Goal: Task Accomplishment & Management: Manage account settings

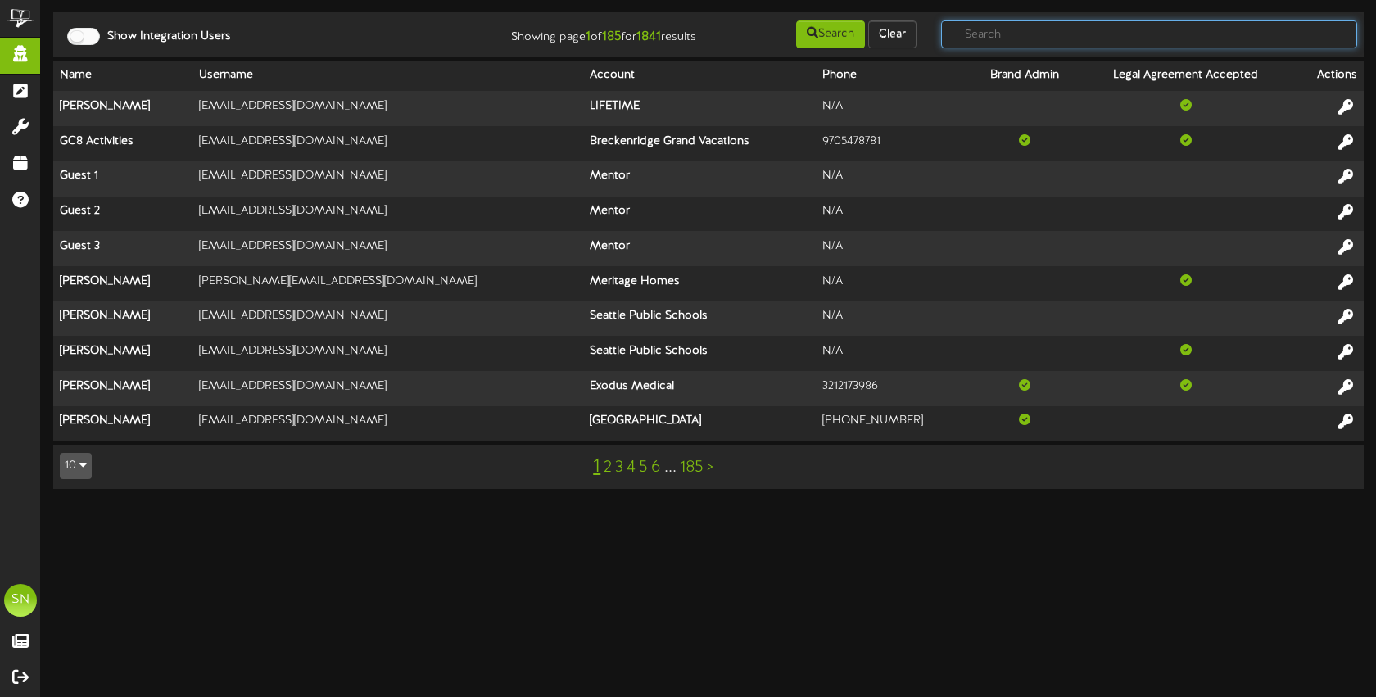
click at [976, 34] on input "text" at bounding box center [1149, 34] width 416 height 28
type input "the picklr"
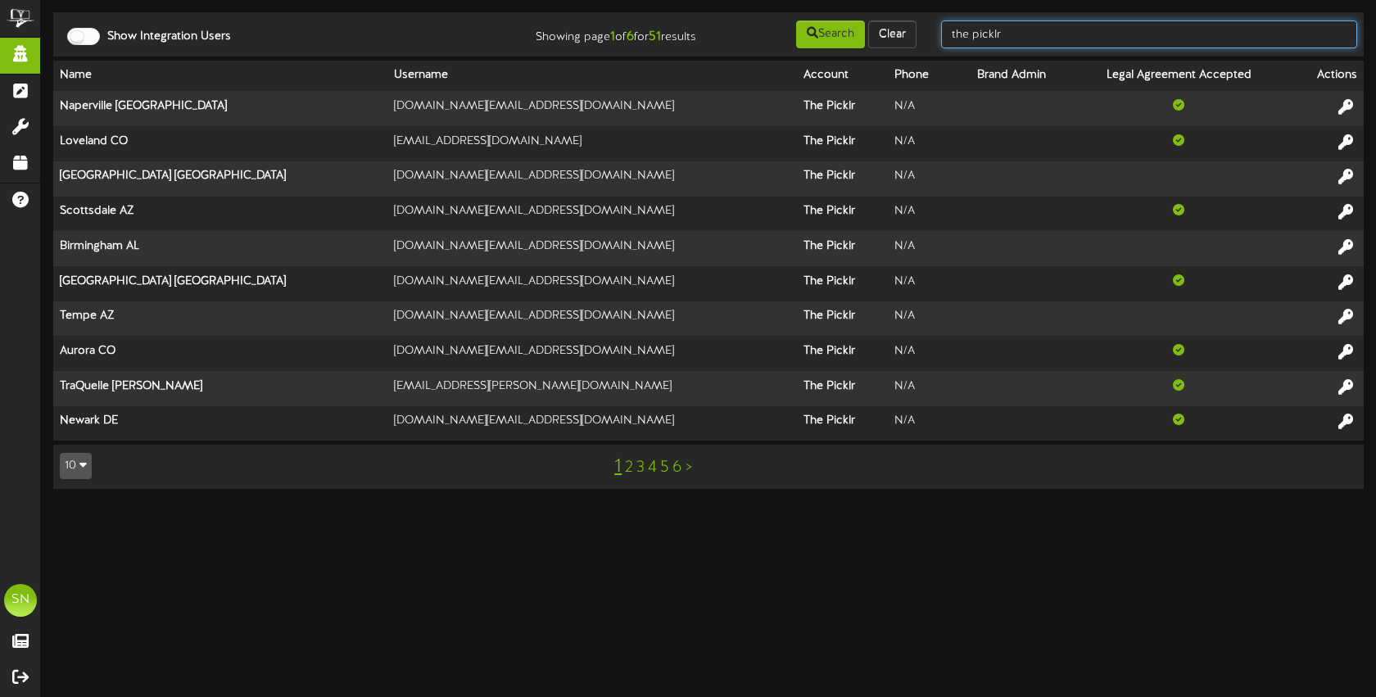
click at [1036, 36] on input "the picklr" at bounding box center [1149, 34] width 416 height 28
drag, startPoint x: 1037, startPoint y: 34, endPoint x: 937, endPoint y: 28, distance: 100.2
click at [934, 29] on div "the picklr" at bounding box center [1149, 34] width 441 height 31
type input "[PERSON_NAME]"
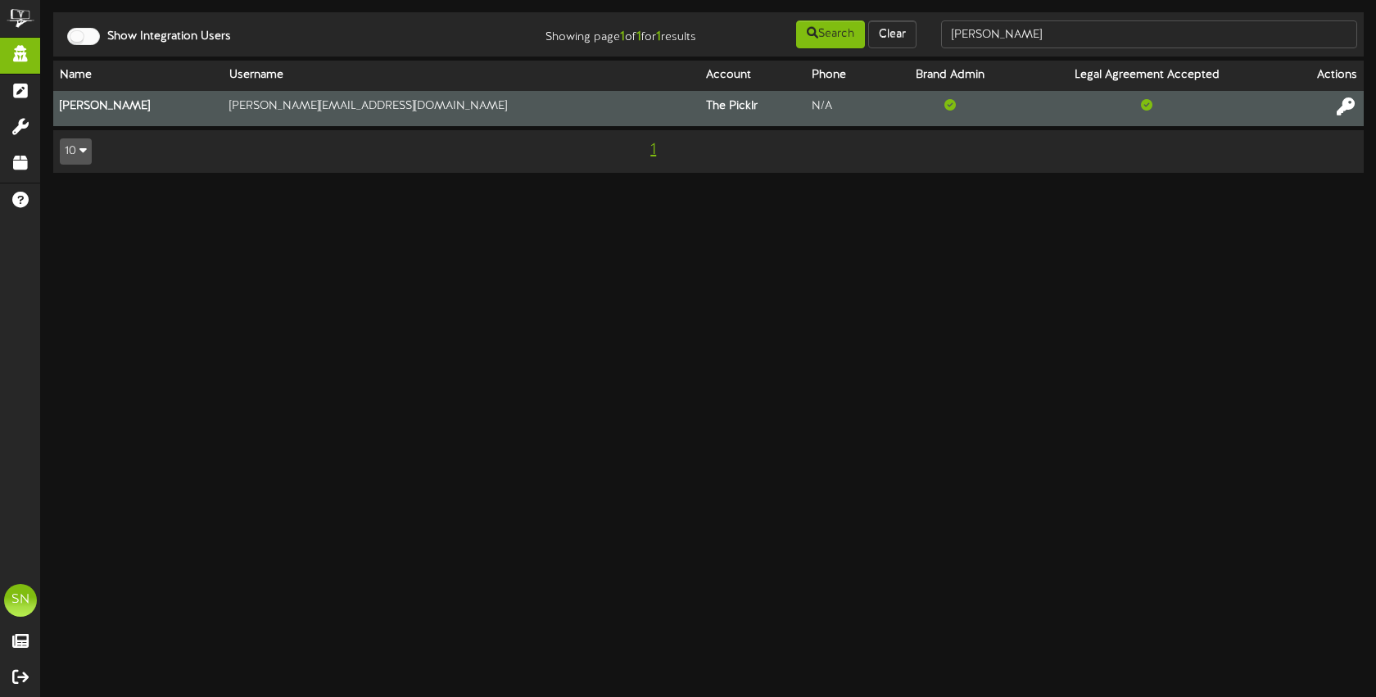
click at [1342, 106] on icon at bounding box center [1346, 106] width 18 height 18
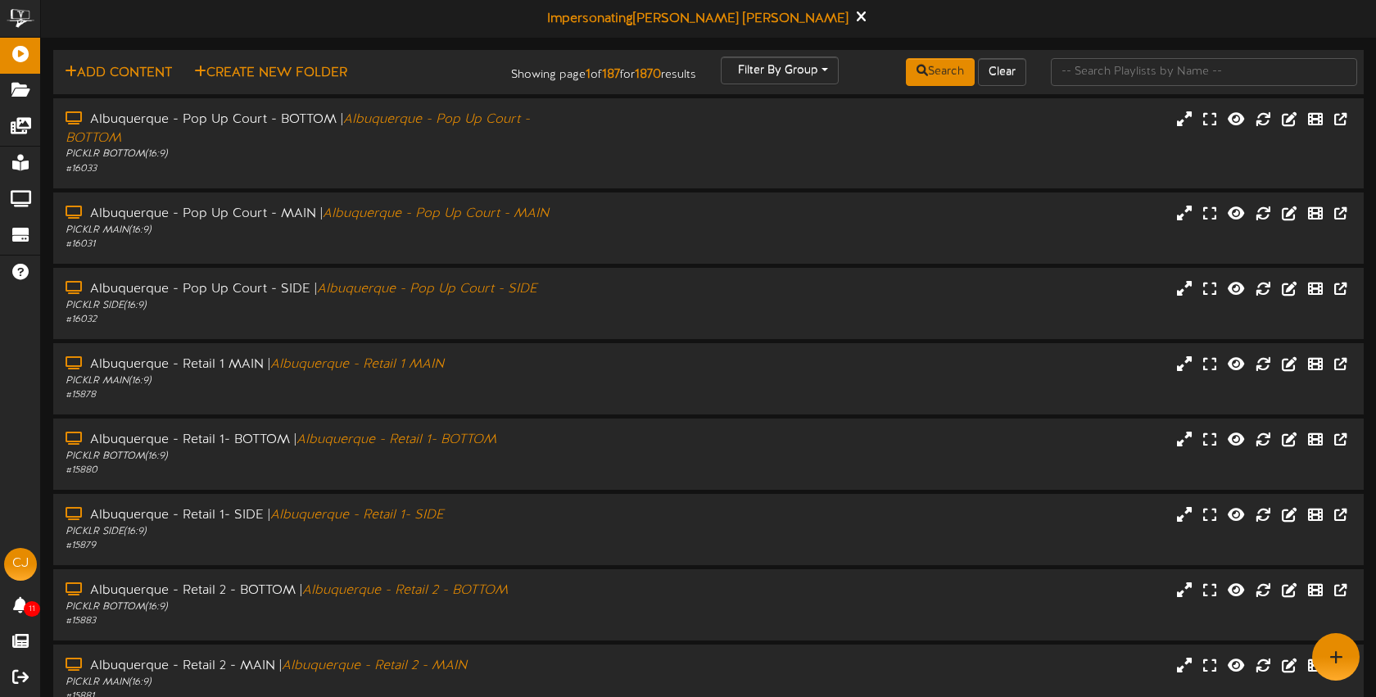
scroll to position [1, 0]
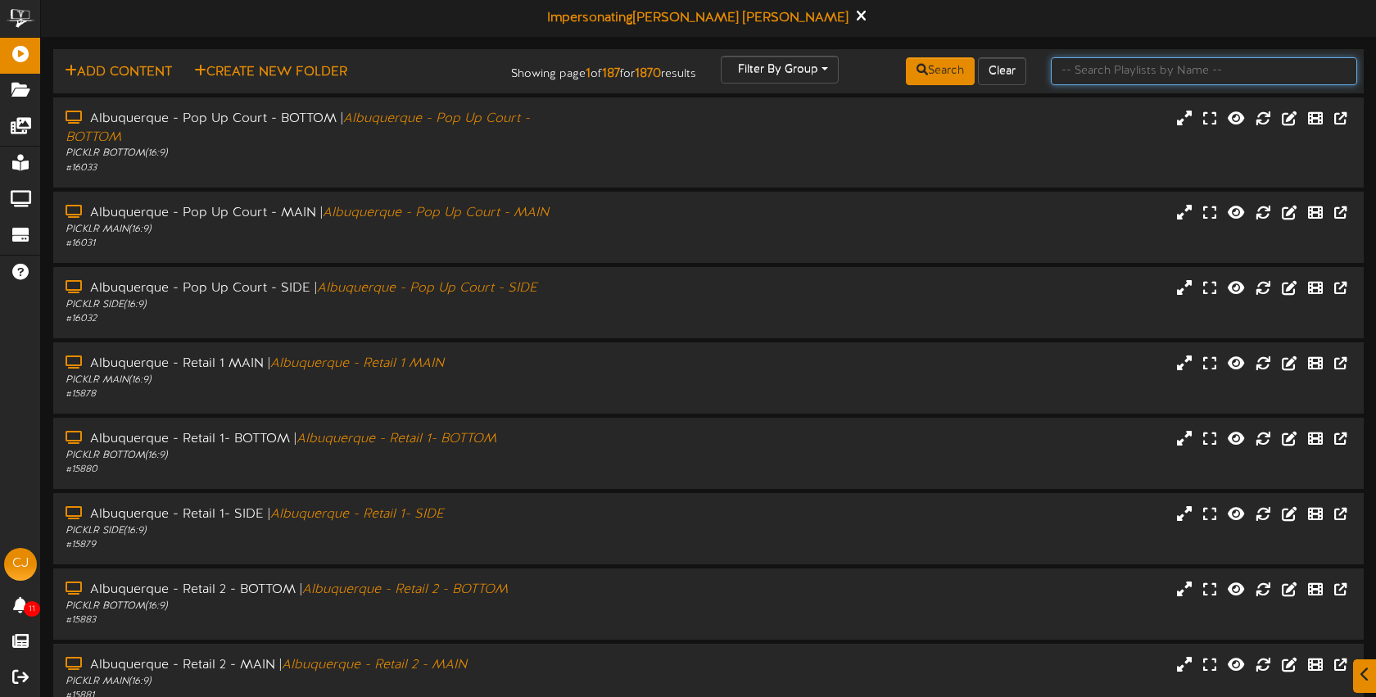
click at [1090, 74] on input "text" at bounding box center [1204, 71] width 306 height 28
type input "bossier"
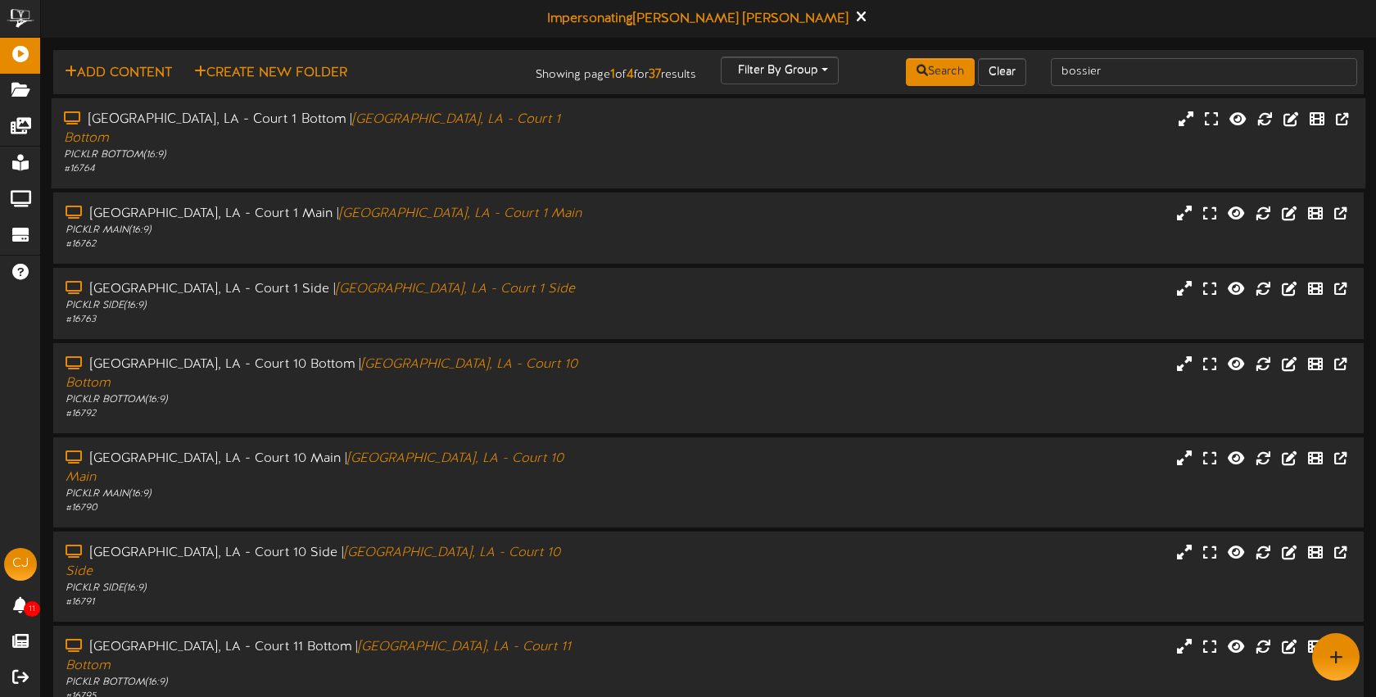
click at [569, 162] on div "# 16764" at bounding box center [325, 169] width 523 height 14
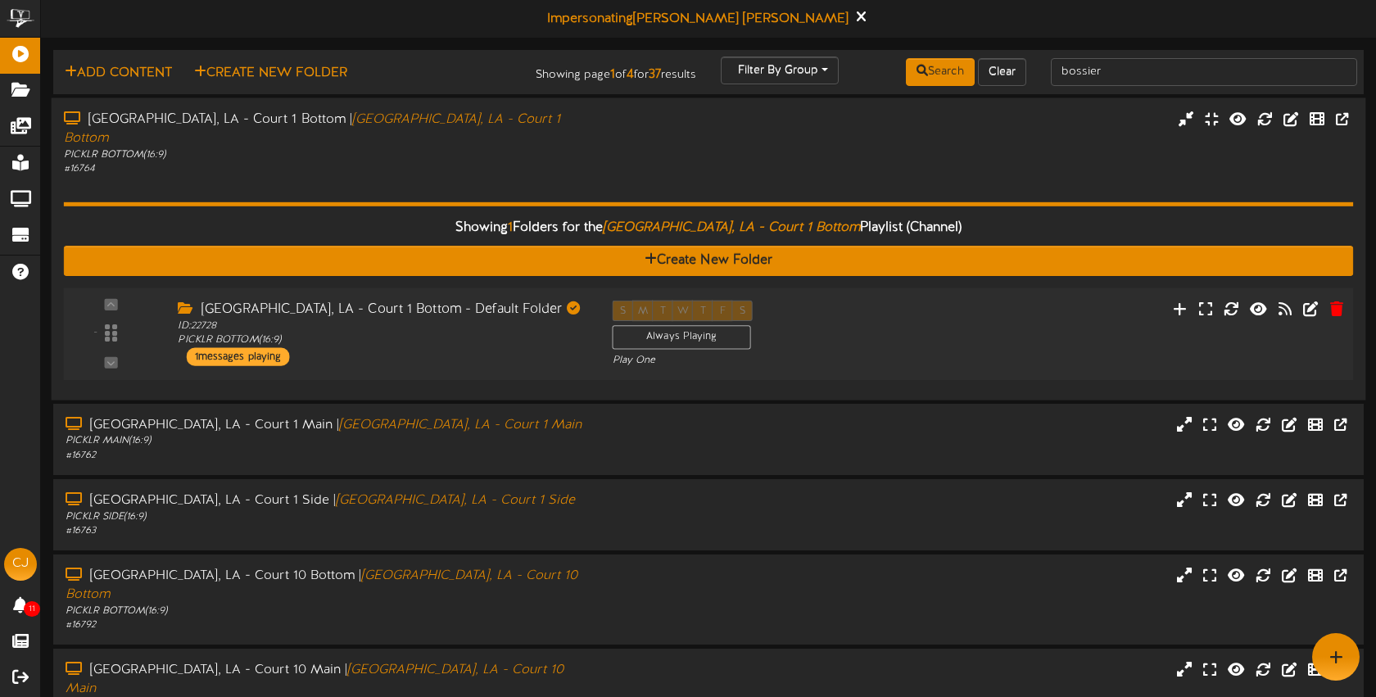
drag, startPoint x: 577, startPoint y: 344, endPoint x: 544, endPoint y: 335, distance: 34.0
click at [576, 344] on div "Bossier City, LA - Court 1 Bottom - Default Folder ID: 22728 PICKLR BOTTOM ( 16…" at bounding box center [382, 333] width 434 height 66
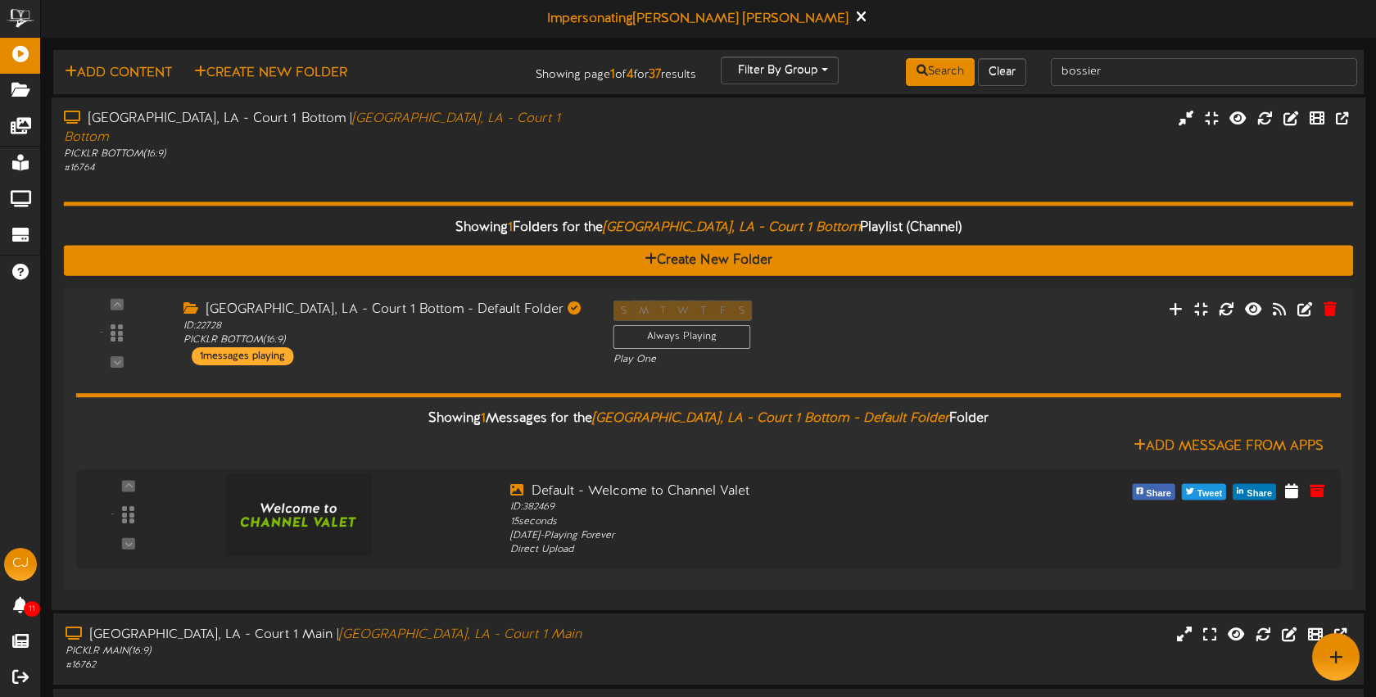
click at [595, 156] on div "Bossier City, LA - Court 1 Bottom | Bossier City, LA - Court 1 Bottom PICKLR BO…" at bounding box center [326, 143] width 548 height 66
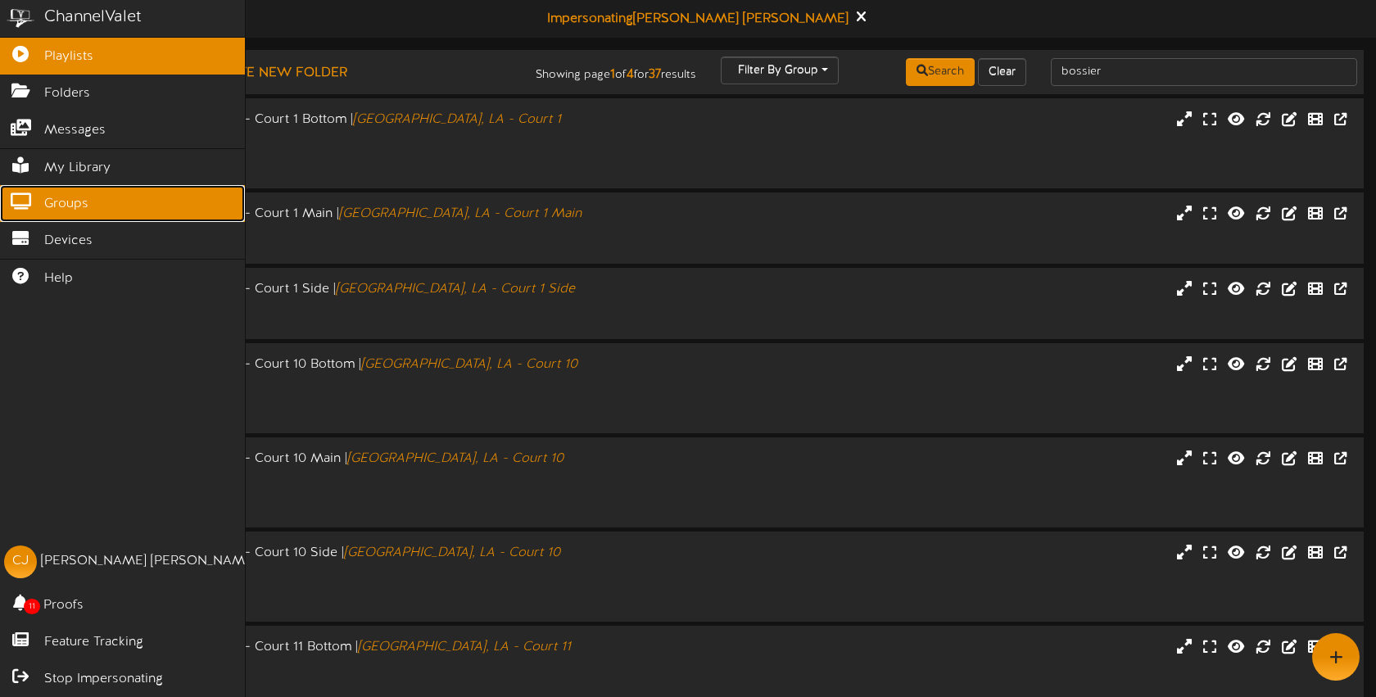
click at [69, 204] on span "Groups" at bounding box center [66, 204] width 44 height 19
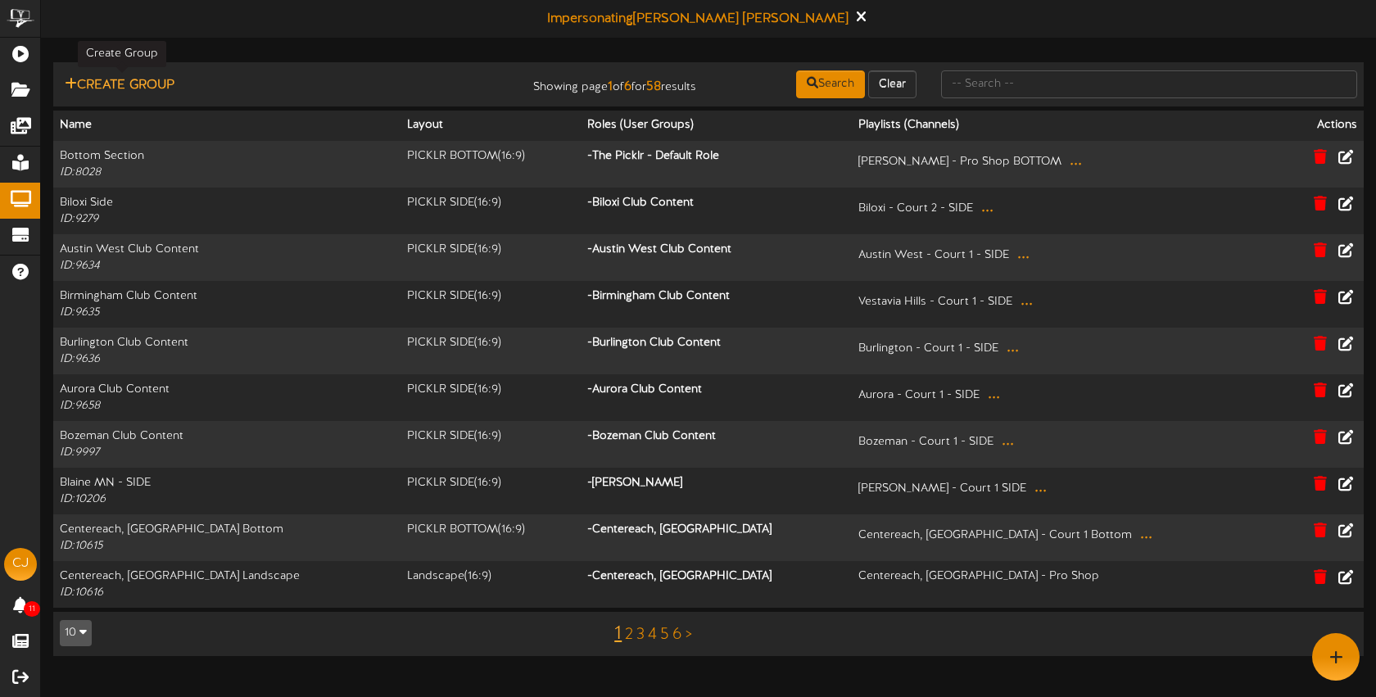
click at [155, 86] on button "Create Group" at bounding box center [120, 85] width 120 height 20
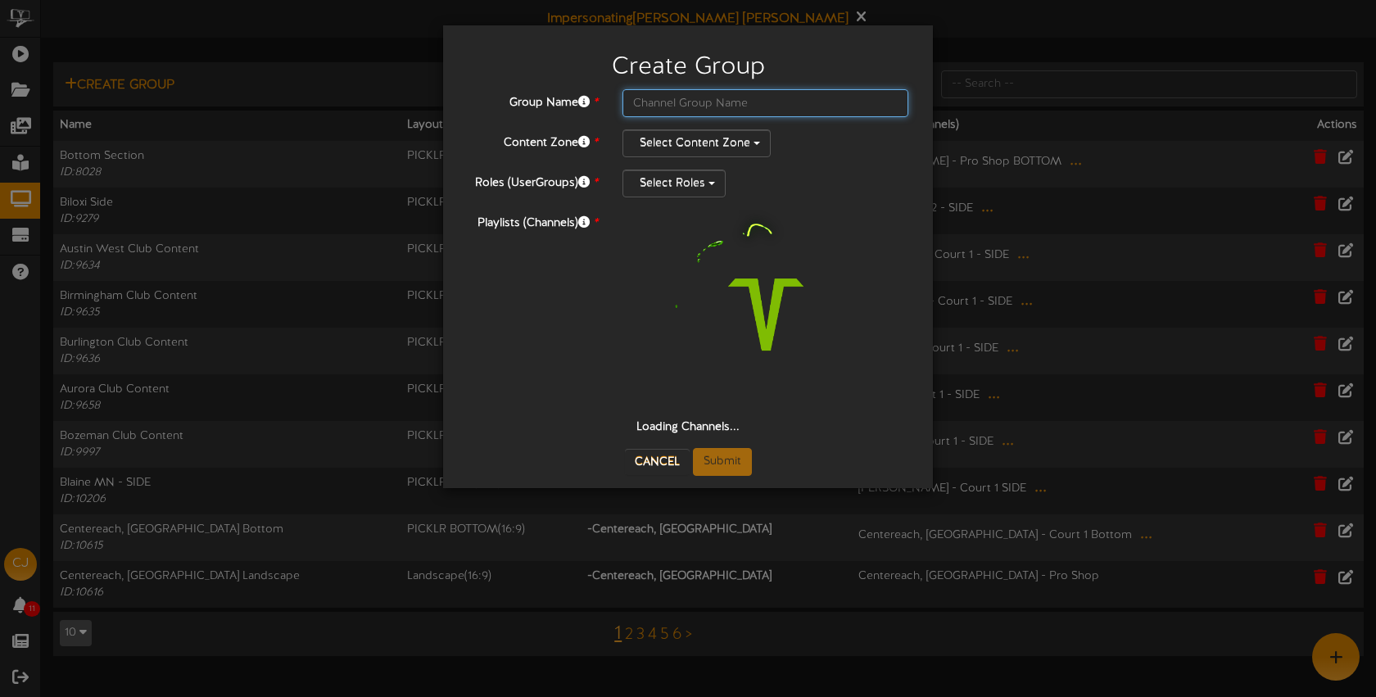
click at [670, 102] on input "text" at bounding box center [766, 103] width 286 height 28
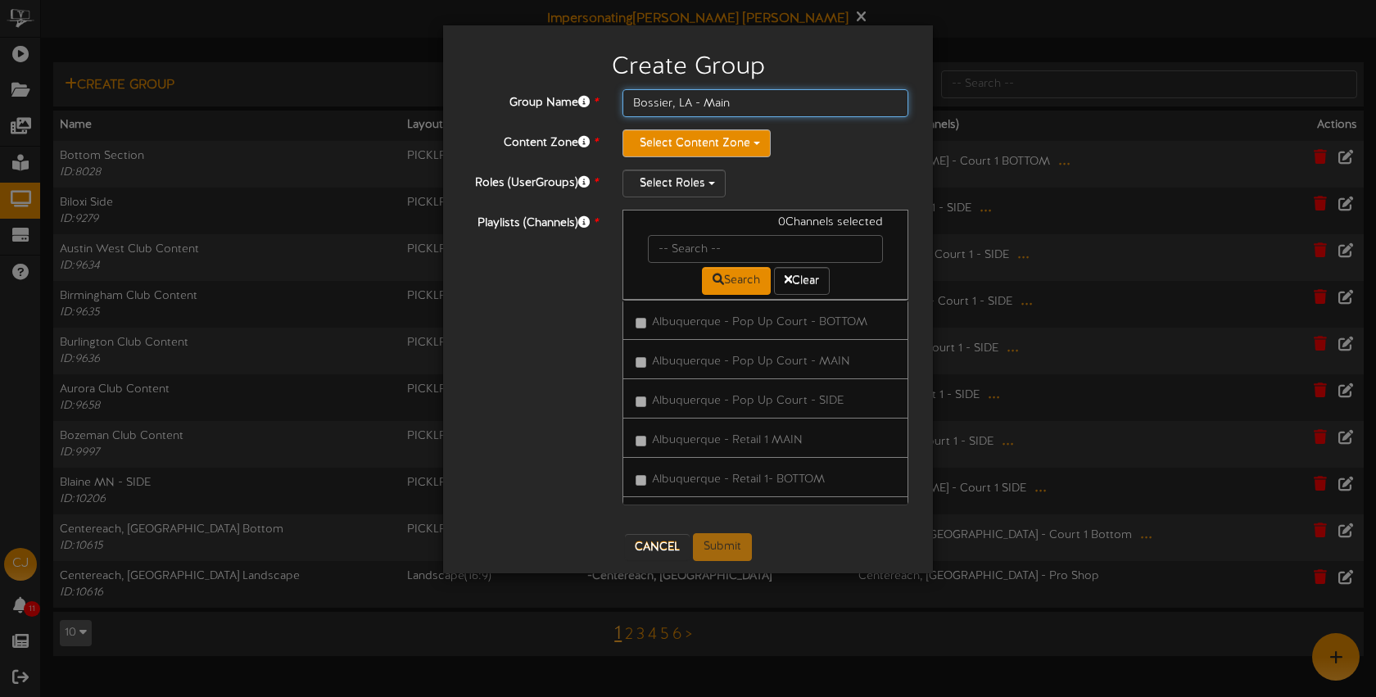
type input "Bossier, LA - Main"
click at [678, 141] on button "Select Content Zone" at bounding box center [697, 143] width 148 height 28
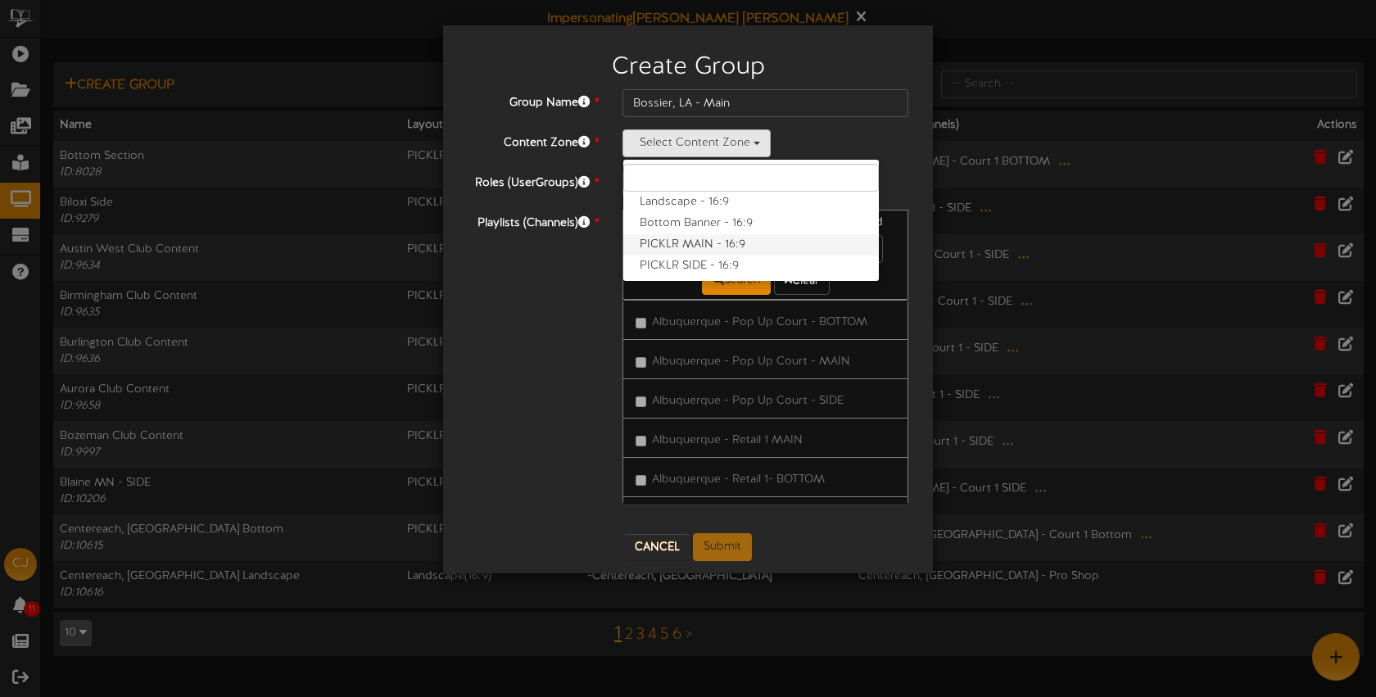
click at [702, 242] on label "PICKLR MAIN - 16:9" at bounding box center [751, 244] width 256 height 21
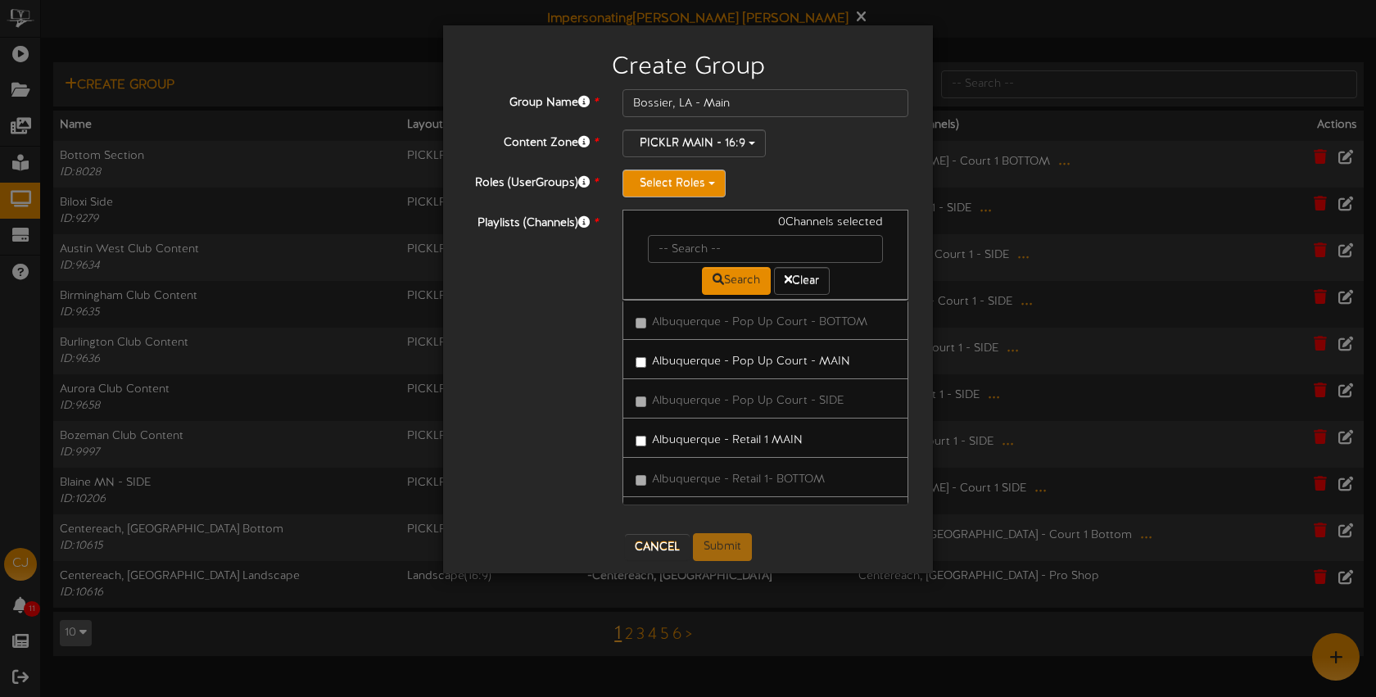
click at [688, 185] on button "Select Roles" at bounding box center [674, 184] width 103 height 28
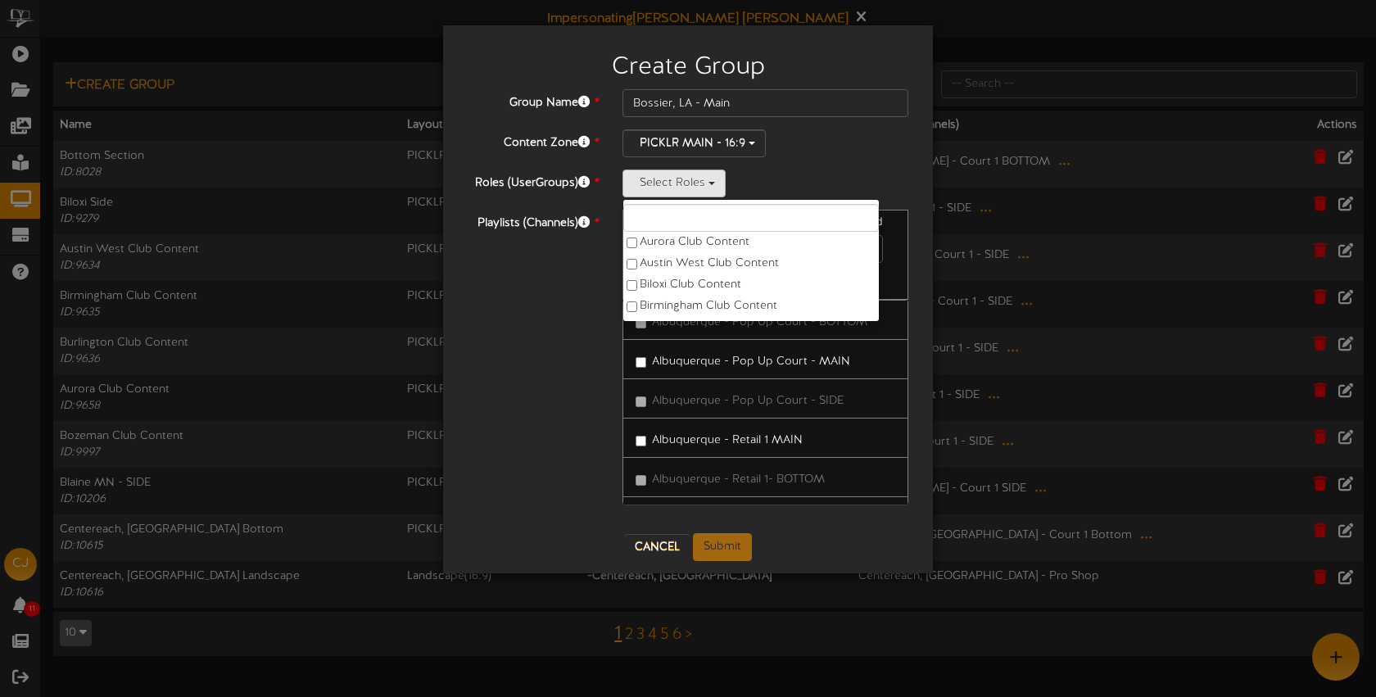
click at [872, 183] on div "Select Roles Aurora Club Content Austin West Club Content Biloxi Club Content B…" at bounding box center [766, 184] width 286 height 28
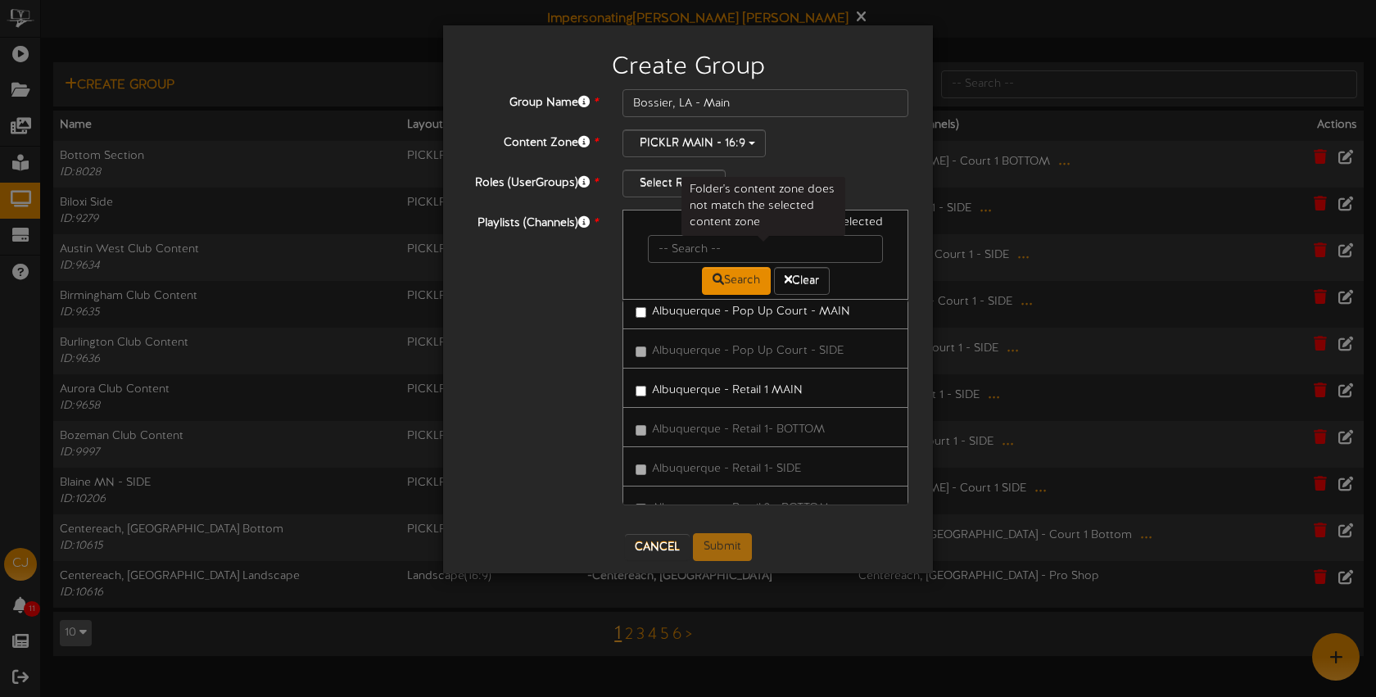
scroll to position [56, 0]
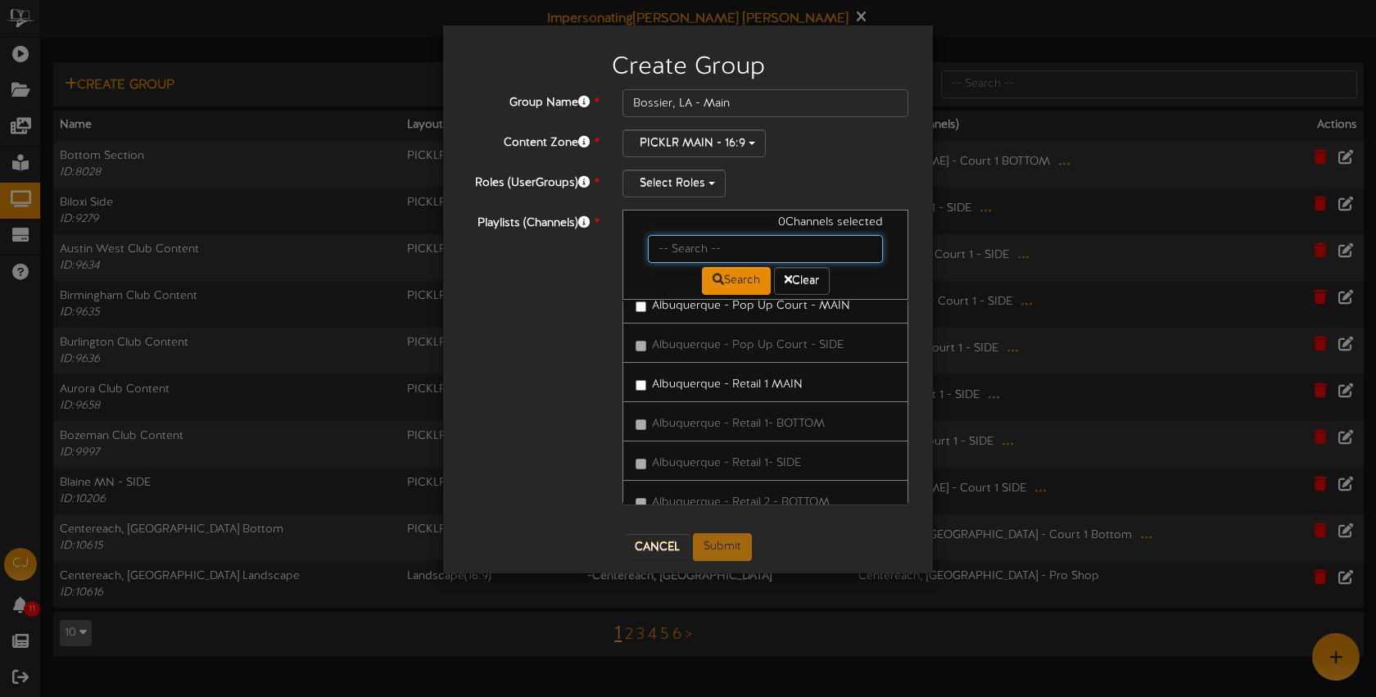
click at [729, 250] on input "text" at bounding box center [765, 249] width 235 height 28
type input "bossier"
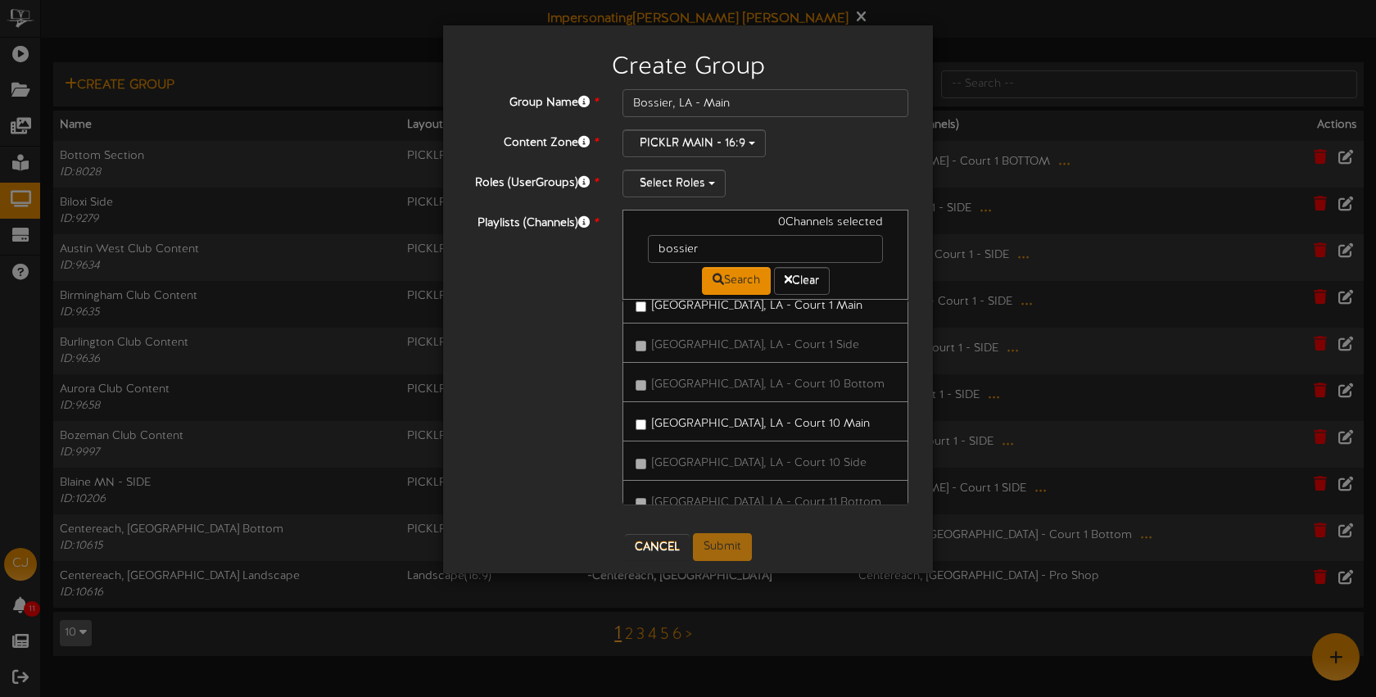
click at [730, 312] on label "[GEOGRAPHIC_DATA], LA - Court 1 Main" at bounding box center [749, 303] width 227 height 22
click at [24, 556] on div "Create Group Group Name * Bossier, LA - Main Content Zone * PICKLR MAIN - 16:9 …" at bounding box center [688, 348] width 1376 height 697
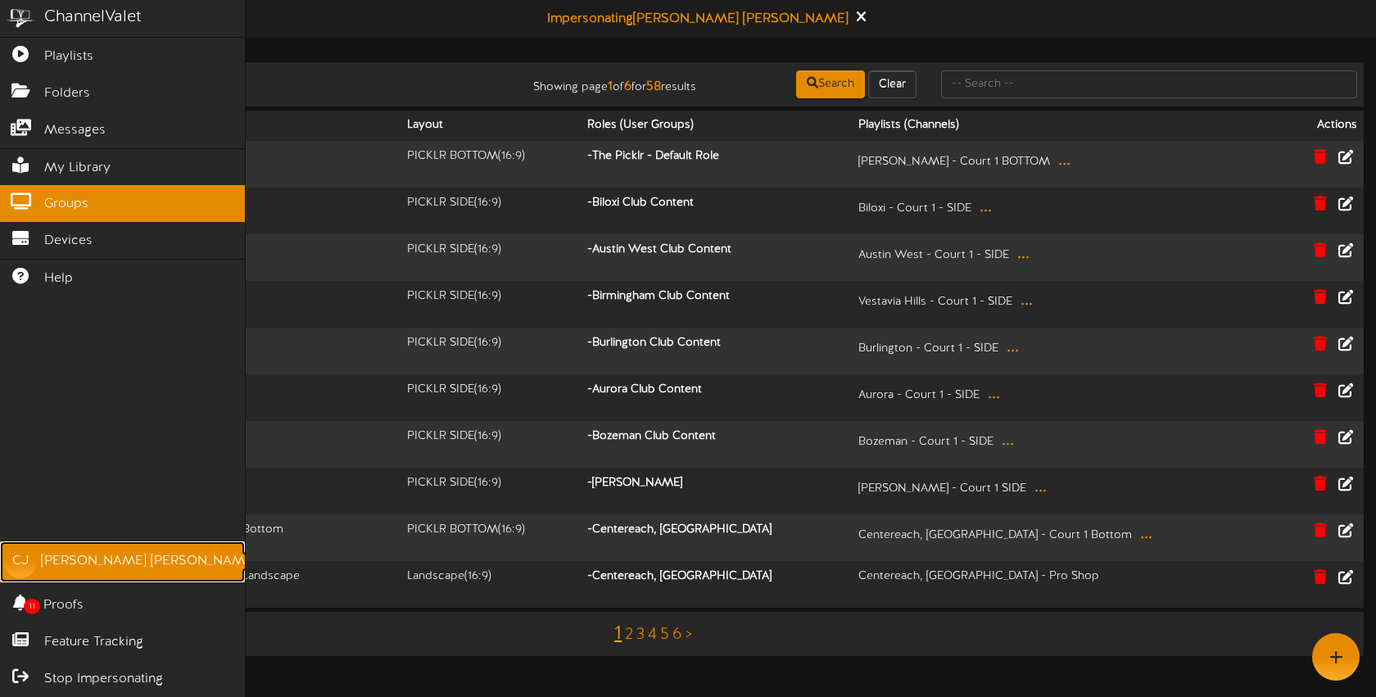
click at [69, 569] on div "Christine Jensen" at bounding box center [148, 561] width 215 height 19
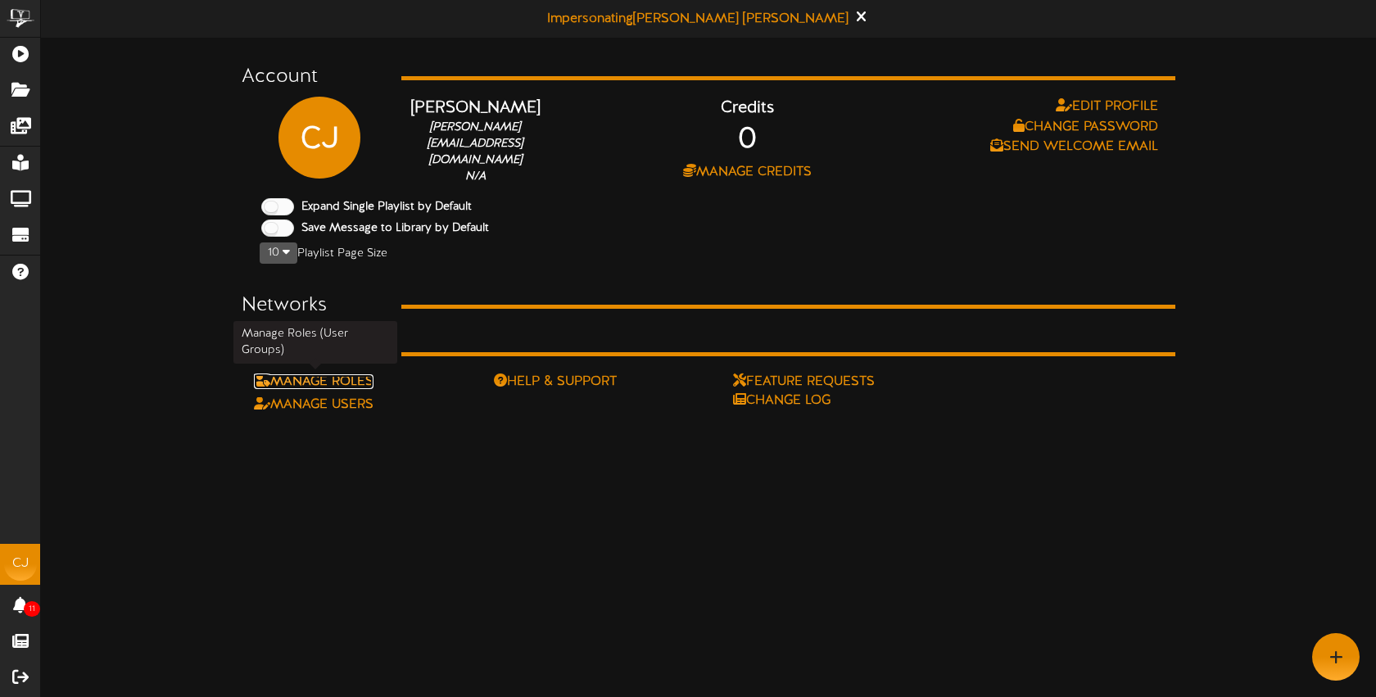
click at [356, 378] on link "Manage Roles" at bounding box center [314, 381] width 120 height 15
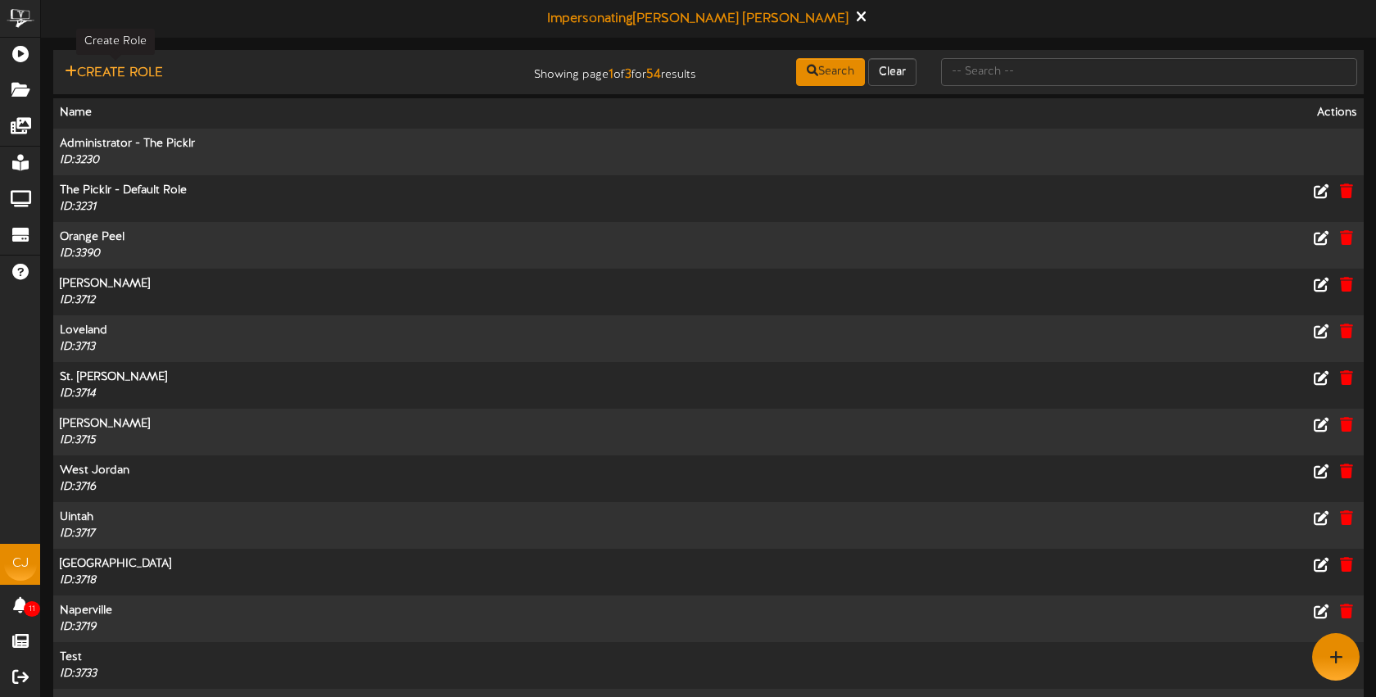
click at [145, 74] on button "Create Role" at bounding box center [114, 73] width 108 height 20
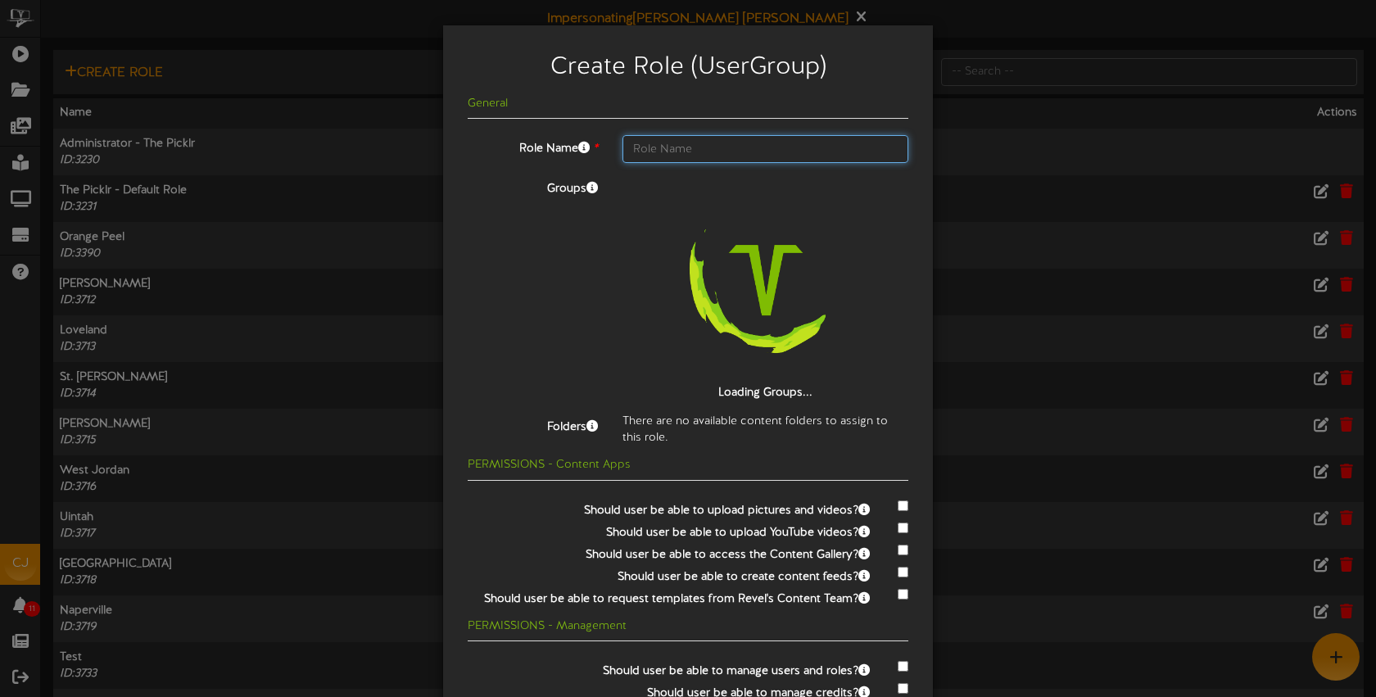
click at [679, 151] on input "text" at bounding box center [766, 149] width 286 height 28
click at [695, 149] on input "text" at bounding box center [766, 149] width 286 height 28
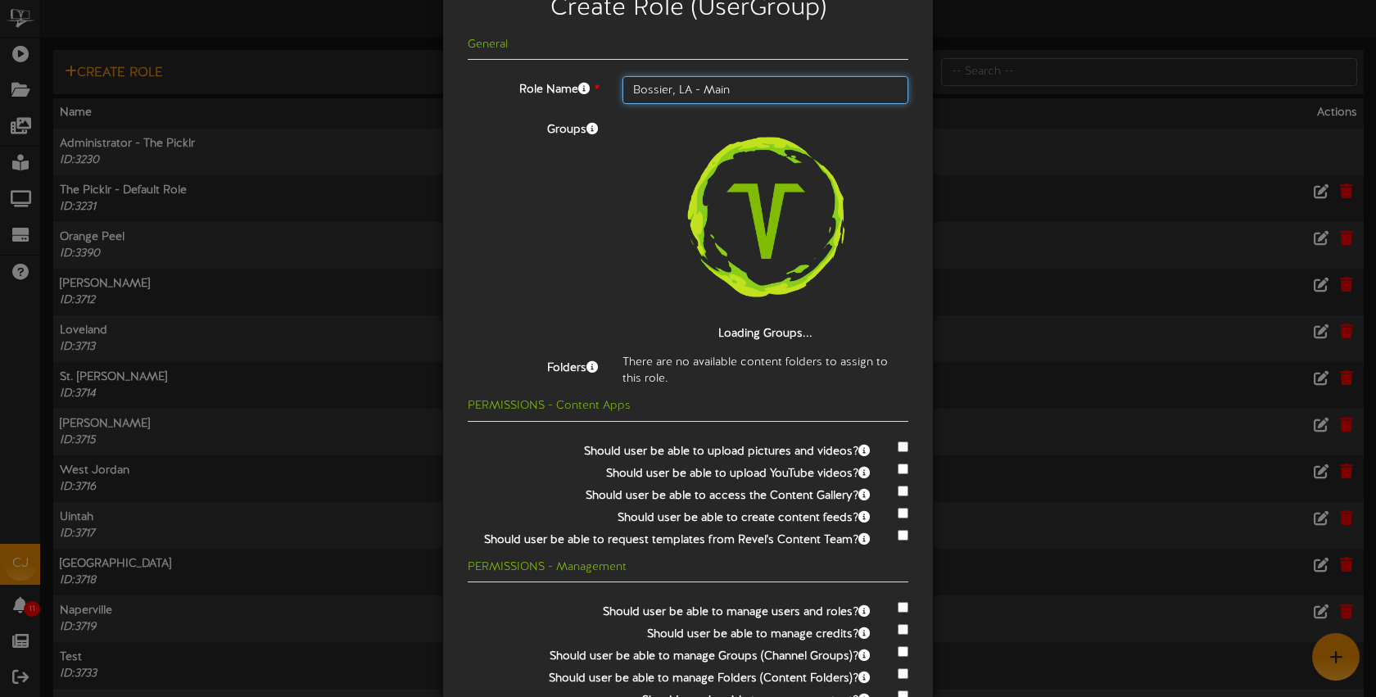
scroll to position [63, 0]
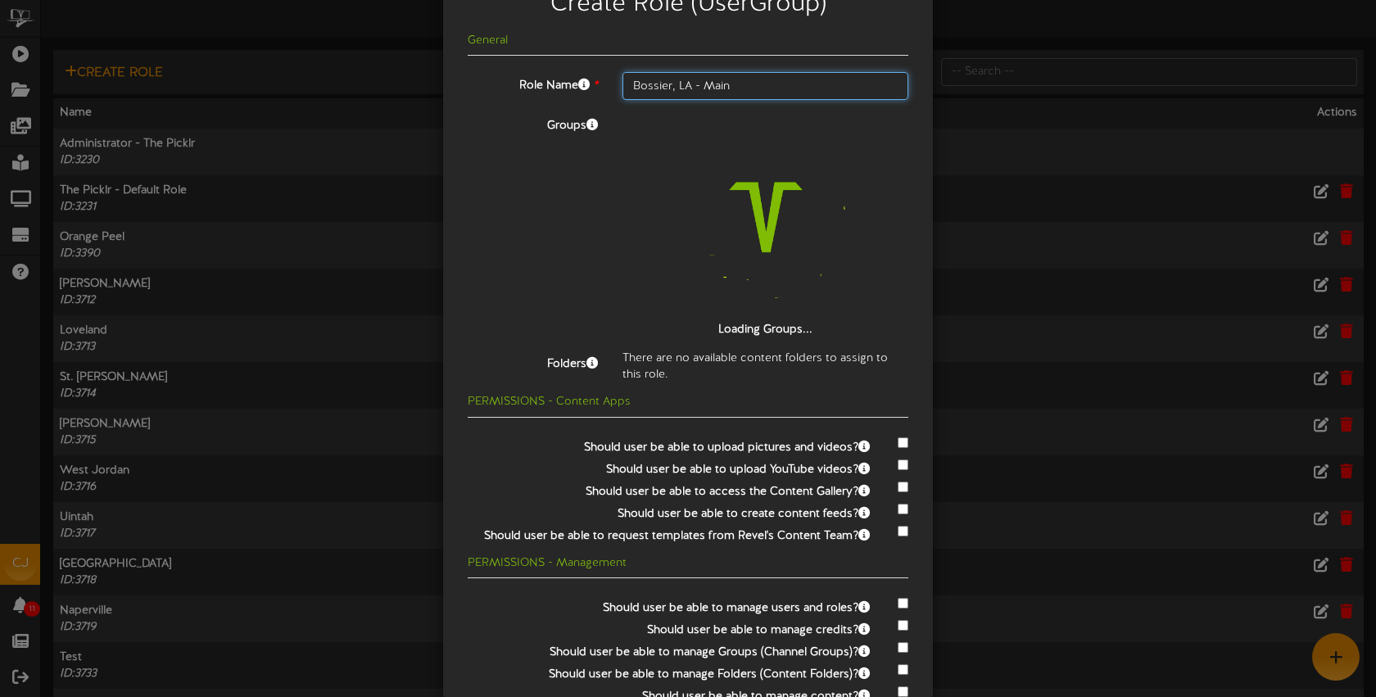
type input "Bossier, LA - Main"
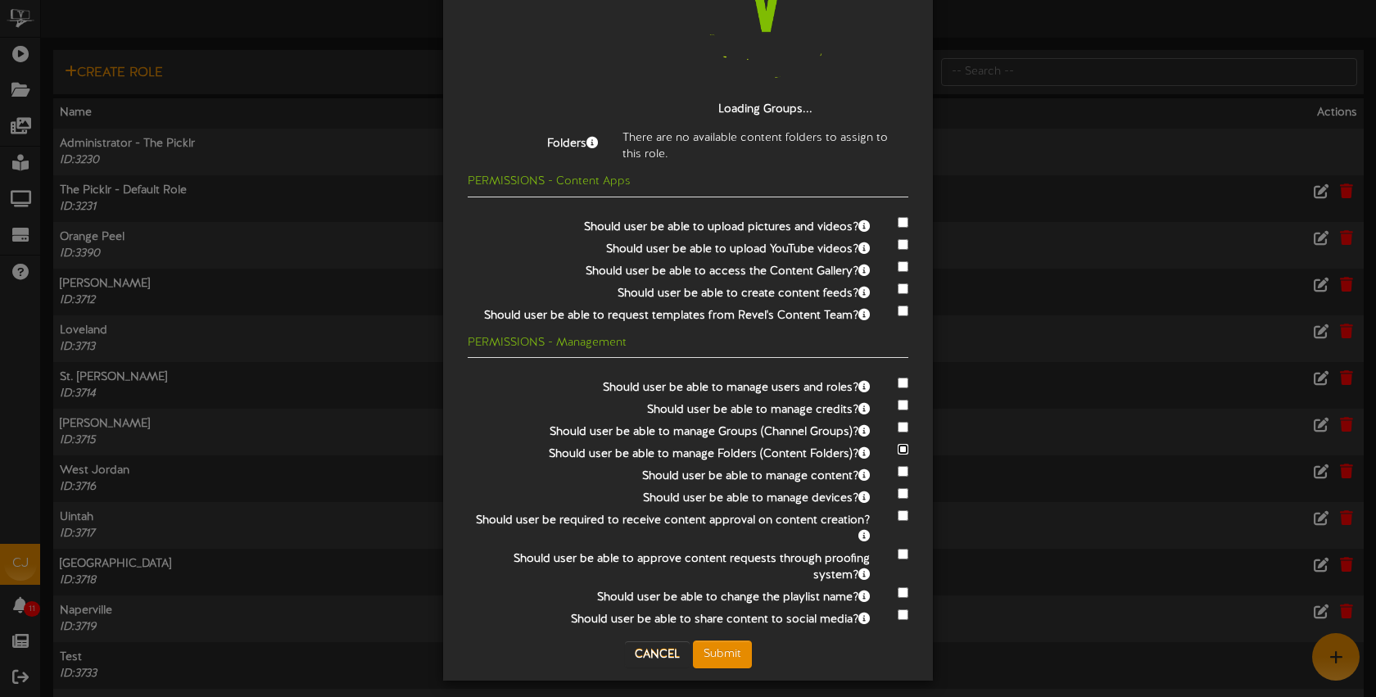
scroll to position [292, 0]
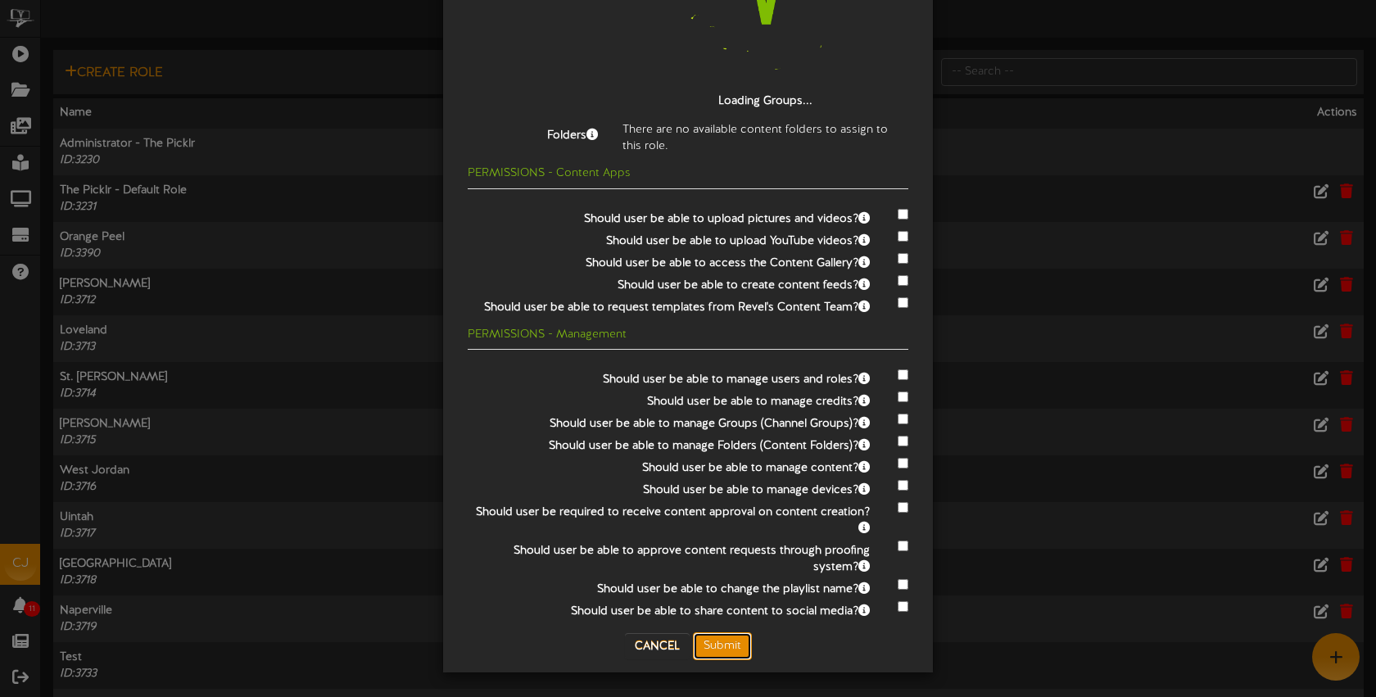
drag, startPoint x: 731, startPoint y: 642, endPoint x: 754, endPoint y: 640, distance: 23.1
click at [731, 642] on button "Submit" at bounding box center [722, 646] width 59 height 28
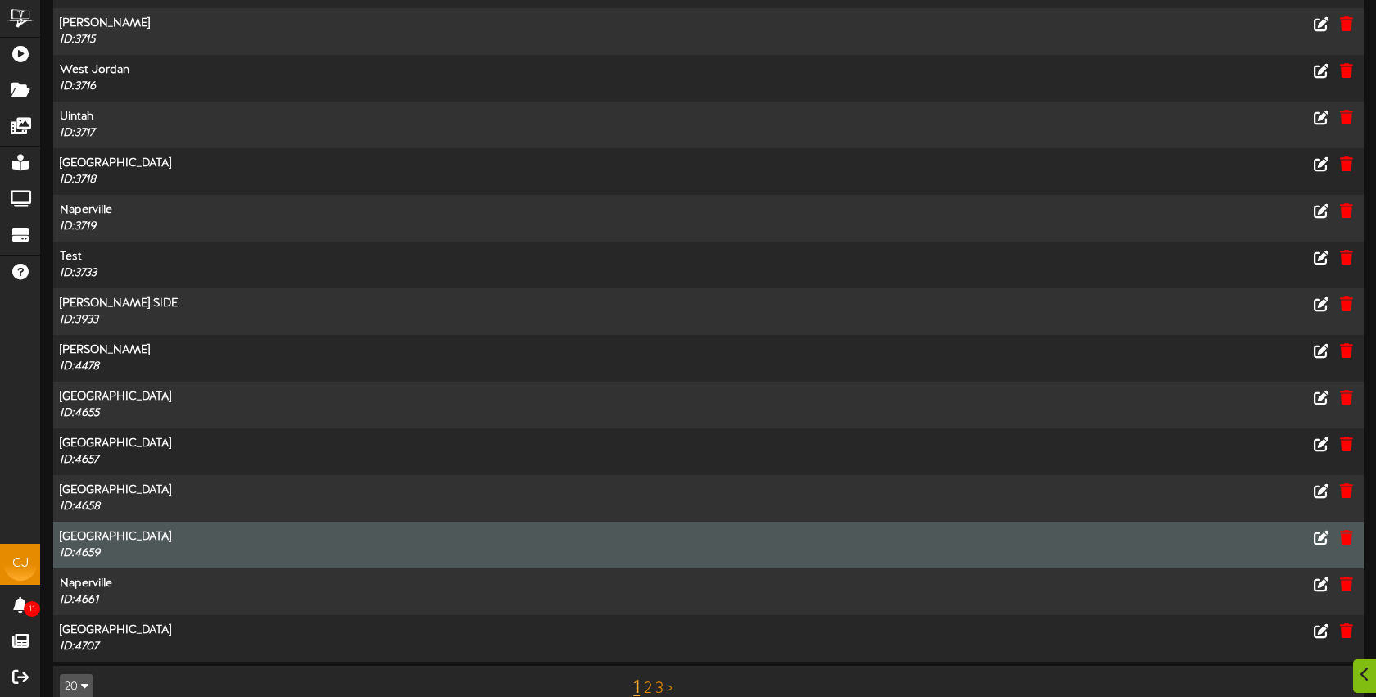
scroll to position [430, 0]
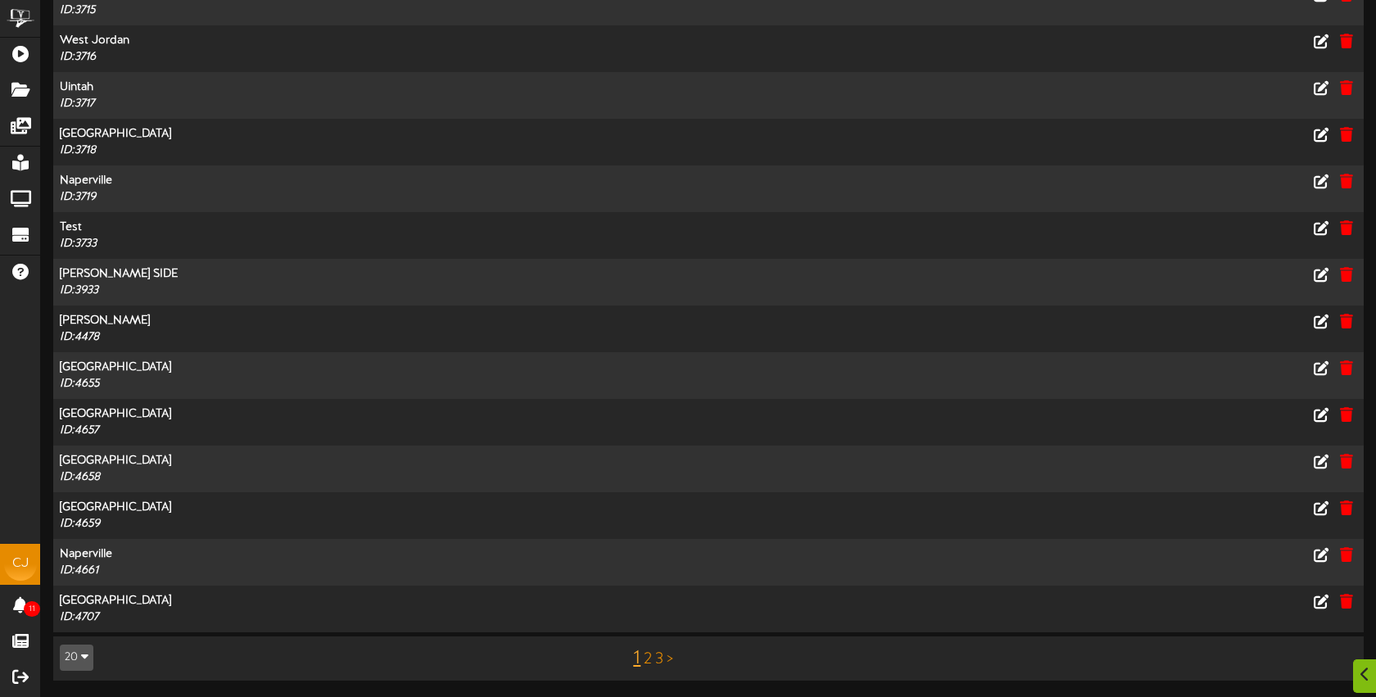
click at [646, 655] on link "2" at bounding box center [648, 659] width 8 height 18
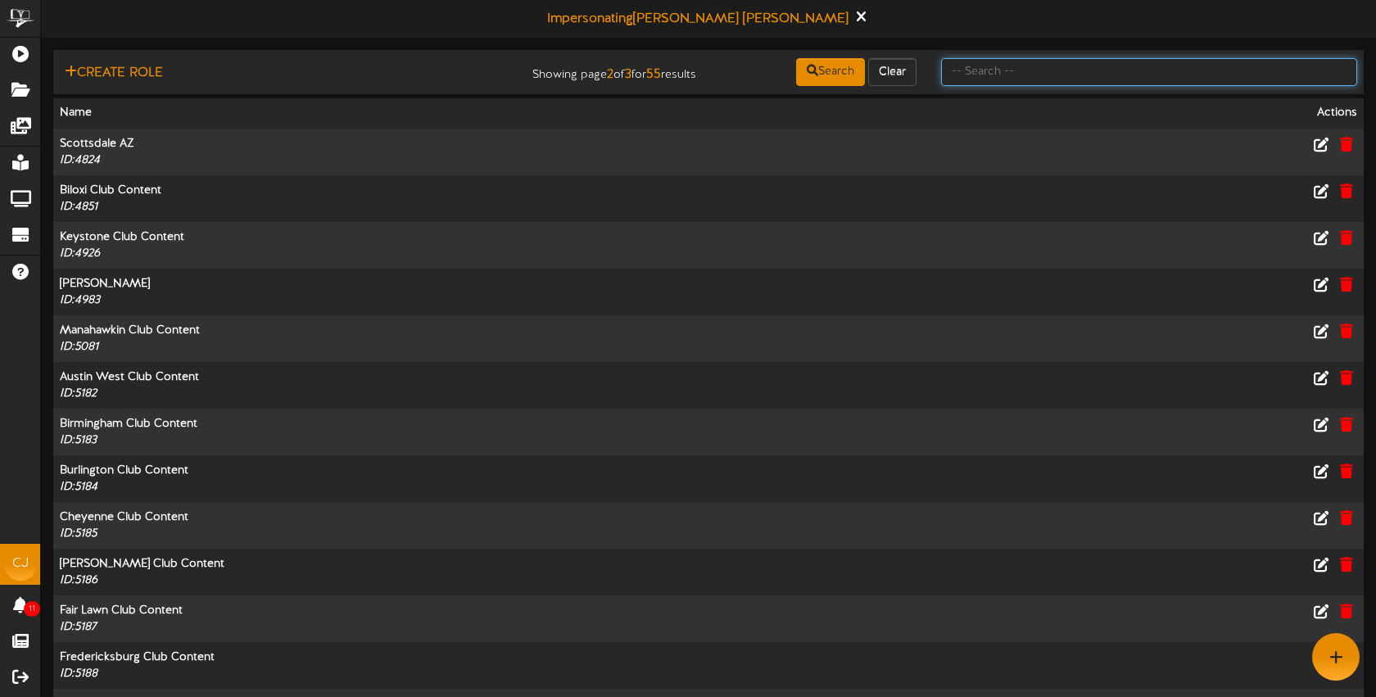
click at [989, 79] on input "text" at bounding box center [1149, 72] width 416 height 28
type input "bossier"
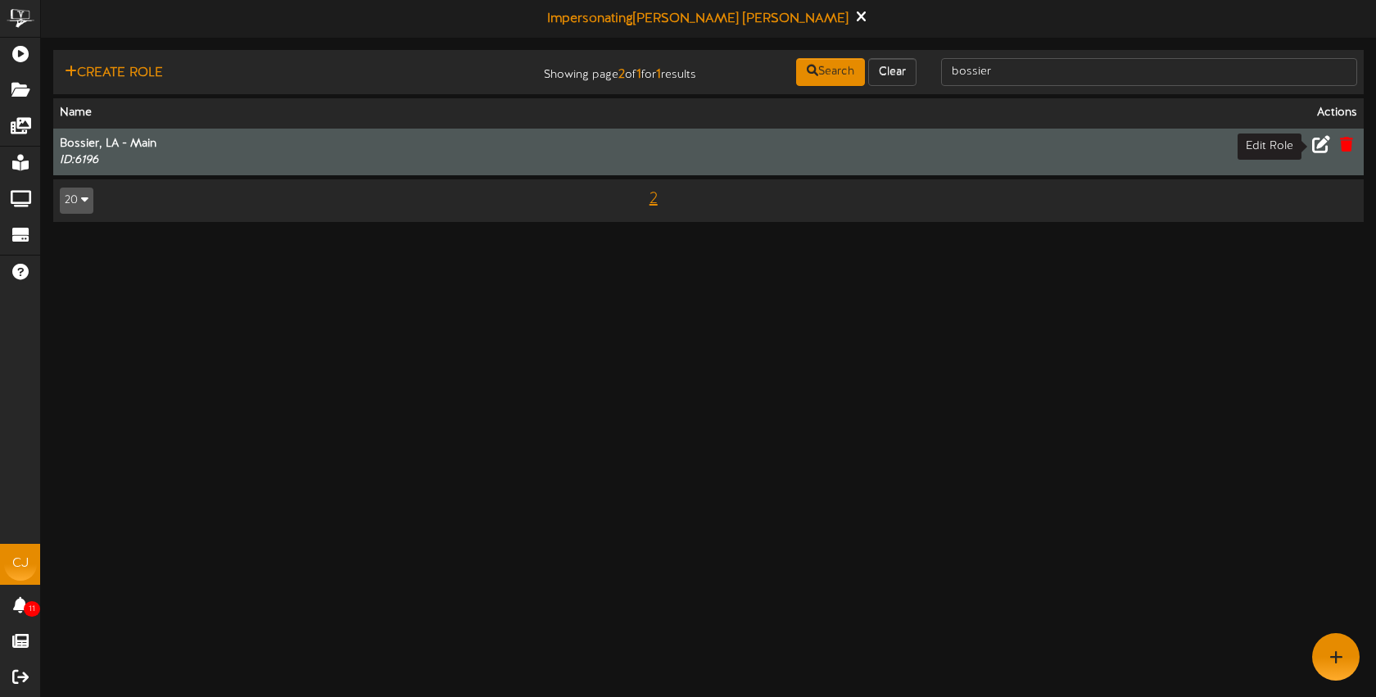
click at [1323, 148] on icon at bounding box center [1321, 143] width 18 height 18
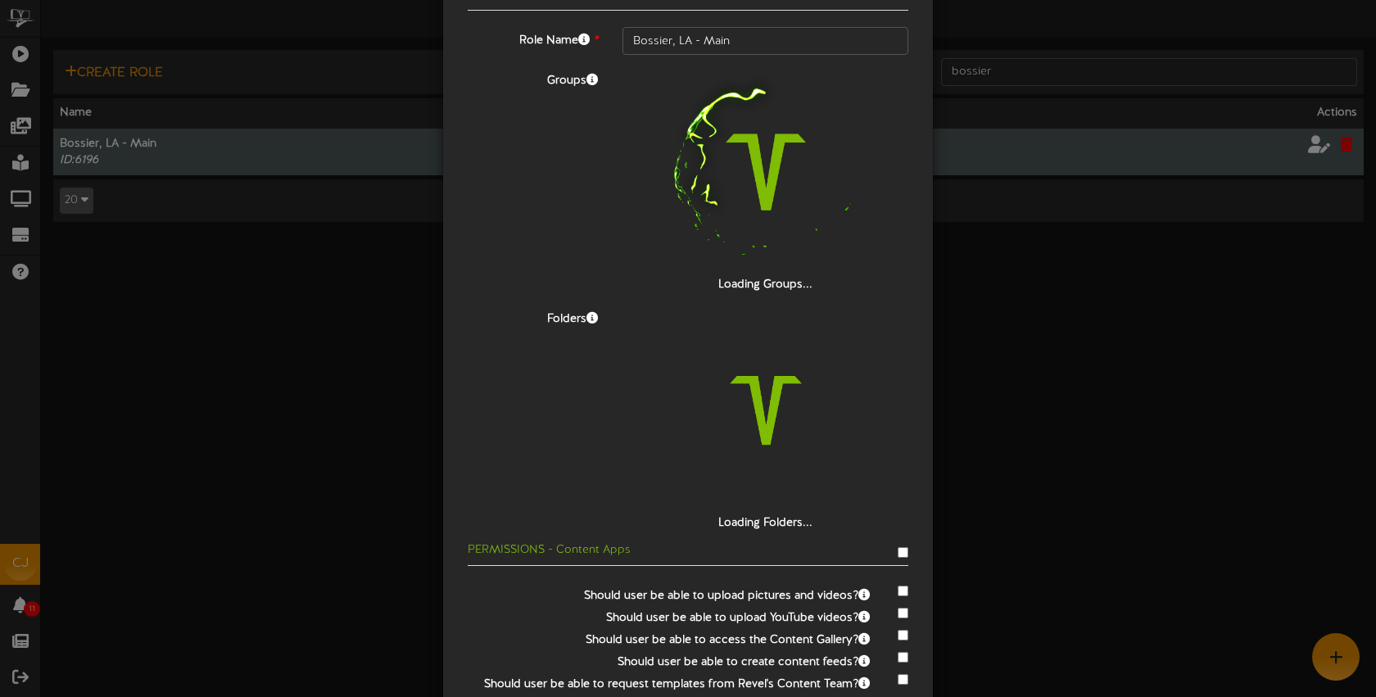
scroll to position [109, 0]
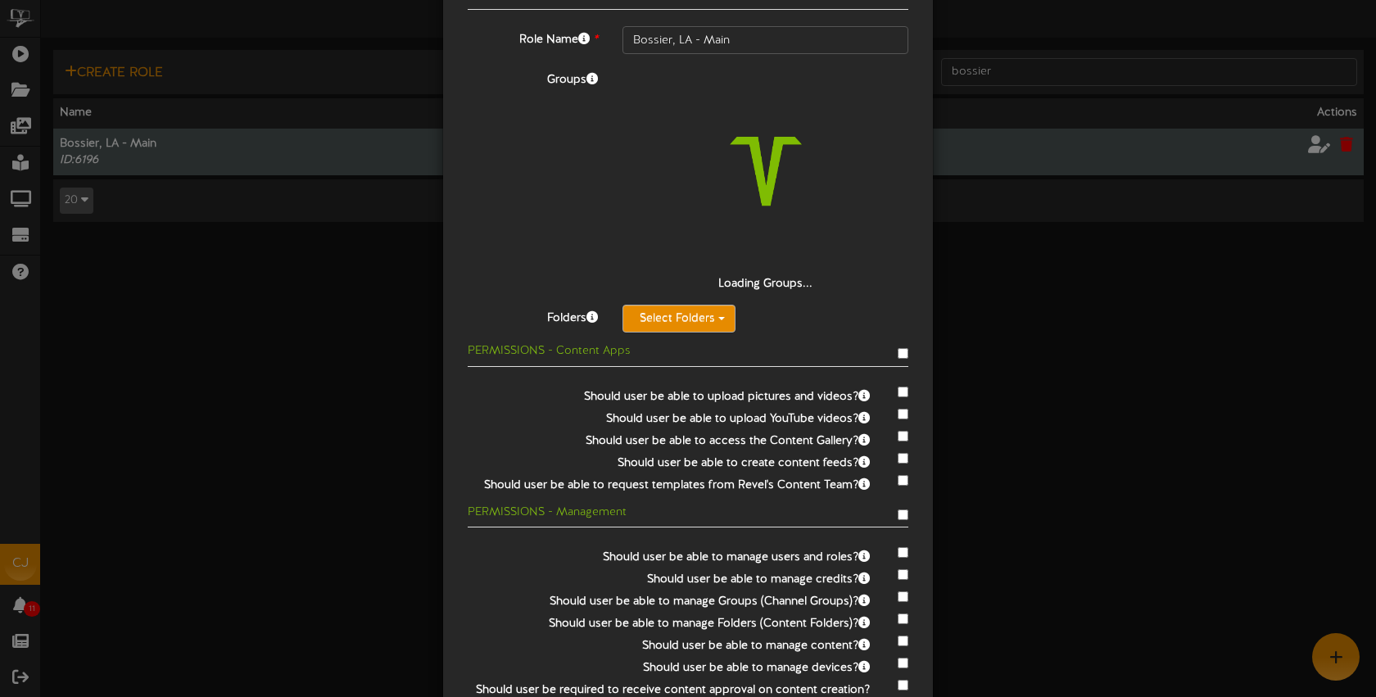
click at [700, 324] on button "Select Folders" at bounding box center [679, 319] width 113 height 28
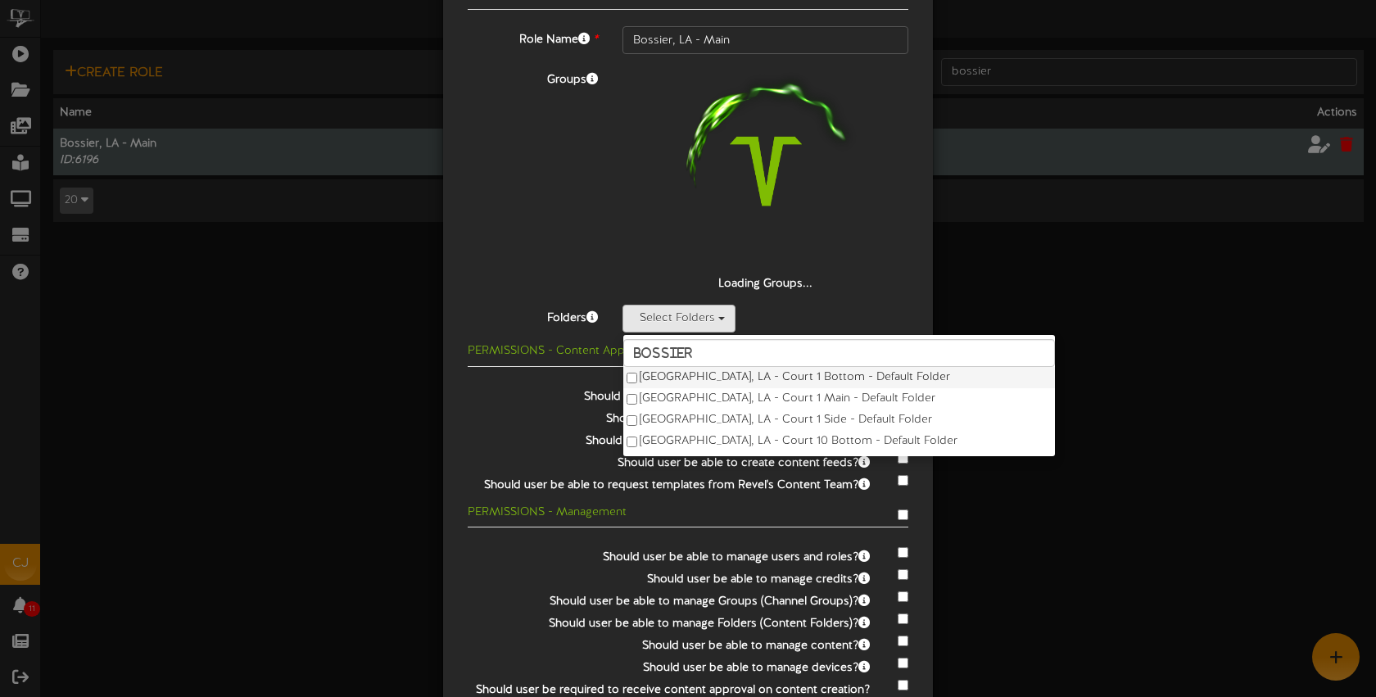
type input "bossier"
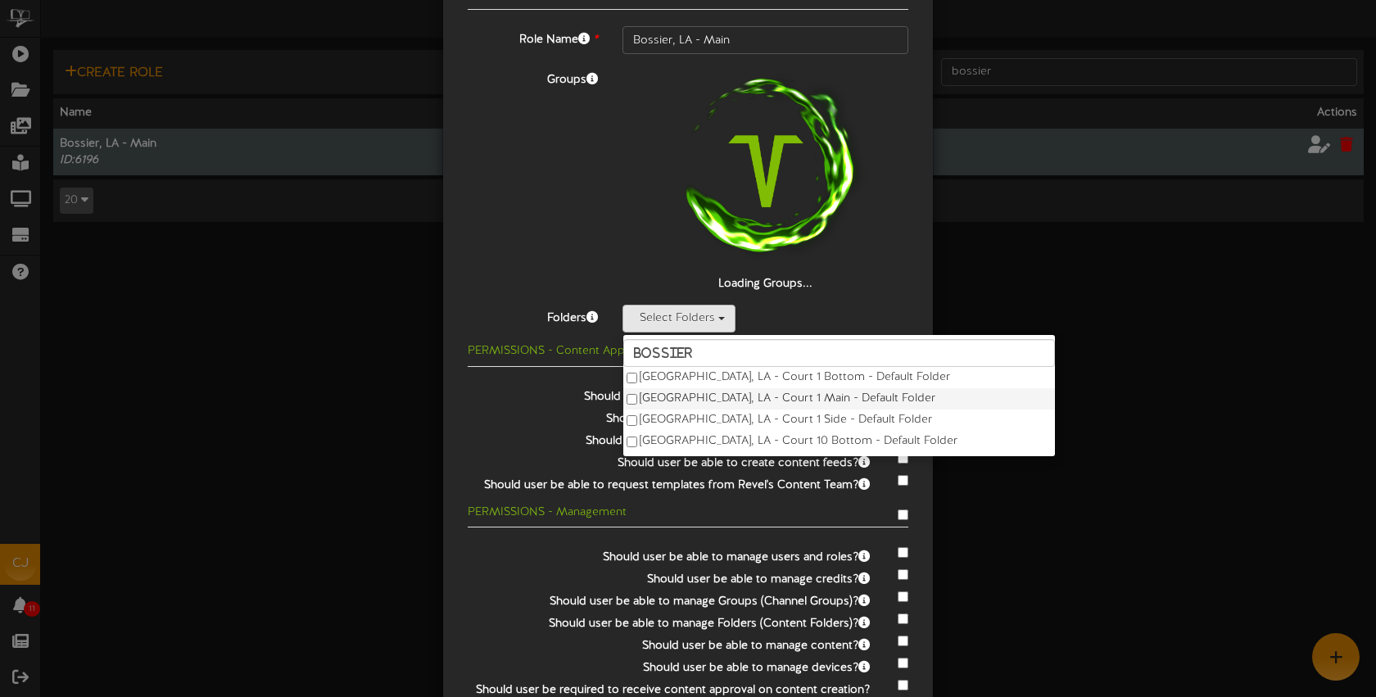
drag, startPoint x: 712, startPoint y: 373, endPoint x: 716, endPoint y: 392, distance: 20.1
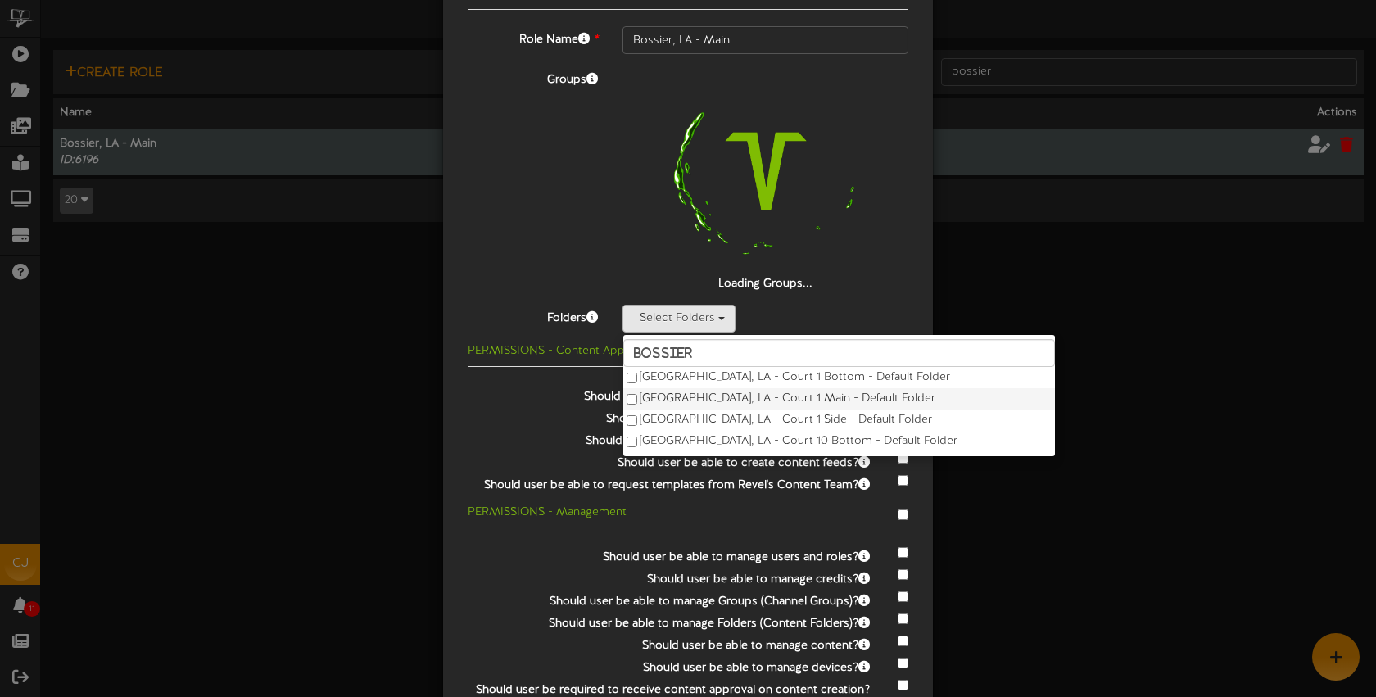
click at [713, 373] on label "Bossier City, LA - Court 1 Bottom - Default Folder" at bounding box center [839, 377] width 432 height 21
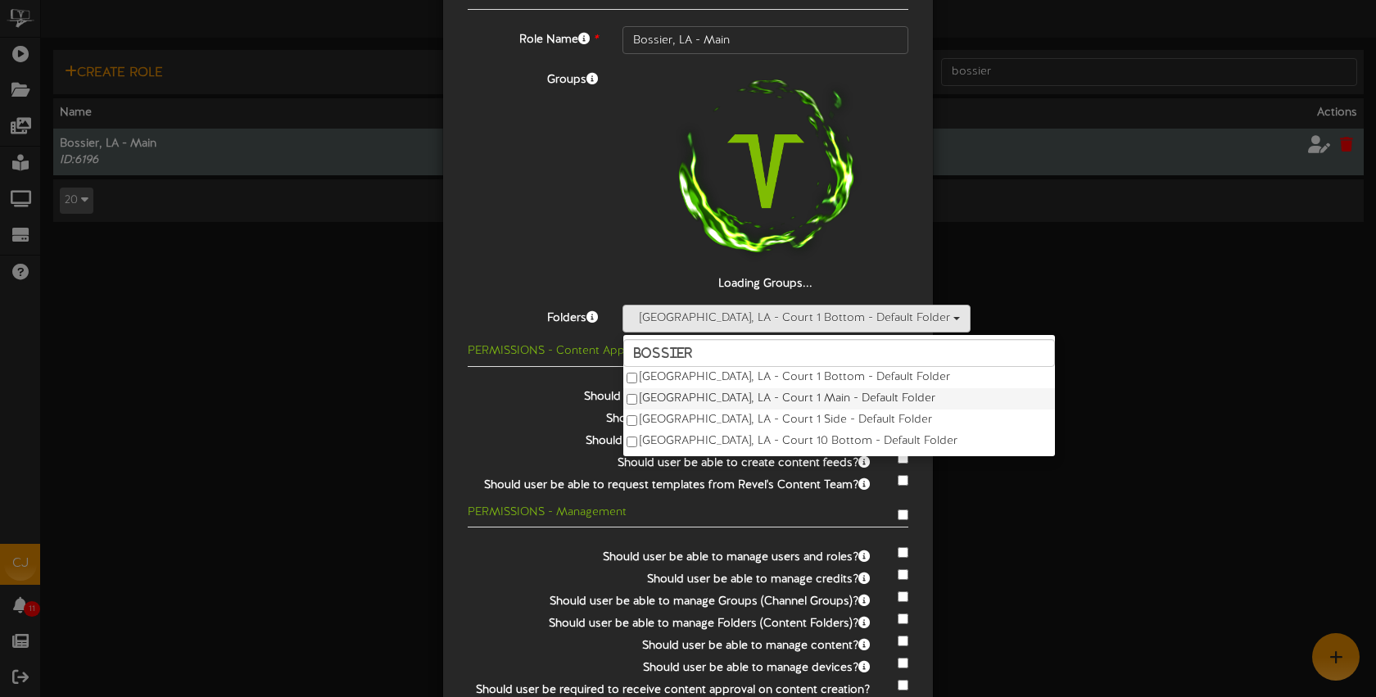
drag, startPoint x: 717, startPoint y: 394, endPoint x: 718, endPoint y: 403, distance: 9.2
click at [717, 396] on label "Bossier City, LA - Court 1 Main - Default Folder" at bounding box center [839, 398] width 432 height 21
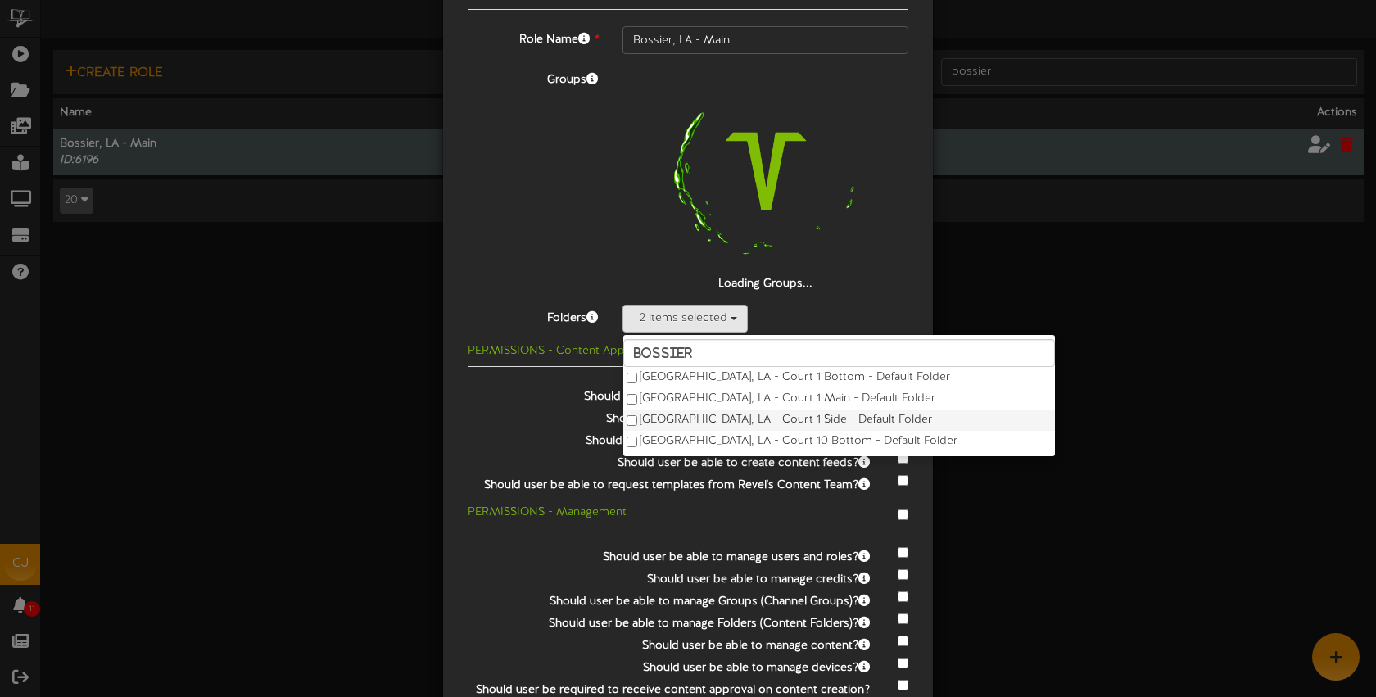
click at [722, 415] on label "Bossier City, LA - Court 1 Side - Default Folder" at bounding box center [839, 420] width 432 height 21
click at [727, 433] on label "Bossier City, LA - Court 10 Bottom - Default Folder" at bounding box center [839, 441] width 432 height 21
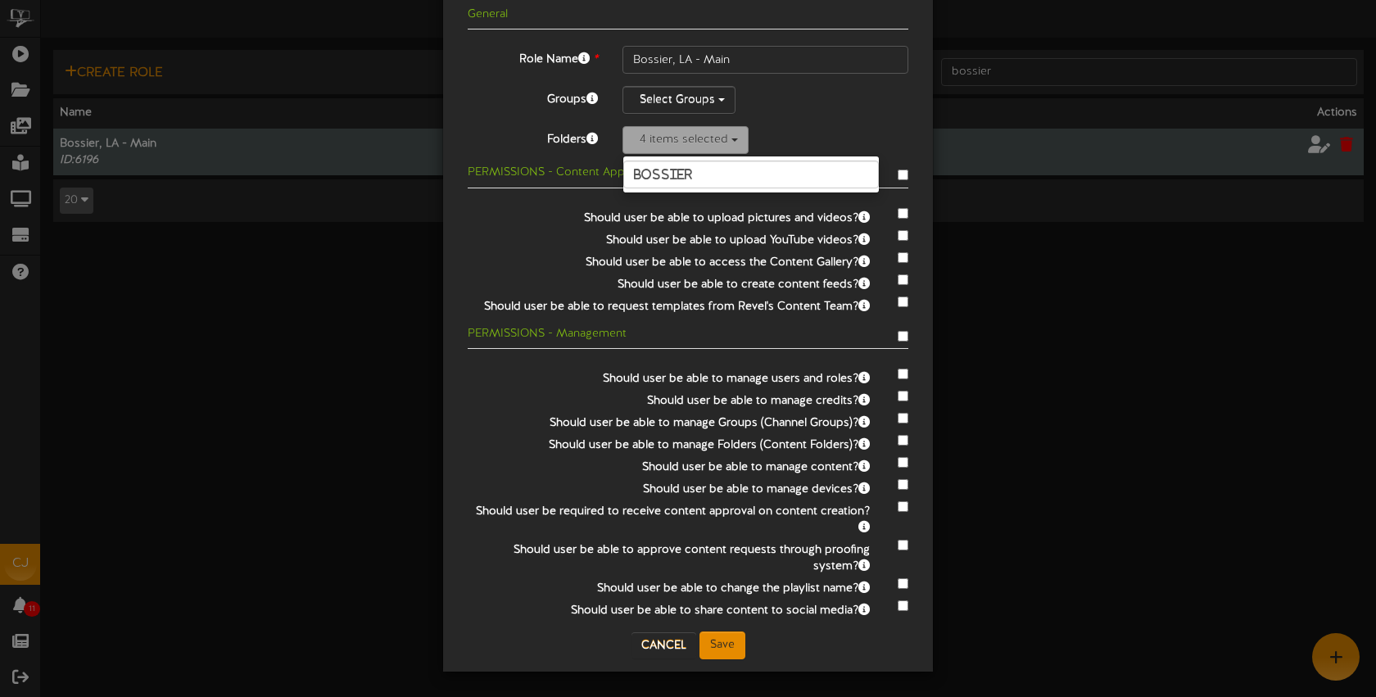
scroll to position [89, 0]
click at [808, 134] on div "4 items selected bossier" at bounding box center [766, 140] width 286 height 28
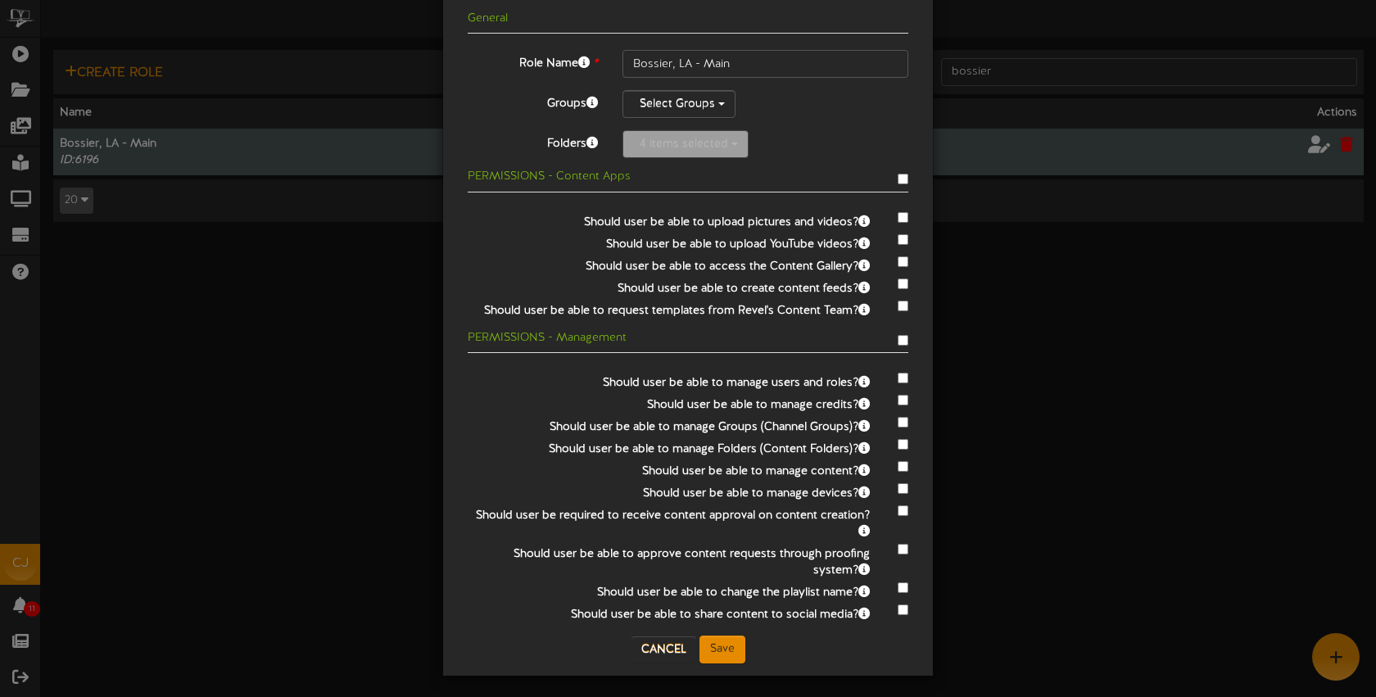
scroll to position [87, 0]
click at [813, 134] on div "4 items selected bossier" at bounding box center [766, 143] width 286 height 28
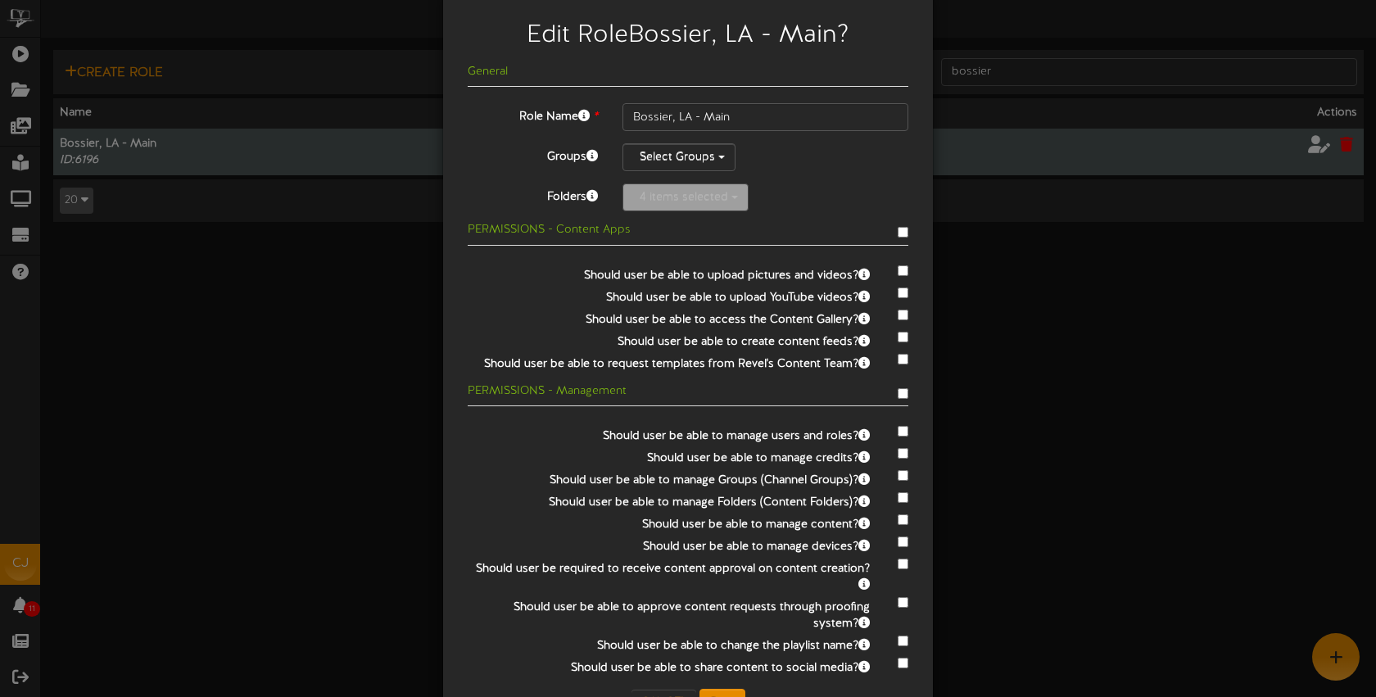
scroll to position [0, 0]
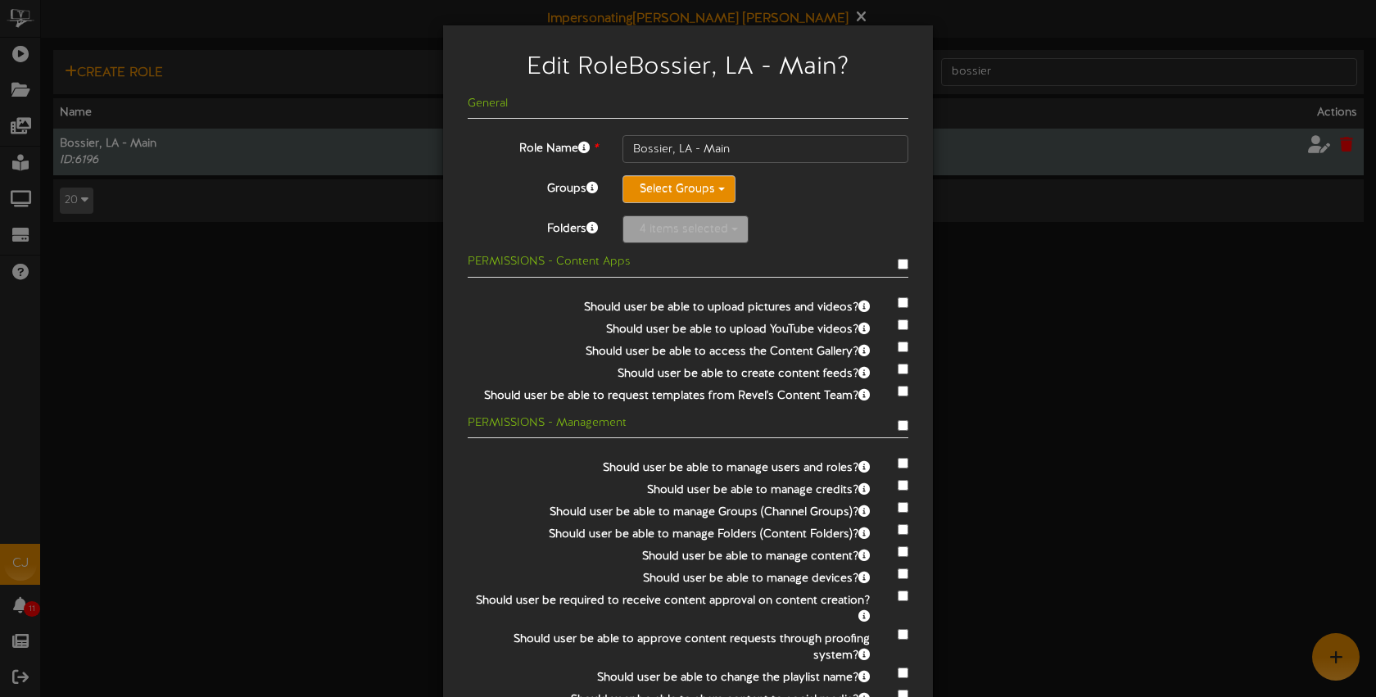
click at [698, 188] on button "Select Groups" at bounding box center [679, 189] width 113 height 28
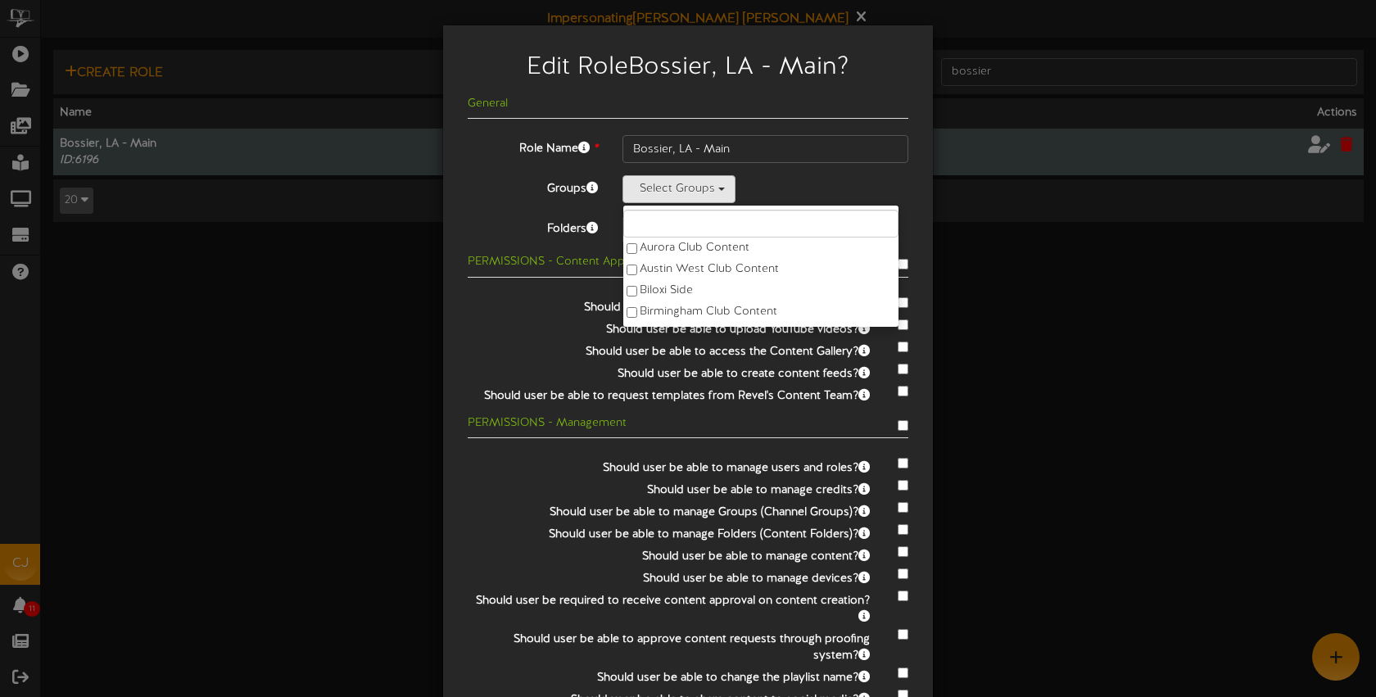
click at [797, 187] on div "Select Groups Aurora Club Content Austin West Club Content Biloxi Side Birmingh…" at bounding box center [766, 189] width 286 height 28
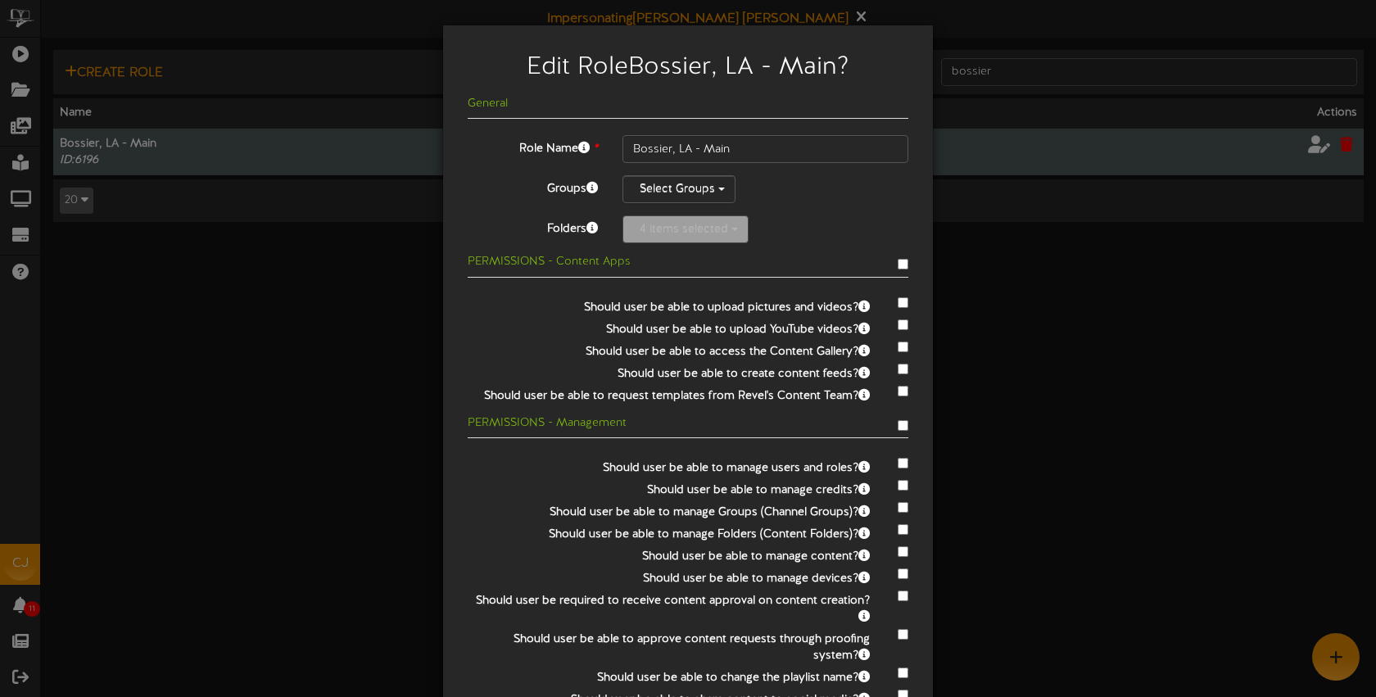
drag, startPoint x: 800, startPoint y: 212, endPoint x: 787, endPoint y: 203, distance: 15.9
click at [800, 212] on div "General Role Name * Bossier, LA - Main Groups Select Groups Aurora Club Content…" at bounding box center [688, 402] width 441 height 611
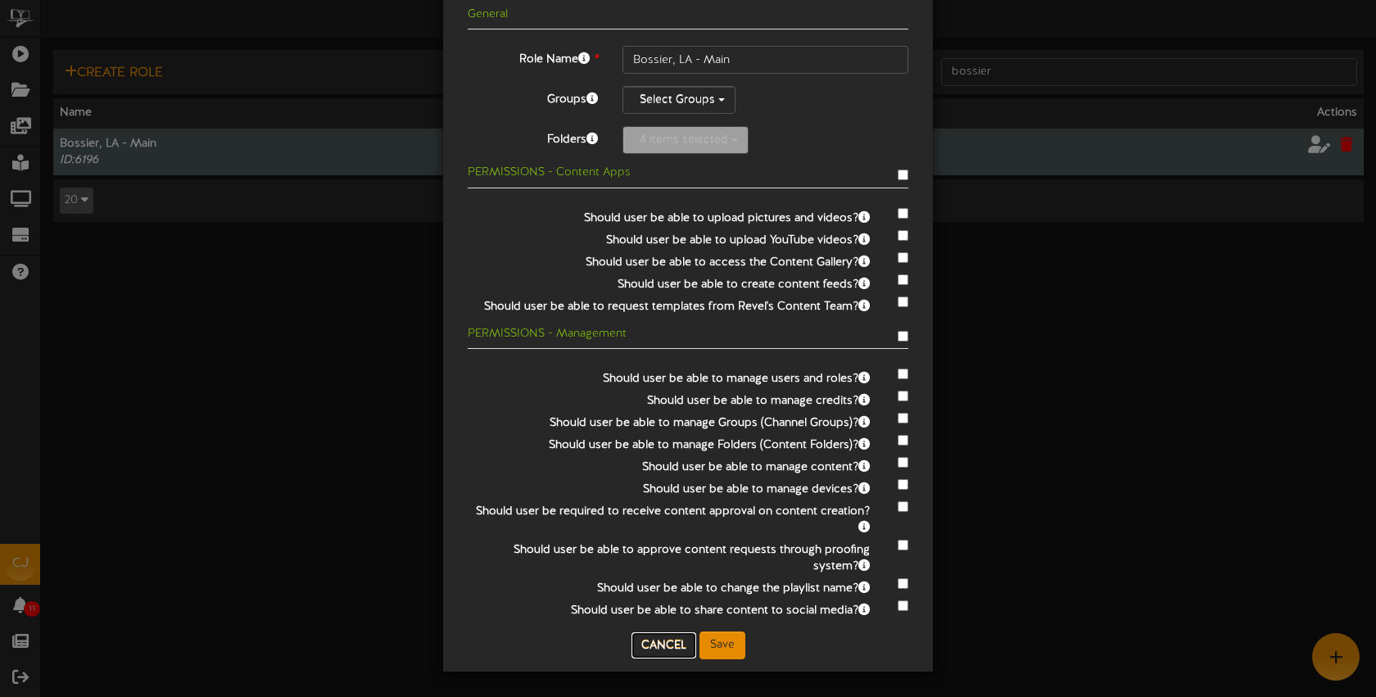
click at [676, 646] on button "Cancel" at bounding box center [664, 645] width 65 height 26
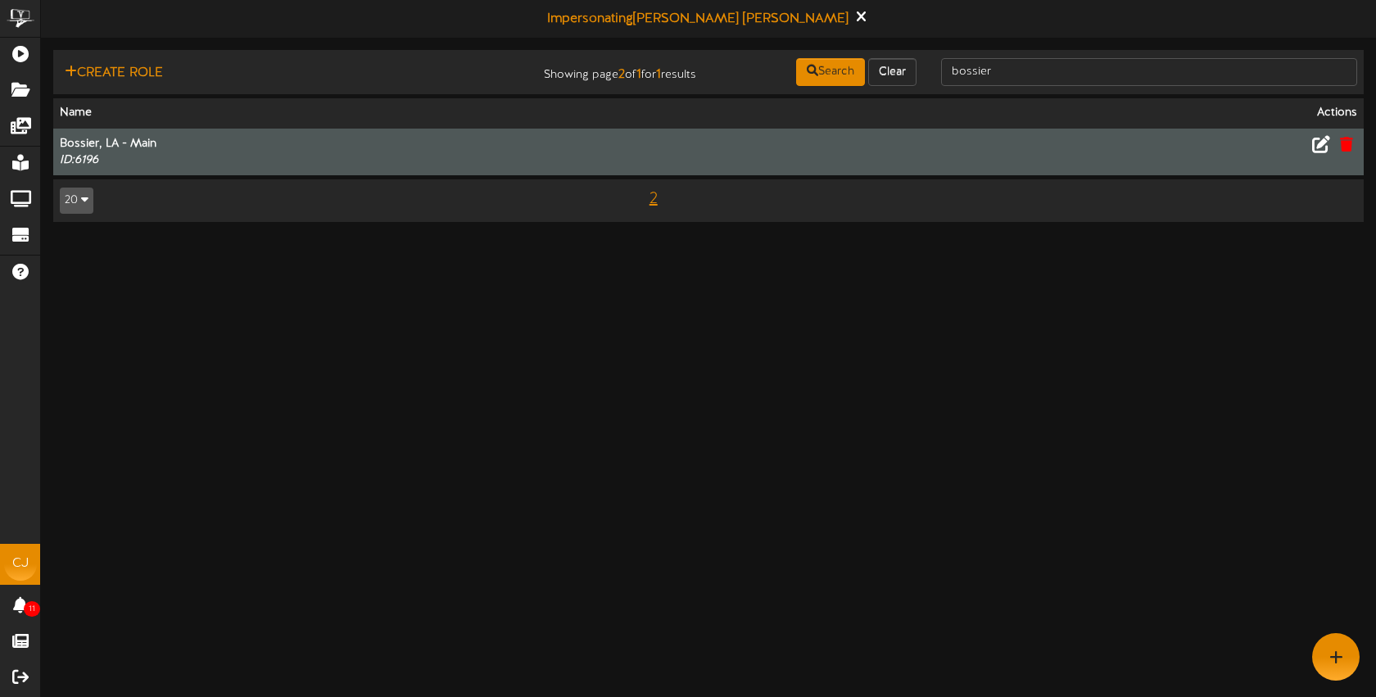
click at [1004, 238] on html "ChannelValet Playlists Folders Messages My Library Groups Devices Help CJ Chris…" at bounding box center [688, 119] width 1376 height 238
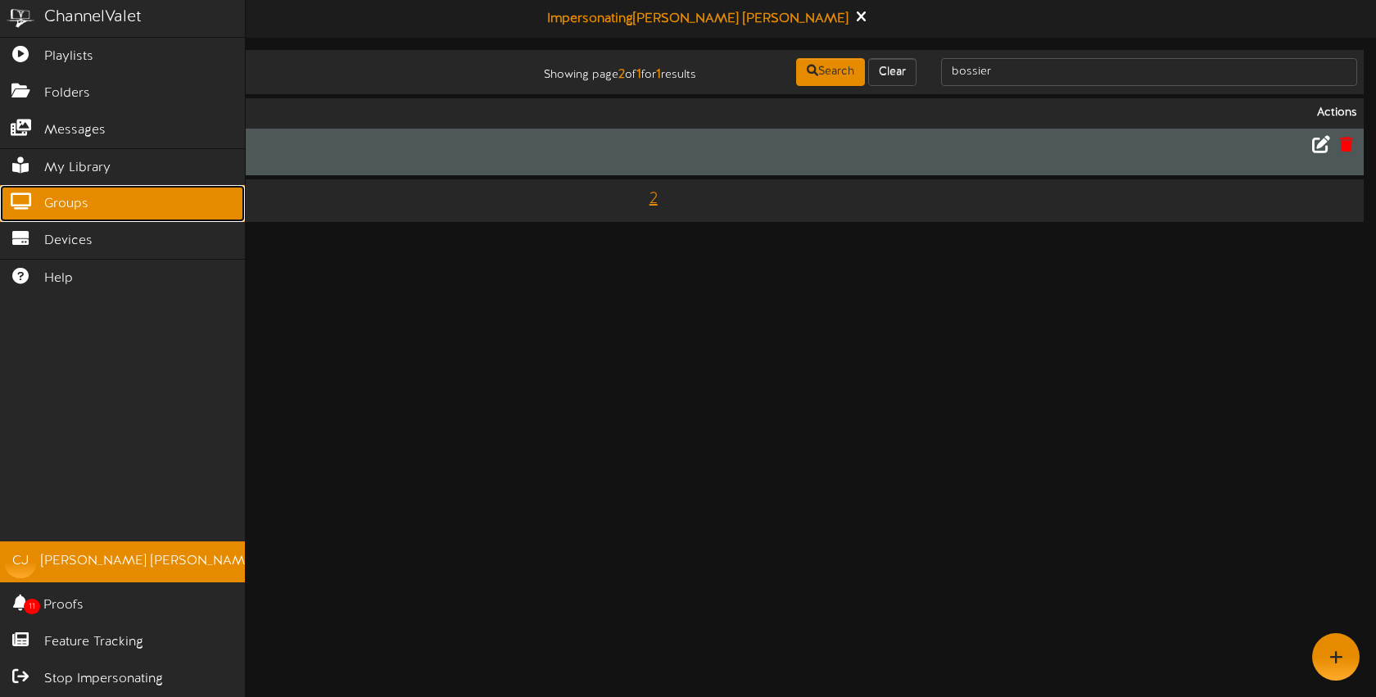
click at [67, 195] on span "Groups" at bounding box center [66, 204] width 44 height 19
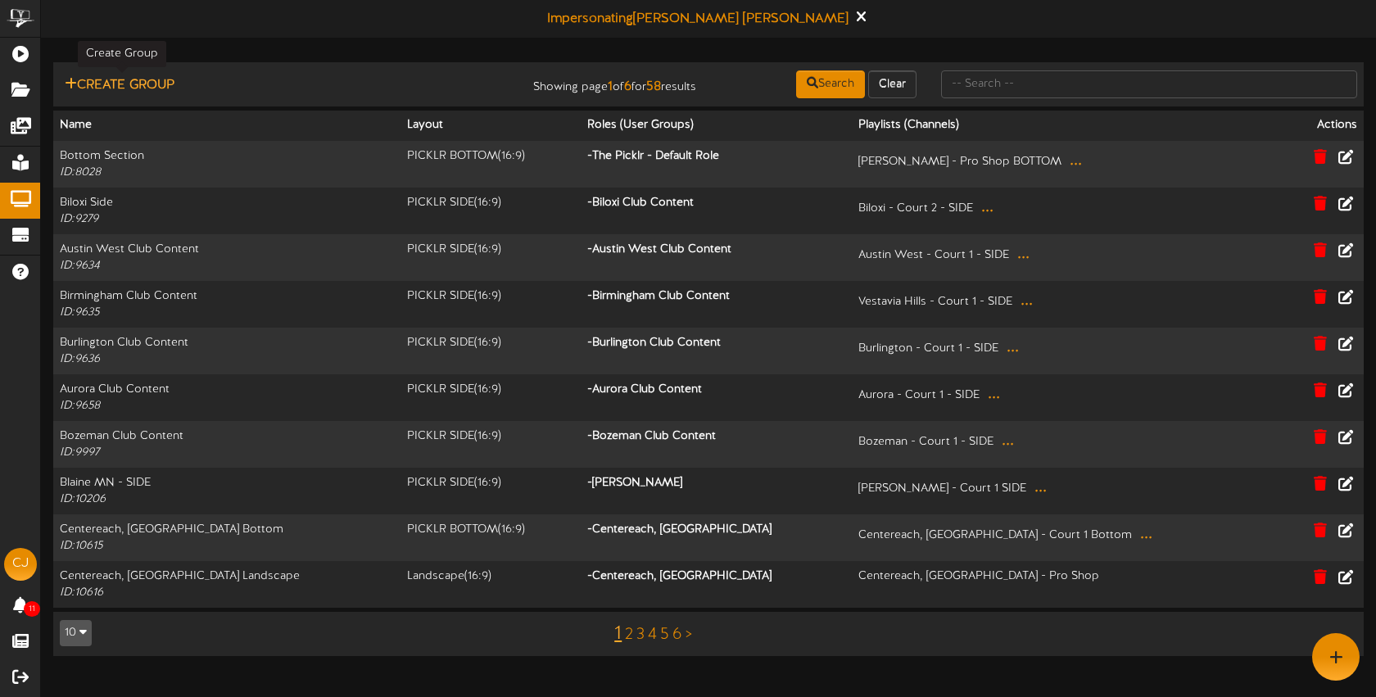
click at [150, 86] on button "Create Group" at bounding box center [120, 85] width 120 height 20
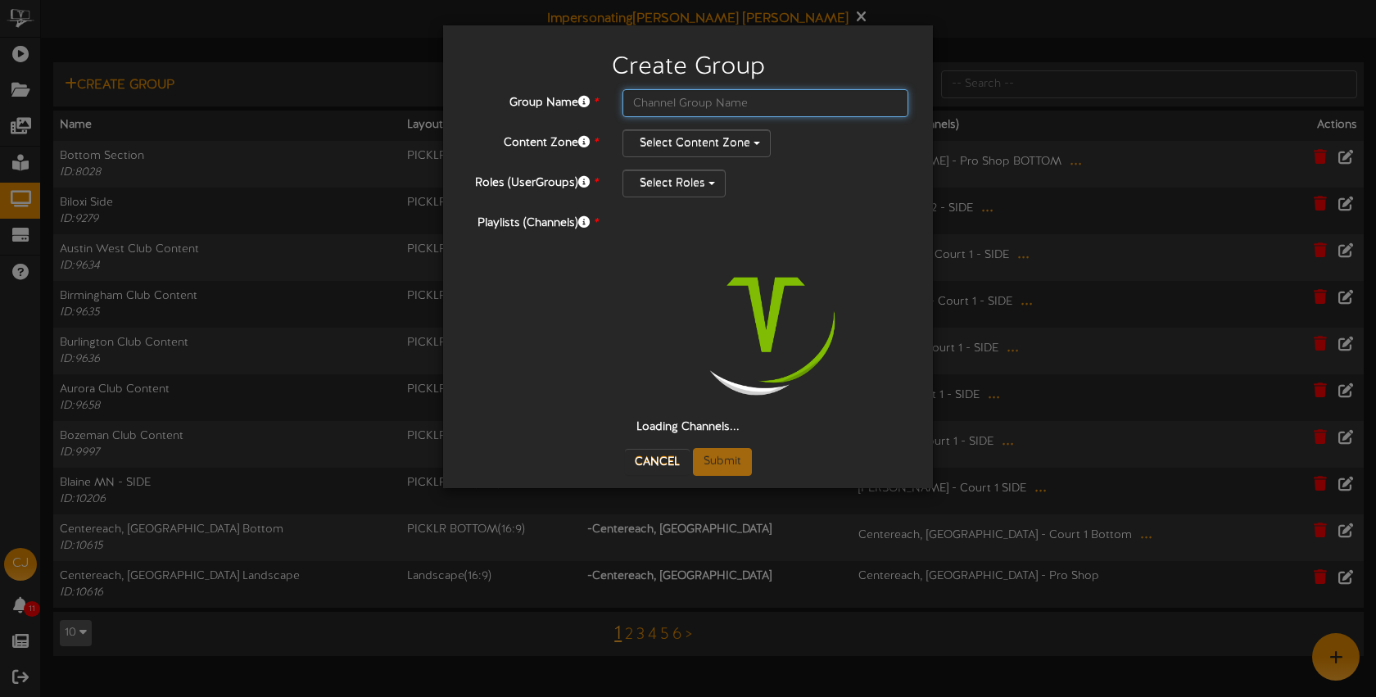
click at [680, 102] on input "text" at bounding box center [766, 103] width 286 height 28
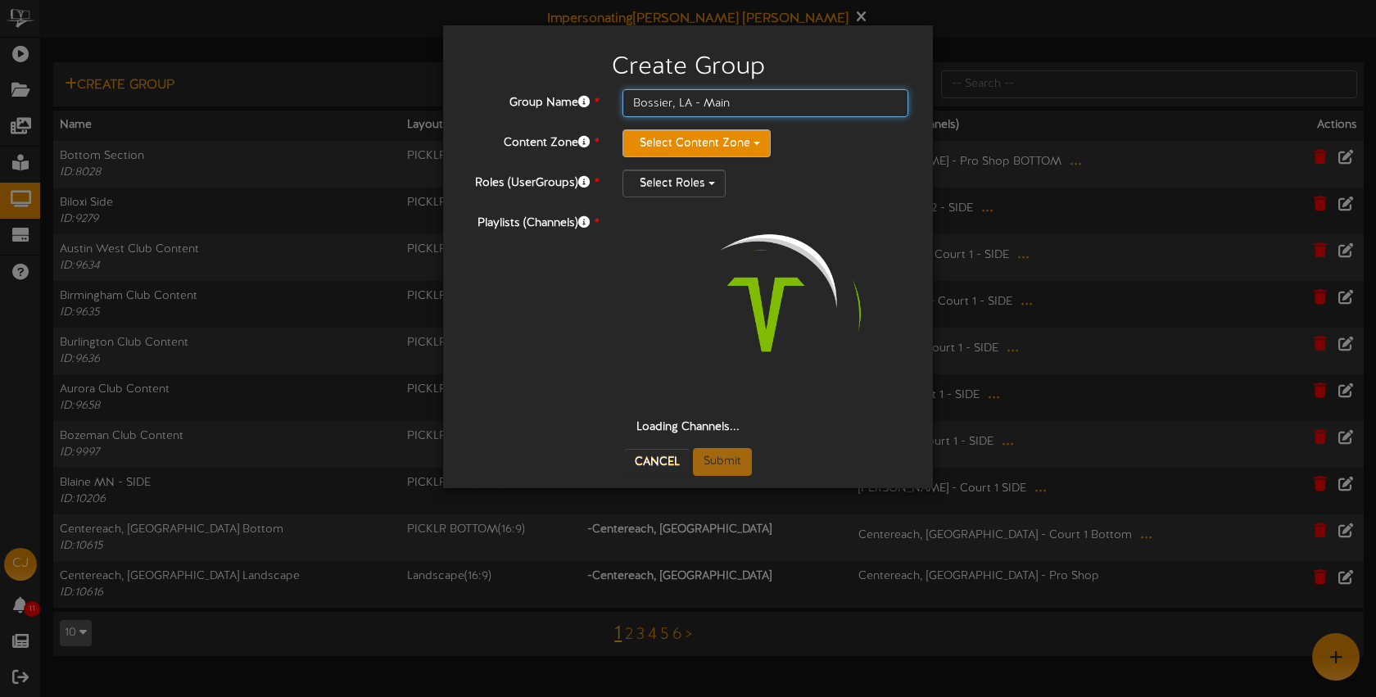
type input "Bossier, LA - Main"
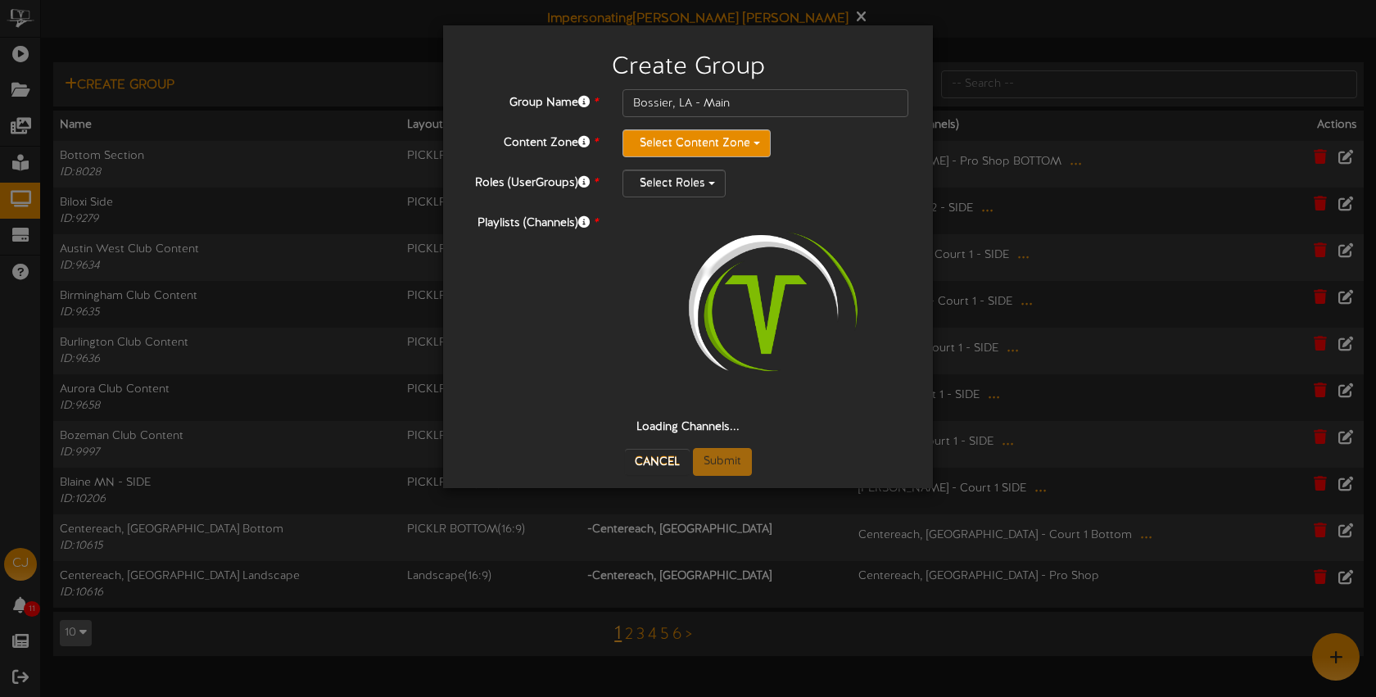
click at [682, 135] on button "Select Content Zone" at bounding box center [697, 143] width 148 height 28
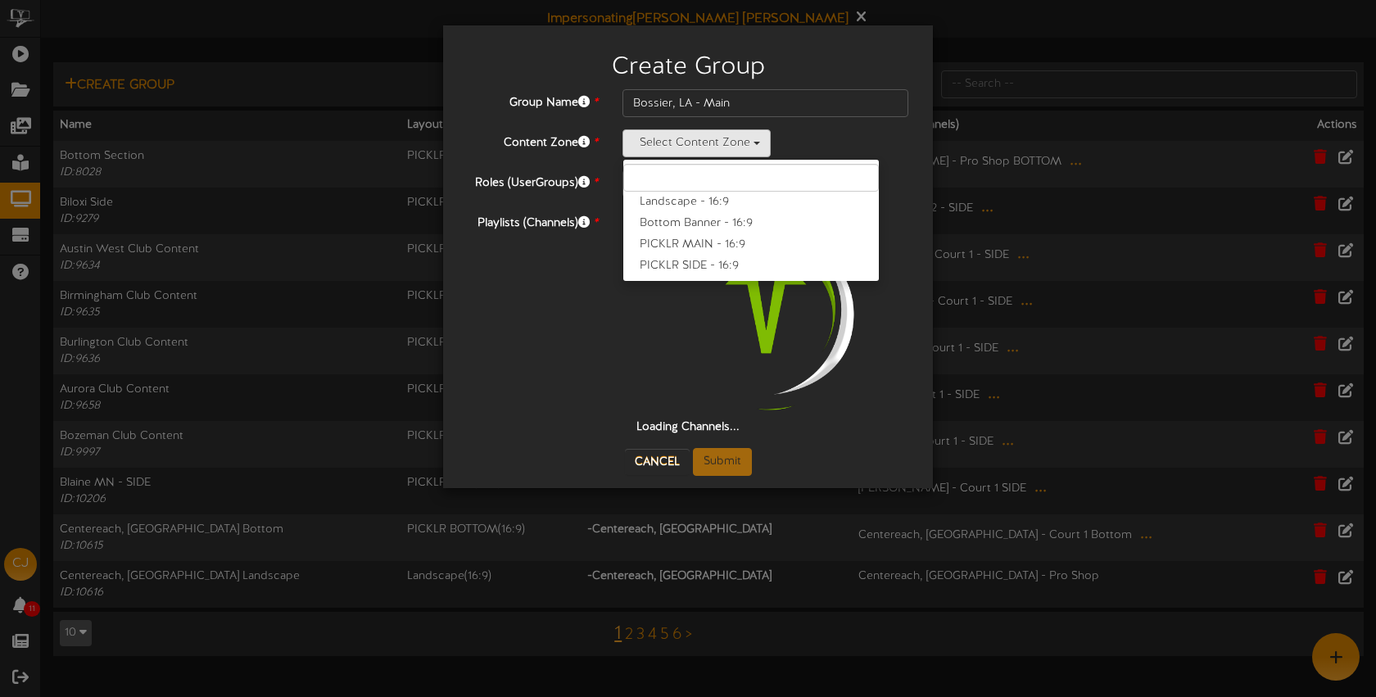
click at [700, 239] on label "PICKLR MAIN - 16:9" at bounding box center [751, 244] width 256 height 21
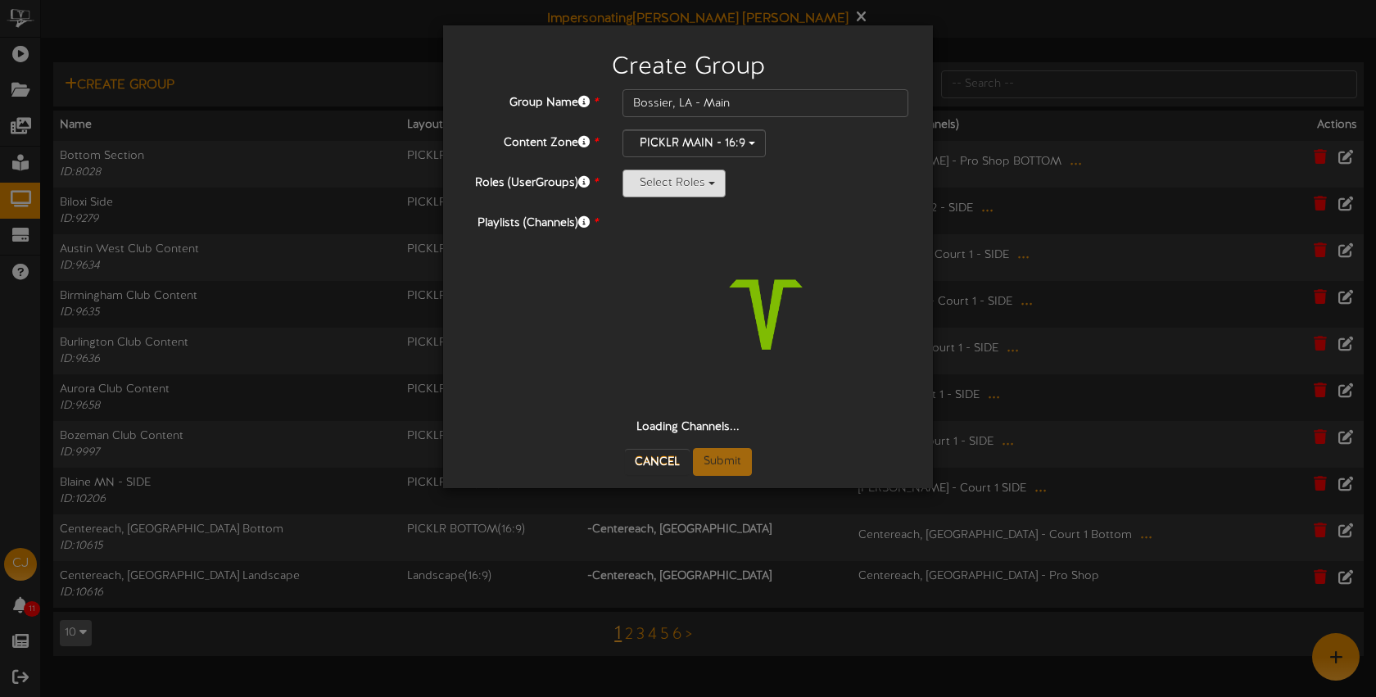
click at [669, 183] on button "Select Roles" at bounding box center [674, 184] width 103 height 28
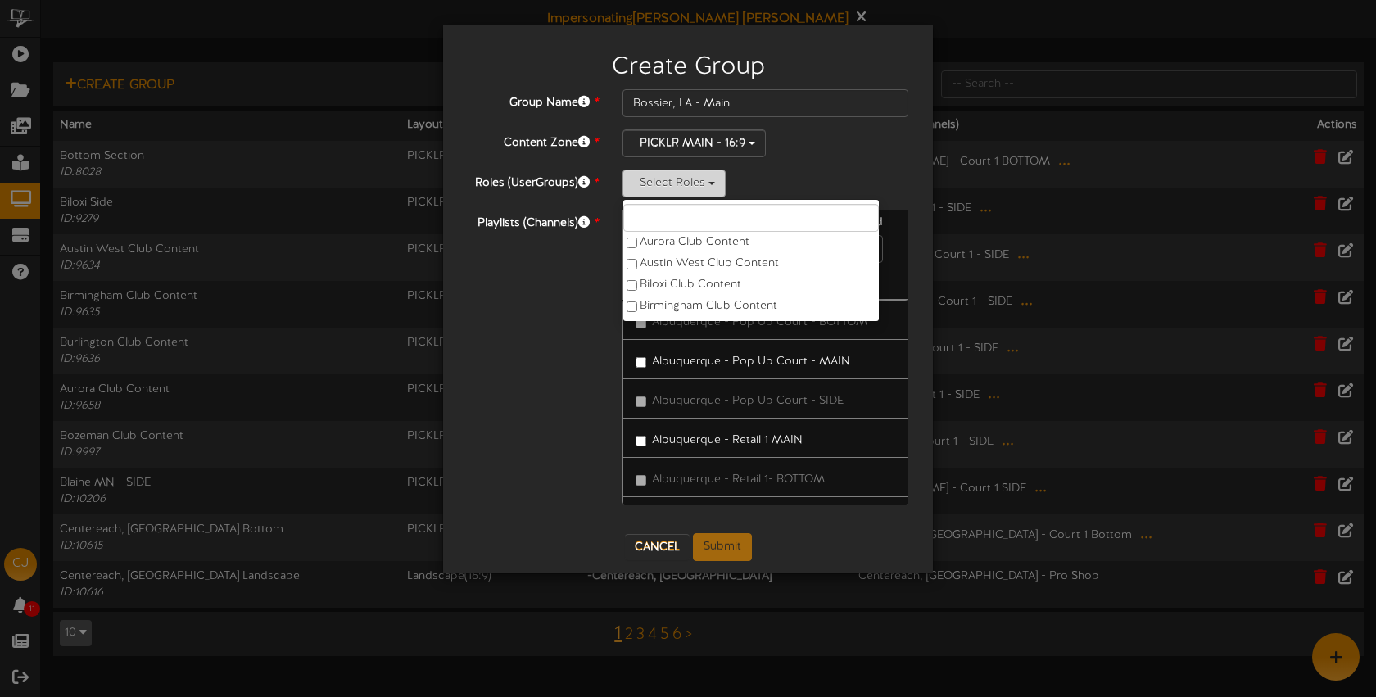
click at [677, 187] on button "Select Roles" at bounding box center [674, 184] width 103 height 28
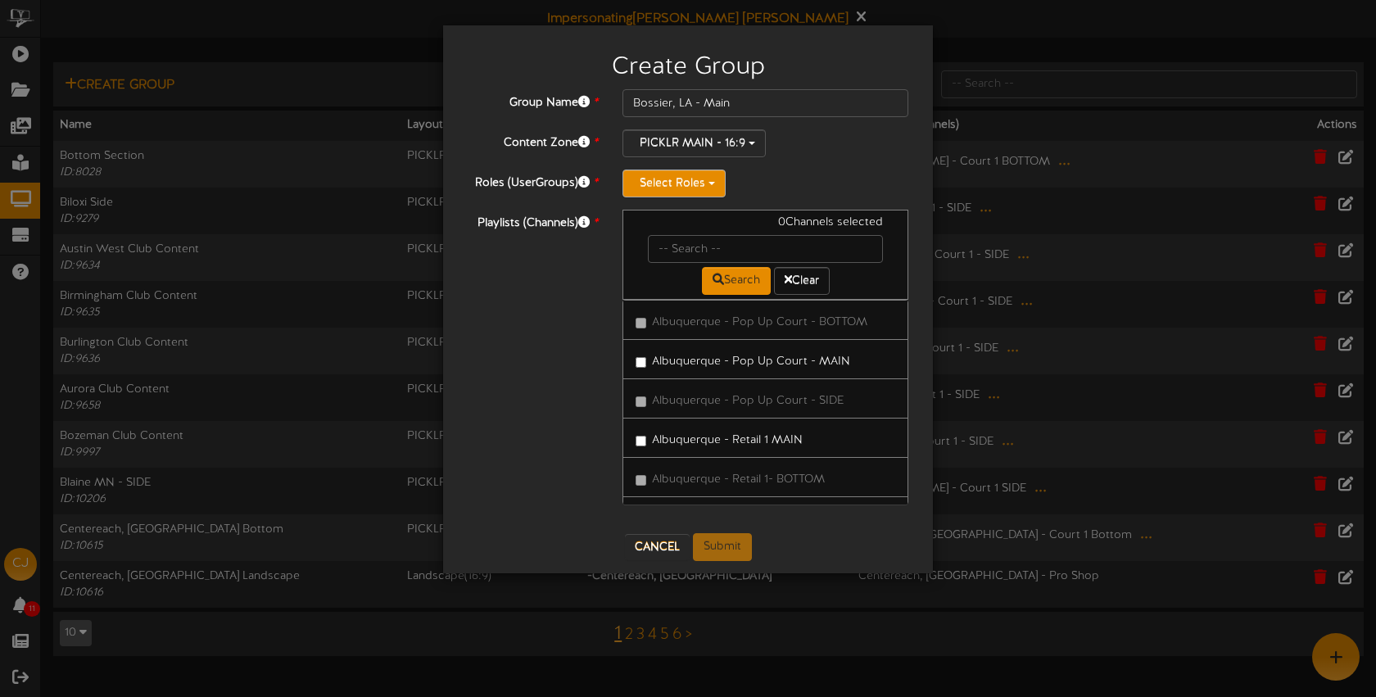
click at [677, 186] on button "Select Roles" at bounding box center [674, 184] width 103 height 28
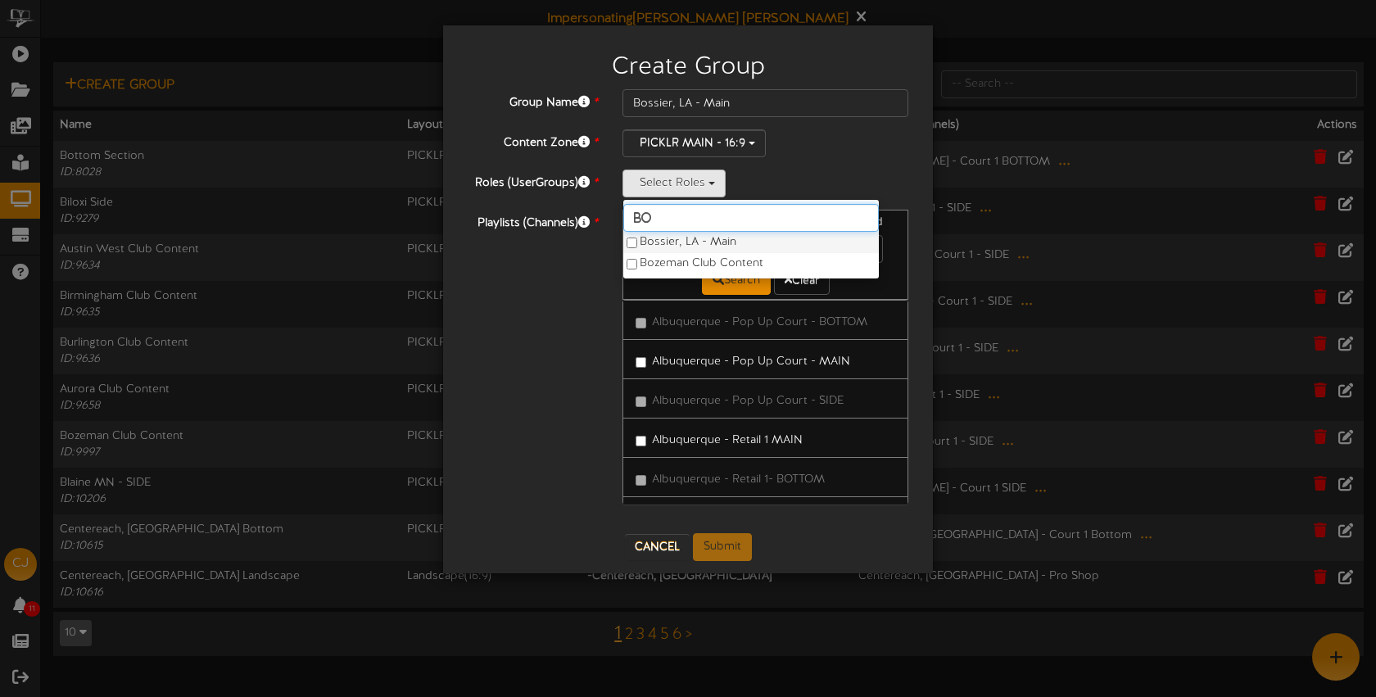
type input "bO"
click at [682, 242] on label "Bossier, LA - Main" at bounding box center [751, 242] width 256 height 21
click at [814, 188] on div "Bossier, LA - Main bO Bossier, LA - Main Bozeman Club Content" at bounding box center [766, 184] width 286 height 28
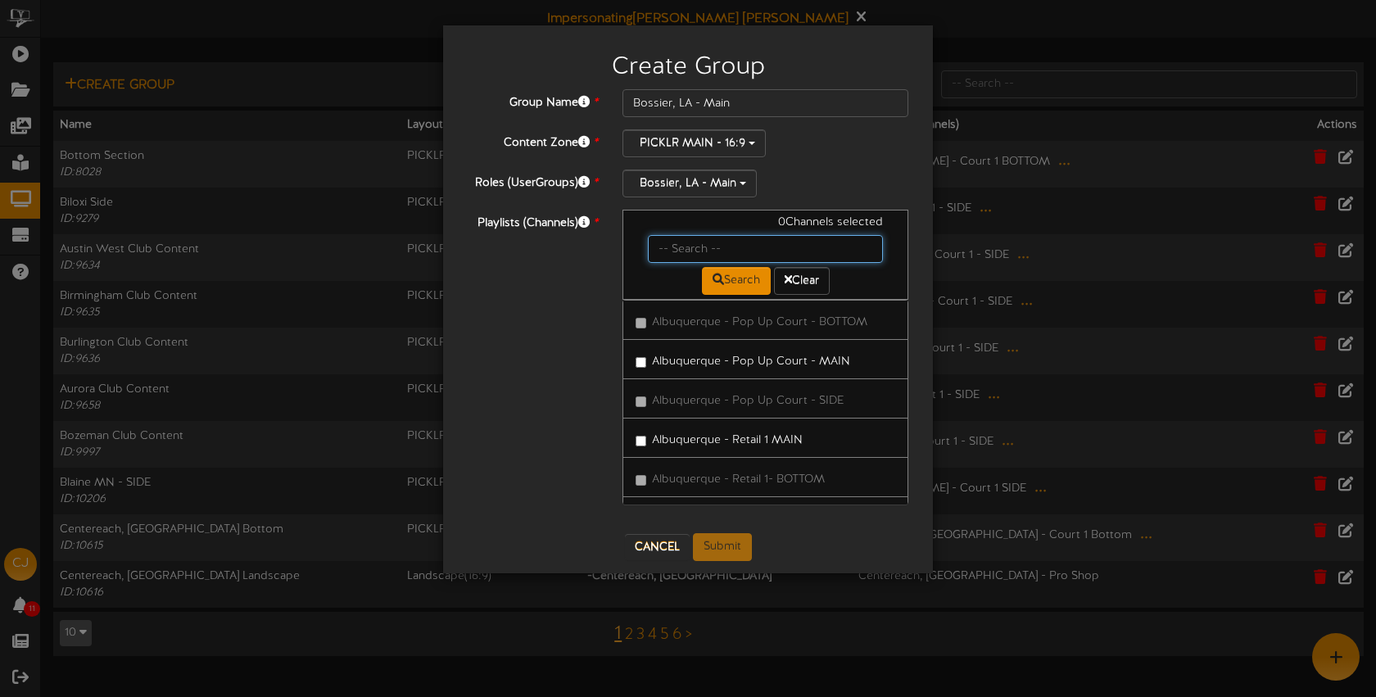
click at [689, 258] on input "text" at bounding box center [765, 249] width 235 height 28
type input "bossier"
click at [712, 359] on label "Bossier City, LA - Court 1 Main" at bounding box center [749, 359] width 227 height 22
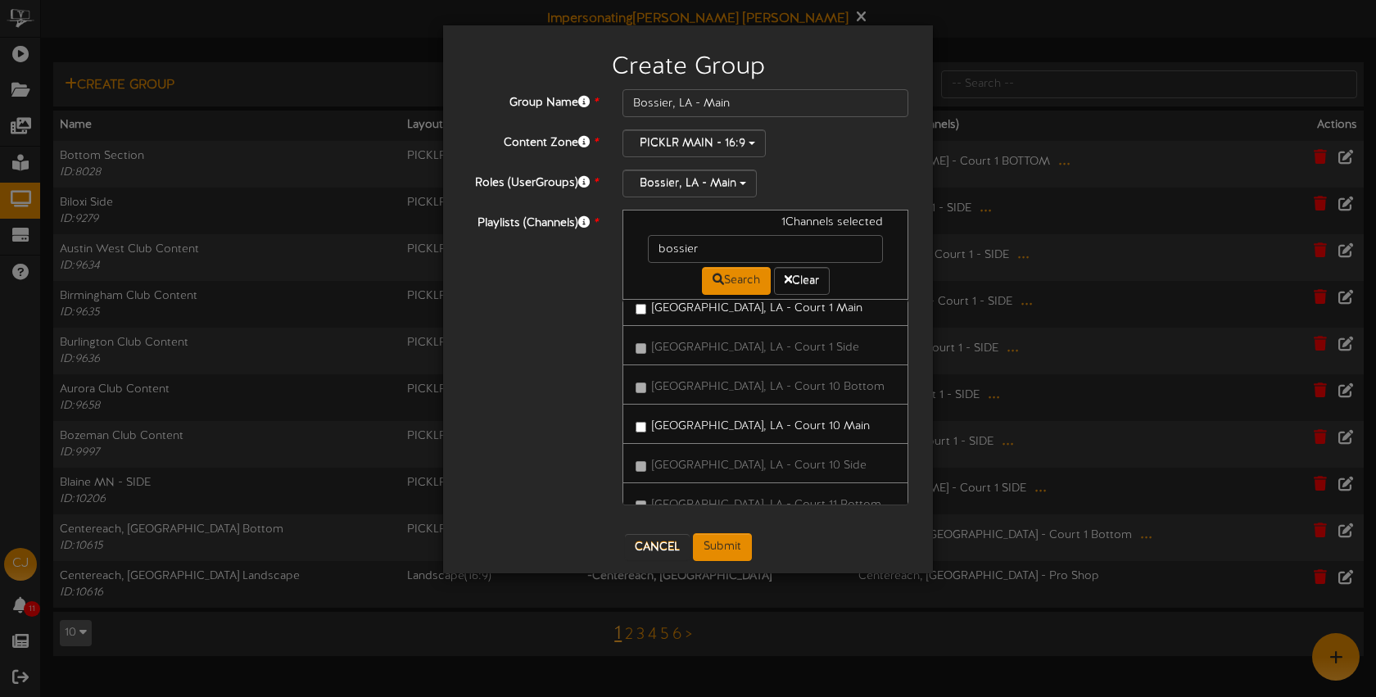
click at [736, 427] on label "Bossier City, LA - Court 10 Main" at bounding box center [753, 424] width 234 height 22
click at [777, 404] on label "Bossier City, LA - Court 11 Main" at bounding box center [751, 405] width 231 height 22
click at [769, 385] on label "Bossier City, LA - Court 2 Main" at bounding box center [750, 386] width 229 height 22
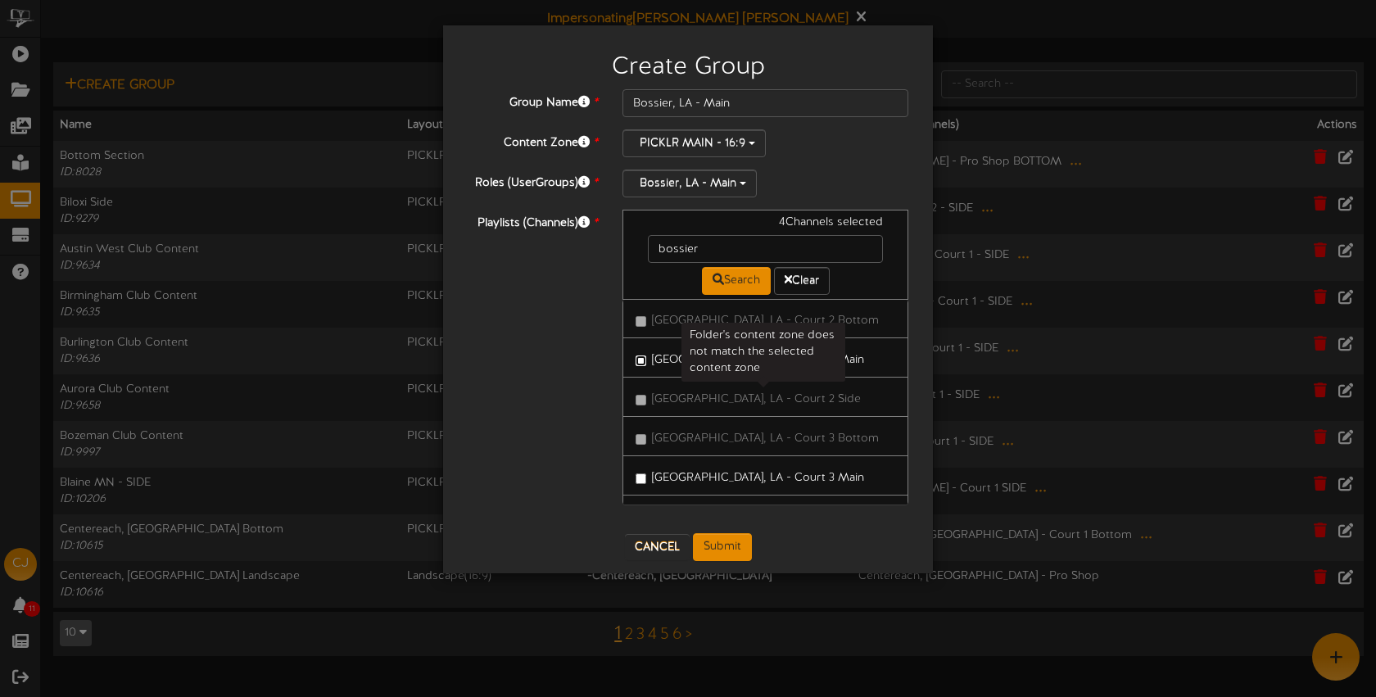
scroll to position [386, 0]
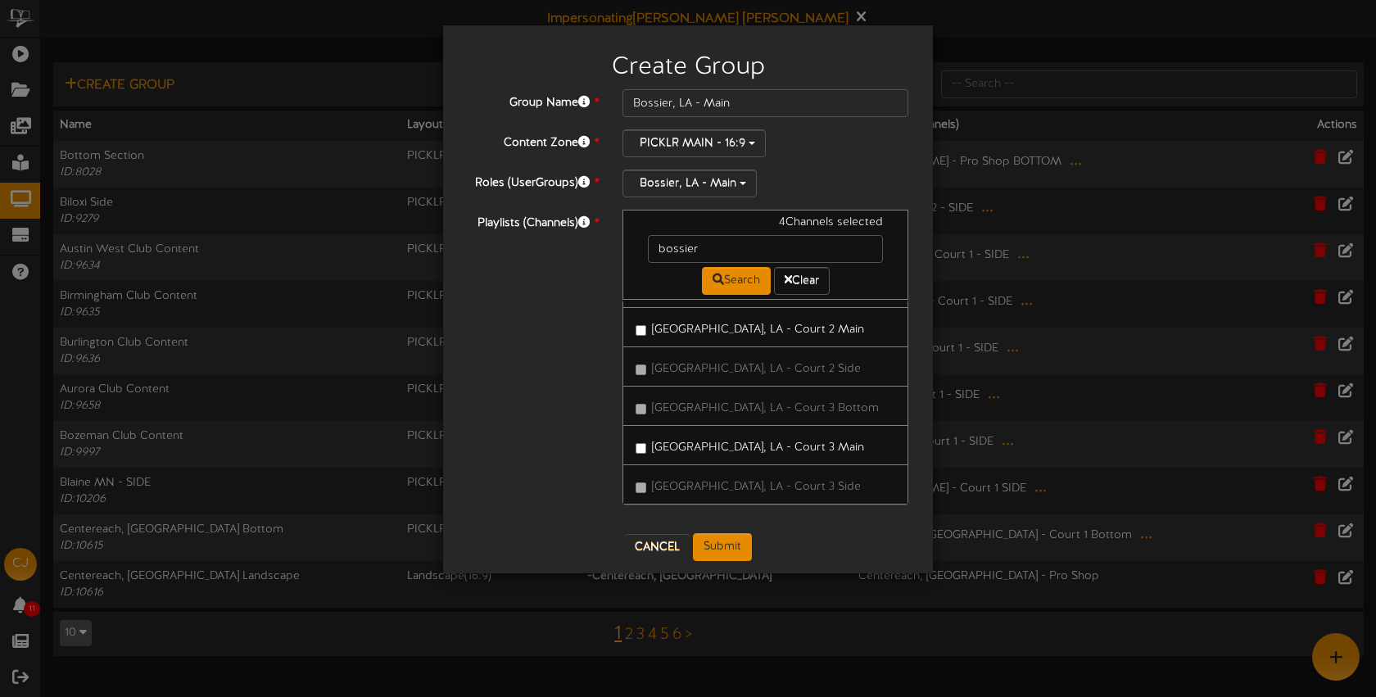
click at [777, 443] on label "Bossier City, LA - Court 3 Main" at bounding box center [750, 445] width 229 height 22
click at [777, 480] on label "Bossier City, LA - Court 4 Main" at bounding box center [750, 483] width 229 height 22
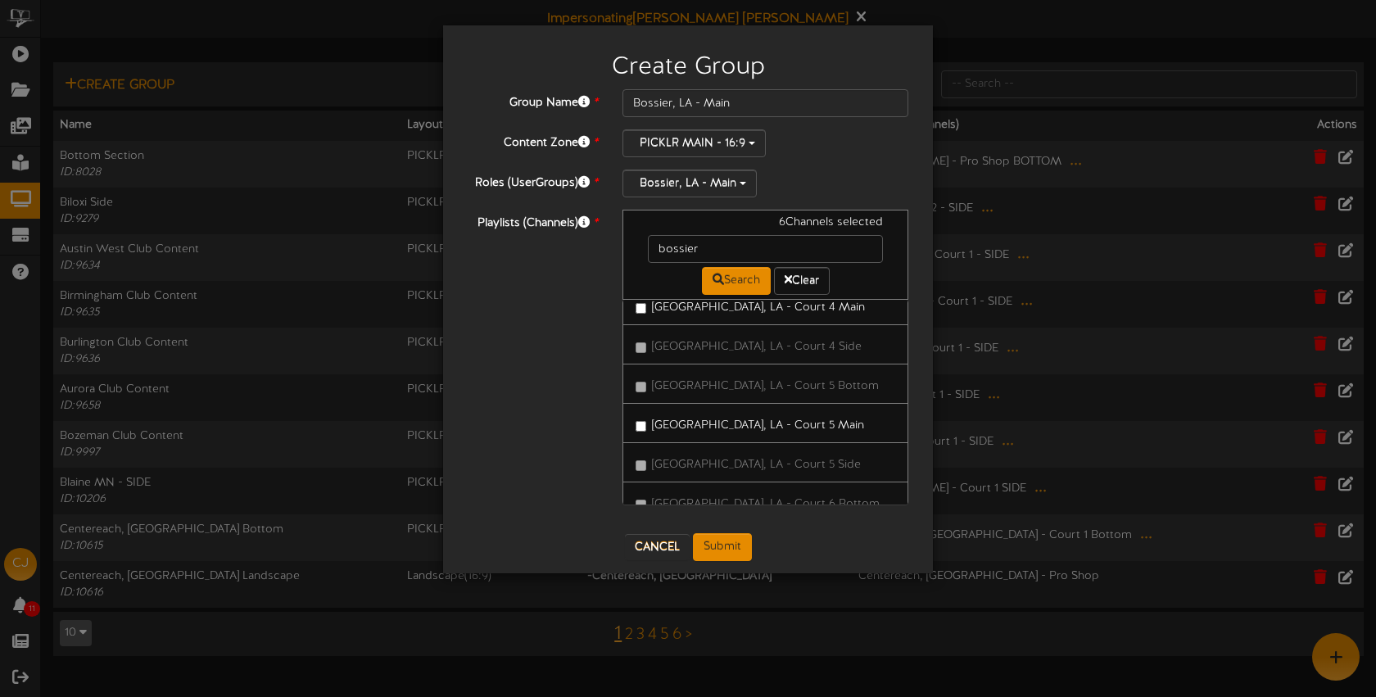
click at [767, 425] on label "Bossier City, LA - Court 5 Main" at bounding box center [750, 423] width 229 height 22
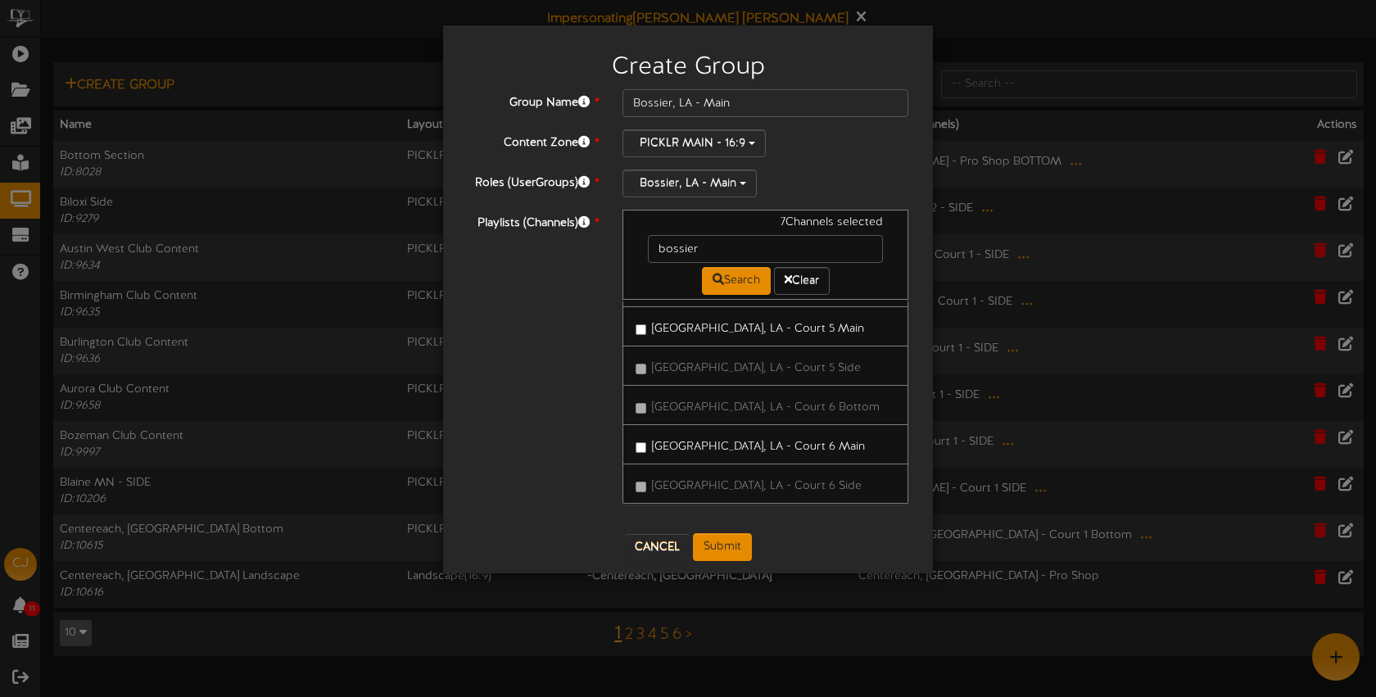
drag, startPoint x: 800, startPoint y: 448, endPoint x: 818, endPoint y: 450, distance: 18.1
click at [800, 448] on label "Bossier City, LA - Court 6 Main" at bounding box center [750, 444] width 229 height 22
click at [791, 460] on label "Bossier City, LA - Court 7 Main" at bounding box center [750, 457] width 228 height 22
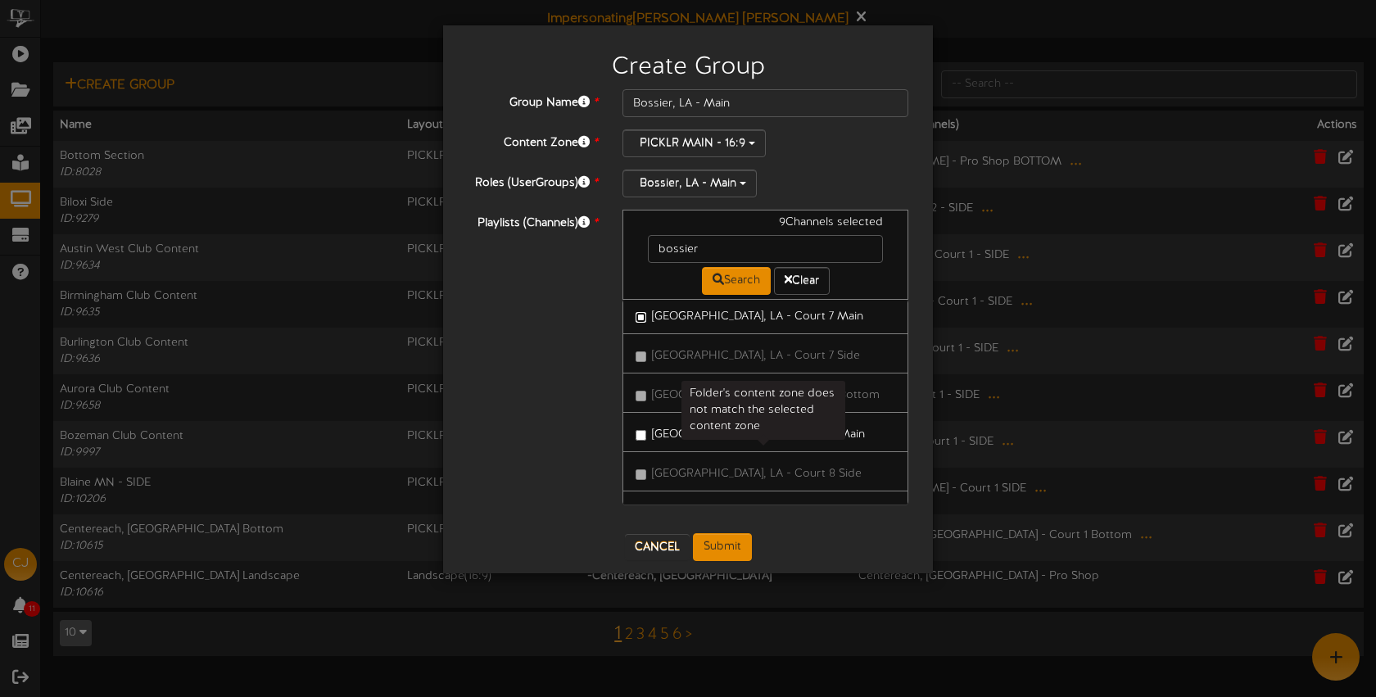
scroll to position [992, 0]
click at [796, 433] on label "Bossier City, LA - Court 8 Main" at bounding box center [750, 429] width 229 height 22
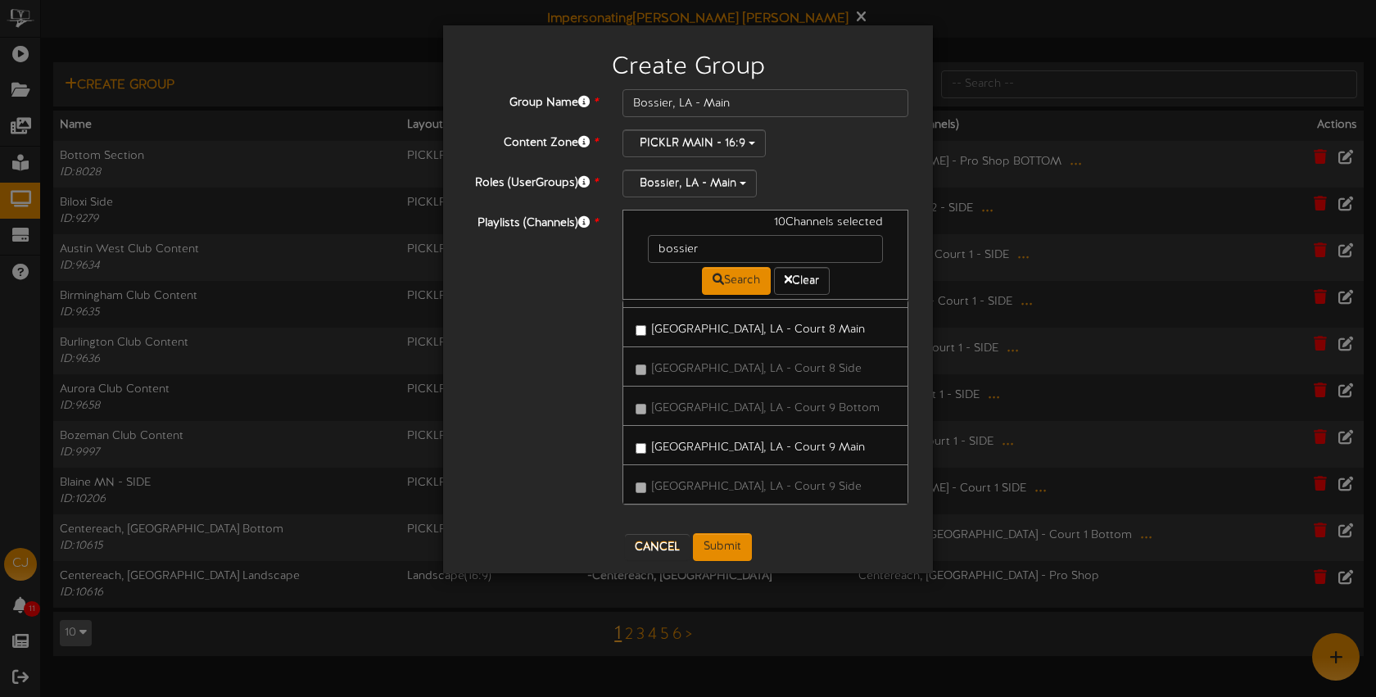
click at [800, 442] on label "Bossier City, LA - Court 9 Main" at bounding box center [750, 445] width 229 height 22
click at [736, 541] on button "Submit" at bounding box center [722, 547] width 59 height 28
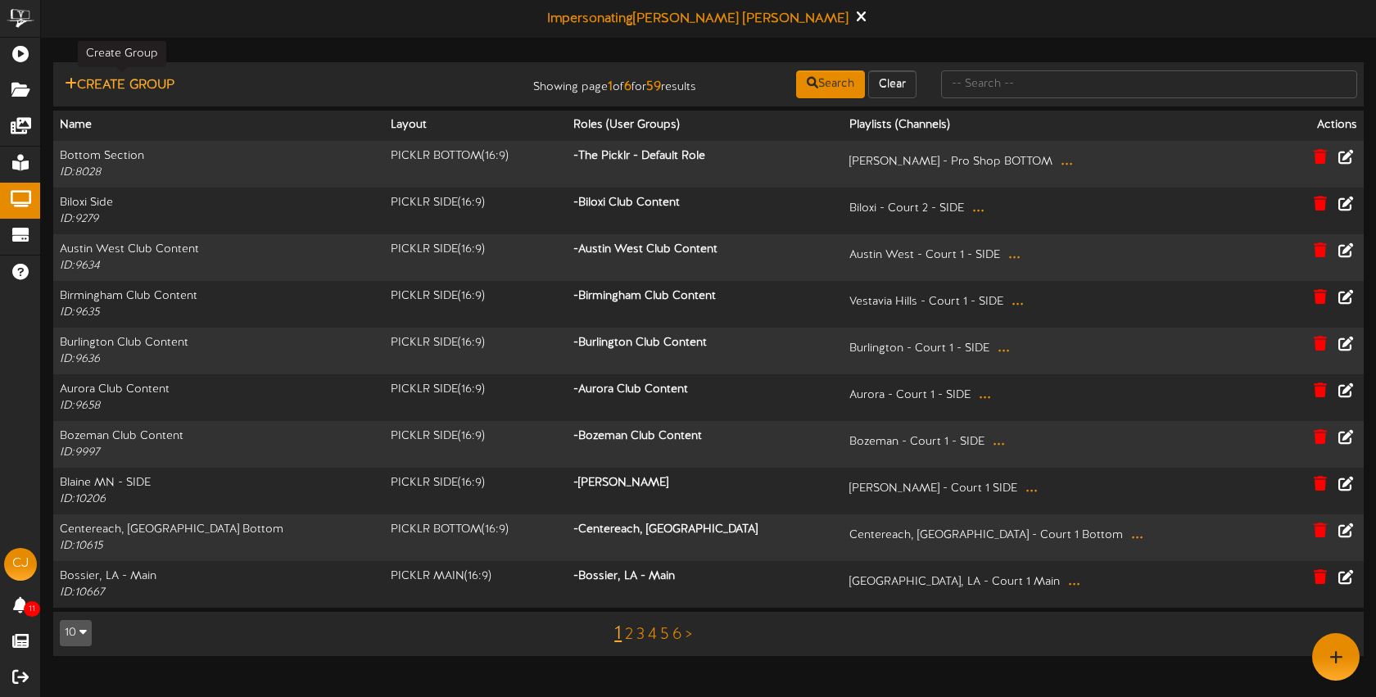
click at [159, 83] on button "Create Group" at bounding box center [120, 85] width 120 height 20
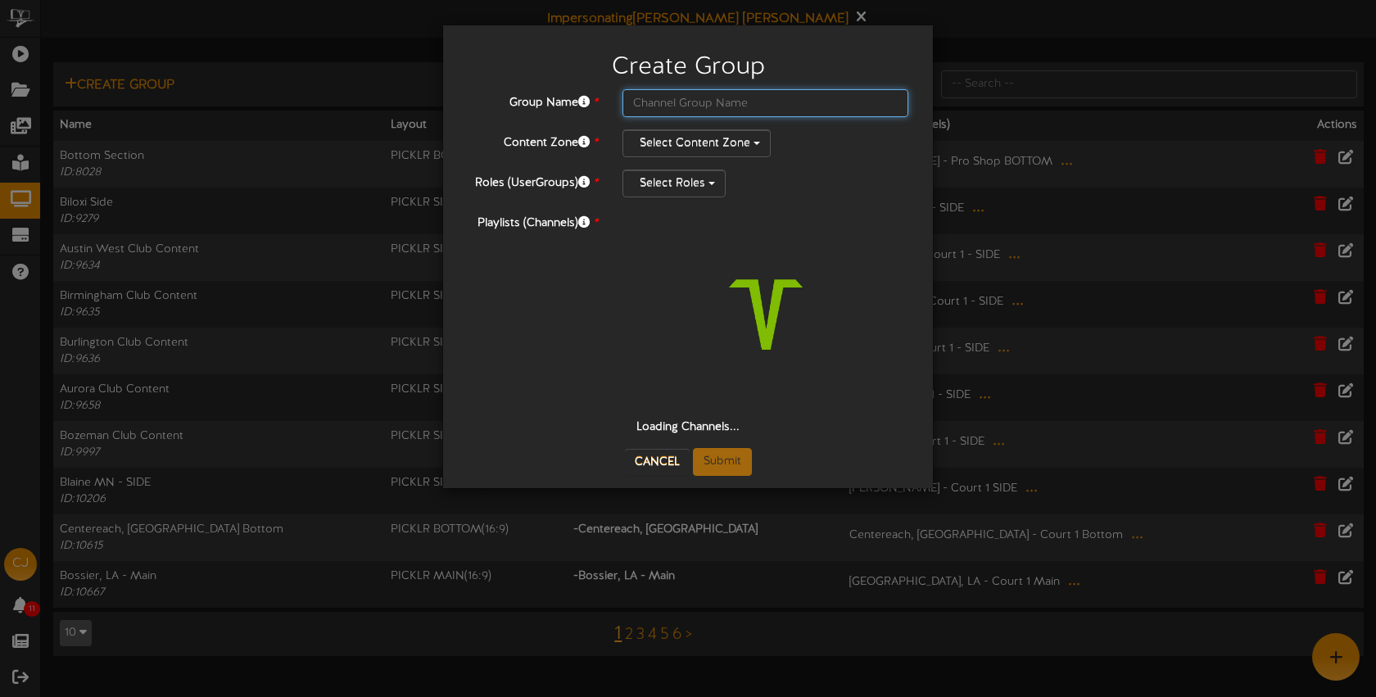
click at [686, 108] on input "text" at bounding box center [766, 103] width 286 height 28
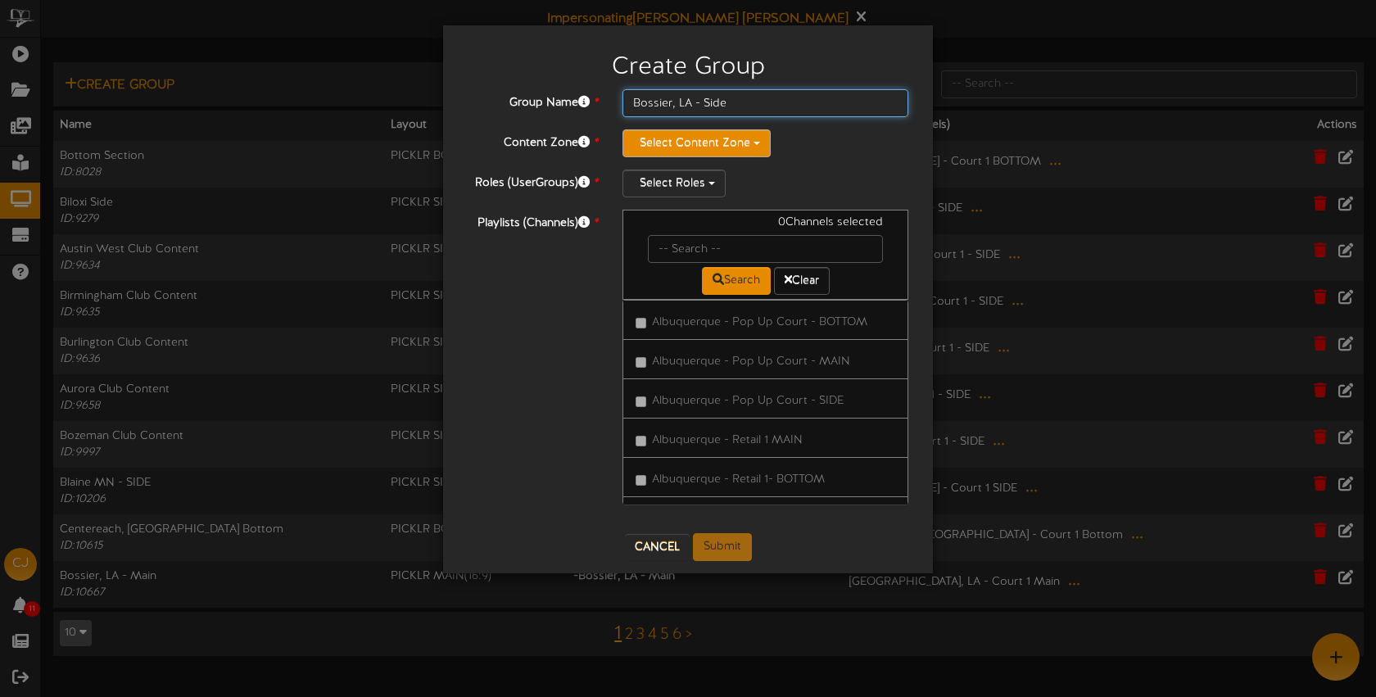
type input "Bossier, LA - Side"
click at [664, 151] on button "Select Content Zone" at bounding box center [697, 143] width 148 height 28
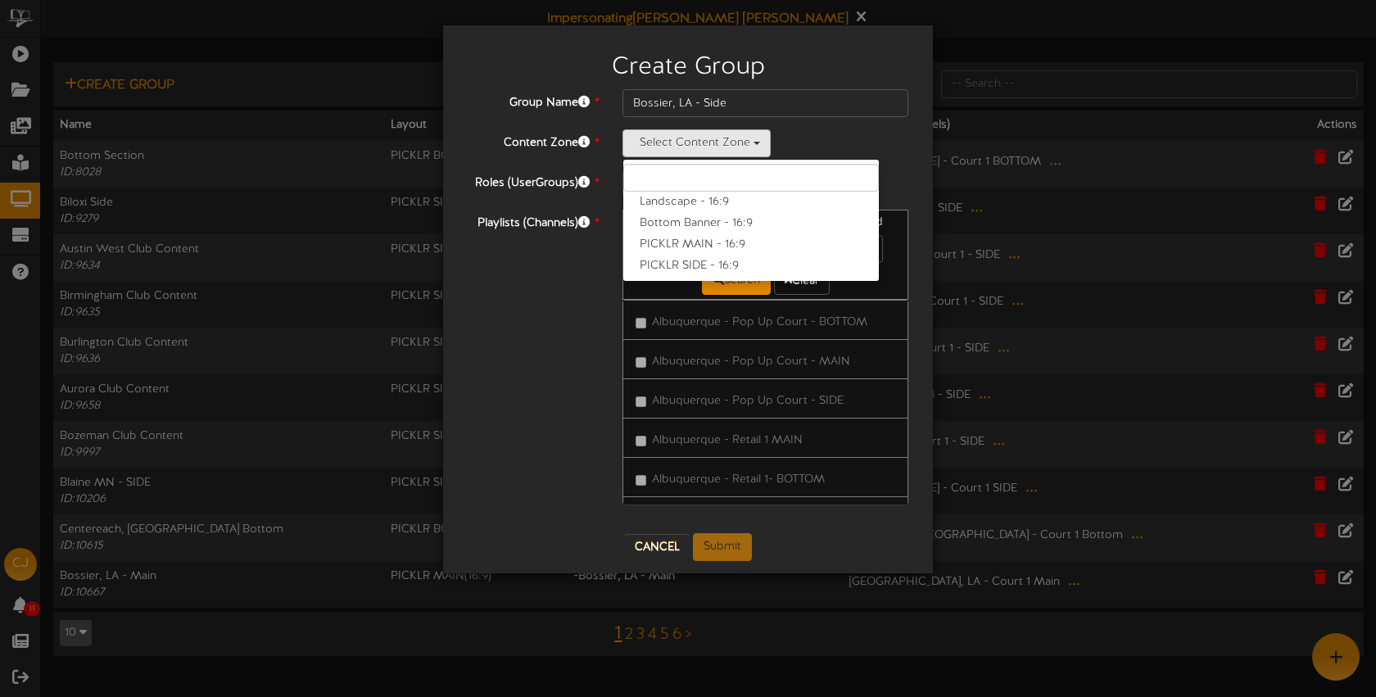
click at [689, 262] on label "PICKLR SIDE - 16:9" at bounding box center [751, 266] width 256 height 21
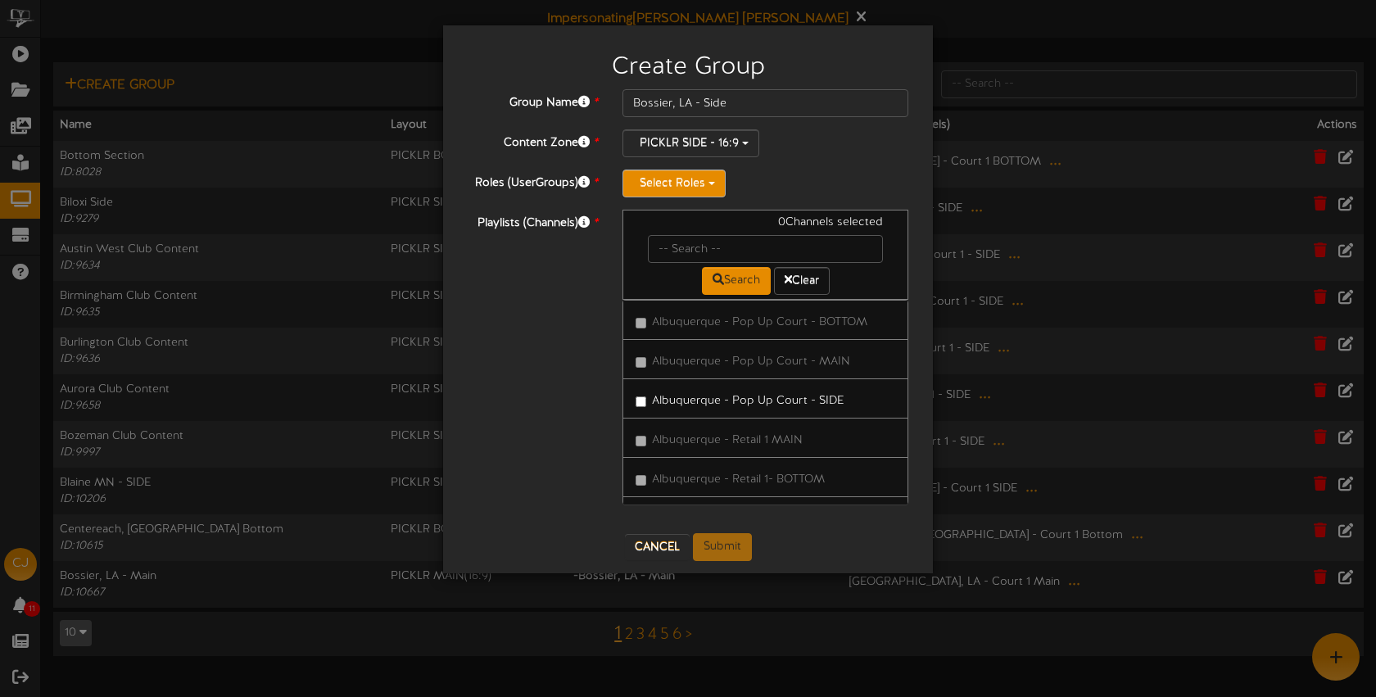
click at [669, 185] on button "Select Roles" at bounding box center [674, 184] width 103 height 28
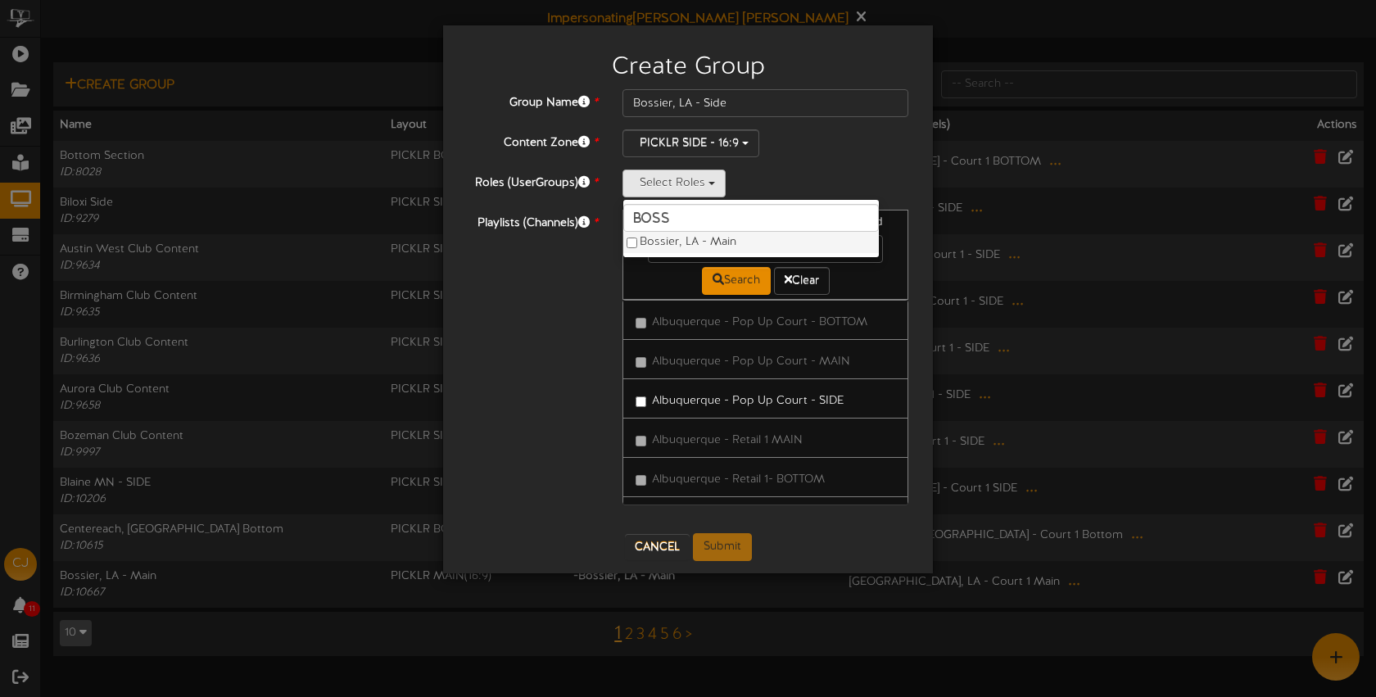
type input "boss"
click at [689, 242] on label "Bossier, LA - Main" at bounding box center [751, 242] width 256 height 21
click at [840, 192] on div "Bossier, LA - Main boss Bossier, LA - Main" at bounding box center [766, 184] width 286 height 28
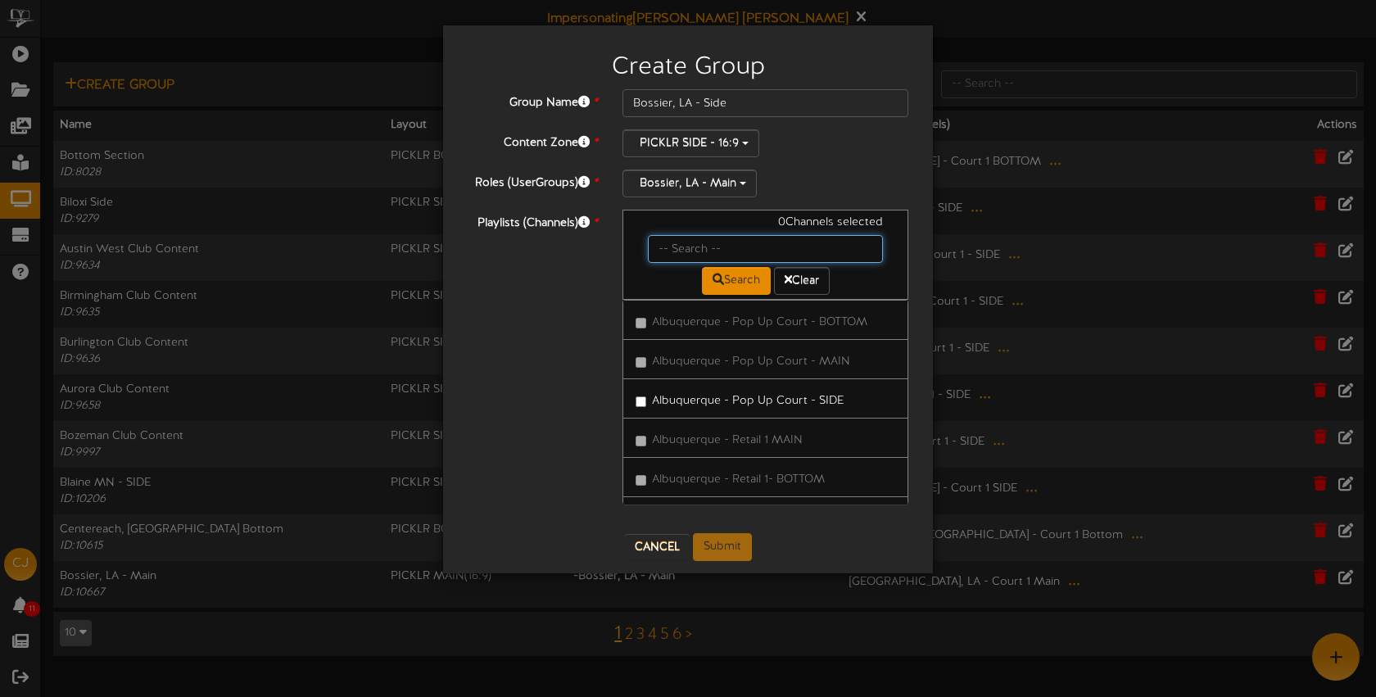
click at [713, 247] on input "text" at bounding box center [765, 249] width 235 height 28
type input "Bossier"
click at [731, 399] on label "Bossier City, LA - Court 1 Side" at bounding box center [748, 398] width 224 height 22
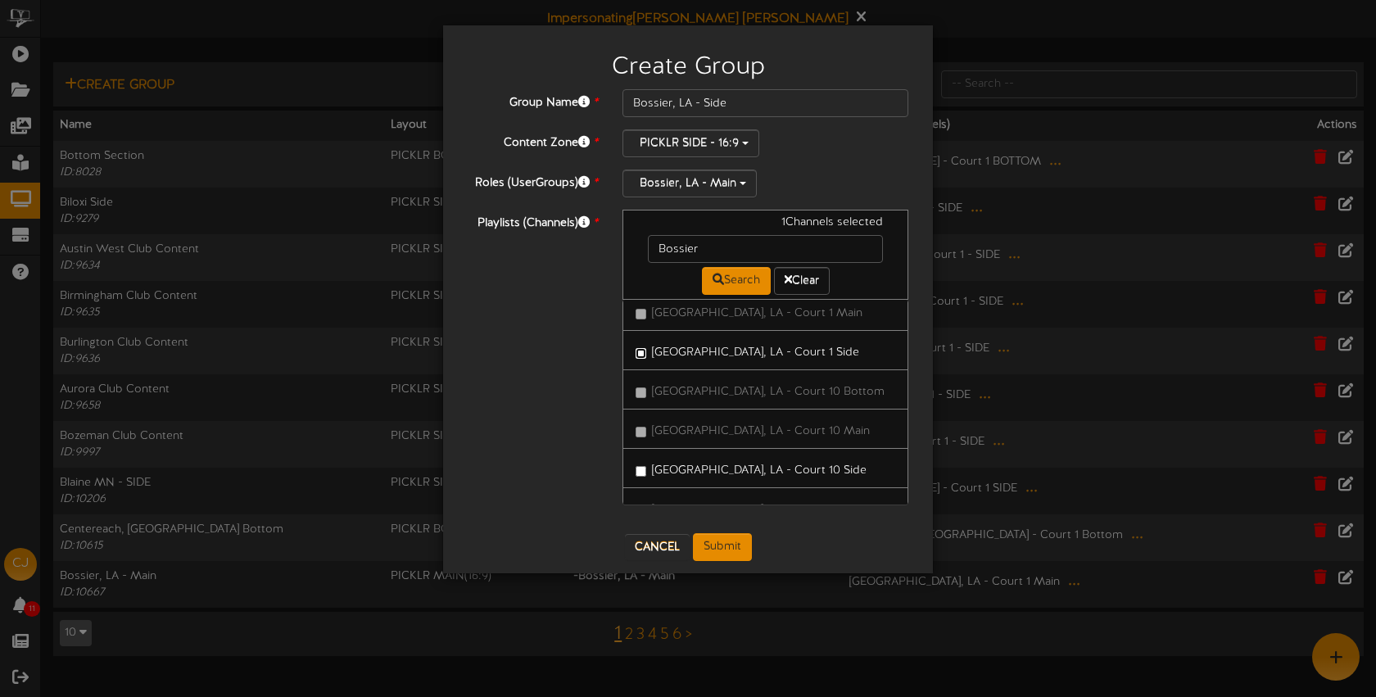
scroll to position [79, 0]
click at [780, 437] on label "Bossier City, LA - Court 10 Side" at bounding box center [751, 438] width 231 height 22
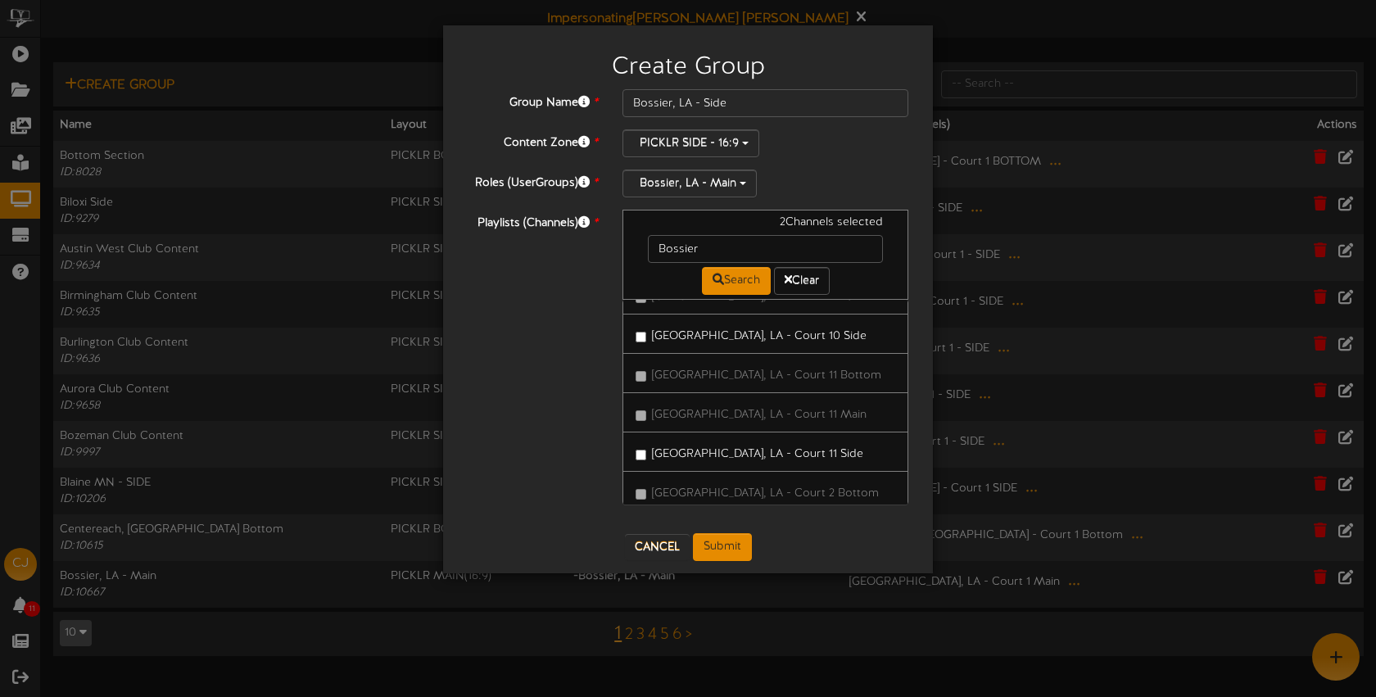
click at [777, 459] on label "Bossier City, LA - Court 11 Side" at bounding box center [750, 452] width 228 height 22
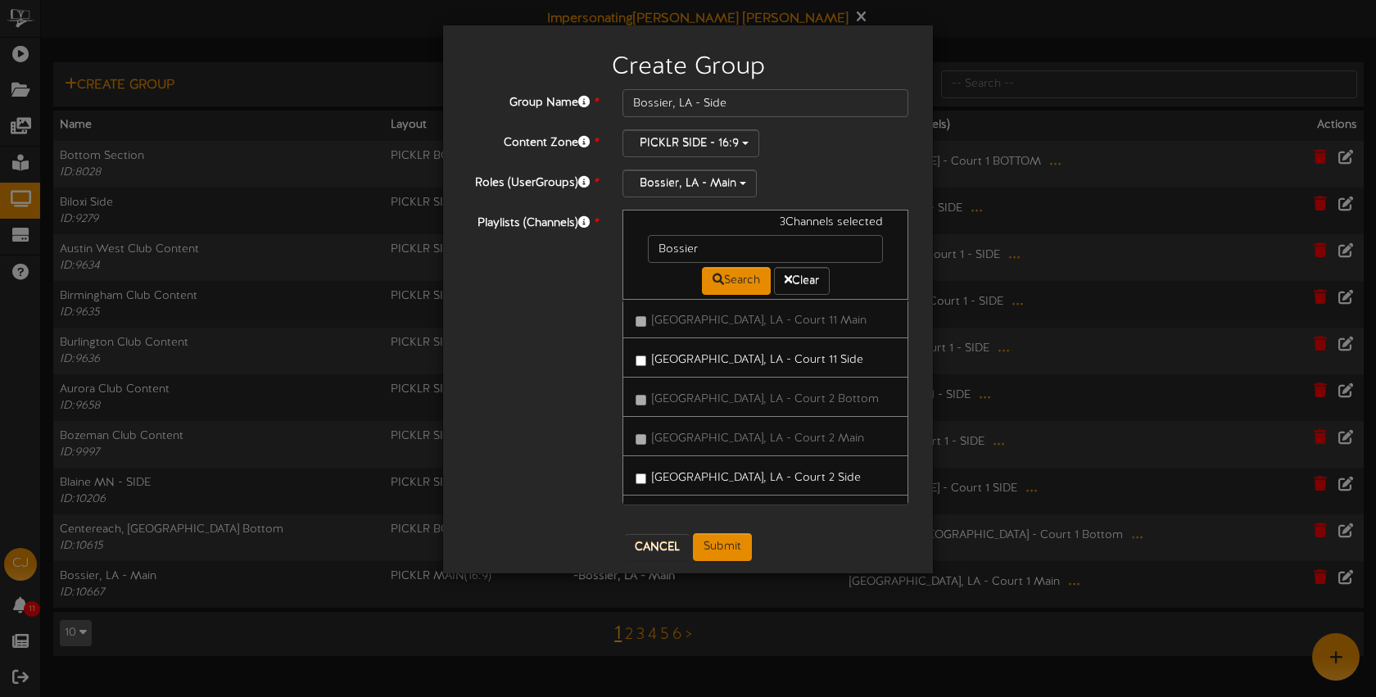
drag, startPoint x: 795, startPoint y: 476, endPoint x: 831, endPoint y: 460, distance: 39.6
click at [795, 476] on label "Bossier City, LA - Court 2 Side" at bounding box center [748, 475] width 225 height 22
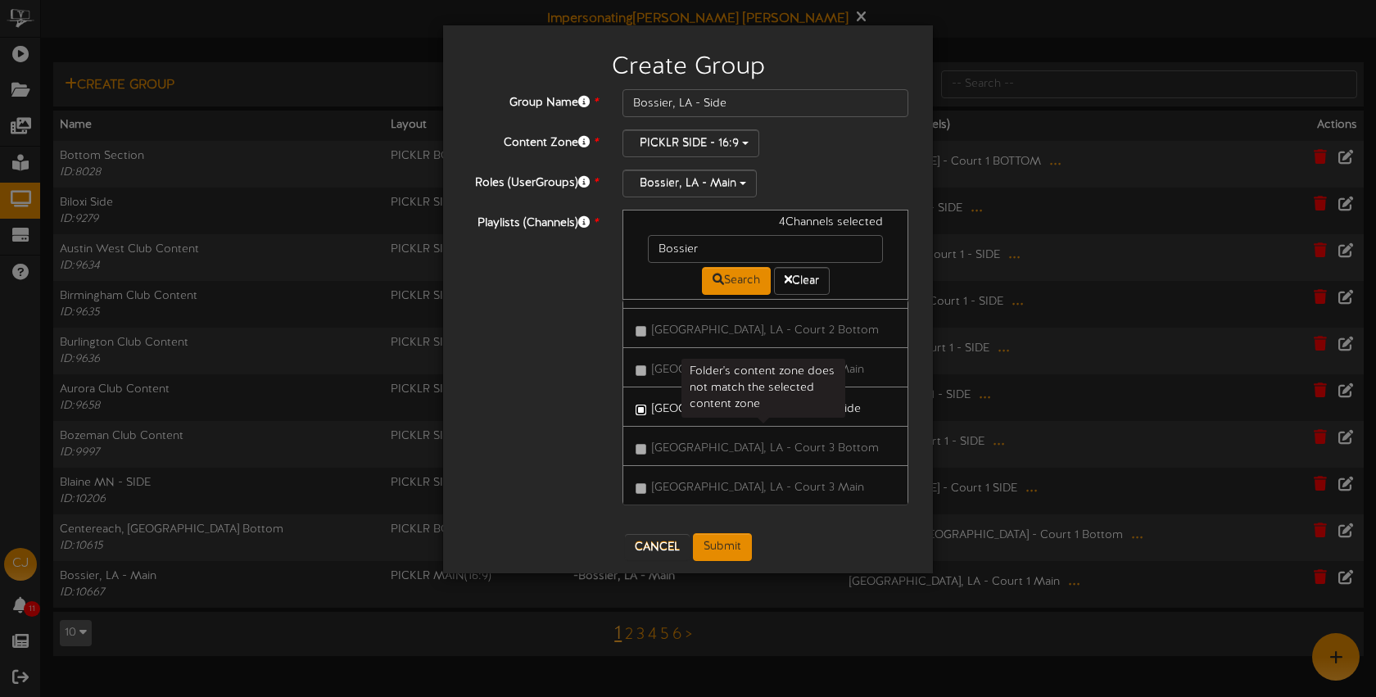
scroll to position [410, 0]
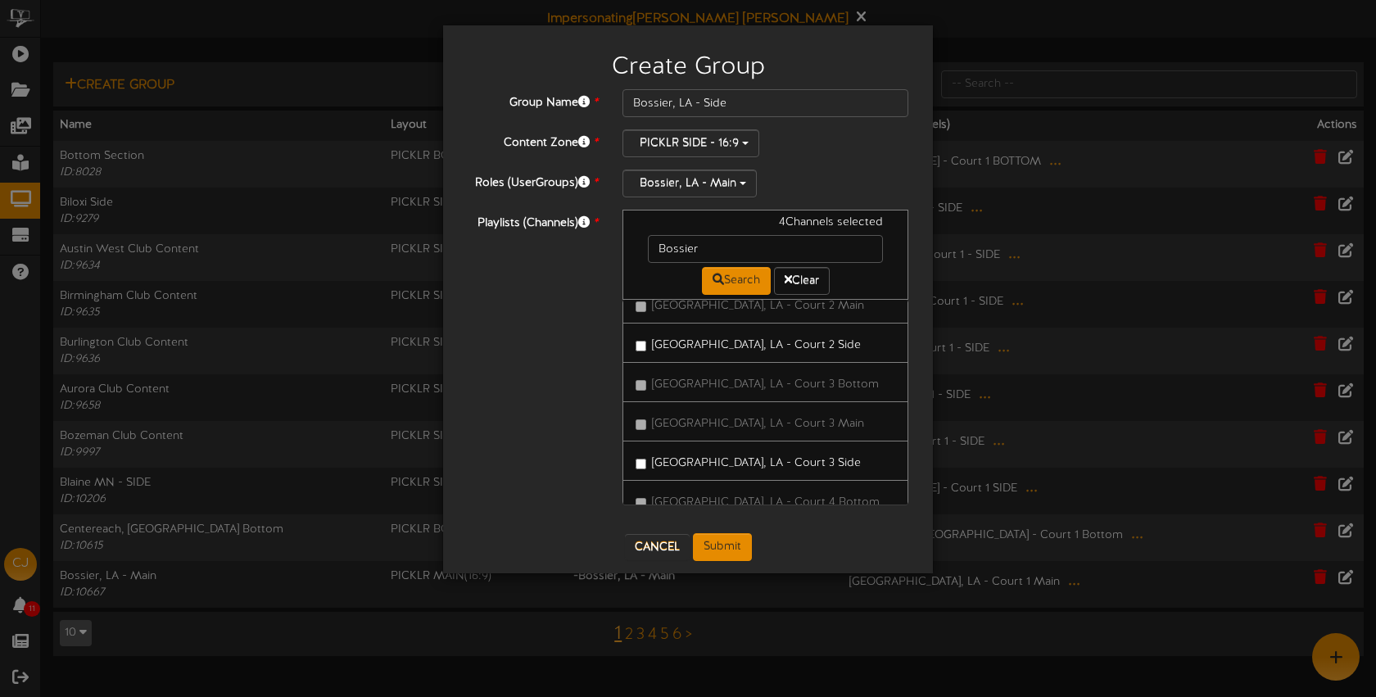
click at [804, 463] on label "Bossier City, LA - Court 3 Side" at bounding box center [748, 461] width 225 height 22
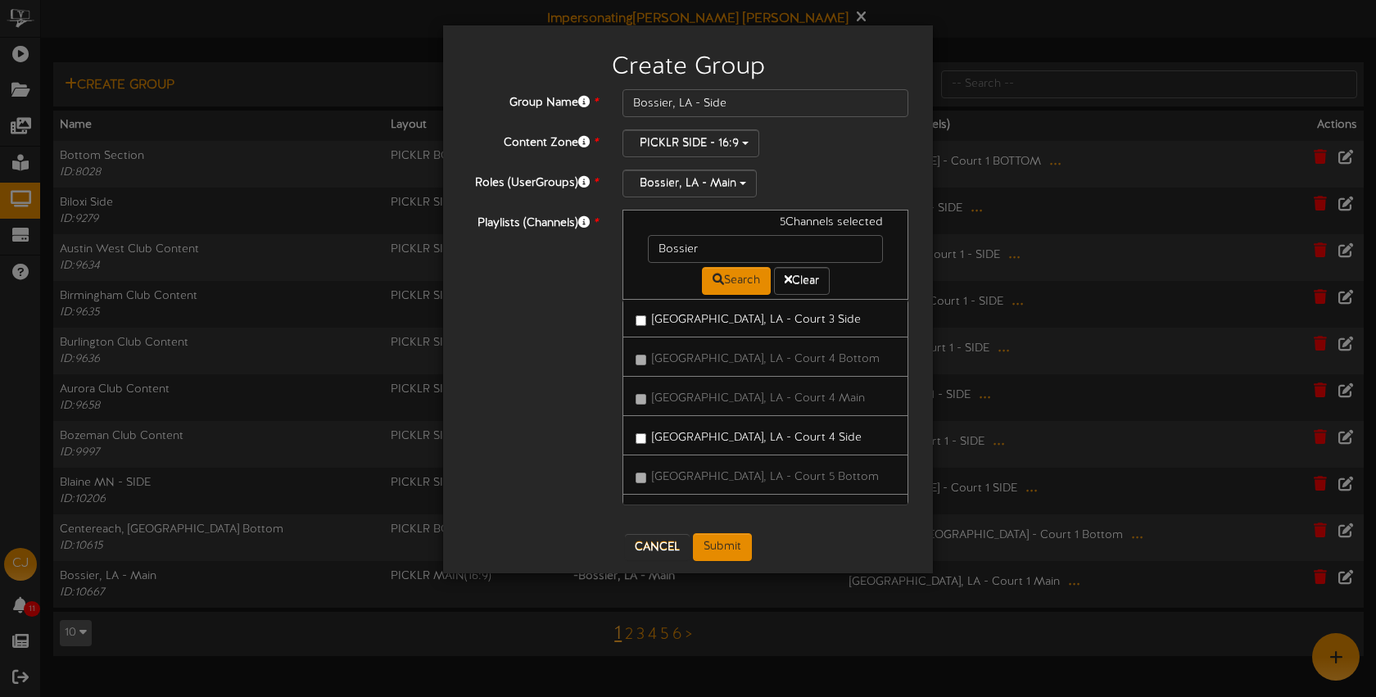
click at [791, 443] on label "Bossier City, LA - Court 4 Side" at bounding box center [749, 435] width 226 height 22
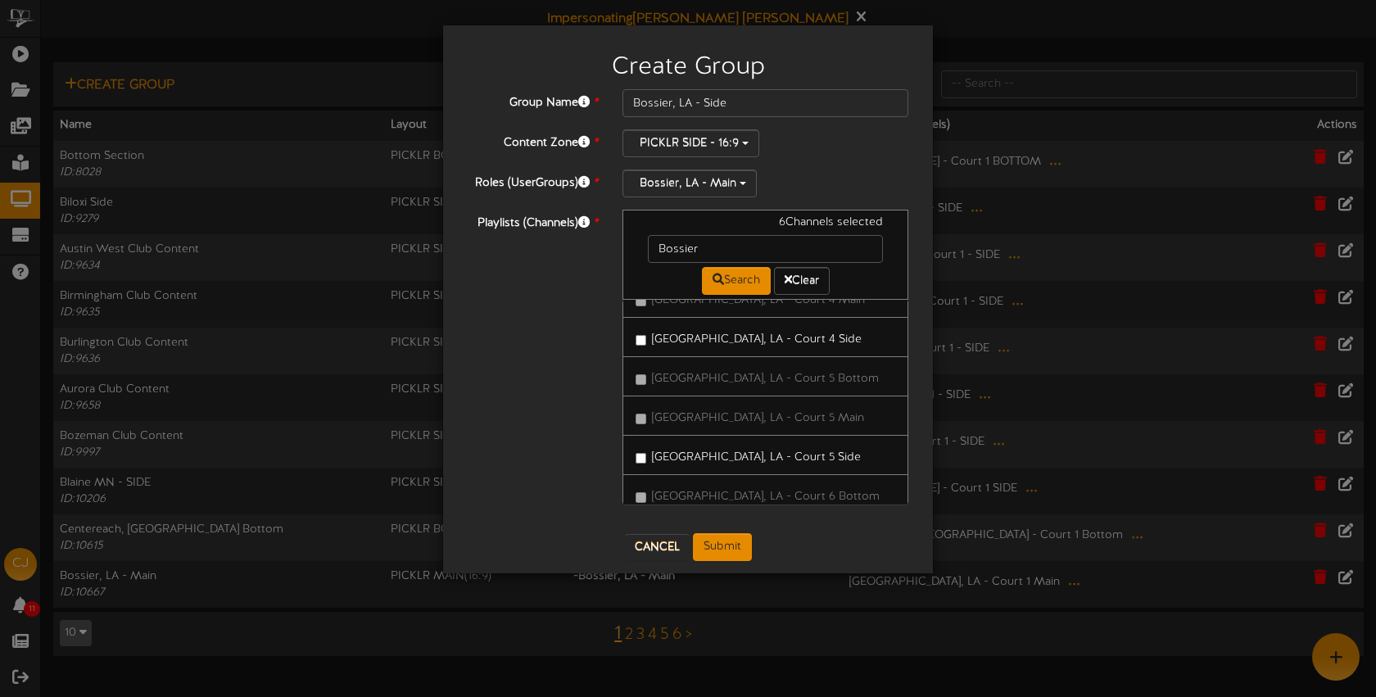
click at [787, 453] on label "Bossier City, LA - Court 5 Side" at bounding box center [748, 455] width 225 height 22
click at [800, 462] on label "Bossier City, LA - Court 6 Side" at bounding box center [749, 457] width 226 height 22
click at [786, 453] on label "Bossier City, LA - Court 7 Side" at bounding box center [748, 448] width 224 height 22
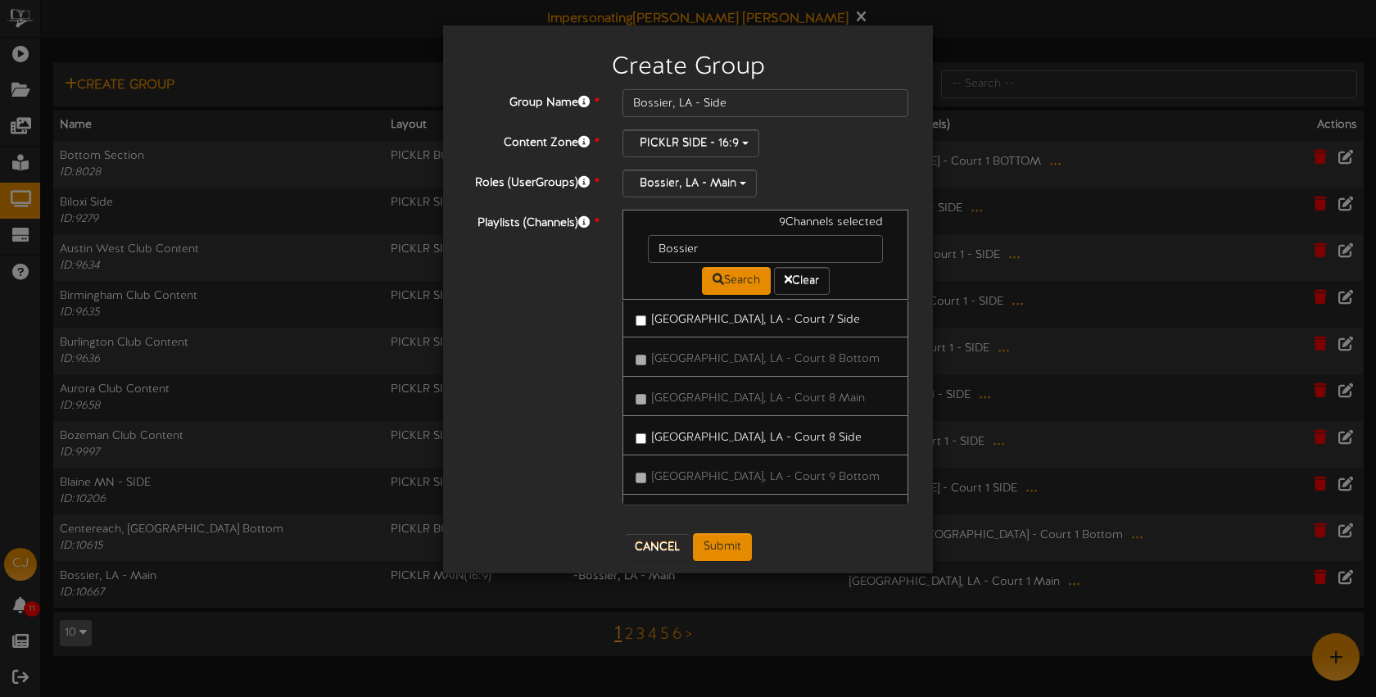
drag, startPoint x: 788, startPoint y: 441, endPoint x: 818, endPoint y: 443, distance: 29.6
click at [788, 441] on label "Bossier City, LA - Court 8 Side" at bounding box center [749, 435] width 226 height 22
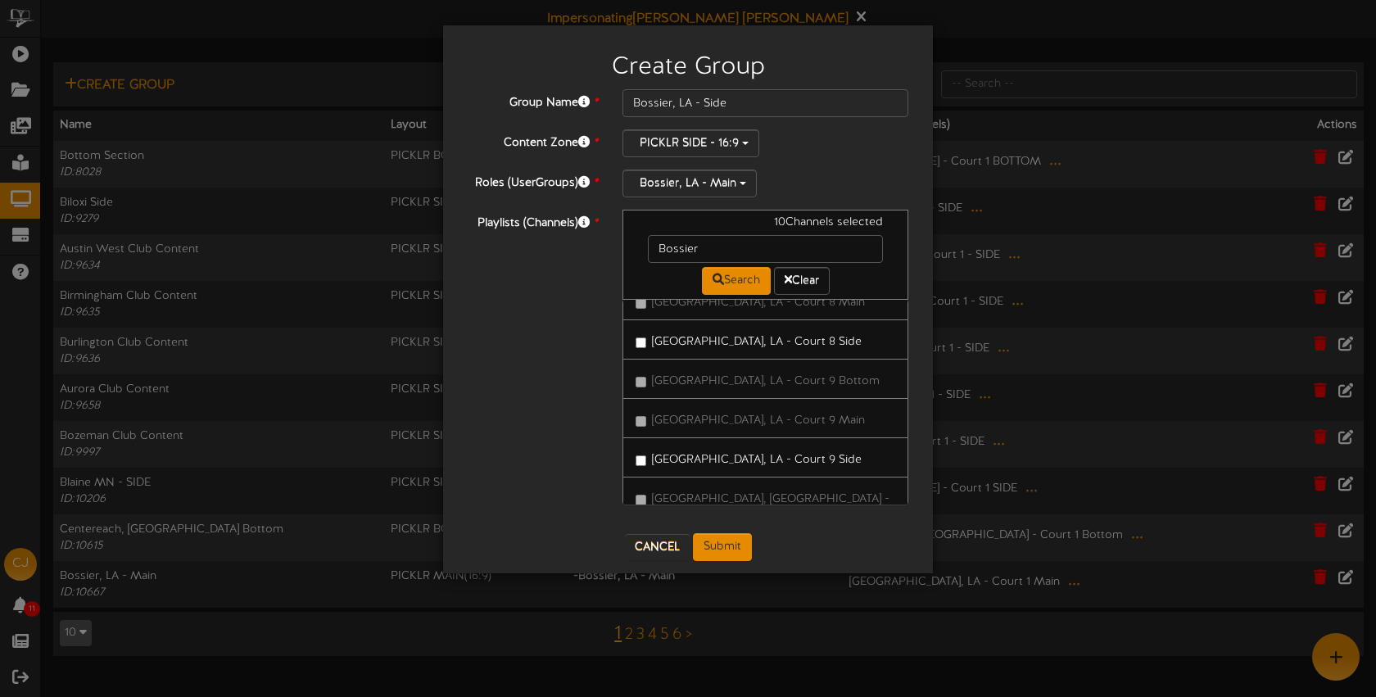
click at [802, 458] on label "Bossier City, LA - Court 9 Side" at bounding box center [749, 457] width 226 height 22
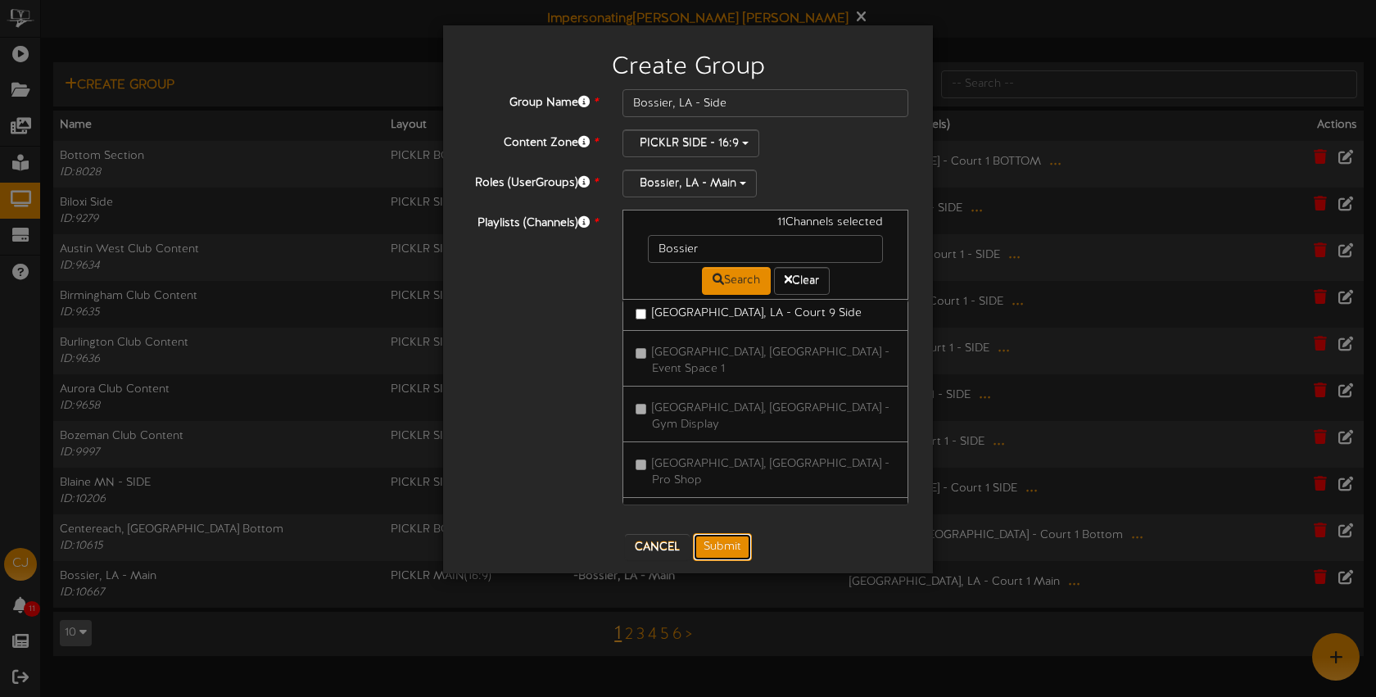
click at [727, 546] on button "Submit" at bounding box center [722, 547] width 59 height 28
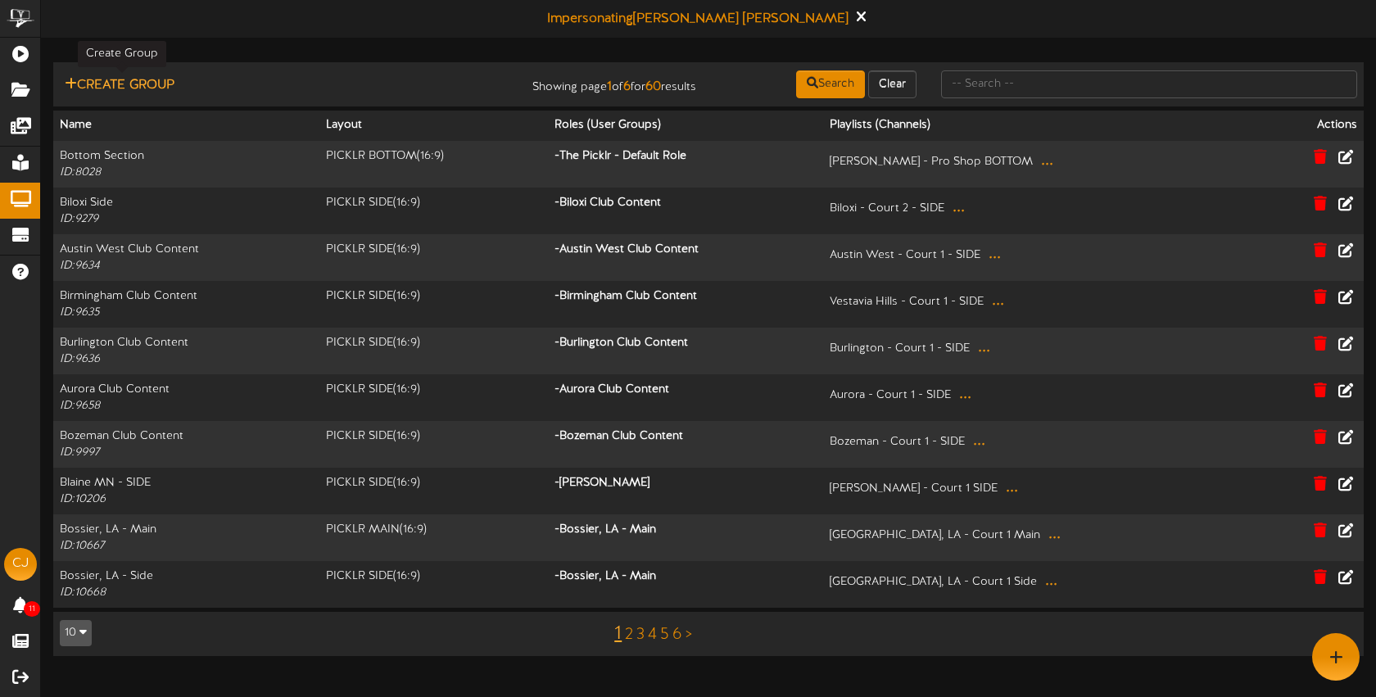
click at [156, 83] on button "Create Group" at bounding box center [120, 85] width 120 height 20
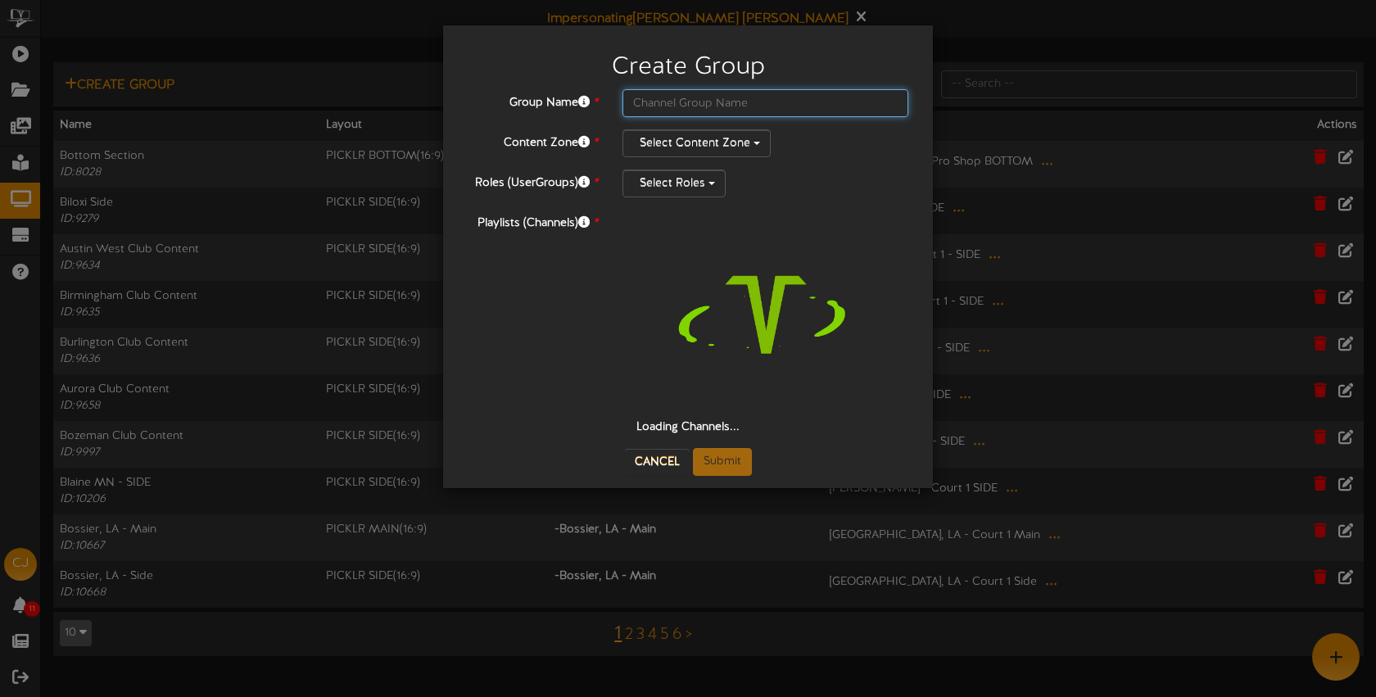
click at [695, 105] on input "text" at bounding box center [766, 103] width 286 height 28
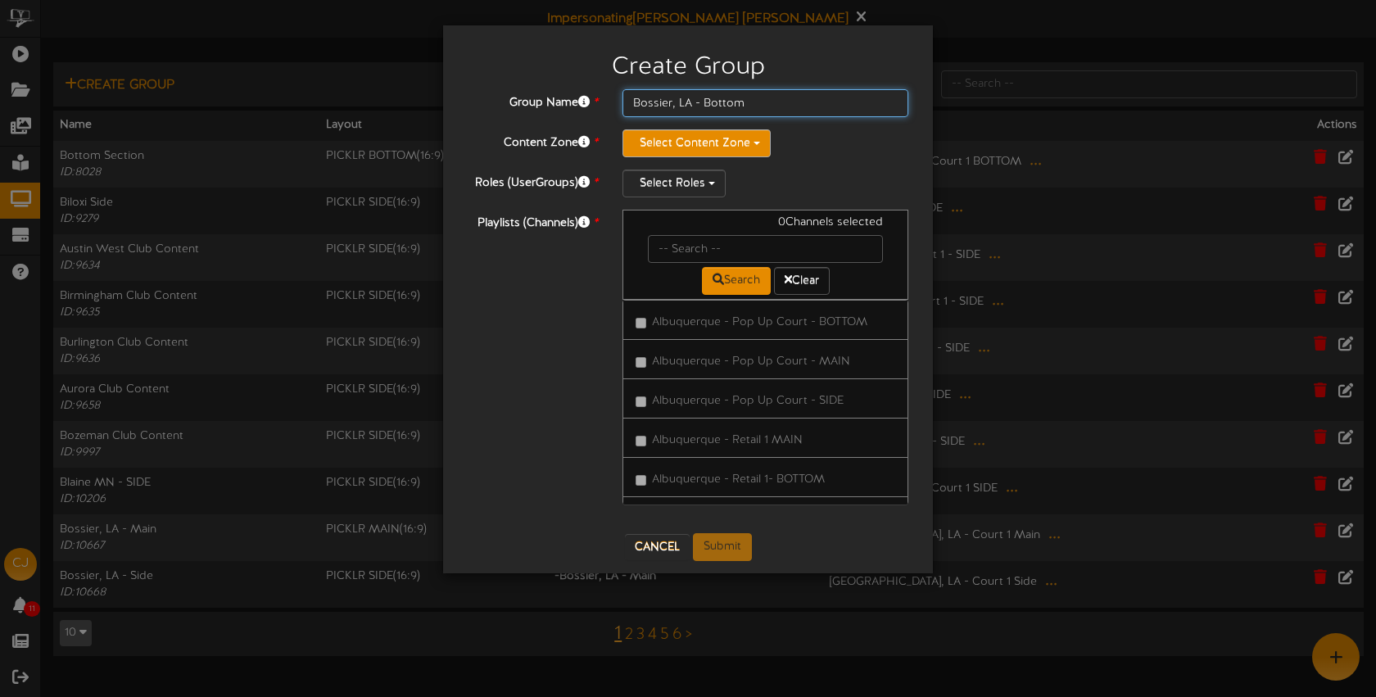
type input "Bossier, LA - Bottom"
click at [705, 142] on button "Select Content Zone" at bounding box center [697, 143] width 148 height 28
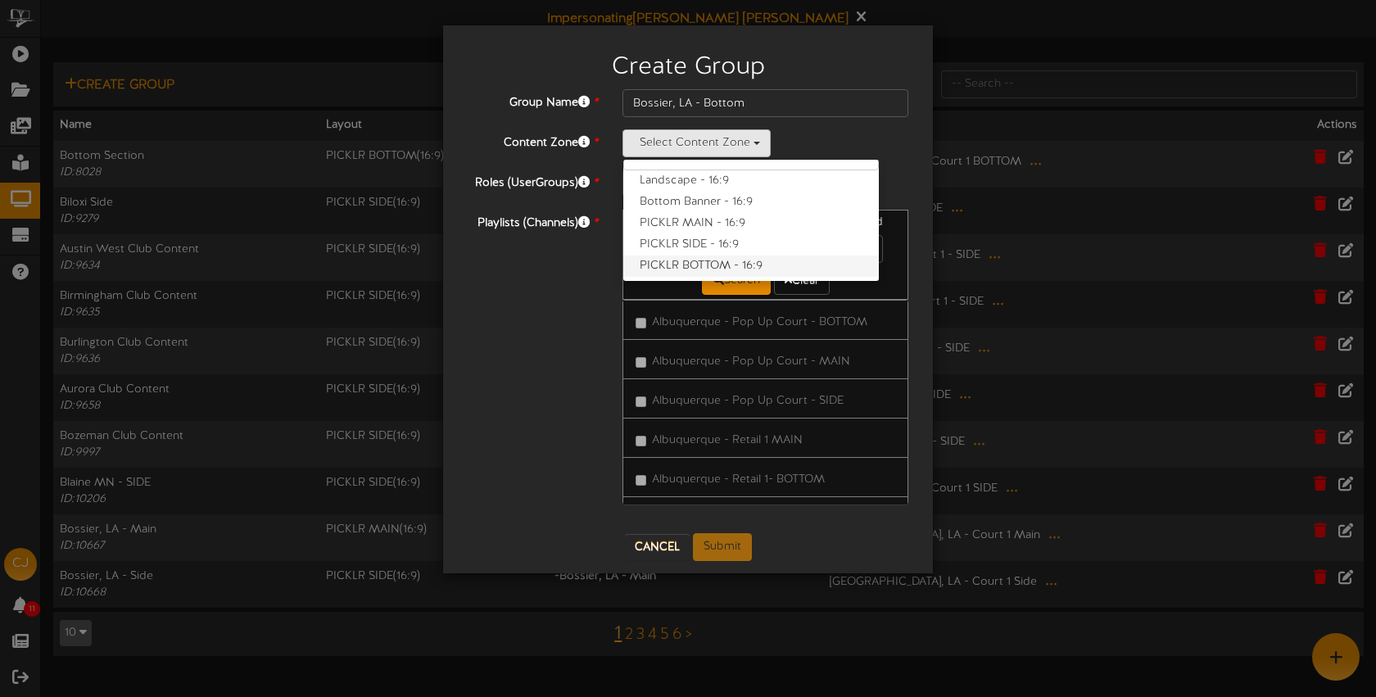
scroll to position [20, 0]
click at [719, 260] on label "PICKLR BOTTOM - 16:9" at bounding box center [751, 267] width 256 height 21
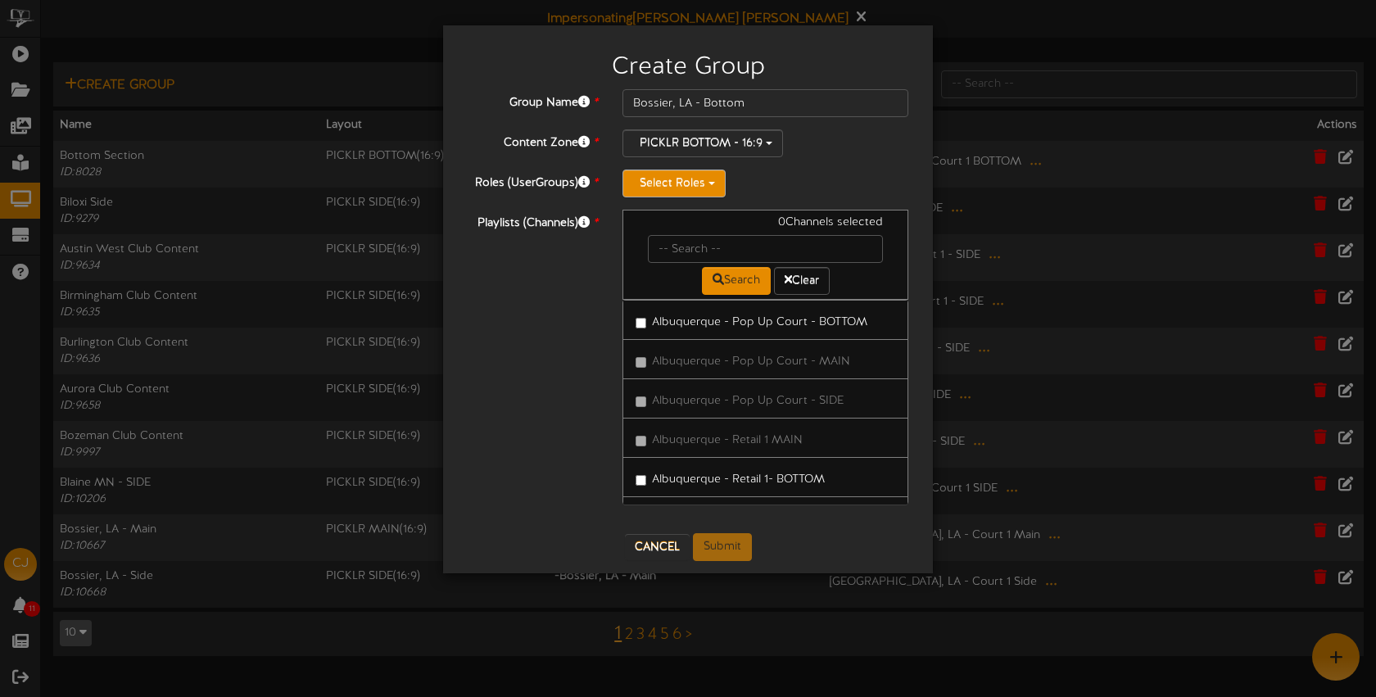
click at [696, 179] on button "Select Roles" at bounding box center [674, 184] width 103 height 28
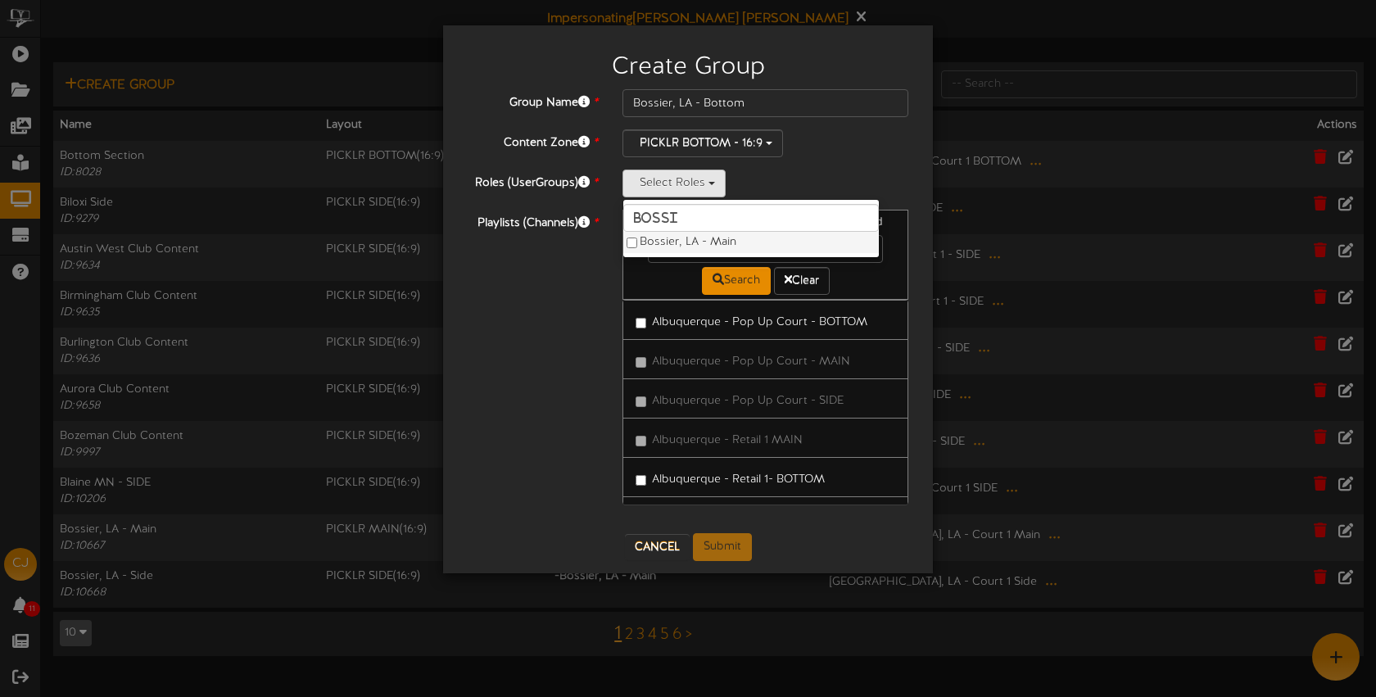
type input "bossi"
click at [697, 242] on label "Bossier, LA - Main" at bounding box center [751, 242] width 256 height 21
click at [813, 184] on div "Bossier, LA - Main bossi Bossier, LA - Main" at bounding box center [766, 184] width 286 height 28
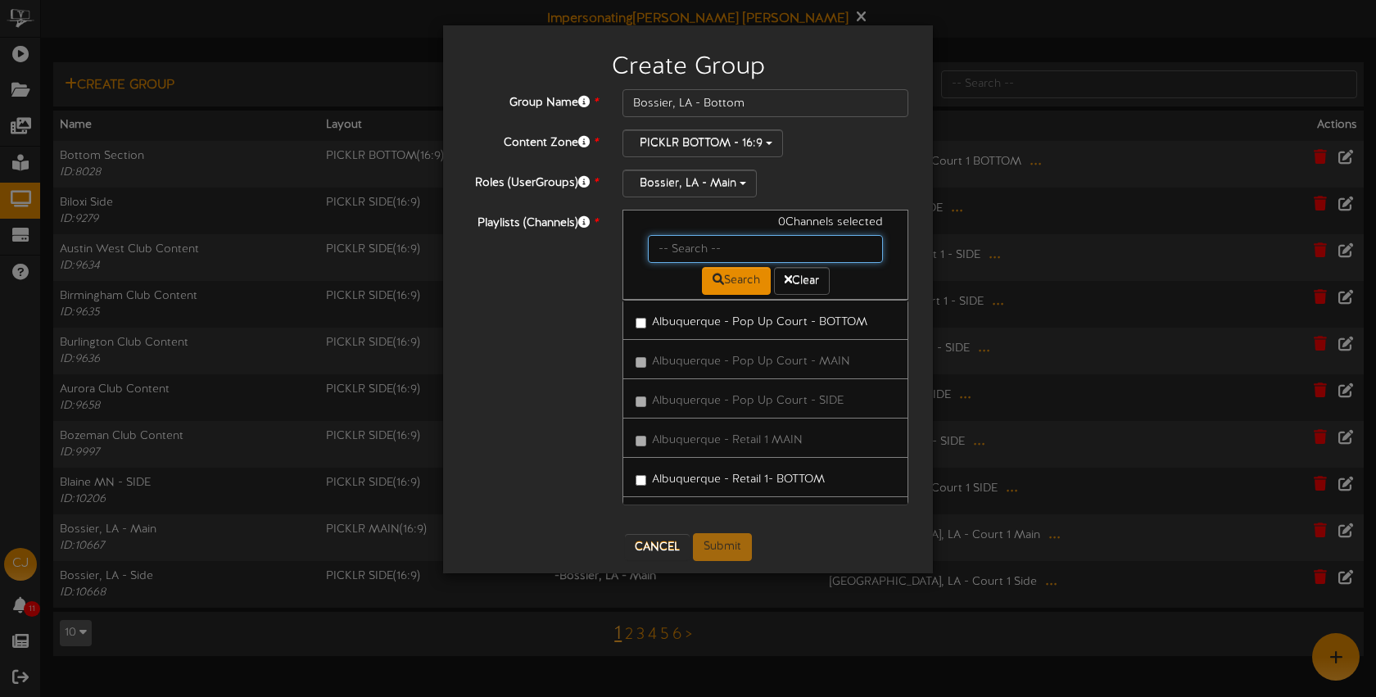
click at [726, 239] on input "text" at bounding box center [765, 249] width 235 height 28
type input "bossier"
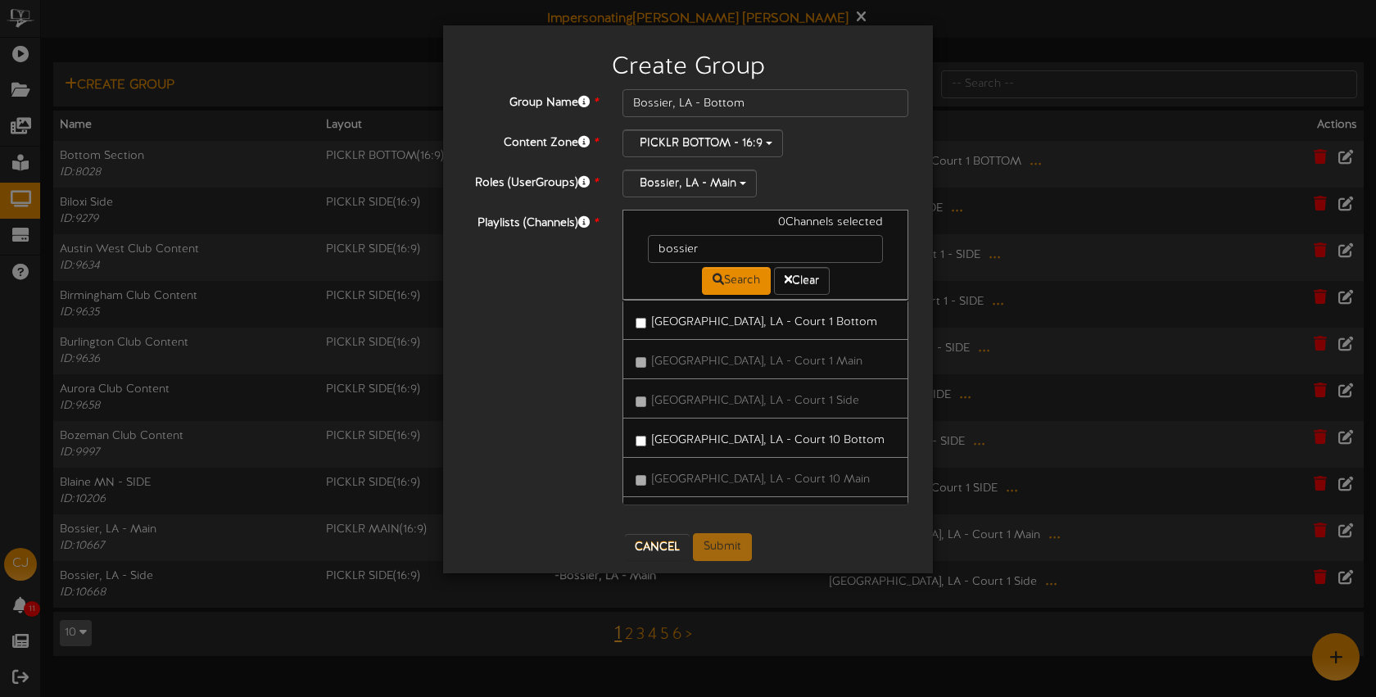
drag, startPoint x: 736, startPoint y: 321, endPoint x: 755, endPoint y: 365, distance: 48.1
click at [736, 321] on label "Bossier City, LA - Court 1 Bottom" at bounding box center [757, 320] width 242 height 22
click at [787, 435] on label "Bossier City, LA - Court 10 Bottom" at bounding box center [760, 438] width 249 height 22
click at [786, 435] on label "Bossier City, LA - Court 11 Bottom" at bounding box center [759, 434] width 246 height 22
click at [789, 441] on label "Bossier City, LA - Court 2 Bottom" at bounding box center [757, 446] width 243 height 22
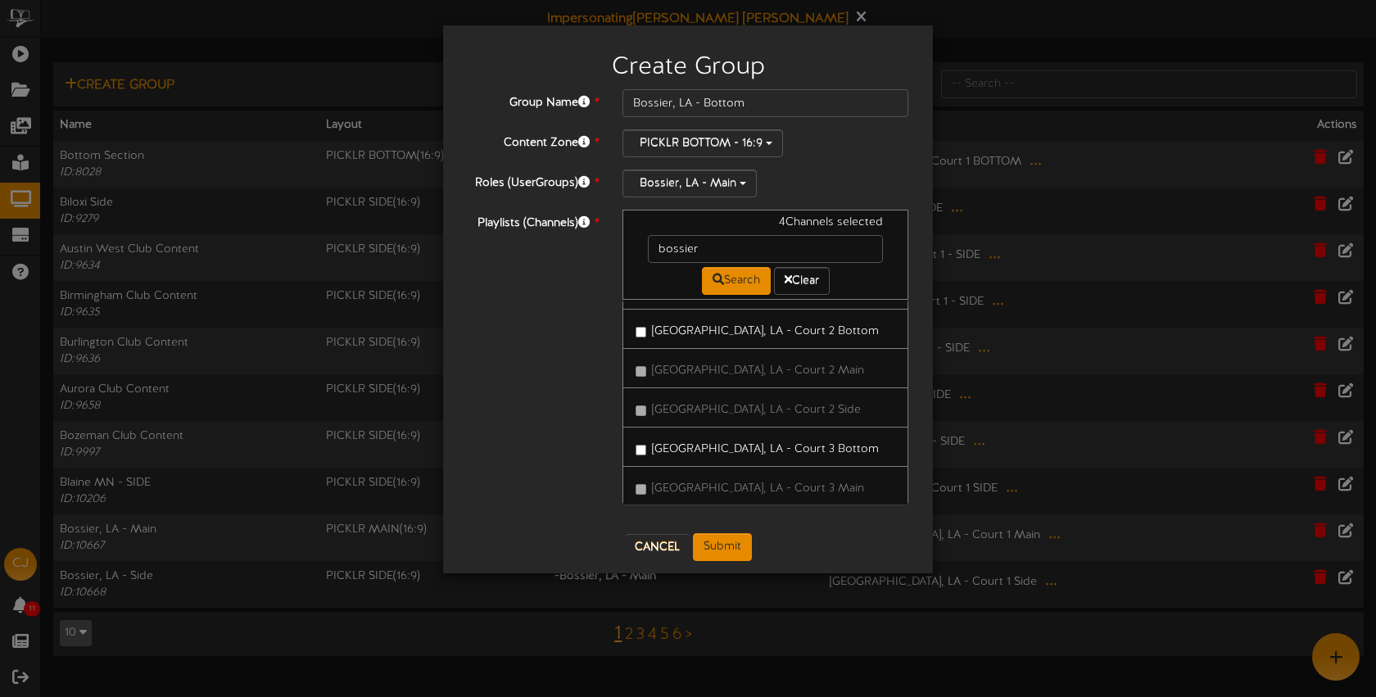
drag, startPoint x: 817, startPoint y: 446, endPoint x: 827, endPoint y: 447, distance: 10.0
click at [817, 446] on label "Bossier City, LA - Court 3 Bottom" at bounding box center [757, 447] width 243 height 22
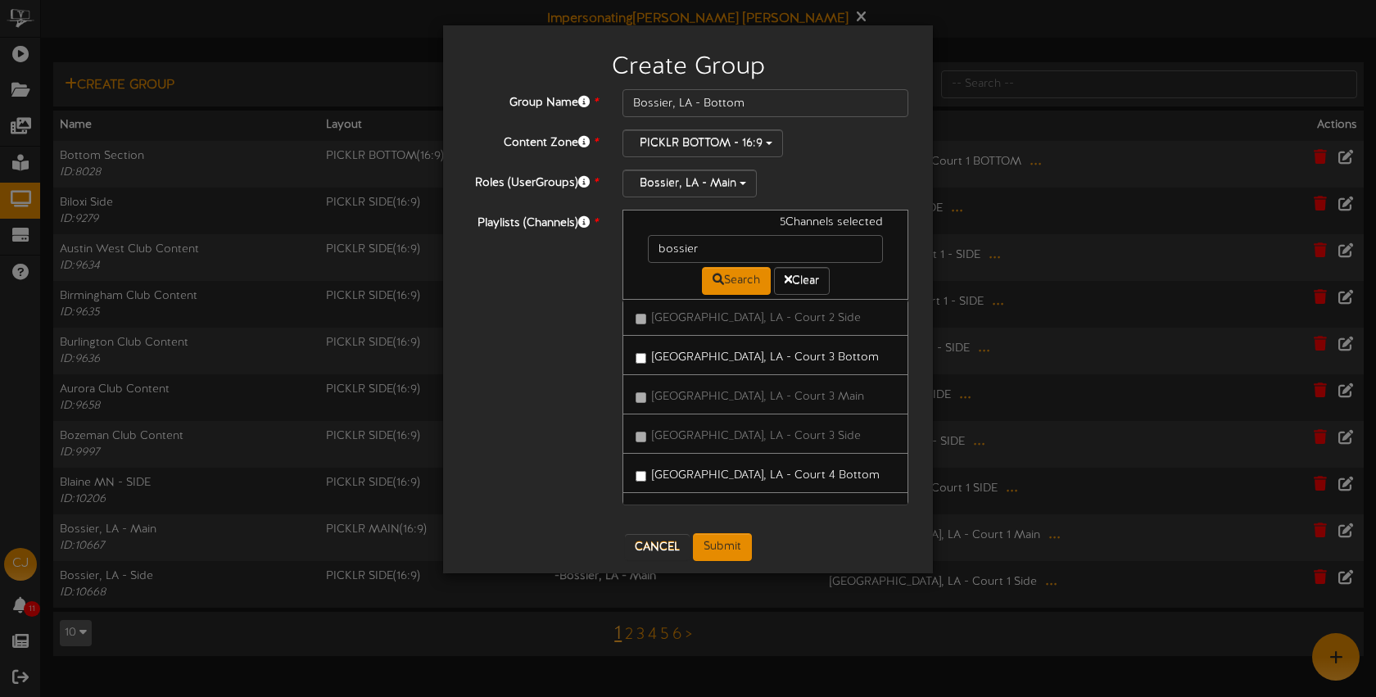
drag, startPoint x: 800, startPoint y: 469, endPoint x: 837, endPoint y: 468, distance: 36.9
click at [800, 469] on label "Bossier City, LA - Court 4 Bottom" at bounding box center [758, 473] width 244 height 22
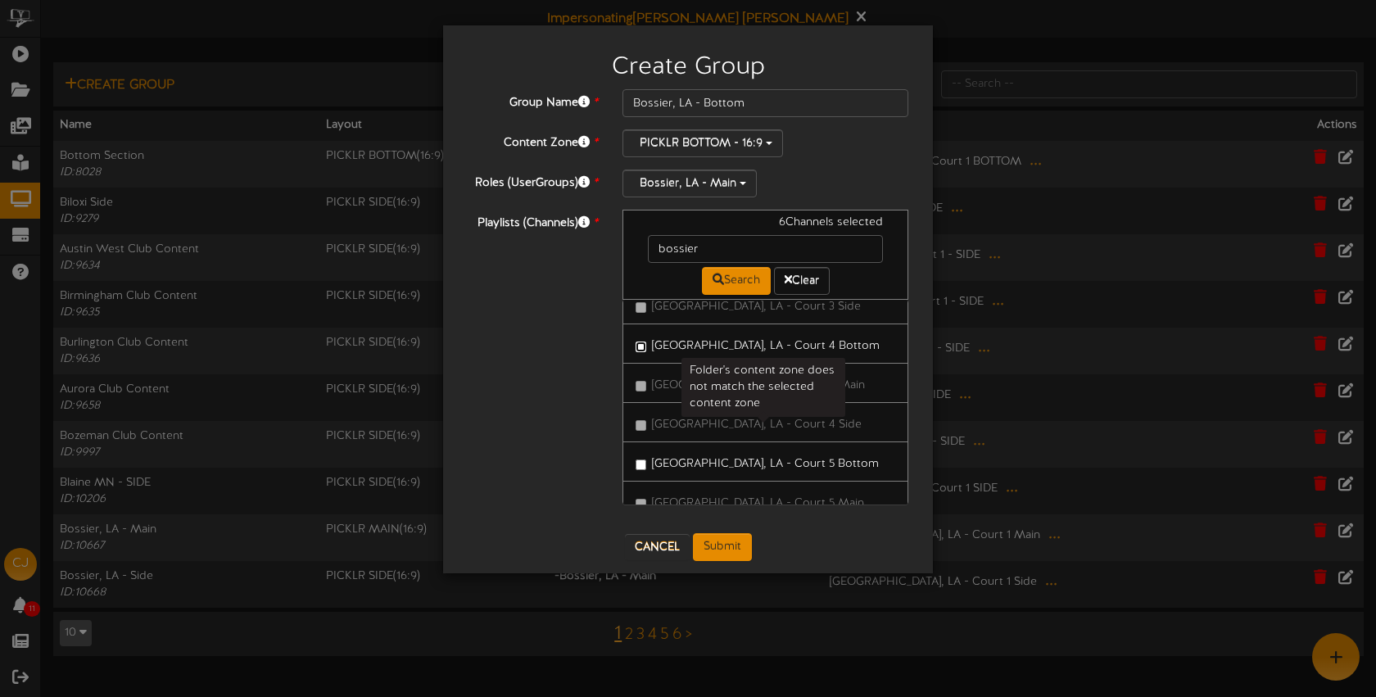
scroll to position [571, 0]
click at [807, 458] on label "Bossier City, LA - Court 5 Bottom" at bounding box center [757, 457] width 243 height 22
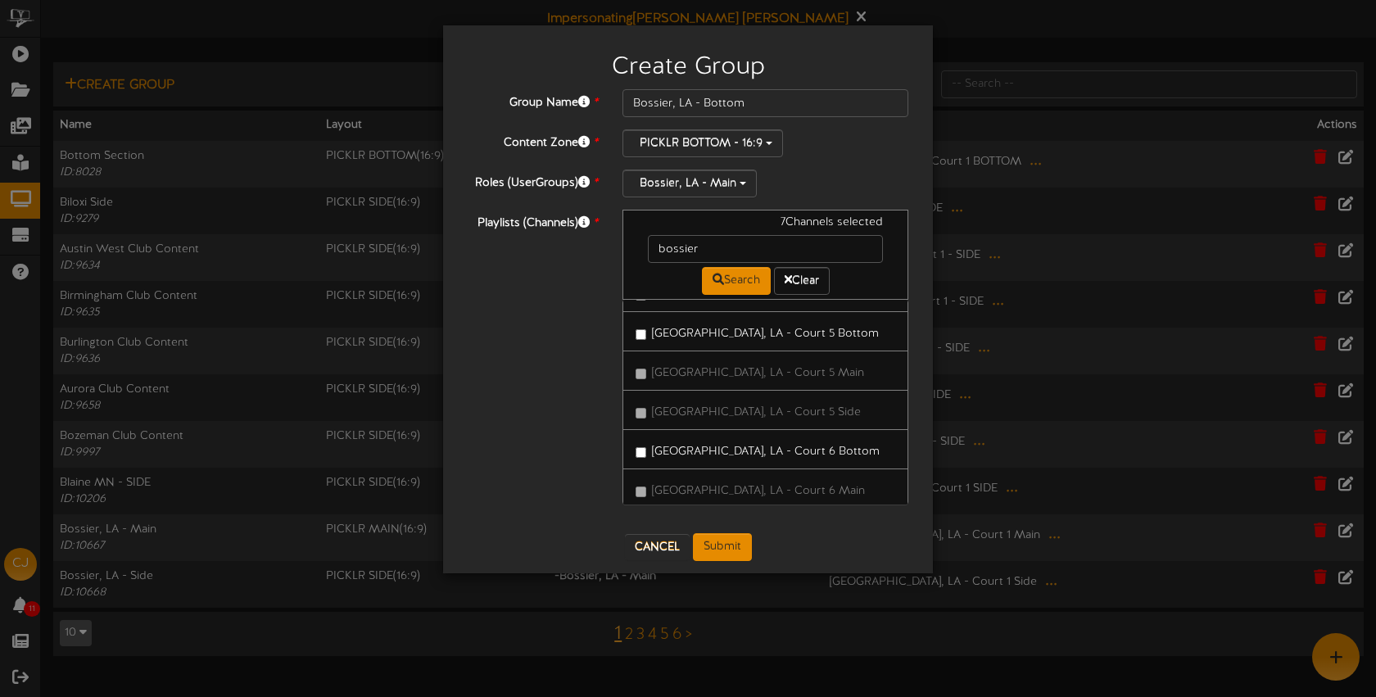
drag, startPoint x: 807, startPoint y: 451, endPoint x: 825, endPoint y: 451, distance: 18.0
click at [807, 451] on label "Bossier City, LA - Court 6 Bottom" at bounding box center [758, 449] width 244 height 22
click at [813, 451] on label "Bossier City, LA - Court 7 Bottom" at bounding box center [757, 453] width 242 height 22
click at [799, 443] on label "Bossier City, LA - Court 8 Bottom" at bounding box center [758, 443] width 244 height 22
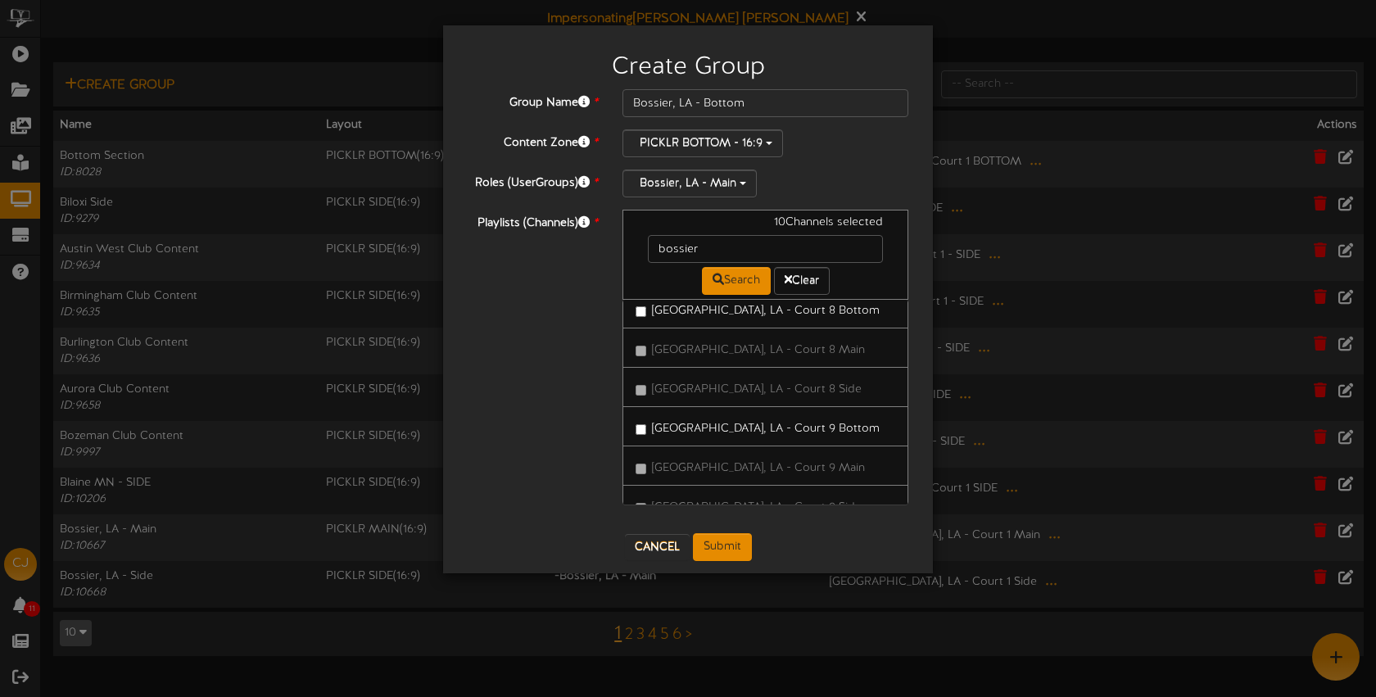
click at [806, 430] on label "Bossier City, LA - Court 9 Bottom" at bounding box center [758, 426] width 244 height 22
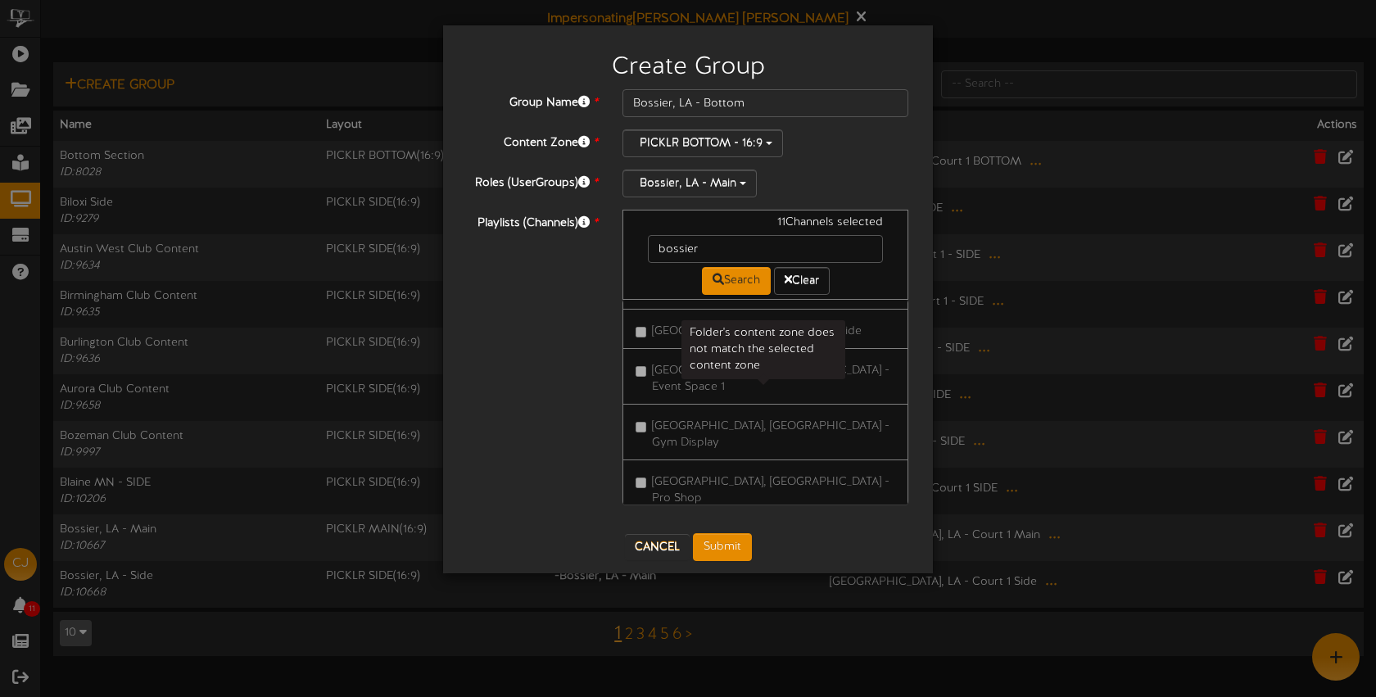
scroll to position [1267, 0]
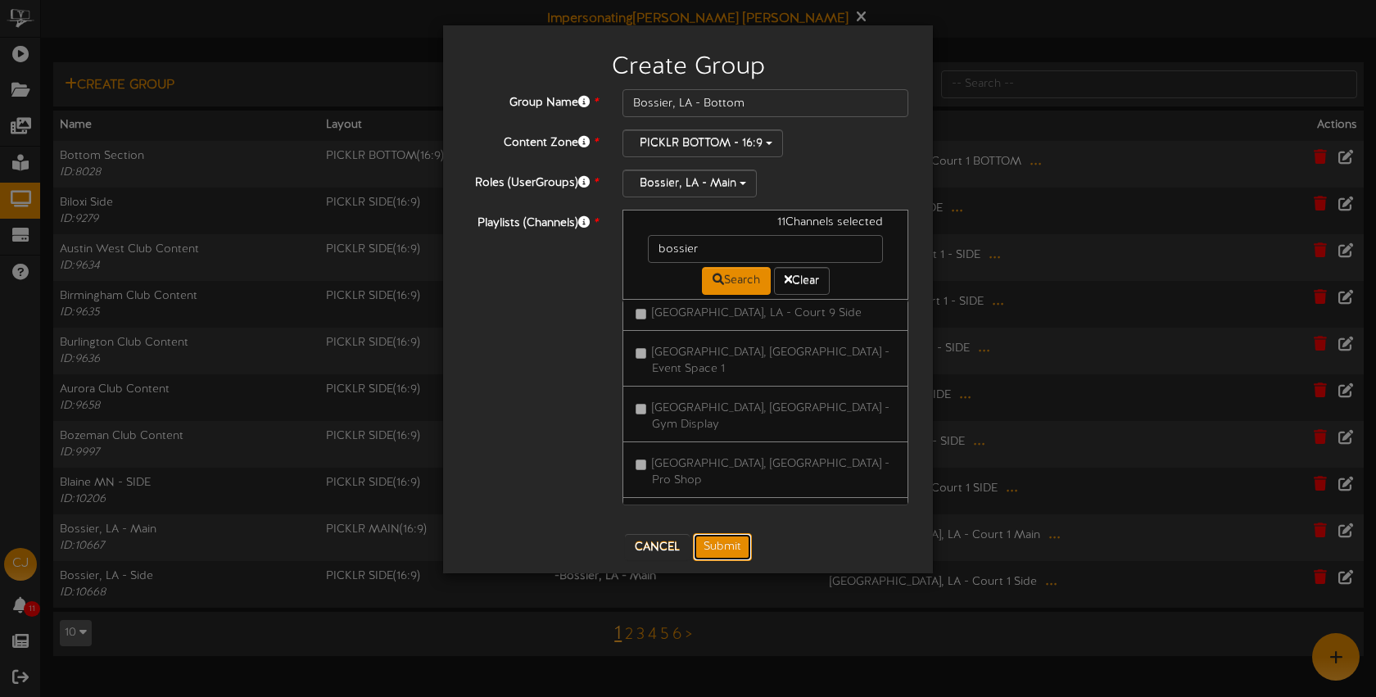
click at [731, 541] on button "Submit" at bounding box center [722, 547] width 59 height 28
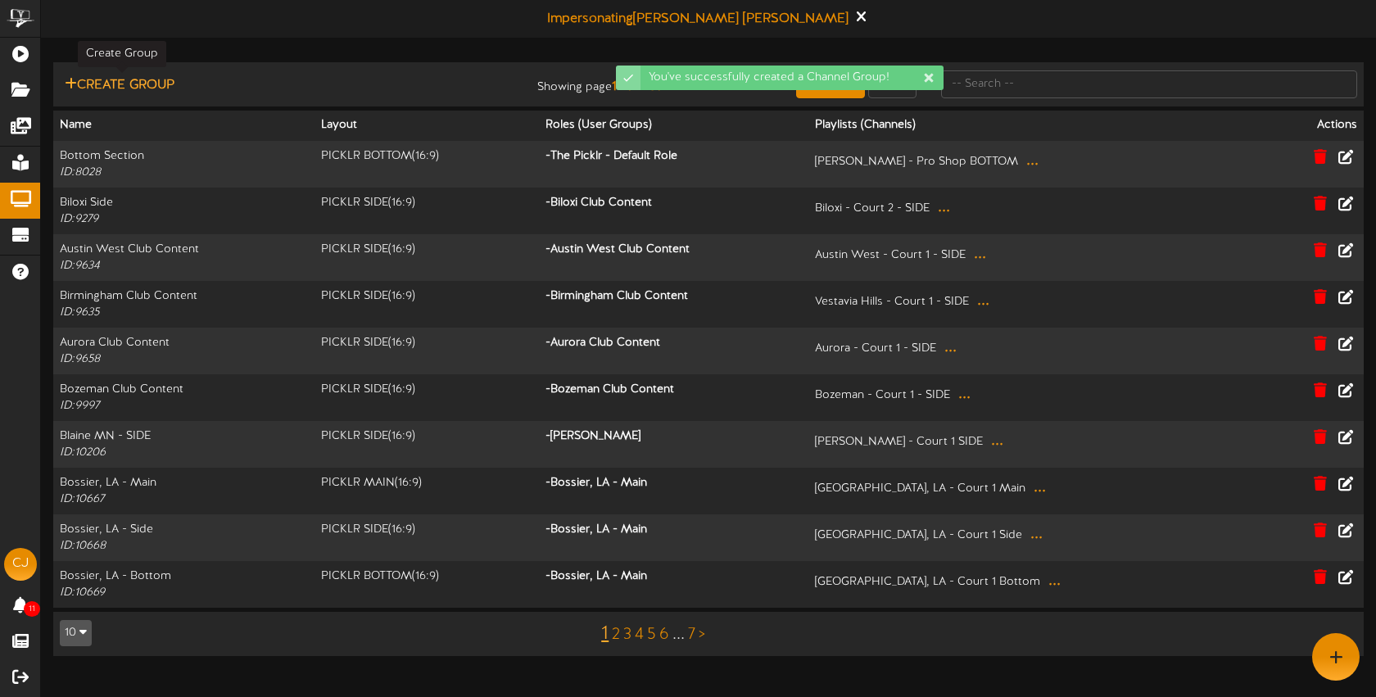
click at [164, 88] on button "Create Group" at bounding box center [120, 85] width 120 height 20
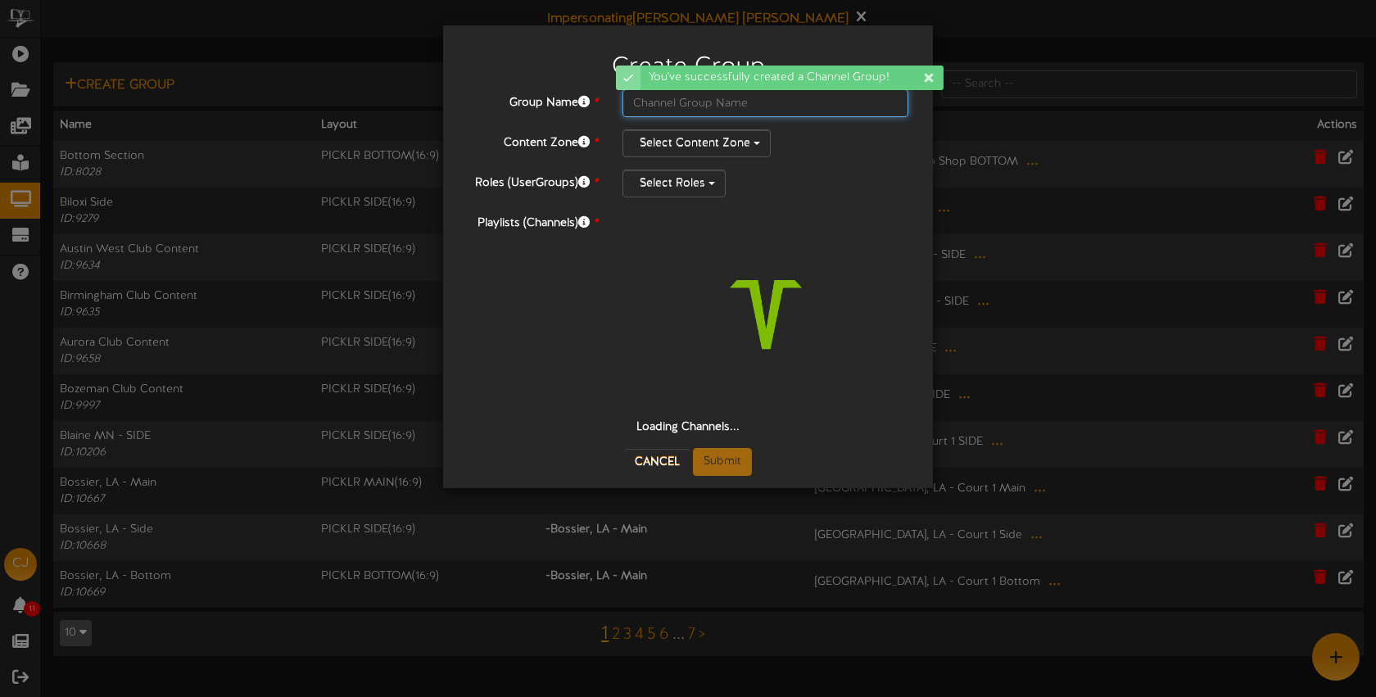
click at [703, 104] on input "text" at bounding box center [766, 103] width 286 height 28
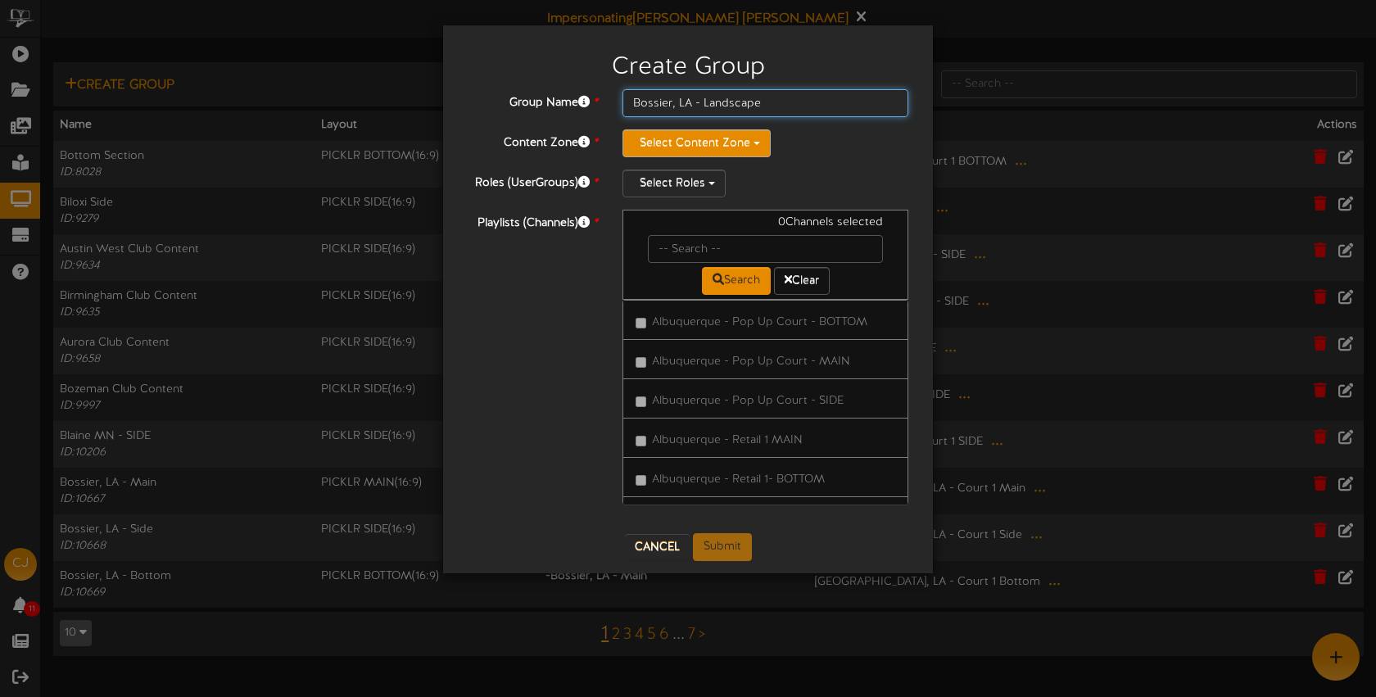
type input "Bossier, LA - Landscape"
click at [688, 141] on button "Select Content Zone" at bounding box center [697, 143] width 148 height 28
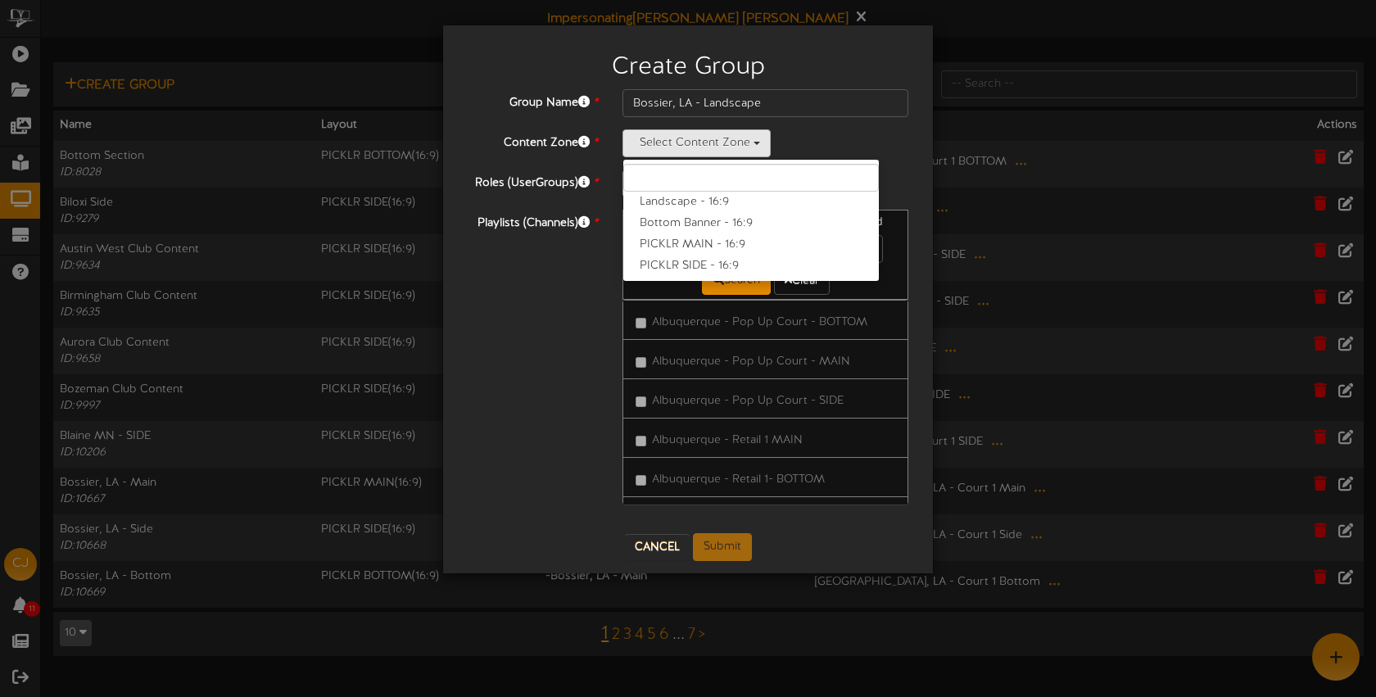
click at [703, 196] on label "Landscape - 16:9" at bounding box center [751, 202] width 256 height 21
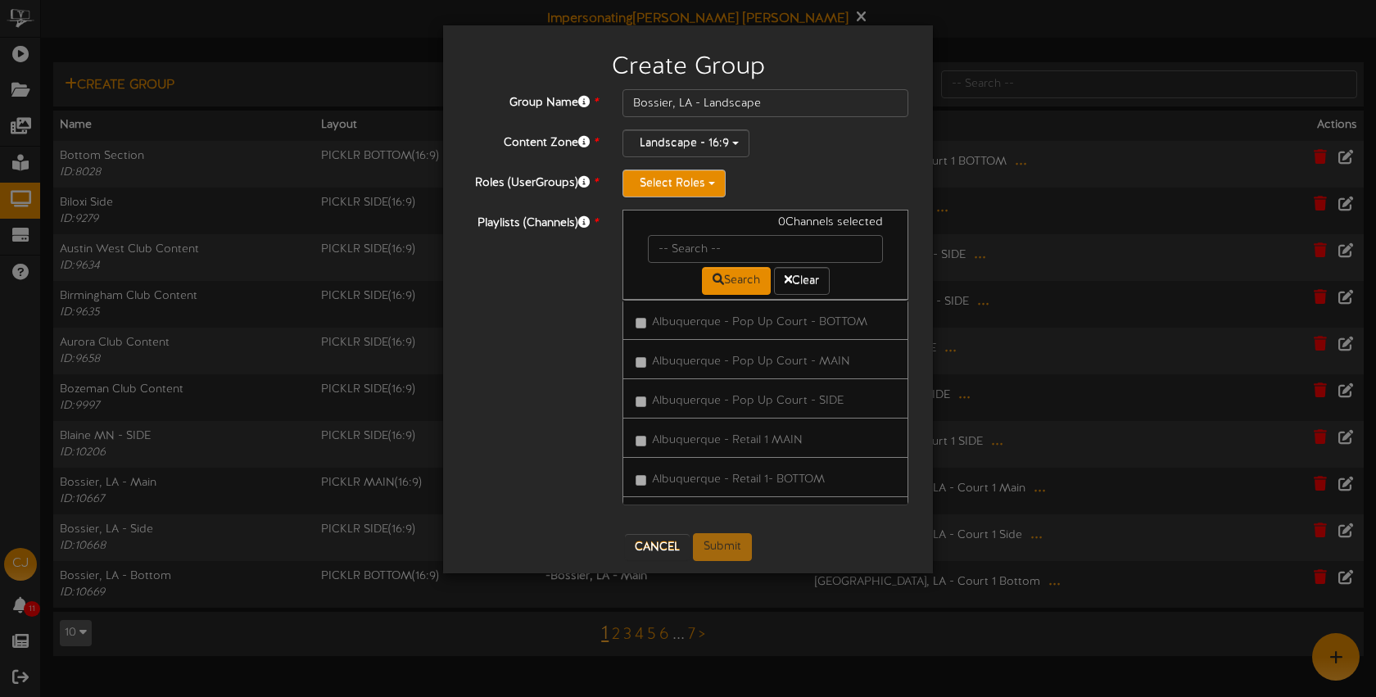
click at [683, 183] on button "Select Roles" at bounding box center [674, 184] width 103 height 28
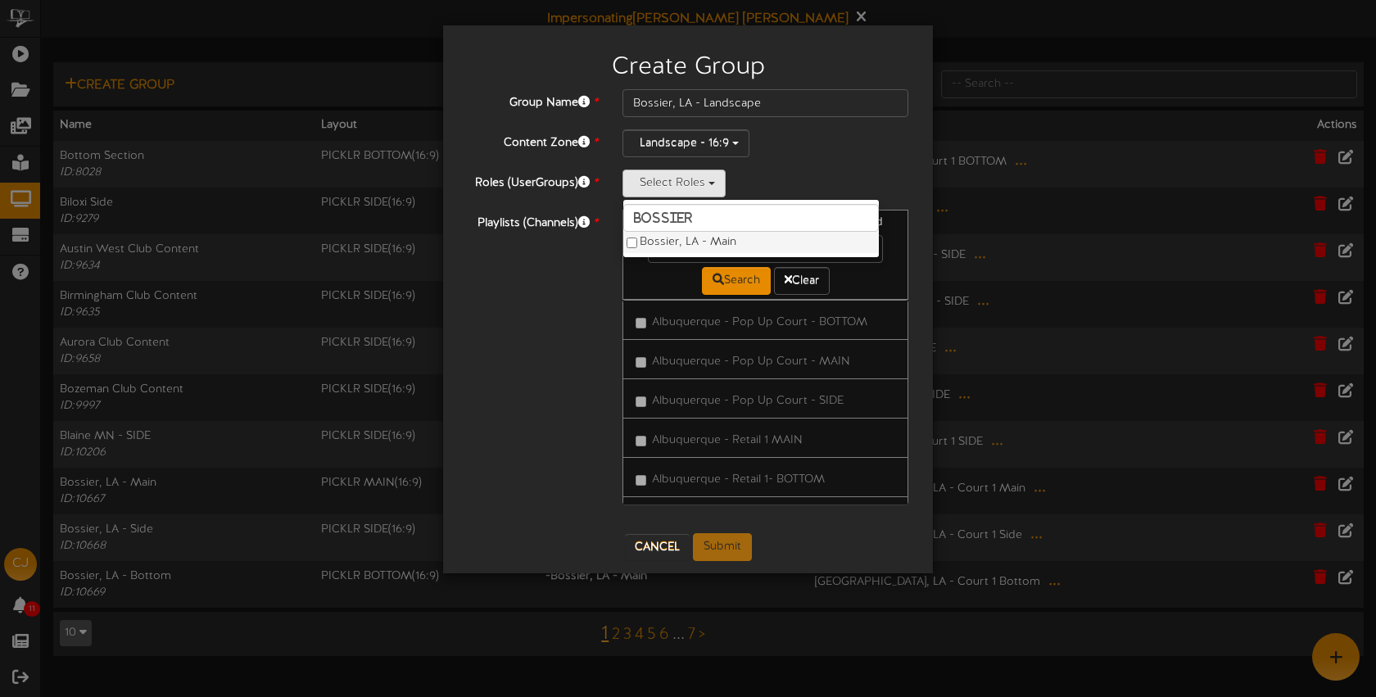
type input "bossier"
click at [703, 235] on label "Bossier, LA - Main" at bounding box center [751, 242] width 256 height 21
click at [854, 247] on input "text" at bounding box center [765, 249] width 235 height 28
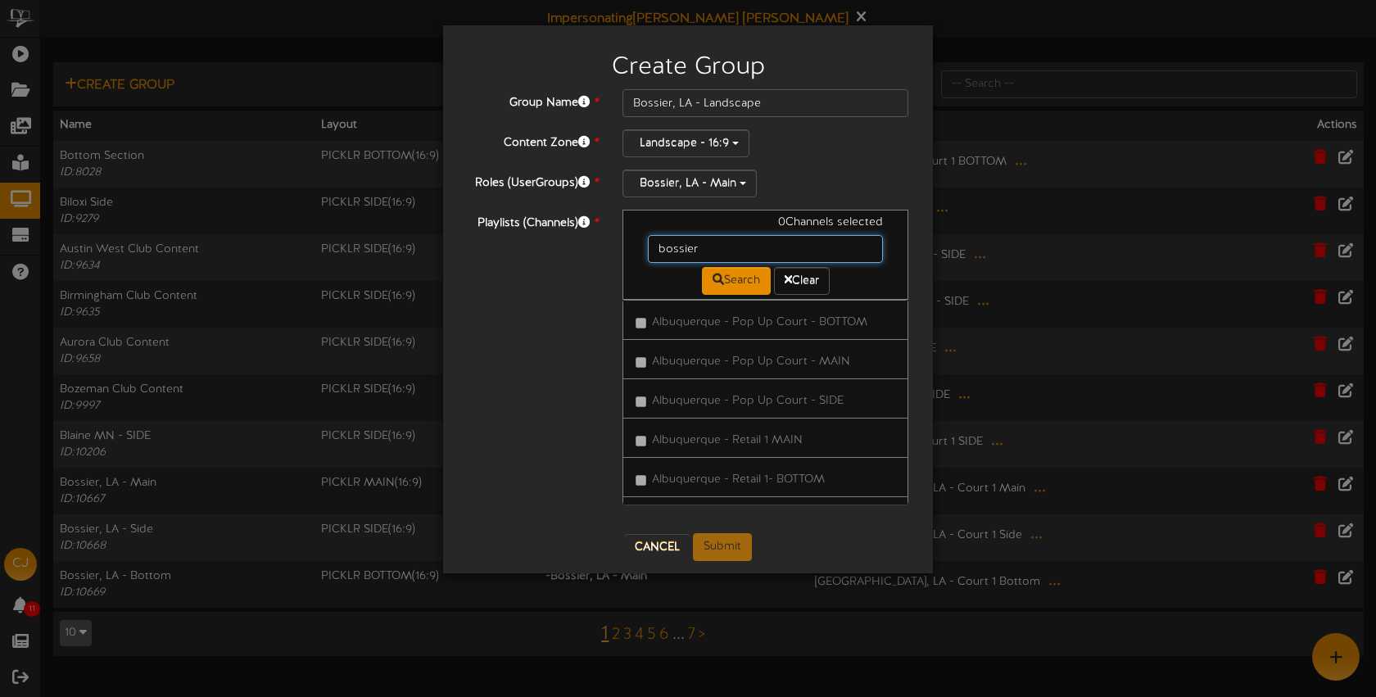
type input "bossier"
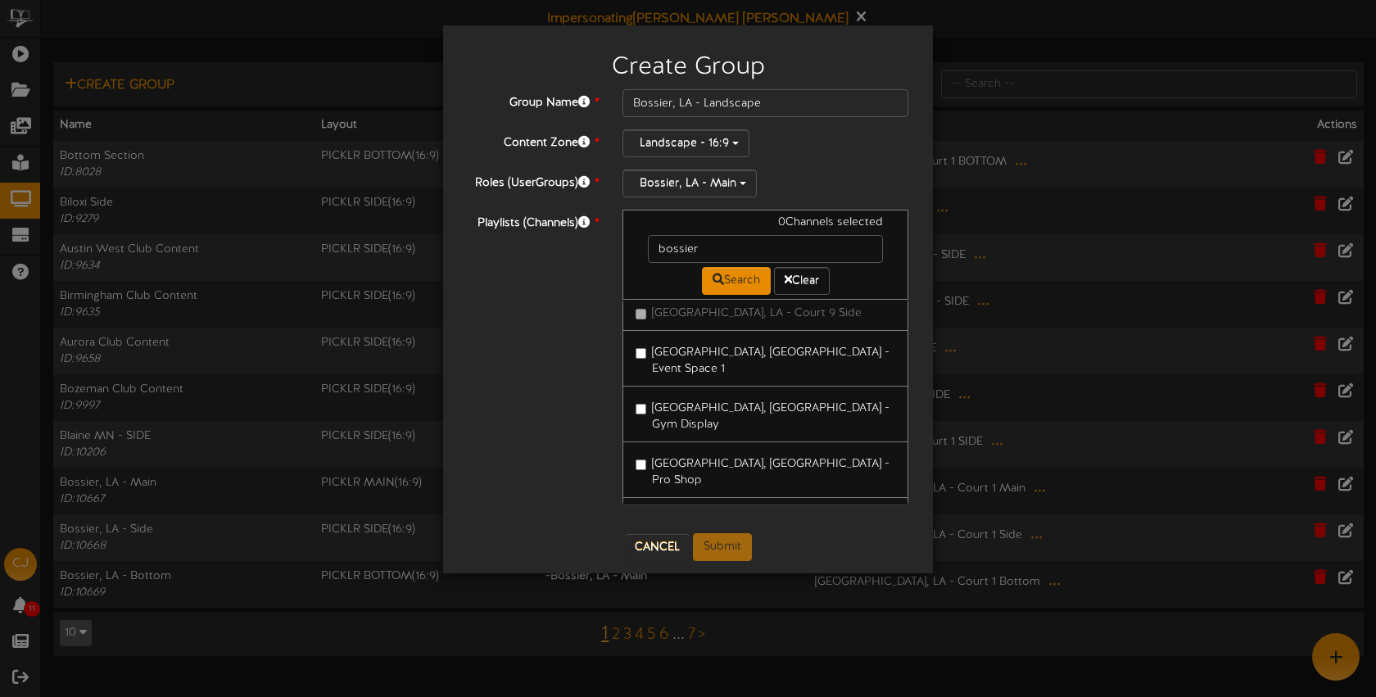
click at [773, 348] on label "Bossier City, LA - Event Space 1" at bounding box center [766, 358] width 260 height 39
click at [778, 395] on label "Bossier City, LA - Gym Display" at bounding box center [766, 414] width 260 height 39
click at [775, 451] on label "Bossier City, LA - Pro Shop" at bounding box center [766, 470] width 260 height 39
click at [779, 395] on label "Bossier City, LA - Gym Display" at bounding box center [766, 414] width 260 height 39
click at [777, 506] on label "Bossier City, LA - Reception" at bounding box center [766, 525] width 260 height 39
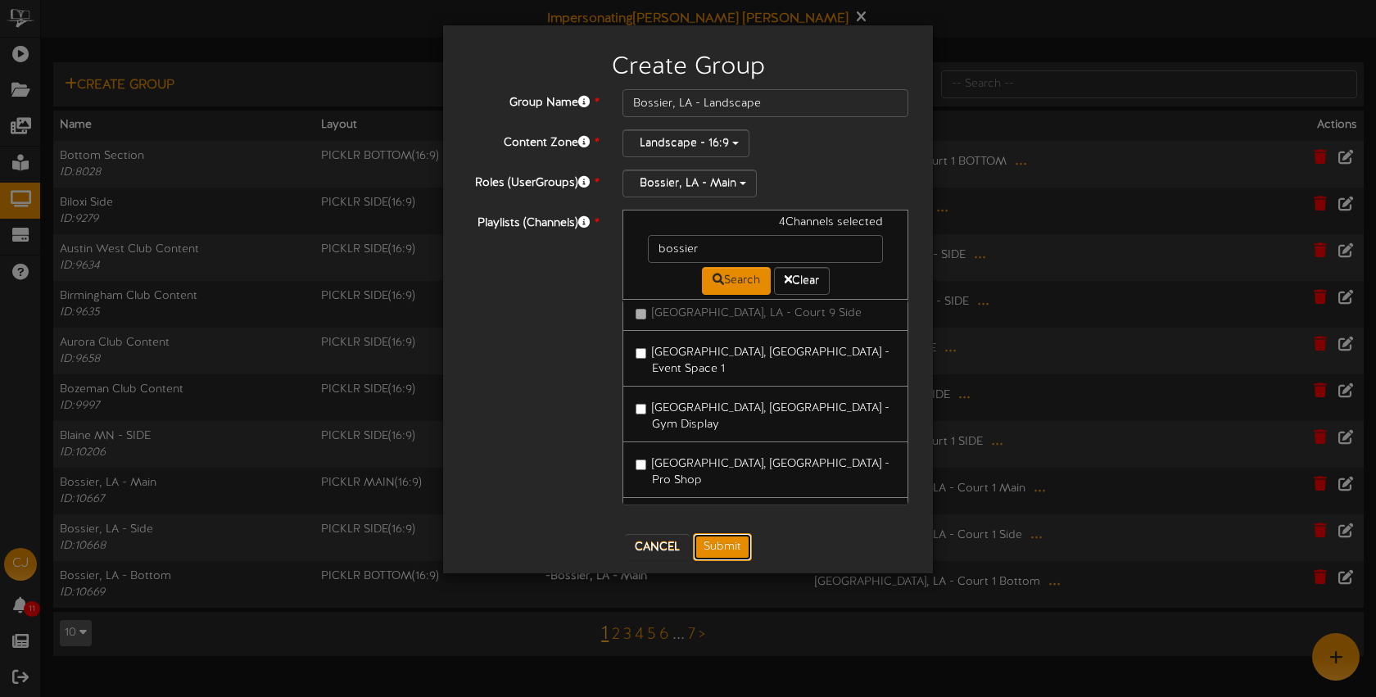
click at [733, 546] on button "Submit" at bounding box center [722, 547] width 59 height 28
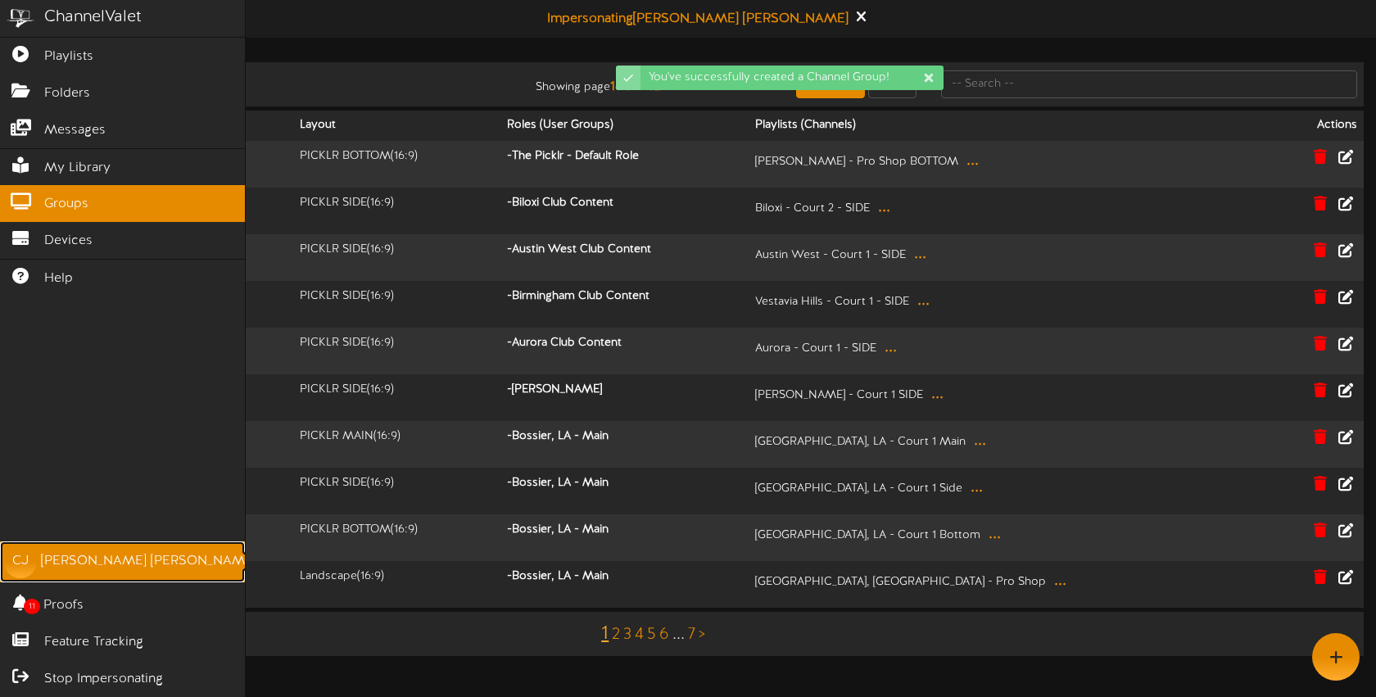
click at [89, 560] on div "Christine Jensen" at bounding box center [148, 561] width 215 height 19
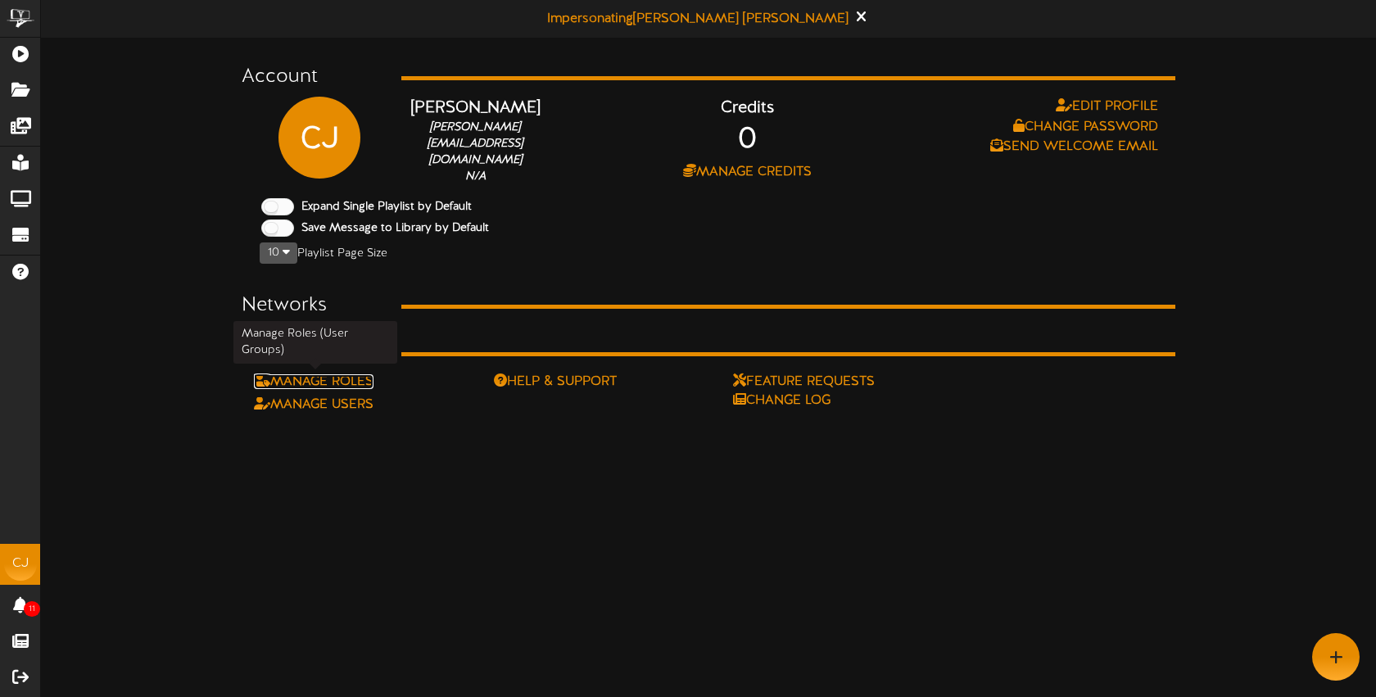
click at [355, 376] on link "Manage Roles" at bounding box center [314, 381] width 120 height 15
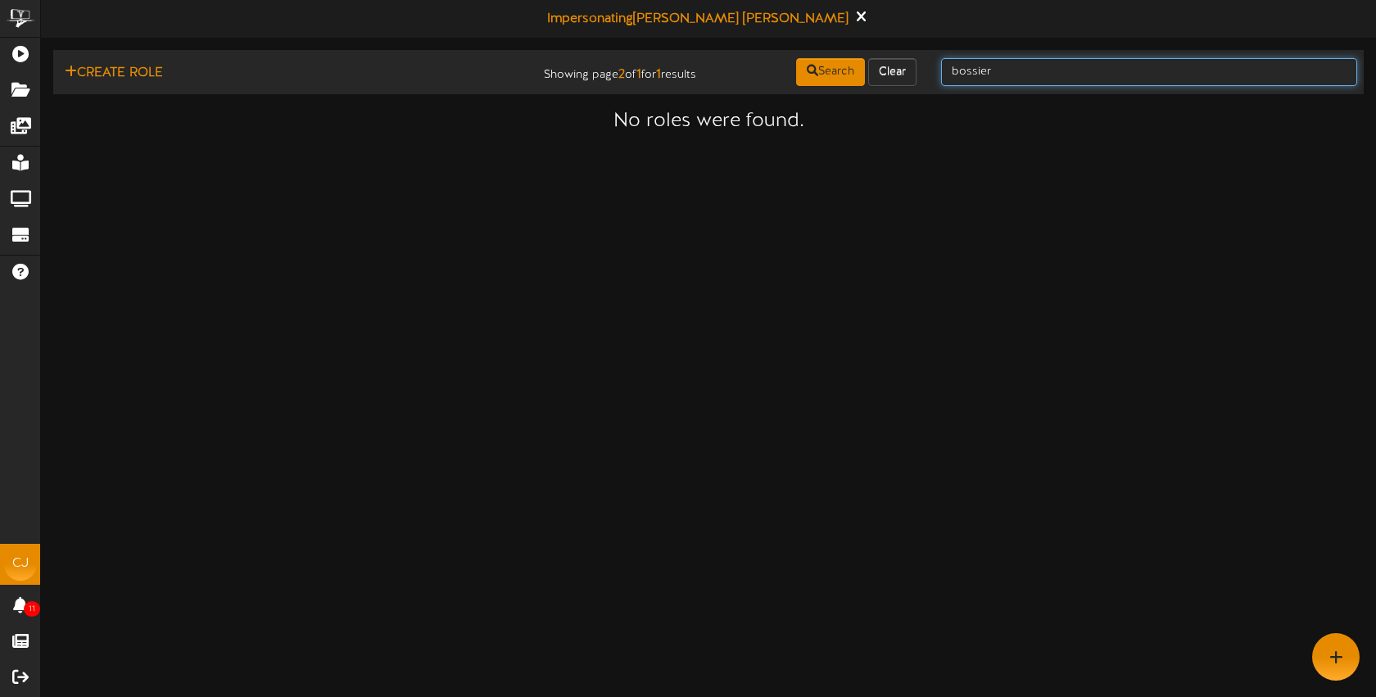
click at [1022, 67] on input "bossier" at bounding box center [1149, 72] width 416 height 28
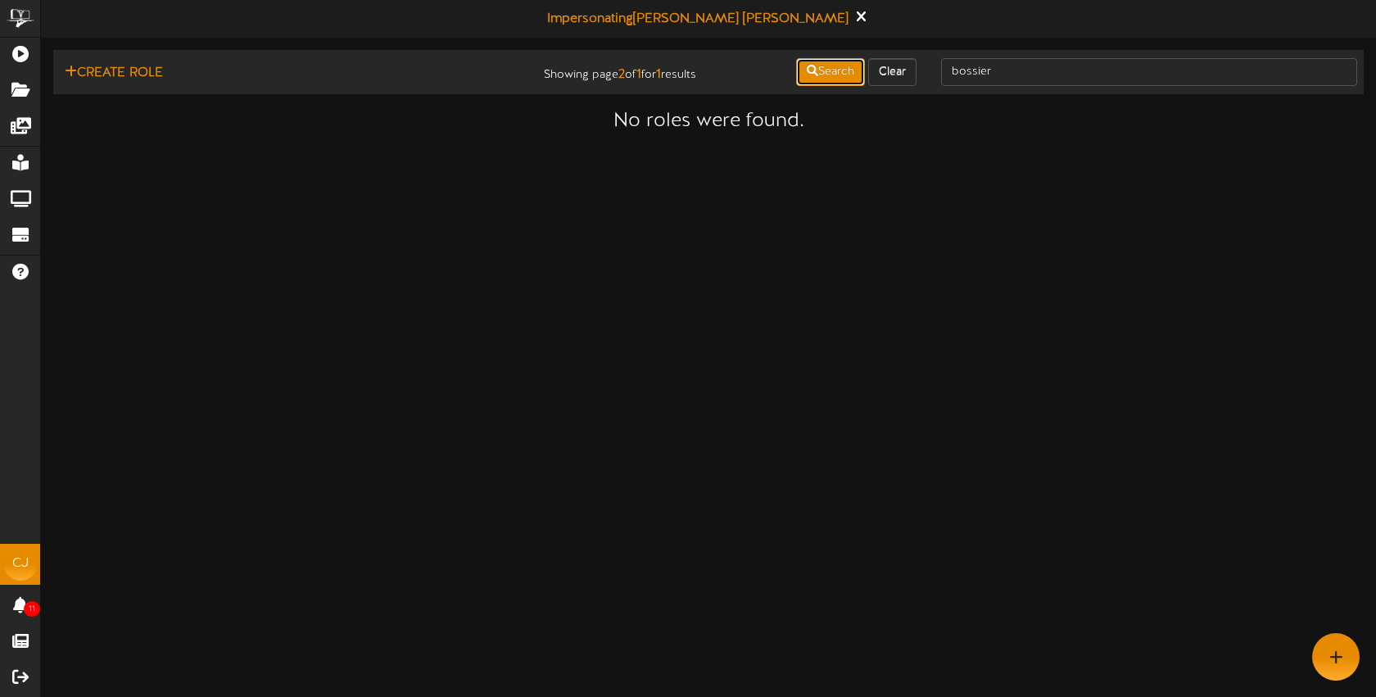
click at [818, 70] on button "Search" at bounding box center [830, 72] width 69 height 28
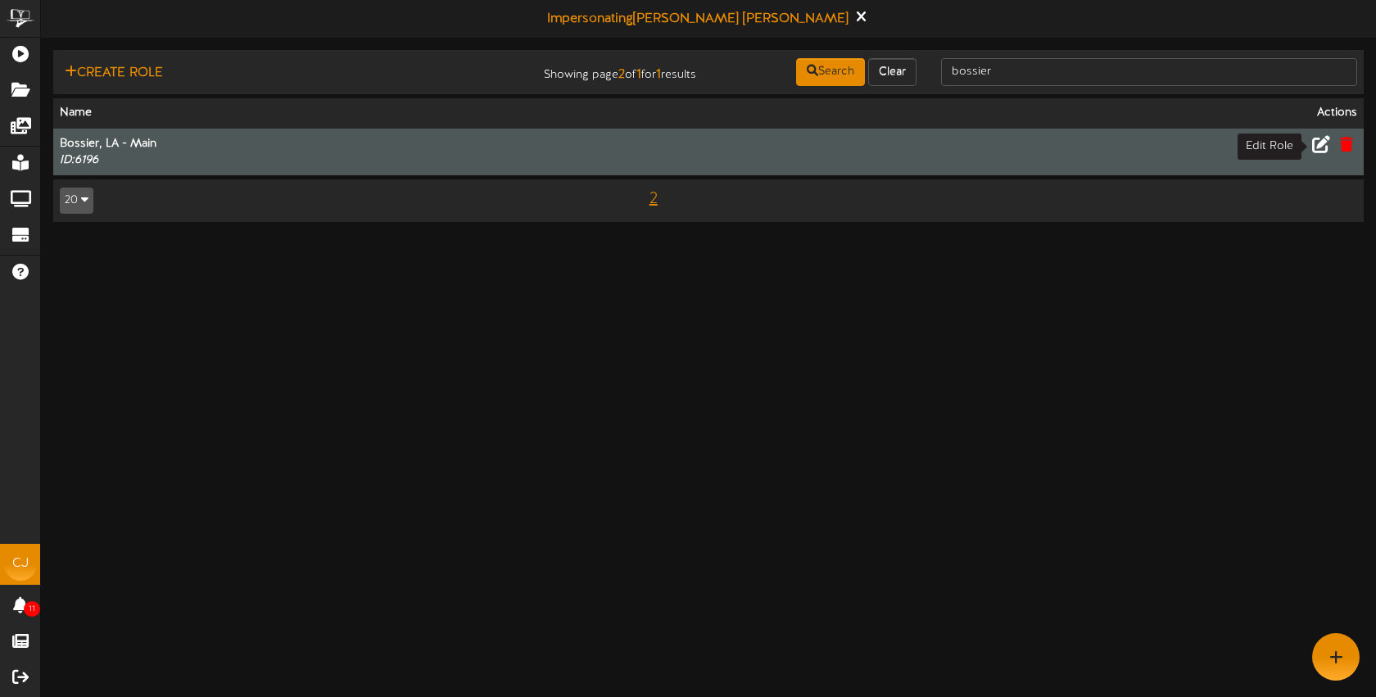
click at [1321, 145] on icon at bounding box center [1321, 143] width 18 height 18
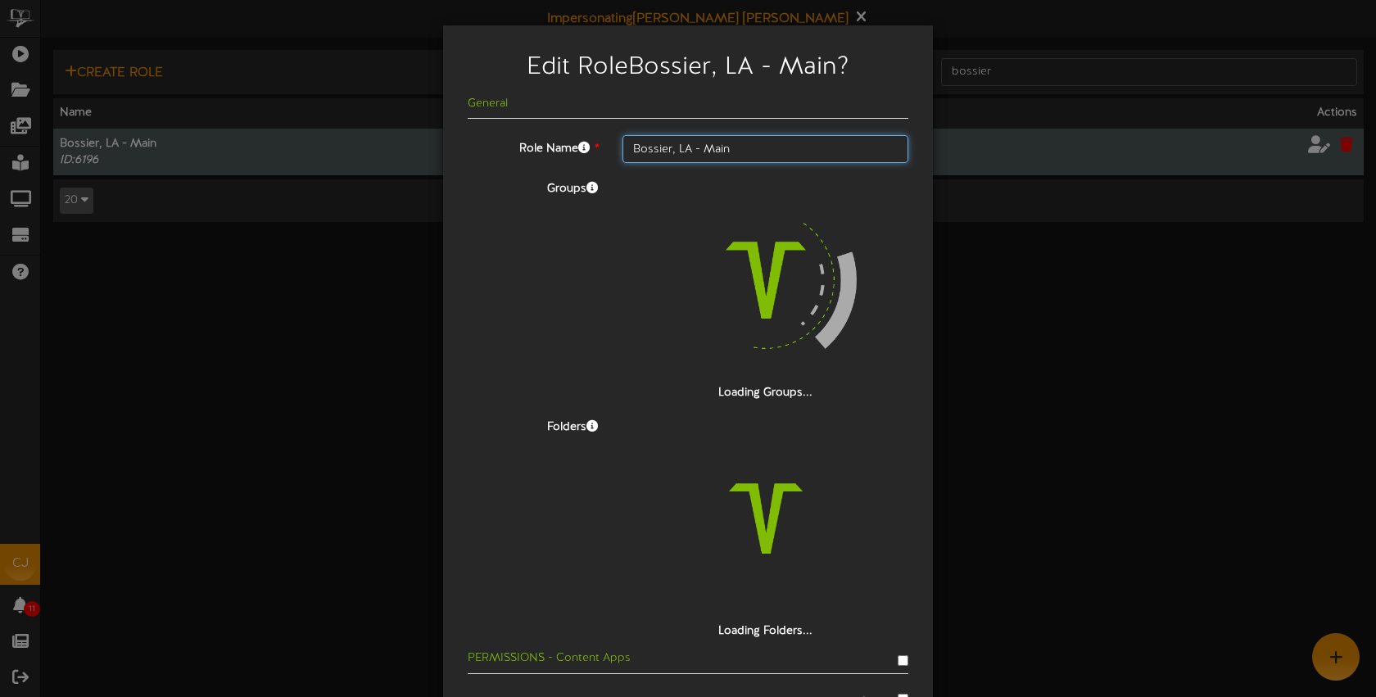
click at [753, 153] on input "Bossier, LA - Main" at bounding box center [766, 149] width 286 height 28
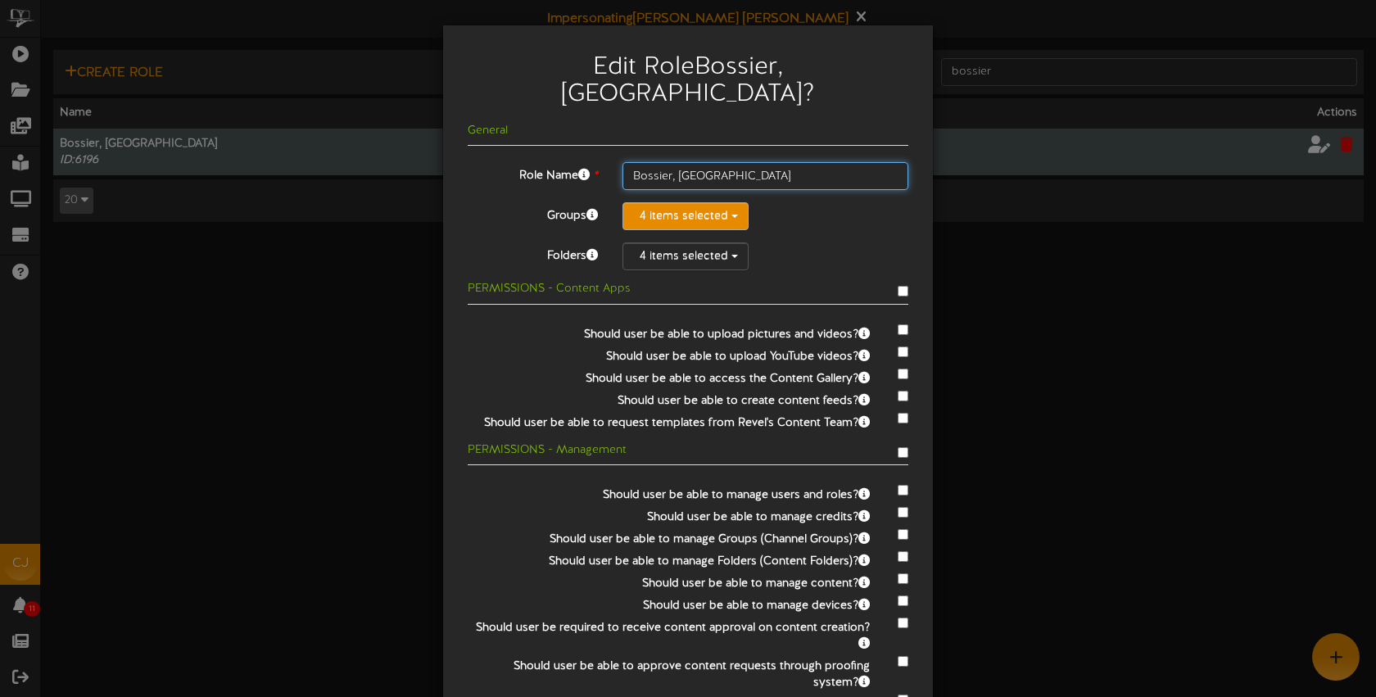
type input "Bossier, LA"
click at [709, 202] on button "4 items selected" at bounding box center [686, 216] width 126 height 28
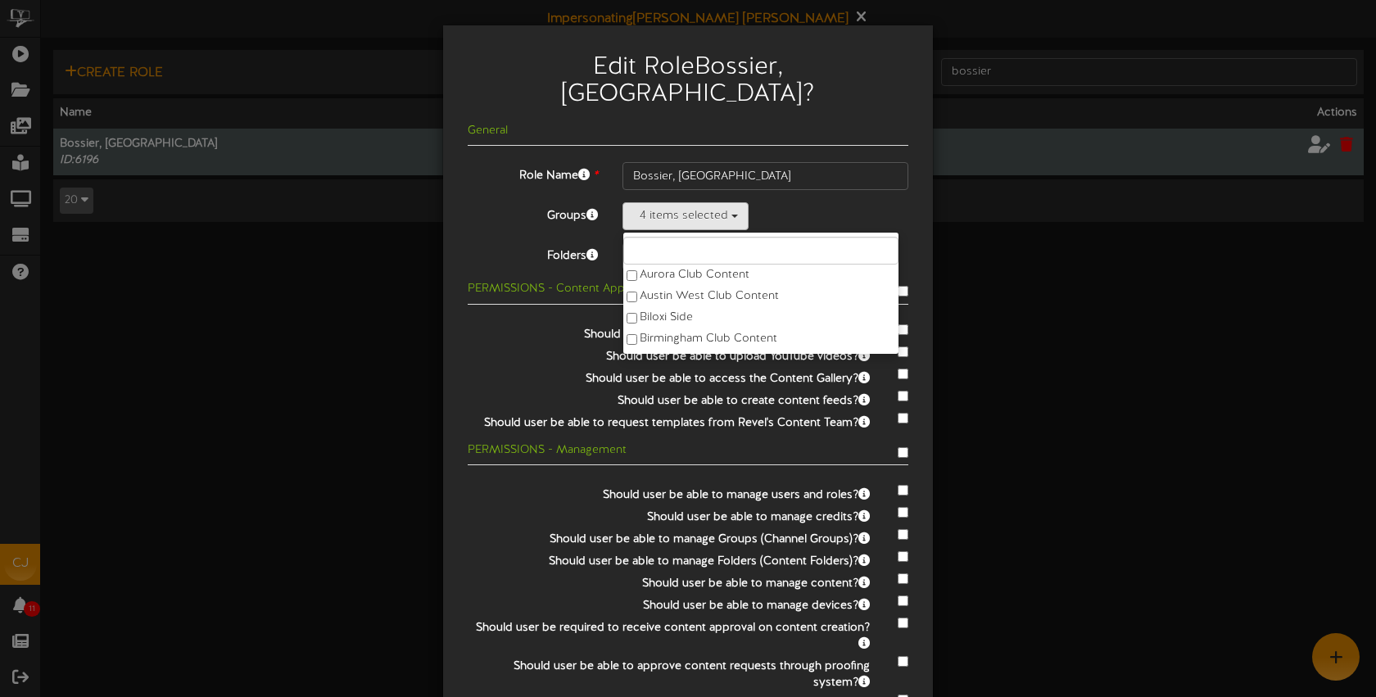
click at [803, 202] on div "4 items selected Aurora Club Content Austin West Club Content Biloxi Side Birmi…" at bounding box center [766, 216] width 286 height 28
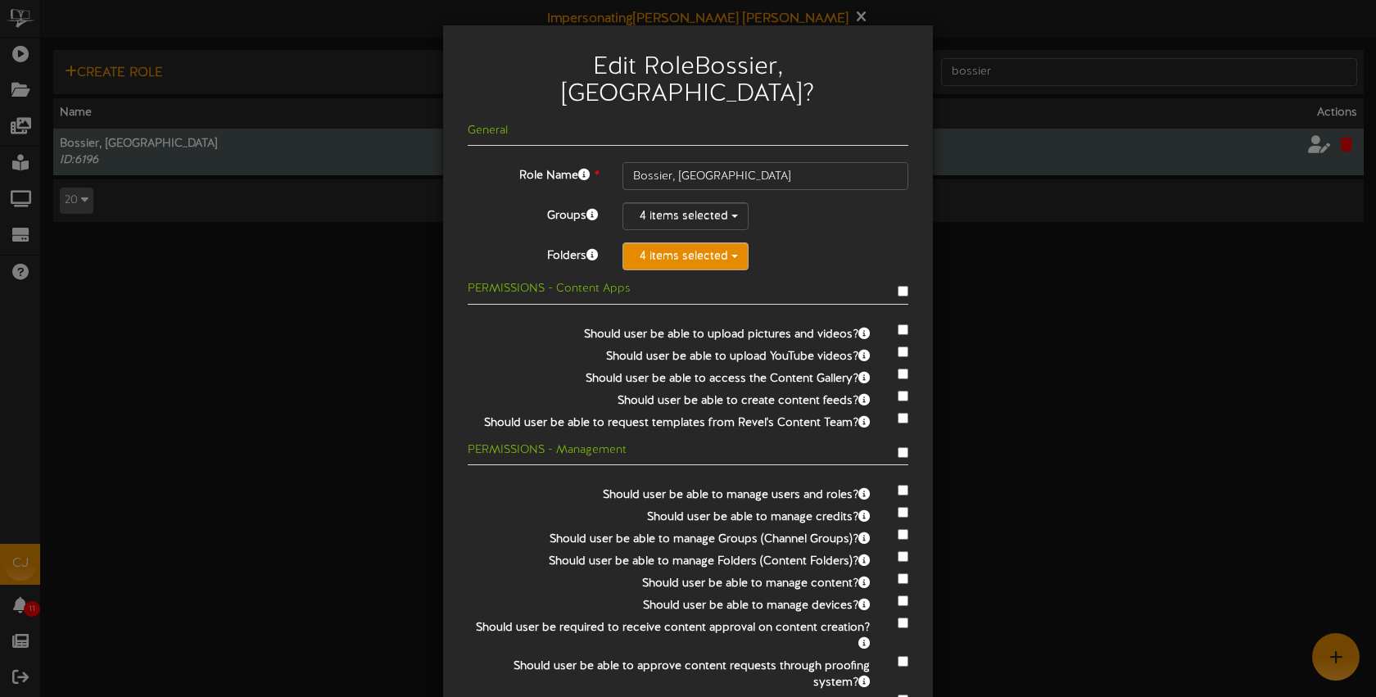
click at [691, 242] on button "4 items selected" at bounding box center [686, 256] width 126 height 28
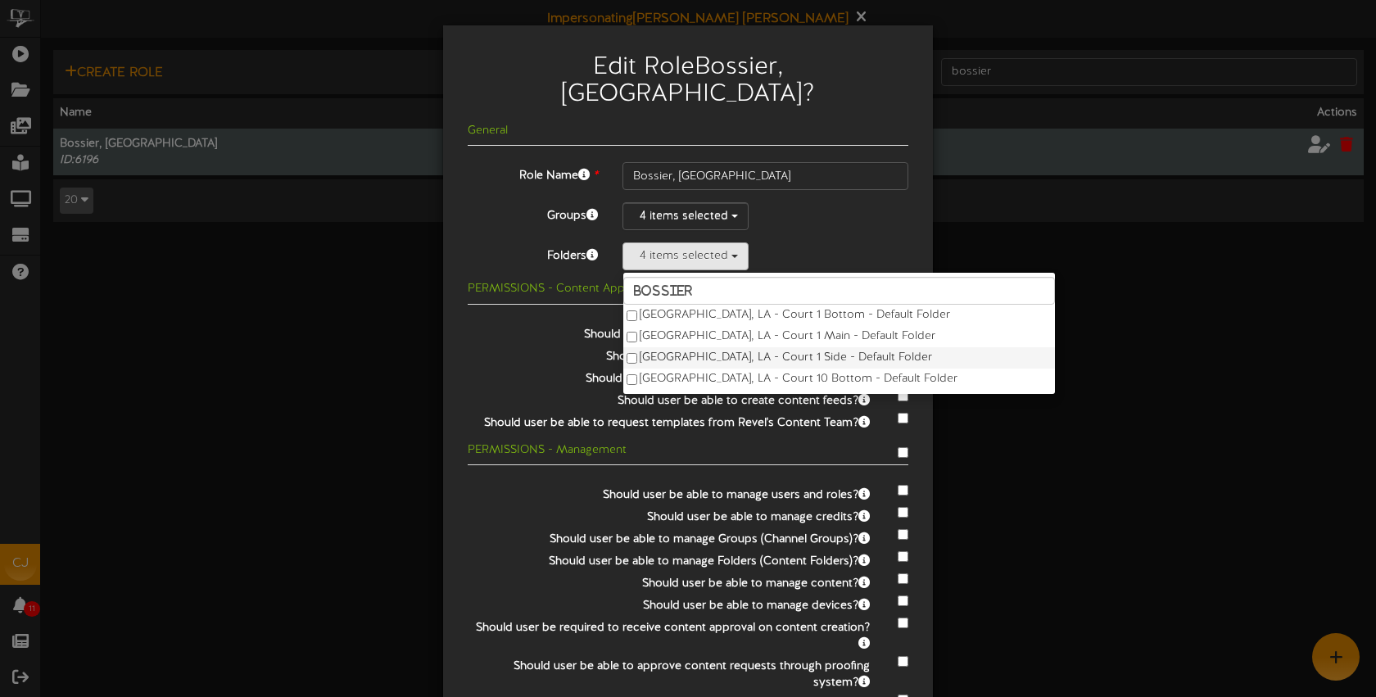
scroll to position [74, 0]
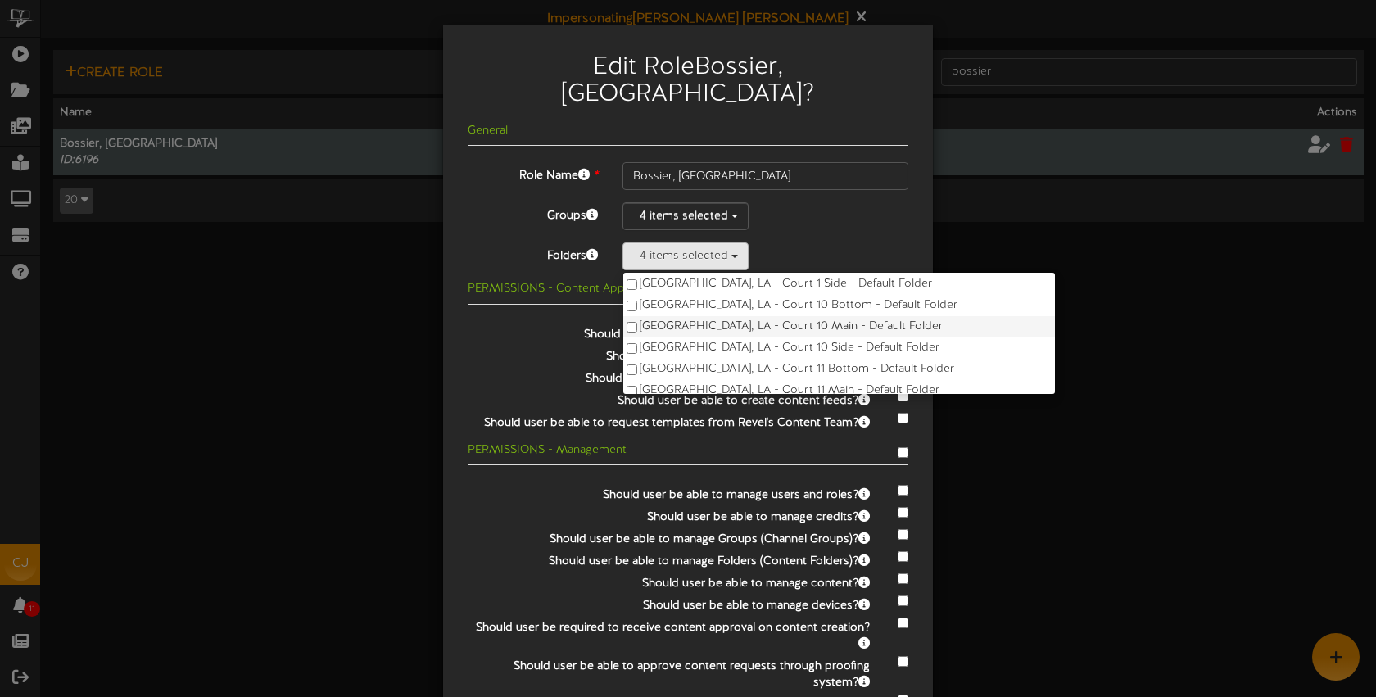
type input "bossier"
drag, startPoint x: 685, startPoint y: 296, endPoint x: 686, endPoint y: 304, distance: 8.4
click at [685, 316] on label "Bossier City, LA - Court 10 Main - Default Folder" at bounding box center [839, 326] width 432 height 21
drag, startPoint x: 691, startPoint y: 318, endPoint x: 700, endPoint y: 331, distance: 15.5
click at [691, 338] on label "Bossier City, LA - Court 10 Side - Default Folder" at bounding box center [839, 348] width 432 height 21
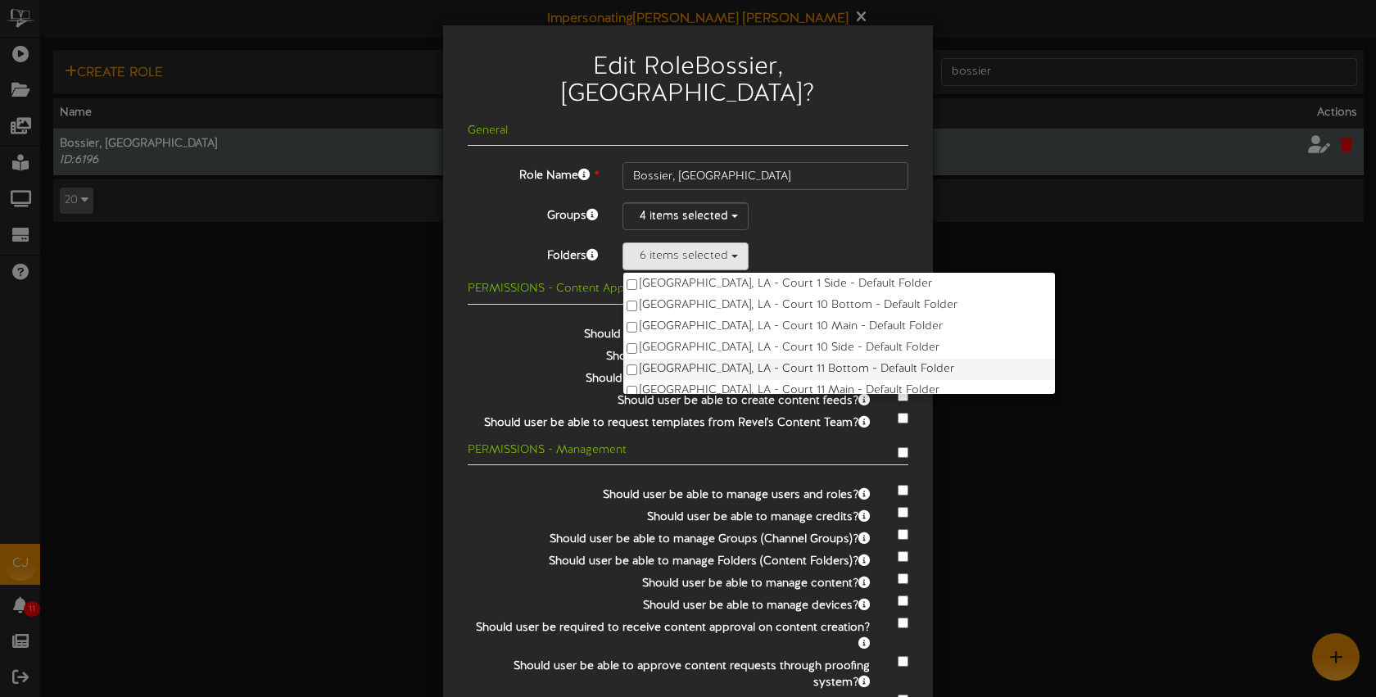
click at [700, 359] on label "Bossier City, LA - Court 11 Bottom - Default Folder" at bounding box center [839, 369] width 432 height 21
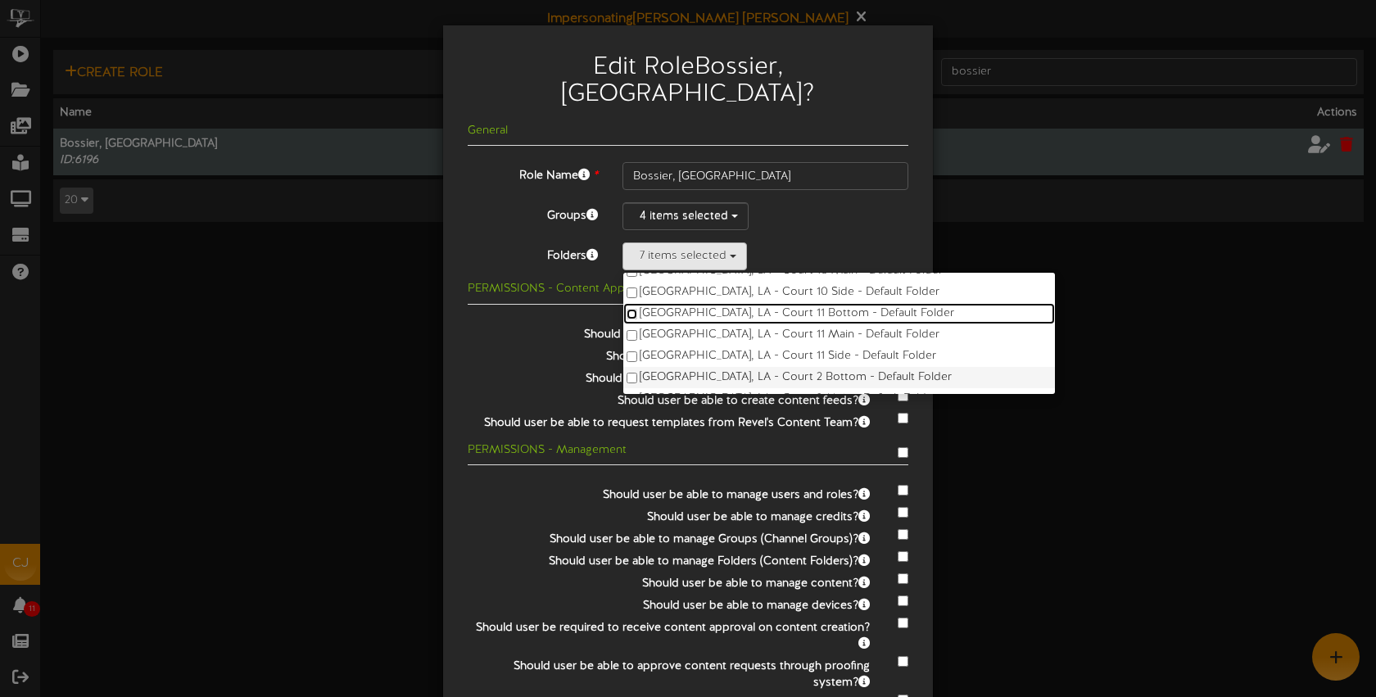
scroll to position [141, 0]
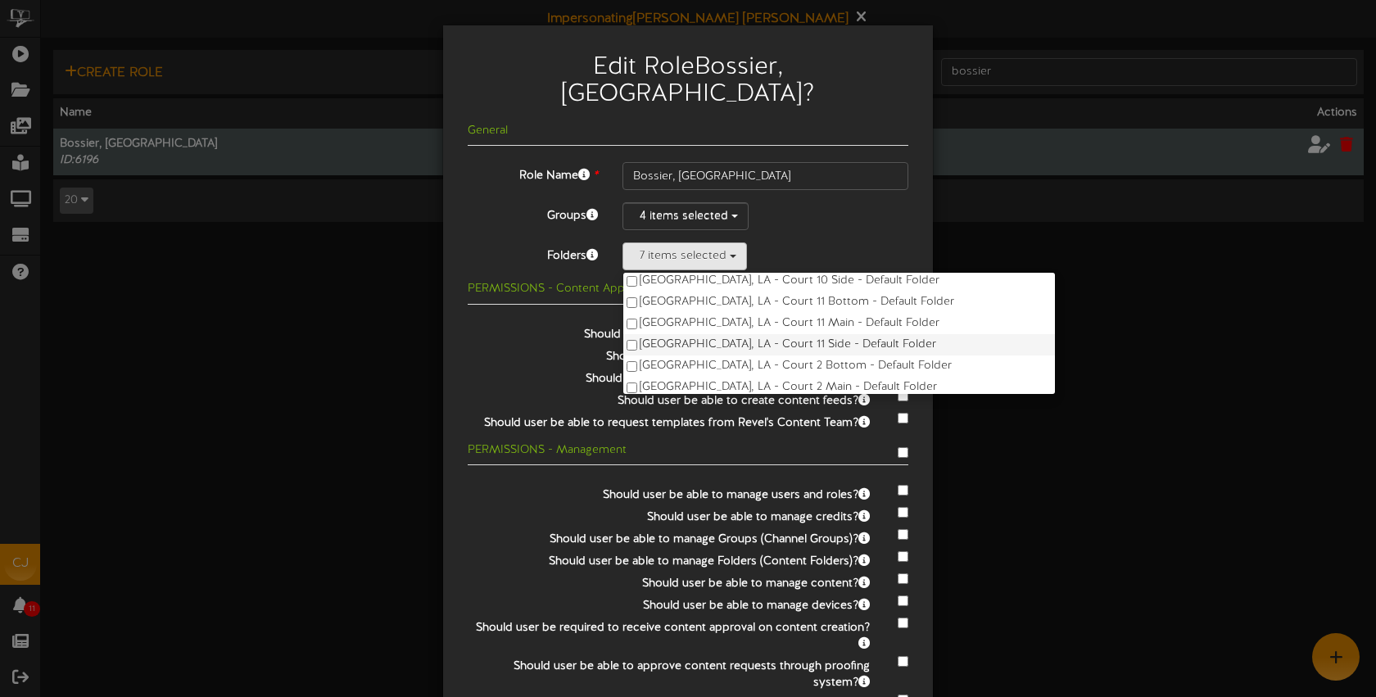
drag, startPoint x: 714, startPoint y: 296, endPoint x: 718, endPoint y: 314, distance: 18.3
click at [715, 313] on label "Bossier City, LA - Court 11 Main - Default Folder" at bounding box center [839, 323] width 432 height 21
click at [718, 334] on label "Bossier City, LA - Court 11 Side - Default Folder" at bounding box center [839, 344] width 432 height 21
click at [727, 356] on label "Bossier City, LA - Court 2 Bottom - Default Folder" at bounding box center [839, 366] width 432 height 21
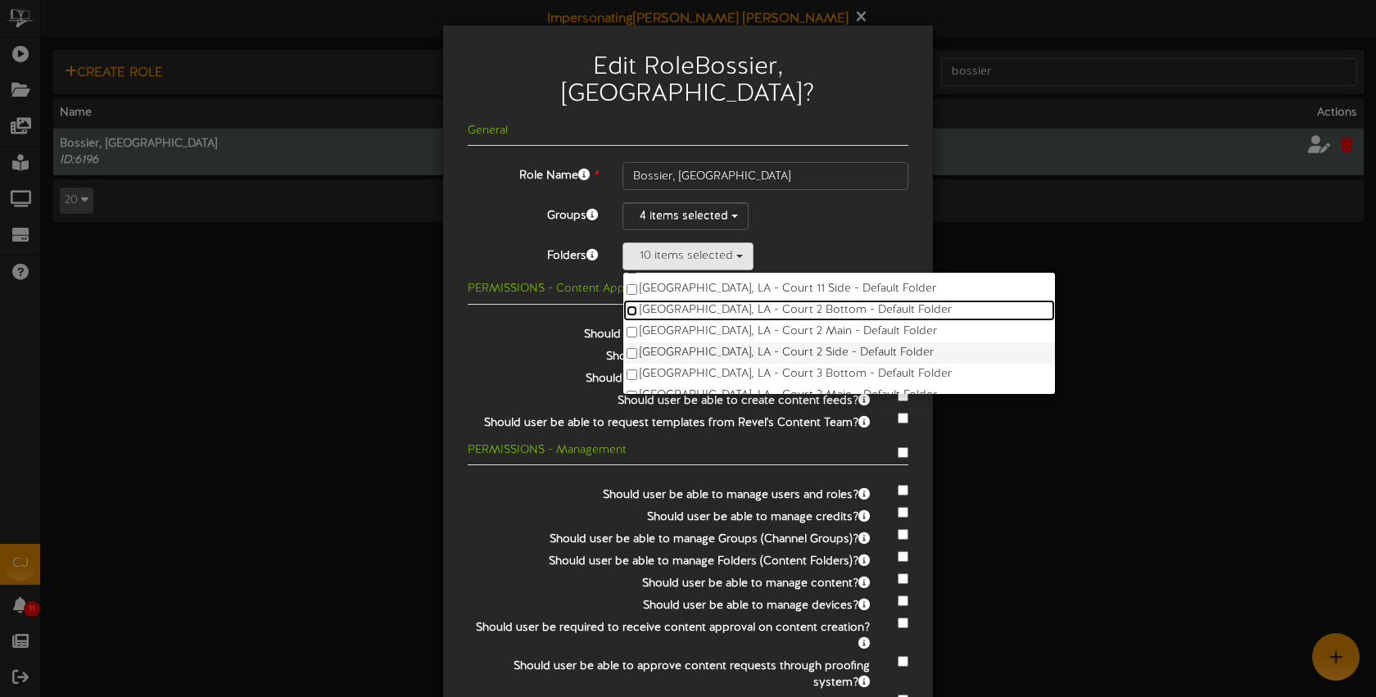
scroll to position [204, 0]
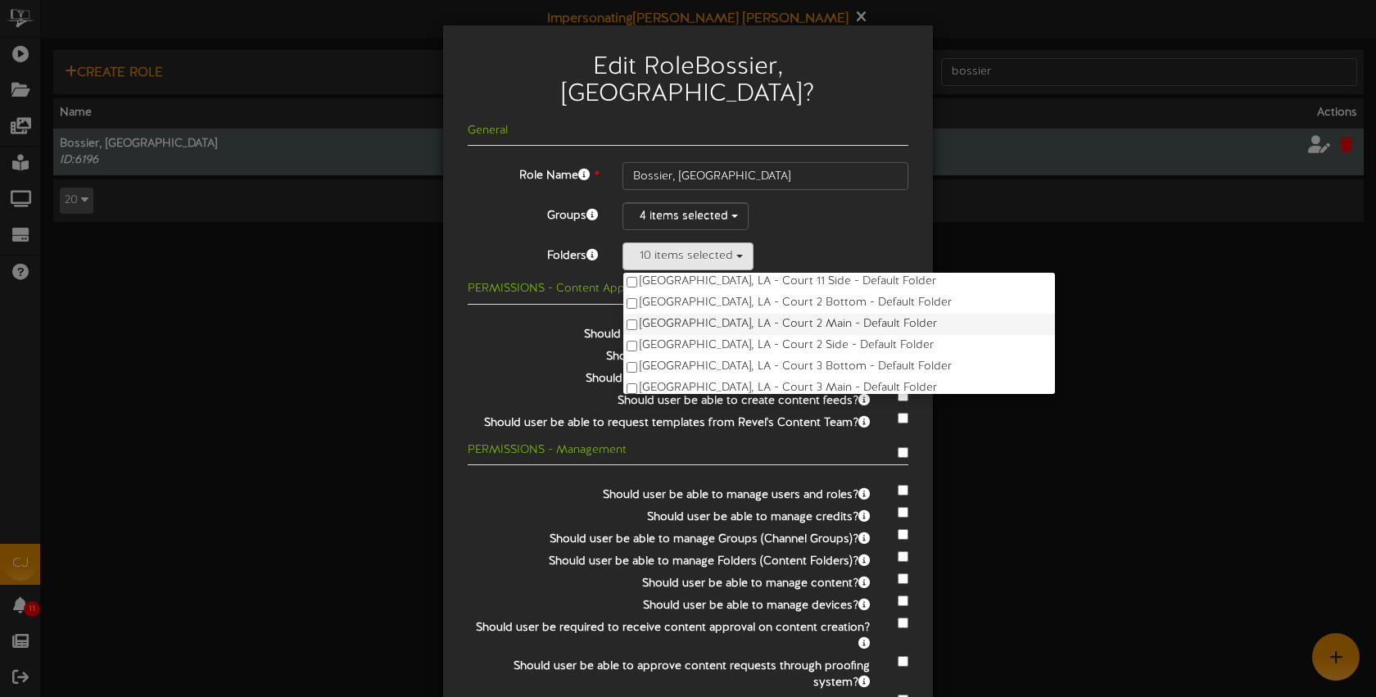
click at [725, 314] on label "Bossier City, LA - Court 2 Main - Default Folder" at bounding box center [839, 324] width 432 height 21
click at [729, 335] on label "Bossier City, LA - Court 2 Side - Default Folder" at bounding box center [839, 345] width 432 height 21
click at [734, 356] on label "Bossier City, LA - Court 3 Bottom - Default Folder" at bounding box center [839, 366] width 432 height 21
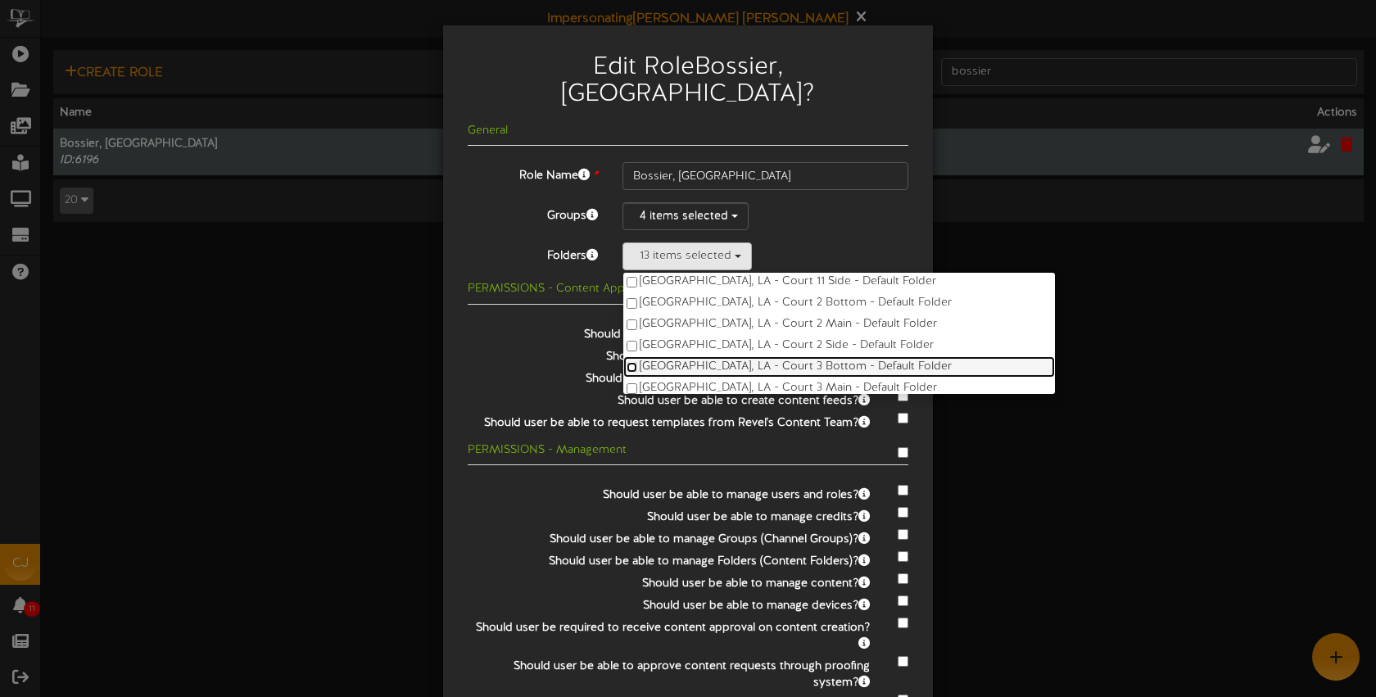
scroll to position [239, 0]
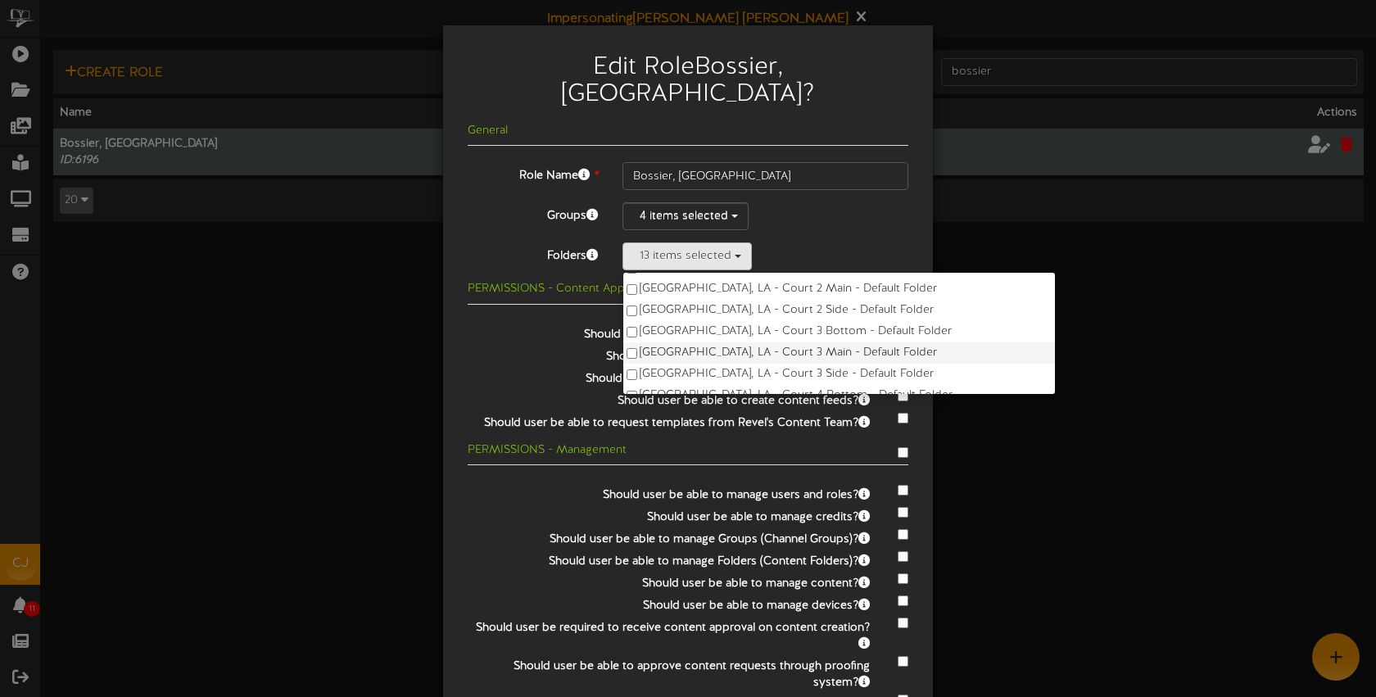
click at [735, 342] on label "Bossier City, LA - Court 3 Main - Default Folder" at bounding box center [839, 352] width 432 height 21
click at [741, 364] on label "Bossier City, LA - Court 3 Side - Default Folder" at bounding box center [839, 374] width 432 height 21
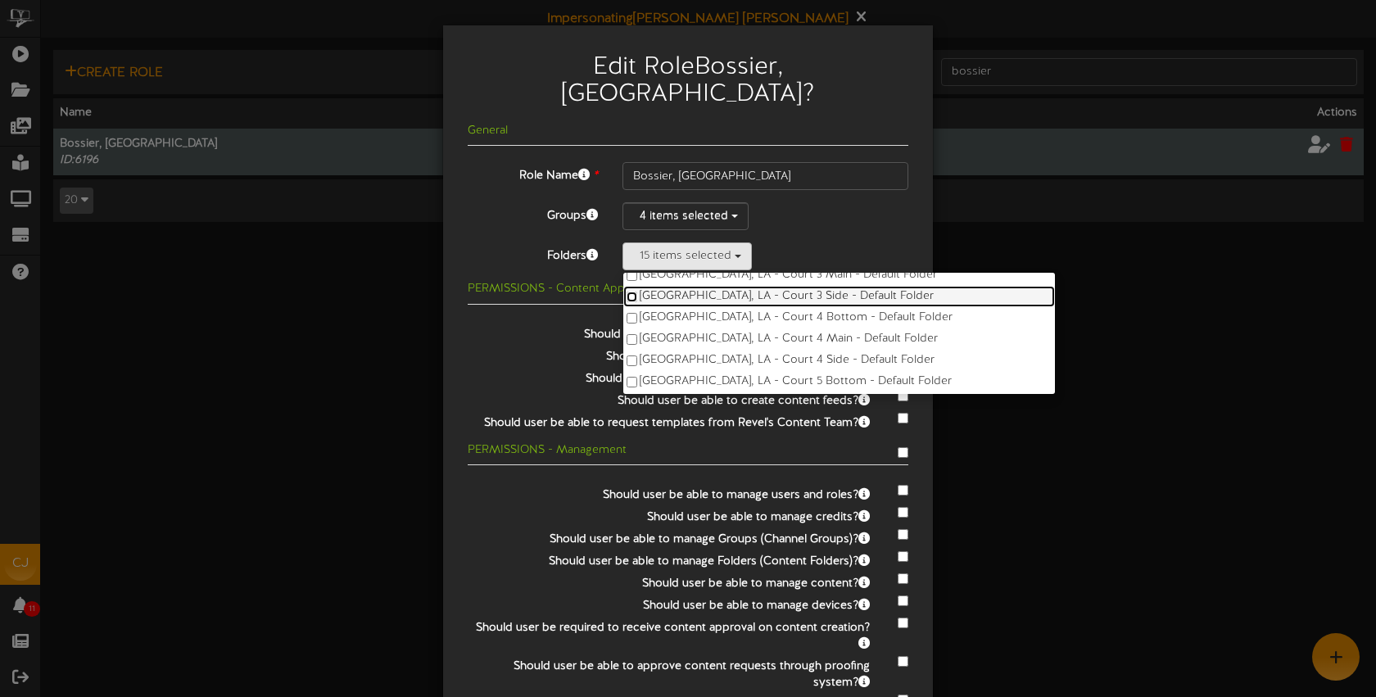
scroll to position [320, 0]
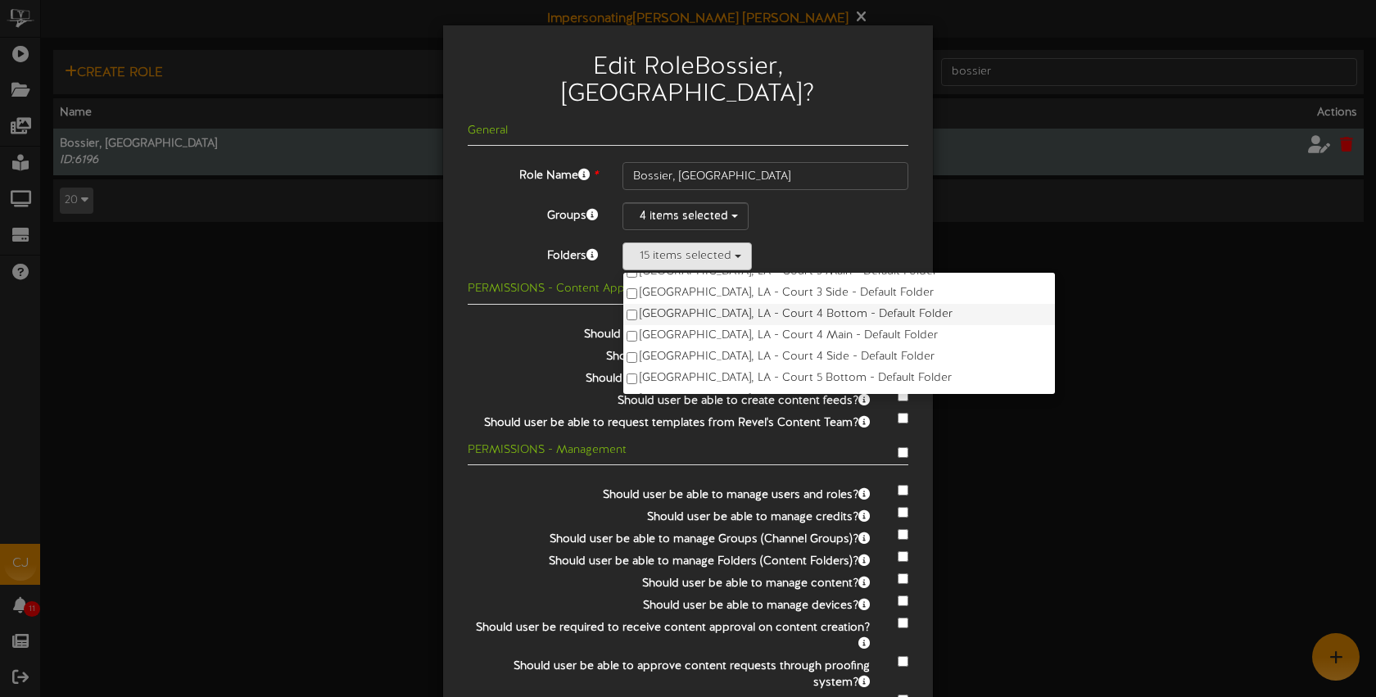
click at [729, 304] on label "Bossier City, LA - Court 4 Bottom - Default Folder" at bounding box center [839, 314] width 432 height 21
click at [736, 325] on label "Bossier City, LA - Court 4 Main - Default Folder" at bounding box center [839, 335] width 432 height 21
click at [742, 347] on label "Bossier City, LA - Court 4 Side - Default Folder" at bounding box center [839, 357] width 432 height 21
click at [751, 368] on label "Bossier City, LA - Court 5 Bottom - Default Folder" at bounding box center [839, 378] width 432 height 21
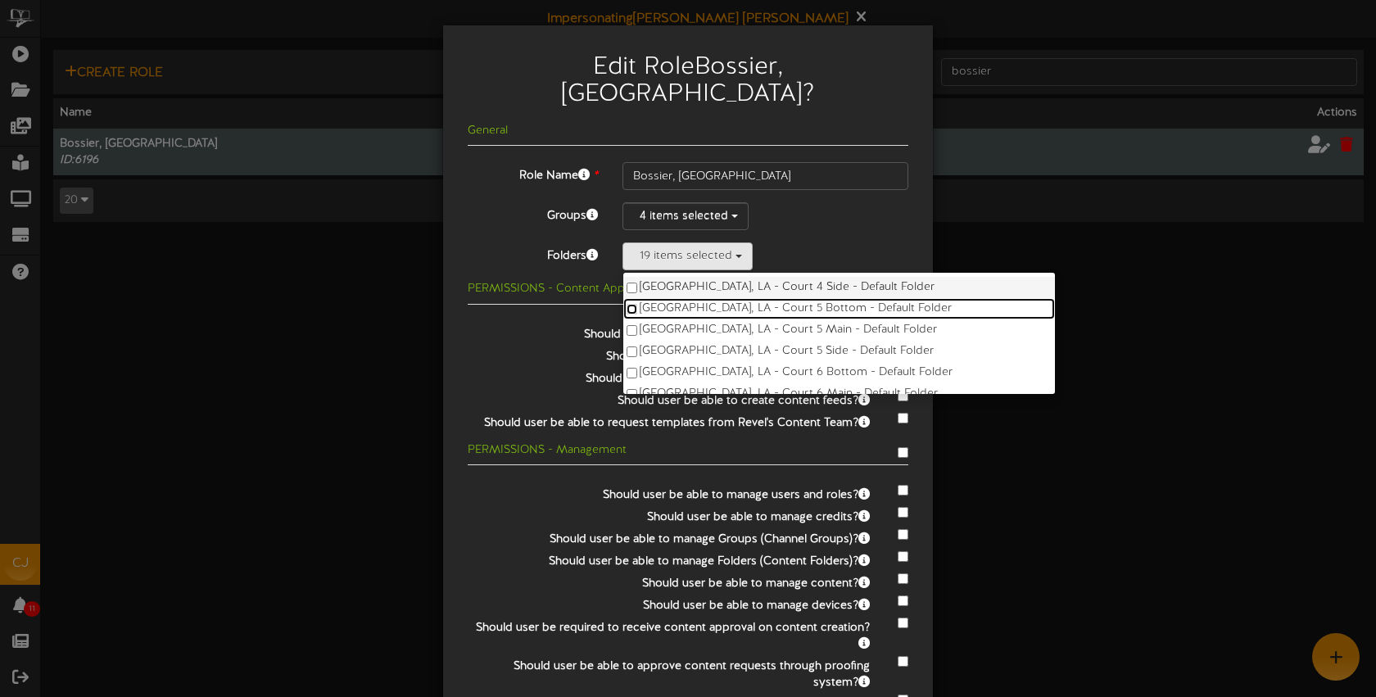
scroll to position [410, 0]
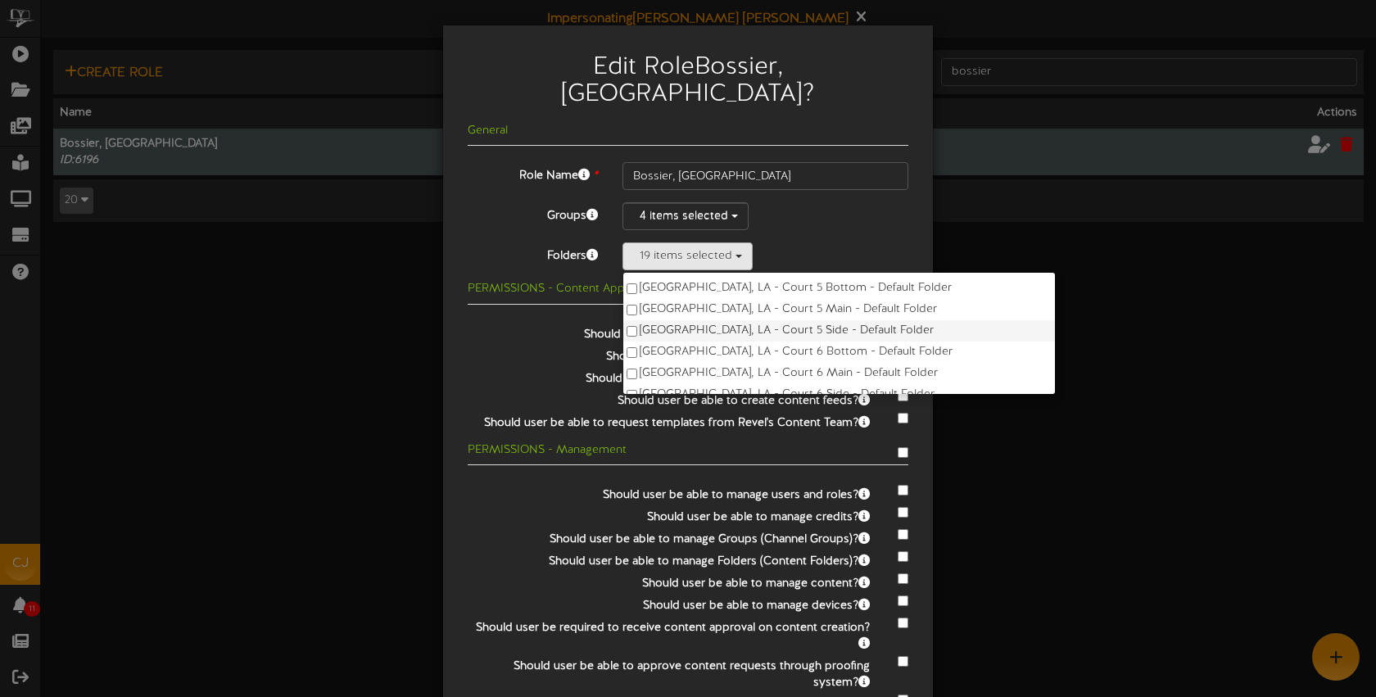
drag, startPoint x: 733, startPoint y: 282, endPoint x: 735, endPoint y: 297, distance: 15.7
click at [733, 299] on label "Bossier City, LA - Court 5 Main - Default Folder" at bounding box center [839, 309] width 432 height 21
drag, startPoint x: 736, startPoint y: 297, endPoint x: 740, endPoint y: 309, distance: 12.2
click at [736, 320] on label "Bossier City, LA - Court 5 Side - Default Folder" at bounding box center [839, 330] width 432 height 21
drag, startPoint x: 744, startPoint y: 322, endPoint x: 747, endPoint y: 333, distance: 11.1
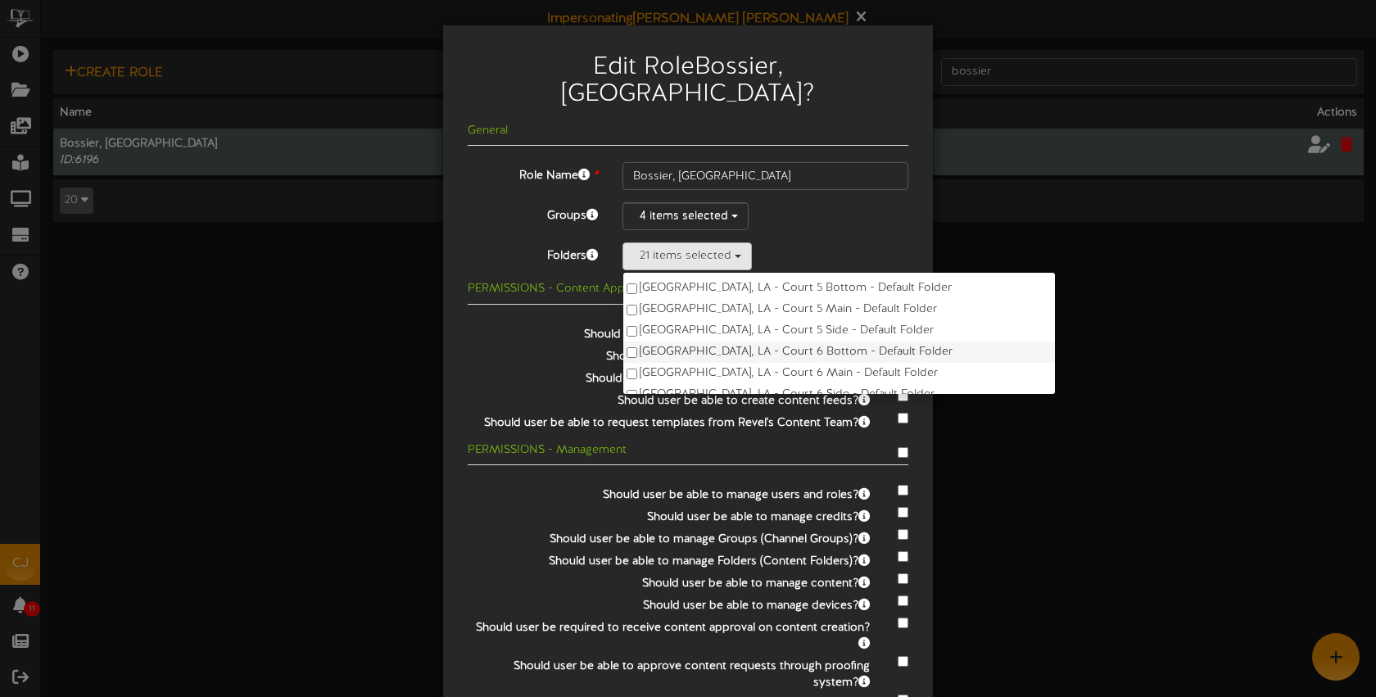
click at [744, 342] on label "Bossier City, LA - Court 6 Bottom - Default Folder" at bounding box center [839, 352] width 432 height 21
click at [749, 363] on label "Bossier City, LA - Court 6 Main - Default Folder" at bounding box center [839, 373] width 432 height 21
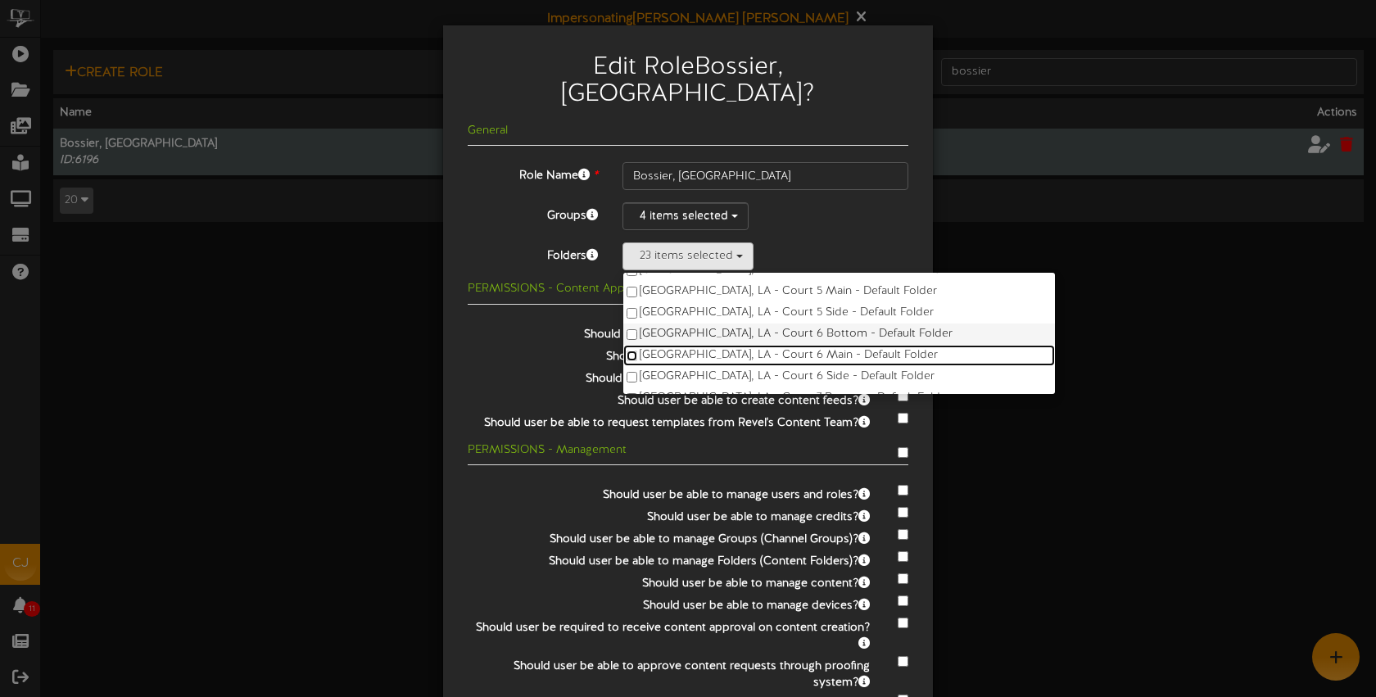
scroll to position [451, 0]
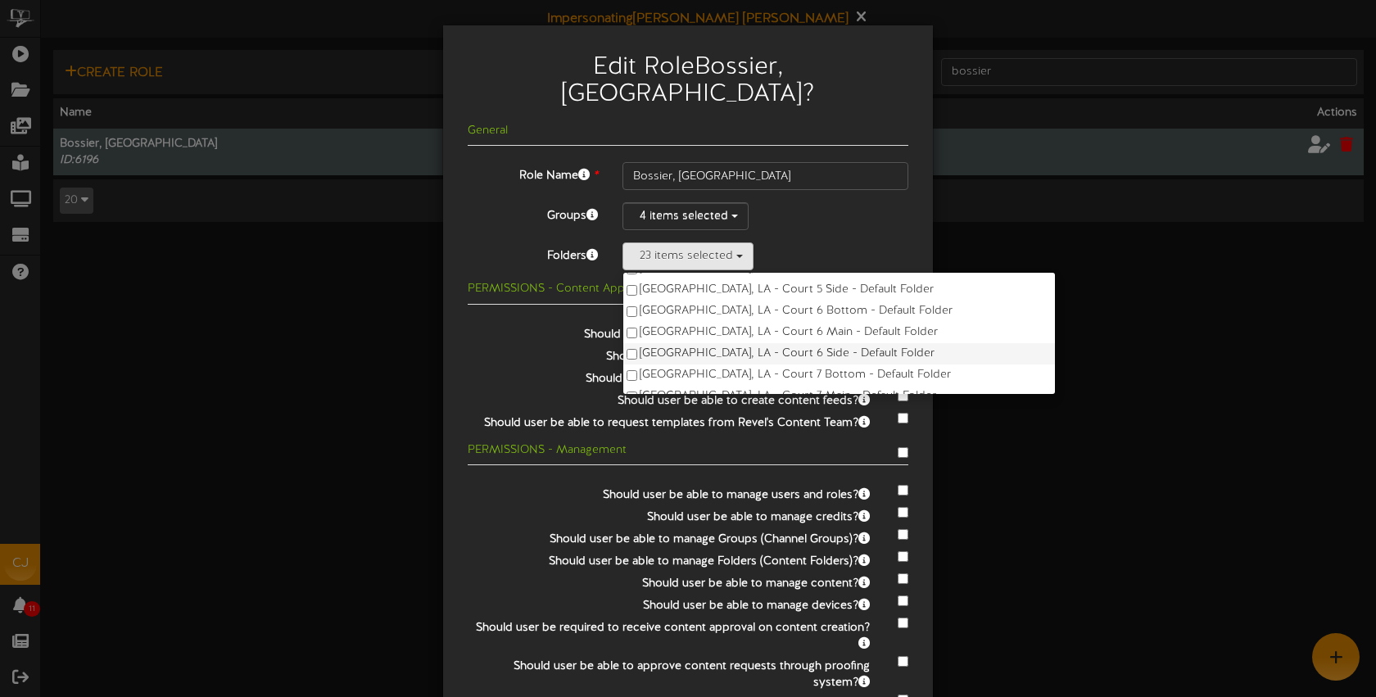
click at [751, 343] on label "Bossier City, LA - Court 6 Side - Default Folder" at bounding box center [839, 353] width 432 height 21
click at [759, 365] on label "Bossier City, LA - Court 7 Bottom - Default Folder" at bounding box center [839, 375] width 432 height 21
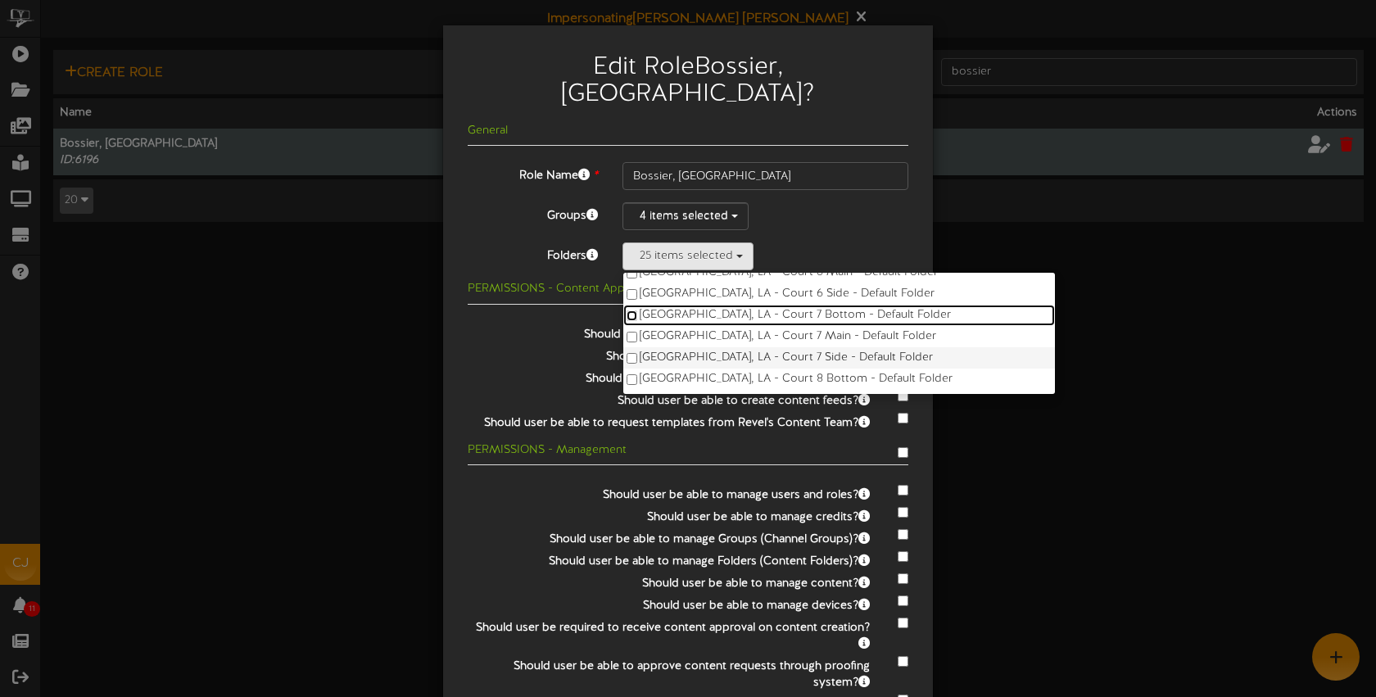
scroll to position [519, 0]
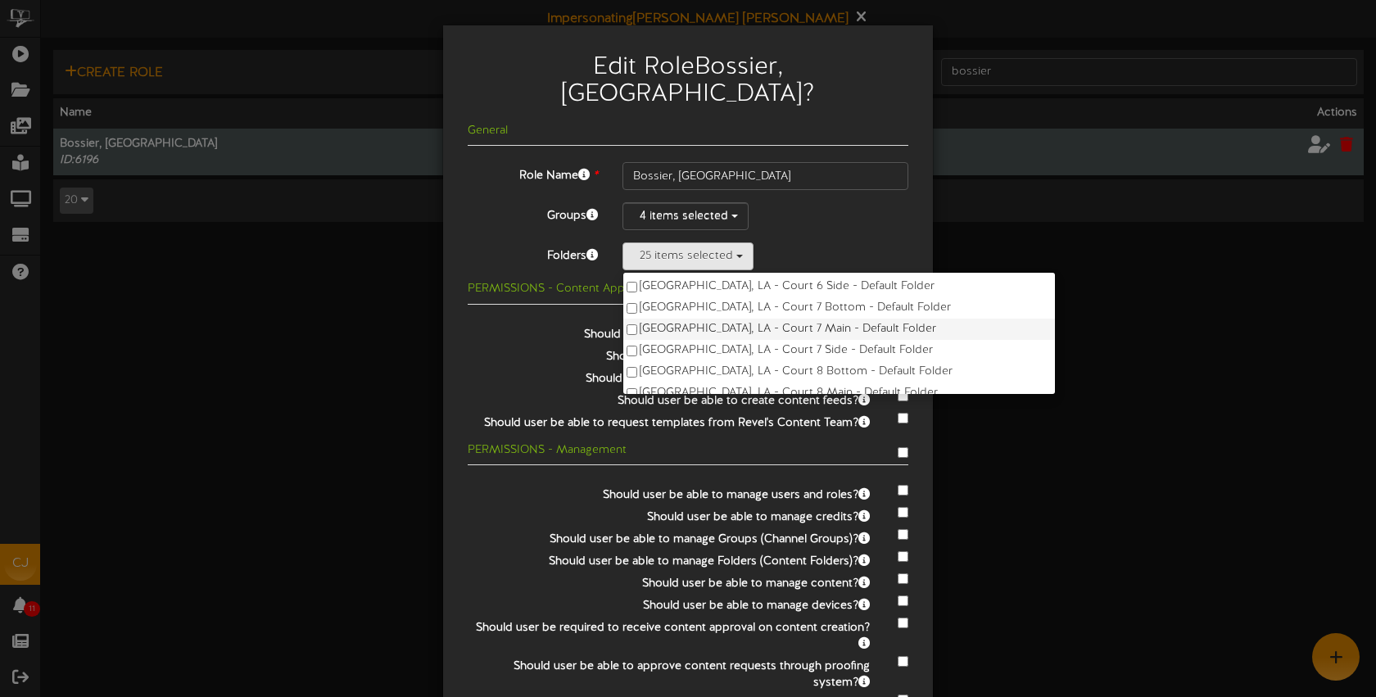
click at [733, 319] on label "Bossier City, LA - Court 7 Main - Default Folder" at bounding box center [839, 329] width 432 height 21
drag, startPoint x: 736, startPoint y: 317, endPoint x: 743, endPoint y: 325, distance: 10.5
click at [736, 340] on label "Bossier City, LA - Court 7 Side - Default Folder" at bounding box center [839, 350] width 432 height 21
drag, startPoint x: 745, startPoint y: 338, endPoint x: 737, endPoint y: 322, distance: 17.6
click at [745, 361] on label "Bossier City, LA - Court 8 Bottom - Default Folder" at bounding box center [839, 371] width 432 height 21
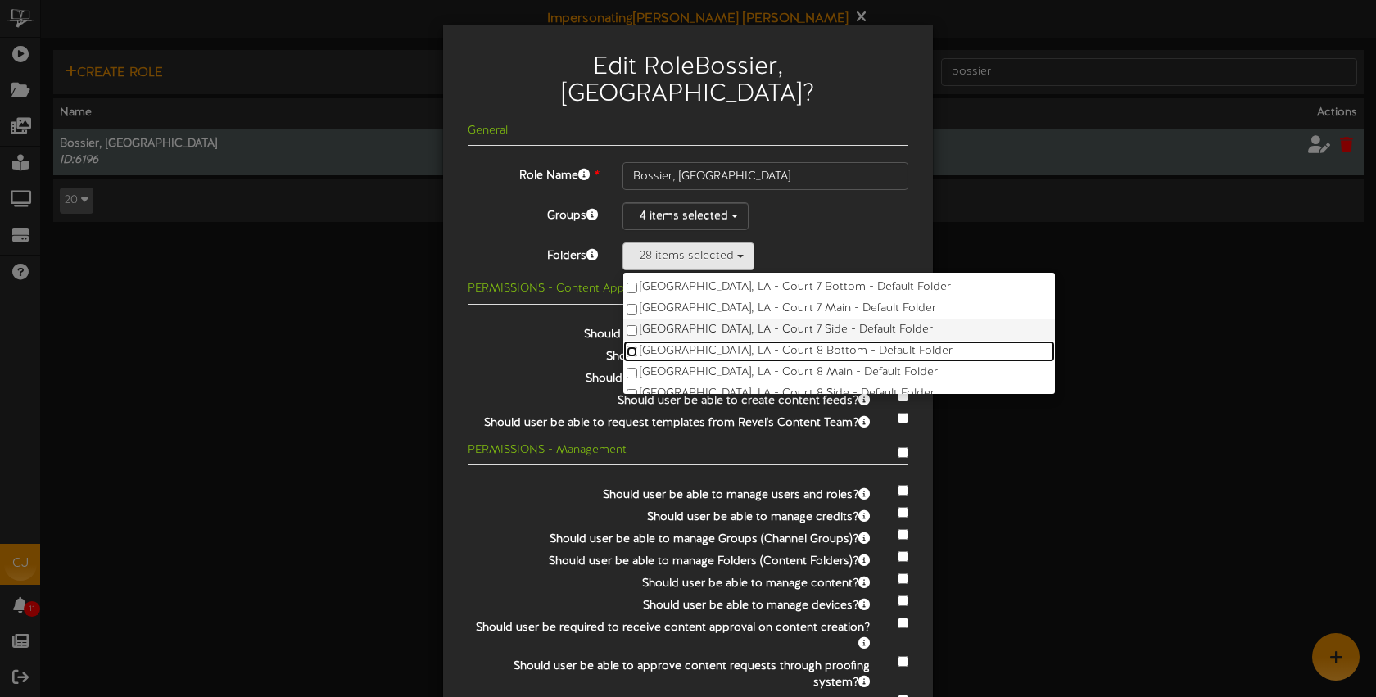
scroll to position [549, 0]
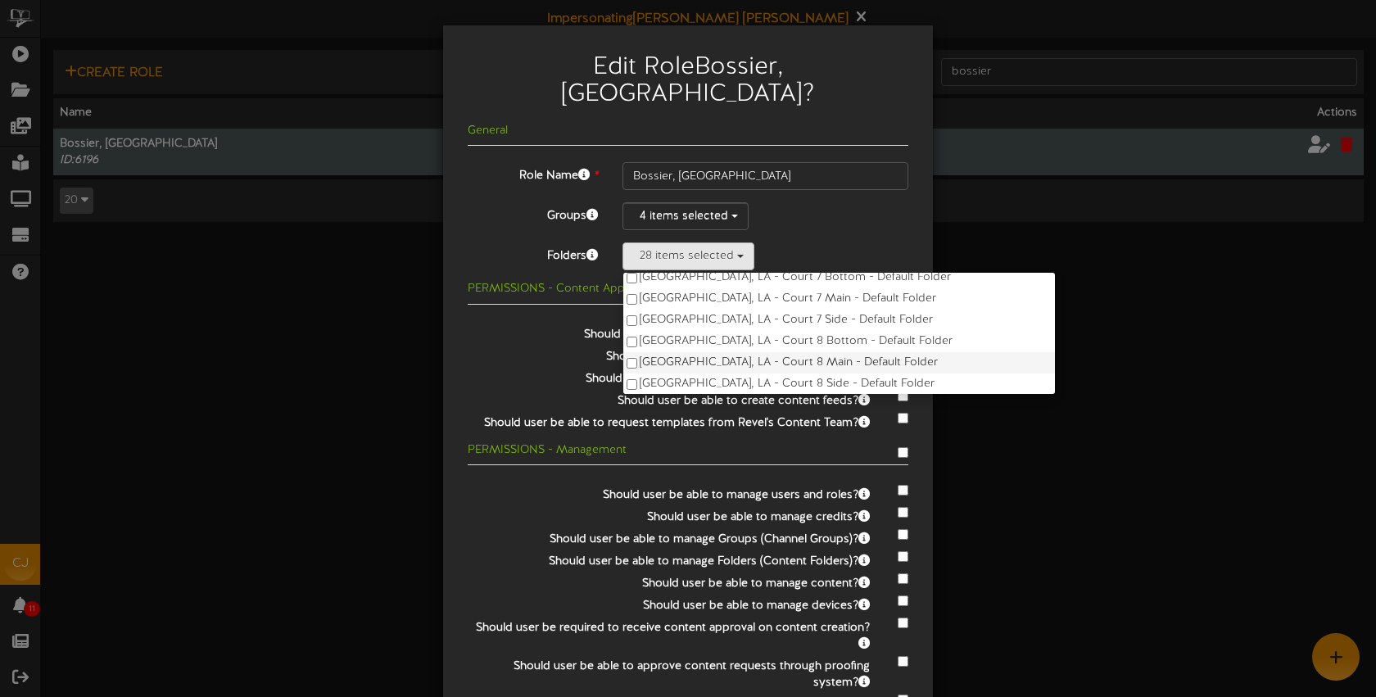
click at [738, 352] on label "Bossier City, LA - Court 8 Main - Default Folder" at bounding box center [839, 362] width 432 height 21
click at [749, 374] on label "Bossier City, LA - Court 8 Side - Default Folder" at bounding box center [839, 384] width 432 height 21
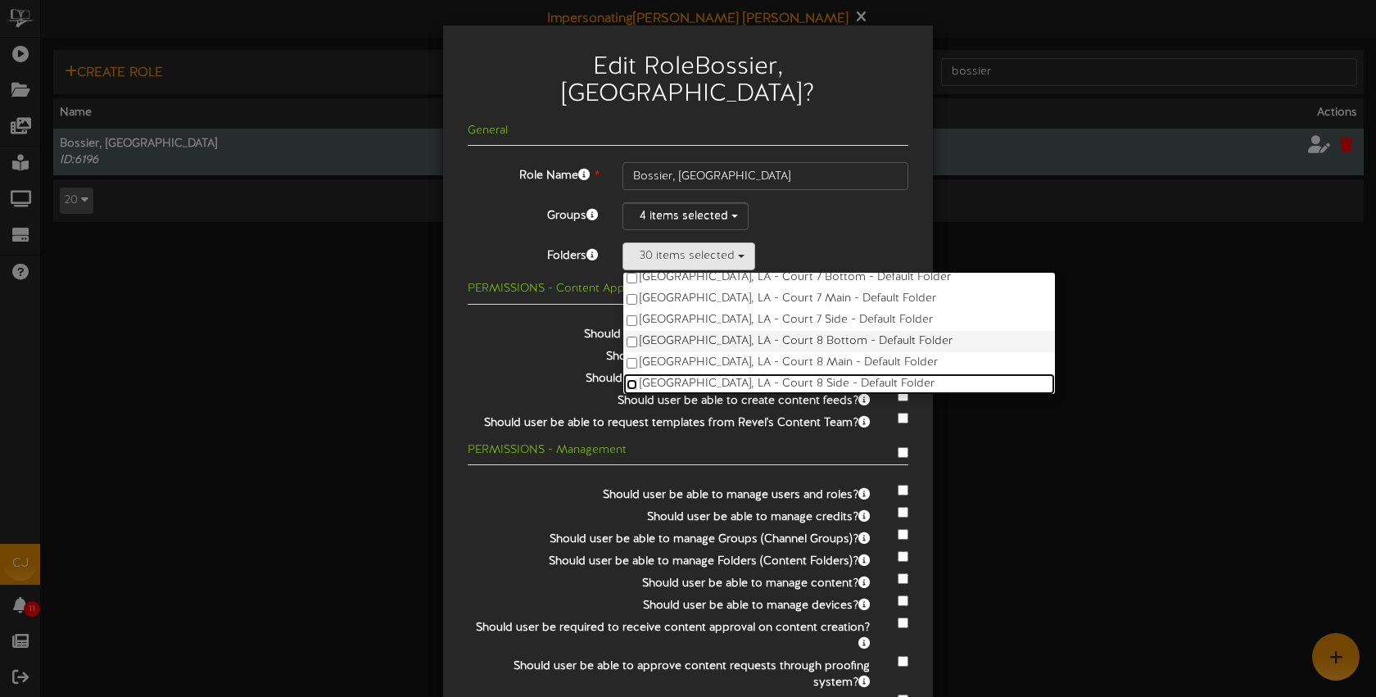
scroll to position [654, 0]
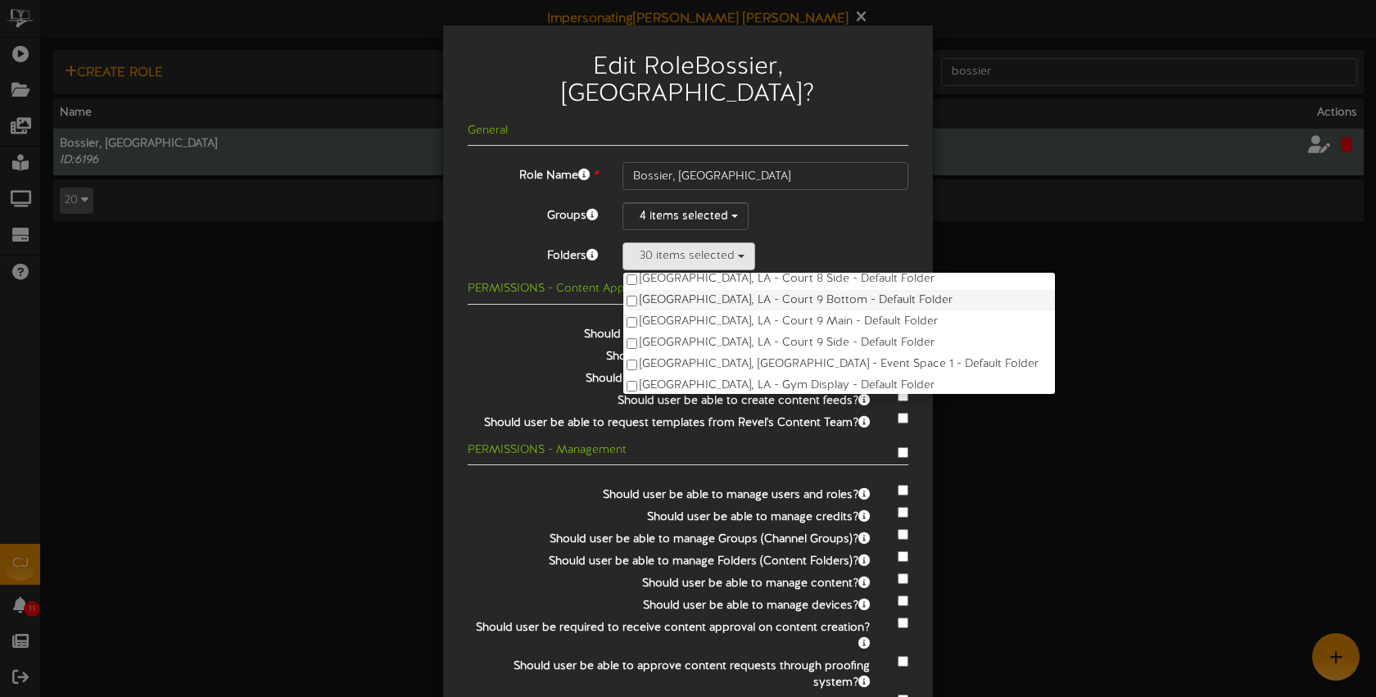
drag, startPoint x: 719, startPoint y: 272, endPoint x: 720, endPoint y: 280, distance: 8.2
click at [719, 290] on label "Bossier City, LA - Court 9 Bottom - Default Folder" at bounding box center [839, 300] width 432 height 21
drag, startPoint x: 722, startPoint y: 291, endPoint x: 726, endPoint y: 303, distance: 13.0
click at [722, 311] on label "Bossier City, LA - Court 9 Main - Default Folder" at bounding box center [839, 321] width 432 height 21
click at [727, 333] on label "Bossier City, LA - Court 9 Side - Default Folder" at bounding box center [839, 343] width 432 height 21
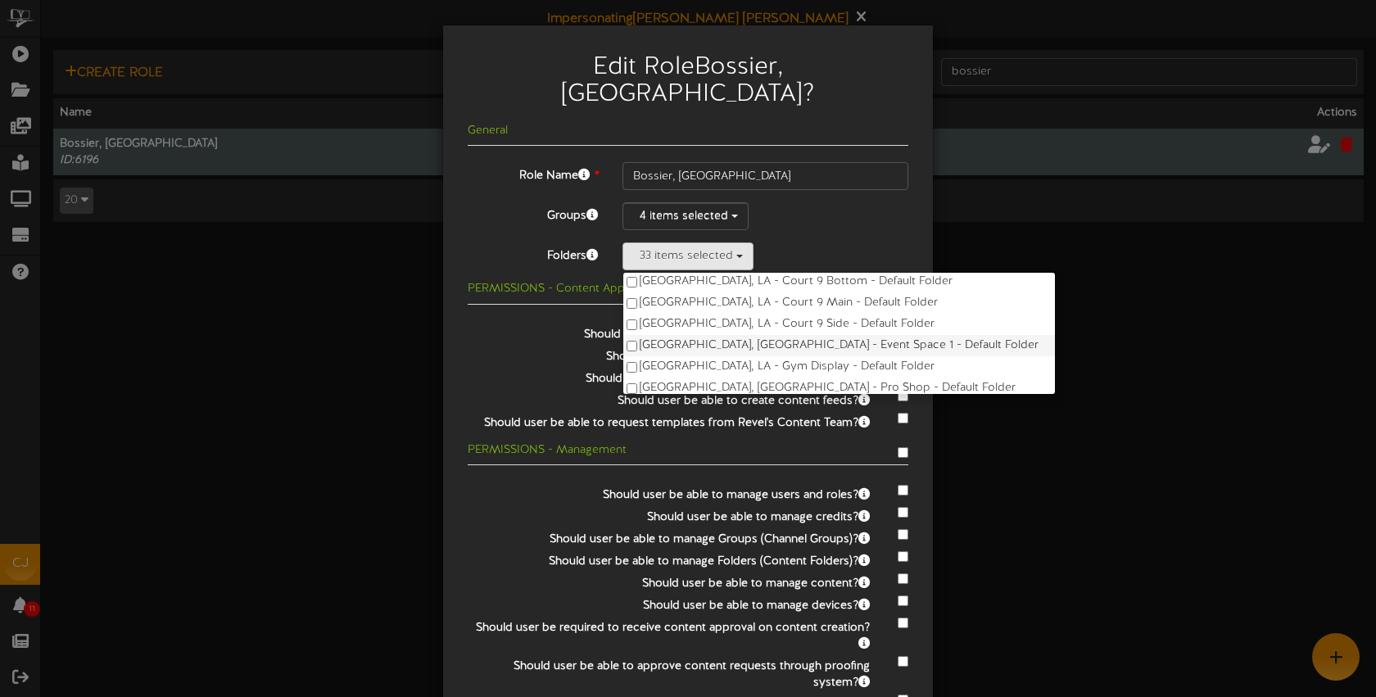
click at [739, 335] on label "Bossier City, LA - Event Space 1 - Default Folder" at bounding box center [839, 345] width 432 height 21
drag, startPoint x: 749, startPoint y: 338, endPoint x: 750, endPoint y: 348, distance: 10.8
click at [749, 355] on label "Bossier City, LA - Gym Display - Default Folder" at bounding box center [839, 365] width 432 height 21
click at [751, 375] on label "Bossier City, LA - Pro Shop - Default Folder" at bounding box center [839, 385] width 432 height 21
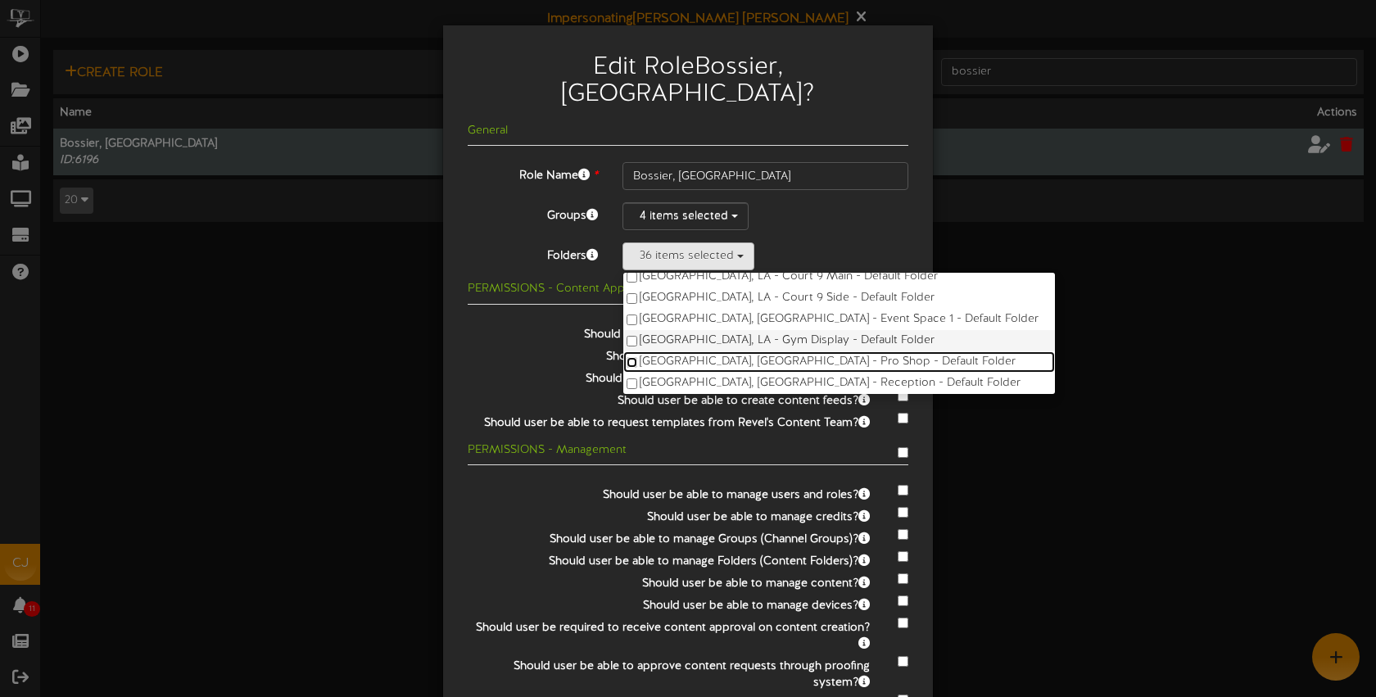
scroll to position [703, 0]
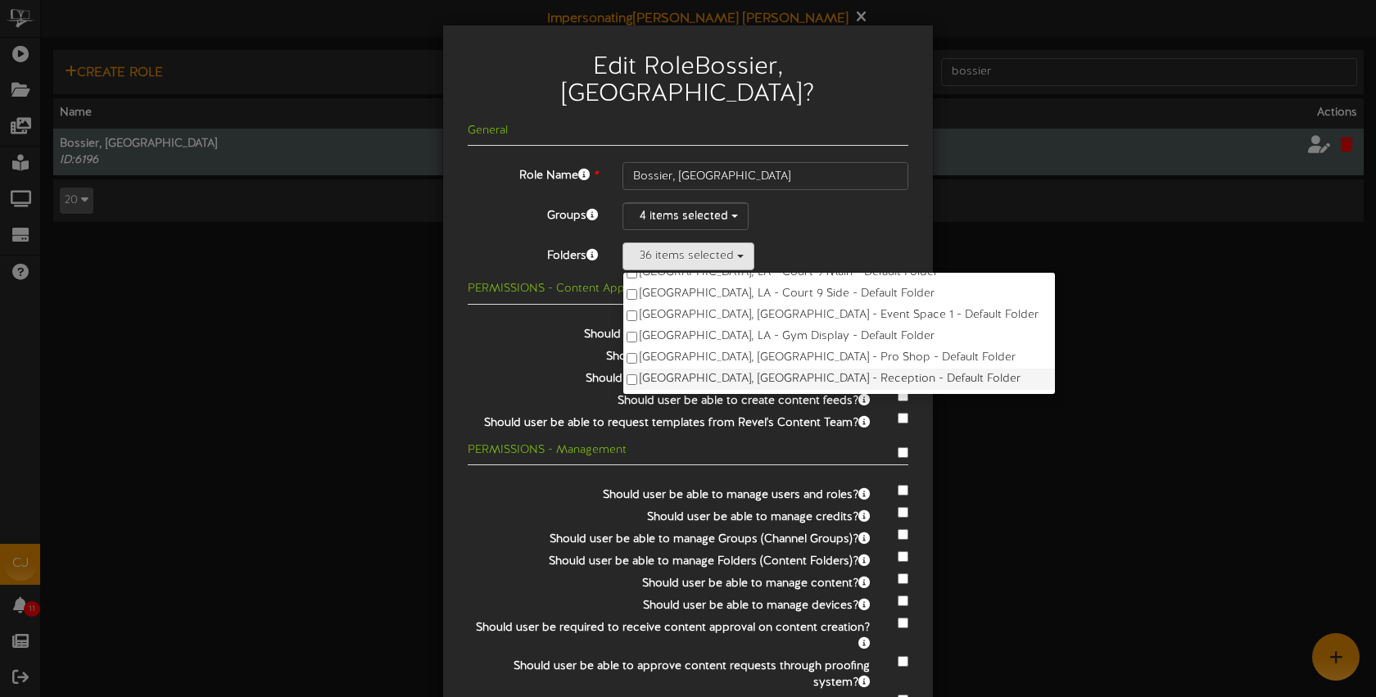
click at [747, 369] on label "Bossier City, LA - Reception - Default Folder" at bounding box center [839, 379] width 432 height 21
click at [809, 242] on div "37 items selected bossier Bossier City, LA - Court 1 Bottom - Default Folder Bo…" at bounding box center [766, 256] width 286 height 28
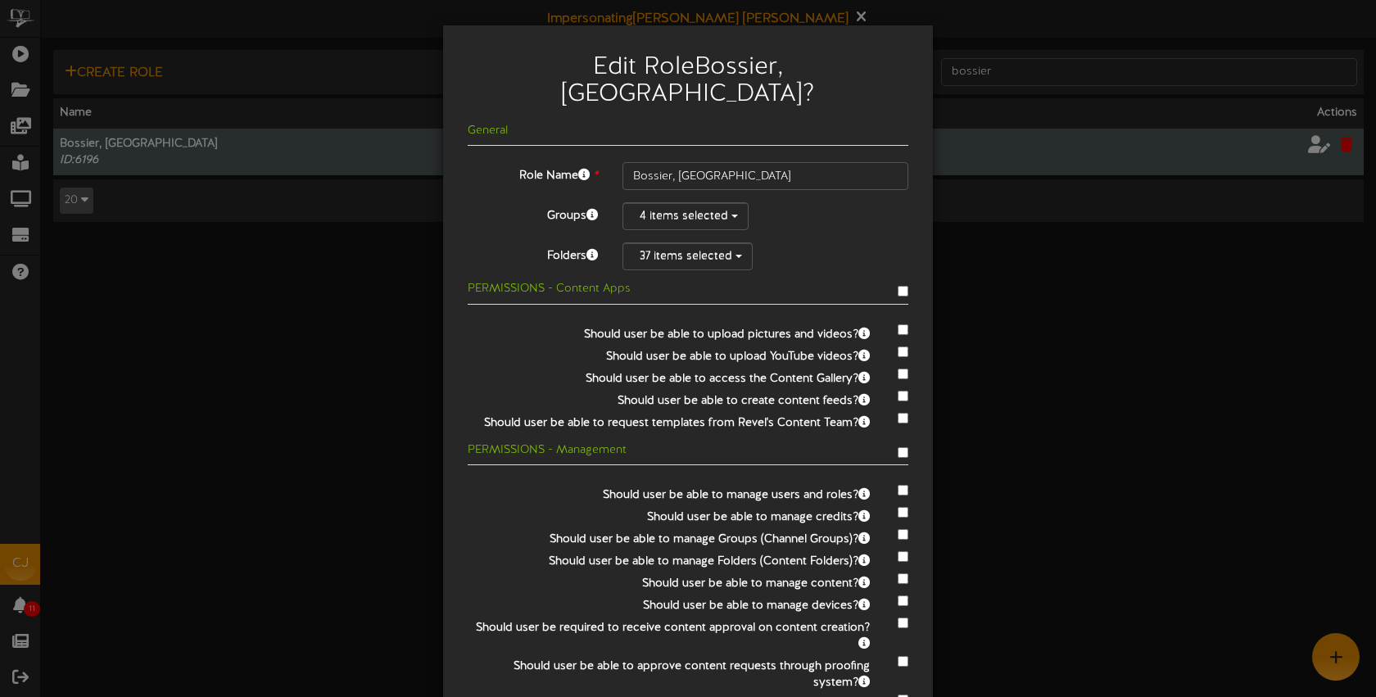
scroll to position [89, 0]
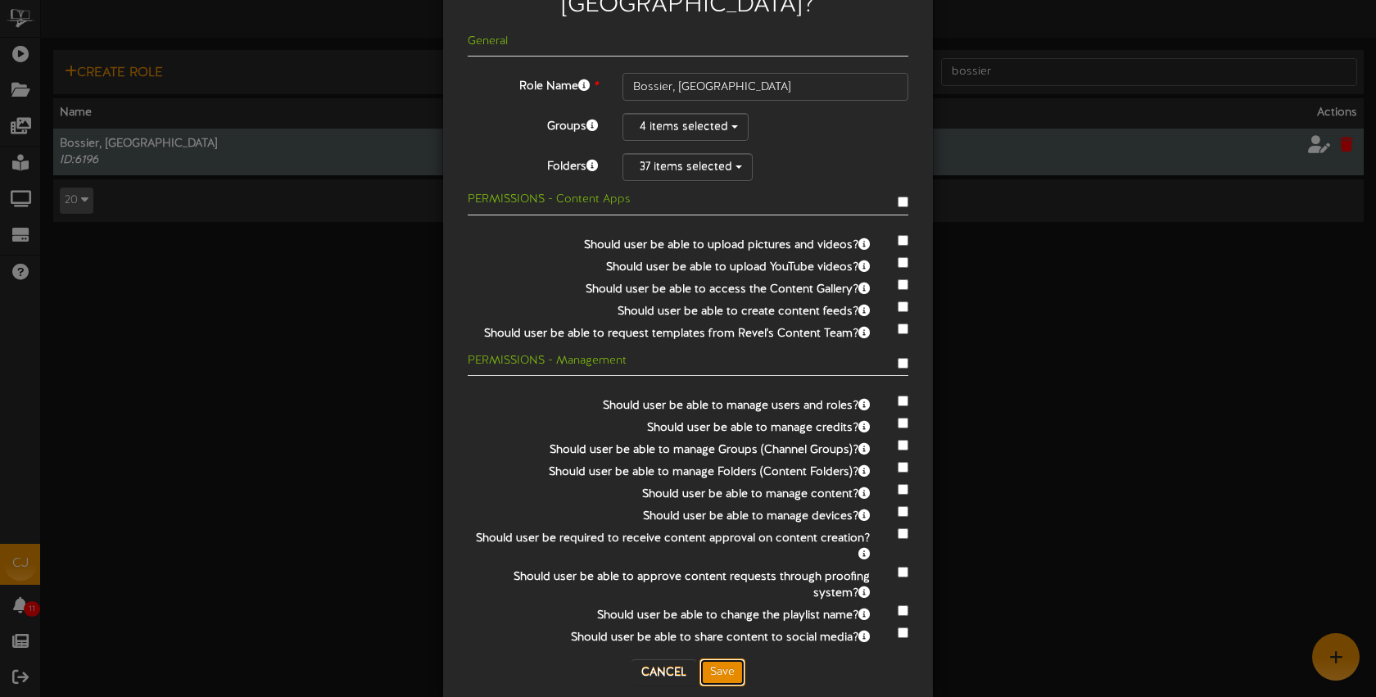
click at [729, 659] on button "Save" at bounding box center [723, 673] width 46 height 28
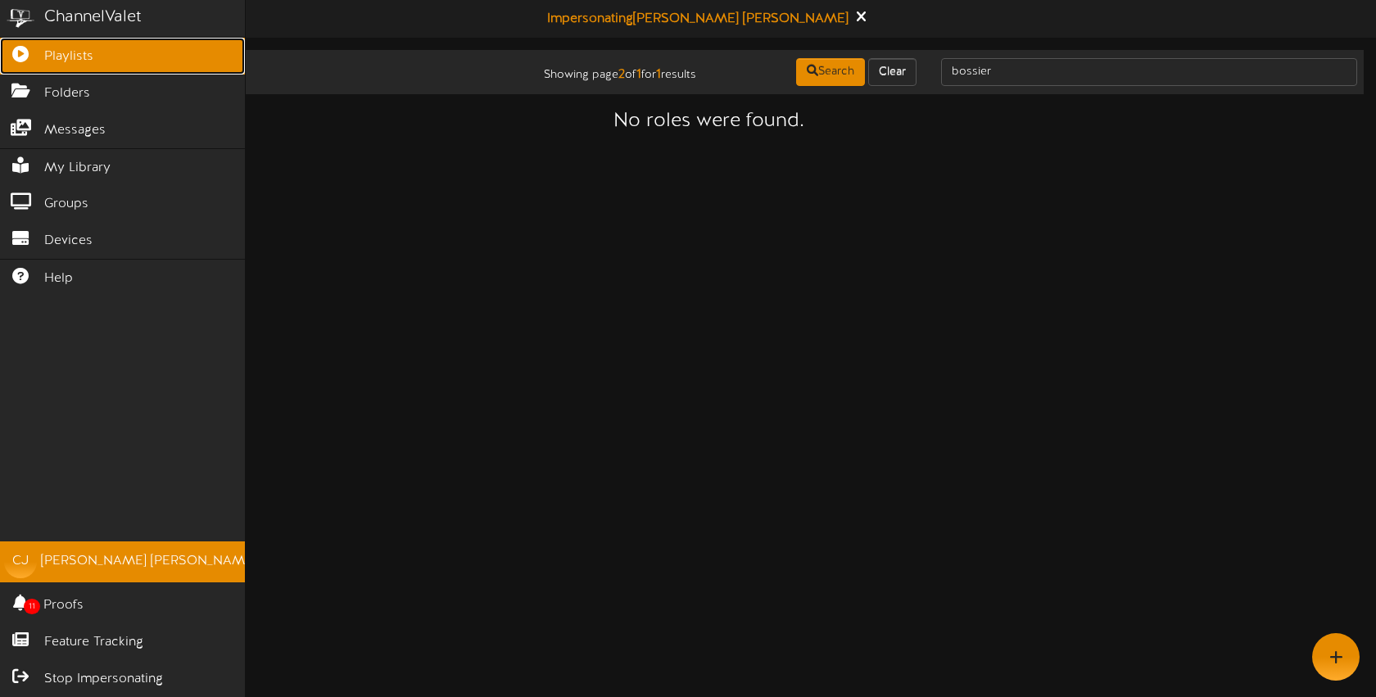
click at [34, 55] on icon at bounding box center [20, 52] width 41 height 12
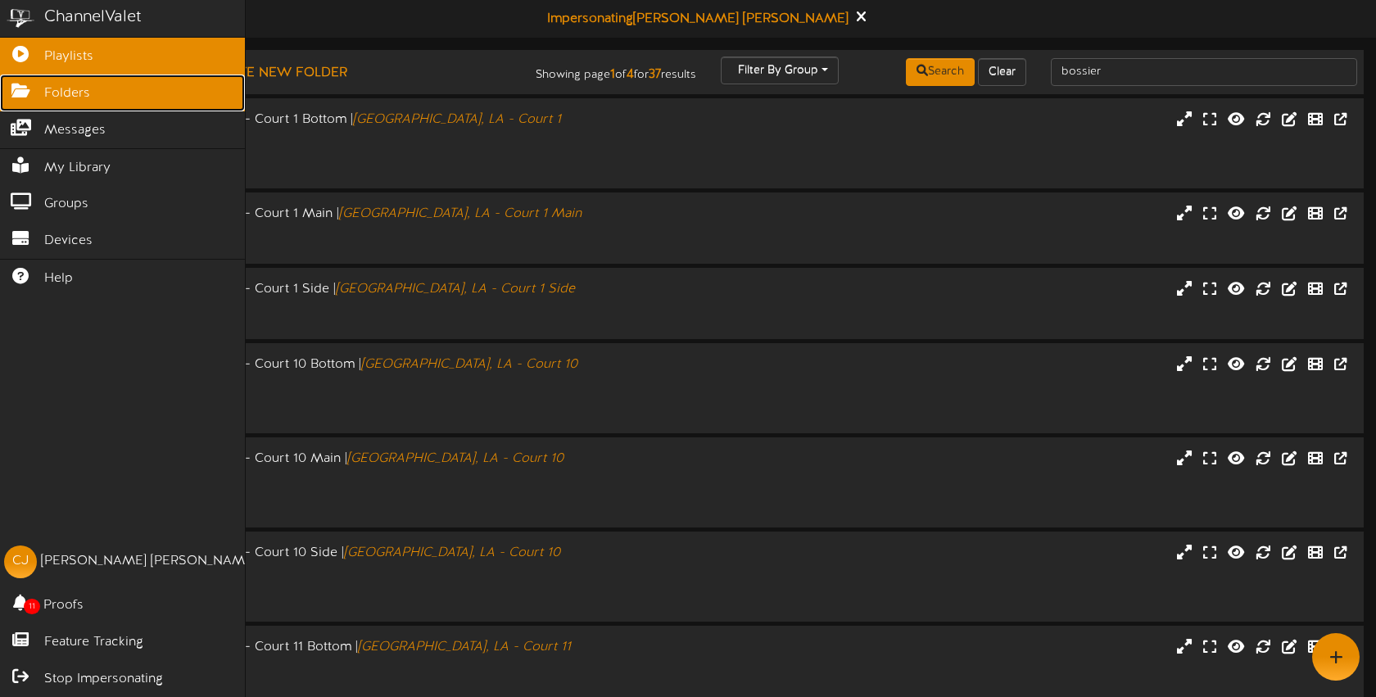
click at [107, 96] on link "Folders" at bounding box center [122, 93] width 245 height 37
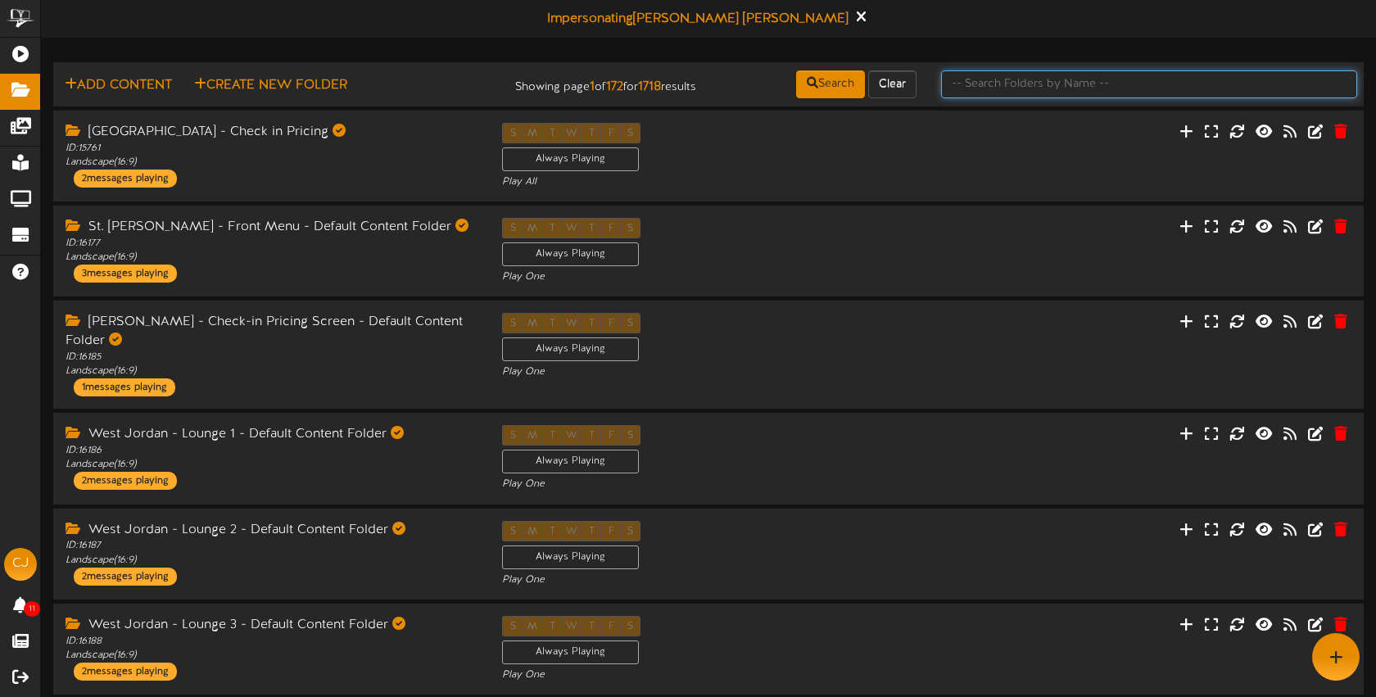
click at [1006, 84] on input "text" at bounding box center [1149, 84] width 416 height 28
type input "MAIN FOLDER"
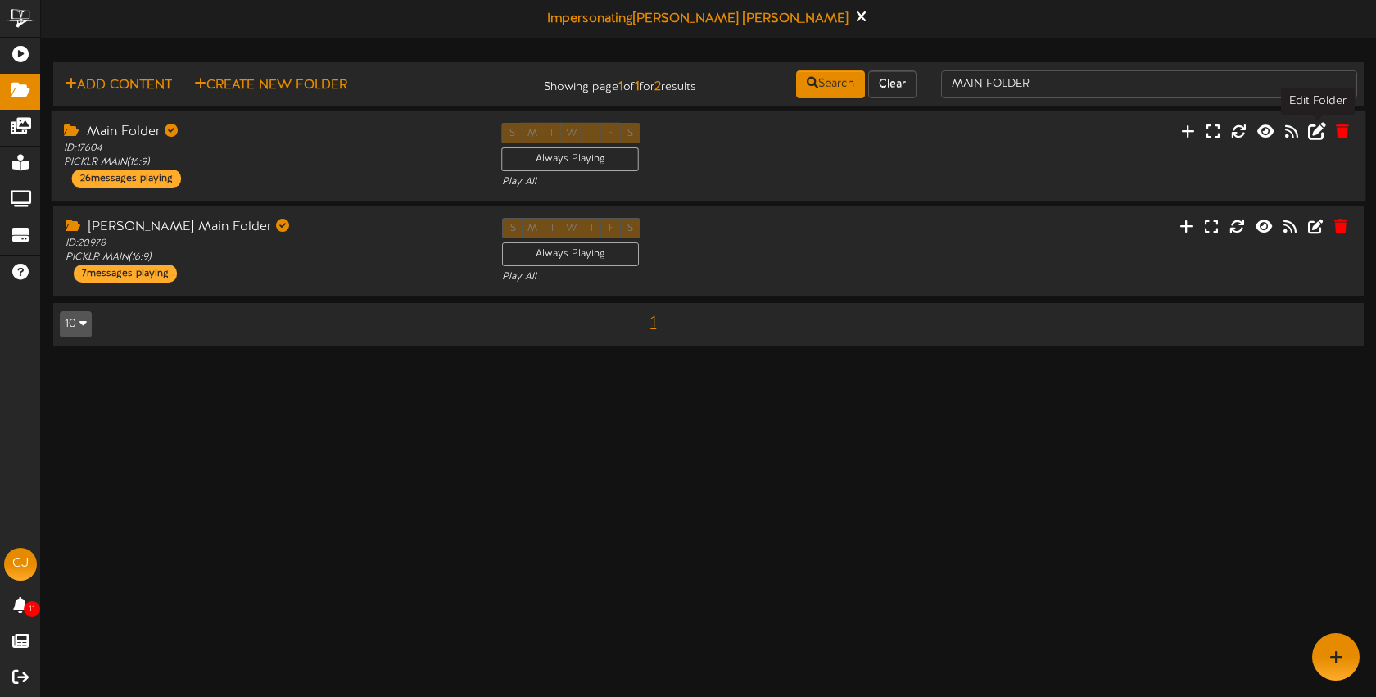
click at [1317, 134] on icon at bounding box center [1317, 130] width 18 height 18
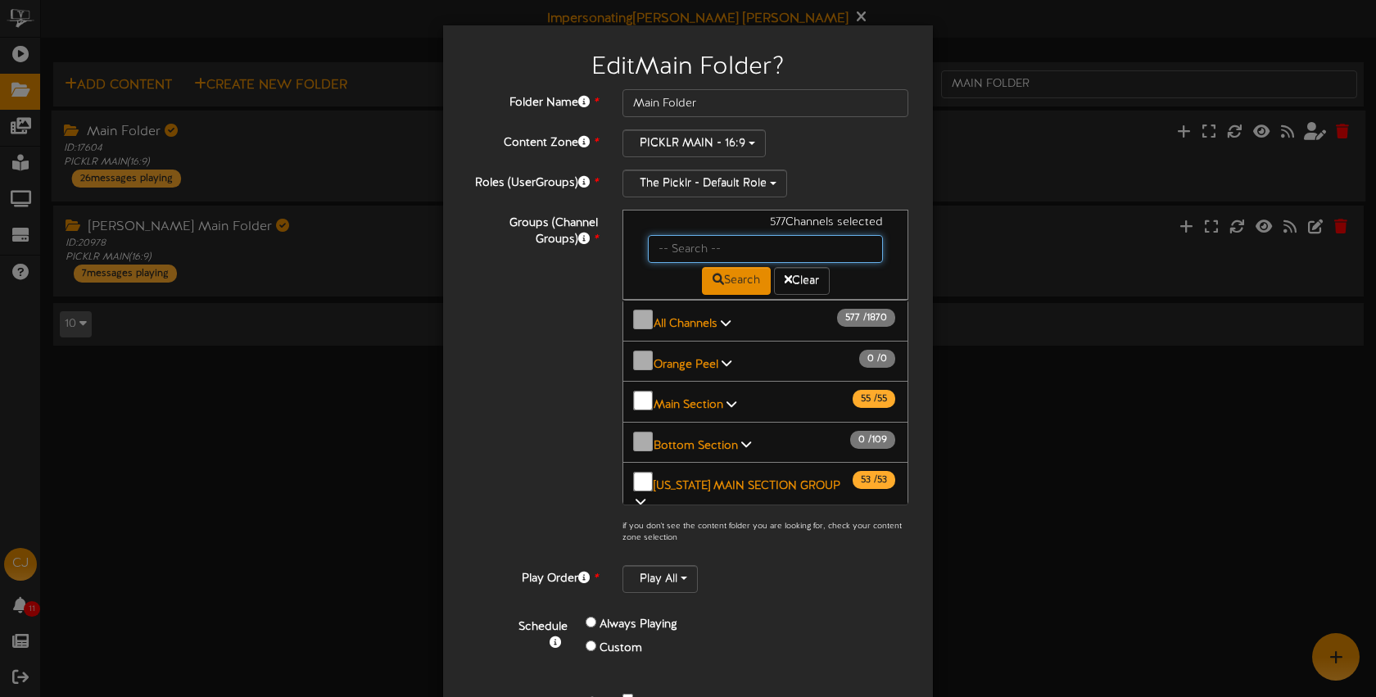
click at [677, 248] on input "text" at bounding box center [765, 249] width 235 height 28
type input "Bossier"
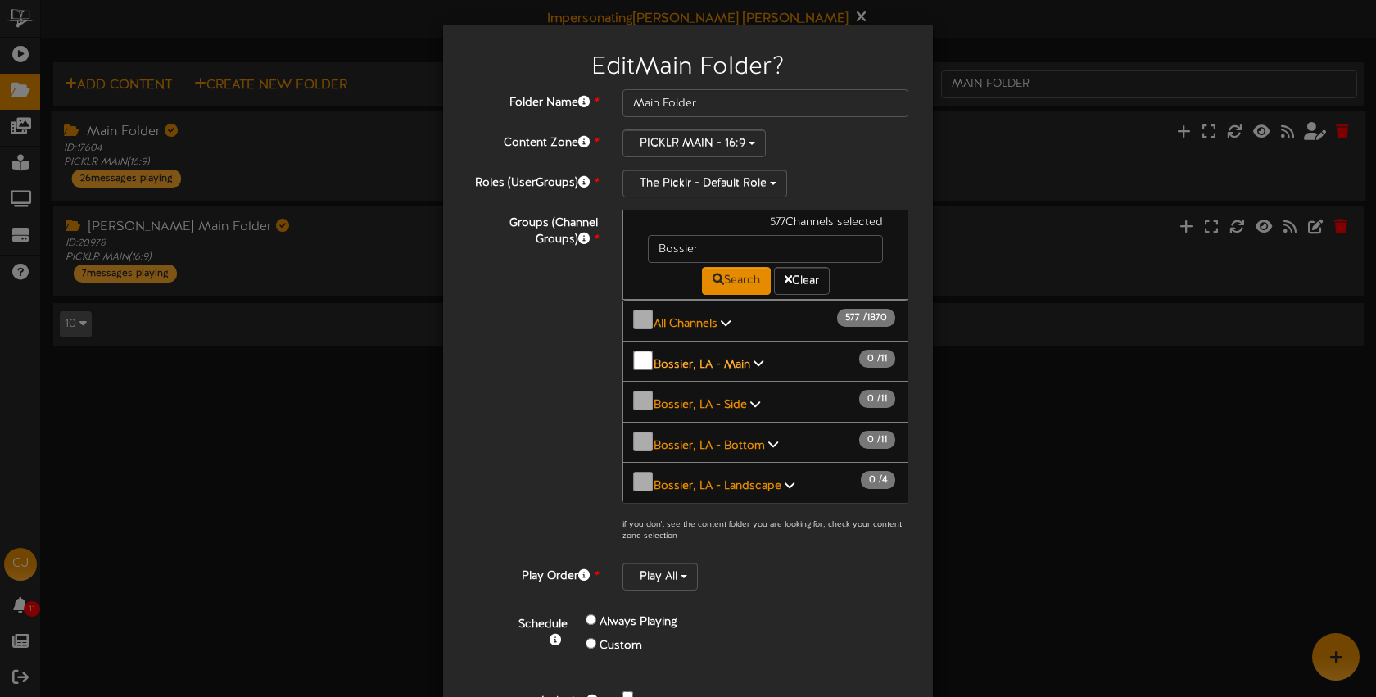
click at [726, 358] on b "Bossier, LA - Main" at bounding box center [702, 364] width 97 height 12
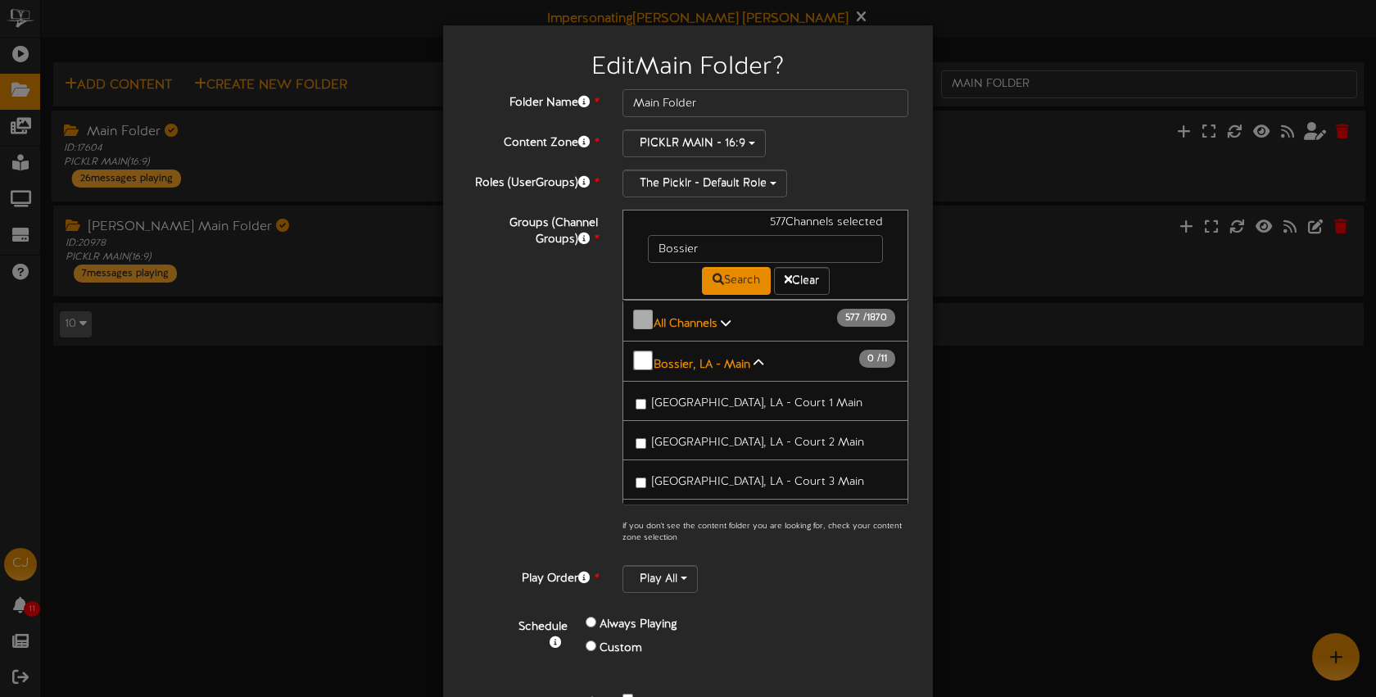
click at [729, 397] on span "Bossier City, LA - Court 1 Main" at bounding box center [757, 403] width 211 height 12
click at [700, 397] on span "Bossier City, LA - Court 1 Main" at bounding box center [757, 403] width 211 height 12
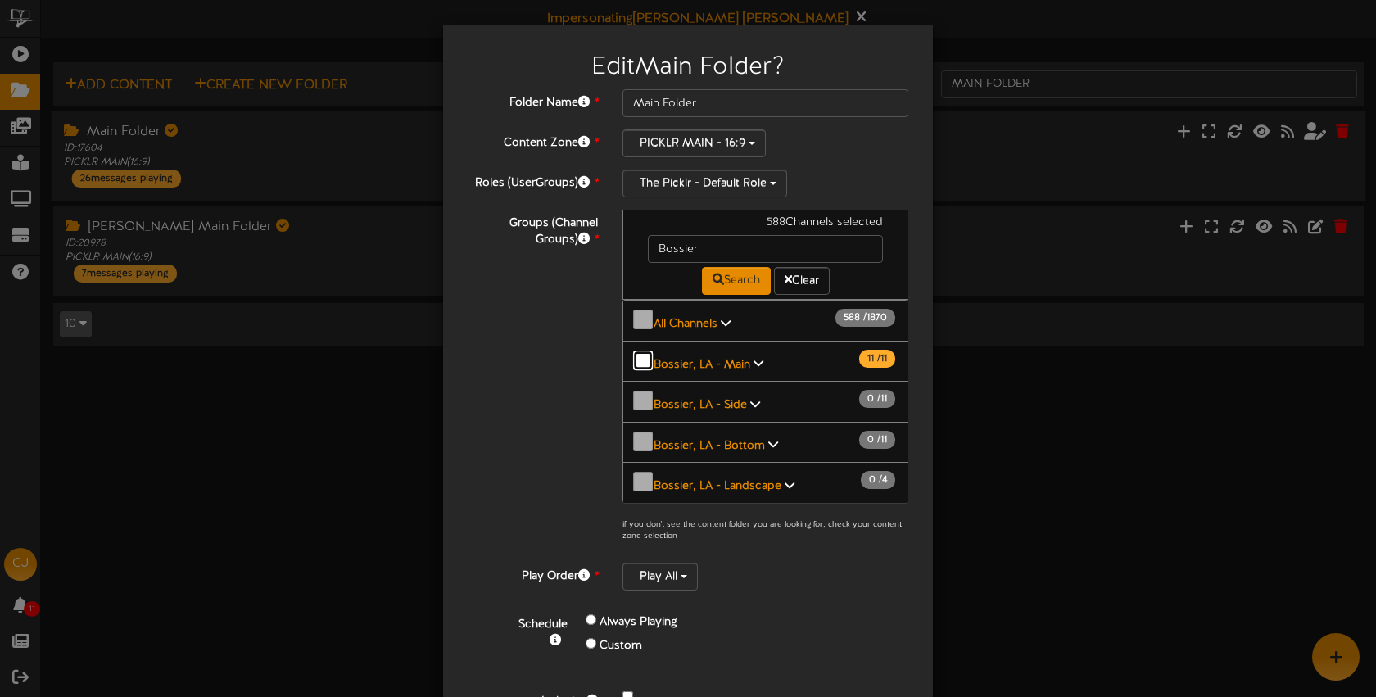
scroll to position [73, 0]
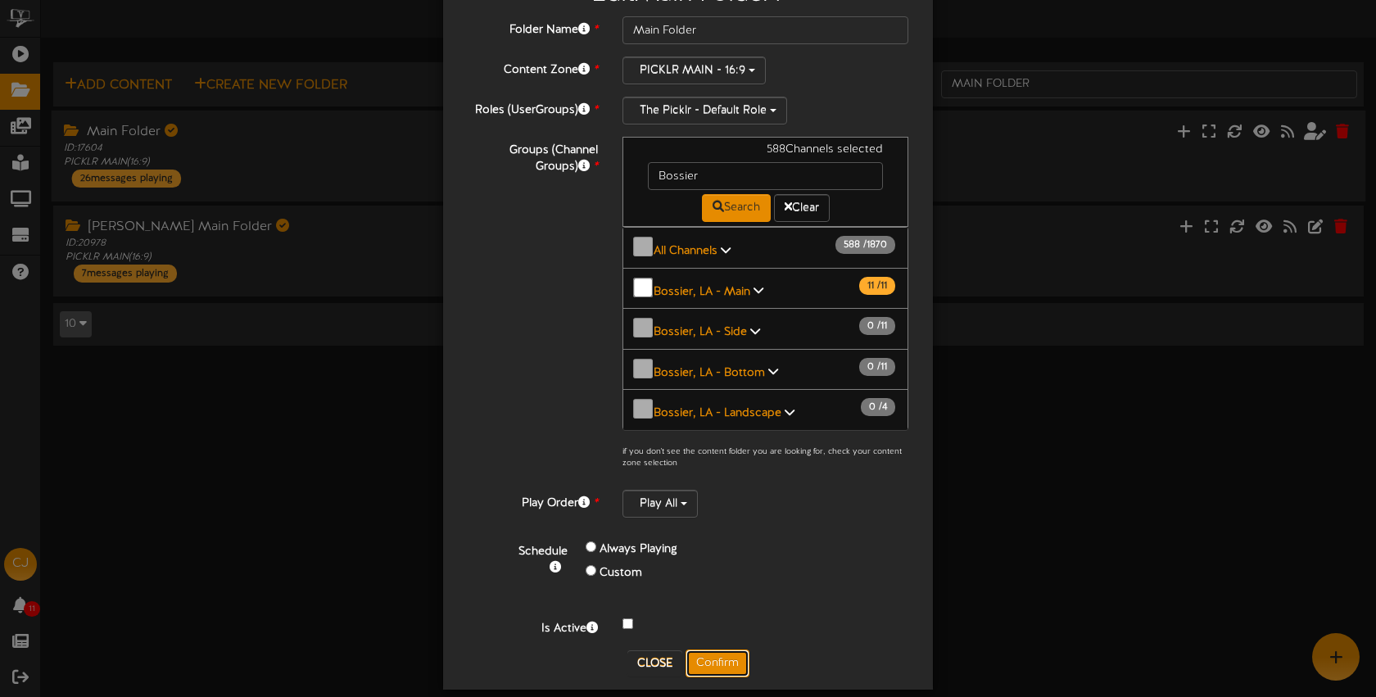
click at [720, 650] on button "Confirm" at bounding box center [718, 664] width 64 height 28
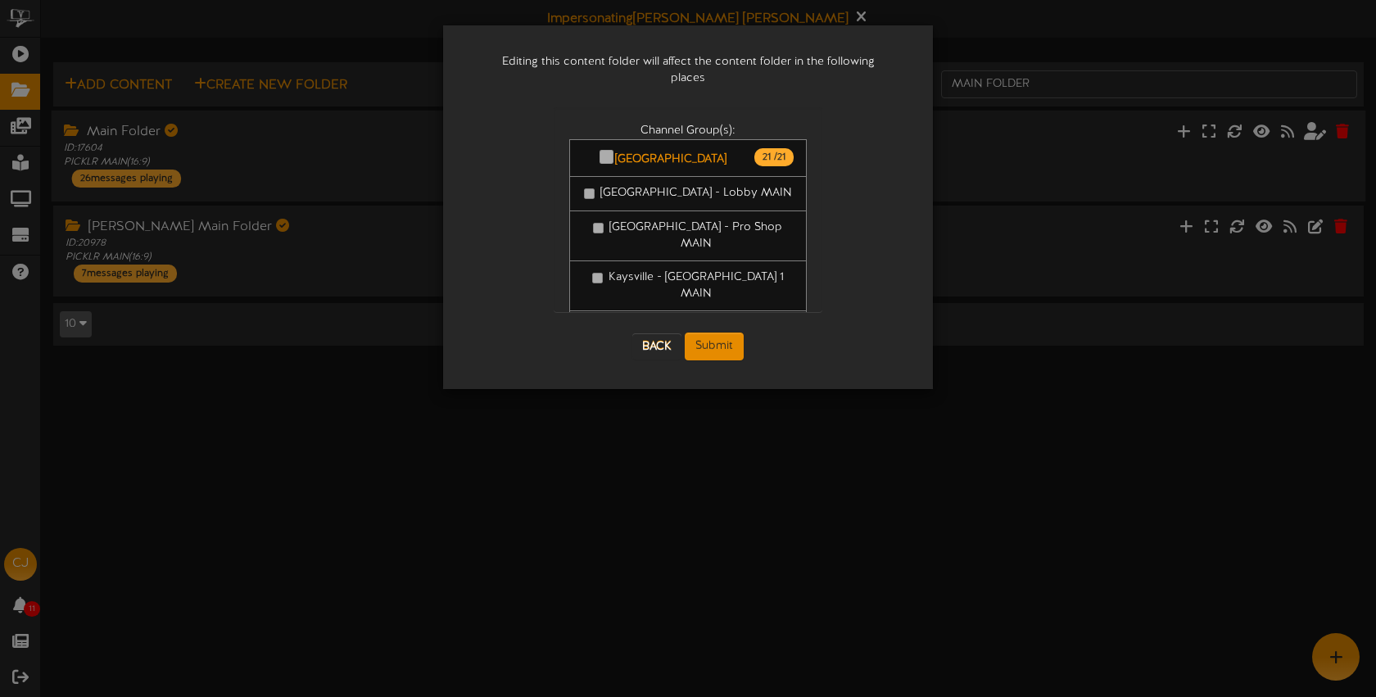
scroll to position [0, 0]
click at [725, 333] on button "Submit" at bounding box center [714, 347] width 59 height 28
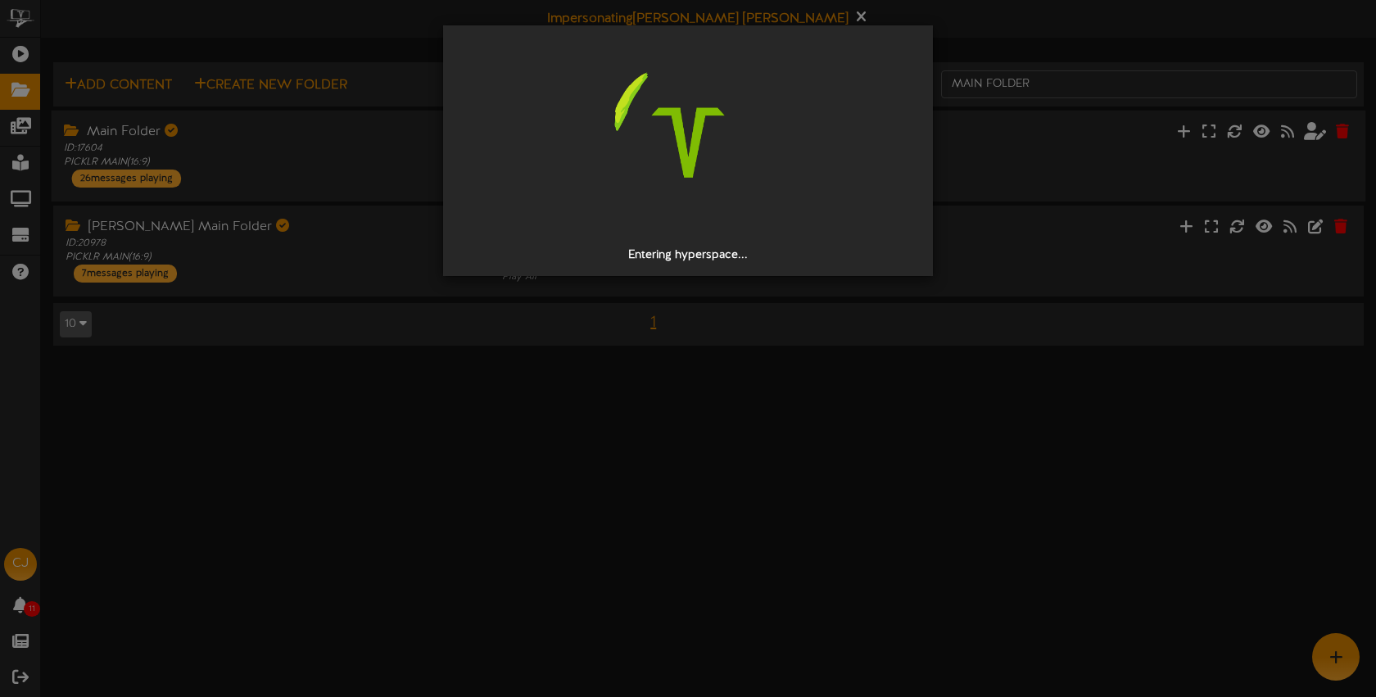
click at [596, 20] on div "Entering hyperspace..." at bounding box center [688, 348] width 1376 height 697
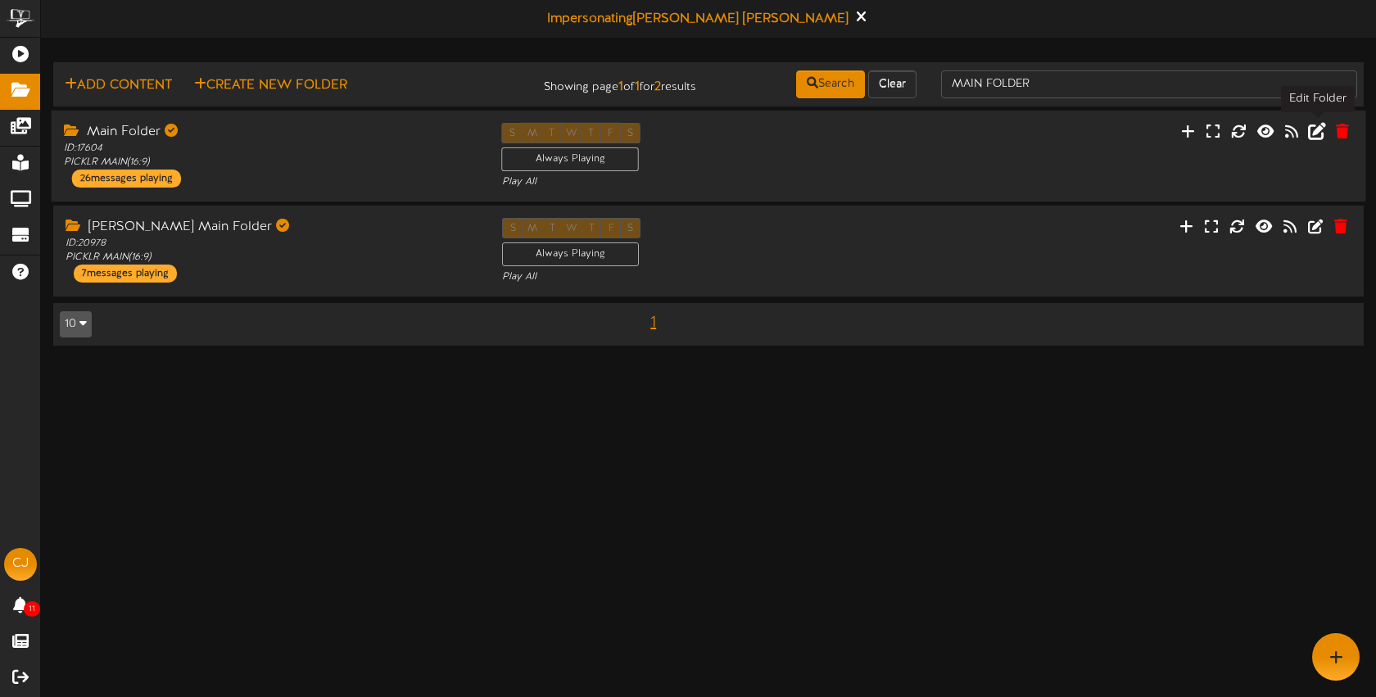
click at [1321, 134] on icon at bounding box center [1317, 130] width 18 height 18
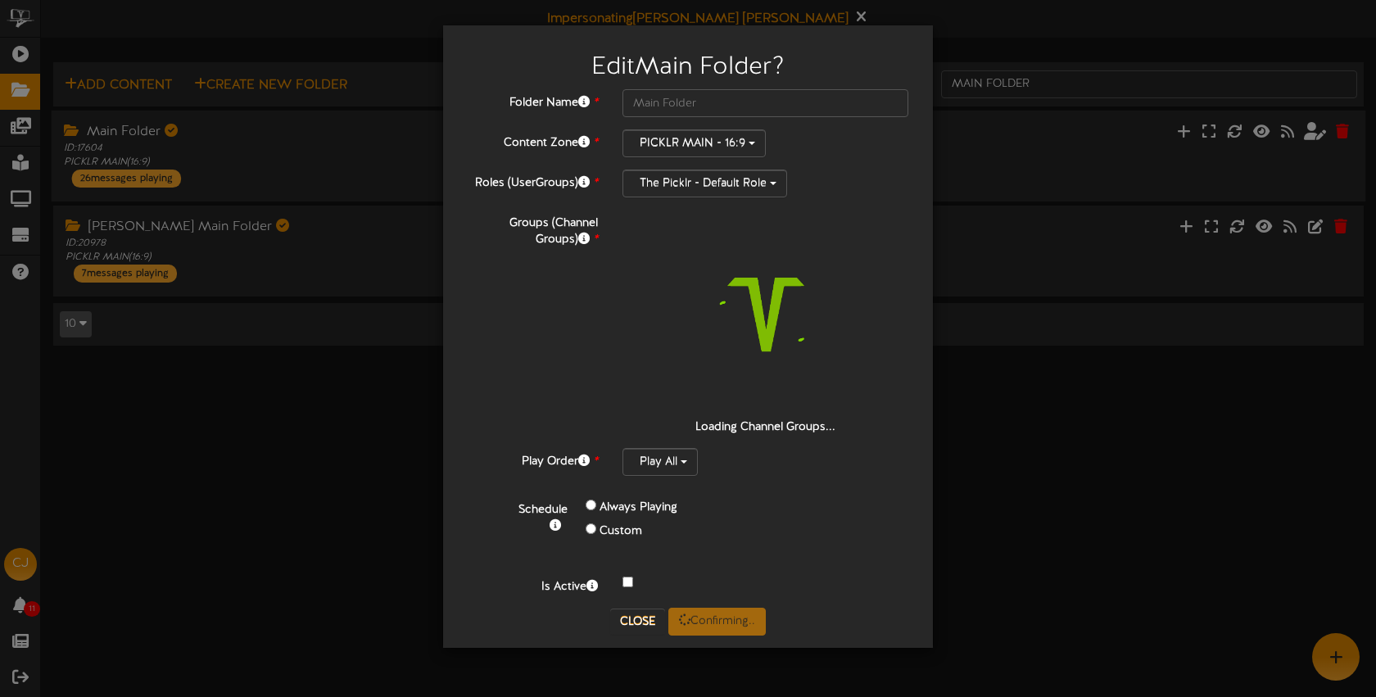
click at [634, 516] on label "Always Playing" at bounding box center [639, 508] width 78 height 16
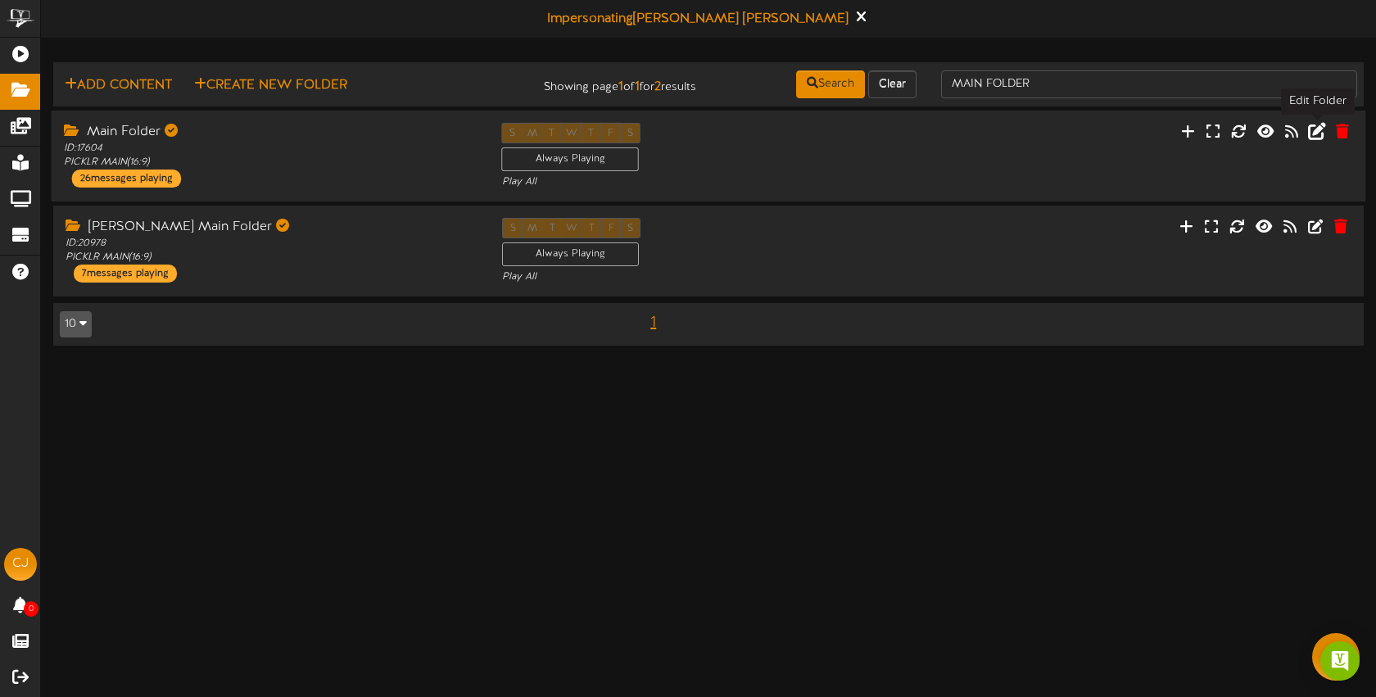
click at [1316, 131] on icon at bounding box center [1317, 130] width 18 height 18
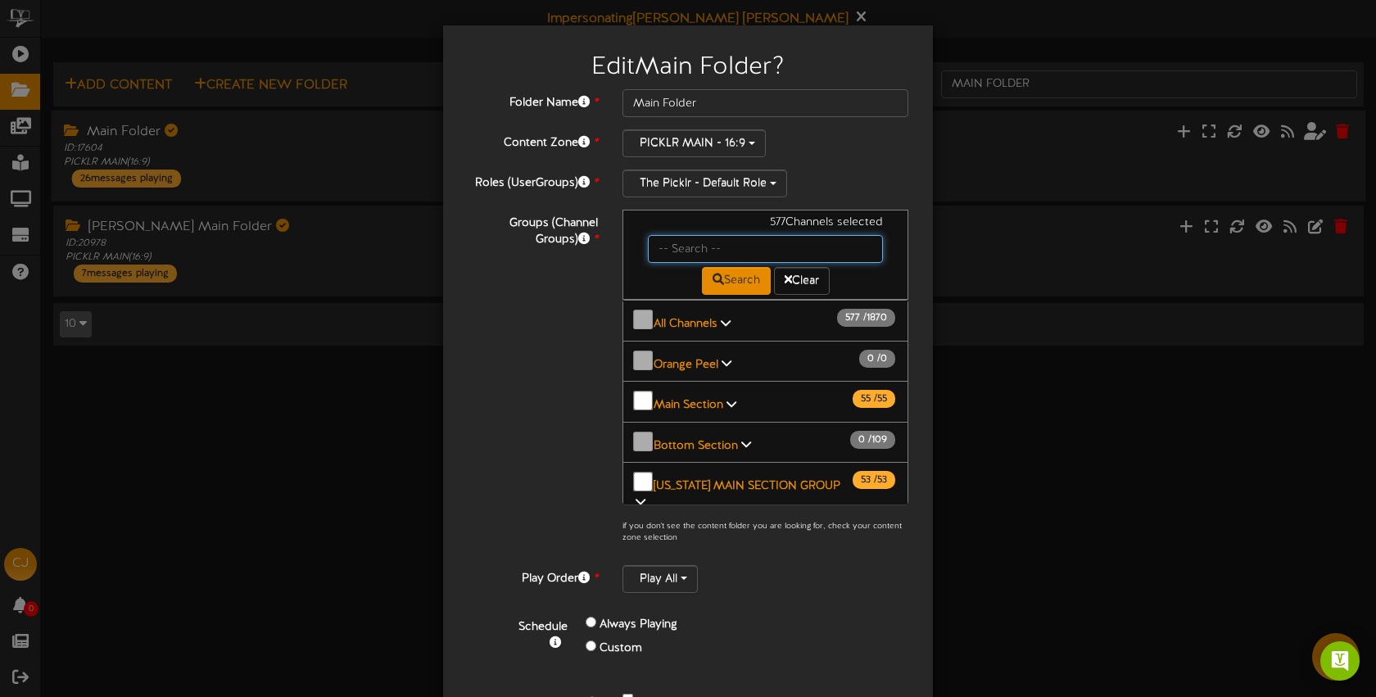
click at [693, 250] on input "text" at bounding box center [765, 249] width 235 height 28
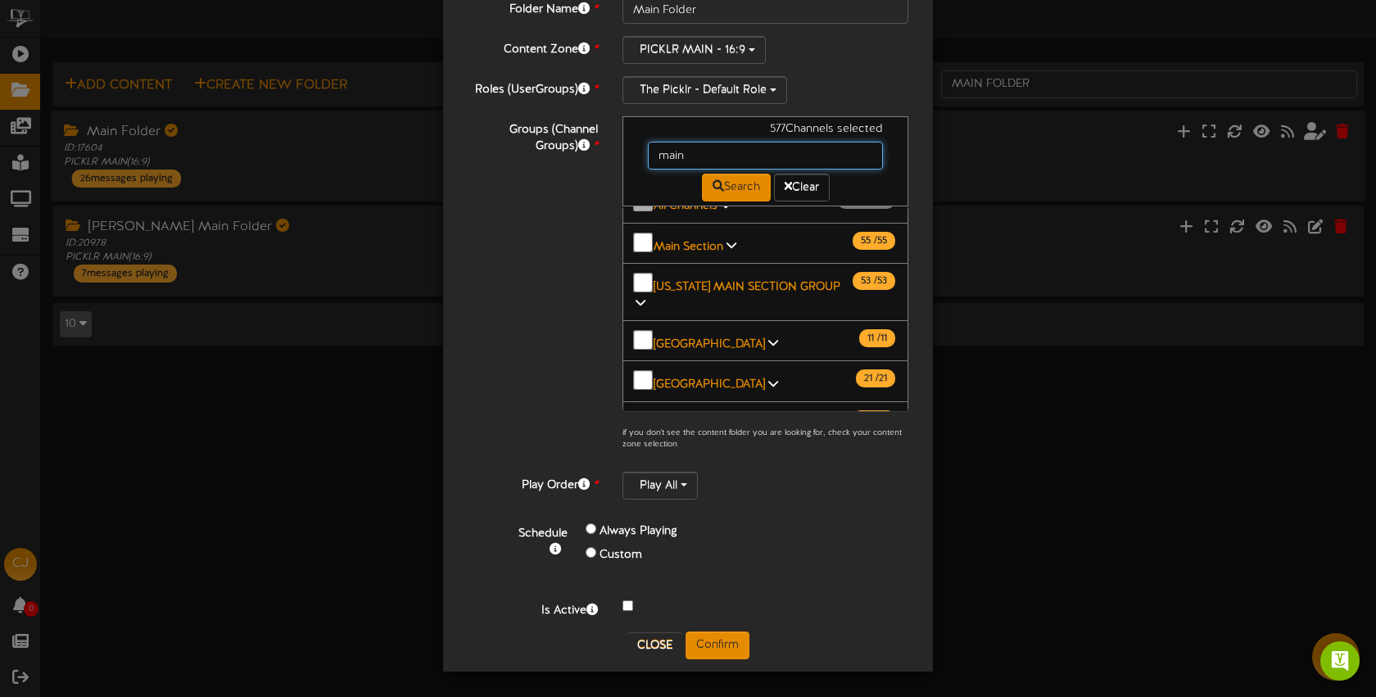
scroll to position [39, 0]
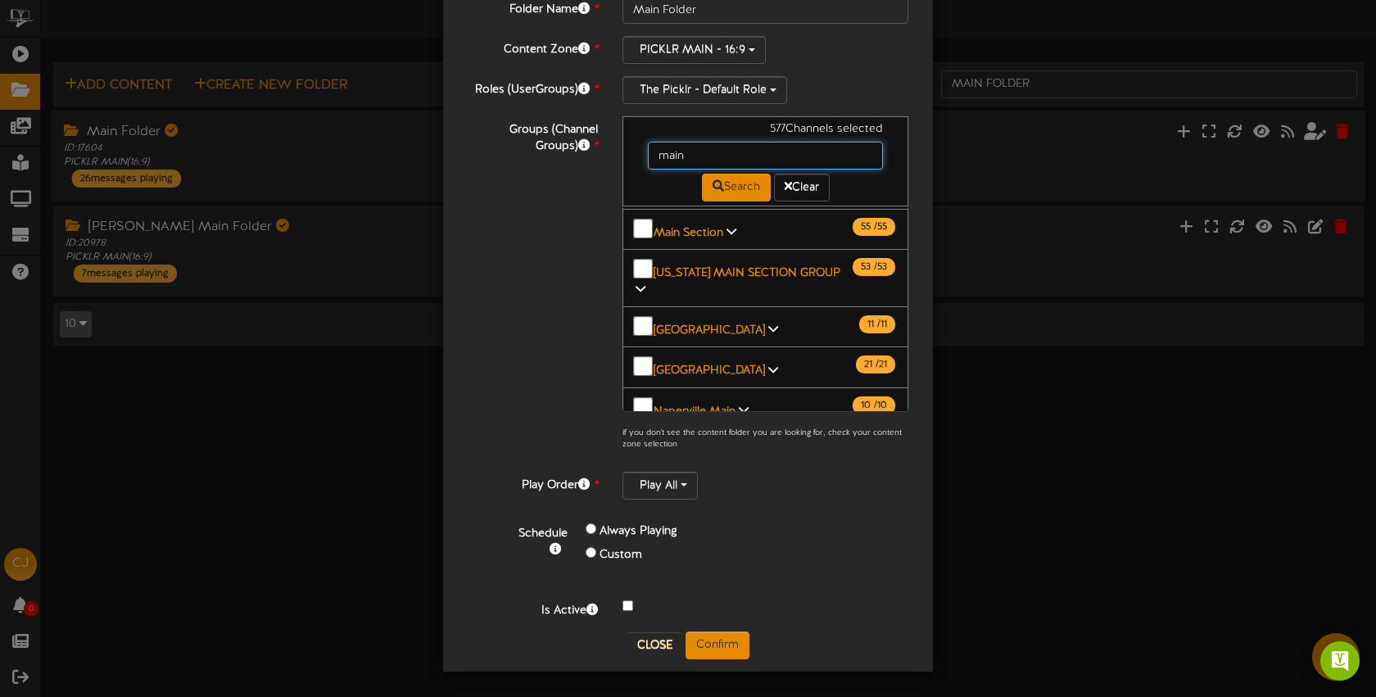
drag, startPoint x: 698, startPoint y: 156, endPoint x: 655, endPoint y: 155, distance: 43.4
click at [655, 155] on input "main" at bounding box center [765, 156] width 235 height 28
type input "bossier"
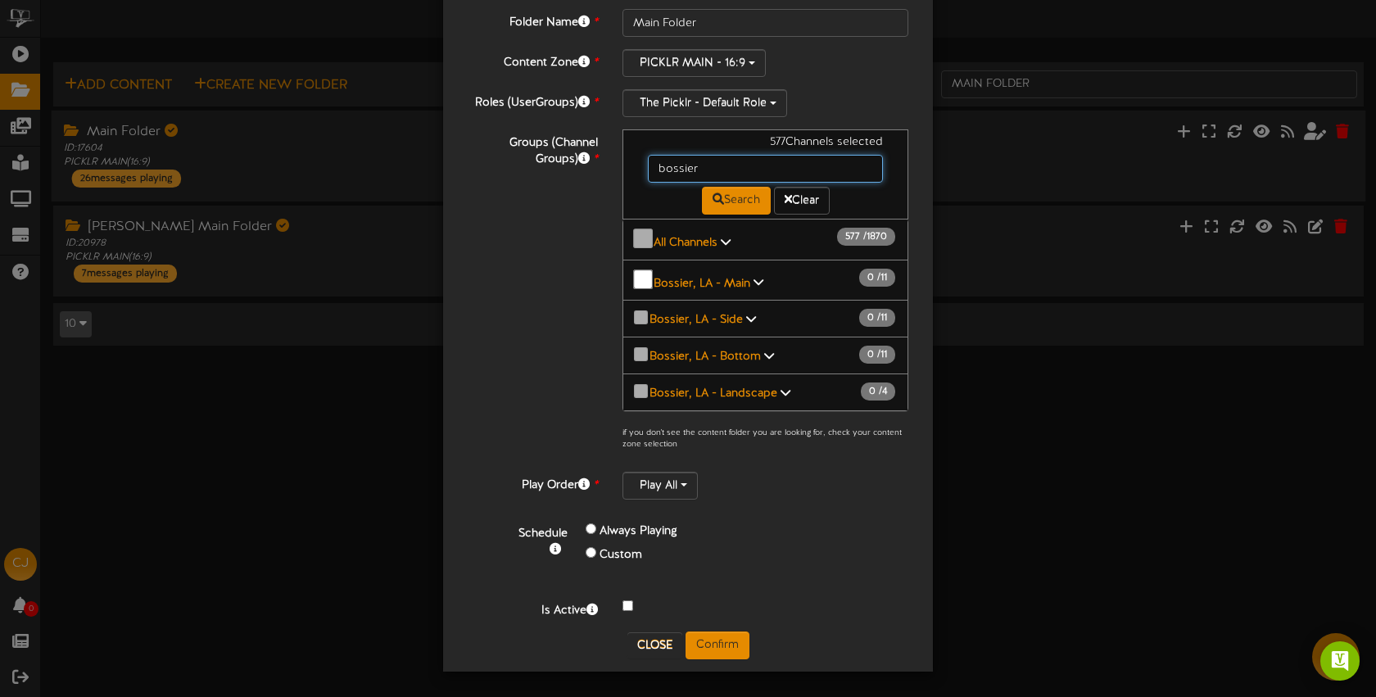
scroll to position [73, 0]
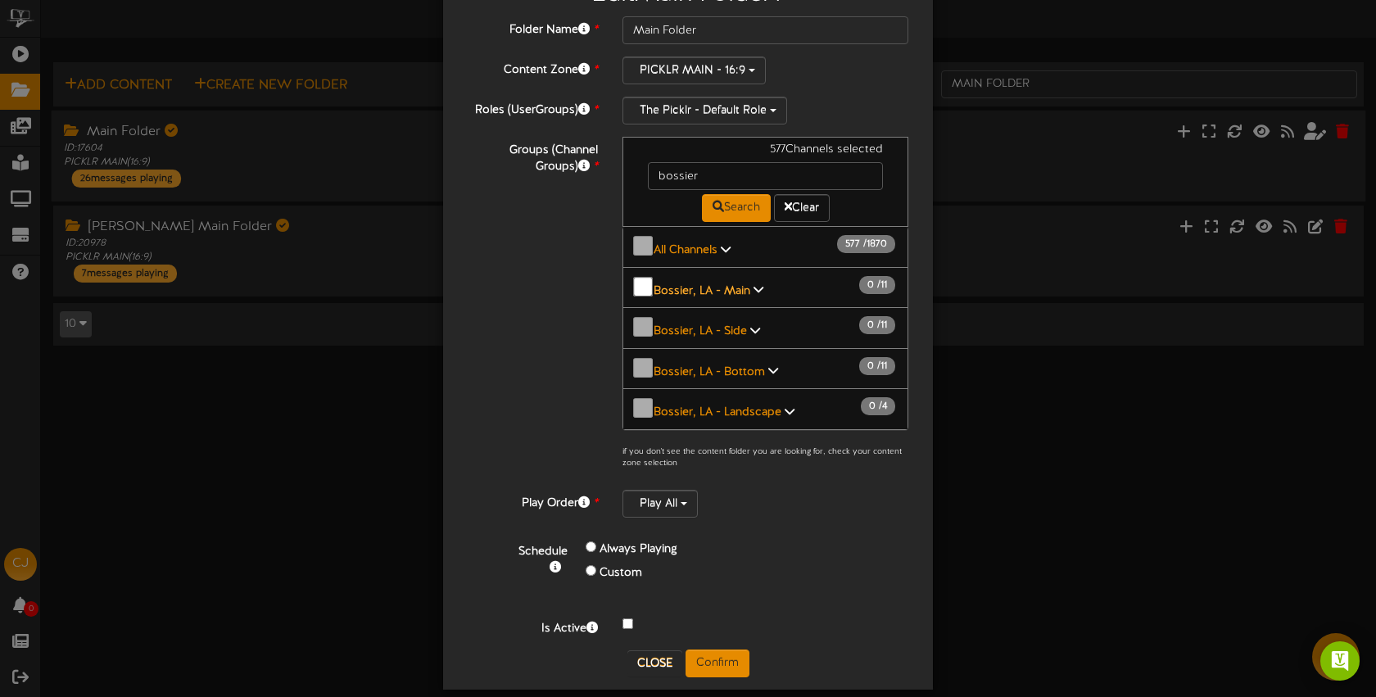
click at [743, 286] on b "Bossier, LA - Main" at bounding box center [702, 290] width 97 height 12
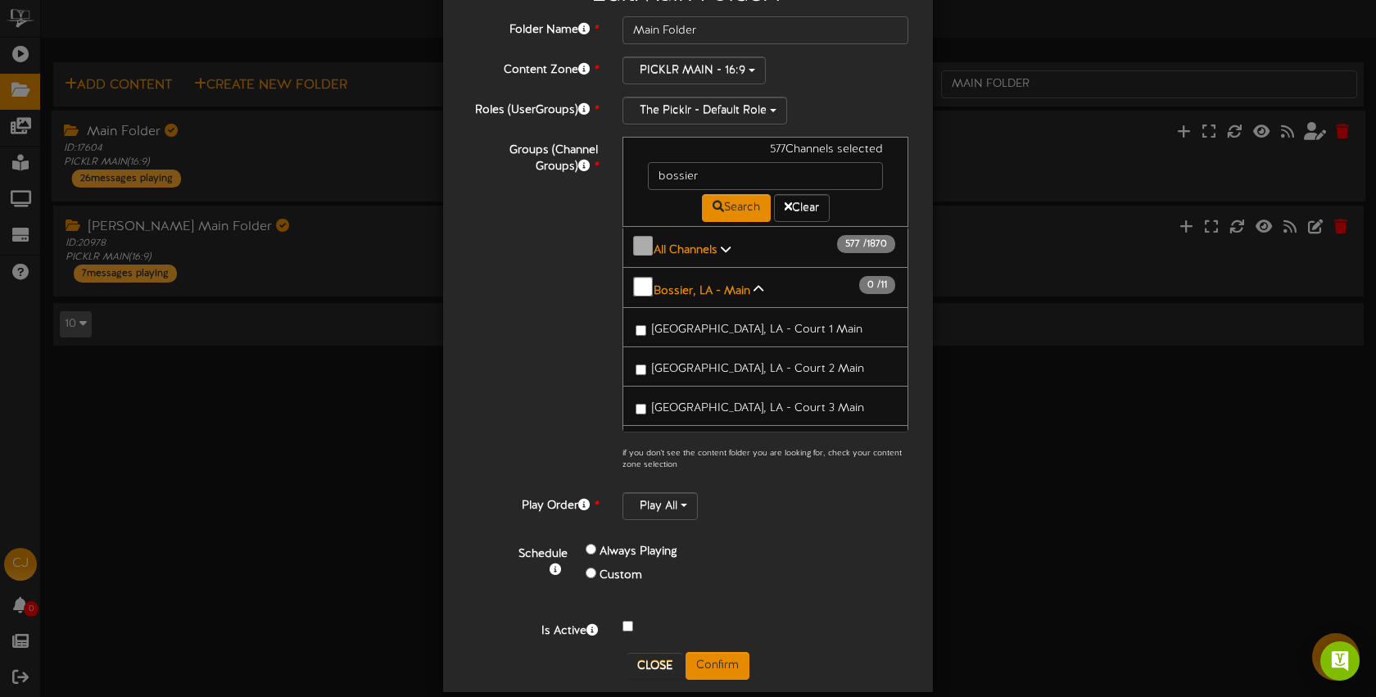
click at [678, 324] on span "Bossier City, LA - Court 1 Main" at bounding box center [757, 330] width 211 height 12
click at [710, 665] on button "Confirm" at bounding box center [718, 666] width 64 height 28
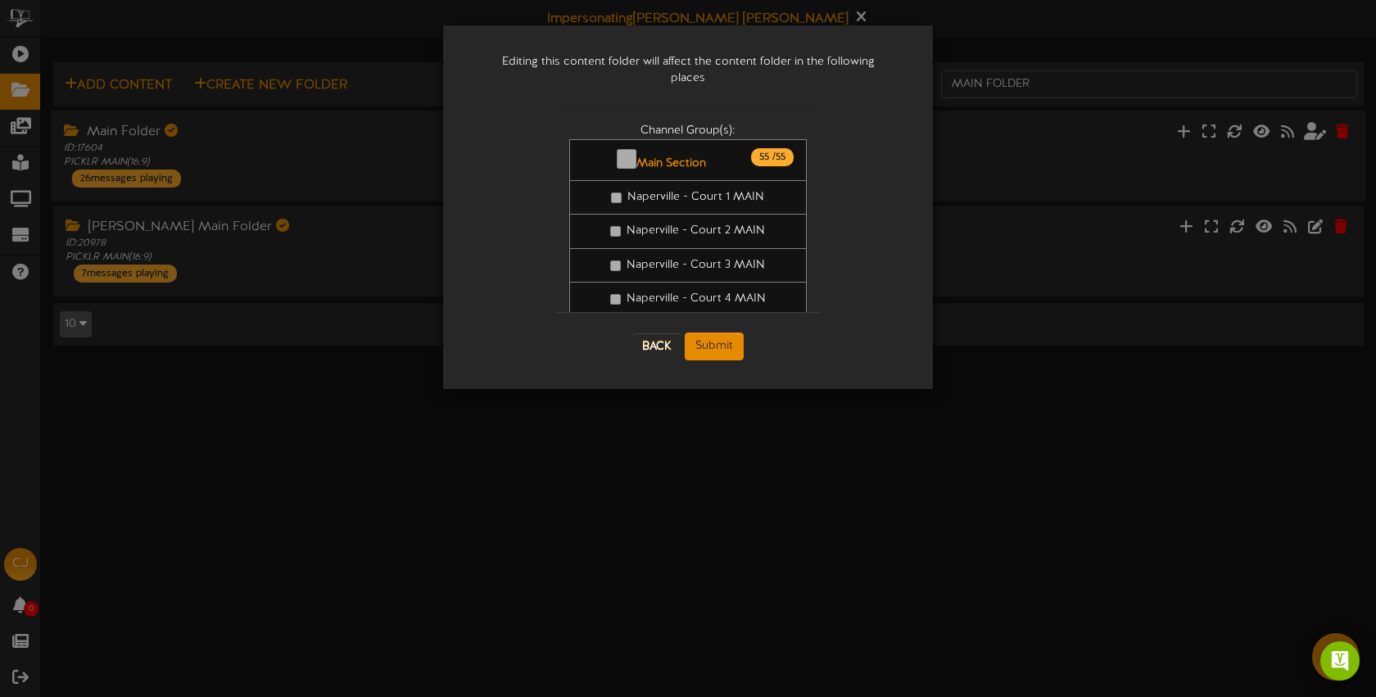
scroll to position [0, 0]
click at [719, 340] on button "Submit" at bounding box center [714, 347] width 59 height 28
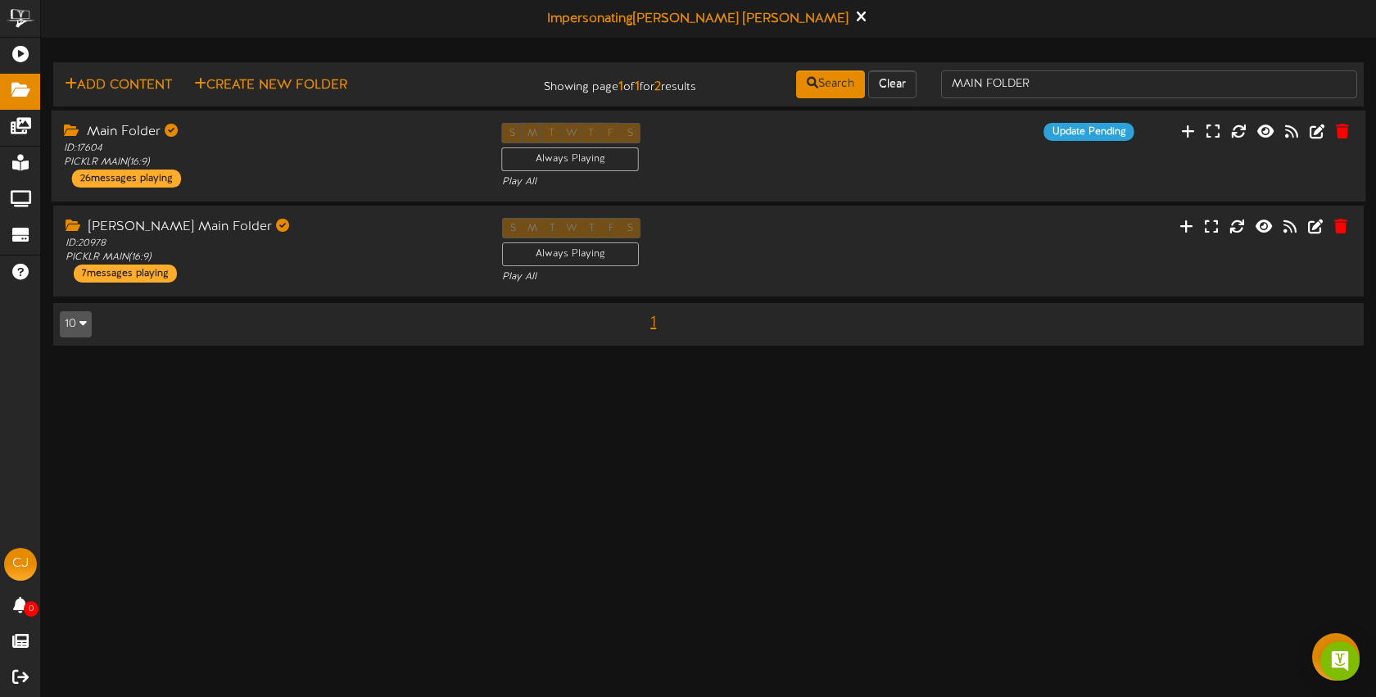
drag, startPoint x: 976, startPoint y: 166, endPoint x: 961, endPoint y: 147, distance: 24.6
click at [976, 166] on div "Main Folder ID: 17604 PICKLR MAIN ( 16:9 ) 26 messages playing S M T W T F S Al…" at bounding box center [709, 156] width 1315 height 67
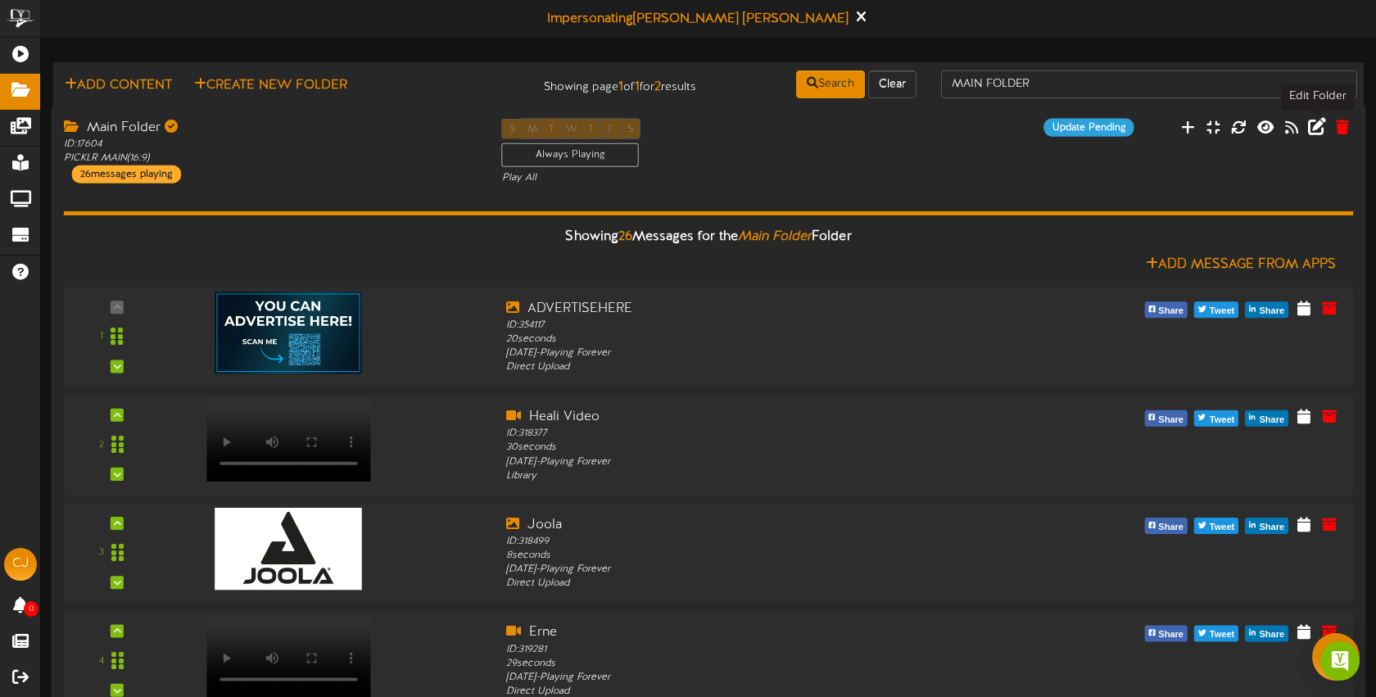
click at [1319, 127] on icon at bounding box center [1317, 126] width 18 height 18
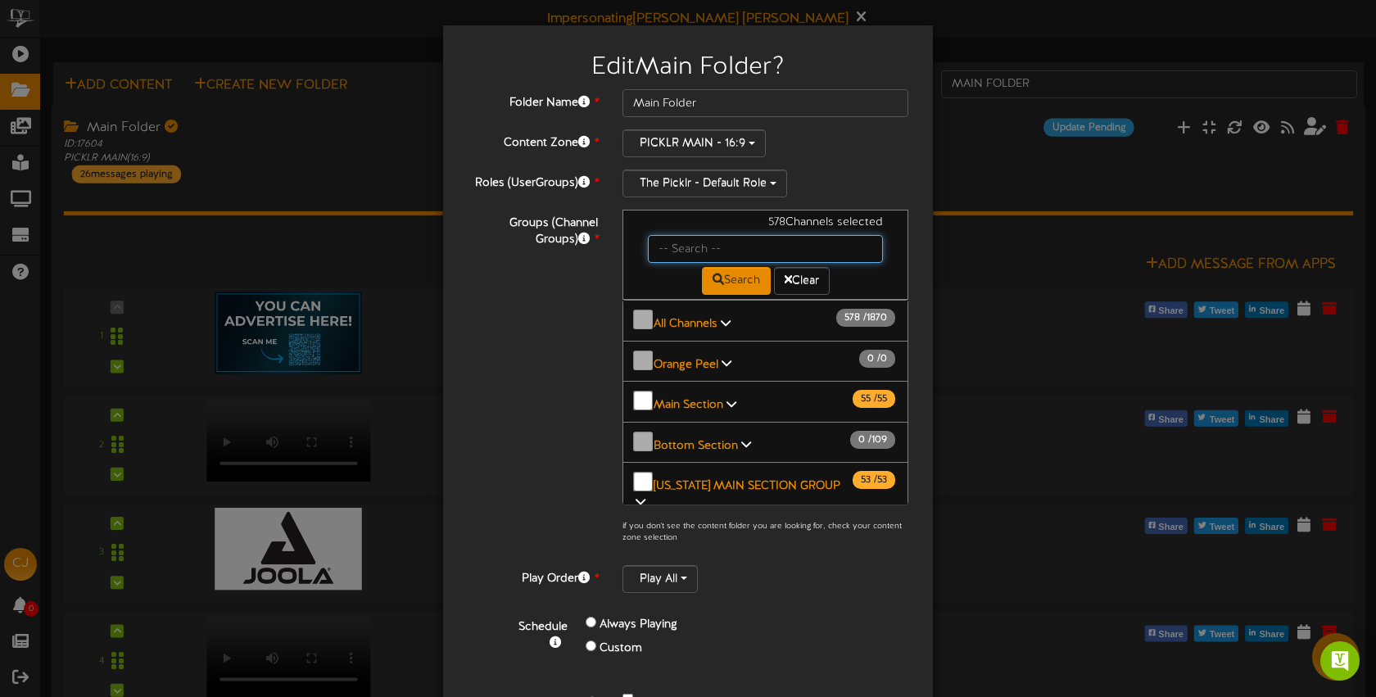
click at [671, 246] on input "text" at bounding box center [765, 249] width 235 height 28
type input "bossier"
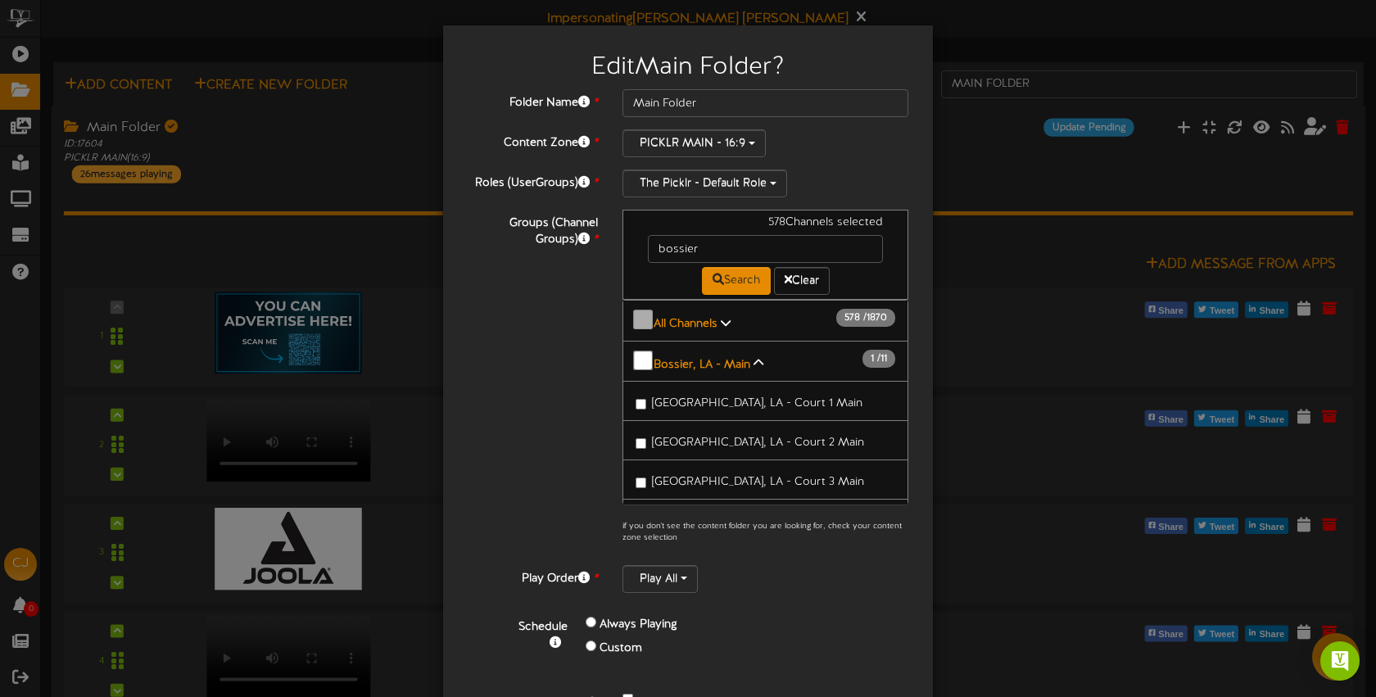
click at [726, 437] on span "Bossier City, LA - Court 2 Main" at bounding box center [758, 443] width 212 height 12
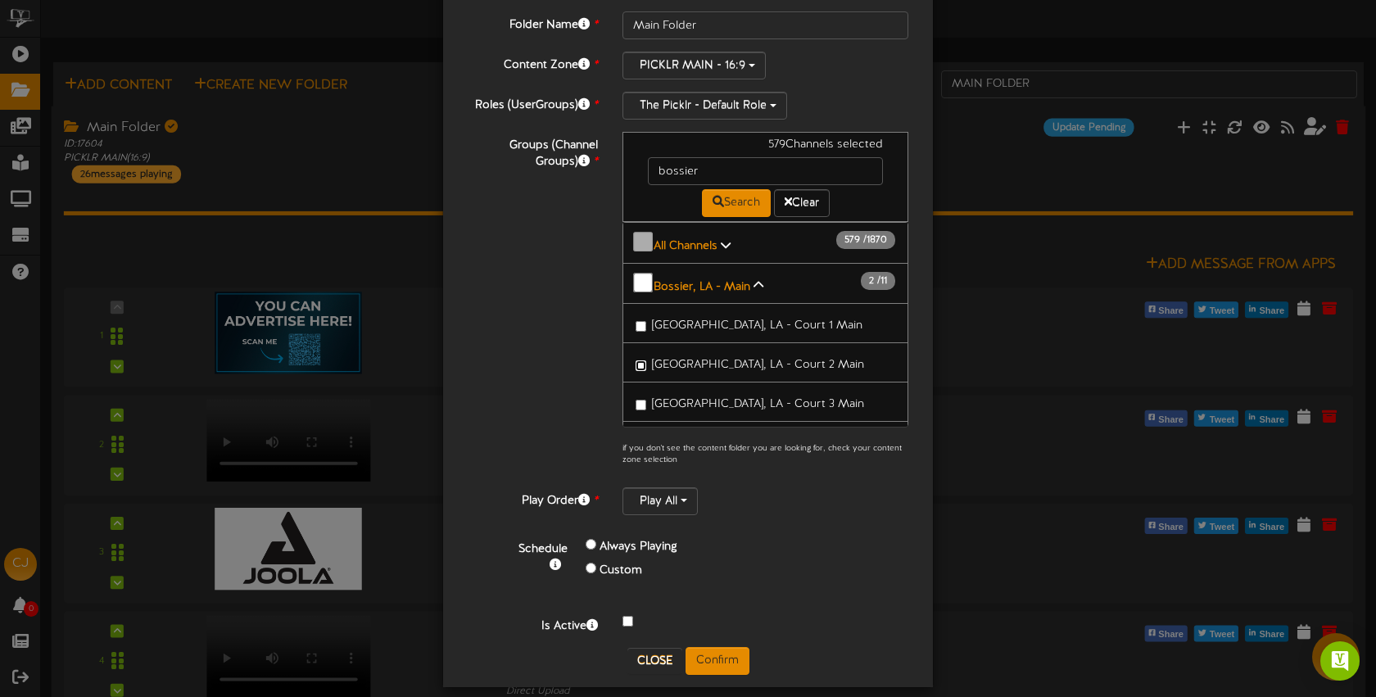
scroll to position [84, 0]
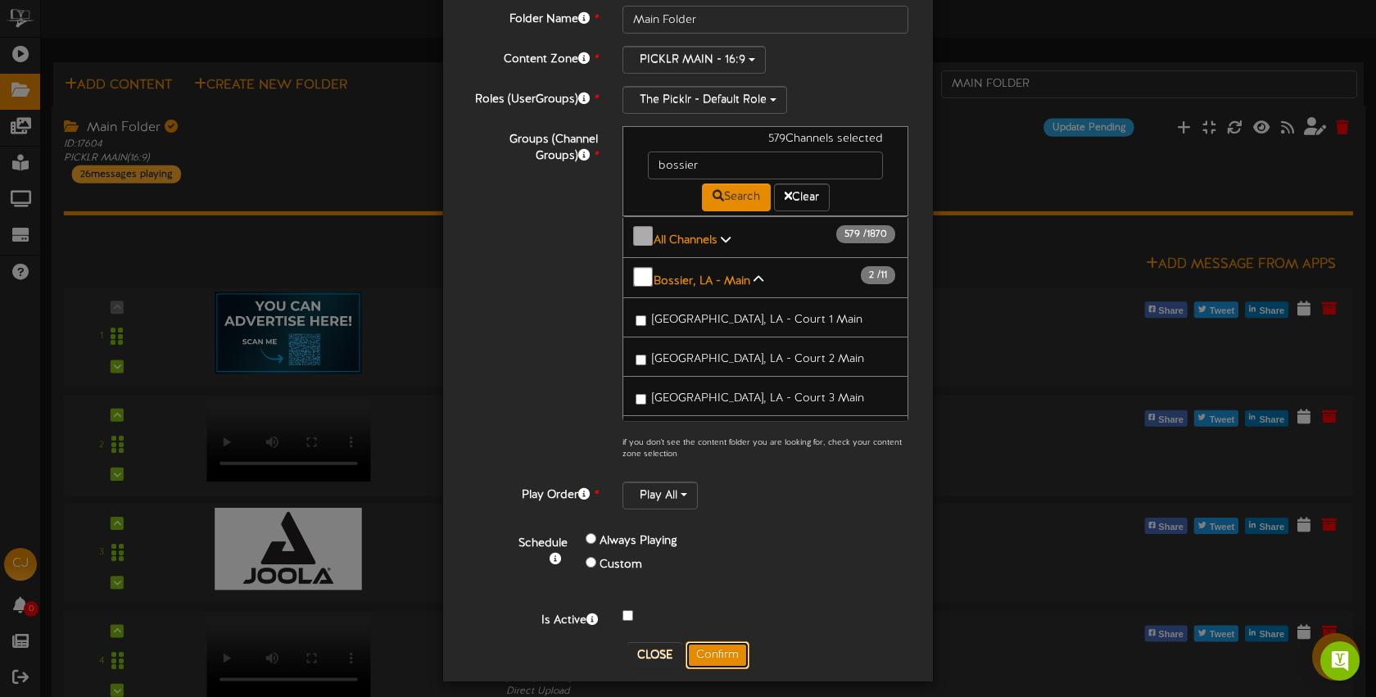
drag, startPoint x: 722, startPoint y: 646, endPoint x: 799, endPoint y: 369, distance: 288.2
click at [722, 646] on button "Confirm" at bounding box center [718, 655] width 64 height 28
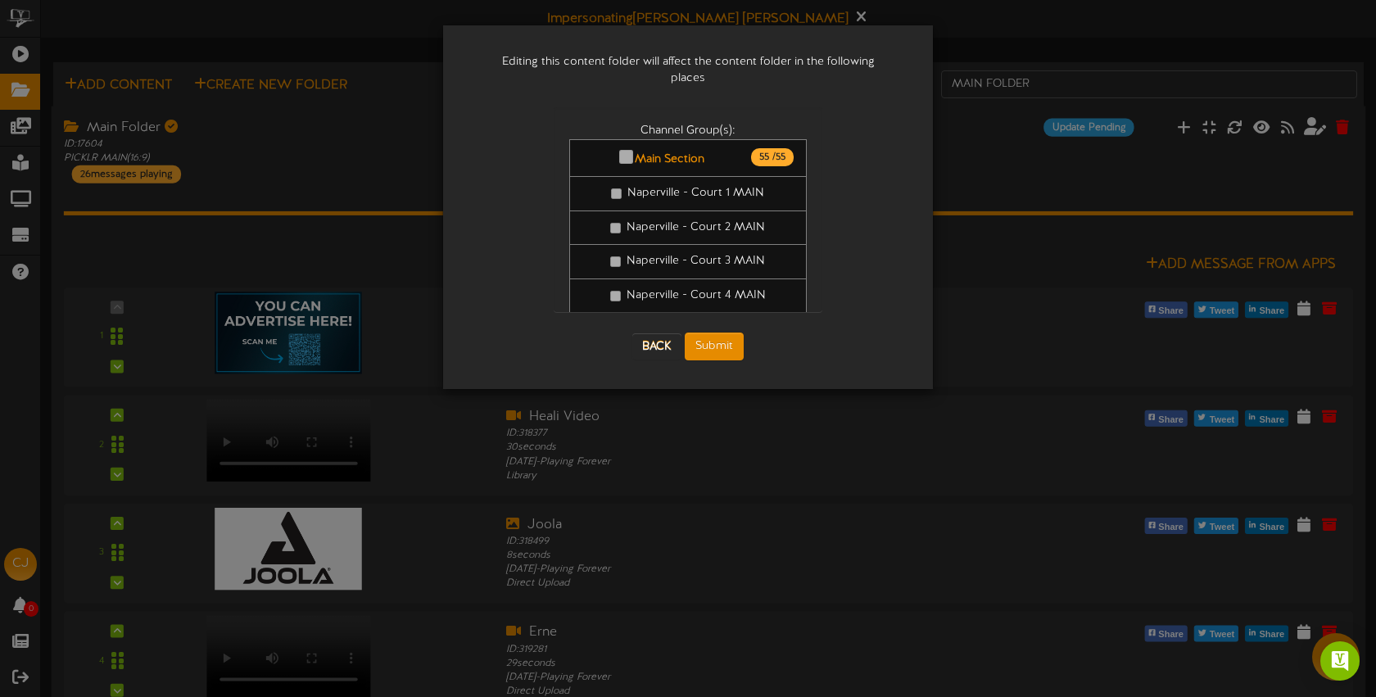
scroll to position [0, 0]
drag, startPoint x: 714, startPoint y: 328, endPoint x: 748, endPoint y: 333, distance: 33.9
click at [714, 333] on button "Submit" at bounding box center [714, 347] width 59 height 28
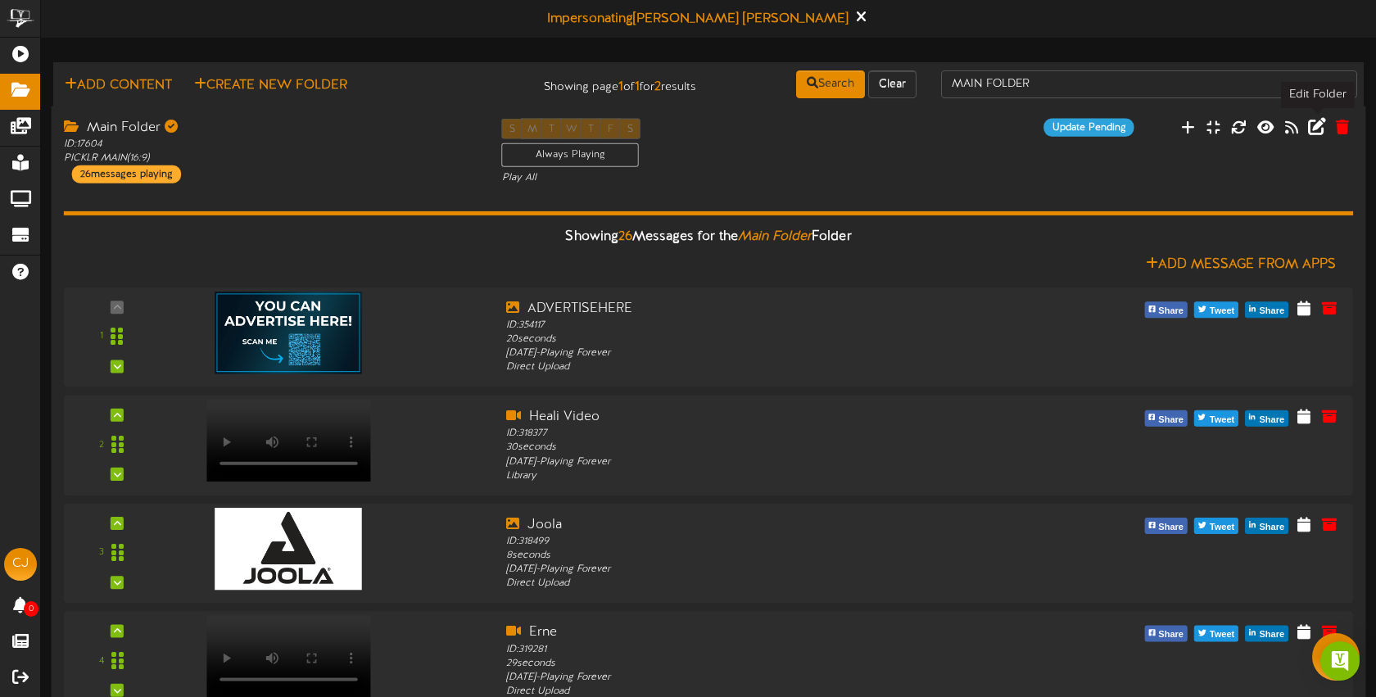
click at [1316, 129] on icon at bounding box center [1317, 126] width 18 height 18
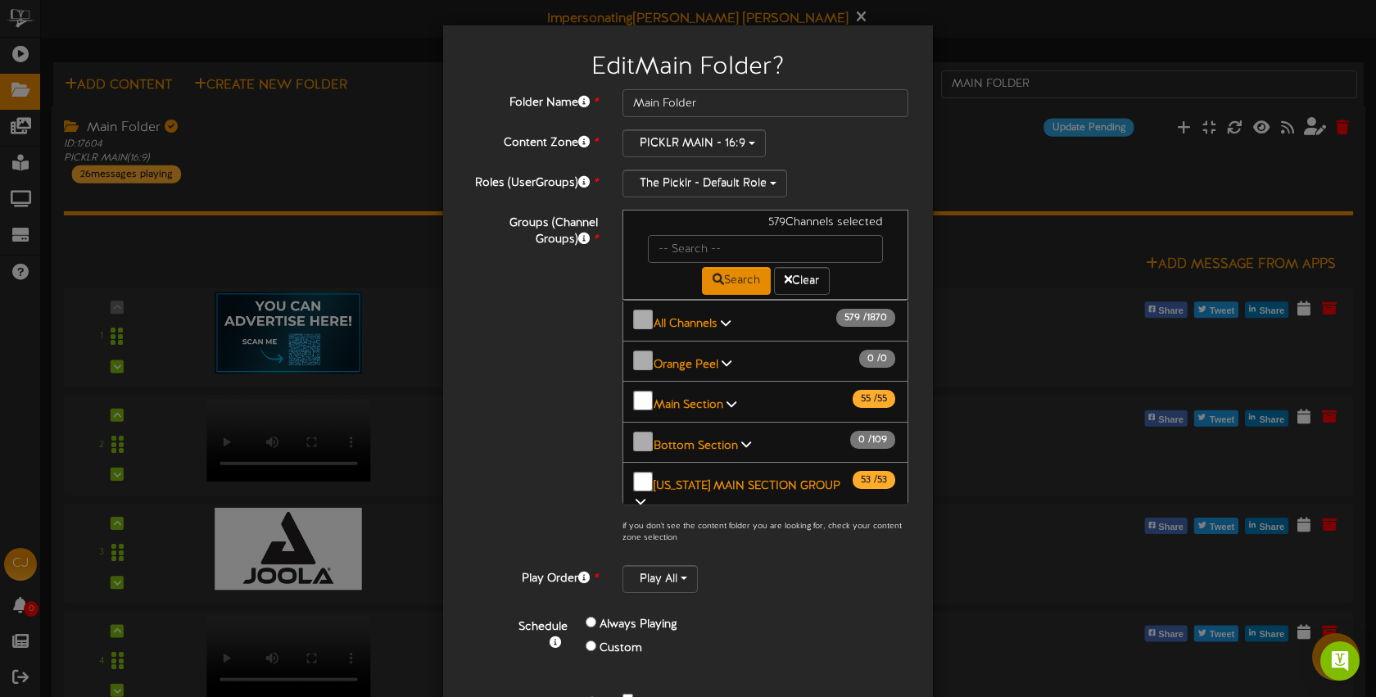
click at [706, 263] on div "Search Clear" at bounding box center [766, 279] width 260 height 32
click at [709, 255] on input "text" at bounding box center [765, 249] width 235 height 28
type input "bossier"
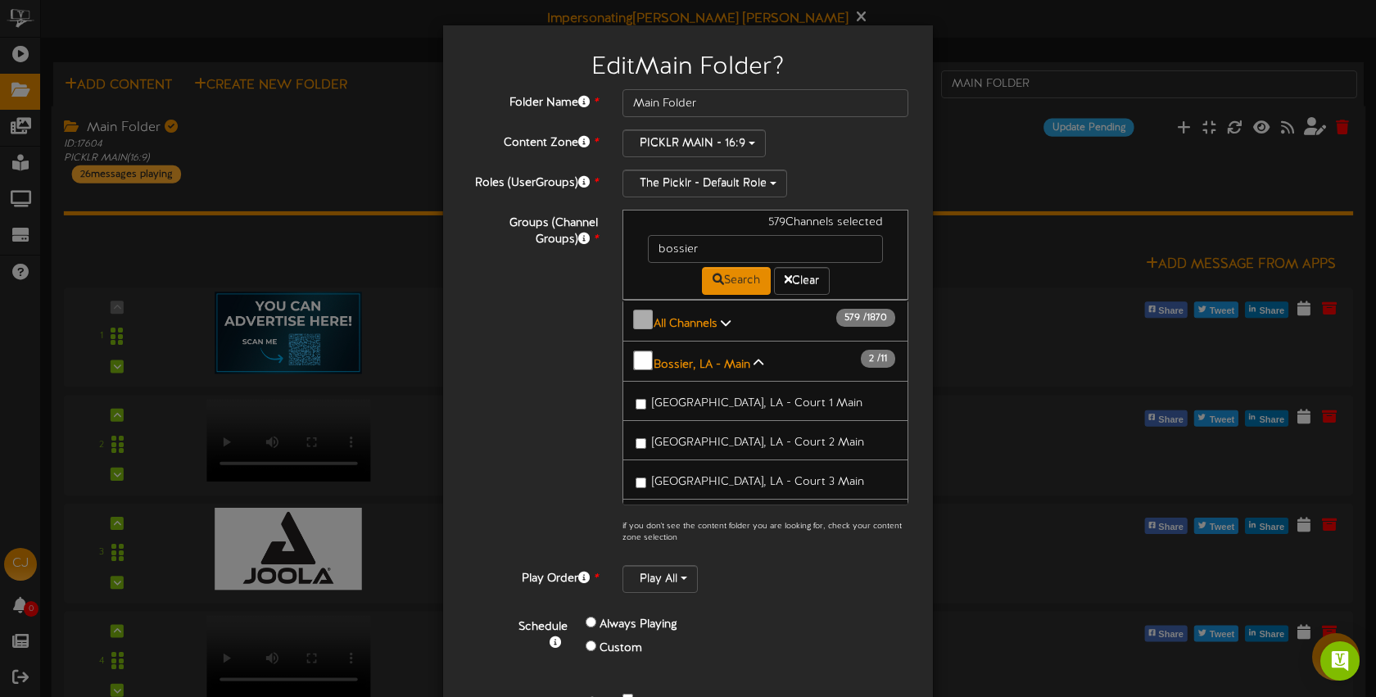
drag, startPoint x: 793, startPoint y: 472, endPoint x: 775, endPoint y: 546, distance: 76.7
click at [793, 476] on span "Bossier City, LA - Court 3 Main" at bounding box center [758, 482] width 212 height 12
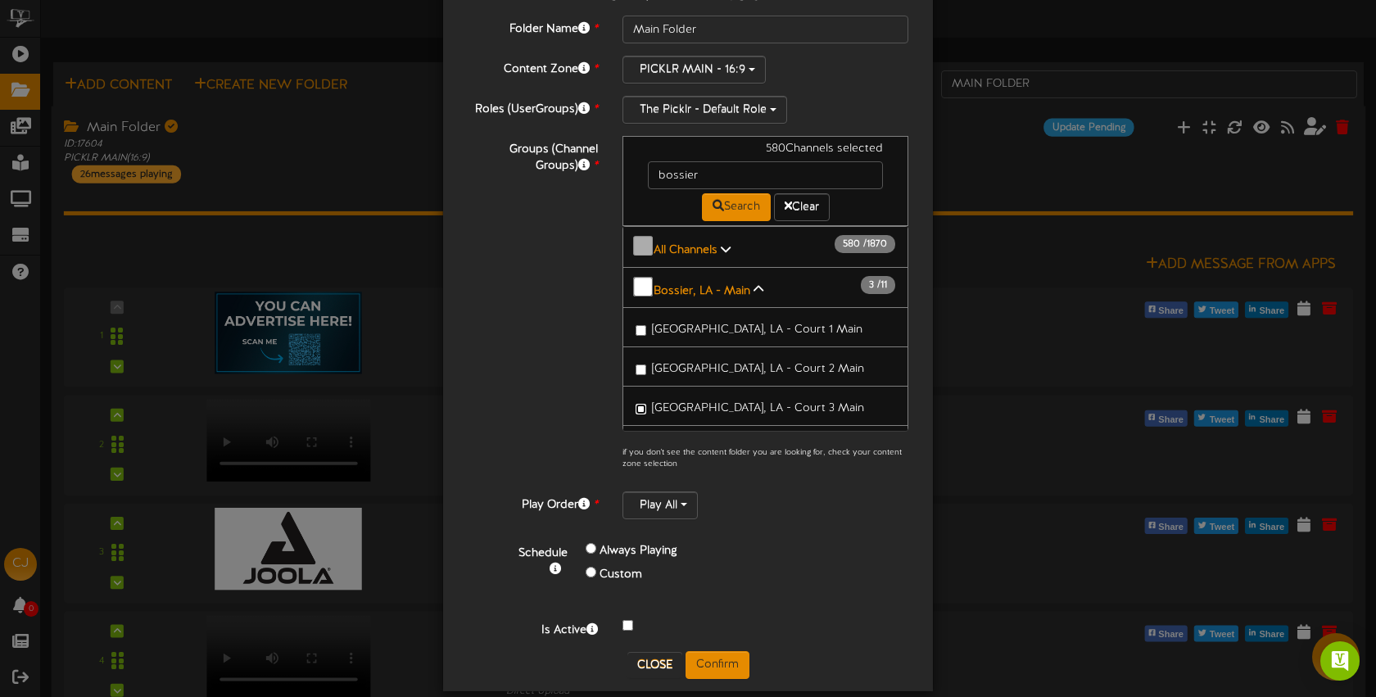
scroll to position [93, 0]
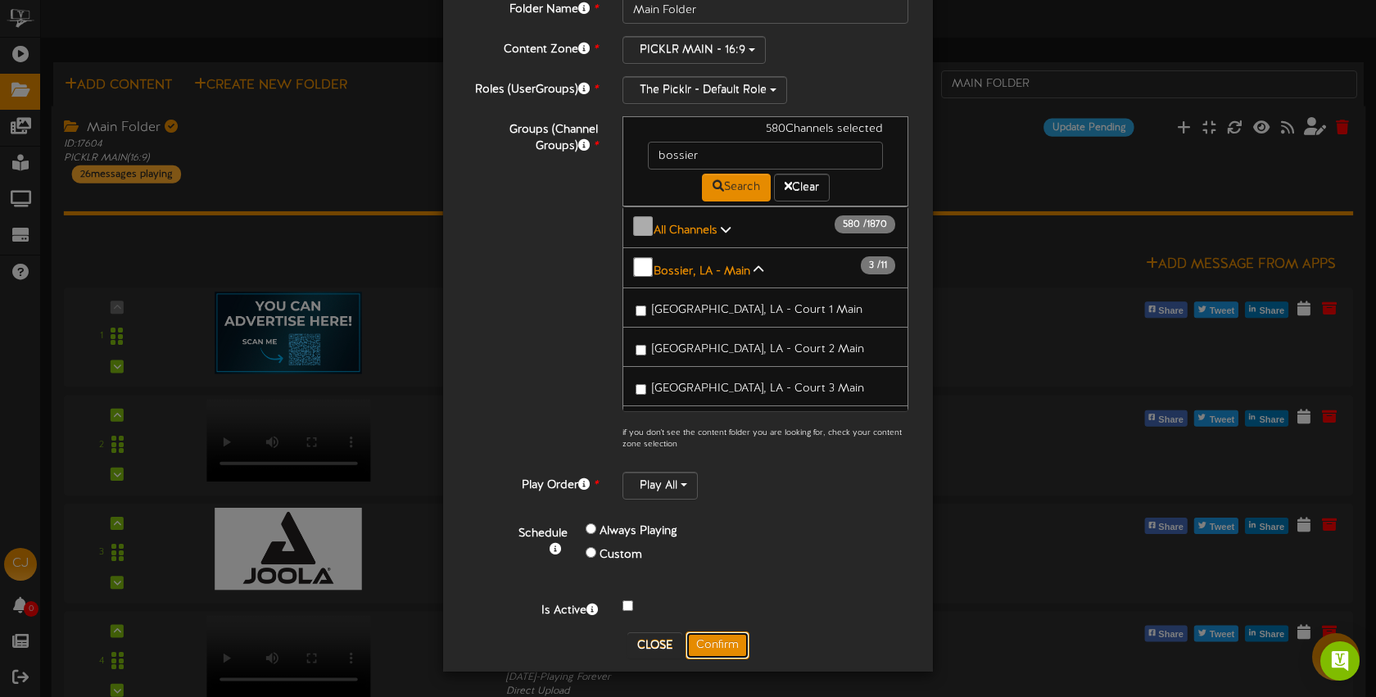
drag, startPoint x: 735, startPoint y: 633, endPoint x: 840, endPoint y: 442, distance: 217.8
click at [735, 633] on button "Confirm" at bounding box center [718, 646] width 64 height 28
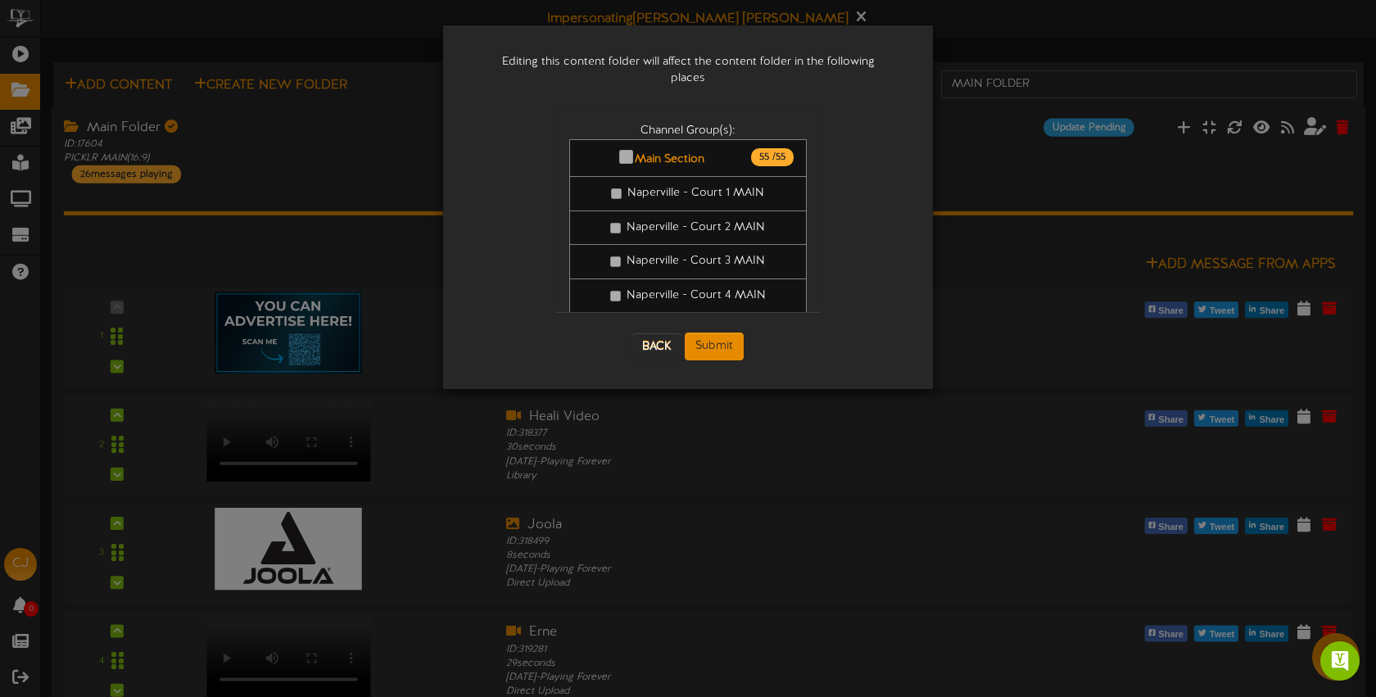
scroll to position [0, 0]
click at [724, 333] on button "Submit" at bounding box center [714, 347] width 59 height 28
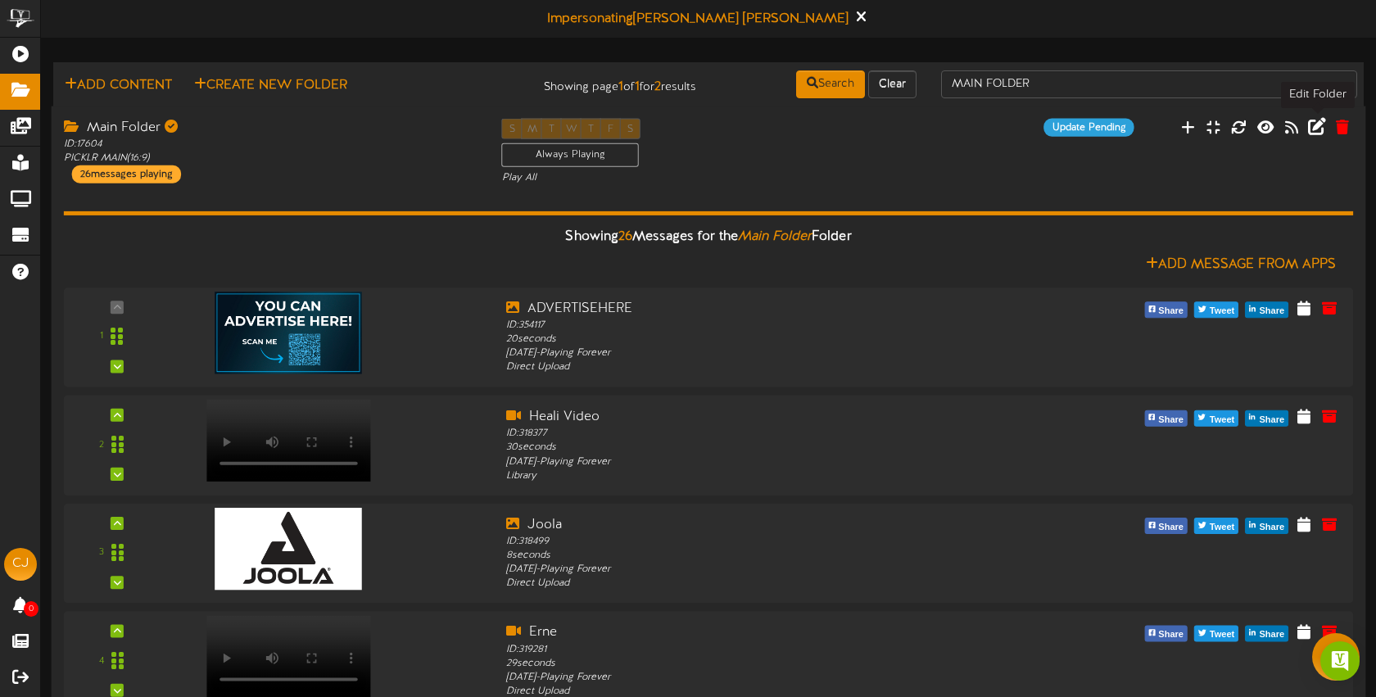
click at [1315, 126] on icon at bounding box center [1317, 126] width 18 height 18
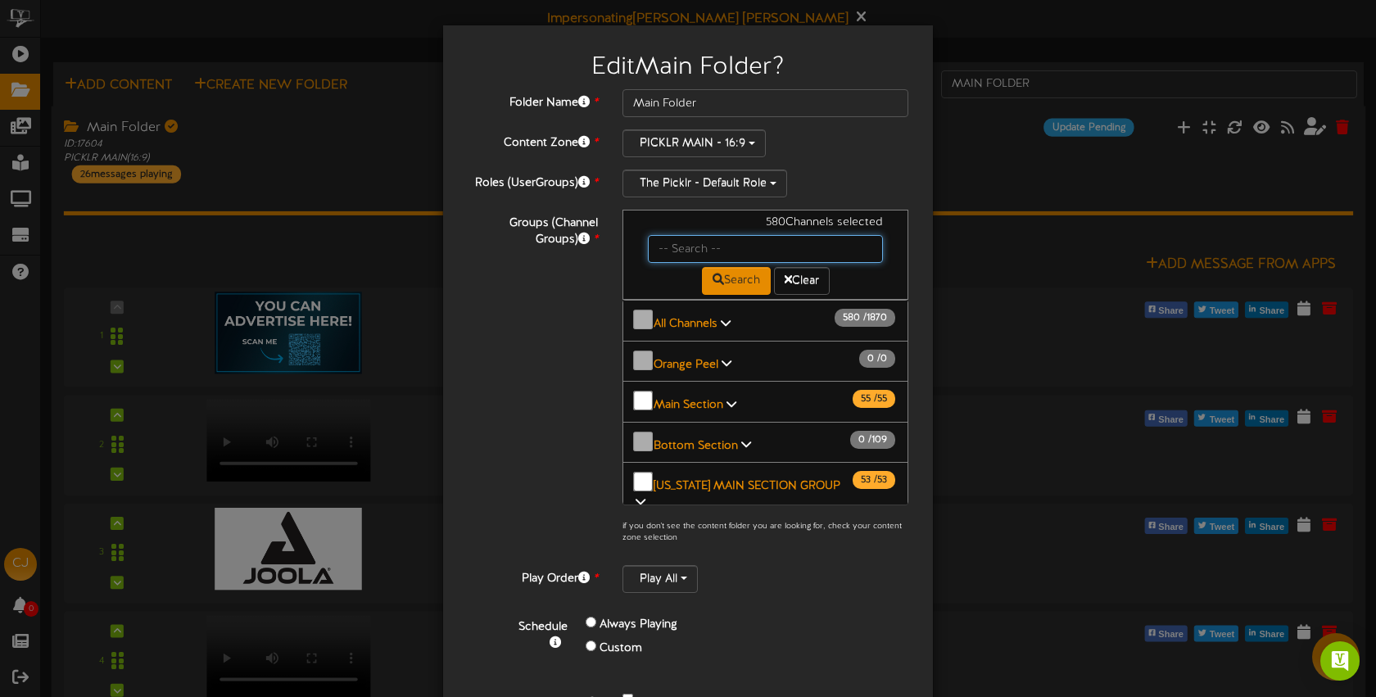
click at [687, 253] on input "text" at bounding box center [765, 249] width 235 height 28
type input "bossier"
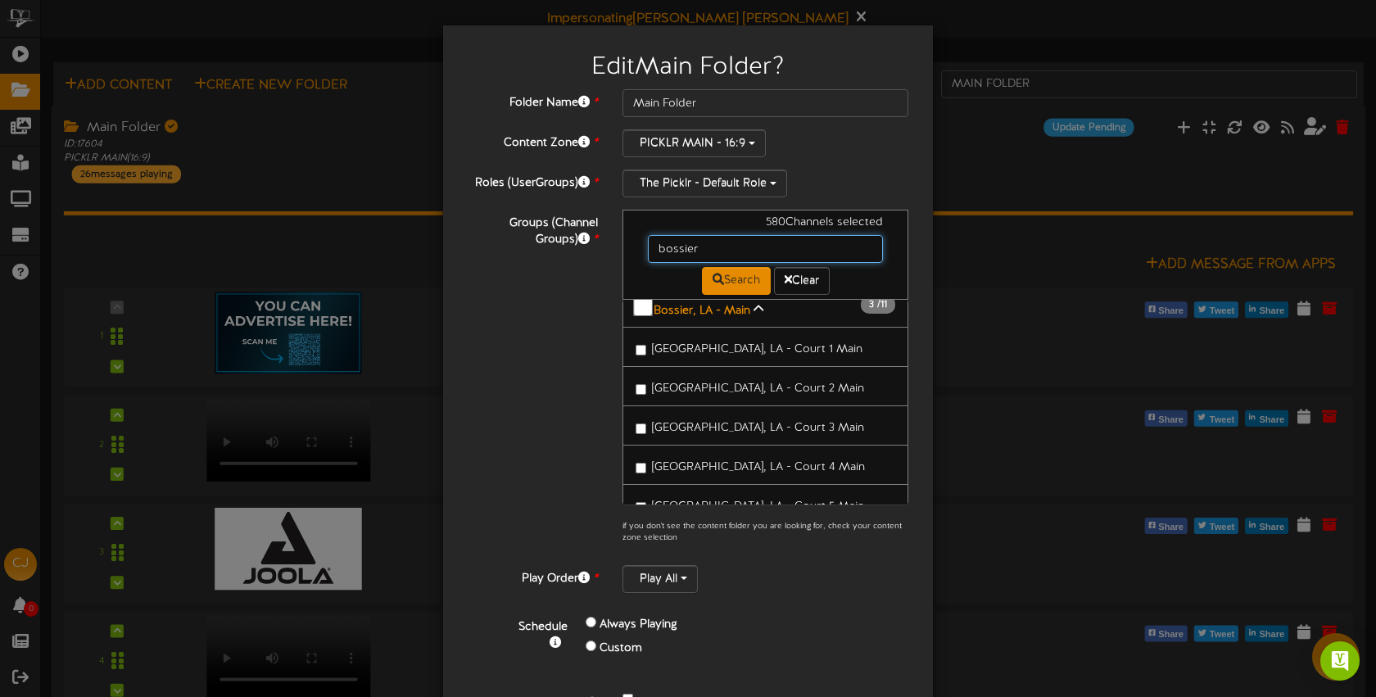
scroll to position [62, 0]
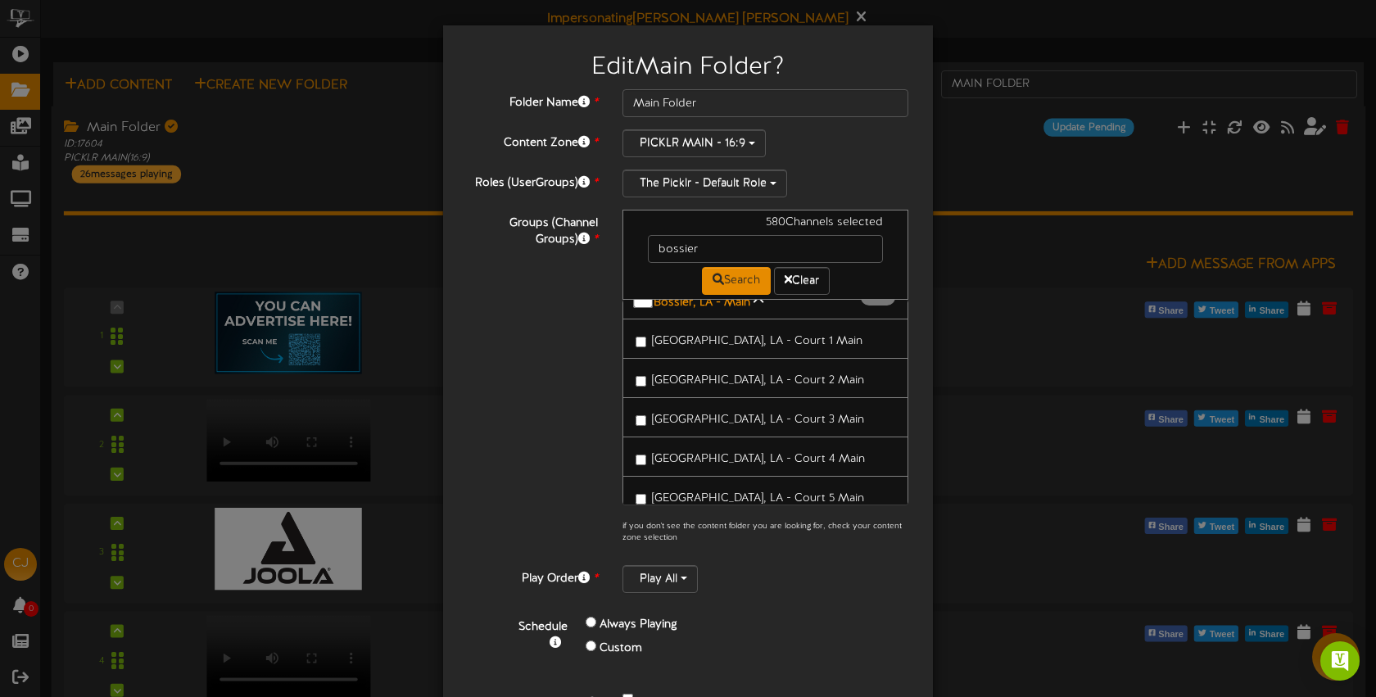
click at [712, 453] on span "Bossier City, LA - Court 4 Main" at bounding box center [758, 459] width 213 height 12
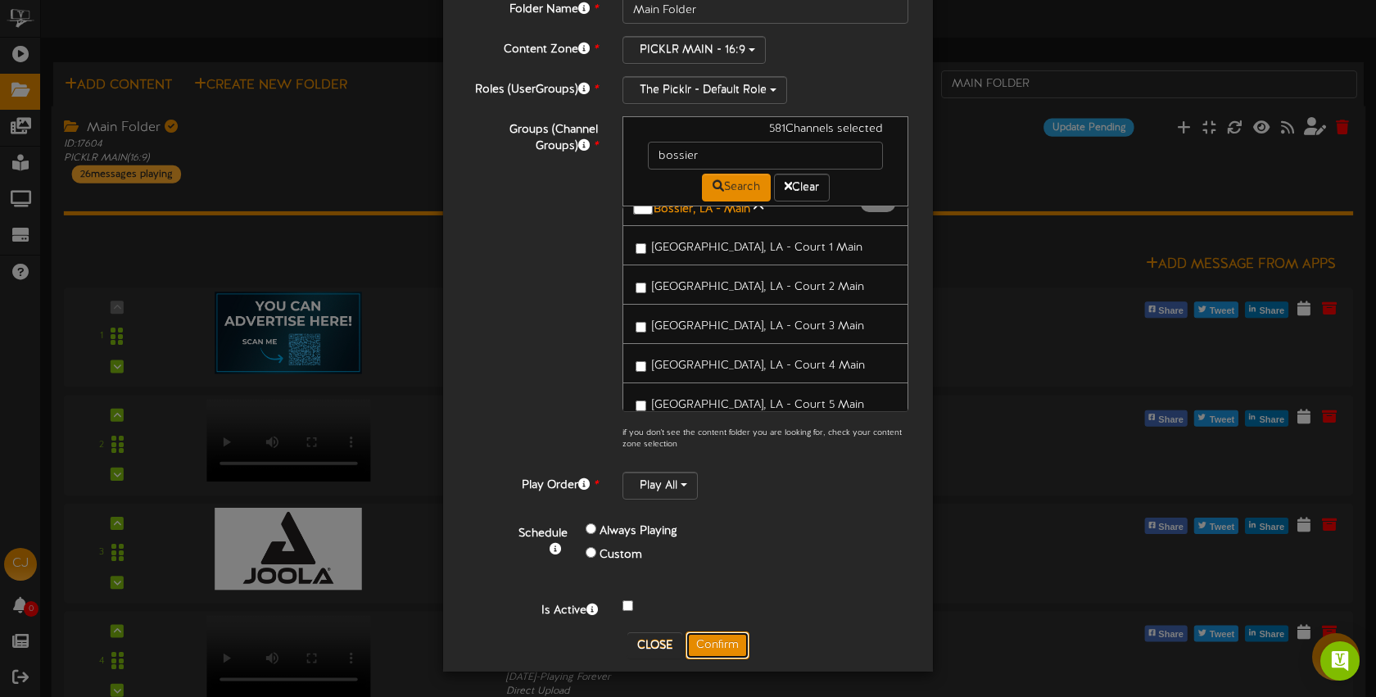
click at [722, 641] on button "Confirm" at bounding box center [718, 646] width 64 height 28
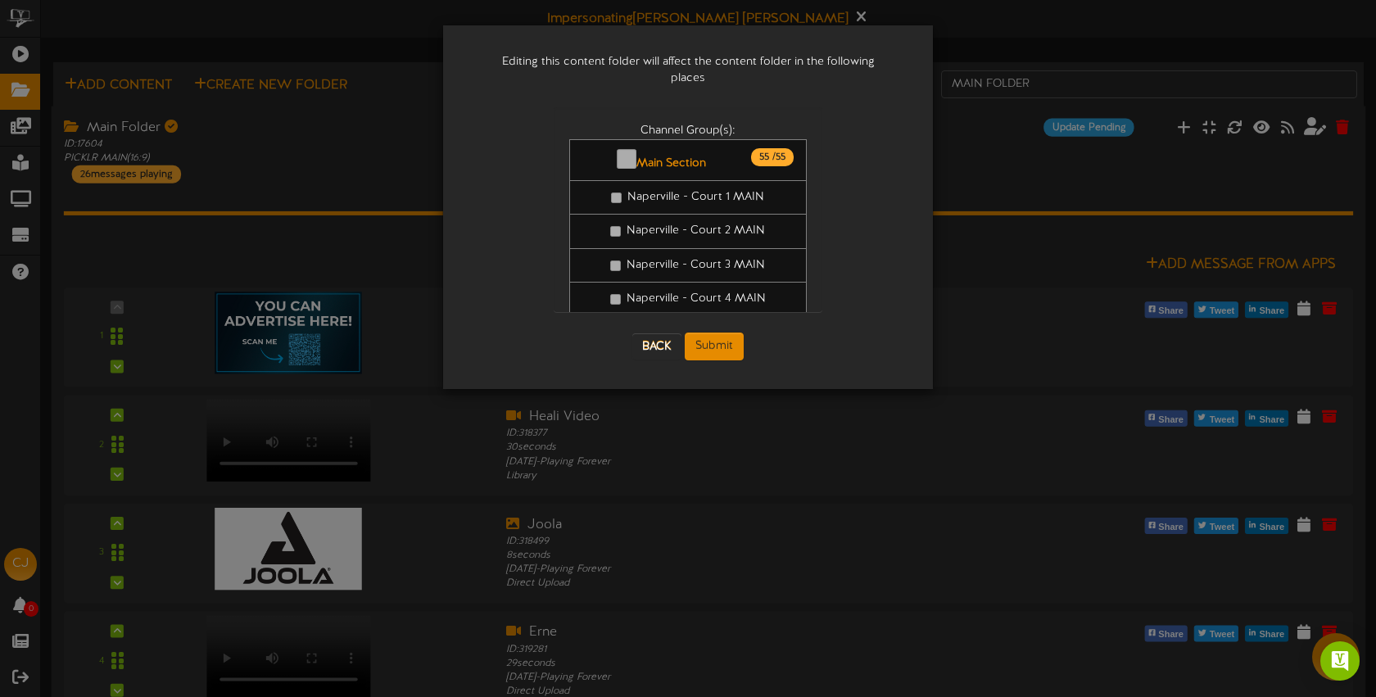
scroll to position [0, 0]
click at [728, 333] on button "Submit" at bounding box center [714, 347] width 59 height 28
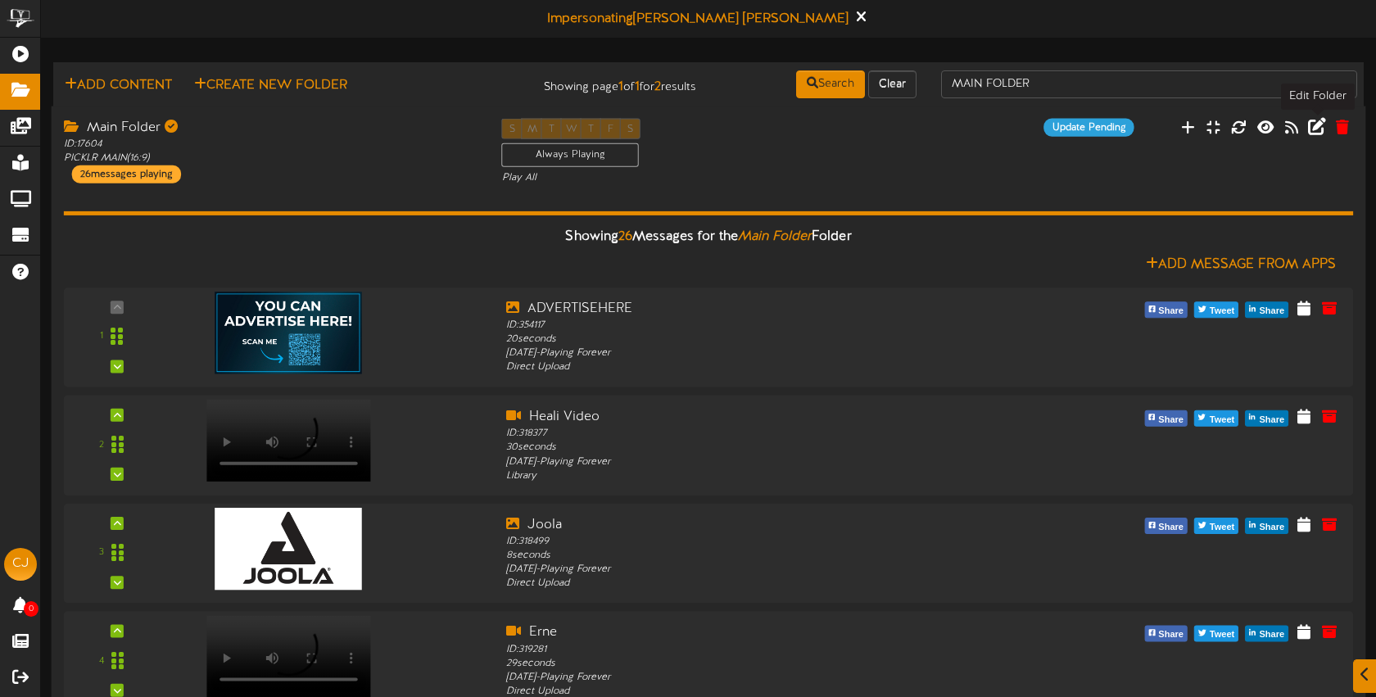
scroll to position [1, 0]
click at [1319, 130] on icon at bounding box center [1317, 125] width 18 height 18
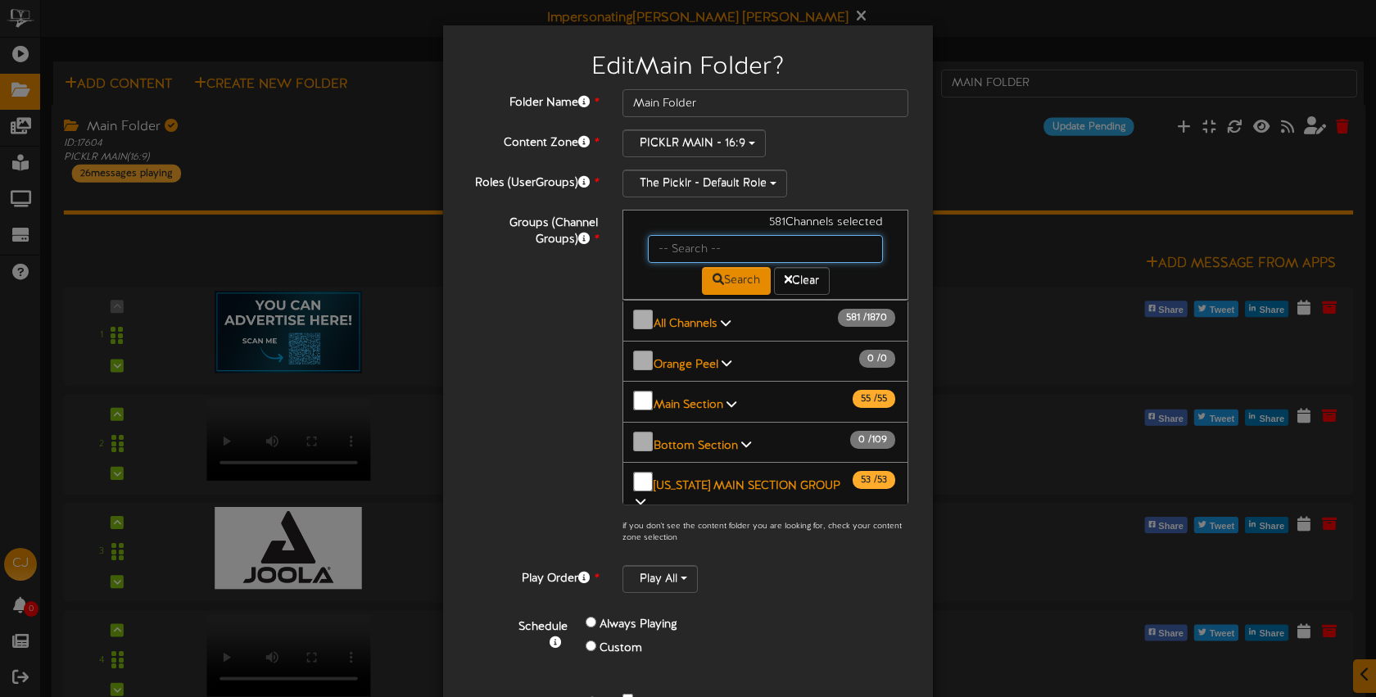
click at [711, 244] on input "text" at bounding box center [765, 249] width 235 height 28
type input "bossier"
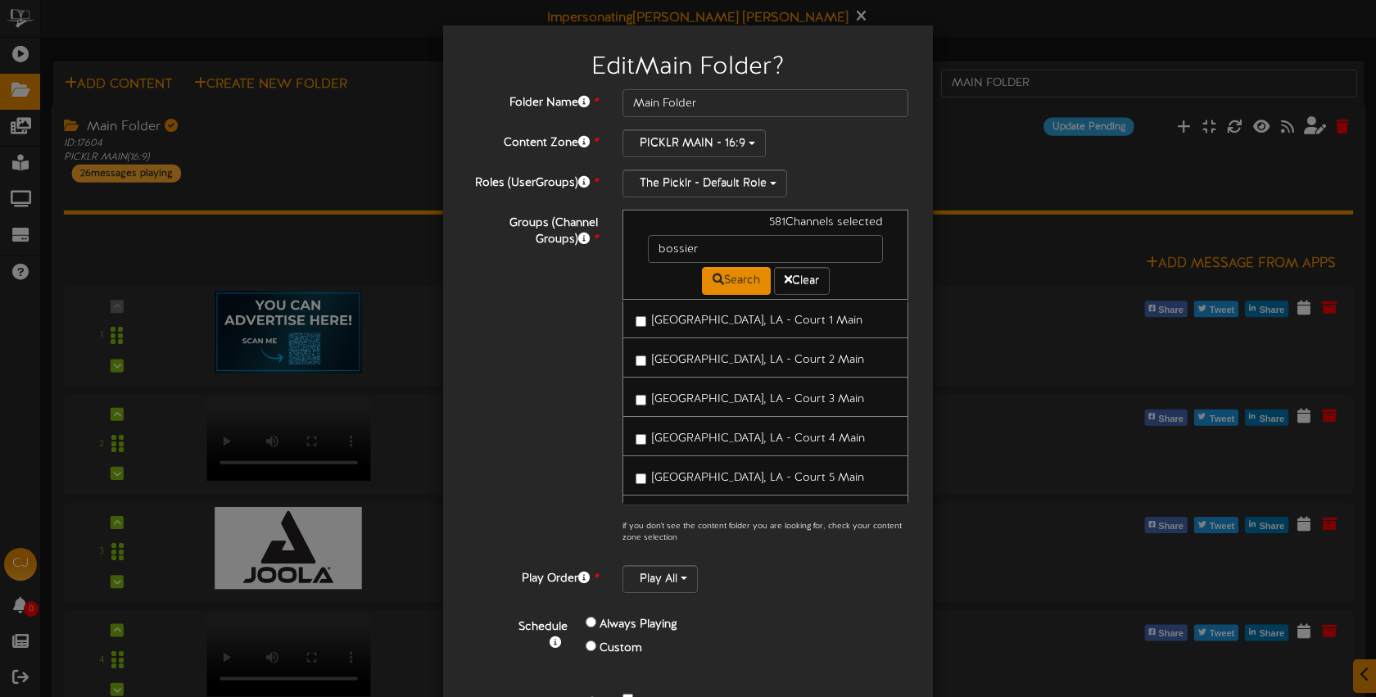
drag, startPoint x: 743, startPoint y: 469, endPoint x: 738, endPoint y: 459, distance: 11.7
click at [743, 472] on span "Bossier City, LA - Court 5 Main" at bounding box center [758, 478] width 212 height 12
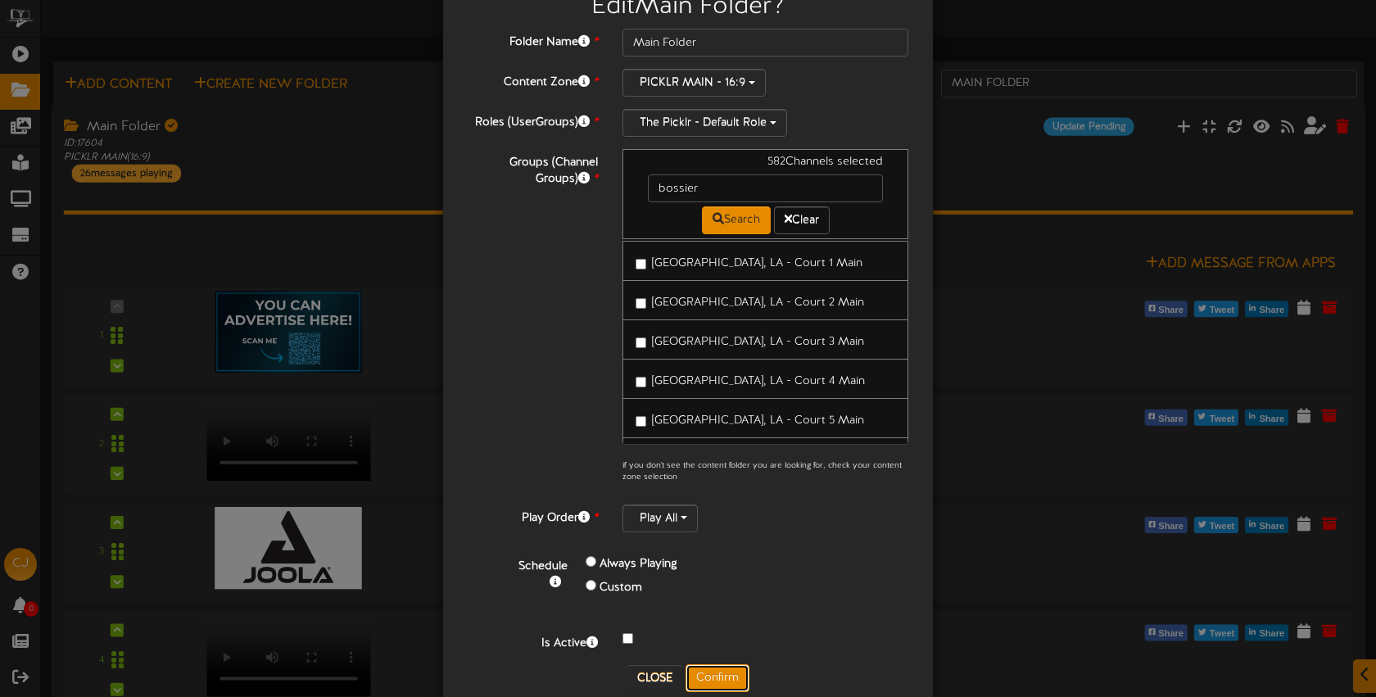
click at [723, 673] on button "Confirm" at bounding box center [718, 678] width 64 height 28
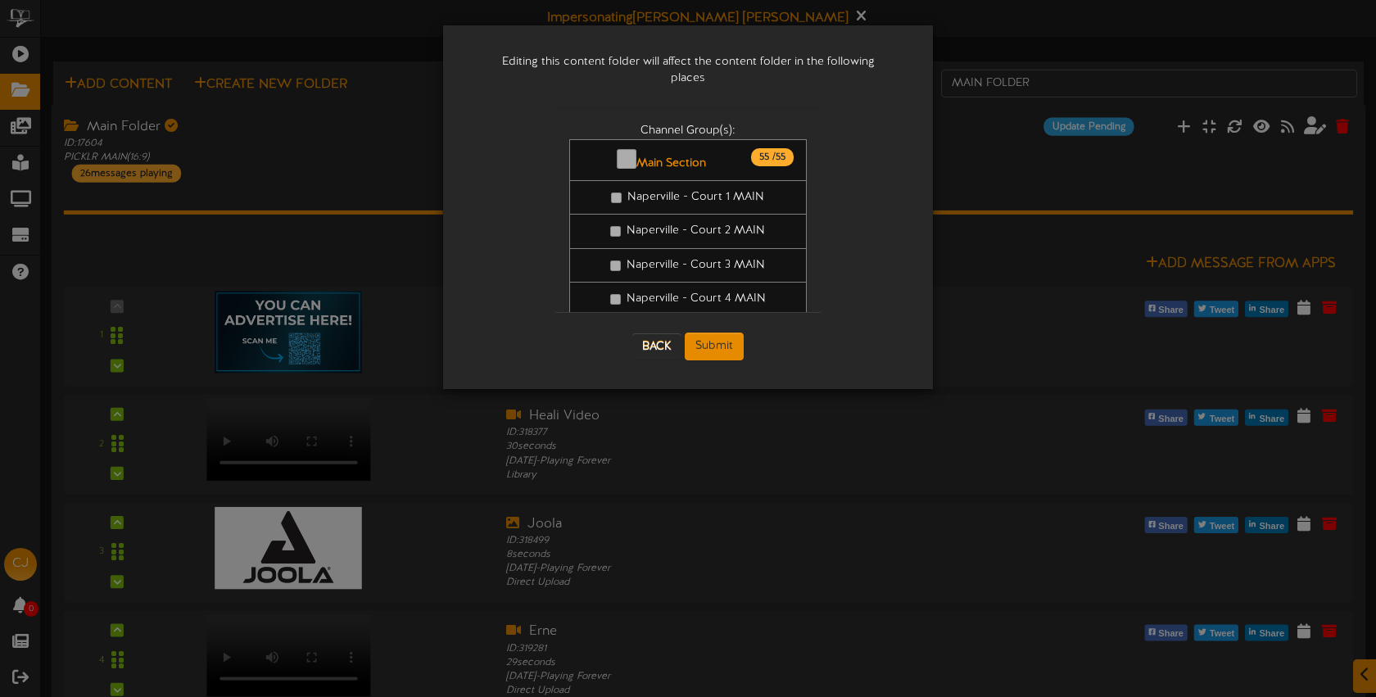
scroll to position [0, 0]
click at [725, 333] on button "Submit" at bounding box center [714, 347] width 59 height 28
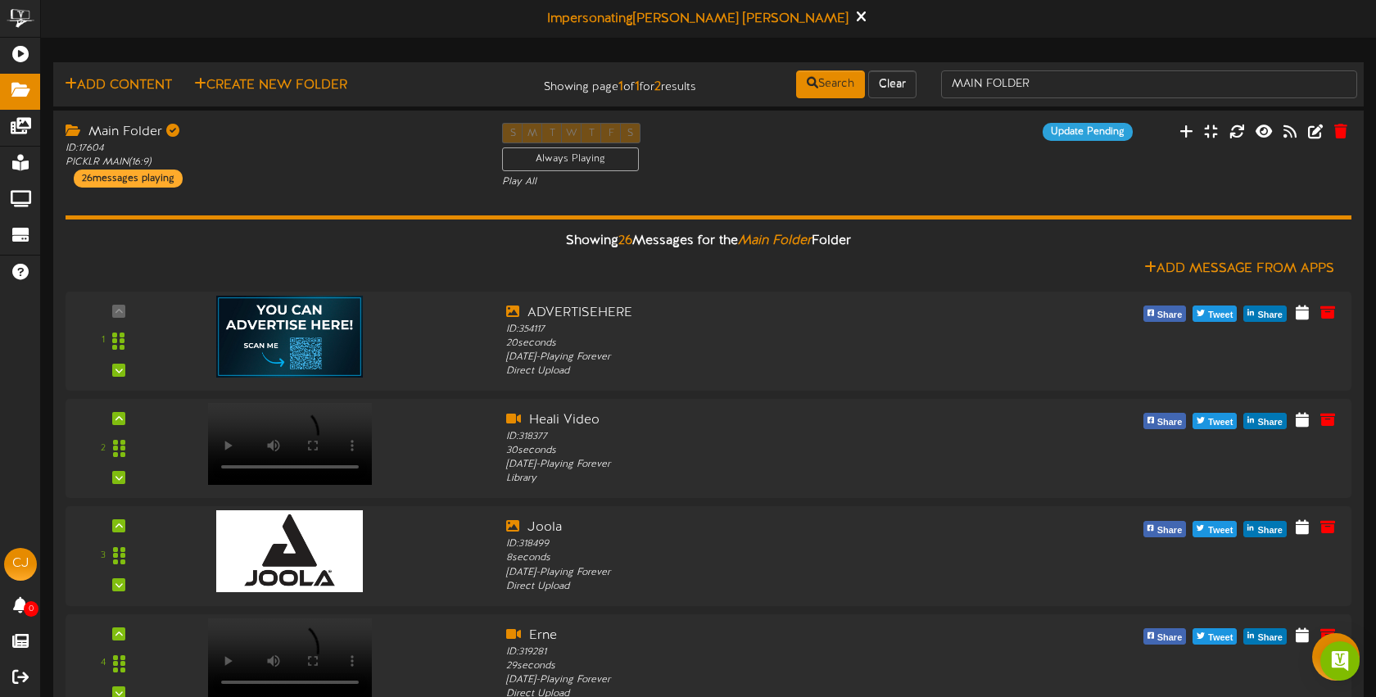
scroll to position [20, 0]
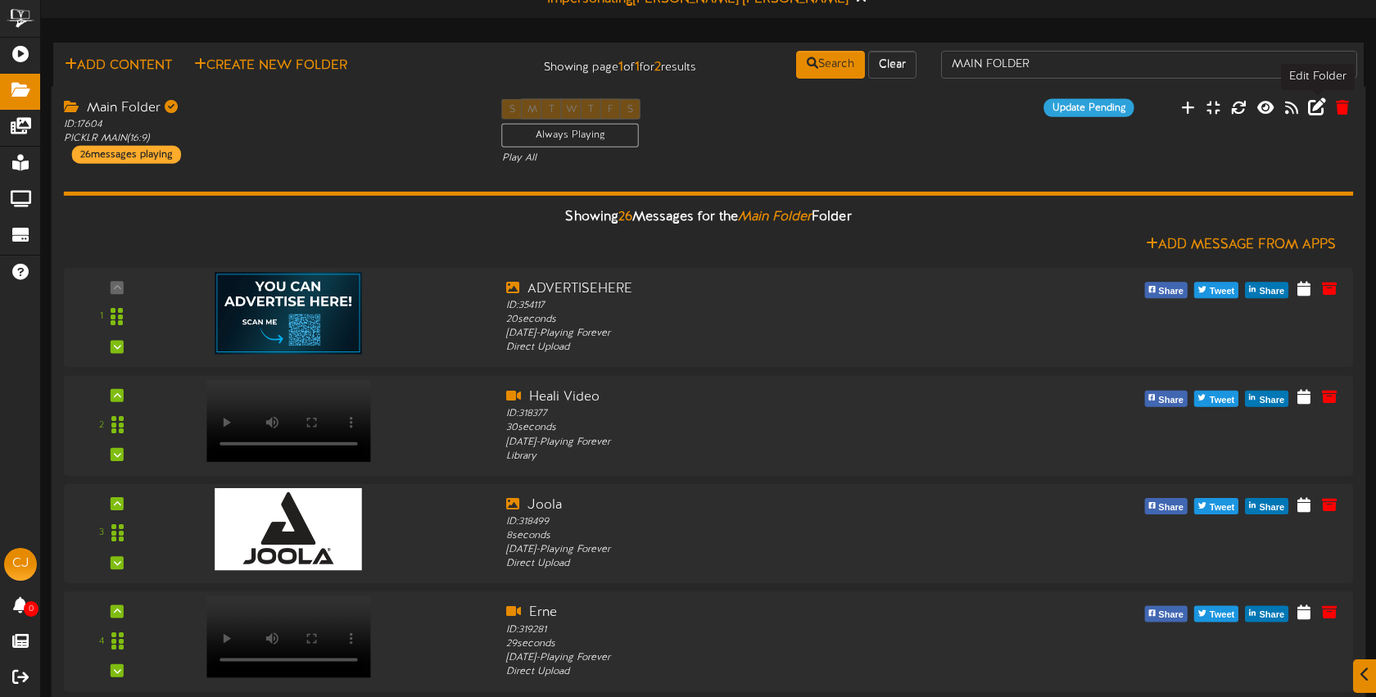
click at [1317, 106] on icon at bounding box center [1317, 106] width 18 height 18
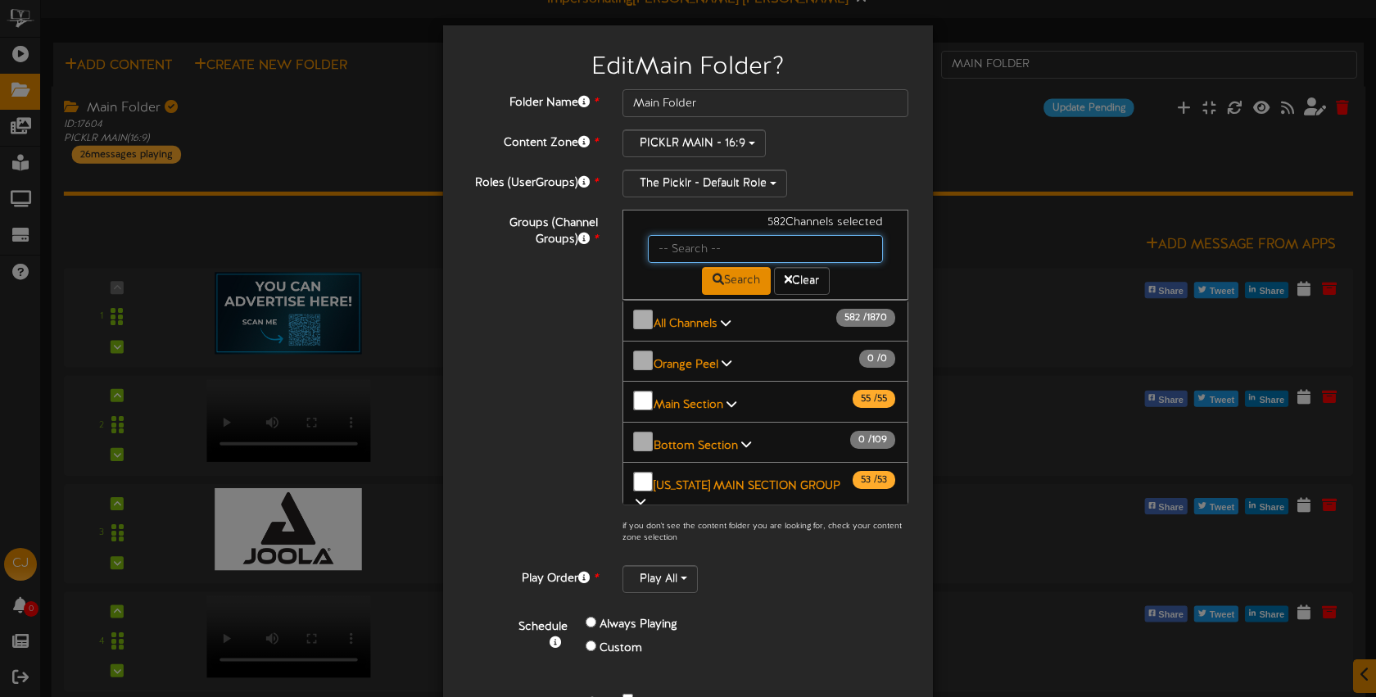
click at [718, 246] on input "text" at bounding box center [765, 249] width 235 height 28
type input "bossier"
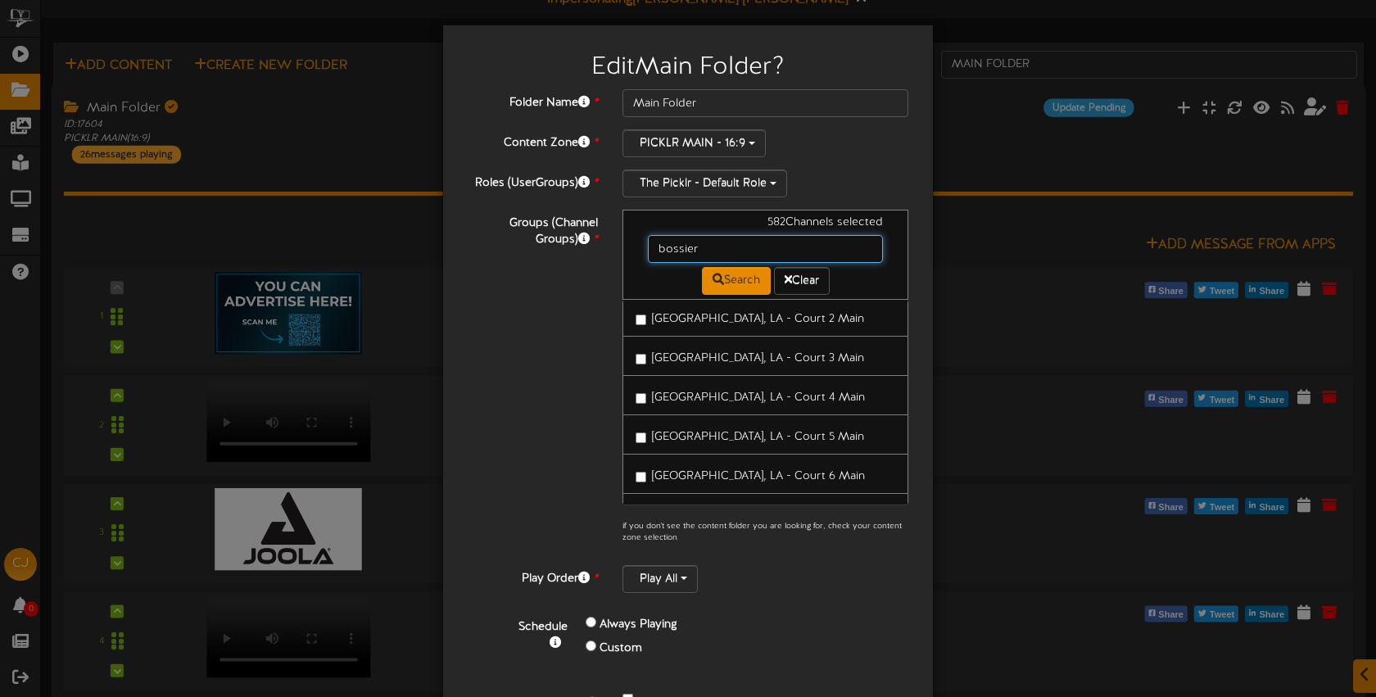
scroll to position [136, 0]
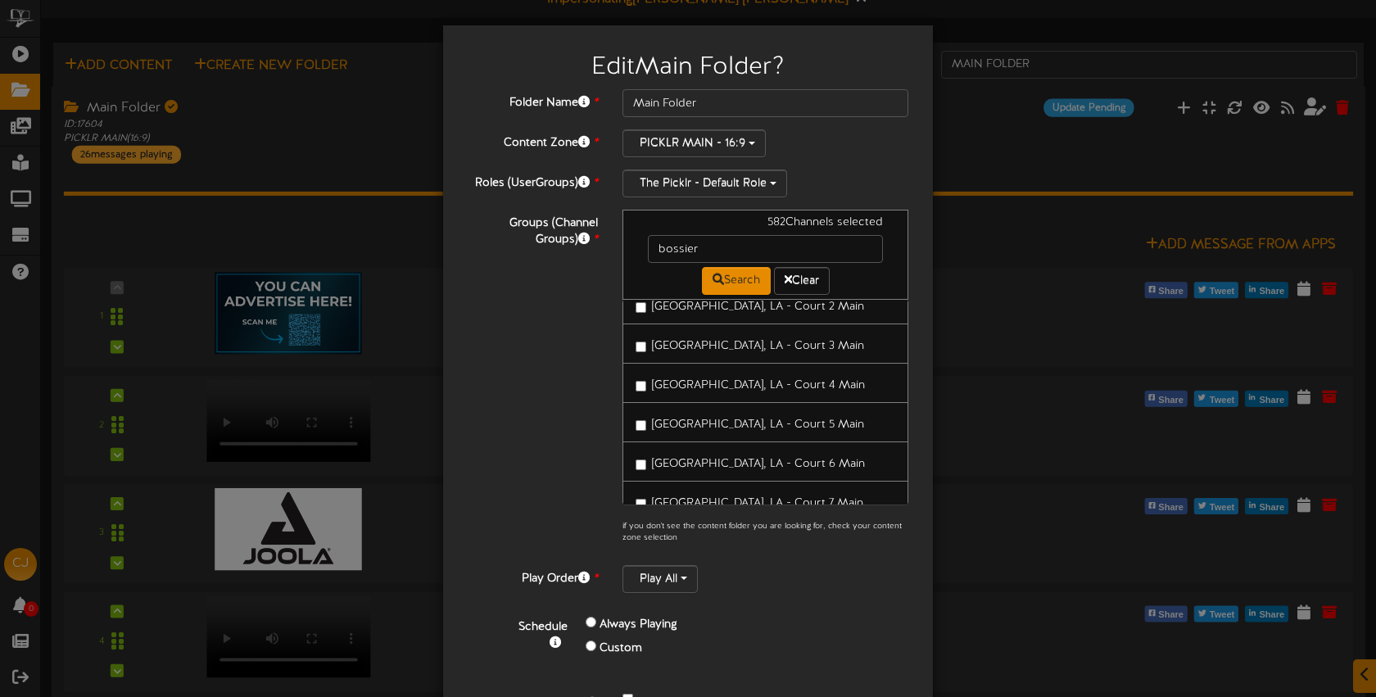
drag, startPoint x: 738, startPoint y: 455, endPoint x: 742, endPoint y: 442, distance: 13.7
click at [738, 458] on span "Bossier City, LA - Court 6 Main" at bounding box center [758, 464] width 213 height 12
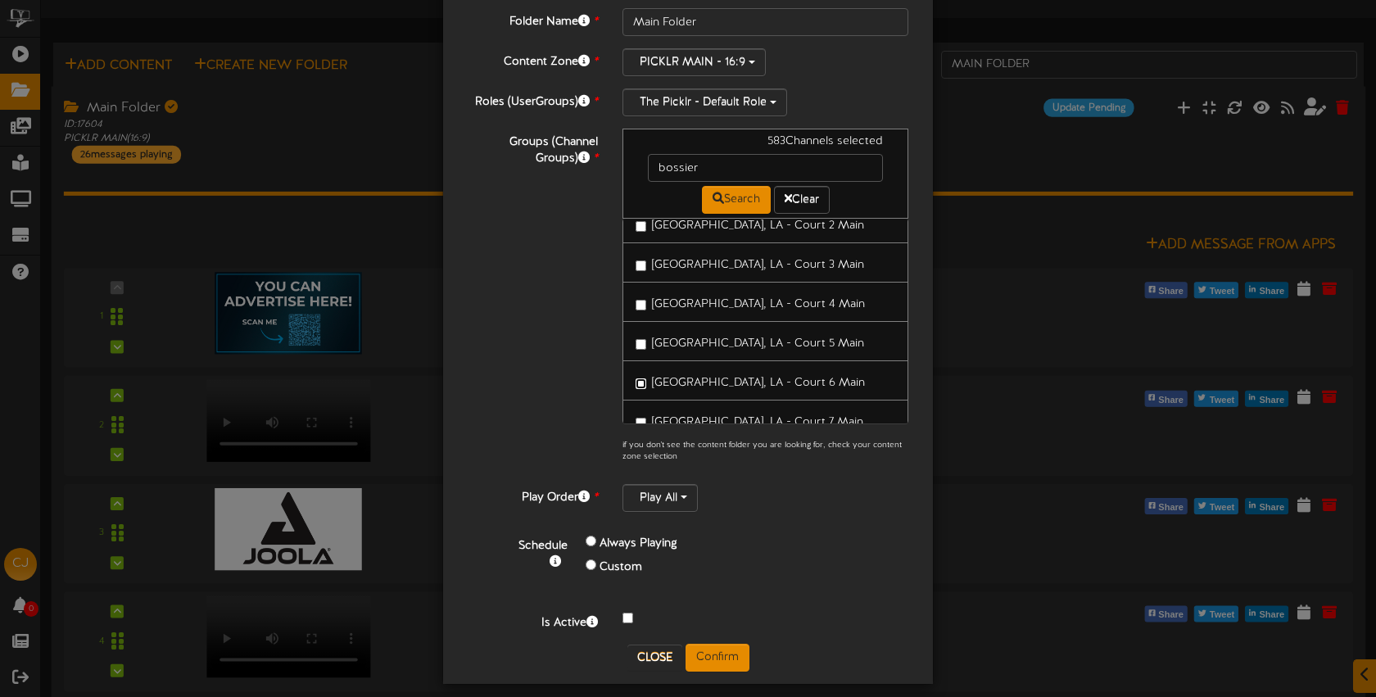
scroll to position [93, 0]
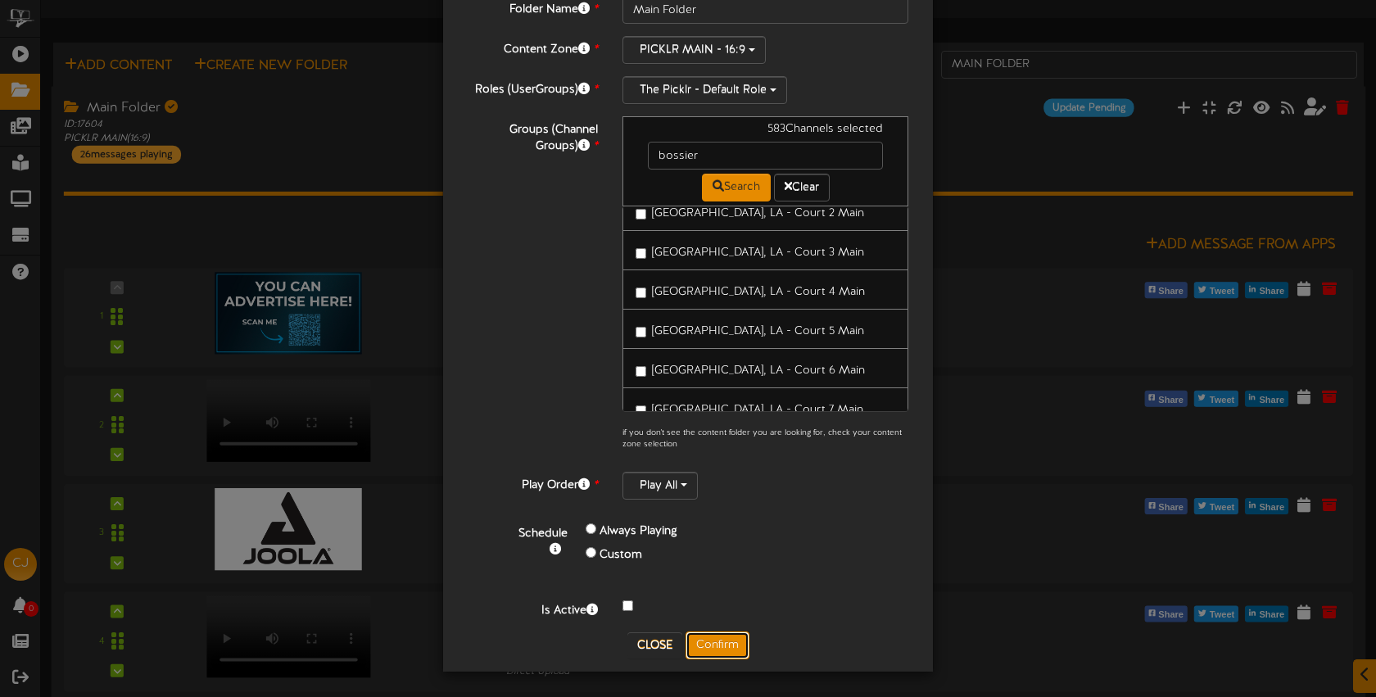
click at [720, 642] on button "Confirm" at bounding box center [718, 646] width 64 height 28
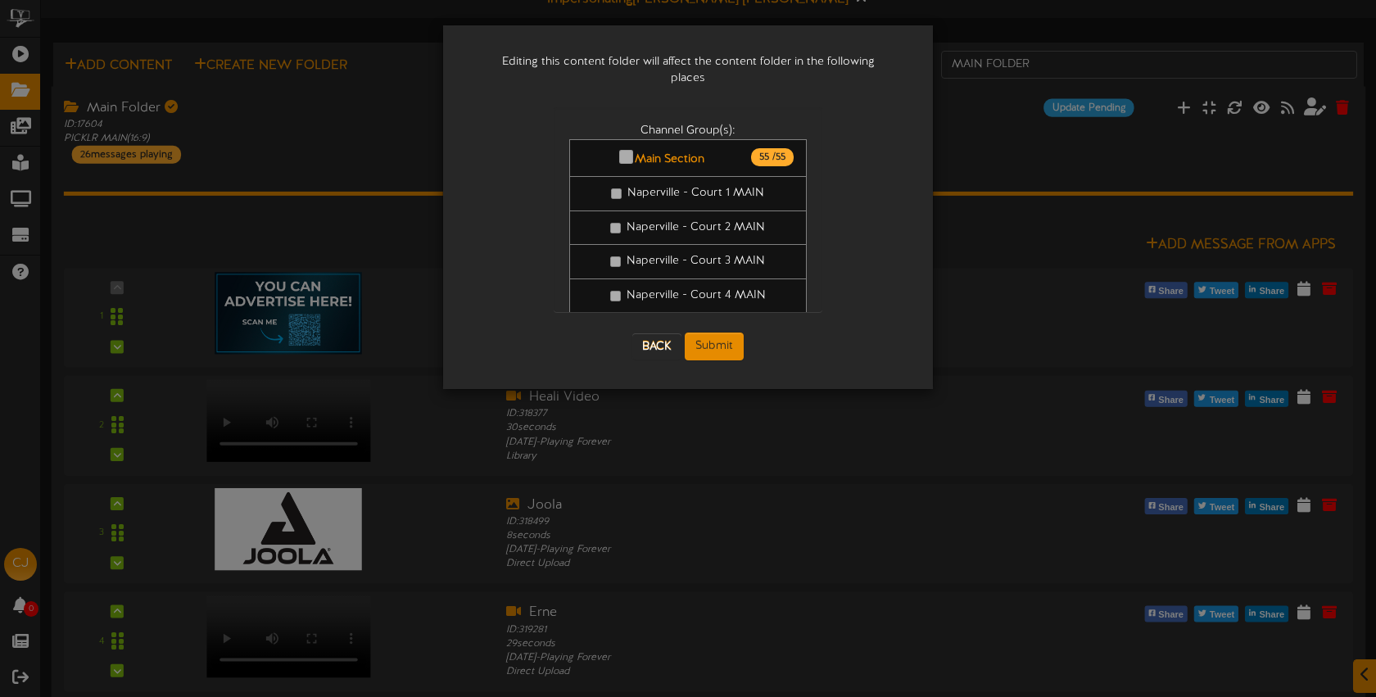
scroll to position [0, 0]
click at [731, 333] on button "Submit" at bounding box center [714, 347] width 59 height 28
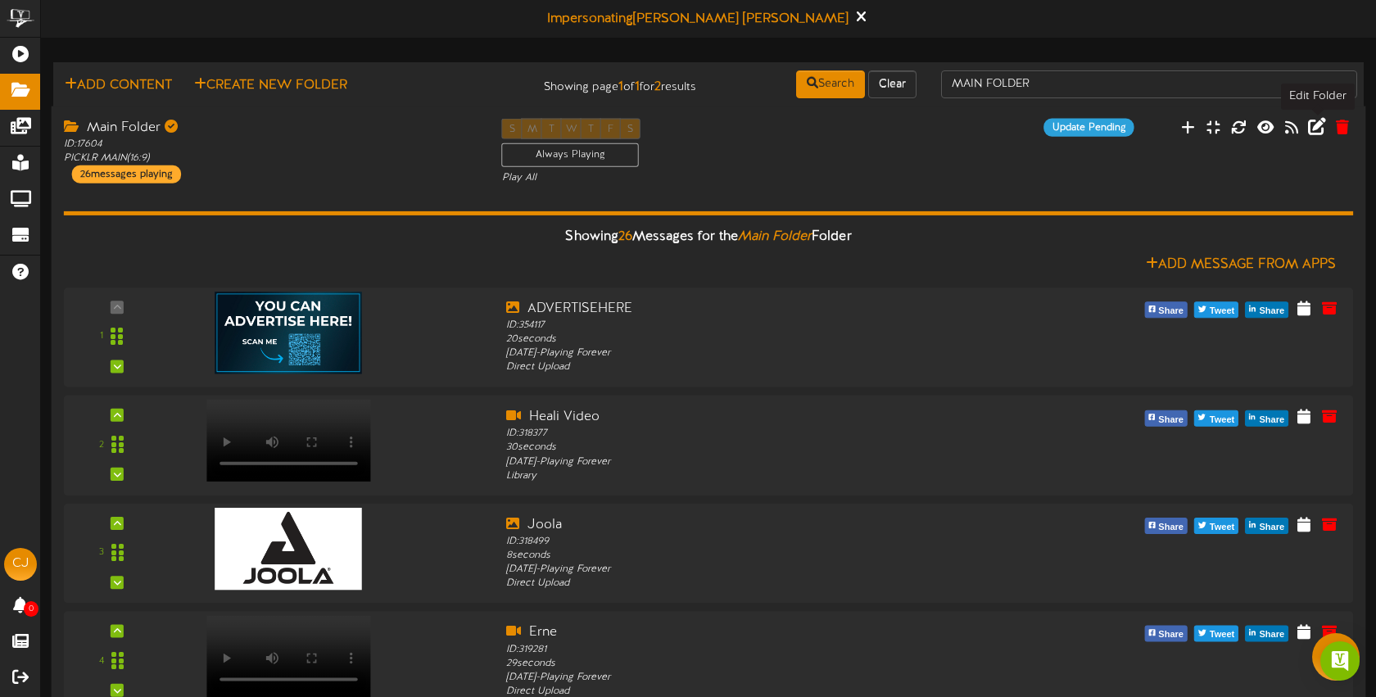
click at [1321, 128] on icon at bounding box center [1317, 126] width 18 height 18
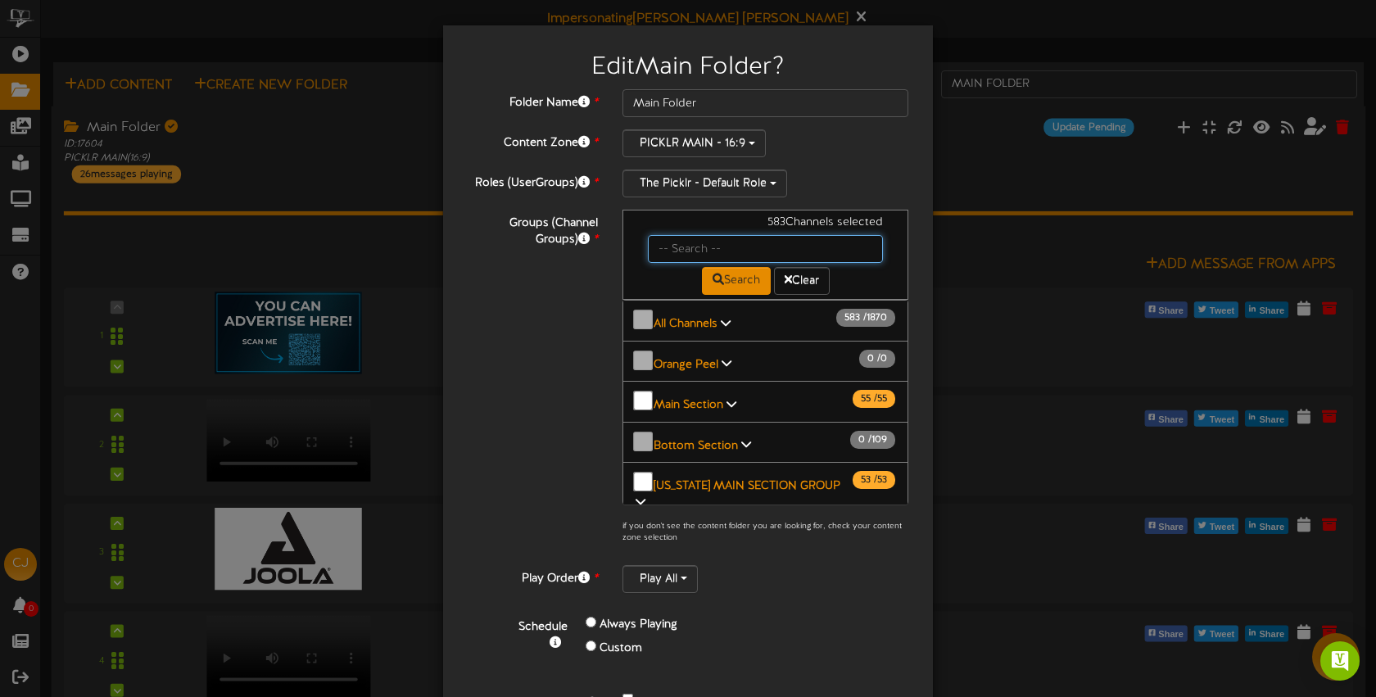
click at [717, 251] on input "text" at bounding box center [765, 249] width 235 height 28
type input "bossier"
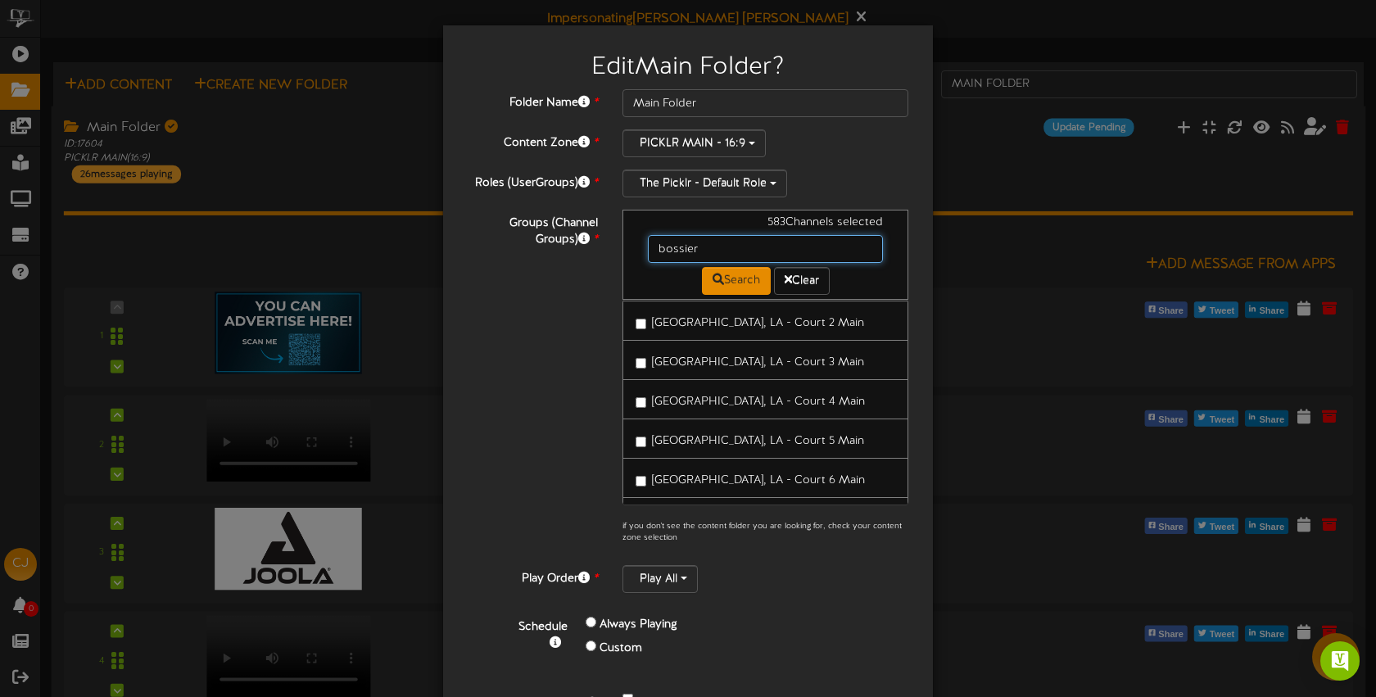
scroll to position [149, 0]
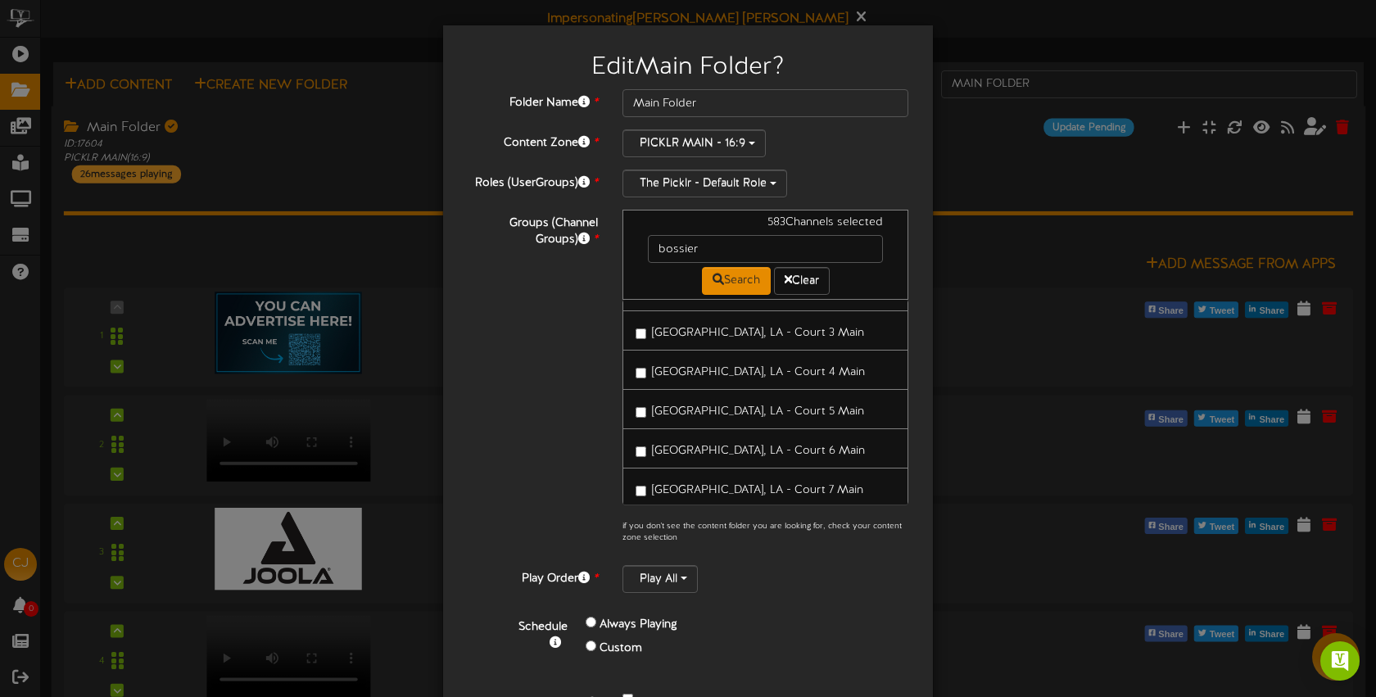
click at [706, 484] on span "Bossier City, LA - Court 7 Main" at bounding box center [757, 490] width 211 height 12
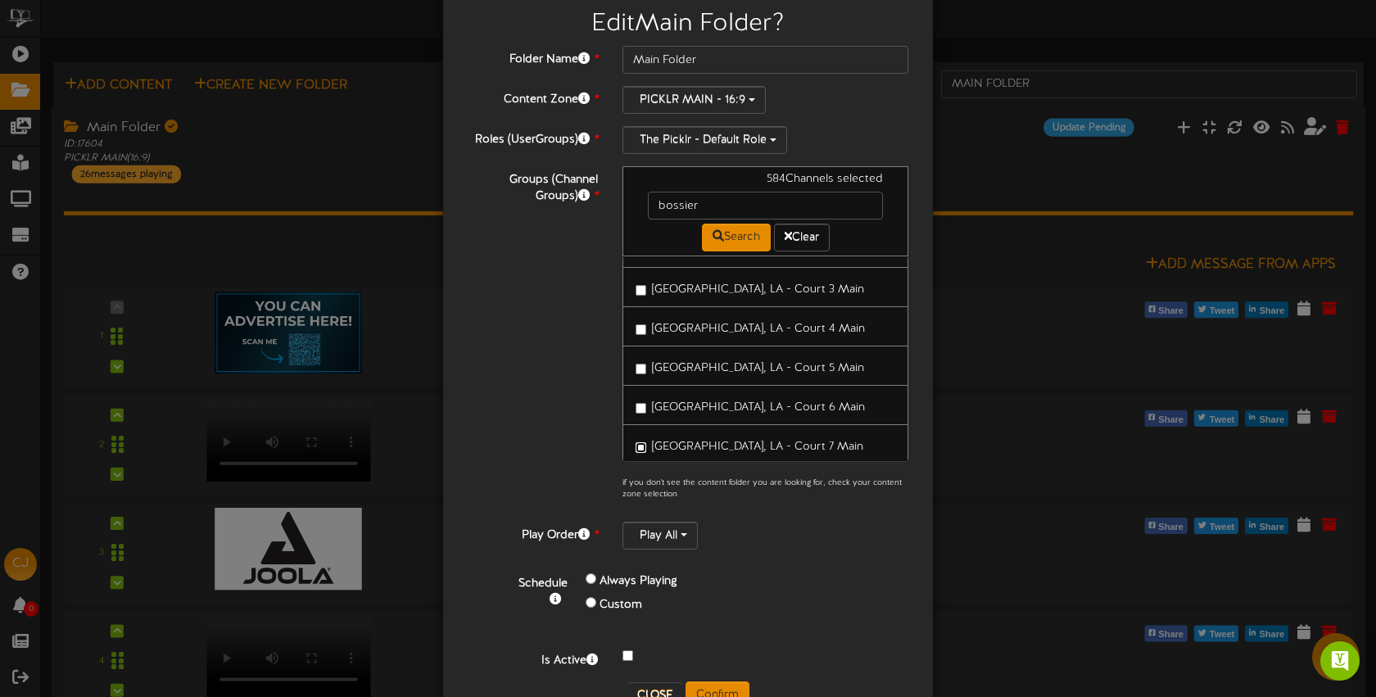
scroll to position [93, 0]
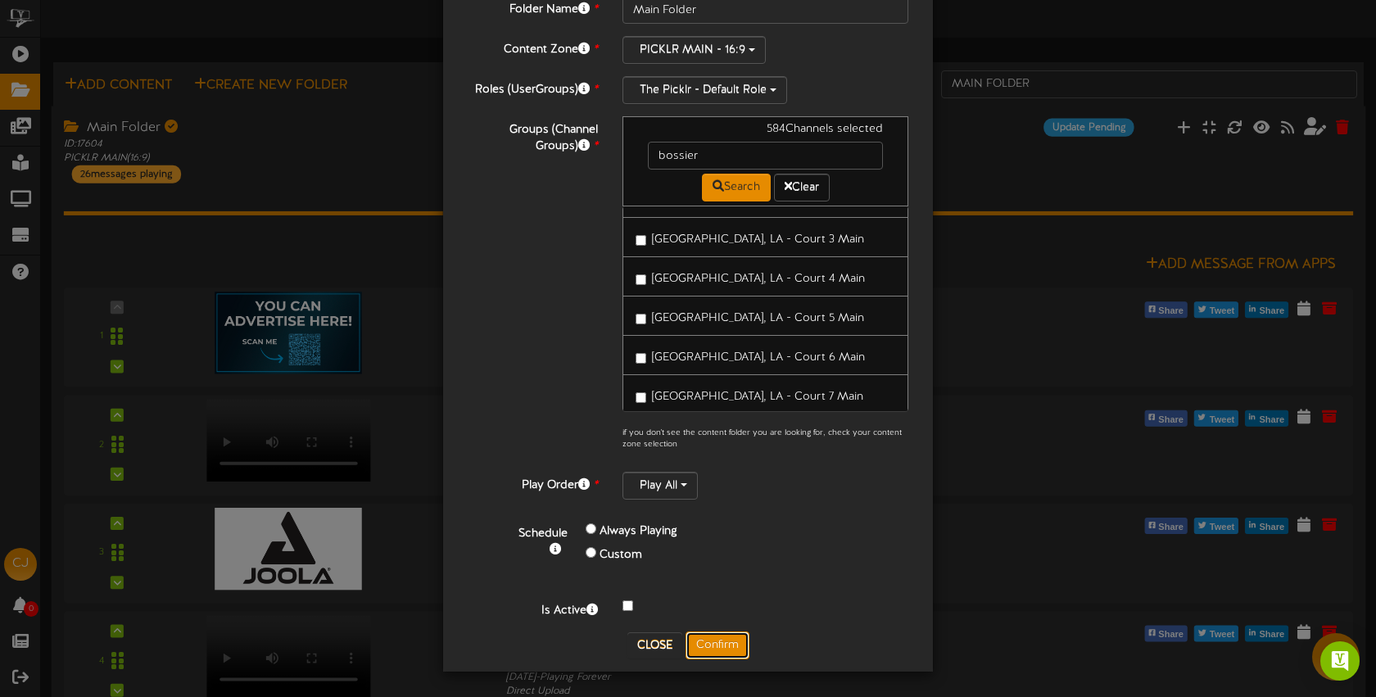
click at [718, 634] on button "Confirm" at bounding box center [718, 646] width 64 height 28
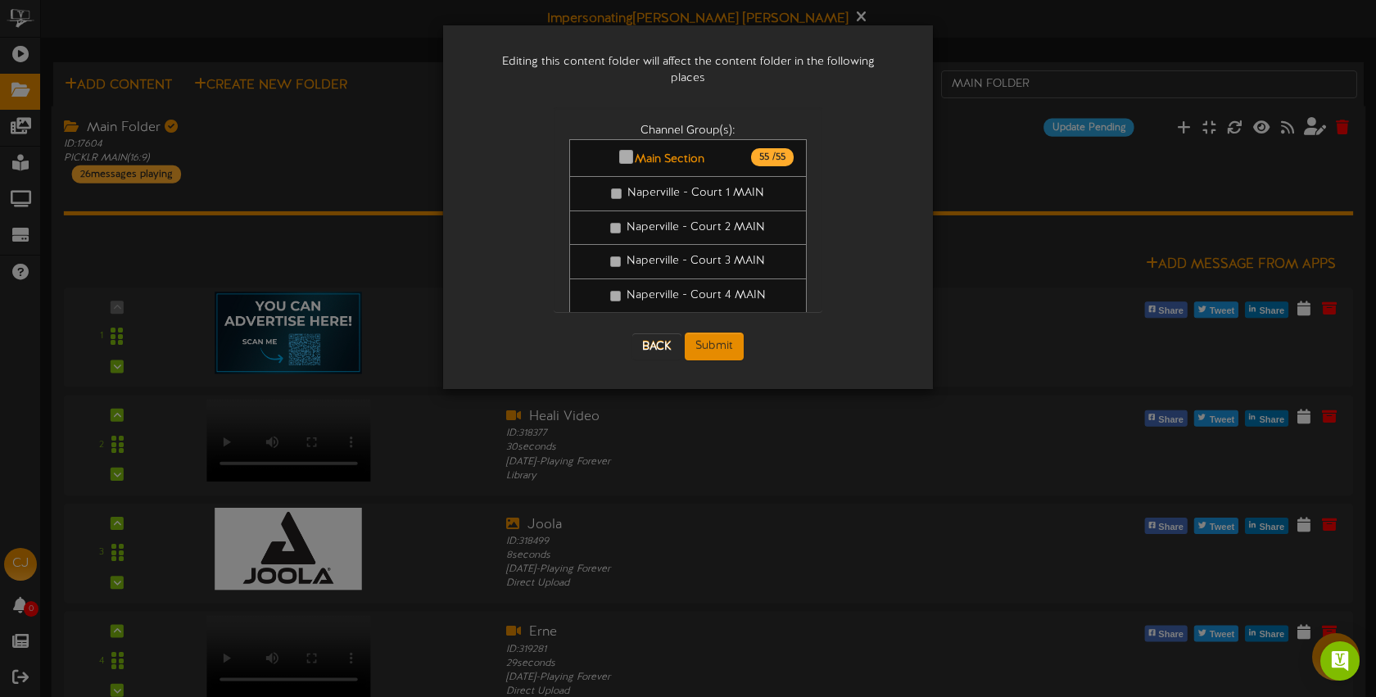
scroll to position [0, 0]
click at [728, 333] on button "Submit" at bounding box center [714, 347] width 59 height 28
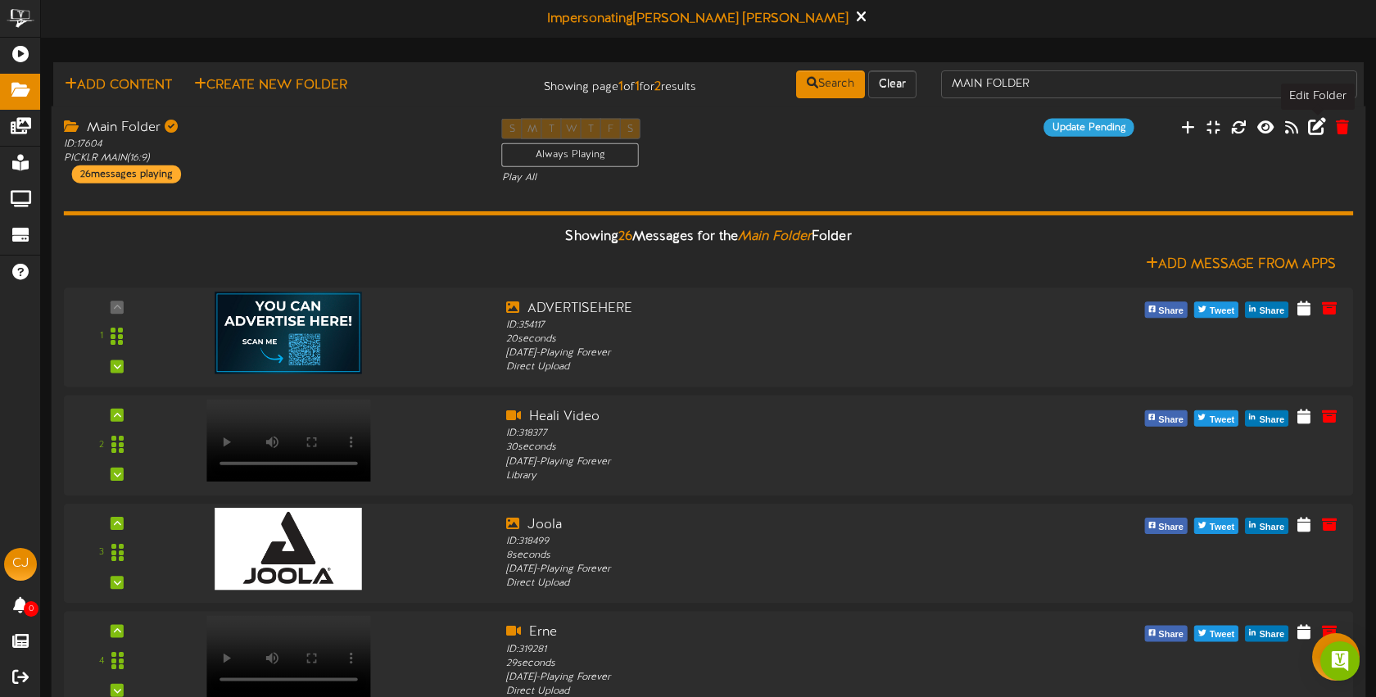
click at [1313, 129] on icon at bounding box center [1317, 126] width 18 height 18
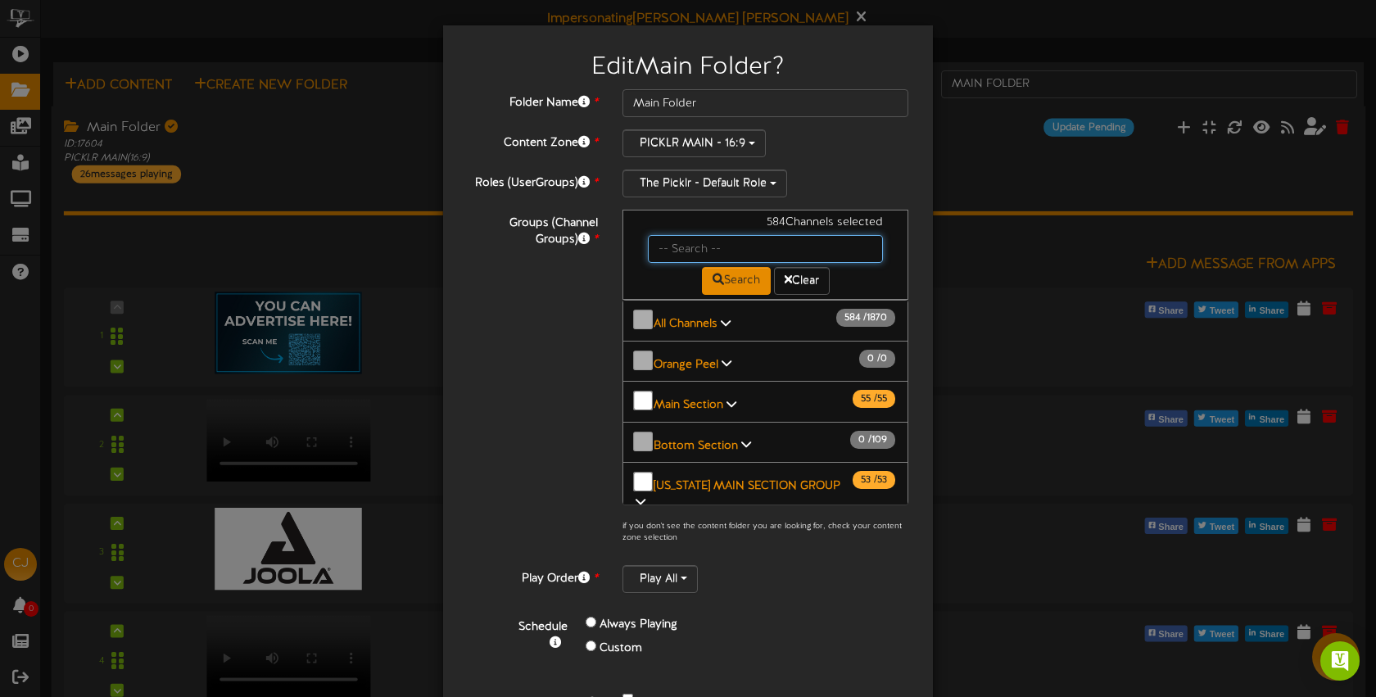
click at [686, 249] on input "text" at bounding box center [765, 249] width 235 height 28
type input "bossier"
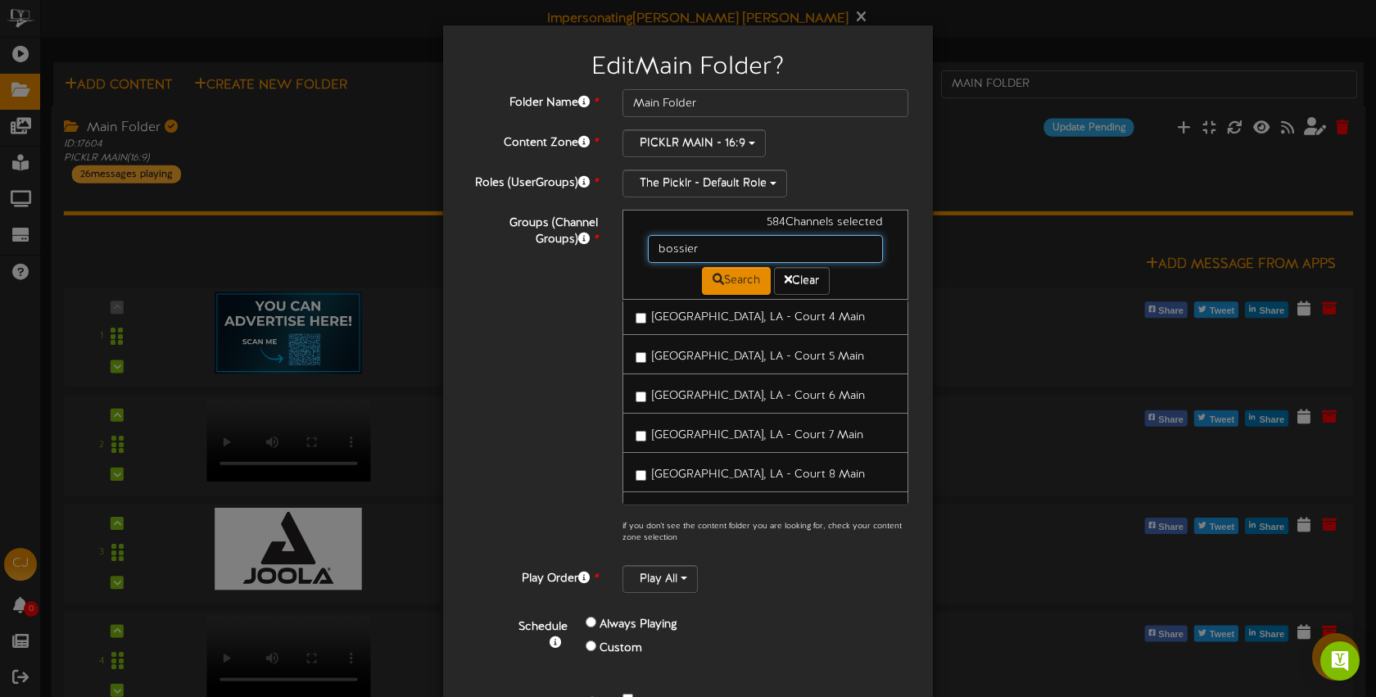
scroll to position [211, 0]
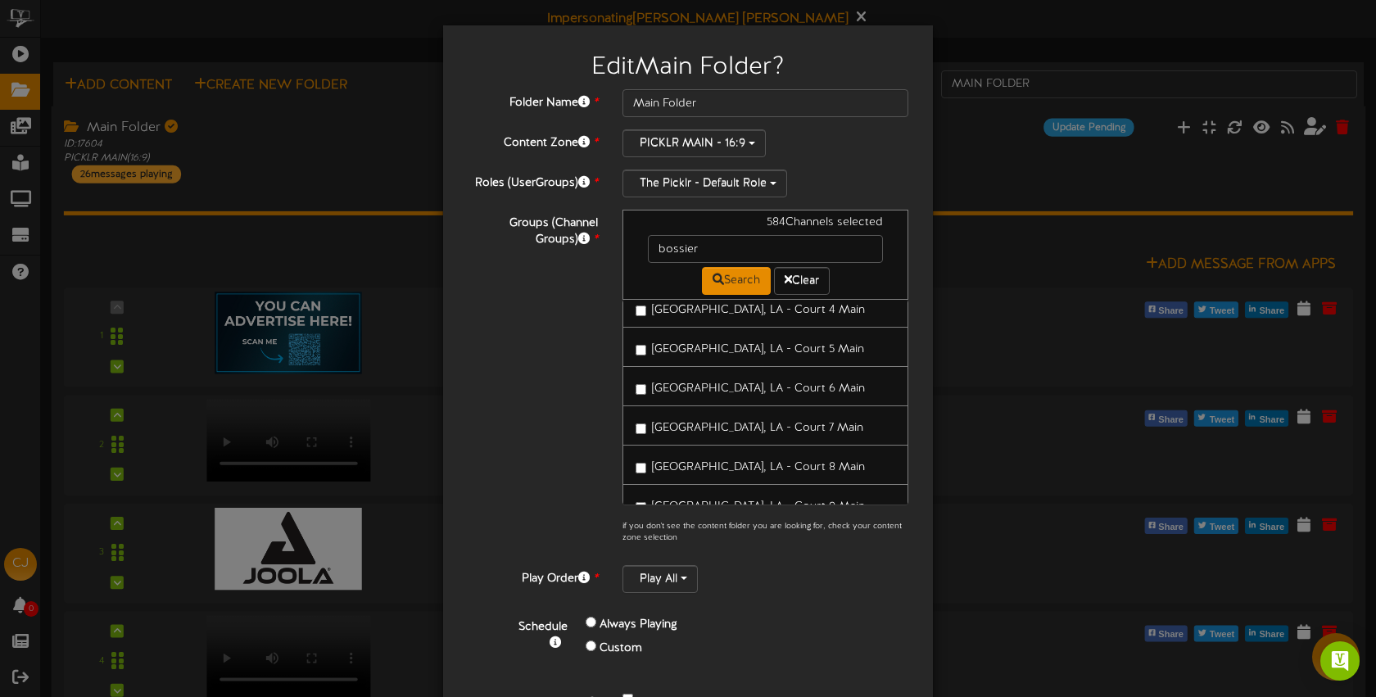
click at [717, 461] on span "Bossier City, LA - Court 8 Main" at bounding box center [758, 467] width 213 height 12
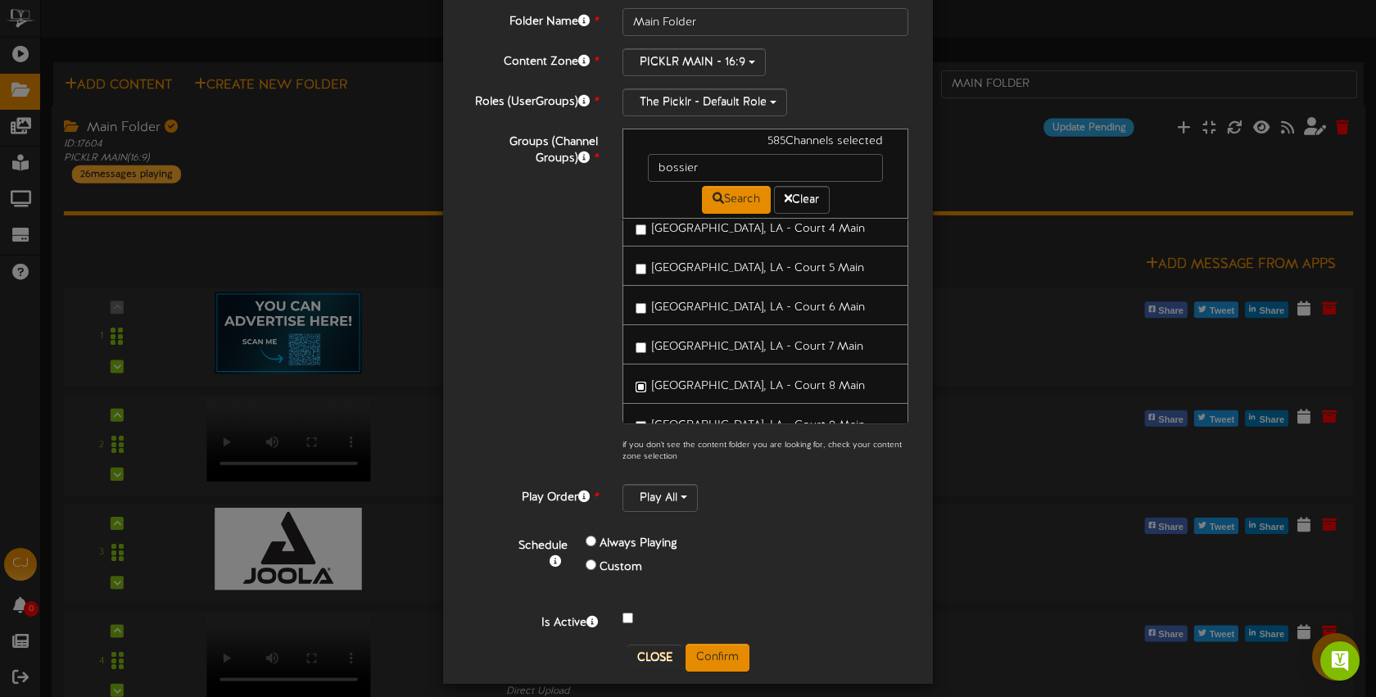
scroll to position [93, 0]
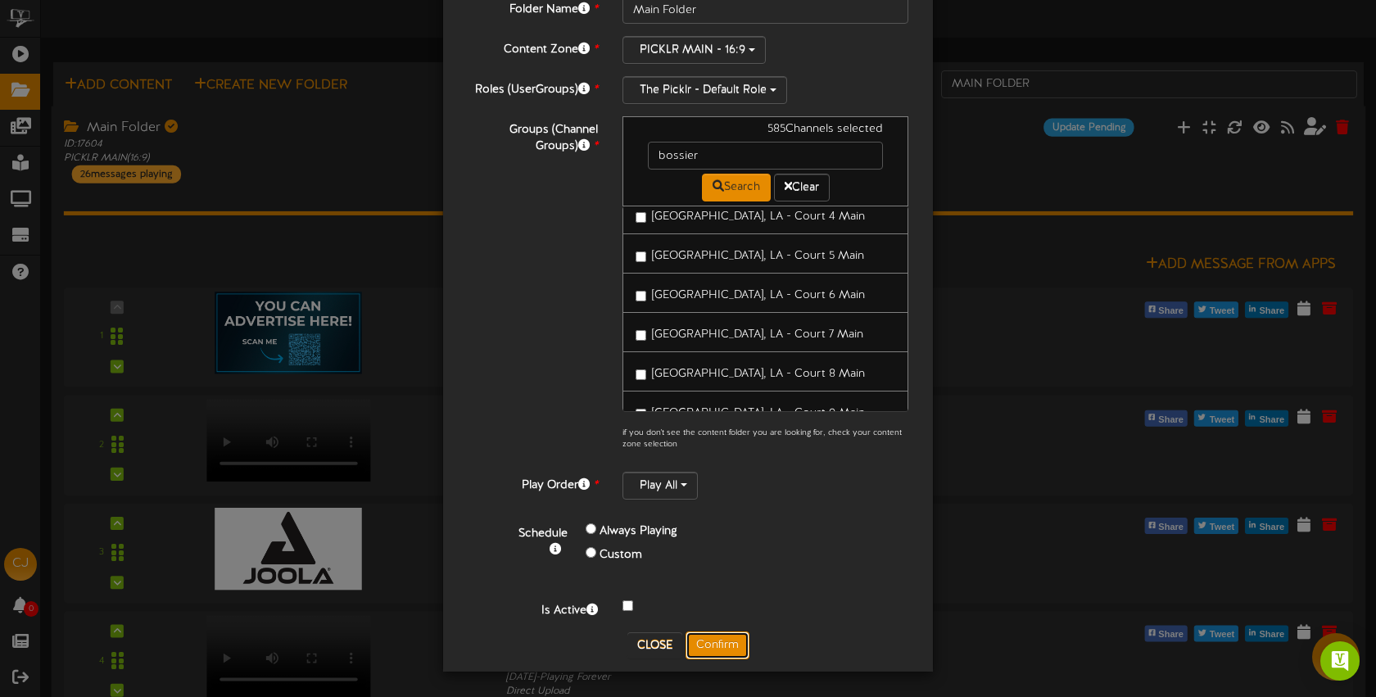
click at [732, 642] on button "Confirm" at bounding box center [718, 646] width 64 height 28
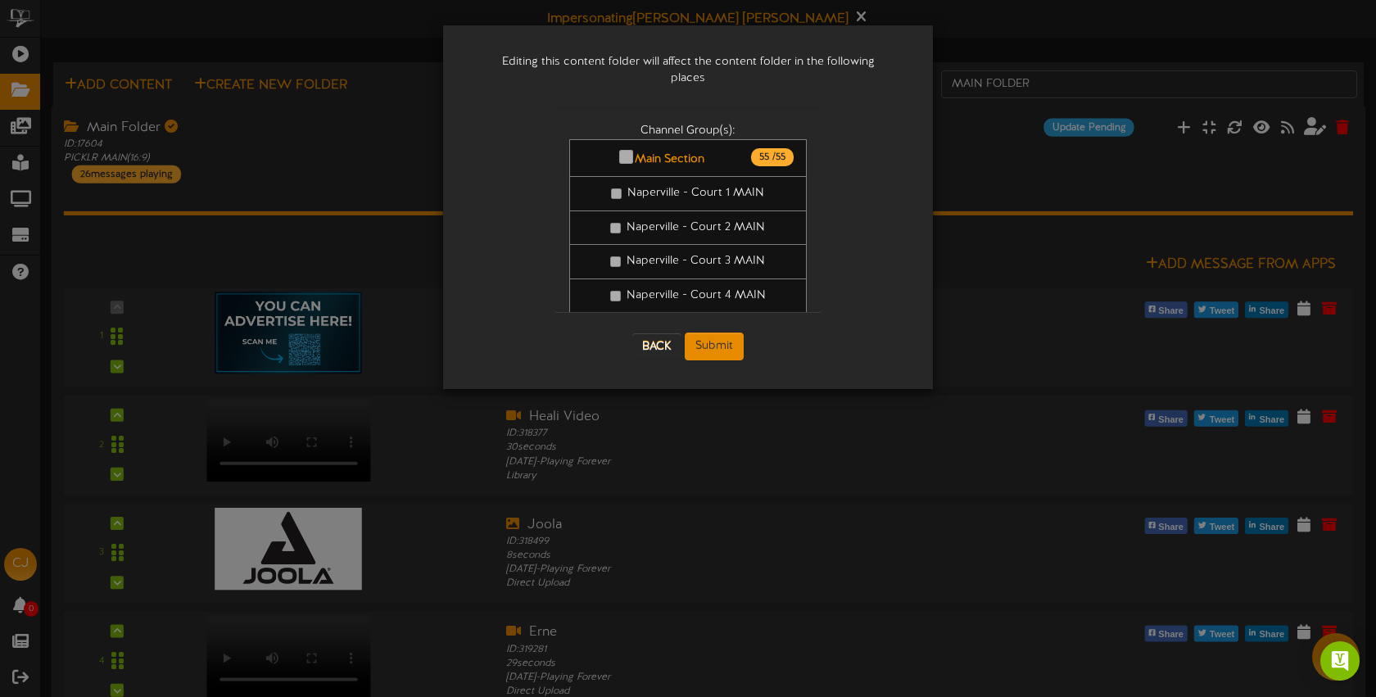
scroll to position [0, 0]
click at [732, 333] on button "Submit" at bounding box center [714, 347] width 59 height 28
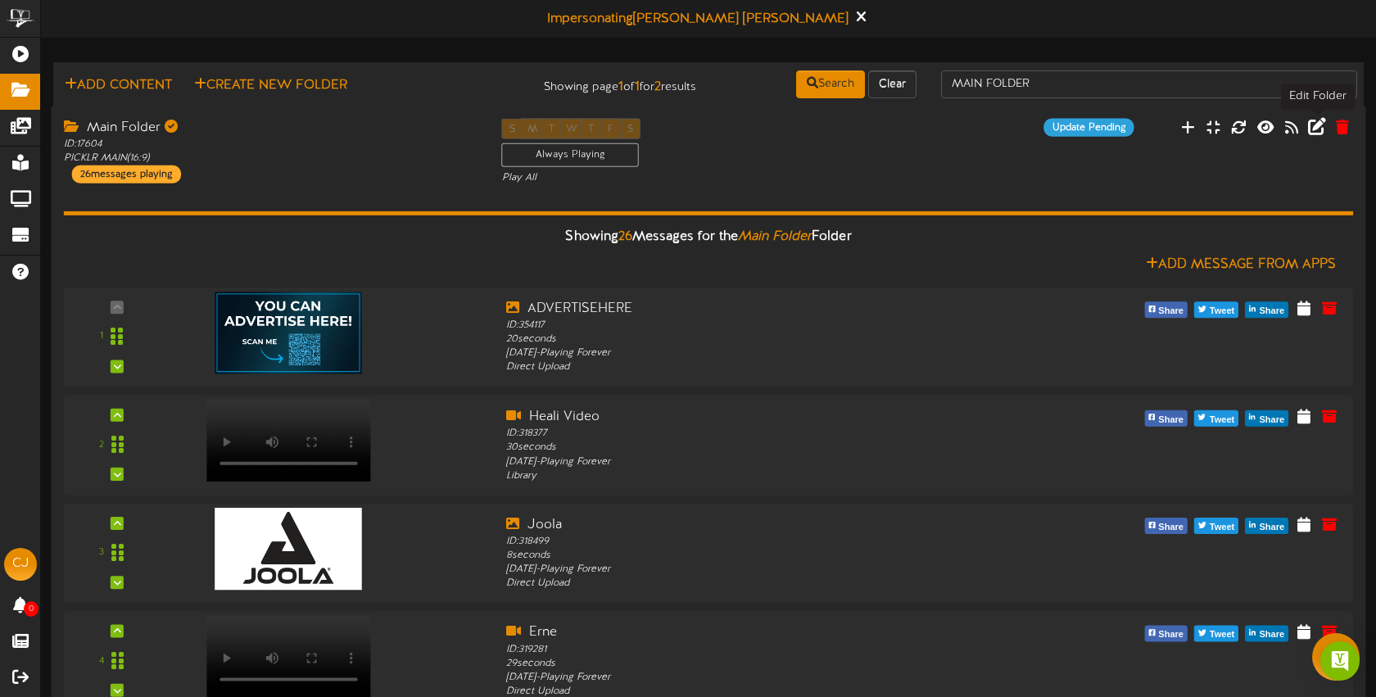
click at [1317, 132] on icon at bounding box center [1317, 126] width 18 height 18
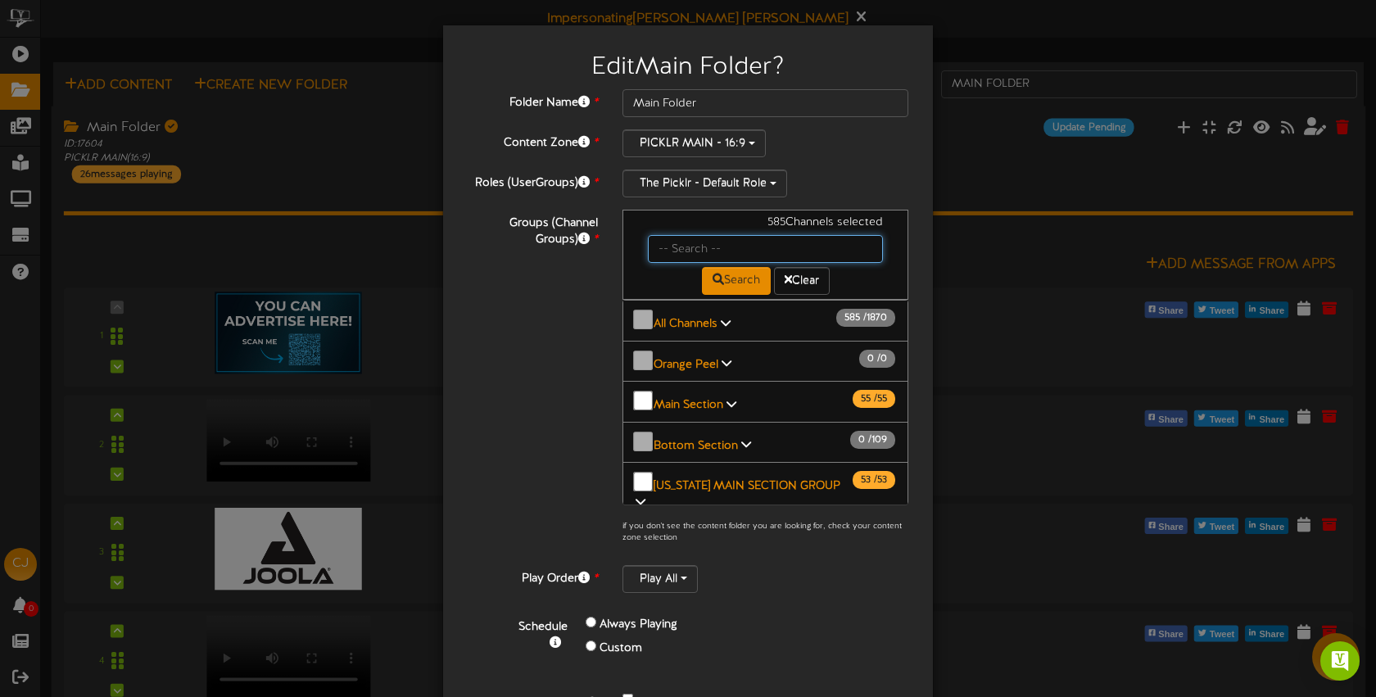
click at [676, 248] on input "text" at bounding box center [765, 249] width 235 height 28
type input "bossier"
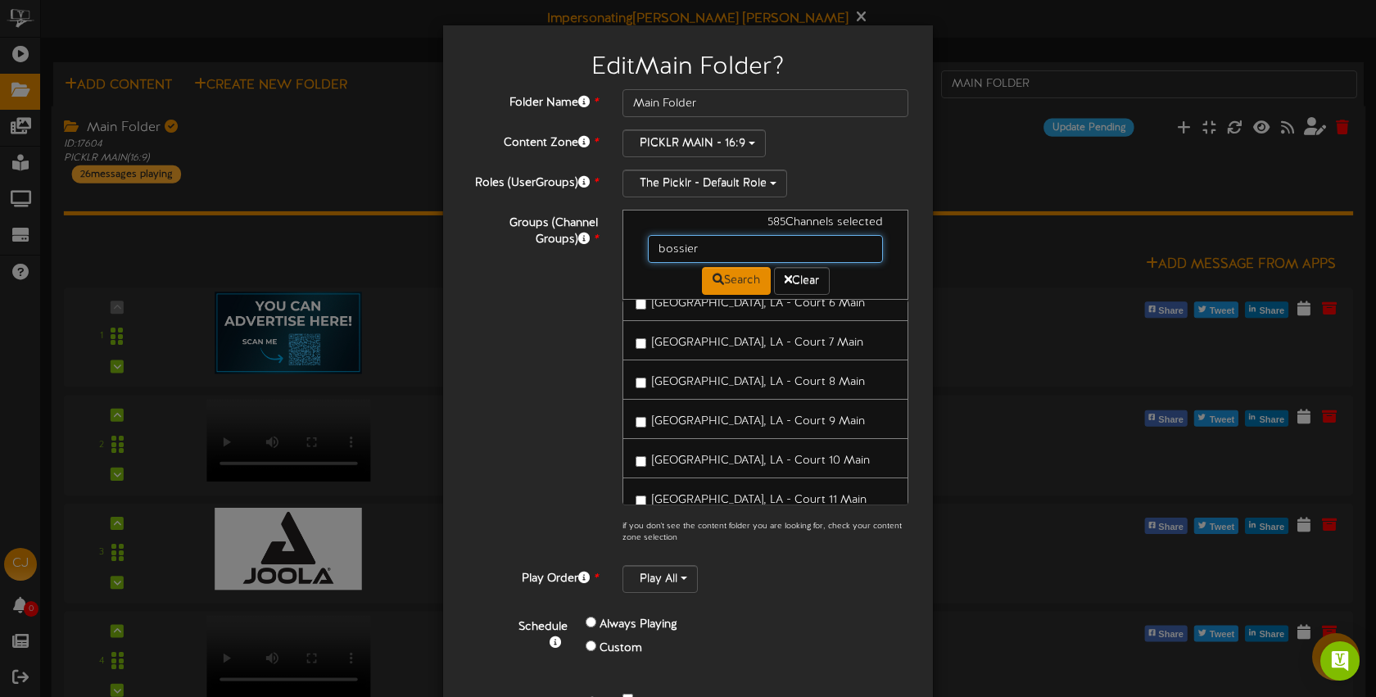
scroll to position [305, 0]
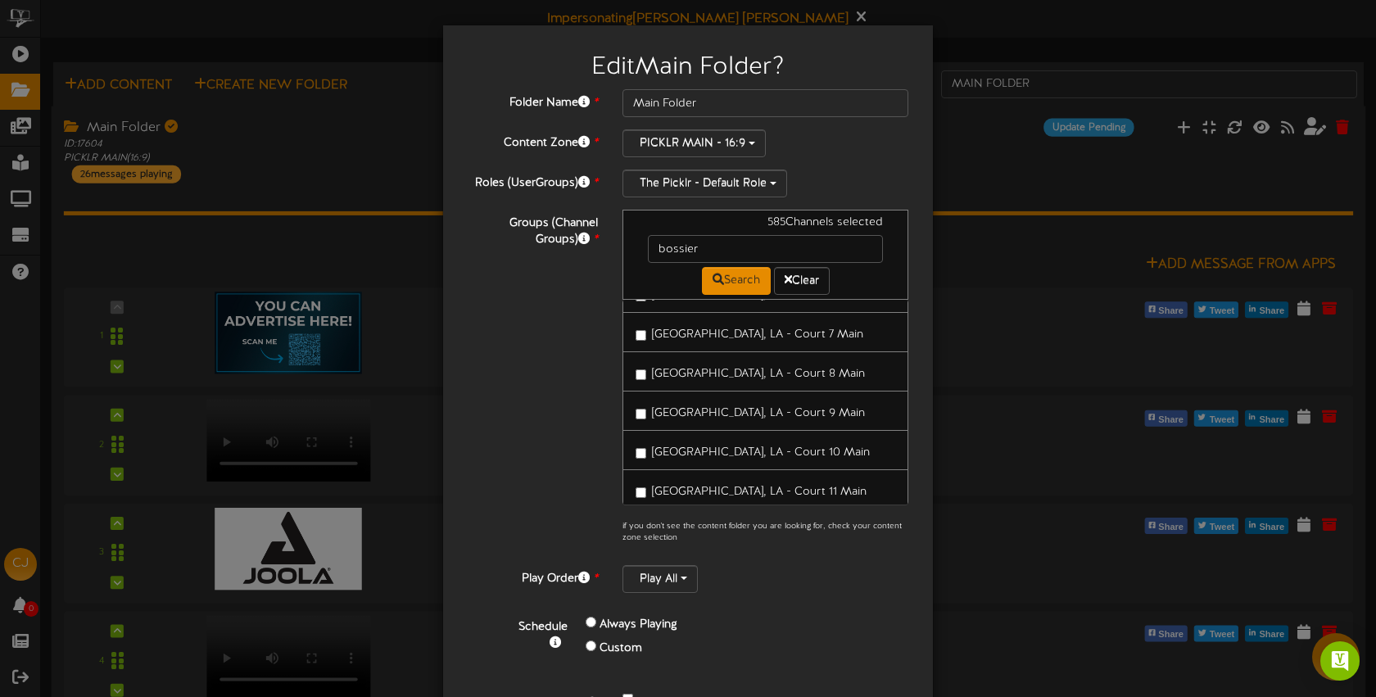
click at [687, 408] on span "Bossier City, LA - Court 9 Main" at bounding box center [758, 413] width 213 height 12
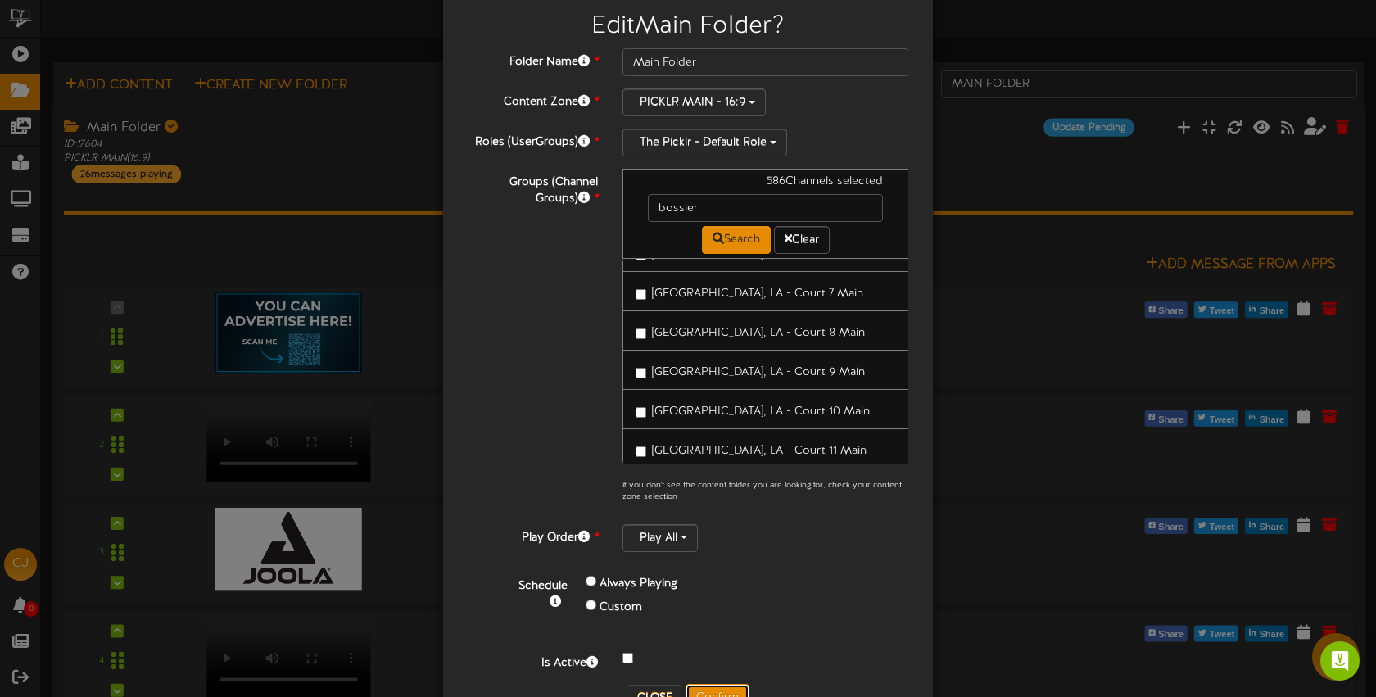
click at [723, 691] on button "Confirm" at bounding box center [718, 698] width 64 height 28
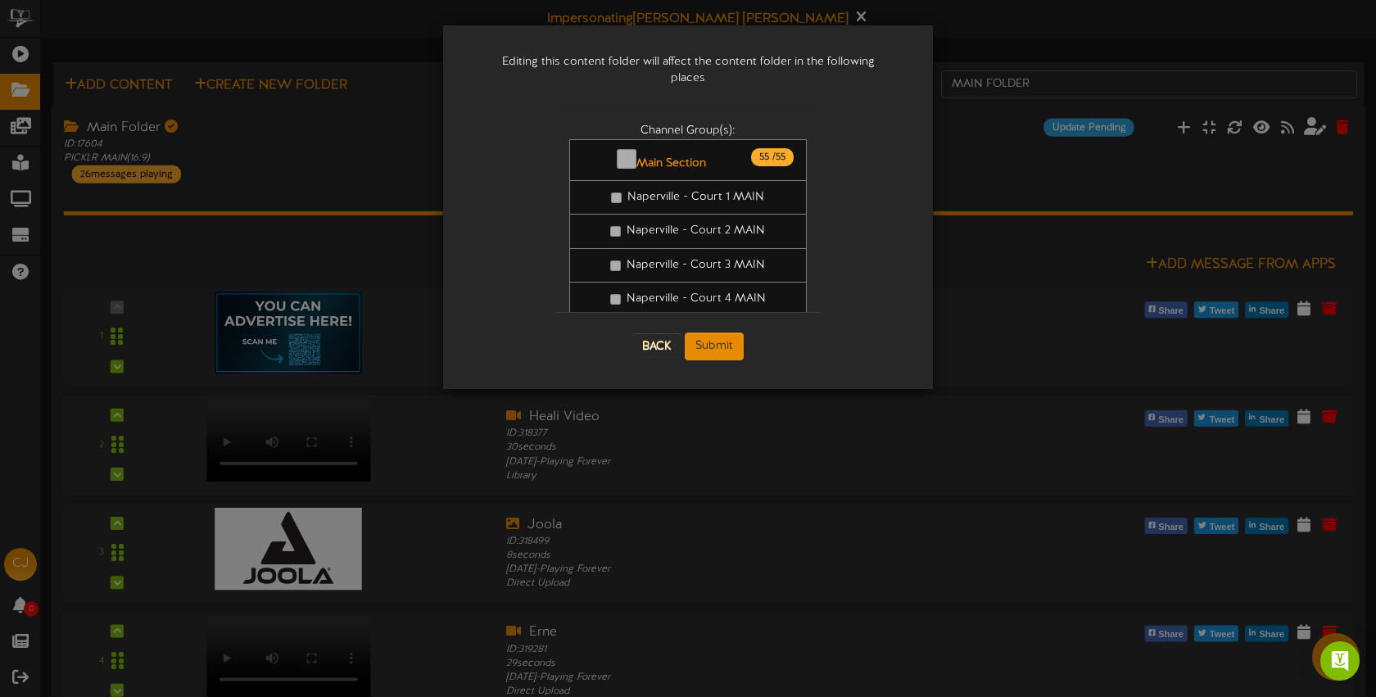
scroll to position [0, 0]
click at [702, 333] on button "Submit" at bounding box center [714, 347] width 59 height 28
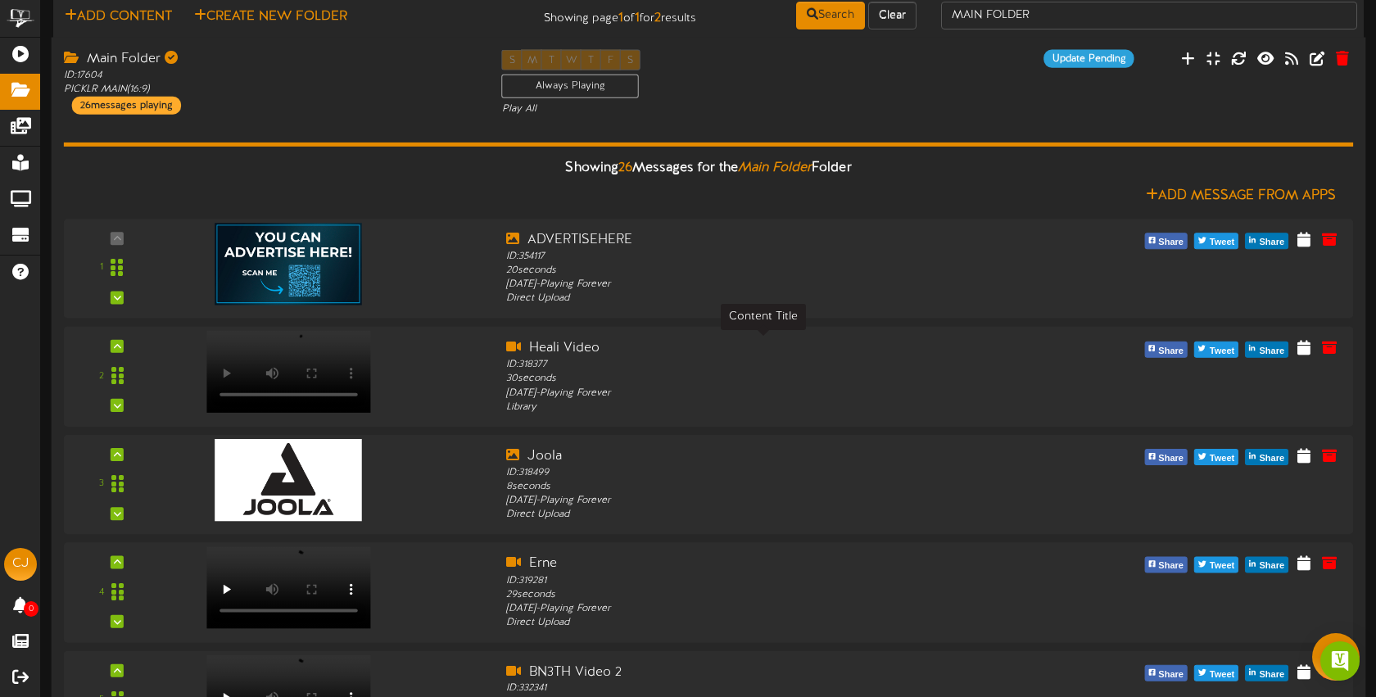
scroll to position [43, 0]
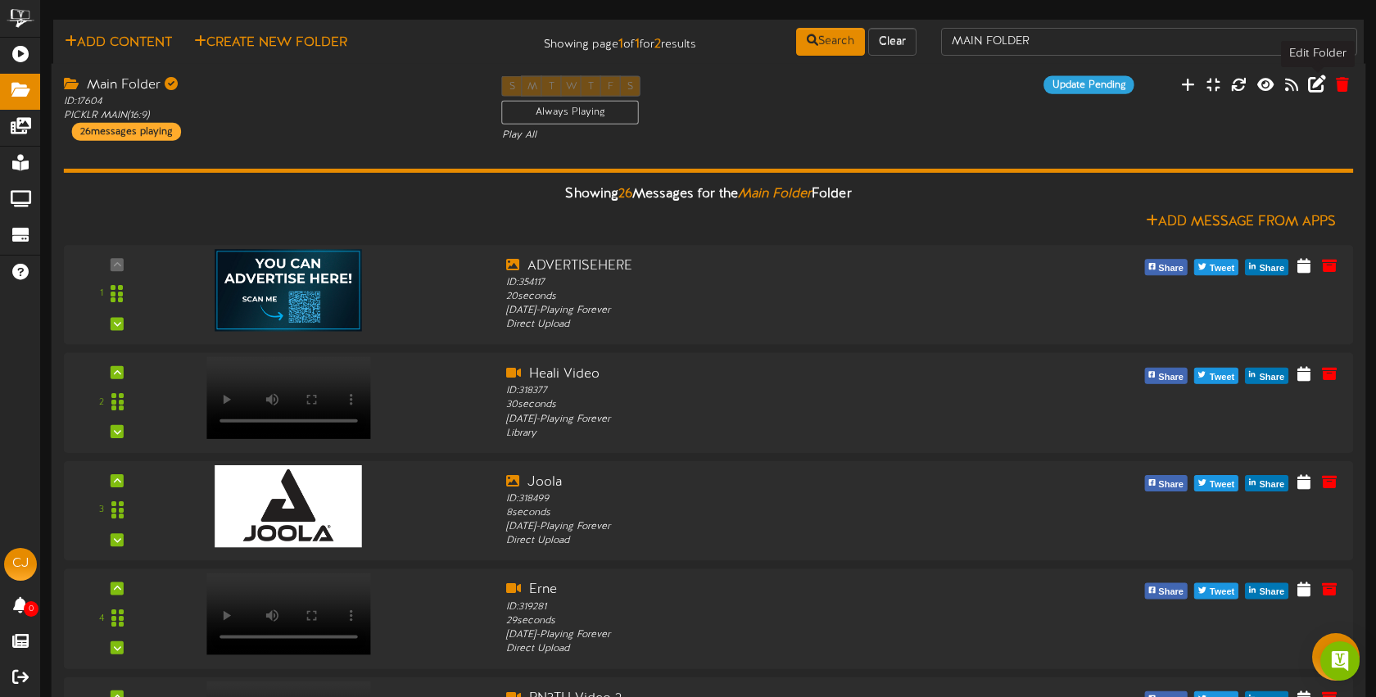
click at [1315, 87] on icon at bounding box center [1317, 84] width 18 height 18
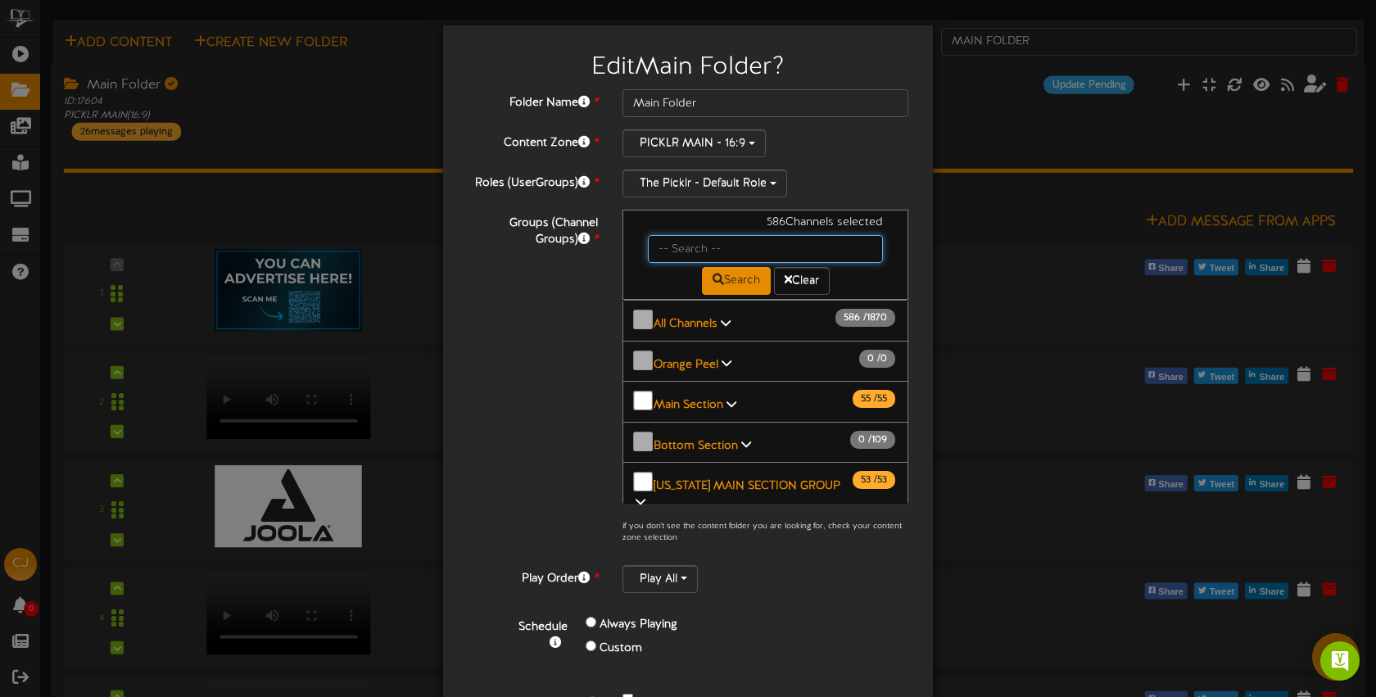
click at [667, 249] on input "text" at bounding box center [765, 249] width 235 height 28
type input "bossier"
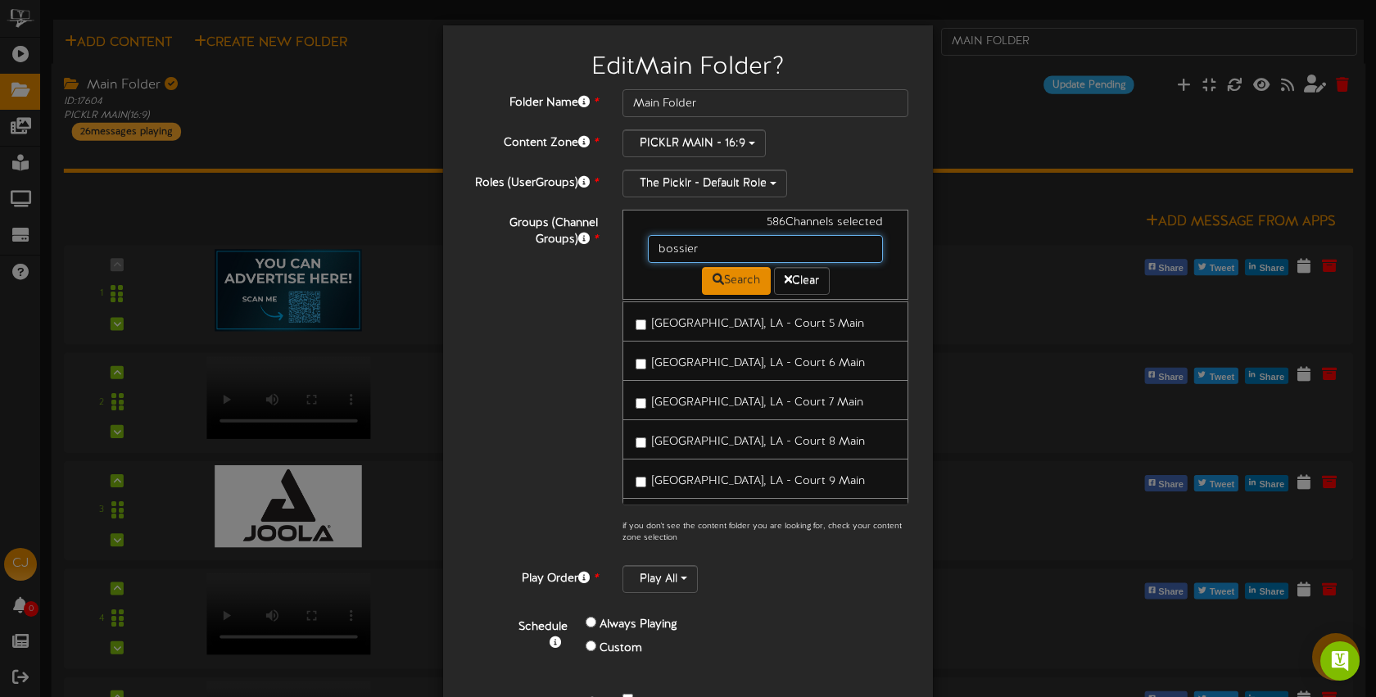
scroll to position [327, 0]
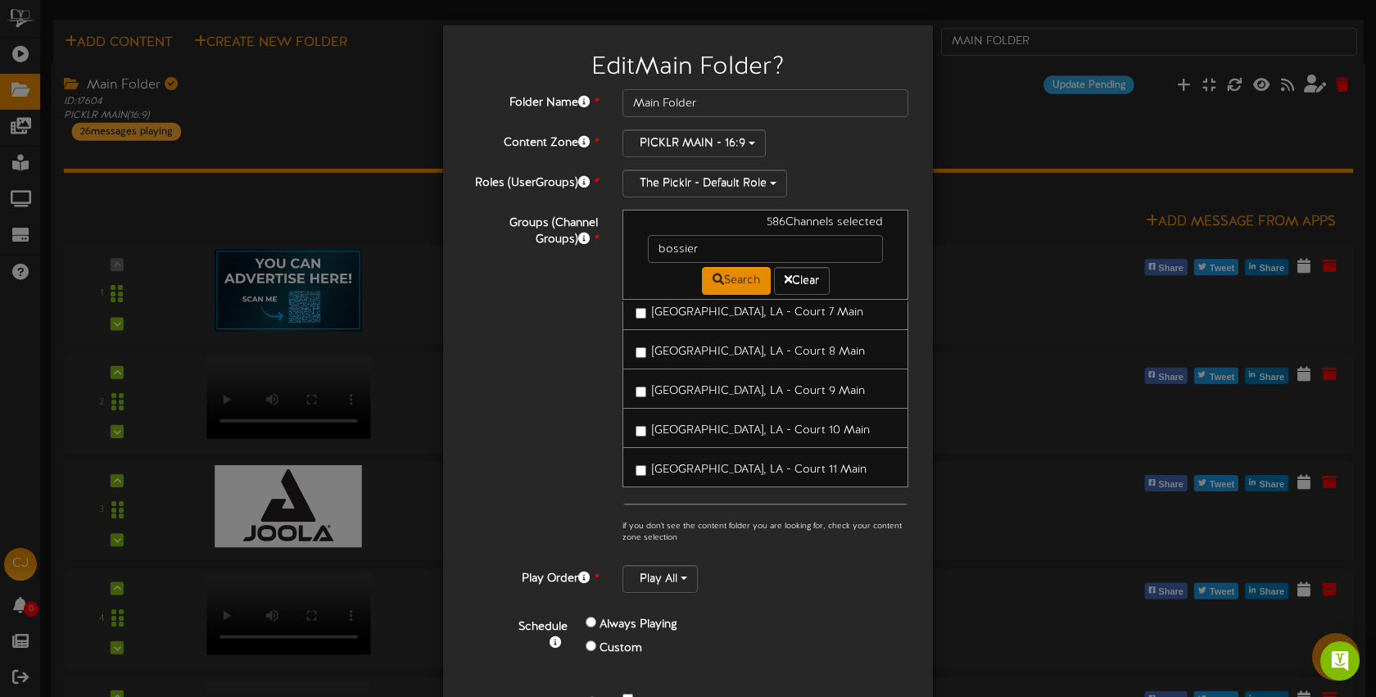
click at [702, 424] on span "[GEOGRAPHIC_DATA], LA - Court 10 Main" at bounding box center [761, 430] width 218 height 12
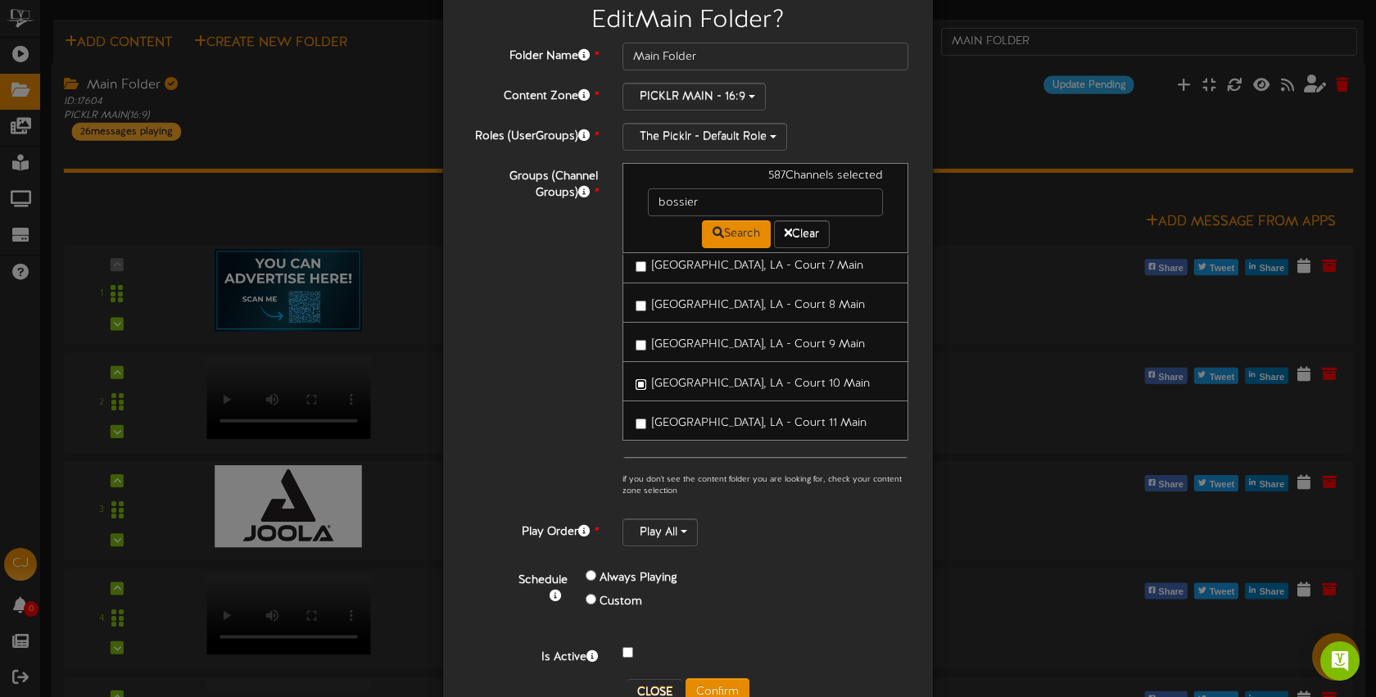
scroll to position [93, 0]
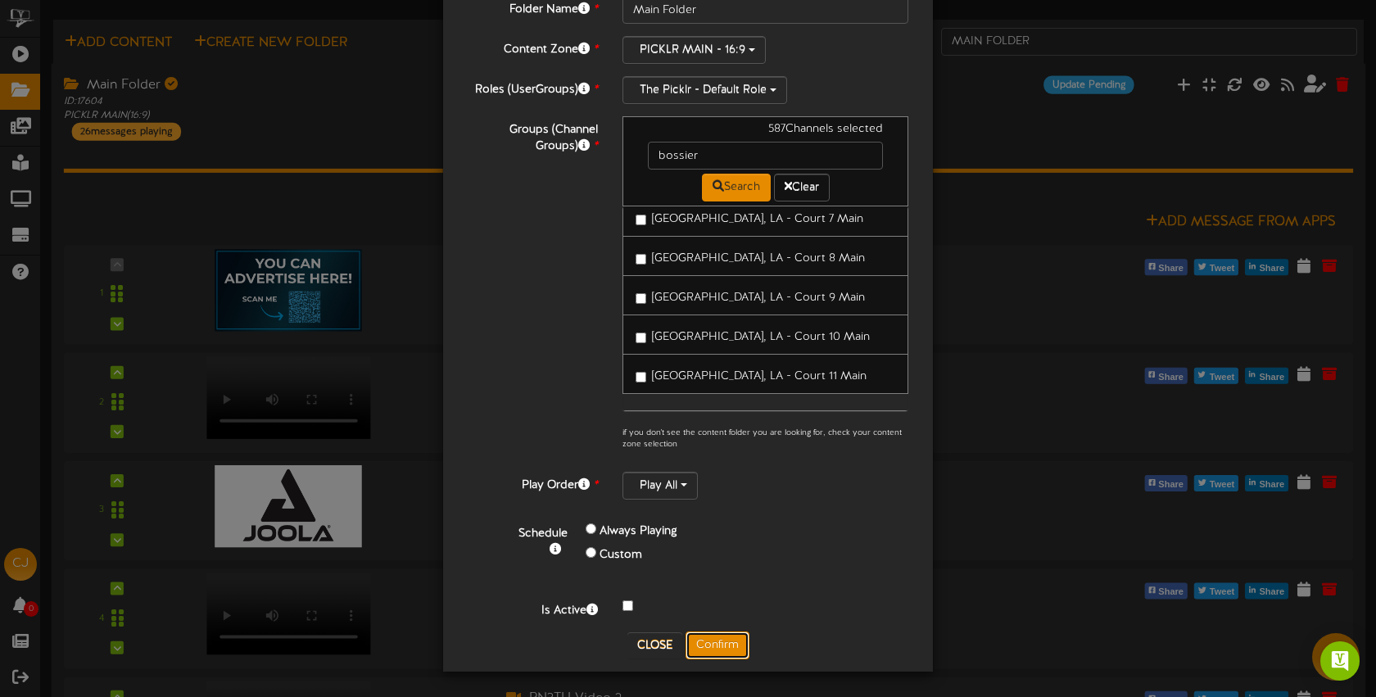
click at [726, 644] on button "Confirm" at bounding box center [718, 646] width 64 height 28
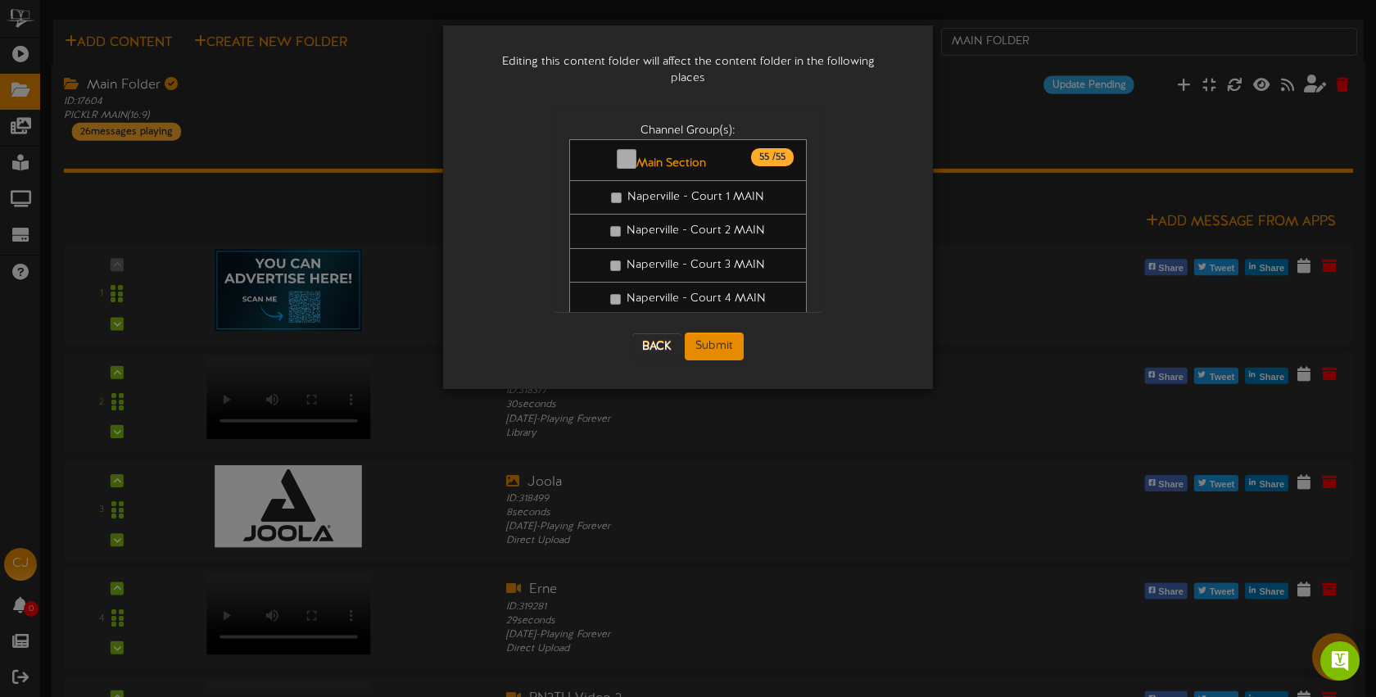
scroll to position [0, 0]
click at [723, 336] on button "Submit" at bounding box center [714, 347] width 59 height 28
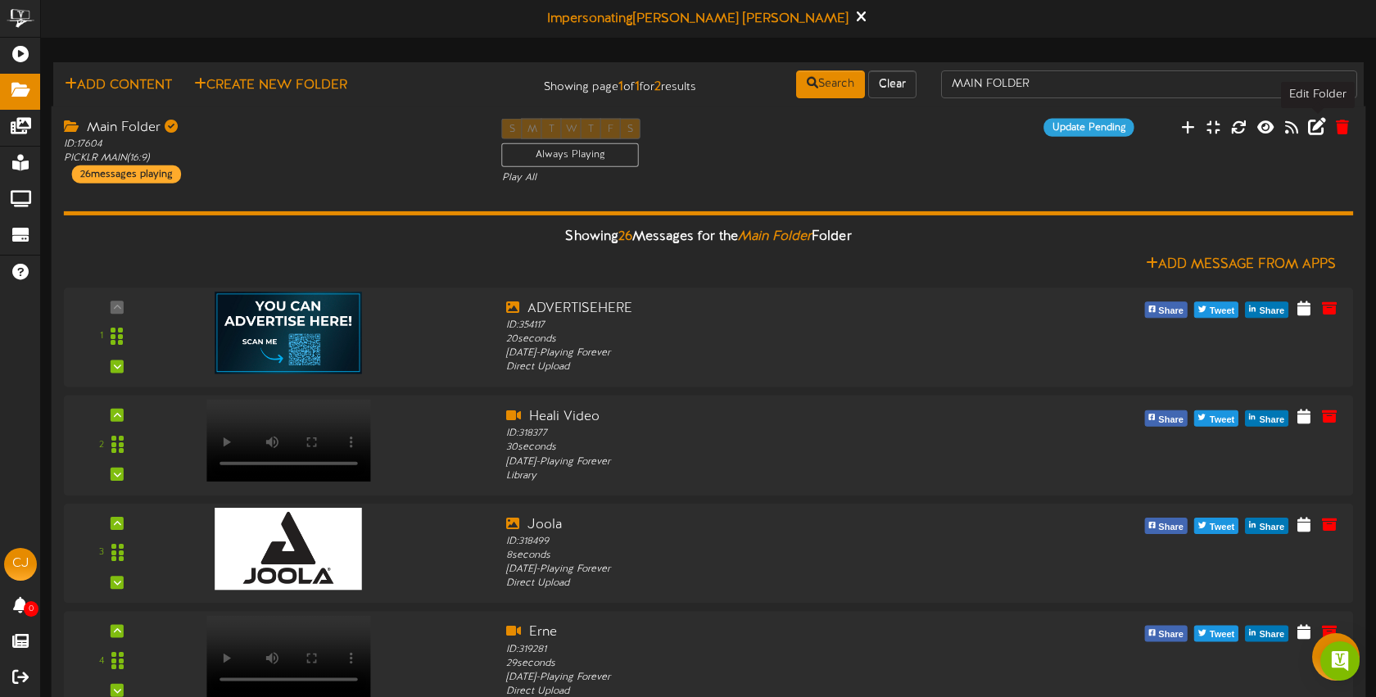
click at [1324, 132] on icon at bounding box center [1317, 126] width 18 height 18
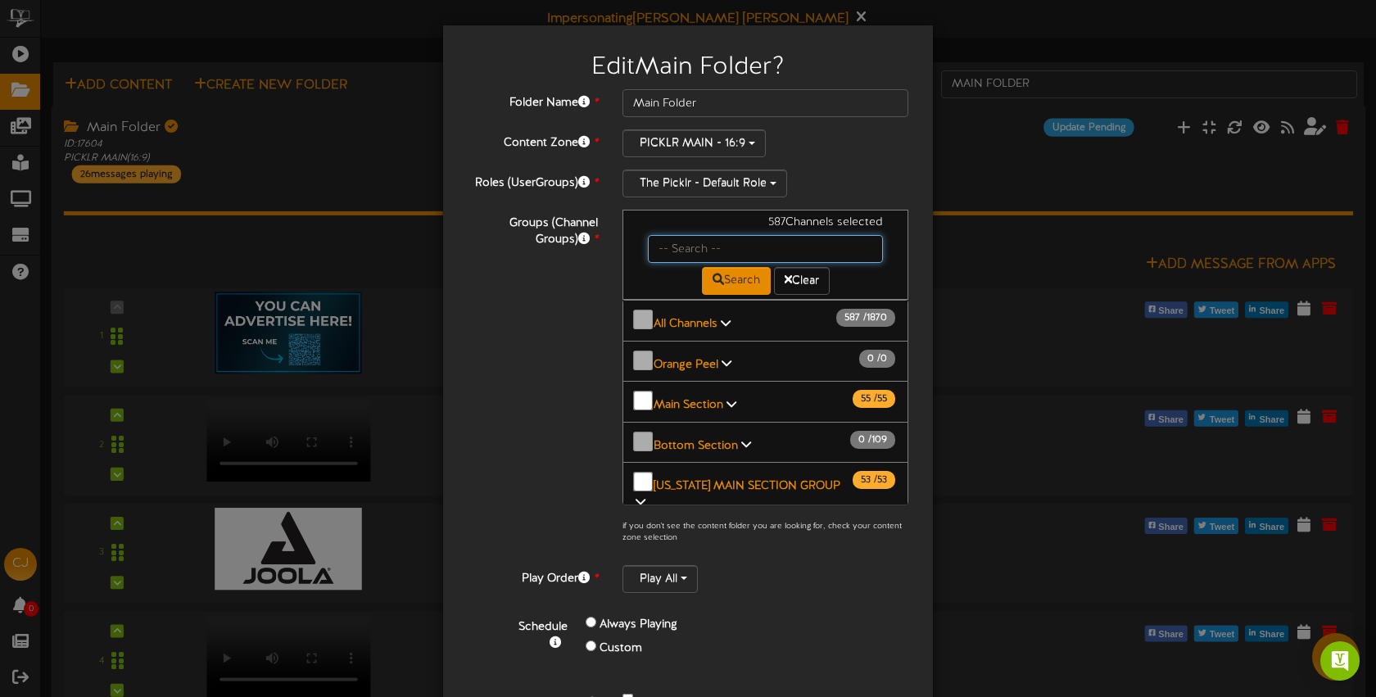
click at [722, 249] on input "text" at bounding box center [765, 249] width 235 height 28
type input "bossier"
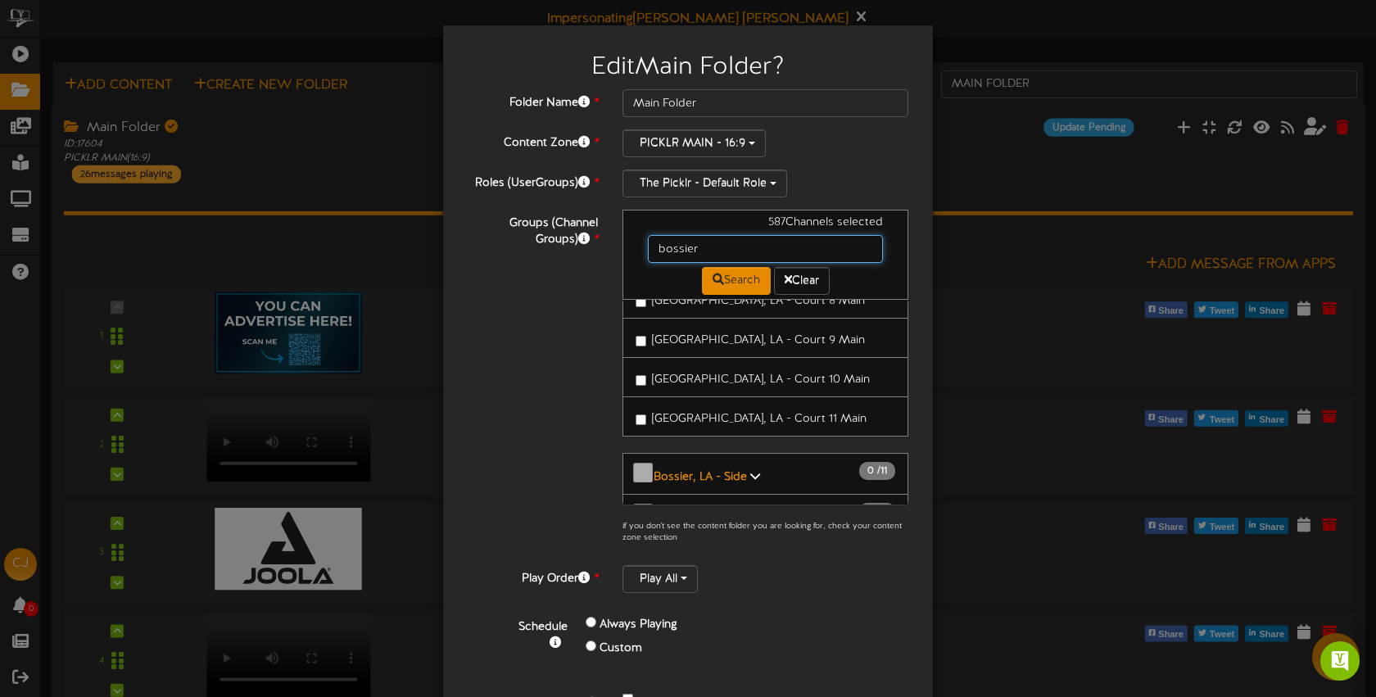
scroll to position [391, 0]
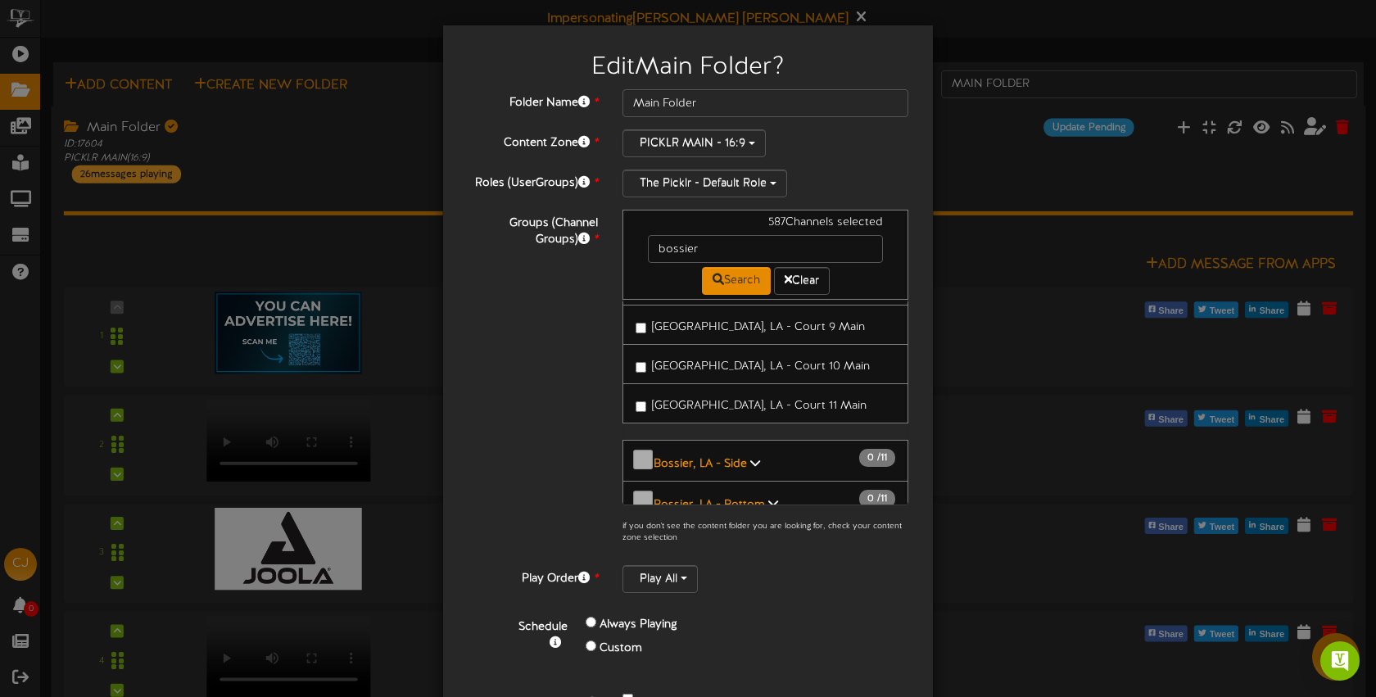
click at [732, 400] on span "Bossier City, LA - Court 11 Main" at bounding box center [759, 406] width 215 height 12
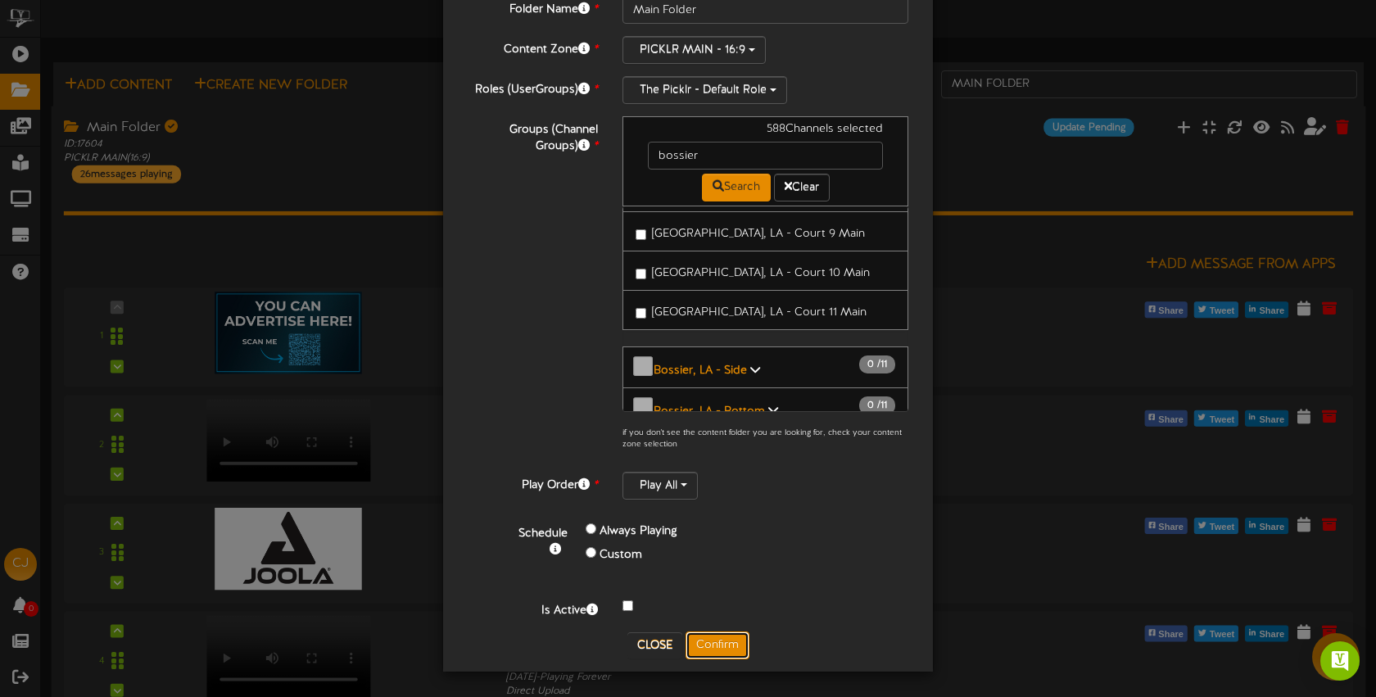
click at [728, 637] on button "Confirm" at bounding box center [718, 646] width 64 height 28
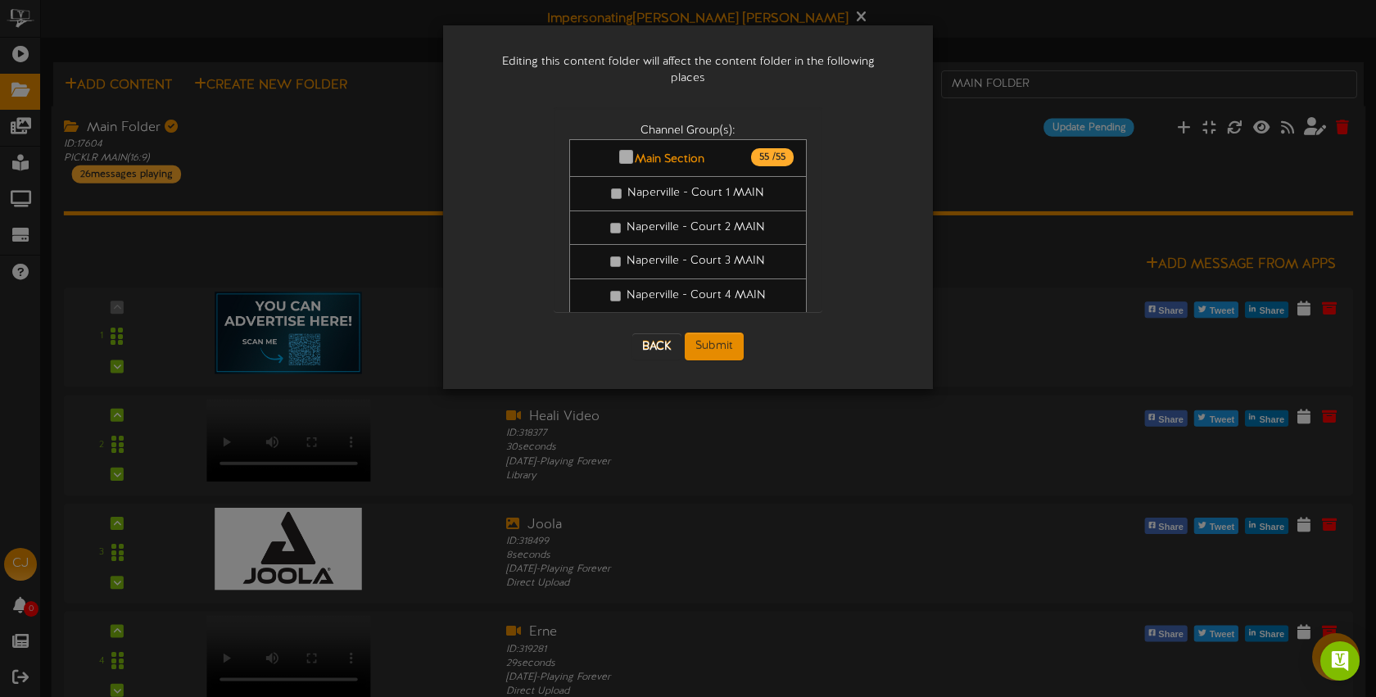
scroll to position [0, 0]
click at [723, 338] on button "Submit" at bounding box center [714, 347] width 59 height 28
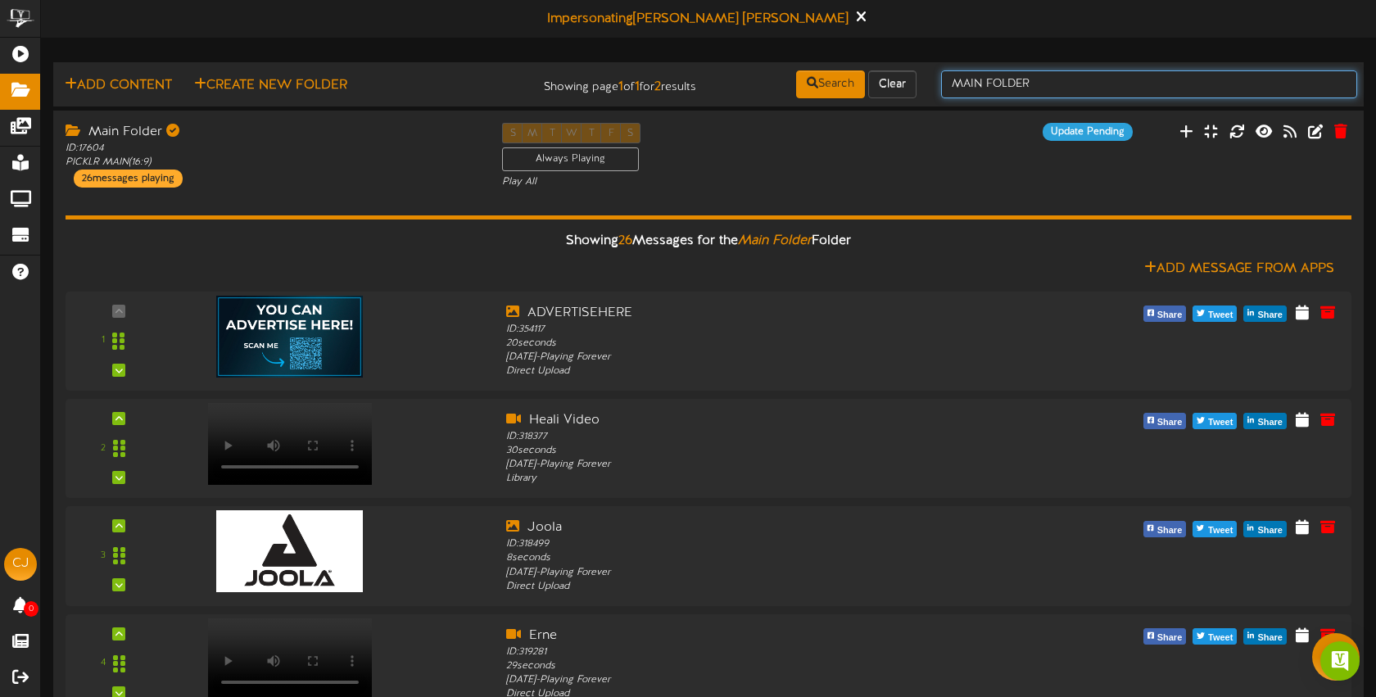
drag, startPoint x: 1053, startPoint y: 79, endPoint x: 939, endPoint y: 74, distance: 114.8
click at [939, 74] on div "MAIN FOLDER" at bounding box center [1149, 84] width 441 height 31
type input "SIDE FOLDER"
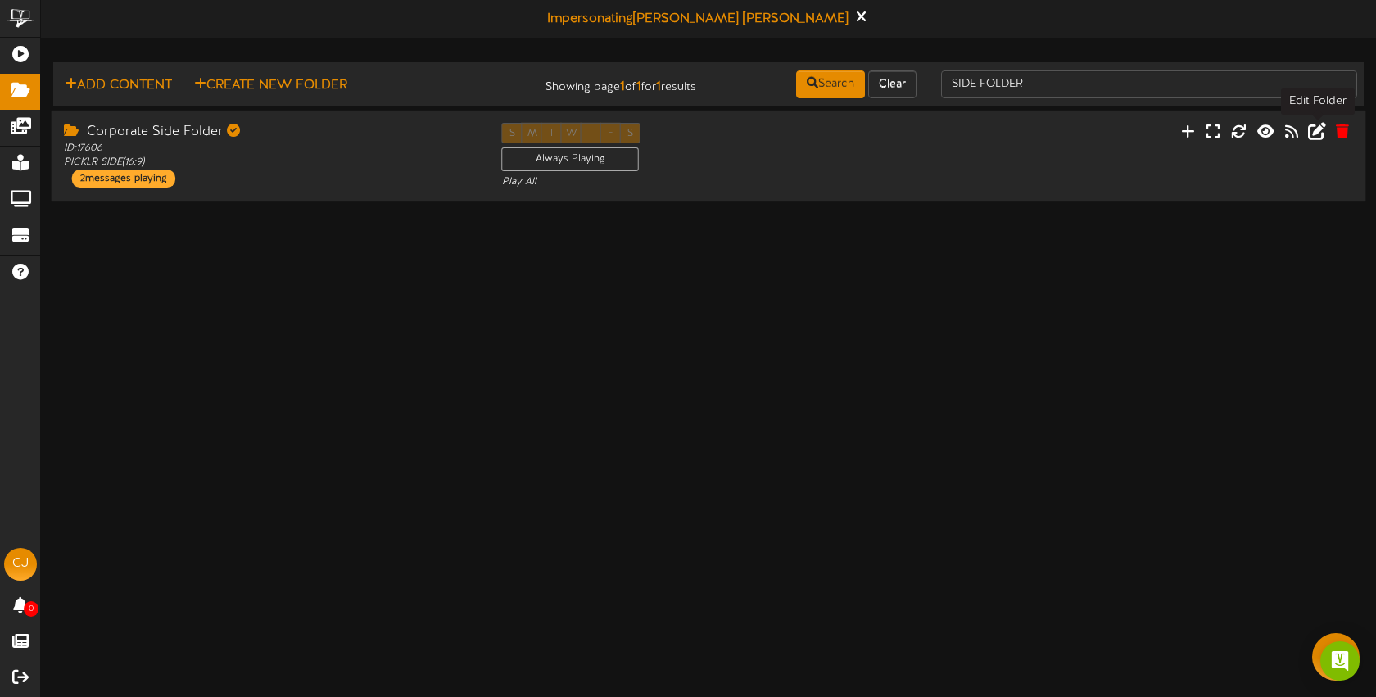
click at [1322, 134] on icon at bounding box center [1317, 130] width 18 height 18
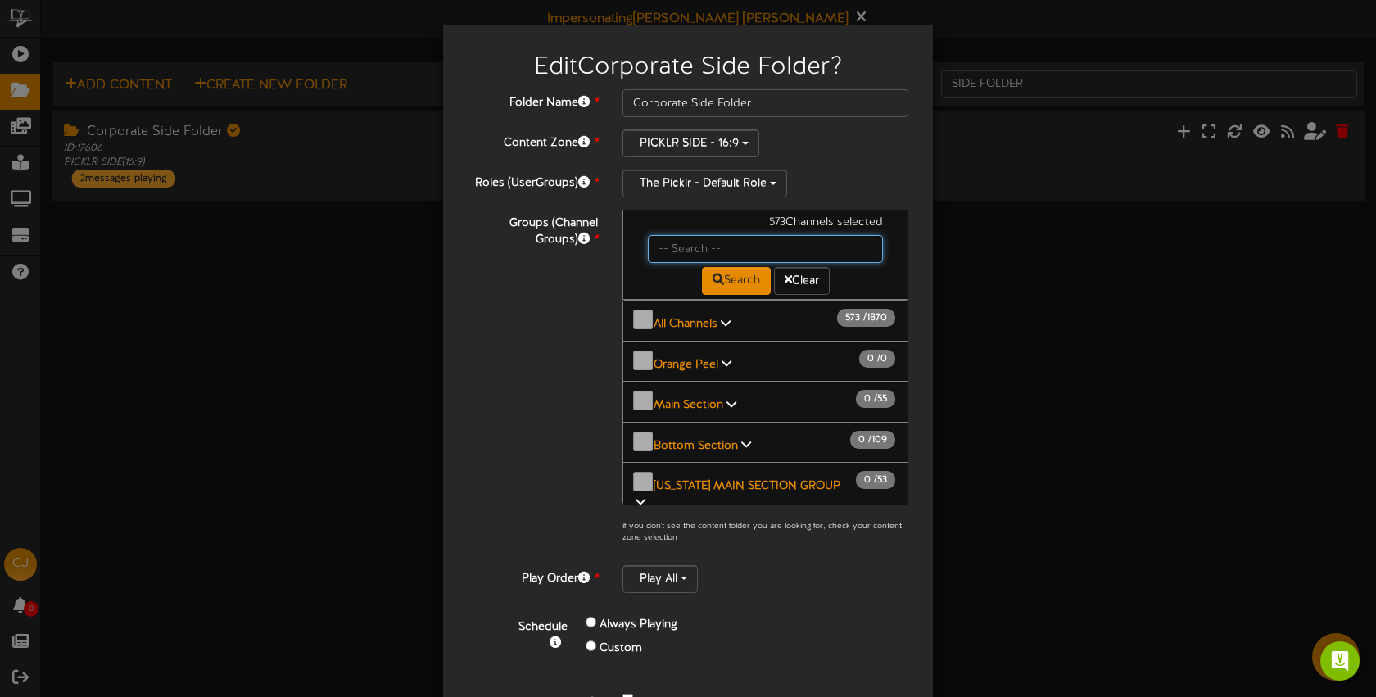
click at [702, 246] on input "text" at bounding box center [765, 249] width 235 height 28
type input "bossier"
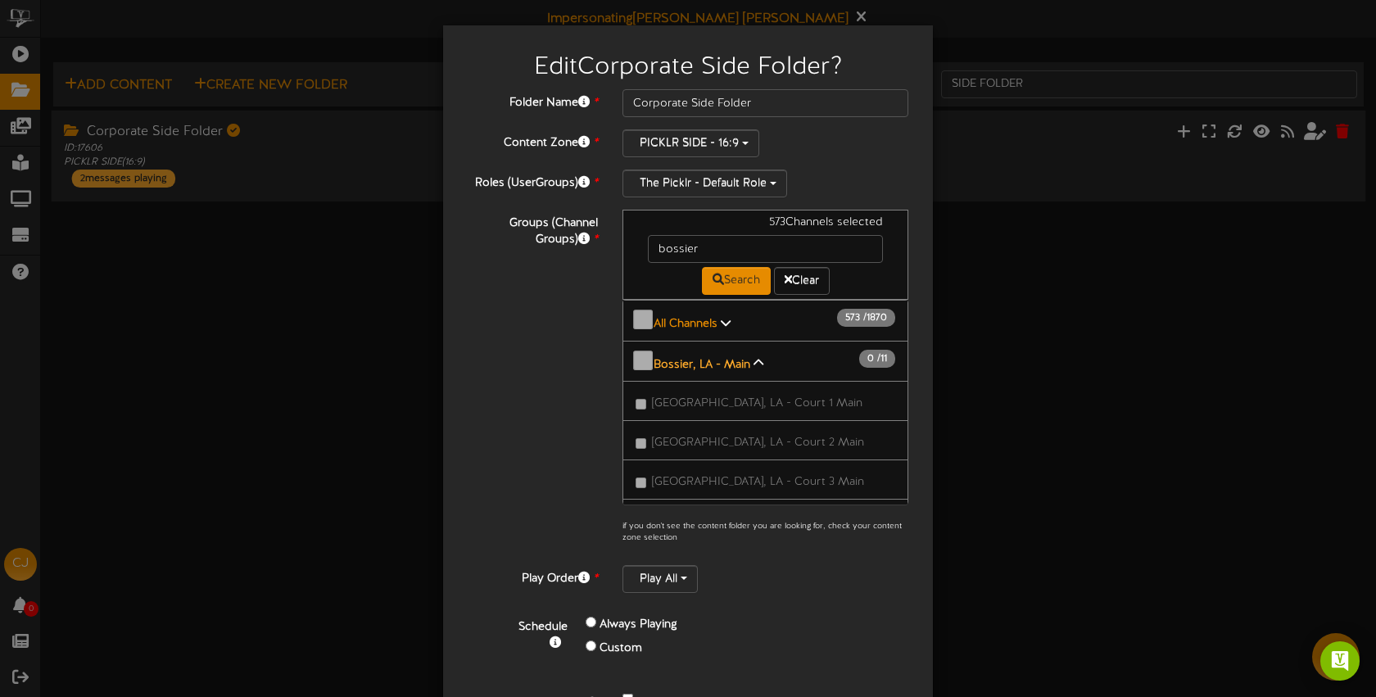
click at [700, 358] on b "Bossier, LA - Main" at bounding box center [702, 364] width 97 height 12
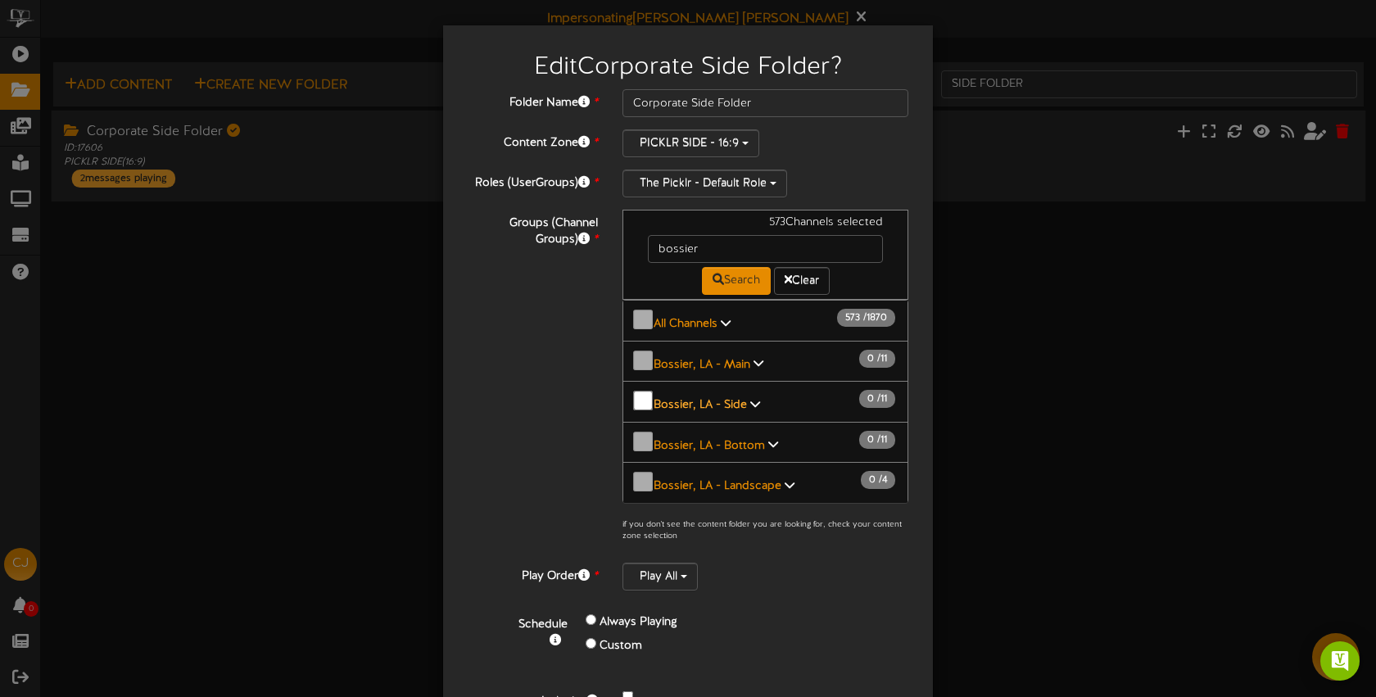
click at [718, 399] on b "Bossier, LA - Side" at bounding box center [700, 405] width 93 height 12
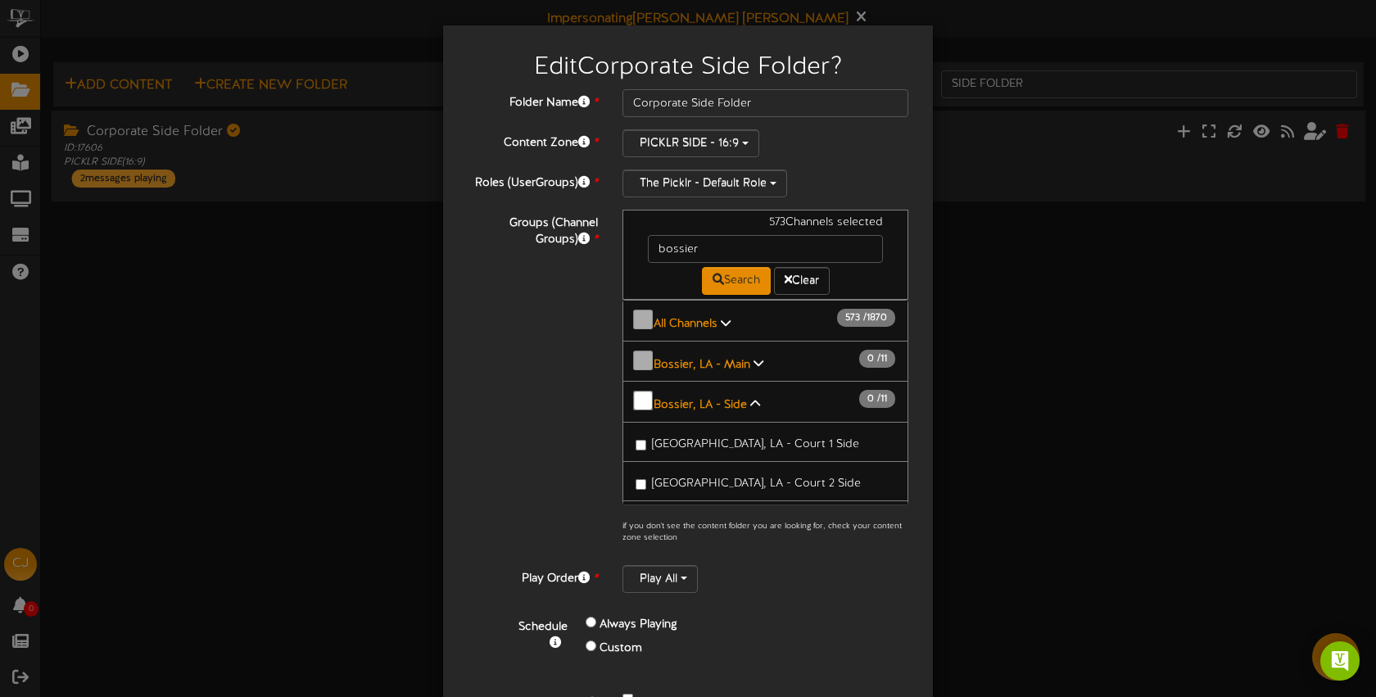
click at [722, 438] on span "Bossier City, LA - Court 1 Side" at bounding box center [755, 444] width 207 height 12
click at [742, 478] on span "Bossier City, LA - Court 2 Side" at bounding box center [756, 484] width 209 height 12
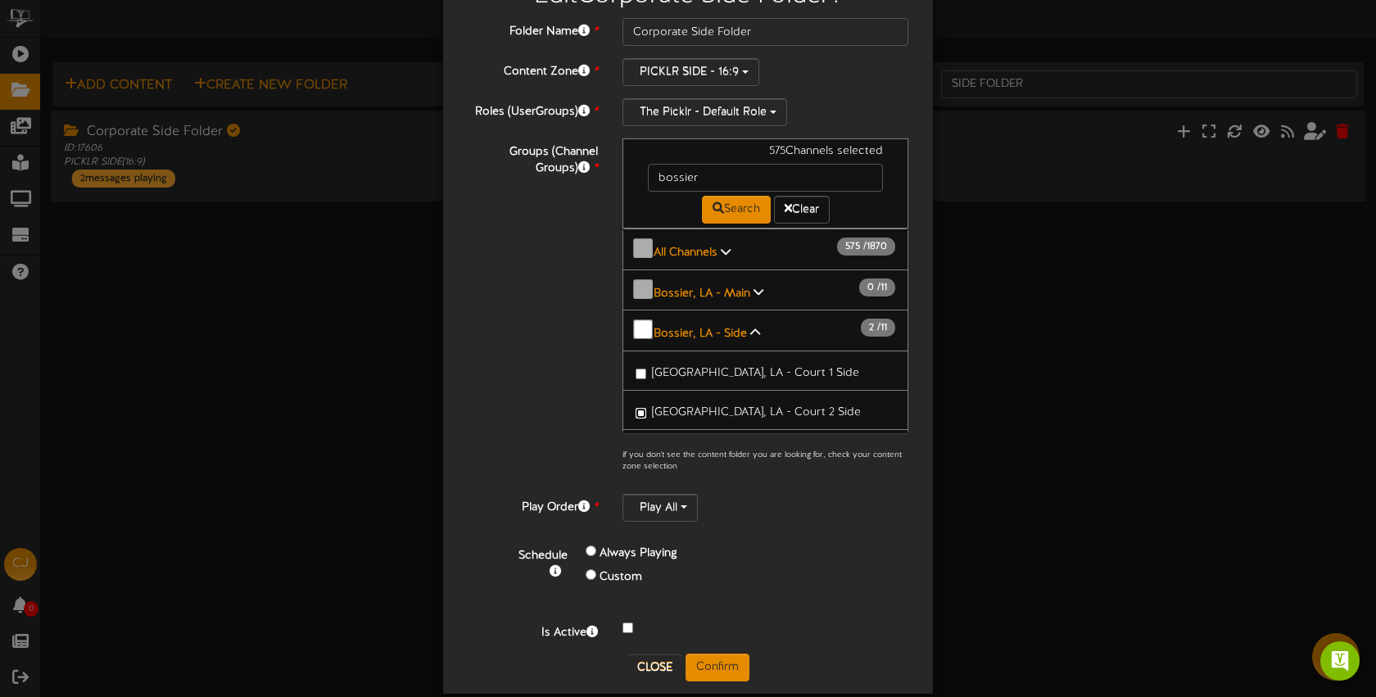
scroll to position [93, 0]
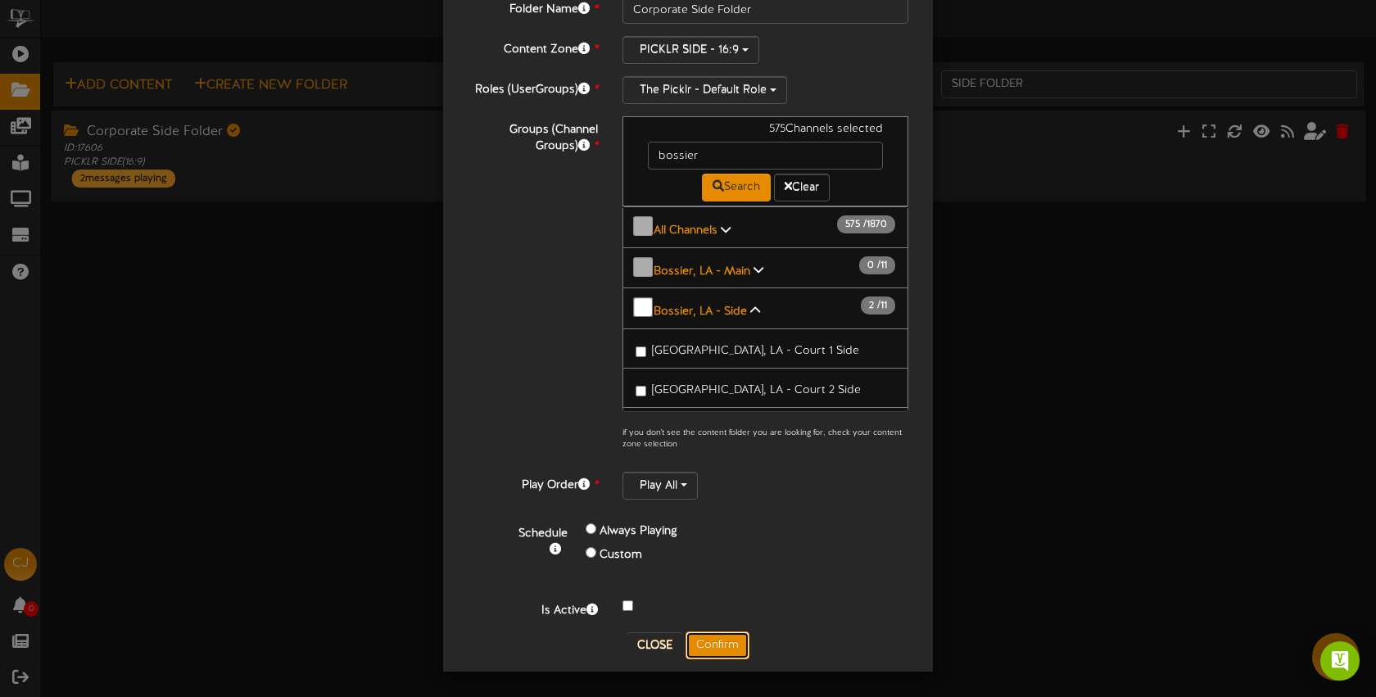
click at [724, 638] on button "Confirm" at bounding box center [718, 646] width 64 height 28
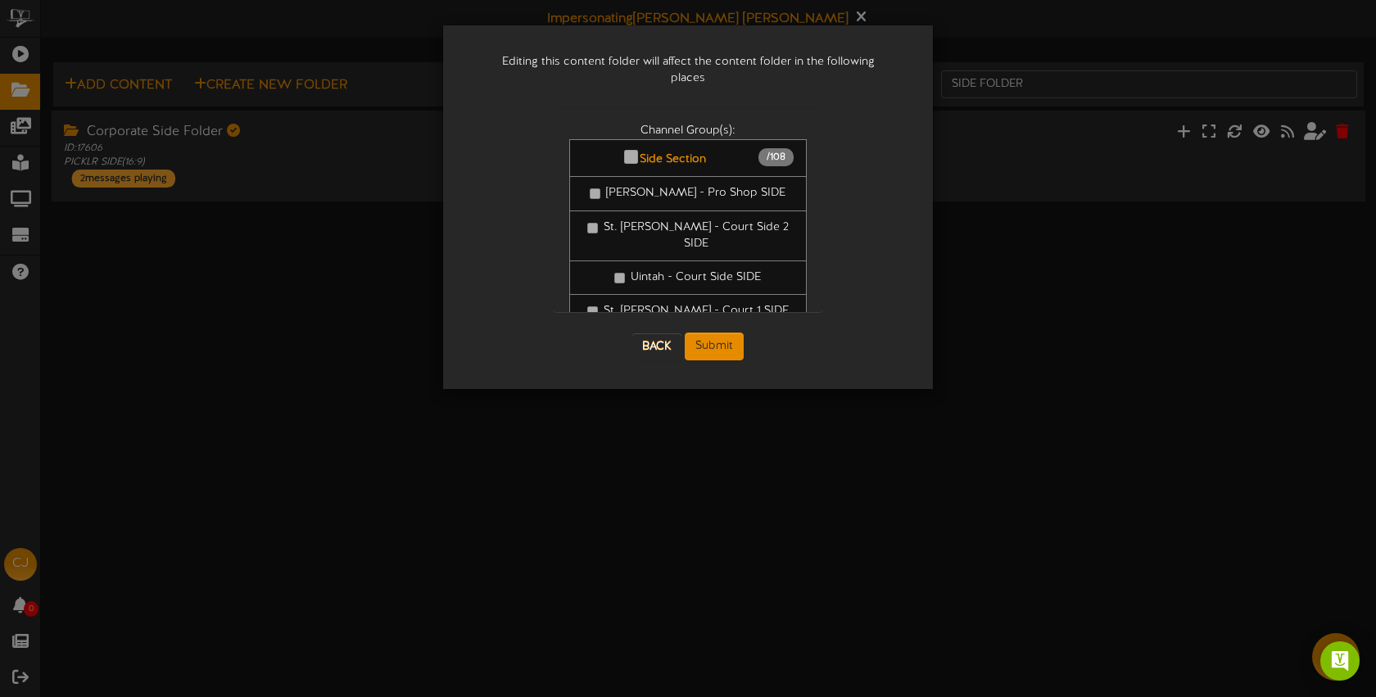
scroll to position [0, 0]
click at [725, 333] on button "Submit" at bounding box center [714, 347] width 59 height 28
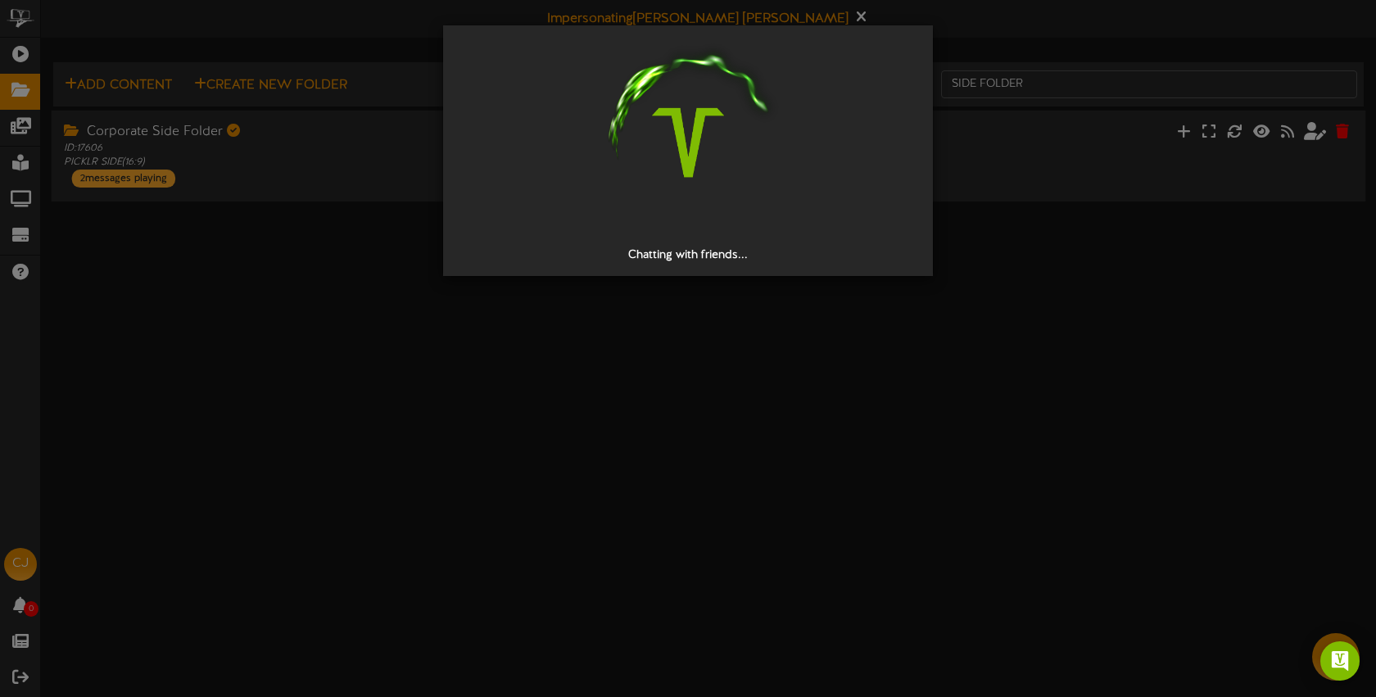
click at [260, 41] on div "Chatting with friends..." at bounding box center [688, 348] width 1376 height 697
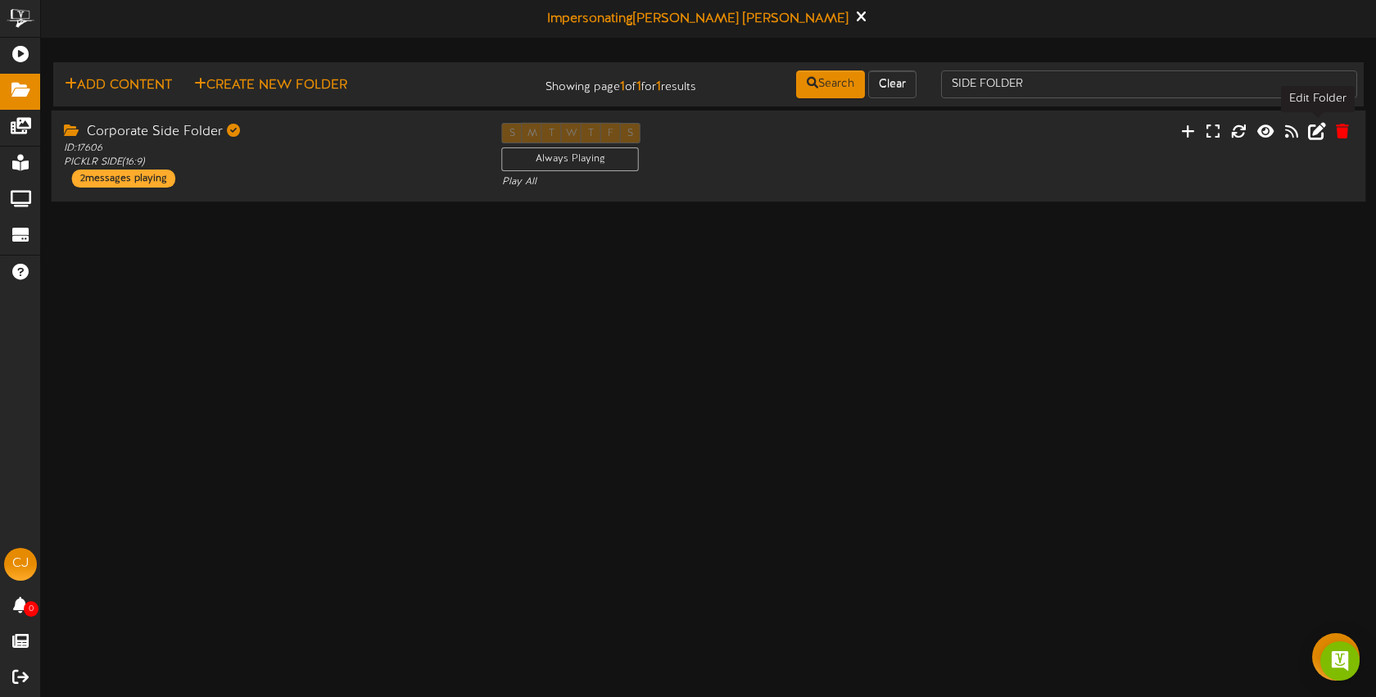
click at [1321, 131] on icon at bounding box center [1317, 130] width 18 height 18
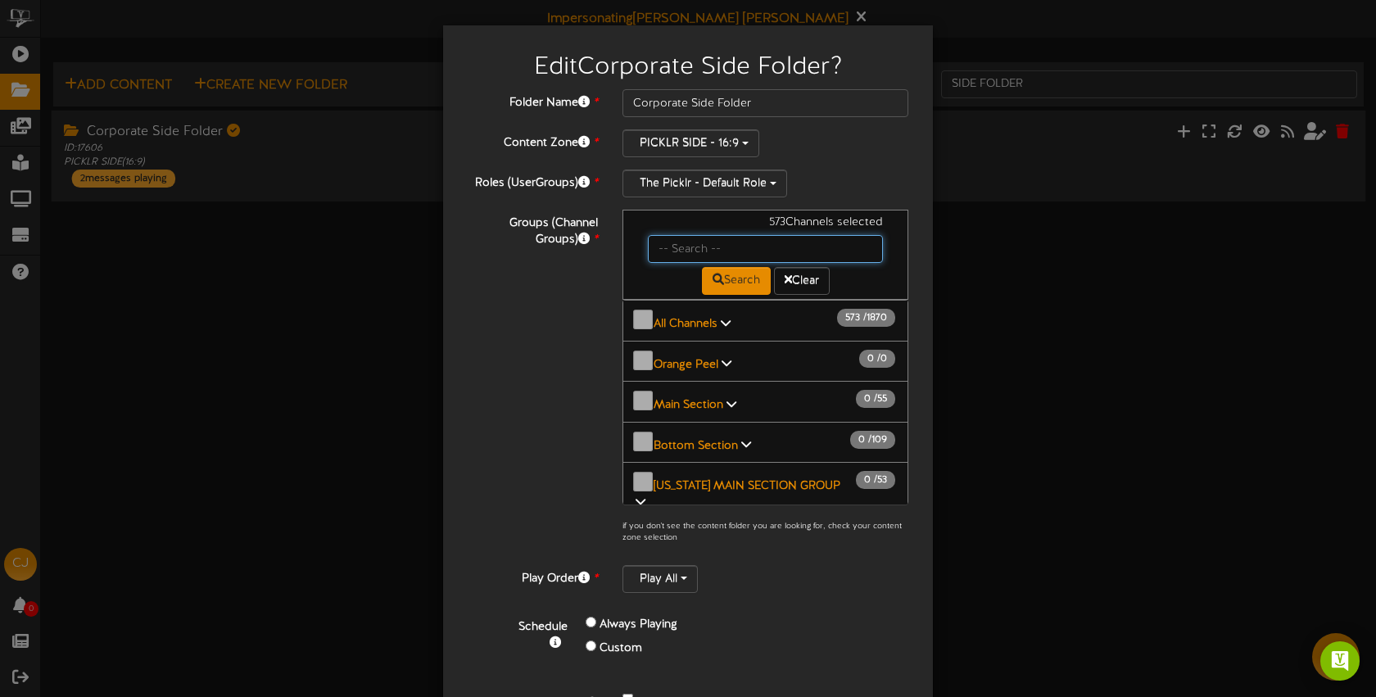
click at [707, 249] on input "text" at bounding box center [765, 249] width 235 height 28
type input "o"
type input "bossier"
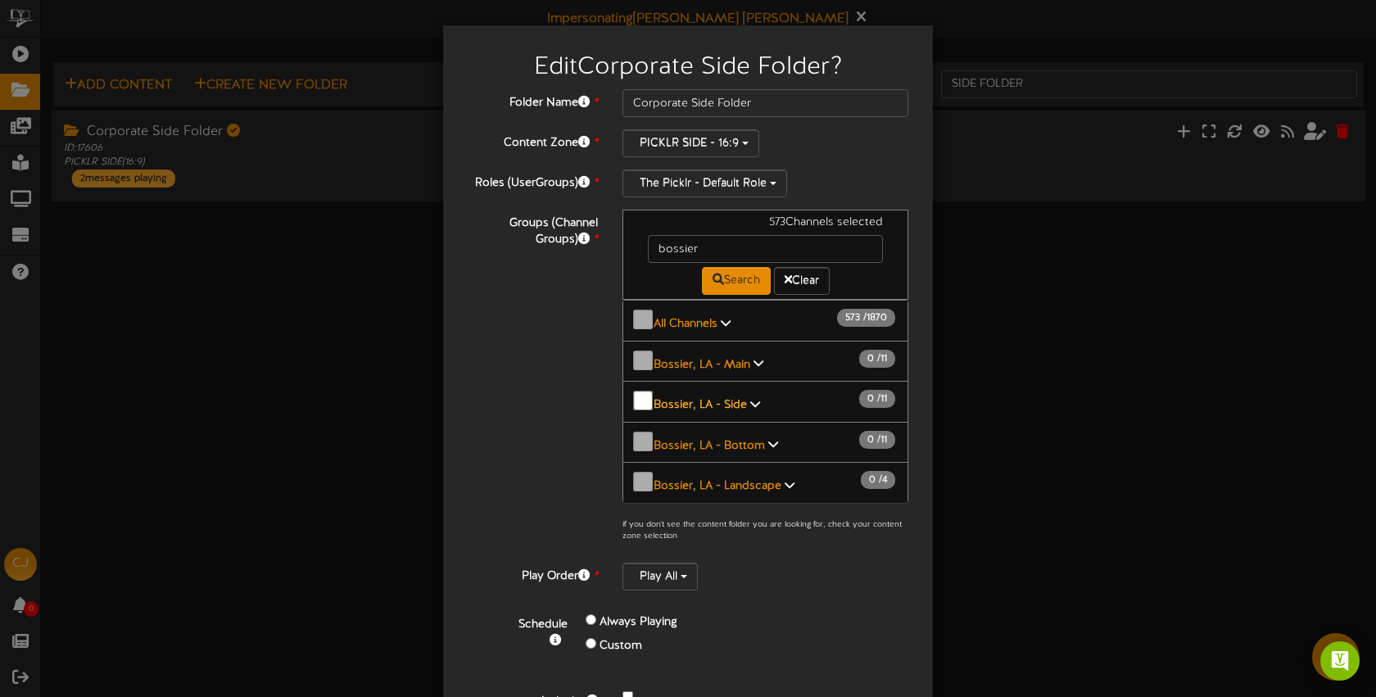
click at [720, 399] on b "Bossier, LA - Side" at bounding box center [700, 405] width 93 height 12
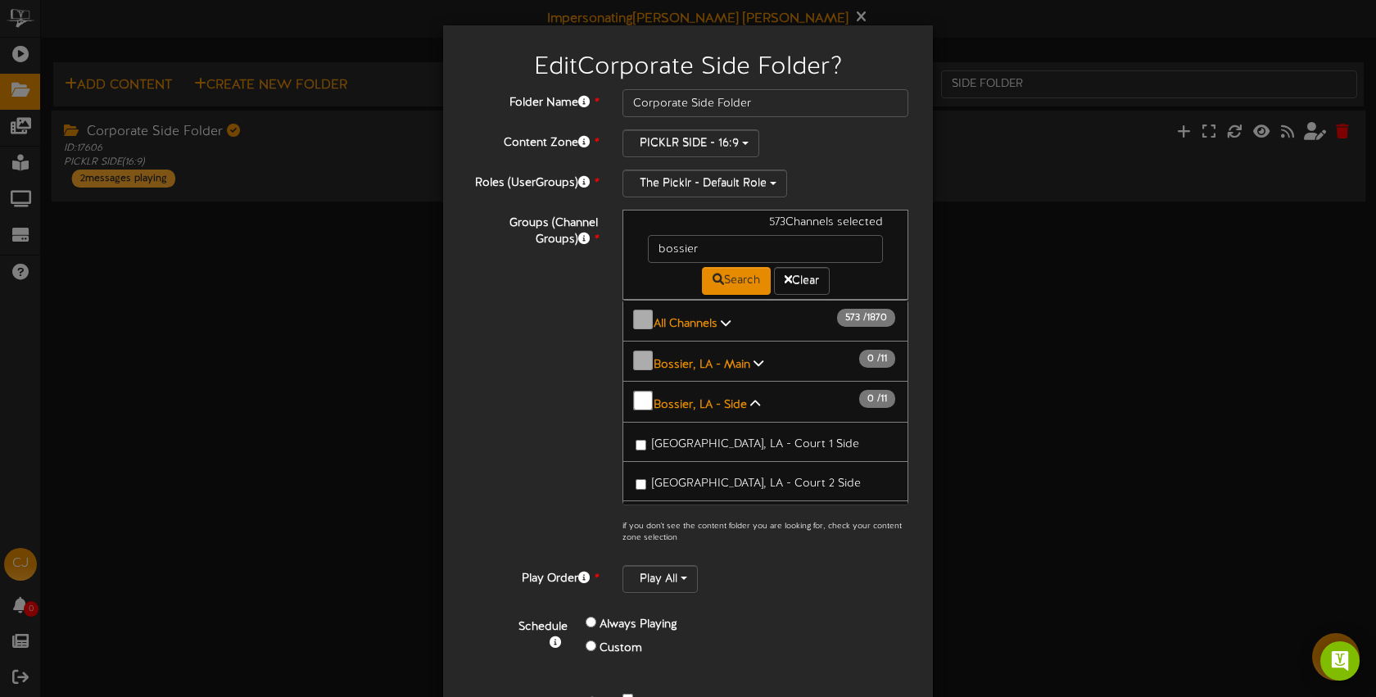
click at [739, 438] on span "Bossier City, LA - Court 1 Side" at bounding box center [755, 444] width 207 height 12
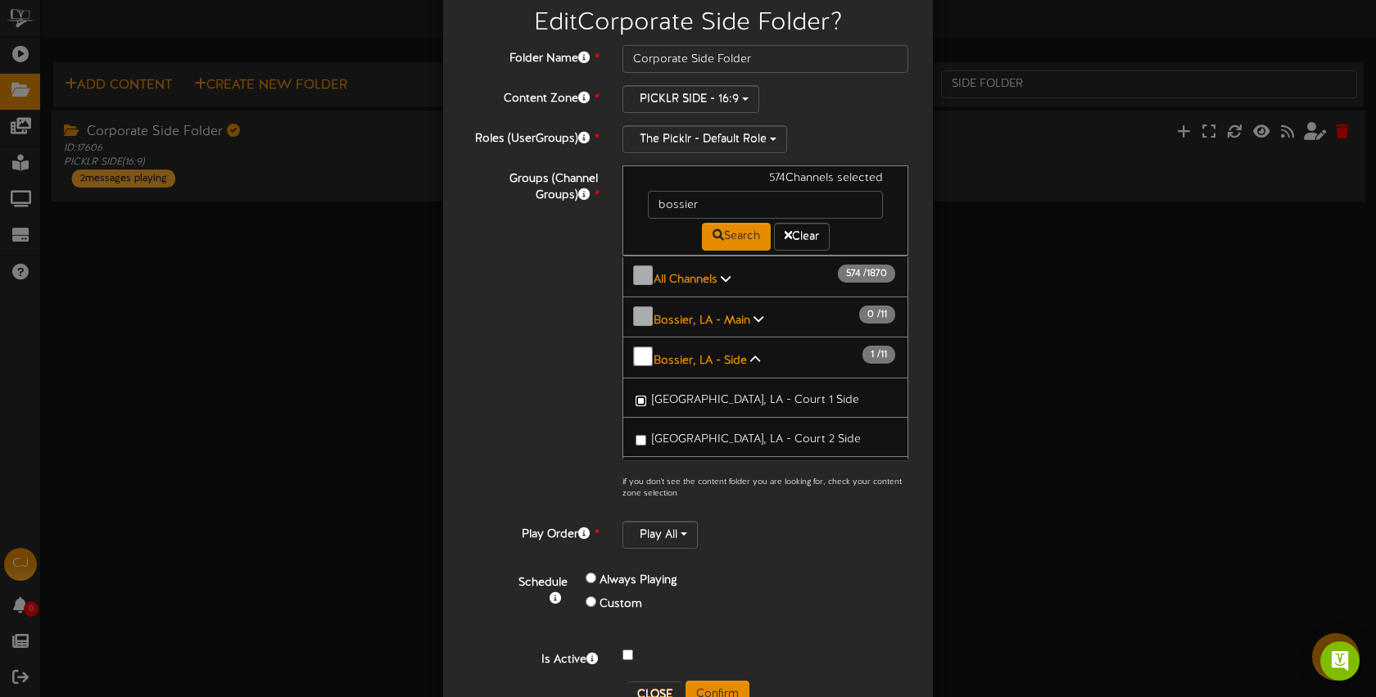
scroll to position [93, 0]
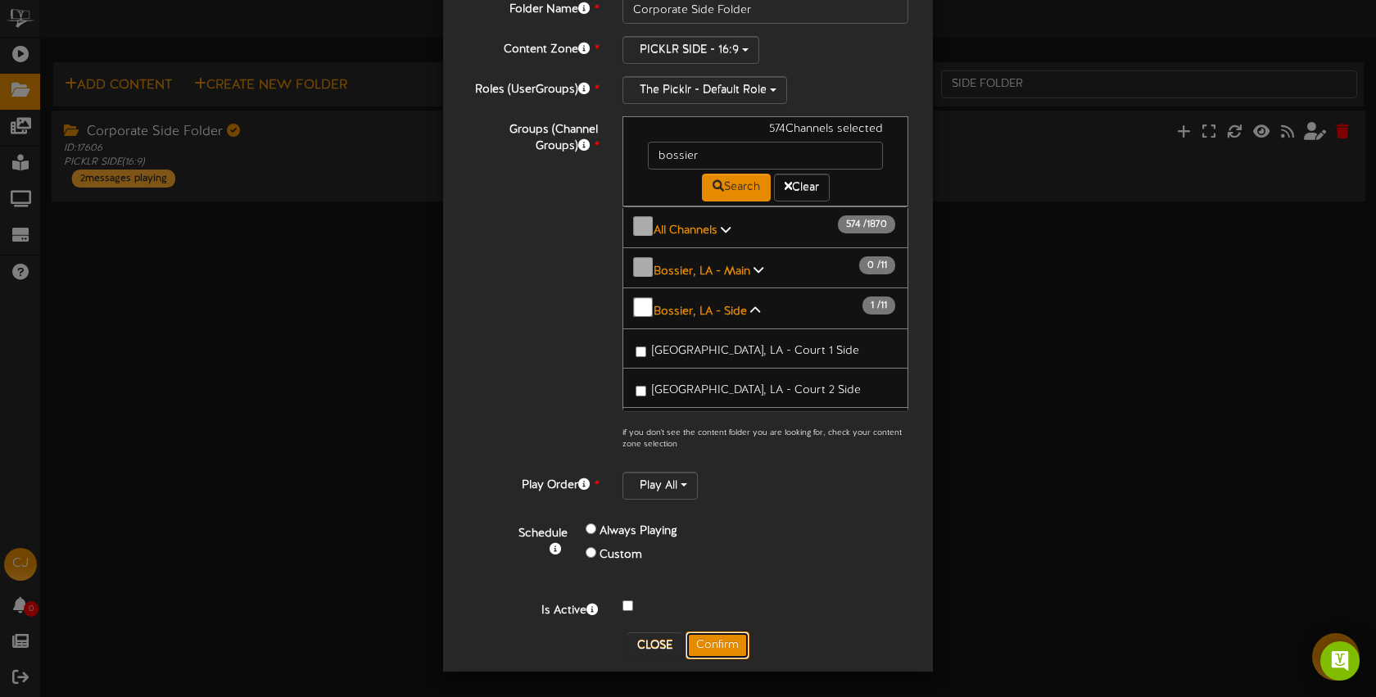
drag, startPoint x: 715, startPoint y: 646, endPoint x: 1281, endPoint y: 457, distance: 596.8
click at [715, 646] on button "Confirm" at bounding box center [718, 646] width 64 height 28
click at [732, 636] on div "Edit Corporate Side Folder ? Folder Name * Corporate Side Folder Content Zone *…" at bounding box center [688, 348] width 1376 height 697
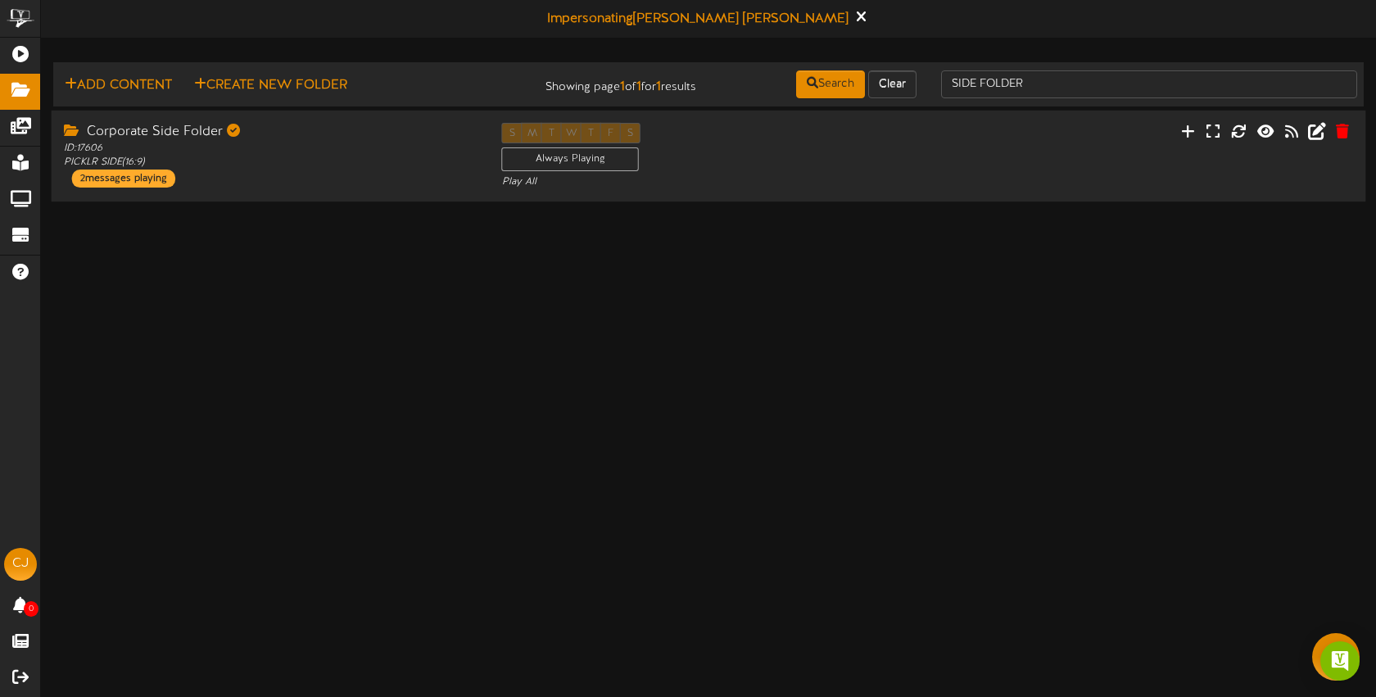
scroll to position [0, 0]
click at [1320, 134] on icon at bounding box center [1317, 130] width 18 height 18
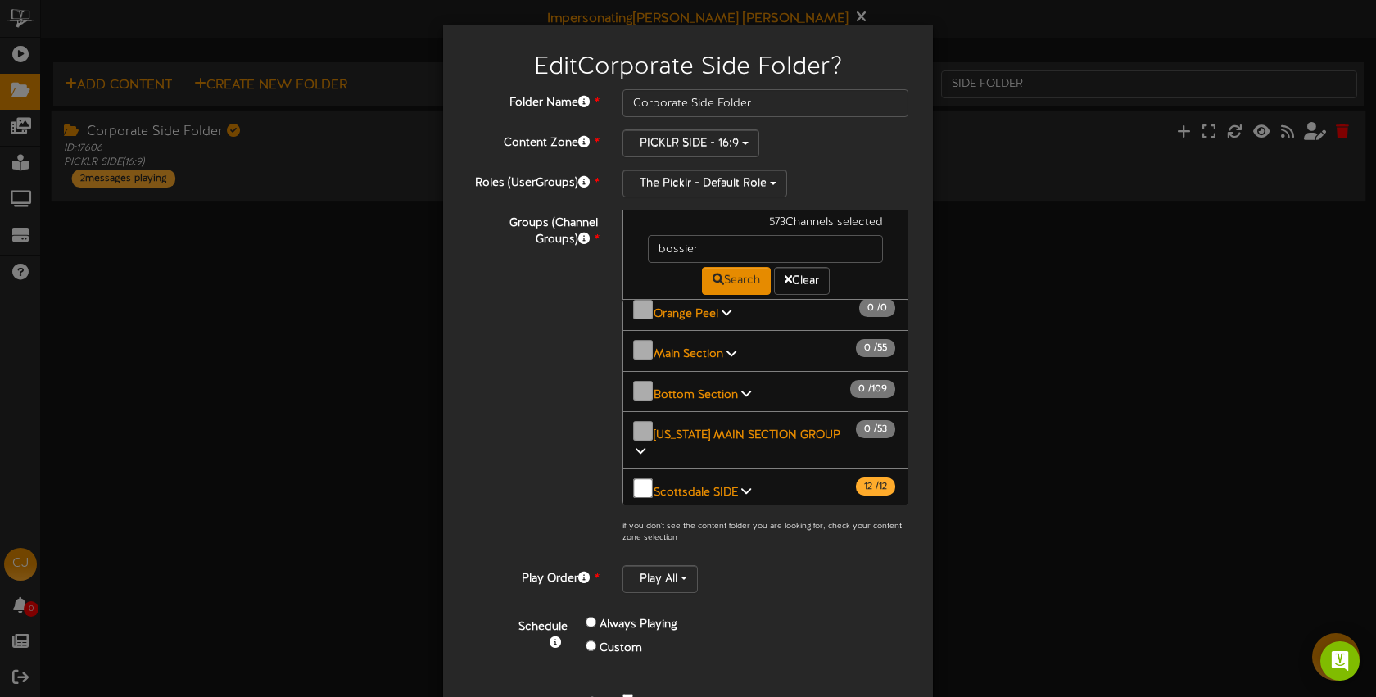
scroll to position [87, 0]
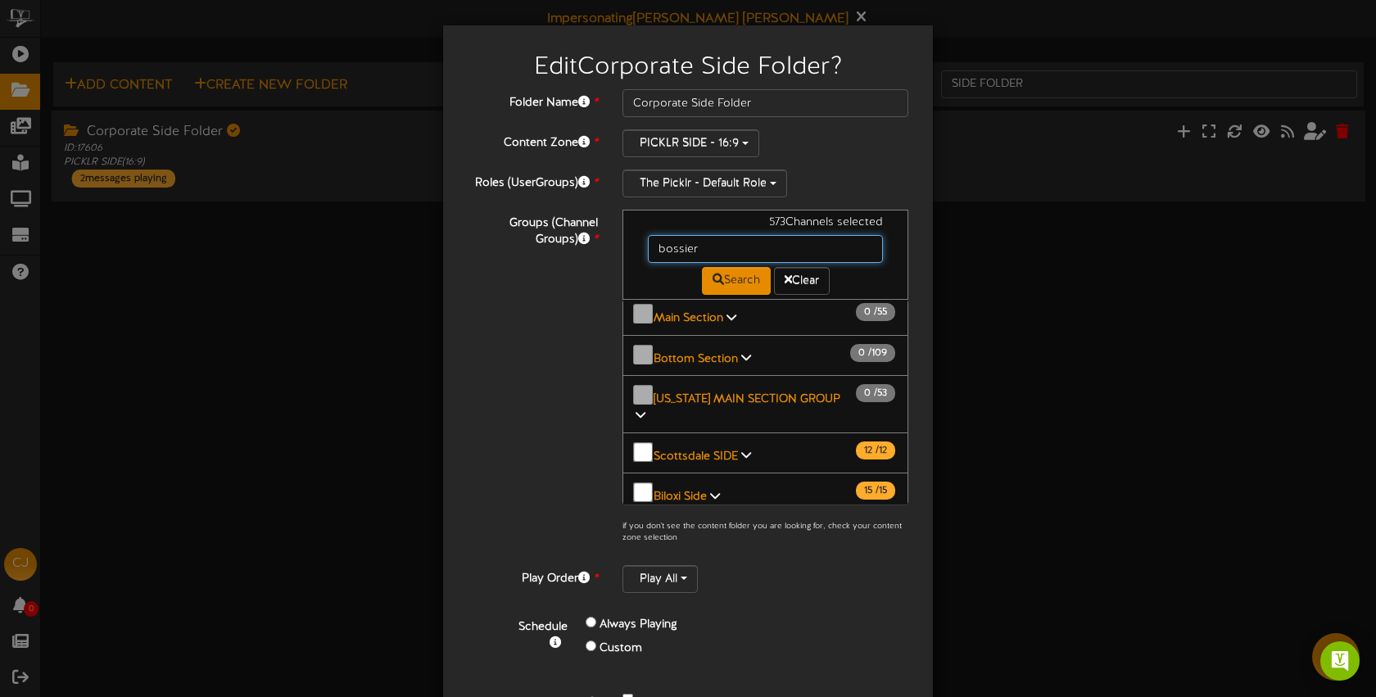
click at [709, 248] on input "bossier" at bounding box center [765, 249] width 235 height 28
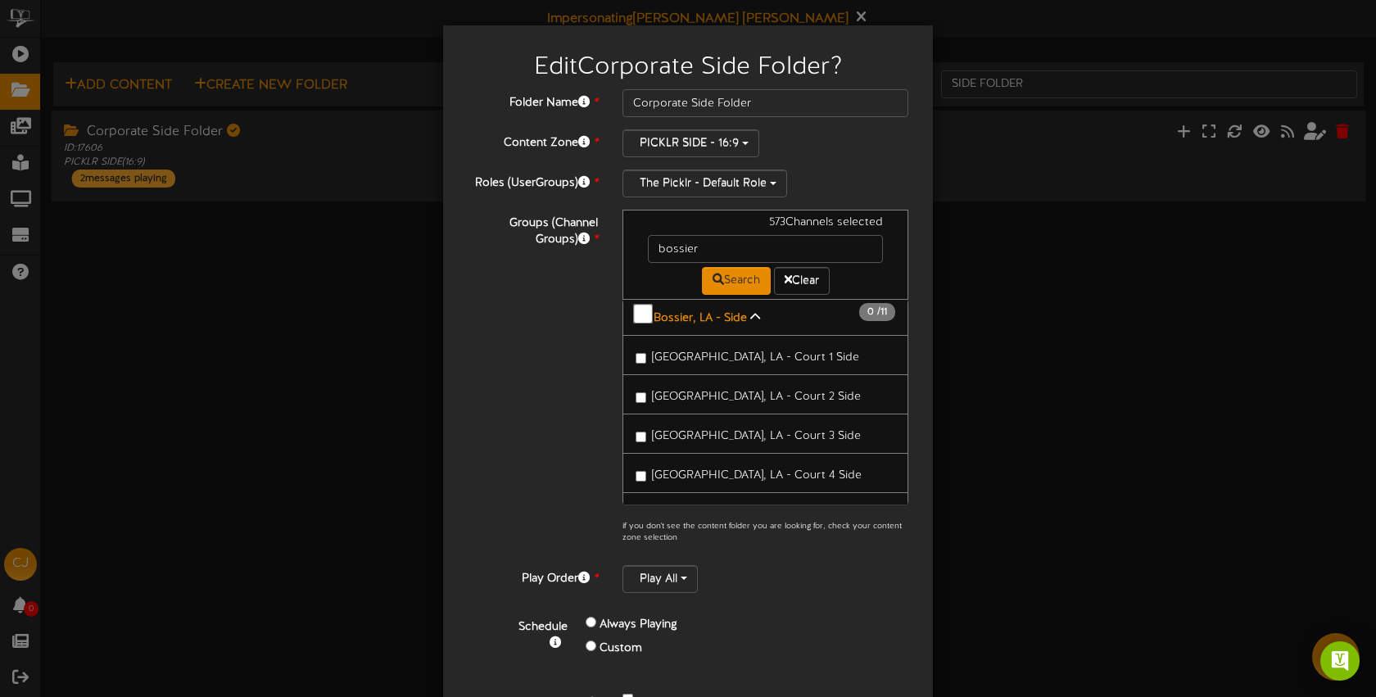
click at [713, 351] on span "Bossier City, LA - Court 1 Side" at bounding box center [755, 357] width 207 height 12
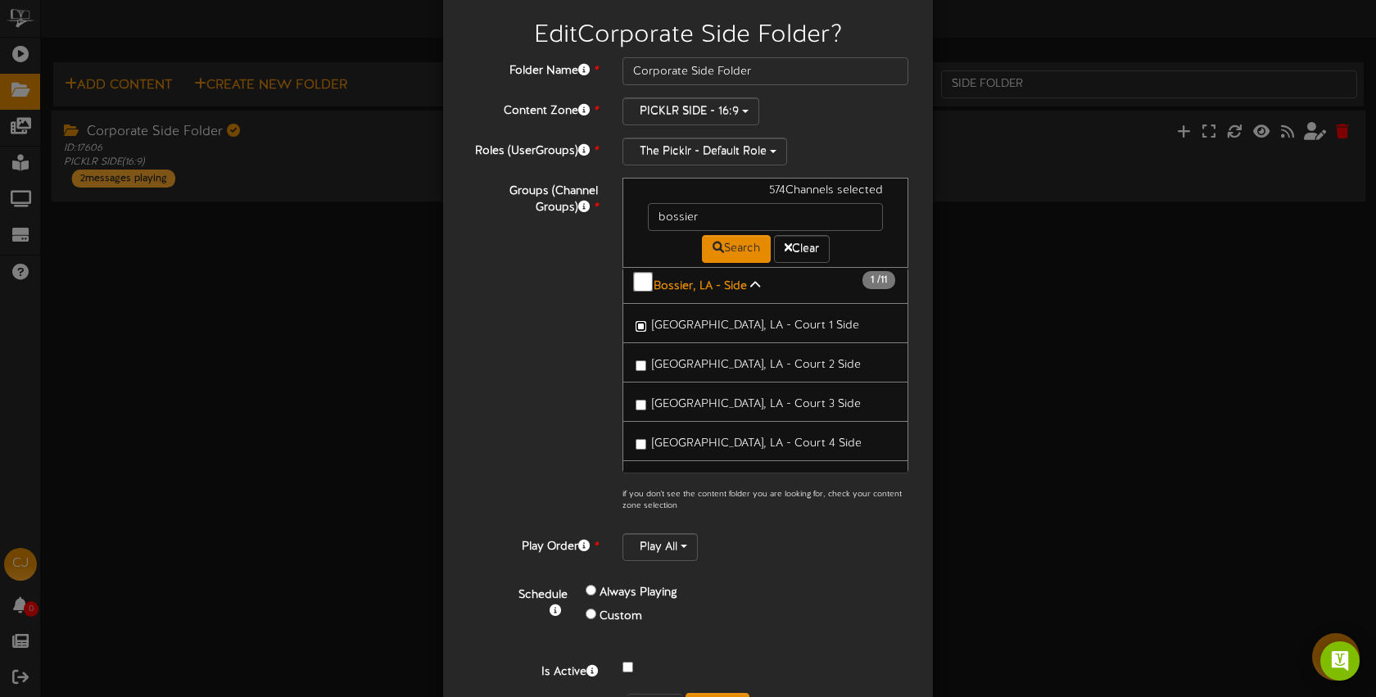
scroll to position [46, 0]
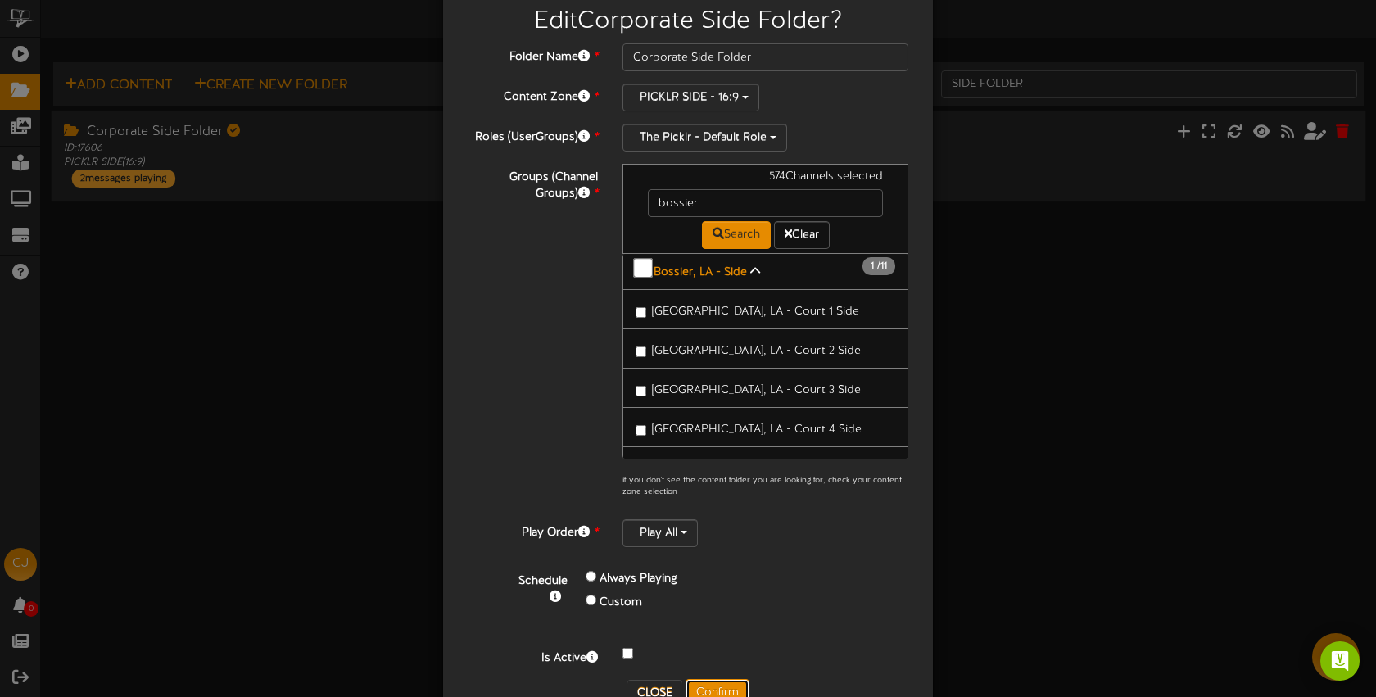
drag, startPoint x: 725, startPoint y: 684, endPoint x: 1302, endPoint y: 621, distance: 580.1
click at [725, 684] on button "Confirm" at bounding box center [718, 693] width 64 height 28
click at [733, 647] on div "Edit Corporate Side Folder ? Folder Name * Corporate Side Folder Content Zone *…" at bounding box center [688, 348] width 1376 height 697
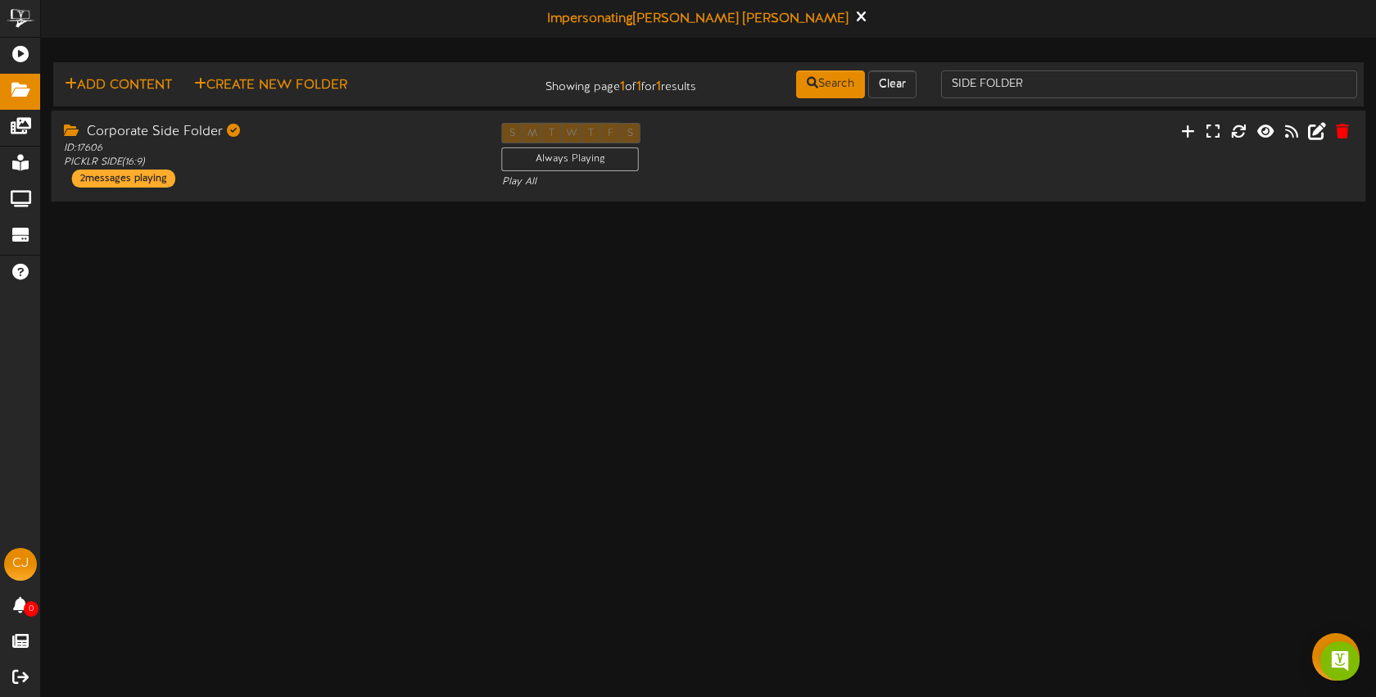
scroll to position [0, 0]
click at [1317, 136] on icon at bounding box center [1317, 130] width 18 height 18
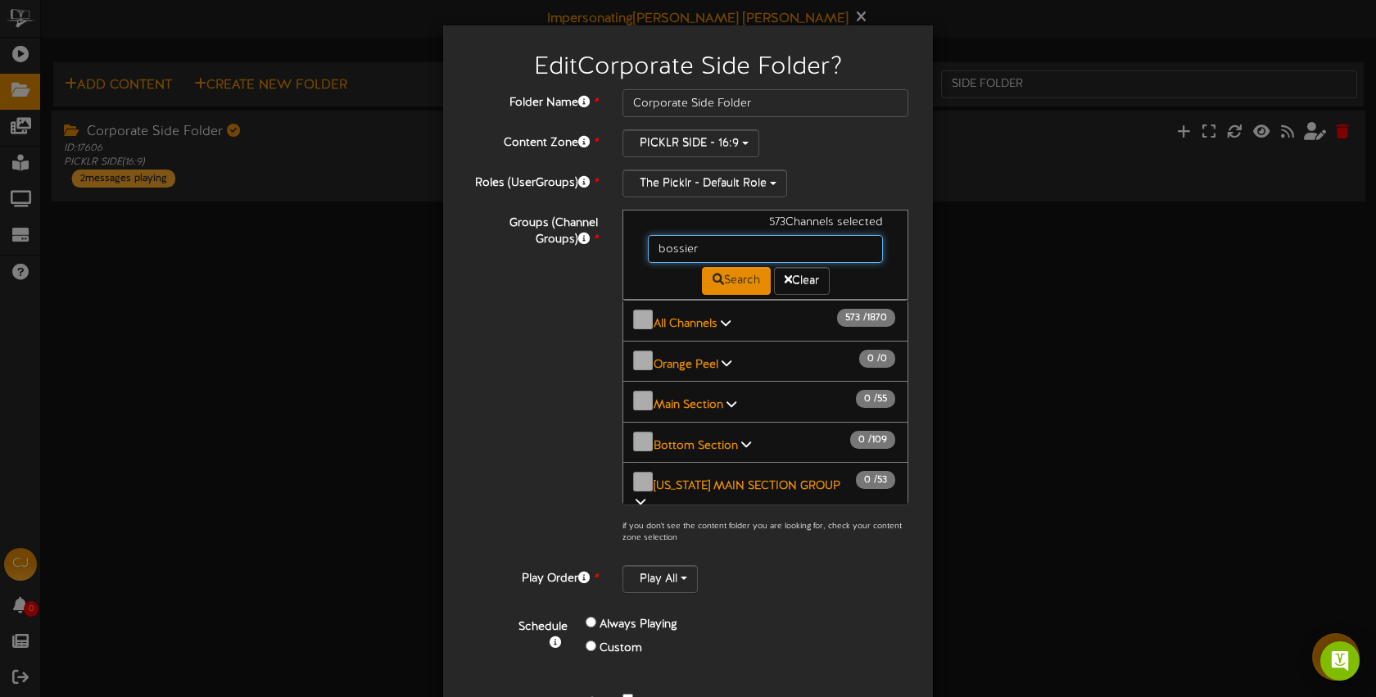
click at [721, 248] on input "bossier" at bounding box center [765, 249] width 235 height 28
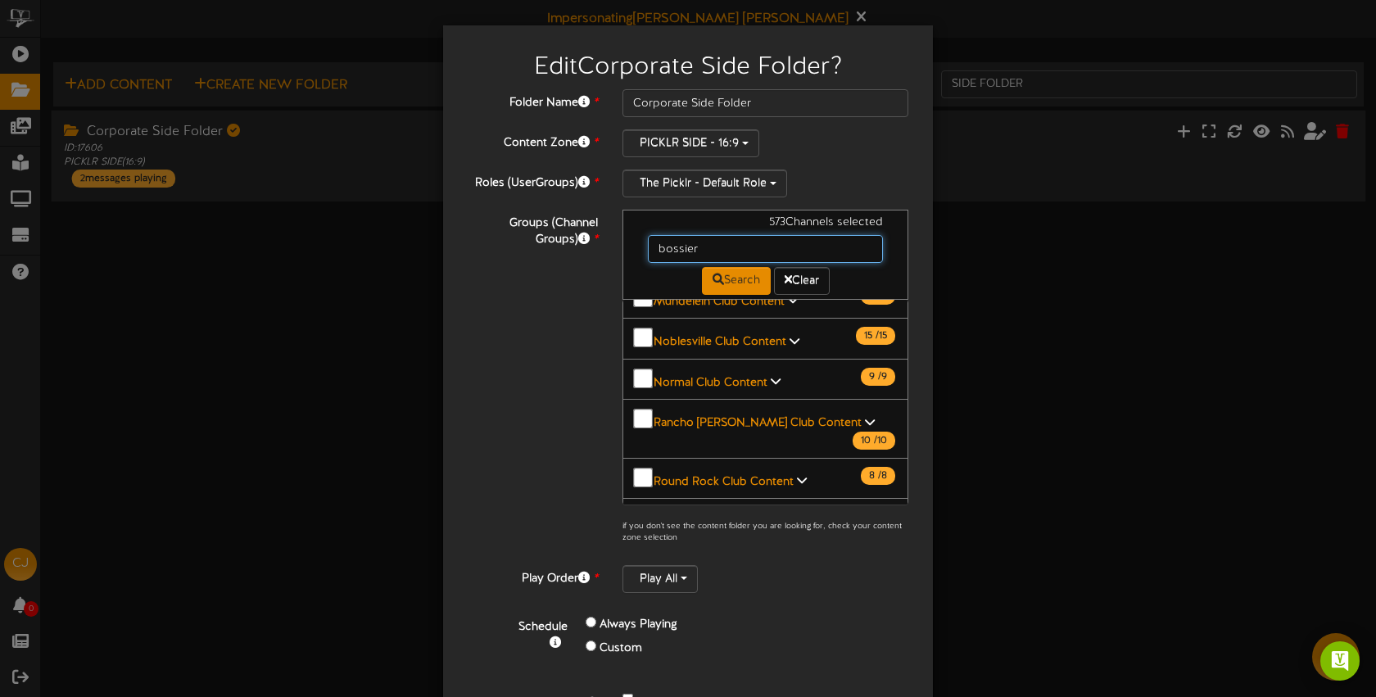
scroll to position [1191, 0]
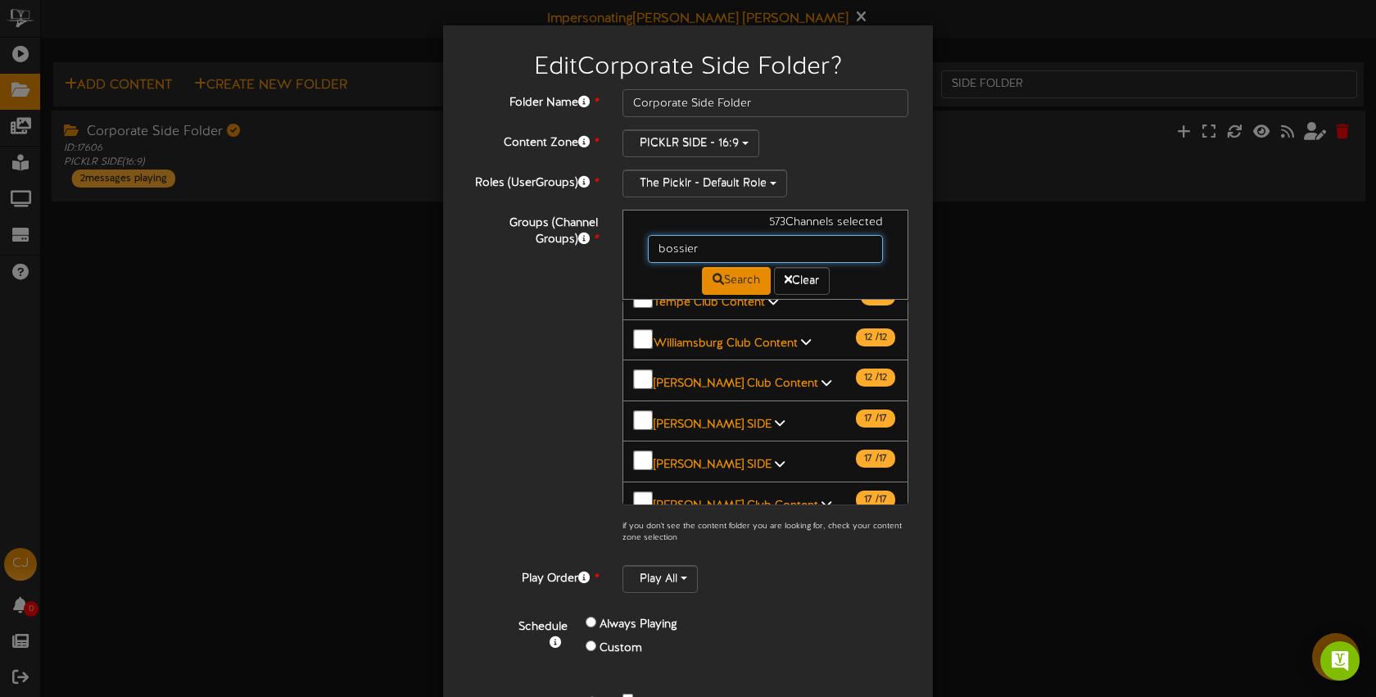
click at [717, 243] on input "bossier" at bounding box center [765, 249] width 235 height 28
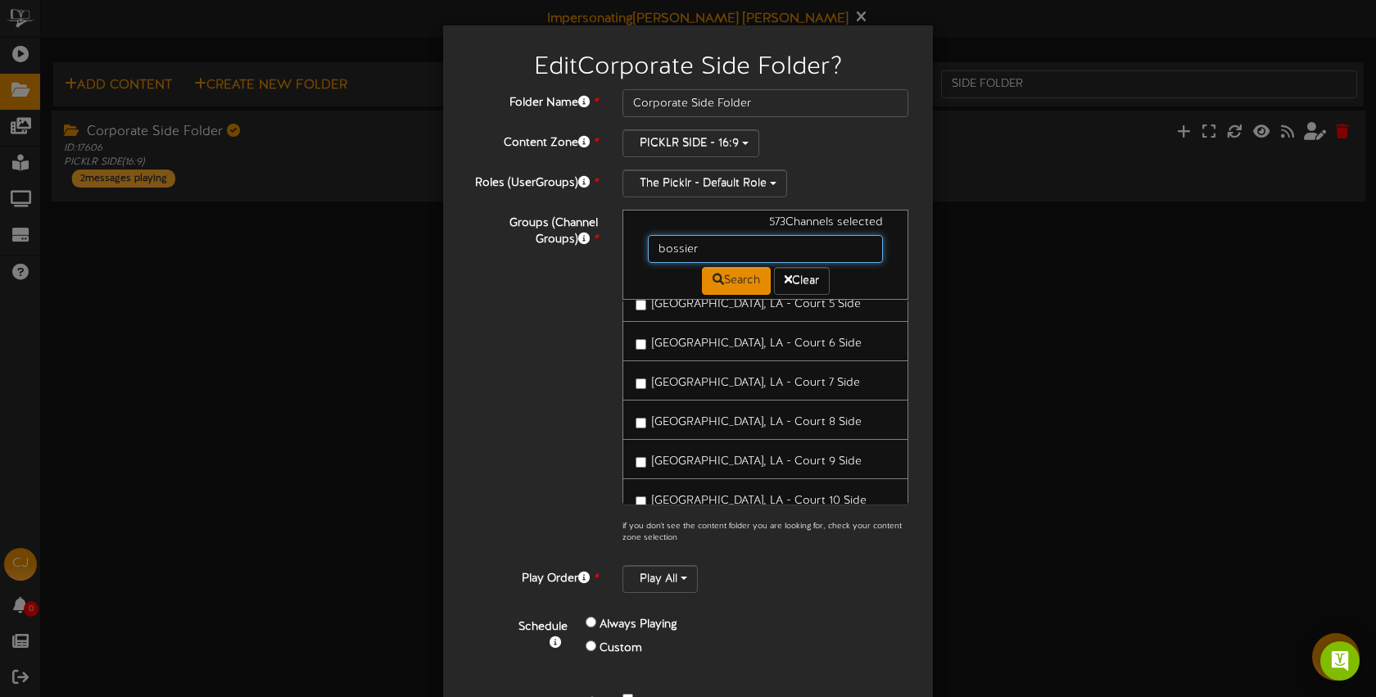
scroll to position [292, 0]
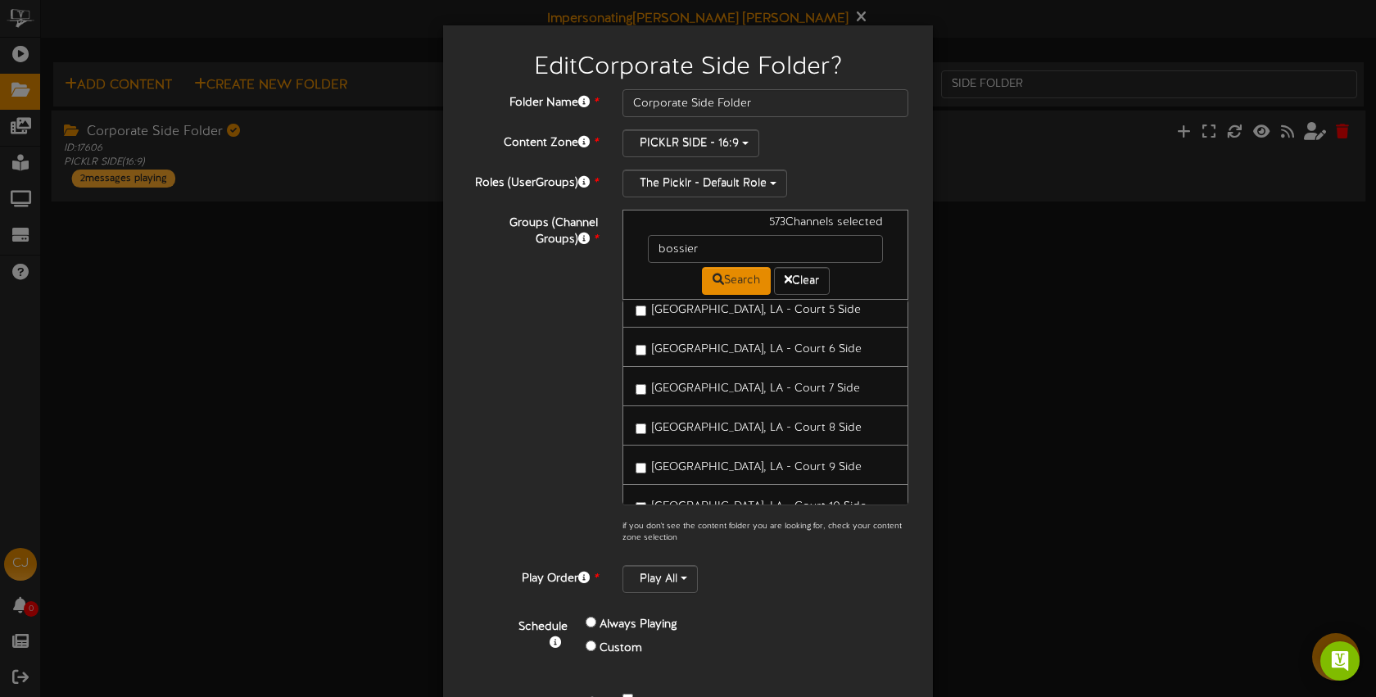
click at [699, 343] on span "Bossier City, LA - Court 6 Side" at bounding box center [757, 349] width 210 height 12
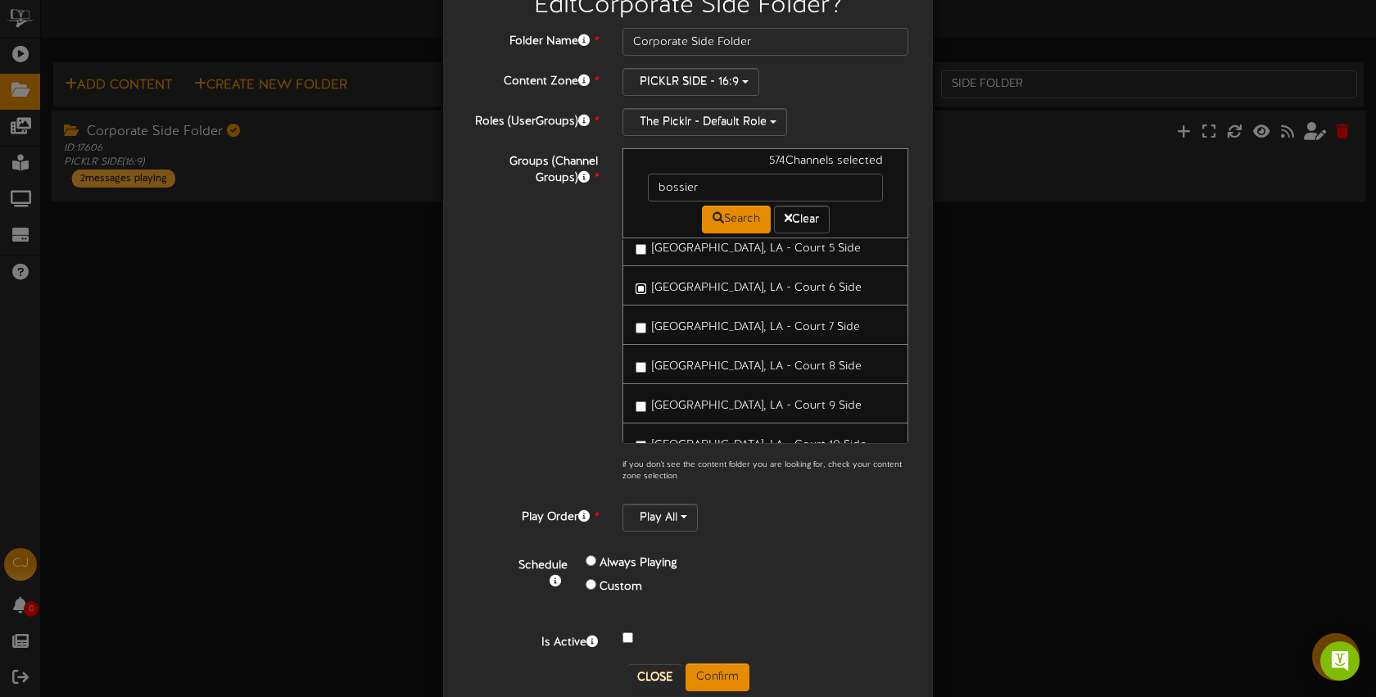
scroll to position [93, 0]
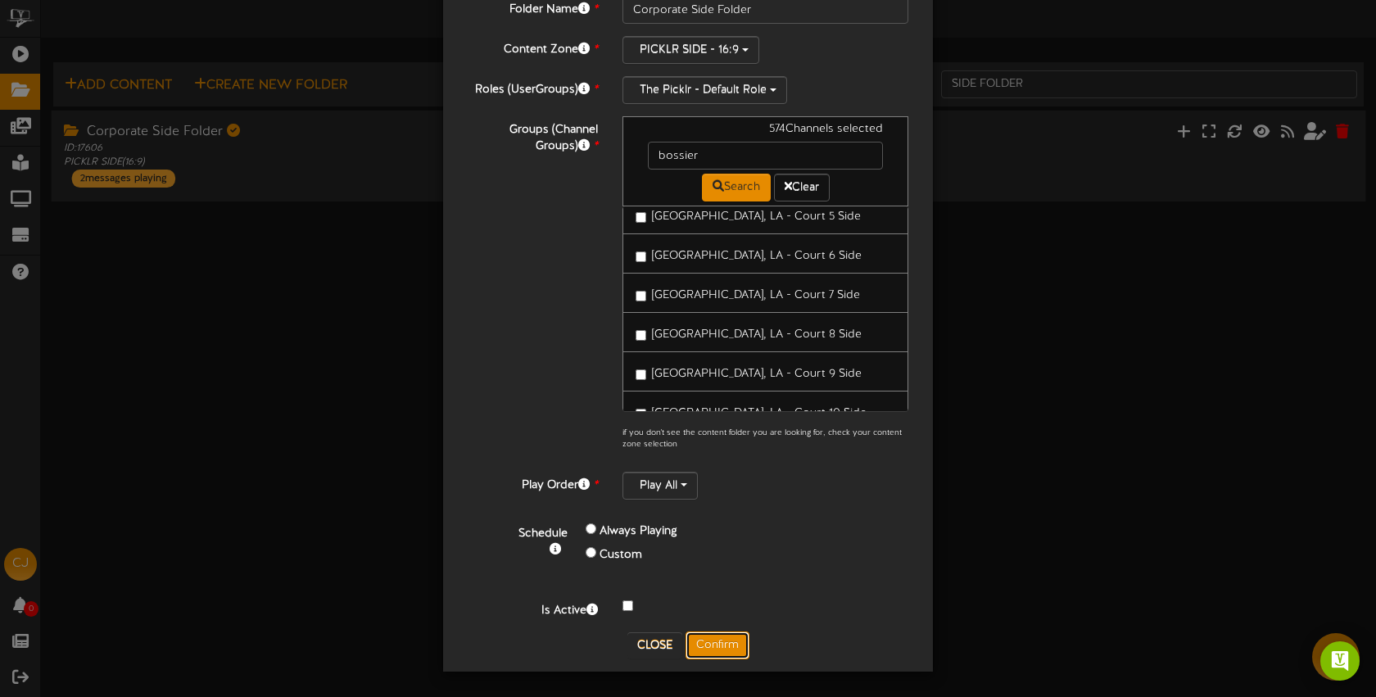
click at [721, 643] on button "Confirm" at bounding box center [718, 646] width 64 height 28
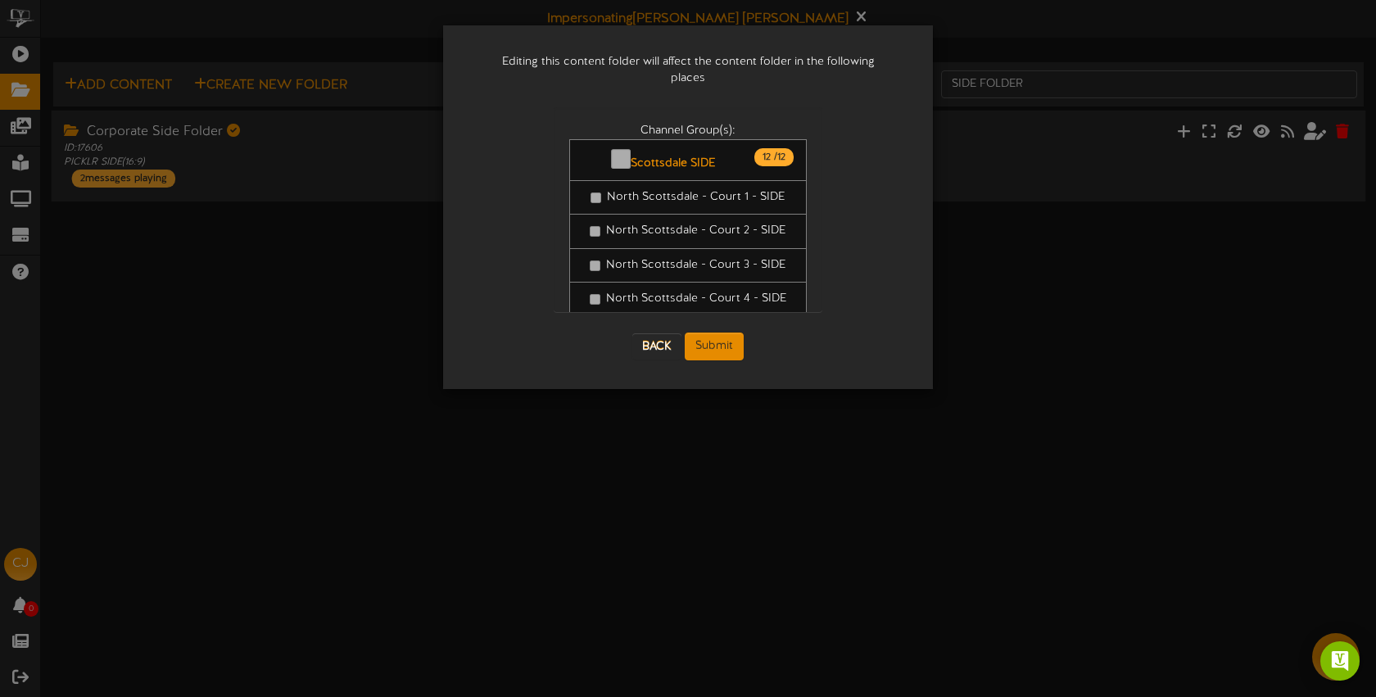
scroll to position [0, 0]
click at [725, 335] on button "Submit" at bounding box center [714, 347] width 59 height 28
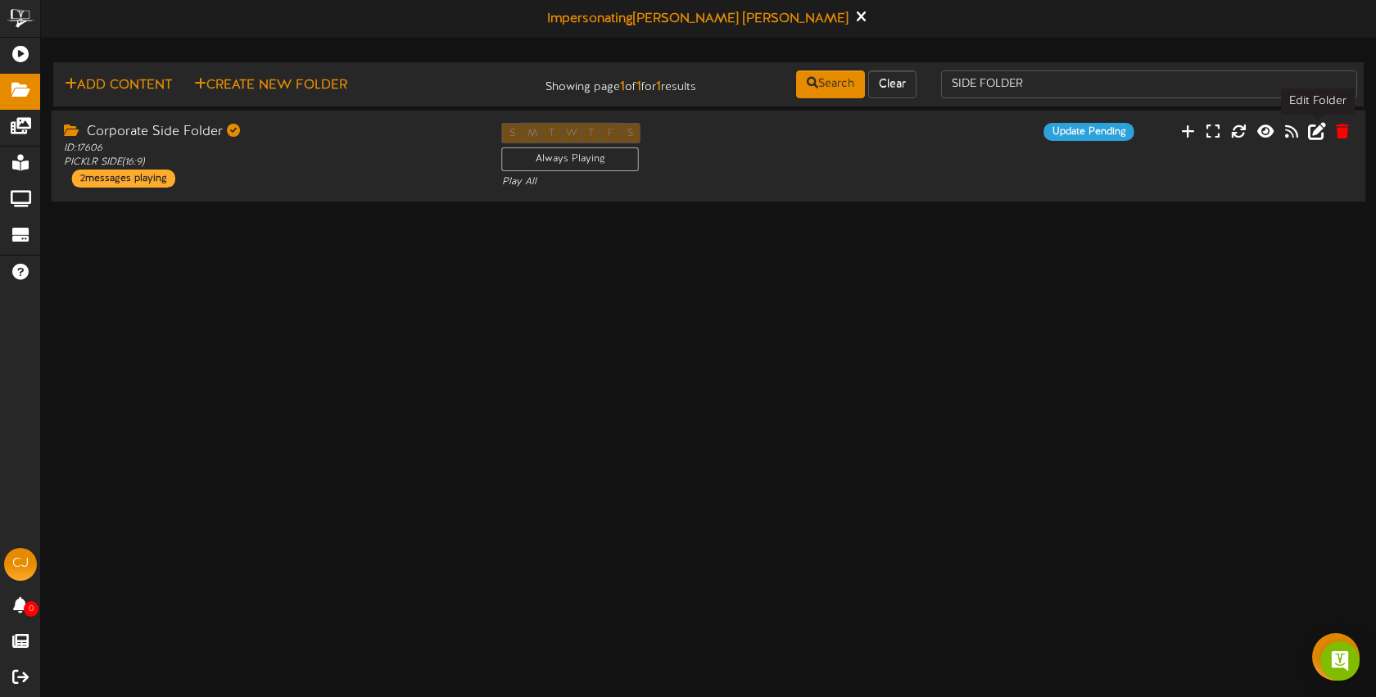
click at [1321, 135] on icon at bounding box center [1317, 130] width 18 height 18
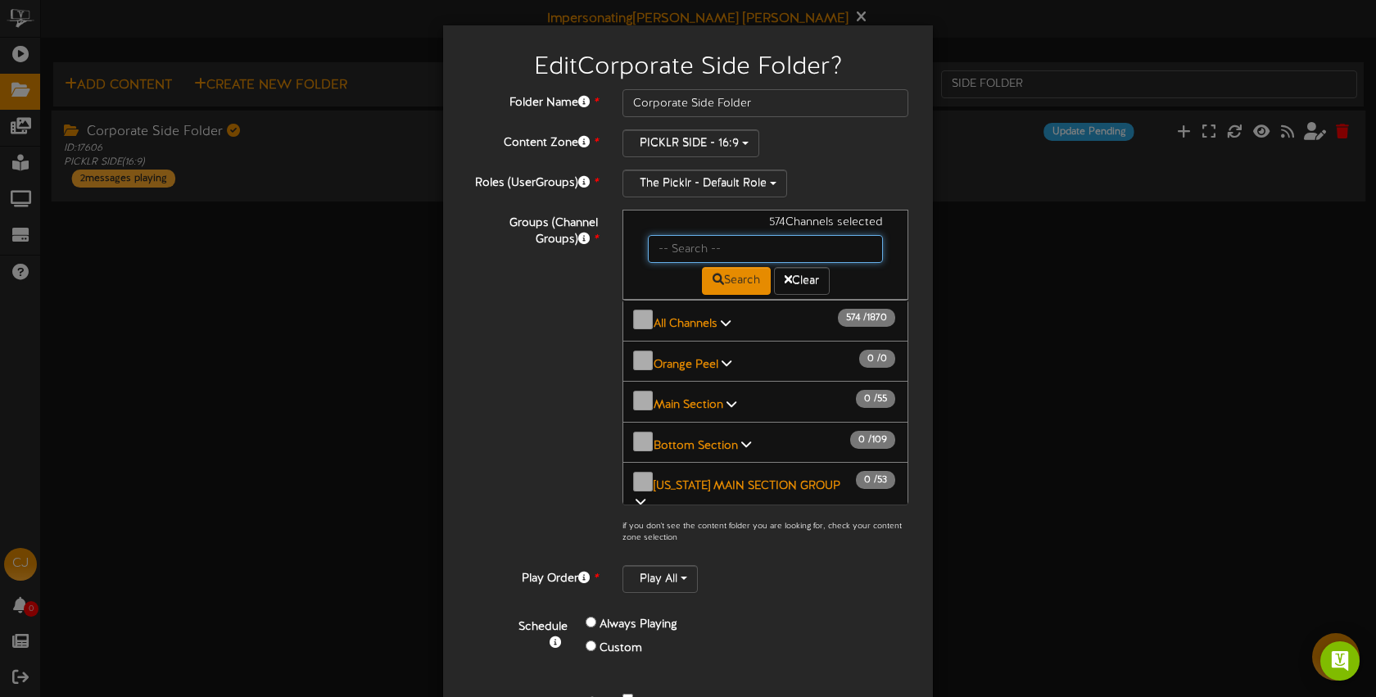
click at [721, 255] on input "text" at bounding box center [765, 249] width 235 height 28
type input "bossier"
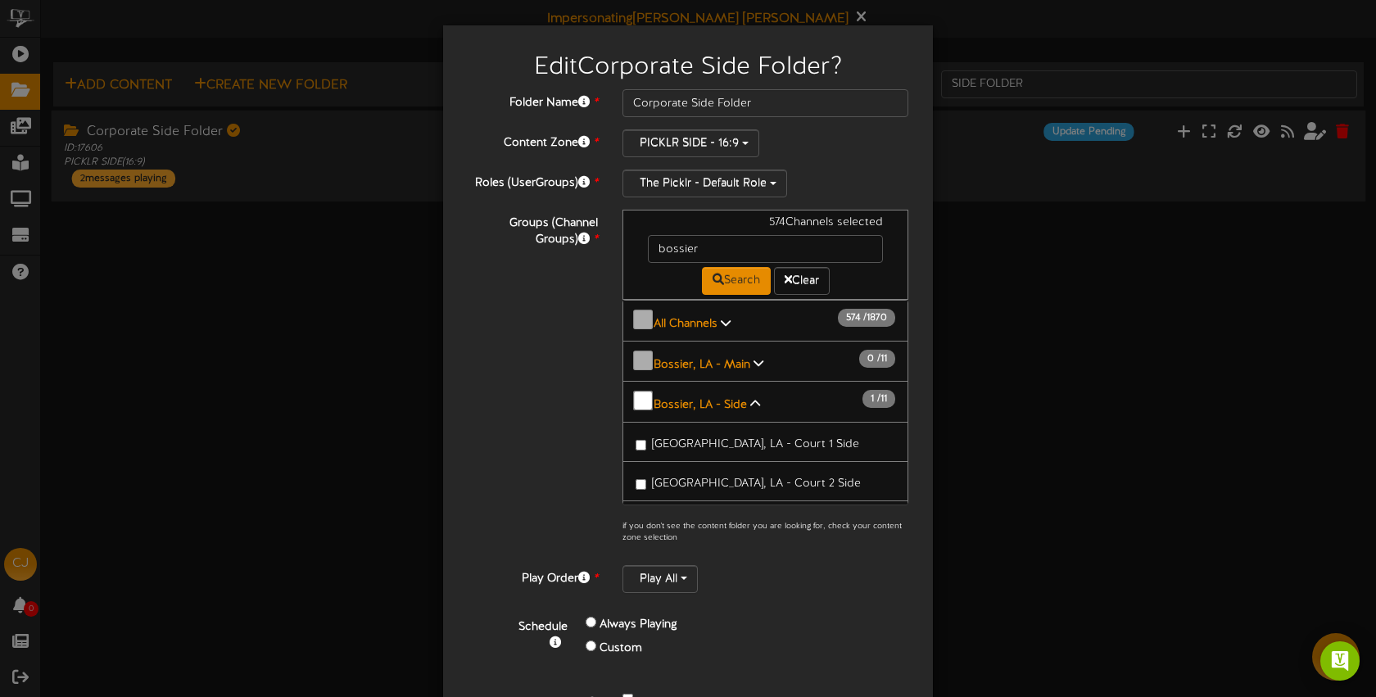
click at [741, 438] on span "[GEOGRAPHIC_DATA], LA - Court 1 Side" at bounding box center [755, 444] width 207 height 12
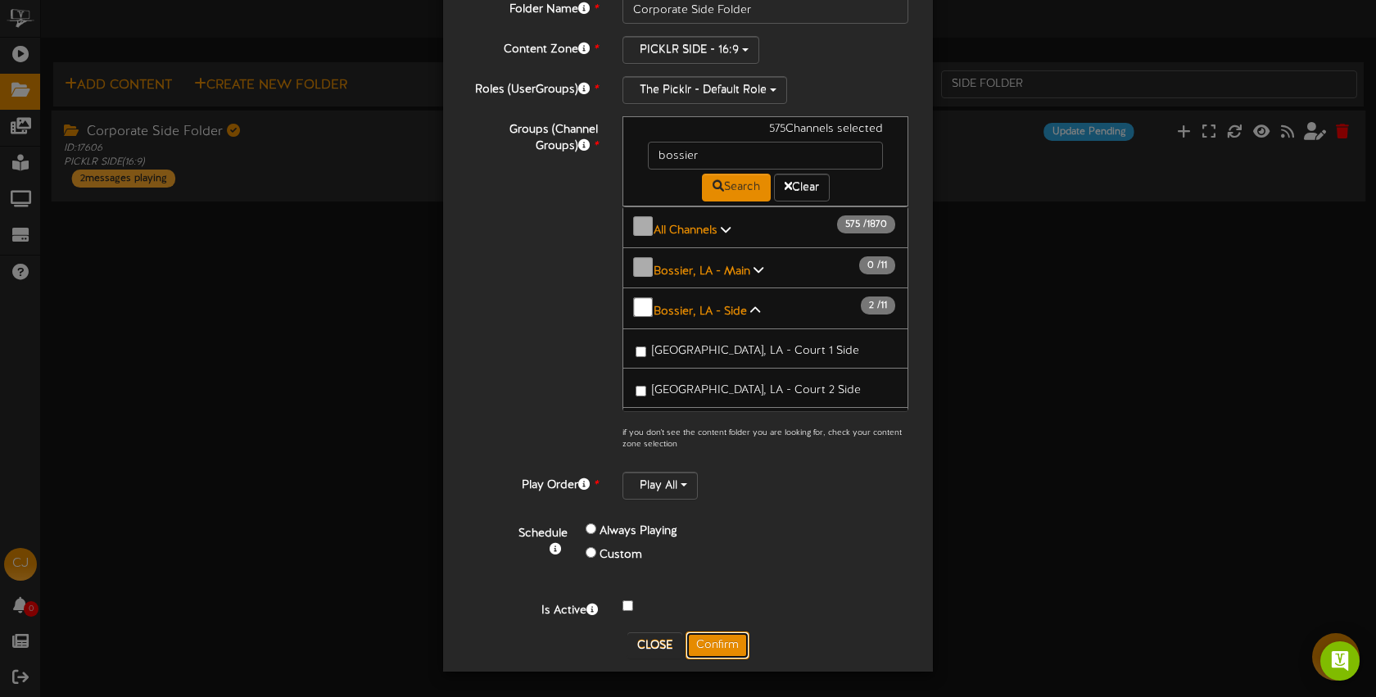
click at [717, 650] on button "Confirm" at bounding box center [718, 646] width 64 height 28
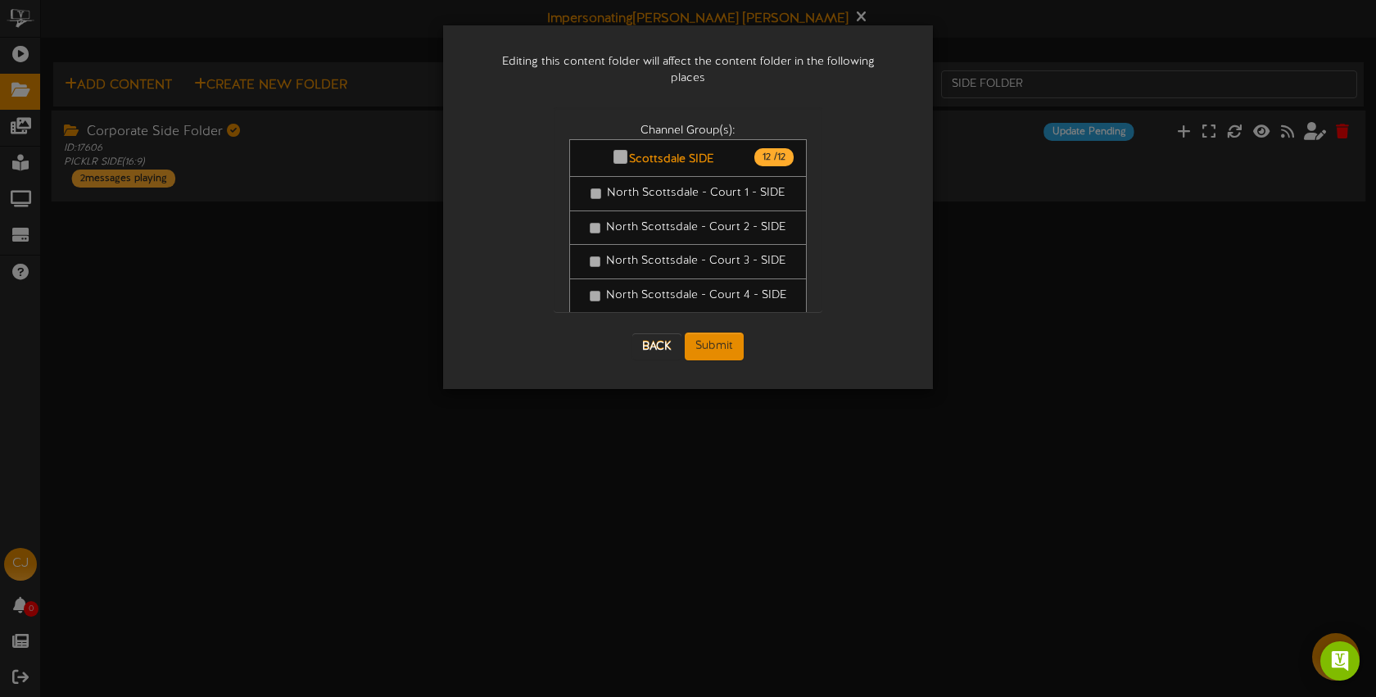
scroll to position [0, 0]
click at [724, 333] on button "Submit" at bounding box center [714, 347] width 59 height 28
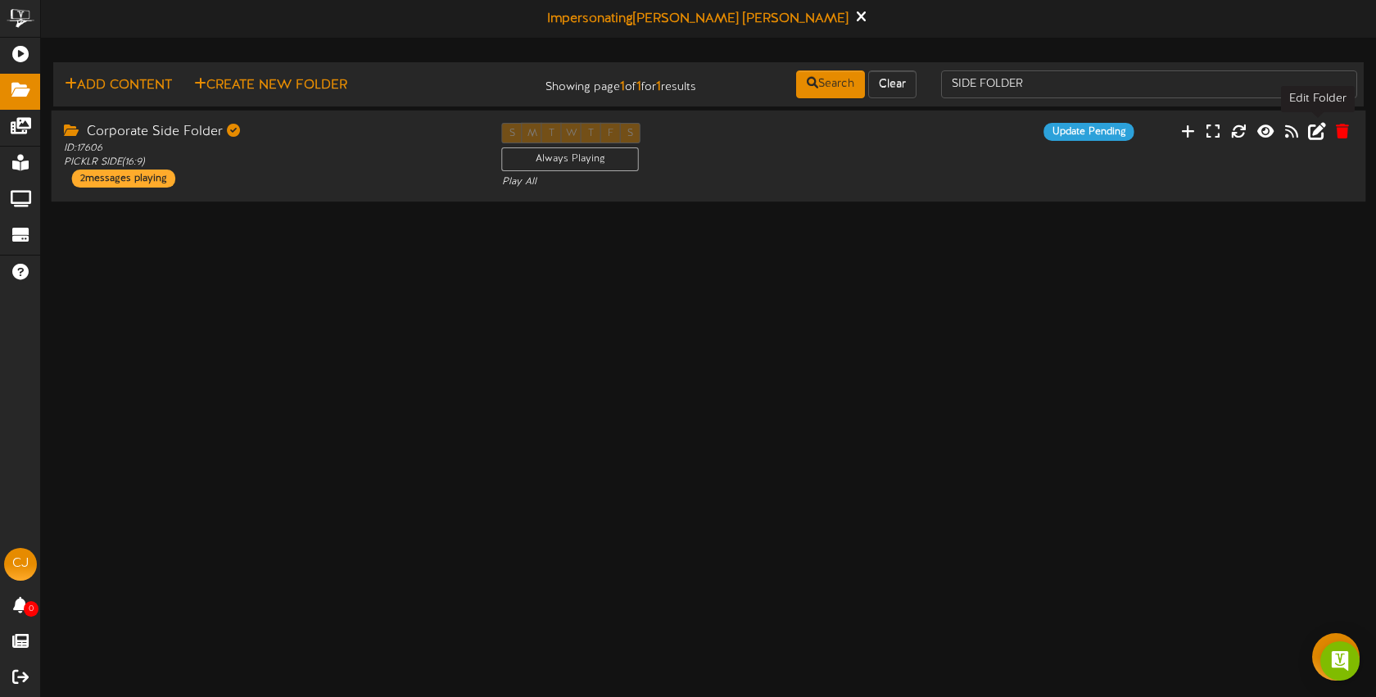
click at [1321, 132] on icon at bounding box center [1317, 130] width 18 height 18
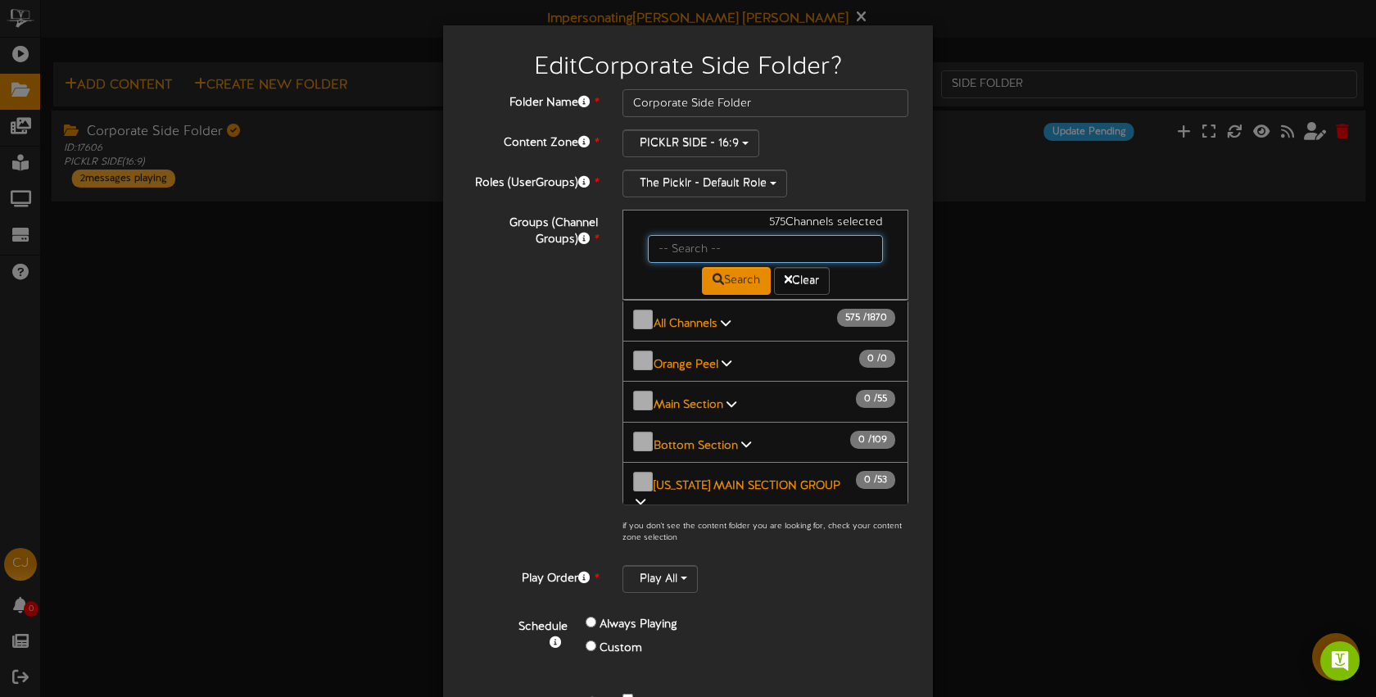
click at [693, 252] on input "text" at bounding box center [765, 249] width 235 height 28
type input "bossier"
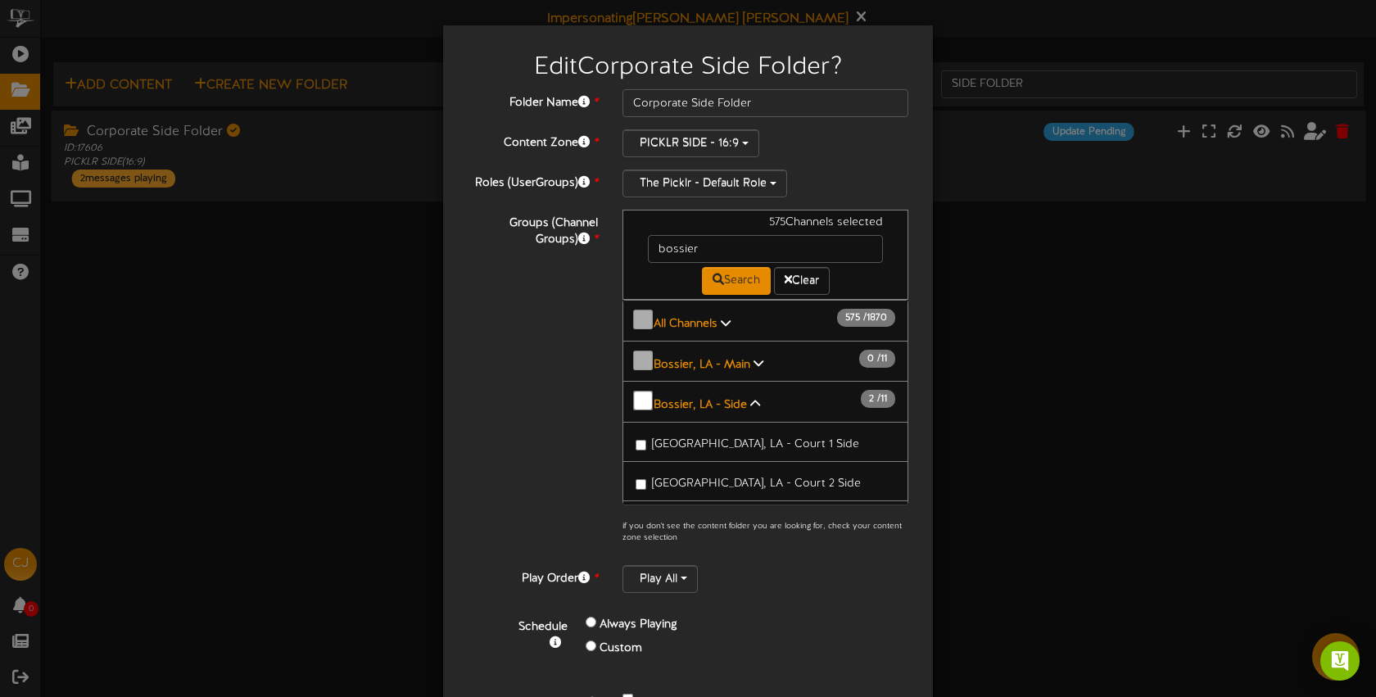
click at [750, 470] on label "Bossier City, LA - Court 2 Side" at bounding box center [748, 481] width 225 height 22
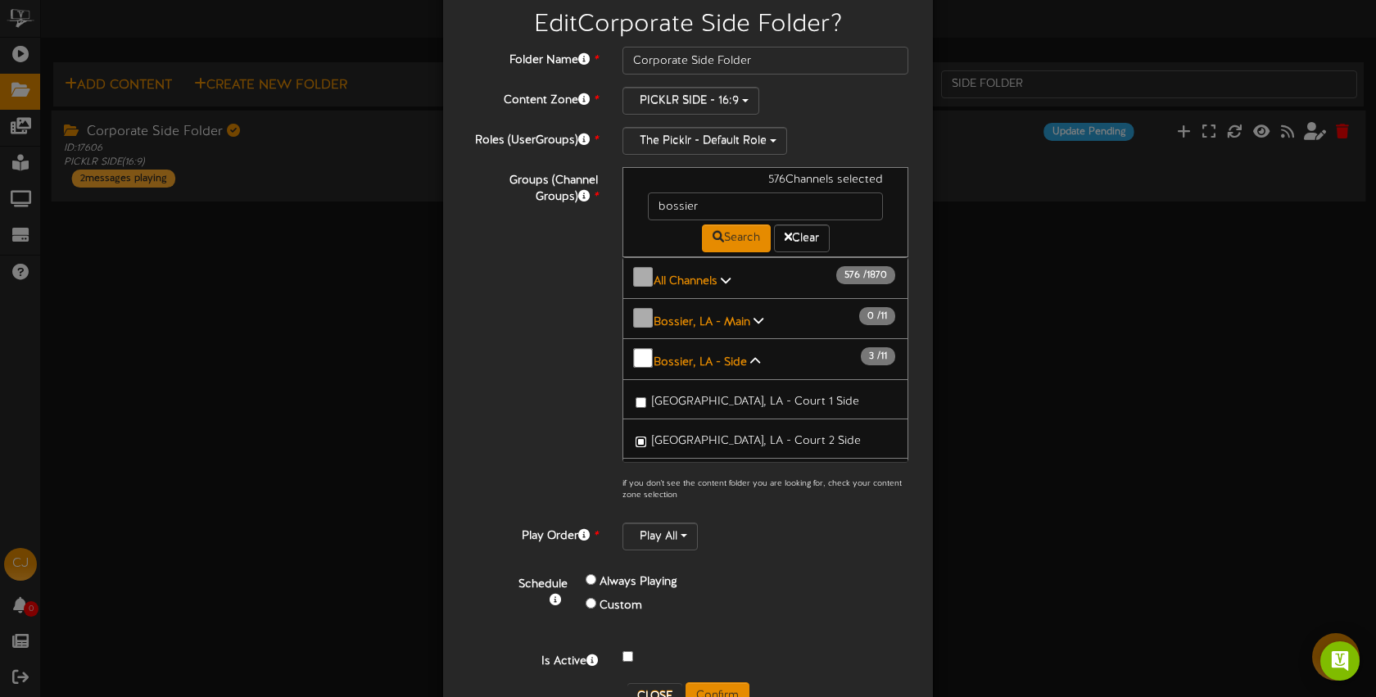
scroll to position [93, 0]
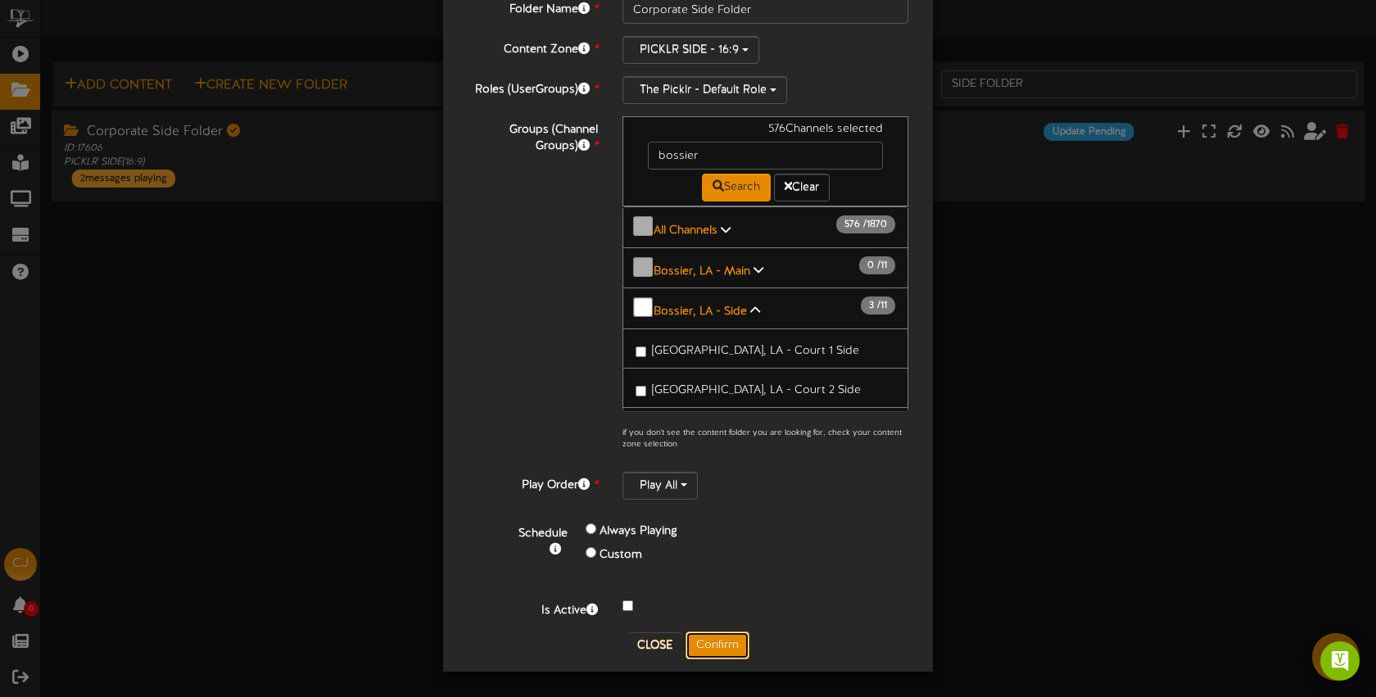
click at [723, 635] on button "Confirm" at bounding box center [718, 646] width 64 height 28
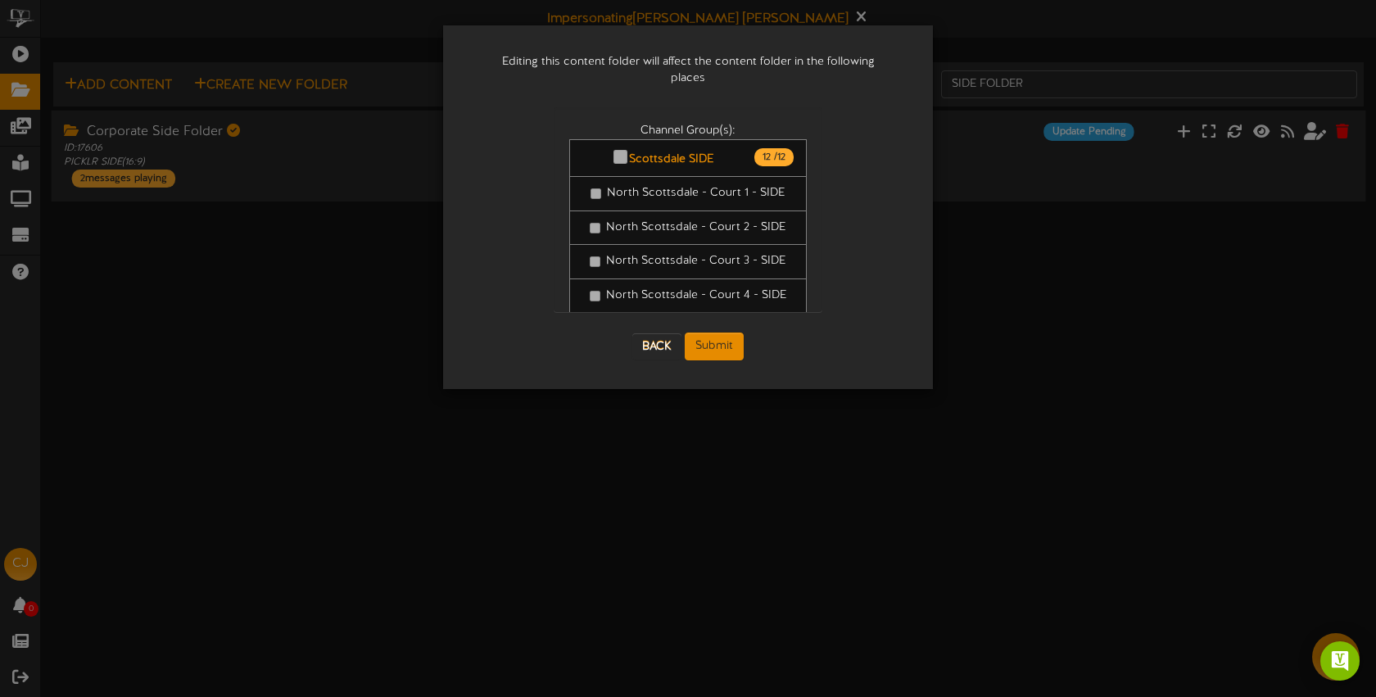
scroll to position [0, 0]
click at [719, 335] on button "Submit" at bounding box center [714, 347] width 59 height 28
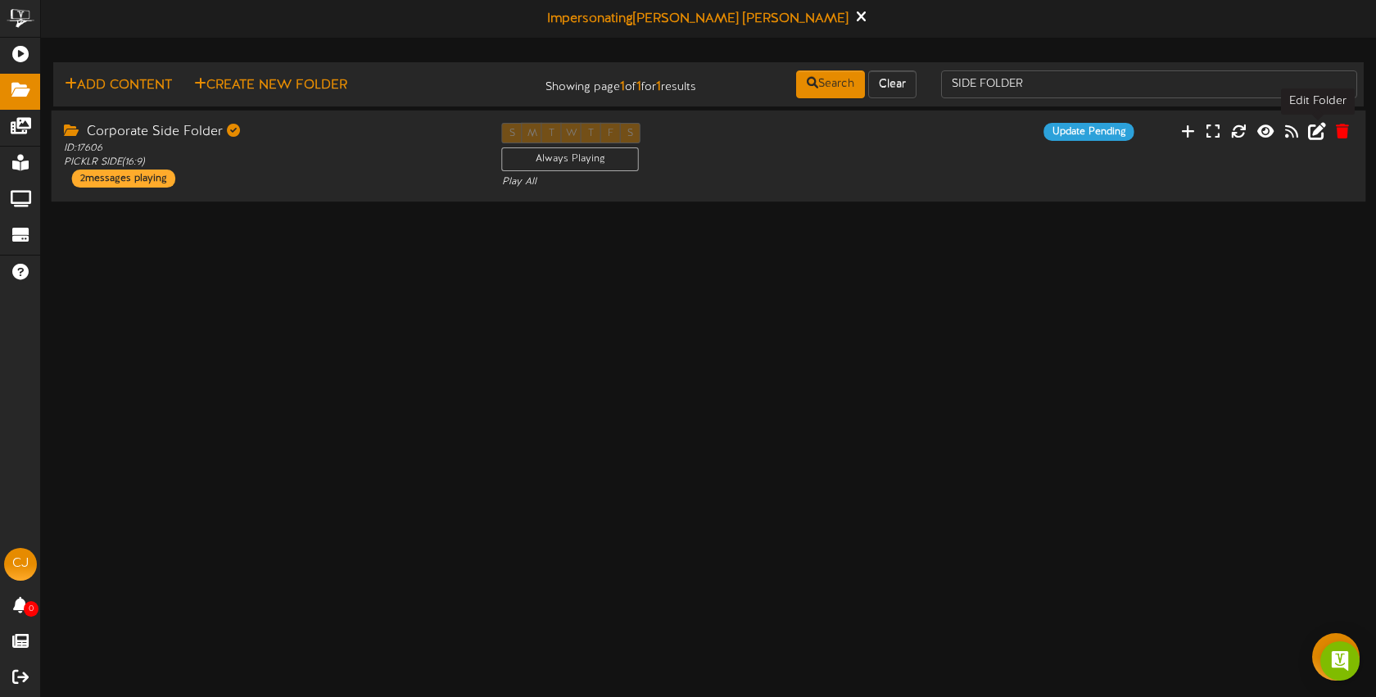
click at [1313, 134] on icon at bounding box center [1317, 130] width 18 height 18
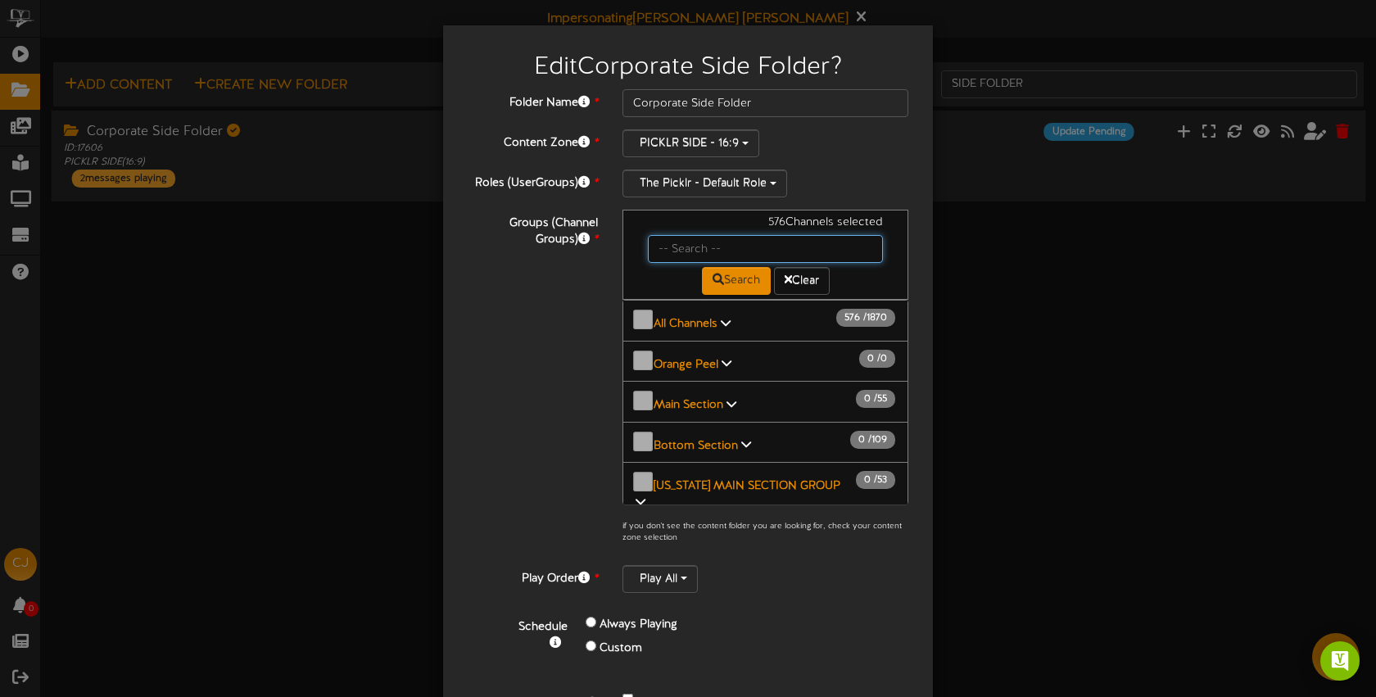
click at [739, 252] on input "text" at bounding box center [765, 249] width 235 height 28
type input "bossier"
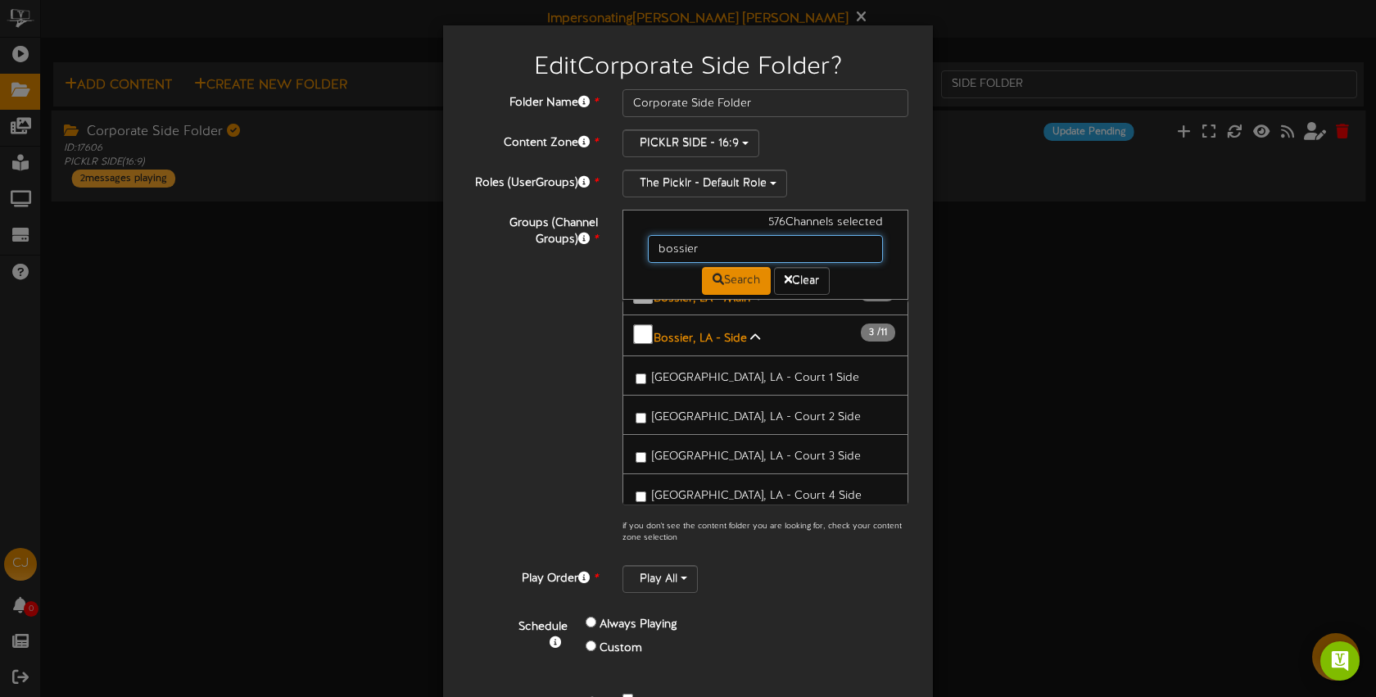
scroll to position [97, 0]
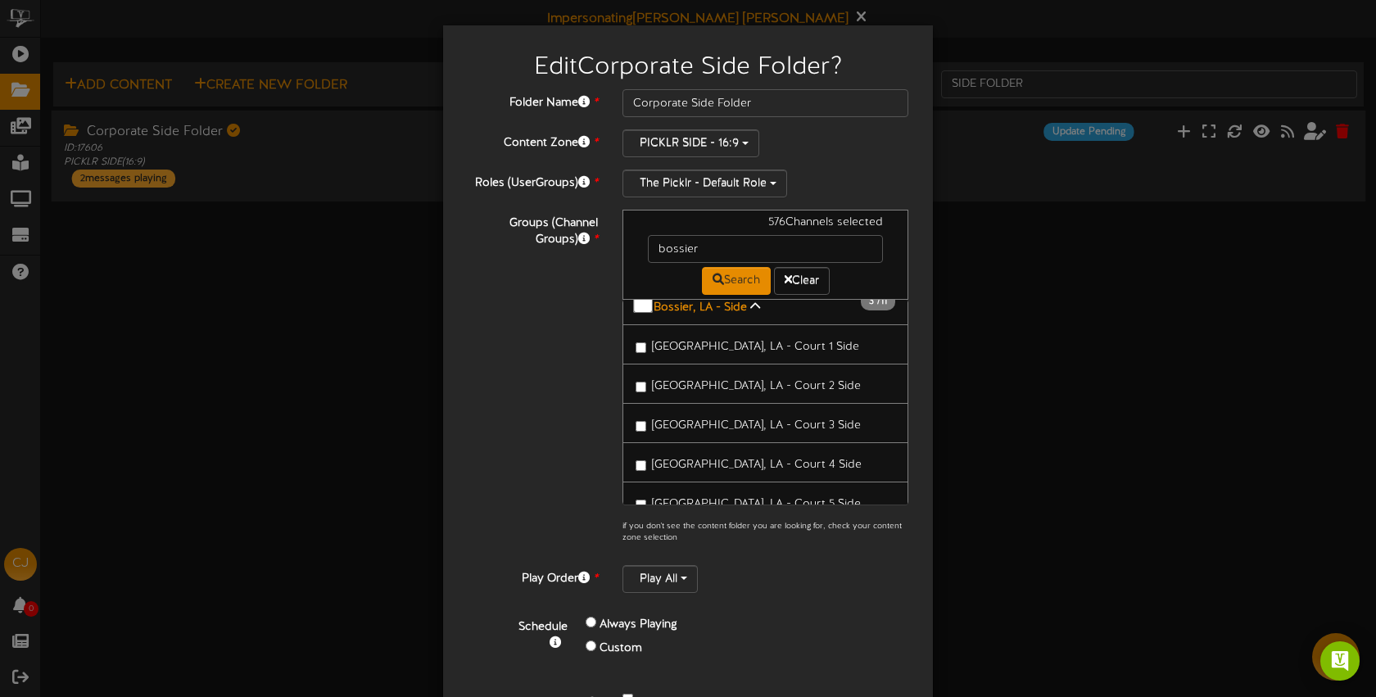
click at [750, 419] on span "Bossier City, LA - Court 3 Side" at bounding box center [756, 425] width 209 height 12
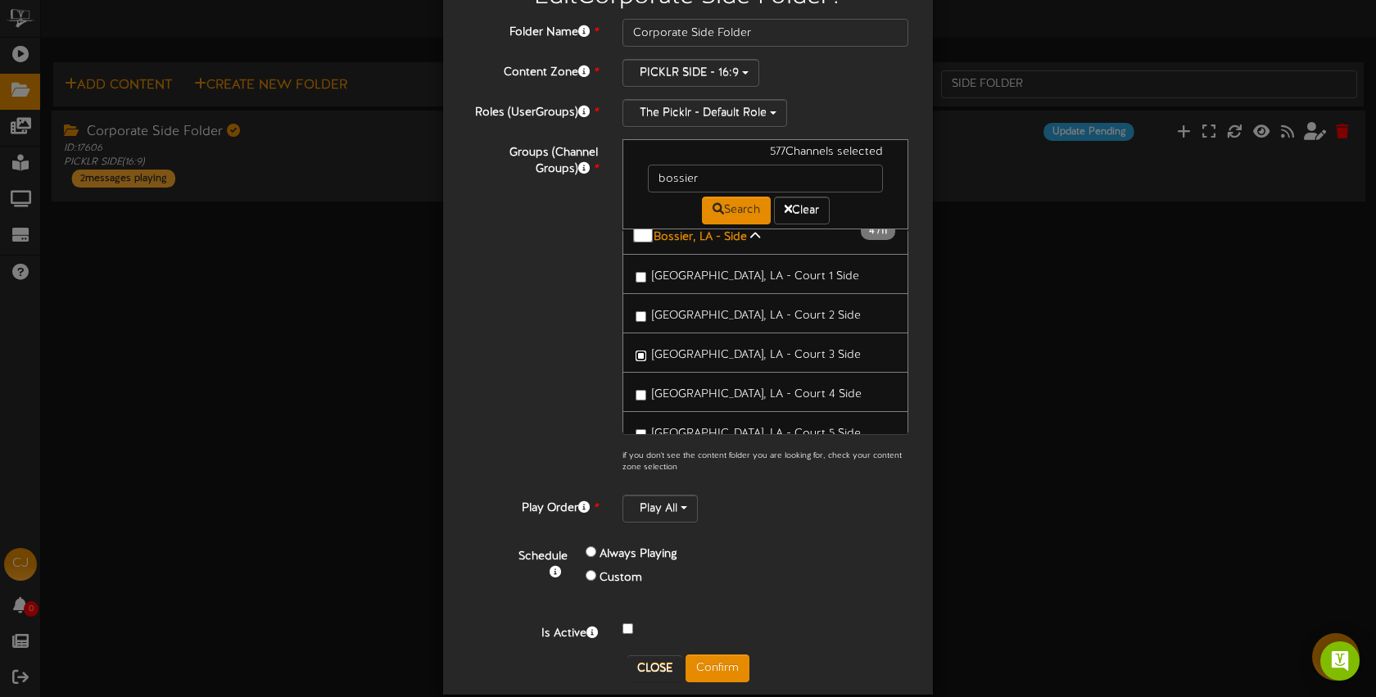
scroll to position [93, 0]
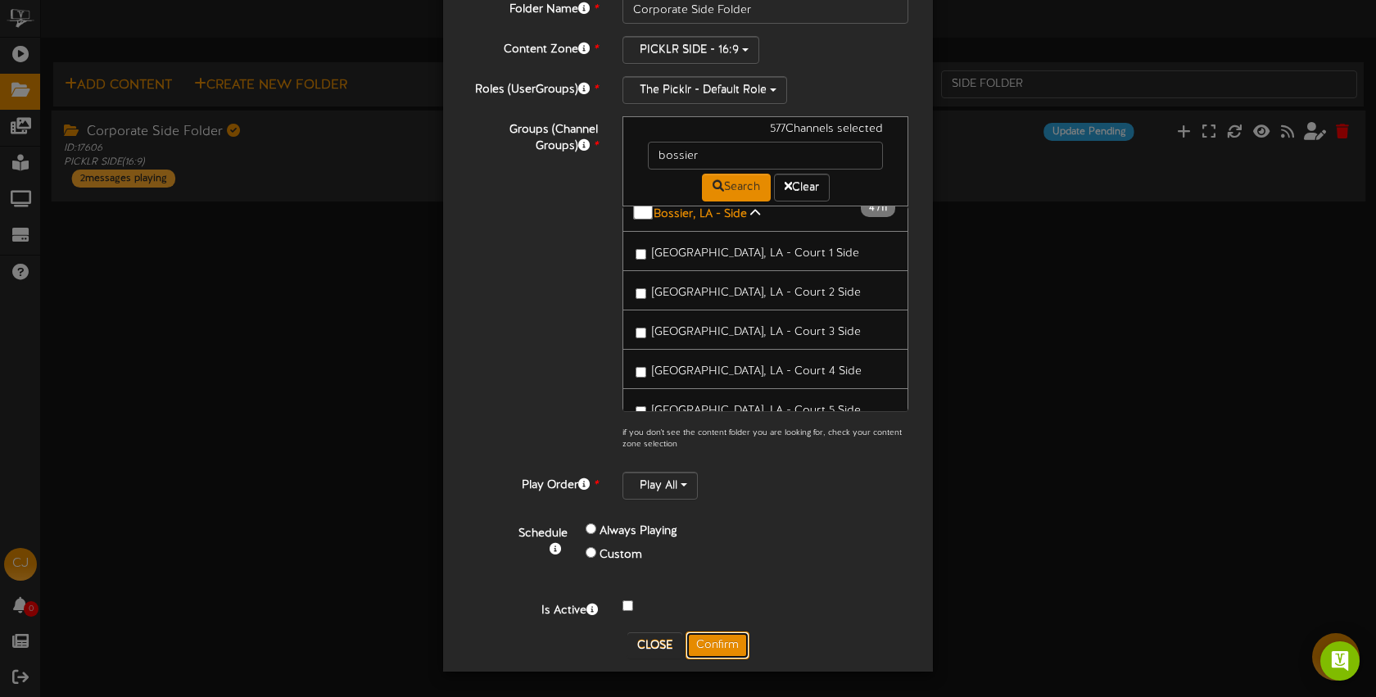
click at [728, 650] on button "Confirm" at bounding box center [718, 646] width 64 height 28
click at [734, 641] on div "Edit Corporate Side Folder ? Folder Name * Corporate Side Folder Content Zone *…" at bounding box center [688, 348] width 1376 height 697
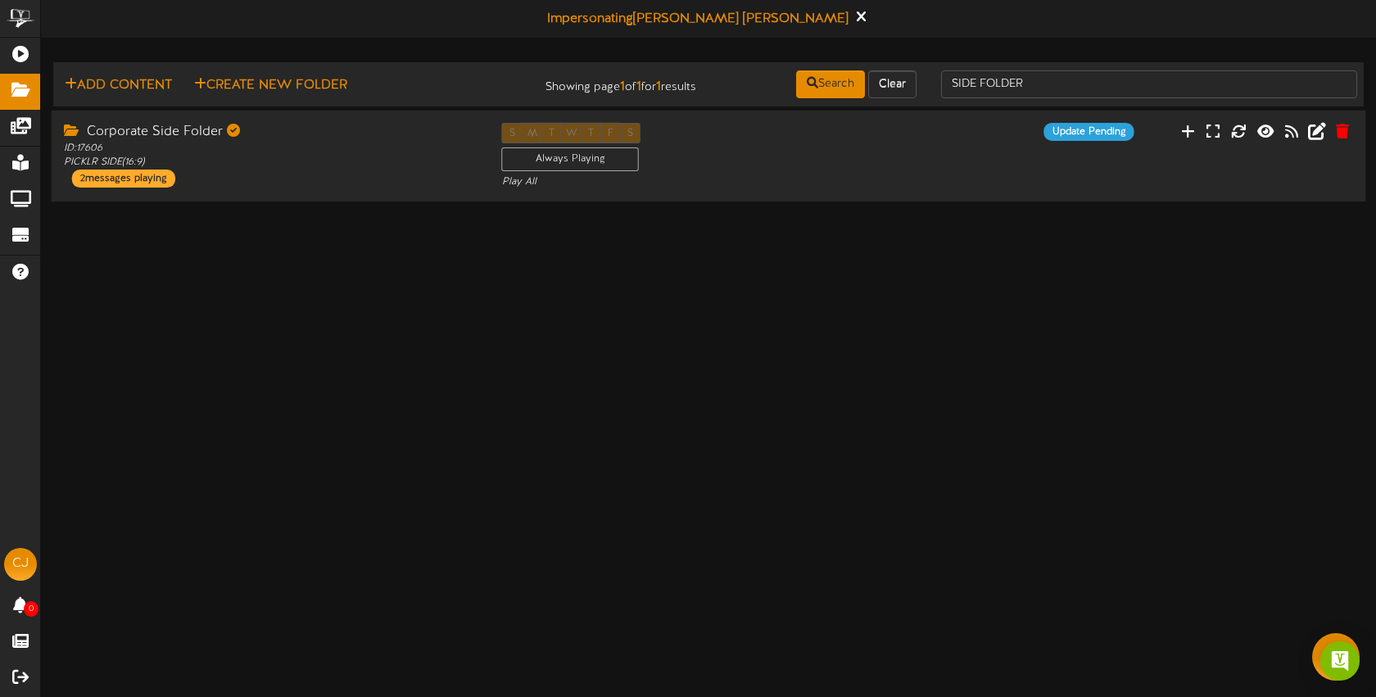
scroll to position [0, 0]
click at [1315, 130] on icon at bounding box center [1317, 130] width 18 height 18
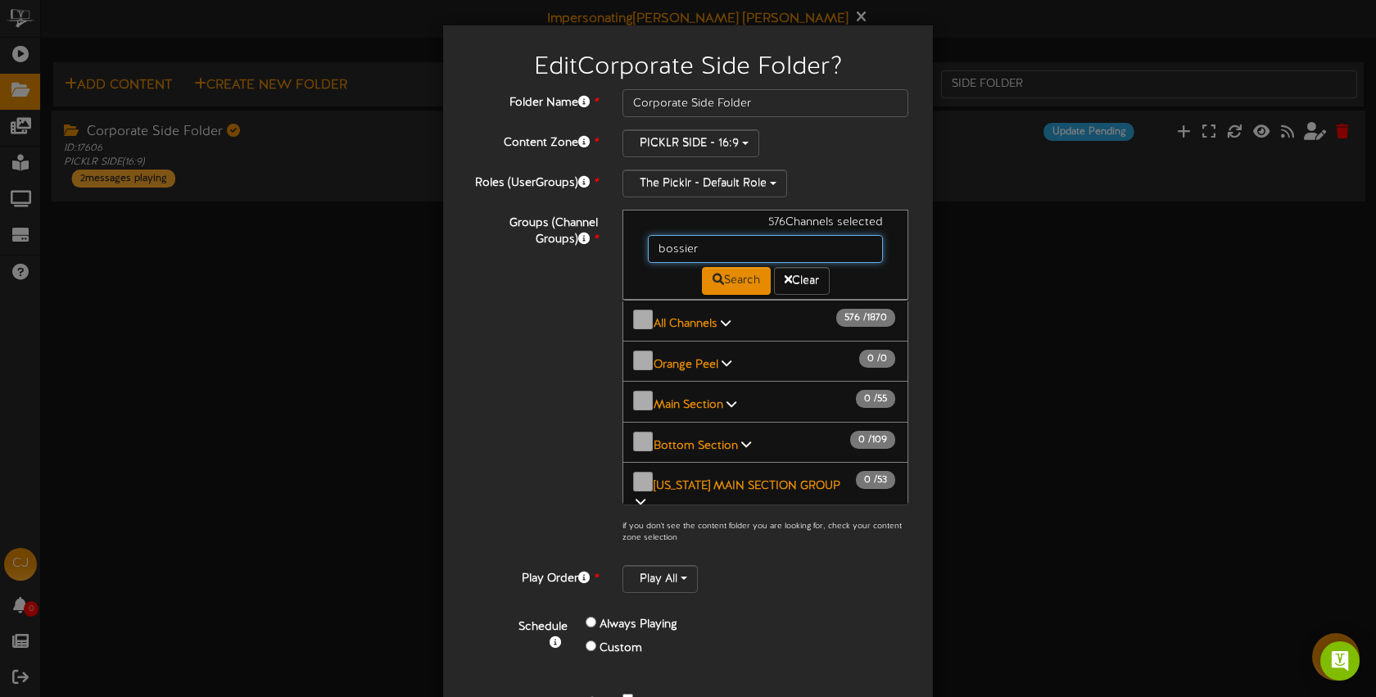
click at [709, 247] on input "bossier" at bounding box center [765, 249] width 235 height 28
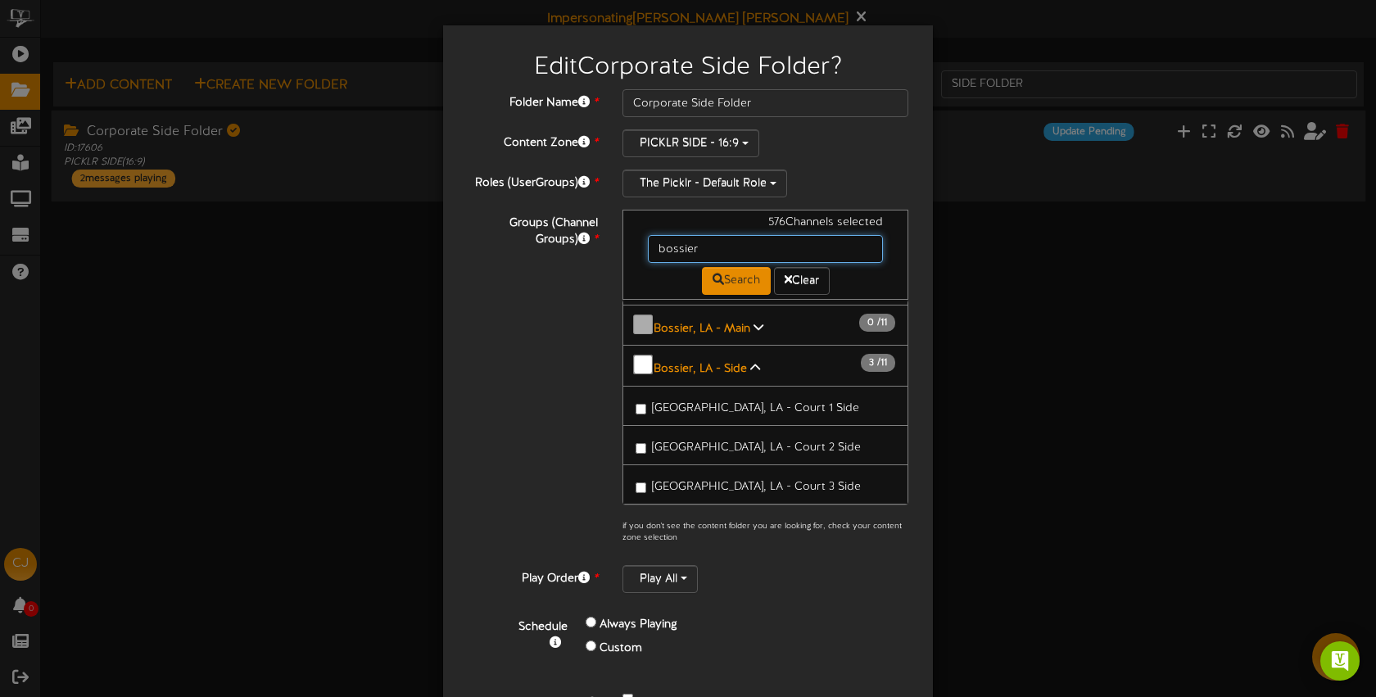
scroll to position [60, 0]
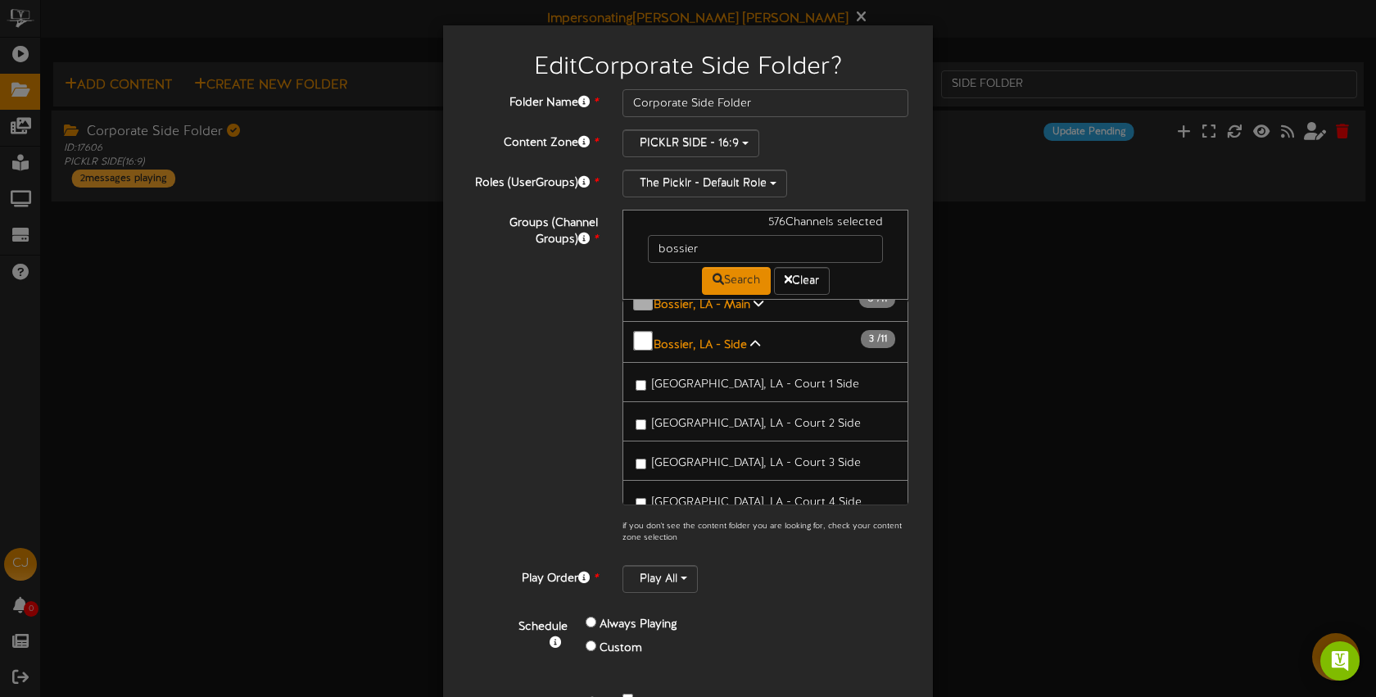
click at [708, 457] on span "Bossier City, LA - Court 3 Side" at bounding box center [756, 463] width 209 height 12
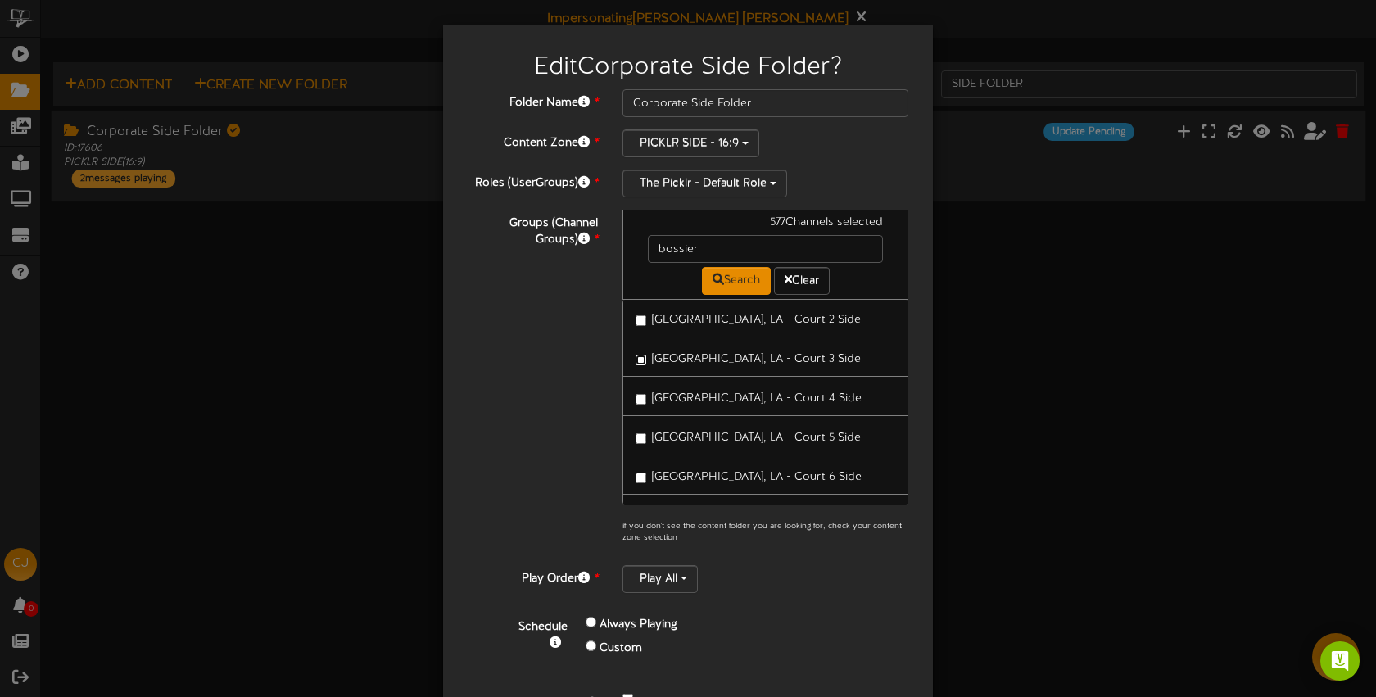
scroll to position [52, 0]
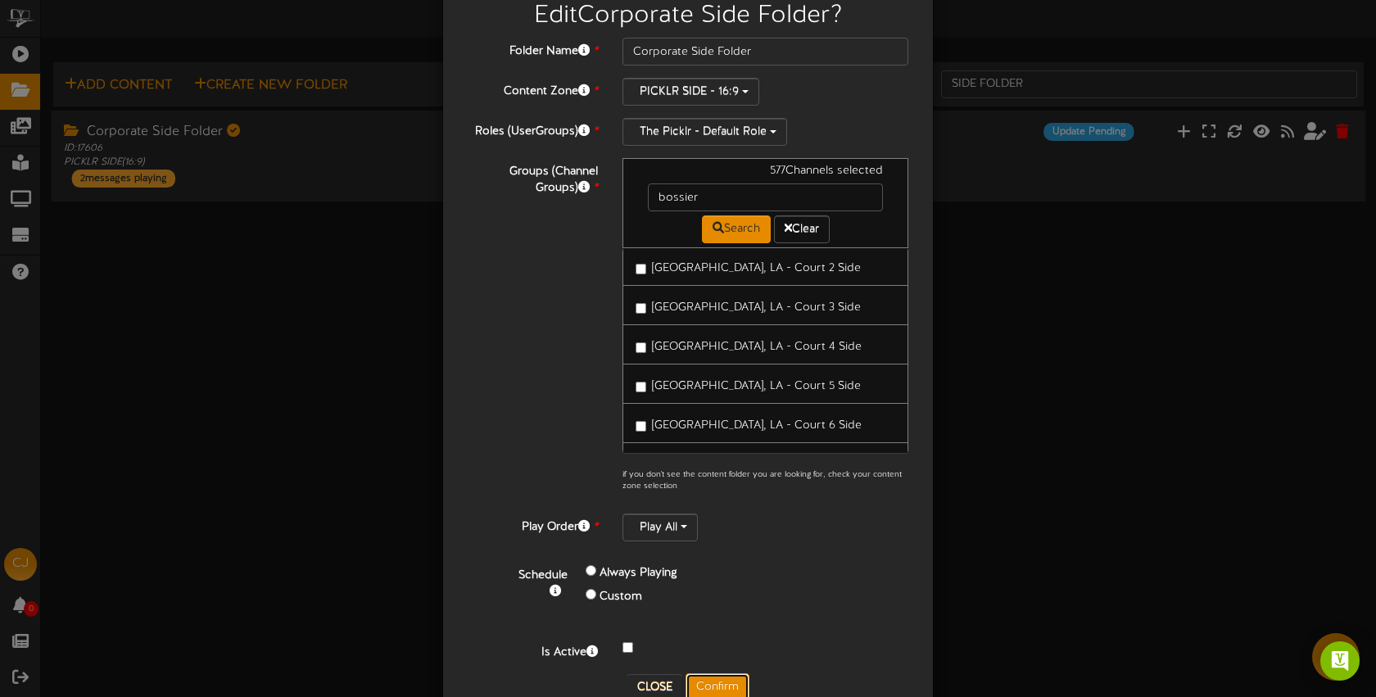
click at [713, 677] on button "Confirm" at bounding box center [718, 687] width 64 height 28
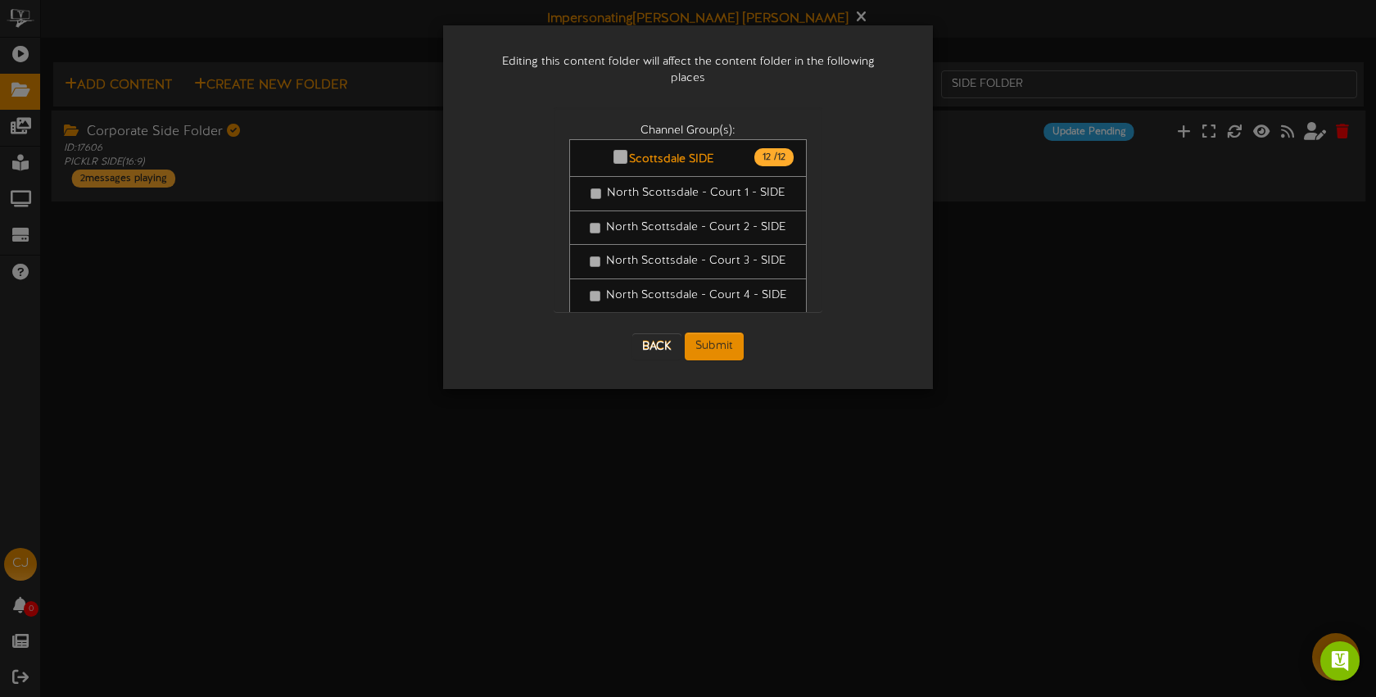
scroll to position [0, 0]
click at [721, 333] on button "Submit" at bounding box center [714, 347] width 59 height 28
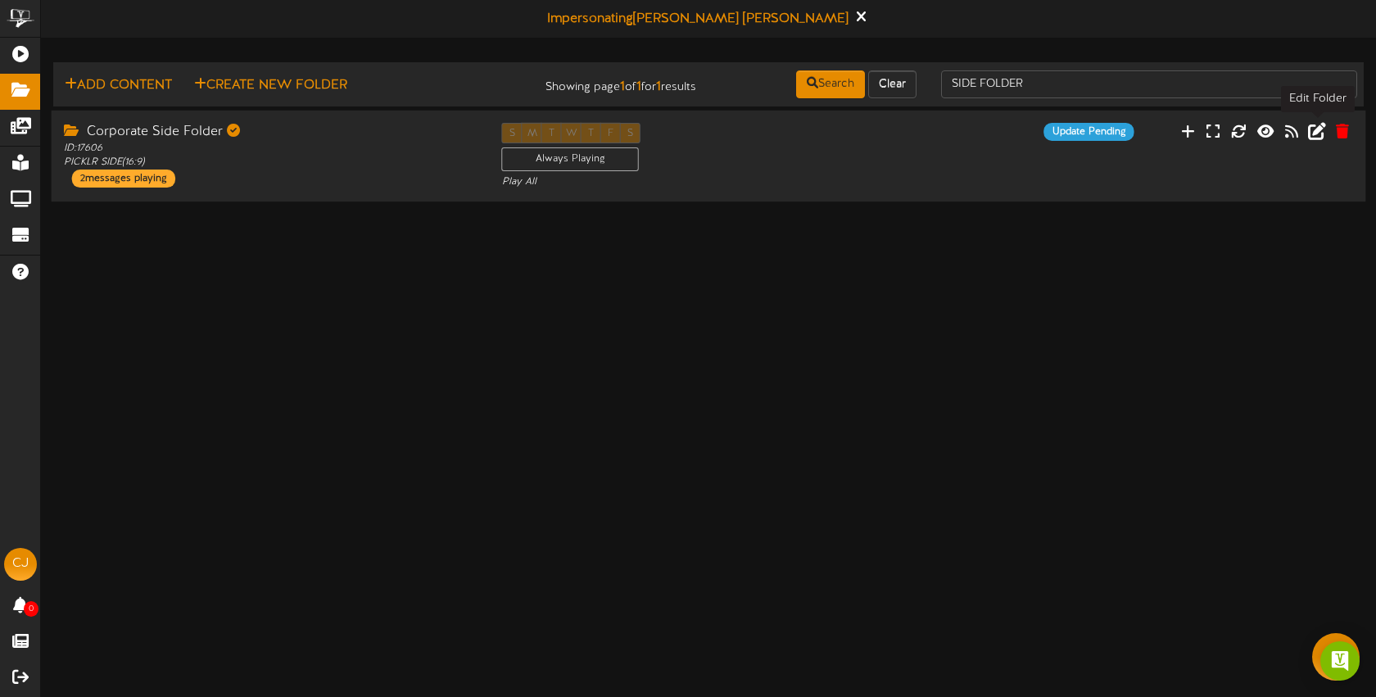
click at [1320, 134] on icon at bounding box center [1317, 130] width 18 height 18
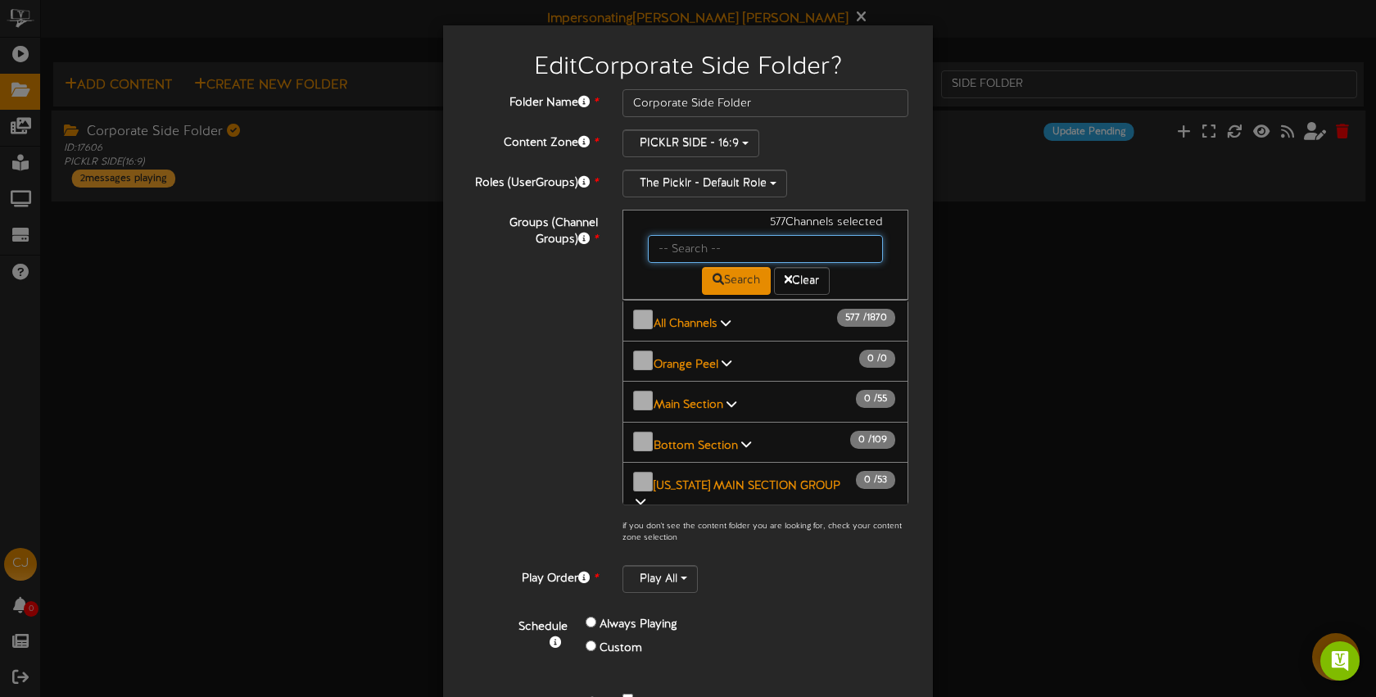
click at [680, 251] on input "text" at bounding box center [765, 249] width 235 height 28
type input "bossier"
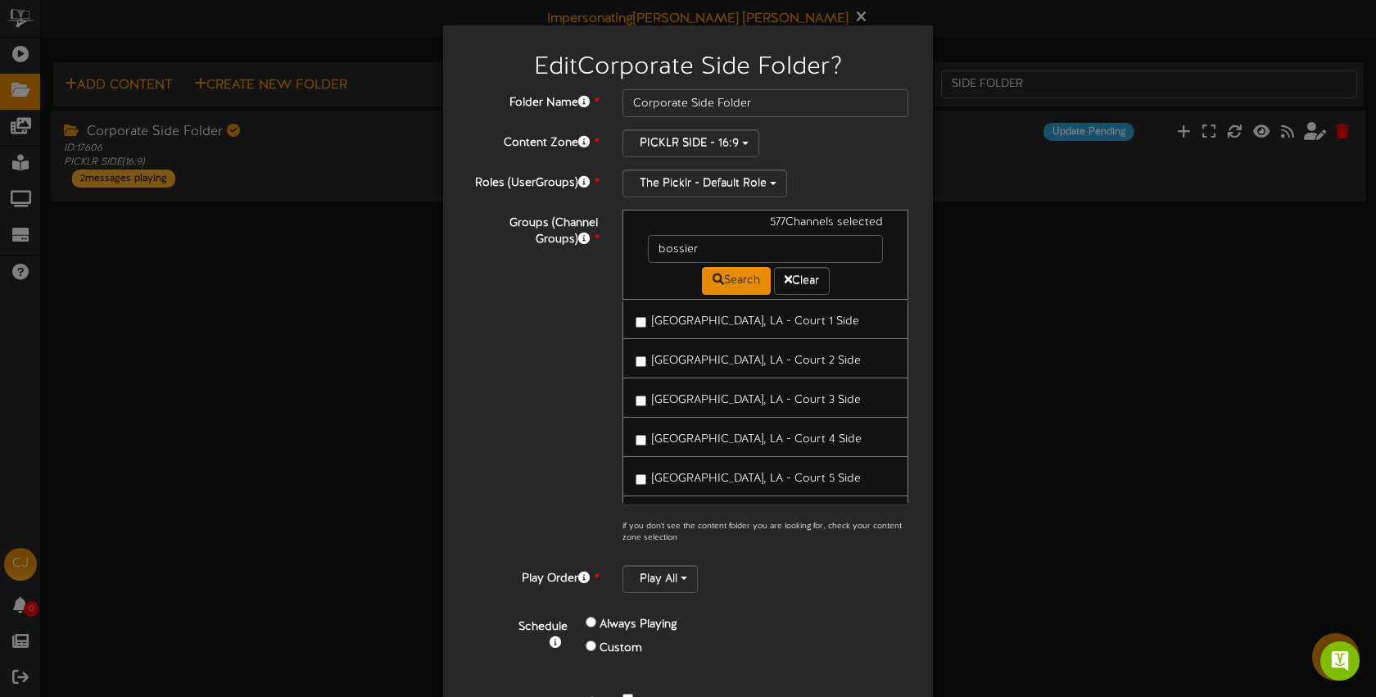
click at [683, 433] on span "Bossier City, LA - Court 4 Side" at bounding box center [757, 439] width 210 height 12
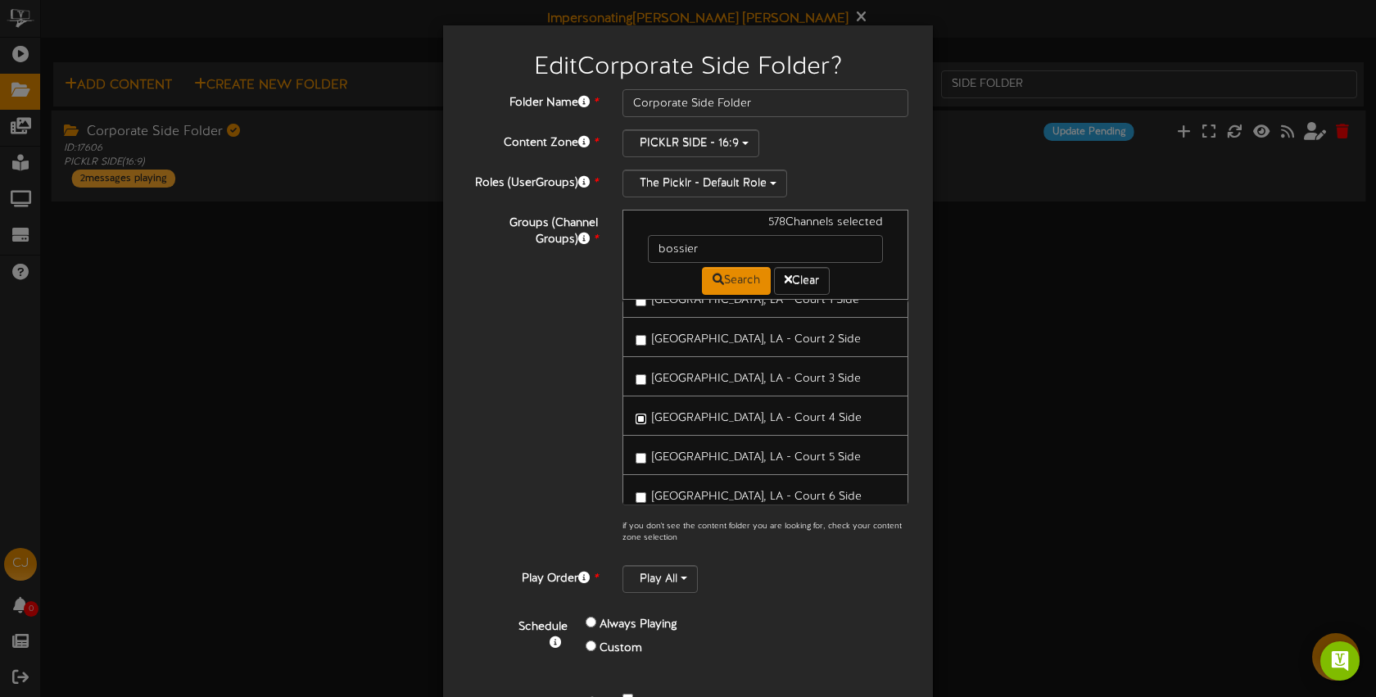
scroll to position [87, 0]
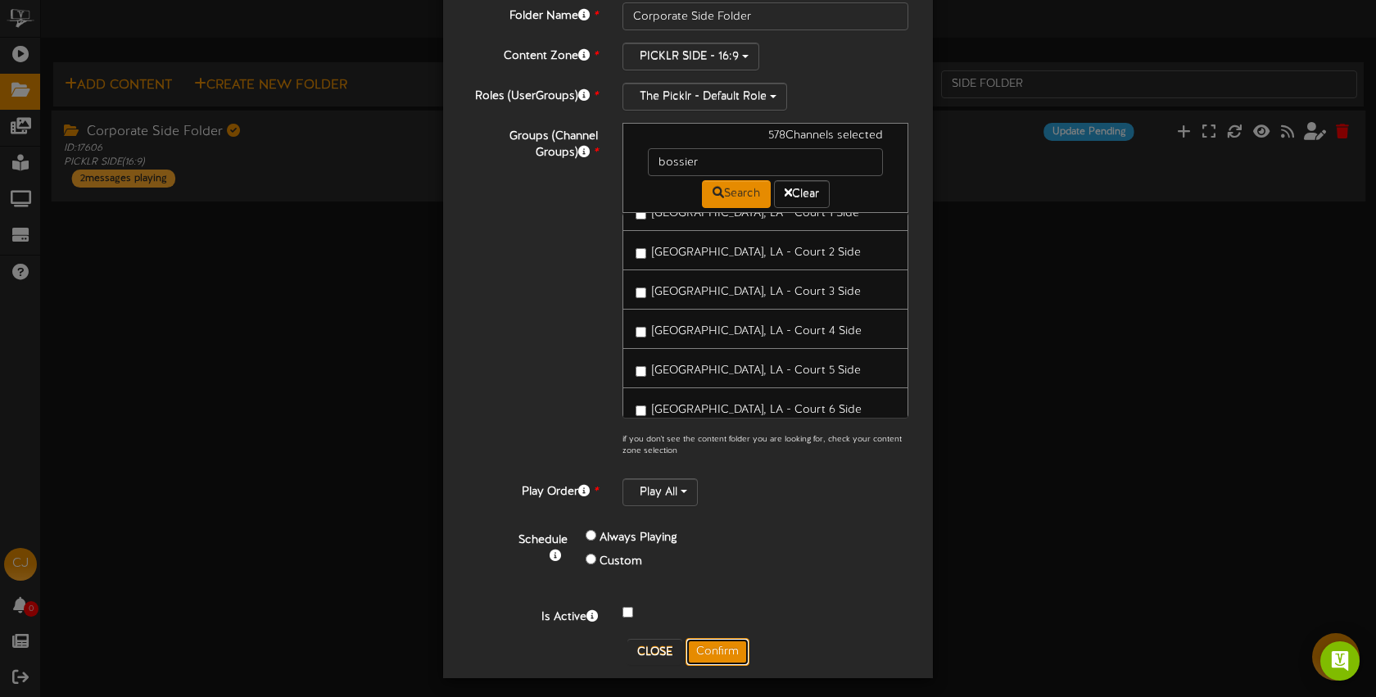
click at [732, 646] on button "Confirm" at bounding box center [718, 652] width 64 height 28
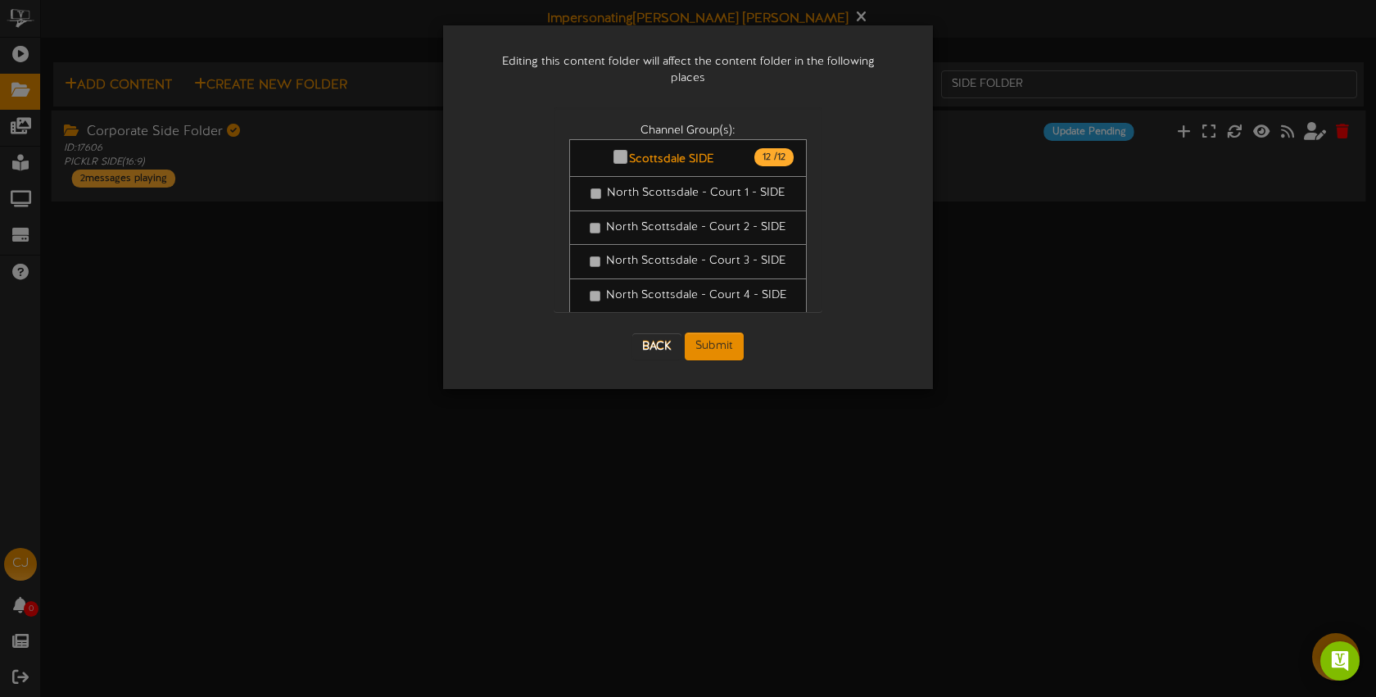
scroll to position [0, 0]
click at [731, 333] on button "Submit" at bounding box center [714, 347] width 59 height 28
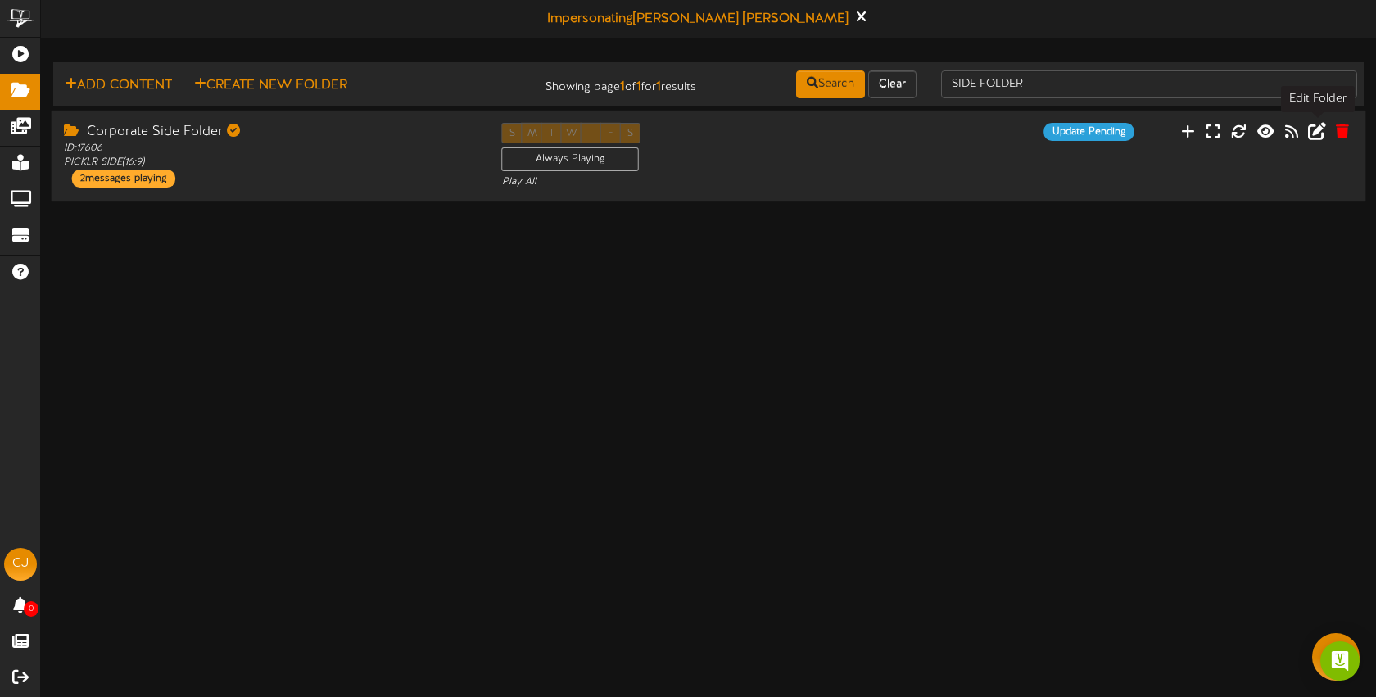
click at [1316, 134] on icon at bounding box center [1317, 130] width 18 height 18
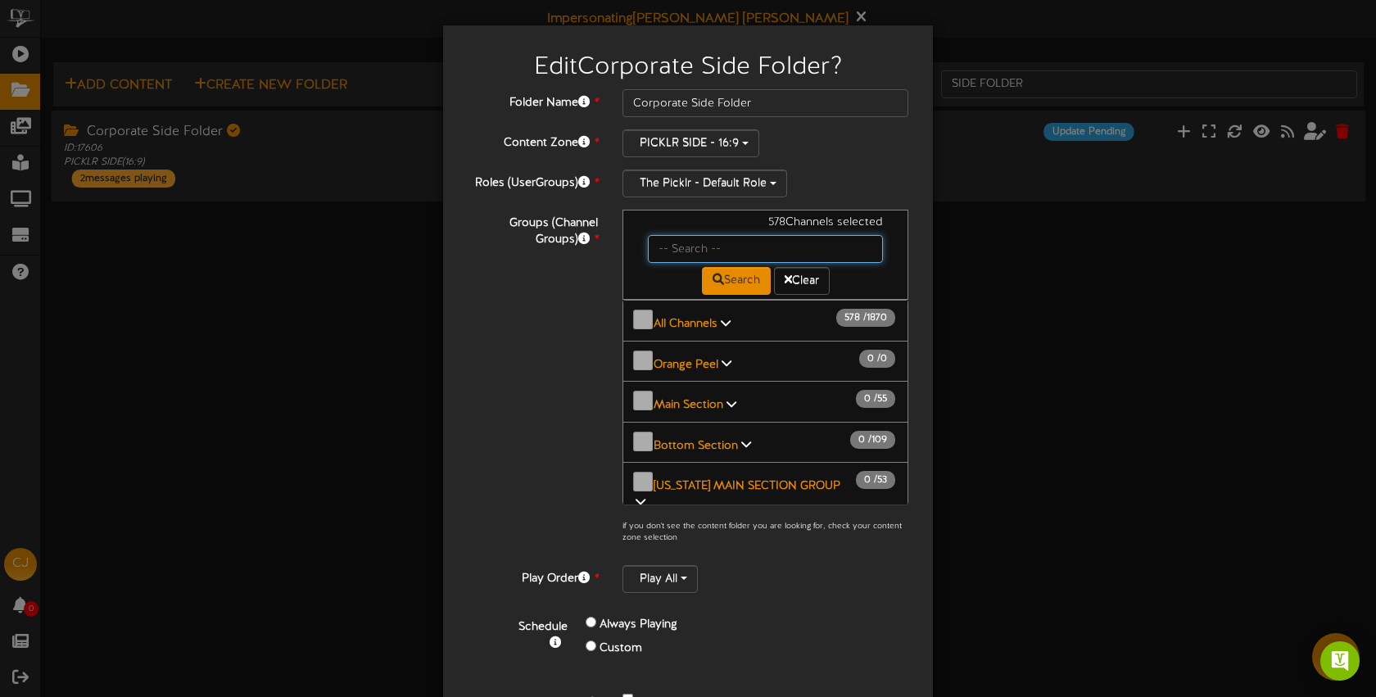
click at [696, 246] on input "text" at bounding box center [765, 249] width 235 height 28
type input "bossier"
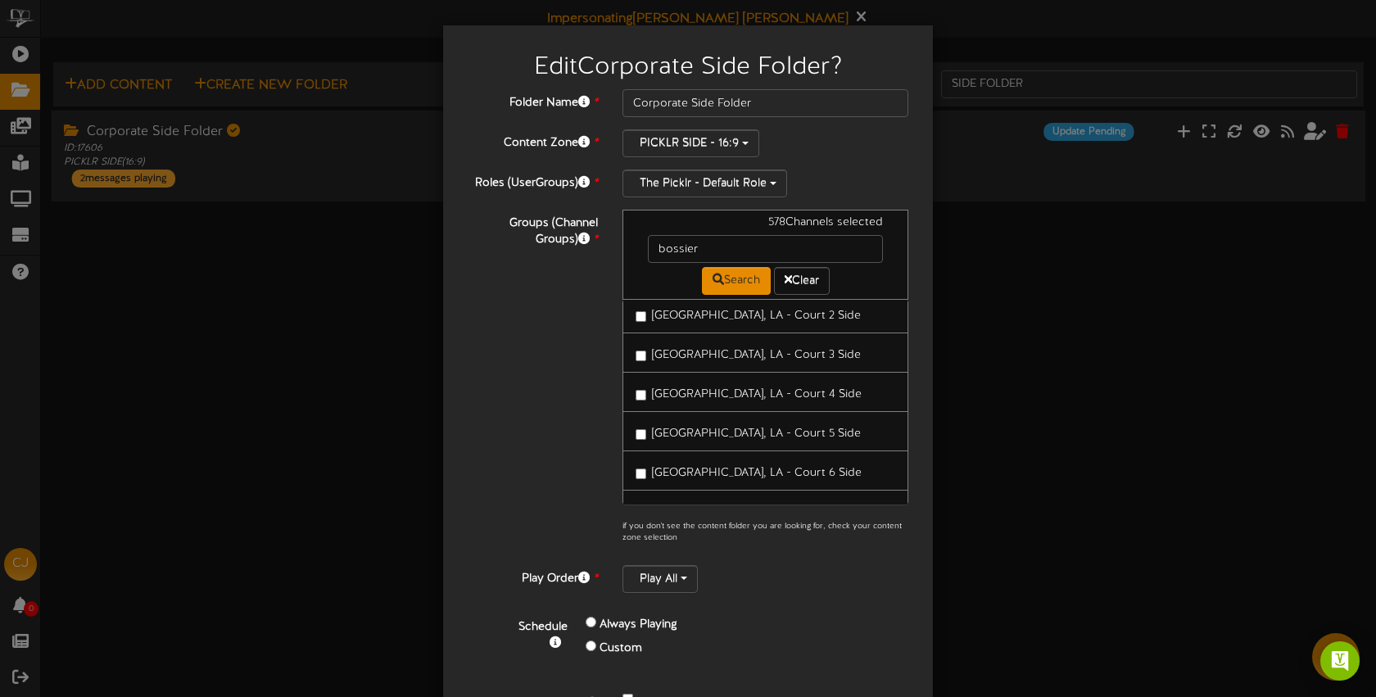
click at [702, 428] on span "Bossier City, LA - Court 5 Side" at bounding box center [756, 434] width 209 height 12
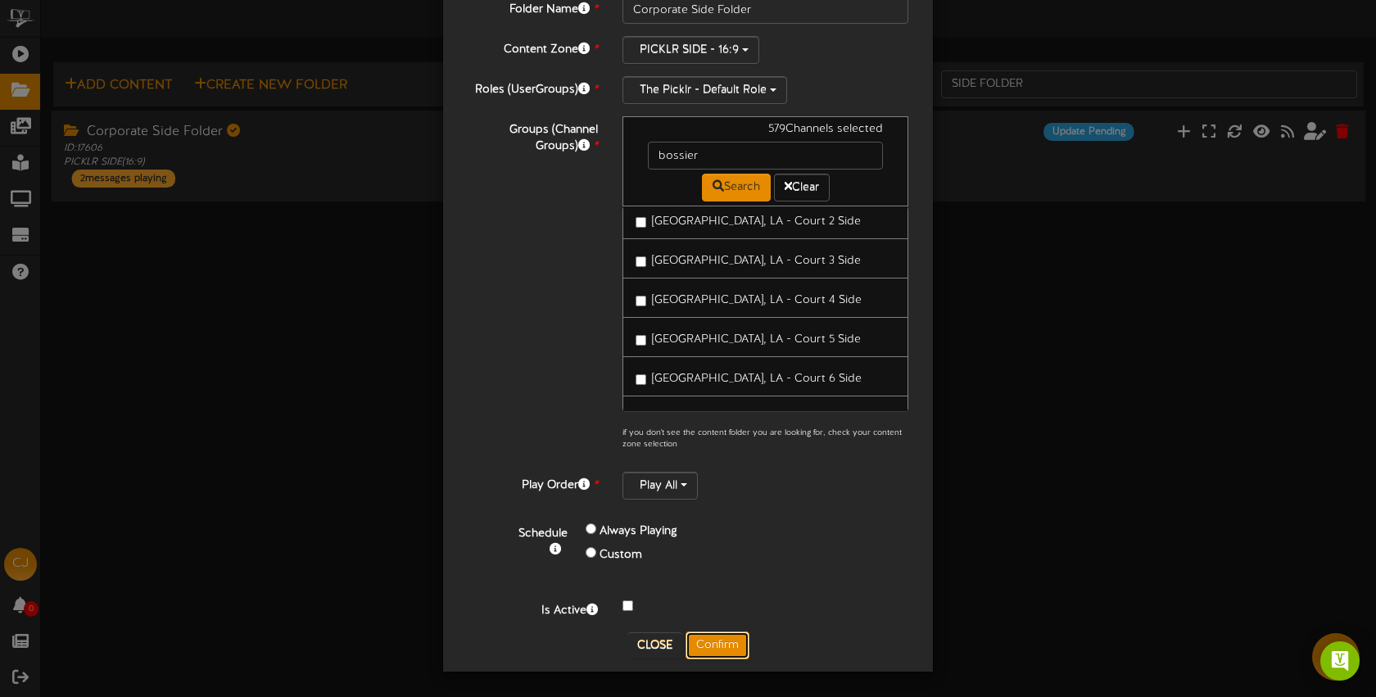
click at [736, 647] on button "Confirm" at bounding box center [718, 646] width 64 height 28
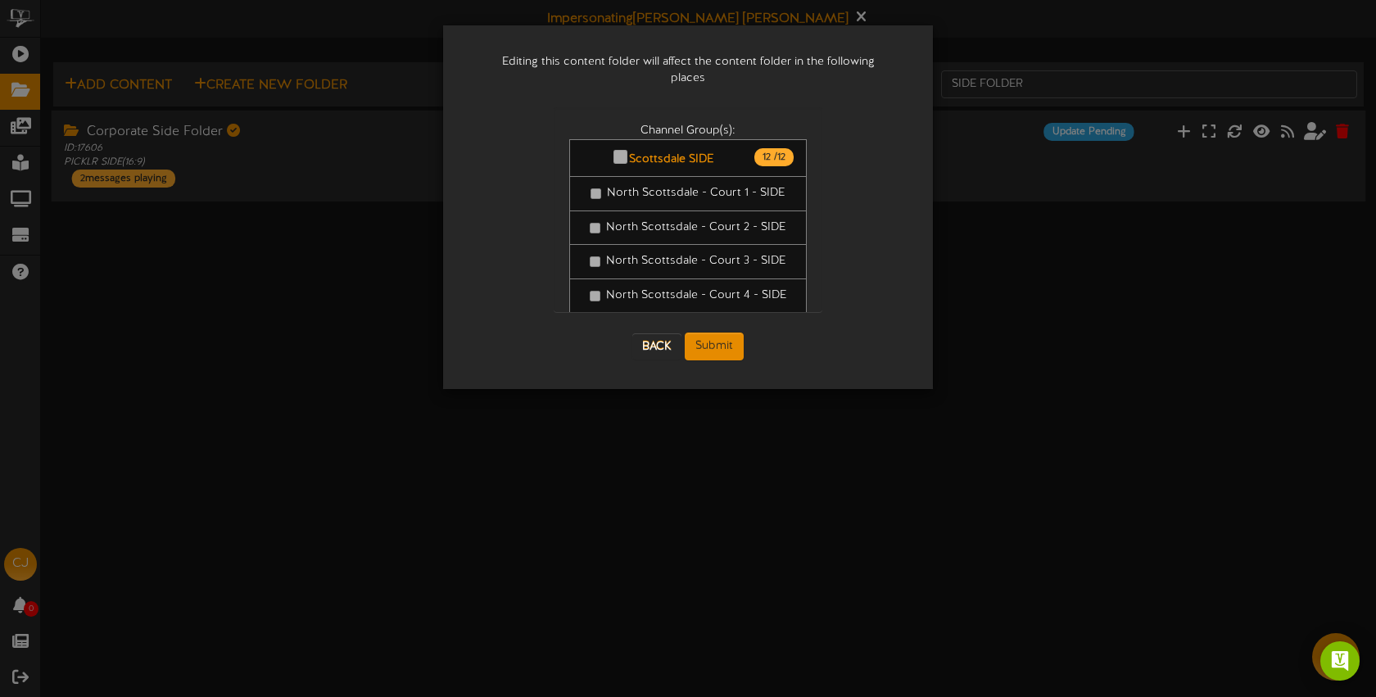
scroll to position [0, 0]
click at [733, 333] on button "Submit" at bounding box center [714, 347] width 59 height 28
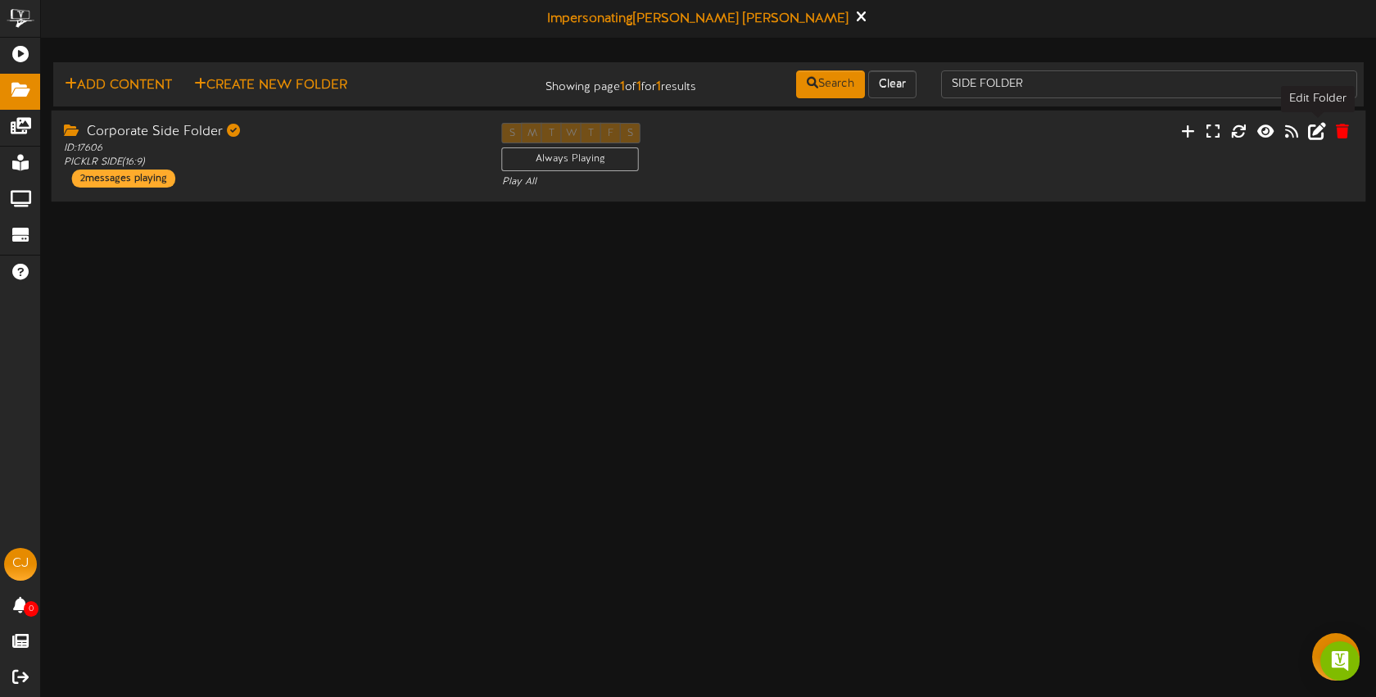
click at [1323, 130] on icon at bounding box center [1317, 130] width 18 height 18
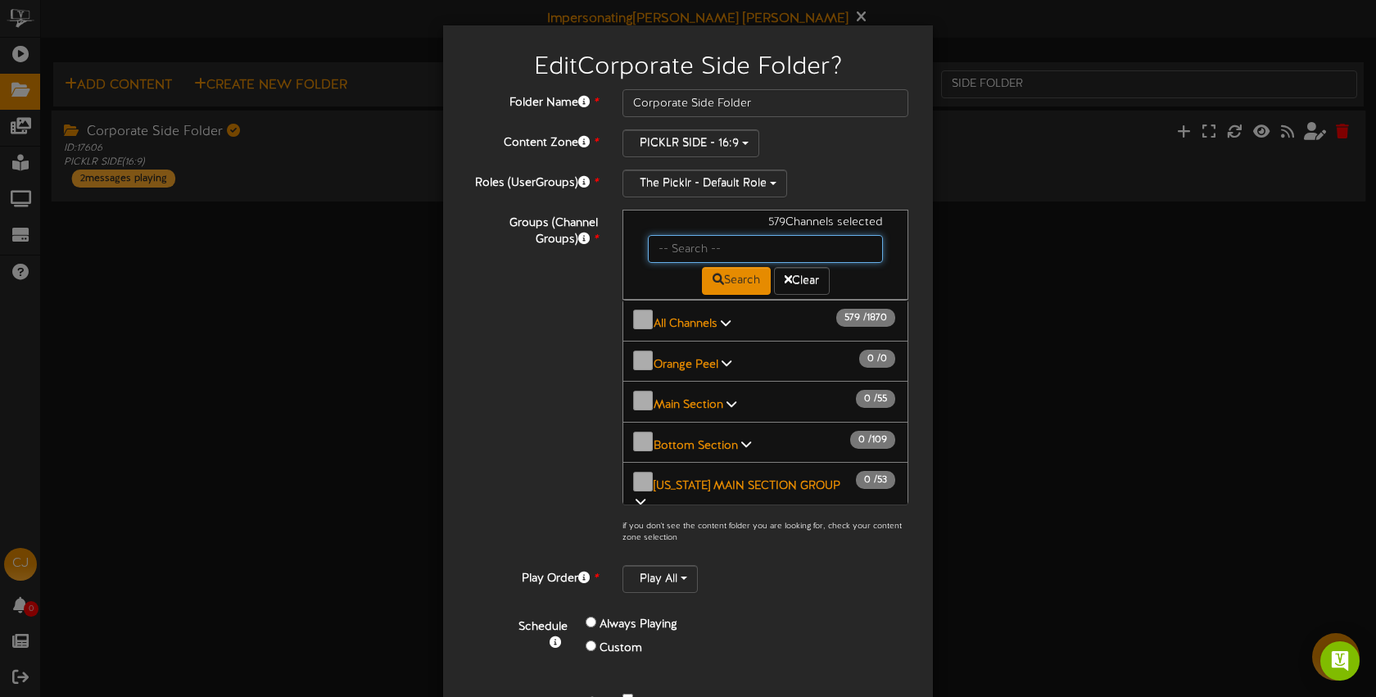
click at [700, 243] on input "text" at bounding box center [765, 249] width 235 height 28
type input "bossier"
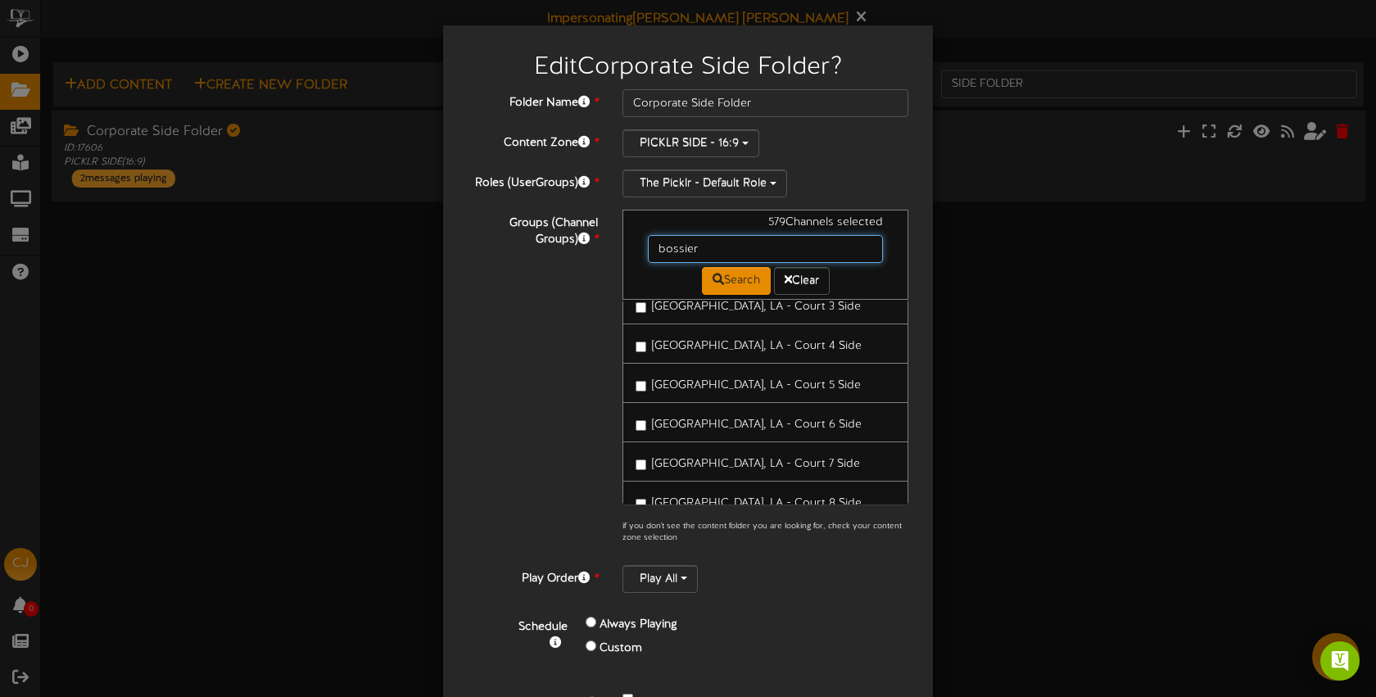
scroll to position [224, 0]
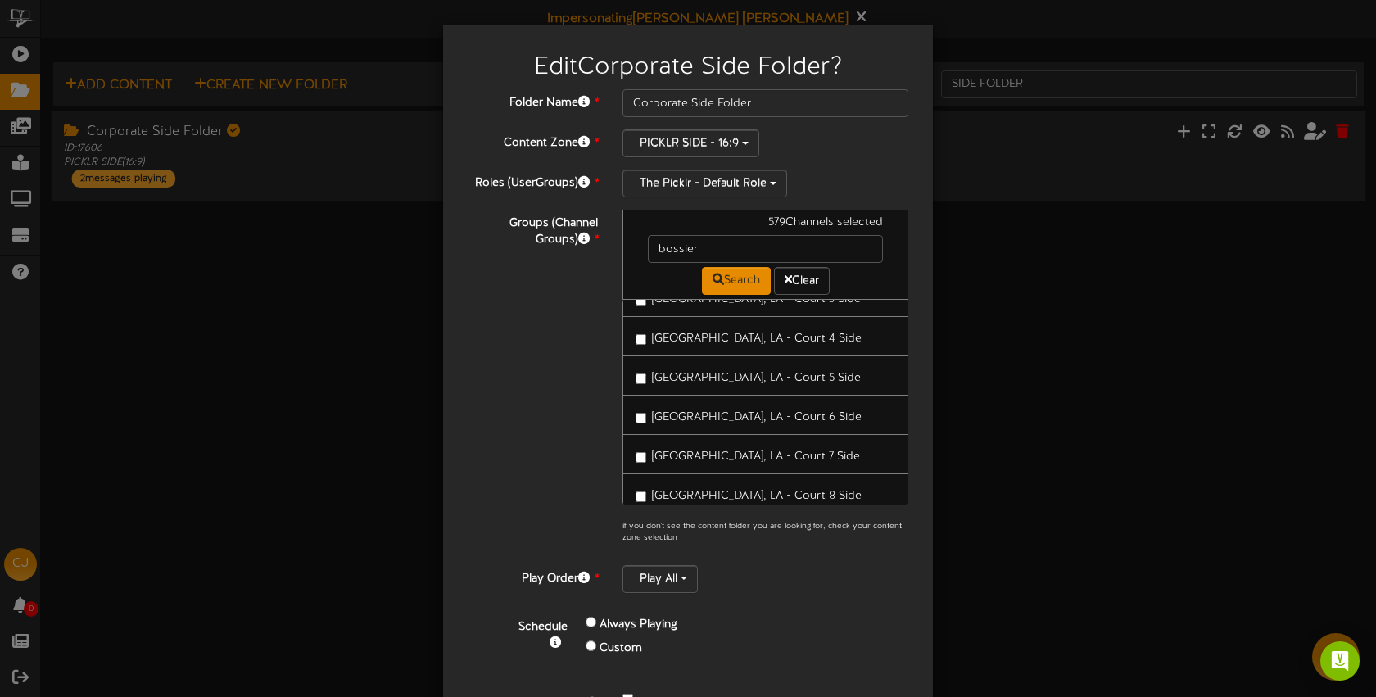
click at [708, 451] on span "Bossier City, LA - Court 7 Side" at bounding box center [756, 457] width 208 height 12
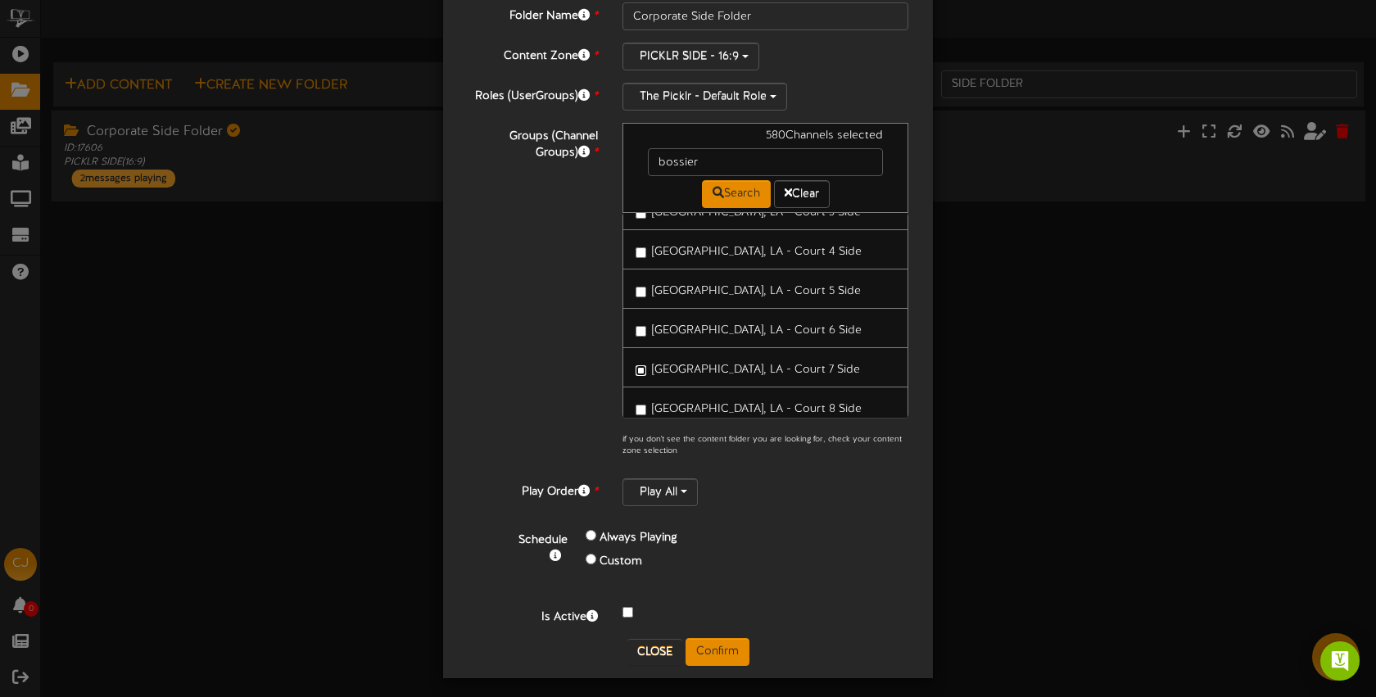
scroll to position [93, 0]
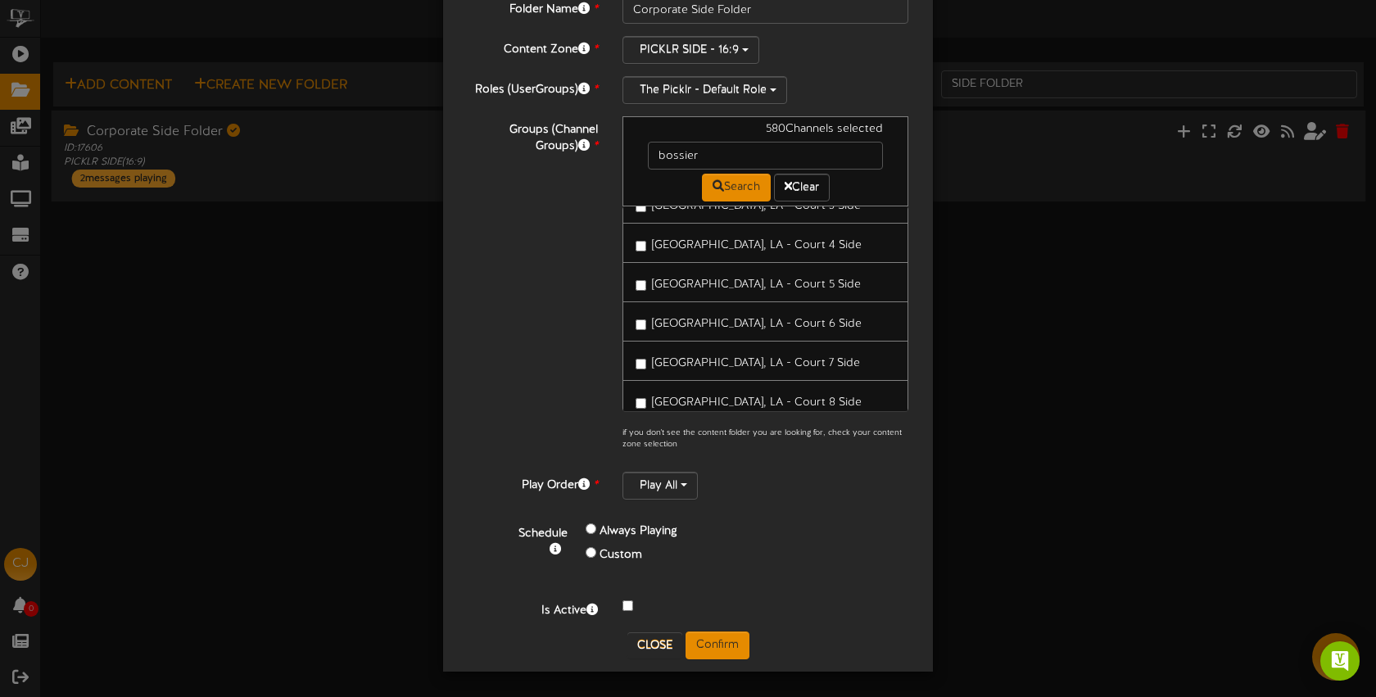
click at [729, 627] on div "Folder Name * Corporate Side Folder Content Zone * PICKLR SIDE - 16:9 Roles (Us…" at bounding box center [687, 314] width 465 height 636
click at [731, 633] on button "Confirm" at bounding box center [718, 646] width 64 height 28
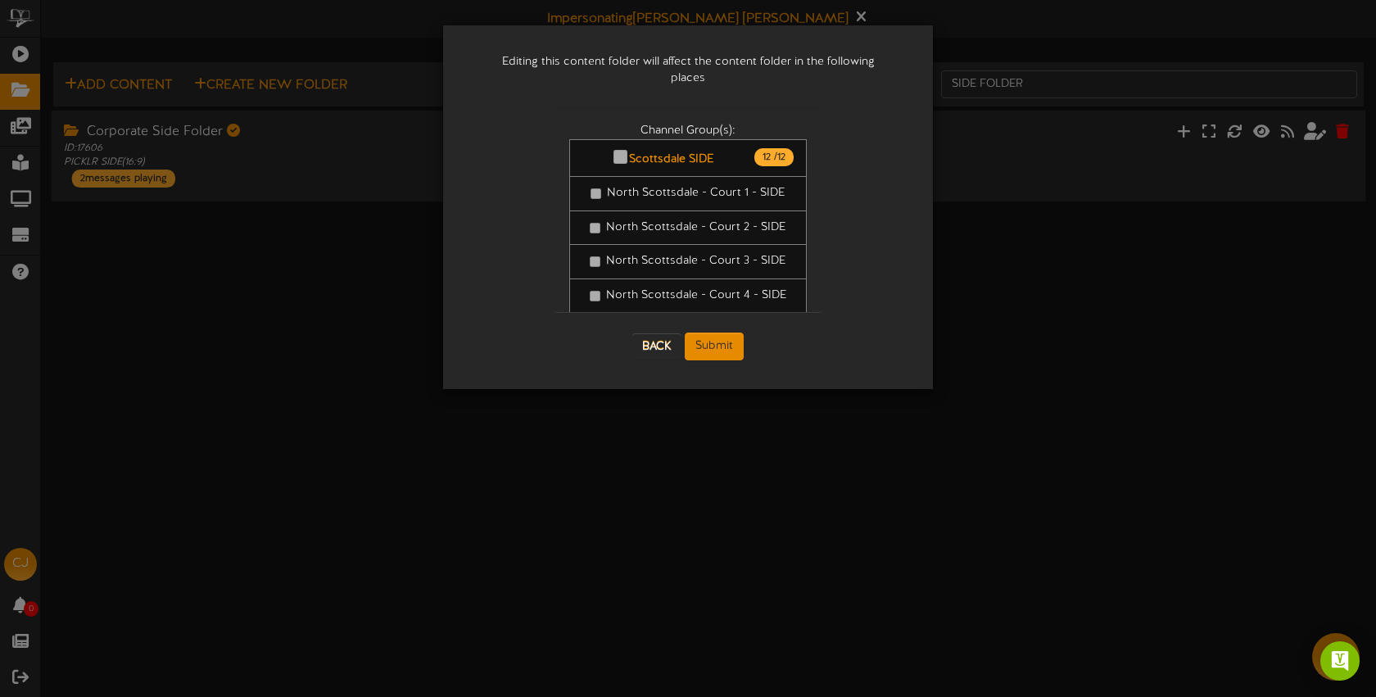
scroll to position [0, 0]
click at [709, 333] on button "Submit" at bounding box center [714, 347] width 59 height 28
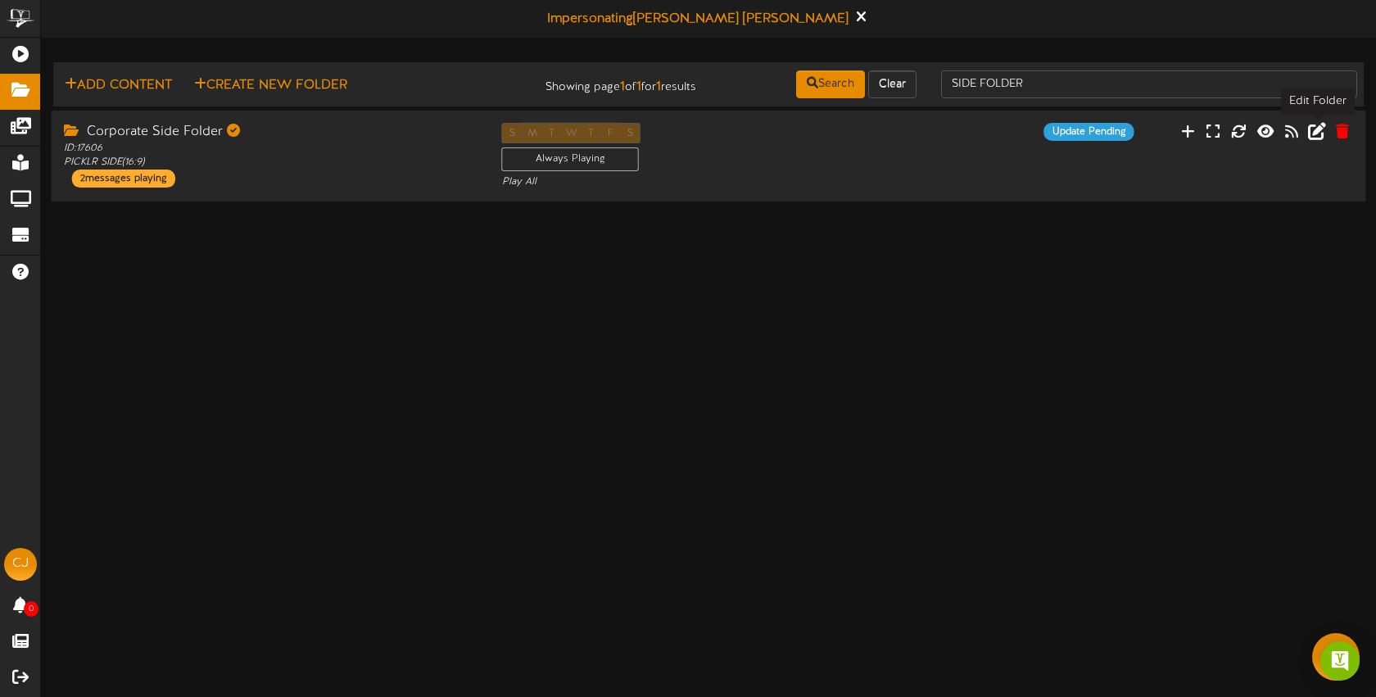
click at [1312, 130] on icon at bounding box center [1317, 130] width 18 height 18
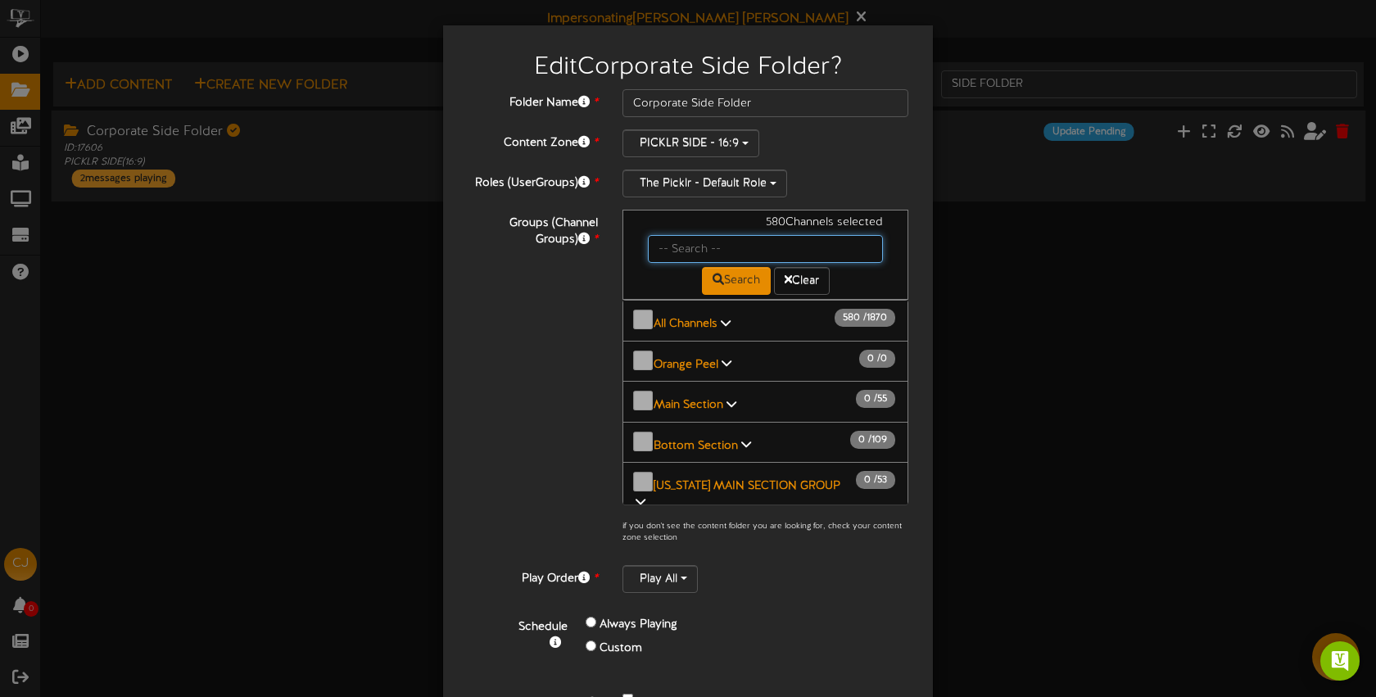
click at [705, 239] on input "text" at bounding box center [765, 249] width 235 height 28
type input "bossier"
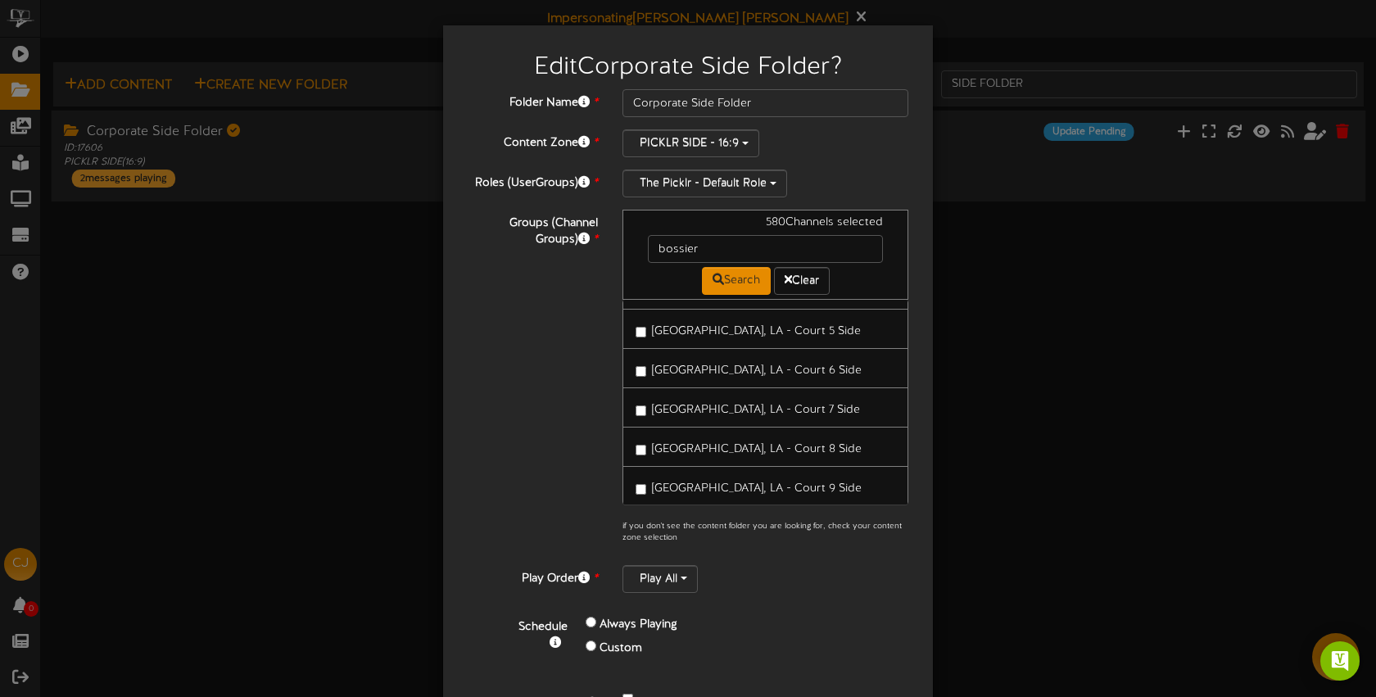
click at [737, 443] on span "Bossier City, LA - Court 8 Side" at bounding box center [757, 449] width 210 height 12
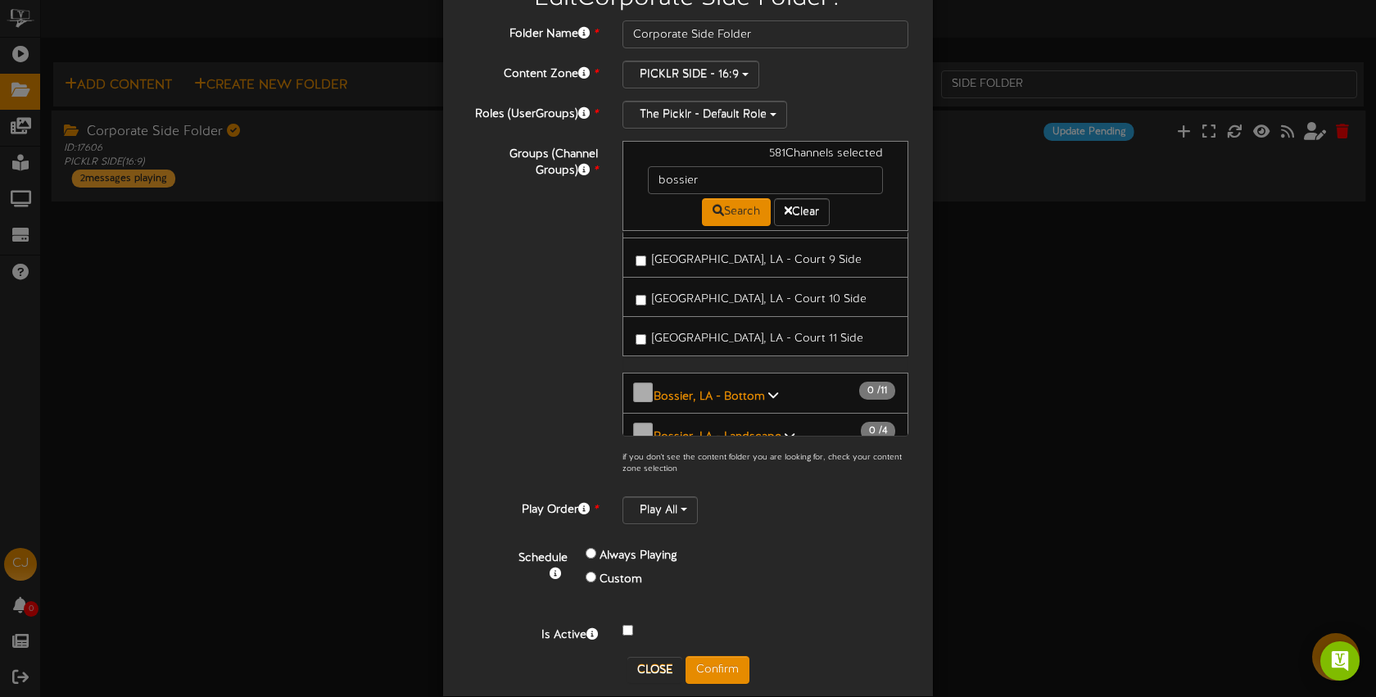
scroll to position [93, 0]
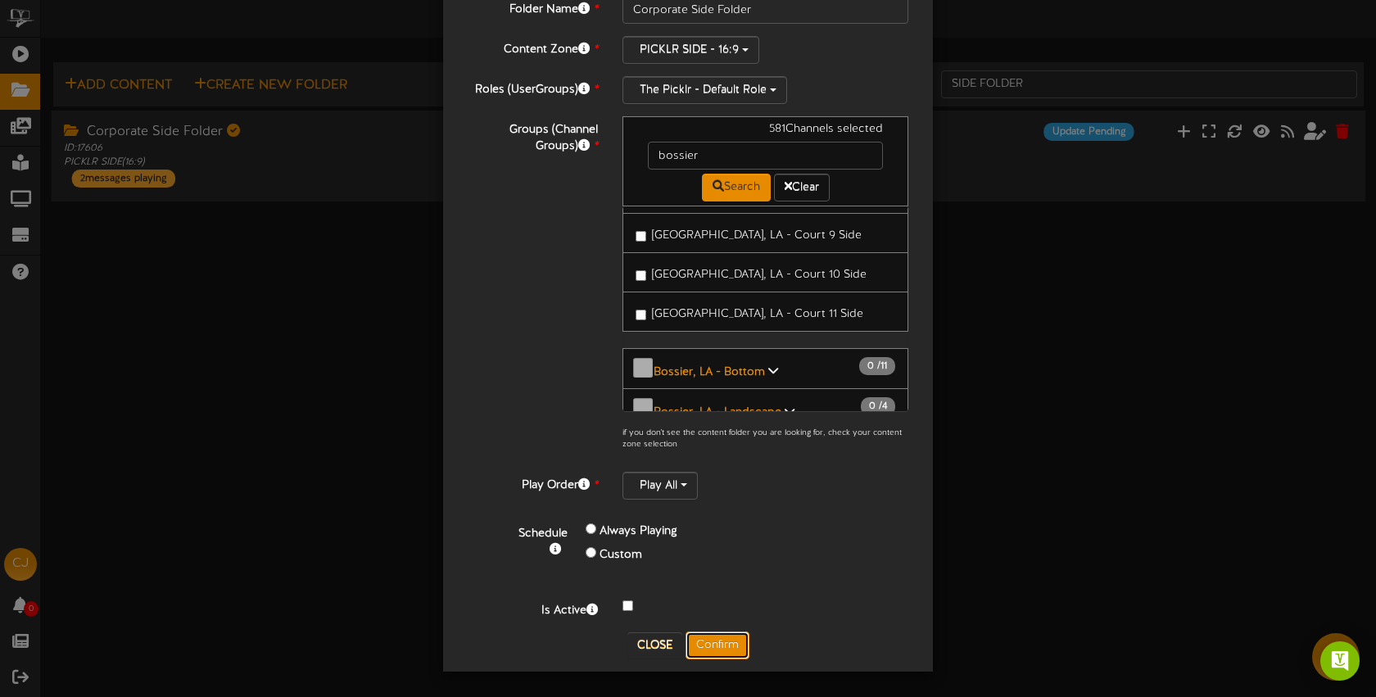
click at [725, 639] on button "Confirm" at bounding box center [718, 646] width 64 height 28
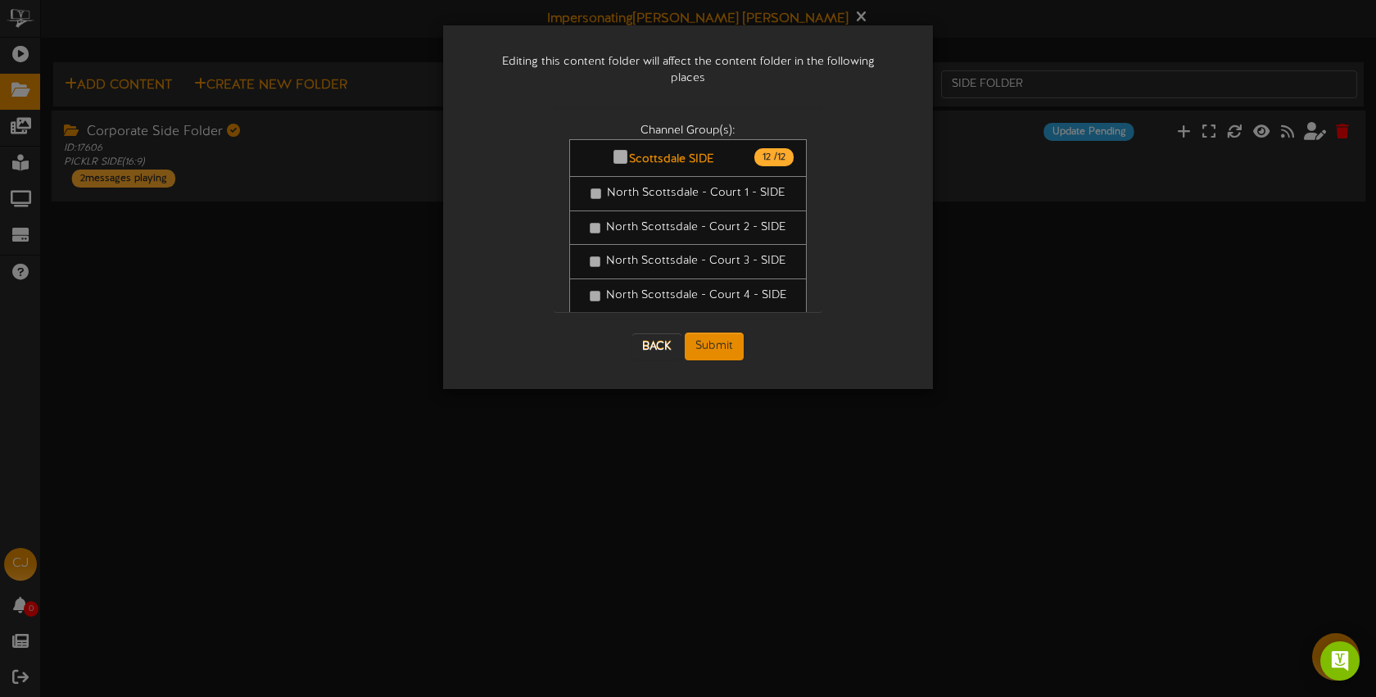
scroll to position [0, 0]
click at [723, 333] on button "Submit" at bounding box center [714, 347] width 59 height 28
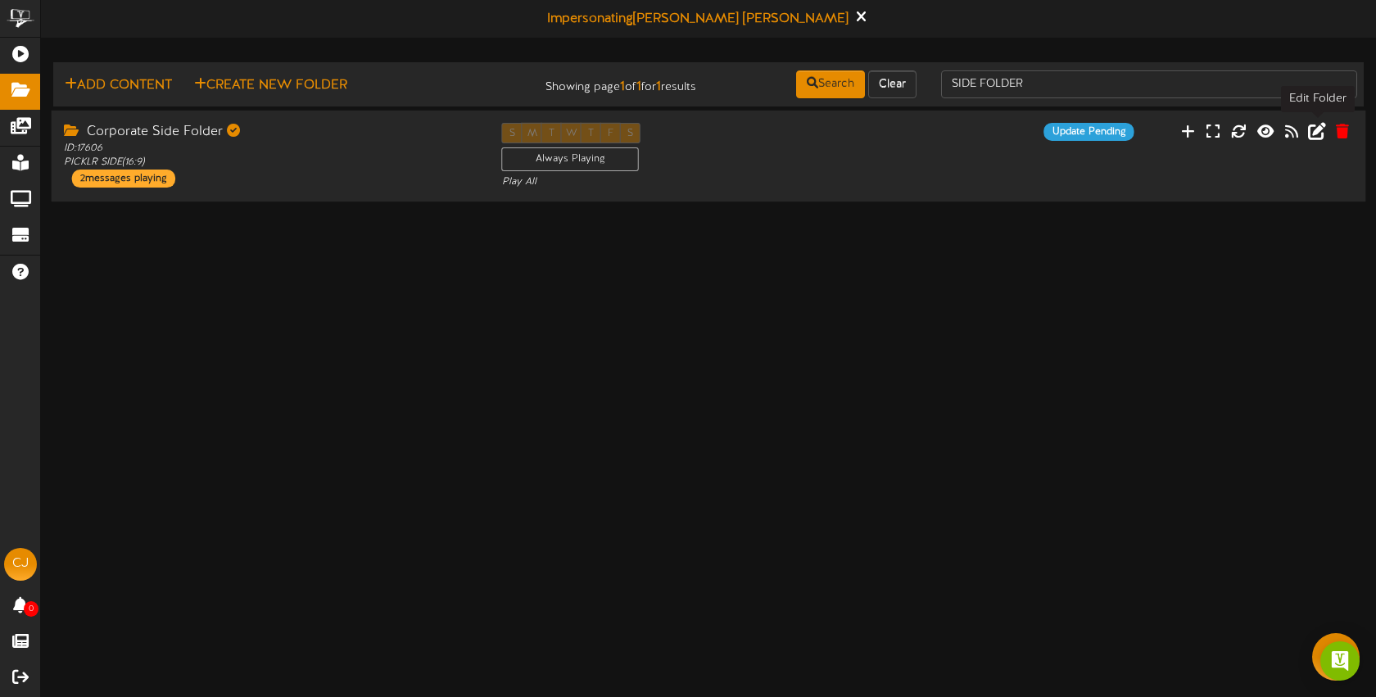
click at [1316, 129] on icon at bounding box center [1317, 130] width 18 height 18
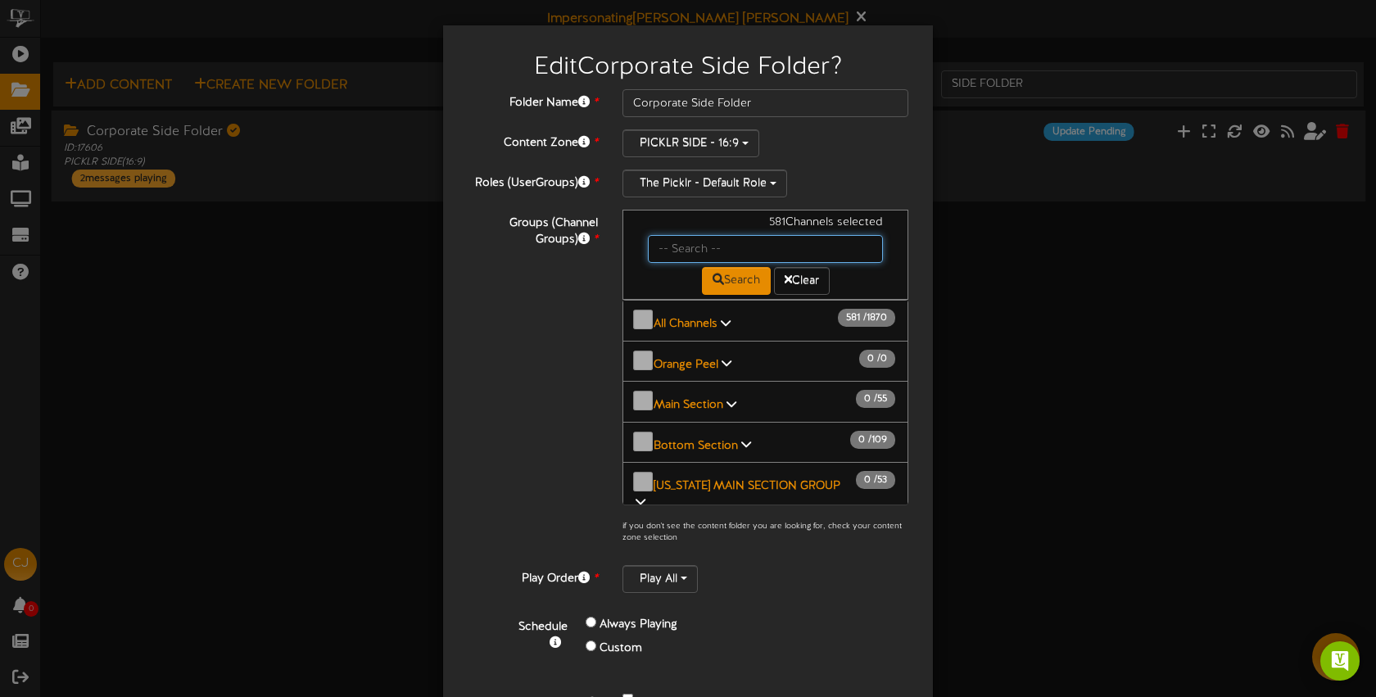
click at [714, 238] on input "text" at bounding box center [765, 249] width 235 height 28
type input "m"
type input "bossier"
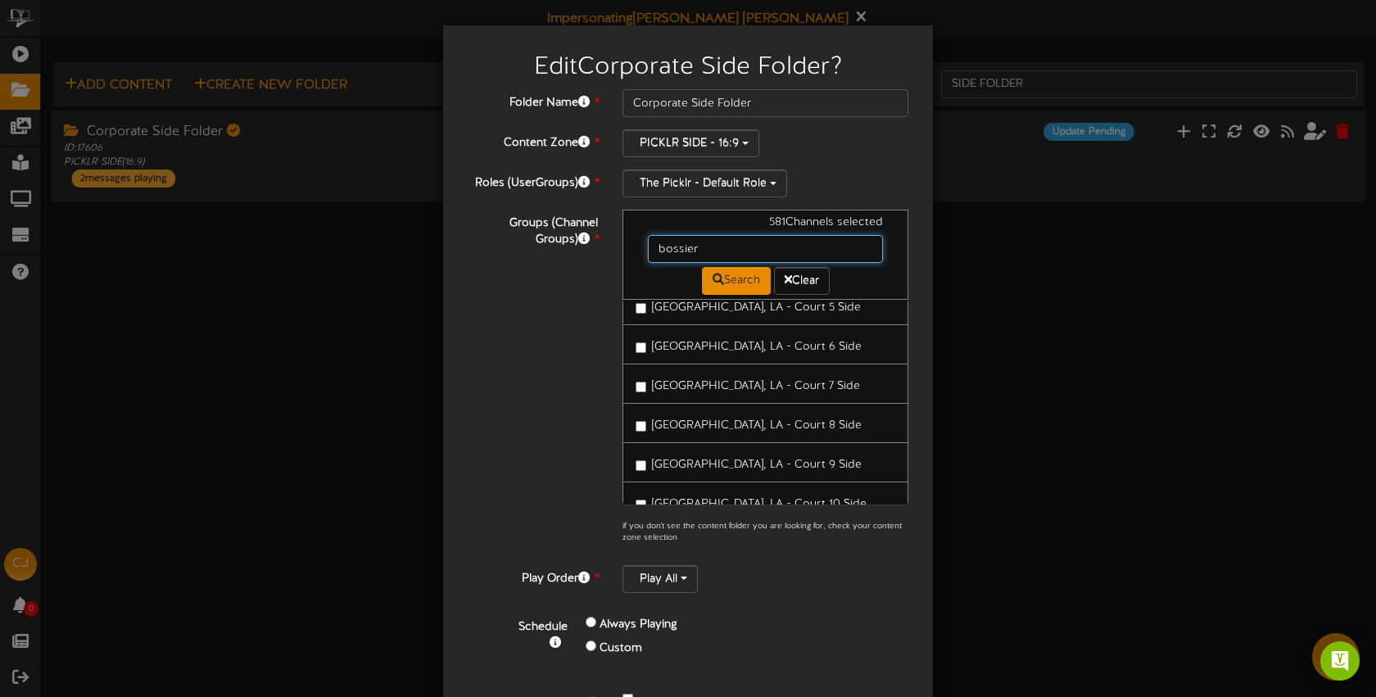
scroll to position [326, 0]
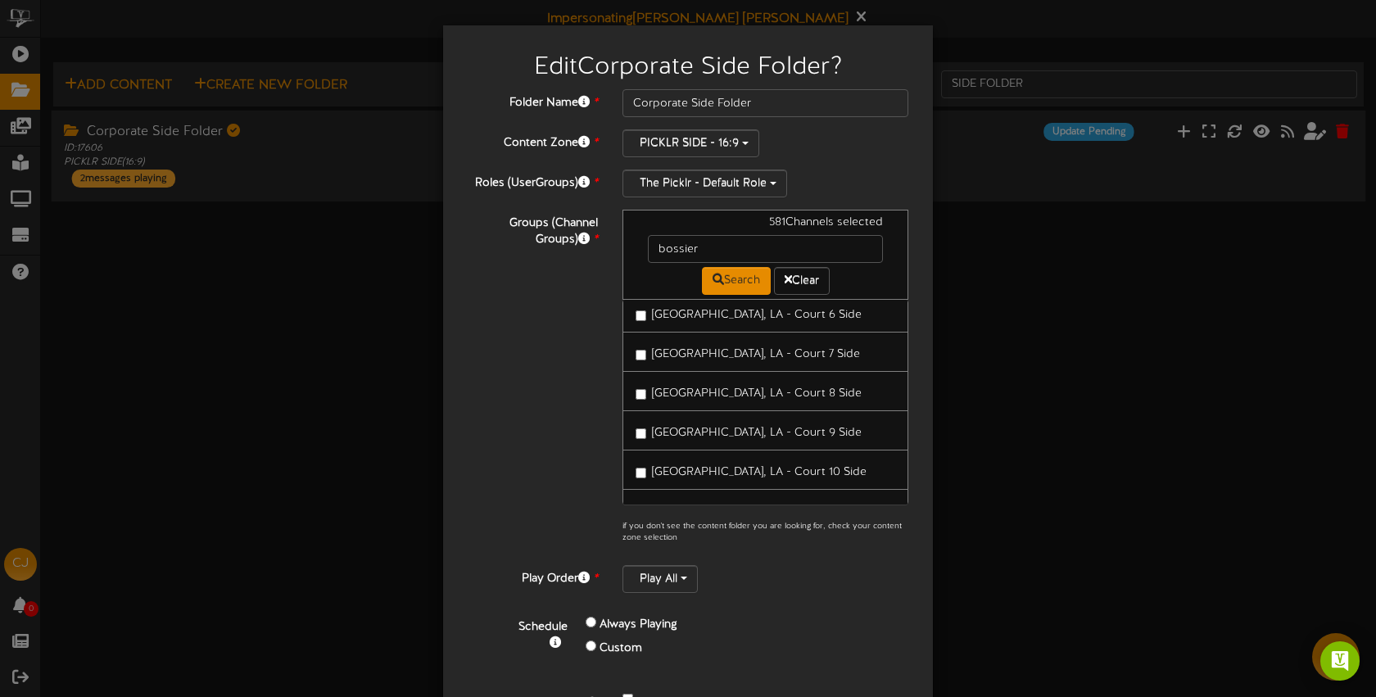
click at [760, 427] on span "Bossier City, LA - Court 9 Side" at bounding box center [757, 433] width 210 height 12
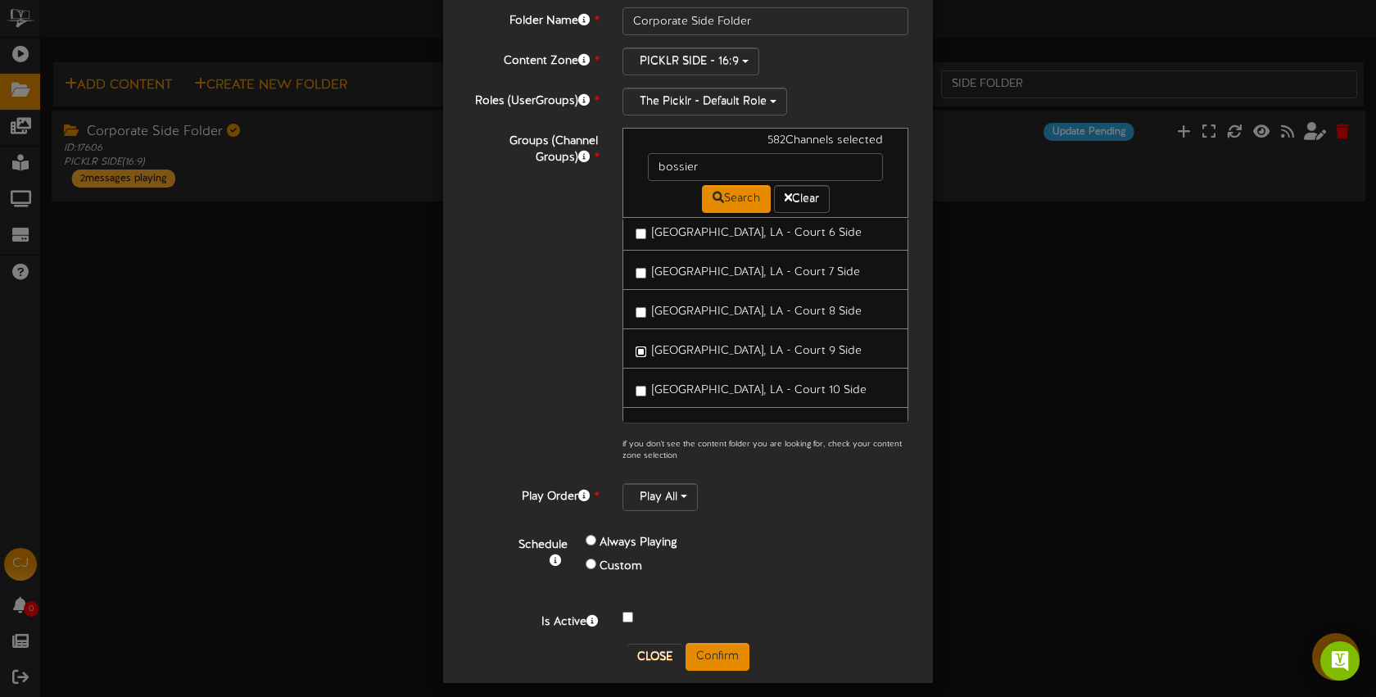
scroll to position [93, 0]
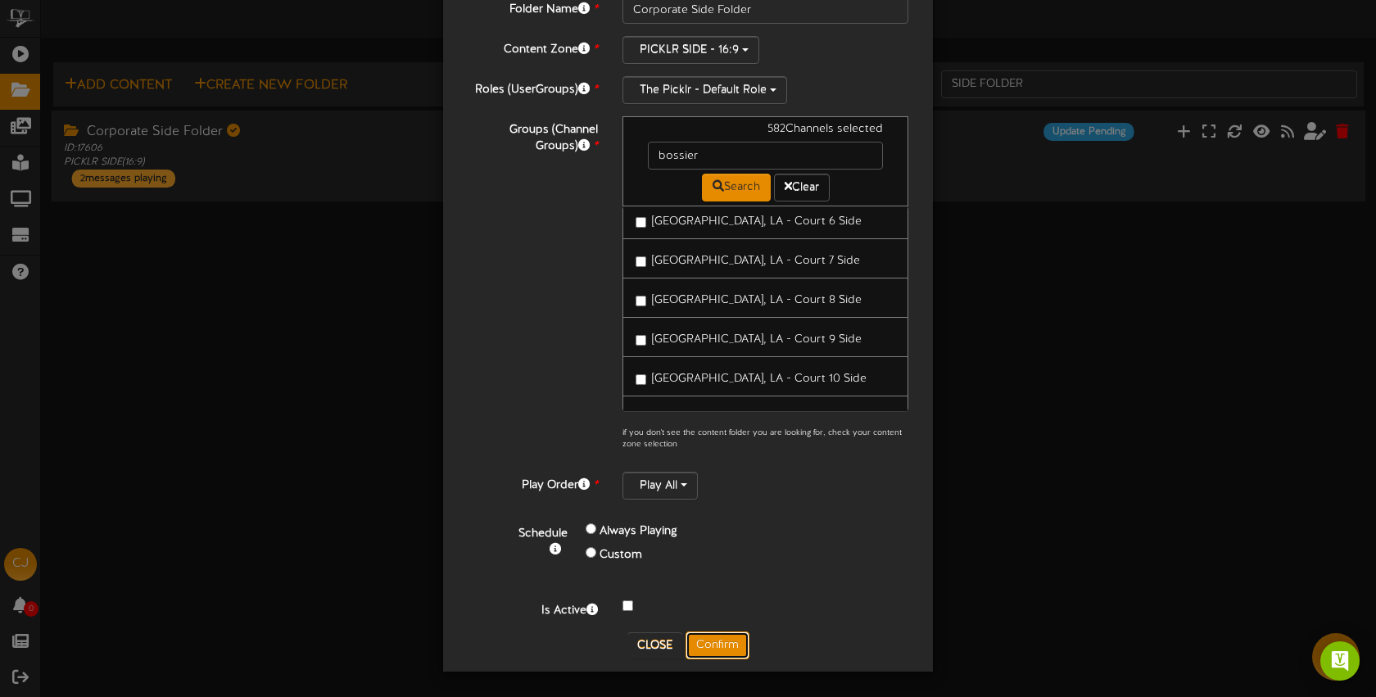
click at [721, 641] on button "Confirm" at bounding box center [718, 646] width 64 height 28
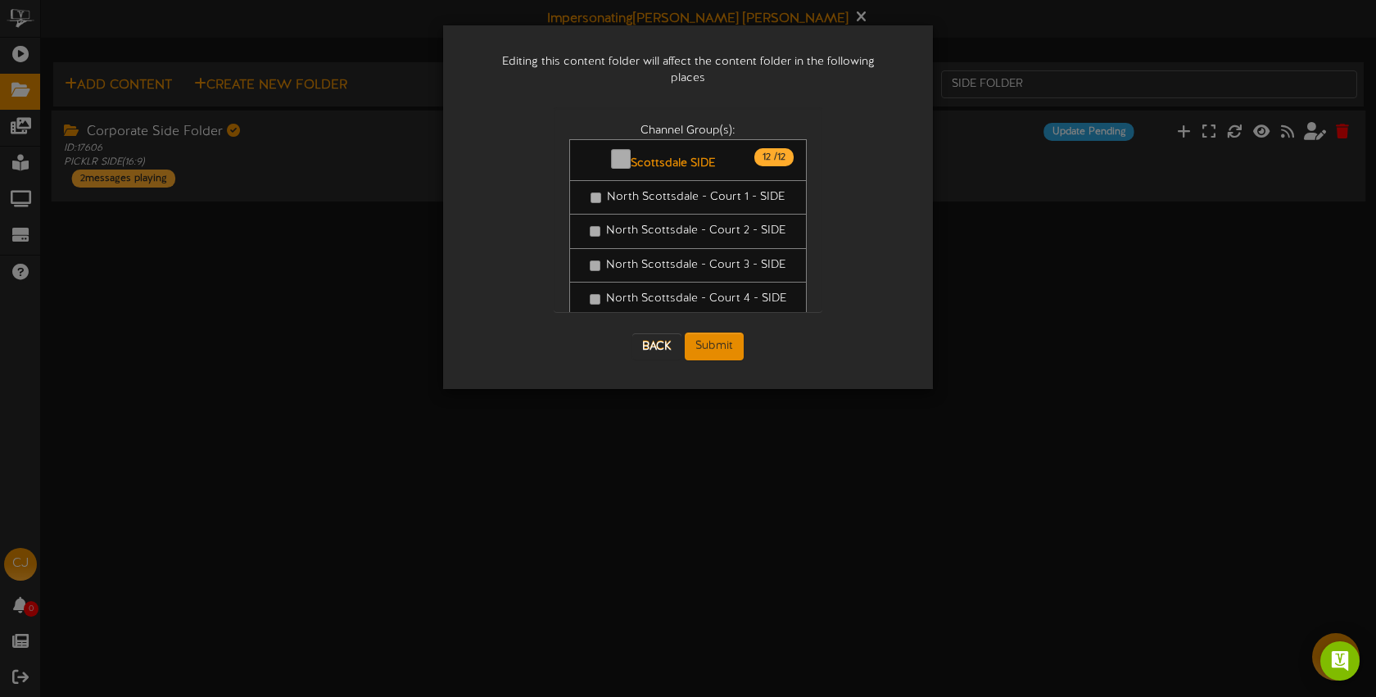
scroll to position [0, 0]
click at [718, 333] on button "Submit" at bounding box center [714, 347] width 59 height 28
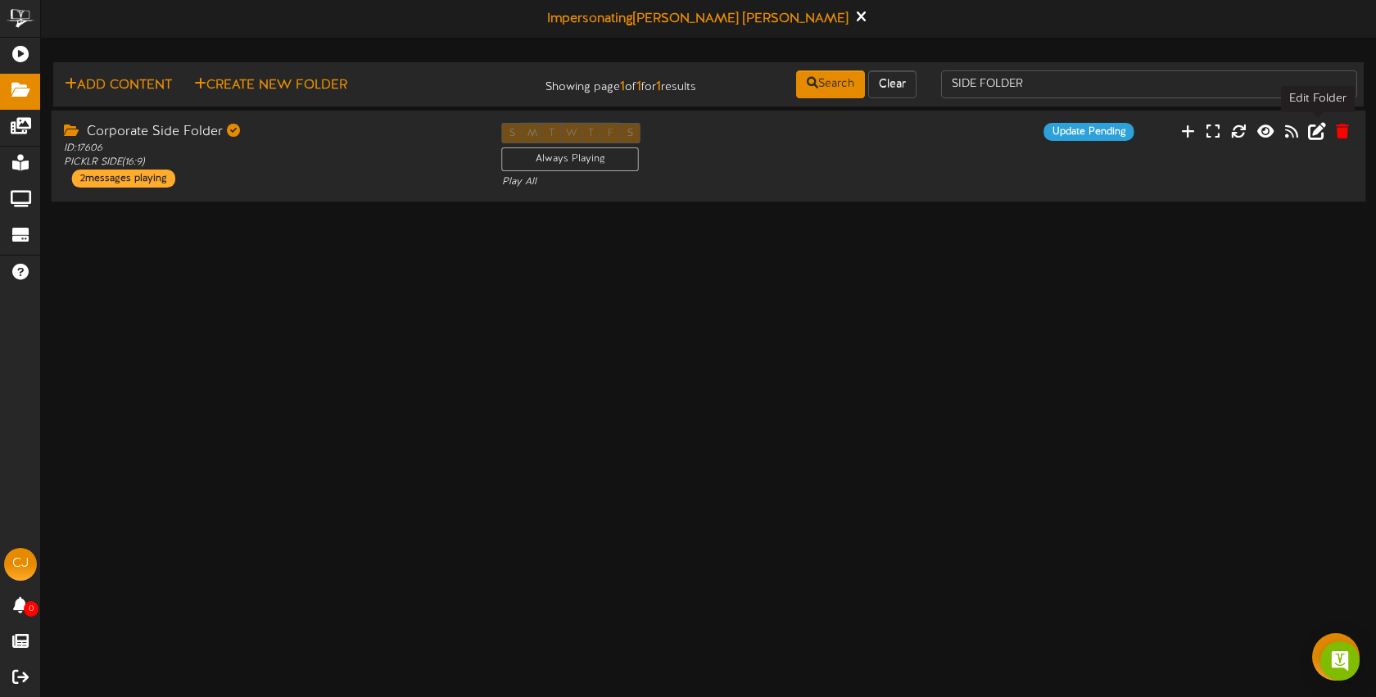
click at [1319, 132] on icon at bounding box center [1317, 130] width 18 height 18
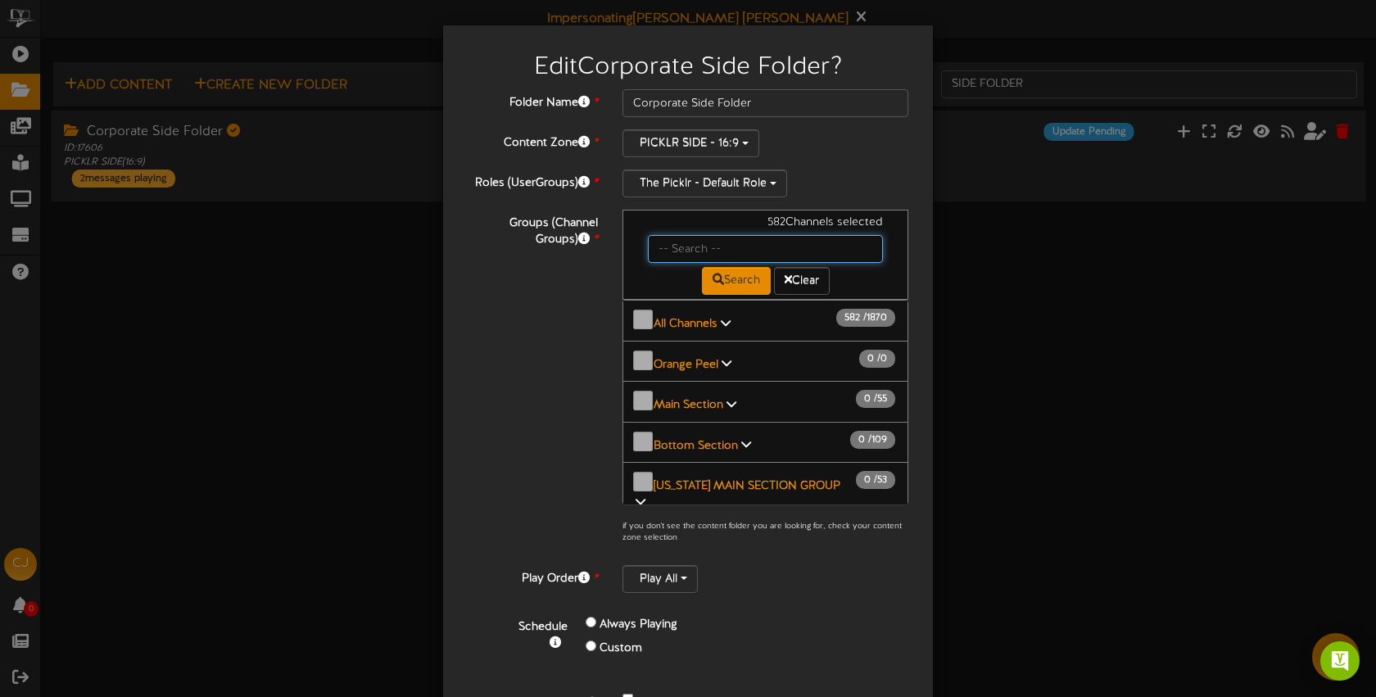
click at [700, 247] on input "text" at bounding box center [765, 249] width 235 height 28
type input "bossier"
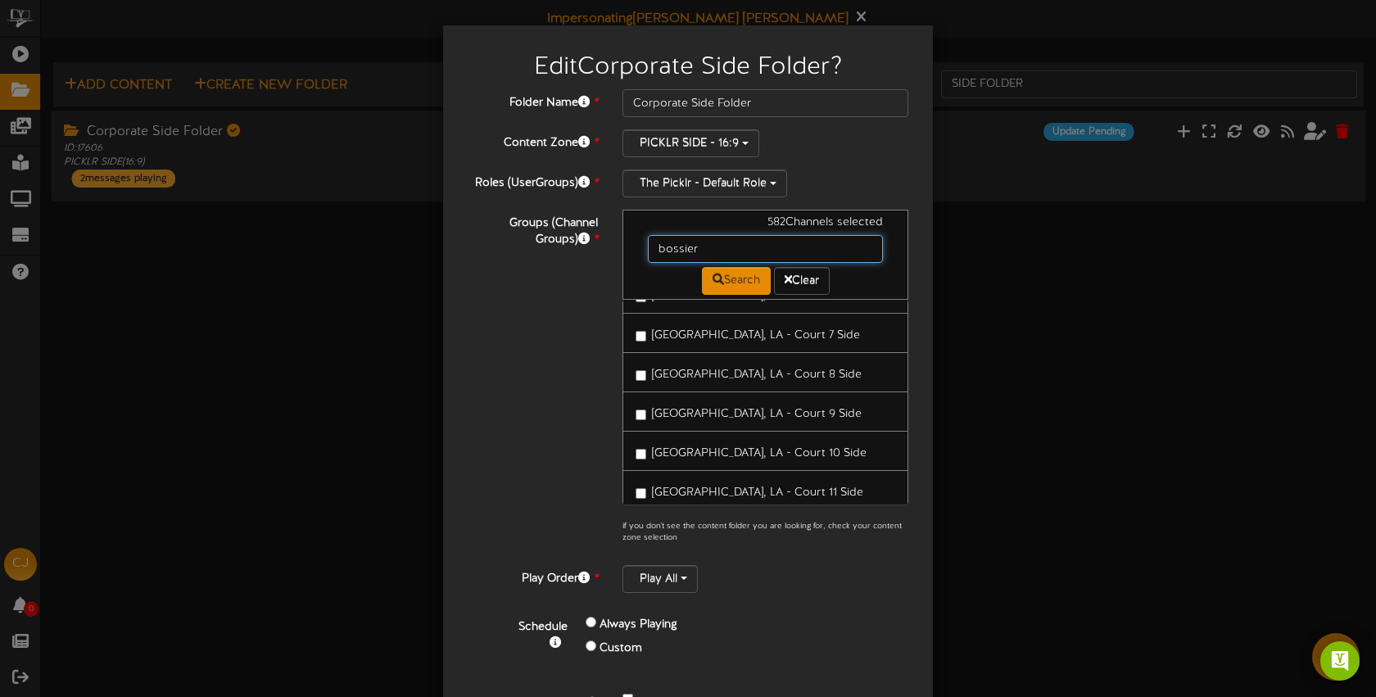
scroll to position [374, 0]
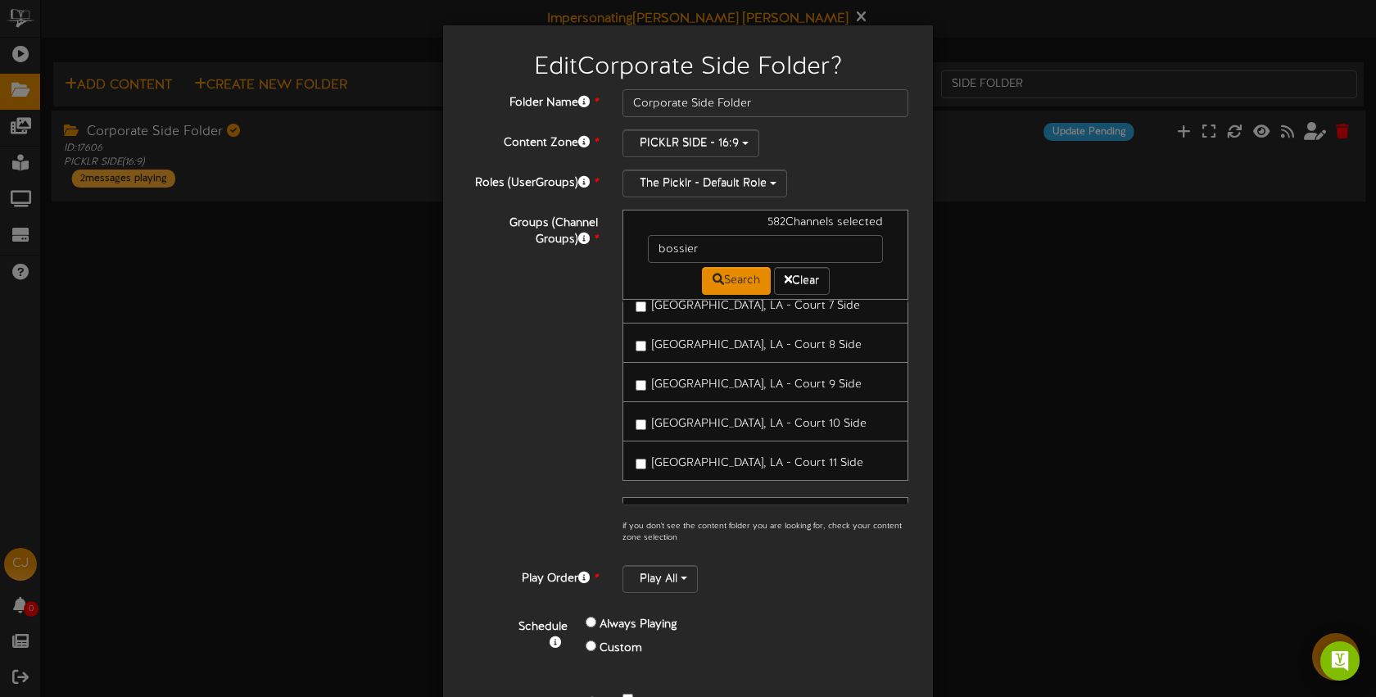
click at [713, 418] on span "[GEOGRAPHIC_DATA], LA - Court 10 Side" at bounding box center [759, 424] width 215 height 12
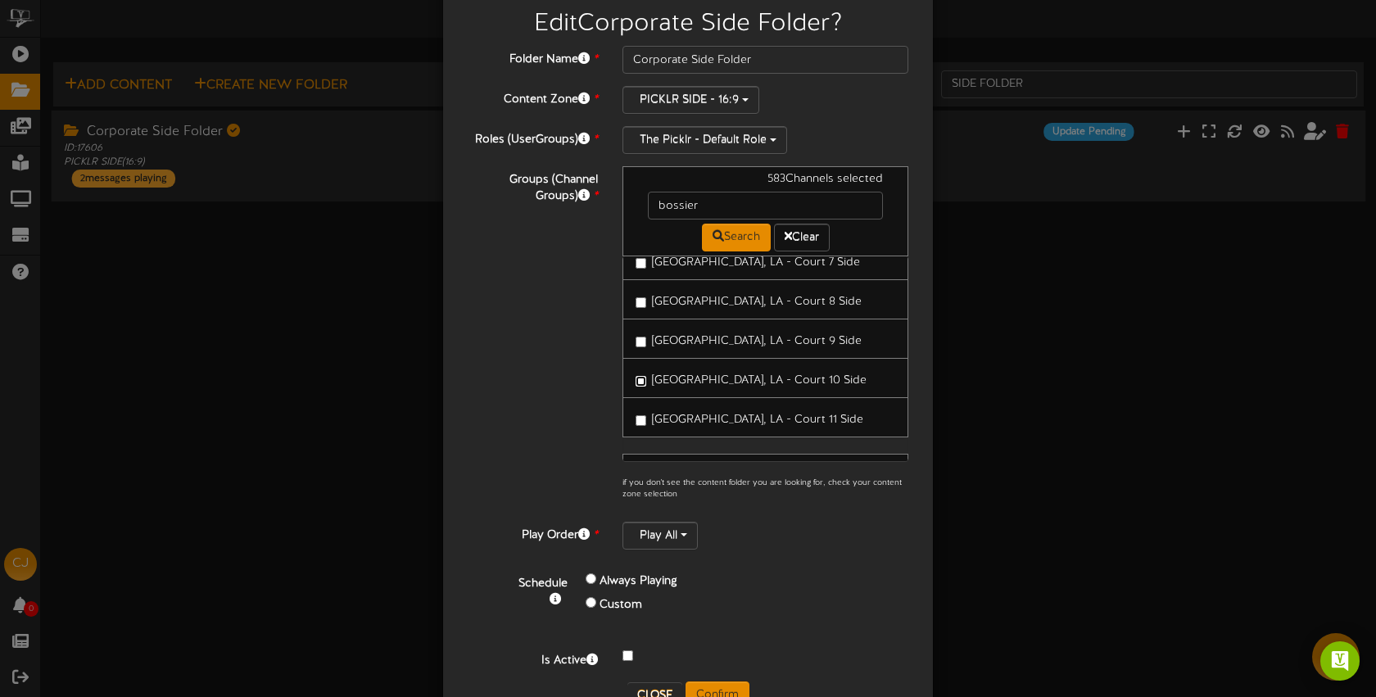
scroll to position [93, 0]
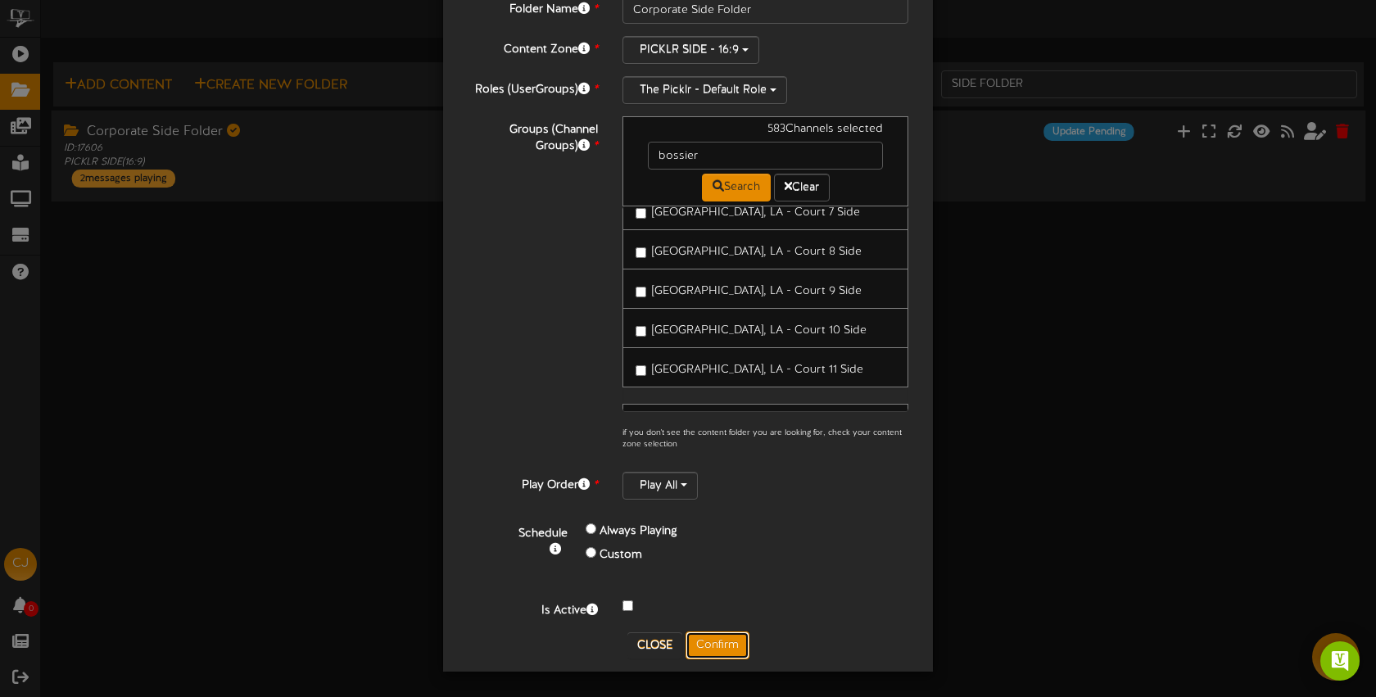
drag, startPoint x: 730, startPoint y: 639, endPoint x: 1003, endPoint y: 651, distance: 273.1
click at [730, 639] on button "Confirm" at bounding box center [718, 646] width 64 height 28
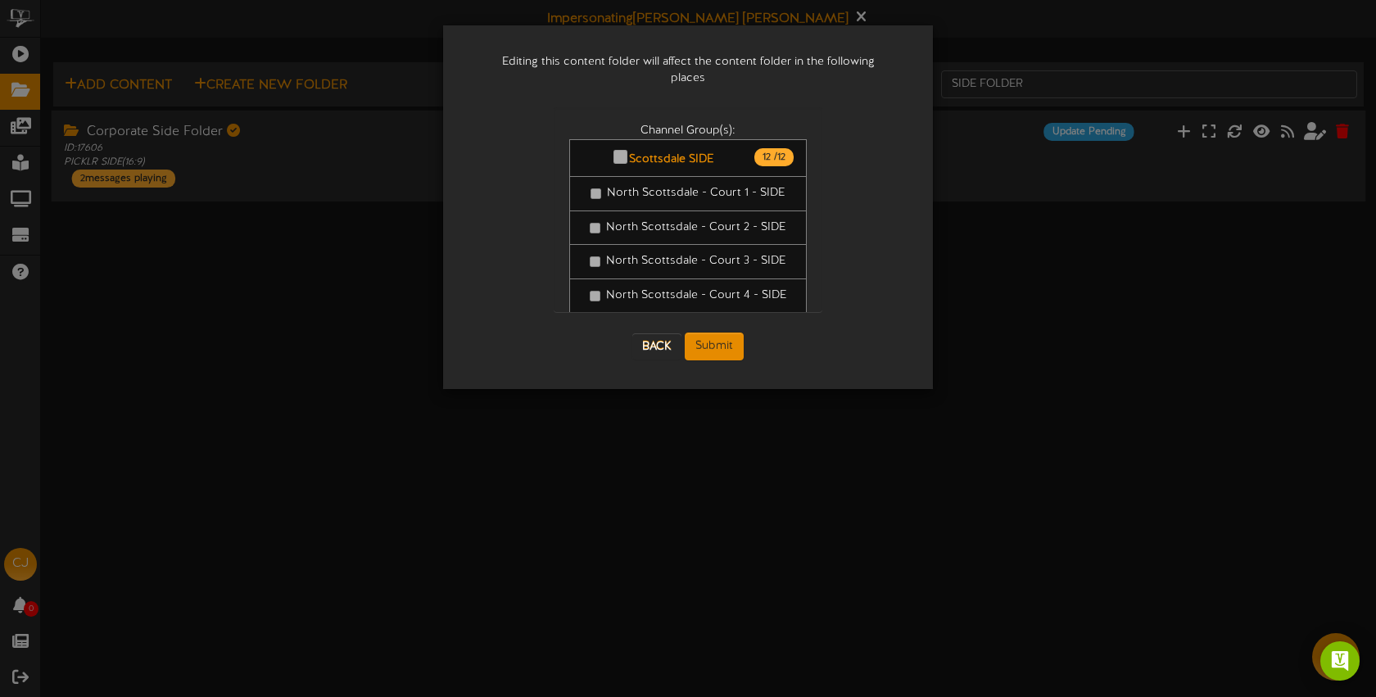
scroll to position [0, 0]
click at [726, 336] on button "Submit" at bounding box center [714, 347] width 59 height 28
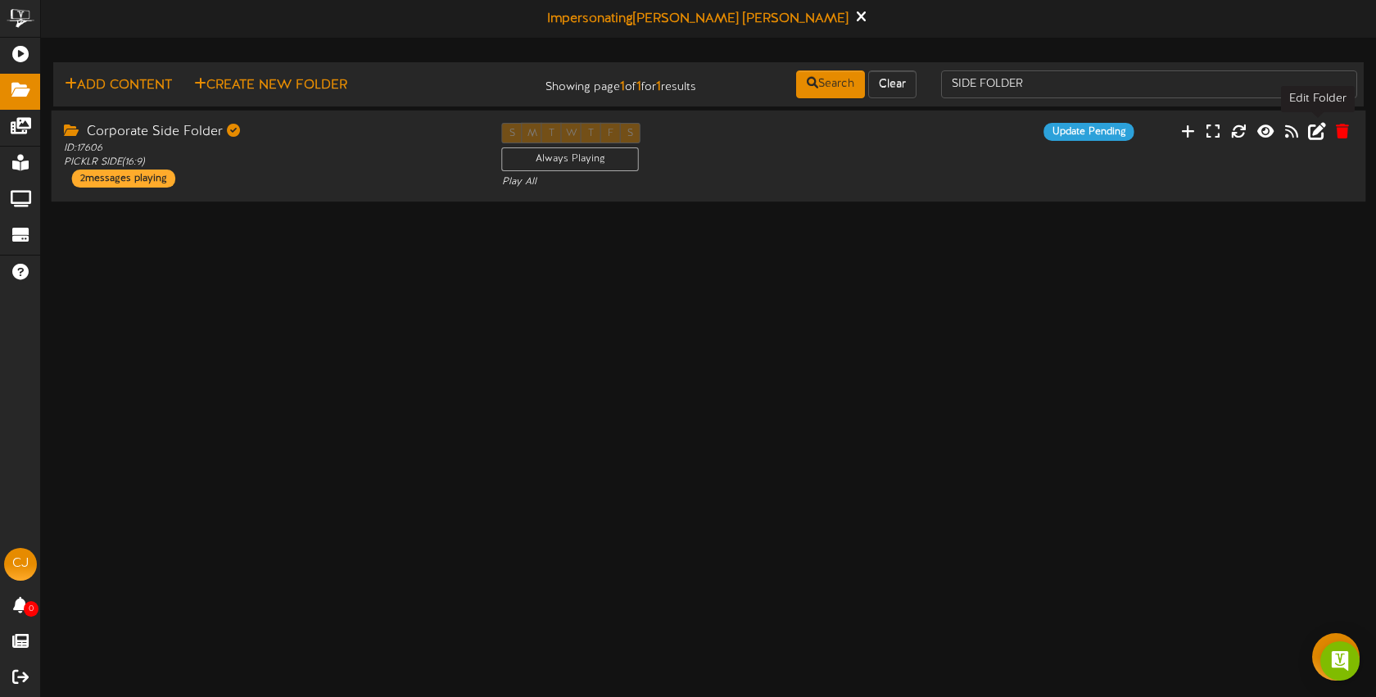
click at [1313, 134] on icon at bounding box center [1317, 130] width 18 height 18
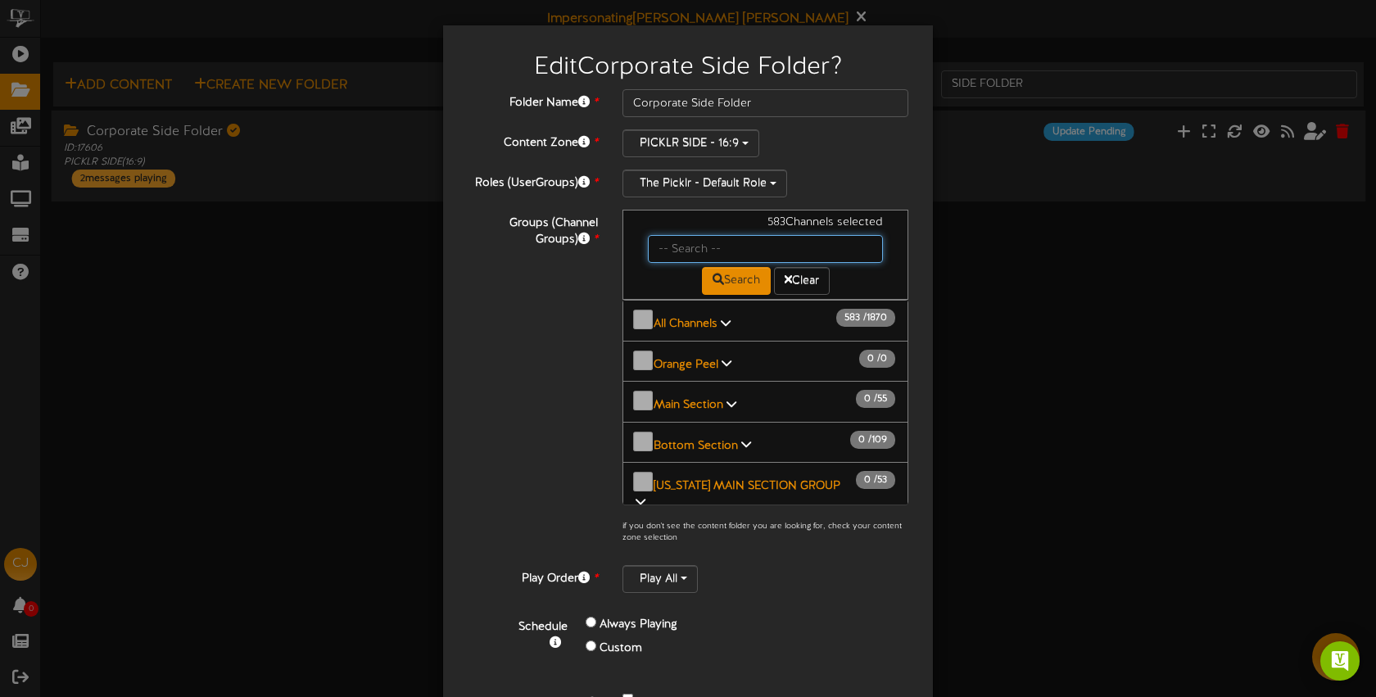
click at [691, 250] on input "text" at bounding box center [765, 249] width 235 height 28
type input "p"
type input "bossier"
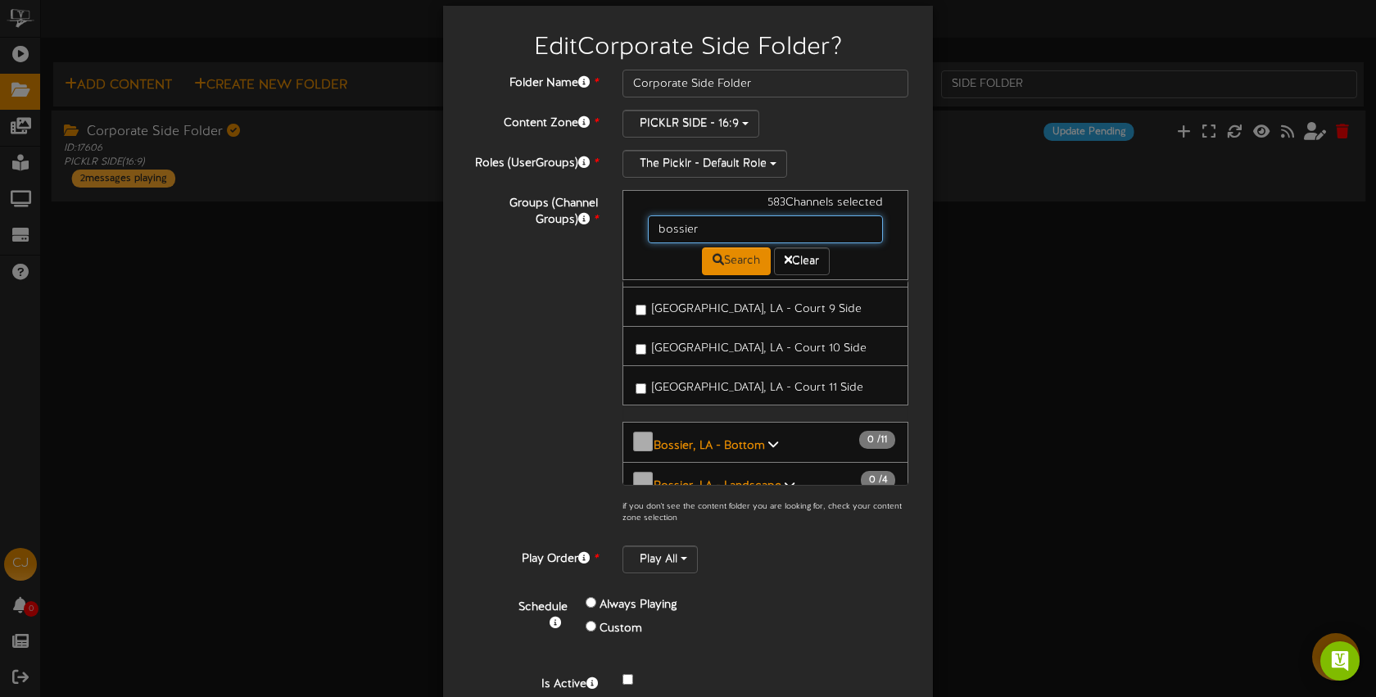
scroll to position [29, 0]
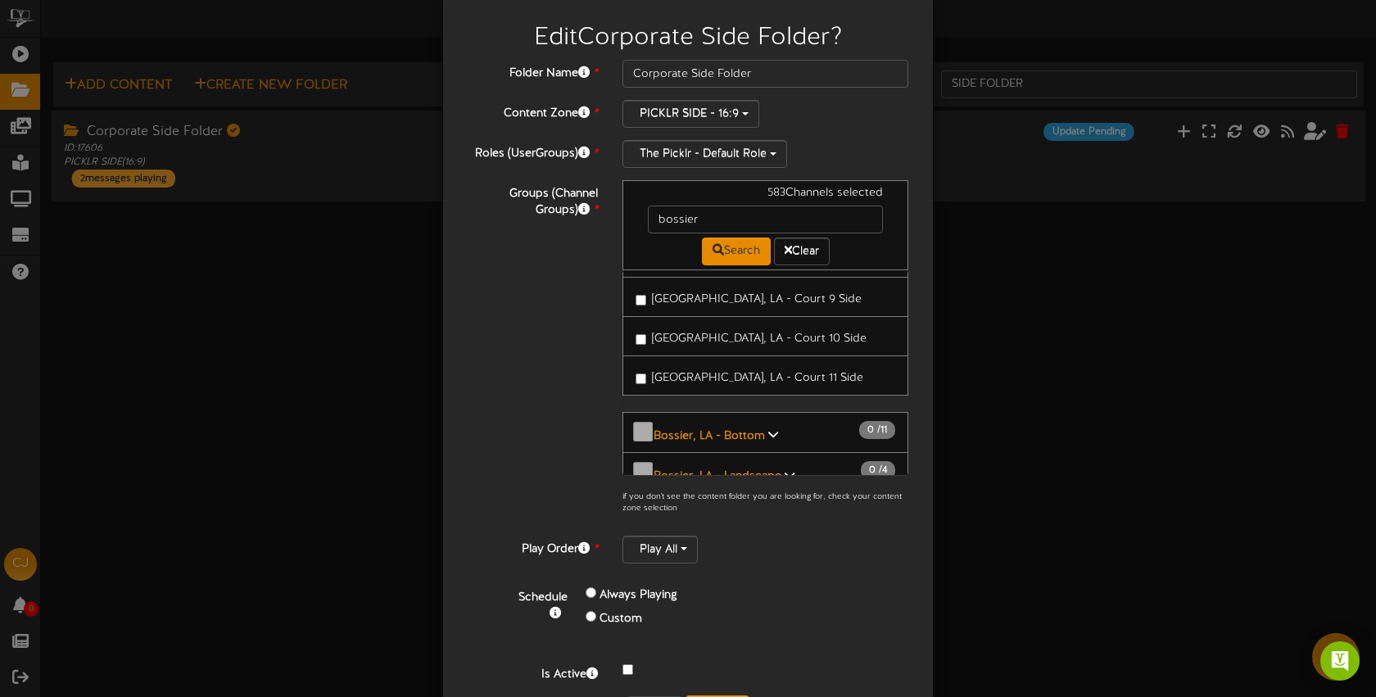
click at [673, 372] on span "[GEOGRAPHIC_DATA], LA - Court 11 Side" at bounding box center [757, 378] width 211 height 12
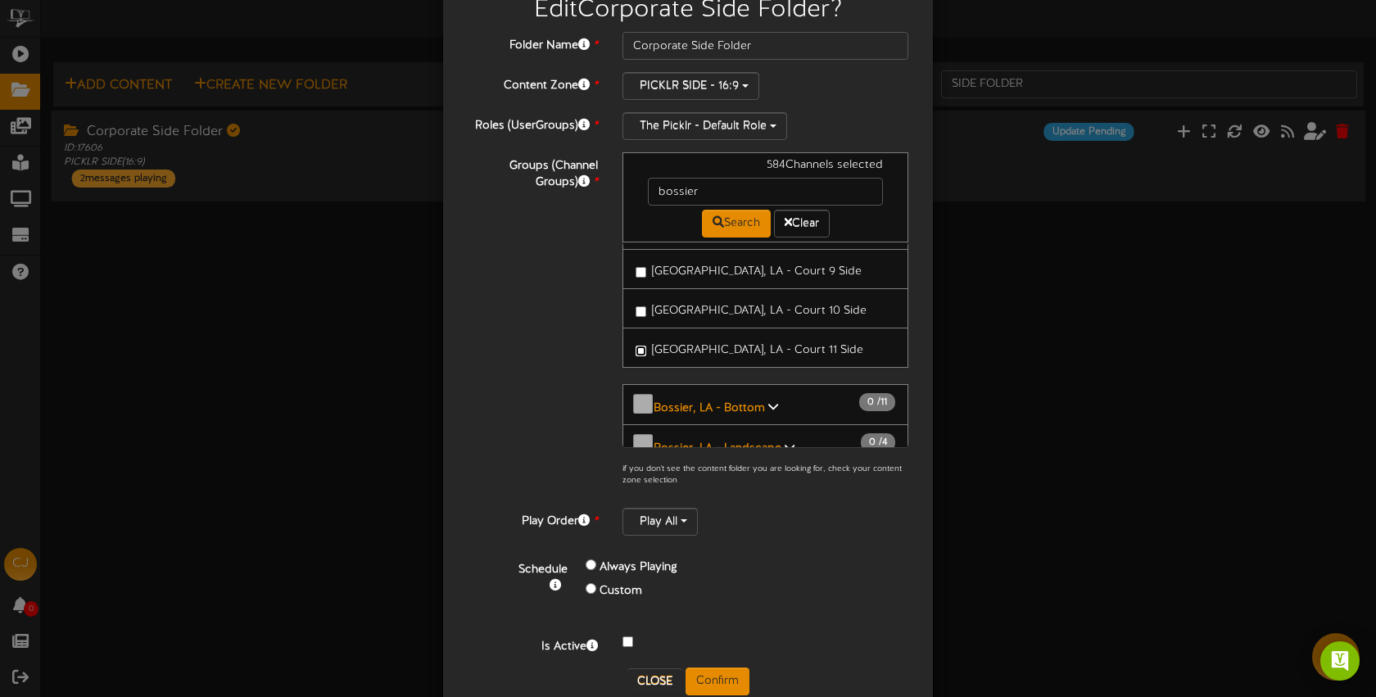
scroll to position [93, 0]
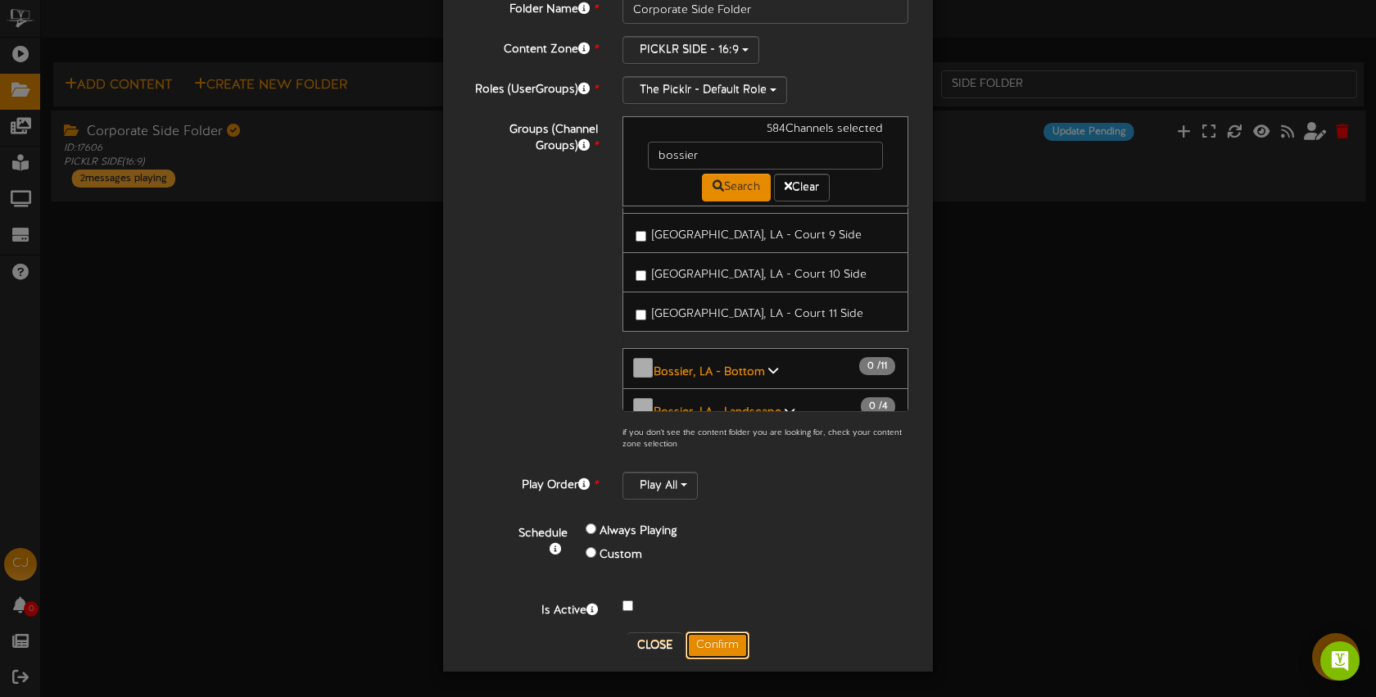
click at [714, 646] on button "Confirm" at bounding box center [718, 646] width 64 height 28
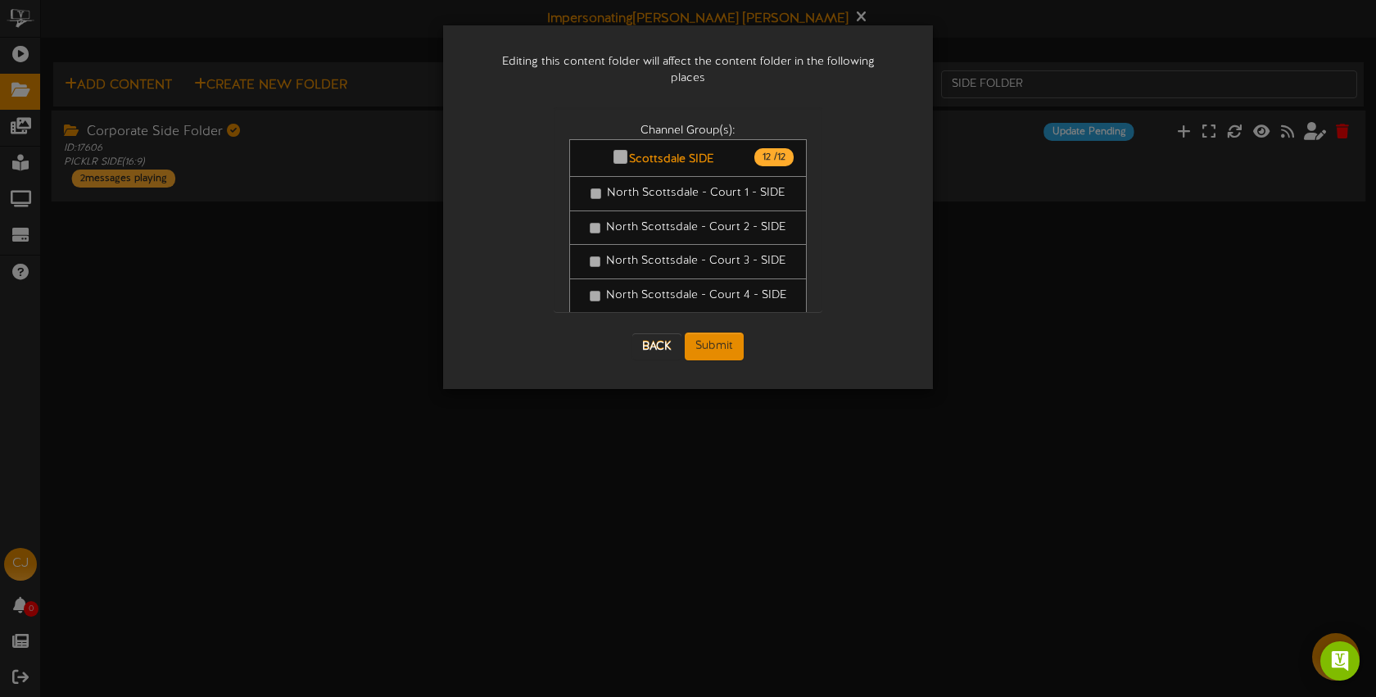
scroll to position [0, 0]
click at [720, 333] on button "Submit" at bounding box center [714, 347] width 59 height 28
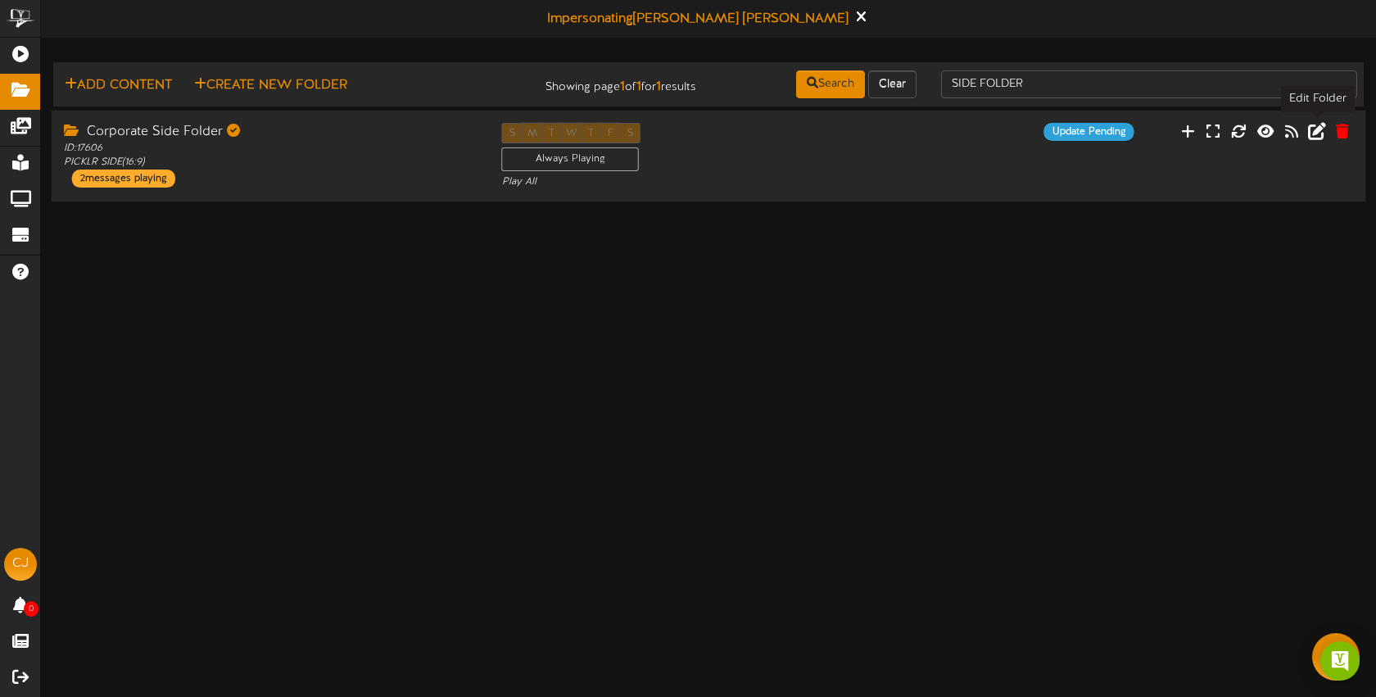
click at [1316, 134] on icon at bounding box center [1317, 130] width 18 height 18
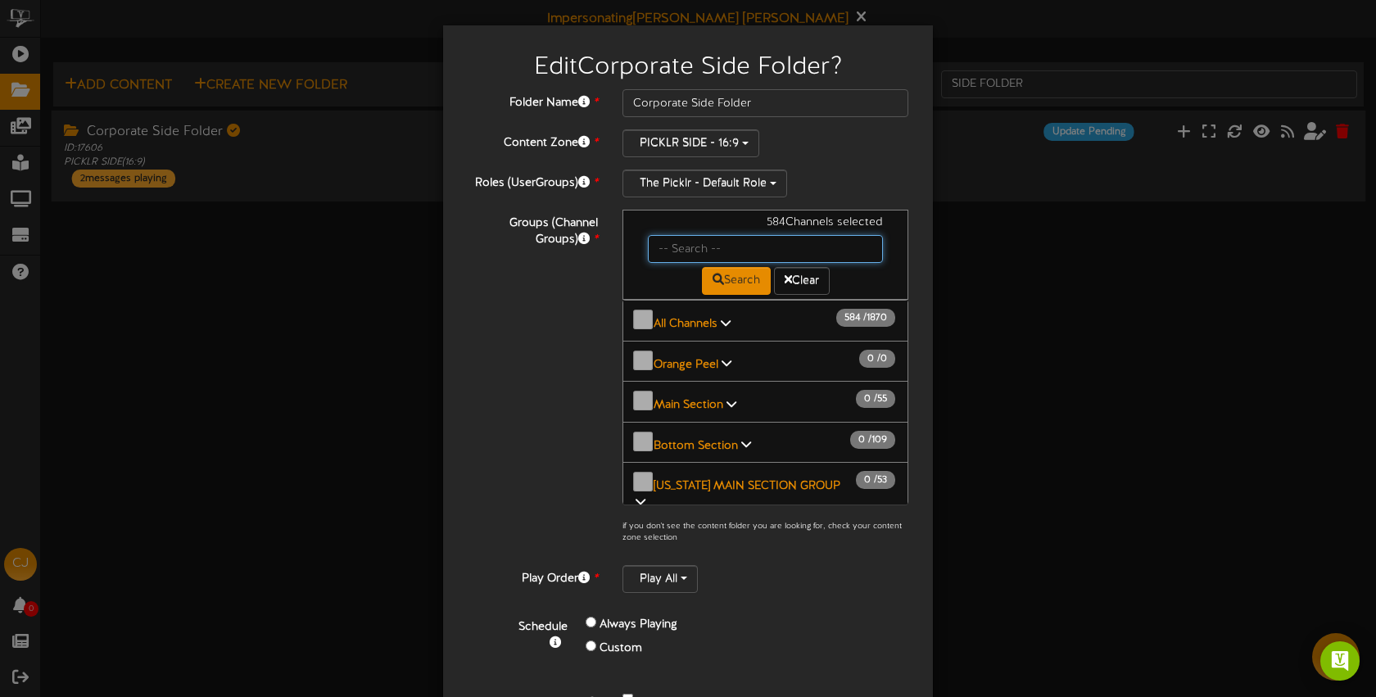
click at [694, 253] on input "text" at bounding box center [765, 249] width 235 height 28
type input "s"
type input "m"
type input "bossier"
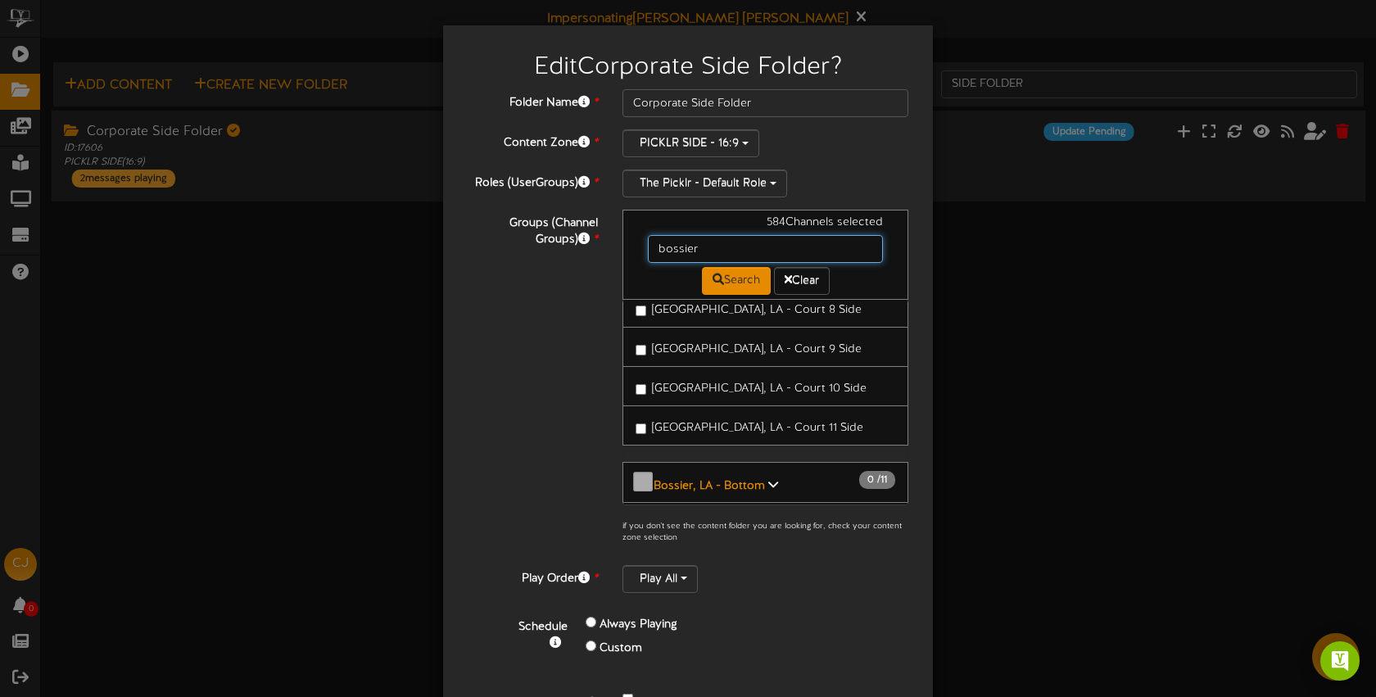
scroll to position [410, 0]
click at [985, 413] on div "Edit Corporate Side Folder ? Folder Name * Corporate Side Folder Content Zone *…" at bounding box center [688, 348] width 1376 height 697
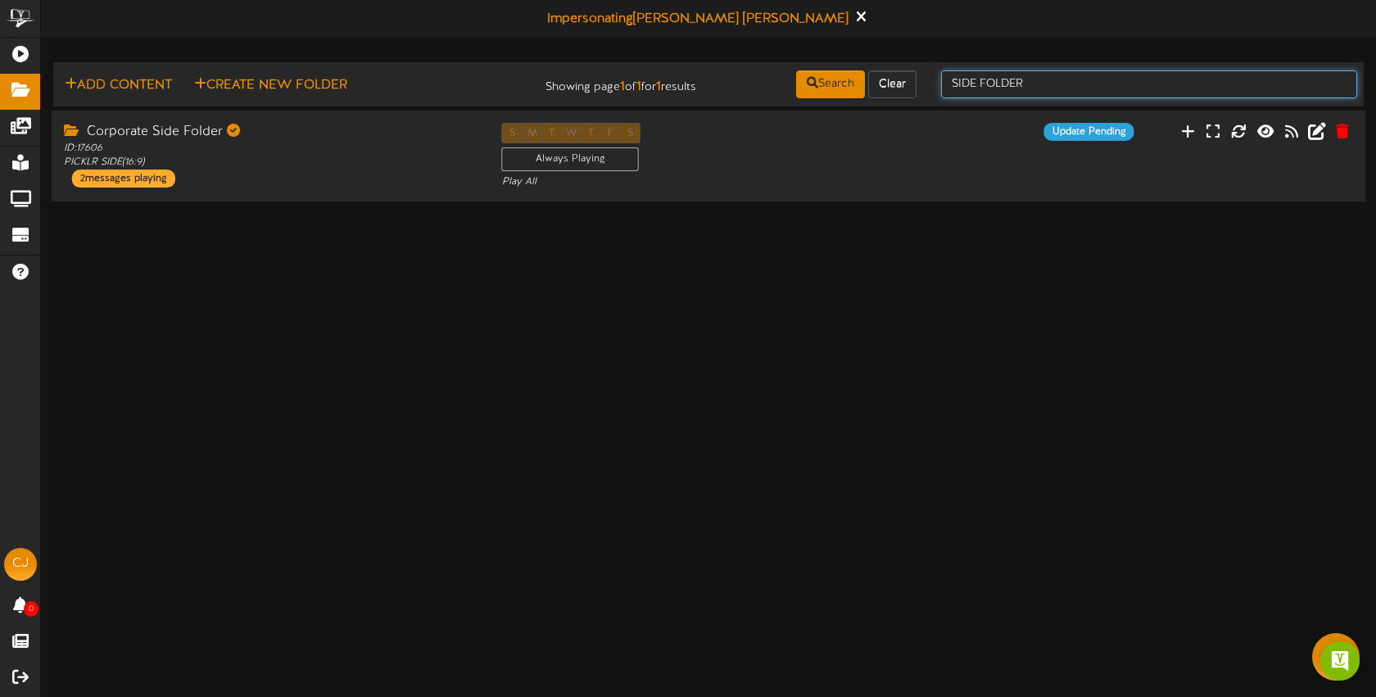
drag, startPoint x: 1061, startPoint y: 86, endPoint x: 941, endPoint y: 83, distance: 119.6
click at [941, 83] on input "SIDE FOLDER" at bounding box center [1149, 84] width 416 height 28
type input "bottom folder"
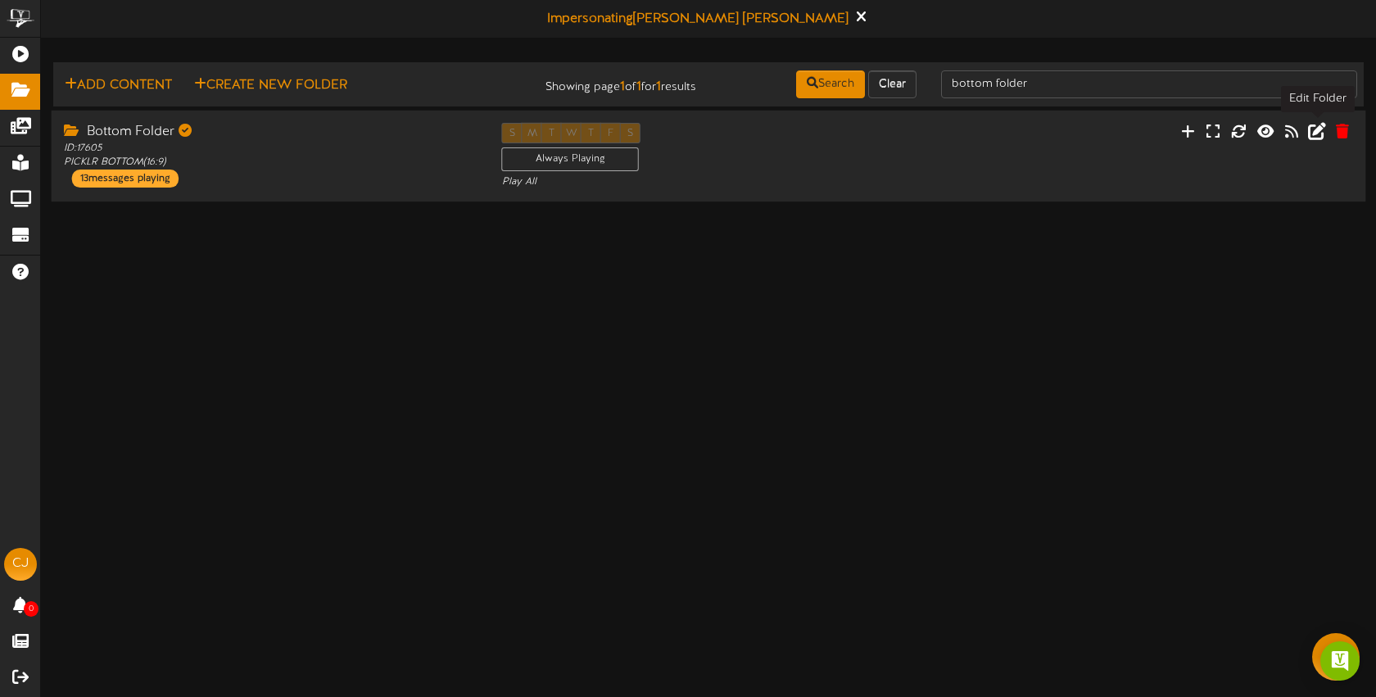
click at [1311, 129] on icon at bounding box center [1317, 130] width 18 height 18
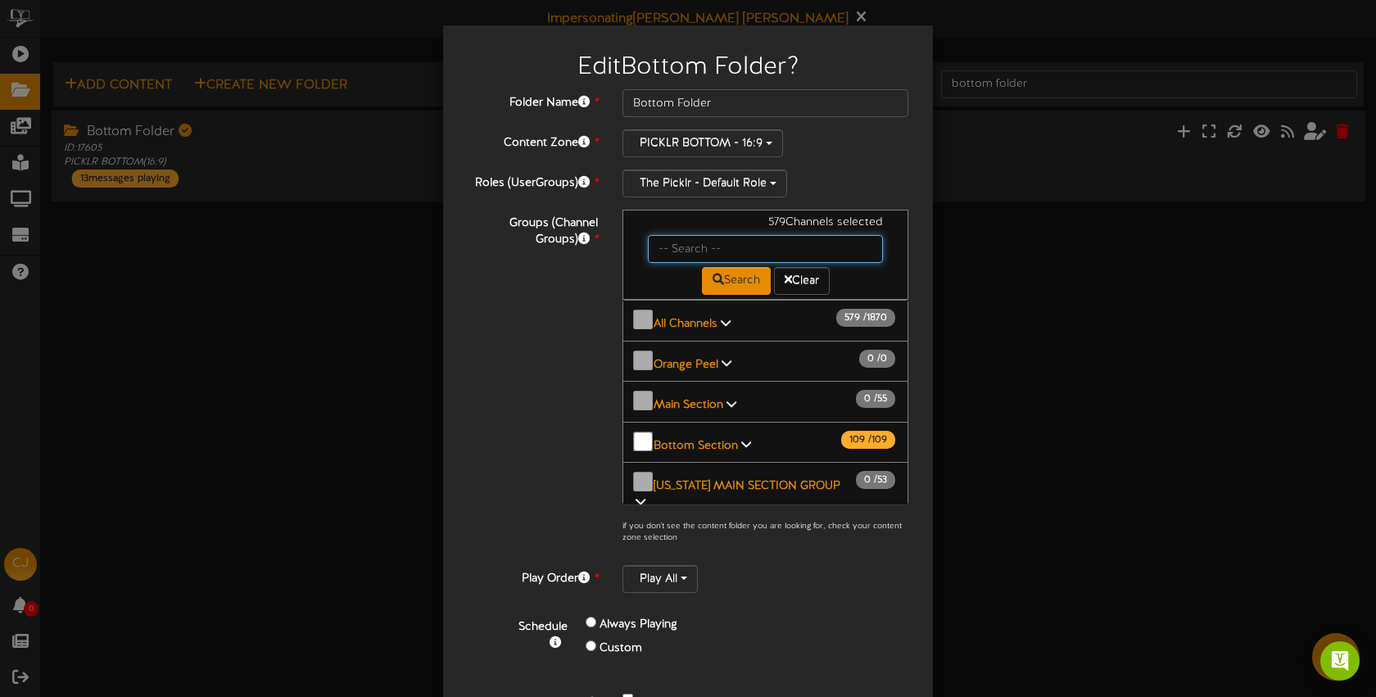
click at [706, 249] on input "text" at bounding box center [765, 249] width 235 height 28
type input "bossier"
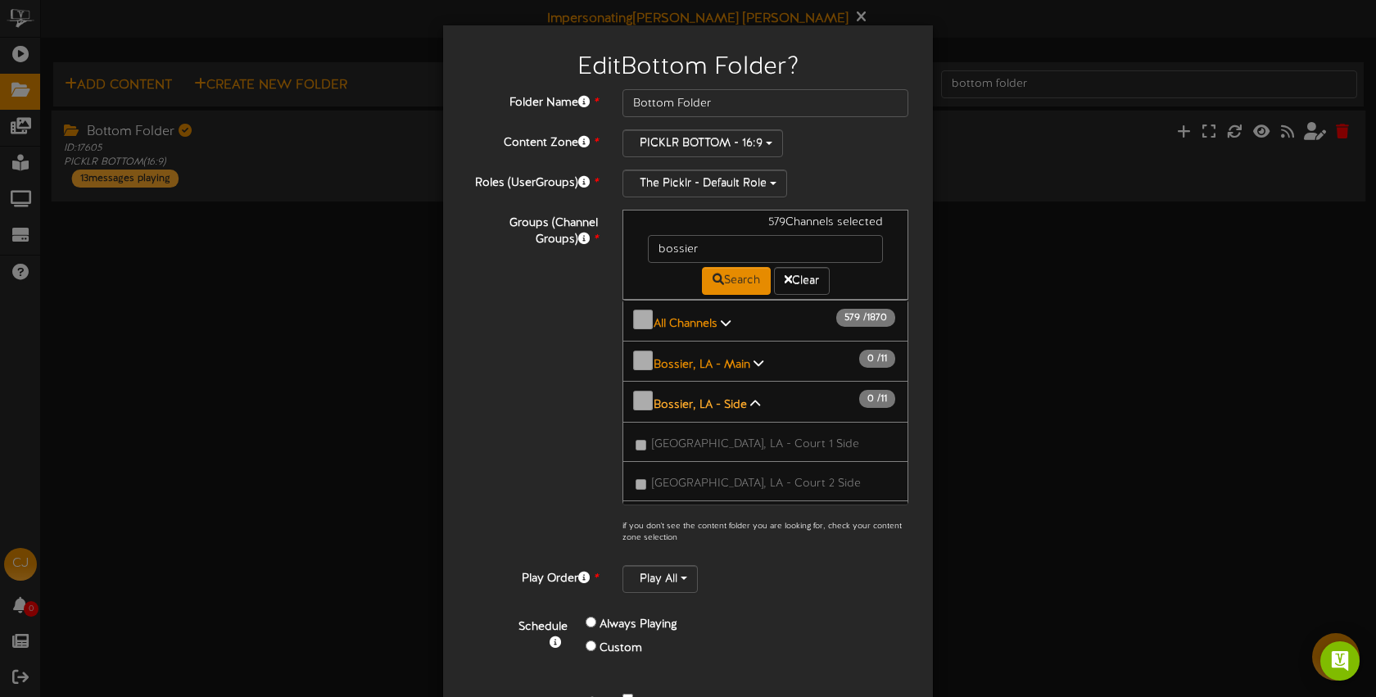
click at [720, 399] on b "Bossier, LA - Side" at bounding box center [700, 405] width 93 height 12
click at [749, 439] on b "Bossier, LA - Bottom" at bounding box center [709, 445] width 111 height 12
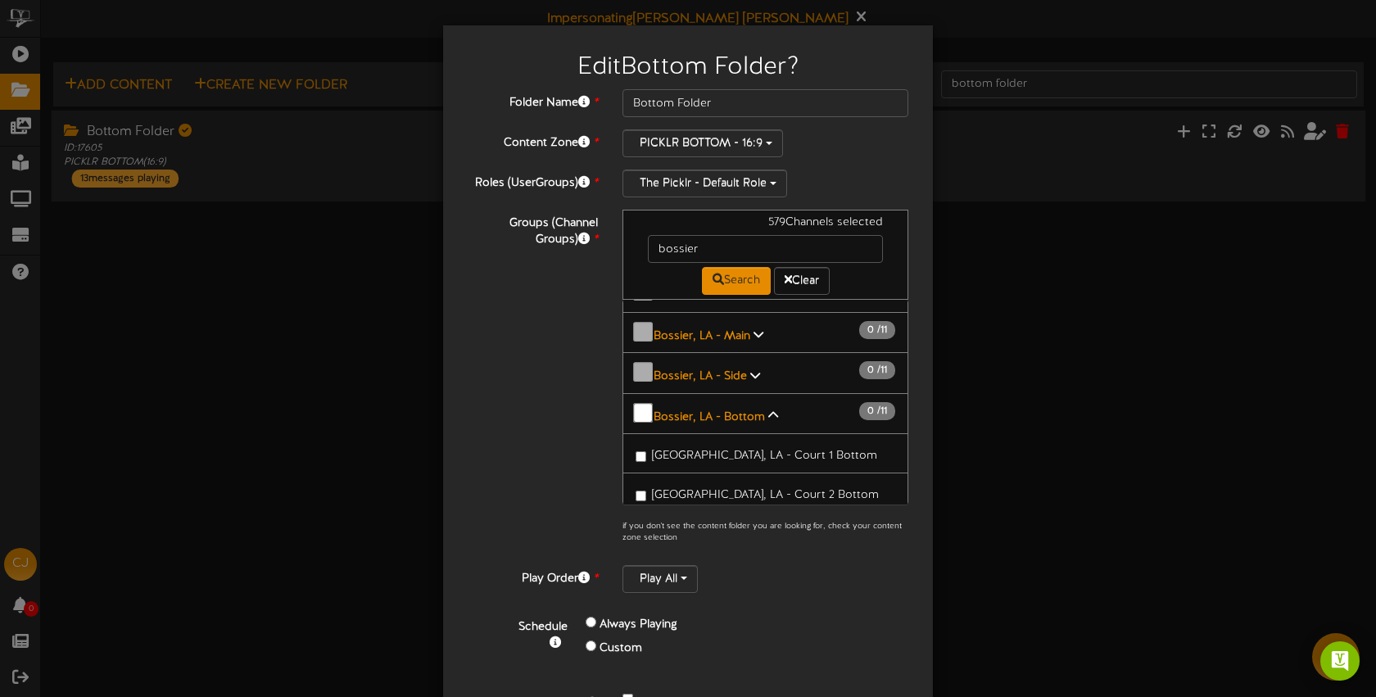
scroll to position [32, 0]
click at [750, 446] on span "Bossier City, LA - Court 1 Bottom" at bounding box center [764, 452] width 225 height 12
click at [766, 486] on span "Bossier City, LA - Court 2 Bottom" at bounding box center [765, 492] width 227 height 12
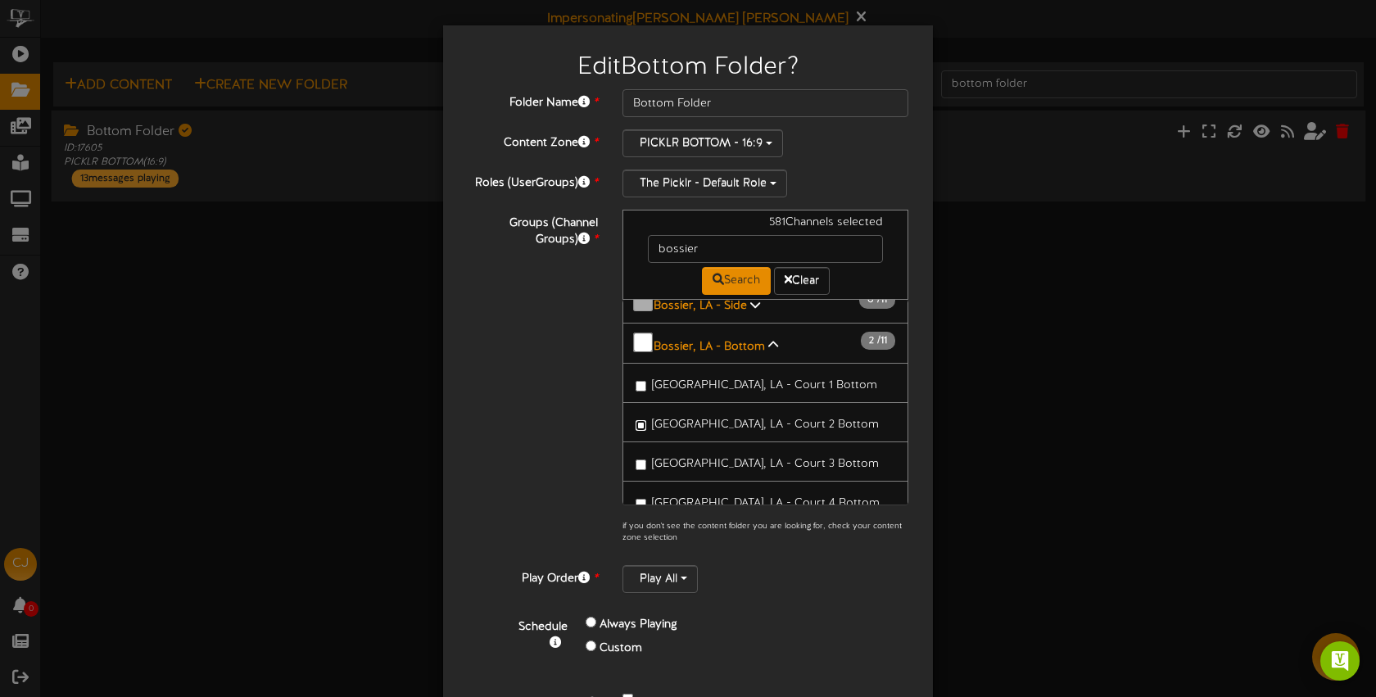
scroll to position [114, 0]
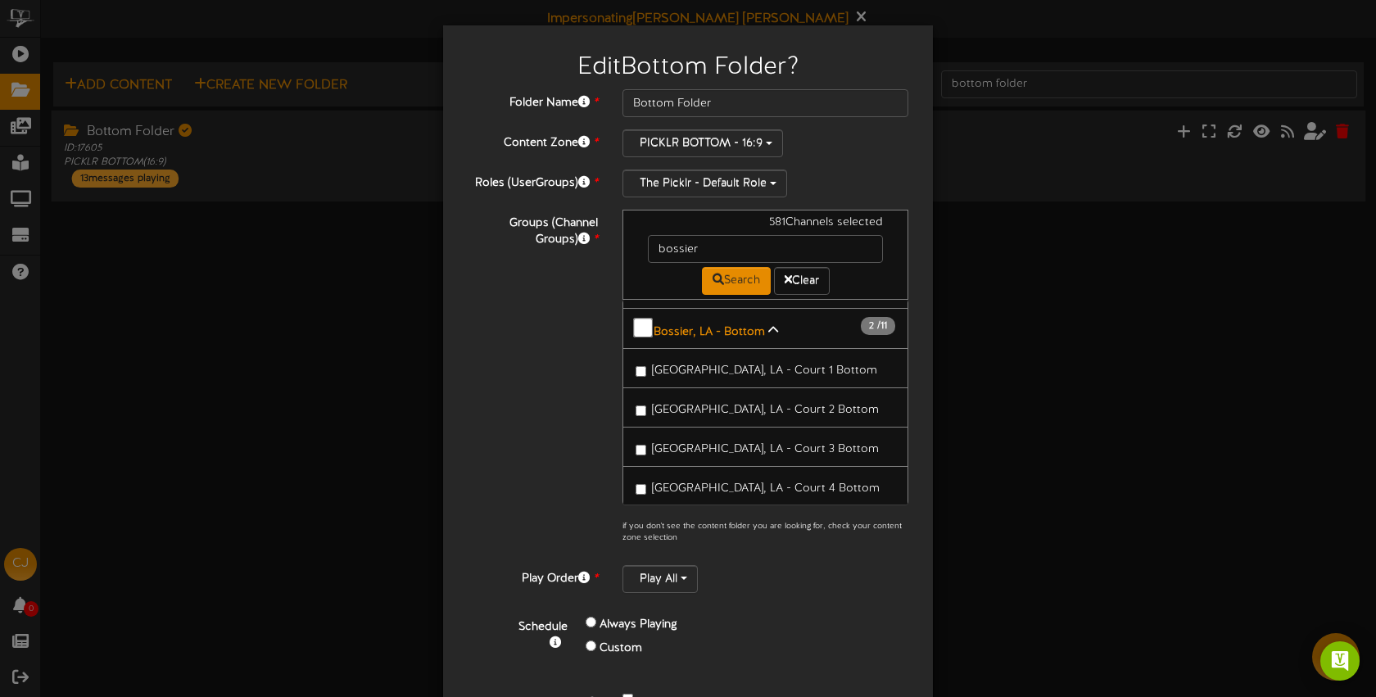
click at [768, 443] on span "[GEOGRAPHIC_DATA], LA - Court 3 Bottom" at bounding box center [765, 449] width 227 height 12
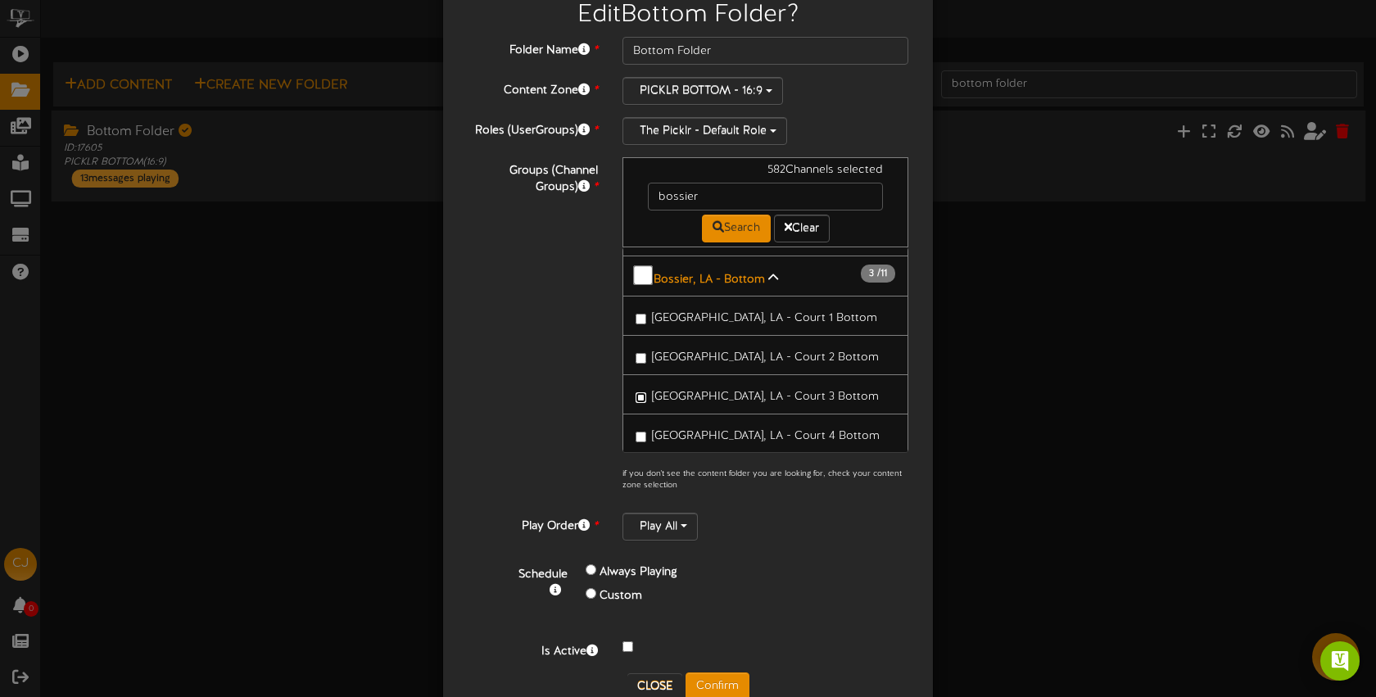
scroll to position [93, 0]
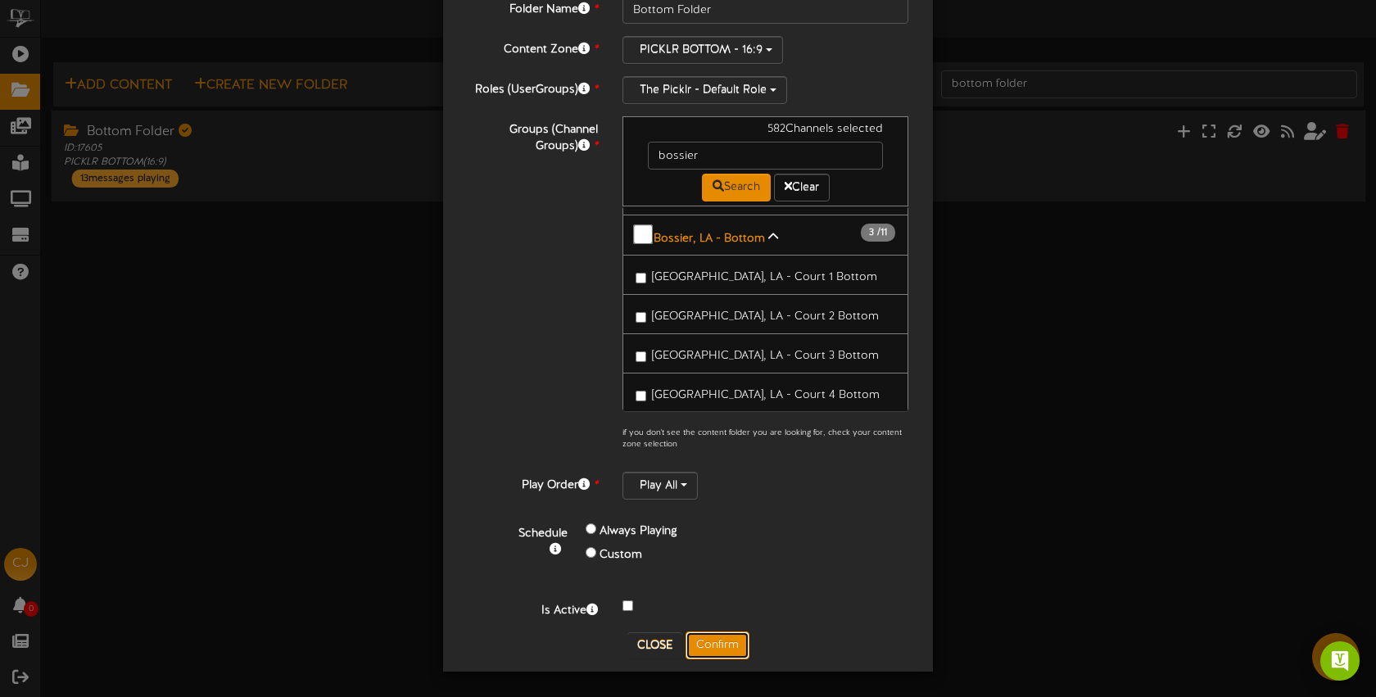
click at [732, 653] on button "Confirm" at bounding box center [718, 646] width 64 height 28
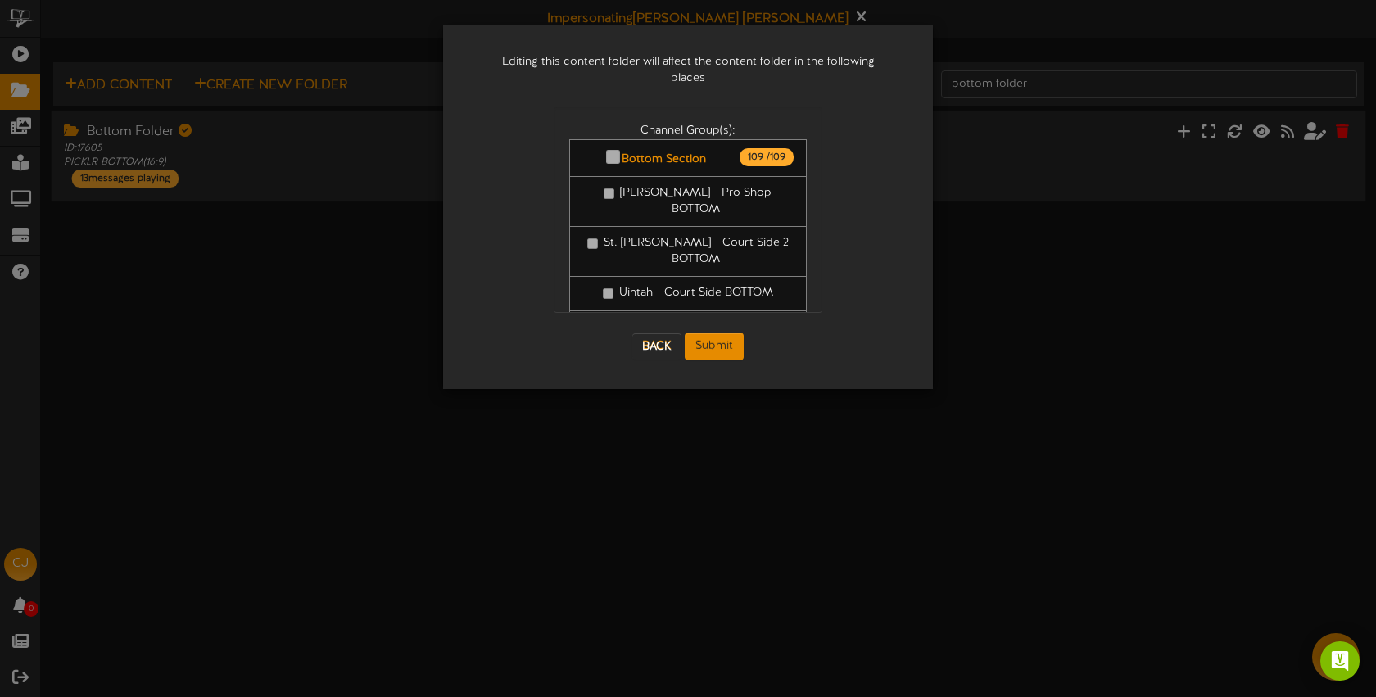
scroll to position [0, 0]
click at [727, 340] on button "Submit" at bounding box center [714, 347] width 59 height 28
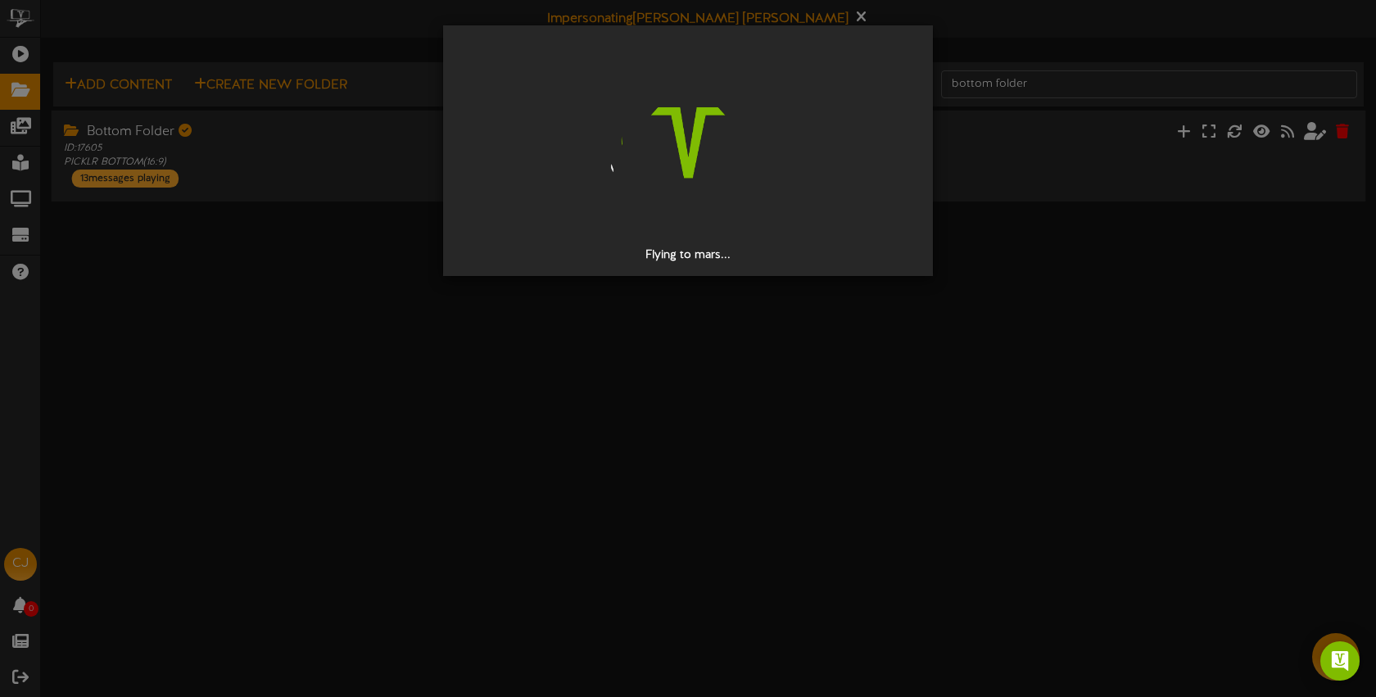
drag, startPoint x: 806, startPoint y: 320, endPoint x: 772, endPoint y: 309, distance: 36.3
click at [805, 320] on div "Flying to mars..." at bounding box center [688, 348] width 1376 height 697
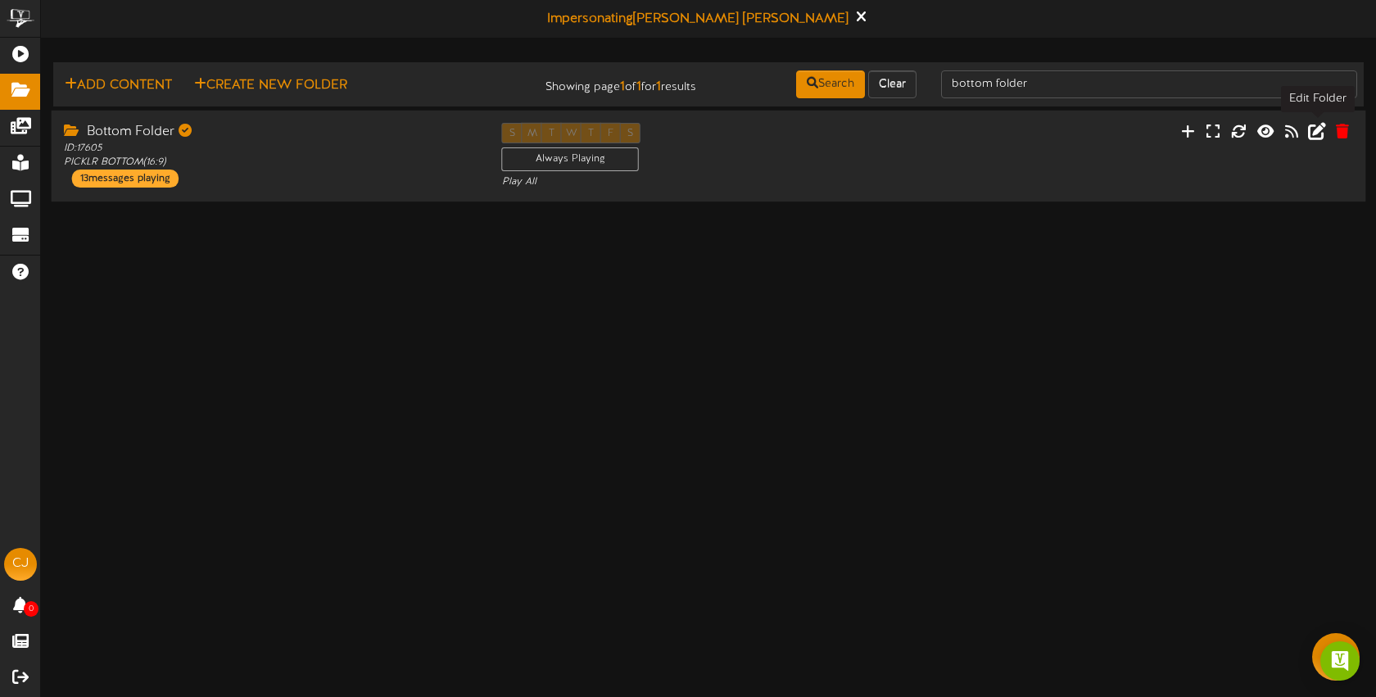
click at [1315, 133] on icon at bounding box center [1317, 130] width 18 height 18
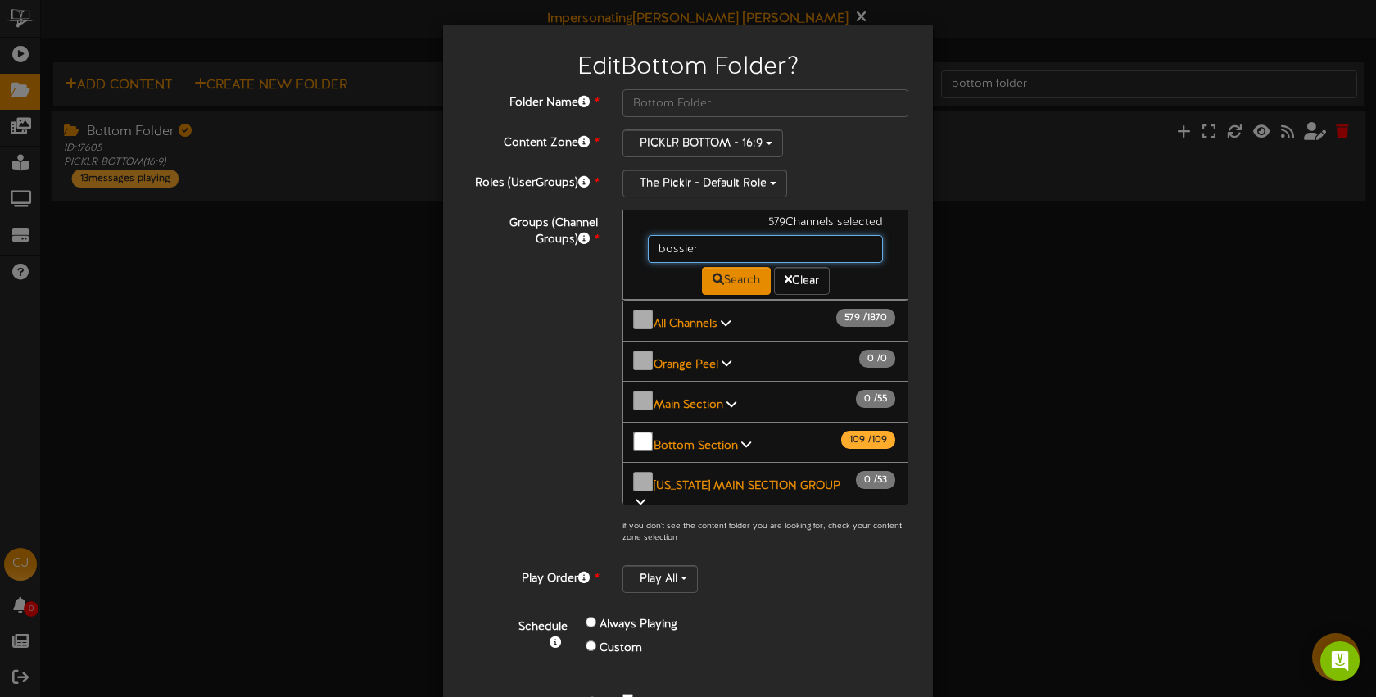
click at [725, 249] on input "bossier" at bounding box center [765, 249] width 235 height 28
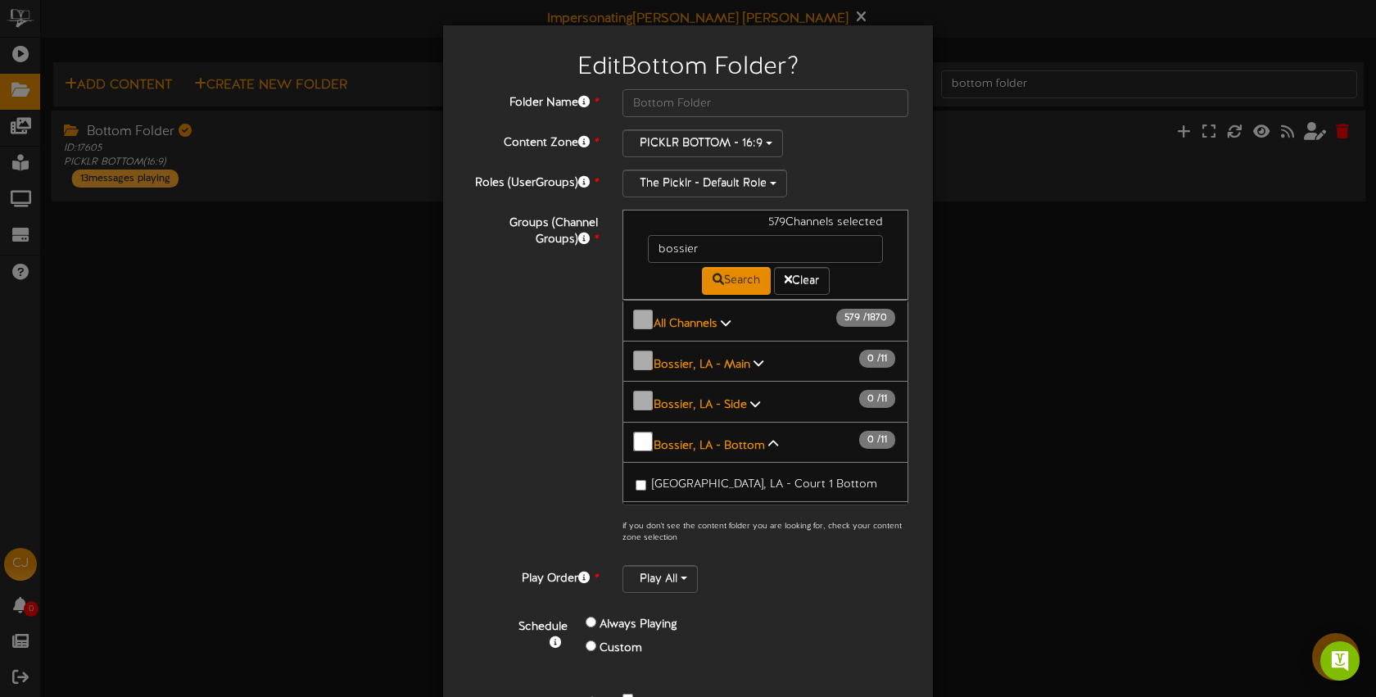
drag, startPoint x: 737, startPoint y: 468, endPoint x: 781, endPoint y: 489, distance: 49.1
click at [738, 478] on span "[GEOGRAPHIC_DATA], LA - Court 1 Bottom" at bounding box center [764, 484] width 225 height 12
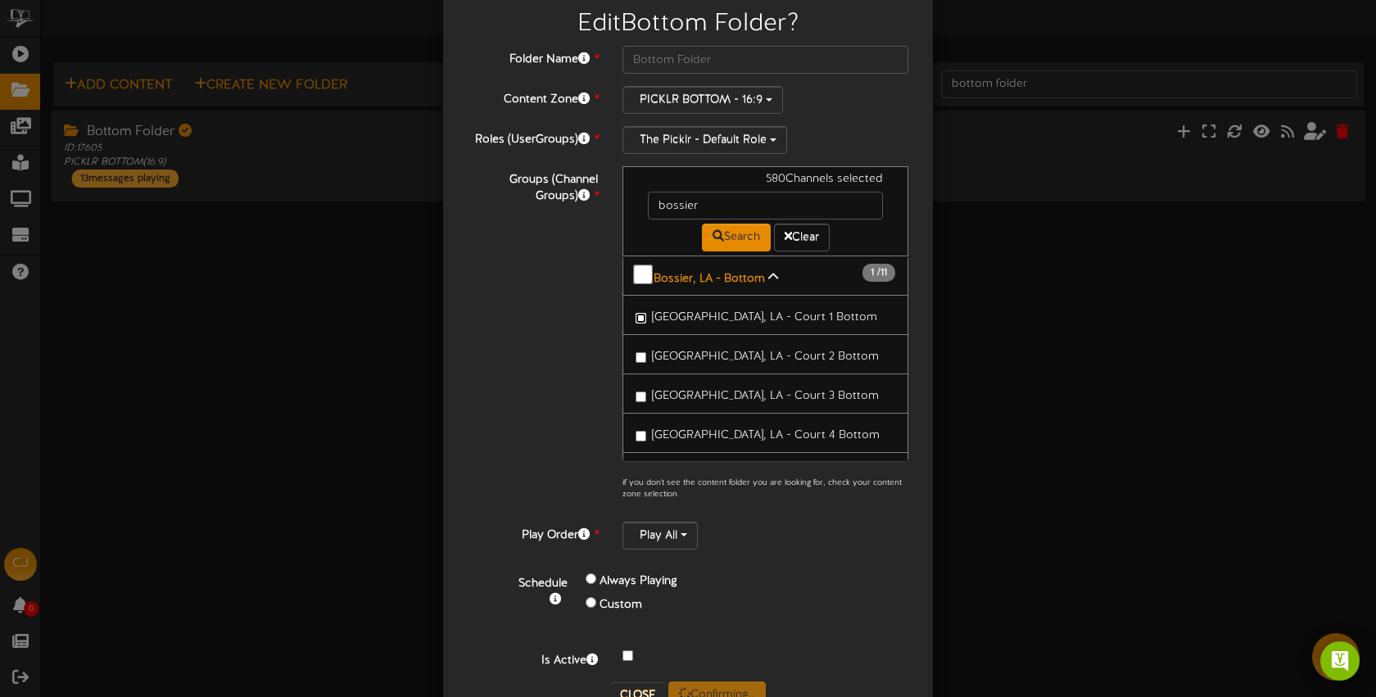
scroll to position [93, 0]
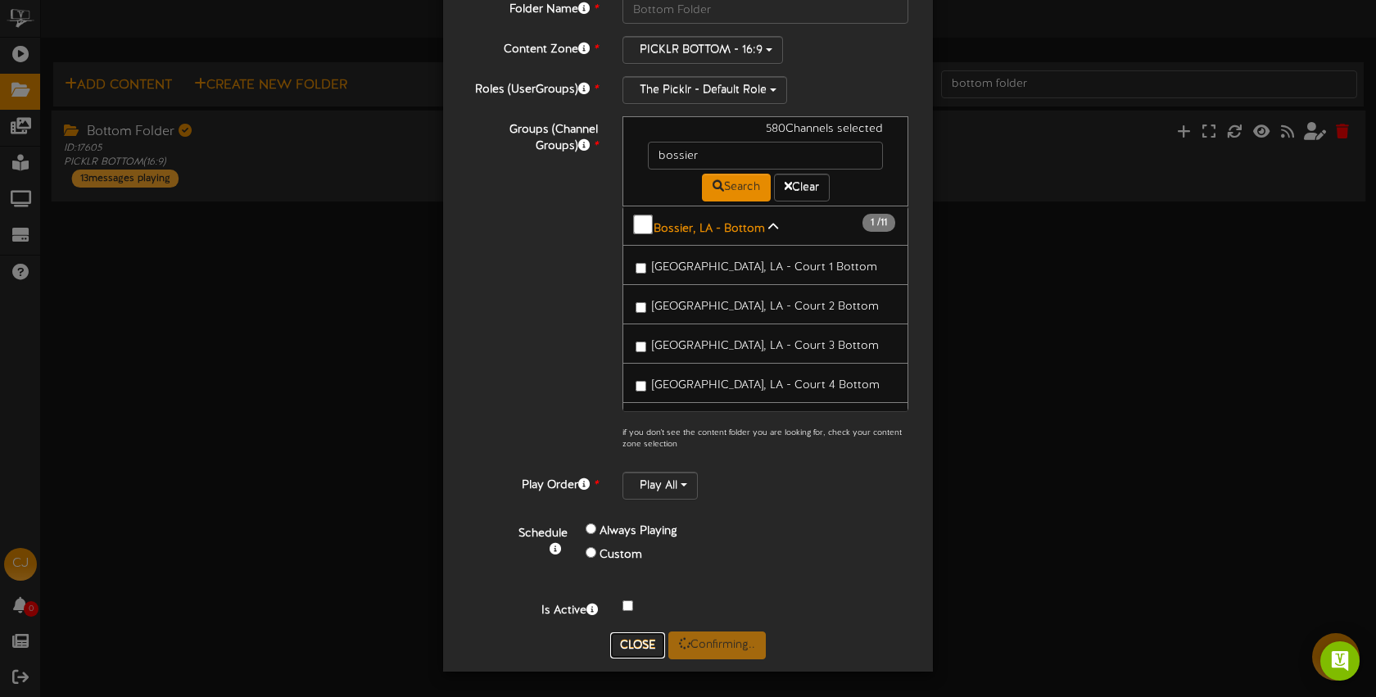
click at [649, 641] on button "Close" at bounding box center [637, 645] width 55 height 26
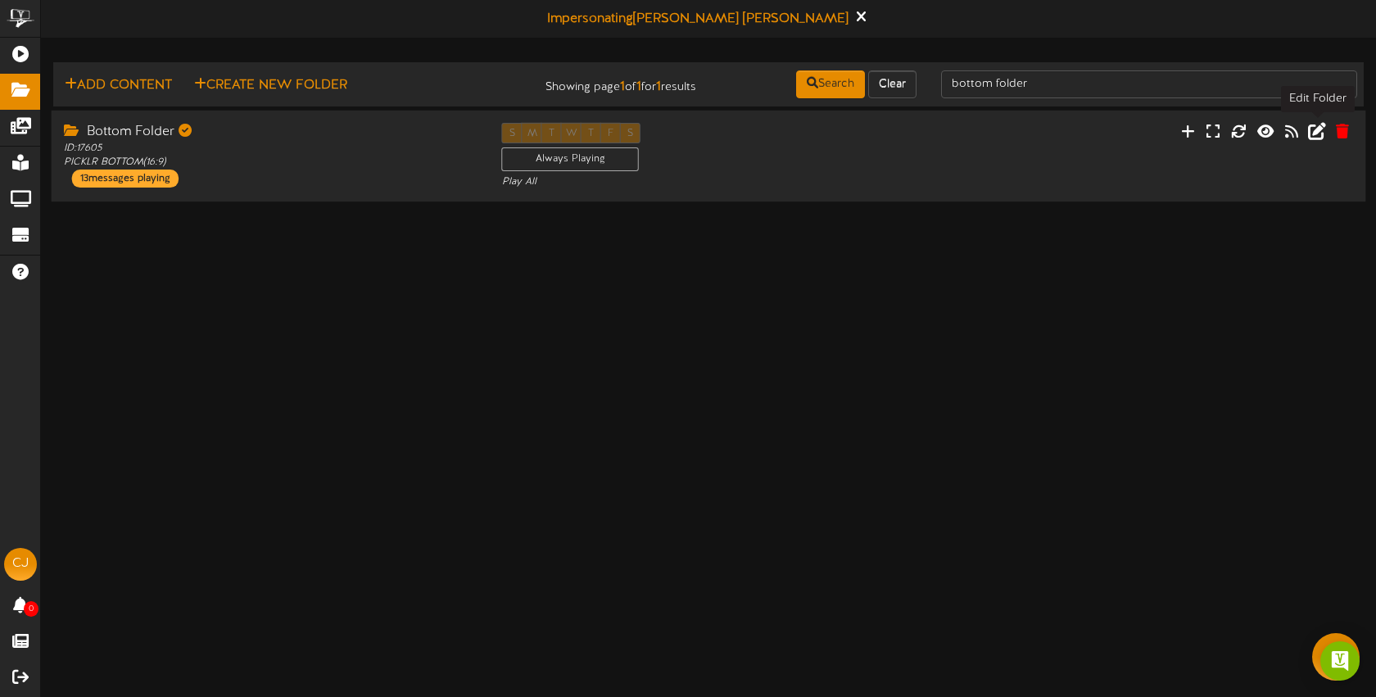
click at [1313, 136] on icon at bounding box center [1317, 130] width 18 height 18
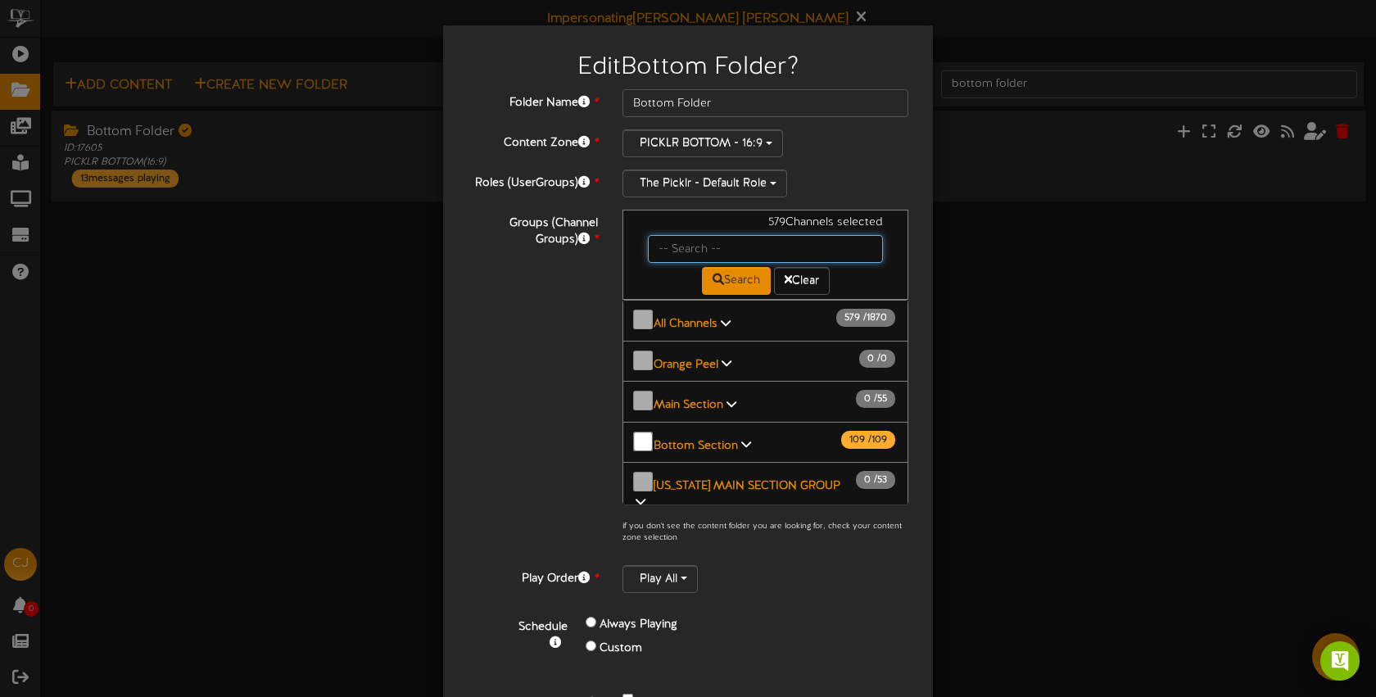
click at [720, 251] on input "text" at bounding box center [765, 249] width 235 height 28
type input "bossier"
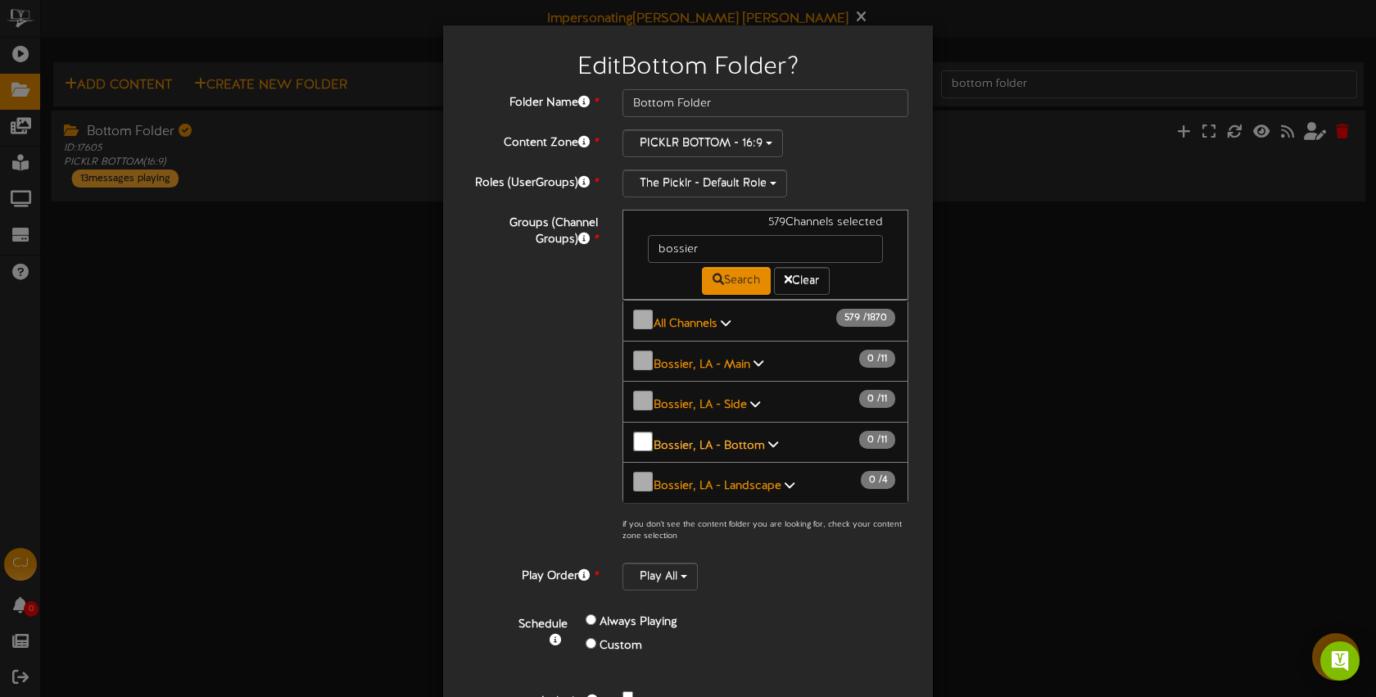
click at [736, 439] on b "Bossier, LA - Bottom" at bounding box center [709, 445] width 111 height 12
click at [741, 478] on span "[GEOGRAPHIC_DATA], LA - Court 1 Bottom" at bounding box center [764, 484] width 225 height 12
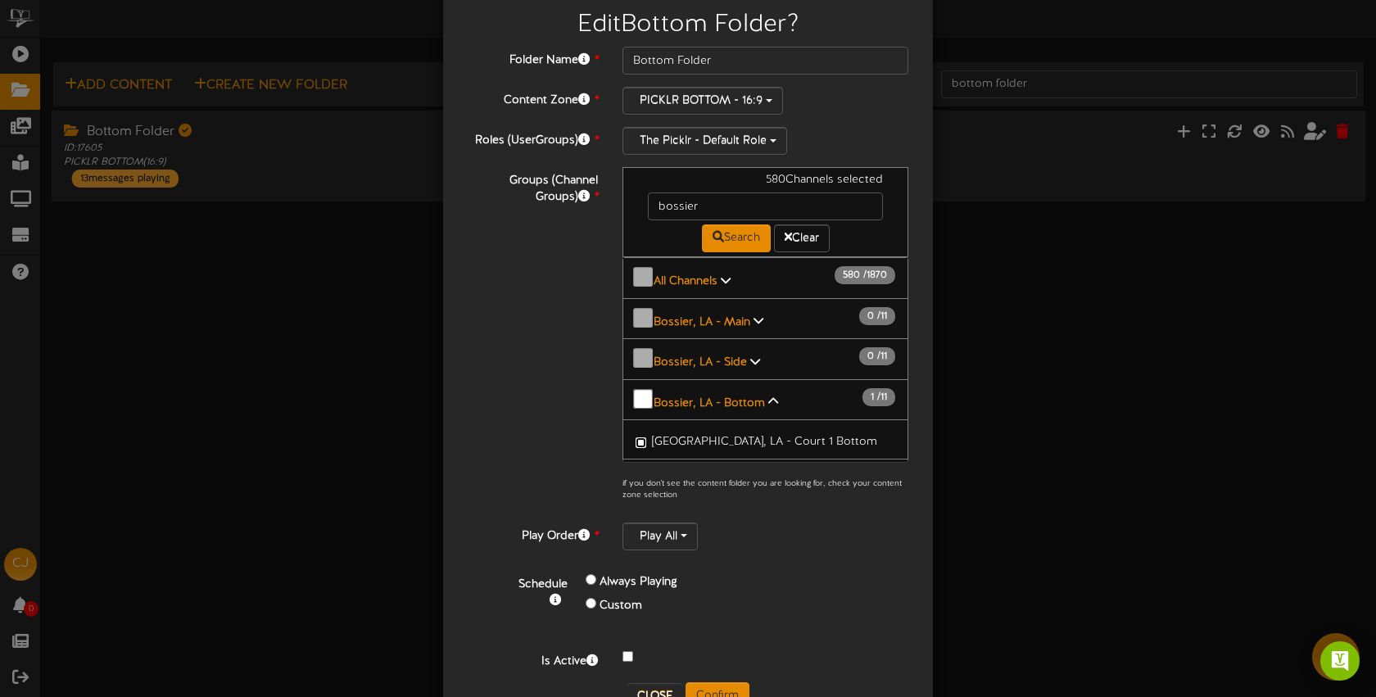
scroll to position [93, 0]
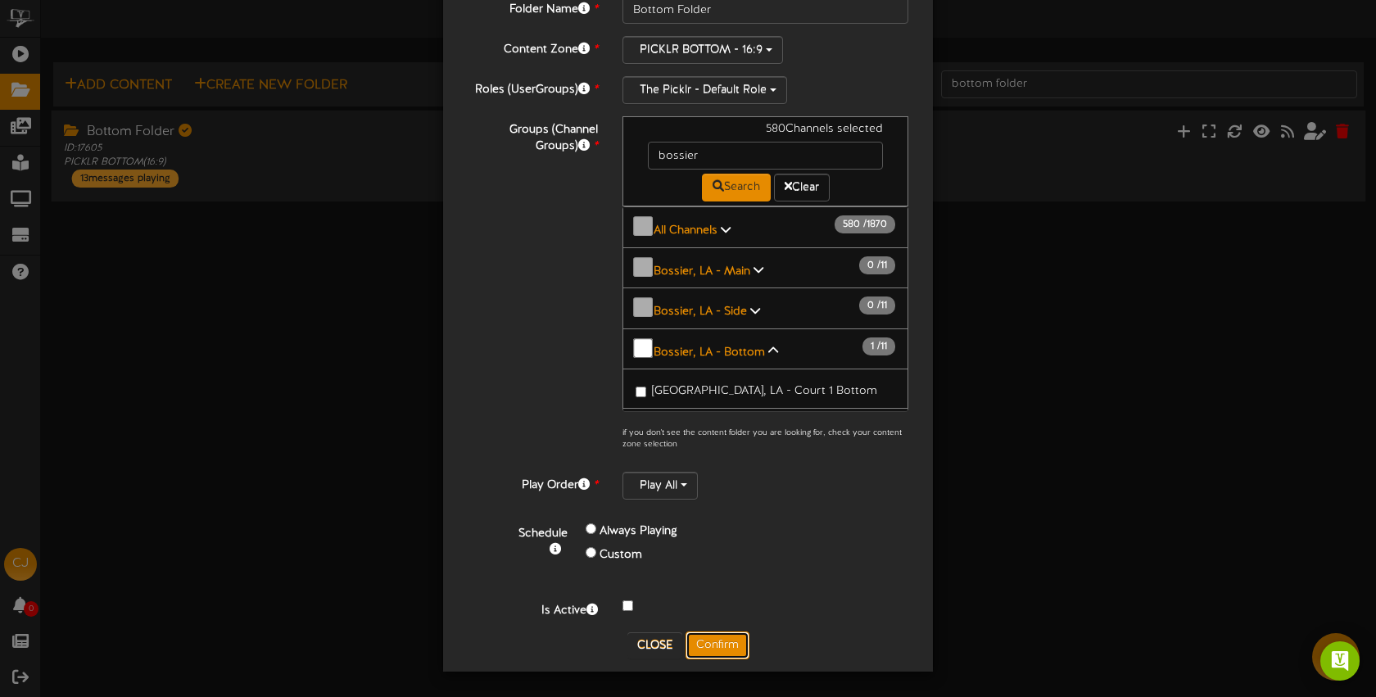
drag, startPoint x: 727, startPoint y: 637, endPoint x: 745, endPoint y: 463, distance: 175.5
click at [727, 637] on button "Confirm" at bounding box center [718, 646] width 64 height 28
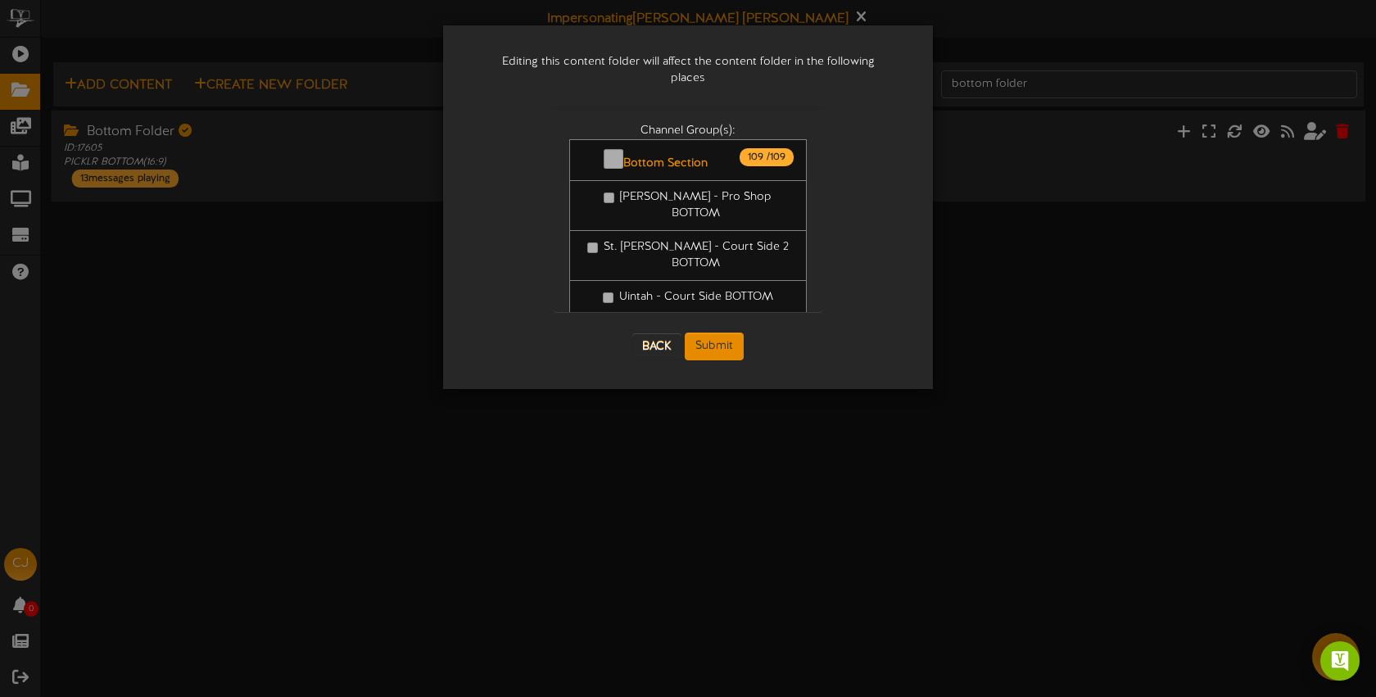
scroll to position [0, 0]
click at [732, 342] on button "Submit" at bounding box center [714, 347] width 59 height 28
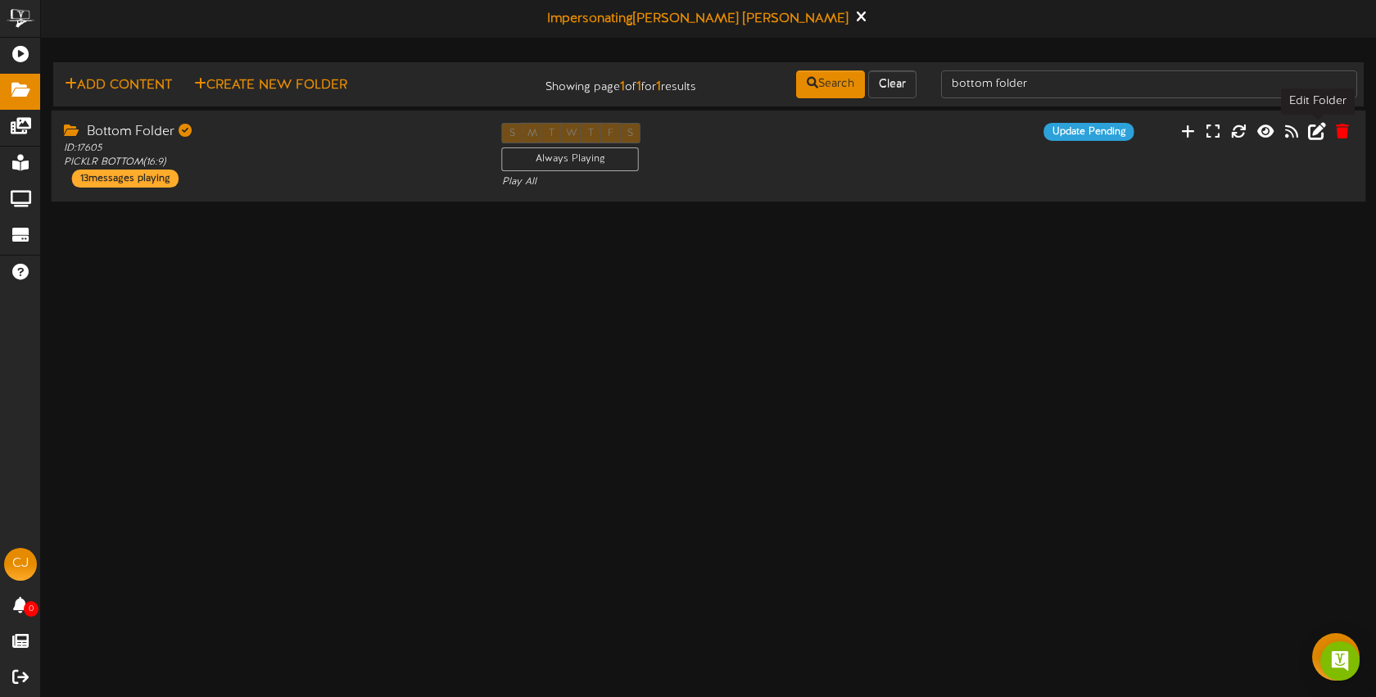
click at [1315, 134] on icon at bounding box center [1317, 130] width 18 height 18
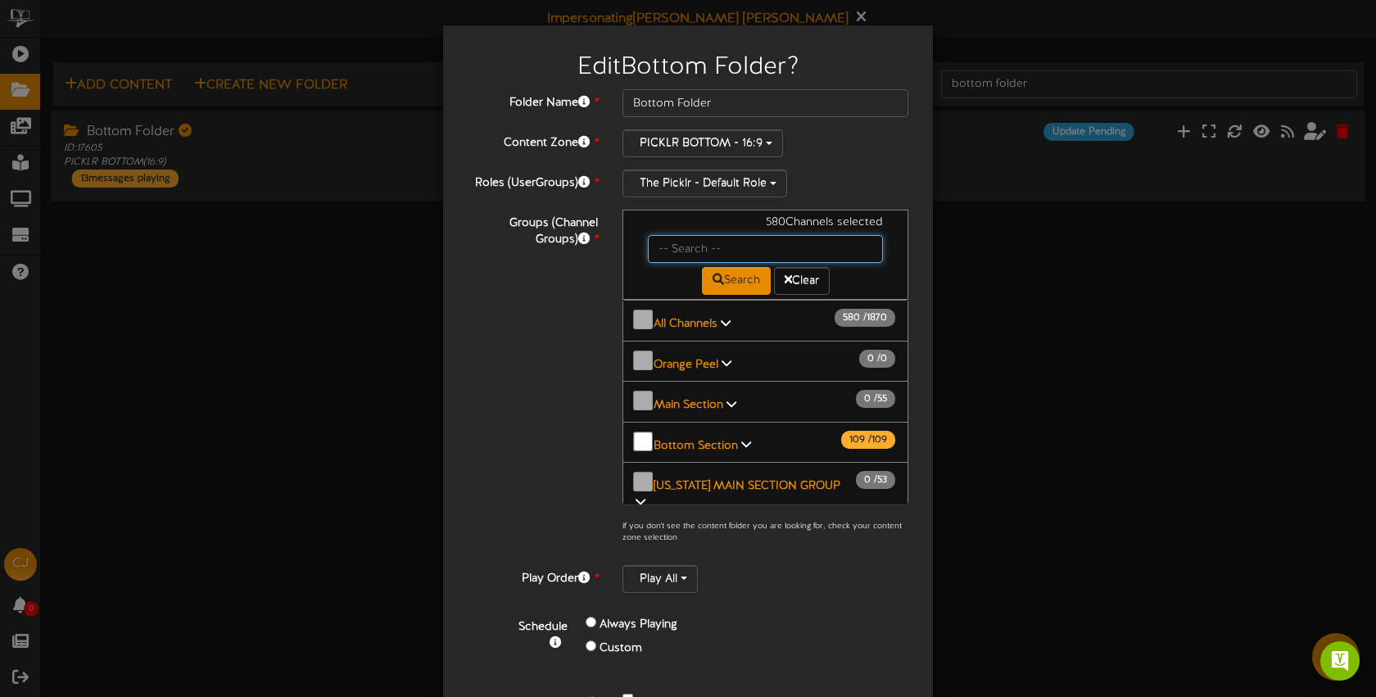
click at [700, 252] on input "text" at bounding box center [765, 249] width 235 height 28
type input "bossier"
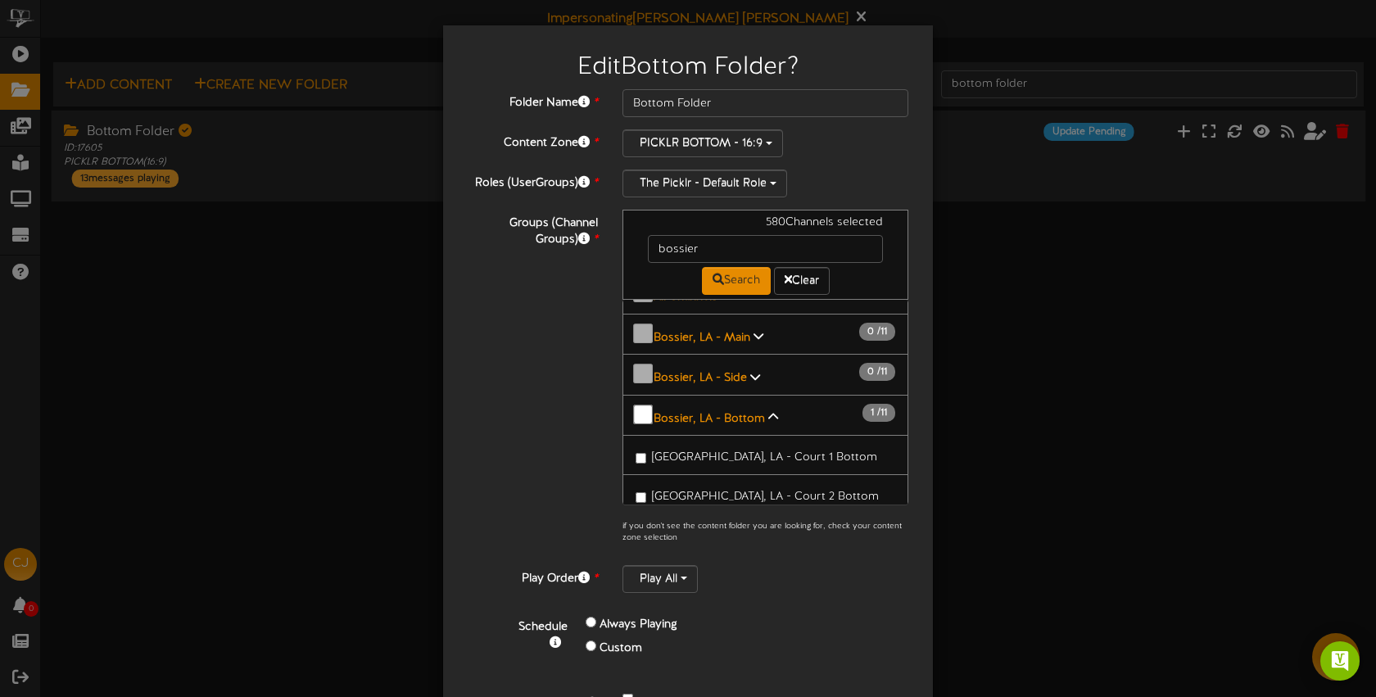
click at [786, 491] on span "[GEOGRAPHIC_DATA], LA - Court 2 Bottom" at bounding box center [765, 497] width 227 height 12
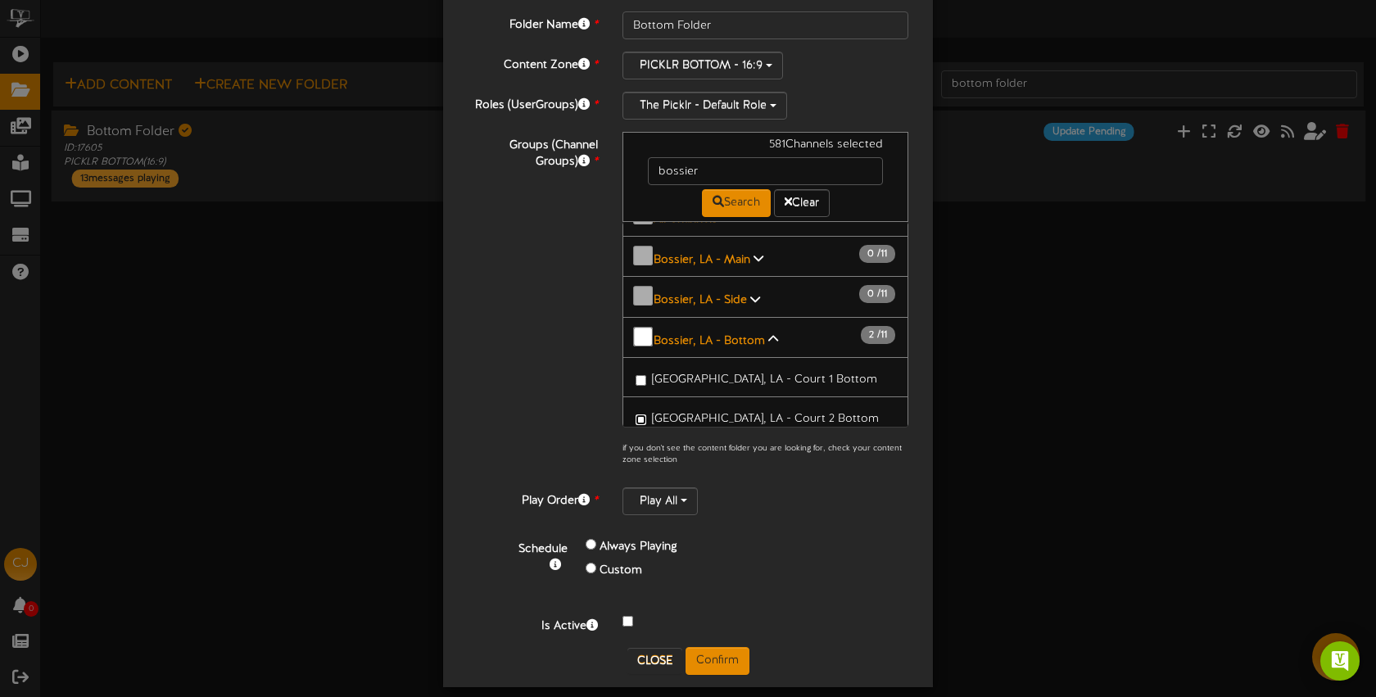
scroll to position [93, 0]
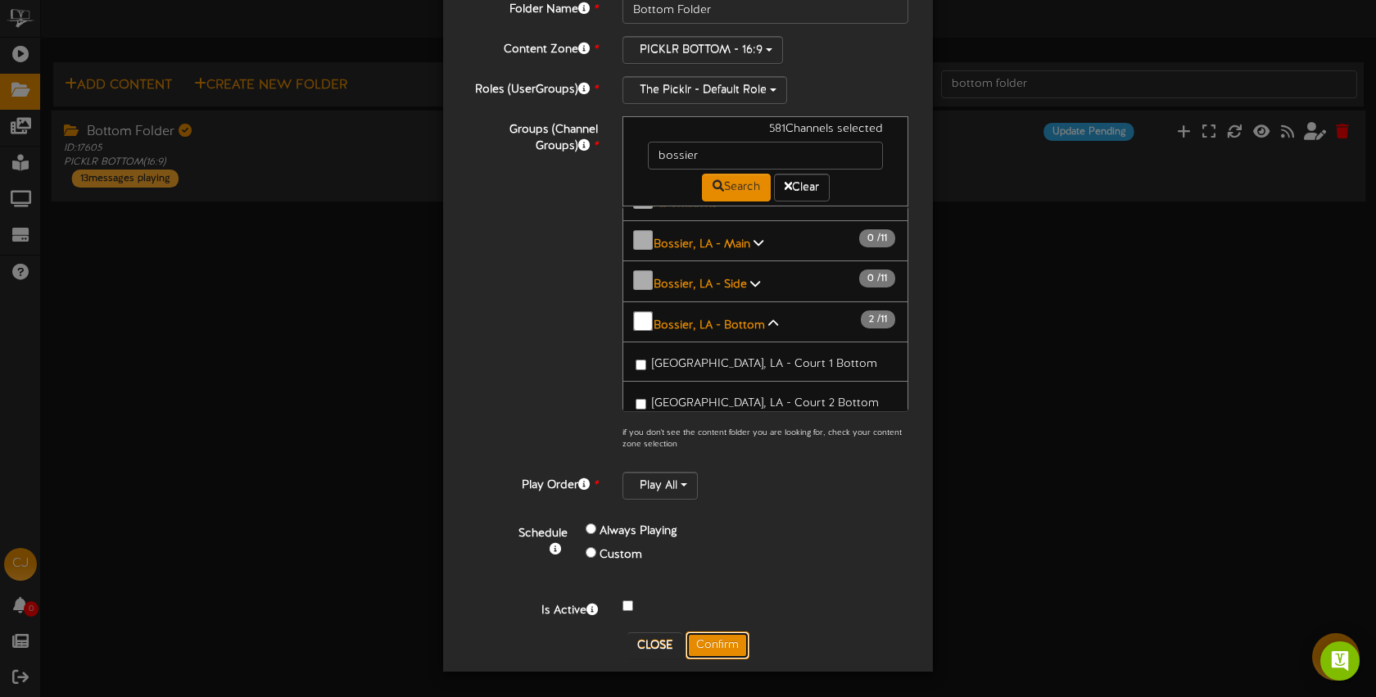
drag, startPoint x: 727, startPoint y: 637, endPoint x: 840, endPoint y: 501, distance: 177.5
click at [727, 637] on button "Confirm" at bounding box center [718, 646] width 64 height 28
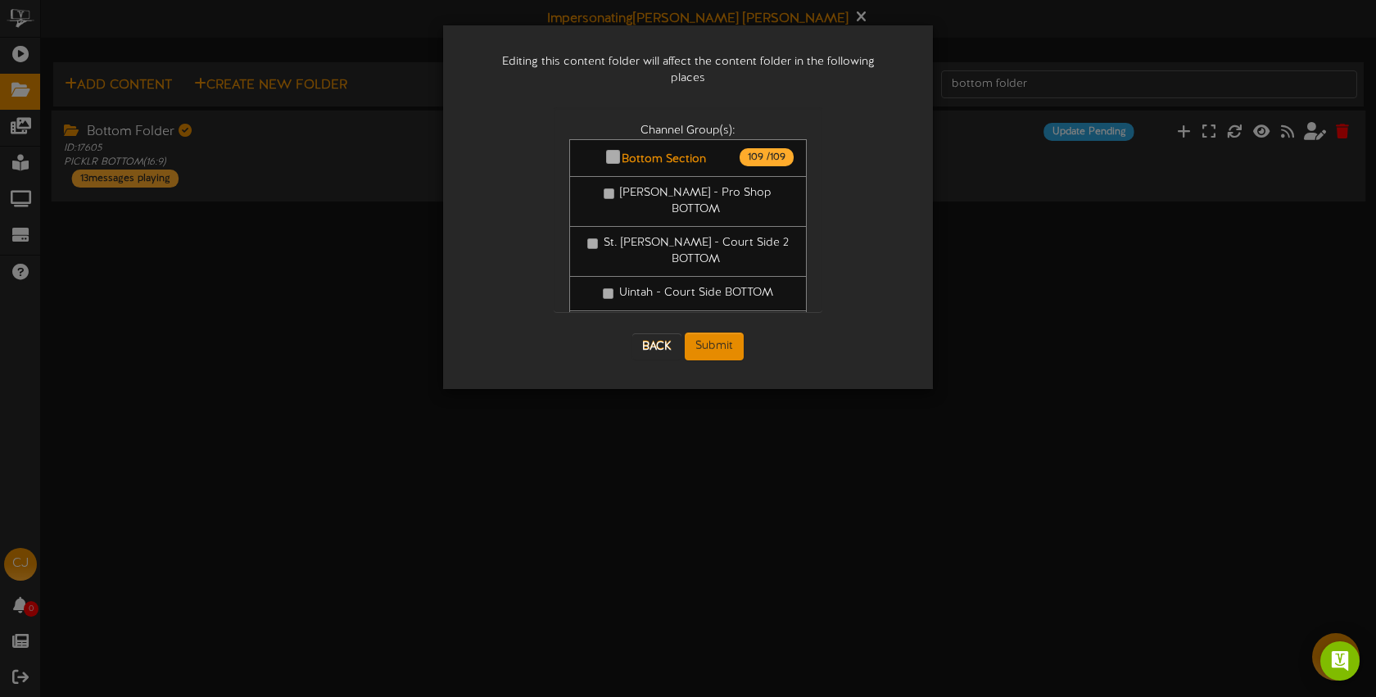
scroll to position [0, 0]
click at [722, 338] on button "Submit" at bounding box center [714, 347] width 59 height 28
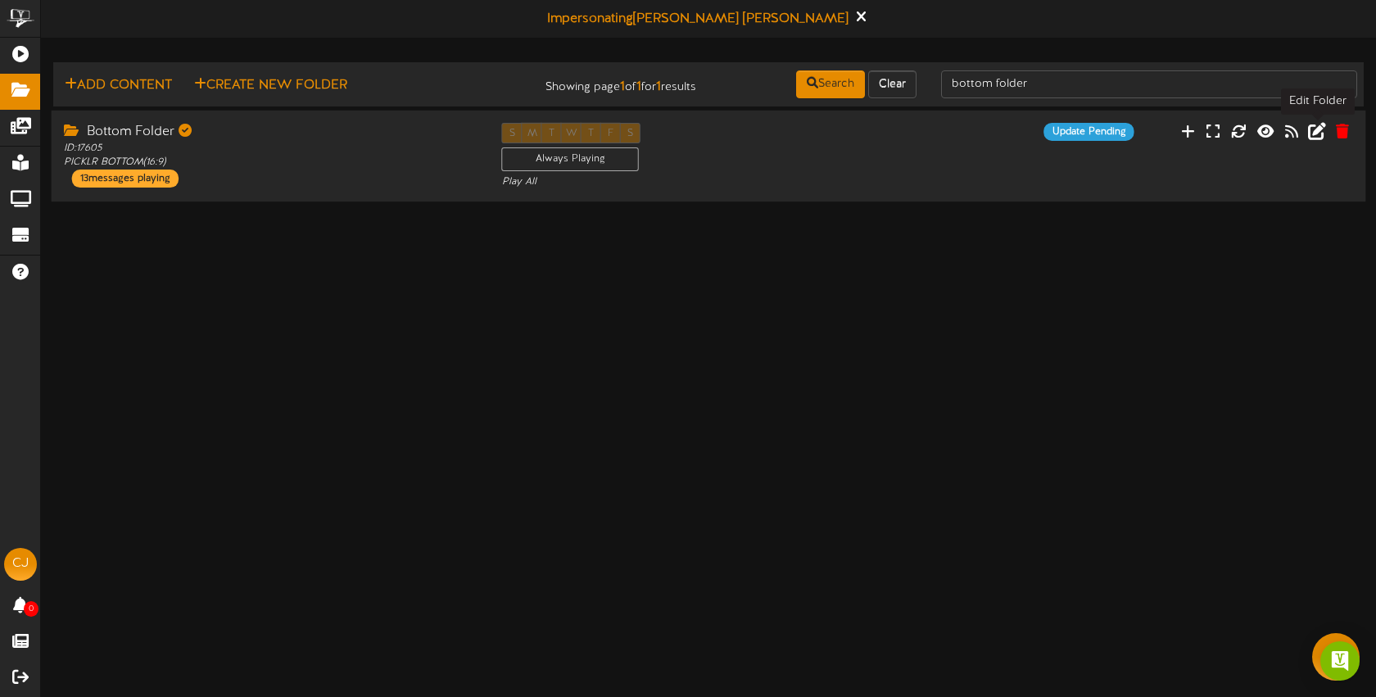
click at [1313, 139] on button at bounding box center [1317, 132] width 28 height 25
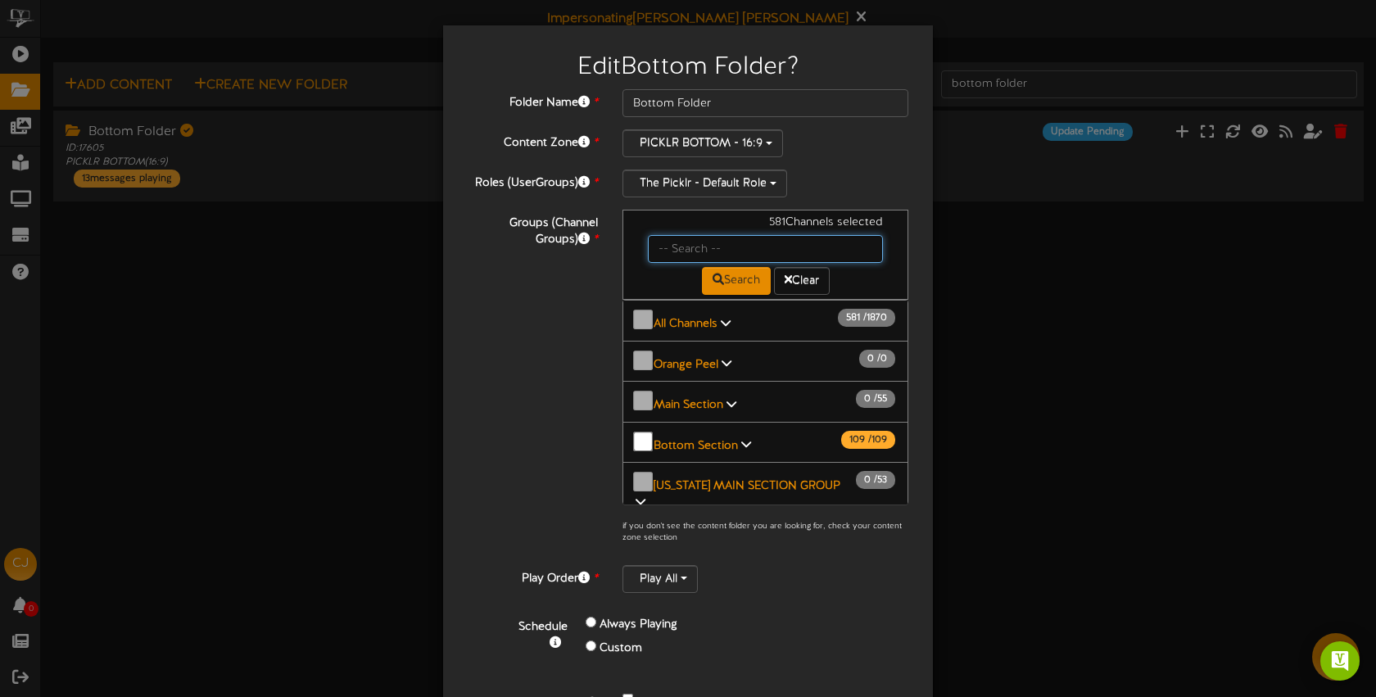
click at [689, 251] on input "text" at bounding box center [765, 249] width 235 height 28
type input "bossier"
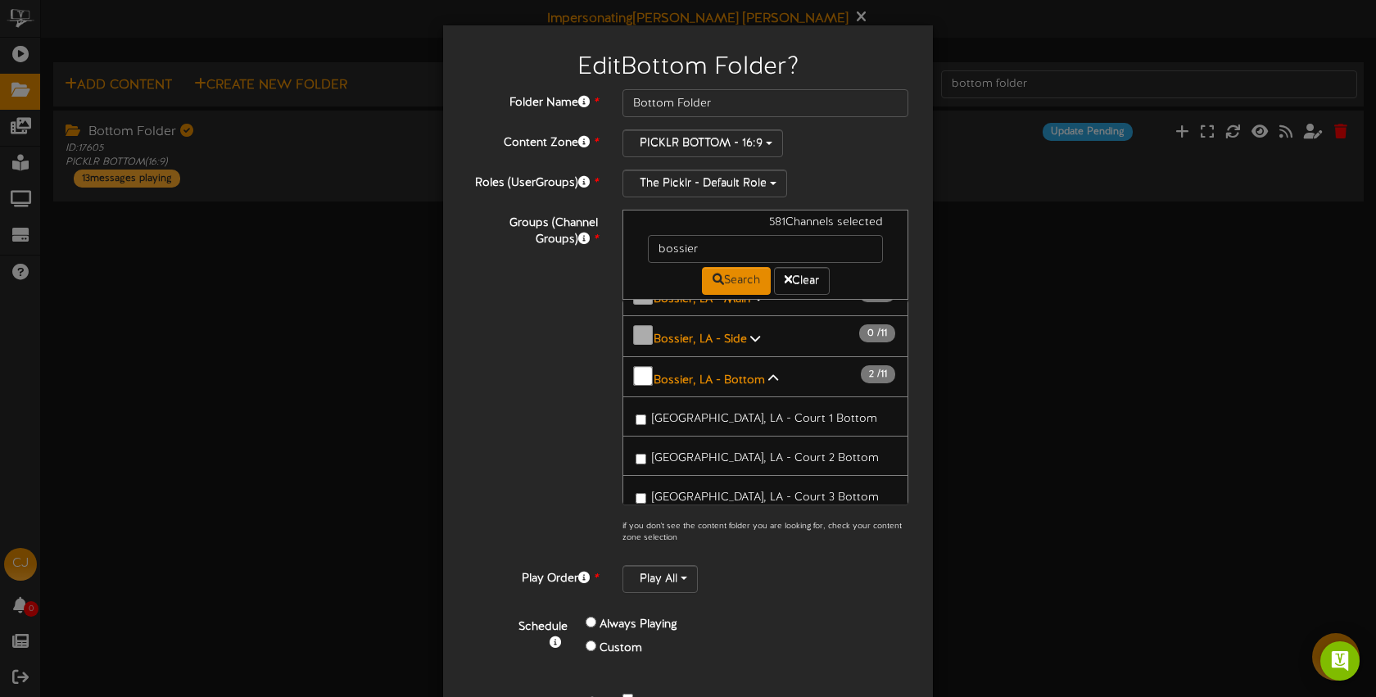
click at [706, 492] on span "[GEOGRAPHIC_DATA], LA - Court 3 Bottom" at bounding box center [765, 498] width 227 height 12
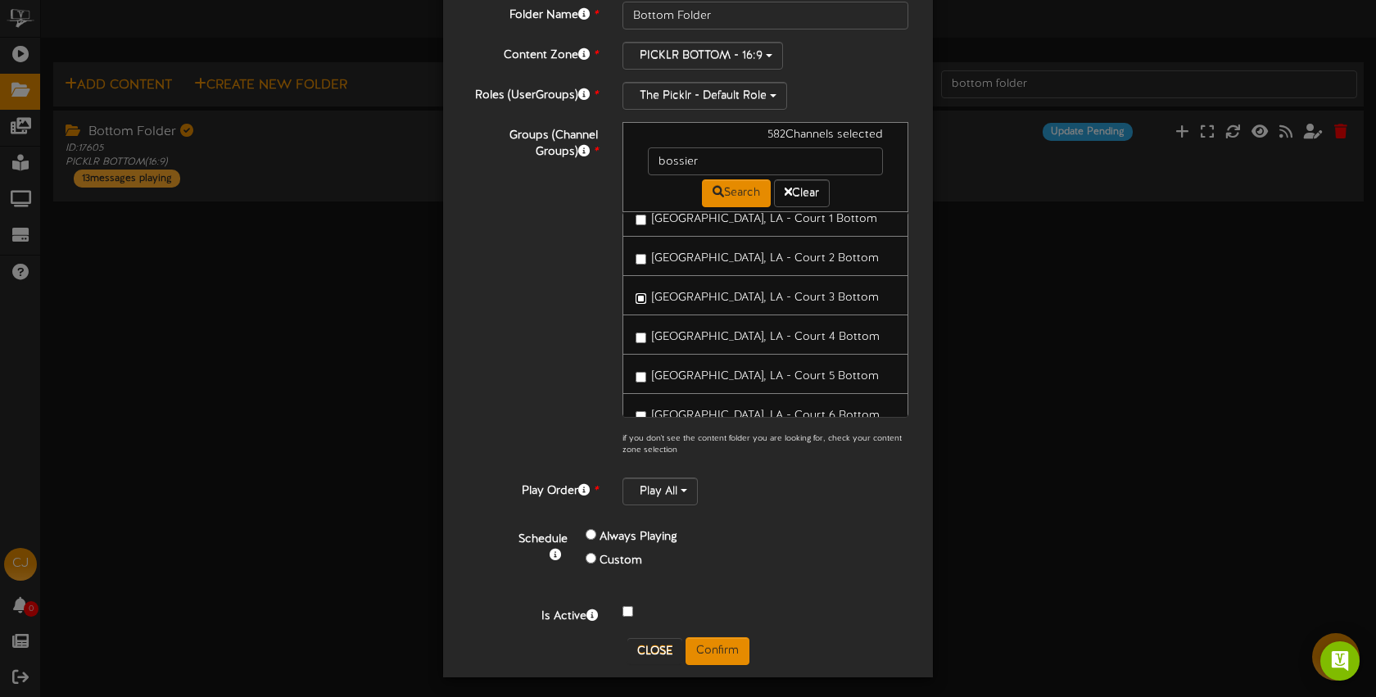
scroll to position [93, 0]
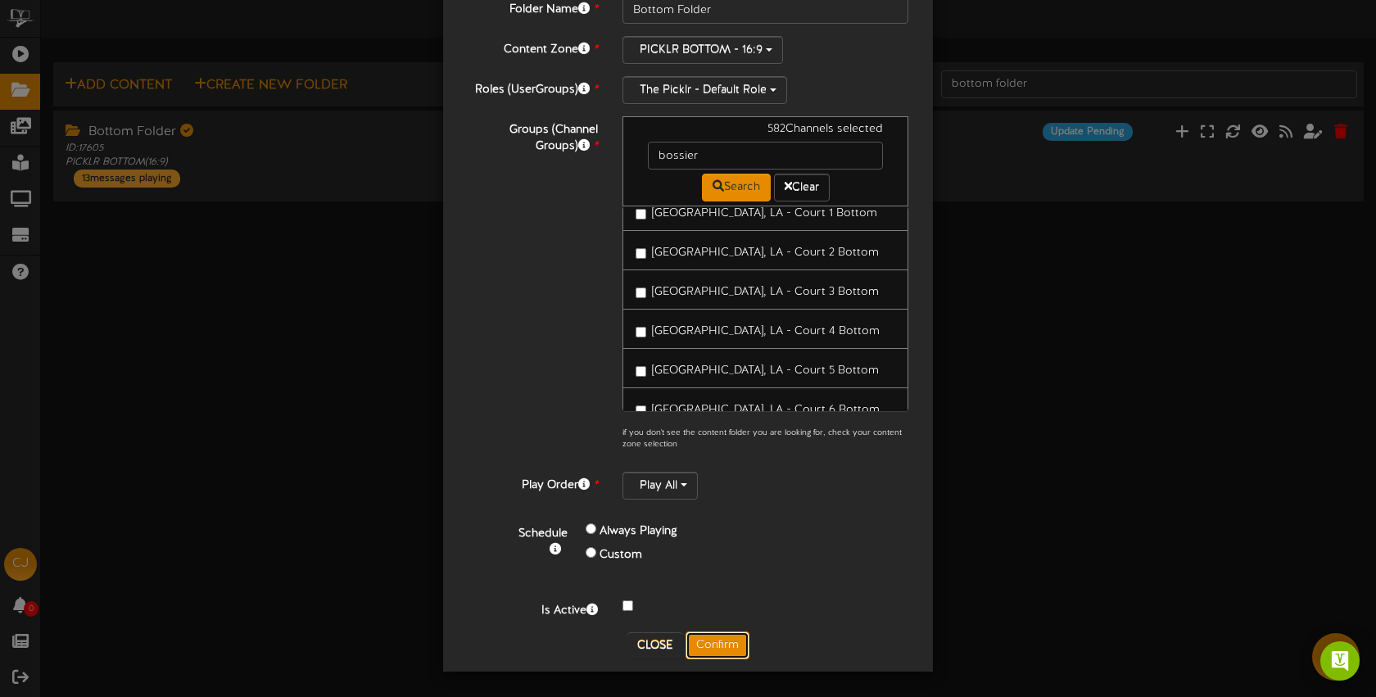
click at [718, 641] on button "Confirm" at bounding box center [718, 646] width 64 height 28
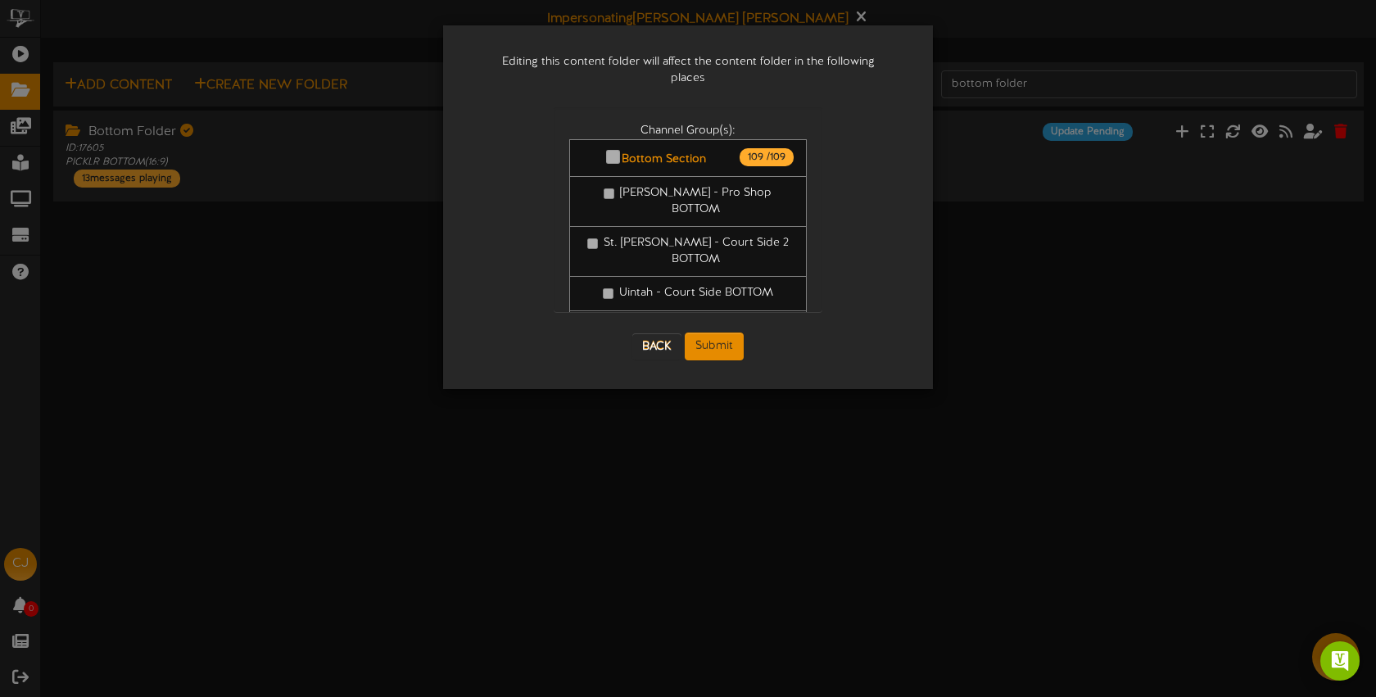
scroll to position [0, 0]
click at [723, 333] on button "Submit" at bounding box center [714, 347] width 59 height 28
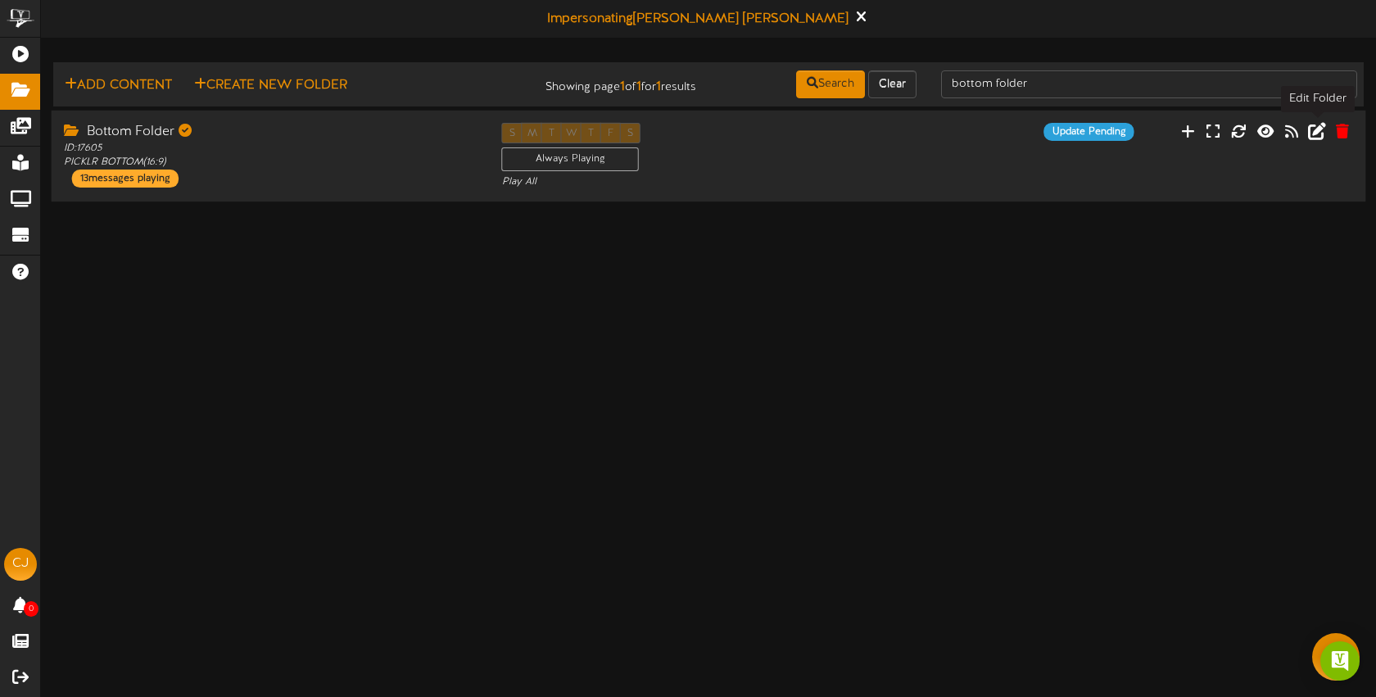
click at [1317, 134] on icon at bounding box center [1317, 130] width 18 height 18
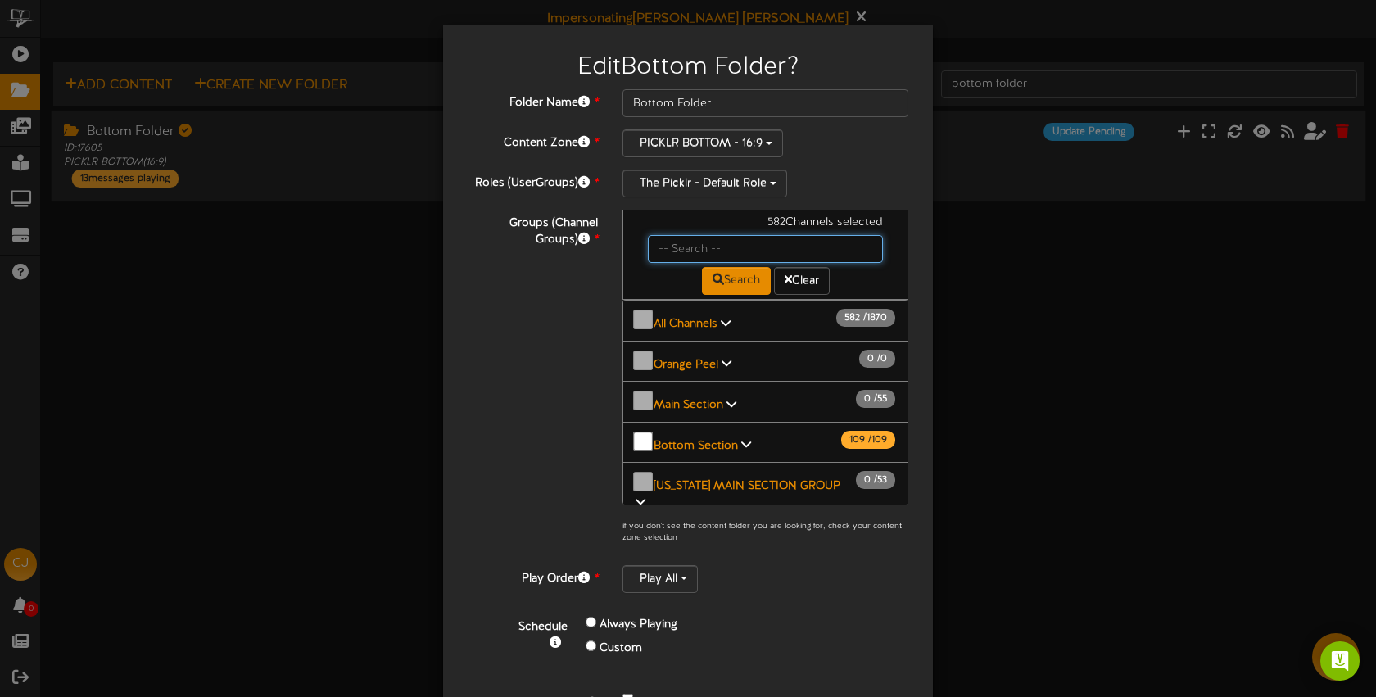
click at [679, 243] on input "text" at bounding box center [765, 249] width 235 height 28
type input "bossier"
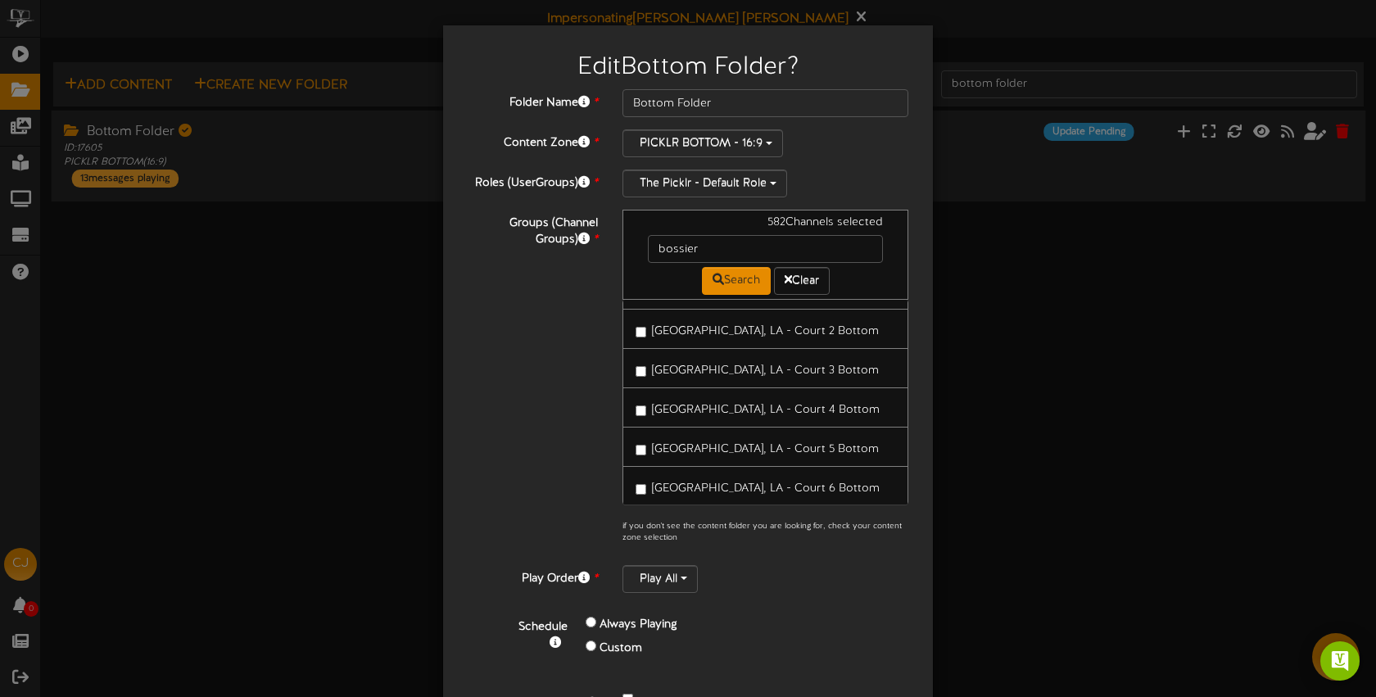
drag, startPoint x: 691, startPoint y: 396, endPoint x: 694, endPoint y: 385, distance: 11.7
click at [691, 404] on span "[GEOGRAPHIC_DATA], LA - Court 4 Bottom" at bounding box center [766, 410] width 228 height 12
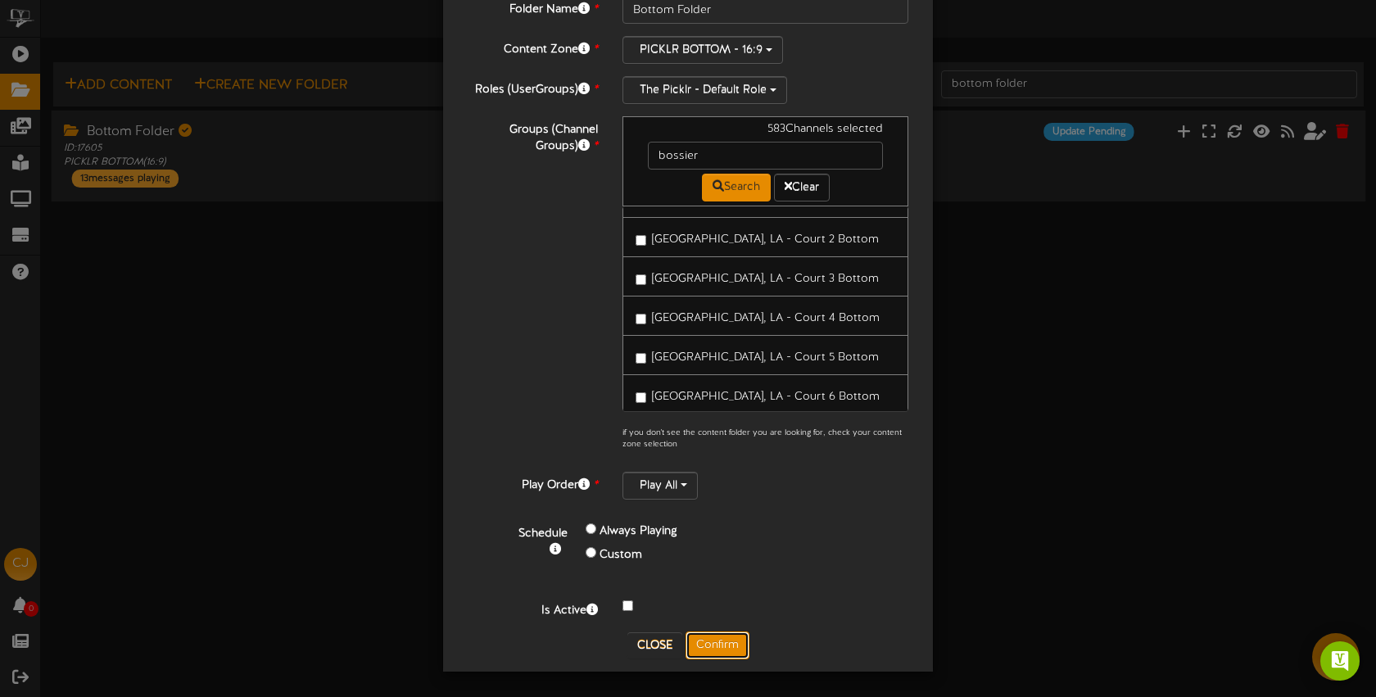
click at [718, 645] on button "Confirm" at bounding box center [718, 646] width 64 height 28
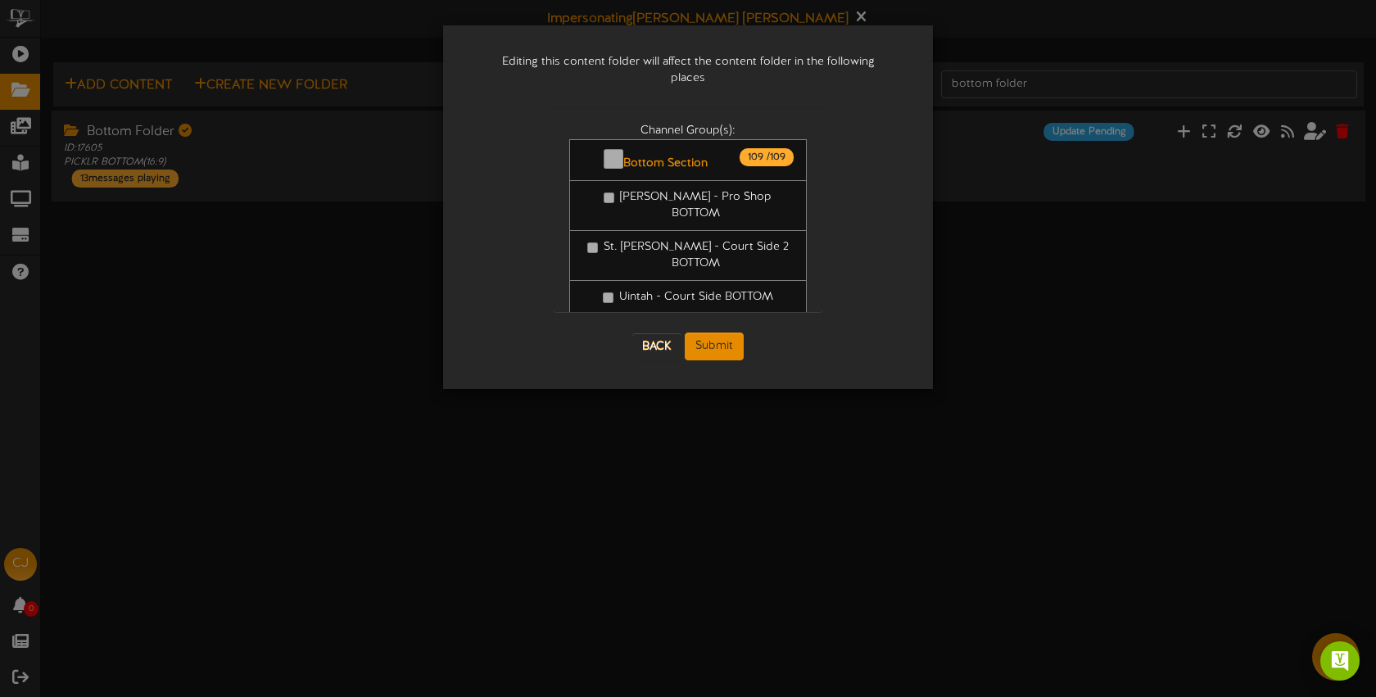
scroll to position [0, 0]
click at [712, 333] on button "Submit" at bounding box center [714, 347] width 59 height 28
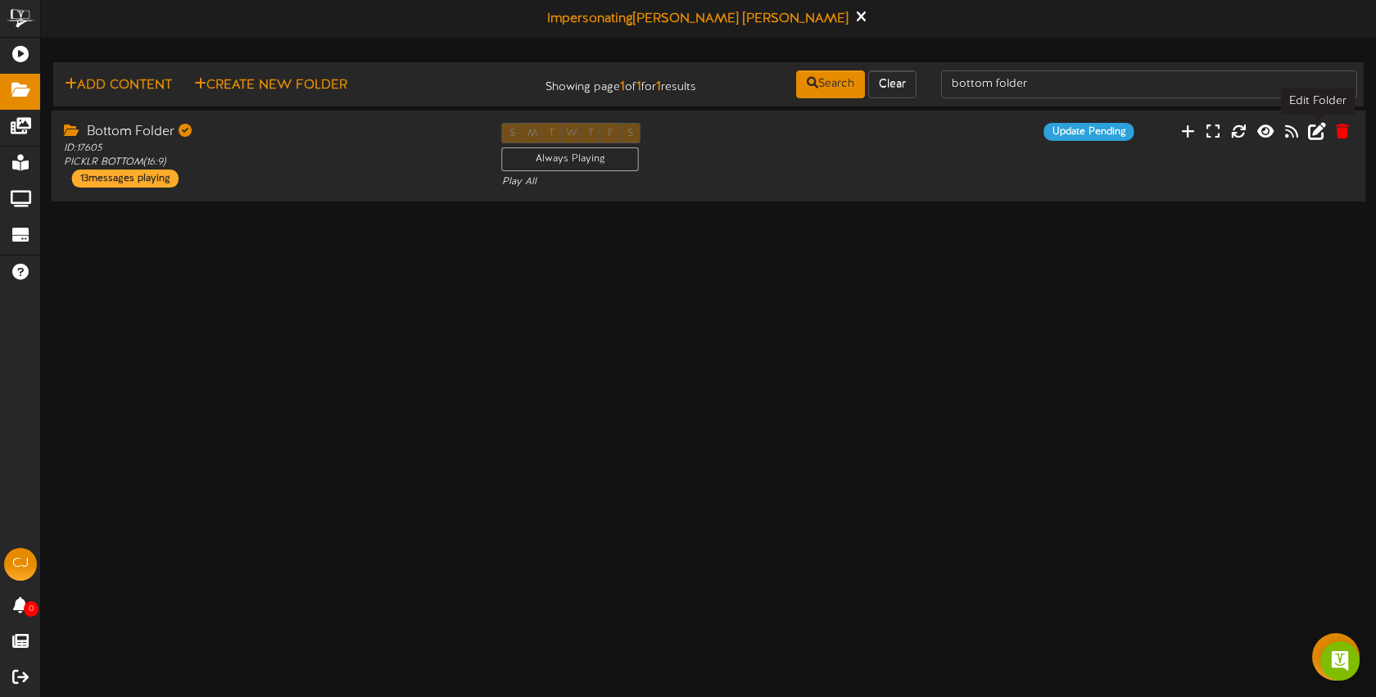
click at [1317, 133] on icon at bounding box center [1317, 130] width 18 height 18
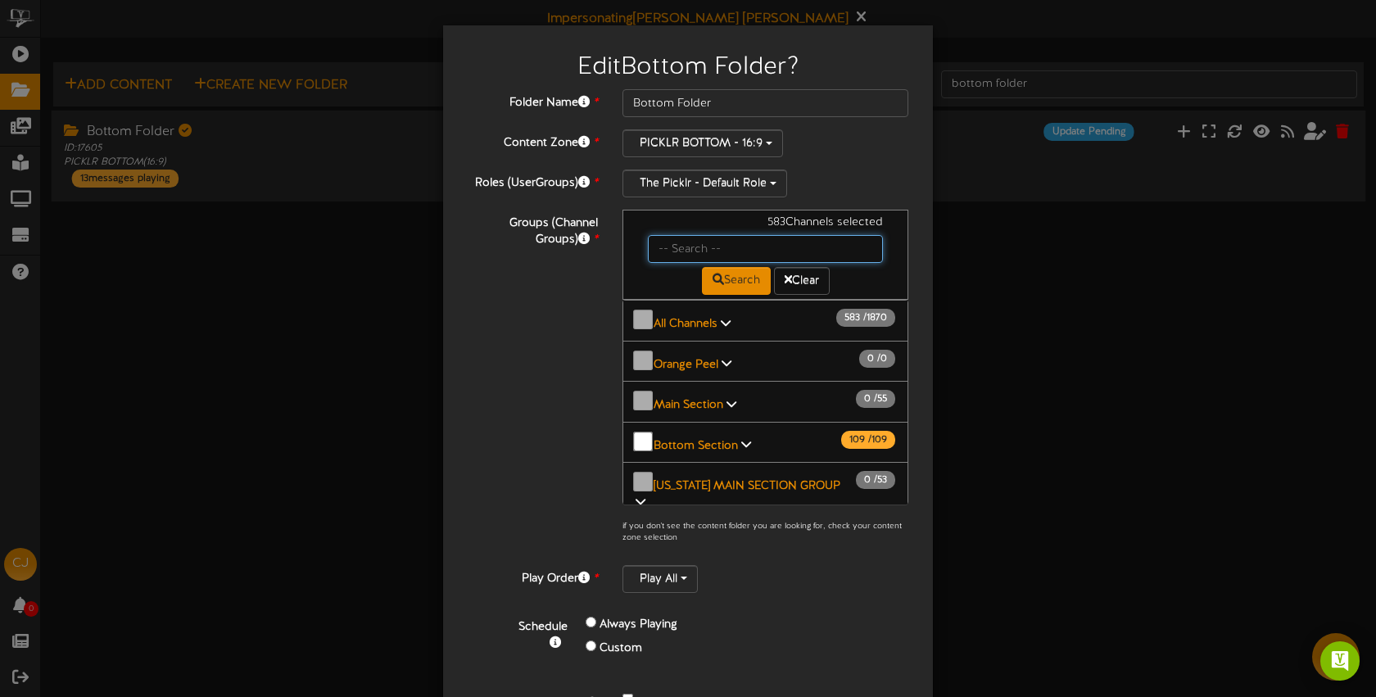
click at [707, 249] on input "text" at bounding box center [765, 249] width 235 height 28
type input "bossier"
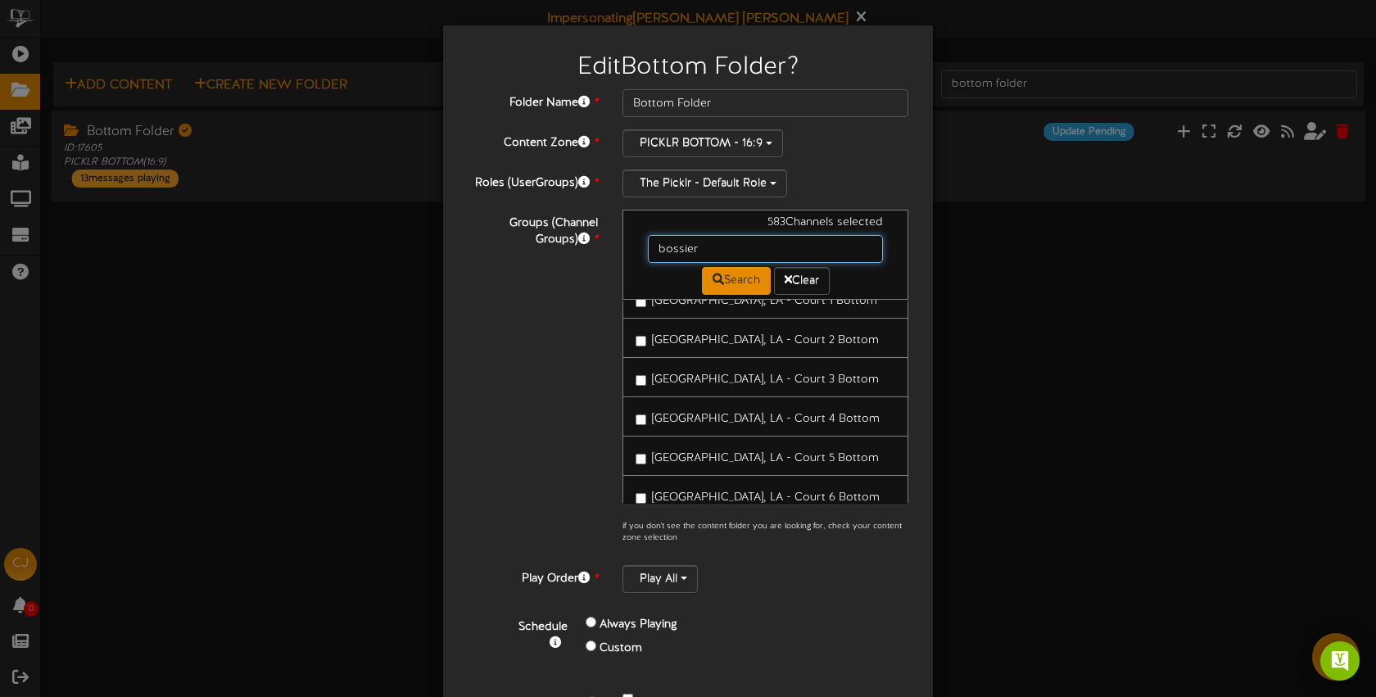
scroll to position [189, 0]
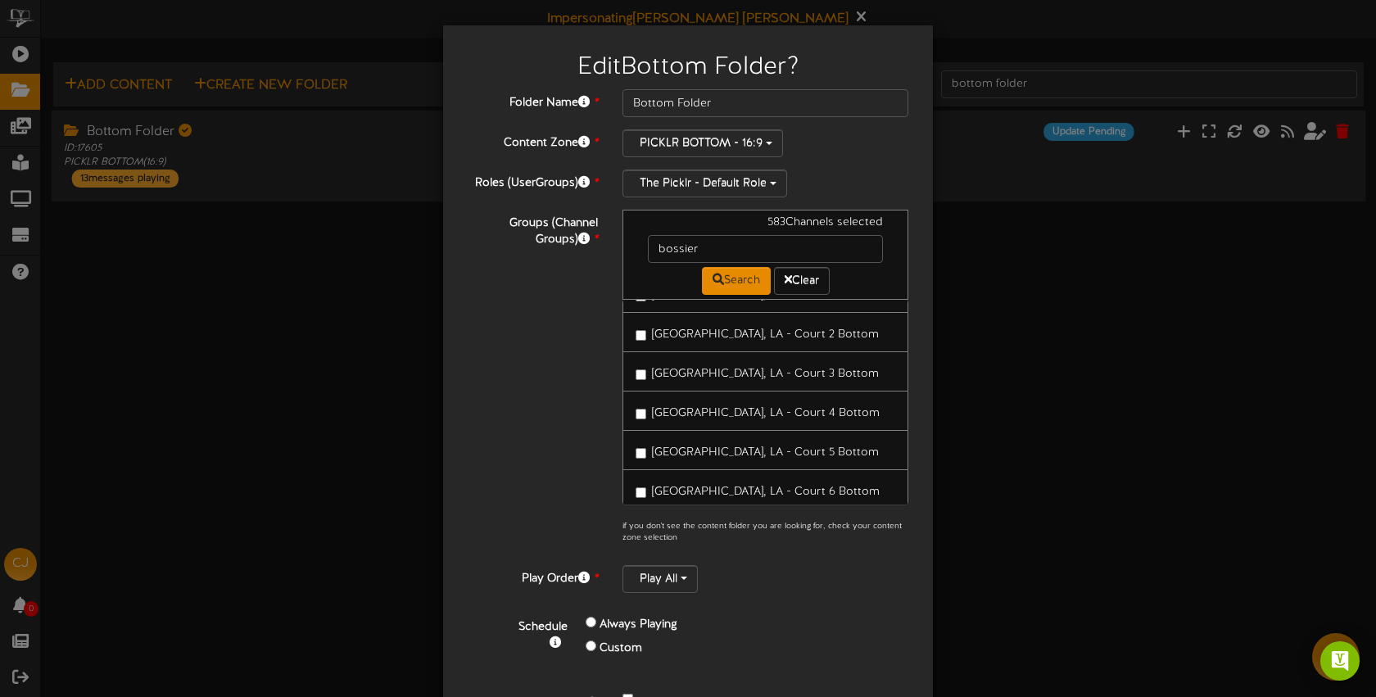
click at [718, 446] on span "[GEOGRAPHIC_DATA], LA - Court 5 Bottom" at bounding box center [765, 452] width 227 height 12
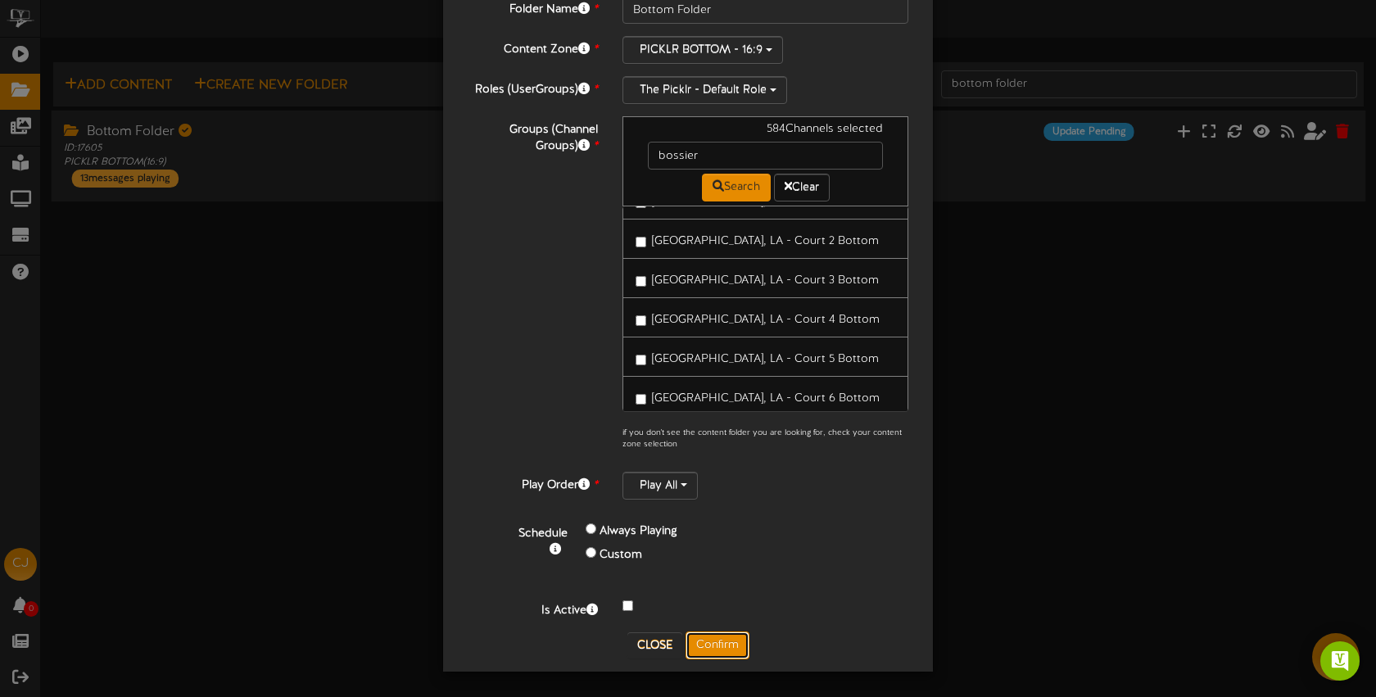
click at [726, 640] on button "Confirm" at bounding box center [718, 646] width 64 height 28
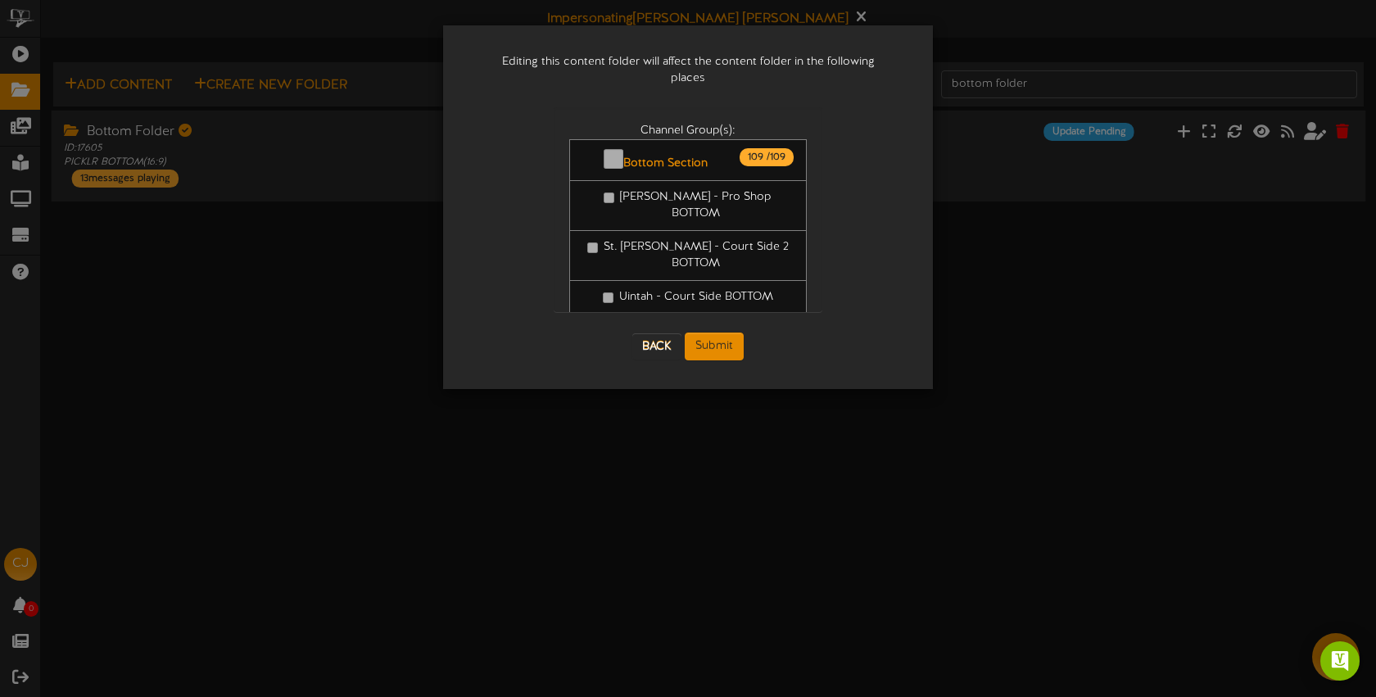
scroll to position [0, 0]
click at [726, 333] on button "Submit" at bounding box center [714, 347] width 59 height 28
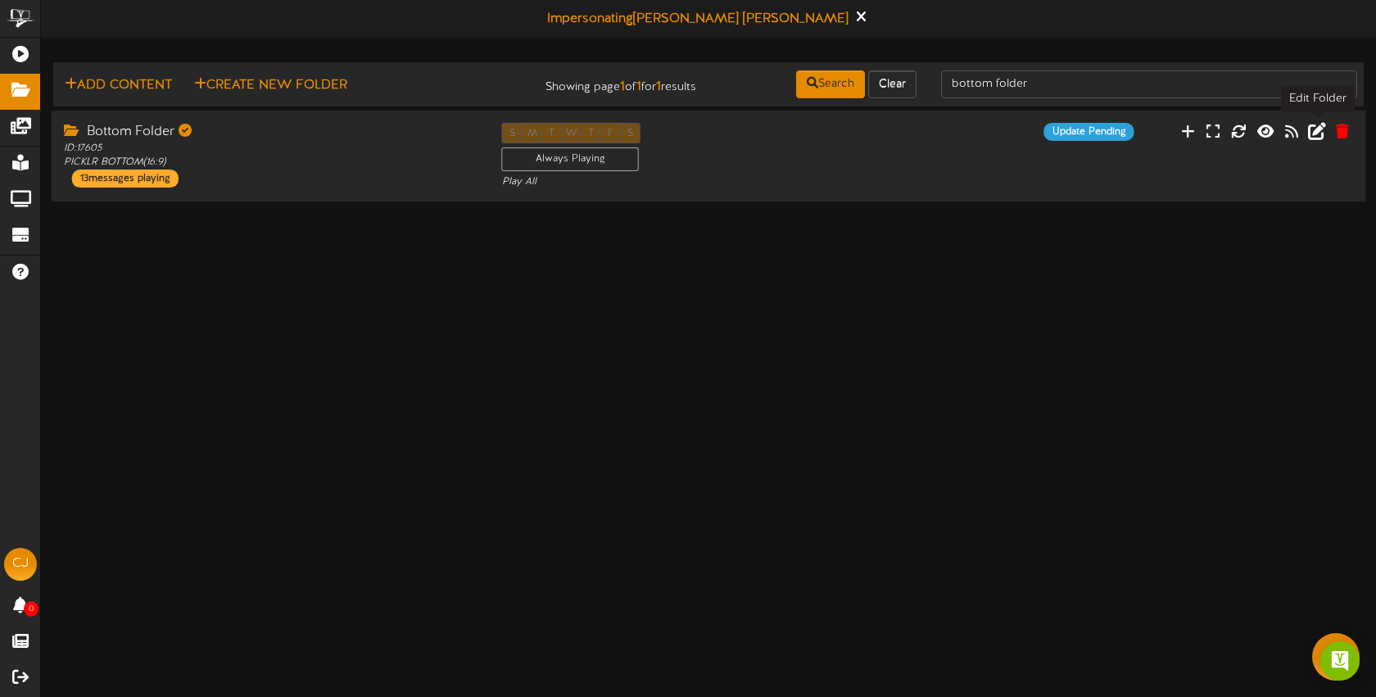
click at [1318, 130] on icon at bounding box center [1317, 130] width 18 height 18
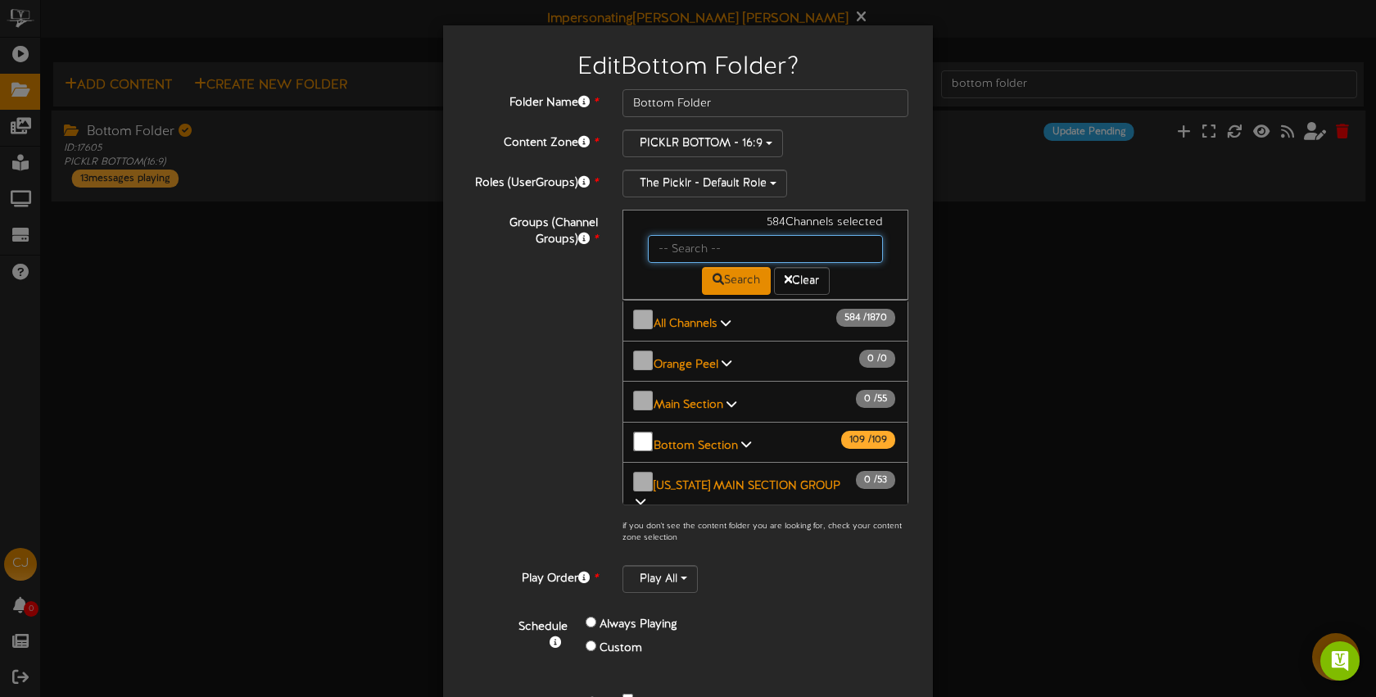
click at [684, 242] on input "text" at bounding box center [765, 249] width 235 height 28
type input "bossier"
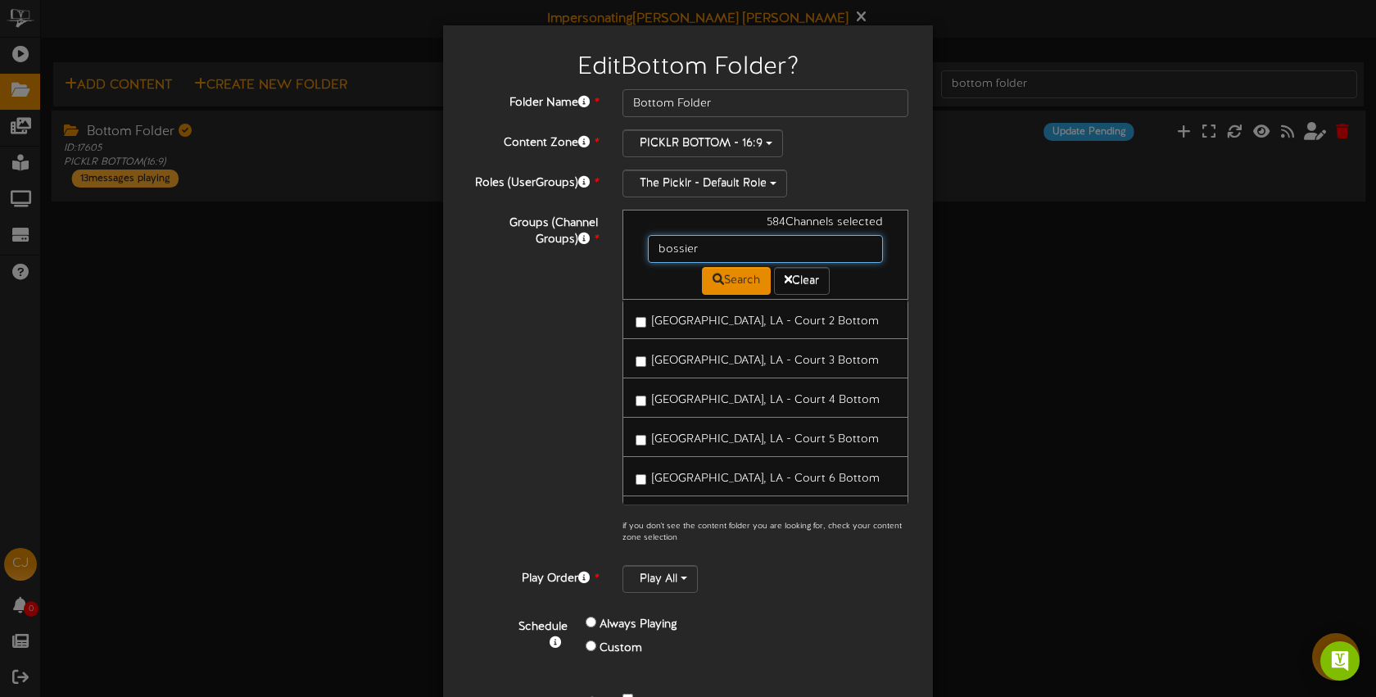
scroll to position [206, 0]
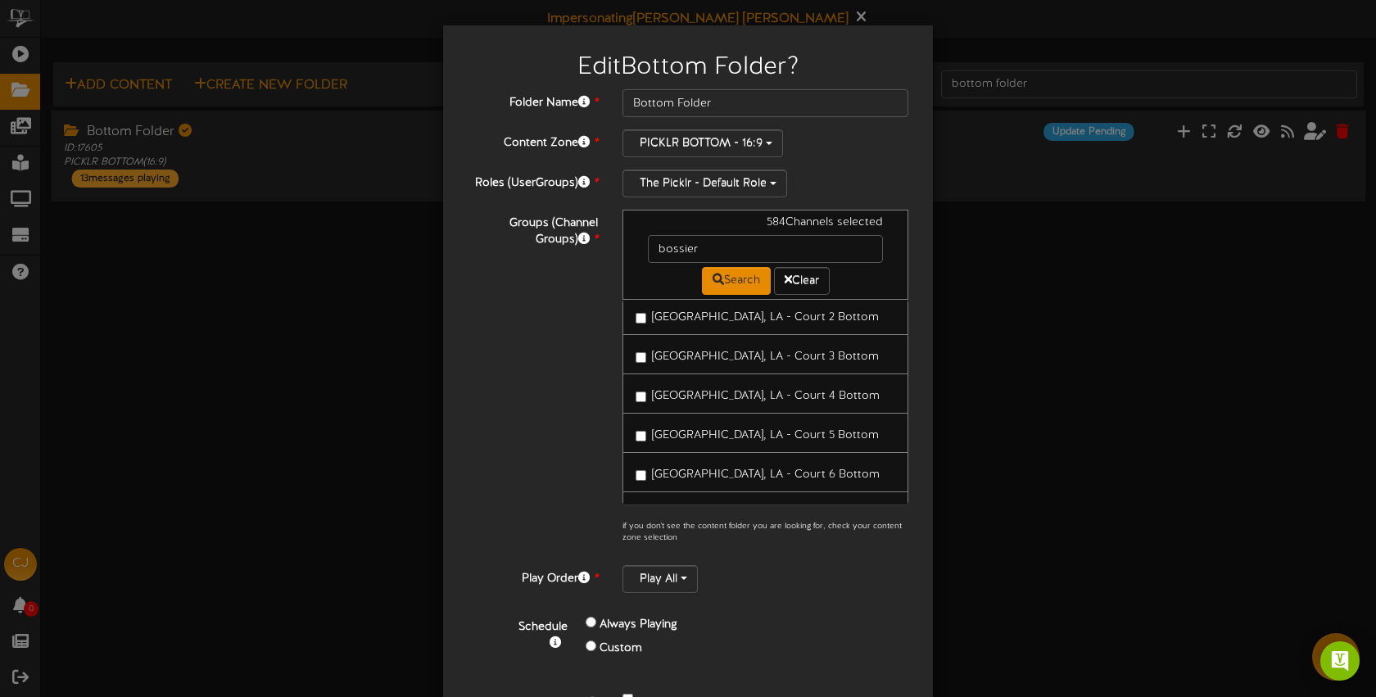
click at [726, 469] on span "[GEOGRAPHIC_DATA], LA - Court 6 Bottom" at bounding box center [766, 475] width 228 height 12
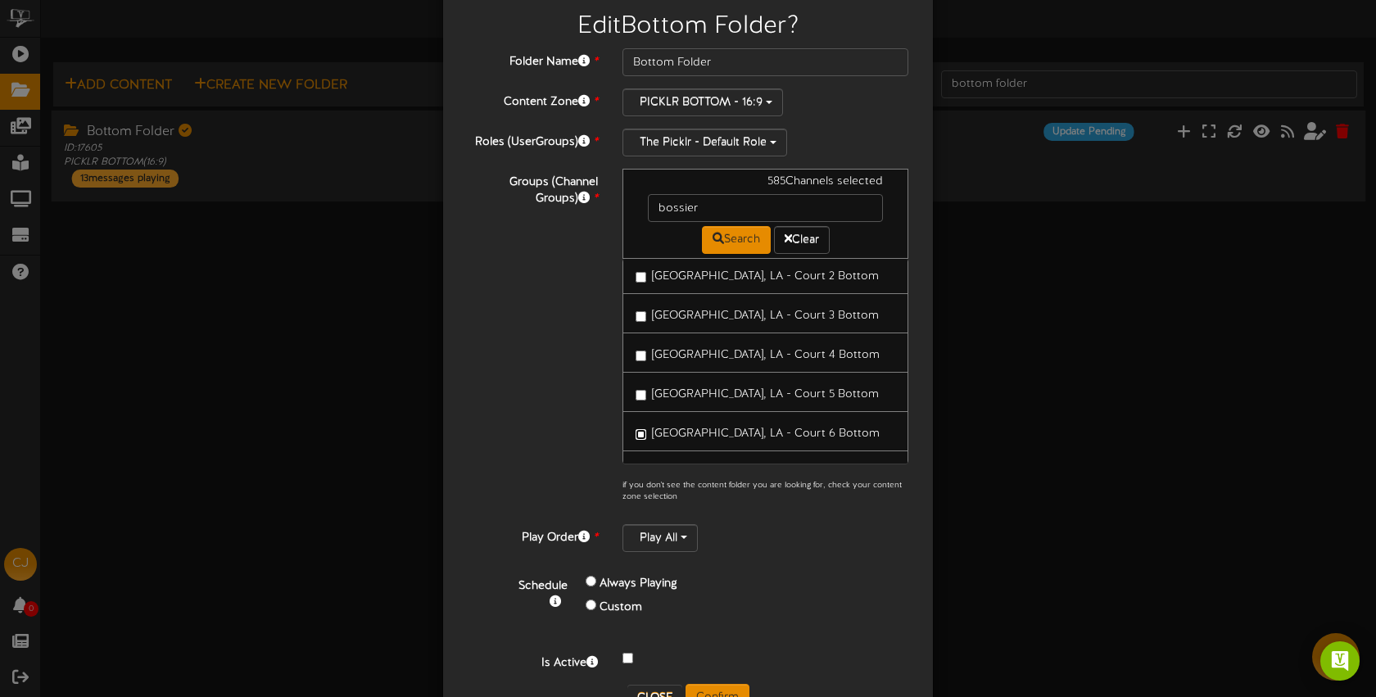
scroll to position [93, 0]
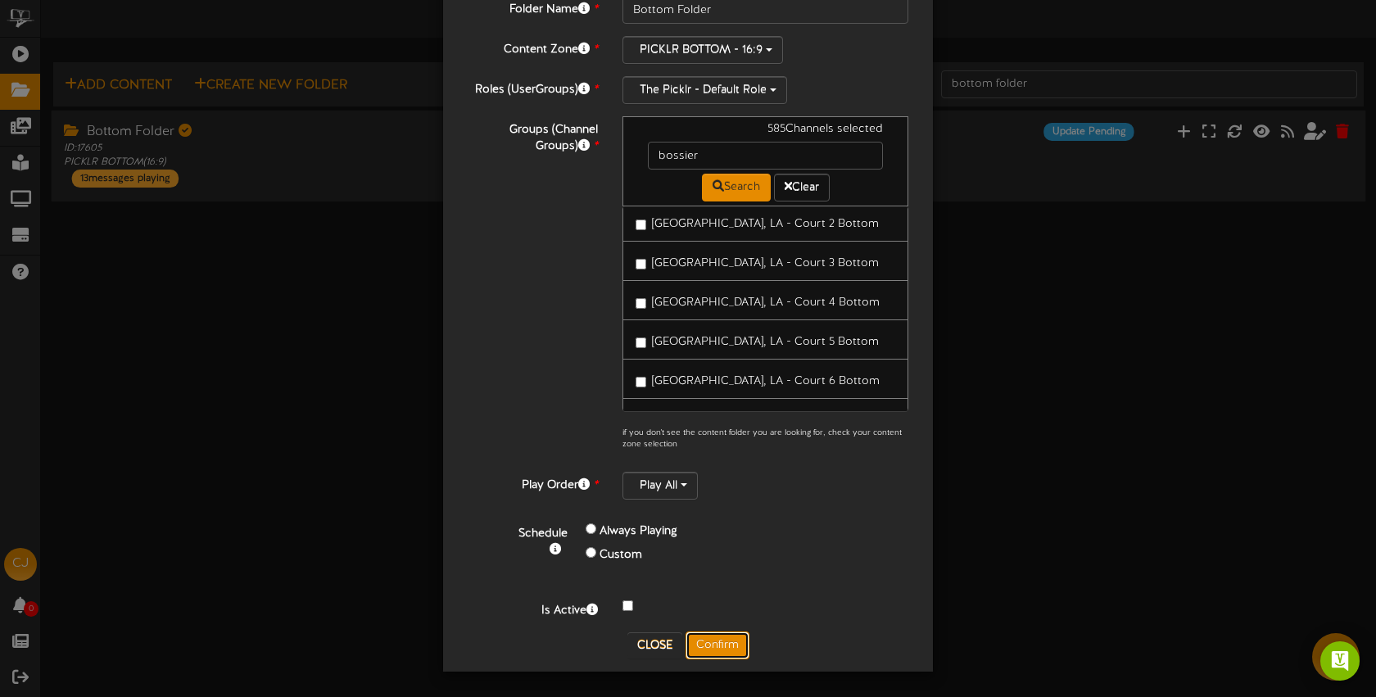
click at [725, 645] on button "Confirm" at bounding box center [718, 646] width 64 height 28
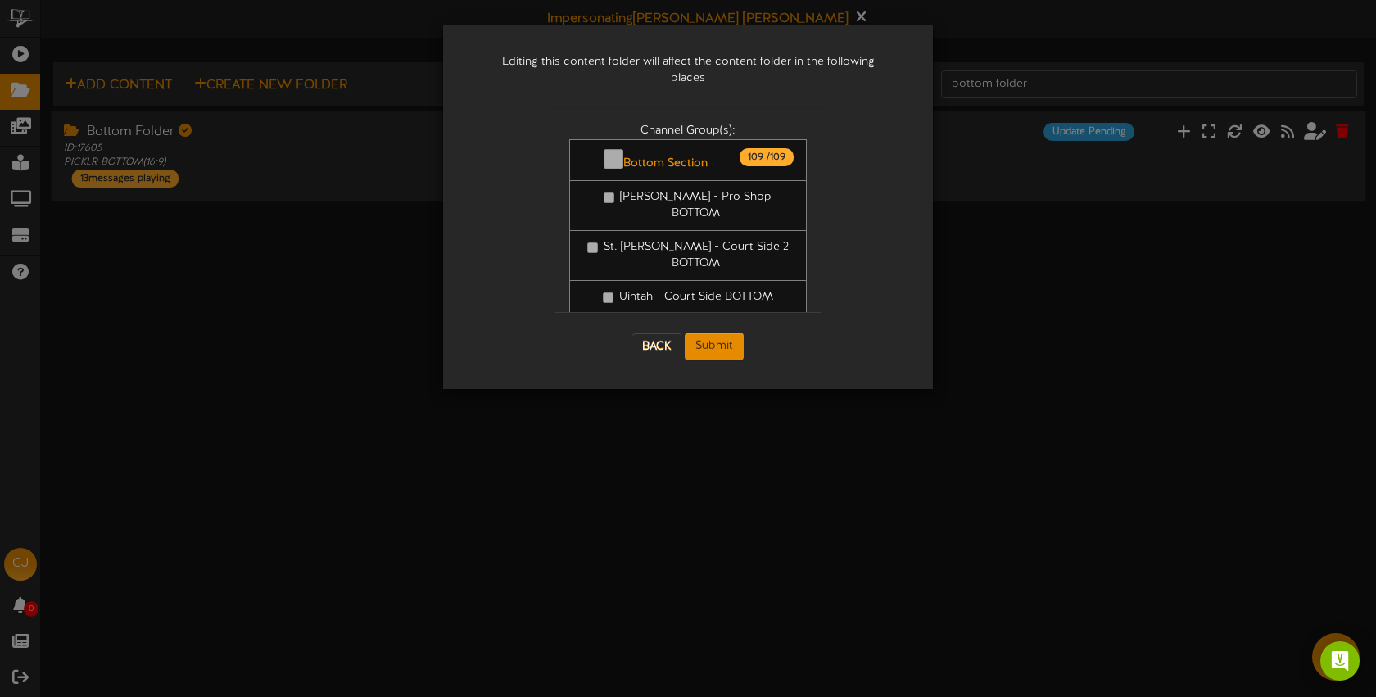
scroll to position [0, 0]
click at [733, 333] on button "Submit" at bounding box center [714, 347] width 59 height 28
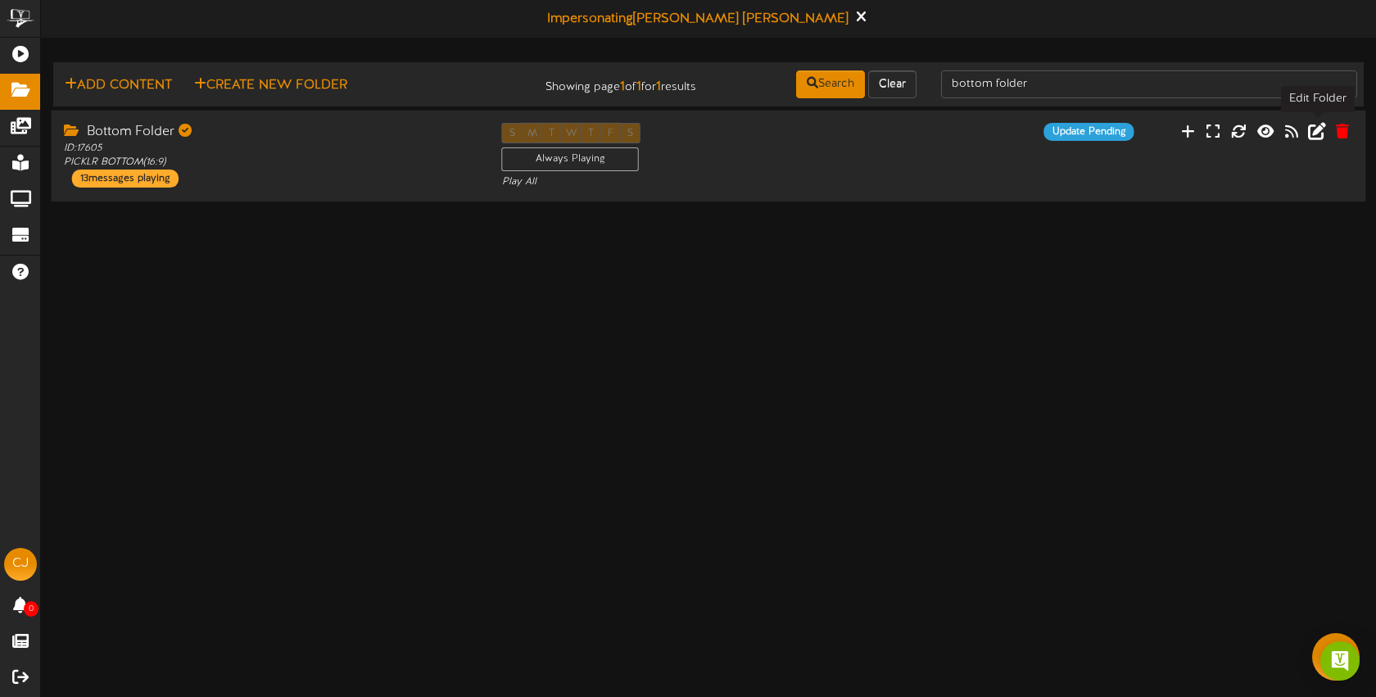
click at [1314, 134] on icon at bounding box center [1317, 130] width 18 height 18
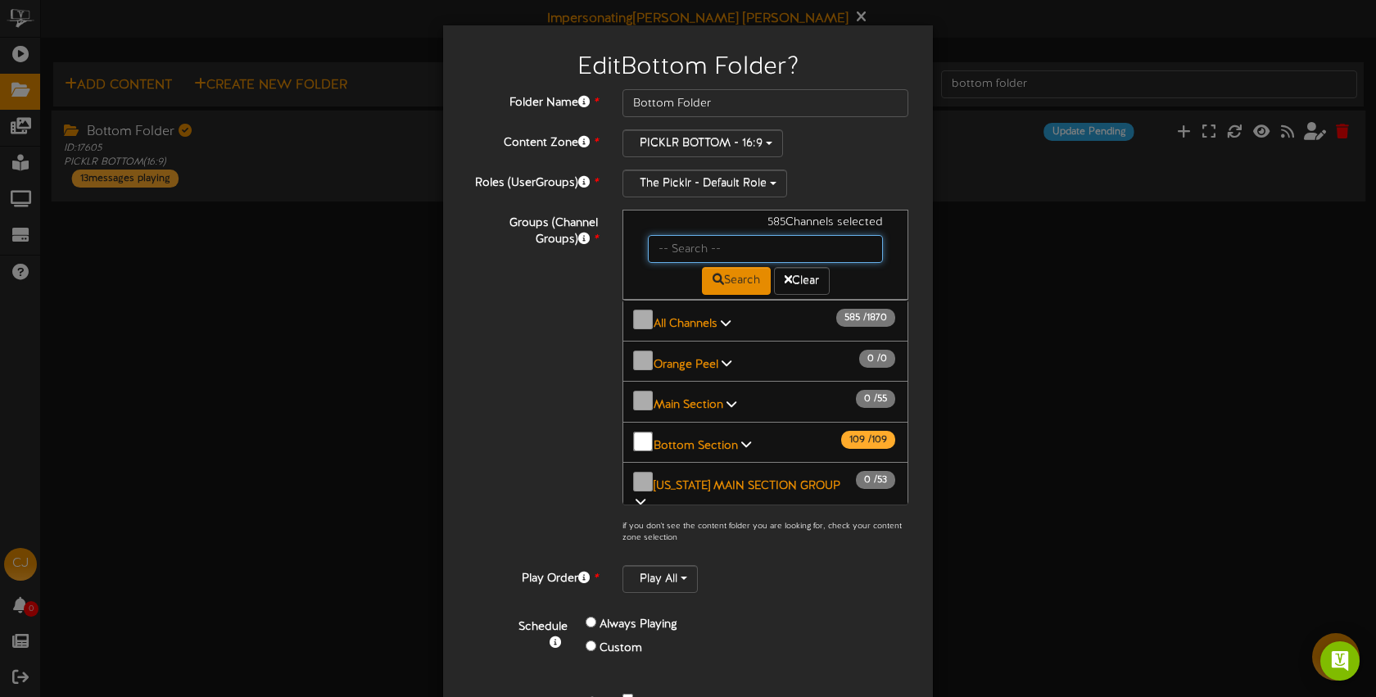
click at [707, 250] on input "text" at bounding box center [765, 249] width 235 height 28
type input "bossier"
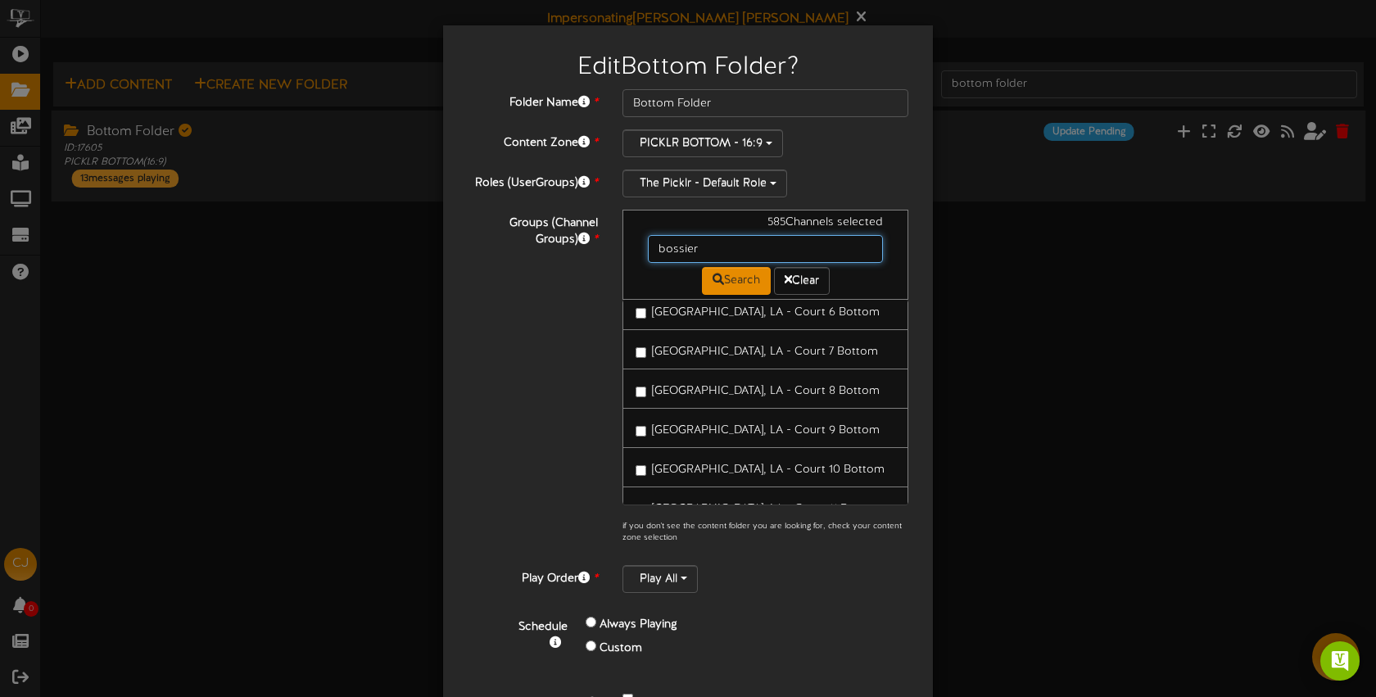
scroll to position [365, 0]
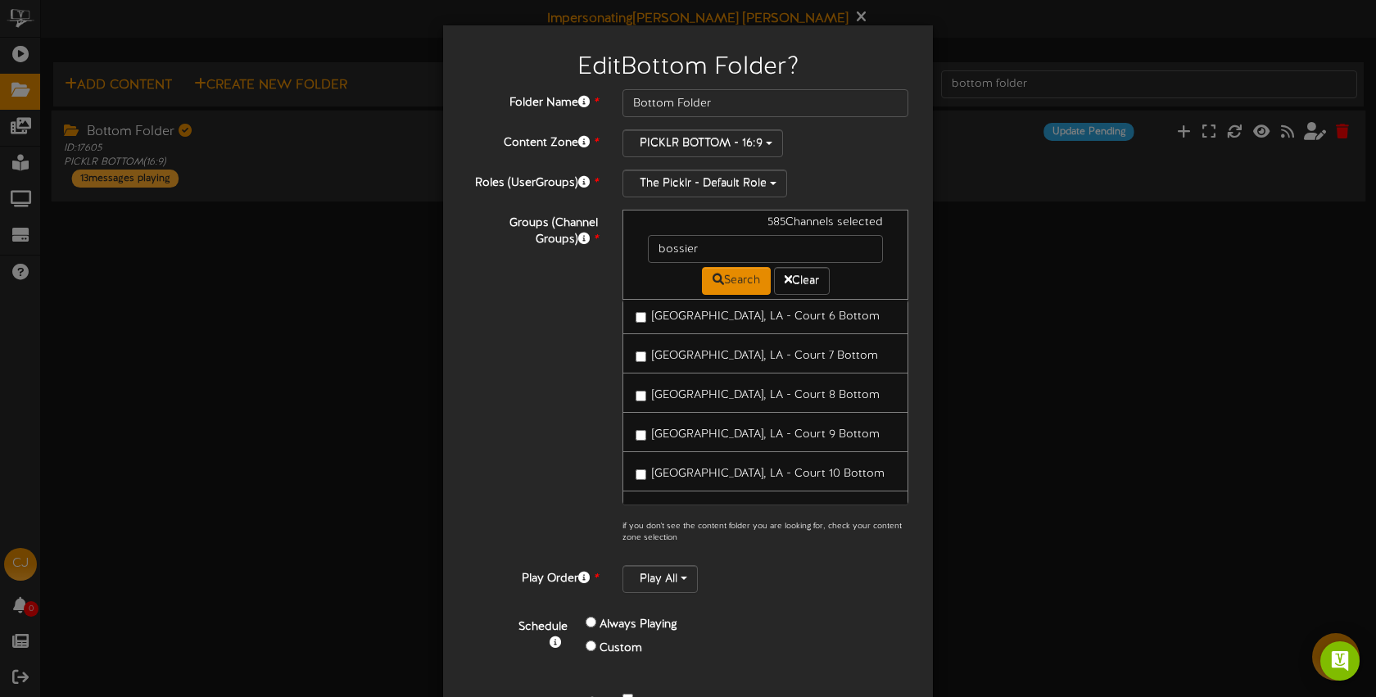
click at [686, 350] on span "[GEOGRAPHIC_DATA], LA - Court 7 Bottom" at bounding box center [765, 356] width 226 height 12
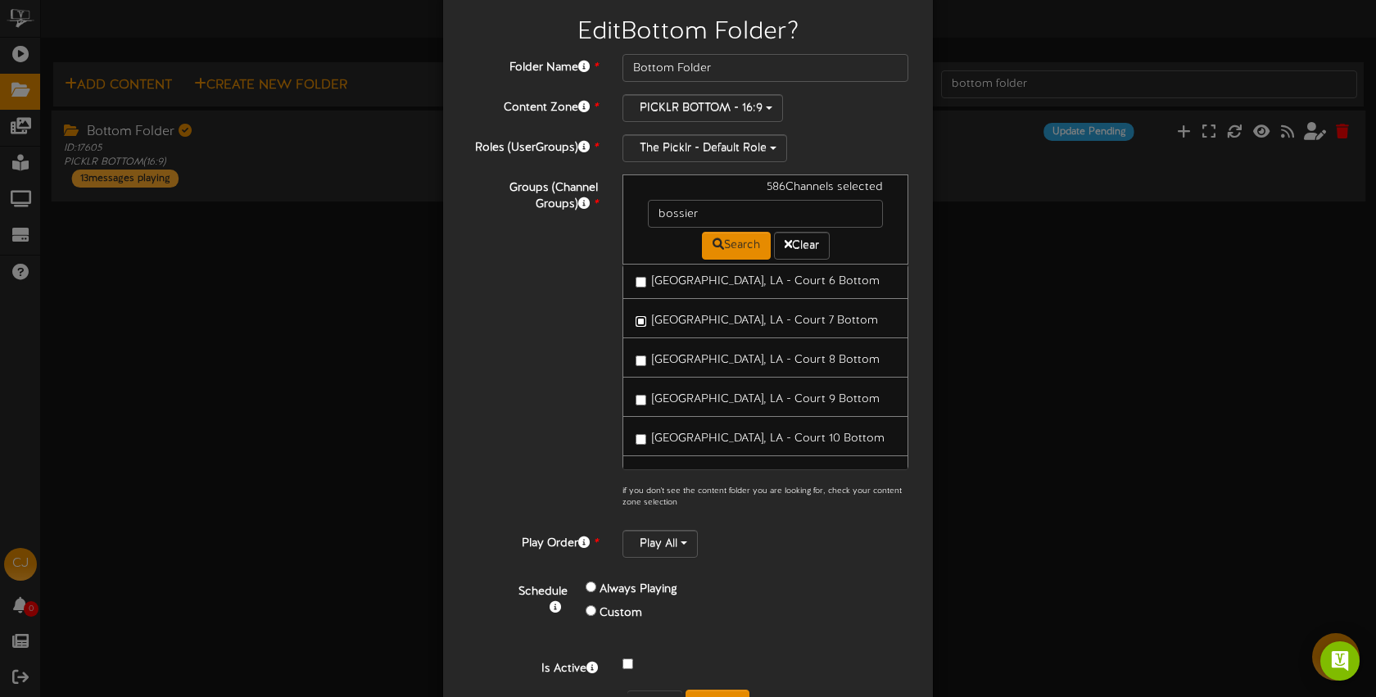
scroll to position [79, 0]
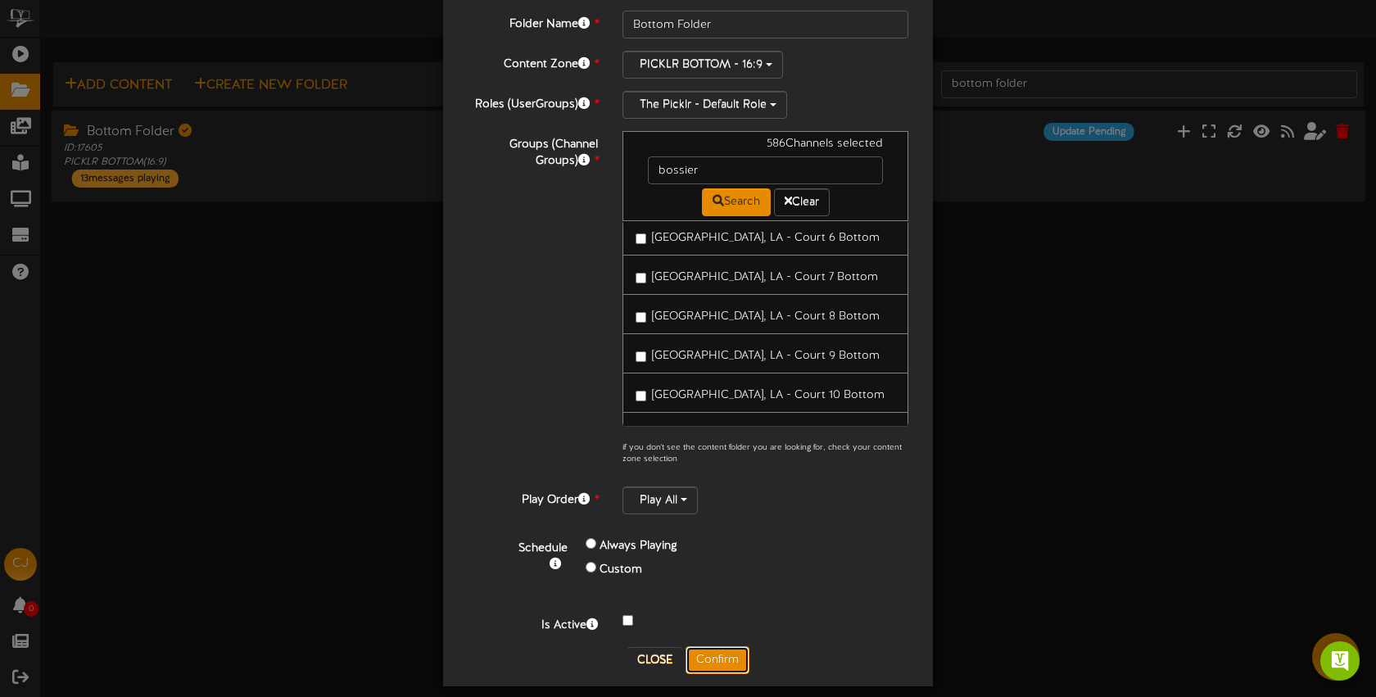
drag, startPoint x: 716, startPoint y: 659, endPoint x: 799, endPoint y: 419, distance: 253.9
click at [715, 659] on button "Confirm" at bounding box center [718, 660] width 64 height 28
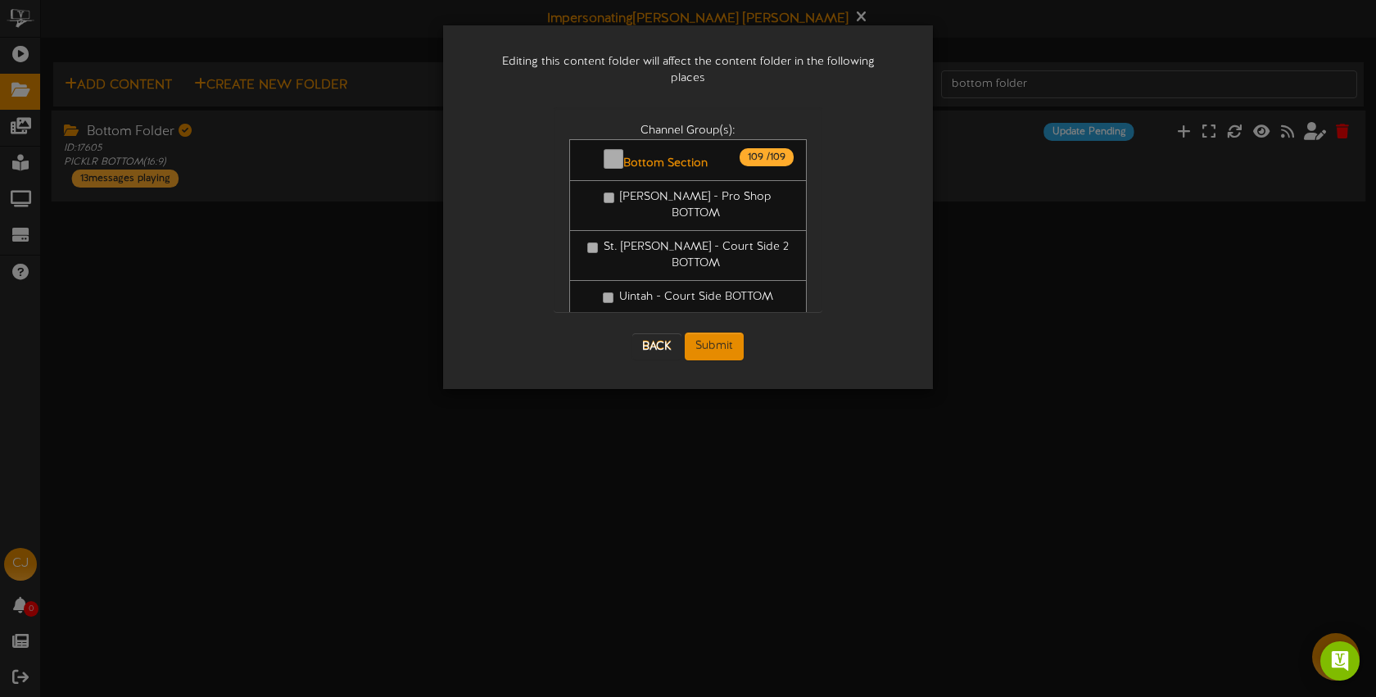
scroll to position [0, 0]
click at [731, 333] on button "Submit" at bounding box center [714, 347] width 59 height 28
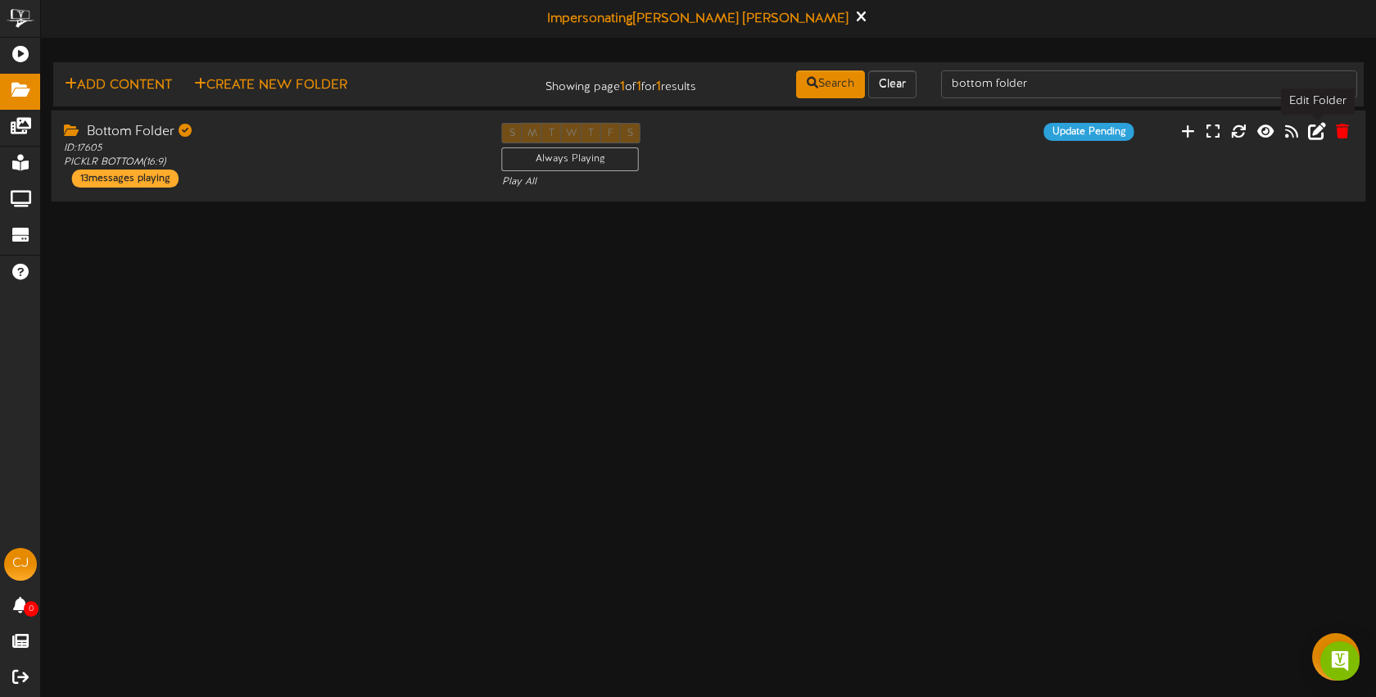
click at [1324, 134] on icon at bounding box center [1317, 130] width 18 height 18
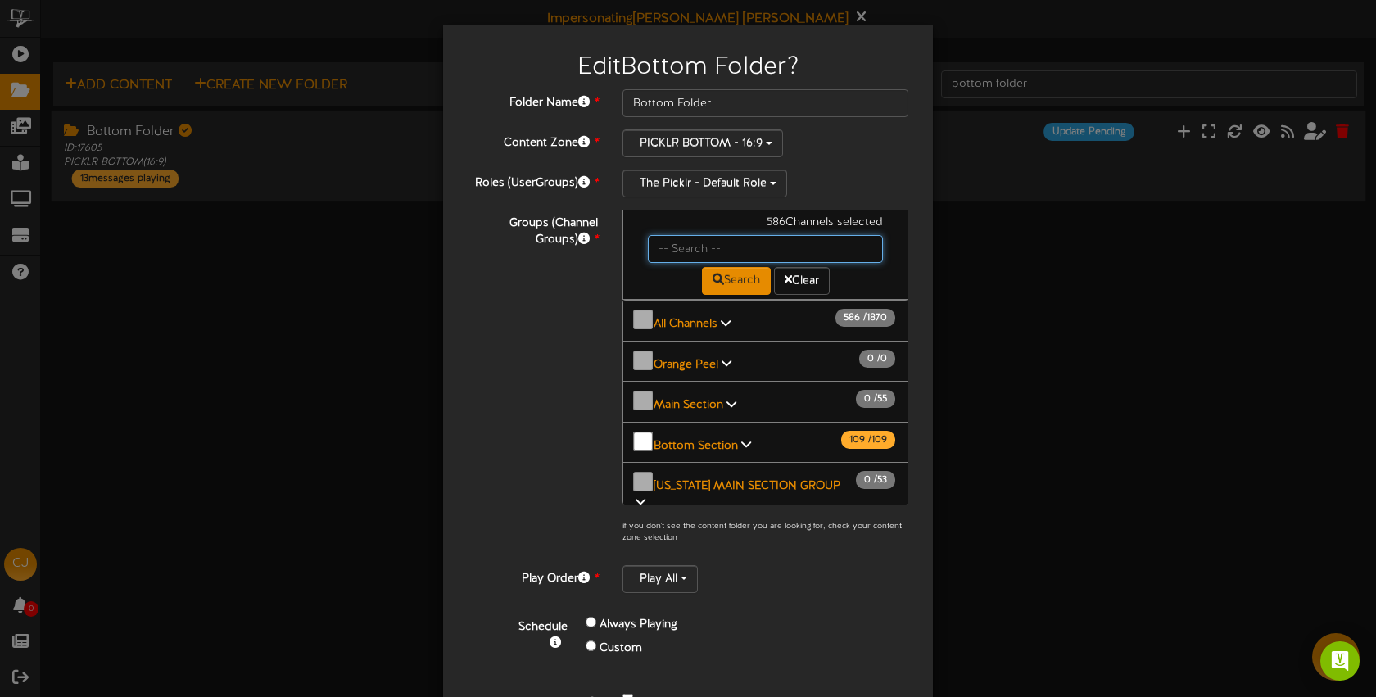
click at [701, 251] on input "text" at bounding box center [765, 249] width 235 height 28
type input "bossier"
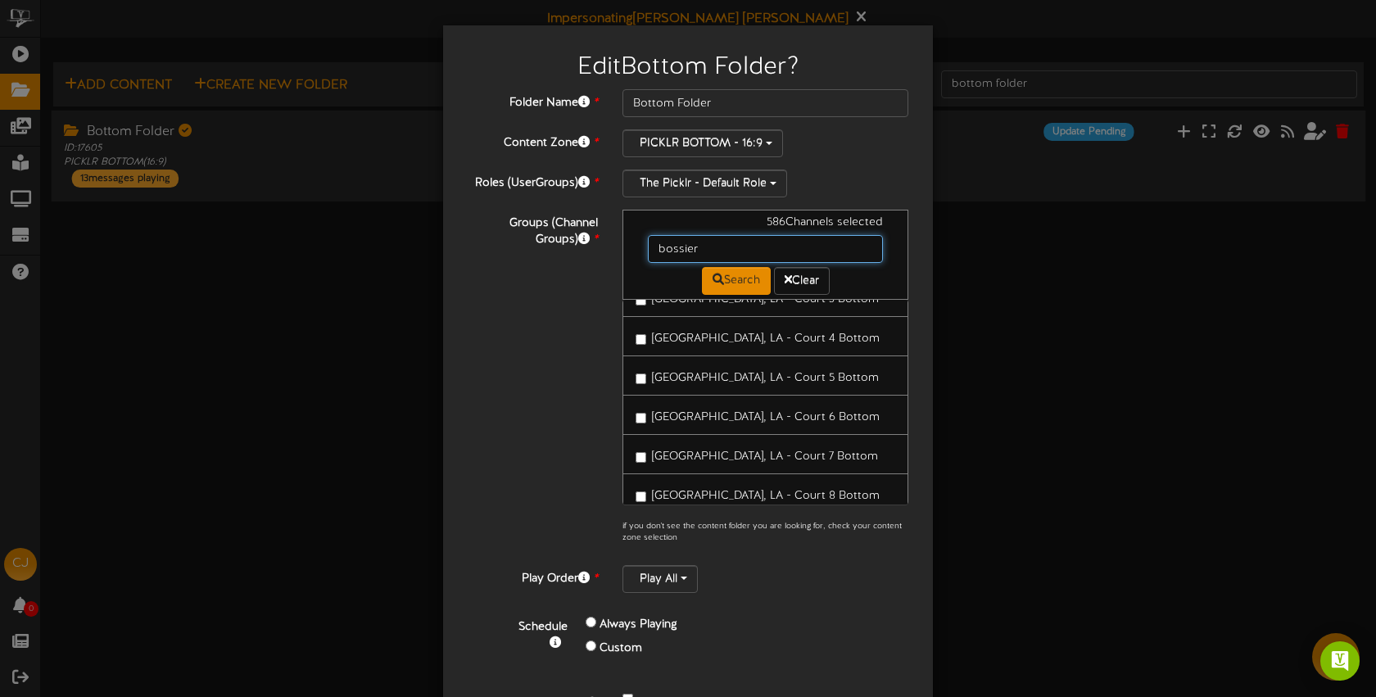
scroll to position [298, 0]
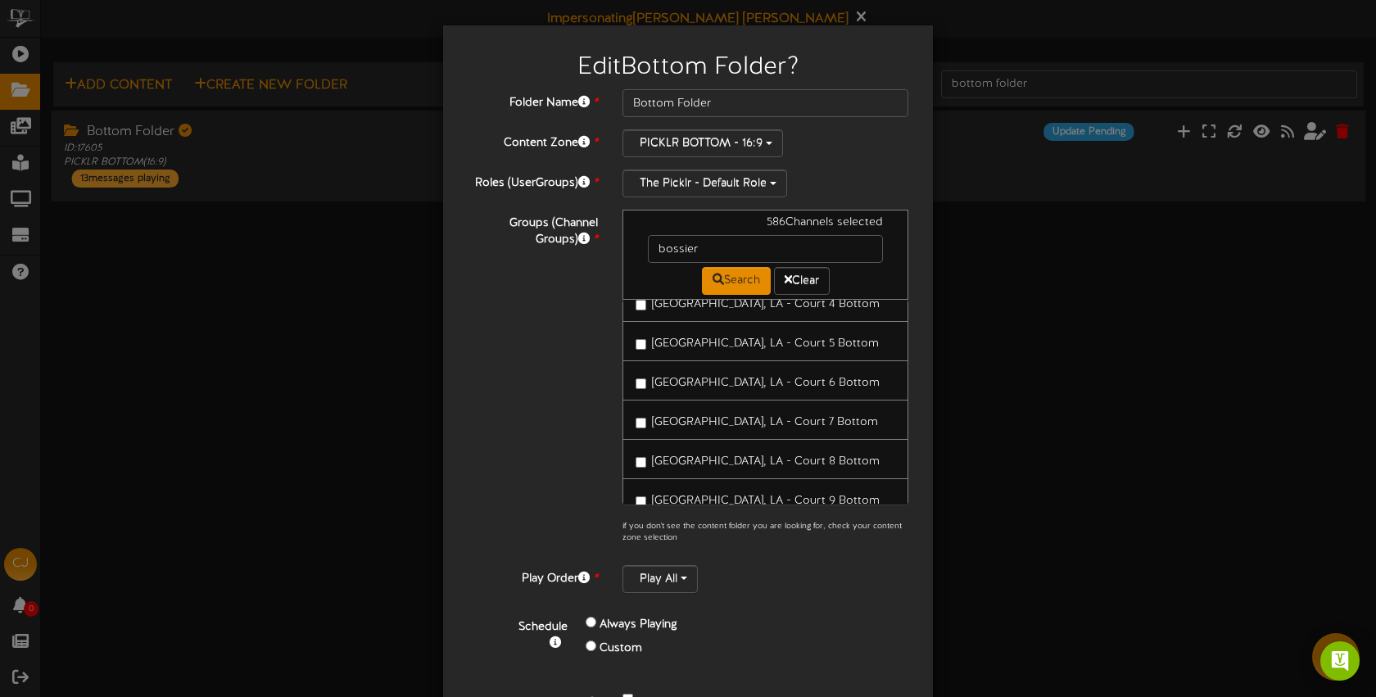
click at [686, 455] on span "[GEOGRAPHIC_DATA], LA - Court 8 Bottom" at bounding box center [766, 461] width 228 height 12
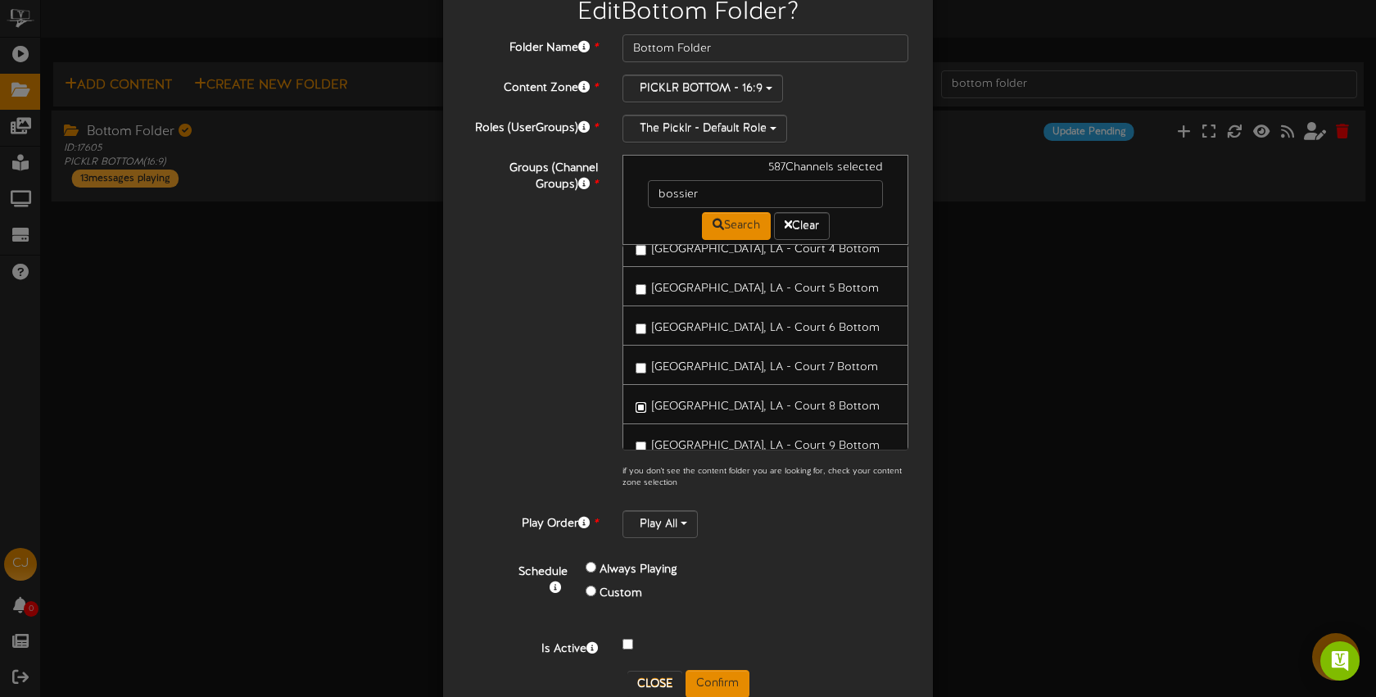
scroll to position [93, 0]
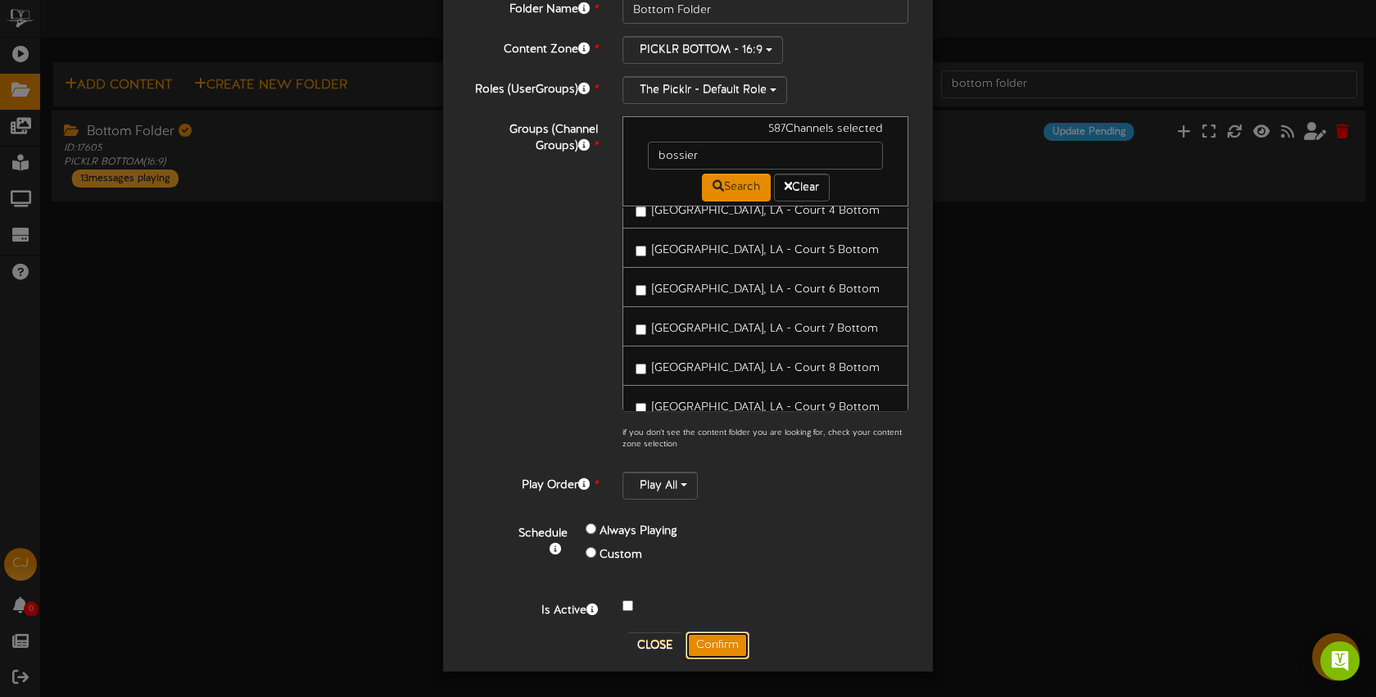
drag, startPoint x: 723, startPoint y: 635, endPoint x: 799, endPoint y: 369, distance: 276.1
click at [723, 635] on button "Confirm" at bounding box center [718, 646] width 64 height 28
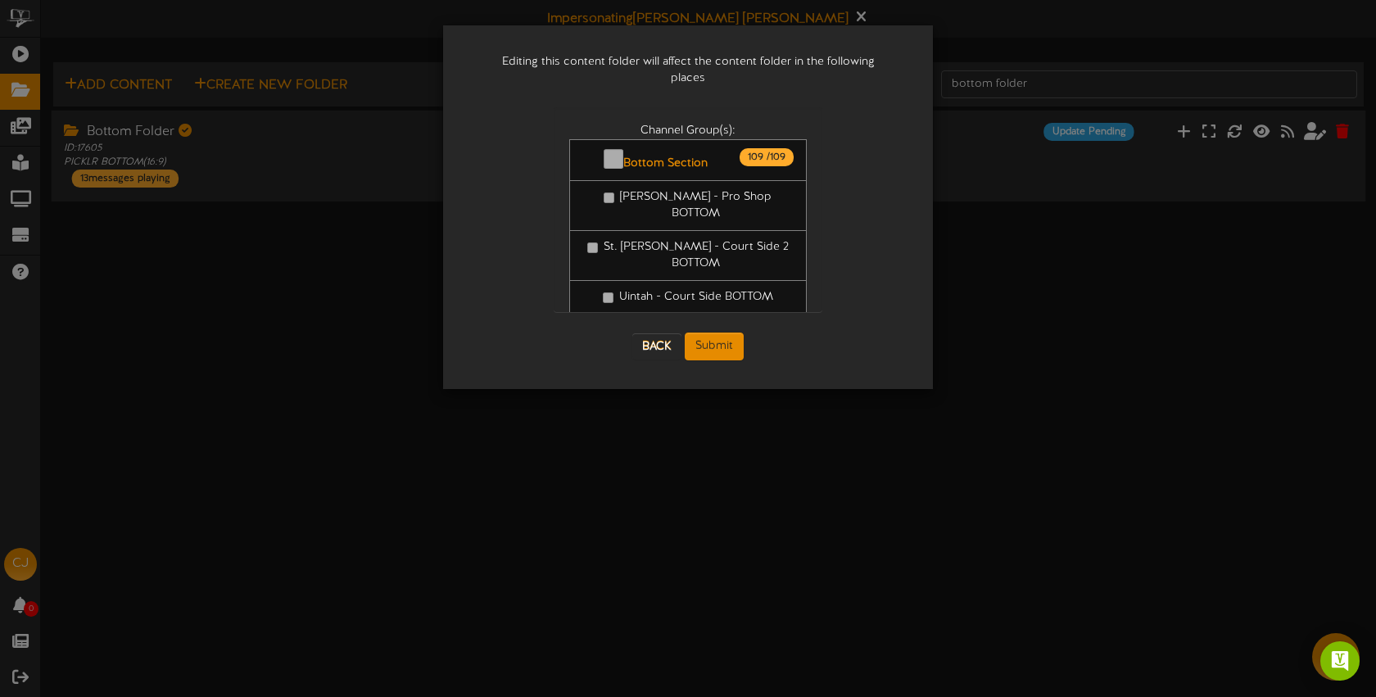
scroll to position [0, 0]
click at [732, 333] on button "Submit" at bounding box center [714, 347] width 59 height 28
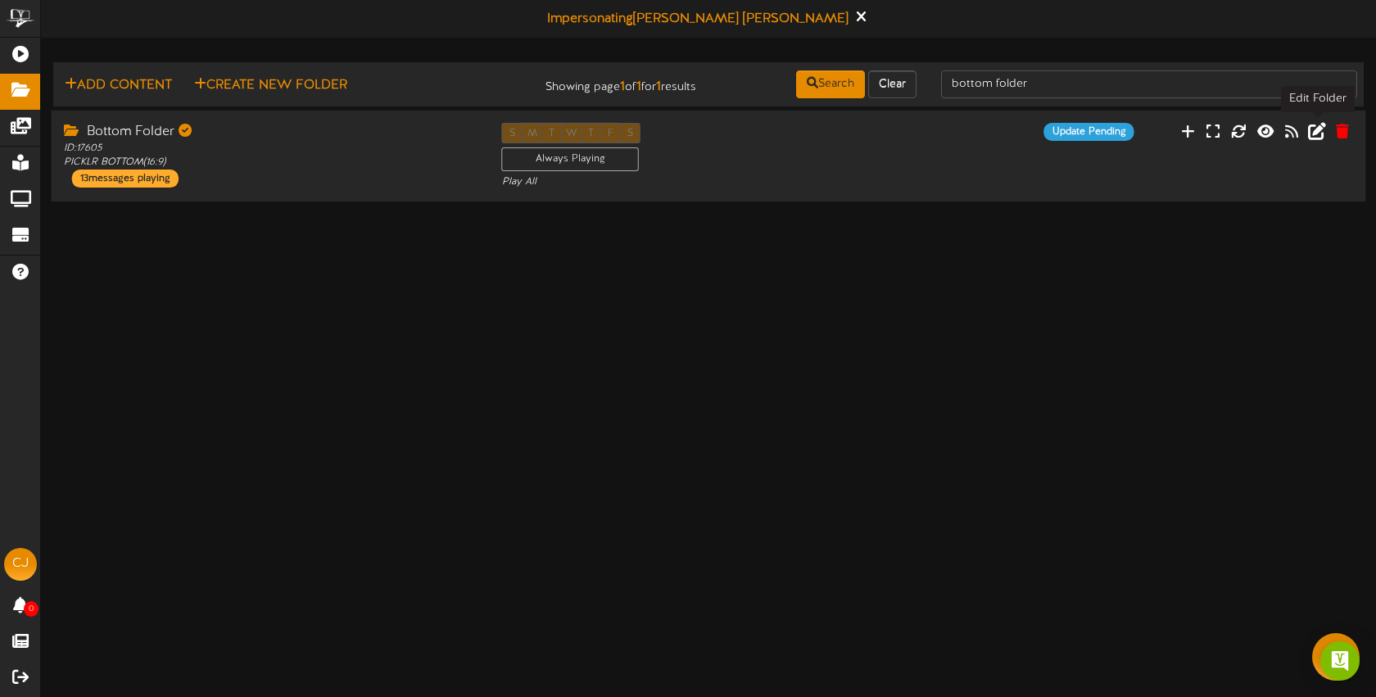
click at [1316, 129] on icon at bounding box center [1317, 130] width 18 height 18
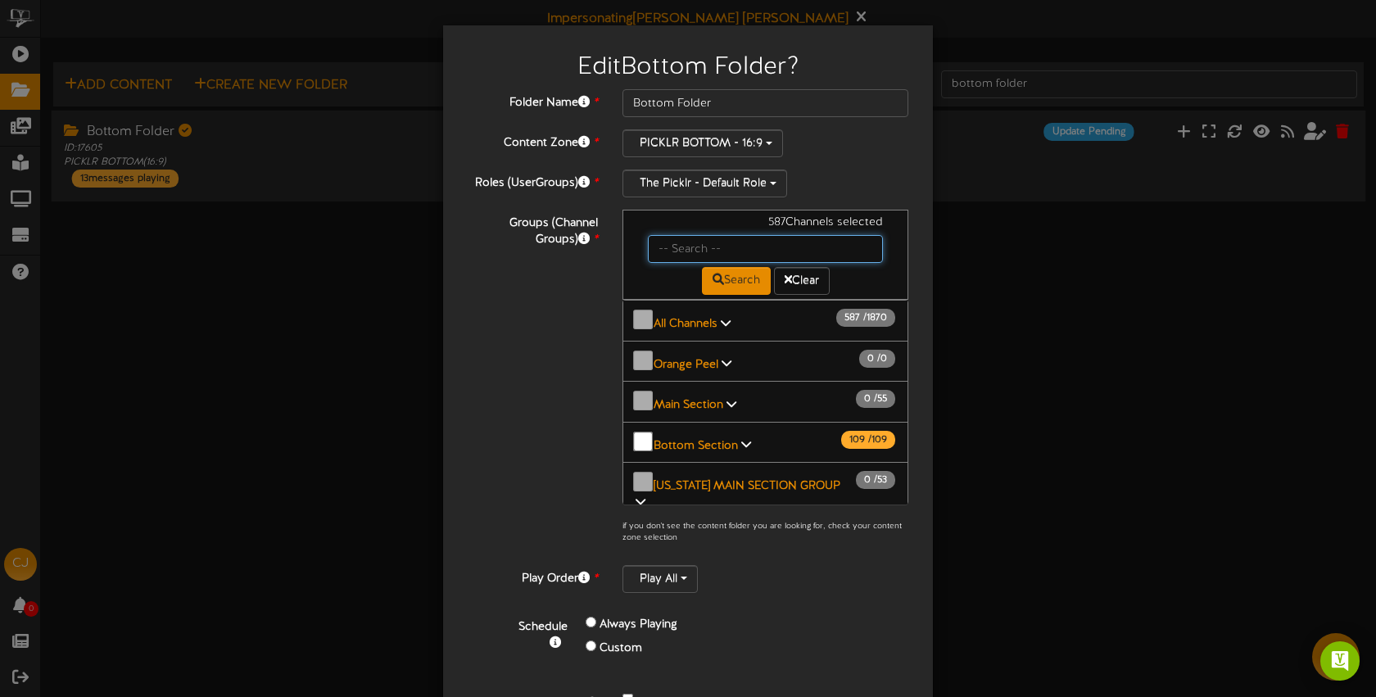
click at [687, 253] on input "text" at bounding box center [765, 249] width 235 height 28
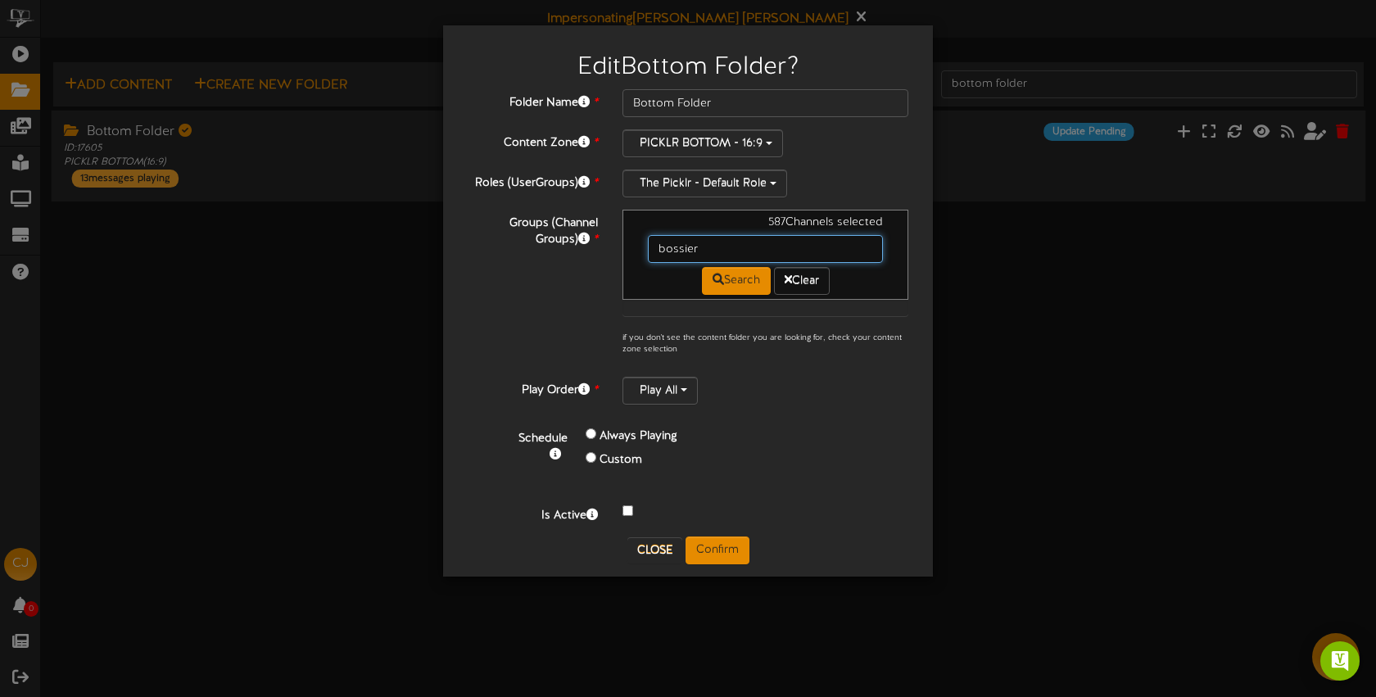
click at [736, 255] on input "bossier" at bounding box center [765, 249] width 235 height 28
click at [748, 282] on button "Search" at bounding box center [736, 281] width 69 height 28
click at [709, 246] on input "bossier" at bounding box center [765, 249] width 235 height 28
drag, startPoint x: 709, startPoint y: 246, endPoint x: 649, endPoint y: 244, distance: 59.8
click at [649, 244] on input "bossier" at bounding box center [765, 249] width 235 height 28
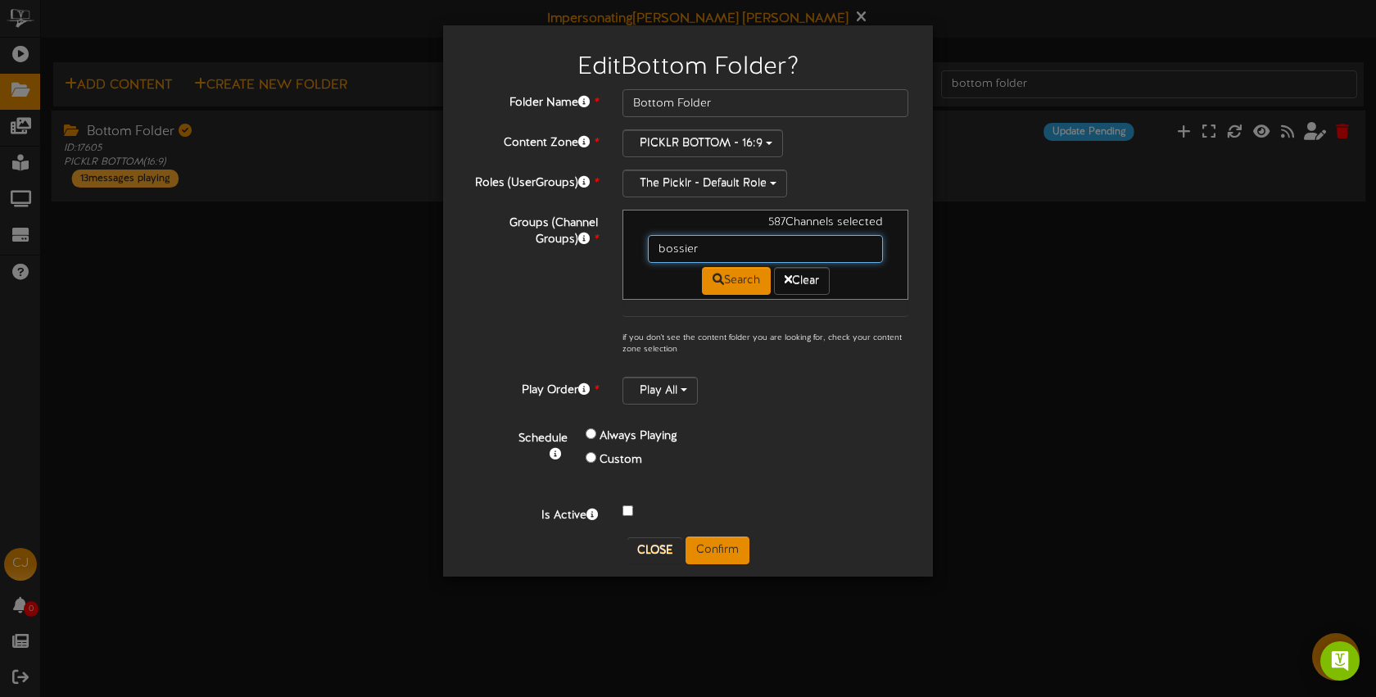
type input "bossier"
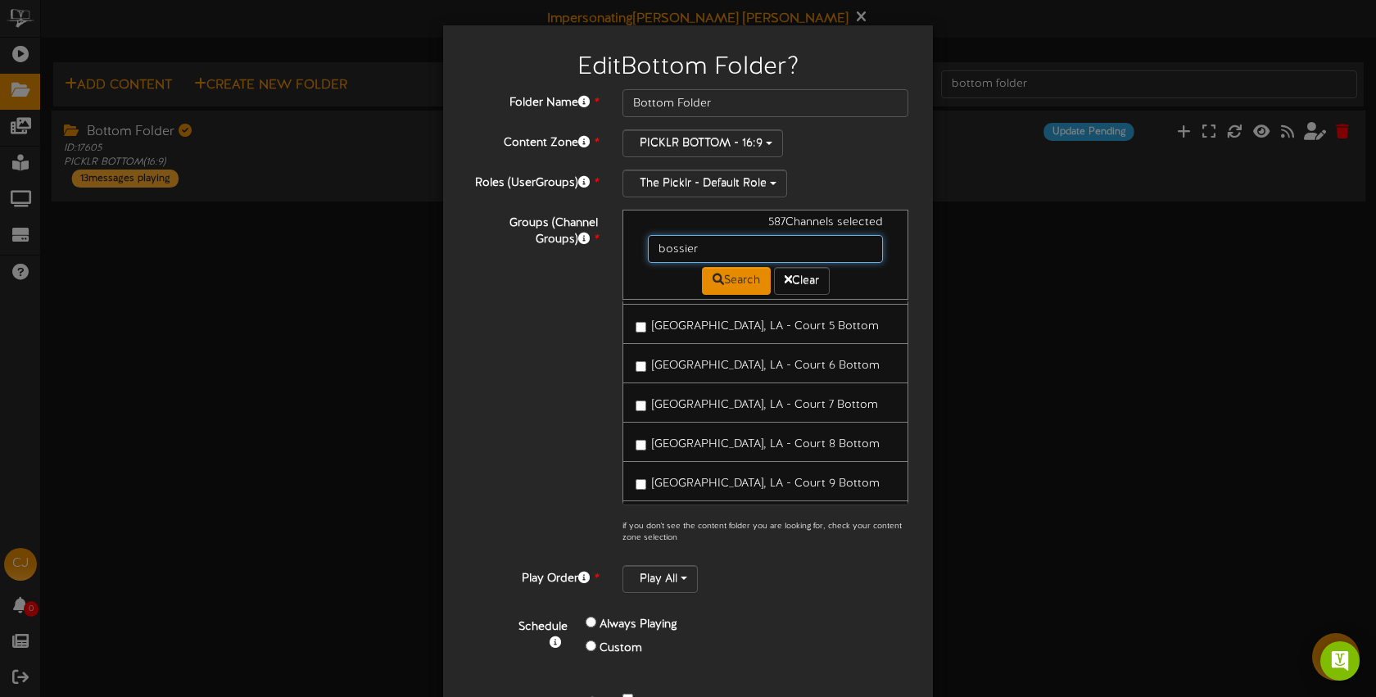
scroll to position [326, 0]
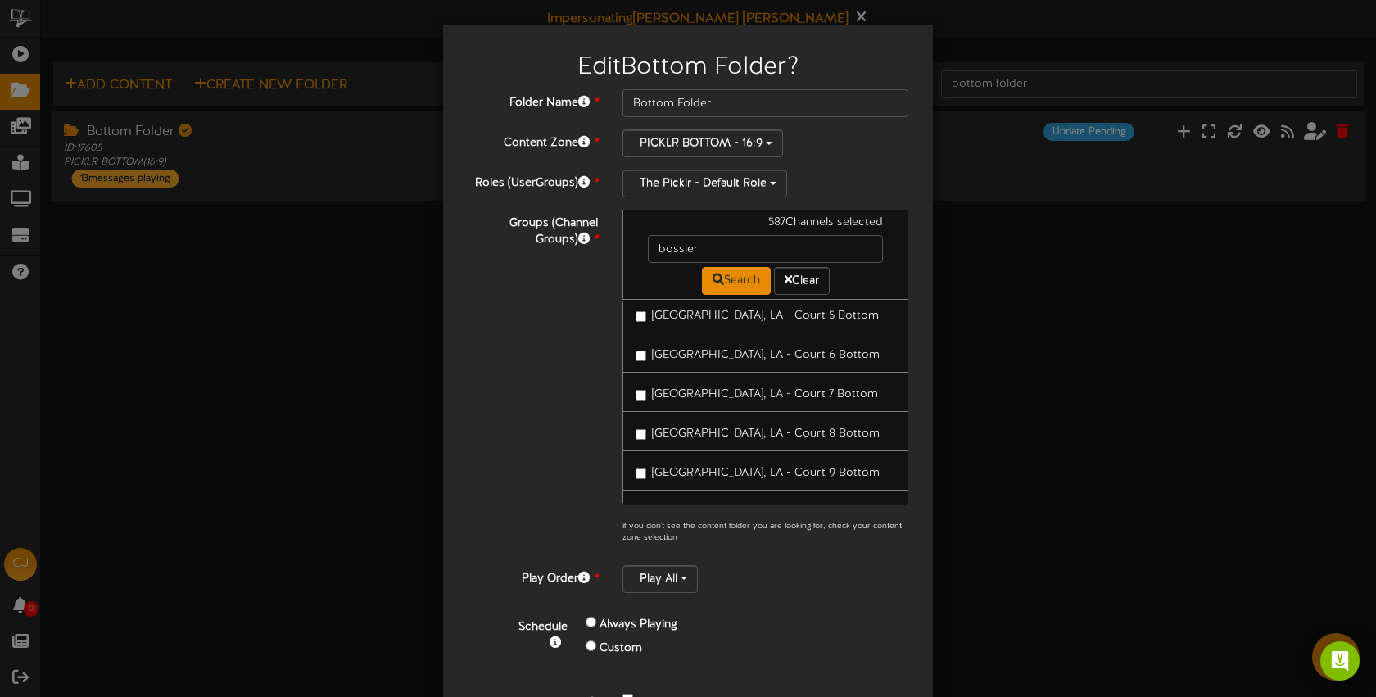
click at [724, 467] on span "[GEOGRAPHIC_DATA], LA - Court 9 Bottom" at bounding box center [766, 473] width 228 height 12
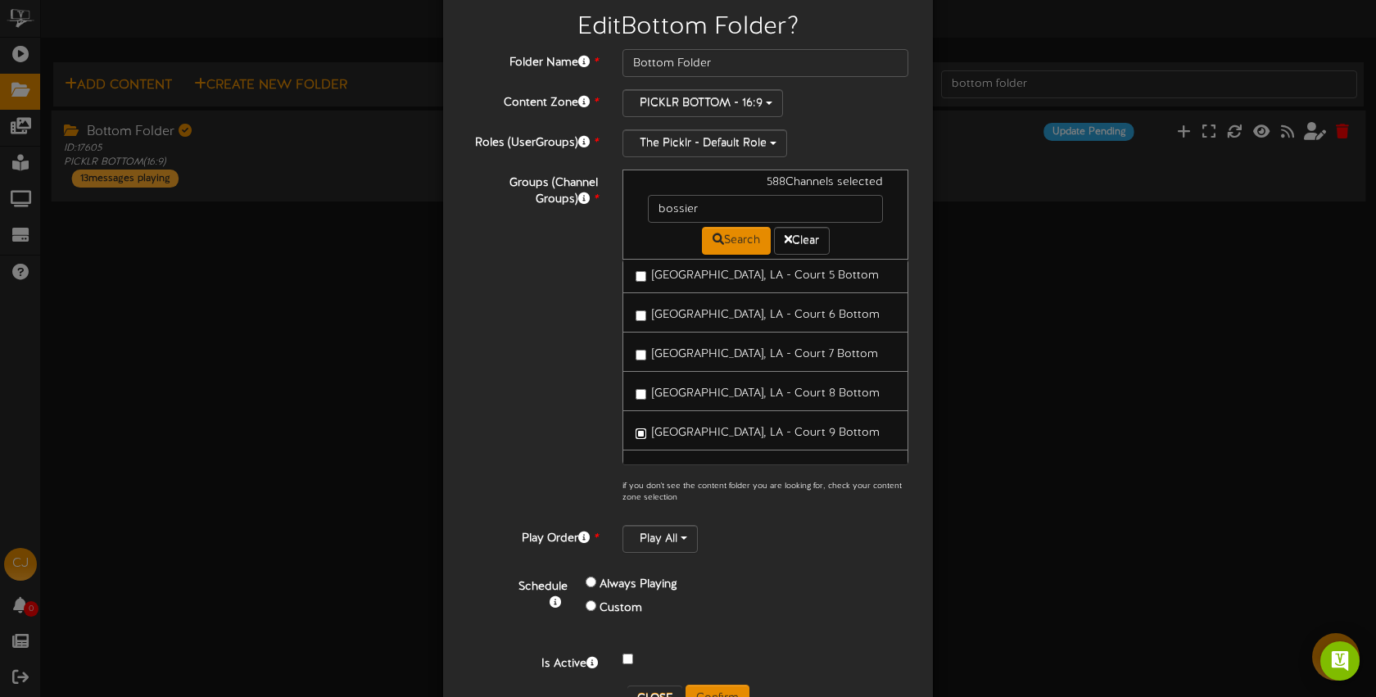
scroll to position [93, 0]
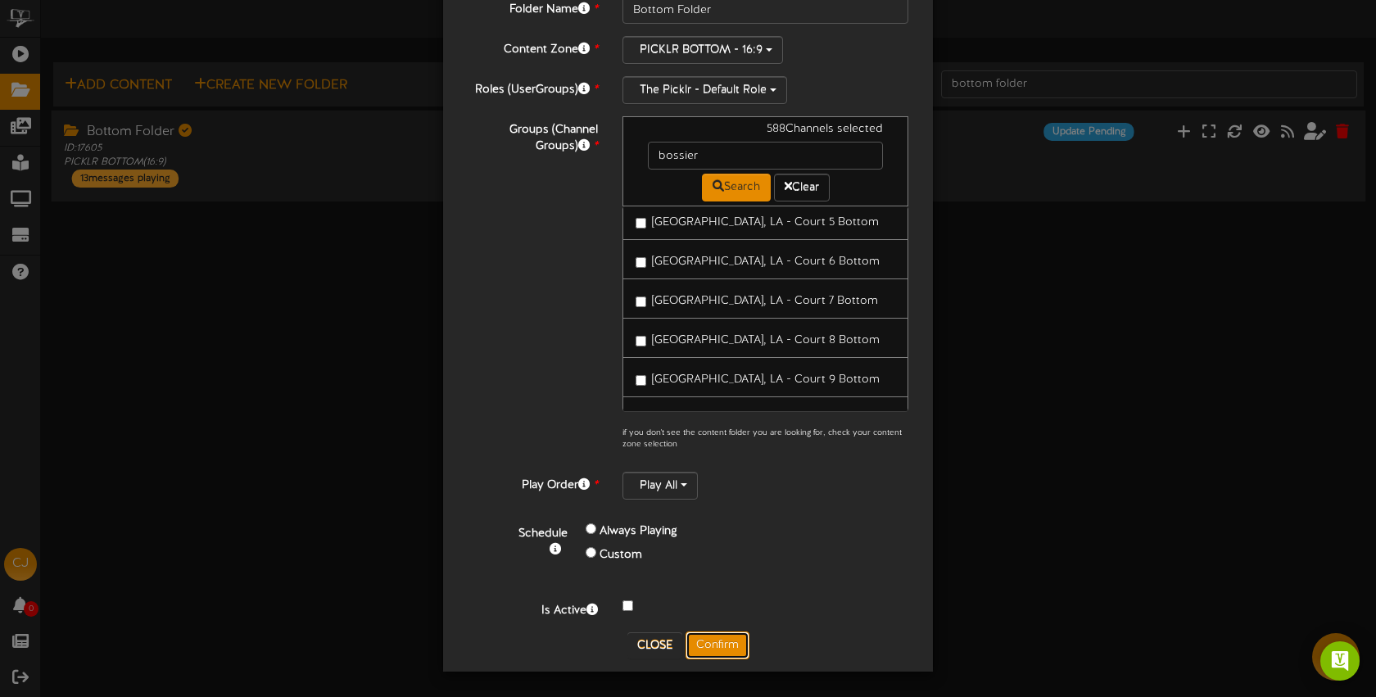
click at [727, 646] on button "Confirm" at bounding box center [718, 646] width 64 height 28
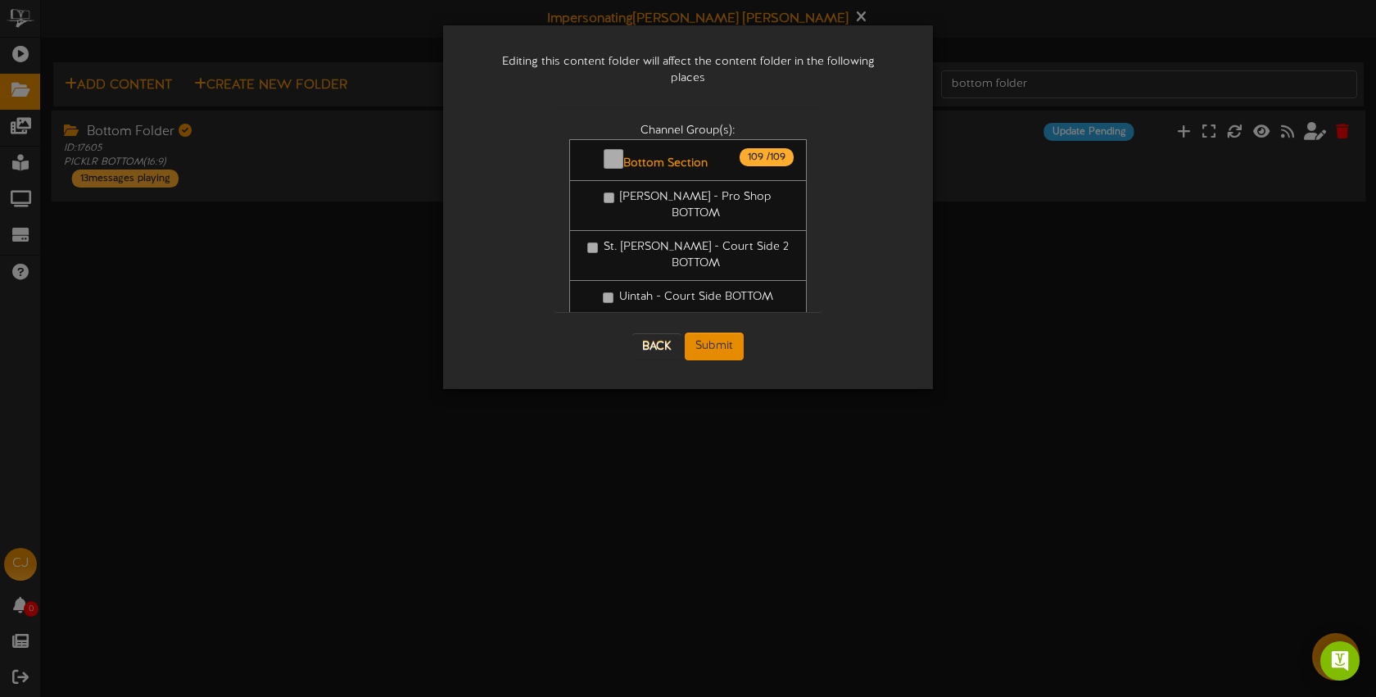
scroll to position [0, 0]
click at [734, 333] on button "Submit" at bounding box center [714, 347] width 59 height 28
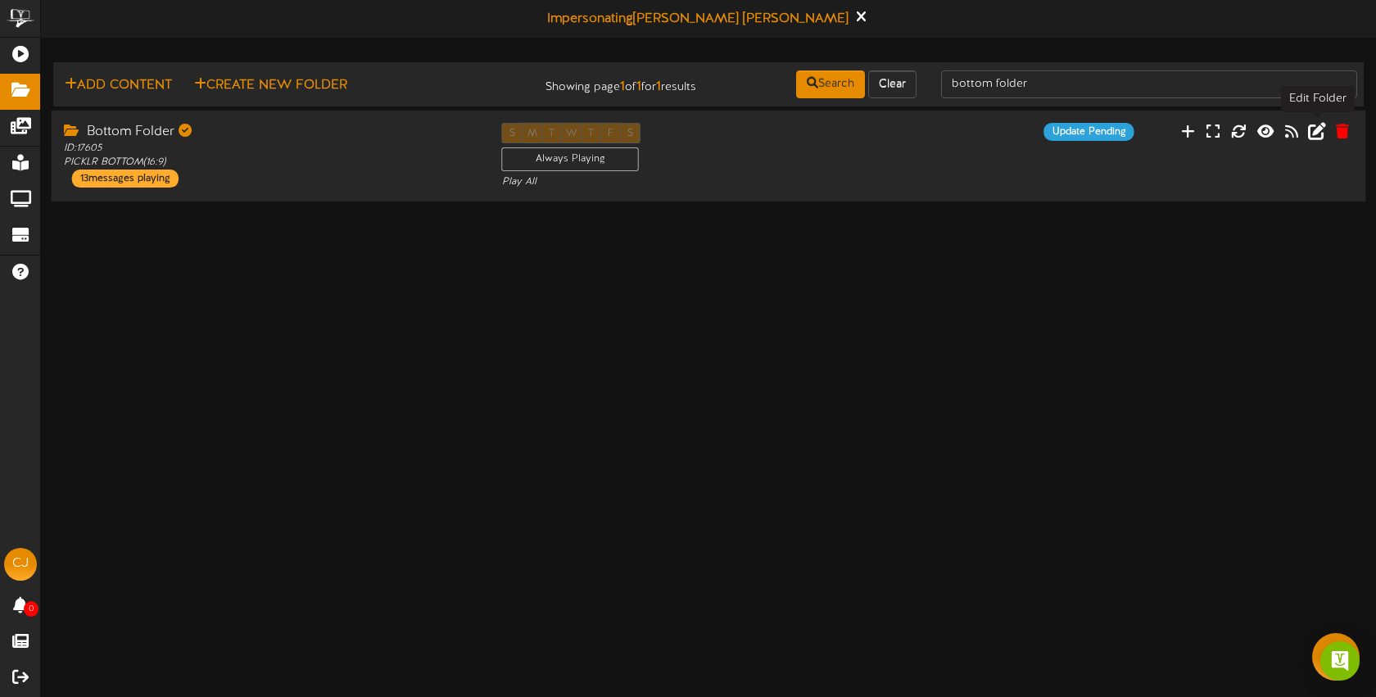
click at [1316, 131] on icon at bounding box center [1317, 130] width 18 height 18
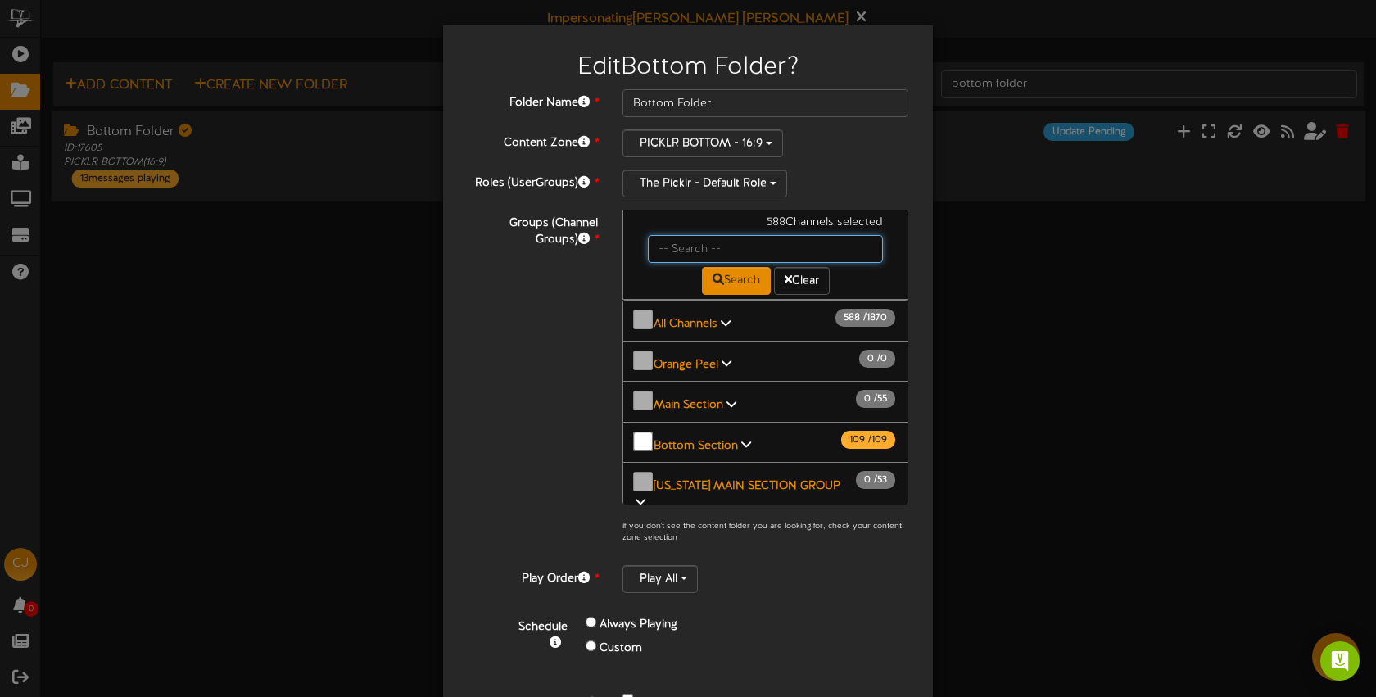
click at [715, 246] on input "text" at bounding box center [765, 249] width 235 height 28
type input "bossier"
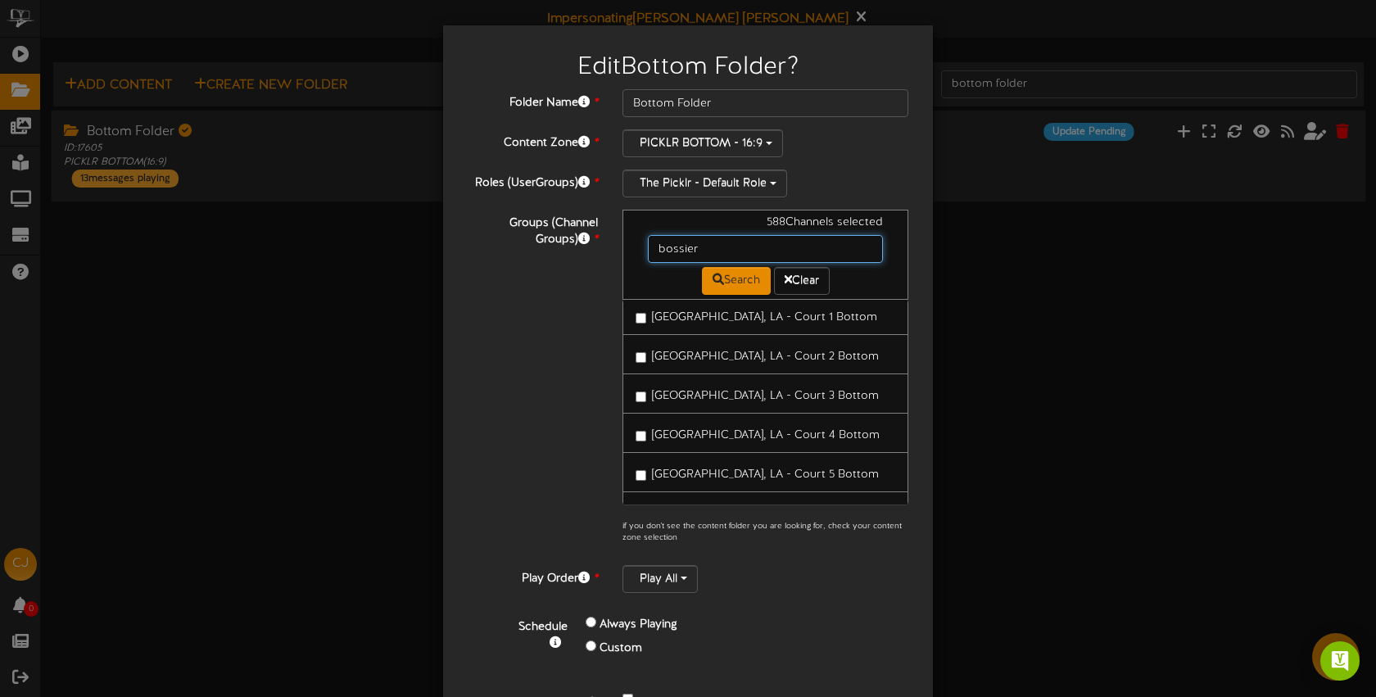
scroll to position [390, 0]
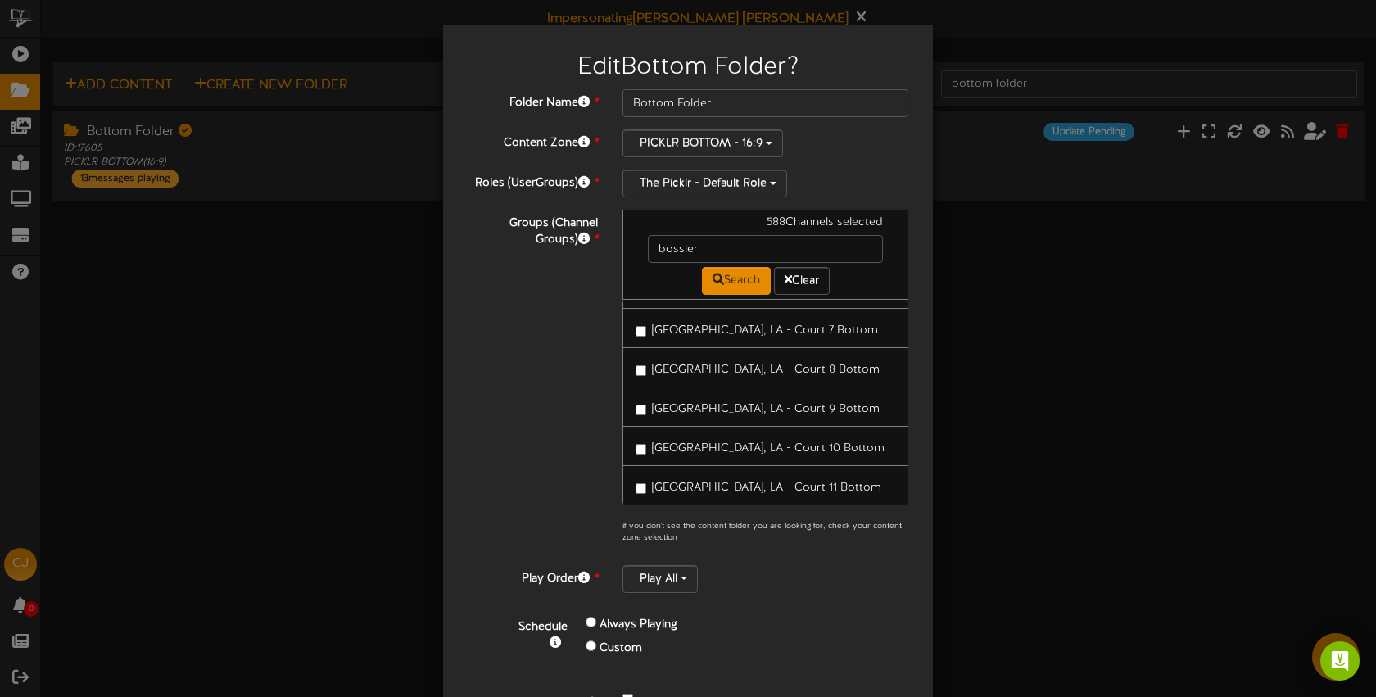
click at [710, 442] on span "[GEOGRAPHIC_DATA], LA - Court 10 Bottom" at bounding box center [768, 448] width 233 height 12
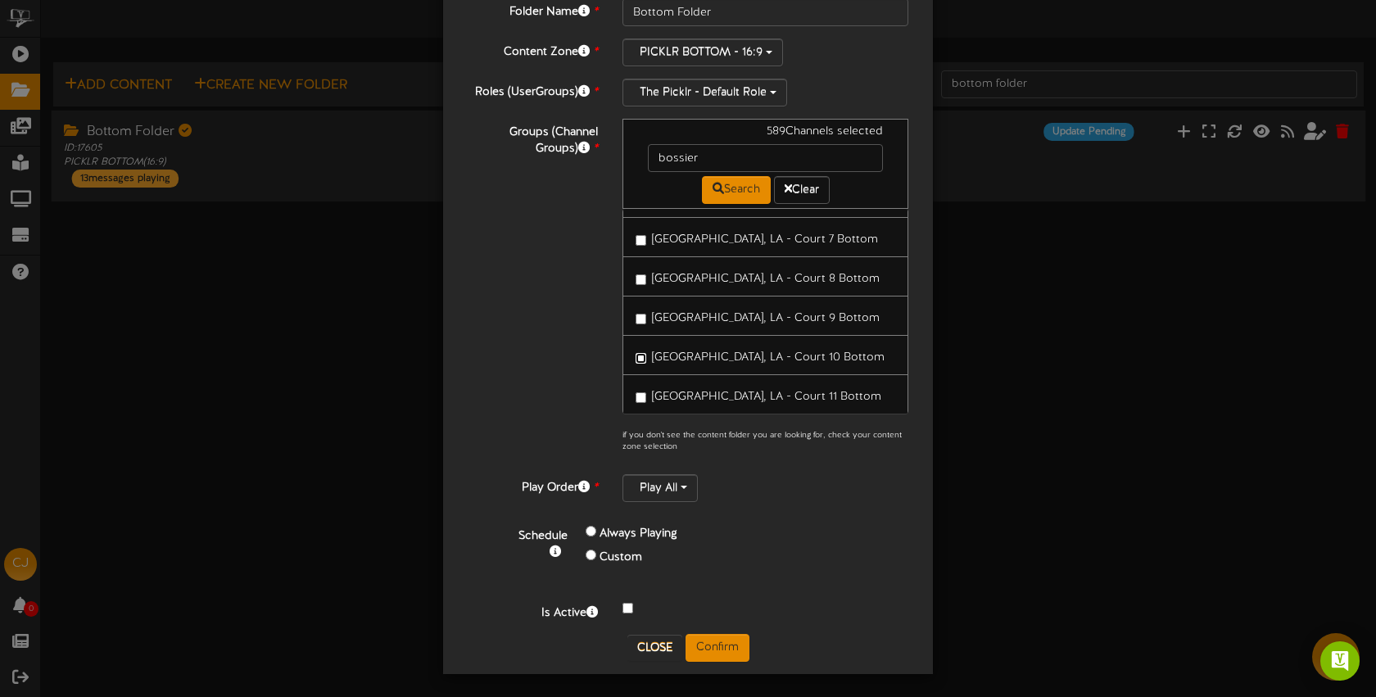
scroll to position [93, 0]
click at [723, 639] on button "Confirm" at bounding box center [718, 646] width 64 height 28
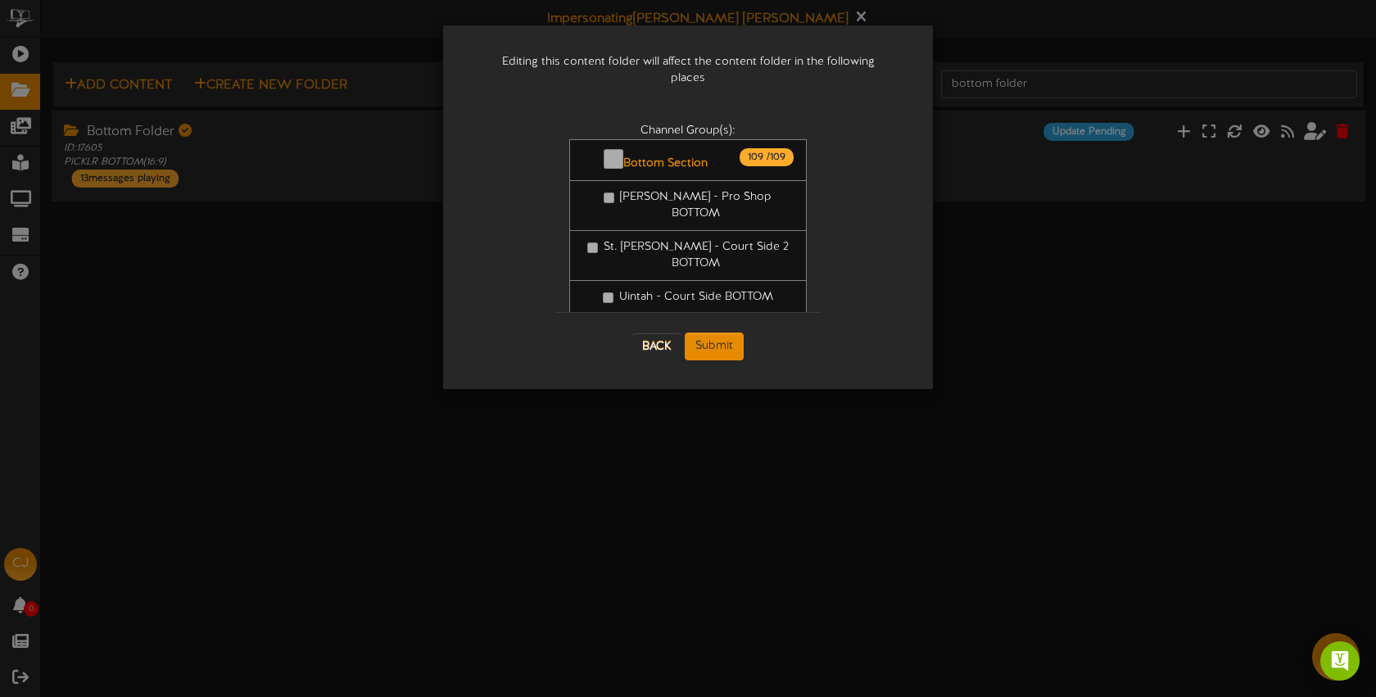
scroll to position [0, 0]
click at [729, 333] on button "Submit" at bounding box center [714, 347] width 59 height 28
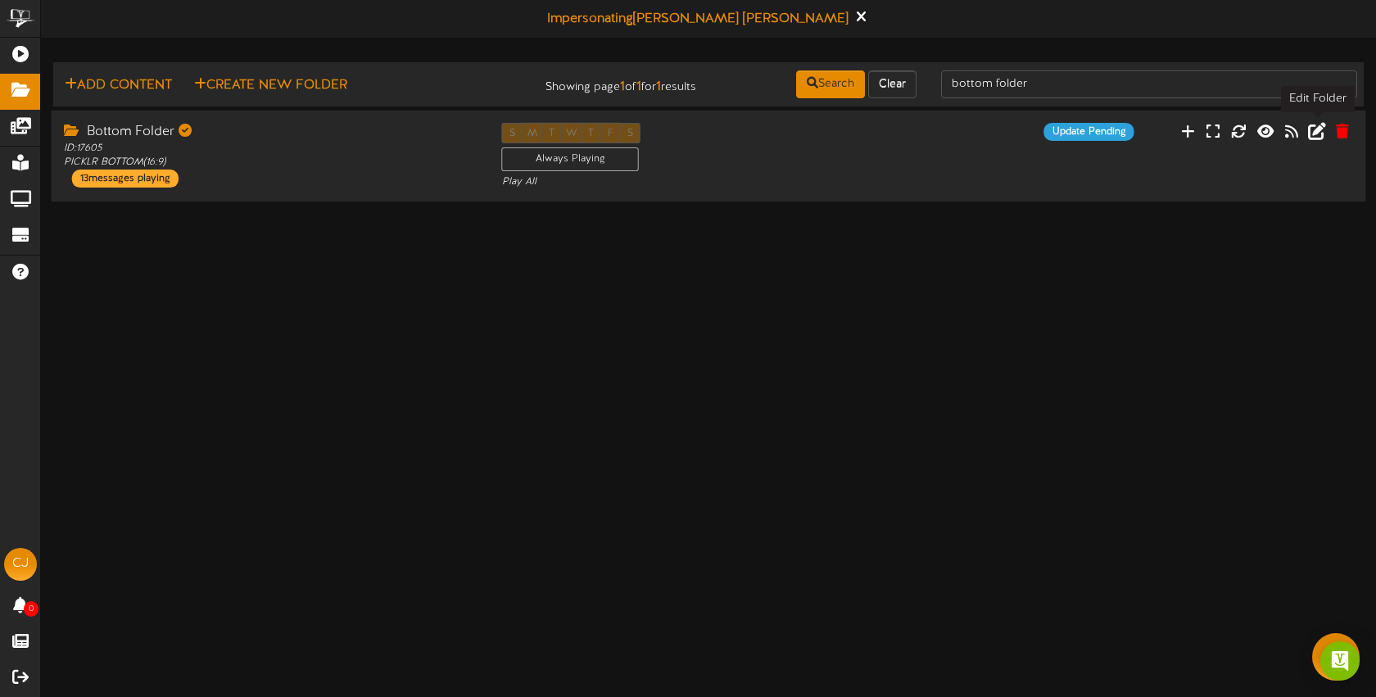
click at [1318, 134] on icon at bounding box center [1317, 130] width 18 height 18
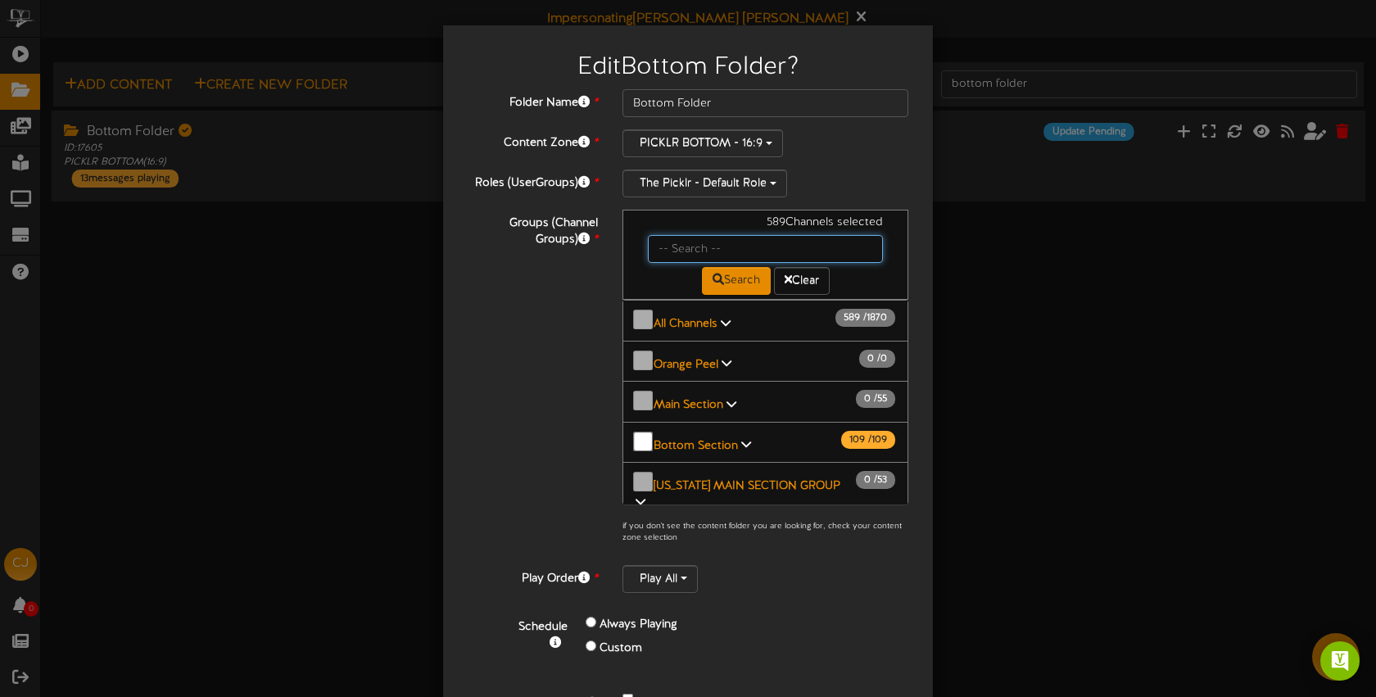
click at [766, 258] on input "text" at bounding box center [765, 249] width 235 height 28
type input "bossier"
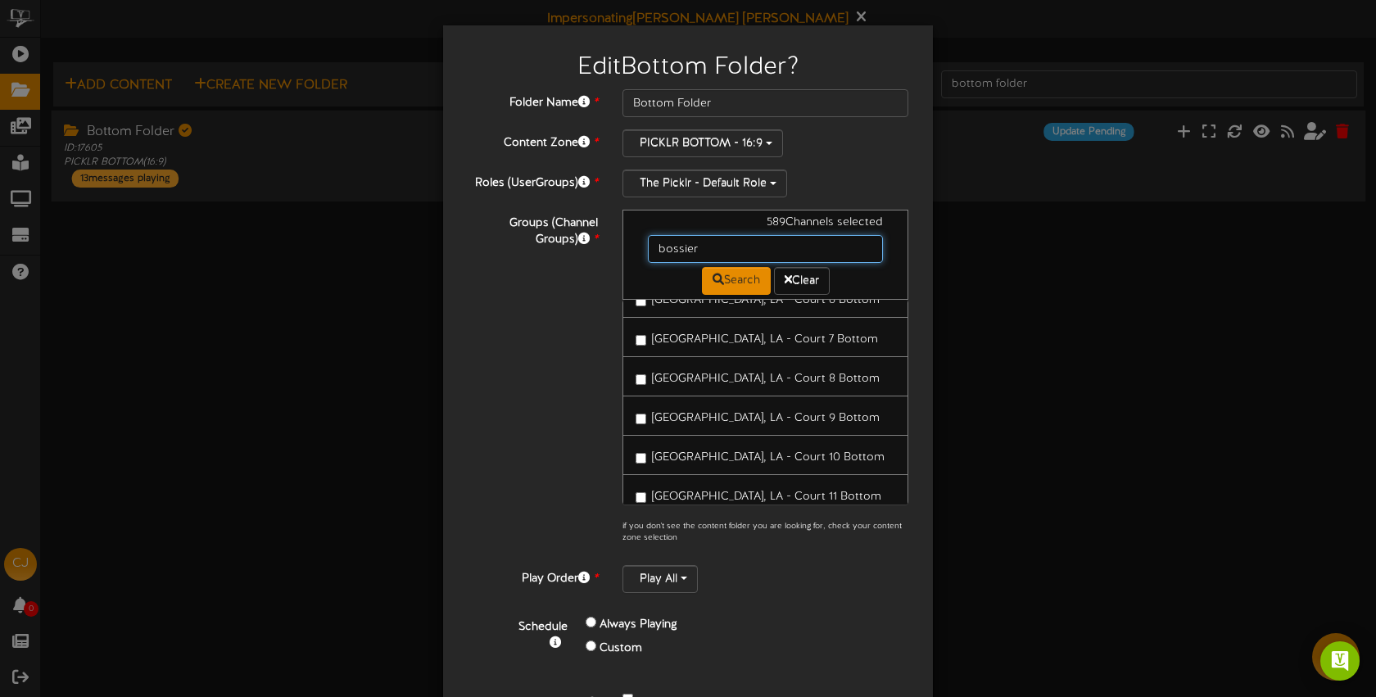
scroll to position [430, 0]
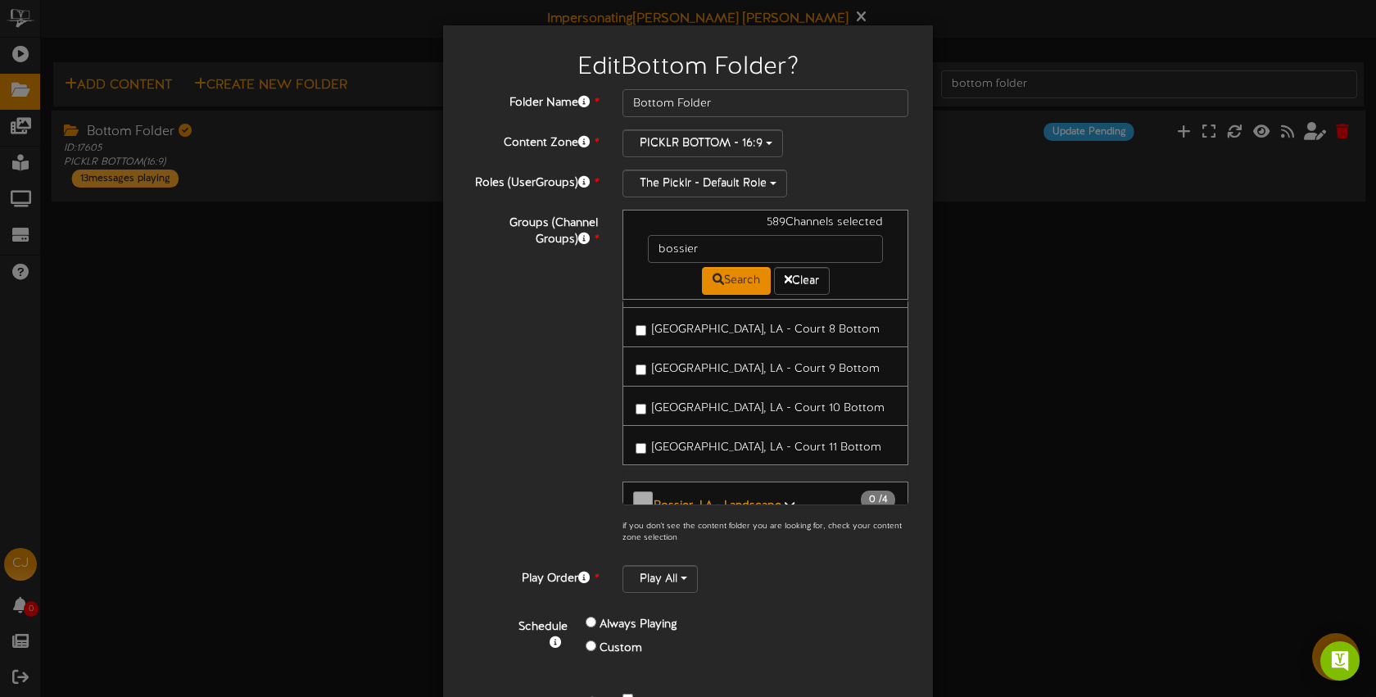
drag, startPoint x: 734, startPoint y: 429, endPoint x: 730, endPoint y: 421, distance: 9.2
click at [733, 442] on span "[GEOGRAPHIC_DATA], LA - Court 11 Bottom" at bounding box center [766, 448] width 229 height 12
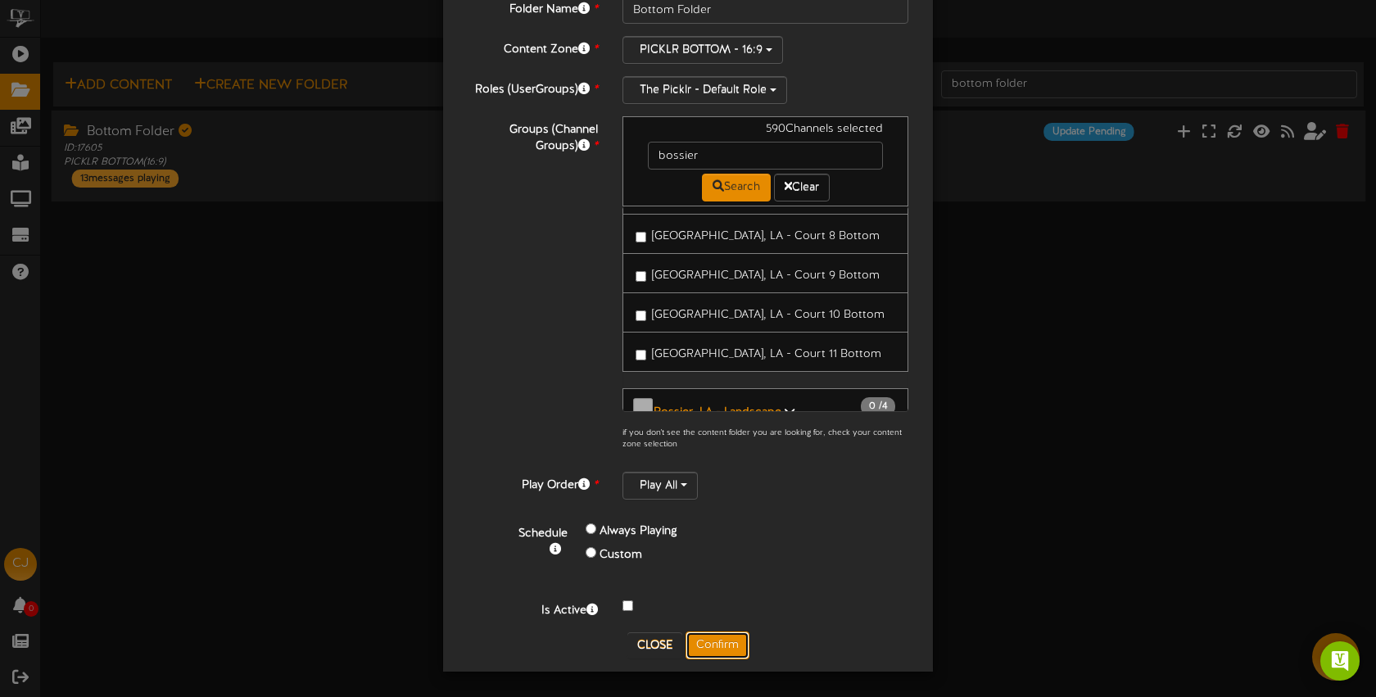
drag, startPoint x: 724, startPoint y: 641, endPoint x: 859, endPoint y: 454, distance: 230.1
click at [724, 641] on button "Confirm" at bounding box center [718, 646] width 64 height 28
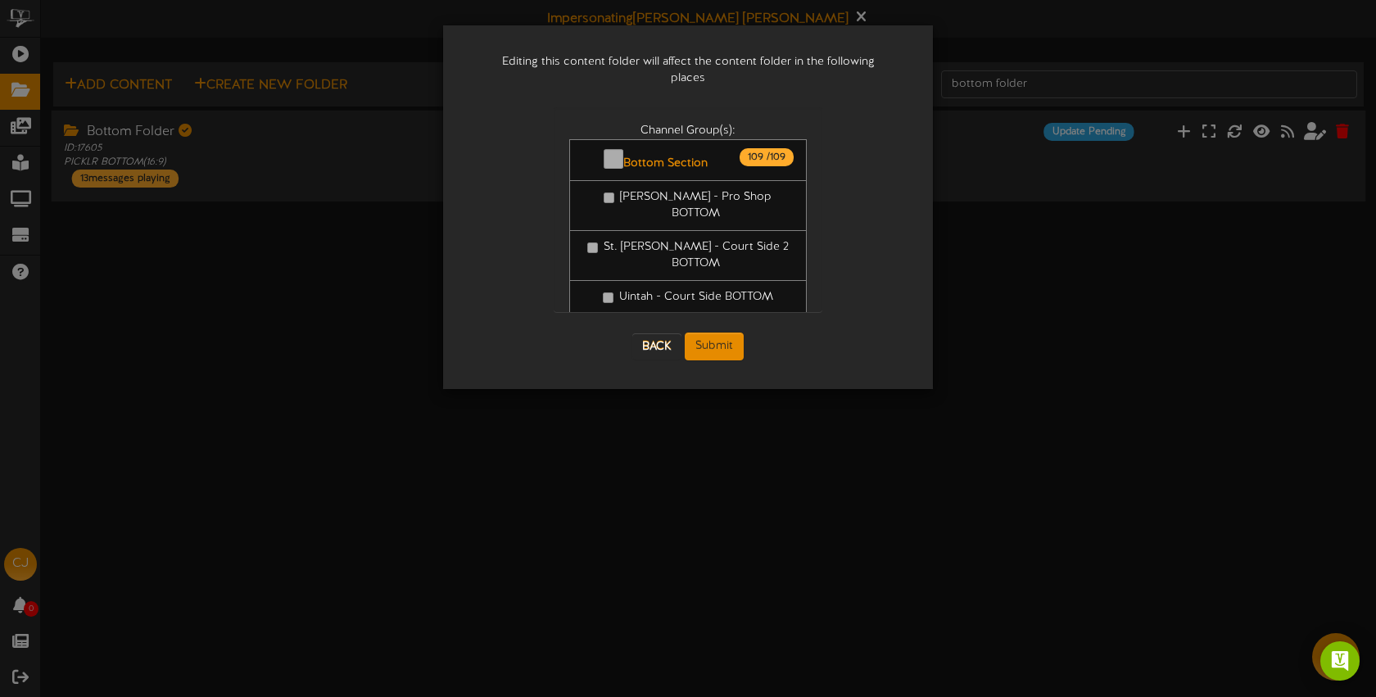
scroll to position [0, 0]
drag, startPoint x: 704, startPoint y: 328, endPoint x: 712, endPoint y: 328, distance: 8.2
click at [704, 333] on button "Submit" at bounding box center [714, 347] width 59 height 28
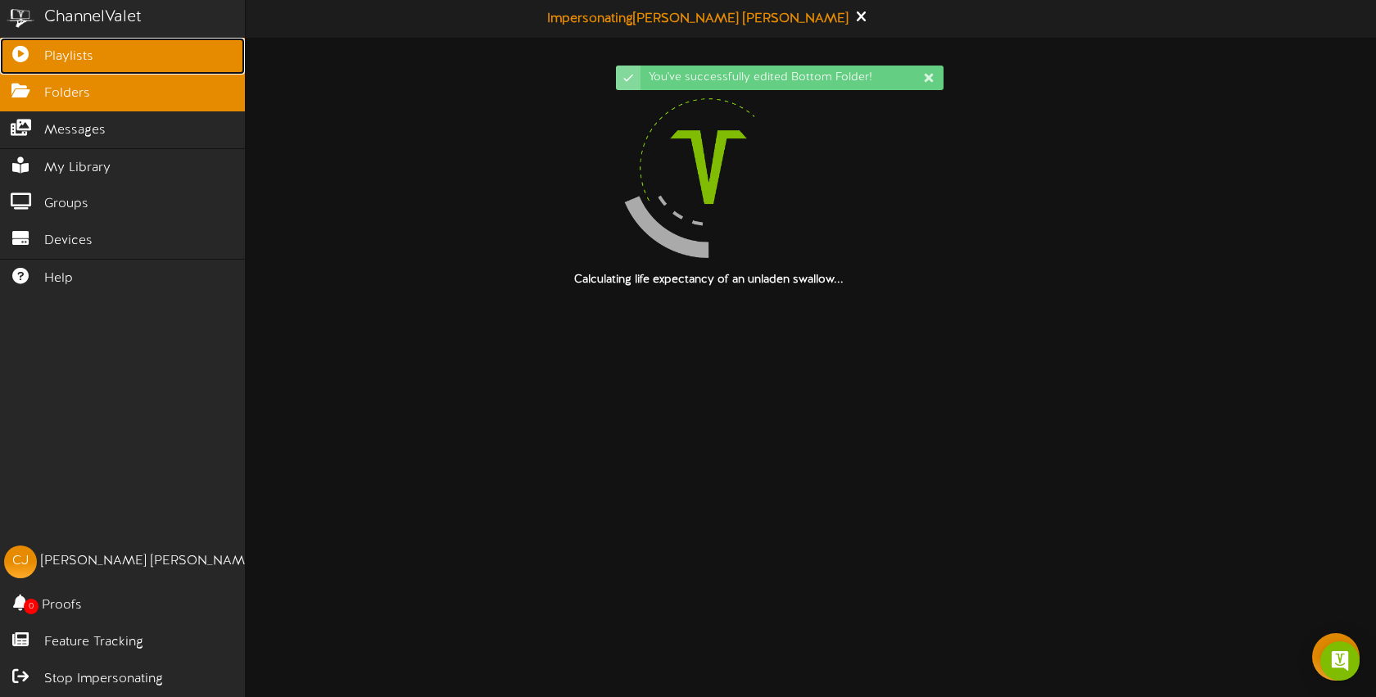
click at [37, 50] on icon at bounding box center [20, 52] width 41 height 12
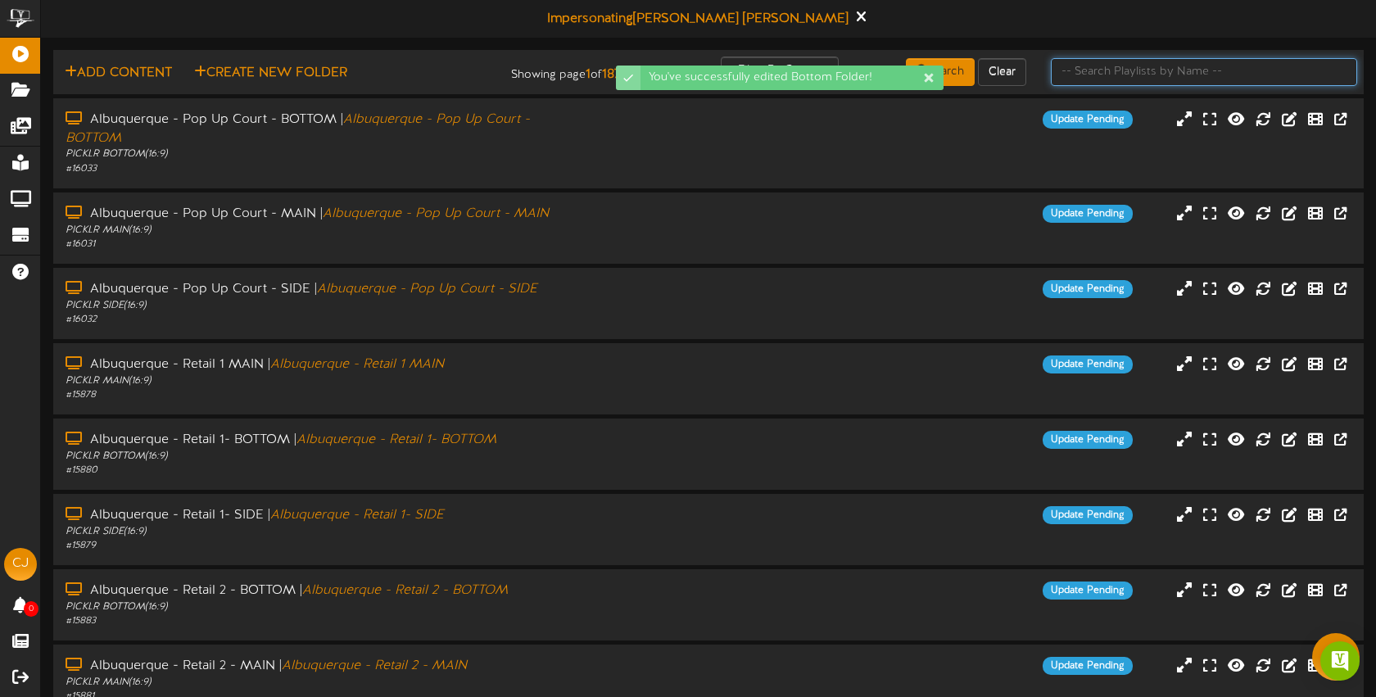
click at [1083, 75] on input "text" at bounding box center [1204, 72] width 306 height 28
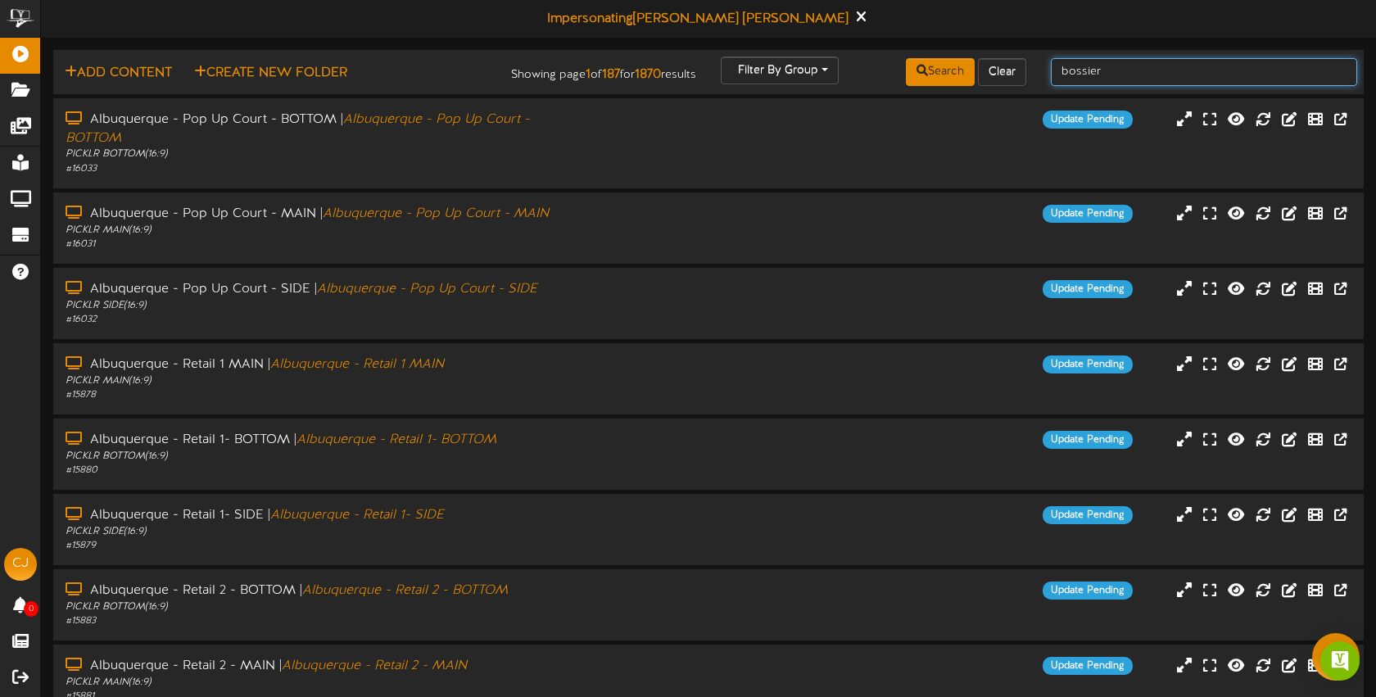
type input "bossier"
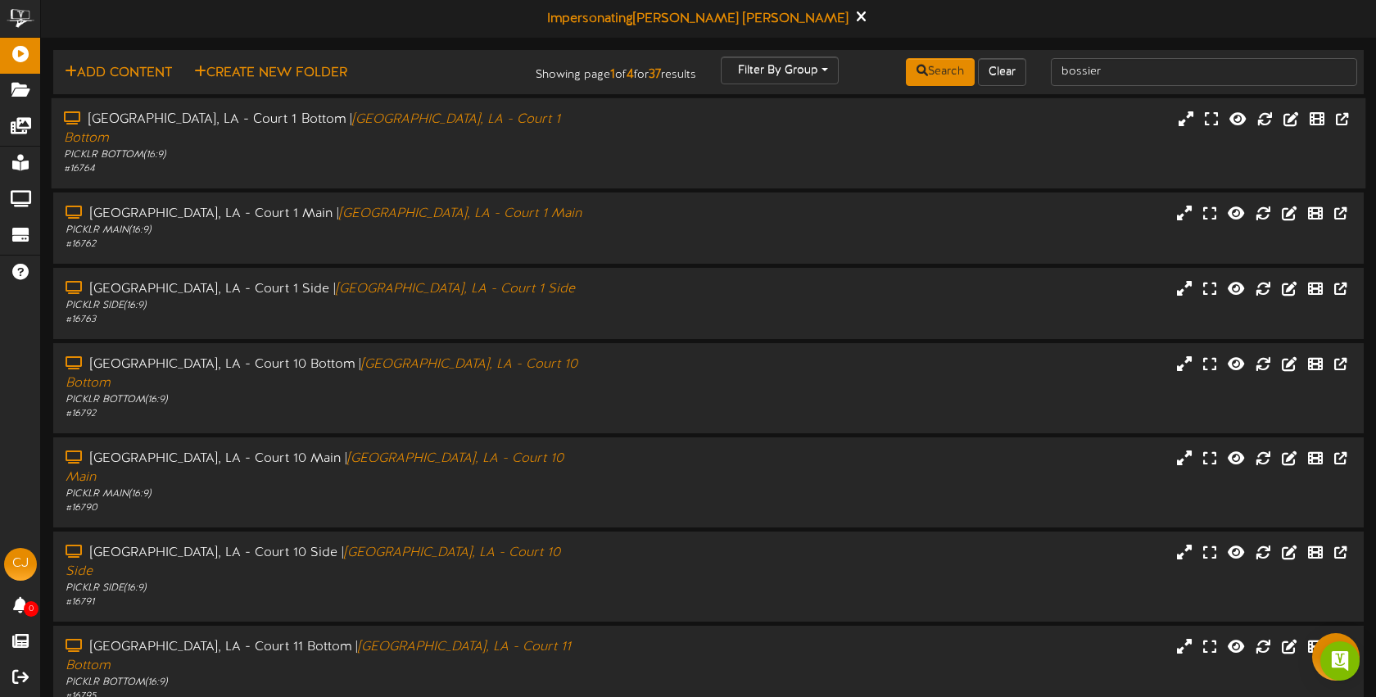
click at [841, 138] on div "[GEOGRAPHIC_DATA], LA - Court 1 Bottom | [GEOGRAPHIC_DATA], LA - Court 1 Bottom…" at bounding box center [709, 144] width 1315 height 66
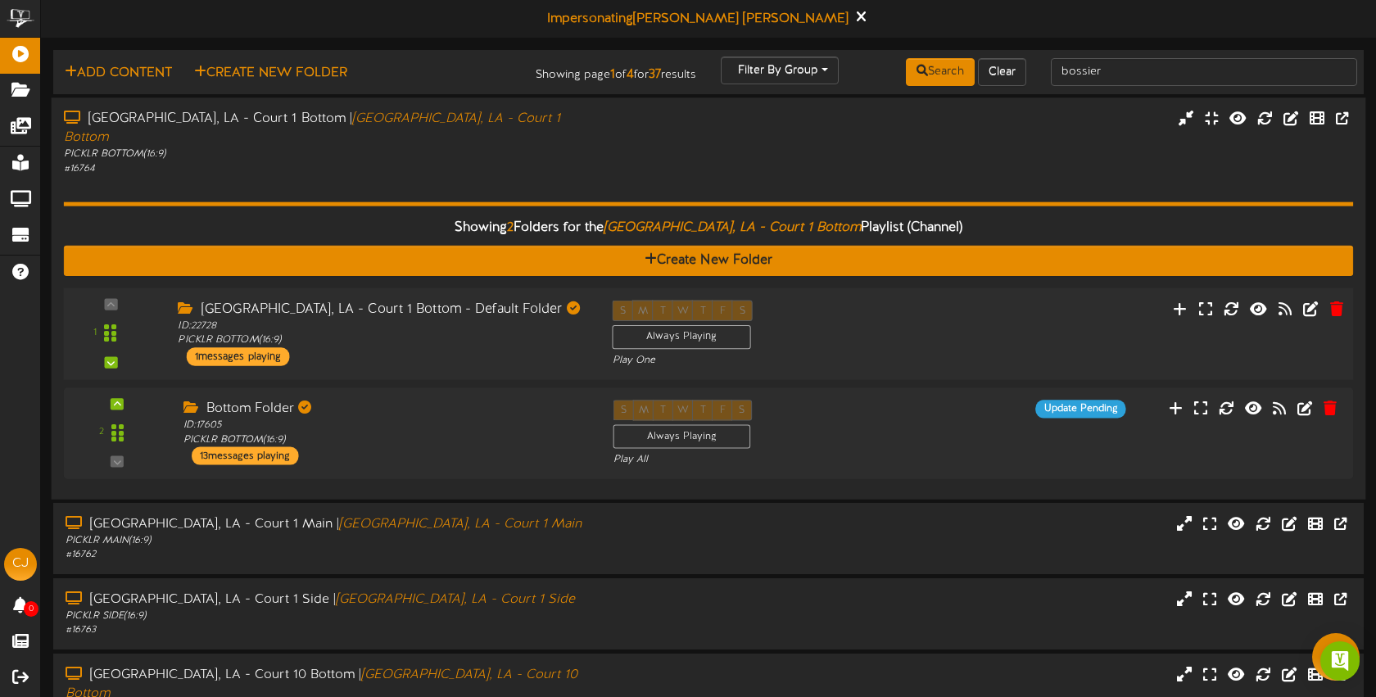
click at [944, 310] on div "1 ID:" at bounding box center [708, 333] width 1302 height 67
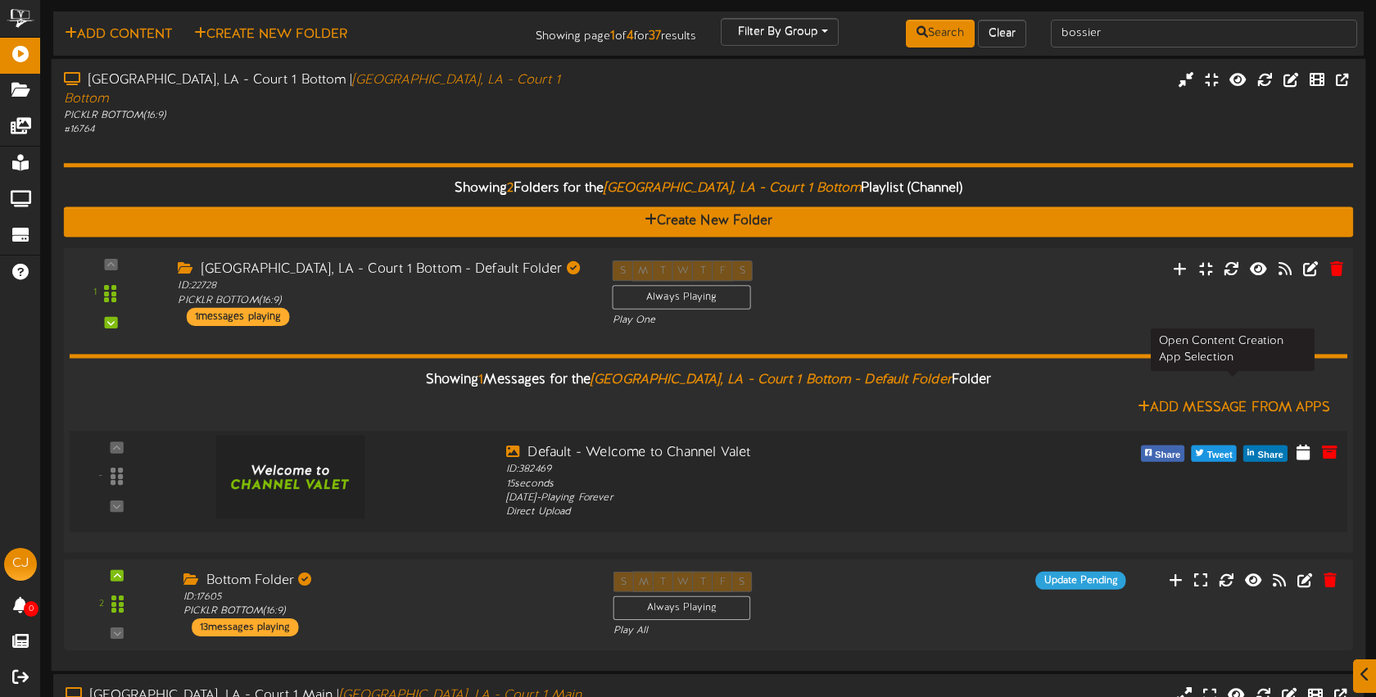
scroll to position [50, 0]
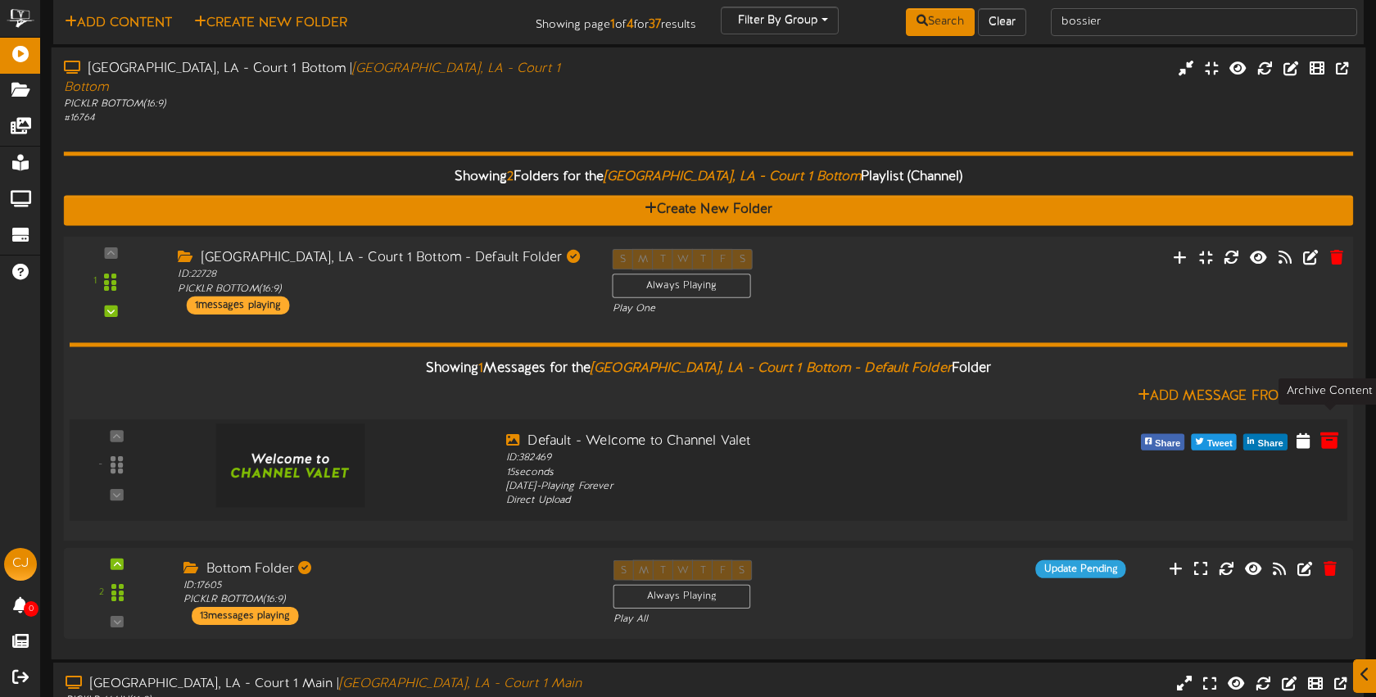
click at [1330, 430] on icon at bounding box center [1330, 439] width 18 height 18
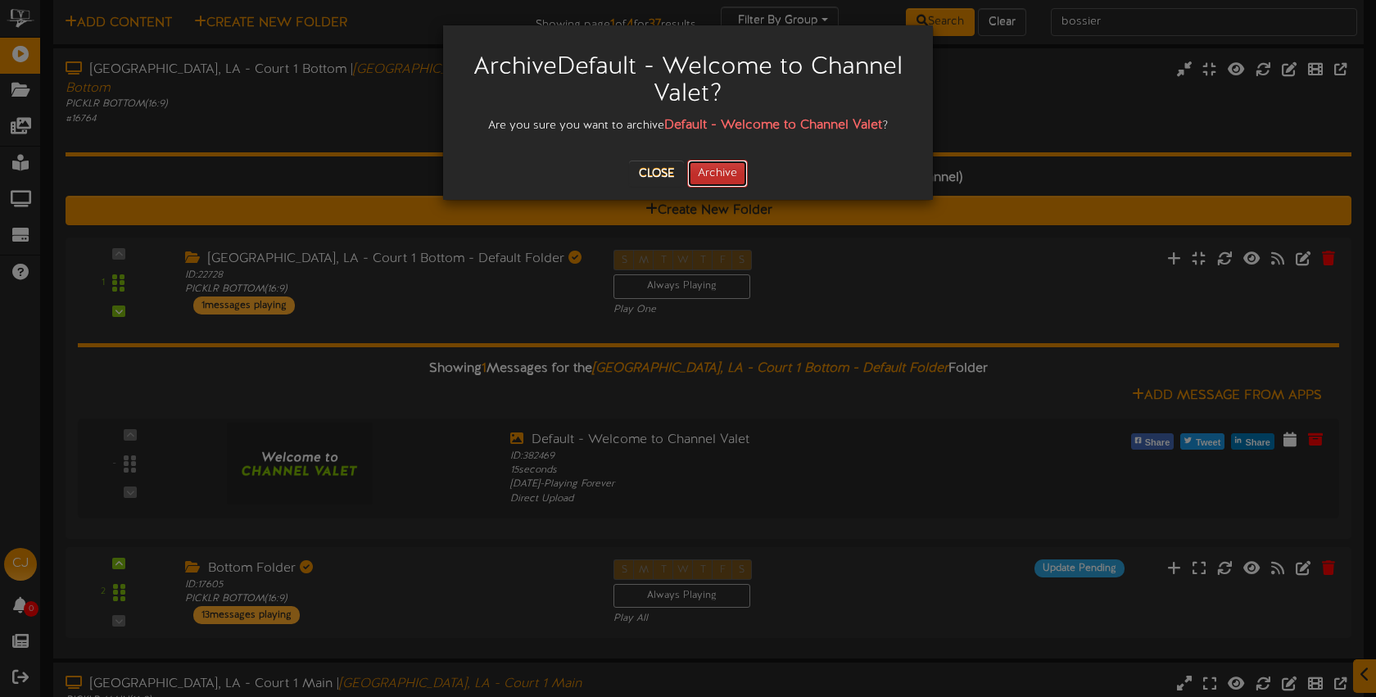
click at [739, 174] on button "Archive" at bounding box center [717, 174] width 61 height 28
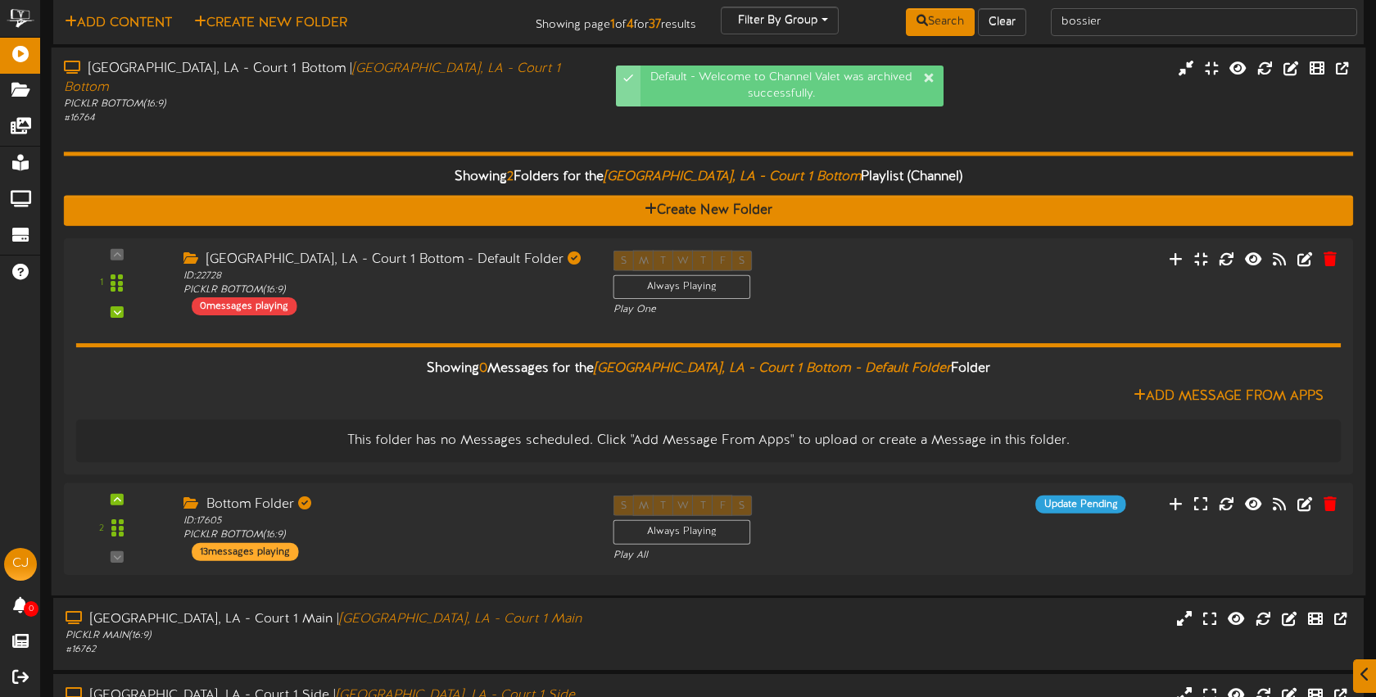
click at [557, 125] on div "Showing 2 Folders for the Bossier City, LA - Court 1 Bottom Playlist (Channel) …" at bounding box center [709, 353] width 1290 height 457
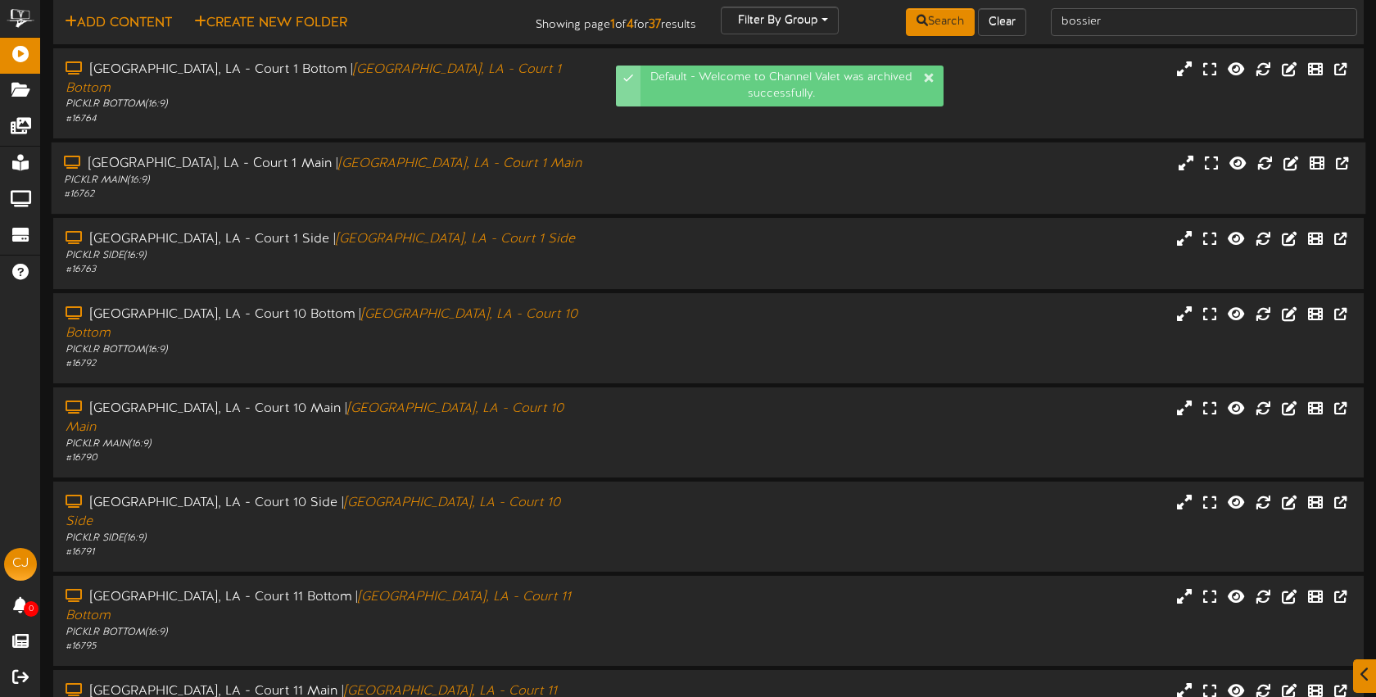
click at [571, 155] on div "[GEOGRAPHIC_DATA], LA - Court 1 Main | [GEOGRAPHIC_DATA], LA - Court 1 Main" at bounding box center [325, 164] width 523 height 19
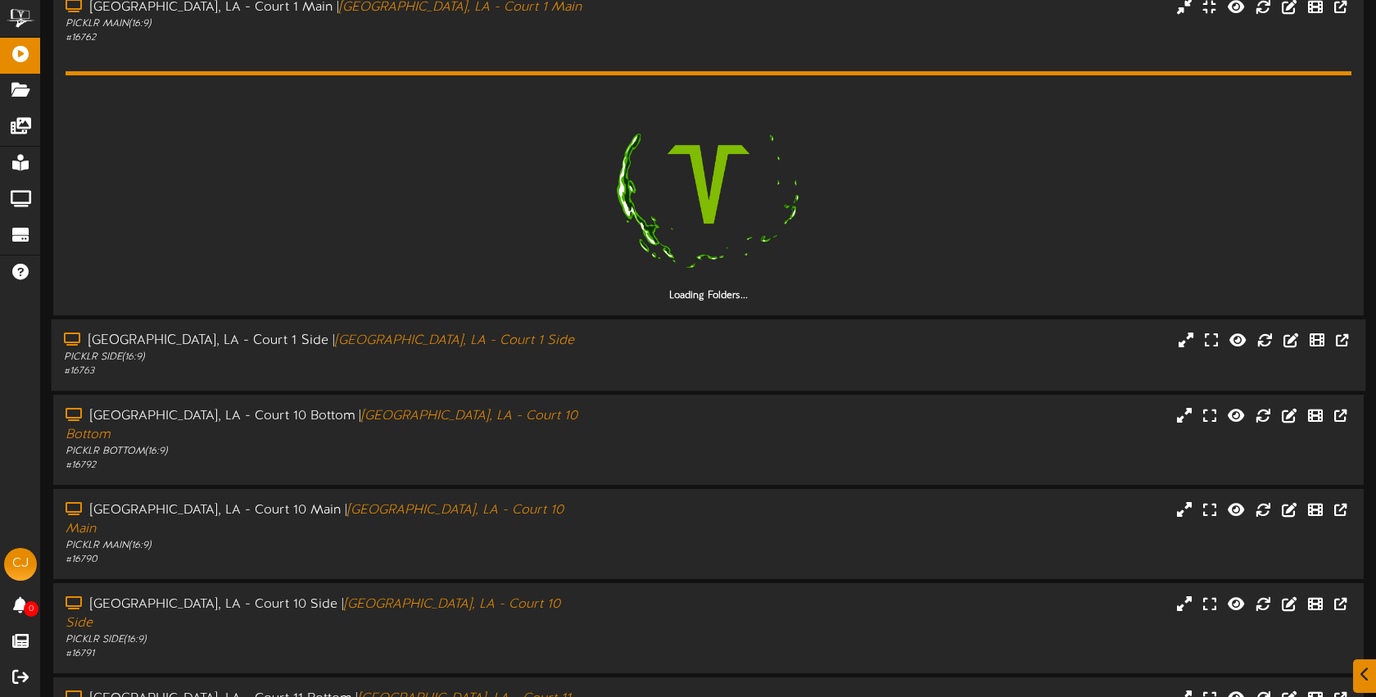
click at [573, 332] on div "[GEOGRAPHIC_DATA], LA - Court 1 Side | [GEOGRAPHIC_DATA], LA - Court 1 Side" at bounding box center [325, 341] width 523 height 19
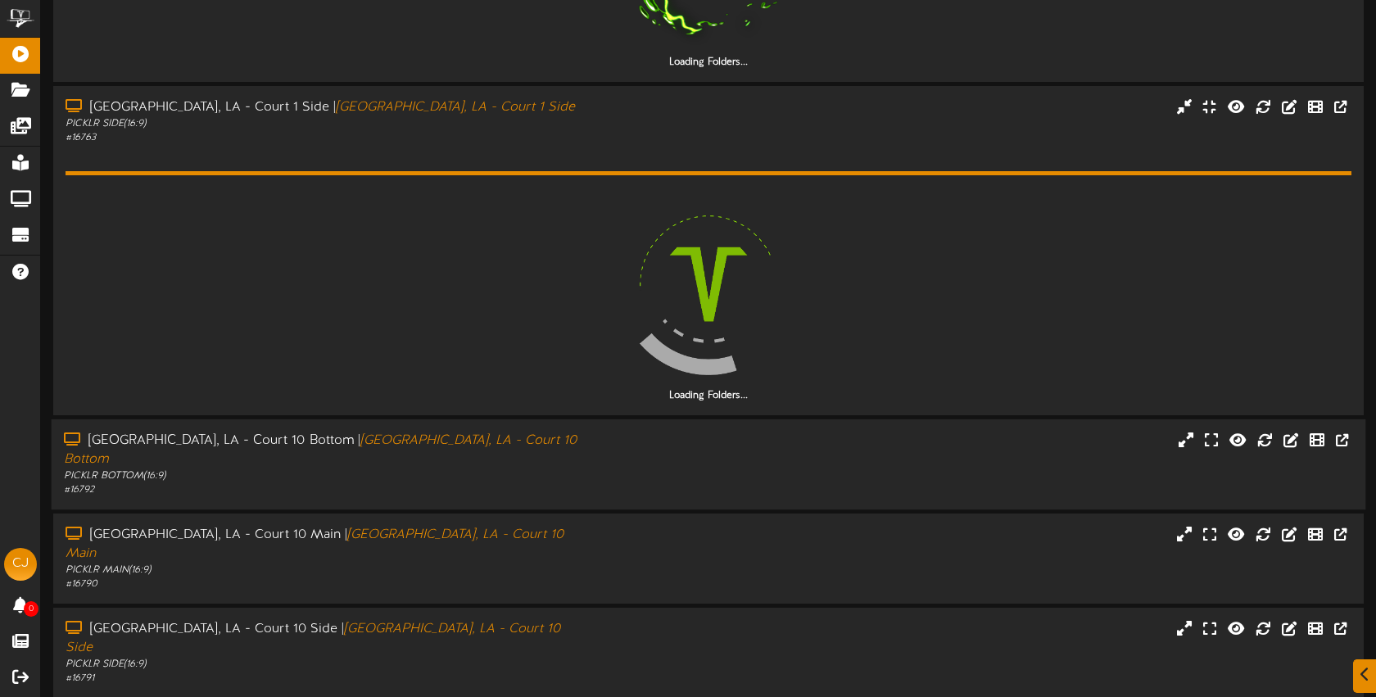
click at [591, 432] on div "[GEOGRAPHIC_DATA], LA - Court 10 Bottom | [GEOGRAPHIC_DATA], LA - Court 10 Bott…" at bounding box center [326, 465] width 548 height 66
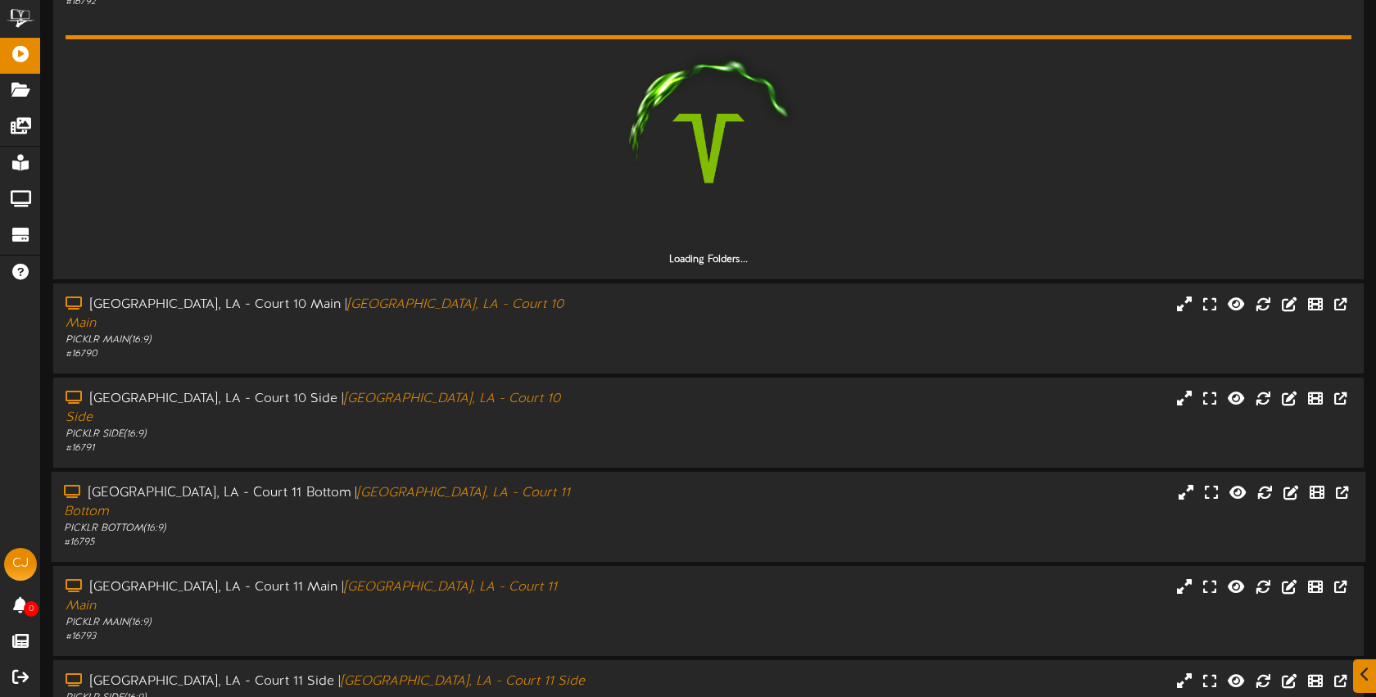
scroll to position [962, 0]
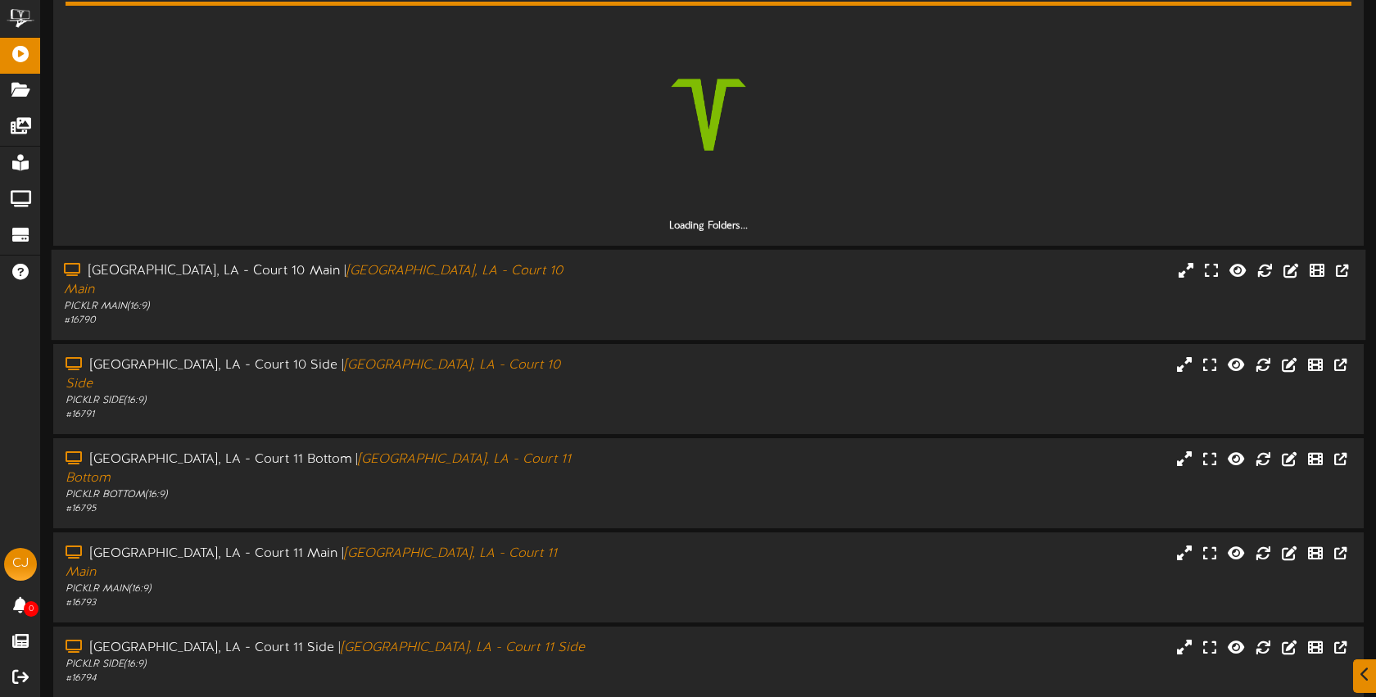
click at [630, 265] on div "[GEOGRAPHIC_DATA], LA - Court 10 Main | [GEOGRAPHIC_DATA], LA - Court 10 Main P…" at bounding box center [709, 295] width 1315 height 66
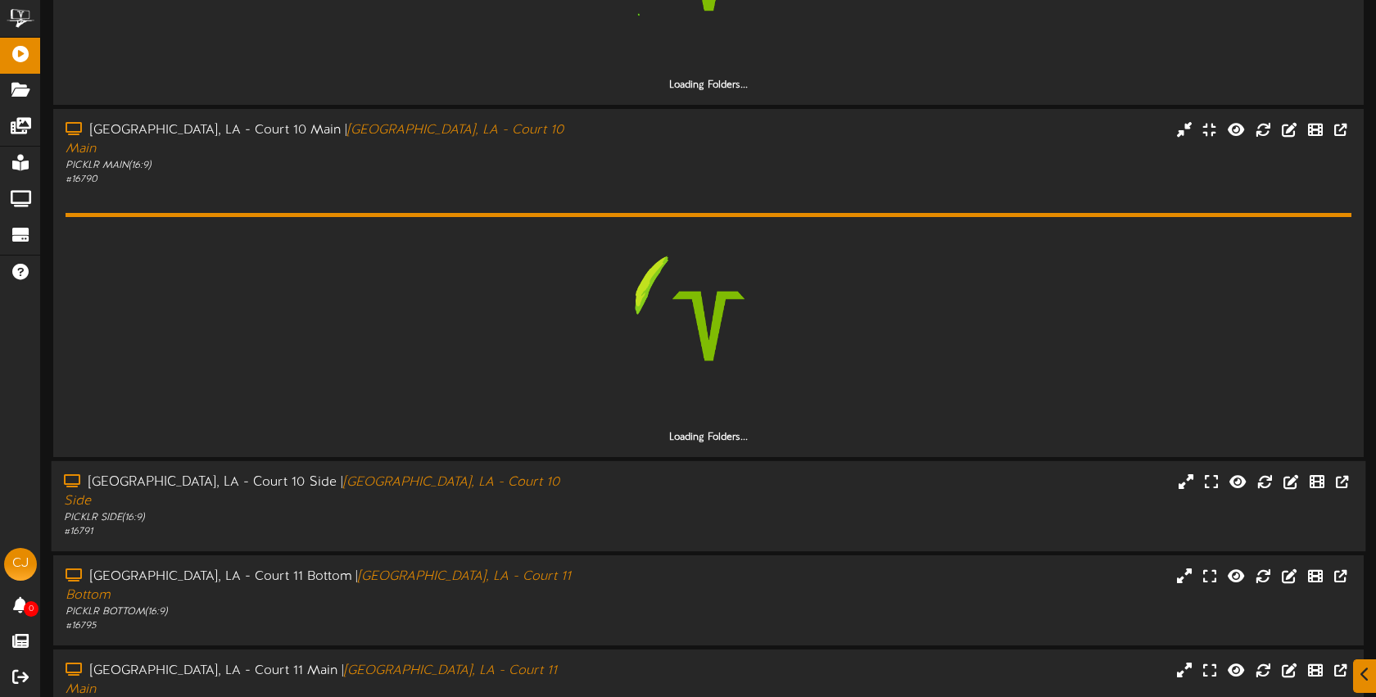
click at [626, 461] on div "[GEOGRAPHIC_DATA], LA - Court 10 Side | [GEOGRAPHIC_DATA], LA - Court 10 Side P…" at bounding box center [709, 506] width 1315 height 90
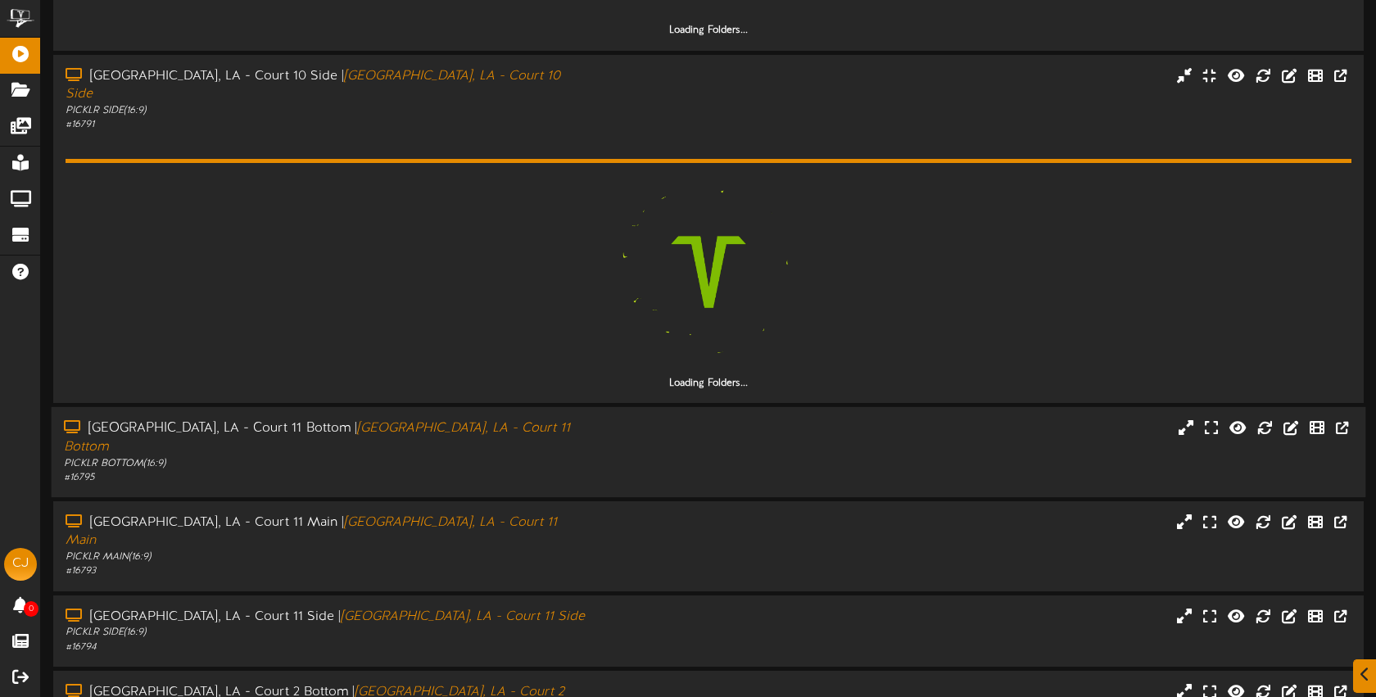
click at [658, 419] on div "[GEOGRAPHIC_DATA], LA - Court 11 Bottom | [GEOGRAPHIC_DATA], LA - Court 11 Bott…" at bounding box center [709, 452] width 1315 height 66
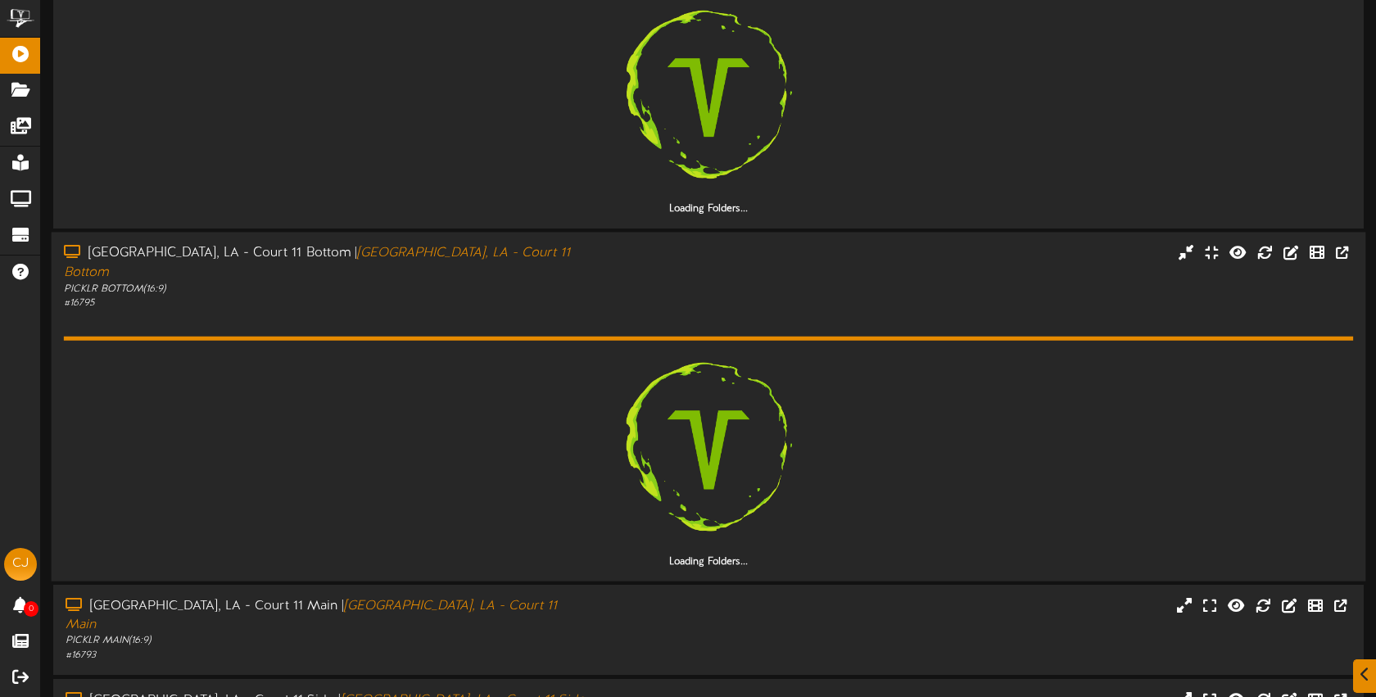
scroll to position [1820, 0]
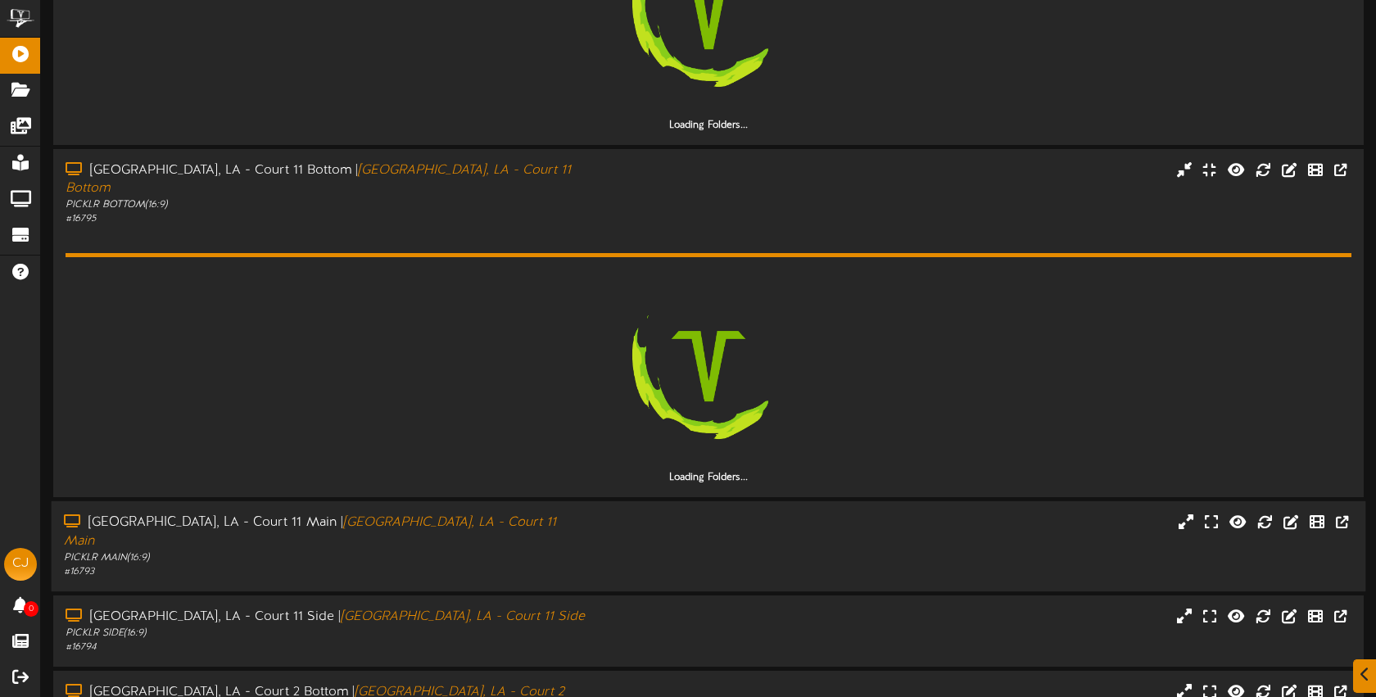
click at [664, 514] on div "[GEOGRAPHIC_DATA], LA - Court 11 Main | [GEOGRAPHIC_DATA], LA - Court 11 Main P…" at bounding box center [709, 547] width 1315 height 66
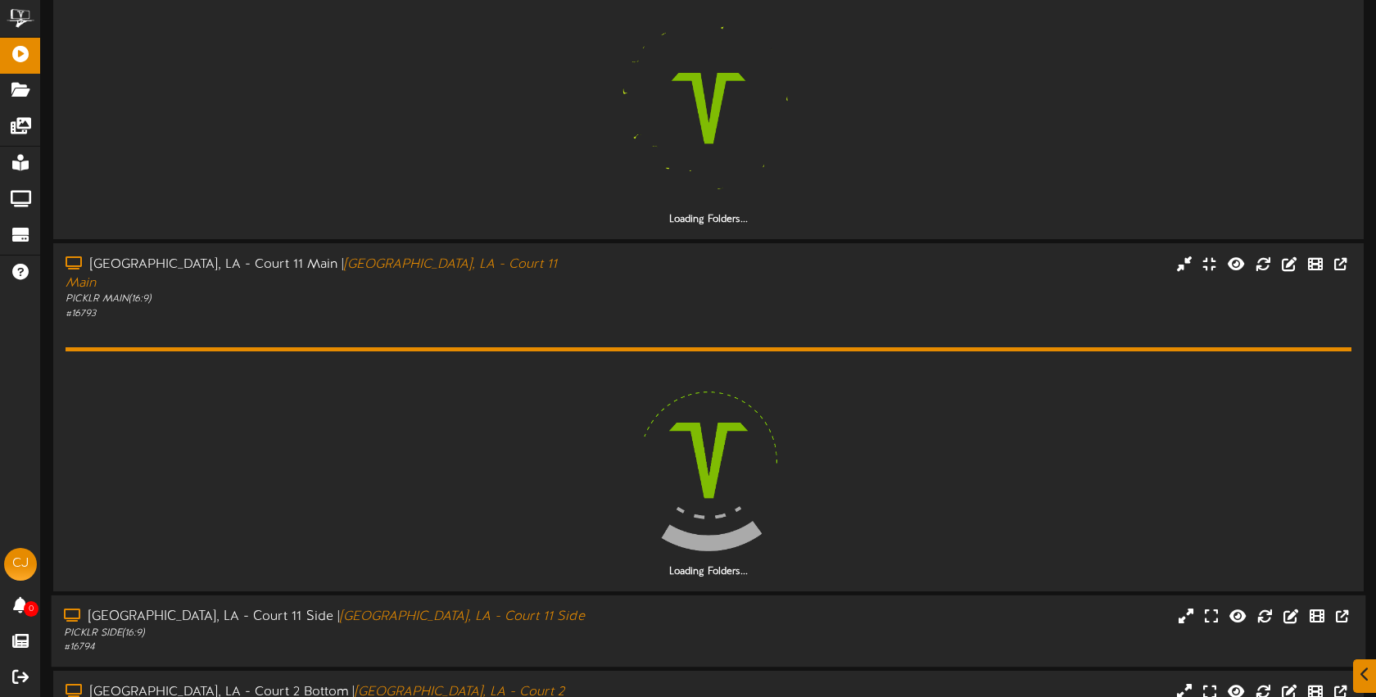
click at [647, 608] on div "[GEOGRAPHIC_DATA], LA - Court 11 Side | [GEOGRAPHIC_DATA], LA - Court 11 Side P…" at bounding box center [709, 631] width 1315 height 47
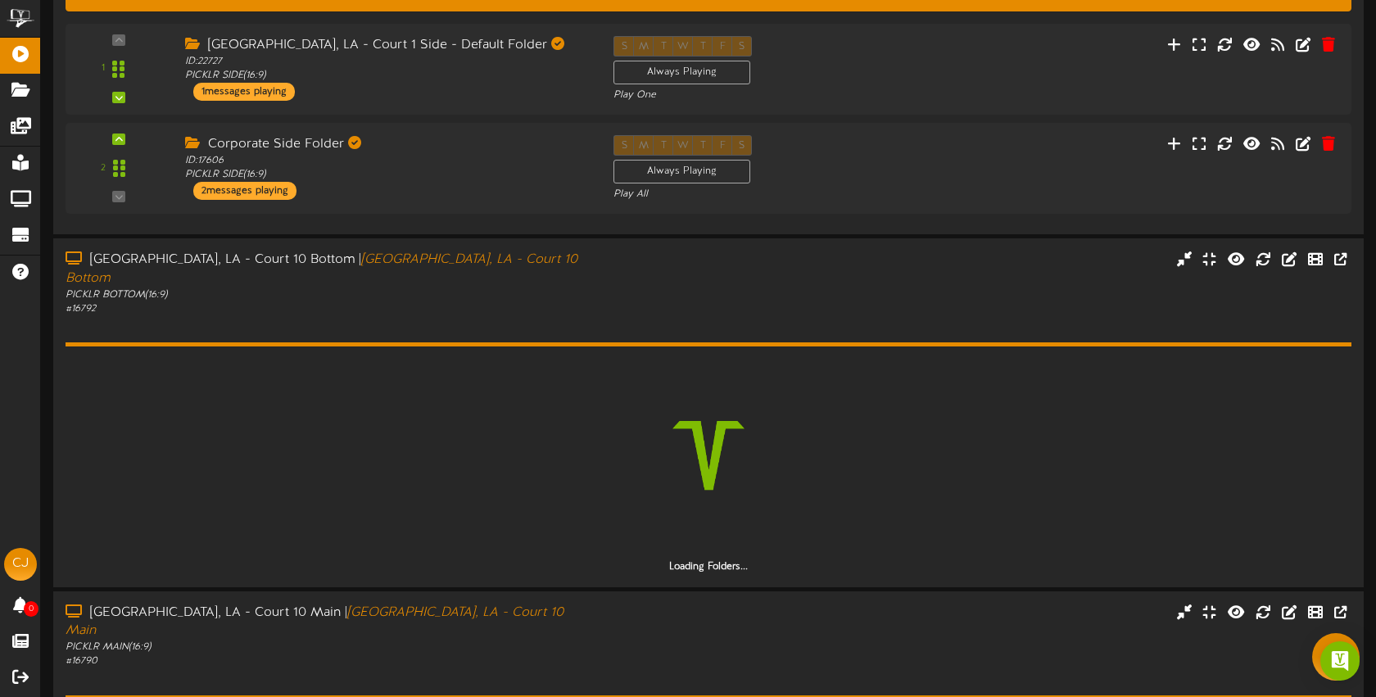
scroll to position [0, 0]
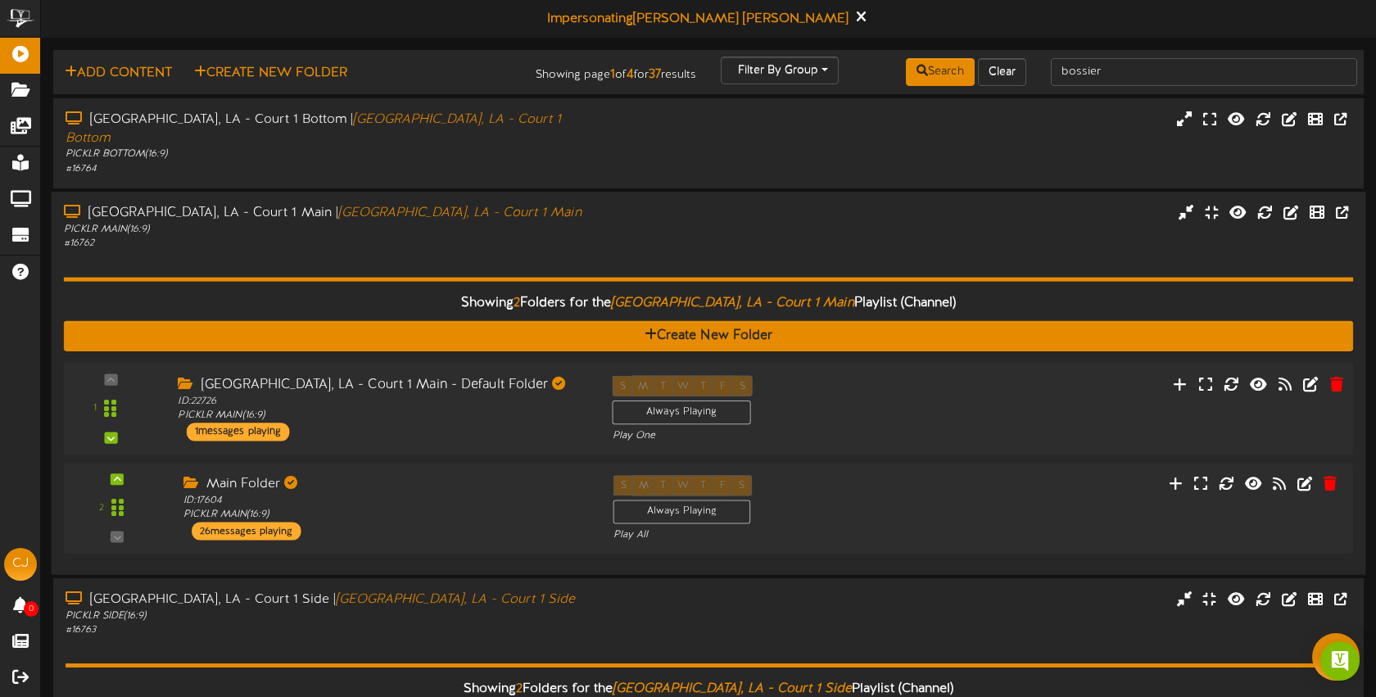
click at [817, 386] on div "S M T W T F S Always Playing Play One" at bounding box center [763, 408] width 326 height 67
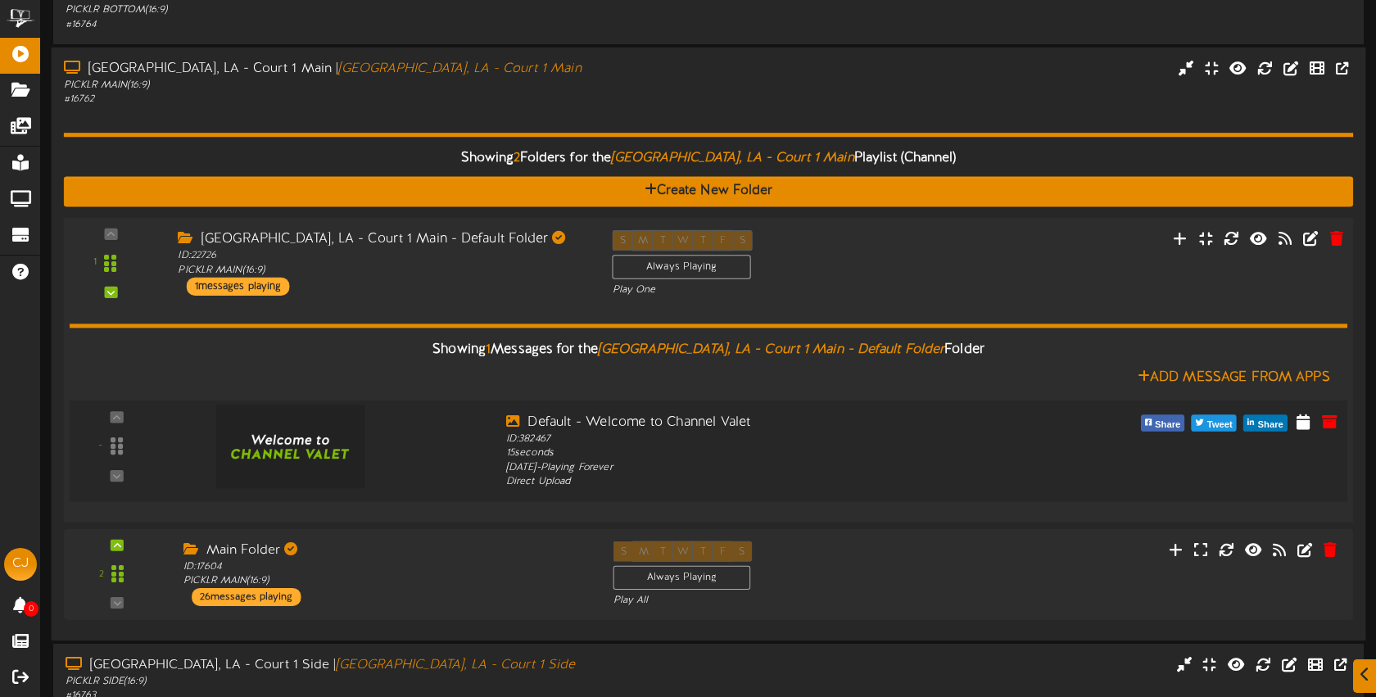
scroll to position [151, 0]
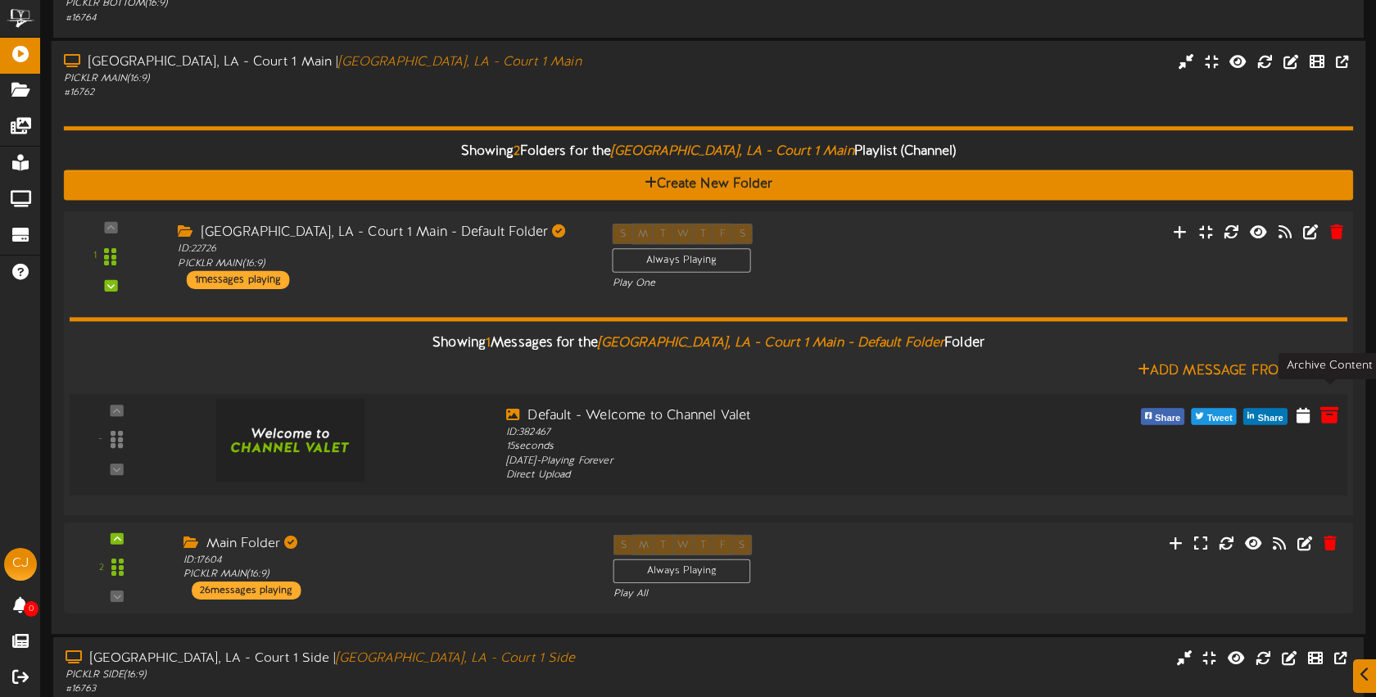
click at [1329, 405] on icon at bounding box center [1330, 414] width 18 height 18
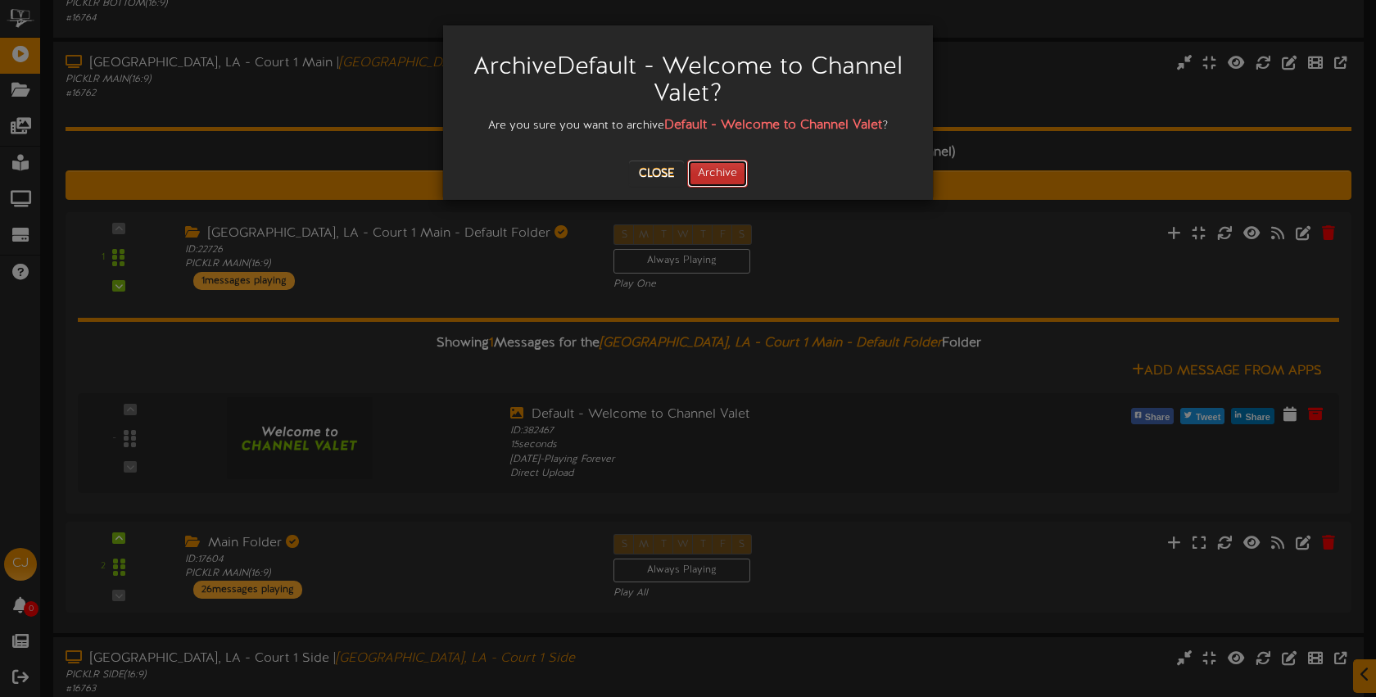
click at [702, 170] on button "Archive" at bounding box center [717, 174] width 61 height 28
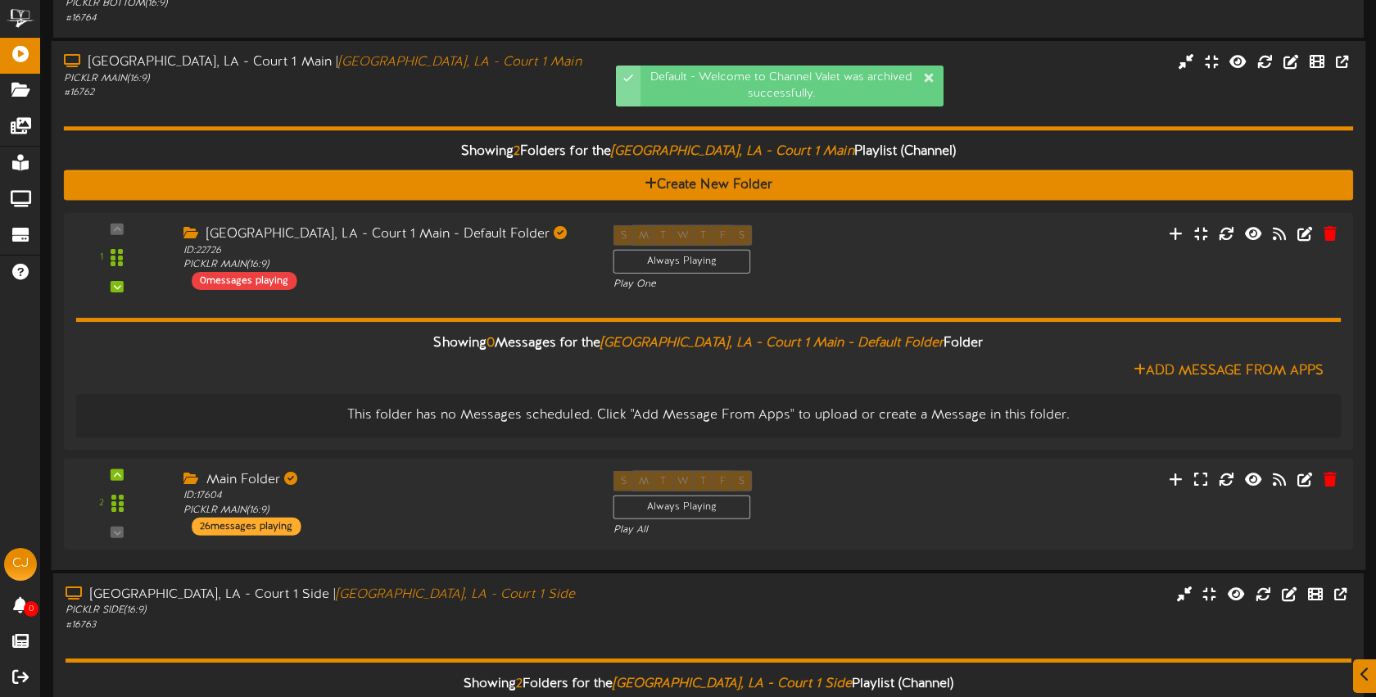
click at [526, 100] on div "Showing 2 Folders for the Bossier City, LA - Court 1 Main Playlist (Channel) Cr…" at bounding box center [709, 328] width 1290 height 457
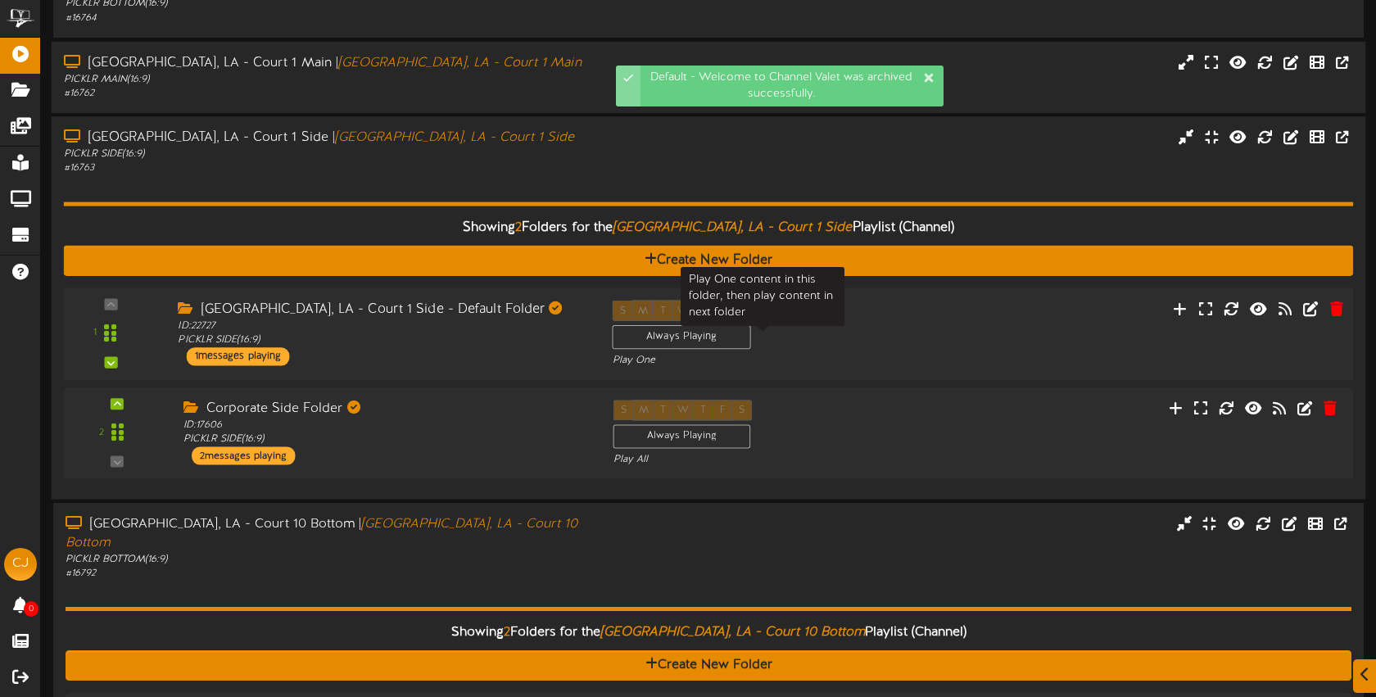
click at [904, 353] on div "Play One" at bounding box center [763, 360] width 301 height 14
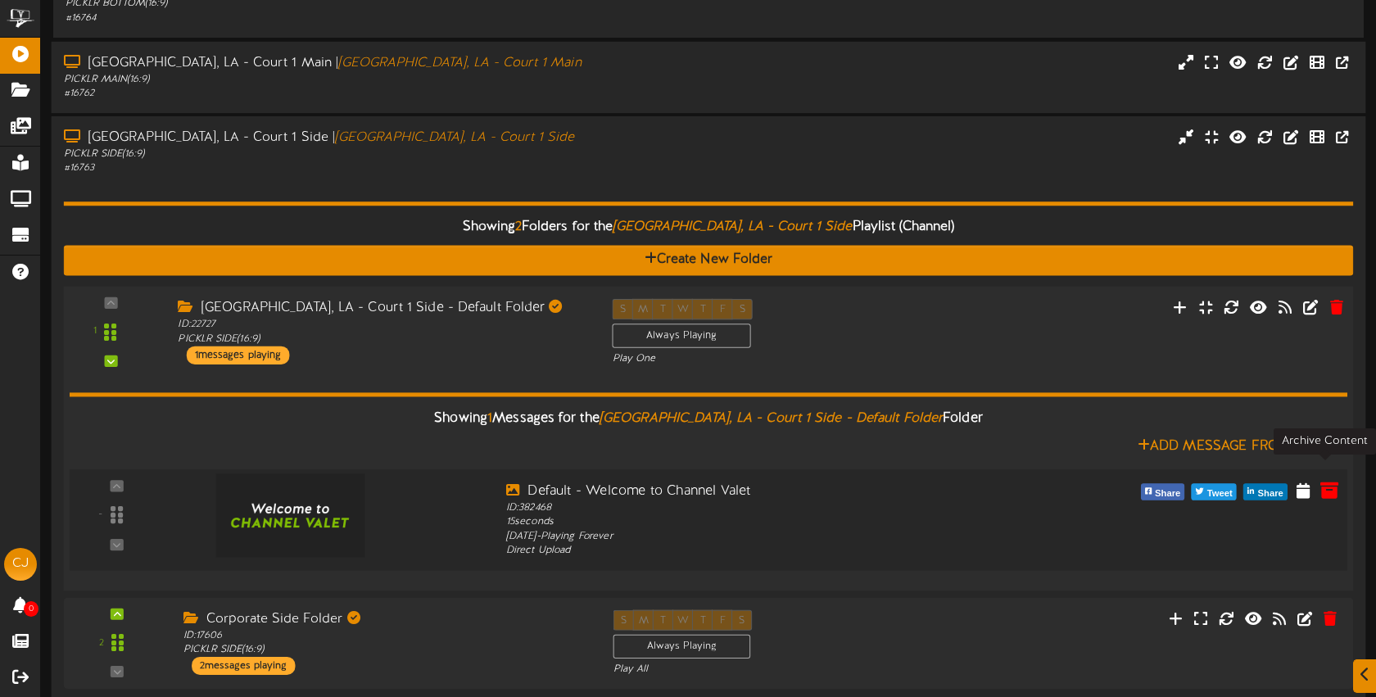
click at [1331, 480] on icon at bounding box center [1330, 489] width 18 height 18
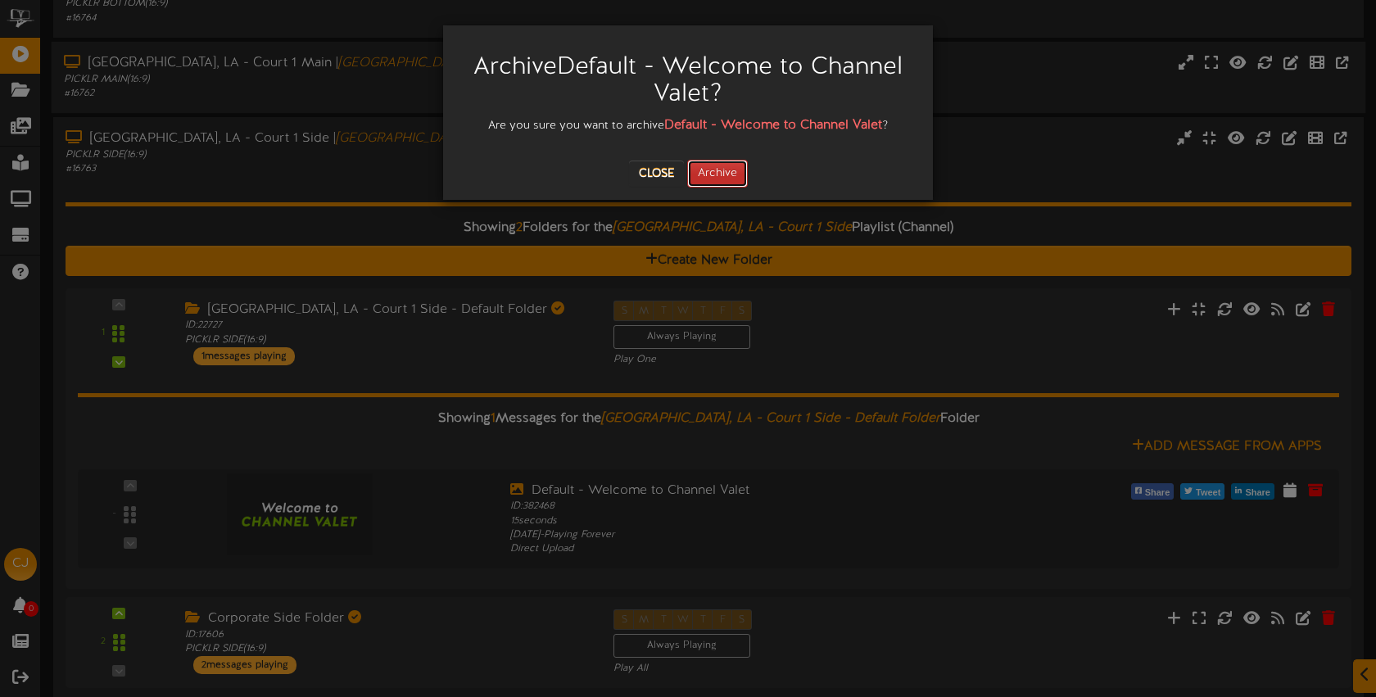
click at [723, 185] on button "Archive" at bounding box center [717, 174] width 61 height 28
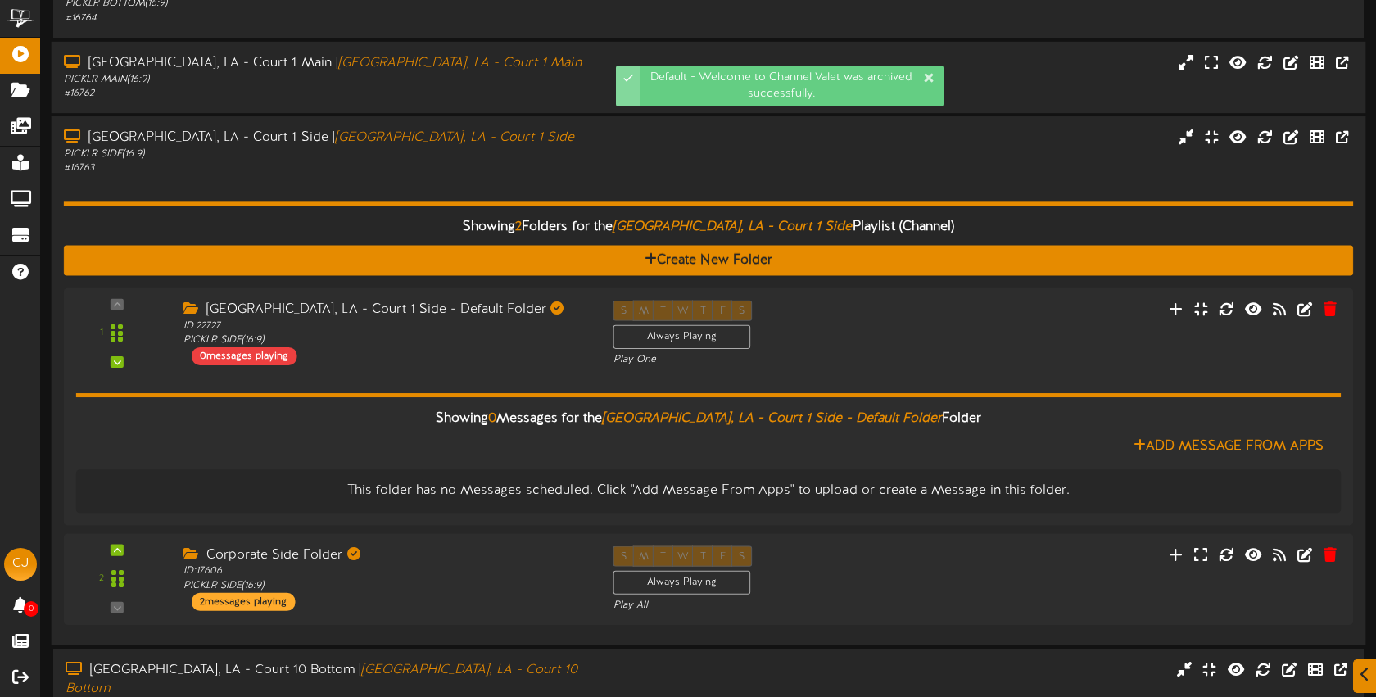
click at [466, 175] on div "Showing 2 Folders for the Bossier City, LA - Court 1 Side Playlist (Channel) Cr…" at bounding box center [709, 403] width 1290 height 457
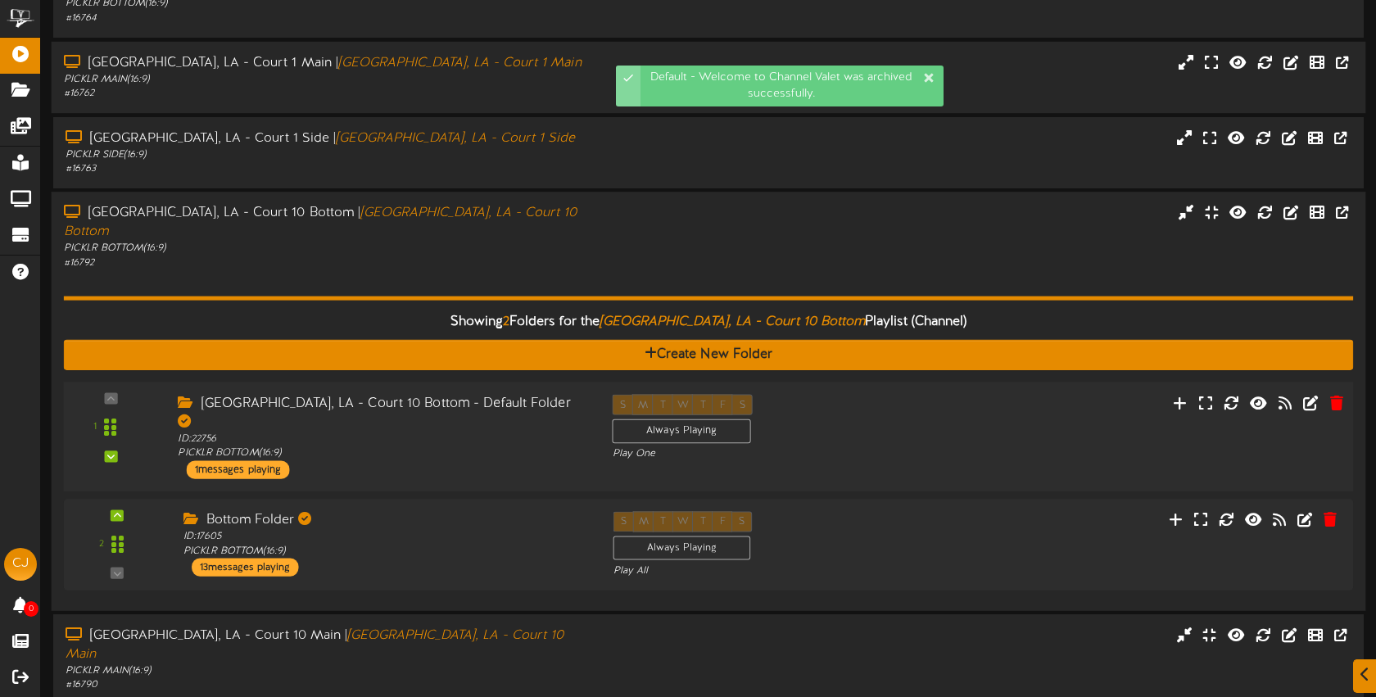
drag, startPoint x: 877, startPoint y: 386, endPoint x: 866, endPoint y: 378, distance: 13.6
click at [877, 394] on div "S M T W T F S Always Playing Play One" at bounding box center [763, 427] width 326 height 67
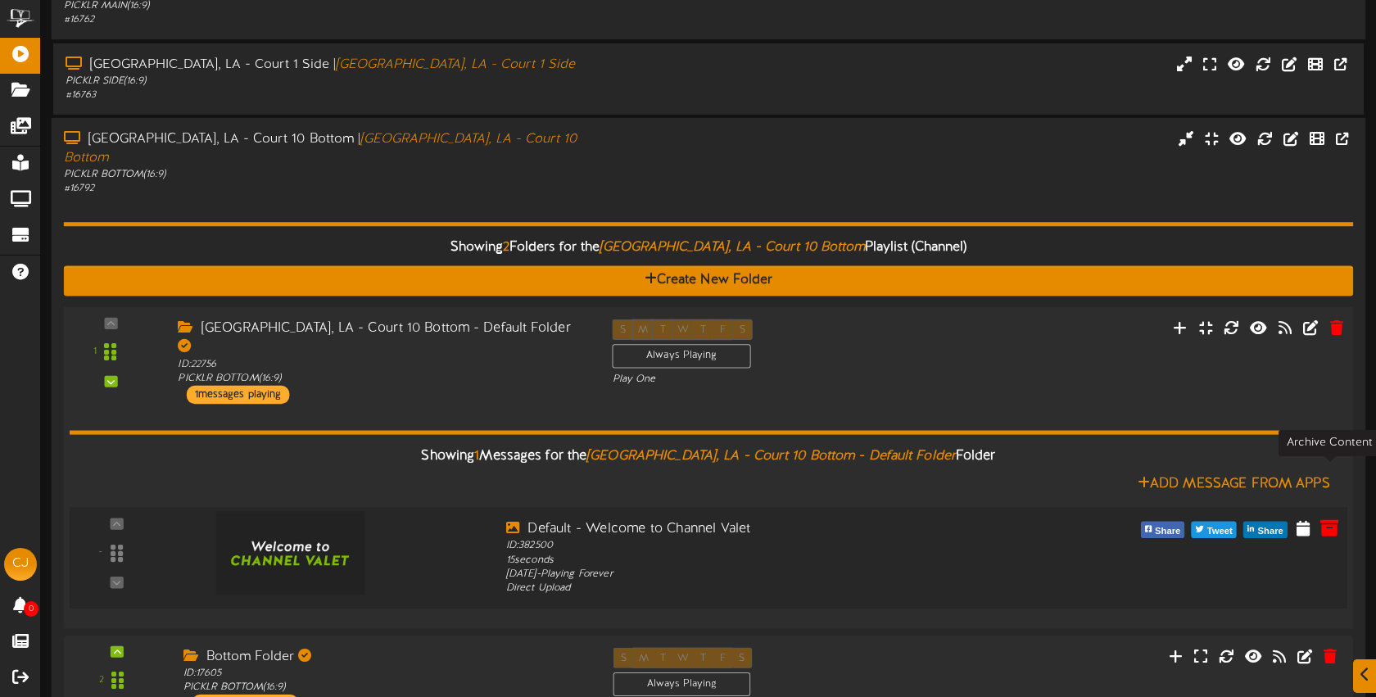
click at [1329, 518] on icon at bounding box center [1330, 527] width 18 height 18
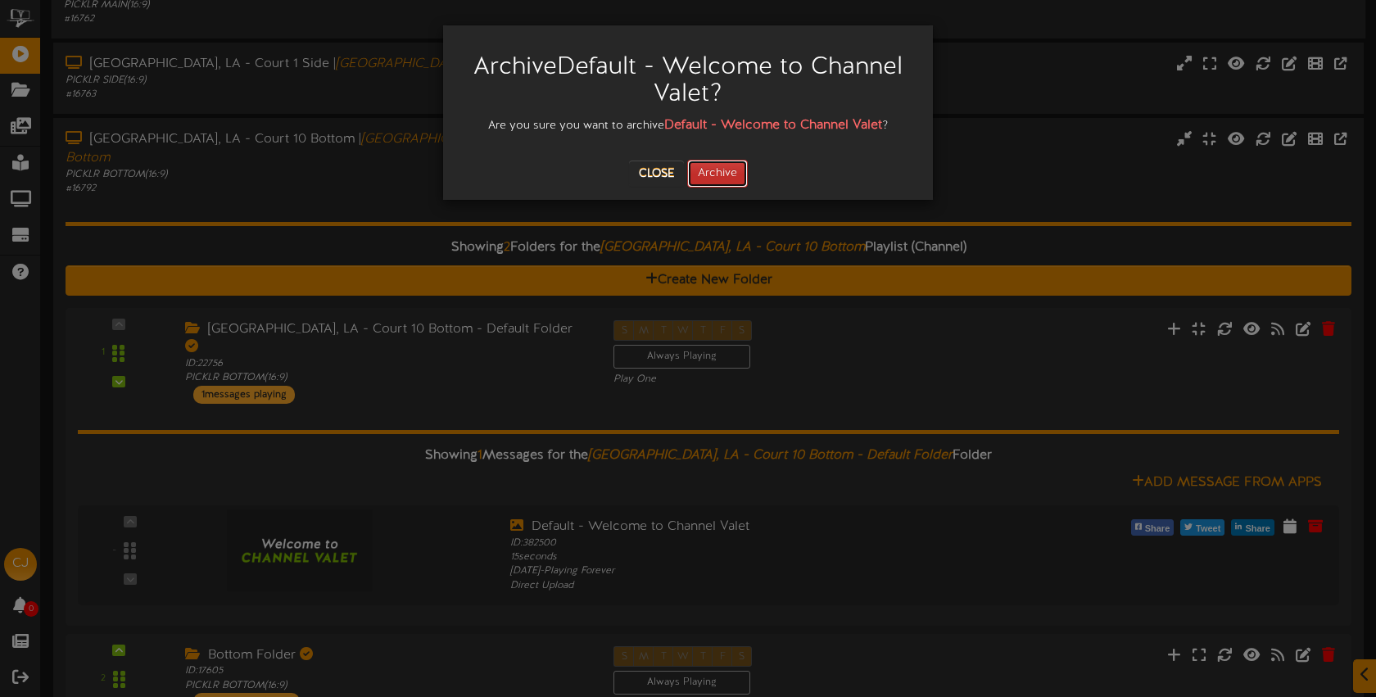
click at [726, 169] on button "Archive" at bounding box center [717, 174] width 61 height 28
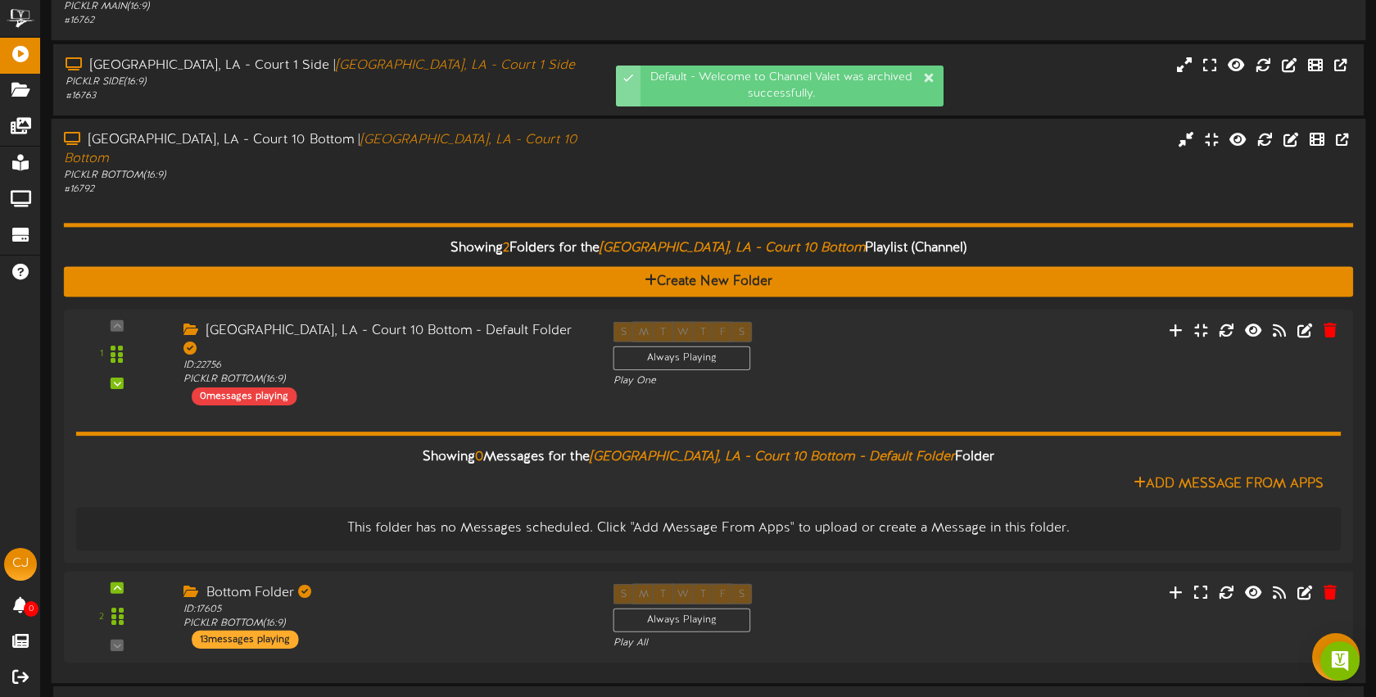
click at [531, 183] on div "# 16792" at bounding box center [325, 190] width 523 height 14
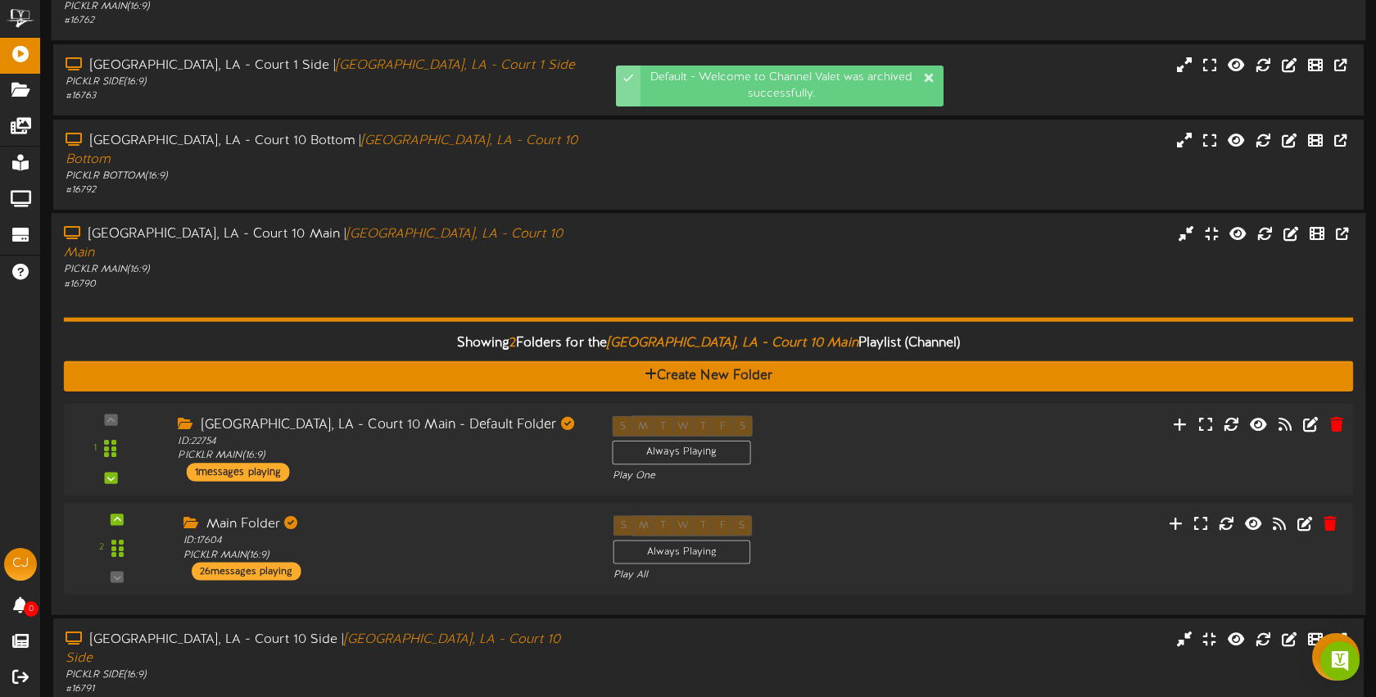
drag, startPoint x: 865, startPoint y: 390, endPoint x: 851, endPoint y: 386, distance: 14.5
click at [862, 415] on div "S M T W T F S Always Playing Play One" at bounding box center [763, 448] width 326 height 67
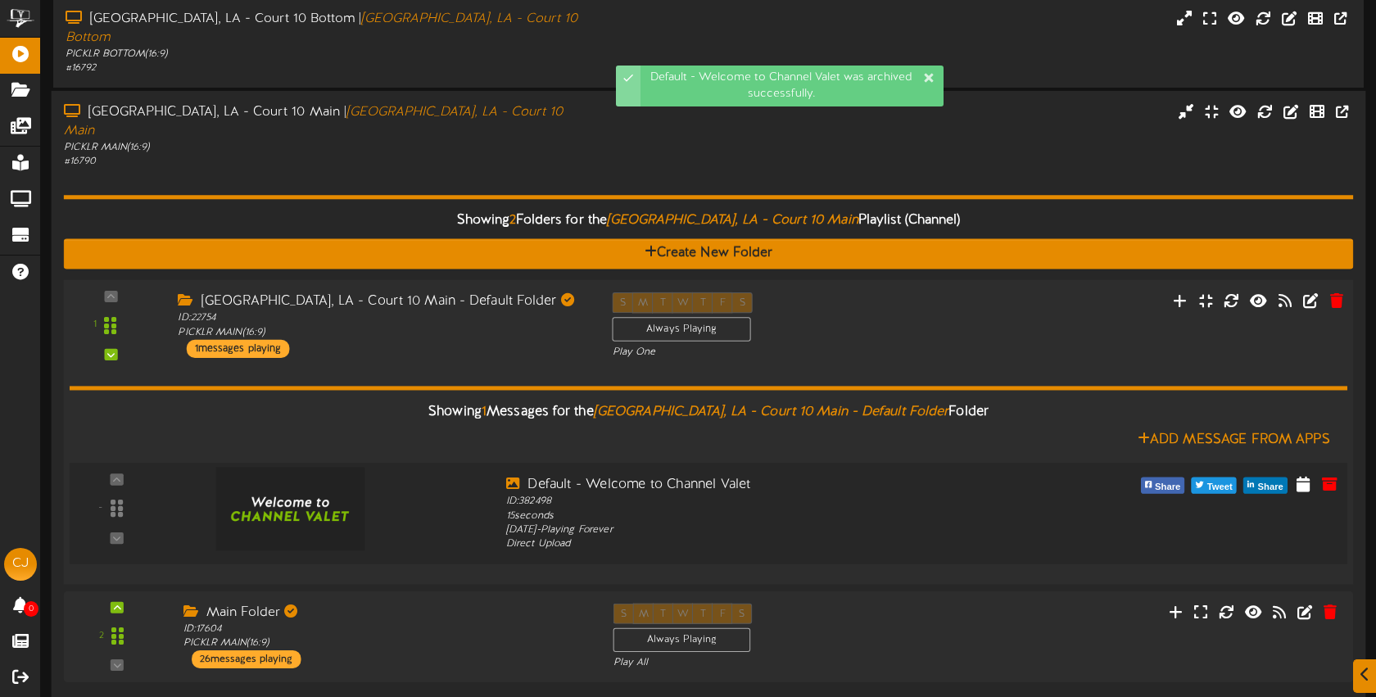
scroll to position [360, 0]
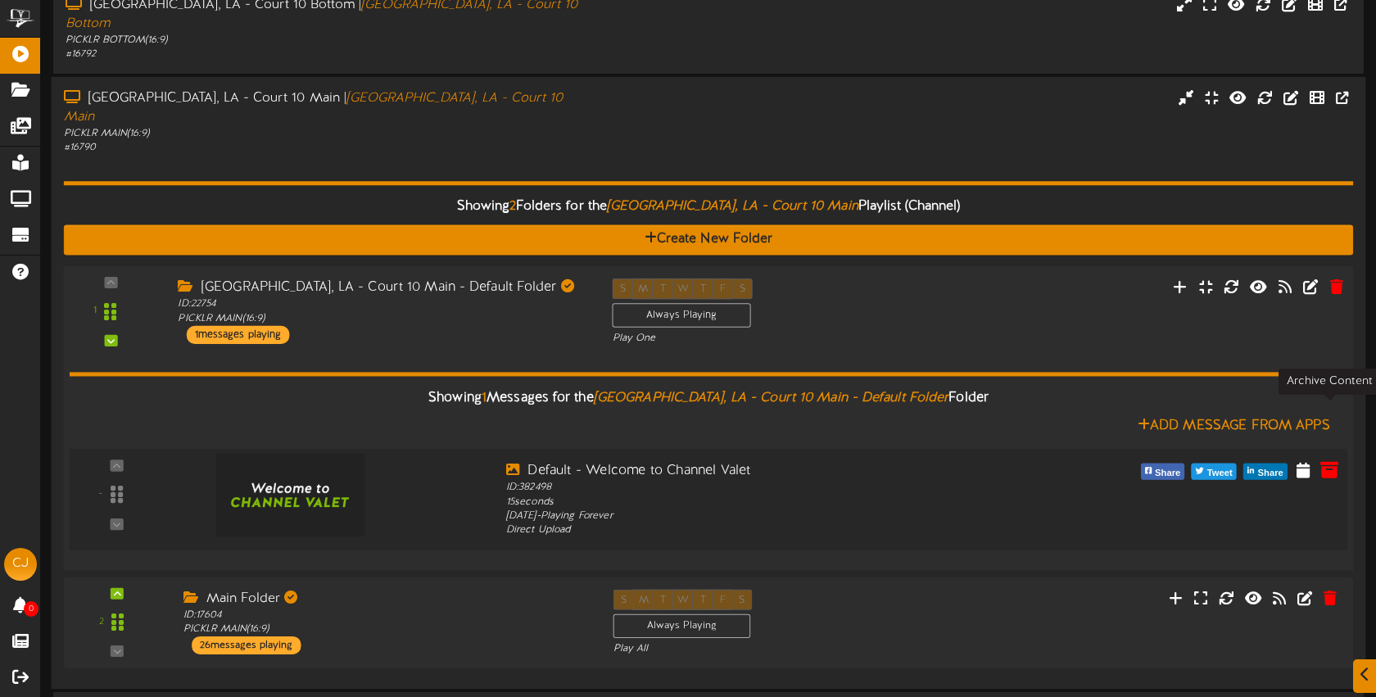
click at [1338, 460] on icon at bounding box center [1330, 469] width 18 height 18
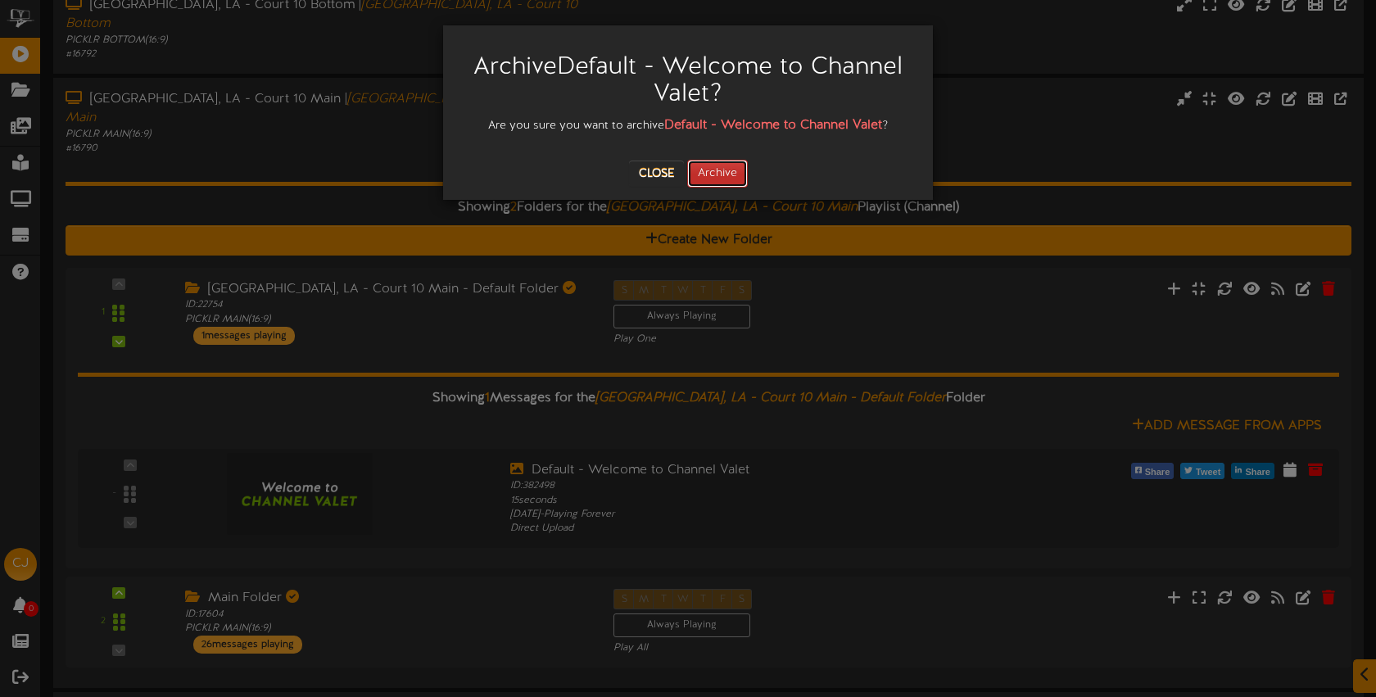
click at [732, 178] on button "Archive" at bounding box center [717, 174] width 61 height 28
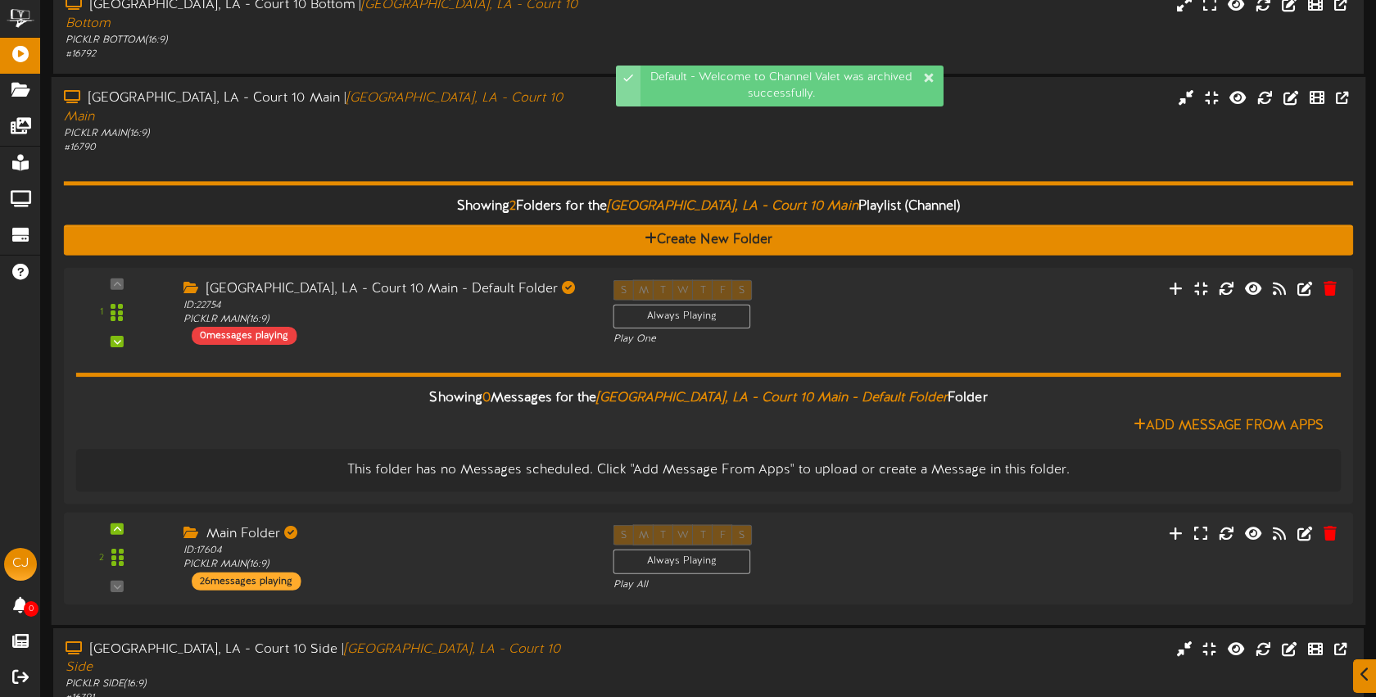
drag, startPoint x: 530, startPoint y: 92, endPoint x: 548, endPoint y: 93, distance: 18.1
click at [530, 141] on div "# 16790" at bounding box center [325, 148] width 523 height 14
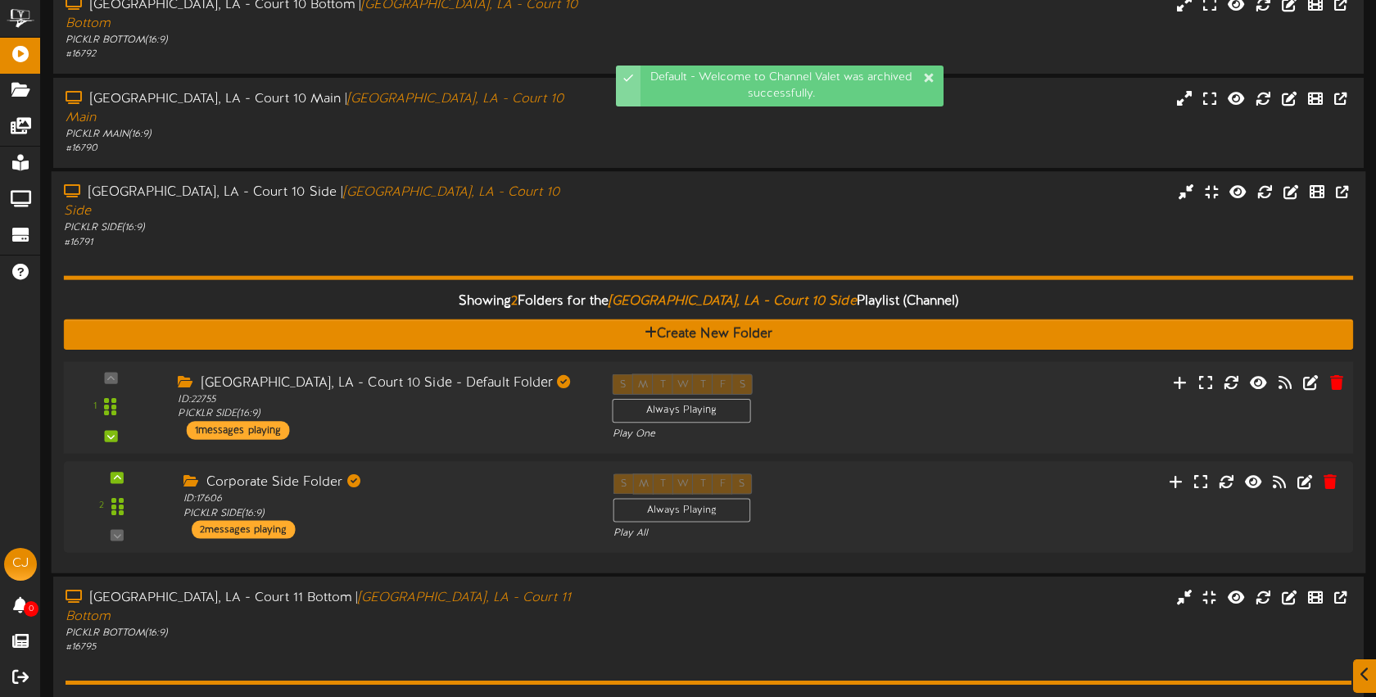
click at [926, 374] on div "1 ID:" at bounding box center [708, 407] width 1302 height 67
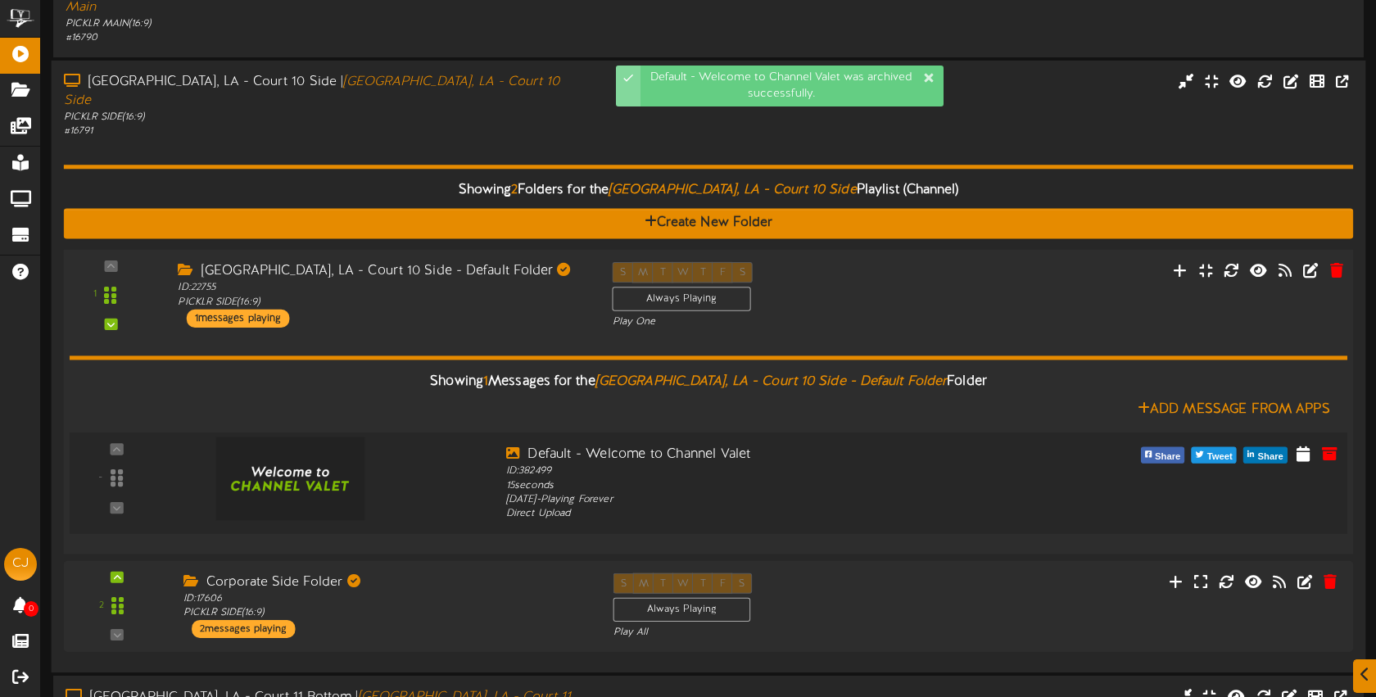
scroll to position [495, 0]
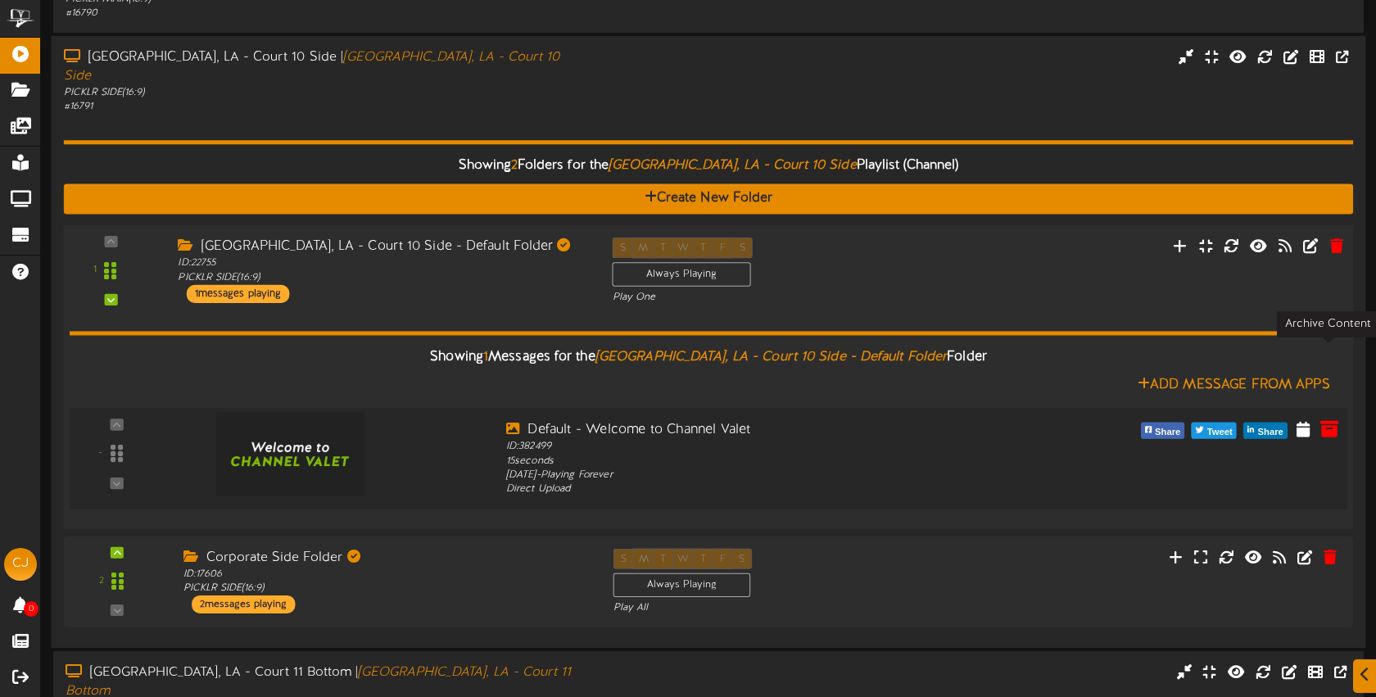
click at [1335, 419] on icon at bounding box center [1330, 428] width 18 height 18
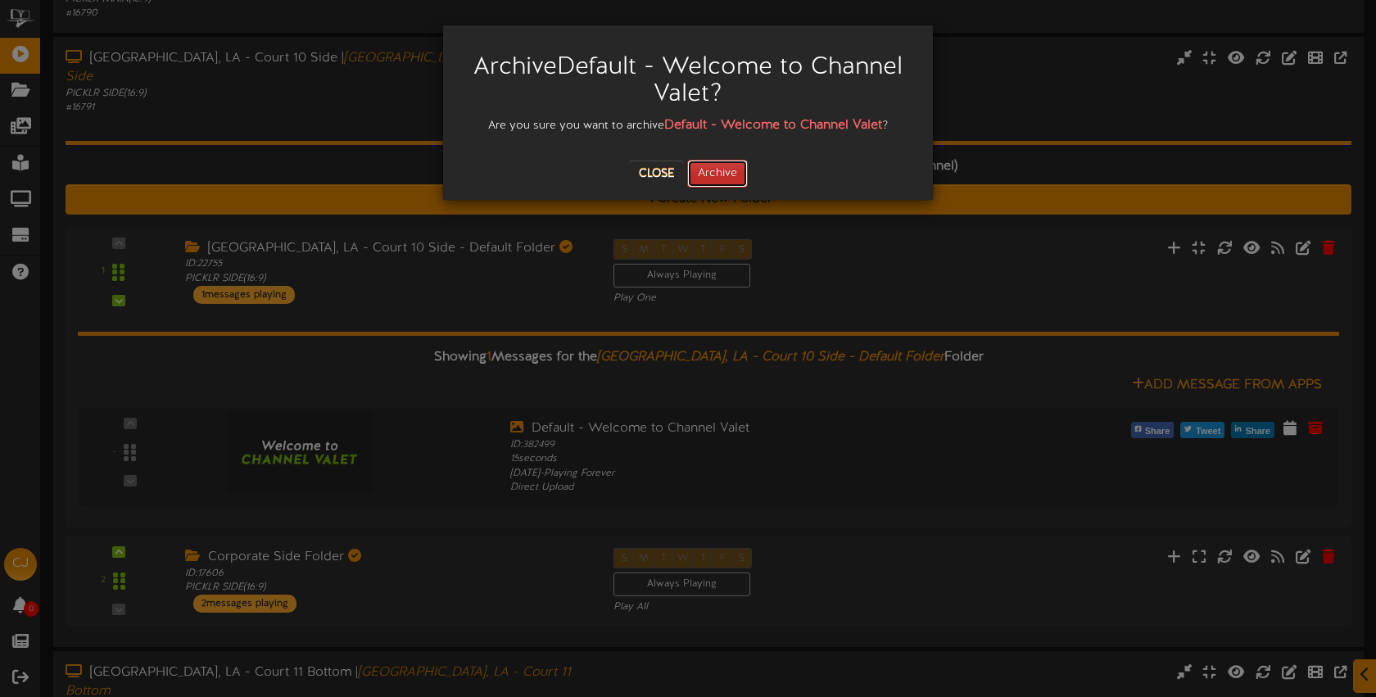
click at [733, 170] on button "Archive" at bounding box center [717, 174] width 61 height 28
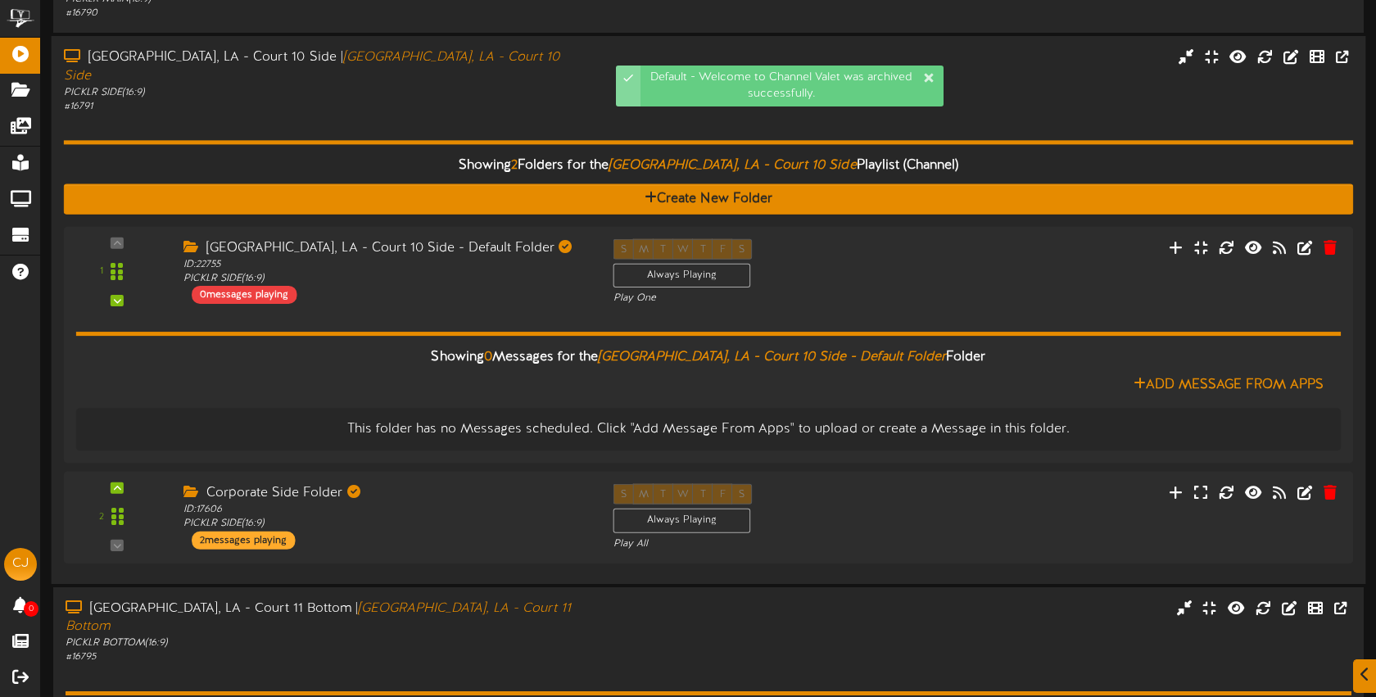
click at [499, 114] on div "Showing 2 Folders for the Bossier City, LA - Court 10 Side Playlist (Channel) C…" at bounding box center [709, 342] width 1290 height 457
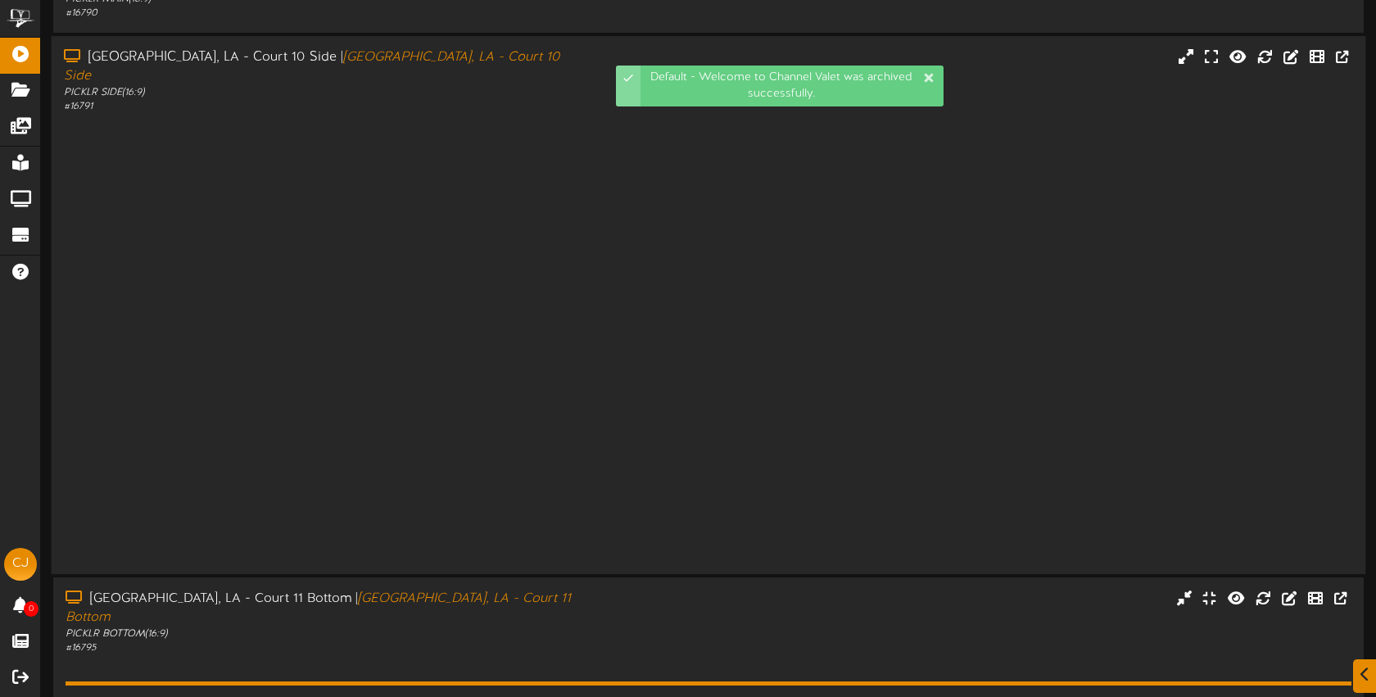
scroll to position [496, 0]
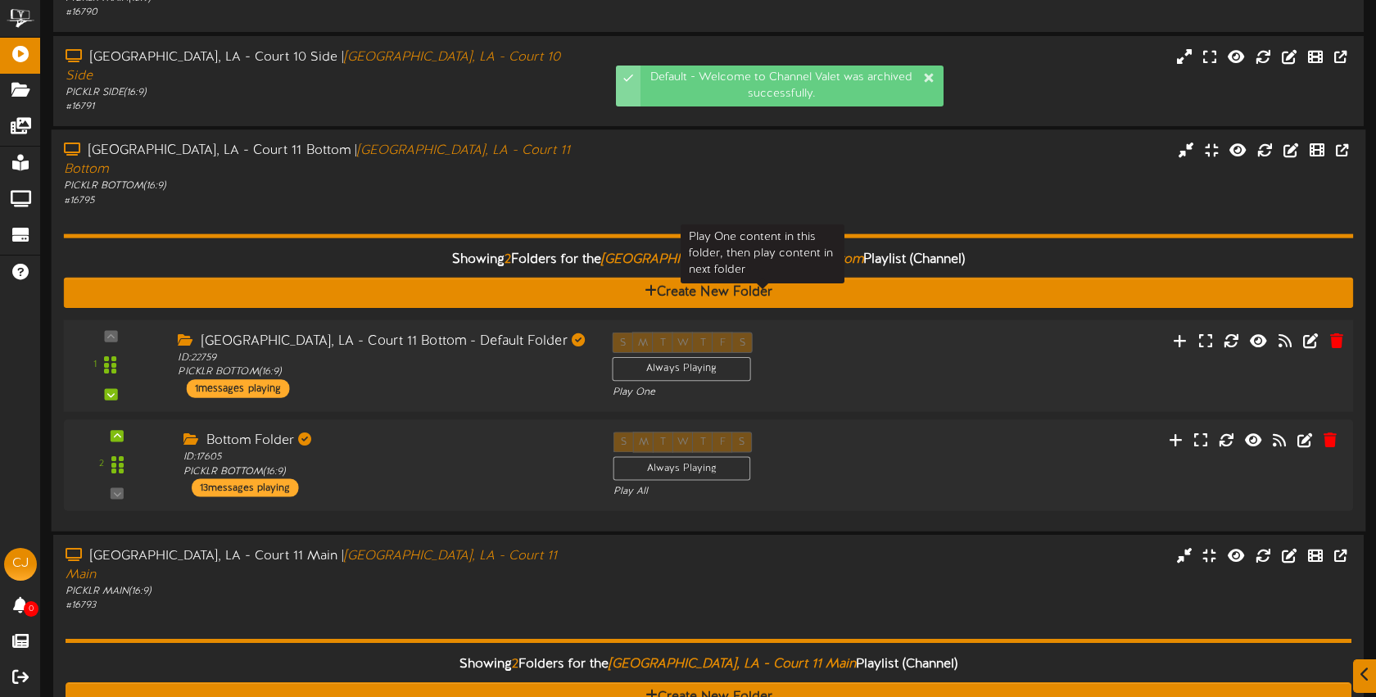
click at [874, 385] on div "Play One" at bounding box center [763, 392] width 301 height 14
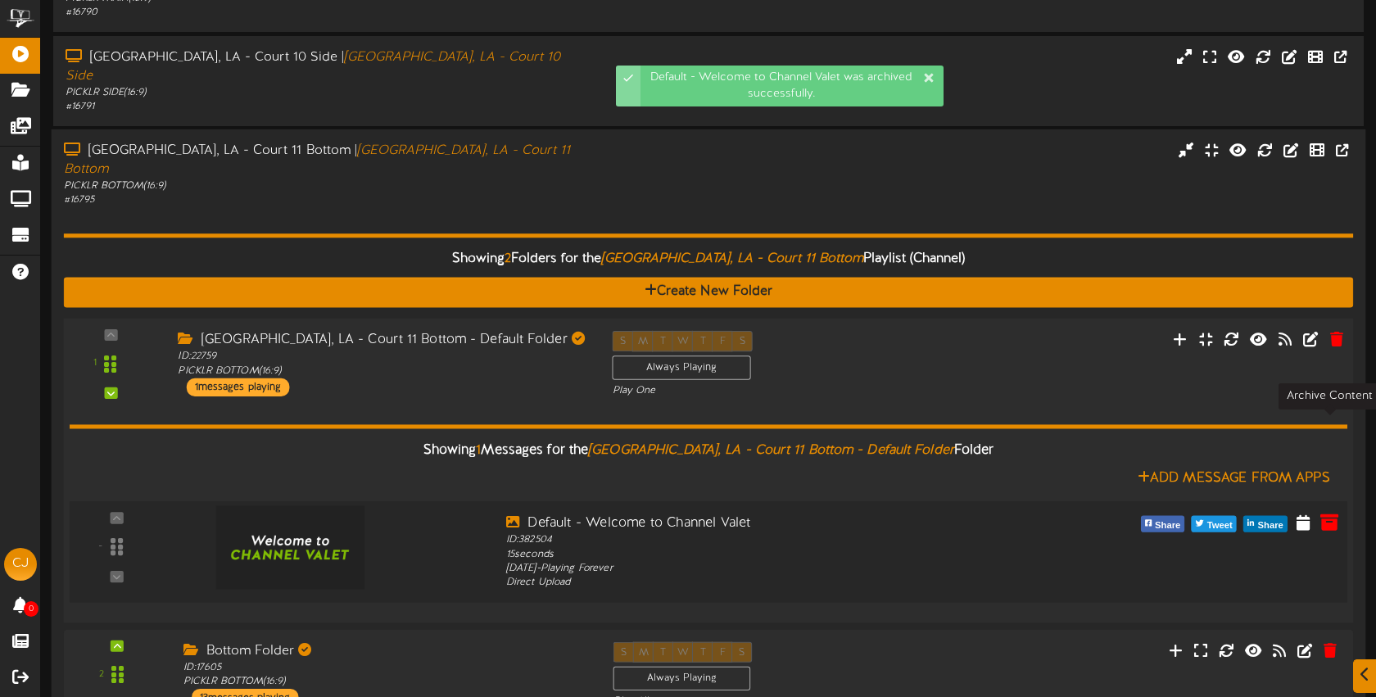
click at [1327, 512] on icon at bounding box center [1330, 521] width 18 height 18
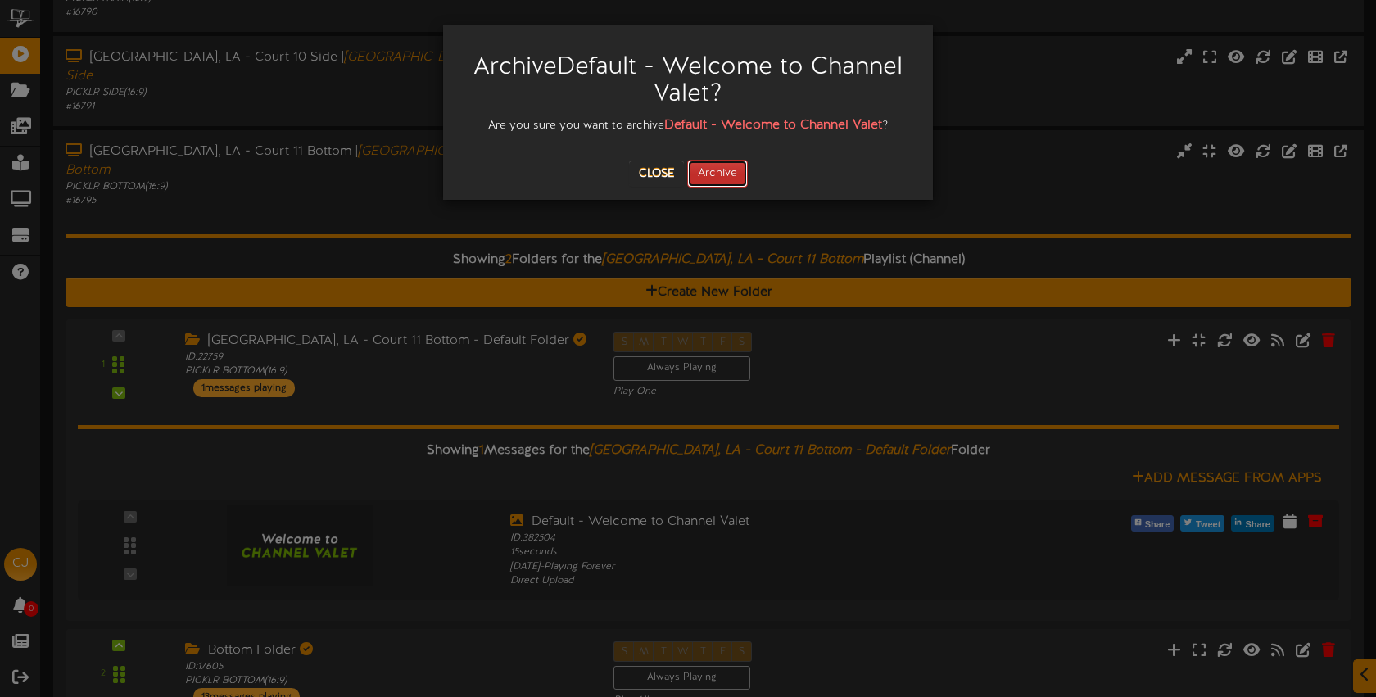
click at [720, 164] on button "Archive" at bounding box center [717, 174] width 61 height 28
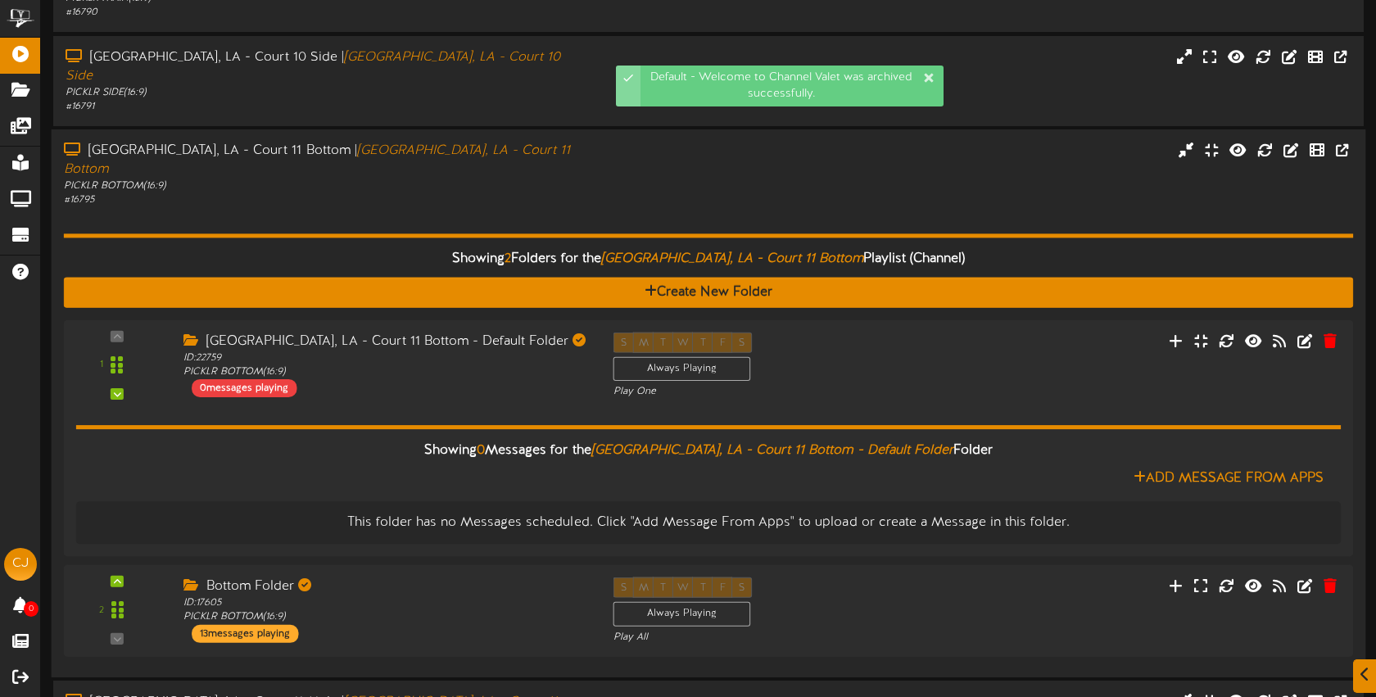
click at [508, 207] on div "Showing 2 Folders for the Bossier City, LA - Court 11 Bottom Playlist (Channel)…" at bounding box center [709, 435] width 1290 height 457
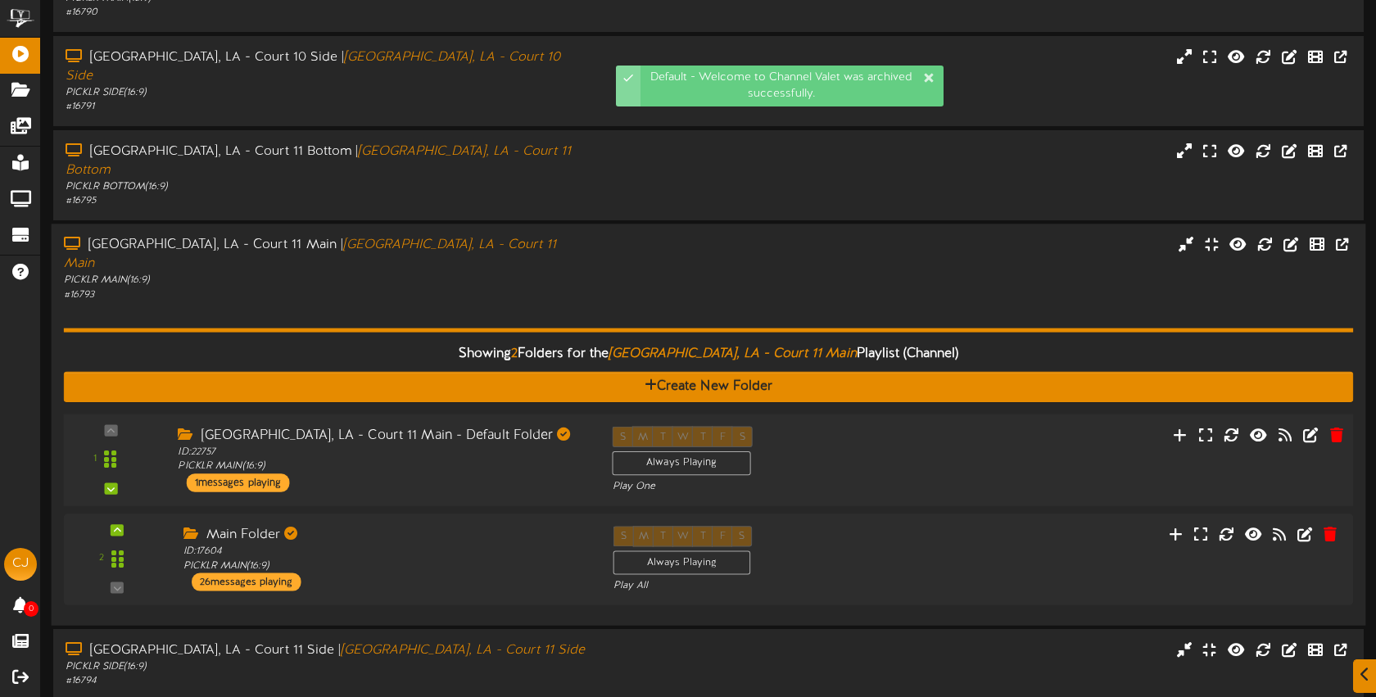
click at [1086, 426] on div "1 ID:" at bounding box center [708, 459] width 1302 height 67
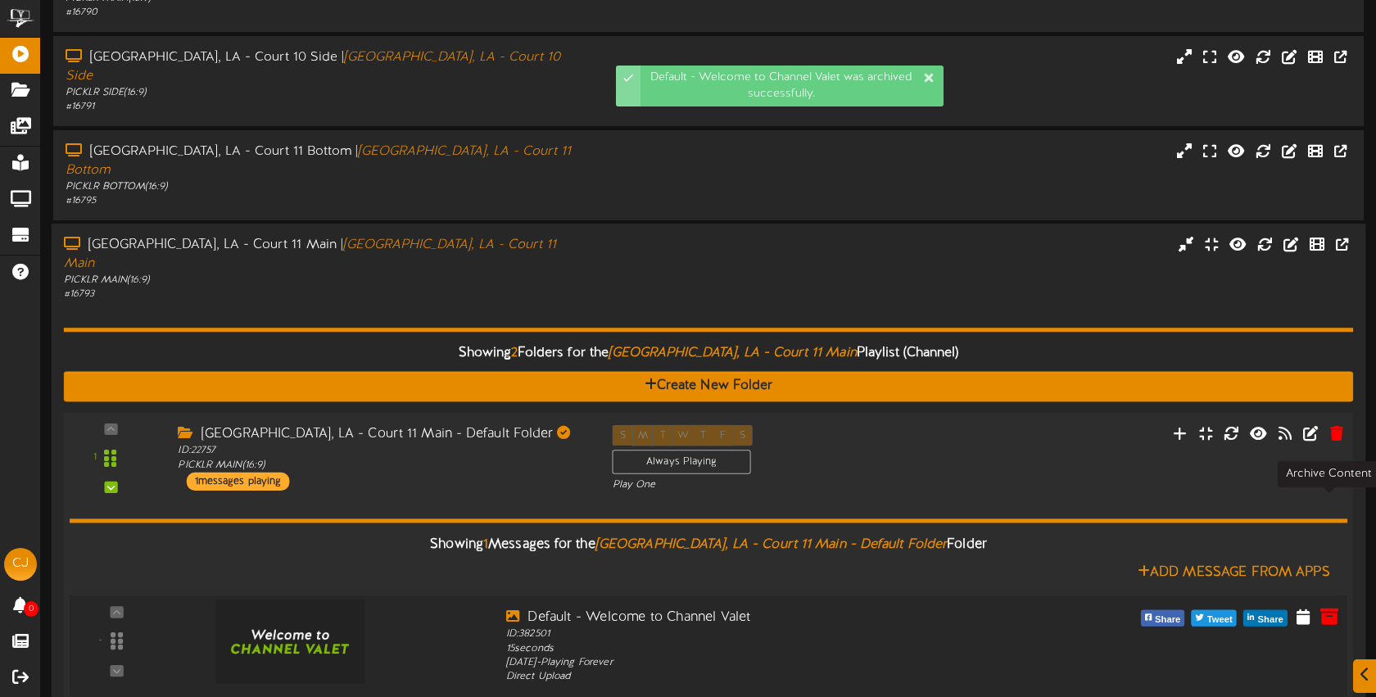
click at [1326, 606] on icon at bounding box center [1330, 615] width 18 height 18
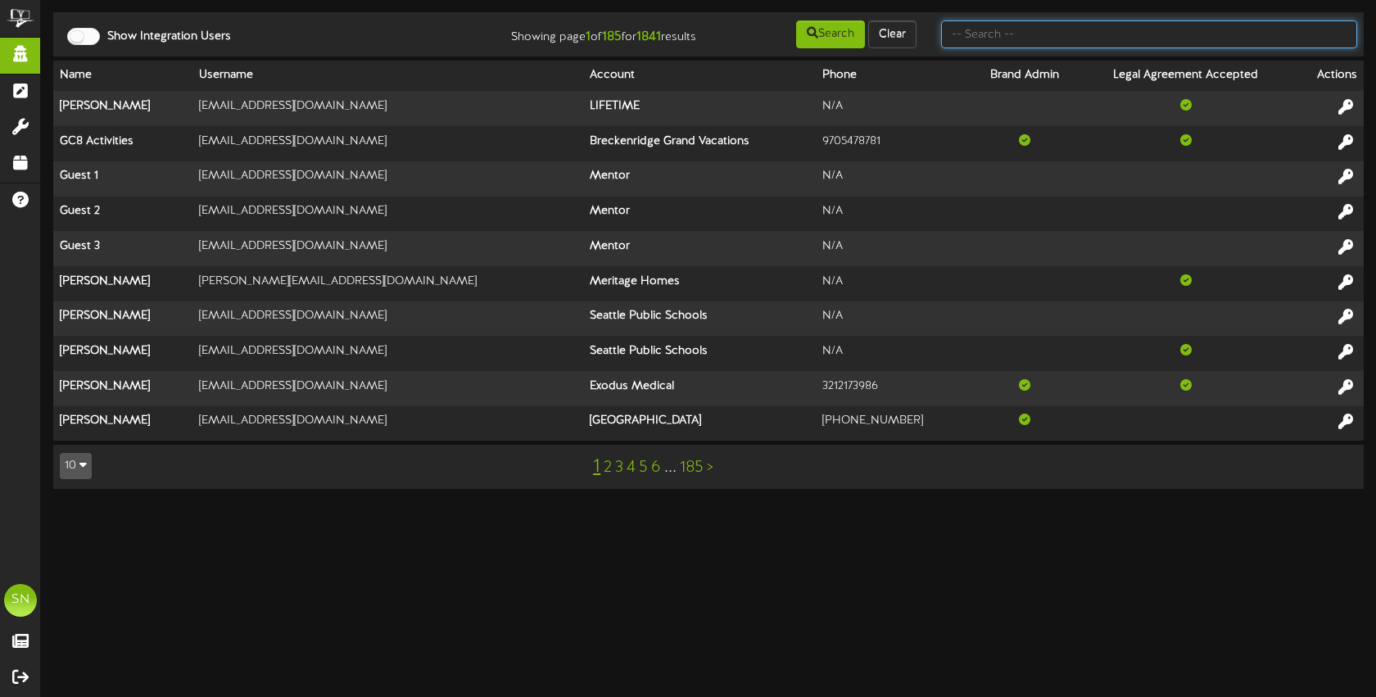
click at [978, 43] on input "text" at bounding box center [1149, 34] width 416 height 28
type input "the picklr"
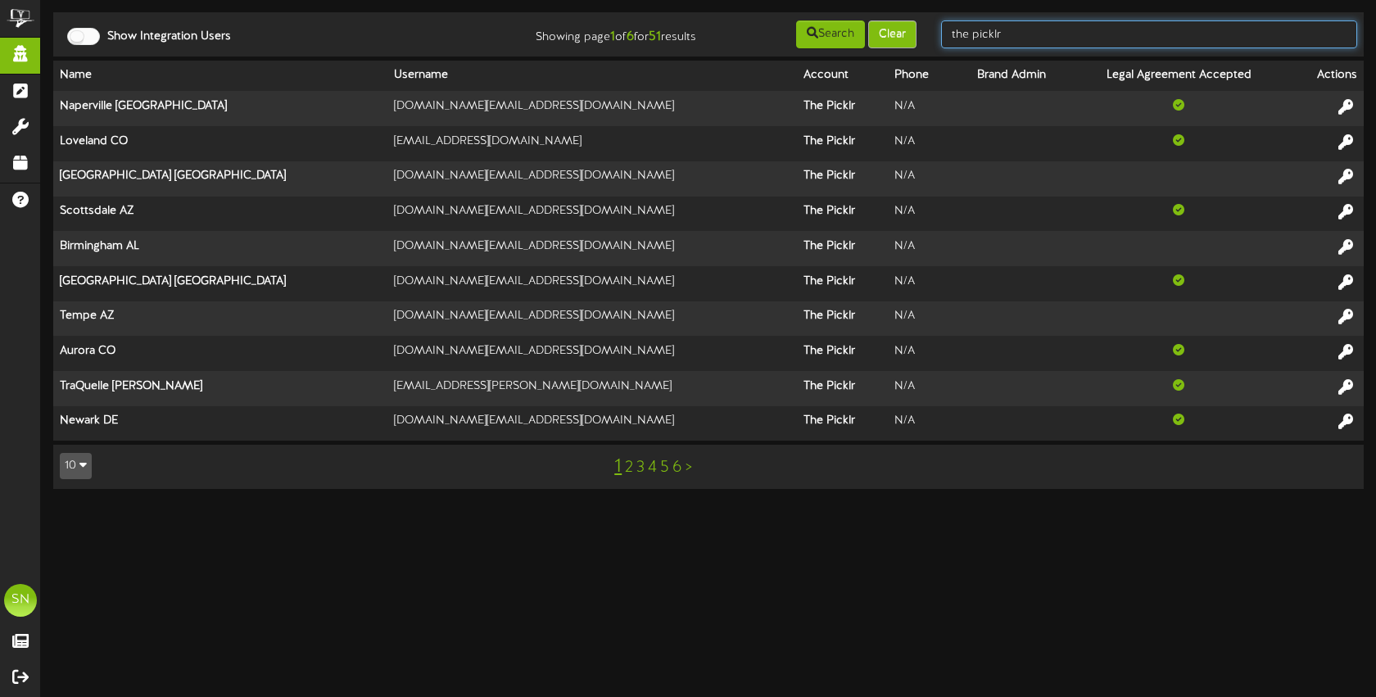
drag, startPoint x: 1063, startPoint y: 41, endPoint x: 914, endPoint y: 25, distance: 149.9
click at [914, 25] on div "Show Integration Users Showing page 1 of 6 for 51 results Search Clear the pick…" at bounding box center [709, 34] width 1322 height 31
type input "[PERSON_NAME]"
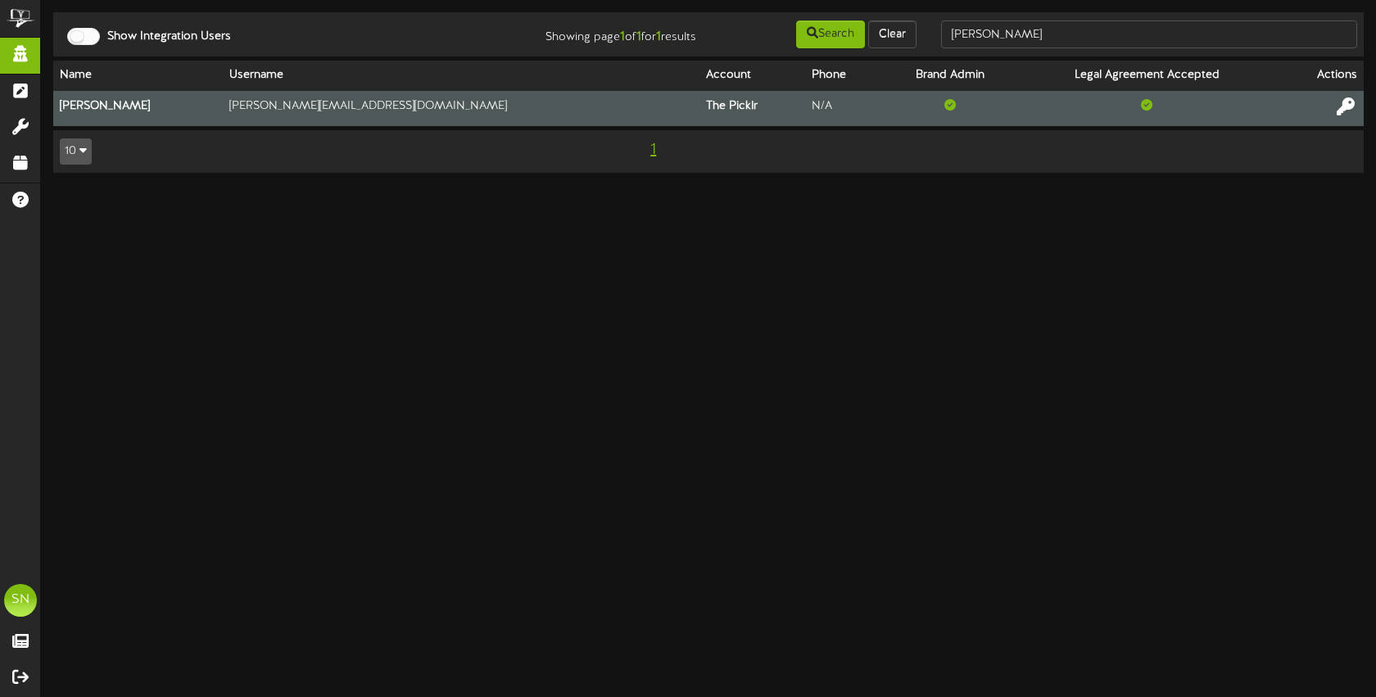
click at [1343, 107] on icon at bounding box center [1346, 106] width 18 height 18
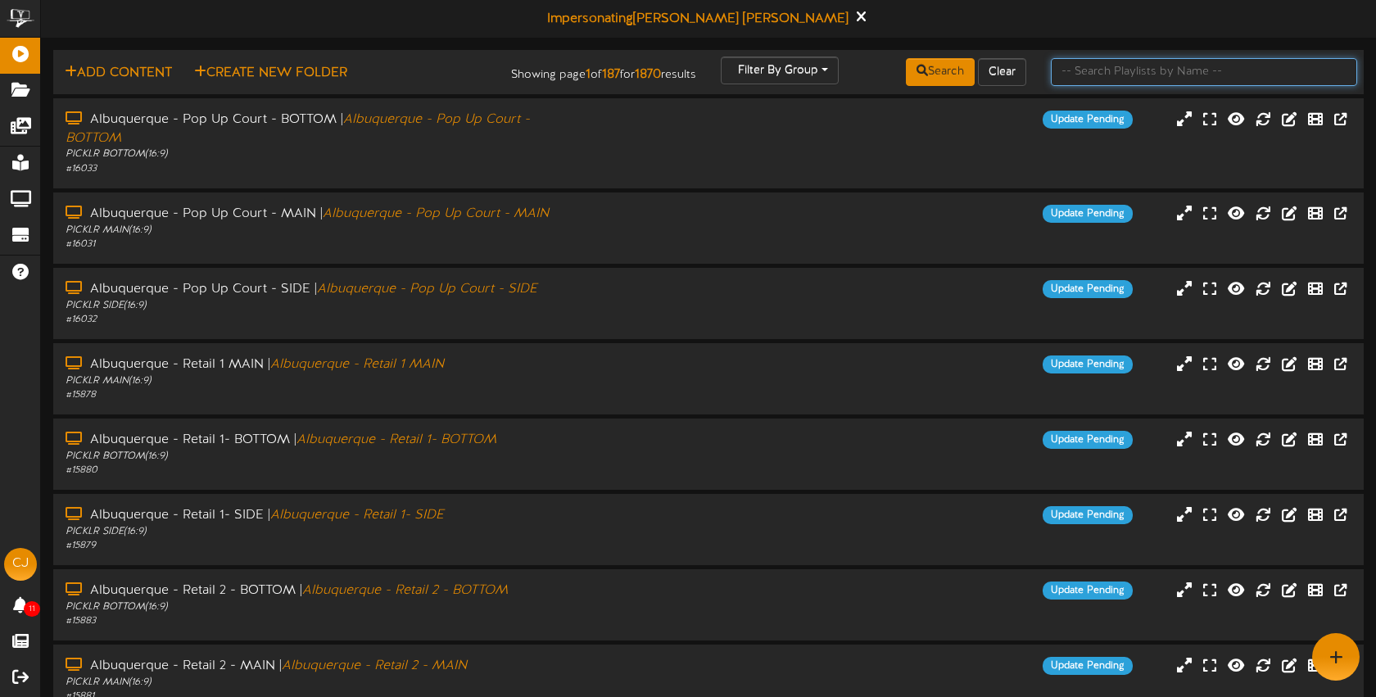
click at [1109, 76] on input "text" at bounding box center [1204, 72] width 306 height 28
type input "bossier"
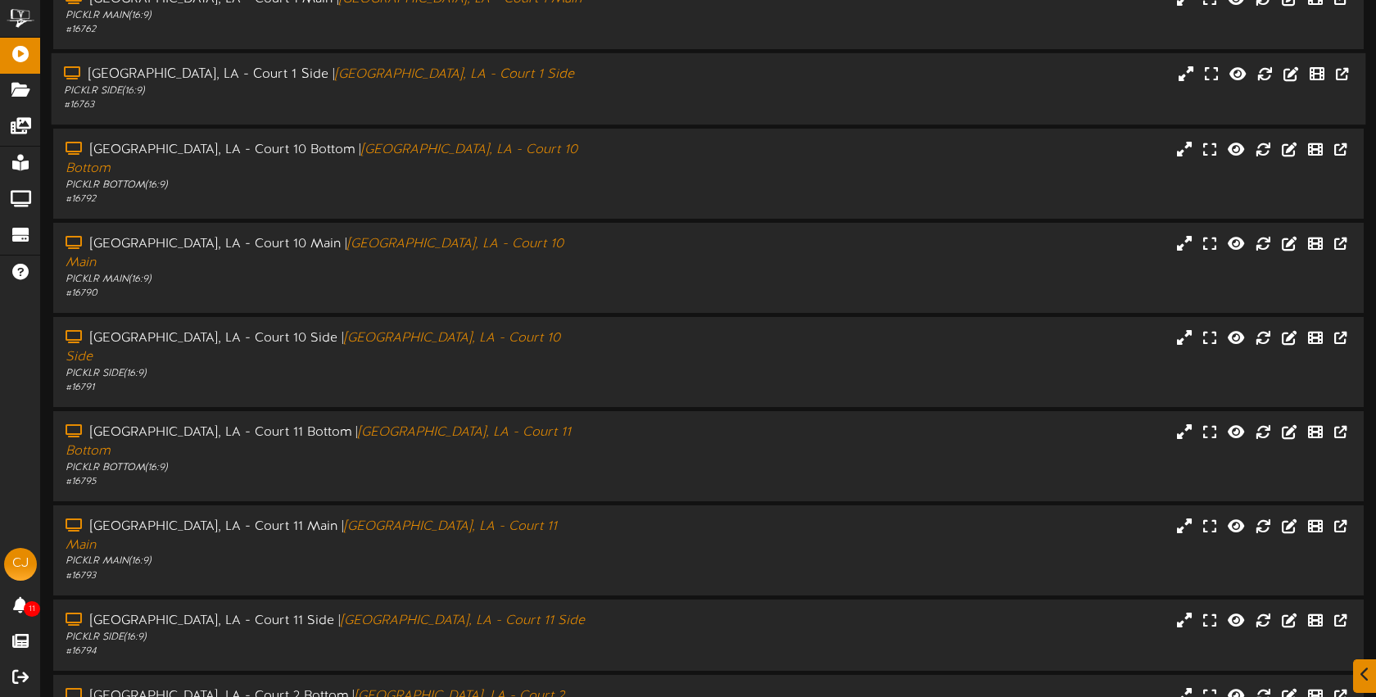
scroll to position [219, 0]
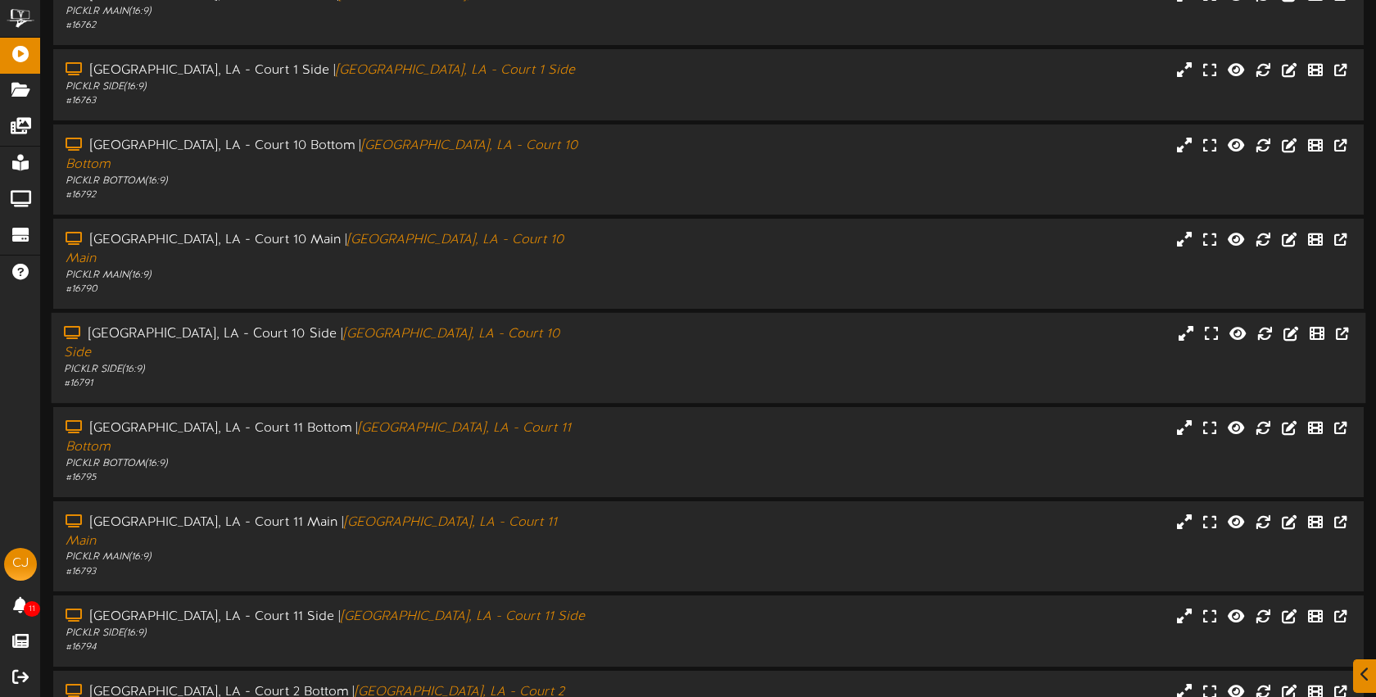
click at [585, 325] on div "[GEOGRAPHIC_DATA], LA - Court 10 Side | [GEOGRAPHIC_DATA], LA - Court 10 Side" at bounding box center [325, 344] width 523 height 38
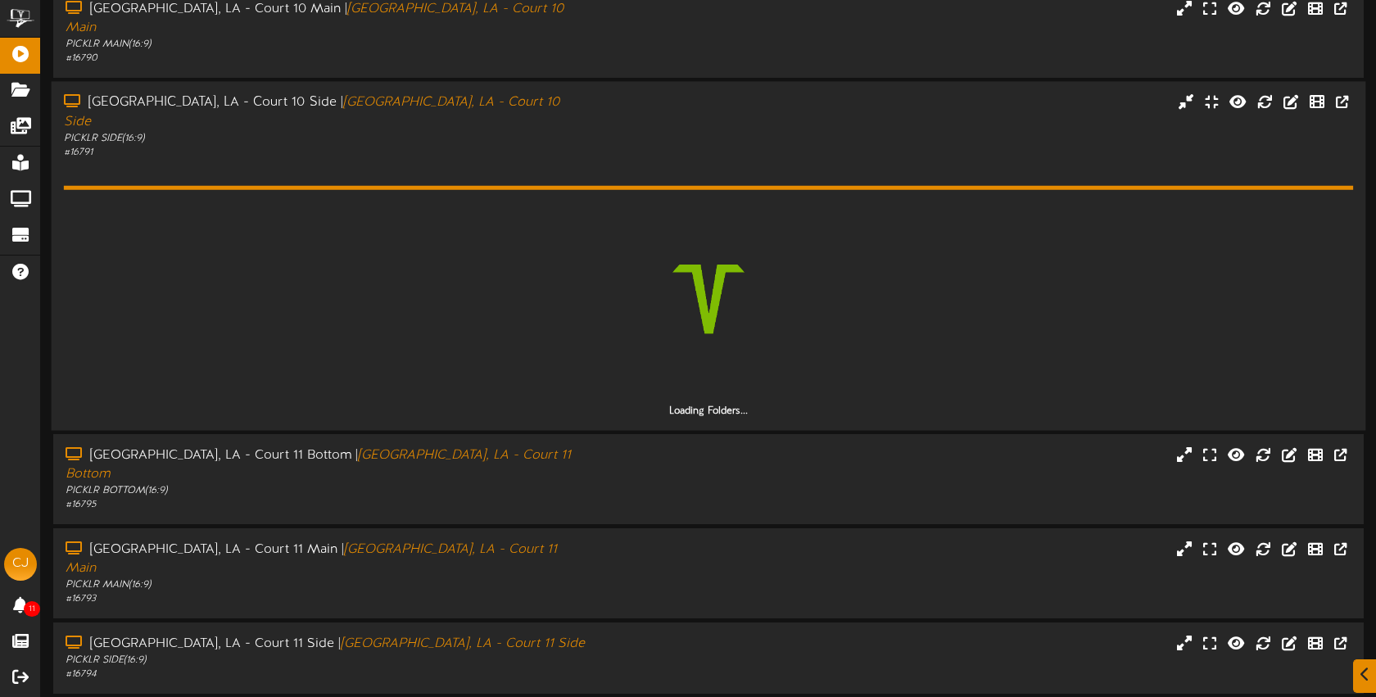
scroll to position [472, 0]
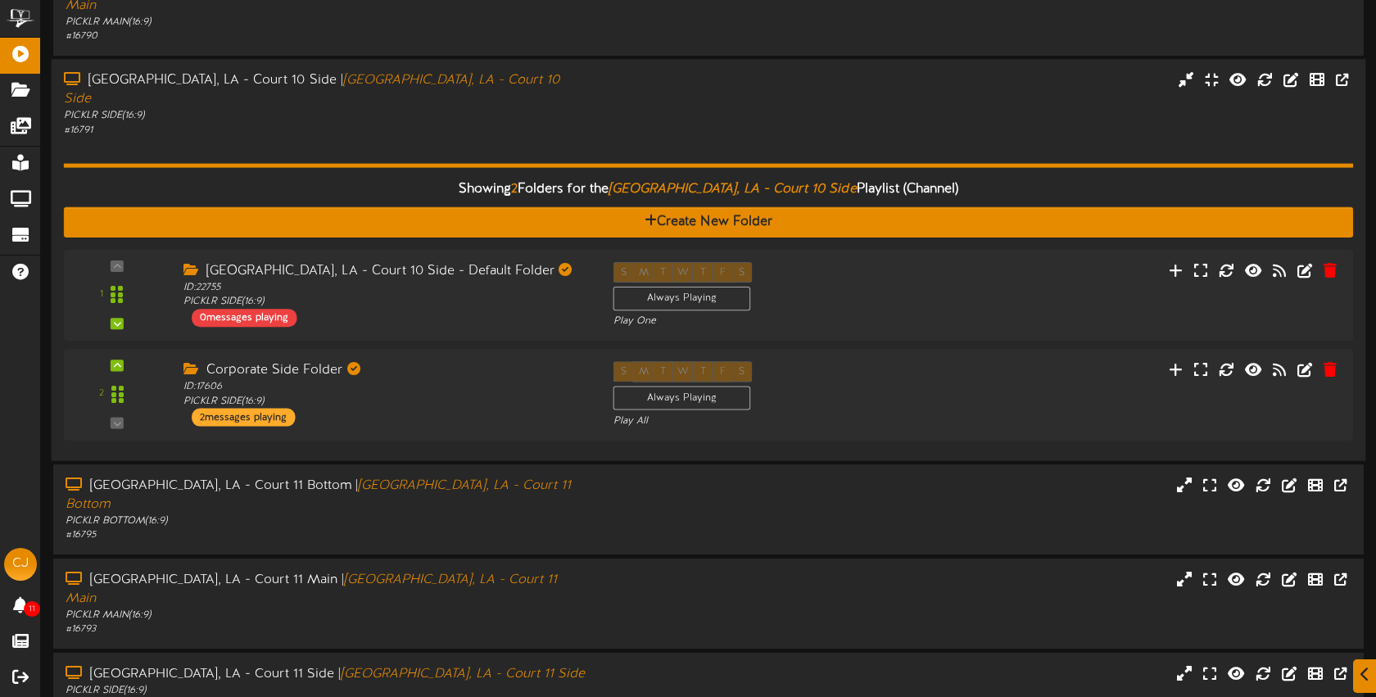
click at [564, 123] on div "# 16791" at bounding box center [325, 130] width 523 height 14
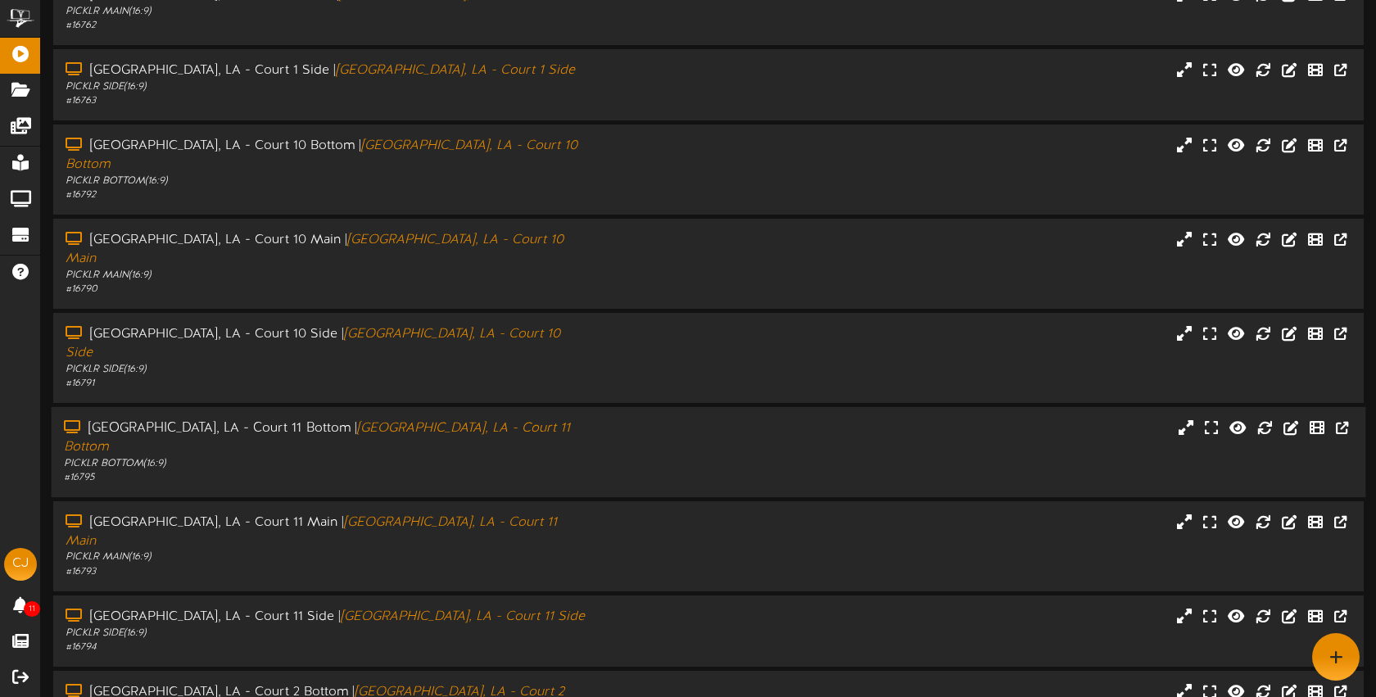
drag, startPoint x: 579, startPoint y: 363, endPoint x: 573, endPoint y: 340, distance: 23.9
click at [579, 457] on div "PICKLR BOTTOM ( 16:9 )" at bounding box center [325, 464] width 523 height 14
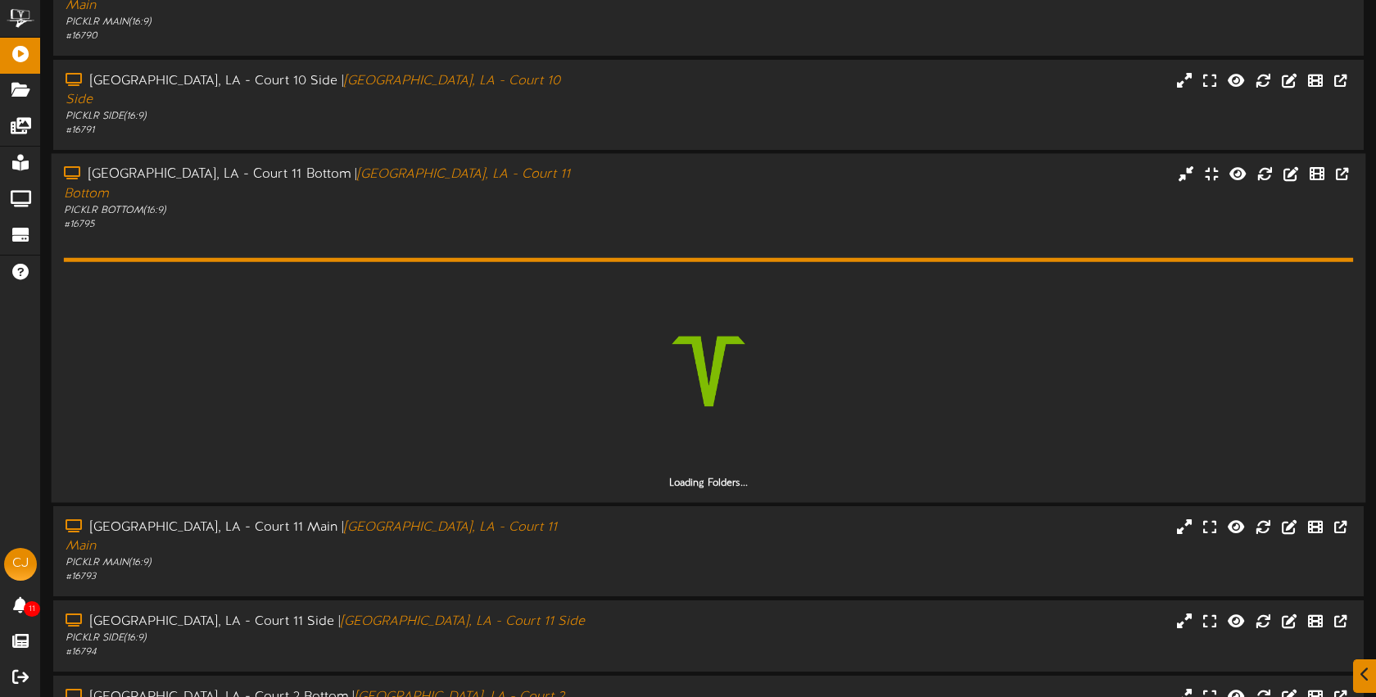
scroll to position [477, 0]
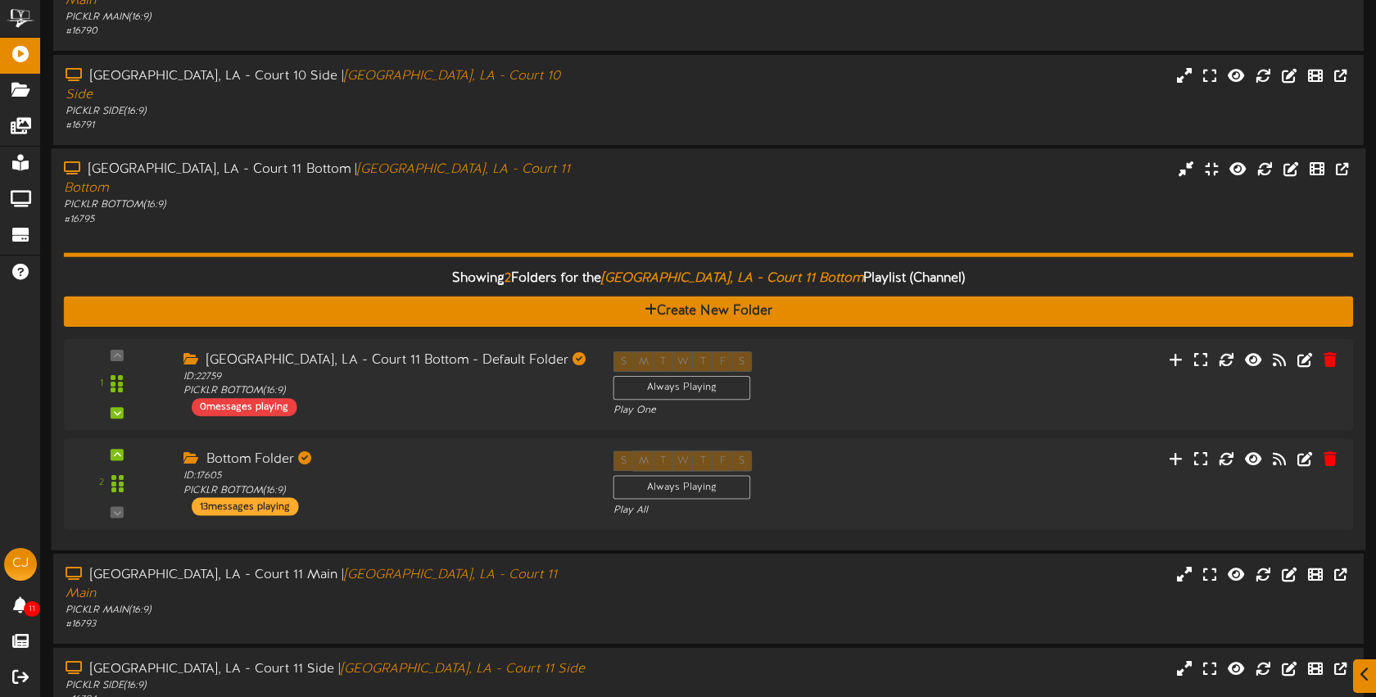
click at [606, 226] on div "Showing 2 Folders for the Bossier City, LA - Court 11 Bottom Playlist (Channel)…" at bounding box center [709, 381] width 1290 height 311
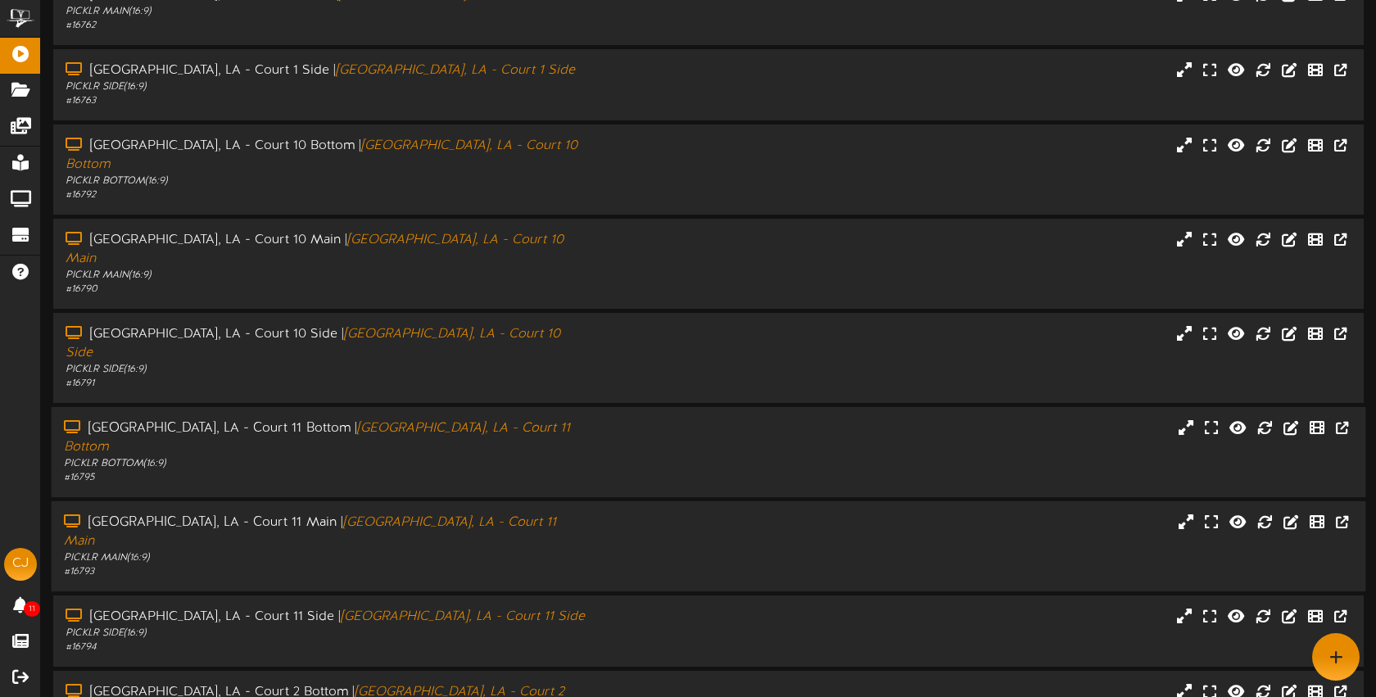
drag, startPoint x: 606, startPoint y: 442, endPoint x: 617, endPoint y: 446, distance: 11.1
click at [606, 514] on div "[GEOGRAPHIC_DATA], LA - Court 11 Main | [GEOGRAPHIC_DATA], LA - Court 11 Main P…" at bounding box center [709, 547] width 1315 height 66
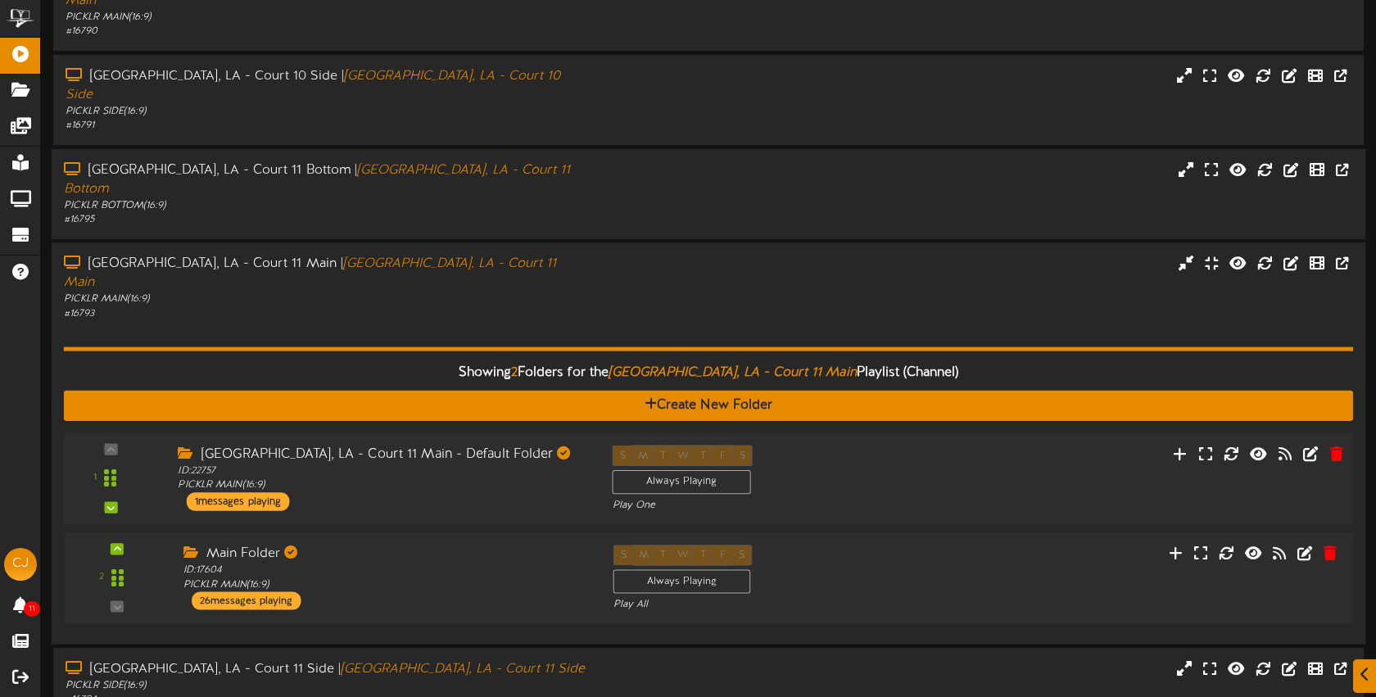
click at [868, 445] on div "S M T W T F S Always Playing Play One" at bounding box center [763, 478] width 326 height 67
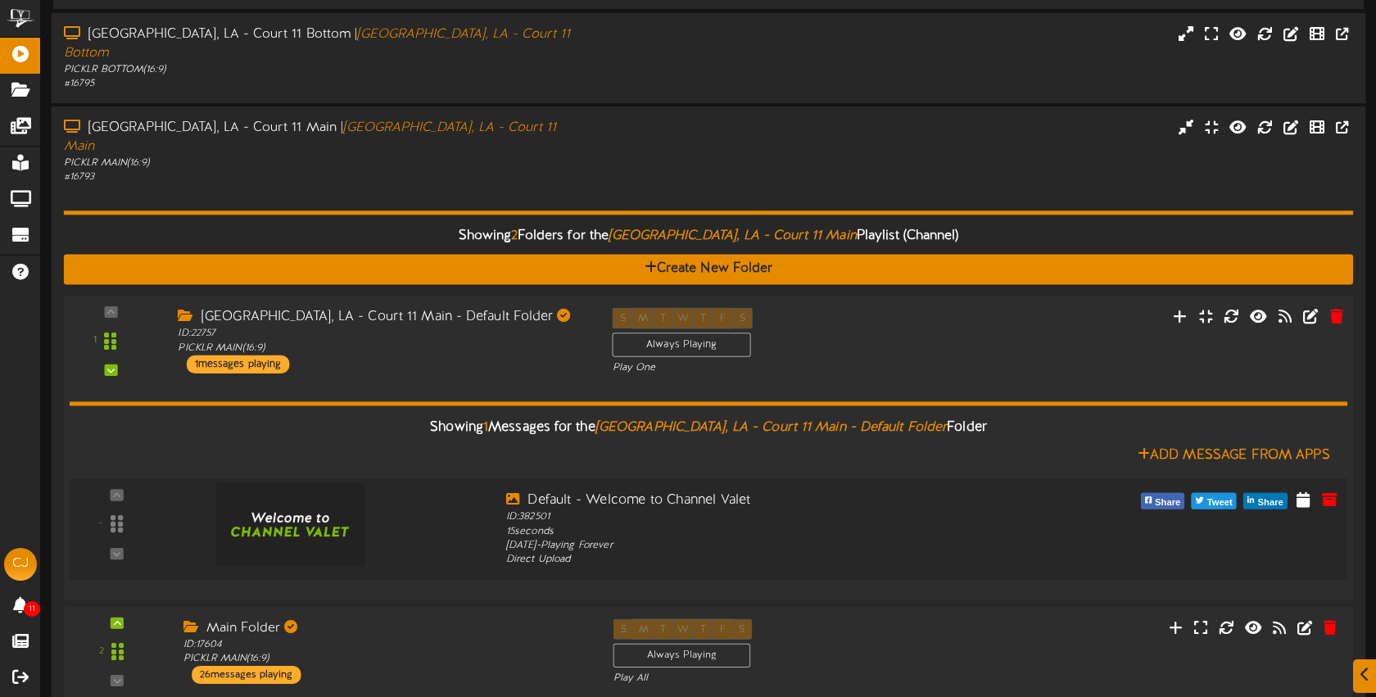
scroll to position [617, 0]
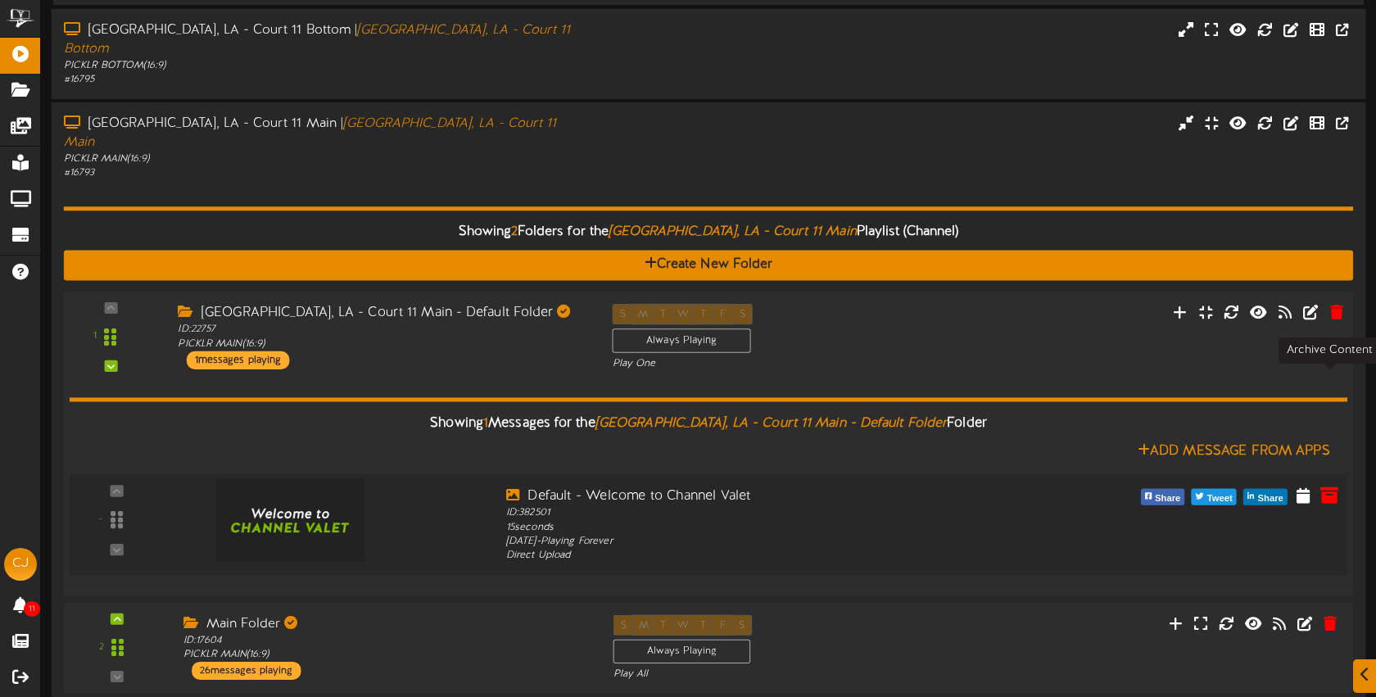
click at [1336, 485] on icon at bounding box center [1330, 494] width 18 height 18
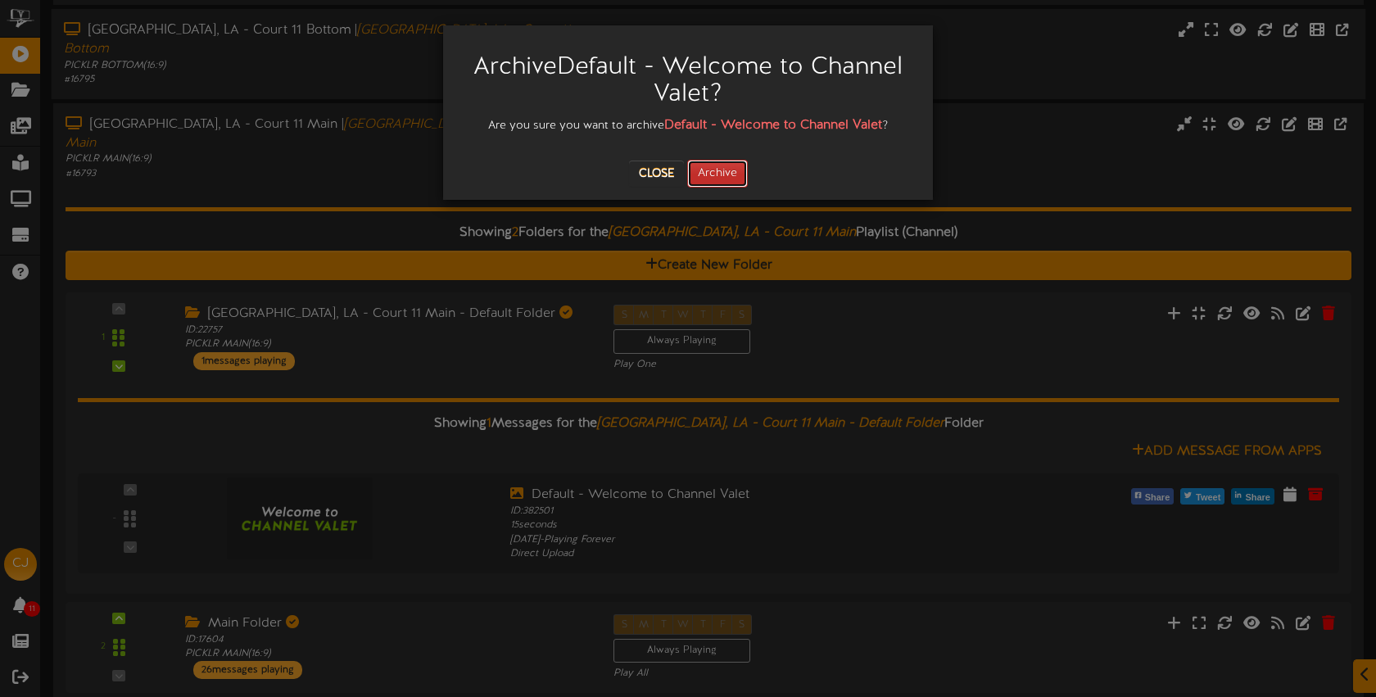
click at [746, 178] on button "Archive" at bounding box center [717, 174] width 61 height 28
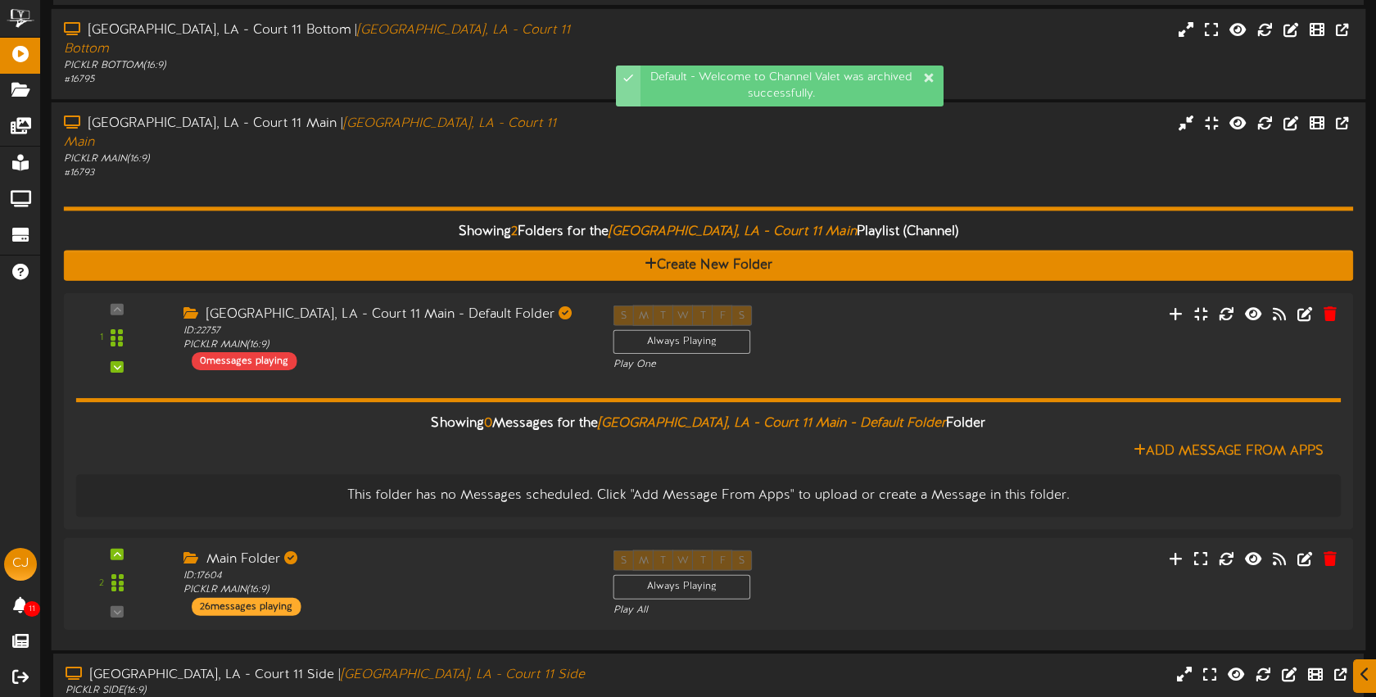
click at [532, 180] on div "Showing 2 Folders for the Bossier City, LA - Court 11 Main Playlist (Channel) C…" at bounding box center [709, 408] width 1290 height 457
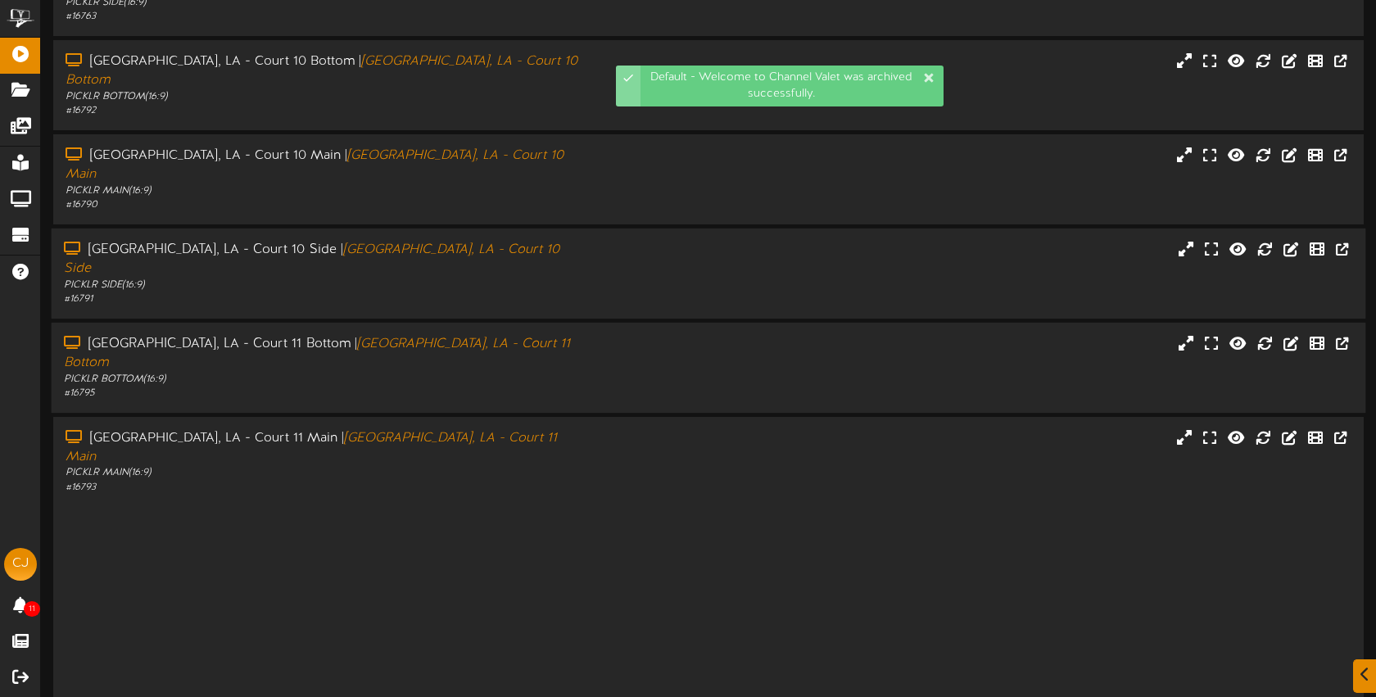
scroll to position [219, 0]
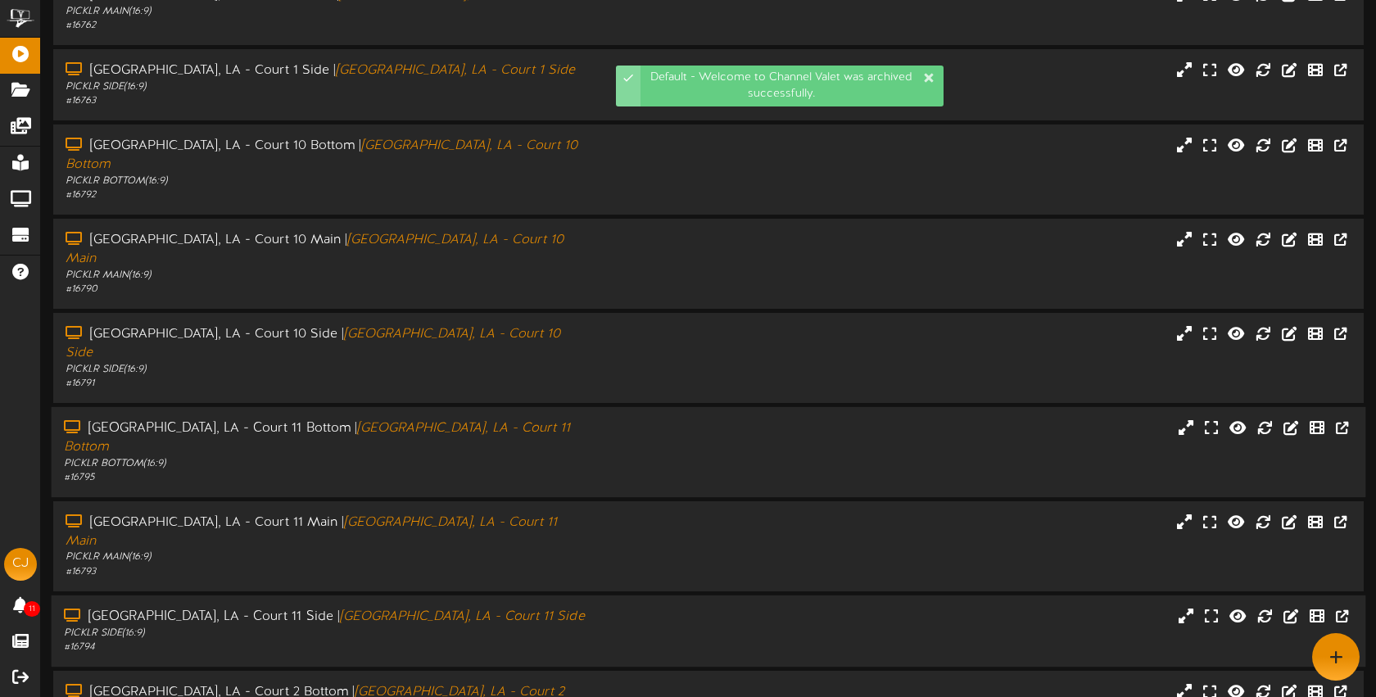
click at [557, 608] on div "[GEOGRAPHIC_DATA], LA - Court 11 Side | [GEOGRAPHIC_DATA], LA - Court 11 Side" at bounding box center [325, 617] width 523 height 19
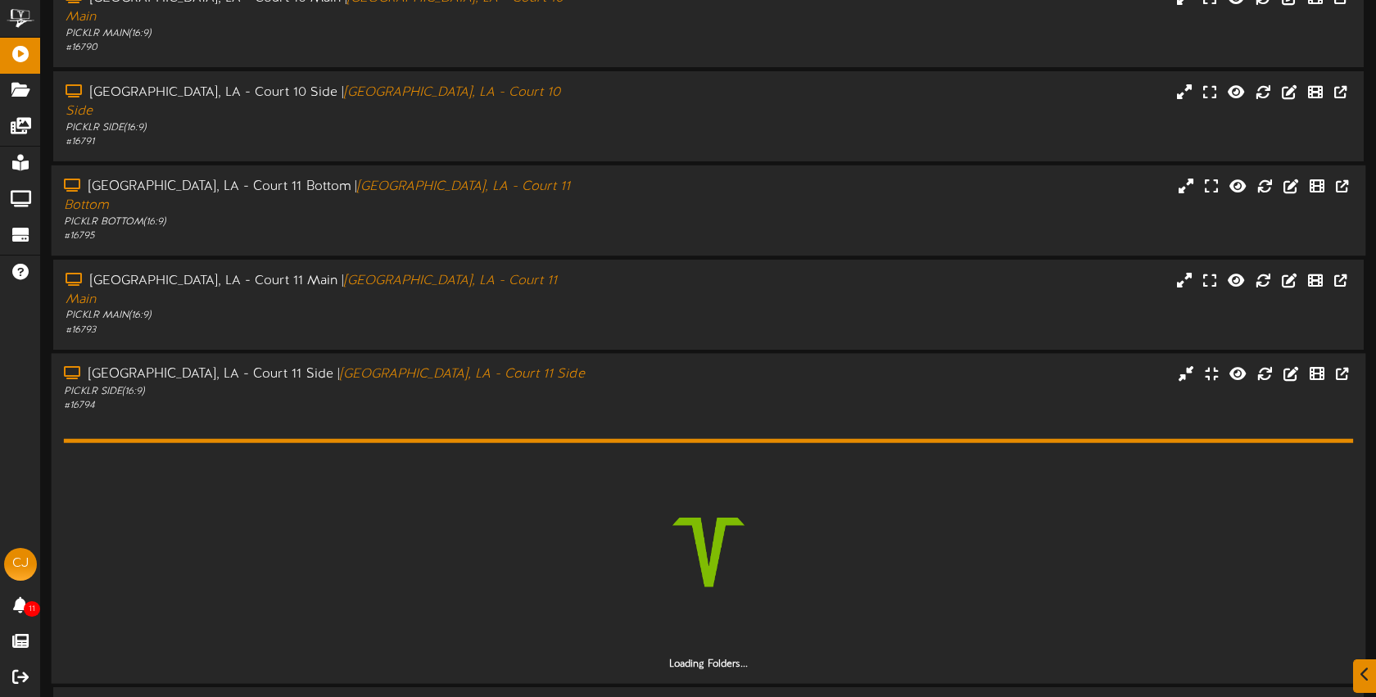
scroll to position [477, 0]
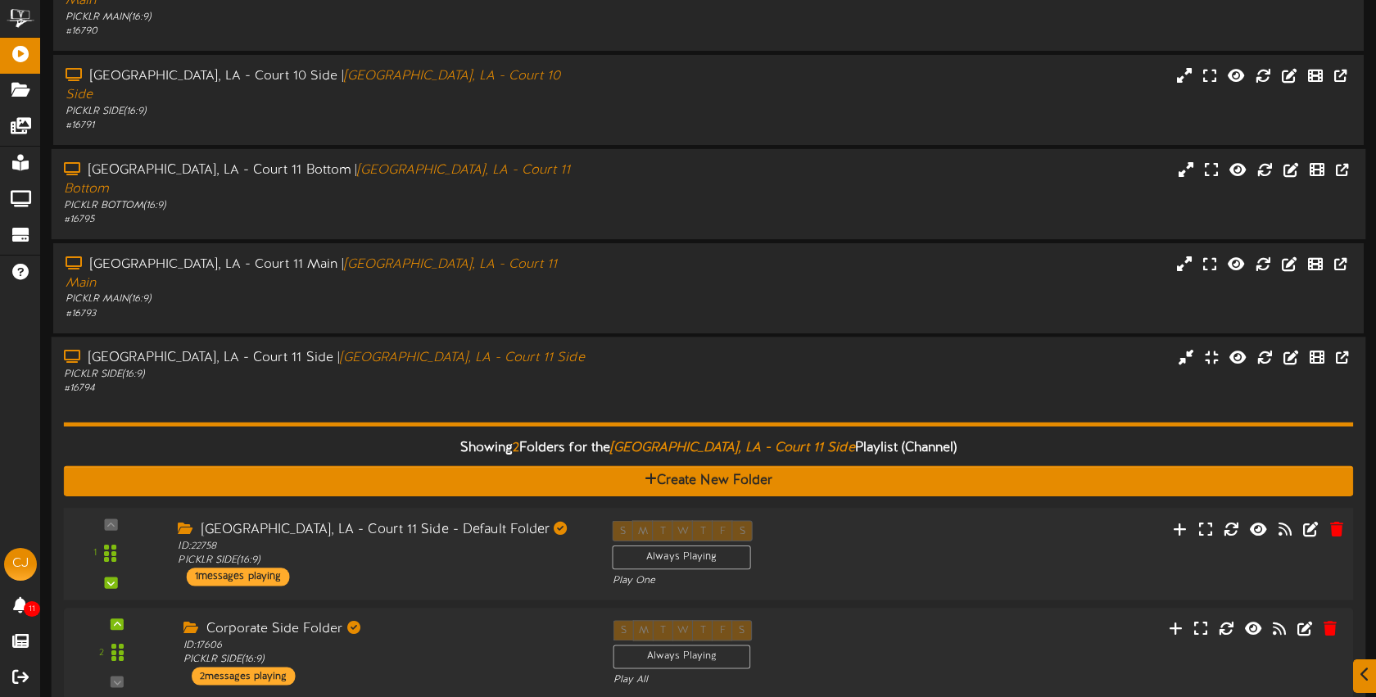
click at [851, 520] on div "S M T W T F S Always Playing Play One" at bounding box center [763, 553] width 326 height 67
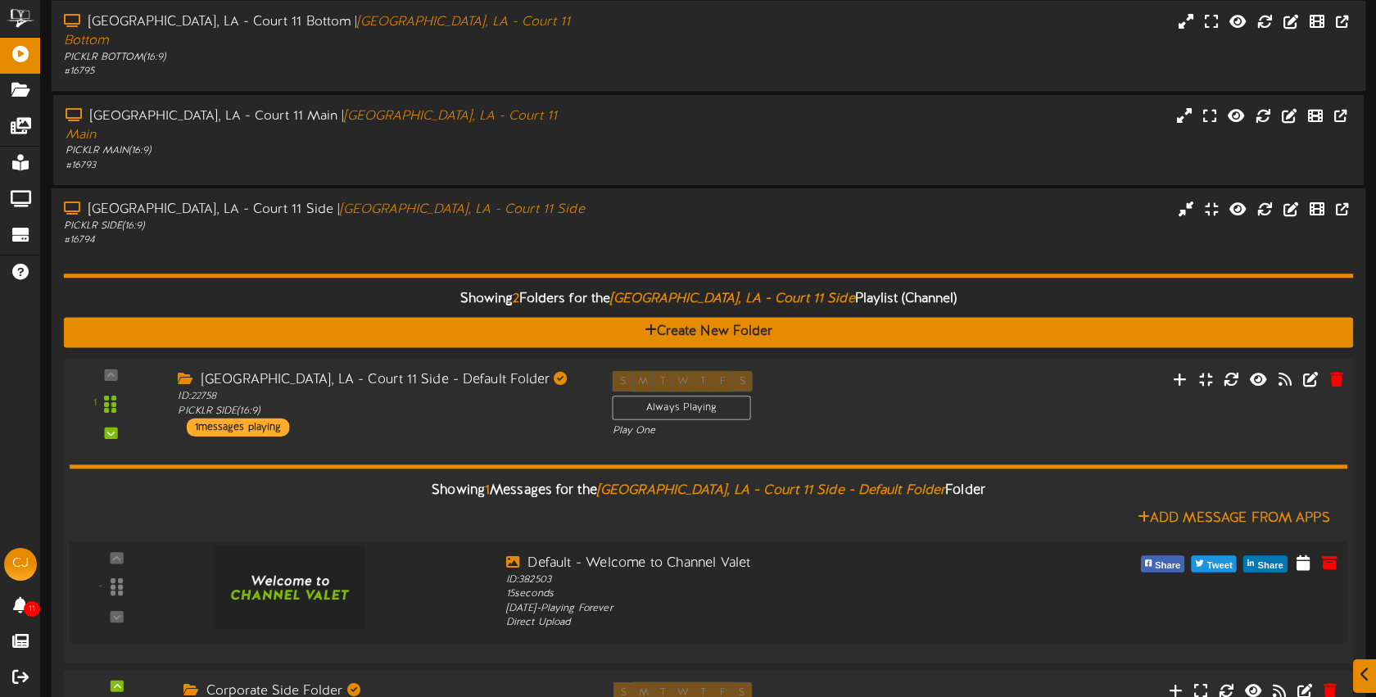
scroll to position [654, 0]
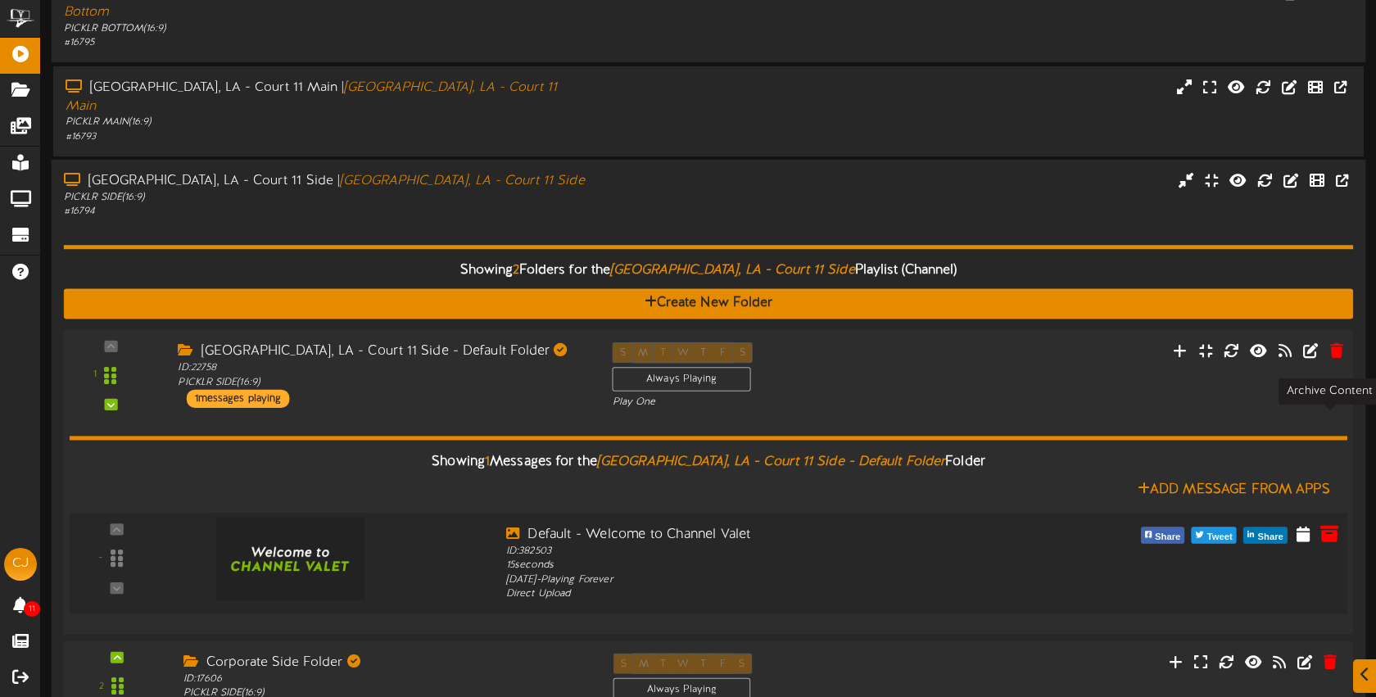
click at [1329, 523] on icon at bounding box center [1330, 532] width 18 height 18
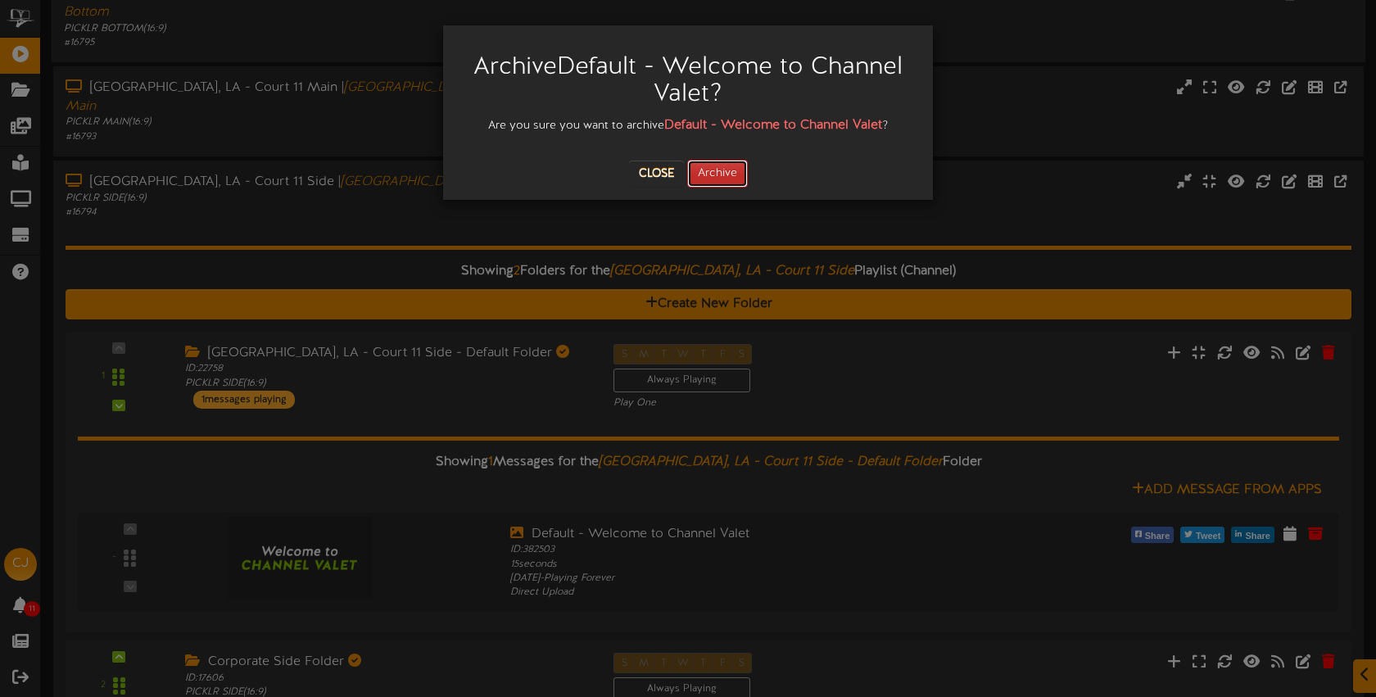
click at [727, 177] on button "Archive" at bounding box center [717, 174] width 61 height 28
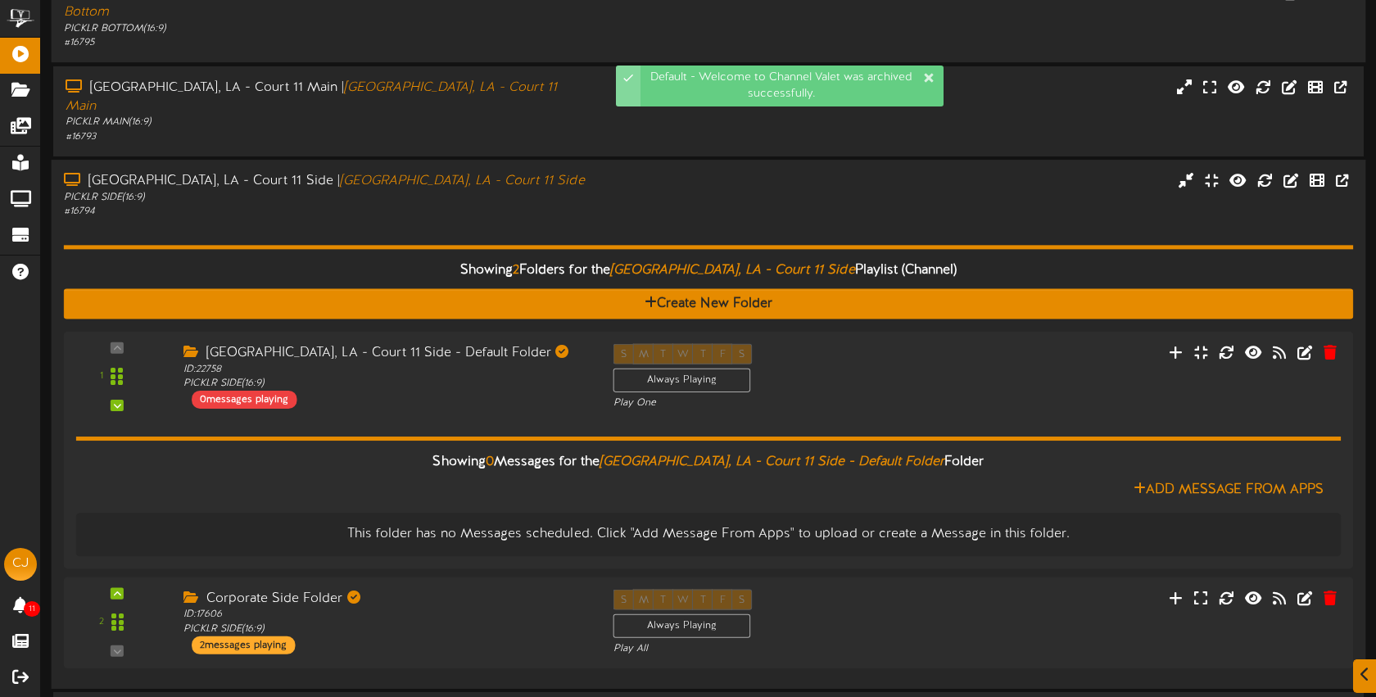
click at [497, 219] on div "Showing 2 Folders for the Bossier City, LA - Court 11 Side Playlist (Channel) C…" at bounding box center [709, 447] width 1290 height 457
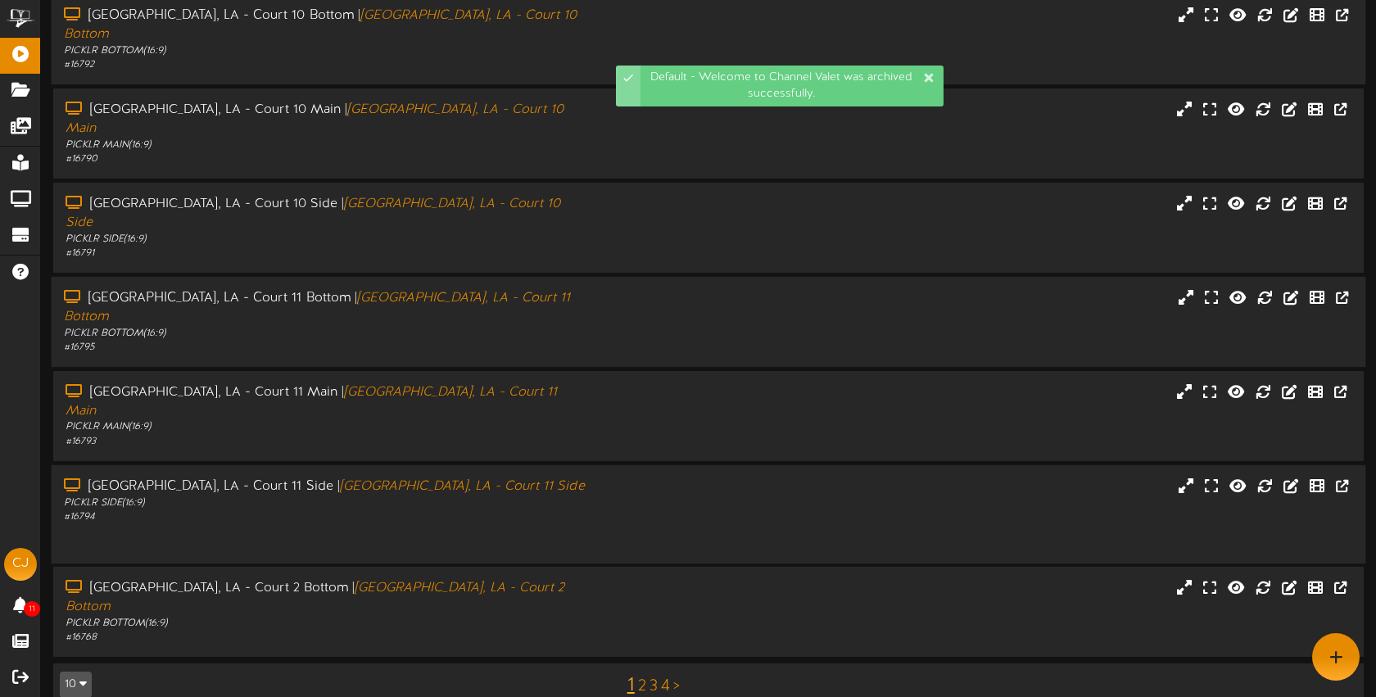
scroll to position [219, 0]
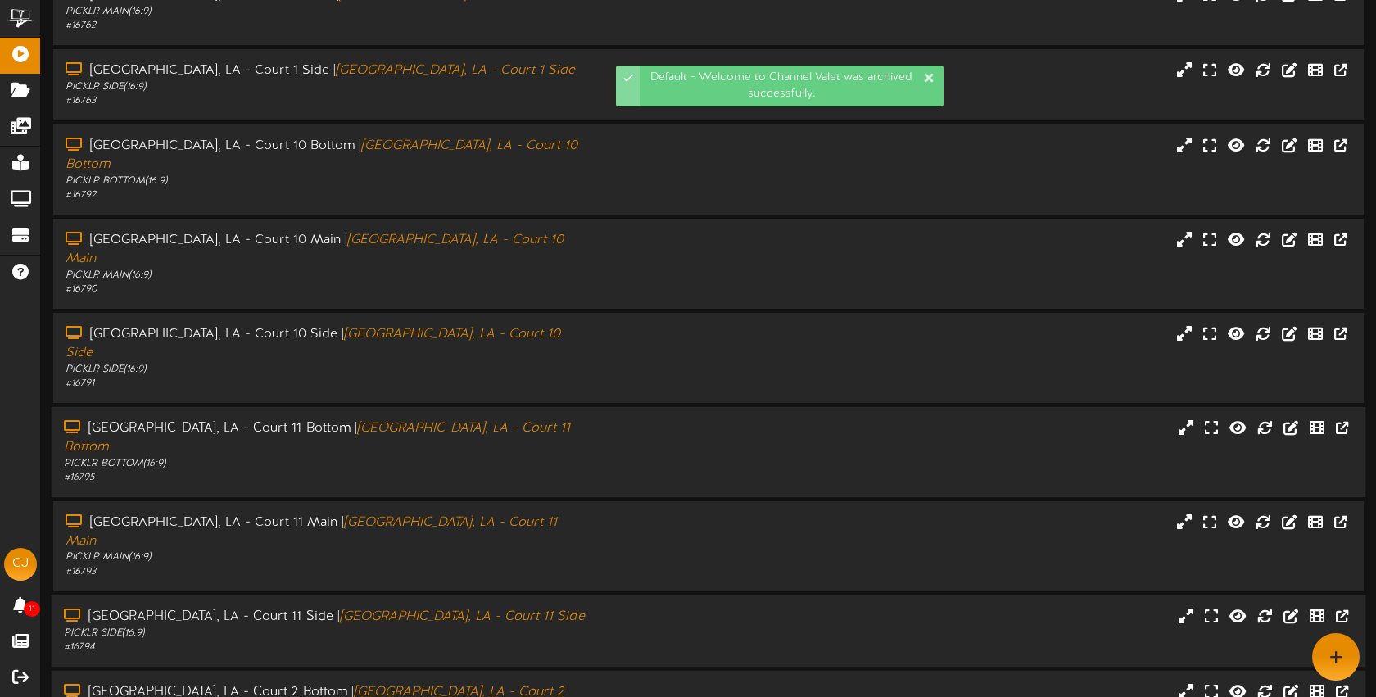
drag, startPoint x: 590, startPoint y: 578, endPoint x: 645, endPoint y: 506, distance: 90.0
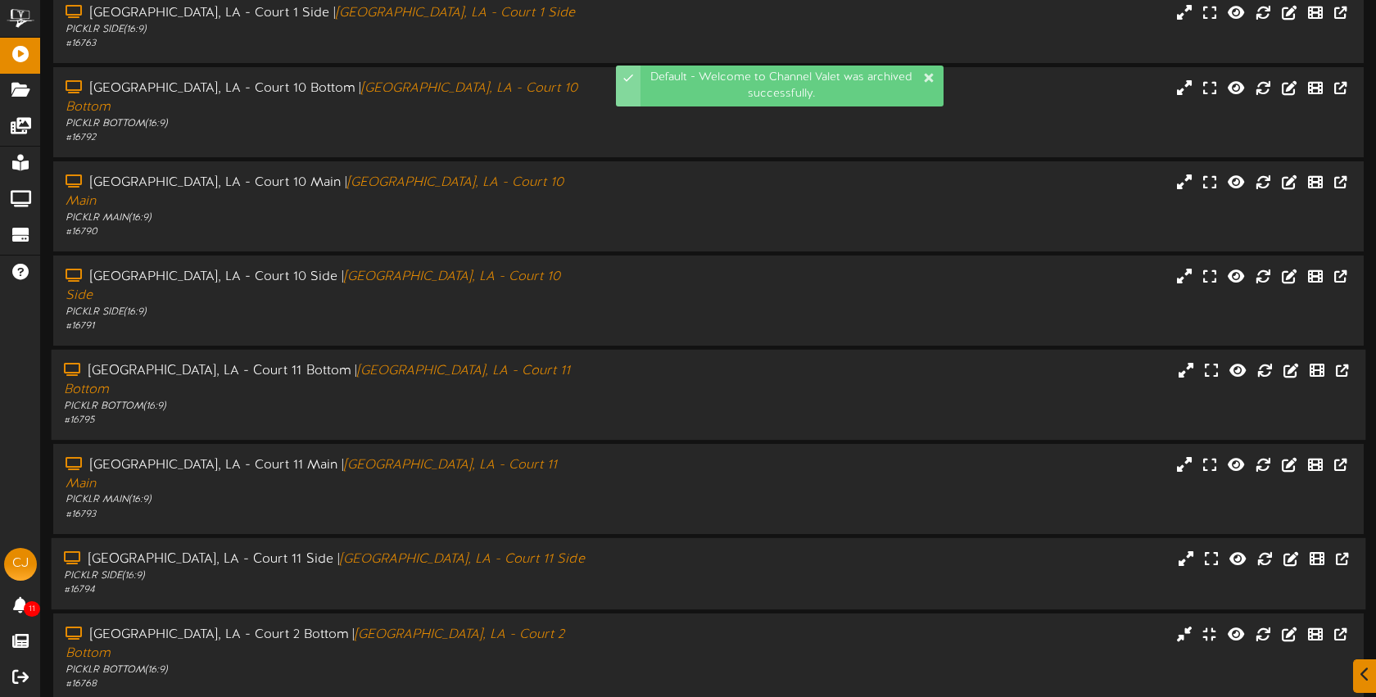
scroll to position [477, 0]
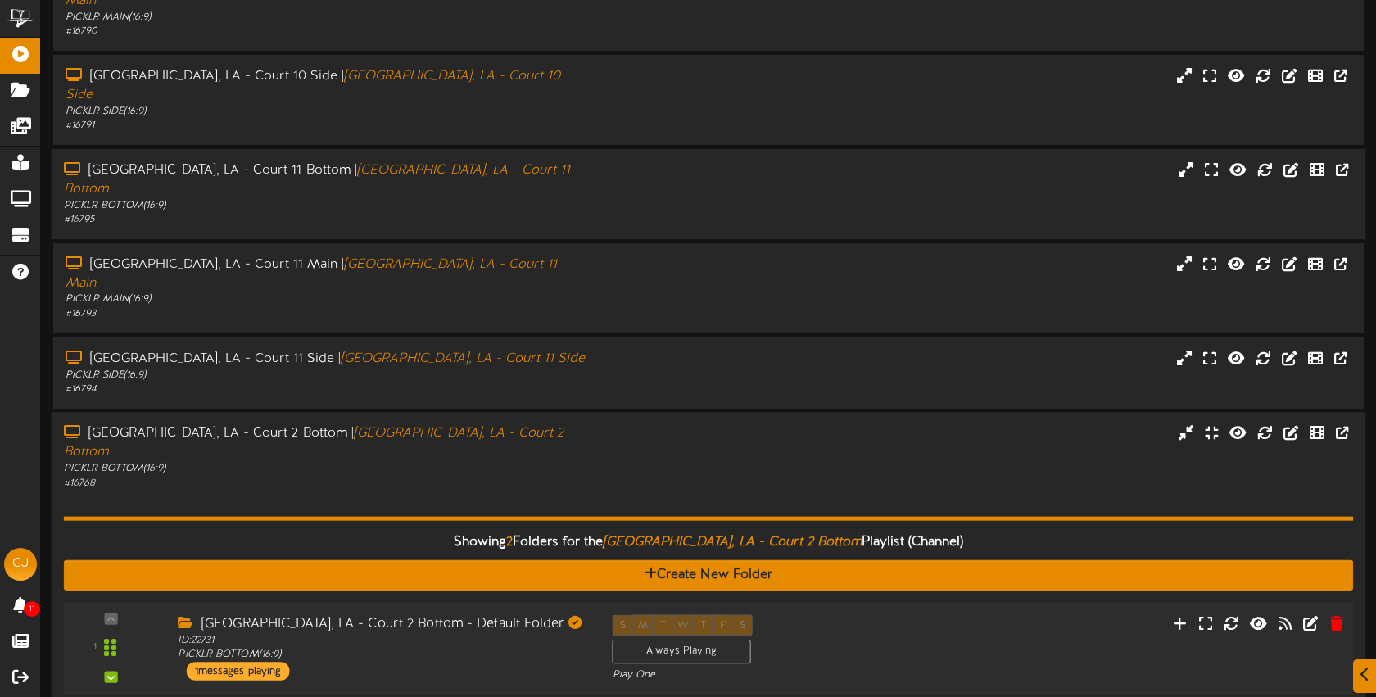
click at [852, 614] on div "S M T W T F S Always Playing Play One" at bounding box center [763, 647] width 326 height 67
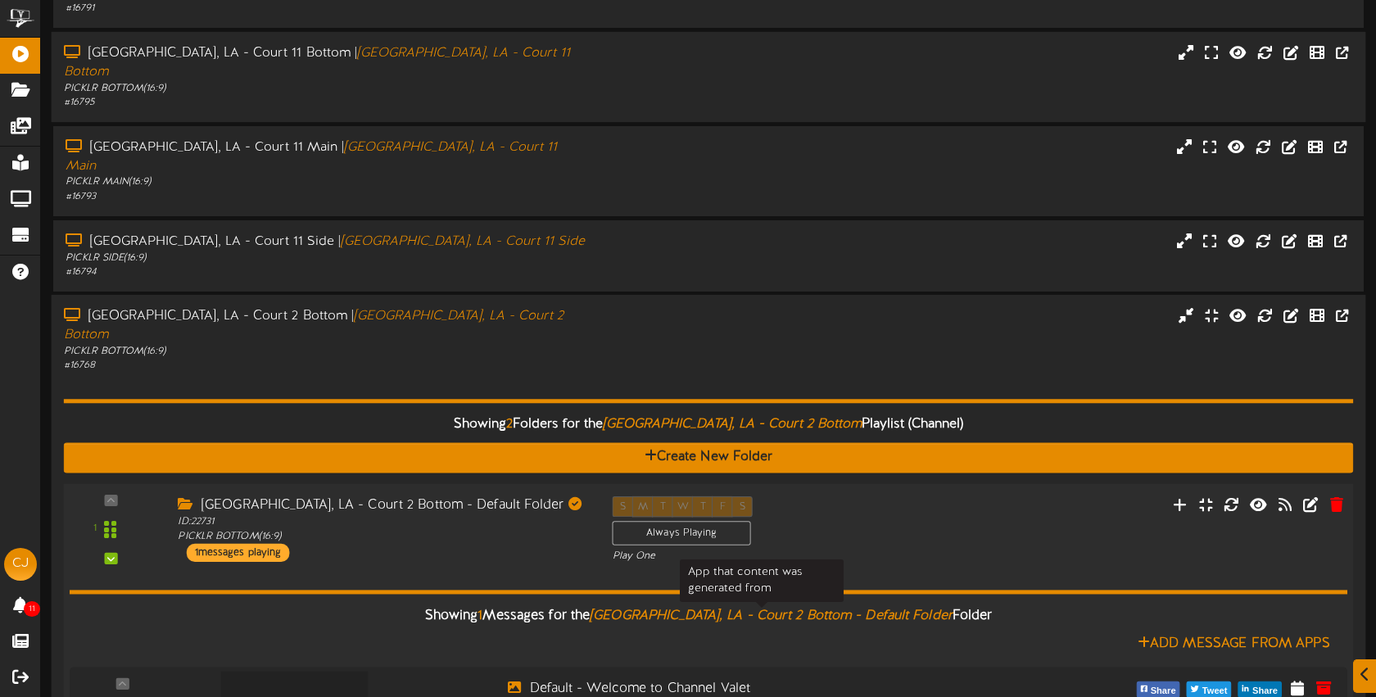
scroll to position [709, 0]
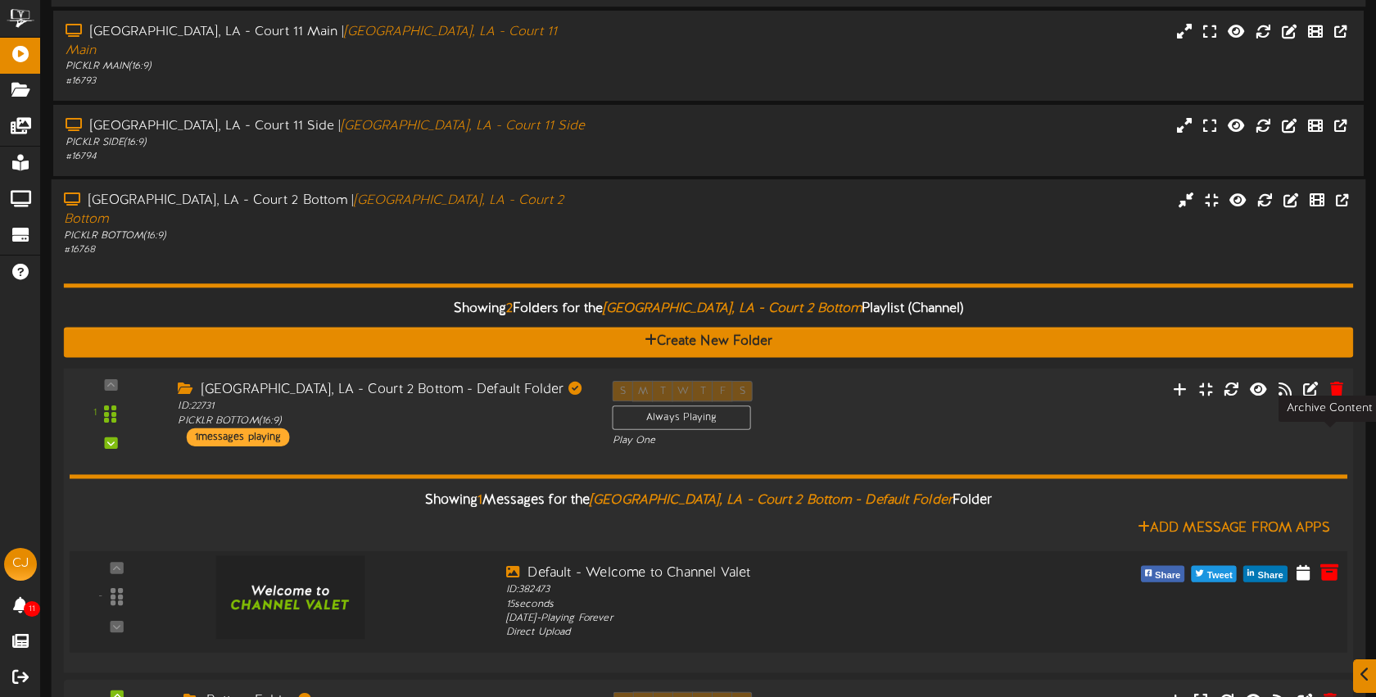
click at [1333, 562] on icon at bounding box center [1330, 571] width 18 height 18
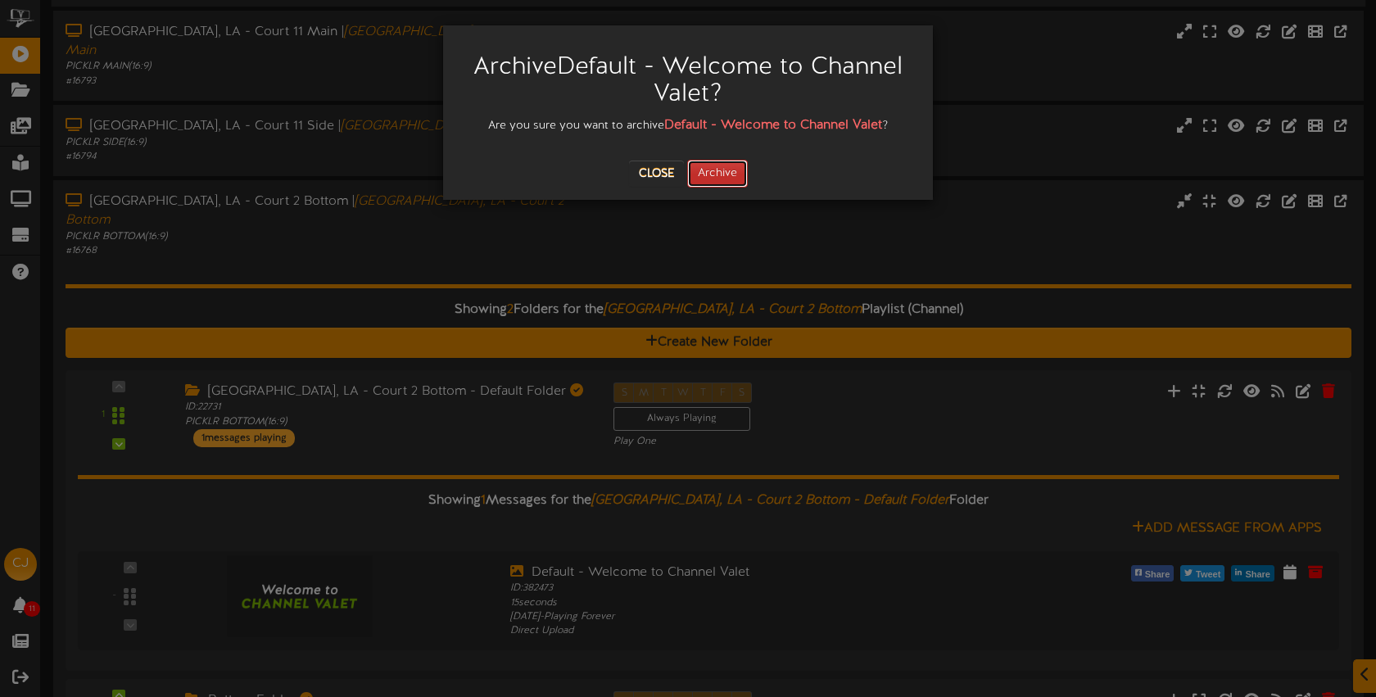
click at [721, 173] on button "Archive" at bounding box center [717, 174] width 61 height 28
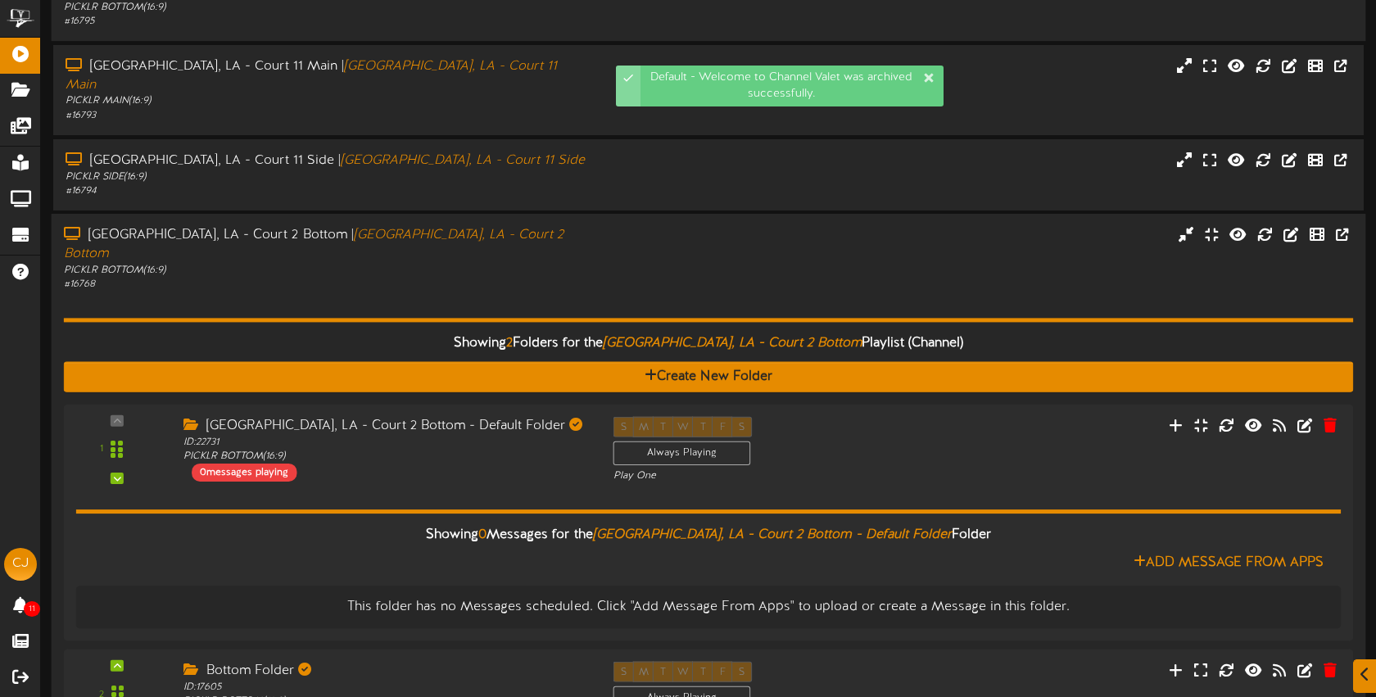
click at [505, 292] on div "Showing 2 Folders for the Bossier City, LA - Court 2 Bottom Playlist (Channel) …" at bounding box center [709, 520] width 1290 height 457
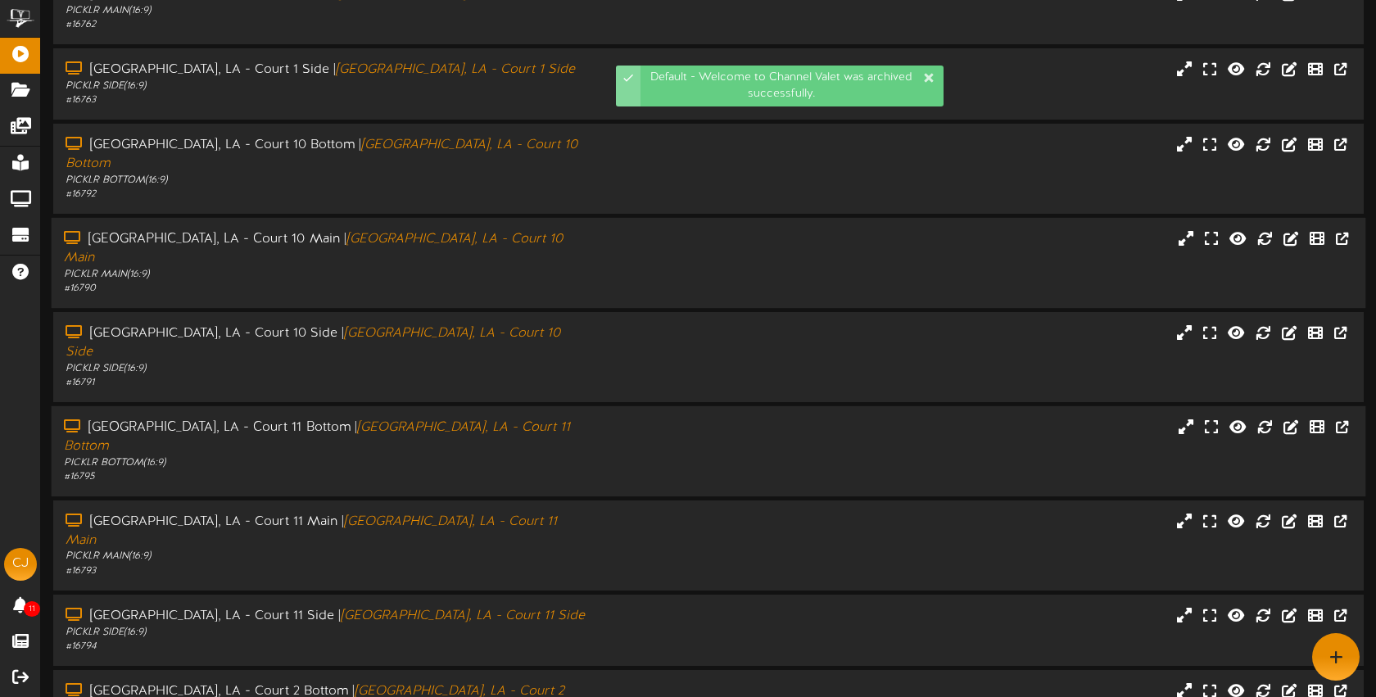
scroll to position [219, 0]
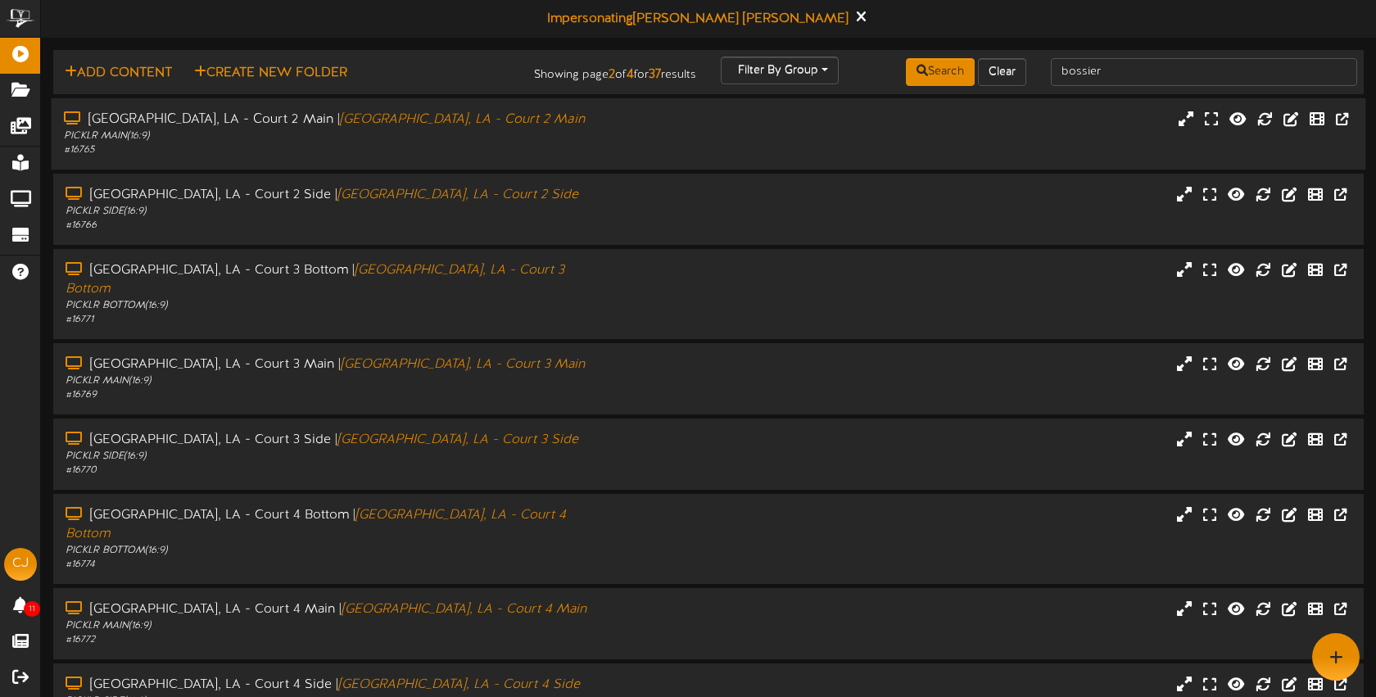
click at [536, 136] on div "PICKLR MAIN ( 16:9 )" at bounding box center [325, 136] width 523 height 14
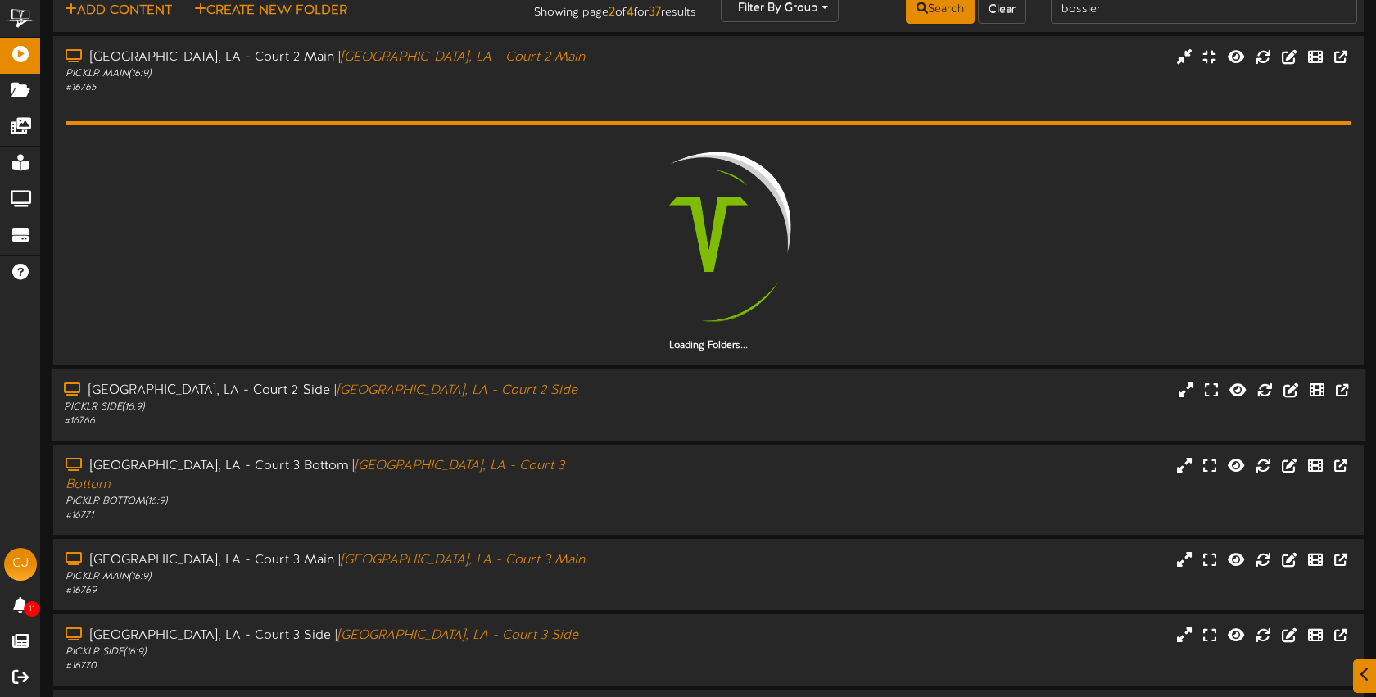
drag, startPoint x: 602, startPoint y: 394, endPoint x: 620, endPoint y: 380, distance: 22.8
click at [602, 393] on div "Bossier City, LA - Court 2 Side | Bossier City, LA - Court 2 Side PICKLR SIDE (…" at bounding box center [709, 405] width 1315 height 47
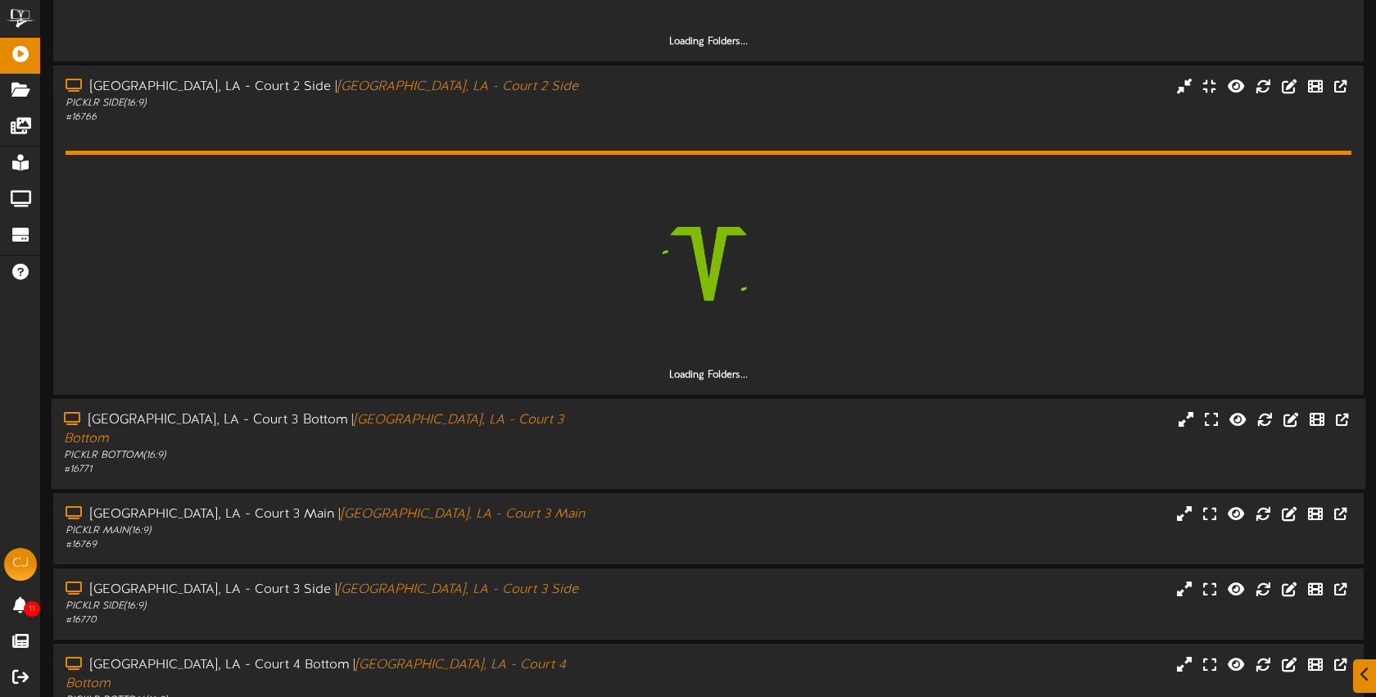
click at [623, 435] on div "Bossier City, LA - Court 3 Bottom | Bossier City, LA - Court 3 Bottom PICKLR BO…" at bounding box center [709, 444] width 1315 height 66
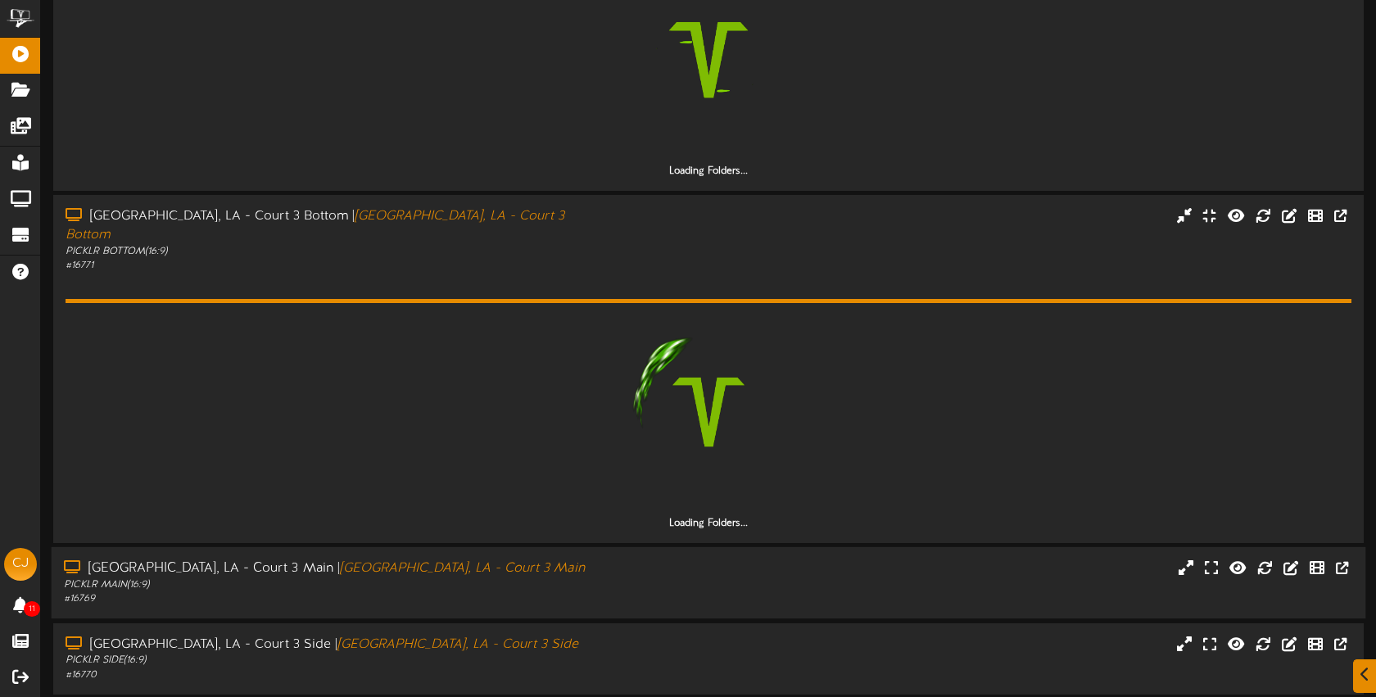
click at [615, 560] on div "Bossier City, LA - Court 3 Main | Bossier City, LA - Court 3 Main PICKLR MAIN (…" at bounding box center [709, 583] width 1315 height 47
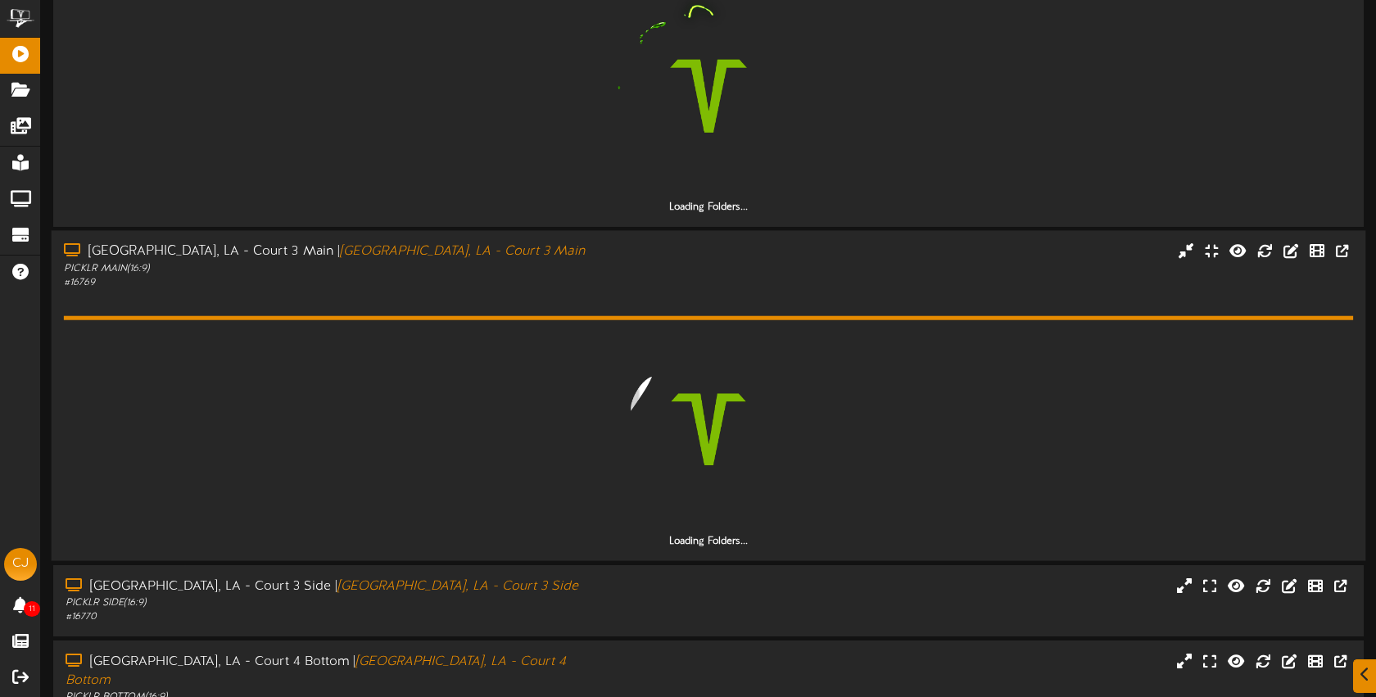
scroll to position [1041, 0]
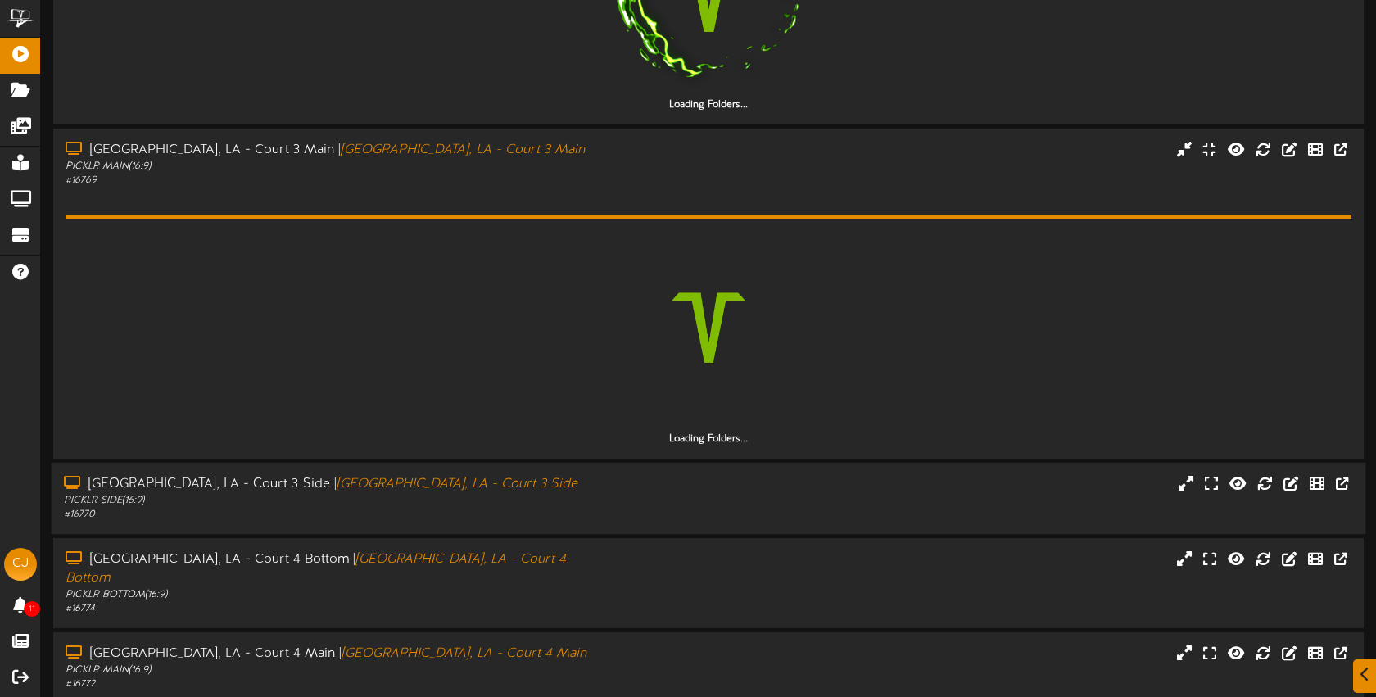
click at [614, 481] on div "Bossier City, LA - Court 3 Side | Bossier City, LA - Court 3 Side PICKLR SIDE (…" at bounding box center [709, 498] width 1315 height 47
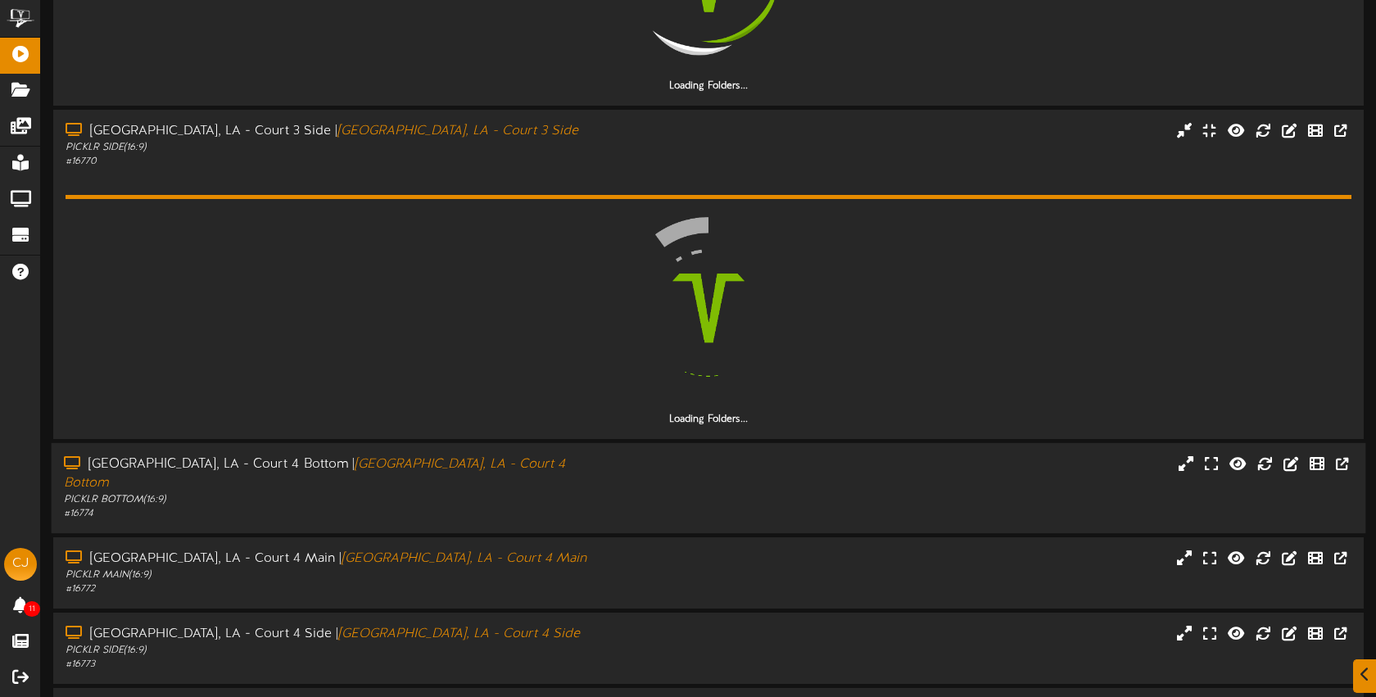
click at [615, 494] on div "Bossier City, LA - Court 4 Bottom | Bossier City, LA - Court 4 Bottom PICKLR BO…" at bounding box center [709, 488] width 1315 height 90
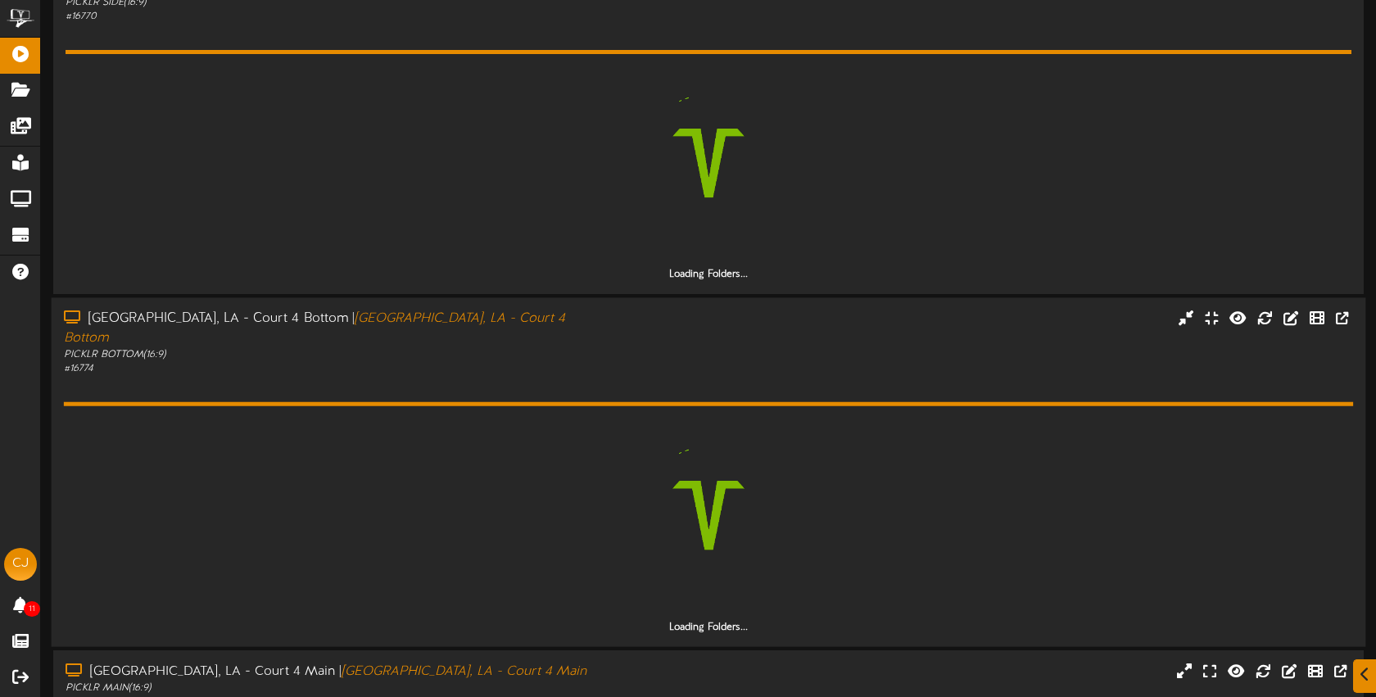
scroll to position [1820, 0]
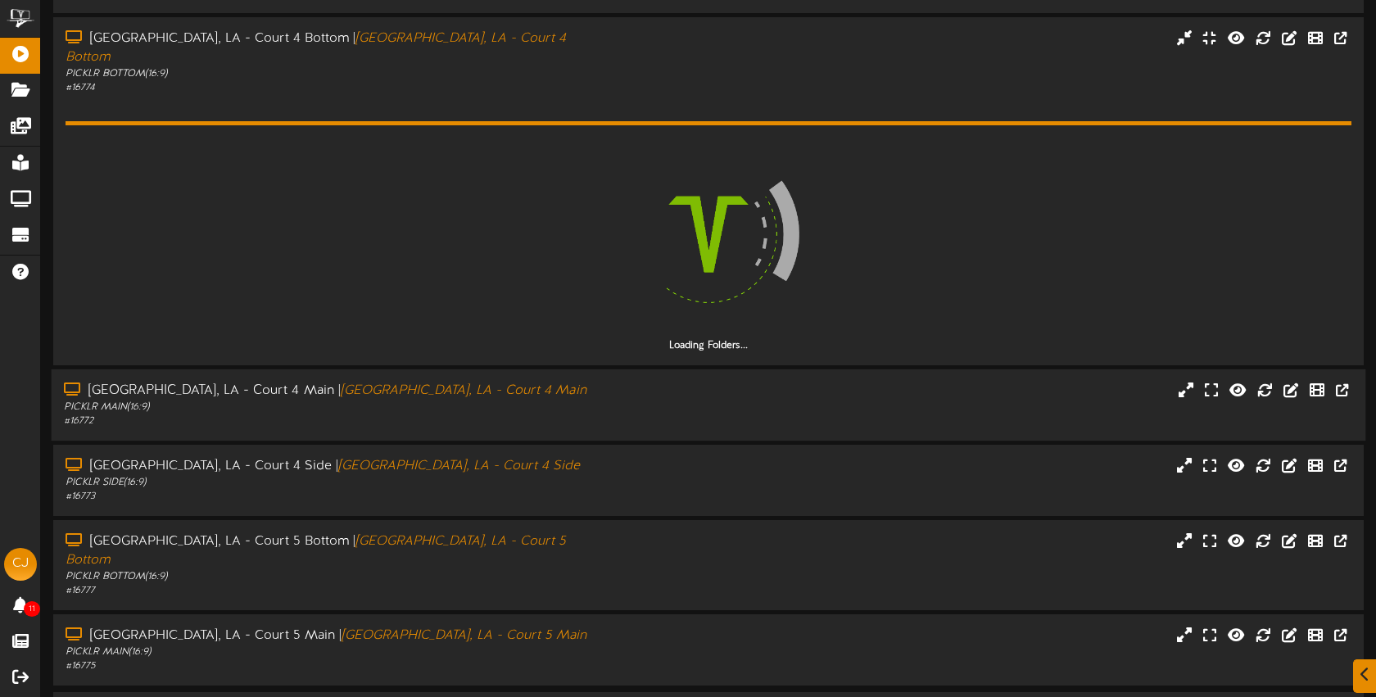
click at [617, 382] on div "Bossier City, LA - Court 4 Main | Bossier City, LA - Court 4 Main PICKLR MAIN (…" at bounding box center [709, 405] width 1315 height 47
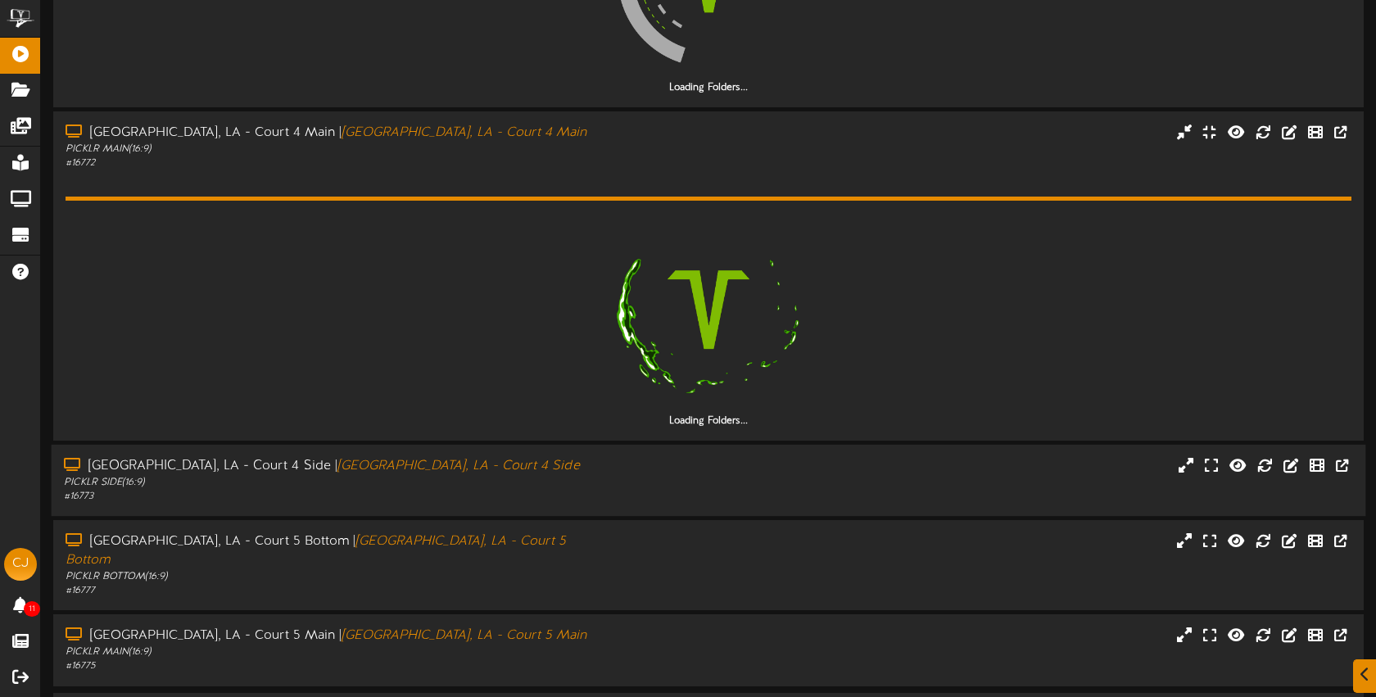
click at [623, 457] on div "Bossier City, LA - Court 4 Side | Bossier City, LA - Court 4 Side PICKLR SIDE (…" at bounding box center [709, 480] width 1315 height 47
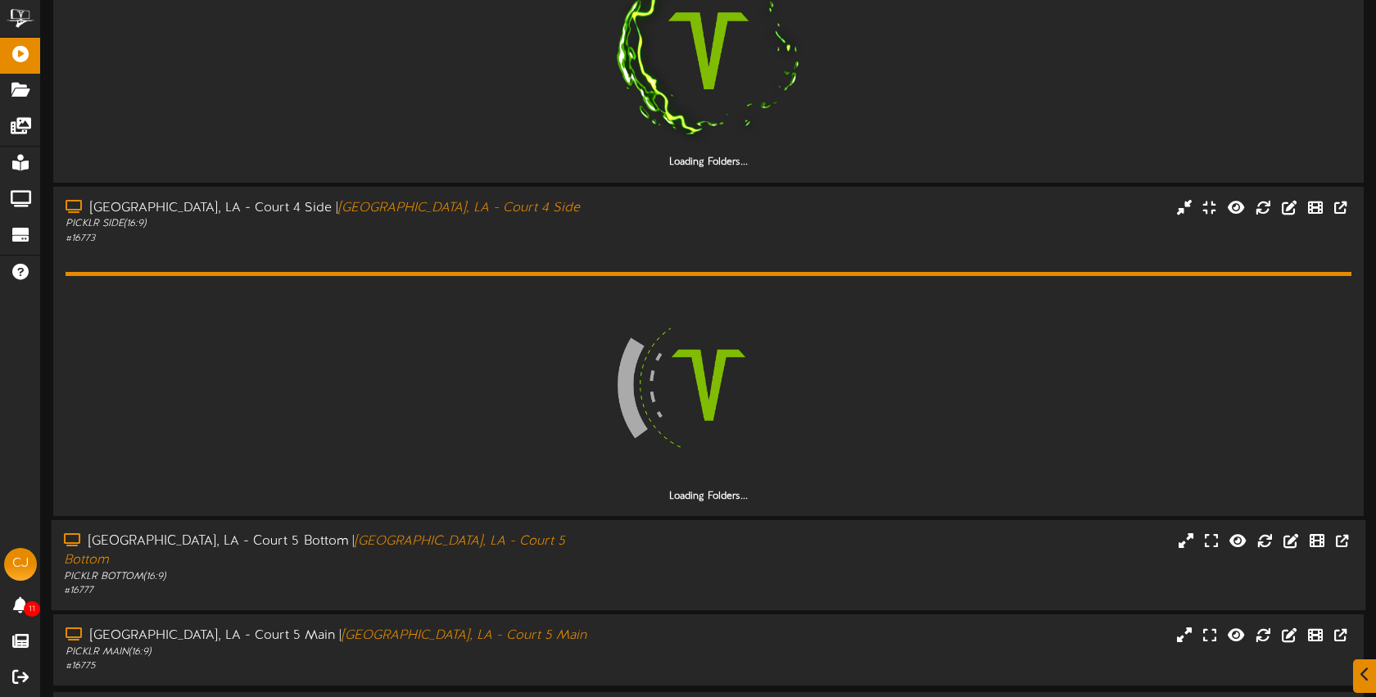
click at [629, 532] on div "Bossier City, LA - Court 5 Bottom | Bossier City, LA - Court 5 Bottom PICKLR BO…" at bounding box center [709, 565] width 1315 height 66
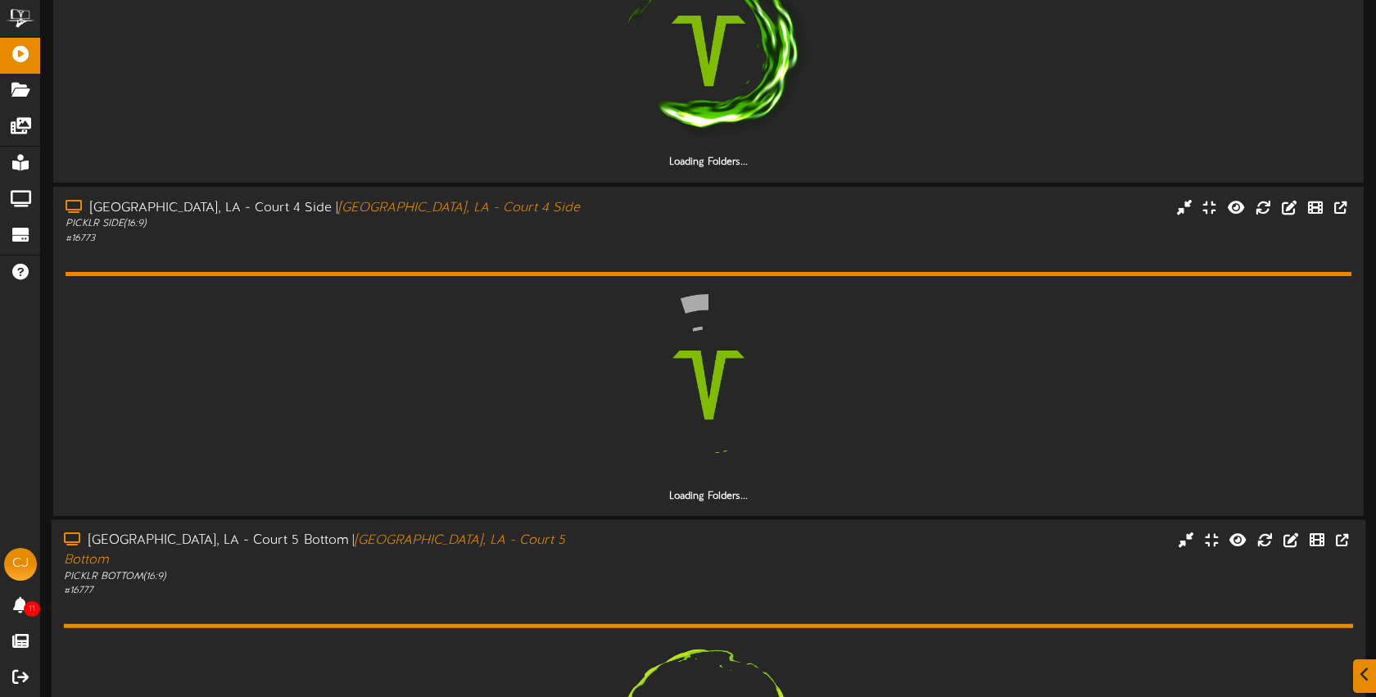
scroll to position [2700, 0]
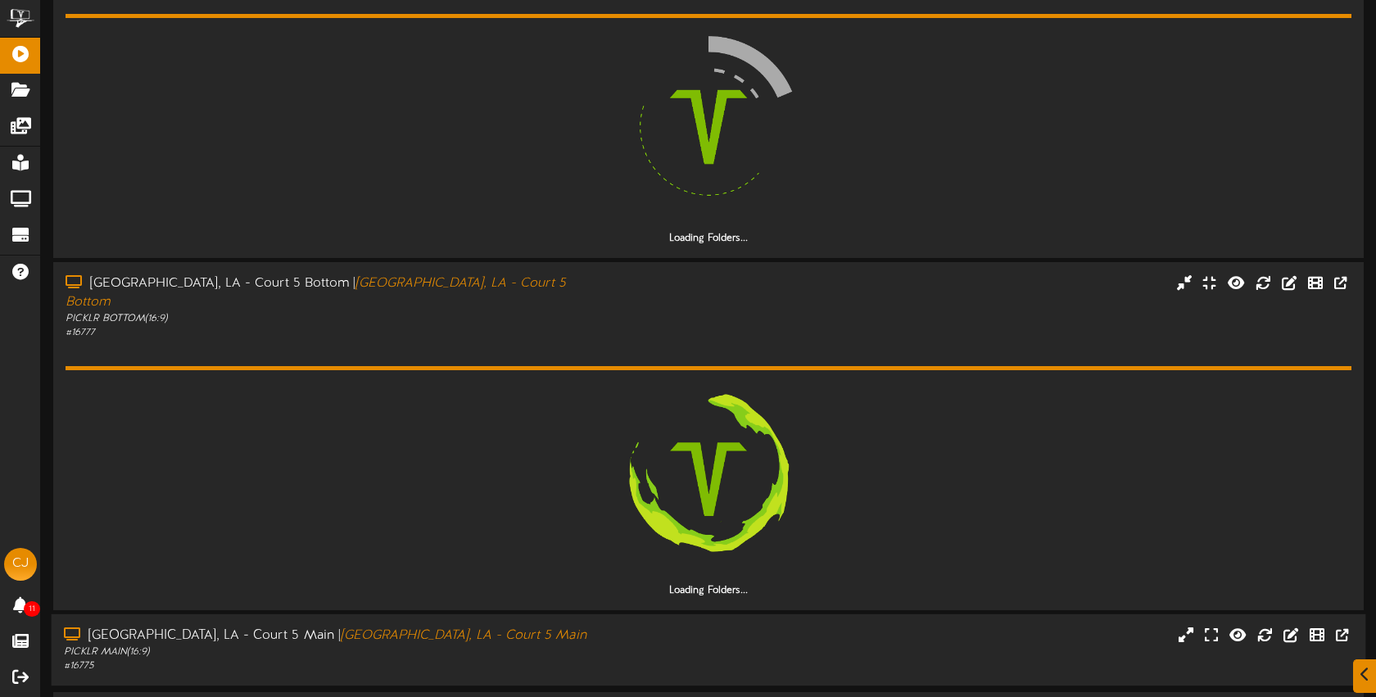
click at [627, 627] on div "Bossier City, LA - Court 5 Main | Bossier City, LA - Court 5 Main PICKLR MAIN (…" at bounding box center [709, 650] width 1315 height 47
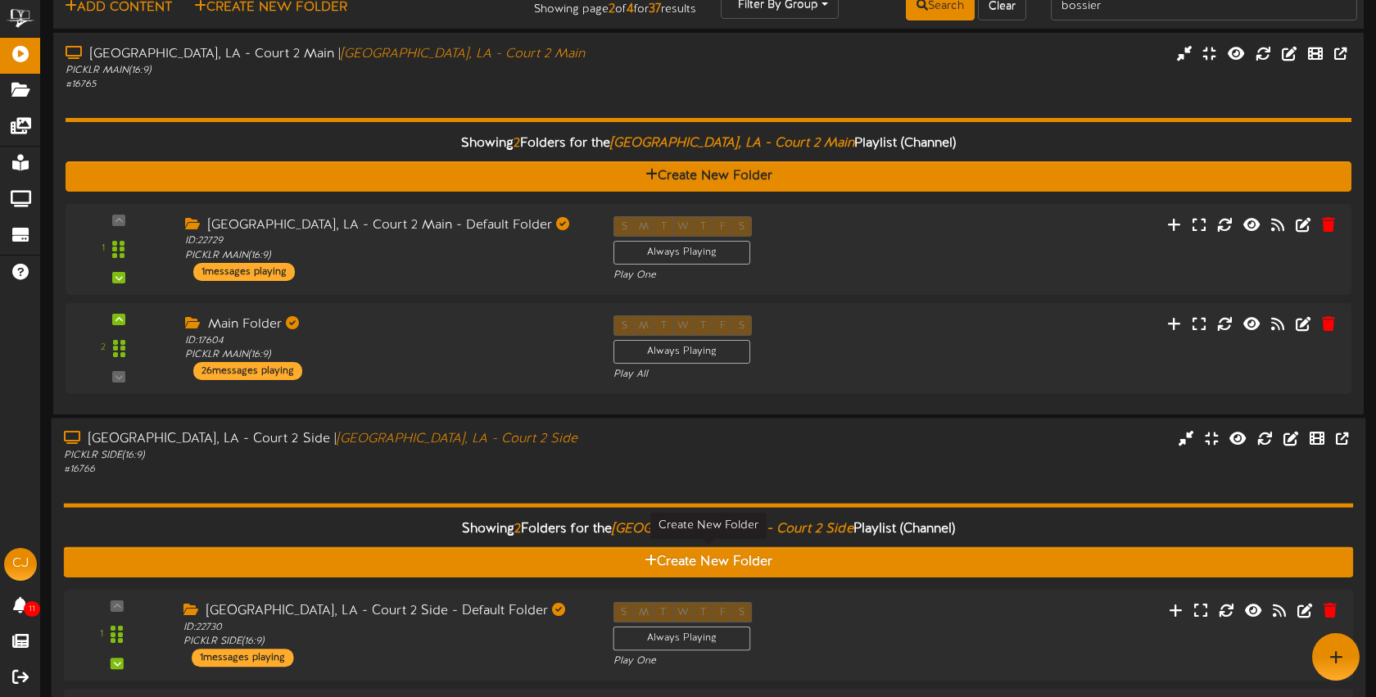
scroll to position [0, 0]
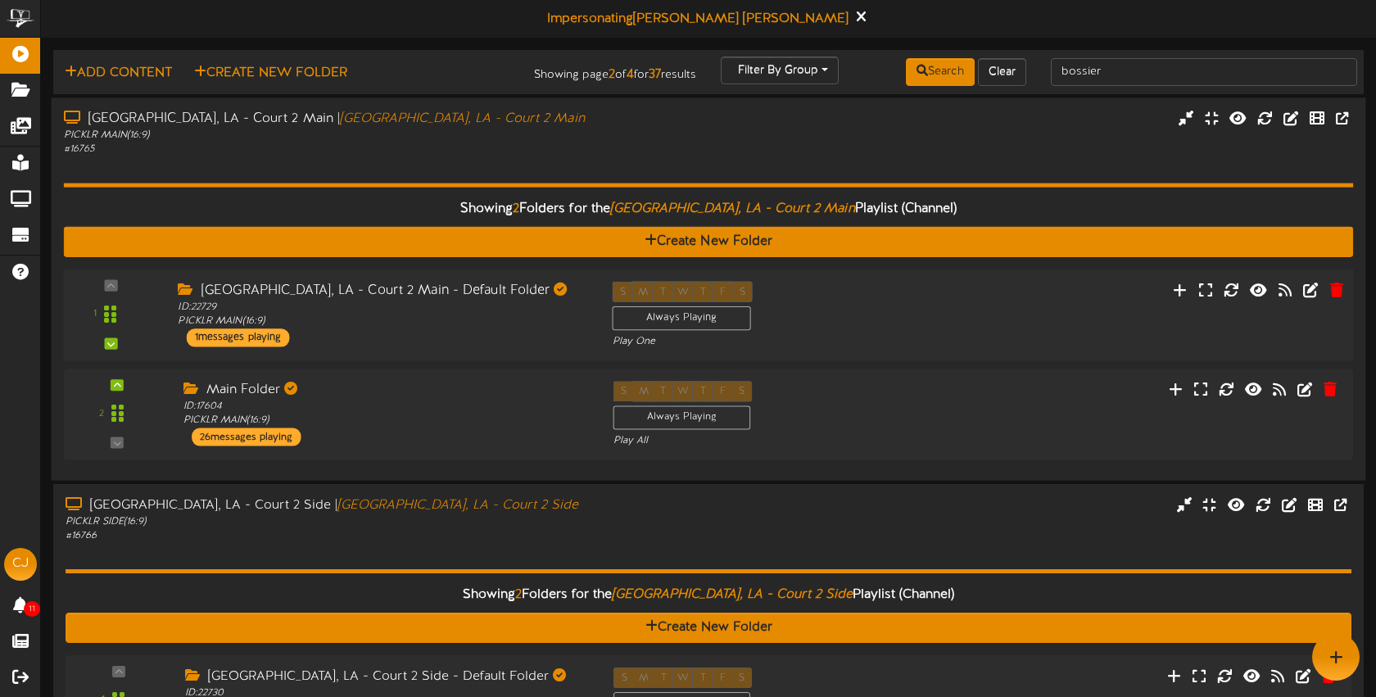
click at [968, 344] on div "1 ID:" at bounding box center [708, 314] width 1302 height 67
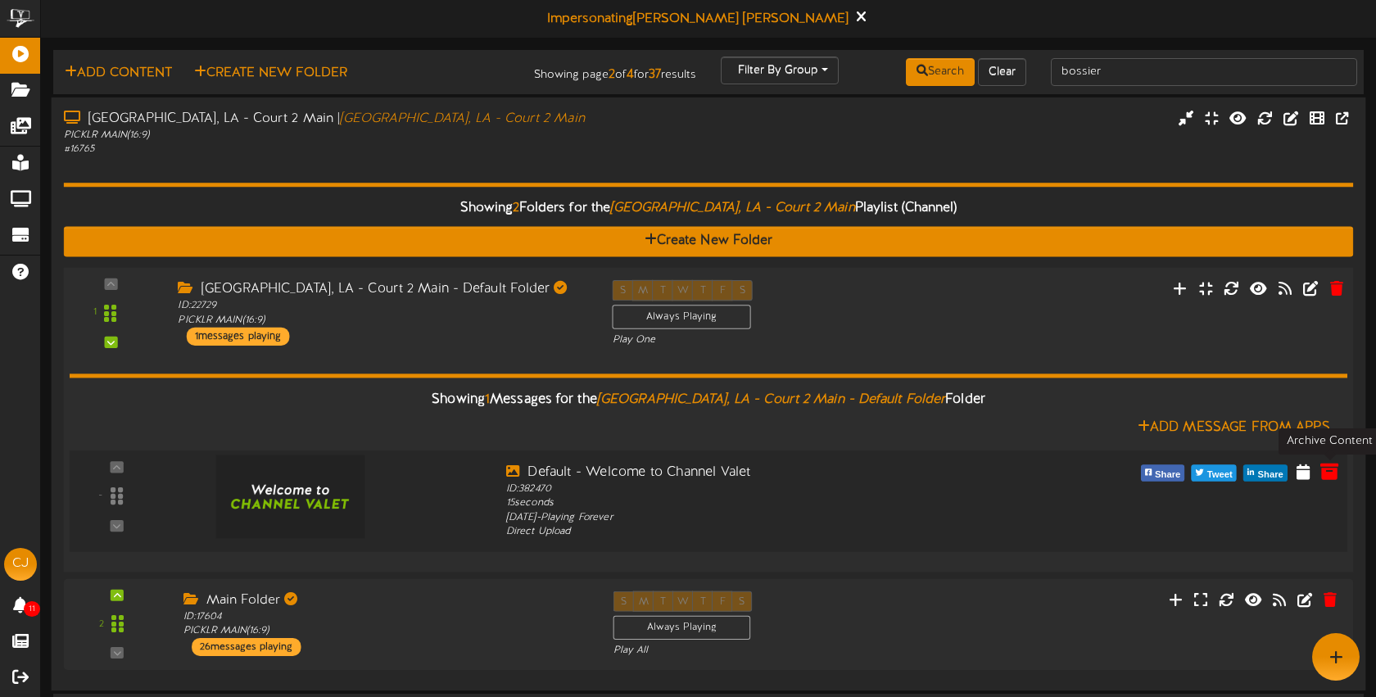
click at [1334, 468] on icon at bounding box center [1330, 470] width 18 height 18
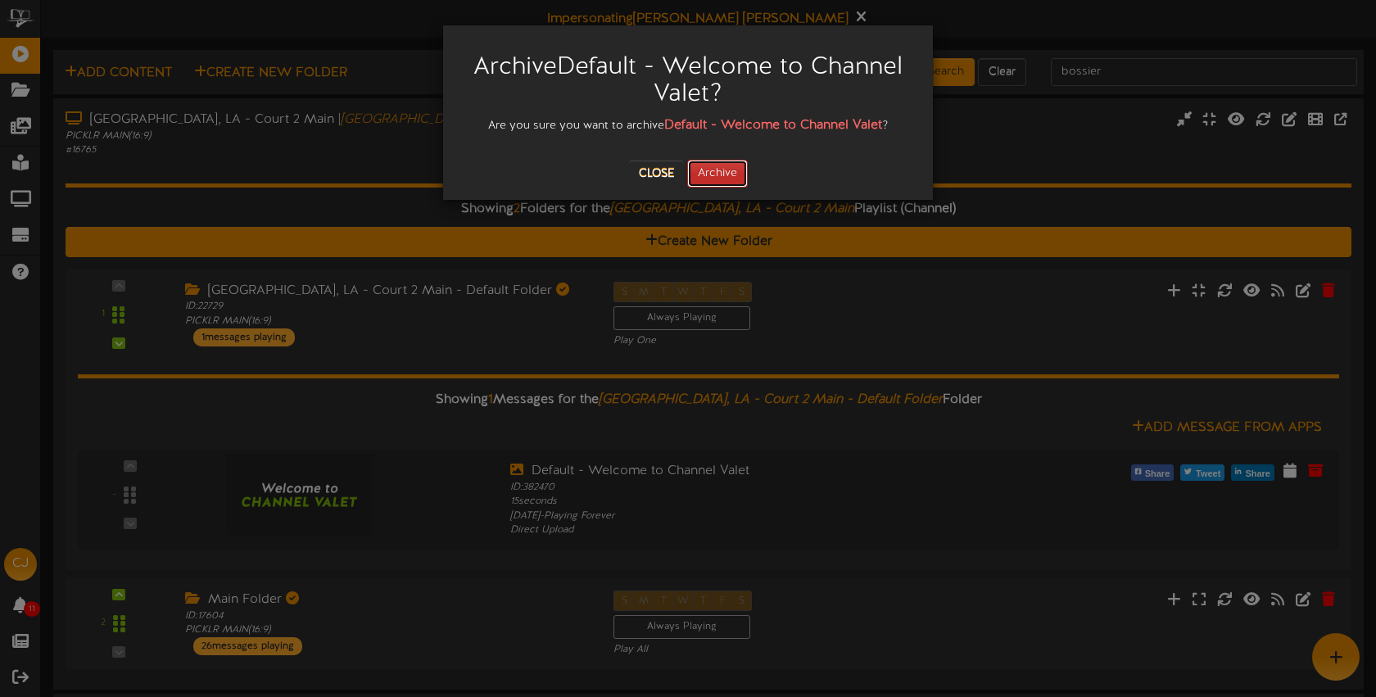
click at [719, 175] on button "Archive" at bounding box center [717, 174] width 61 height 28
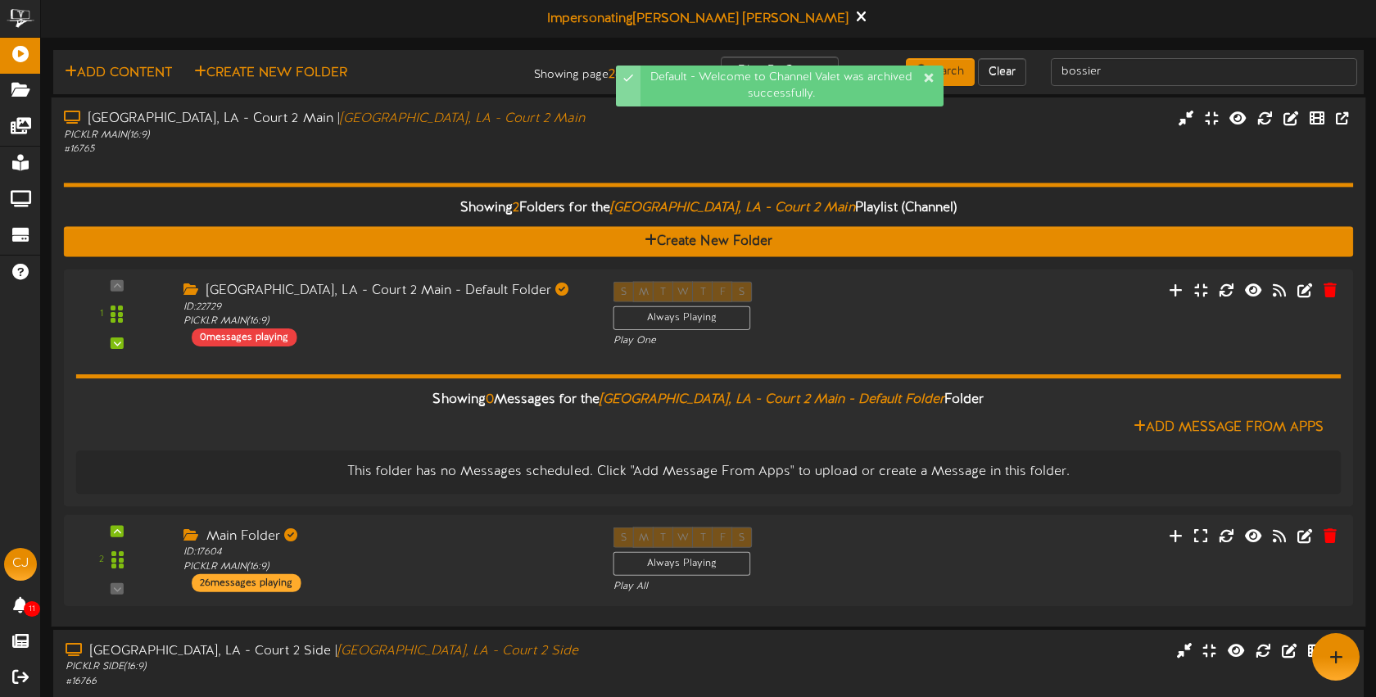
click at [470, 152] on div "# 16765" at bounding box center [325, 150] width 523 height 14
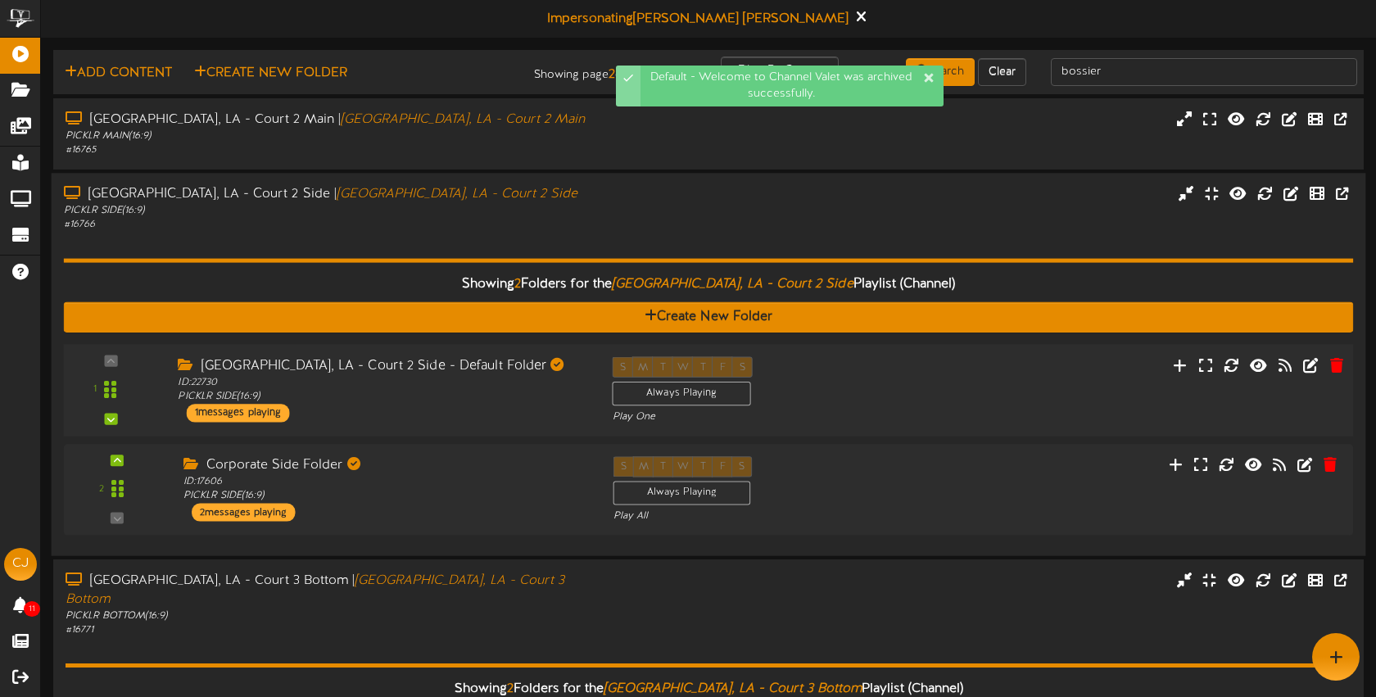
drag, startPoint x: 1039, startPoint y: 397, endPoint x: 1020, endPoint y: 386, distance: 22.1
click at [1039, 397] on div "1 ID:" at bounding box center [708, 389] width 1302 height 67
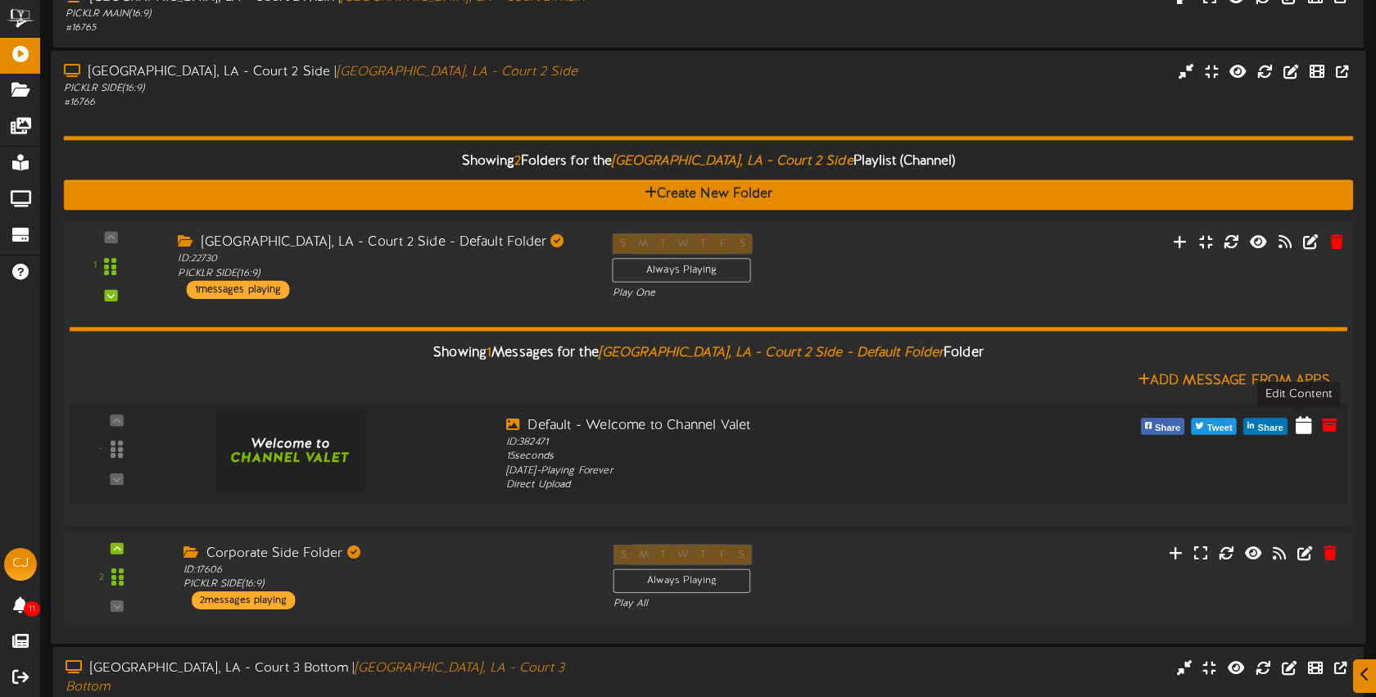
scroll to position [129, 0]
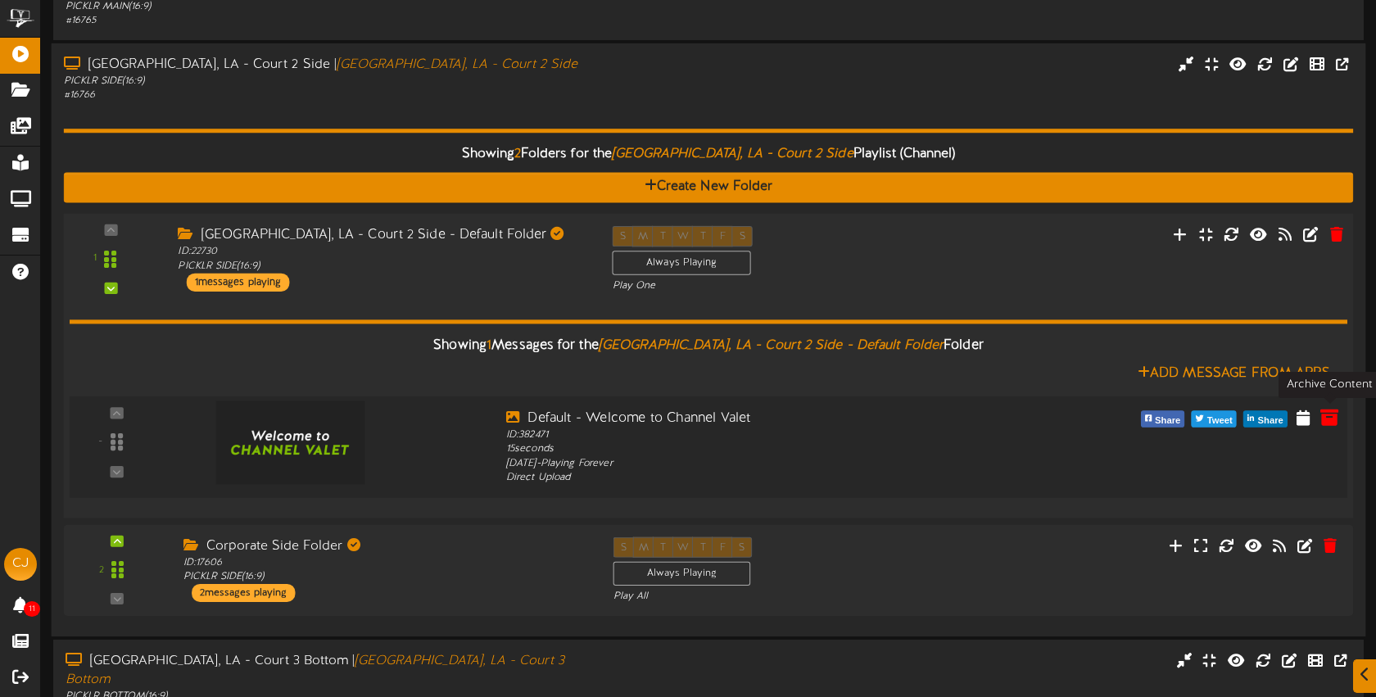
click at [1327, 419] on icon at bounding box center [1330, 417] width 18 height 18
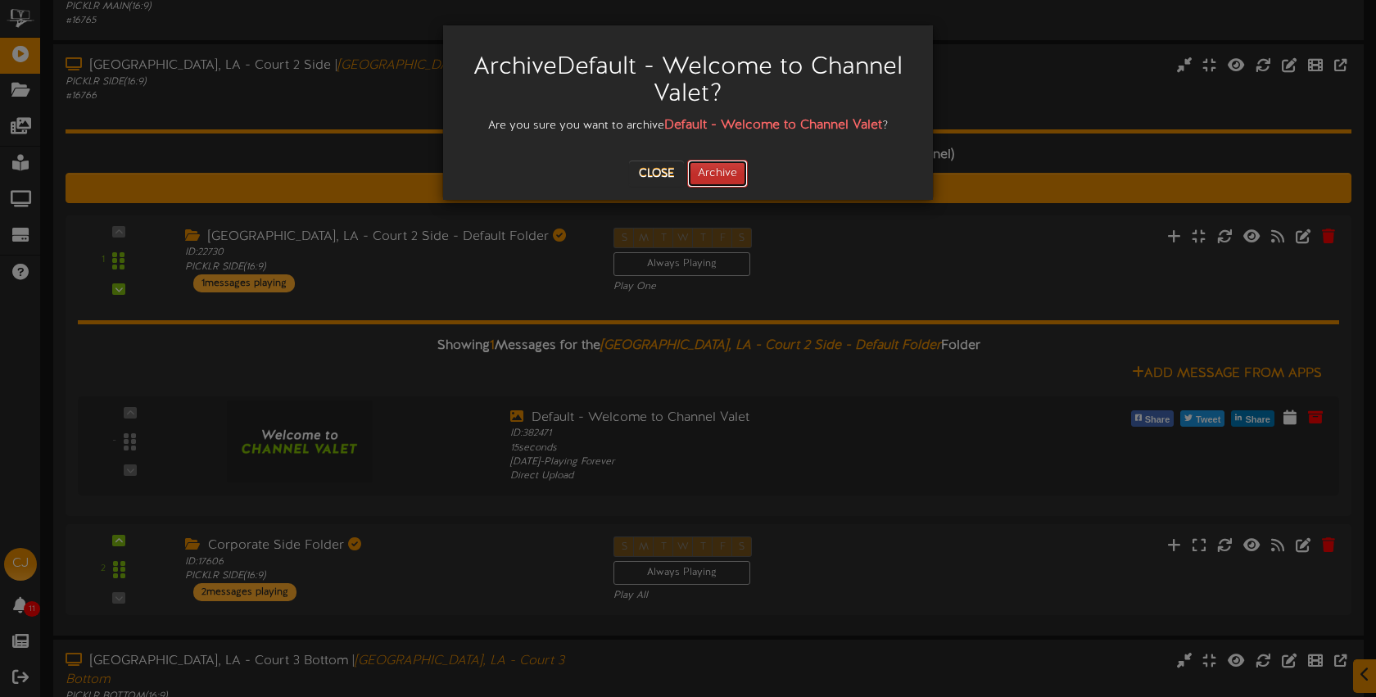
click at [726, 183] on button "Archive" at bounding box center [717, 174] width 61 height 28
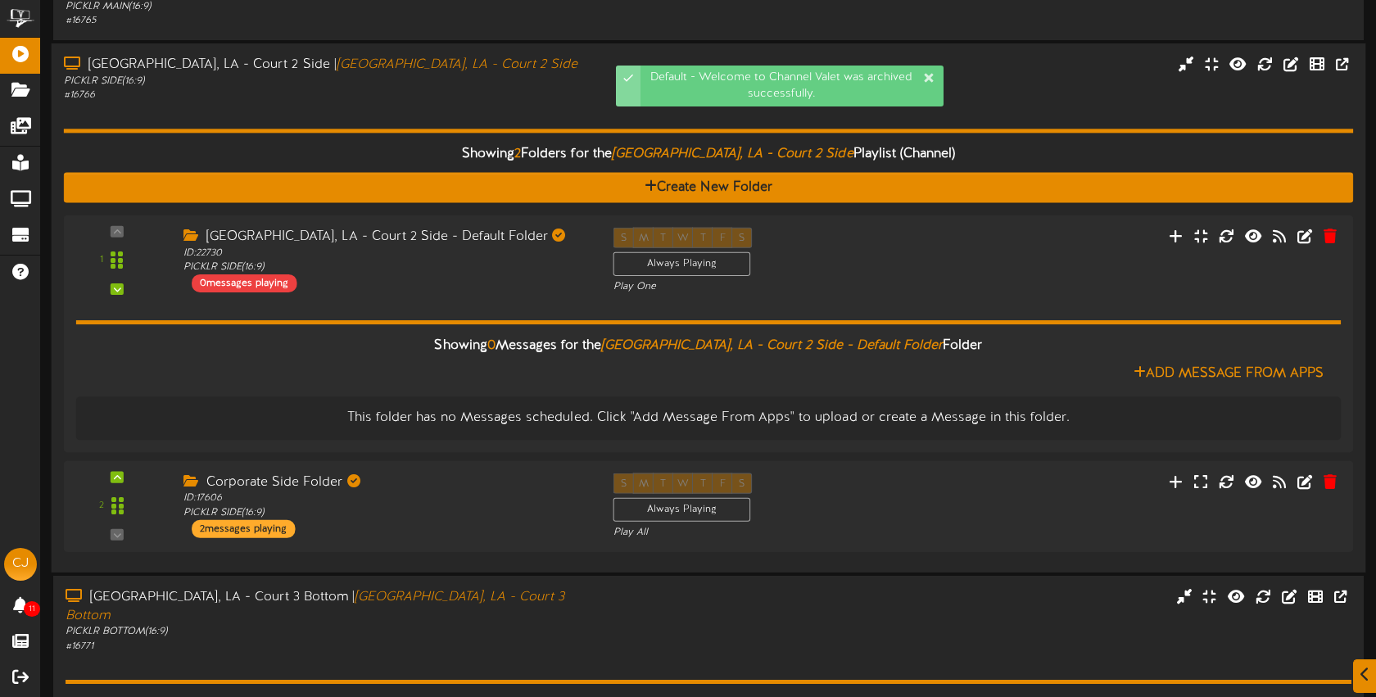
drag, startPoint x: 540, startPoint y: 88, endPoint x: 558, endPoint y: 89, distance: 18.0
click at [540, 88] on div "# 16766" at bounding box center [325, 95] width 523 height 14
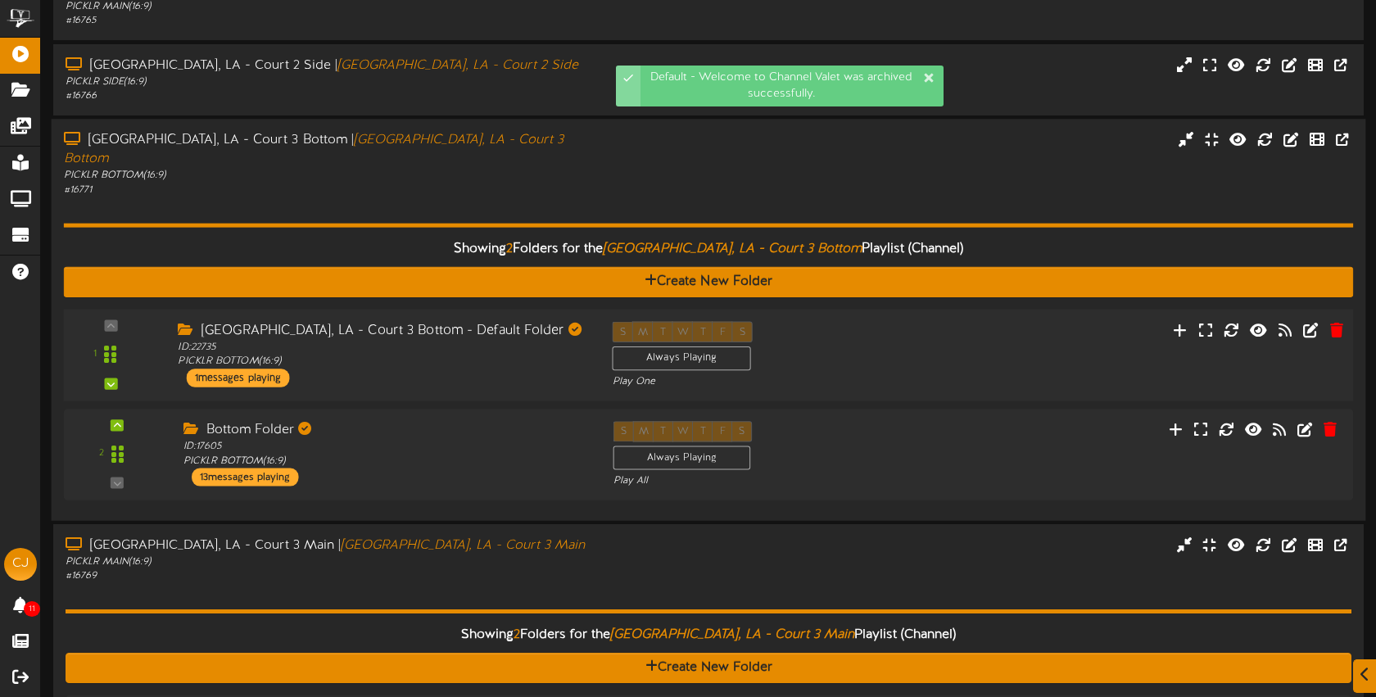
drag, startPoint x: 879, startPoint y: 327, endPoint x: 860, endPoint y: 321, distance: 19.7
click at [878, 327] on div "S M T W T F S Always Playing Play One" at bounding box center [763, 354] width 326 height 67
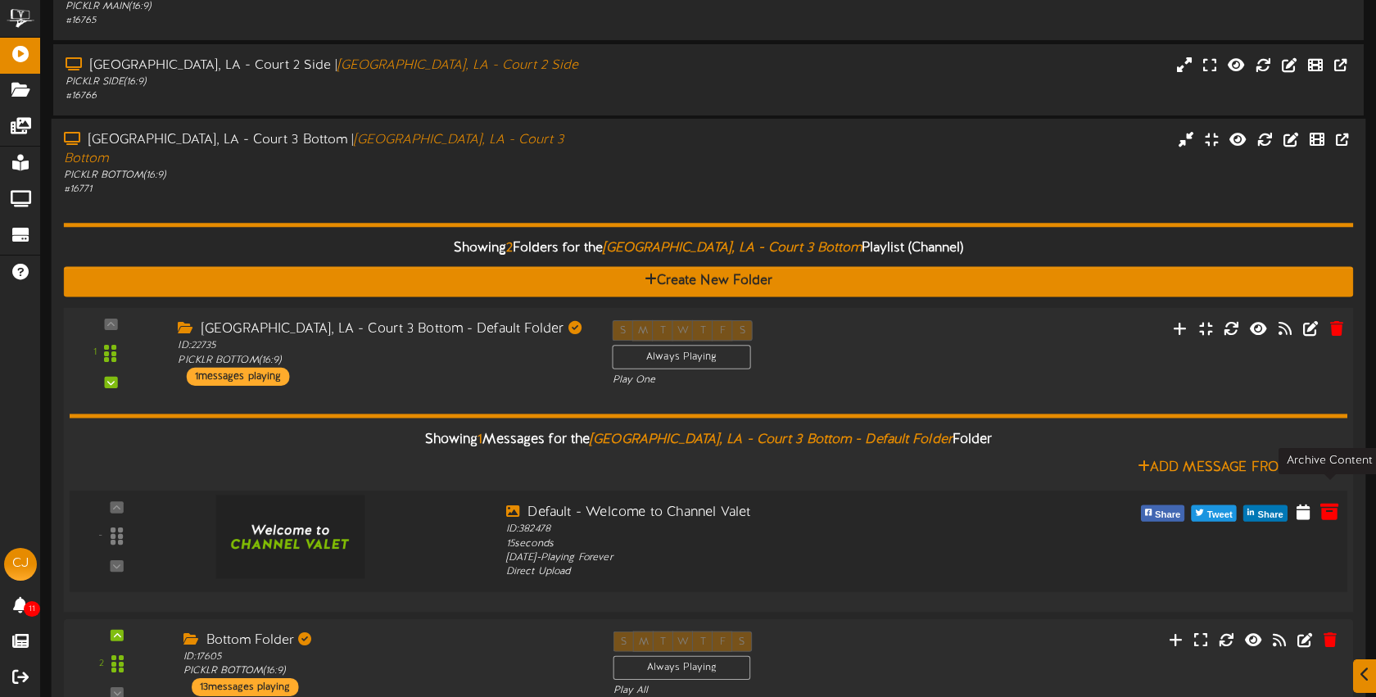
click at [1327, 502] on icon at bounding box center [1330, 511] width 18 height 18
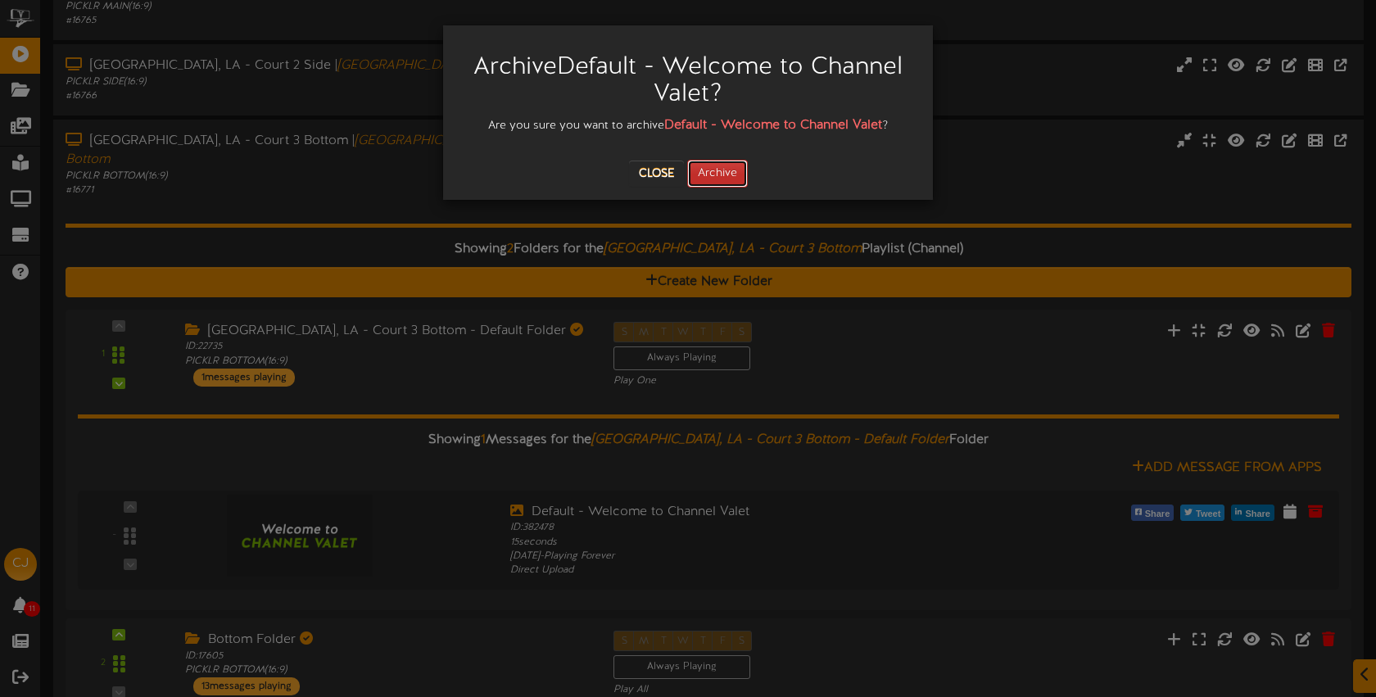
click at [730, 175] on button "Archive" at bounding box center [717, 174] width 61 height 28
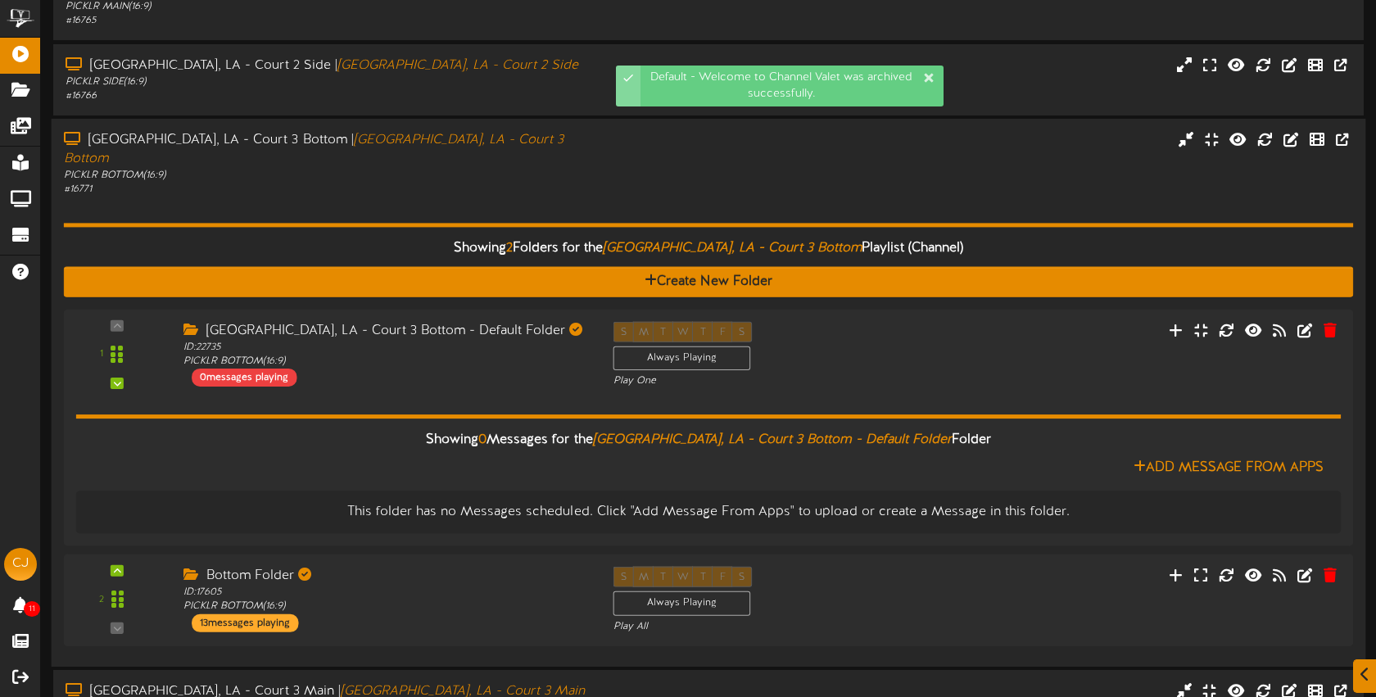
click at [565, 183] on div "# 16771" at bounding box center [325, 190] width 523 height 14
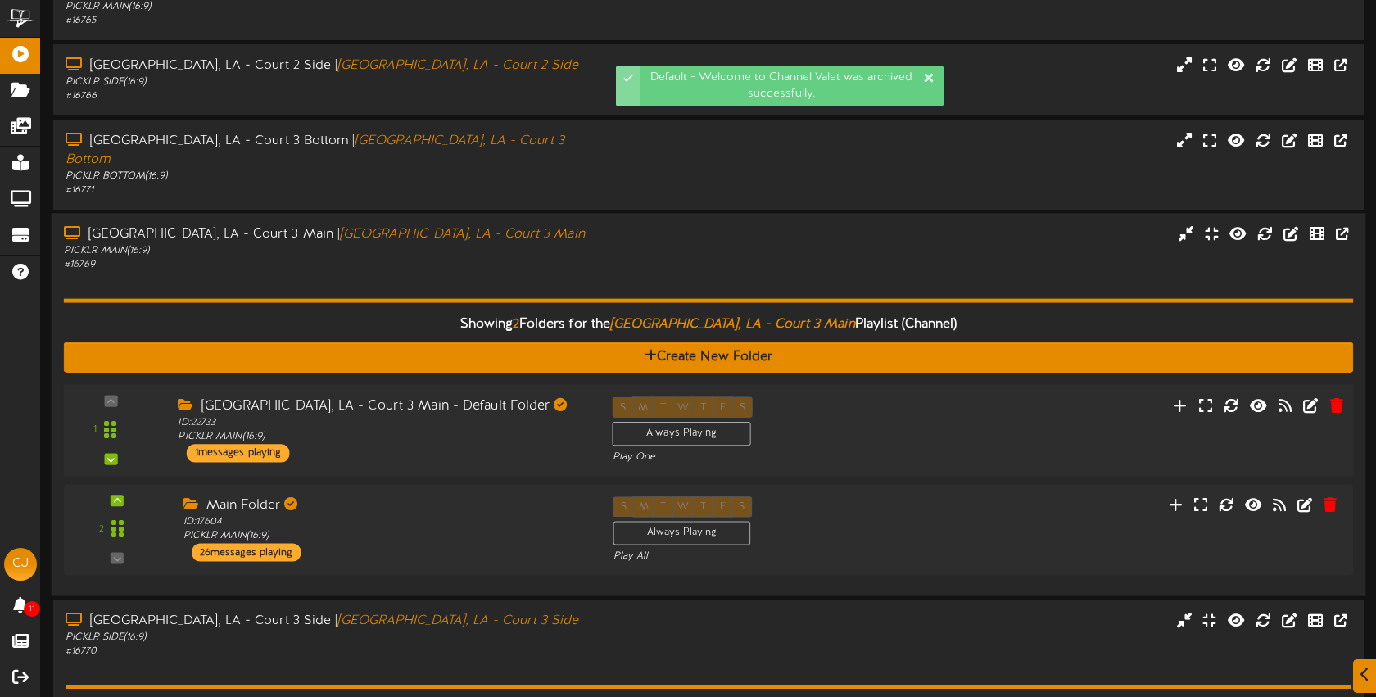
click at [888, 396] on div "S M T W T F S Always Playing Play One" at bounding box center [763, 429] width 326 height 67
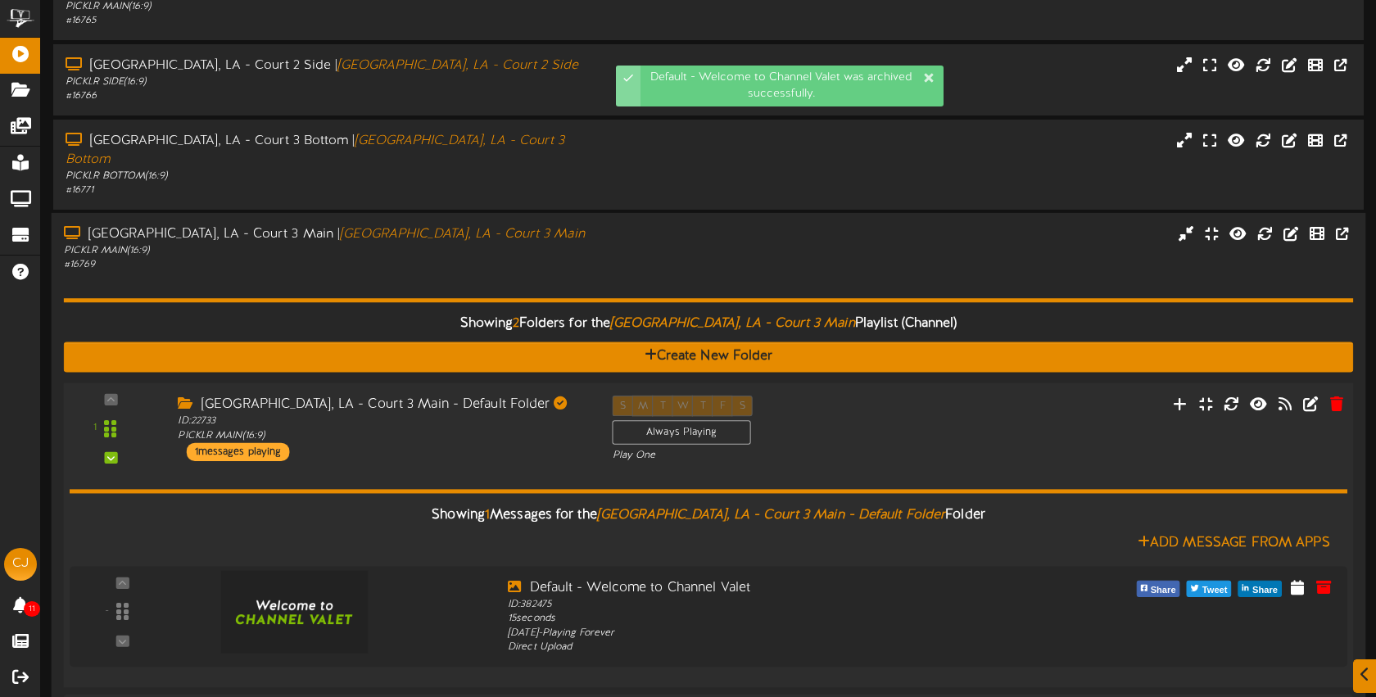
scroll to position [221, 0]
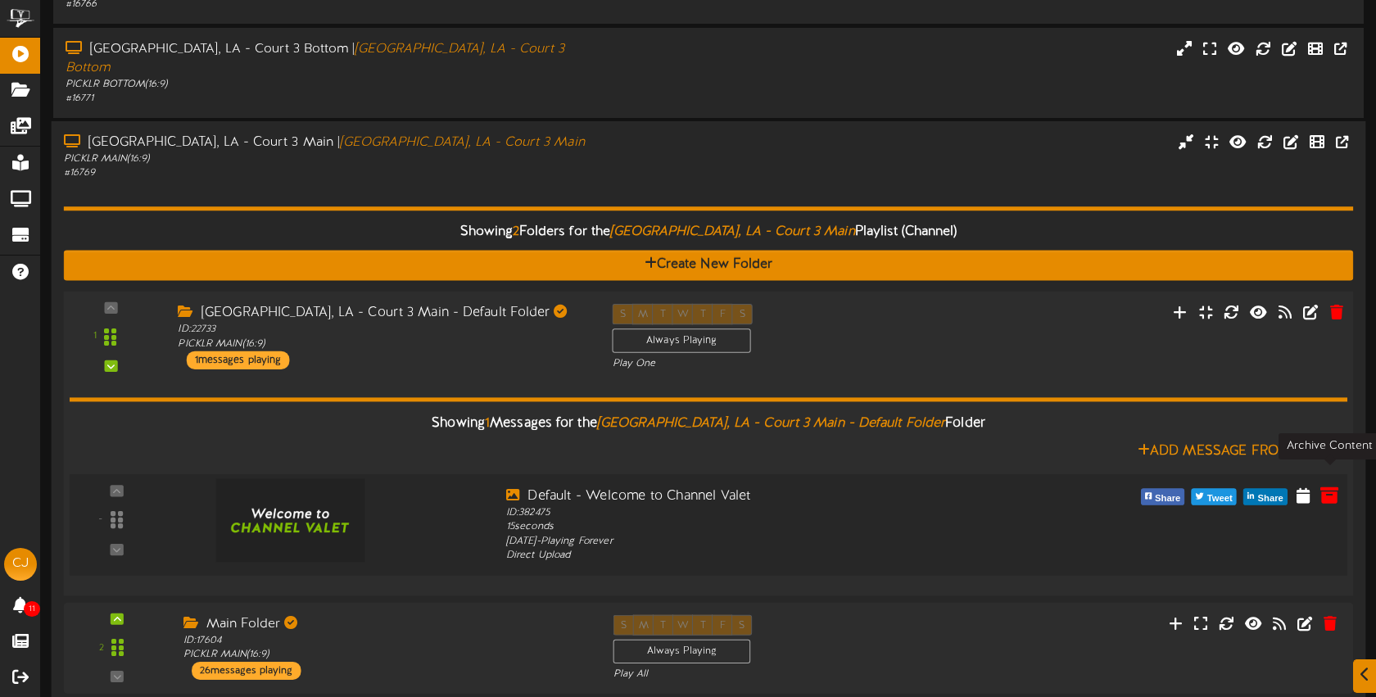
click at [1323, 486] on icon at bounding box center [1330, 495] width 18 height 18
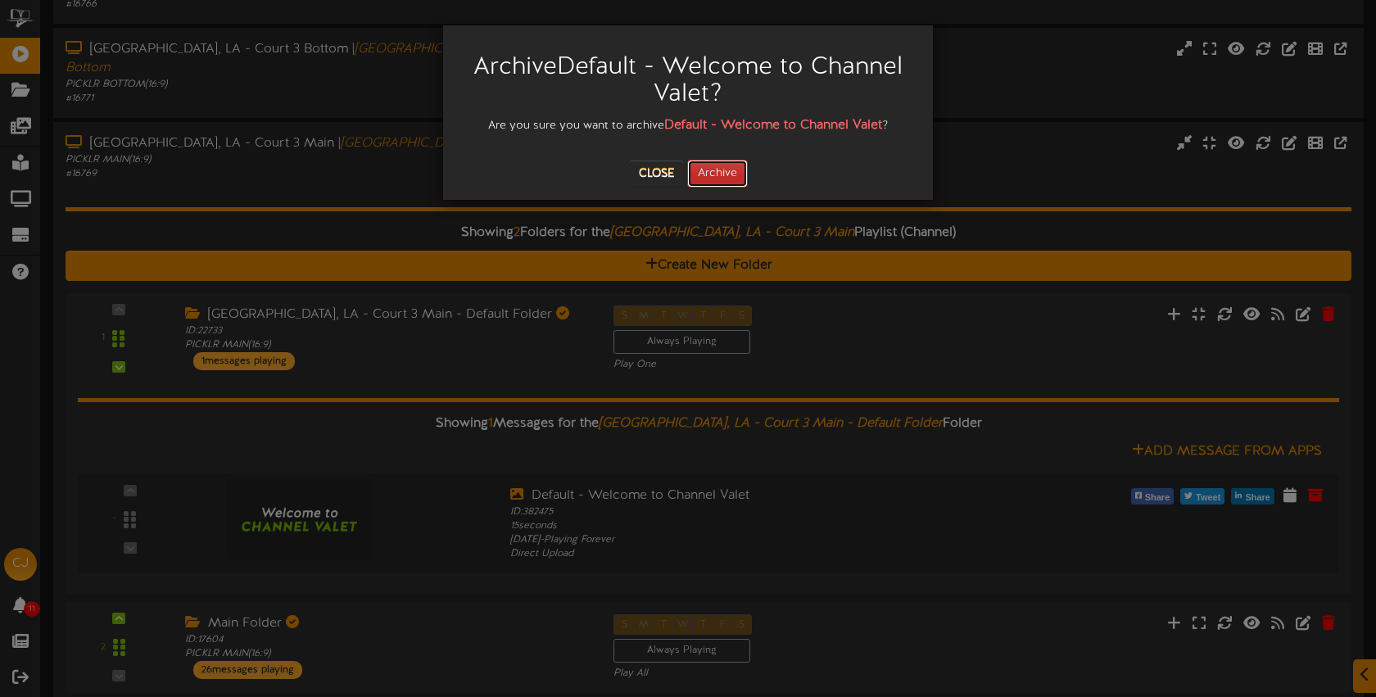
click at [729, 183] on button "Archive" at bounding box center [717, 174] width 61 height 28
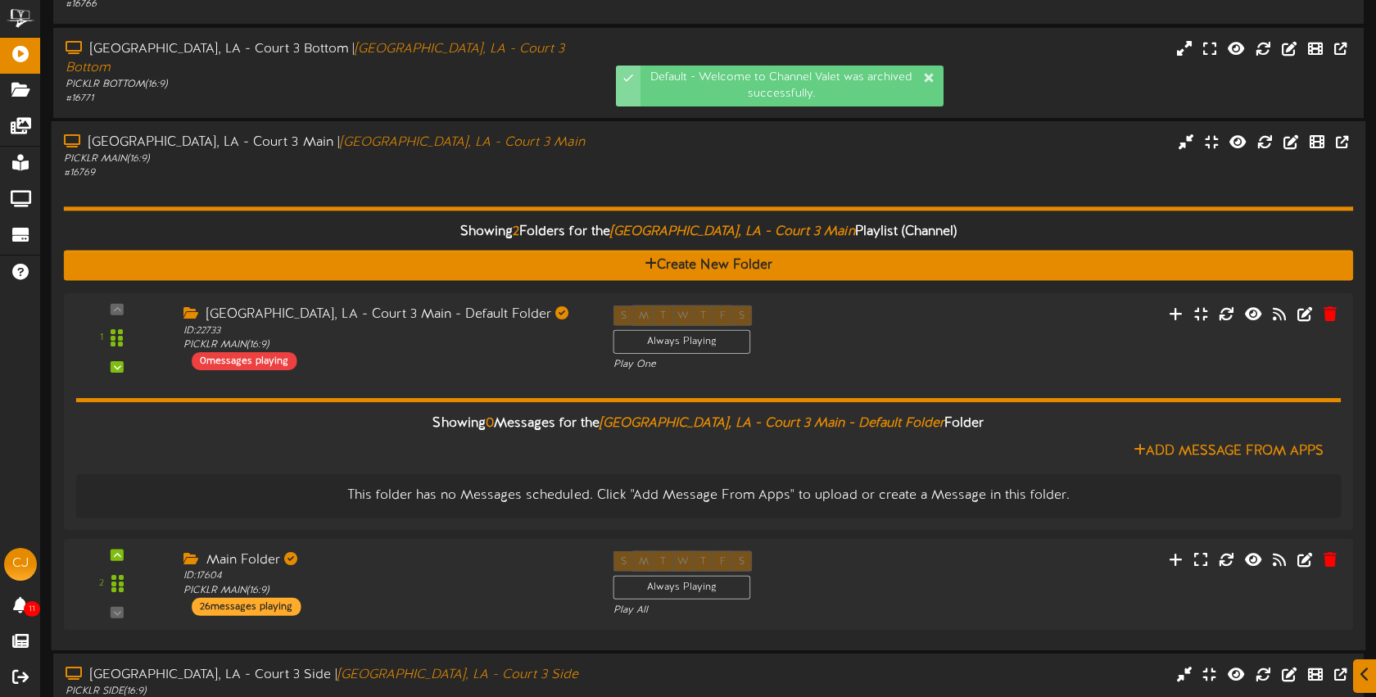
click at [496, 180] on div "Showing 2 Folders for the Bossier City, LA - Court 3 Main Playlist (Channel) Cr…" at bounding box center [709, 408] width 1290 height 457
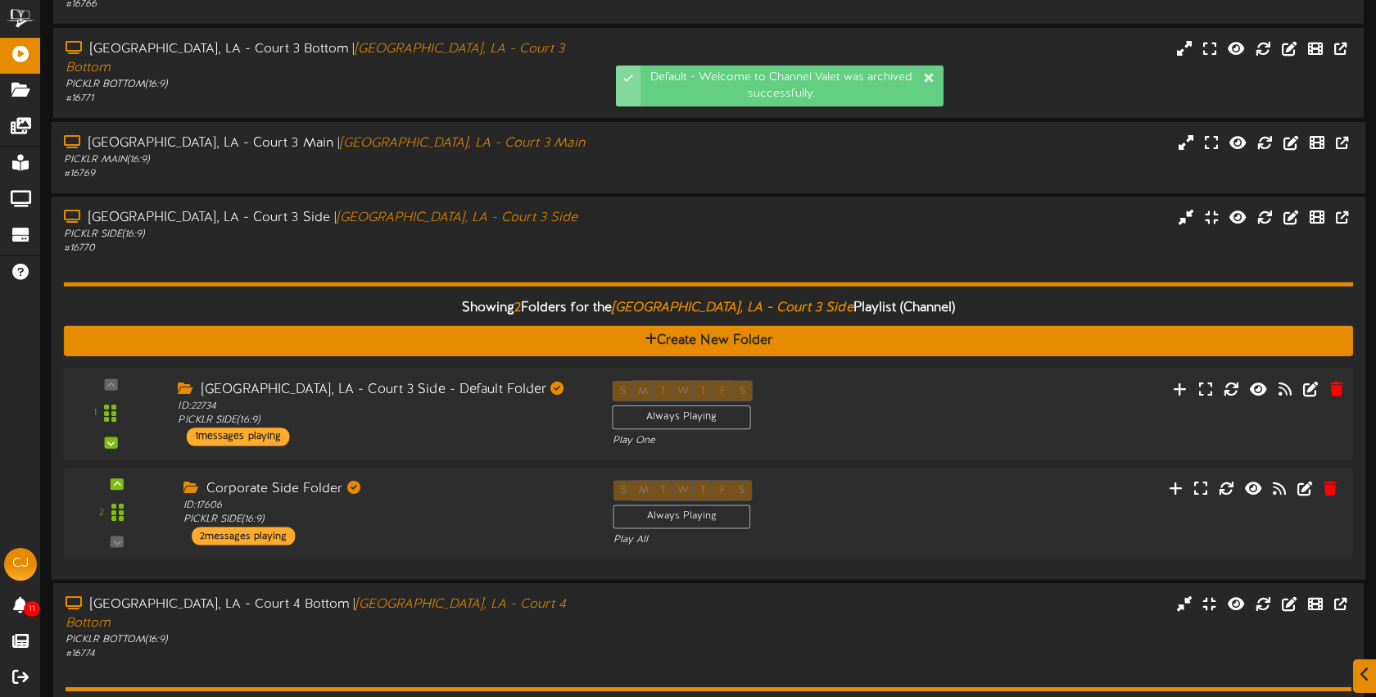
drag, startPoint x: 859, startPoint y: 405, endPoint x: 836, endPoint y: 396, distance: 23.9
click at [858, 405] on div "S M T W T F S Always Playing Play One" at bounding box center [763, 413] width 326 height 67
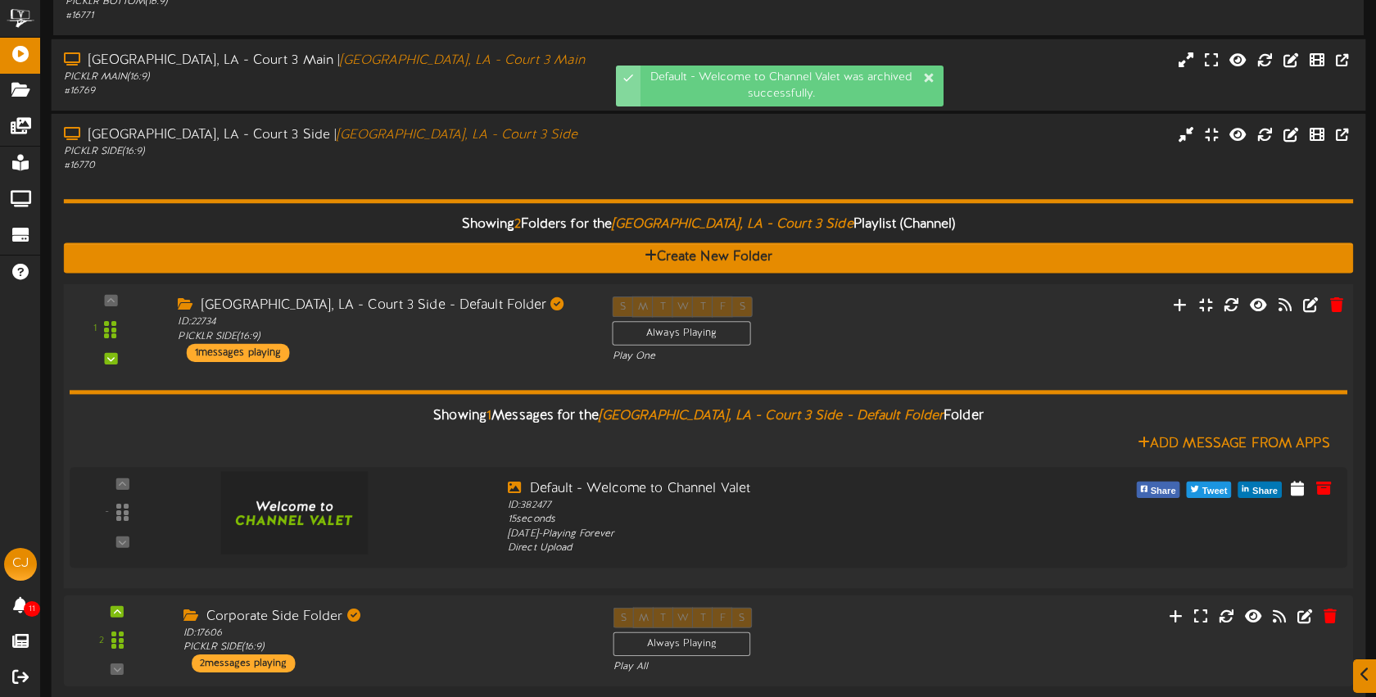
scroll to position [336, 0]
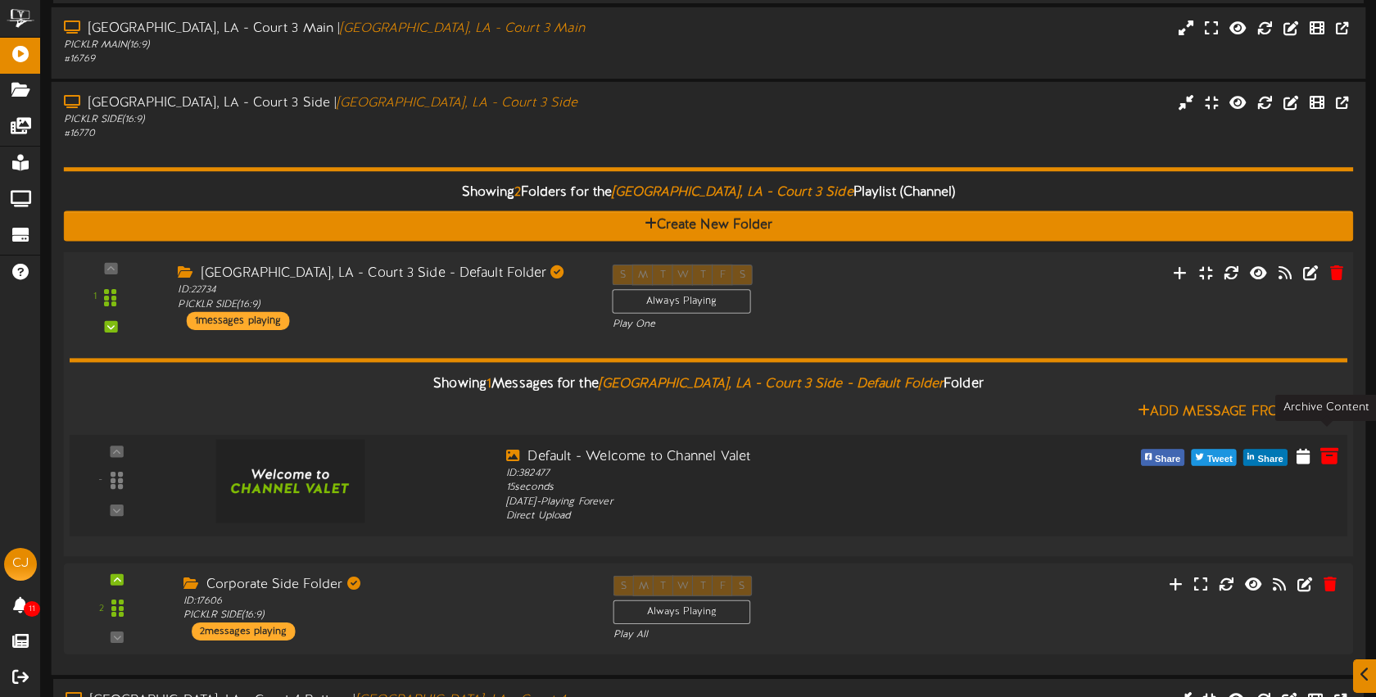
click at [1330, 446] on icon at bounding box center [1330, 455] width 18 height 18
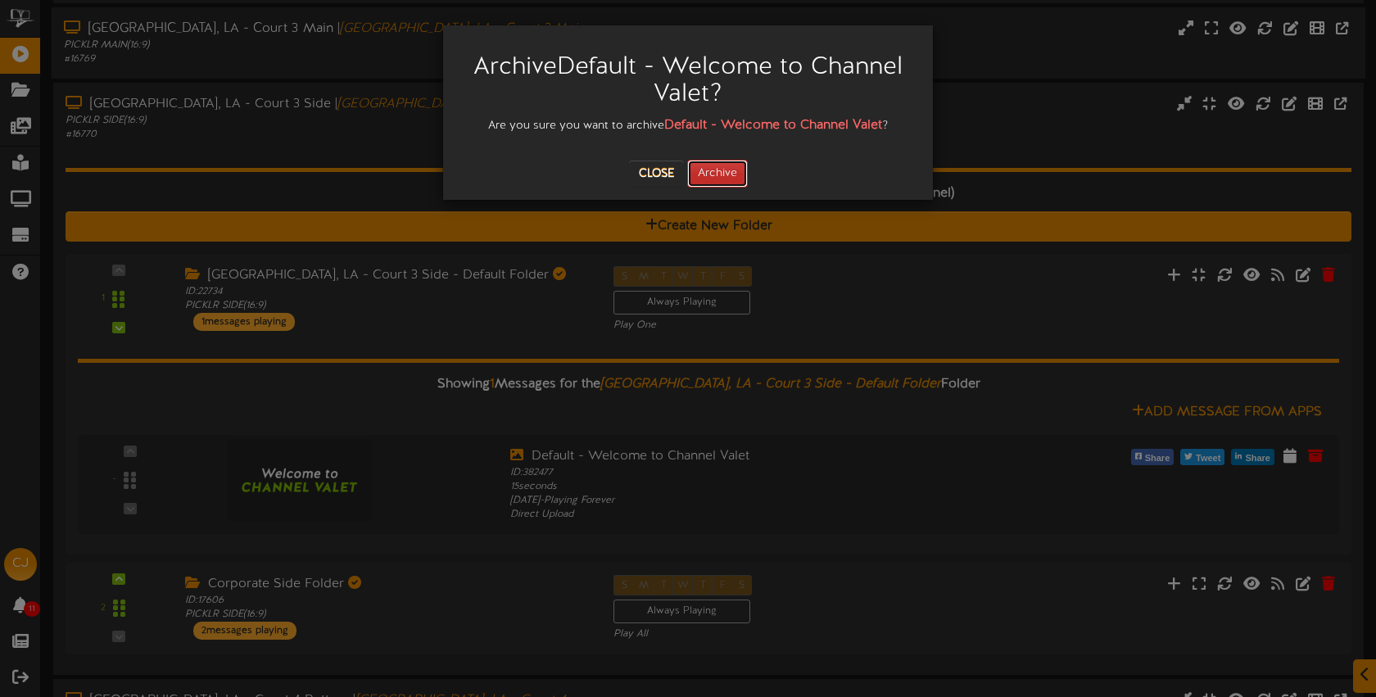
click at [722, 179] on button "Archive" at bounding box center [717, 174] width 61 height 28
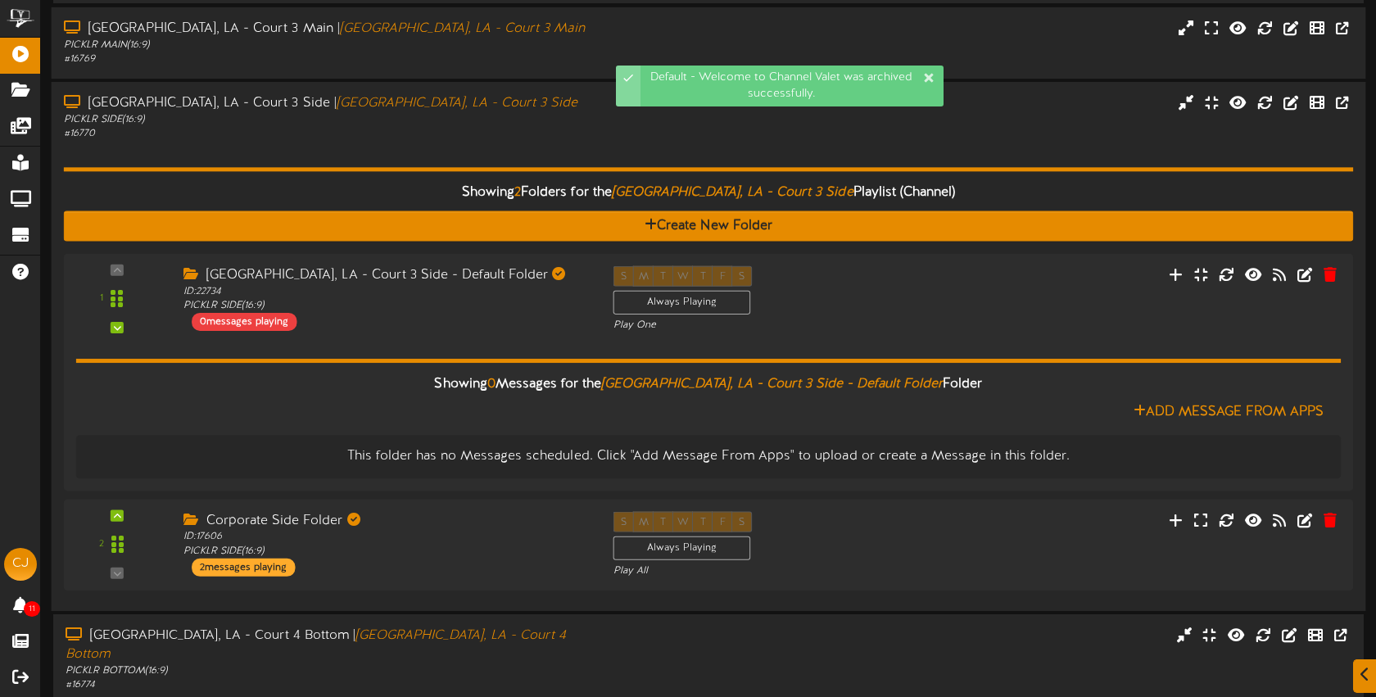
click at [490, 127] on div "# 16770" at bounding box center [325, 134] width 523 height 14
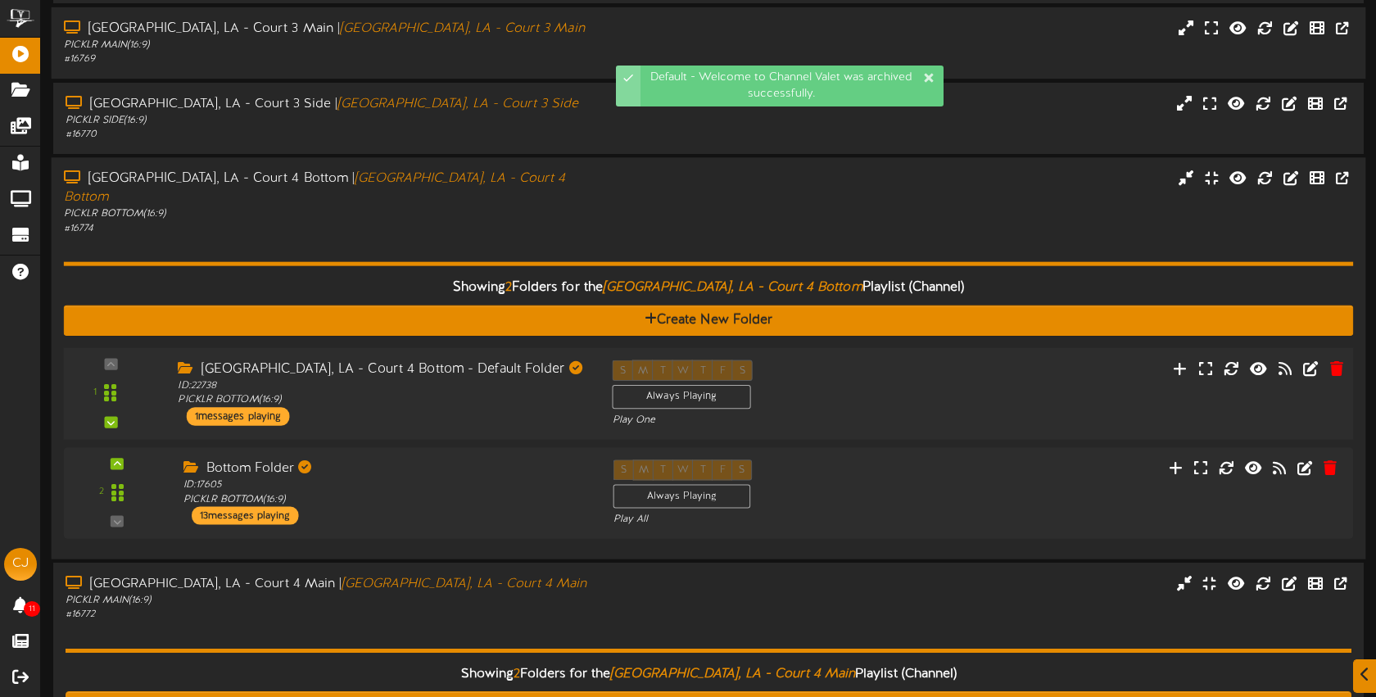
click at [900, 360] on div "S M T W T F S Always Playing Play One" at bounding box center [763, 393] width 326 height 67
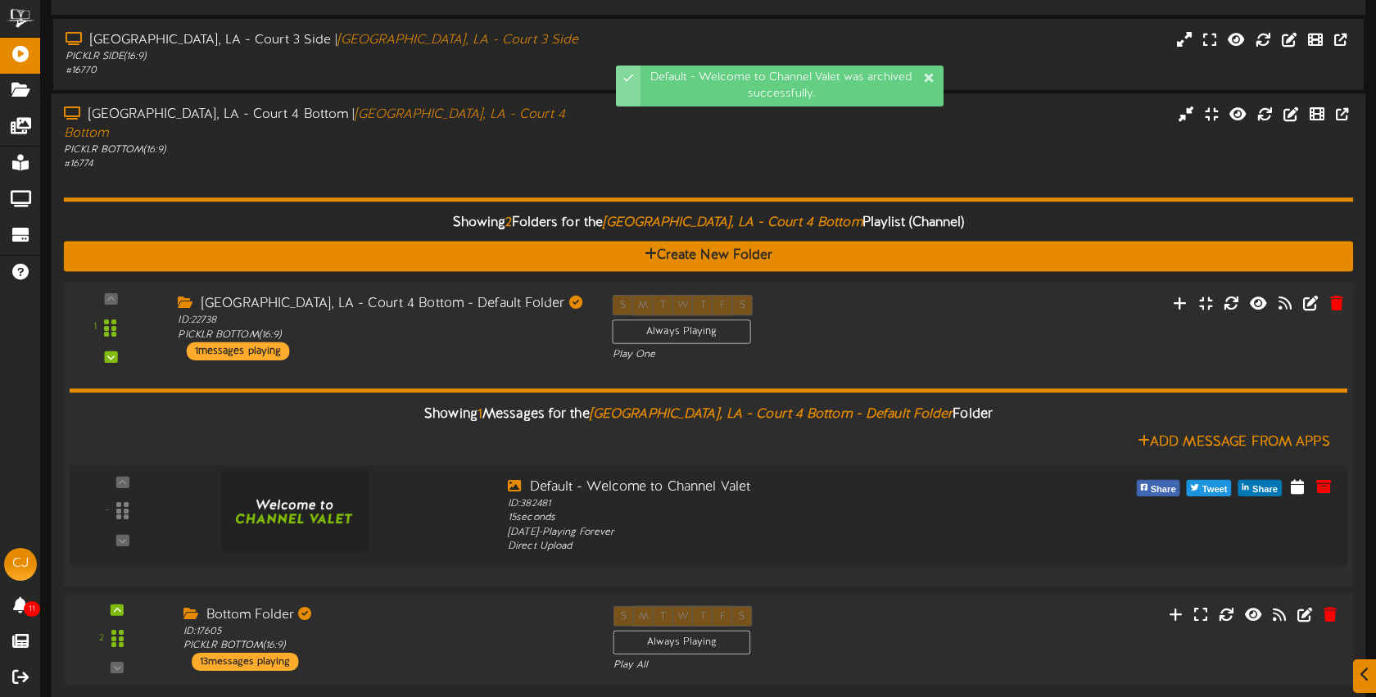
scroll to position [405, 0]
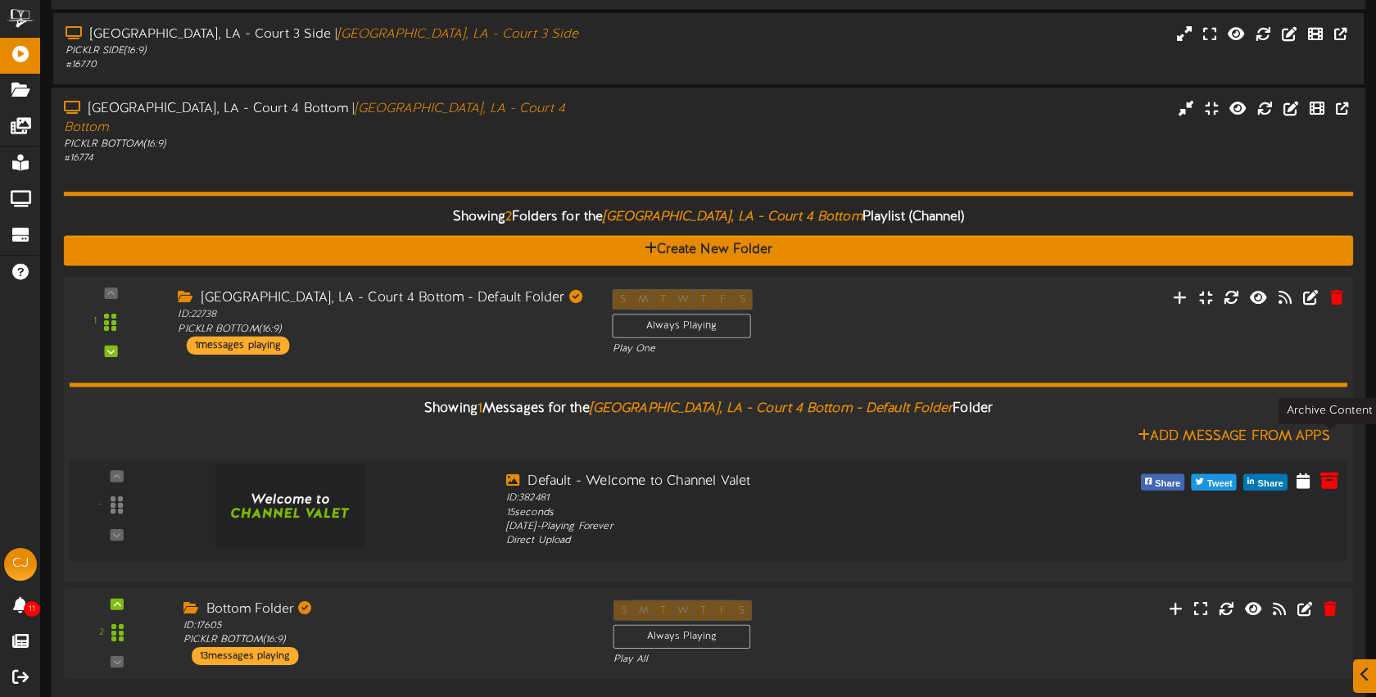
click at [1330, 471] on icon at bounding box center [1330, 480] width 18 height 18
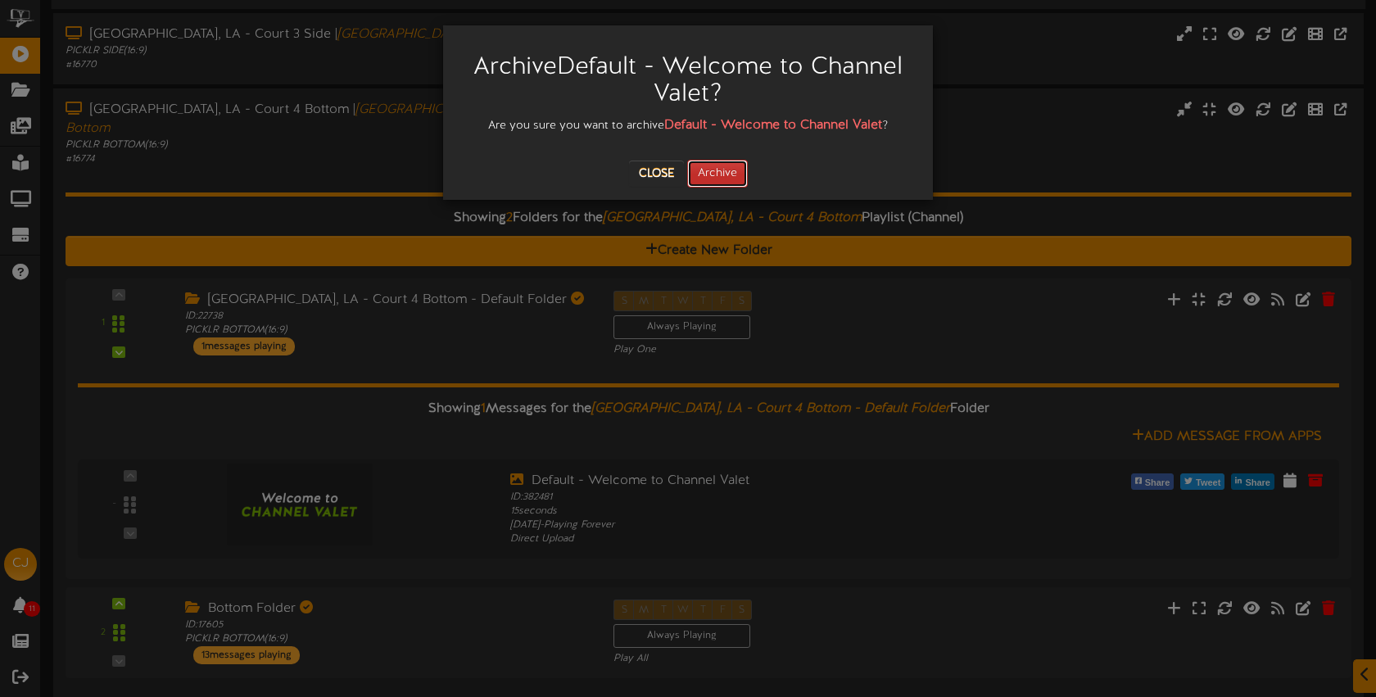
click at [714, 179] on button "Archive" at bounding box center [717, 174] width 61 height 28
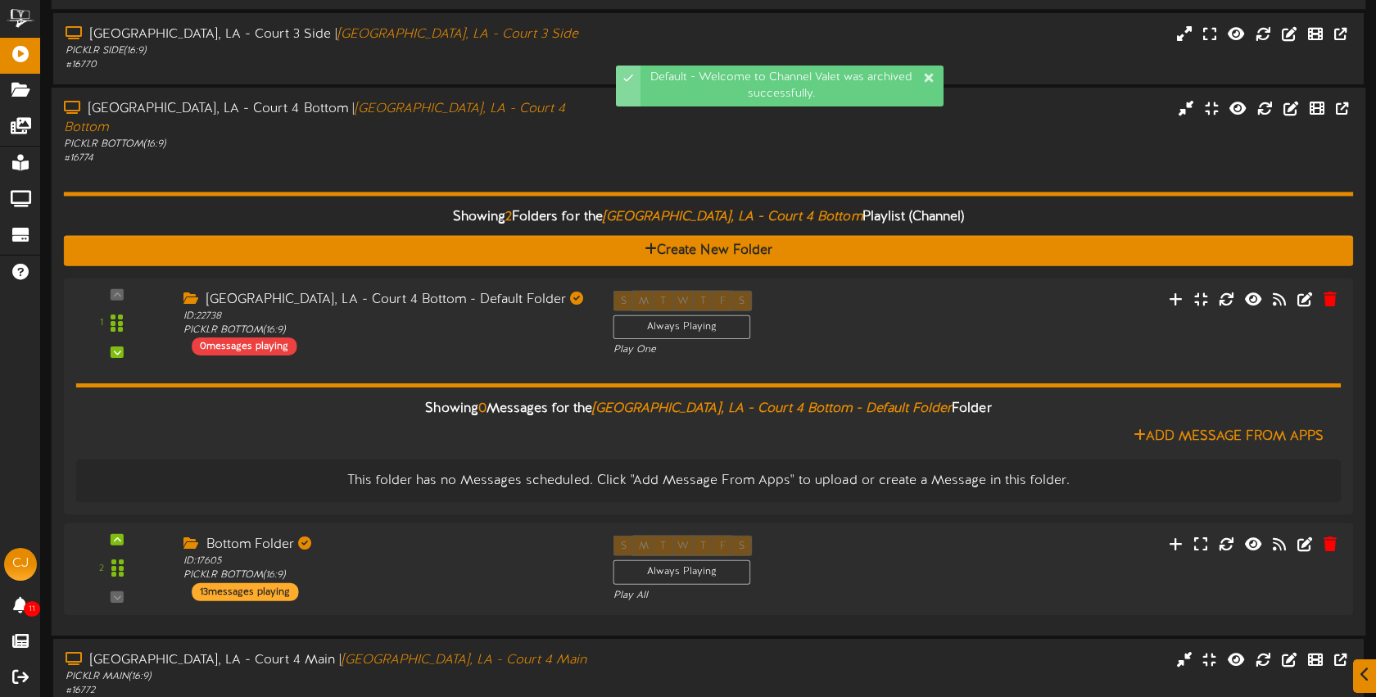
click at [462, 165] on div "Showing 2 Folders for the Bossier City, LA - Court 4 Bottom Playlist (Channel) …" at bounding box center [709, 393] width 1290 height 457
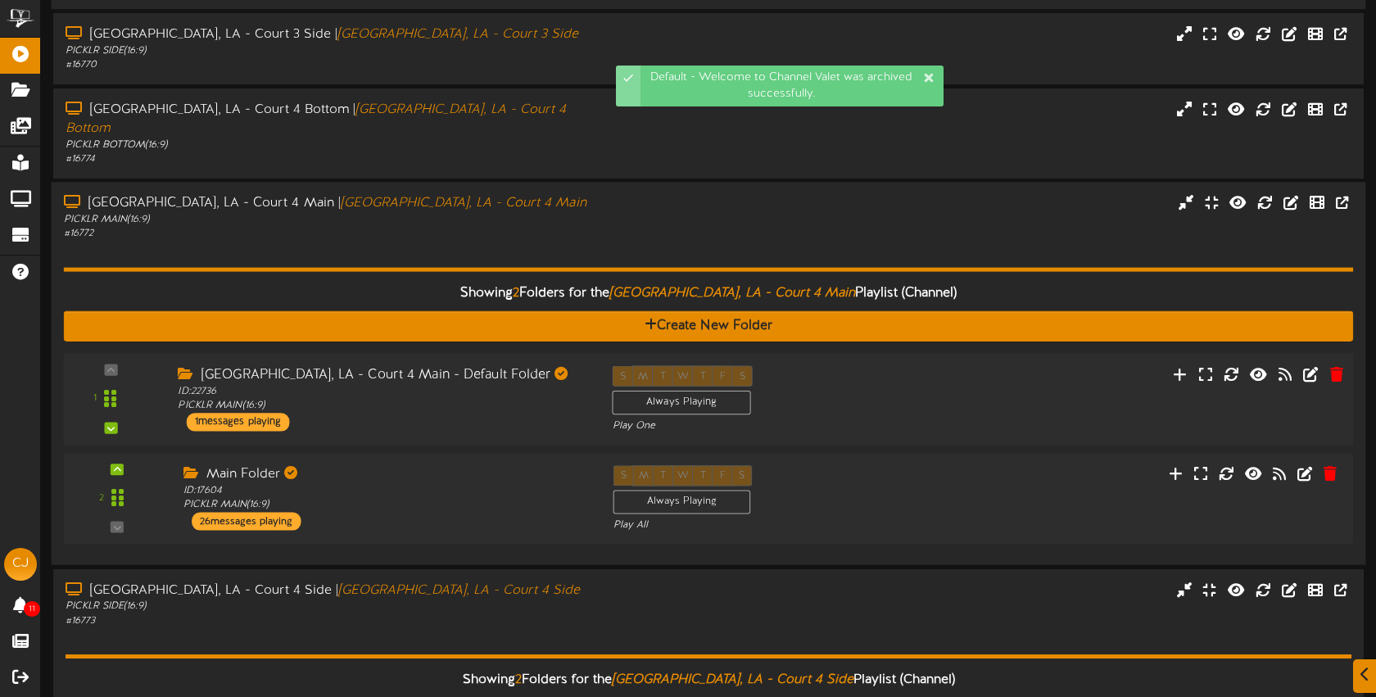
drag, startPoint x: 998, startPoint y: 358, endPoint x: 989, endPoint y: 351, distance: 11.1
click at [998, 366] on div "1 ID:" at bounding box center [708, 399] width 1302 height 67
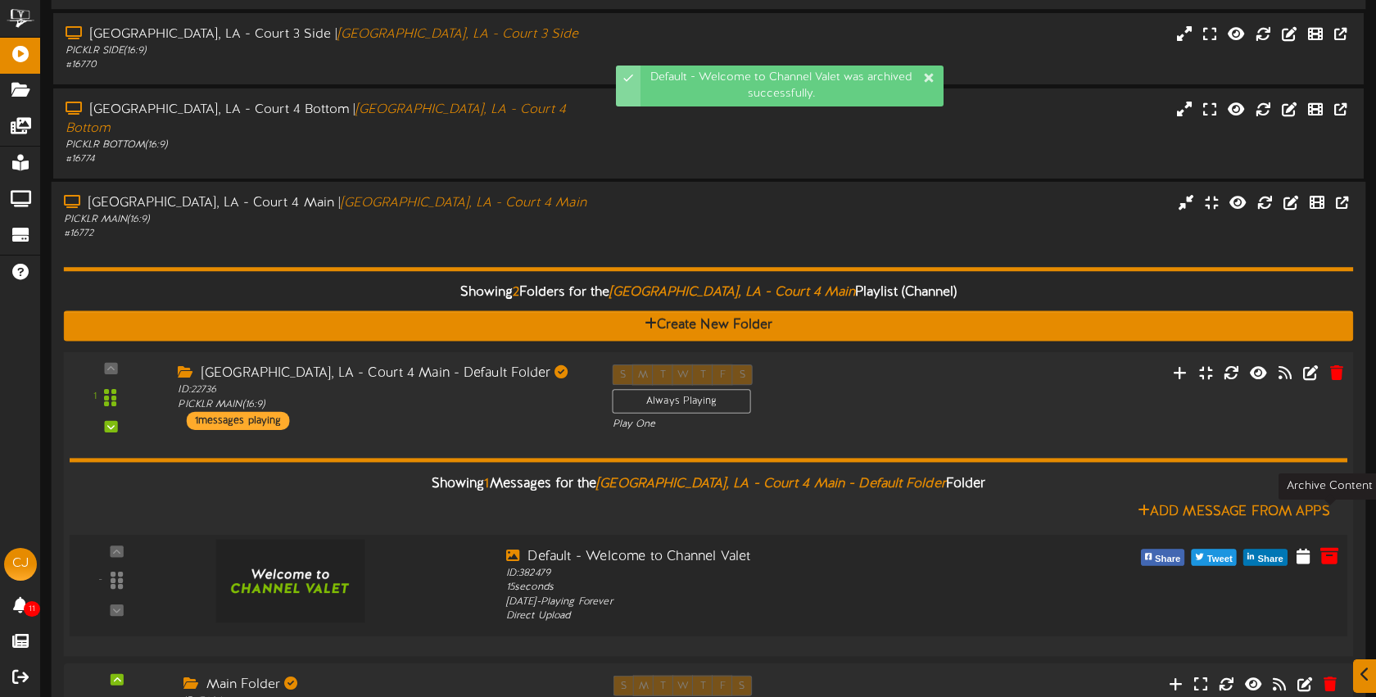
click at [1323, 546] on icon at bounding box center [1330, 555] width 18 height 18
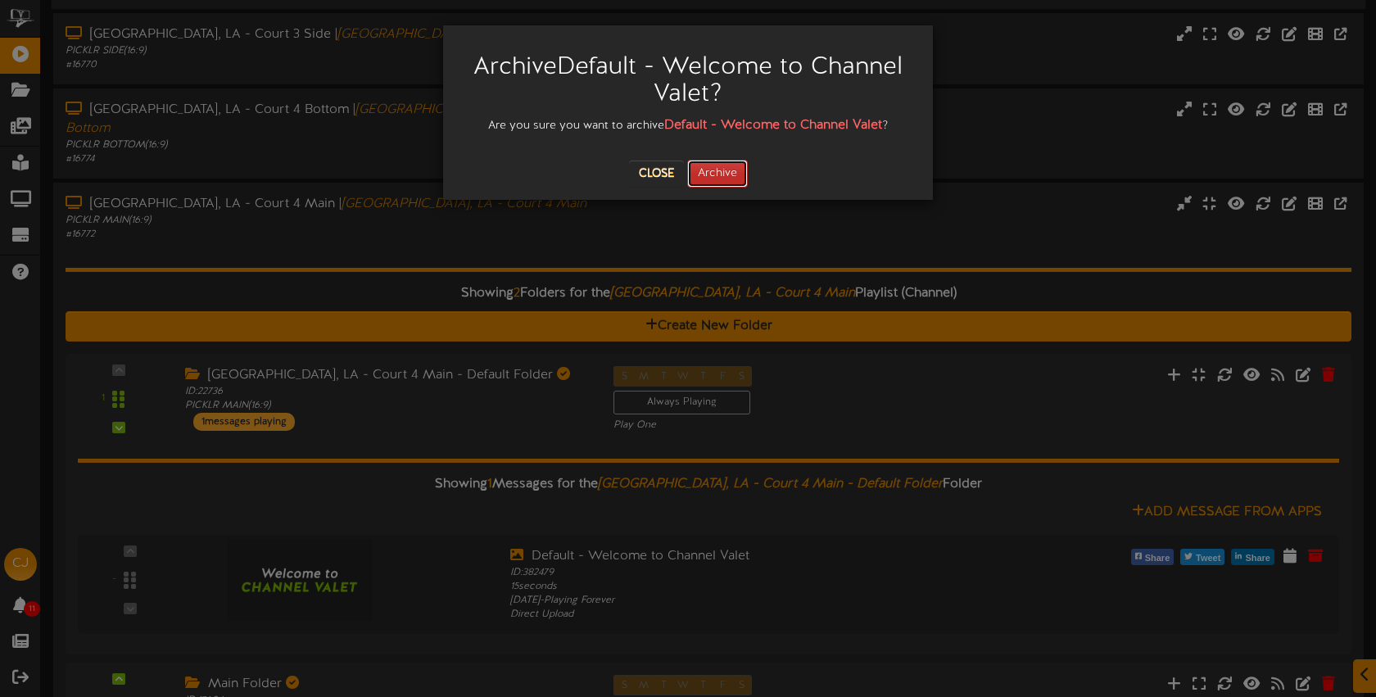
drag, startPoint x: 718, startPoint y: 172, endPoint x: 710, endPoint y: 167, distance: 9.6
click at [718, 172] on button "Archive" at bounding box center [717, 174] width 61 height 28
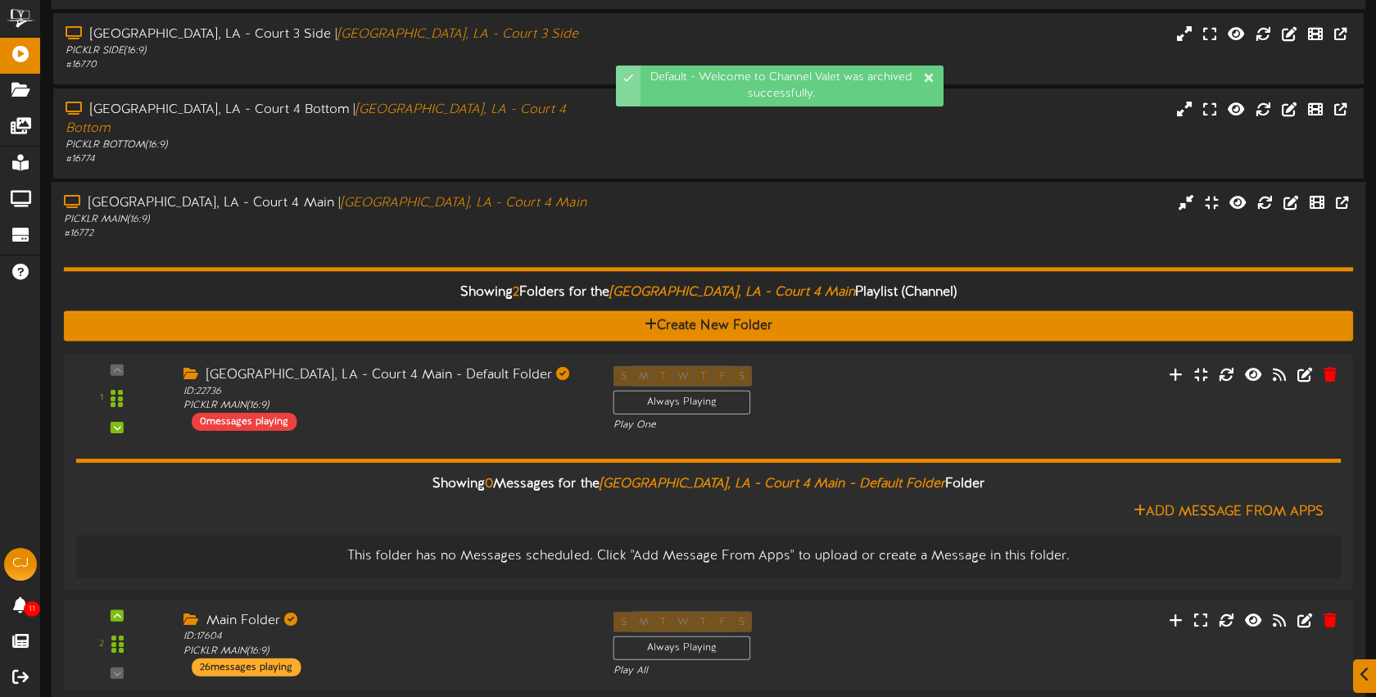
click at [464, 213] on div "PICKLR MAIN ( 16:9 )" at bounding box center [325, 220] width 523 height 14
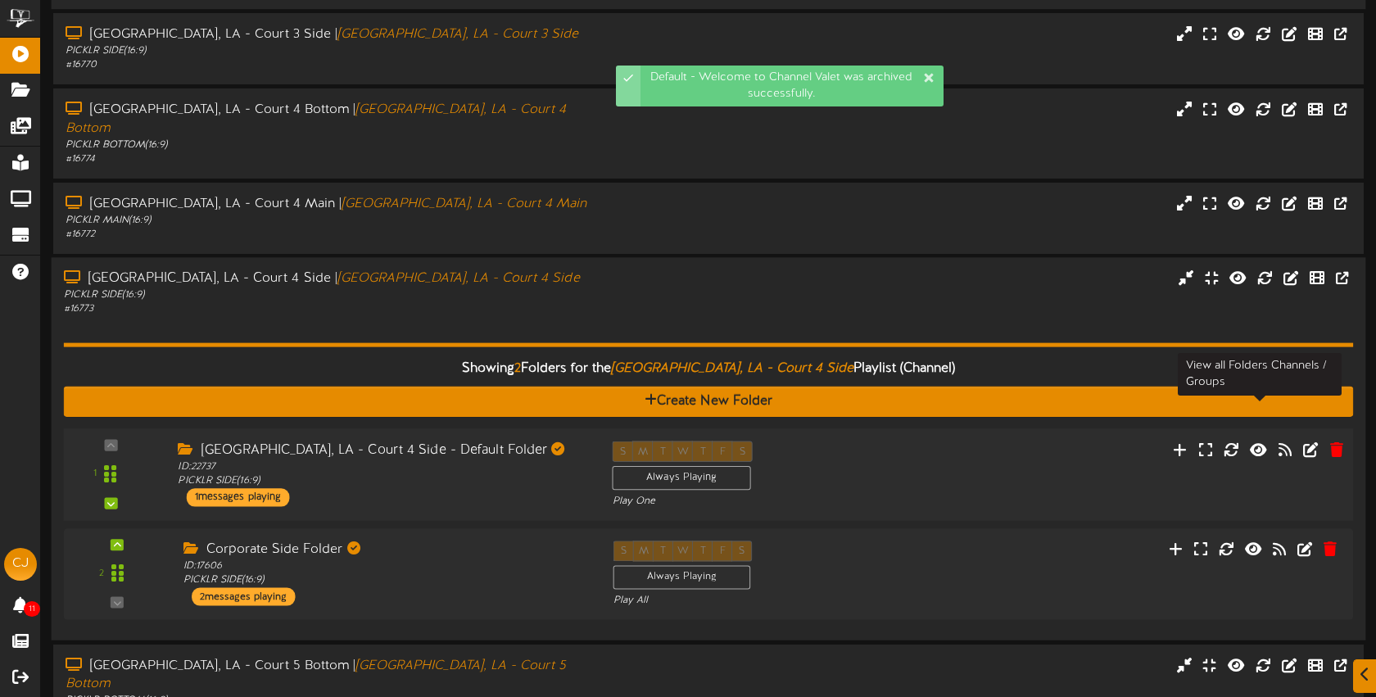
click at [1112, 442] on div "1 ID:" at bounding box center [708, 475] width 1302 height 67
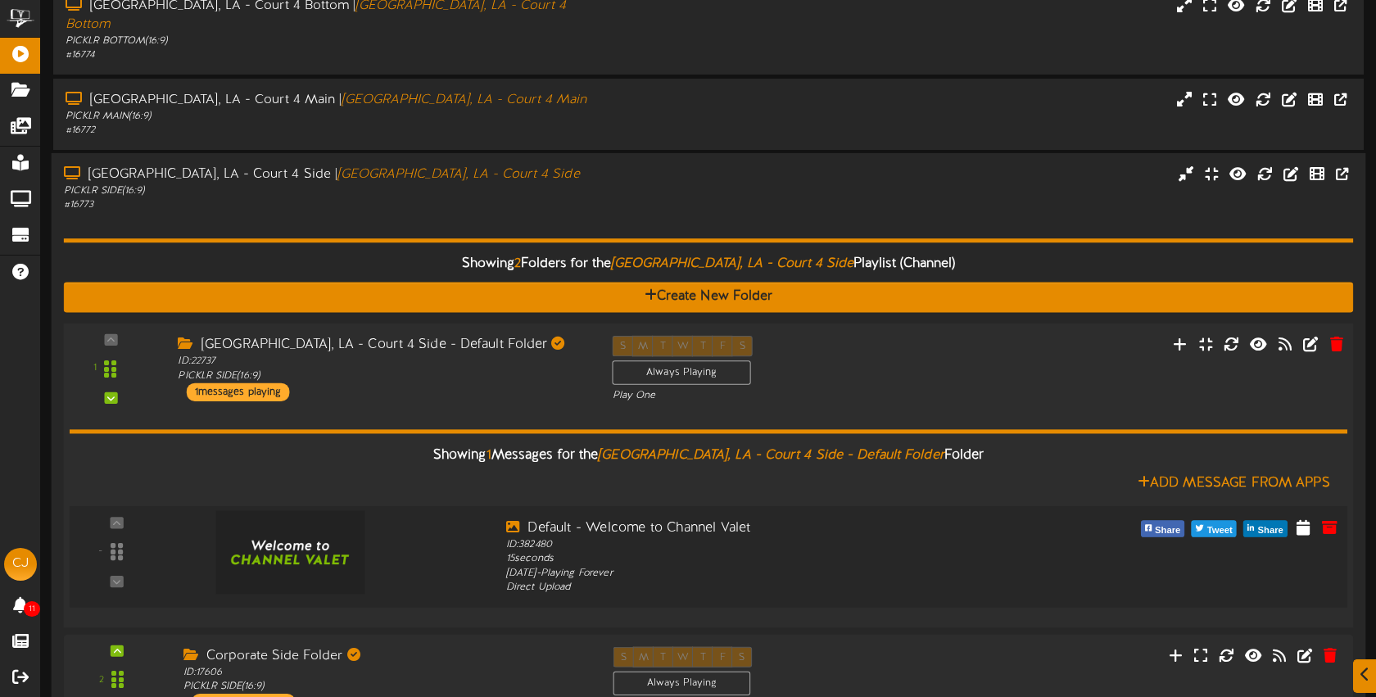
scroll to position [511, 0]
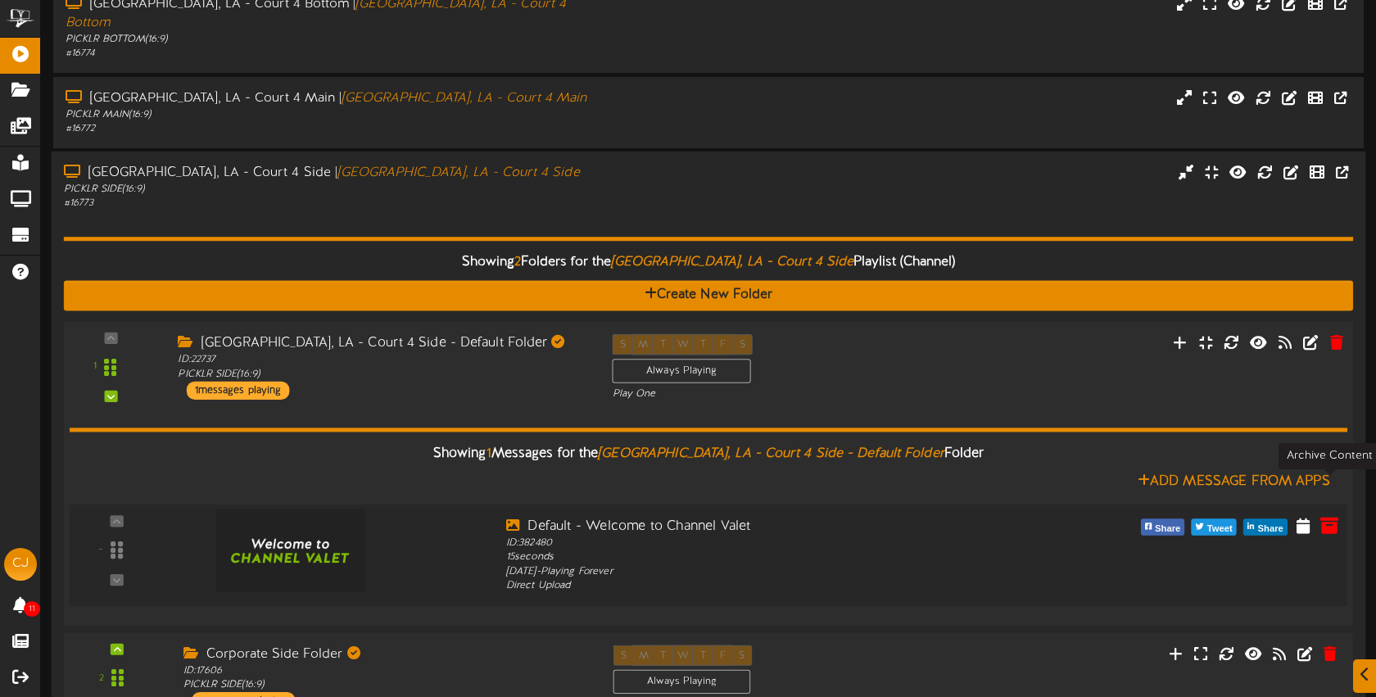
click at [1332, 516] on icon at bounding box center [1330, 525] width 18 height 18
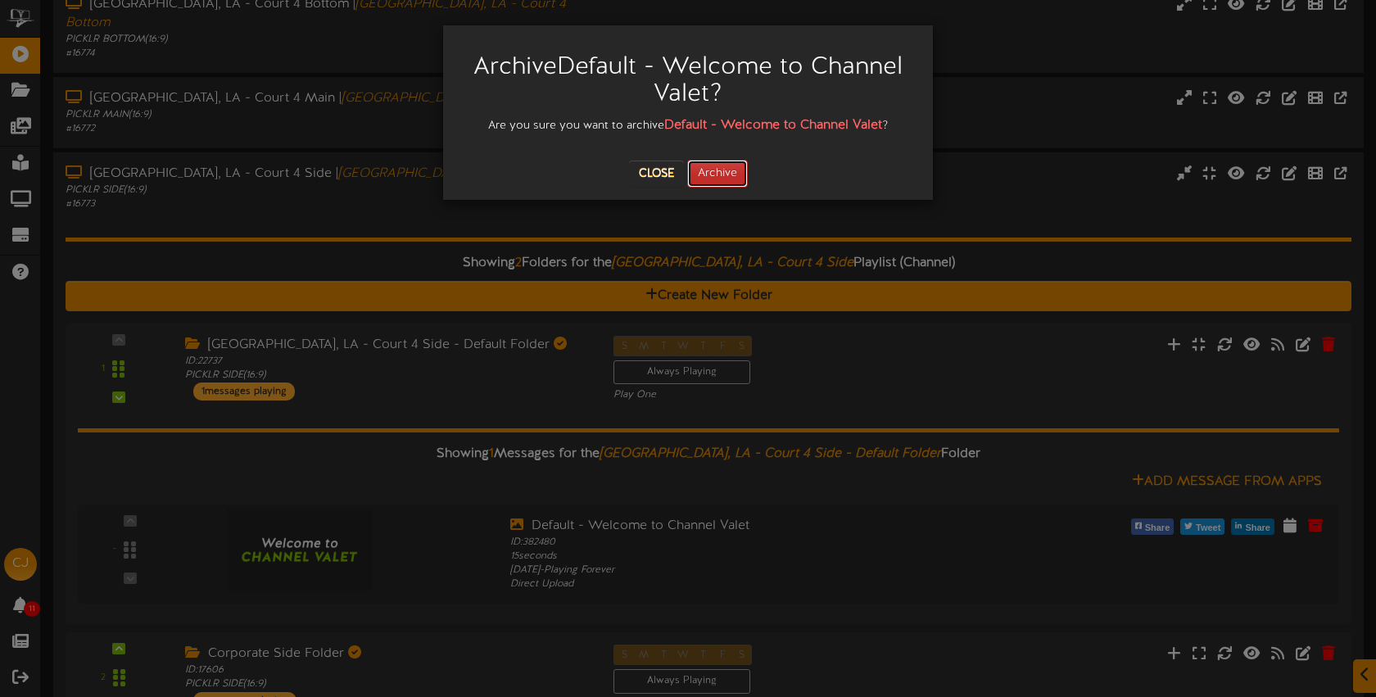
click at [725, 183] on button "Archive" at bounding box center [717, 174] width 61 height 28
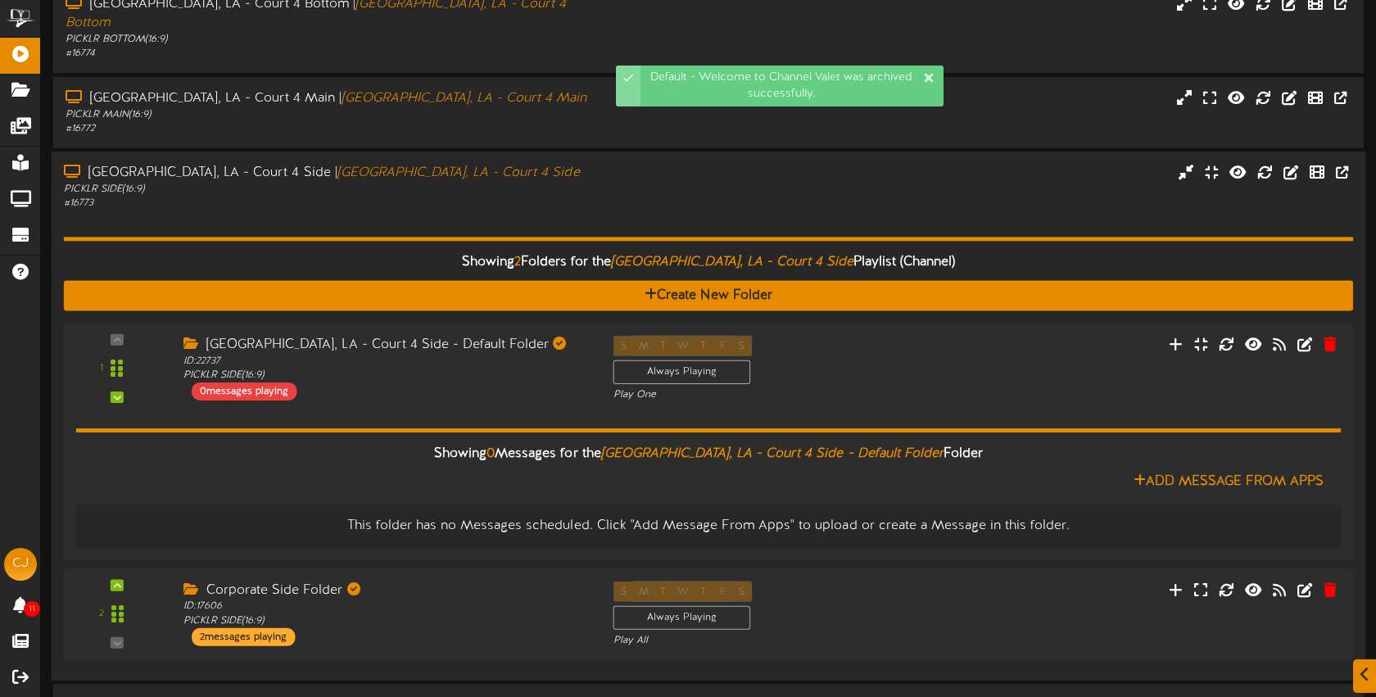
click at [641, 170] on div "Bossier City, LA - Court 4 Side | Bossier City, LA - Court 4 Side PICKLR SIDE (…" at bounding box center [709, 187] width 1315 height 47
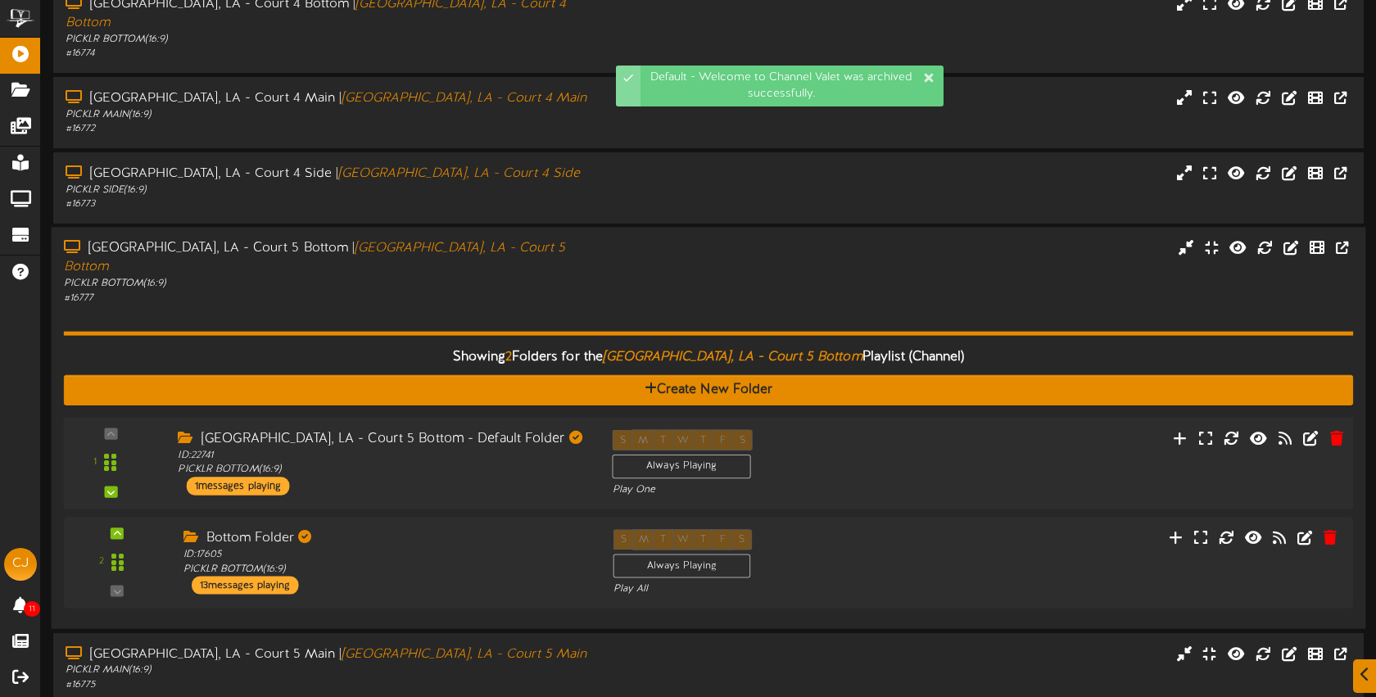
click at [908, 430] on div "S M T W T F S Always Playing Play One" at bounding box center [763, 463] width 326 height 67
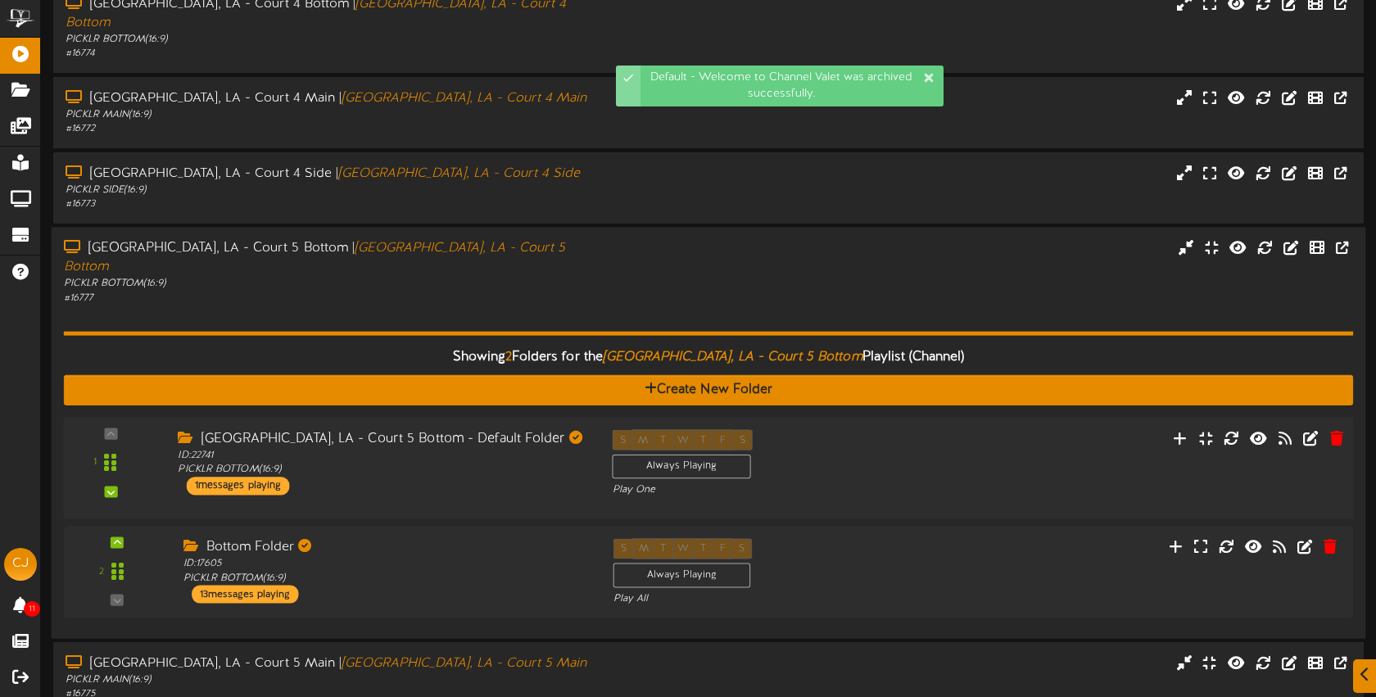
scroll to position [501, 0]
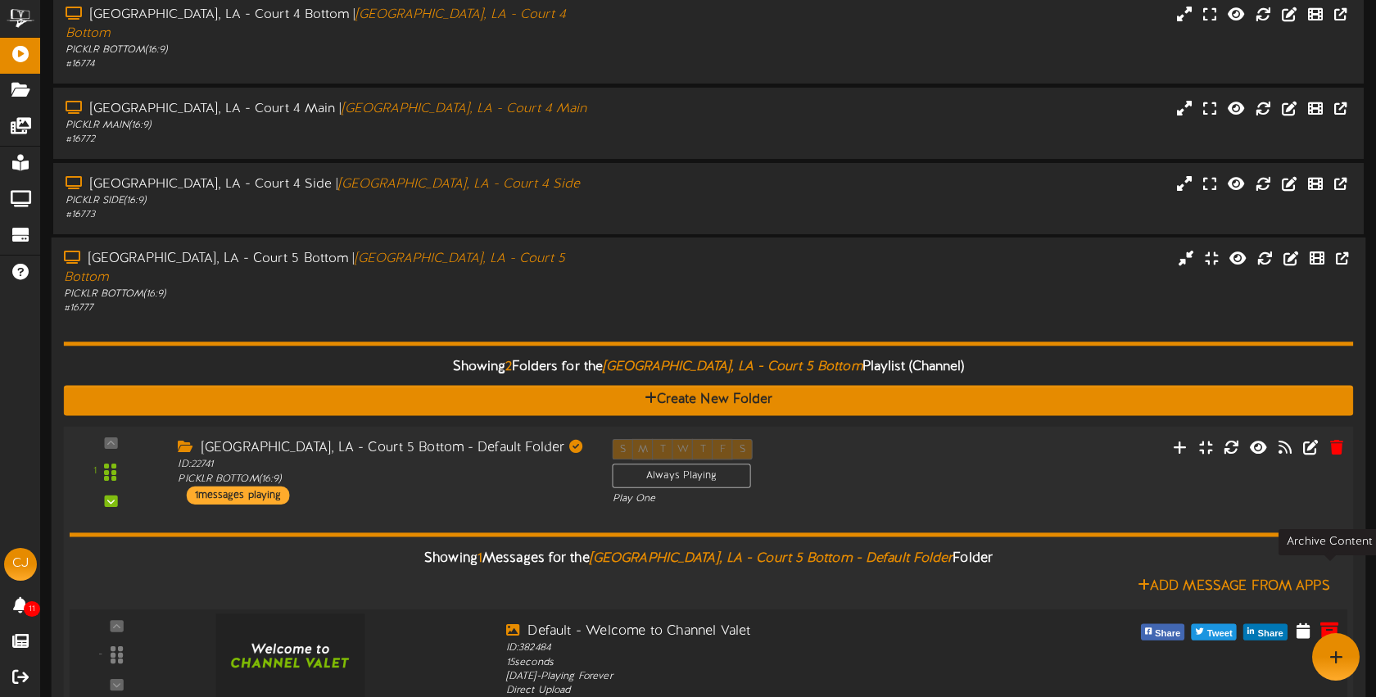
click at [1334, 621] on icon at bounding box center [1330, 630] width 18 height 18
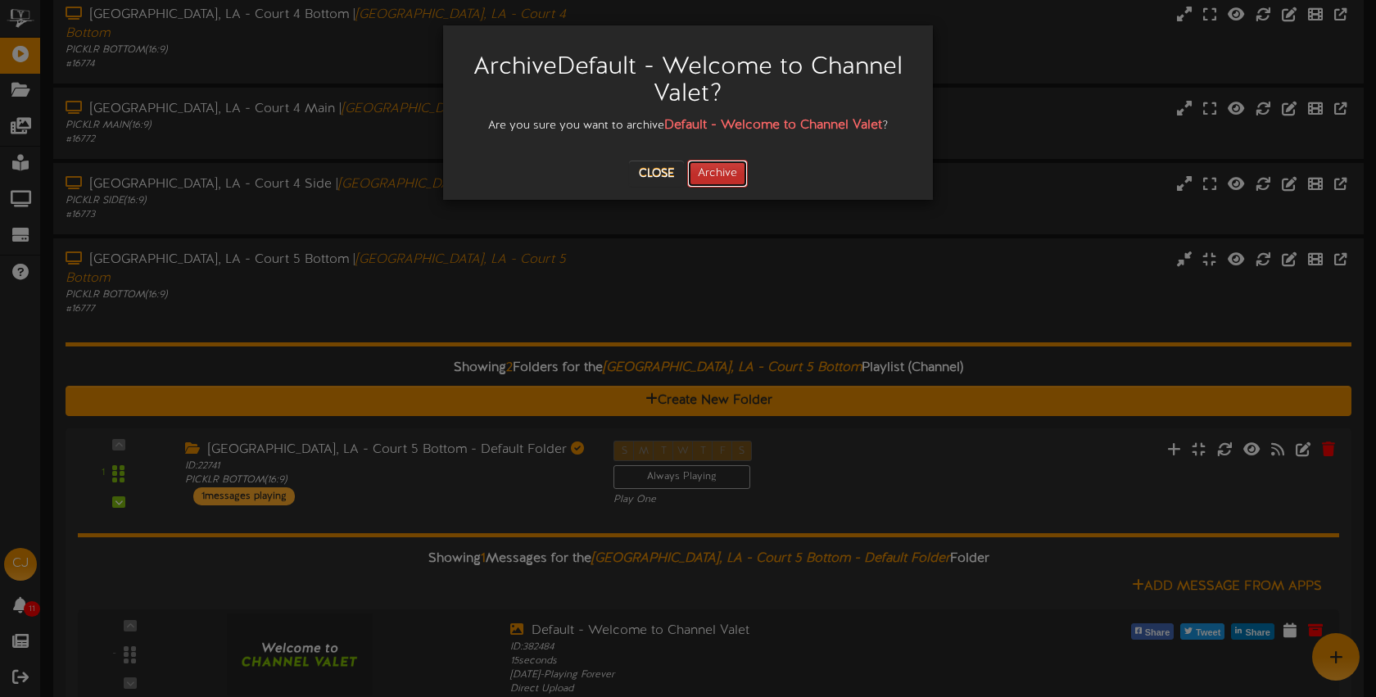
click at [725, 179] on button "Archive" at bounding box center [717, 174] width 61 height 28
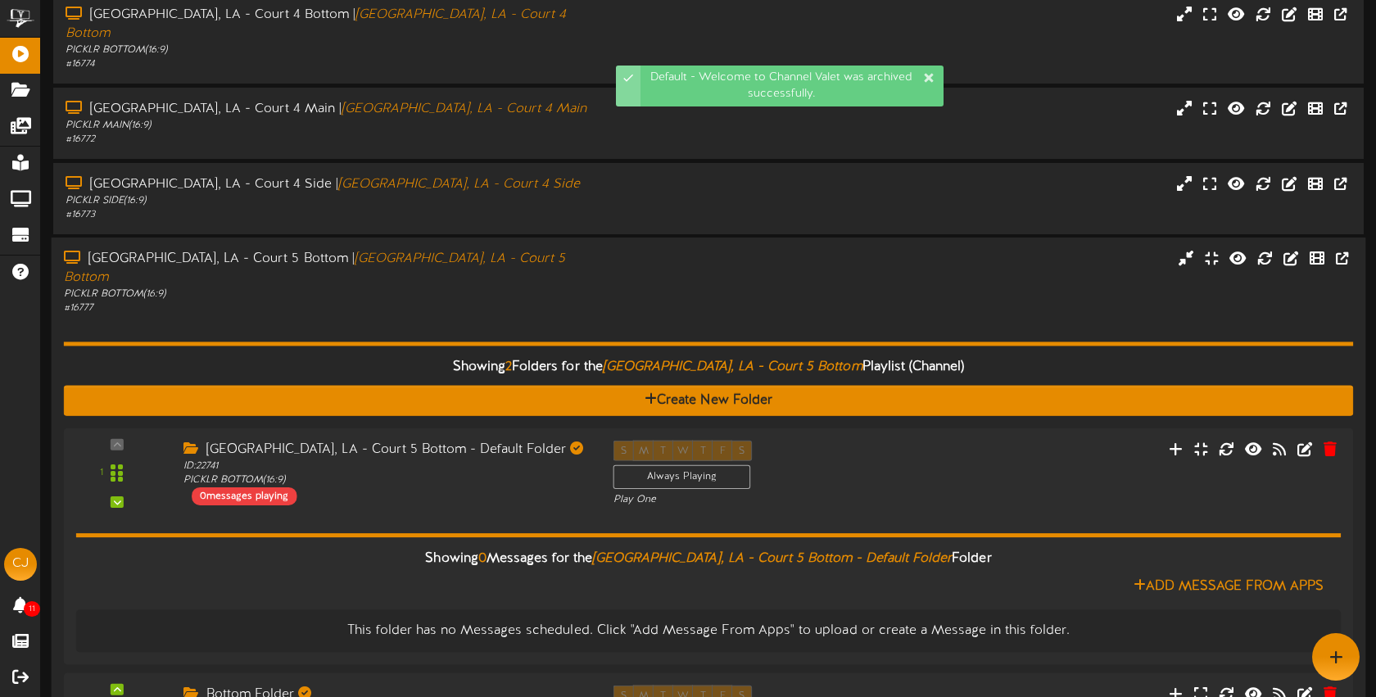
click at [596, 250] on div "Bossier City, LA - Court 5 Bottom | Bossier City, LA - Court 5 Bottom PICKLR BO…" at bounding box center [326, 283] width 548 height 66
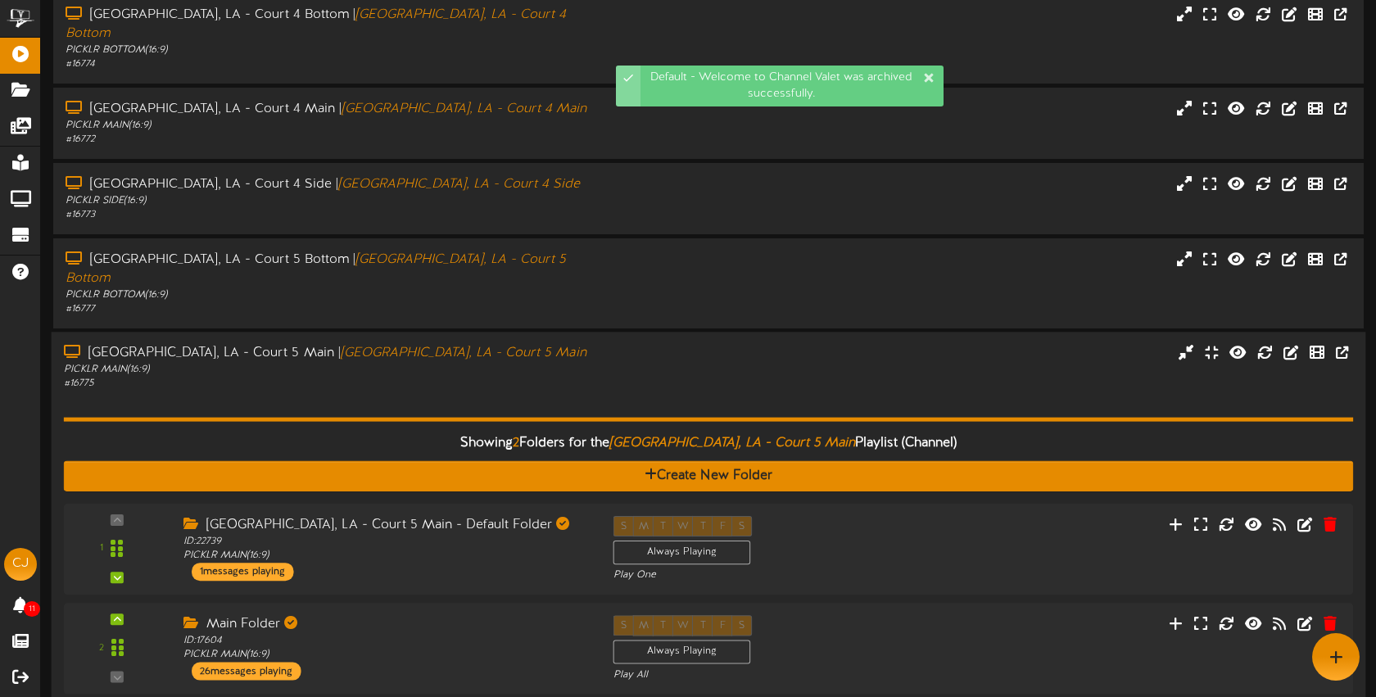
scroll to position [529, 0]
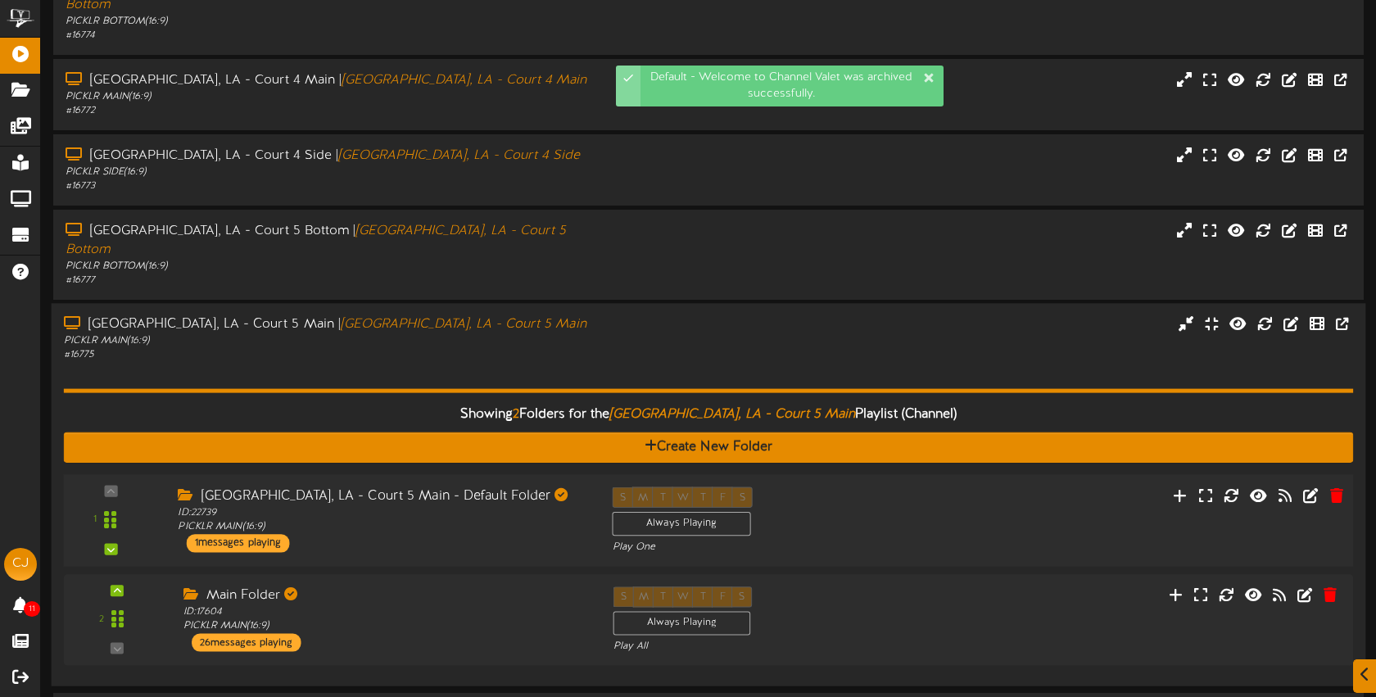
click at [982, 475] on div "1 ID: 22739" at bounding box center [708, 521] width 1302 height 93
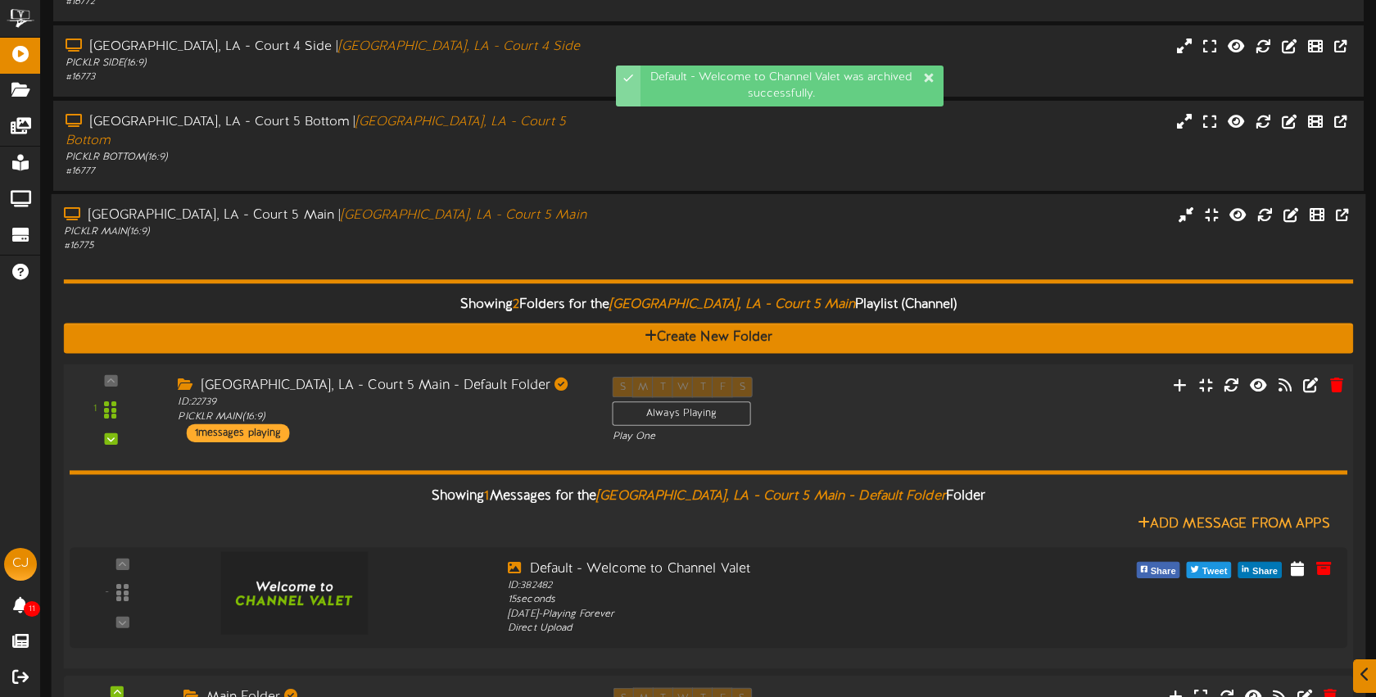
scroll to position [641, 0]
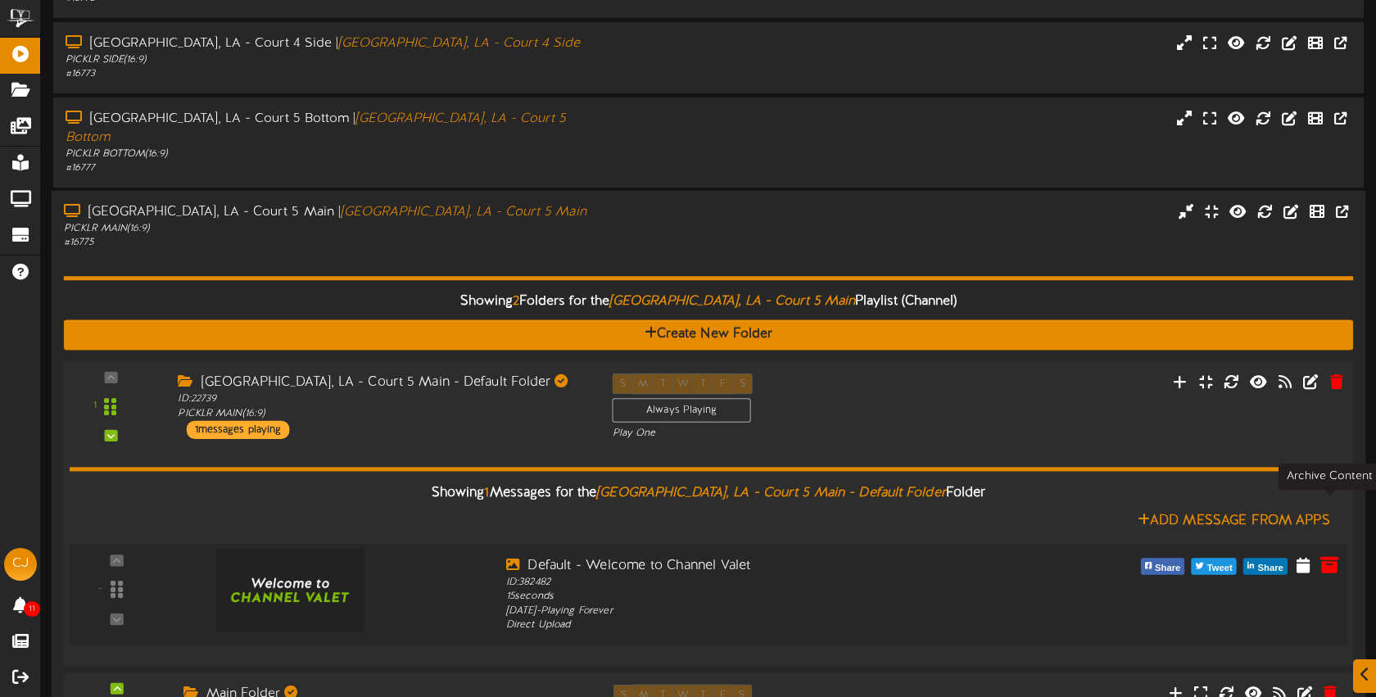
click at [1326, 555] on icon at bounding box center [1330, 564] width 18 height 18
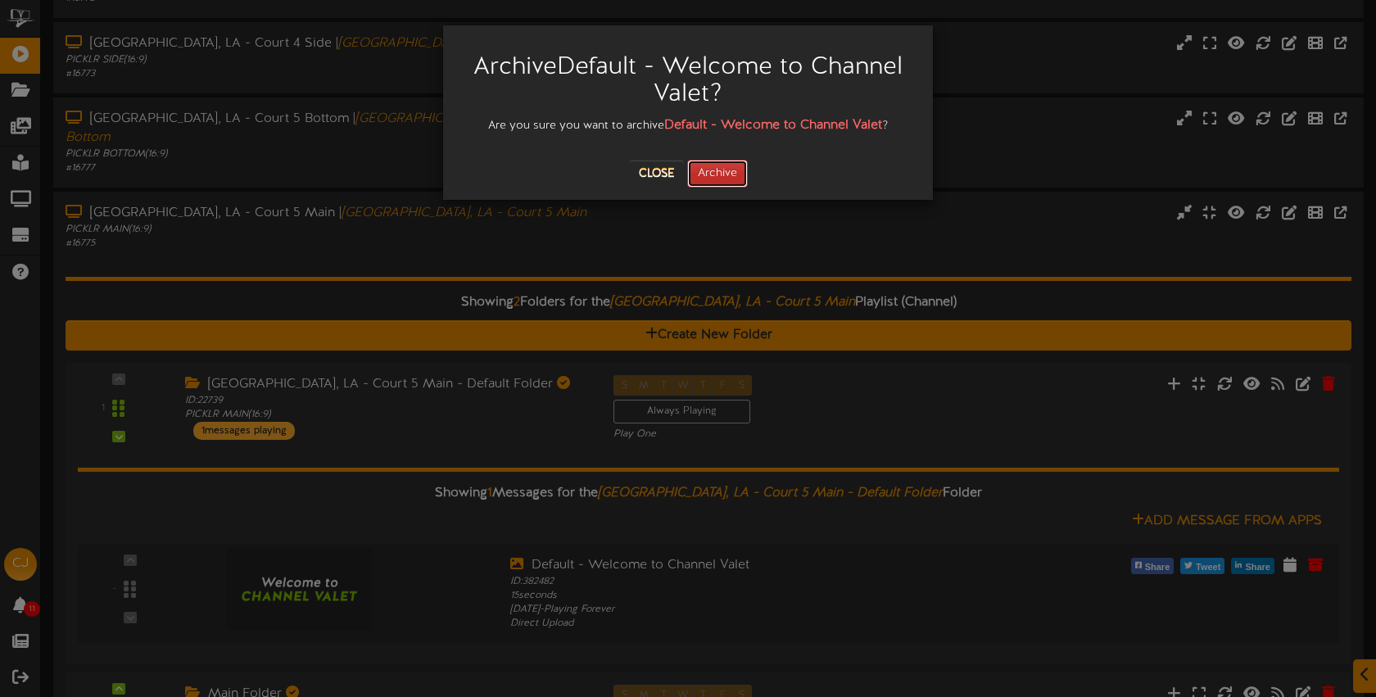
click at [732, 174] on button "Archive" at bounding box center [717, 174] width 61 height 28
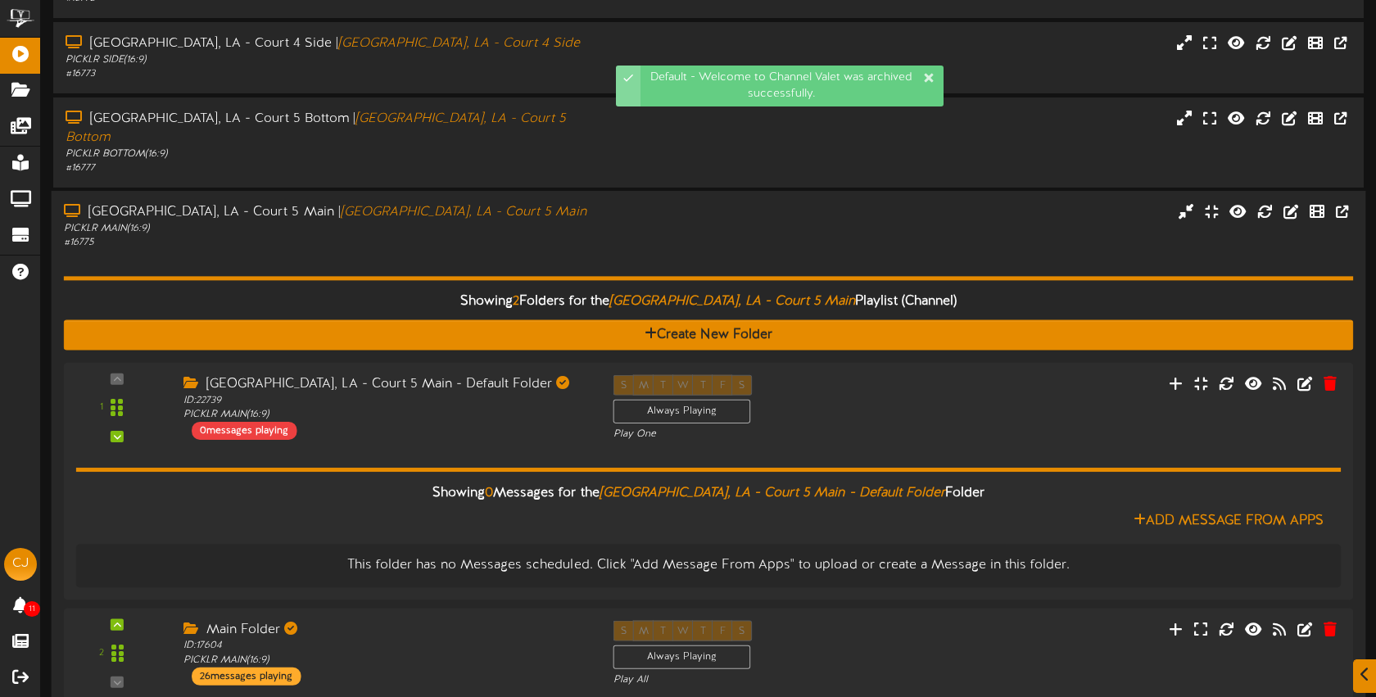
click at [533, 237] on div "# 16775" at bounding box center [325, 244] width 523 height 14
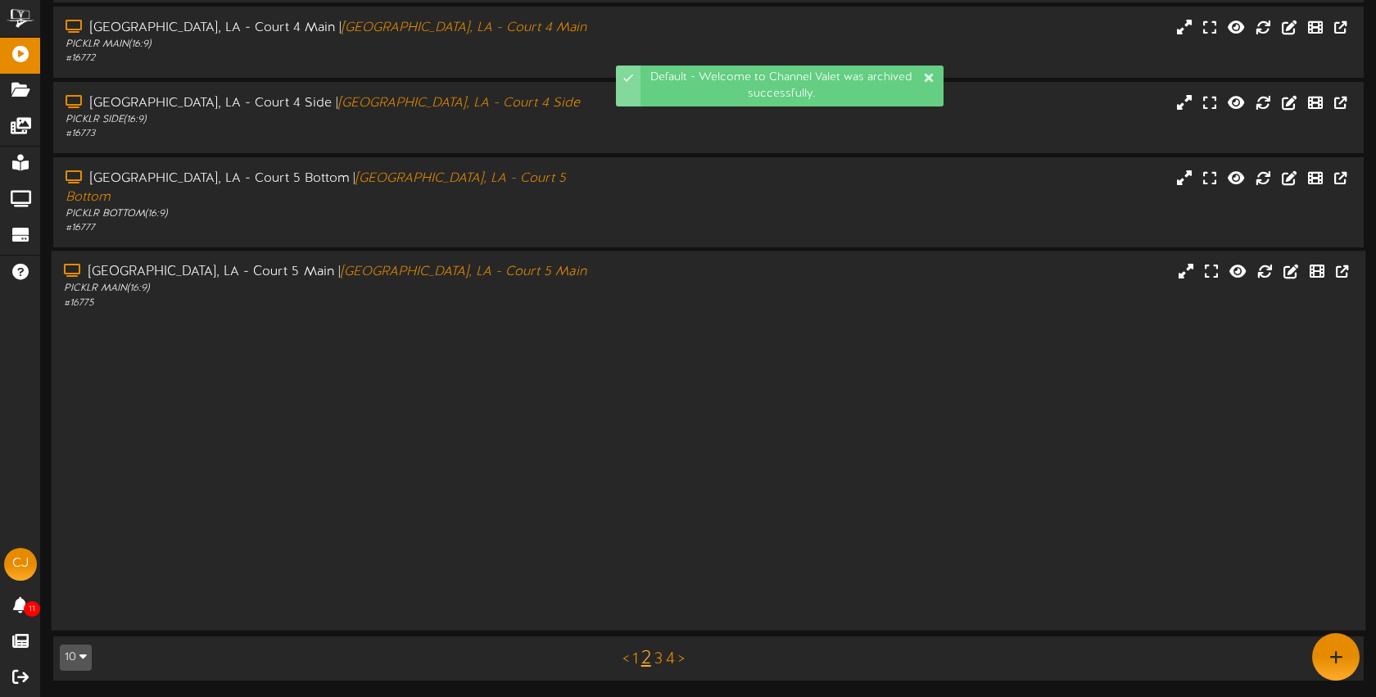
scroll to position [219, 0]
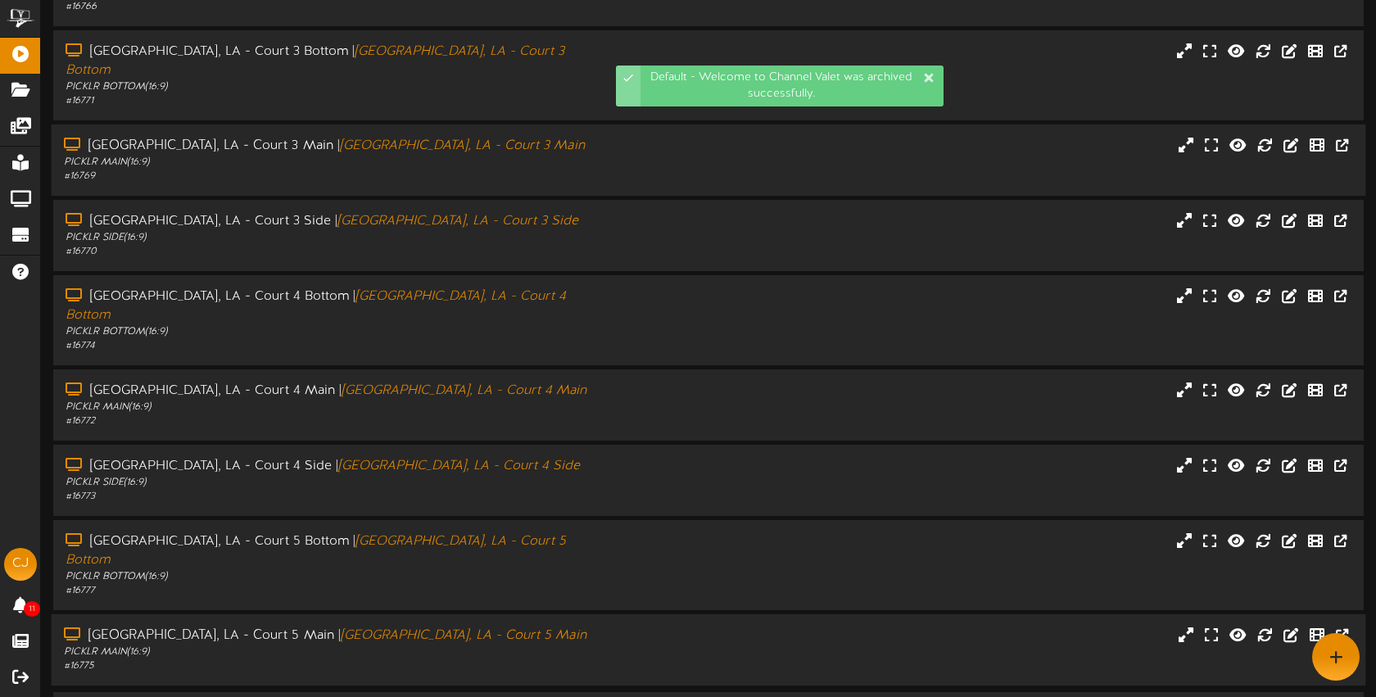
click at [641, 627] on div "Bossier City, LA - Court 5 Main | Bossier City, LA - Court 5 Main PICKLR MAIN (…" at bounding box center [709, 650] width 1315 height 47
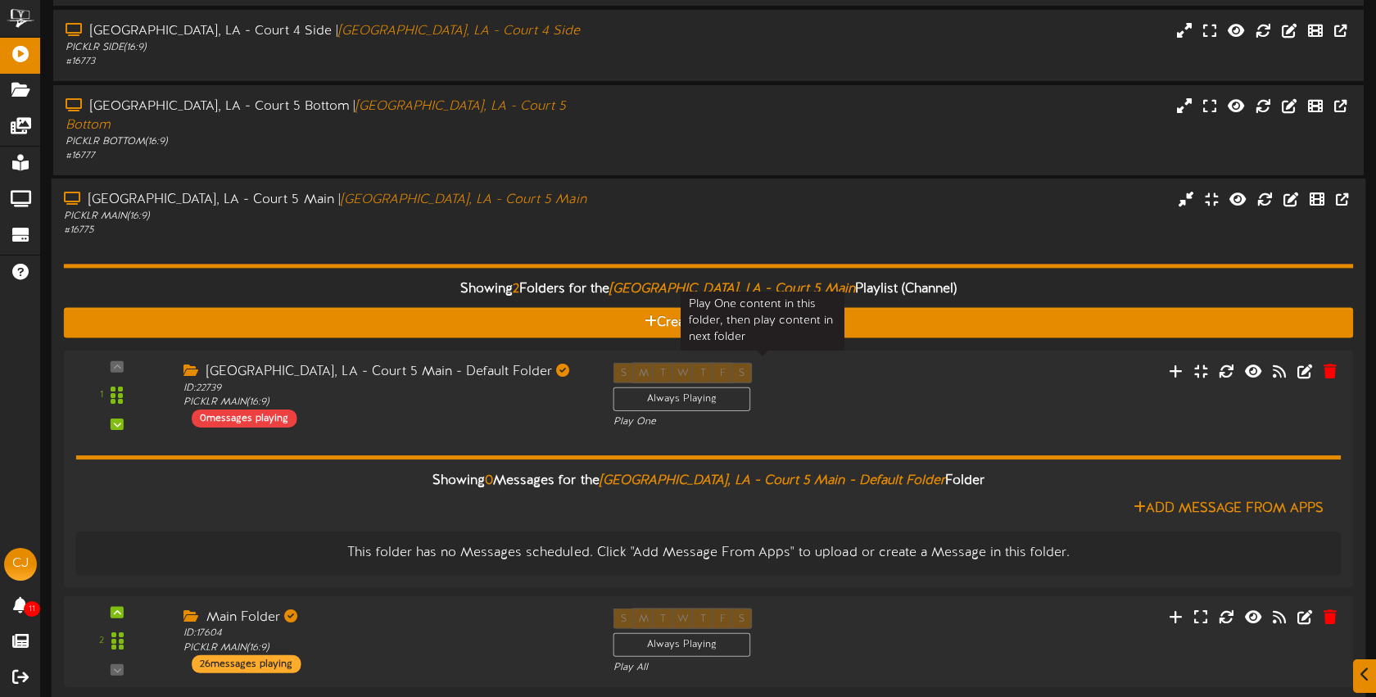
scroll to position [664, 0]
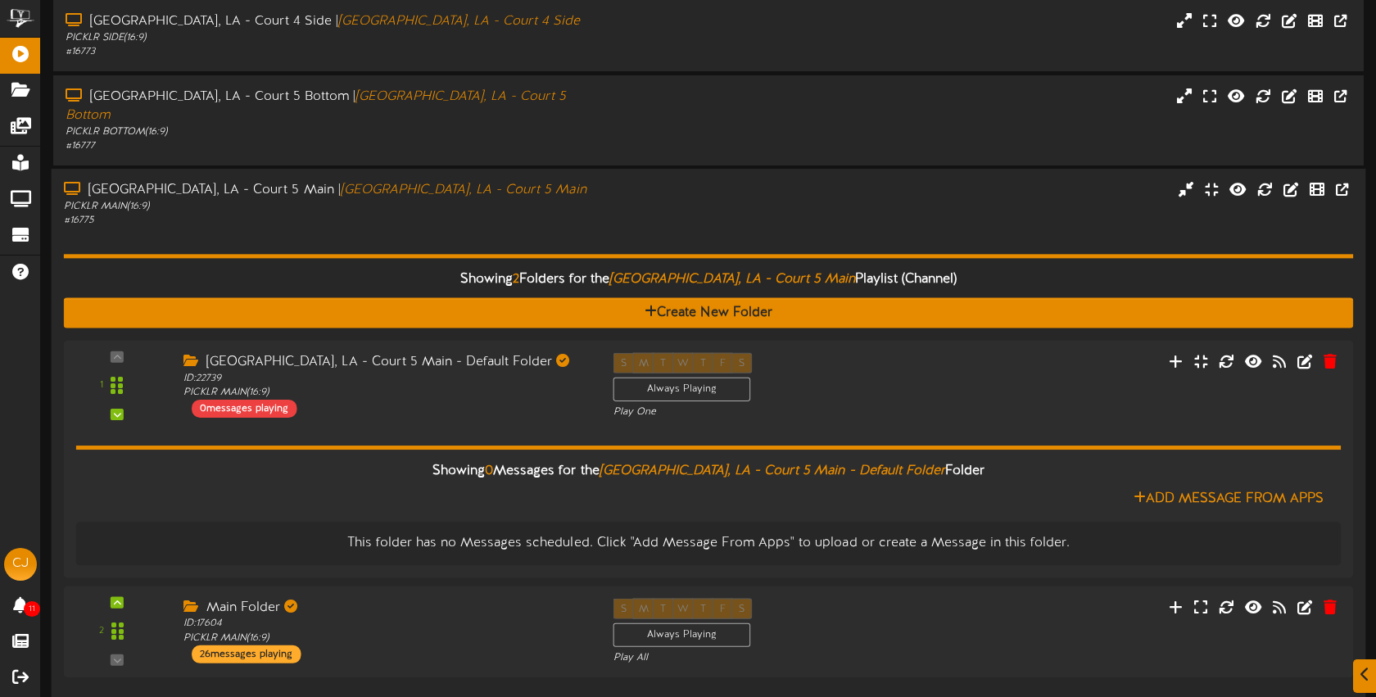
click at [573, 229] on div "Showing 2 Folders for the Bossier City, LA - Court 5 Main Playlist (Channel) Cr…" at bounding box center [709, 457] width 1290 height 457
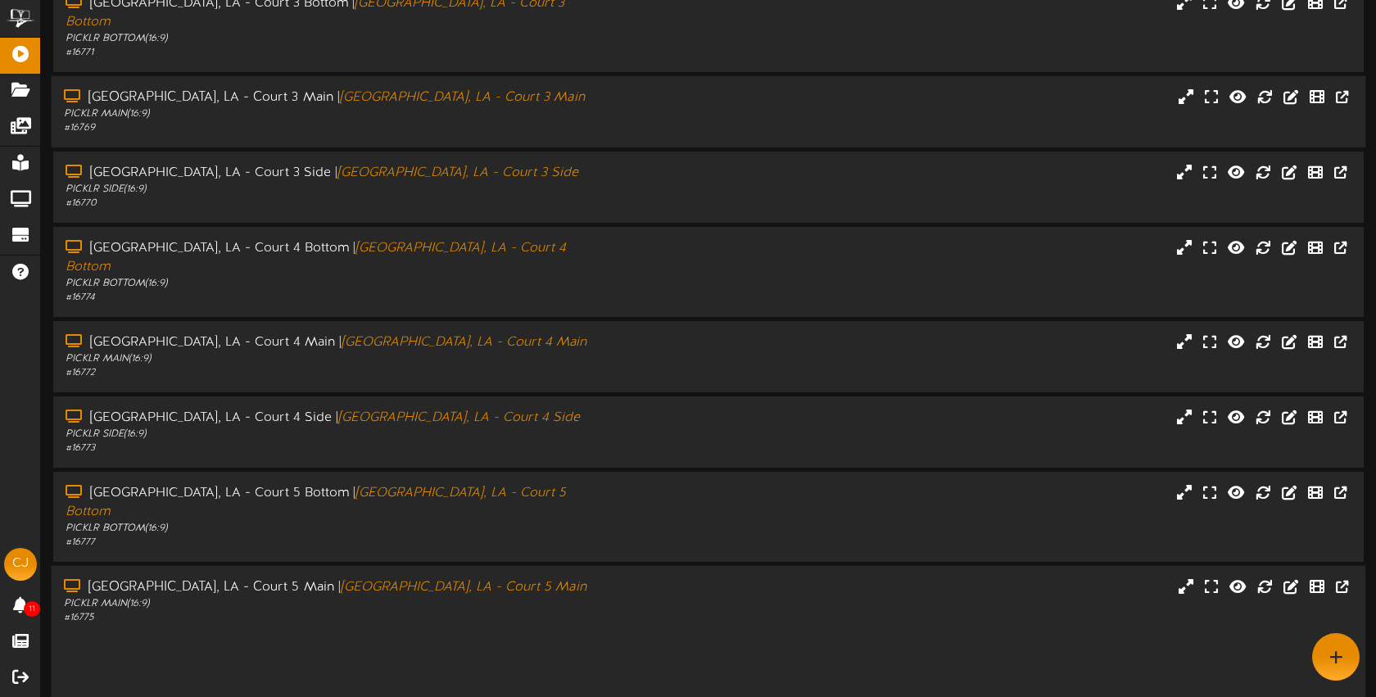
scroll to position [219, 0]
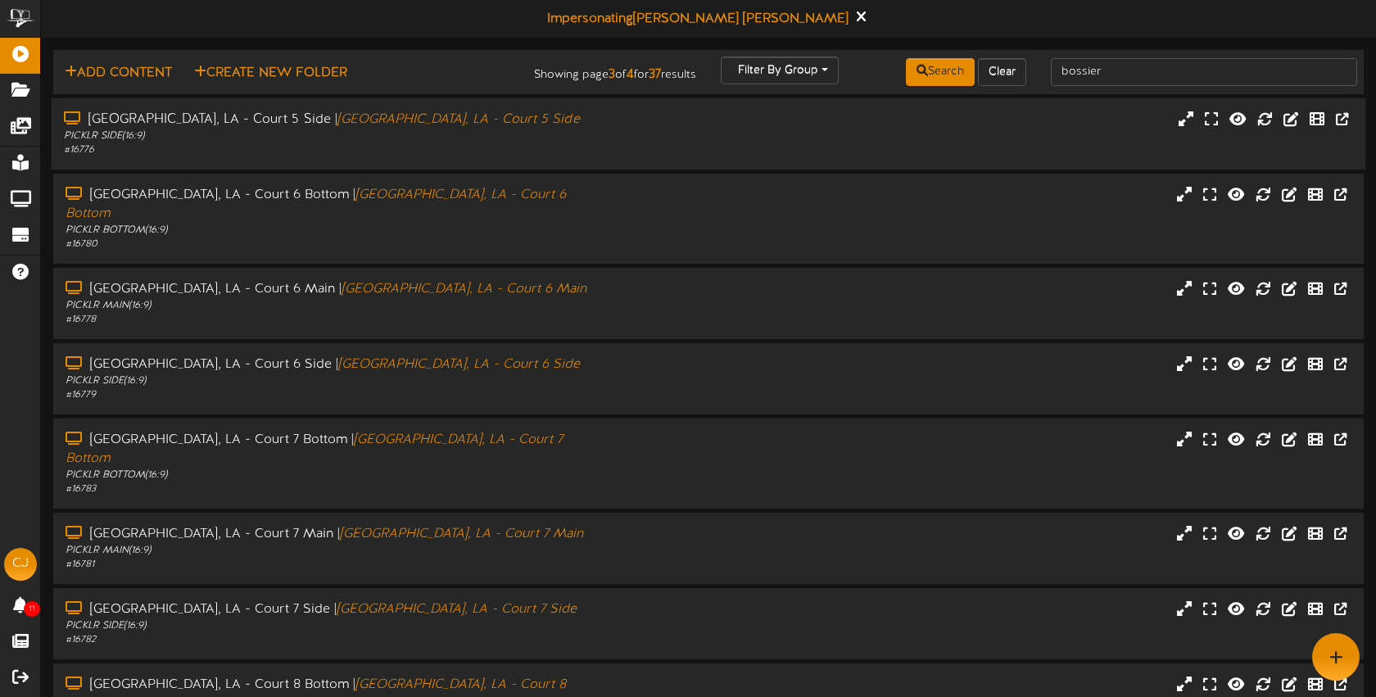
scroll to position [2, 0]
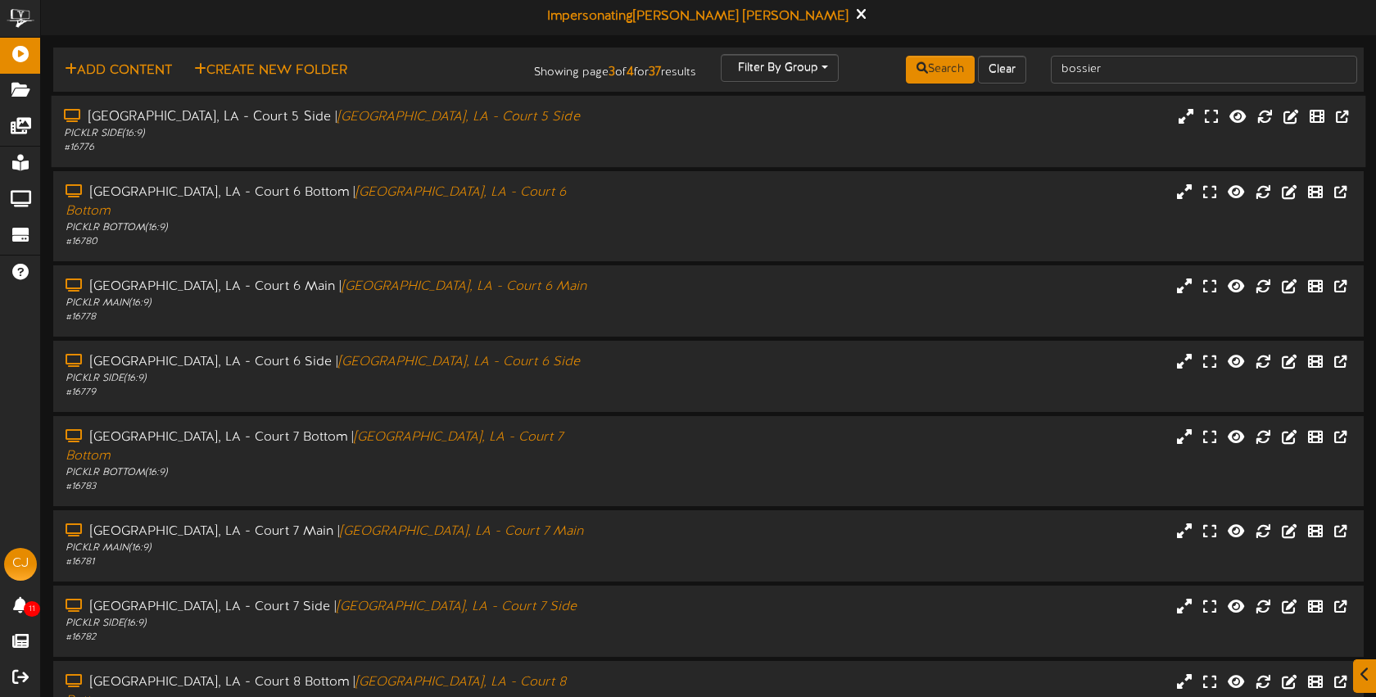
click at [541, 134] on div "PICKLR SIDE ( 16:9 )" at bounding box center [325, 134] width 523 height 14
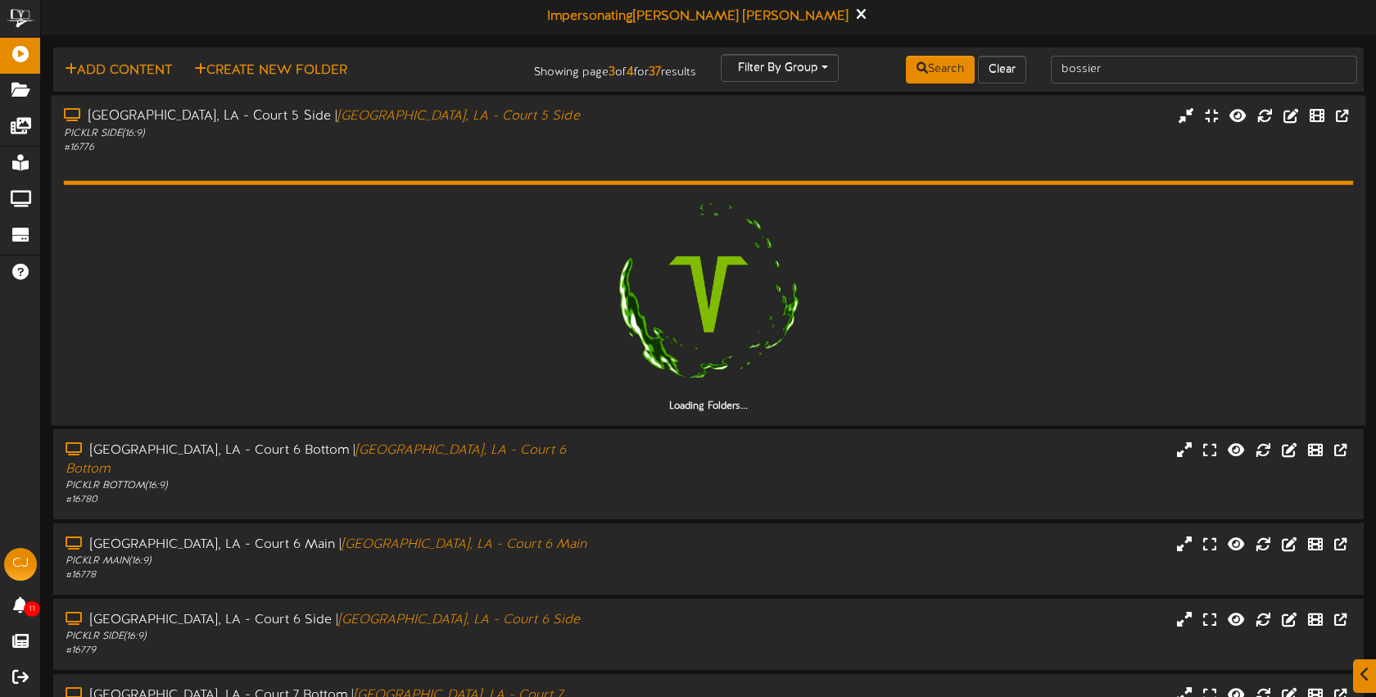
drag, startPoint x: 595, startPoint y: 456, endPoint x: 606, endPoint y: 410, distance: 48.1
click at [595, 456] on div "Bossier City, LA - Court 6 Bottom | Bossier City, LA - Court 6 Bottom PICKLR BO…" at bounding box center [326, 475] width 546 height 66
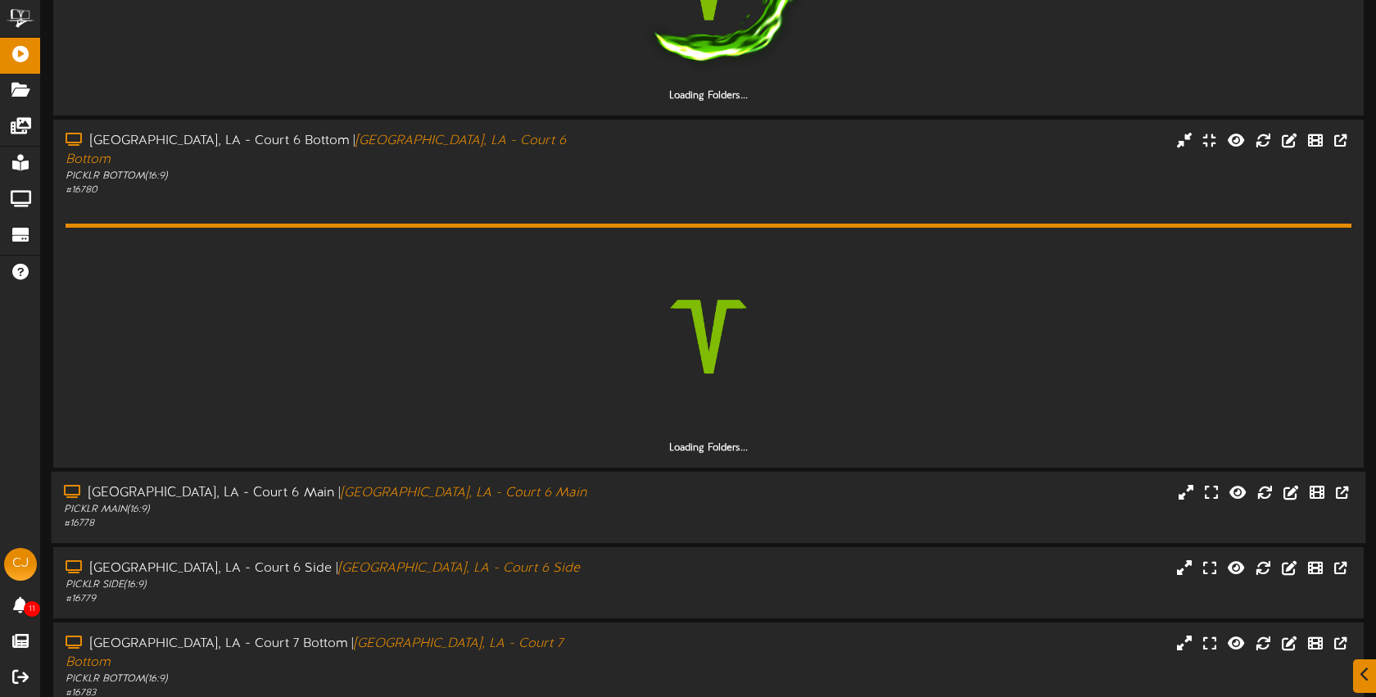
click at [625, 484] on div "Bossier City, LA - Court 6 Main | Bossier City, LA - Court 6 Main PICKLR MAIN (…" at bounding box center [709, 507] width 1315 height 47
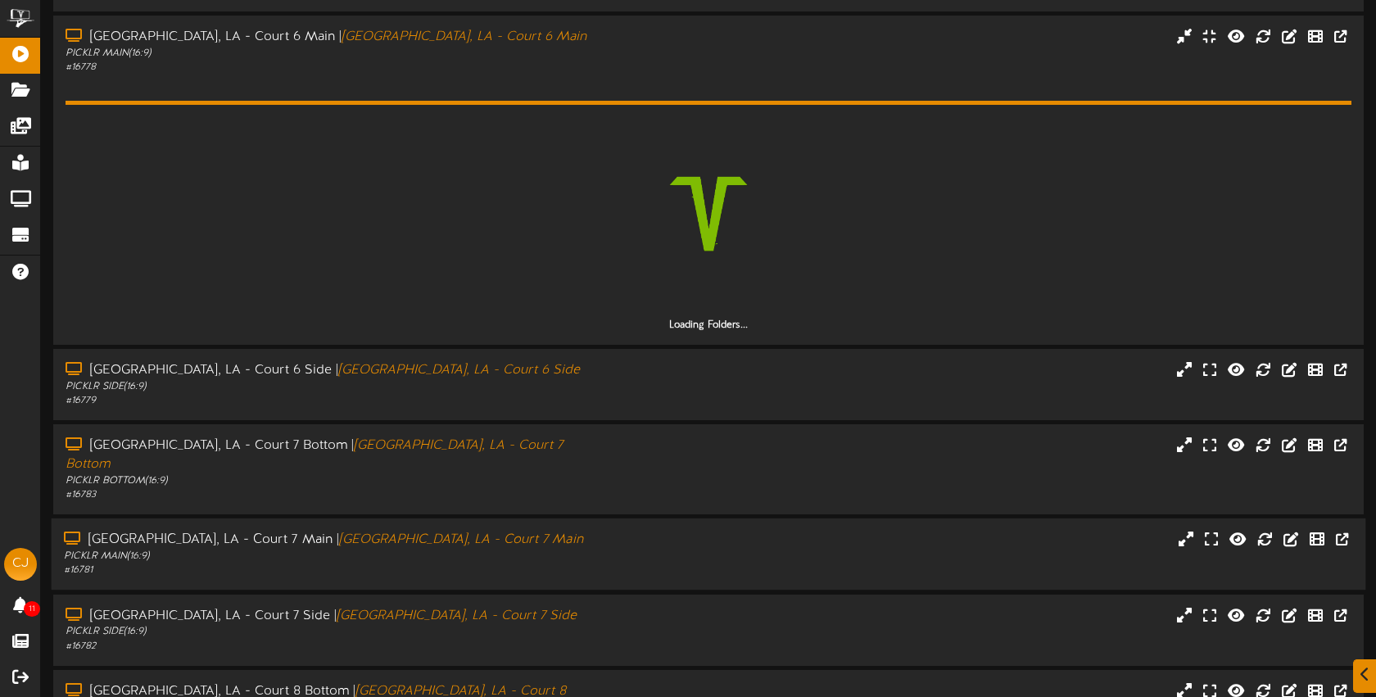
scroll to position [810, 0]
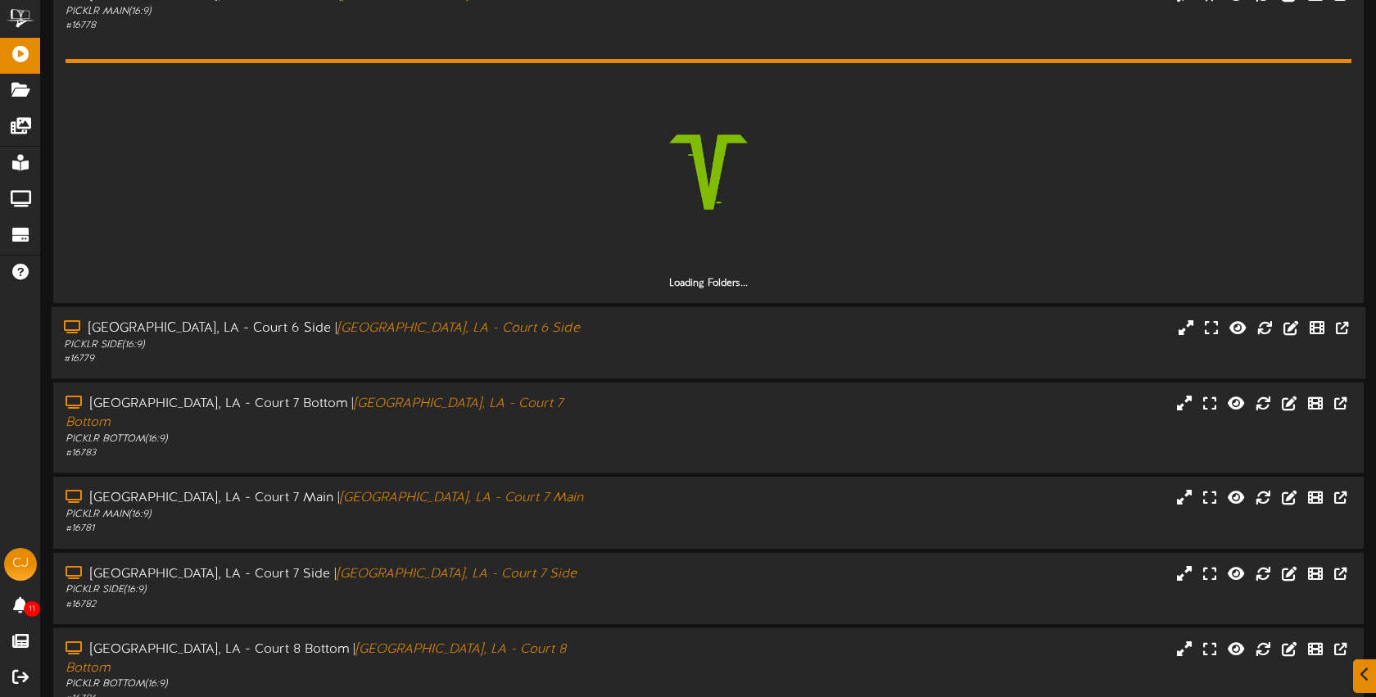
click at [631, 345] on div "Bossier City, LA - Court 6 Side | Bossier City, LA - Court 6 Side PICKLR SIDE (…" at bounding box center [709, 342] width 1315 height 47
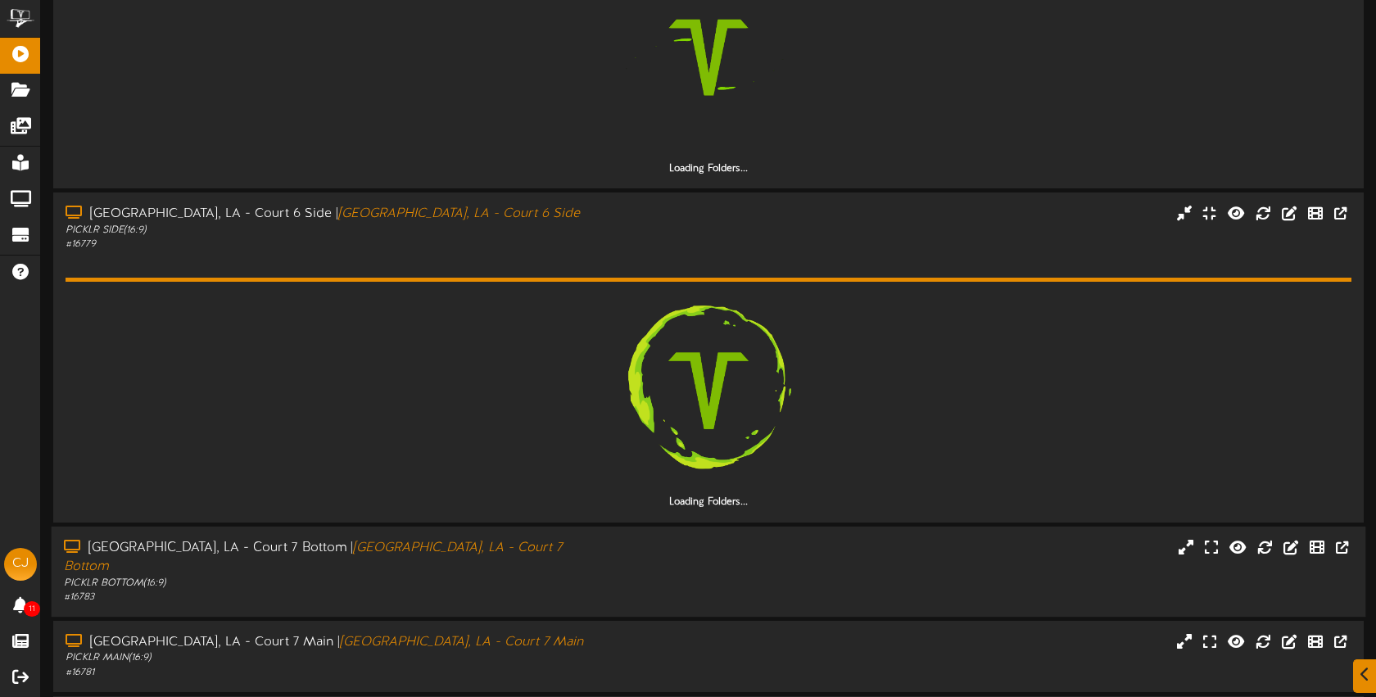
click at [621, 538] on div "Bossier City, LA - Court 7 Bottom | Bossier City, LA - Court 7 Bottom PICKLR BO…" at bounding box center [709, 571] width 1315 height 66
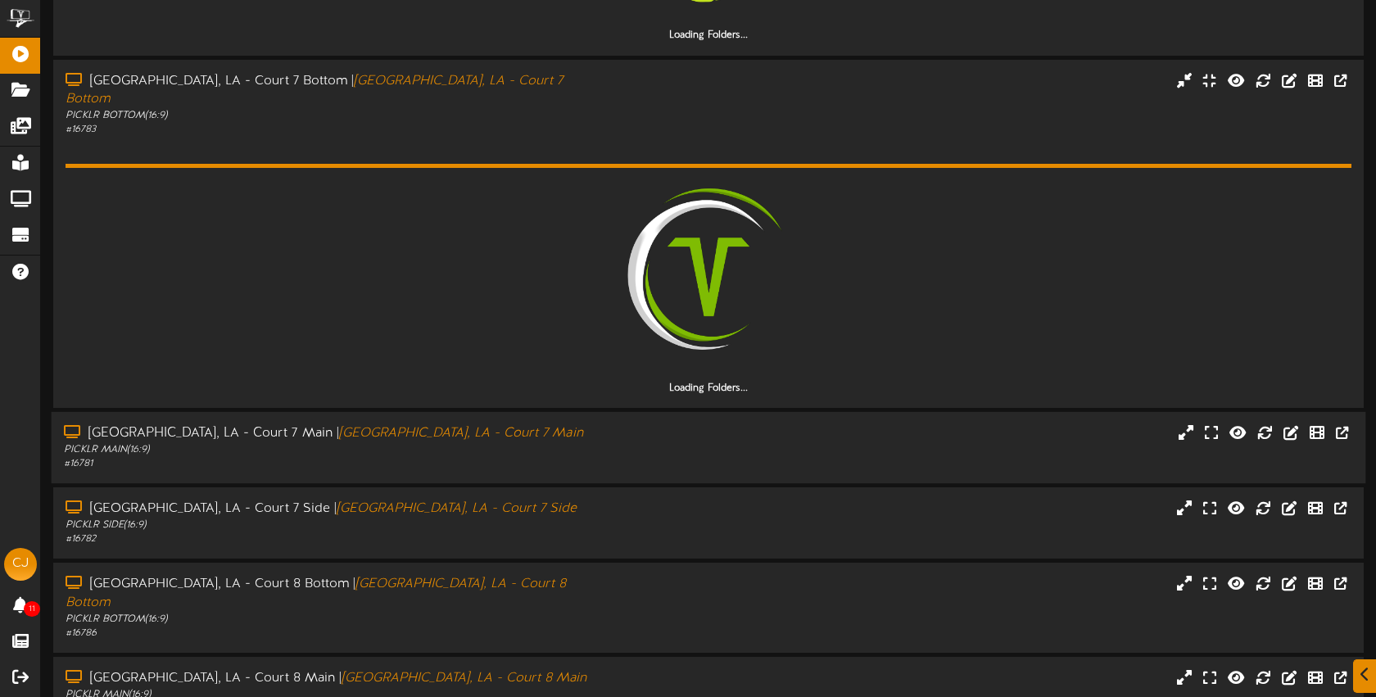
click at [589, 424] on div "Bossier City, LA - Court 7 Main | Bossier City, LA - Court 7 Main PICKLR MAIN (…" at bounding box center [326, 447] width 548 height 47
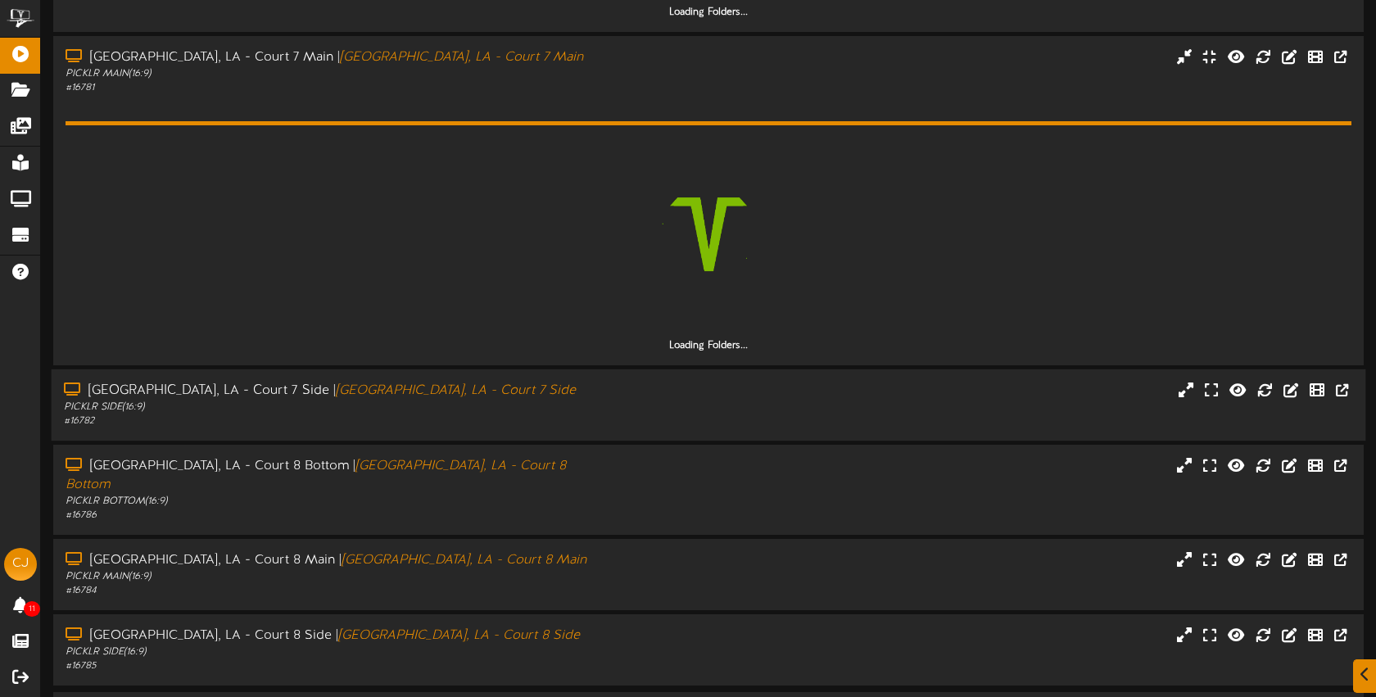
click at [600, 382] on div "Bossier City, LA - Court 7 Side | Bossier City, LA - Court 7 Side PICKLR SIDE (…" at bounding box center [709, 405] width 1315 height 47
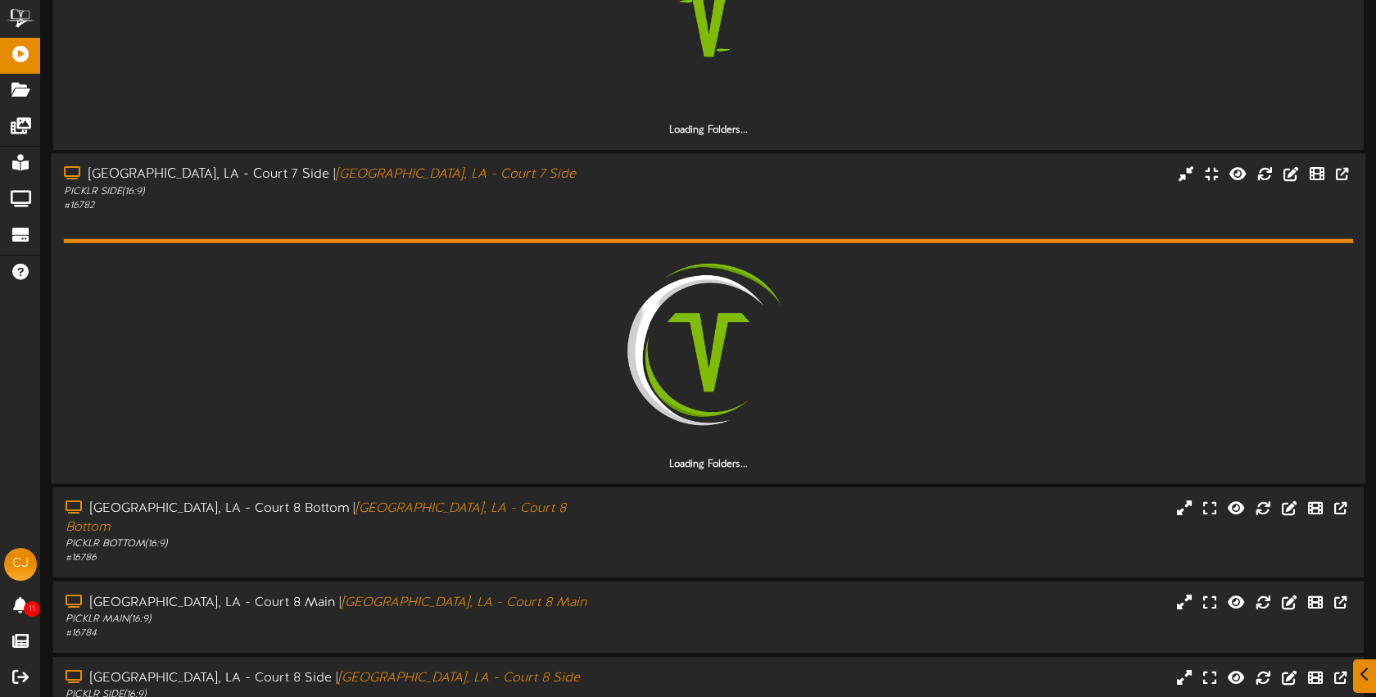
scroll to position [2076, 0]
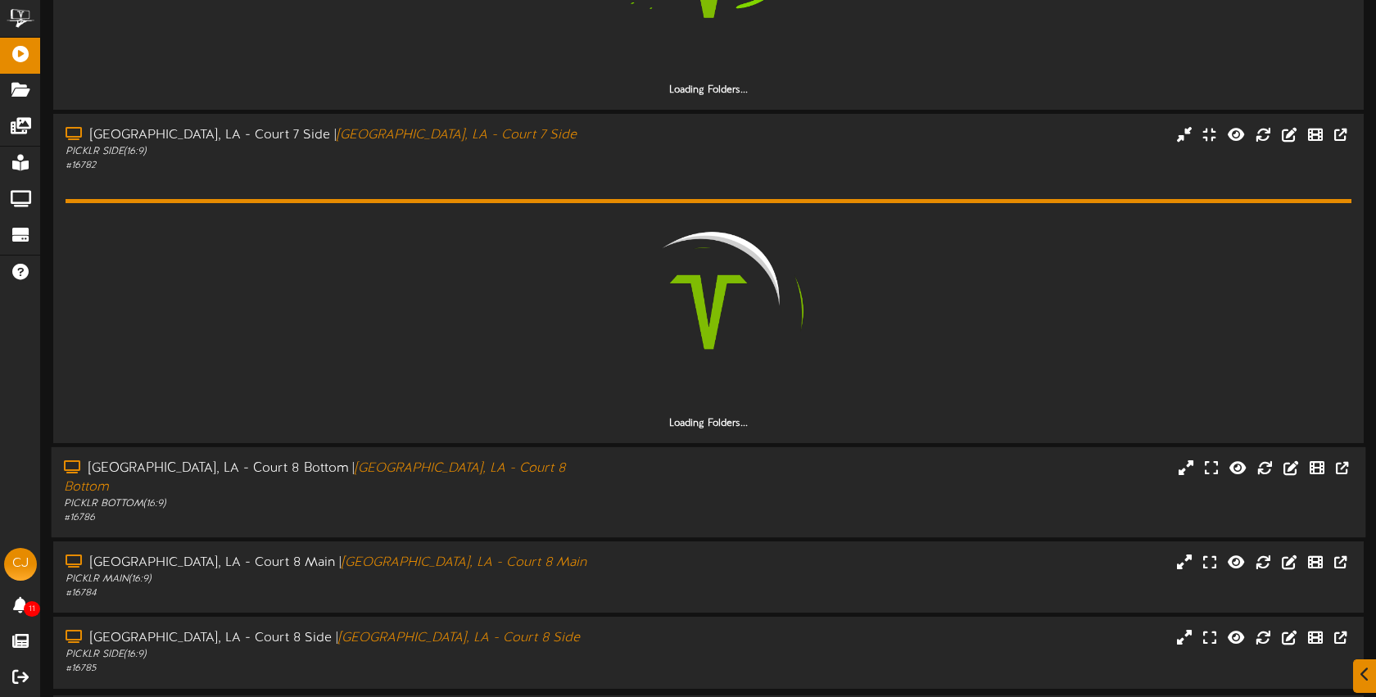
click at [627, 460] on div "Bossier City, LA - Court 8 Bottom | Bossier City, LA - Court 8 Bottom PICKLR BO…" at bounding box center [709, 493] width 1315 height 66
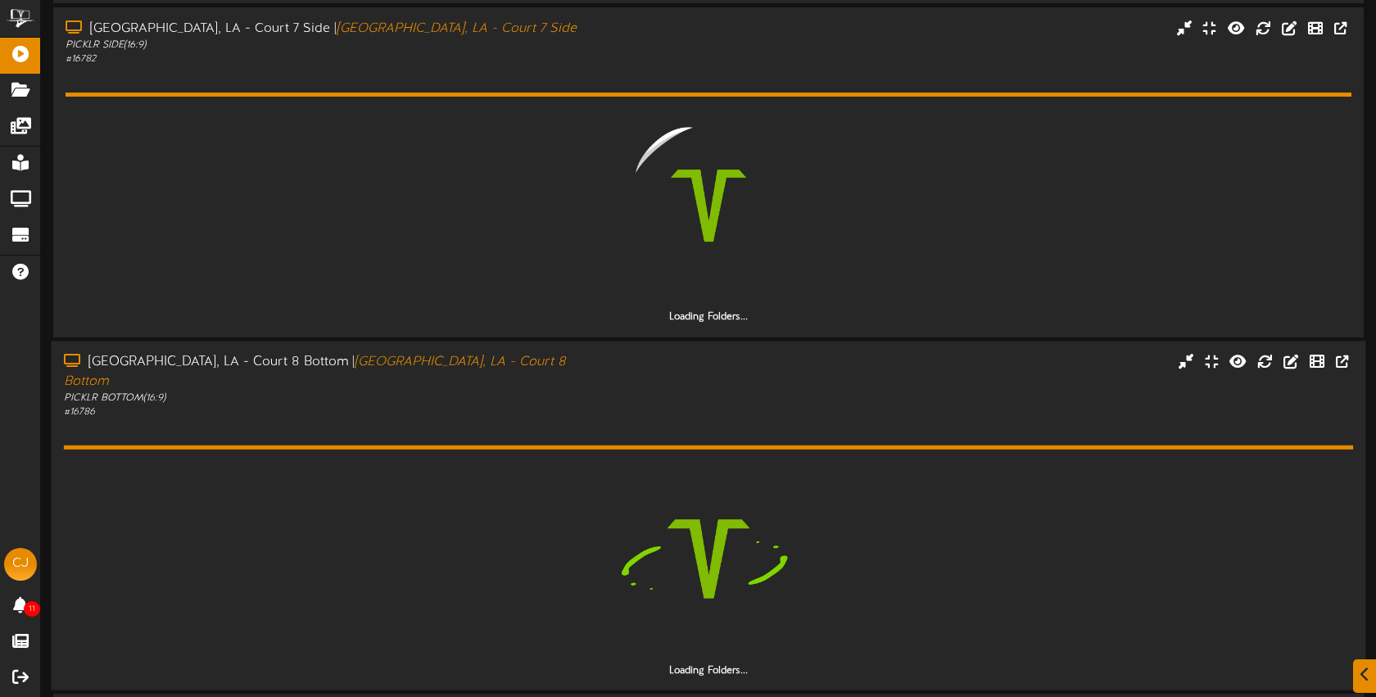
scroll to position [2442, 0]
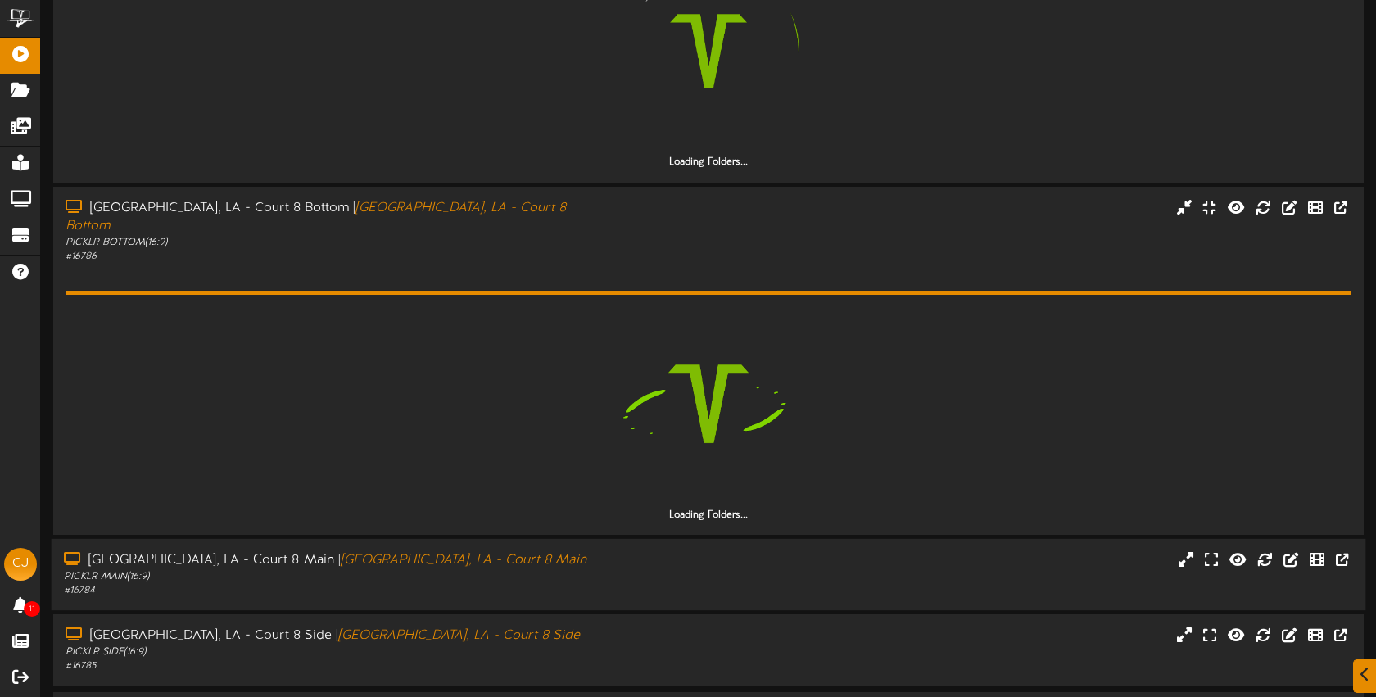
click at [631, 551] on div "Bossier City, LA - Court 8 Main | Bossier City, LA - Court 8 Main PICKLR MAIN (…" at bounding box center [709, 574] width 1315 height 47
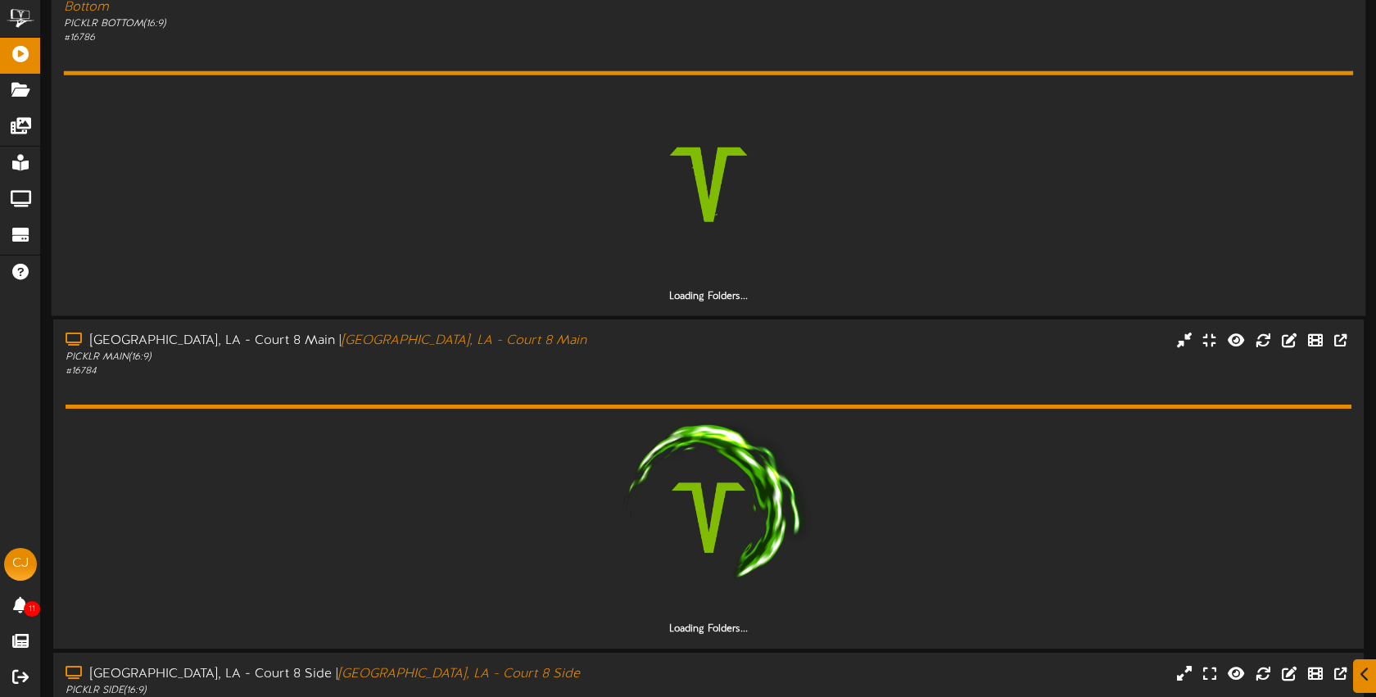
scroll to position [2857, 0]
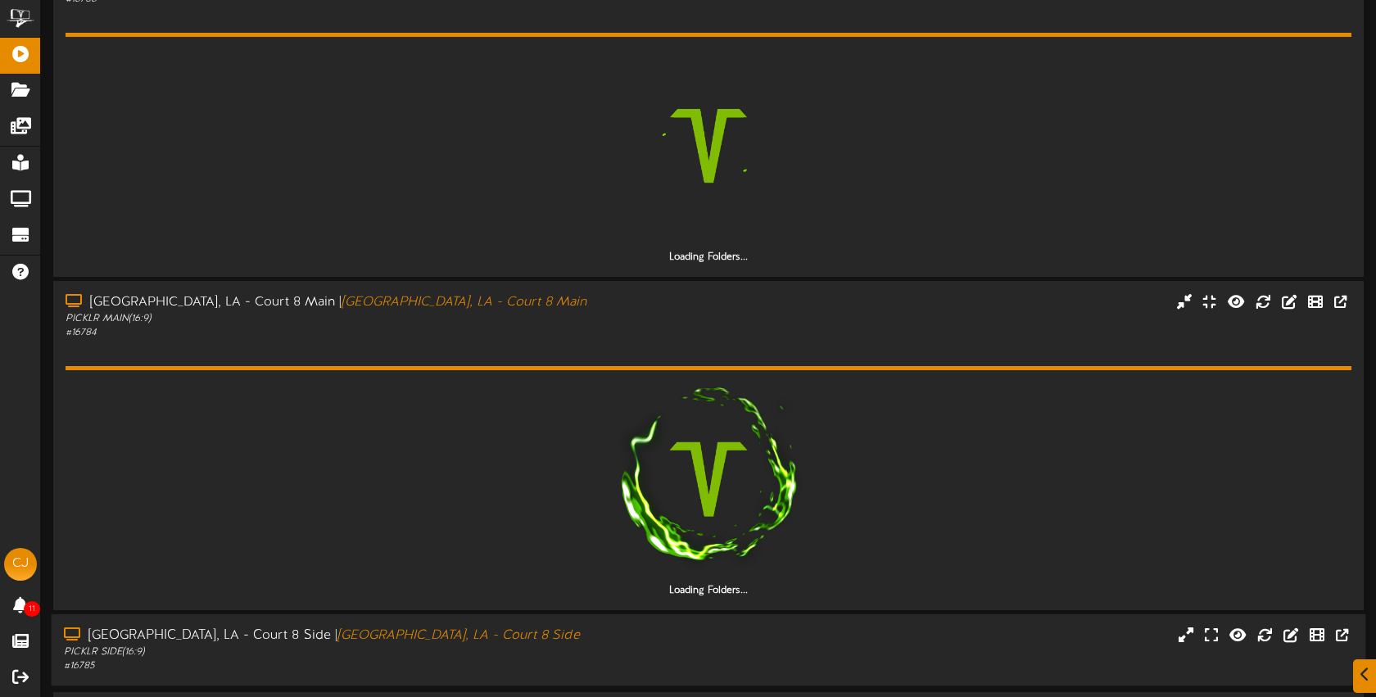
click at [689, 627] on div "Bossier City, LA - Court 8 Side | Bossier City, LA - Court 8 Side PICKLR SIDE (…" at bounding box center [709, 650] width 1315 height 47
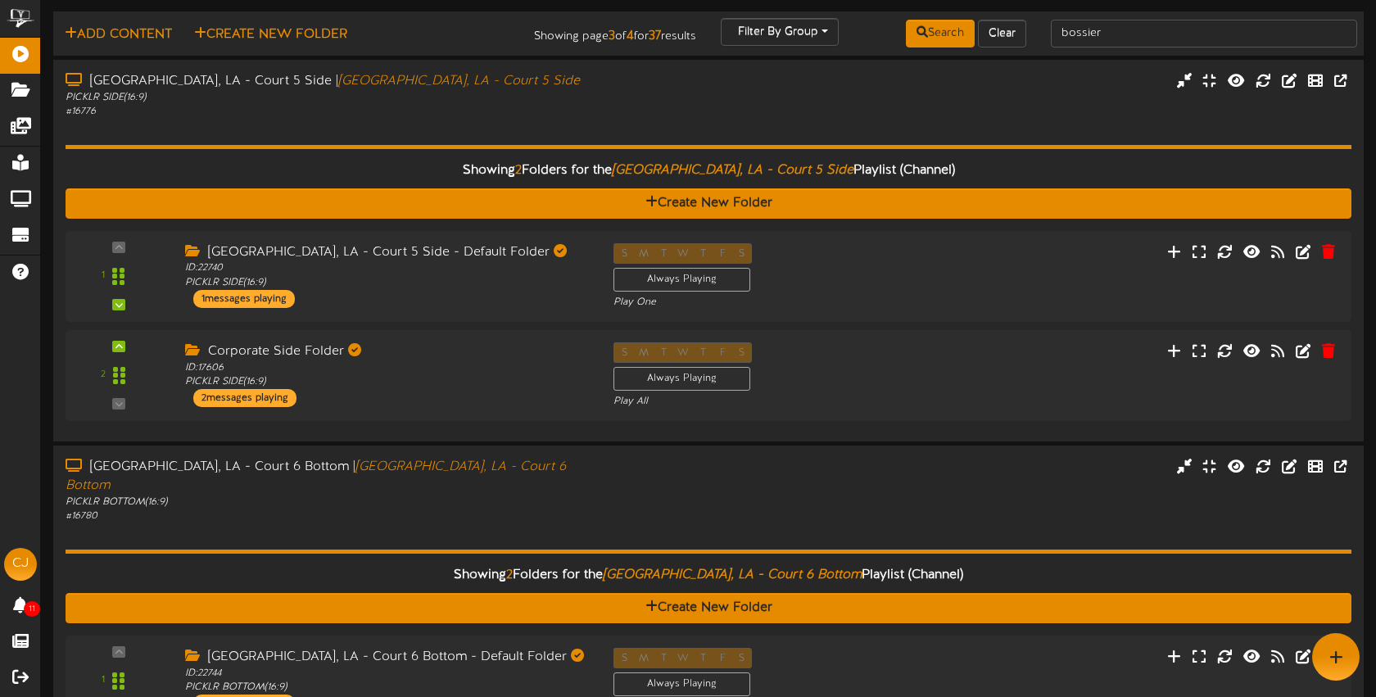
scroll to position [0, 0]
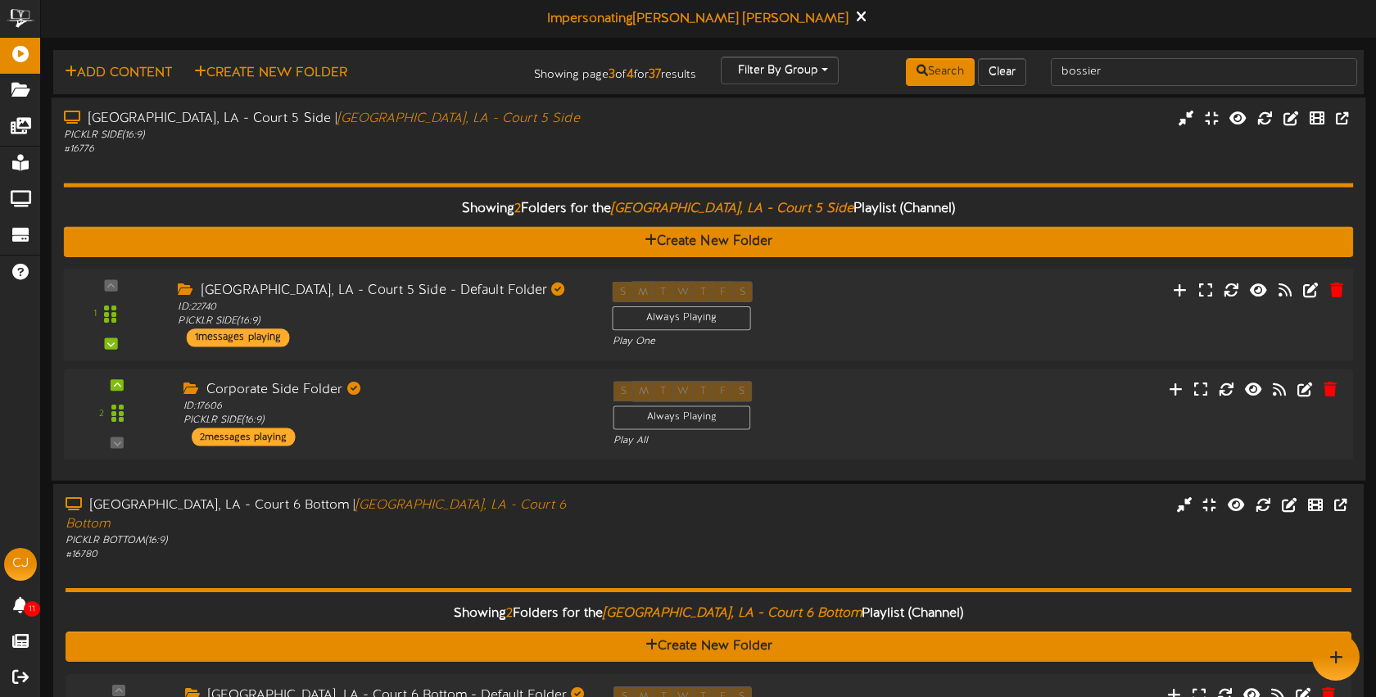
click at [901, 315] on div "S M T W T F S Always Playing Play One" at bounding box center [763, 314] width 326 height 67
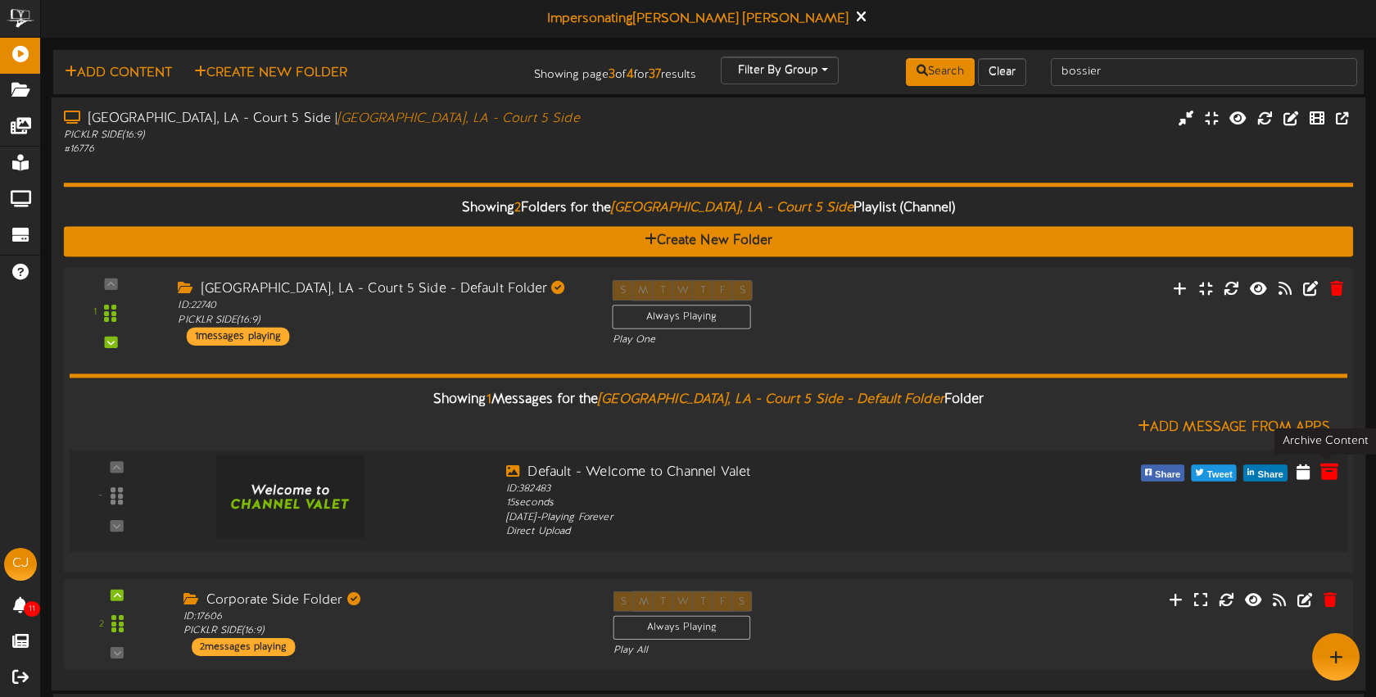
click at [1325, 471] on icon at bounding box center [1330, 470] width 18 height 18
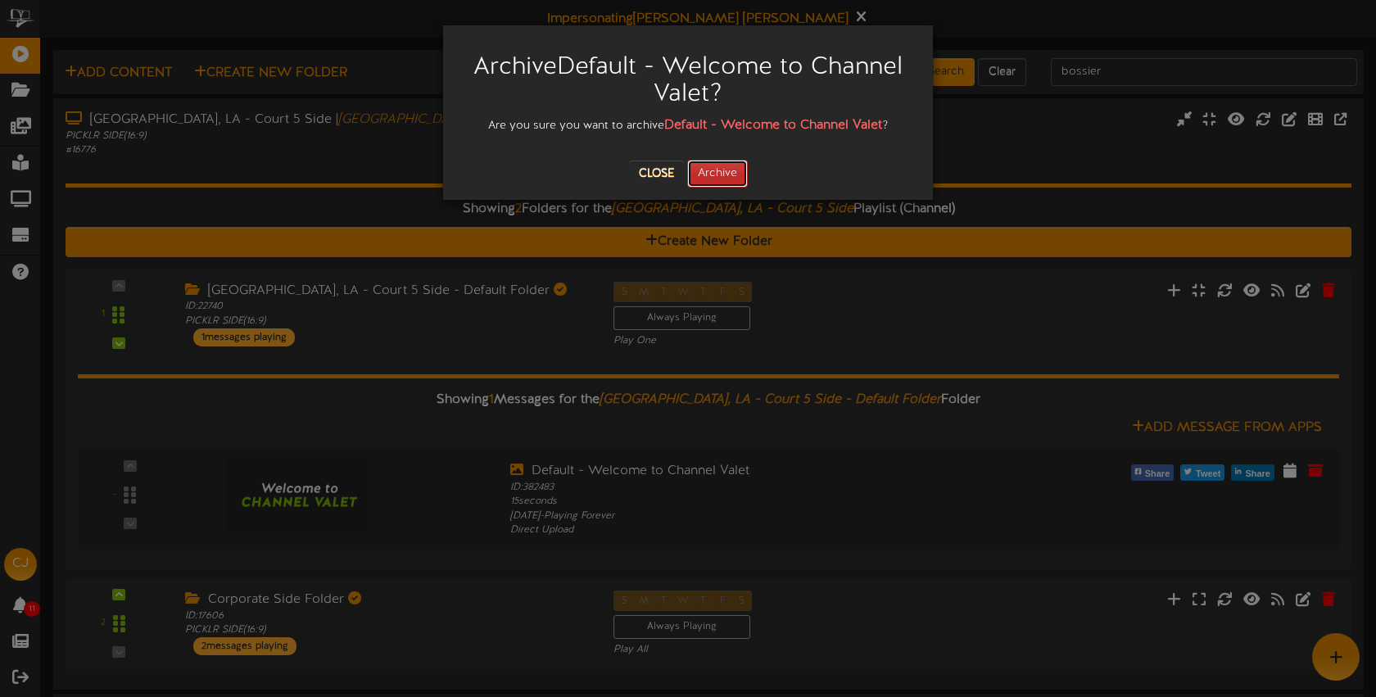
click at [734, 174] on button "Archive" at bounding box center [717, 174] width 61 height 28
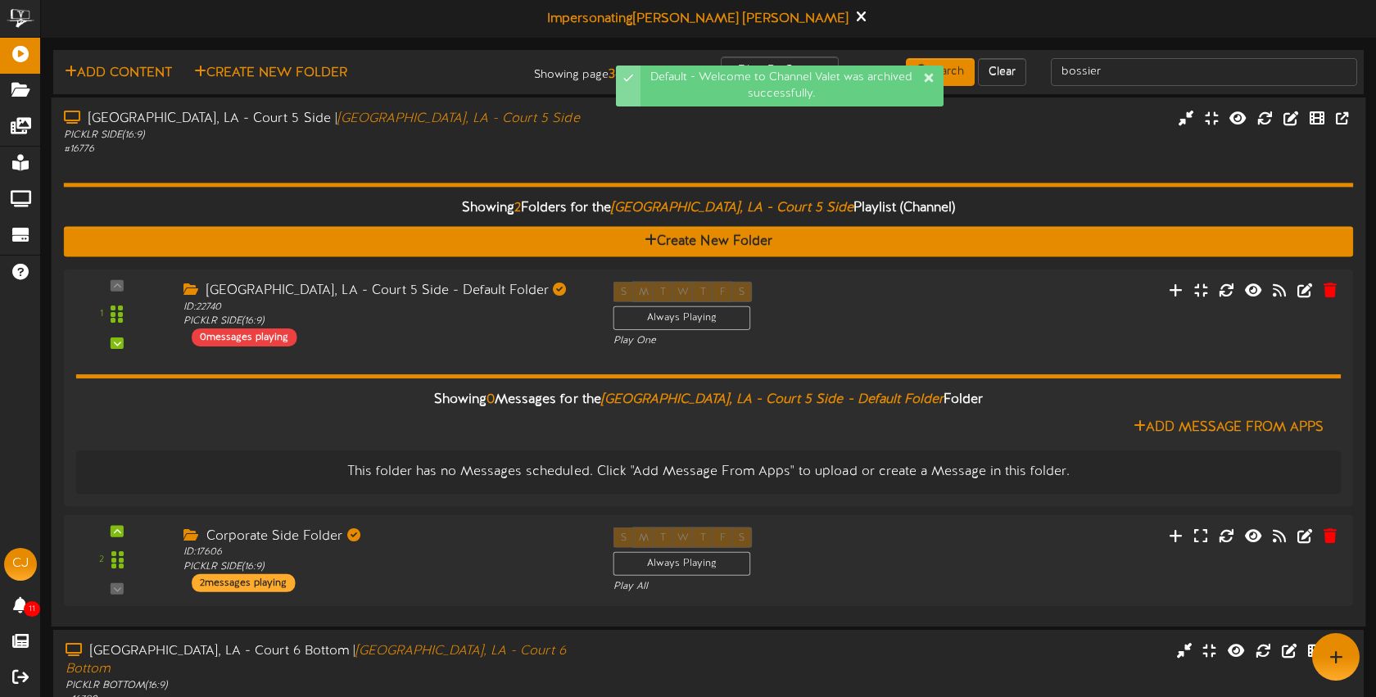
click at [555, 156] on div "# 16776" at bounding box center [325, 150] width 523 height 14
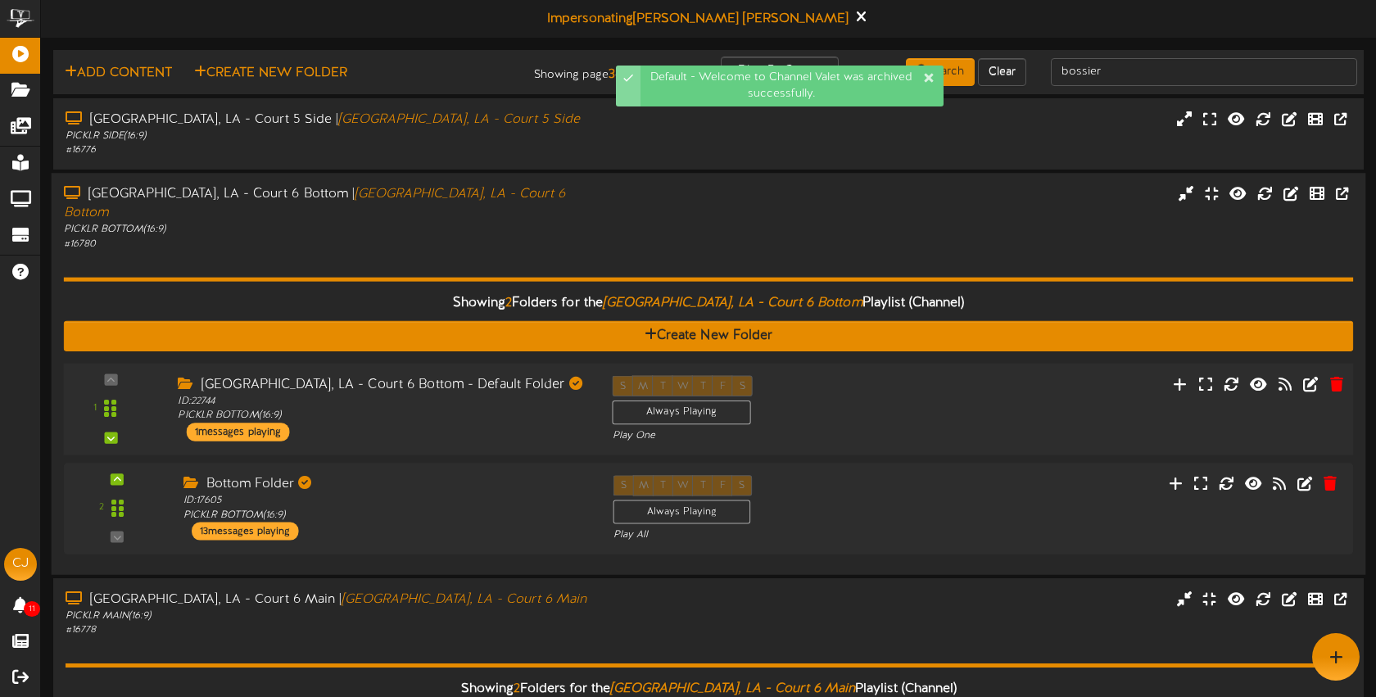
click at [914, 381] on div "S M T W T F S Always Playing Play One" at bounding box center [763, 408] width 326 height 67
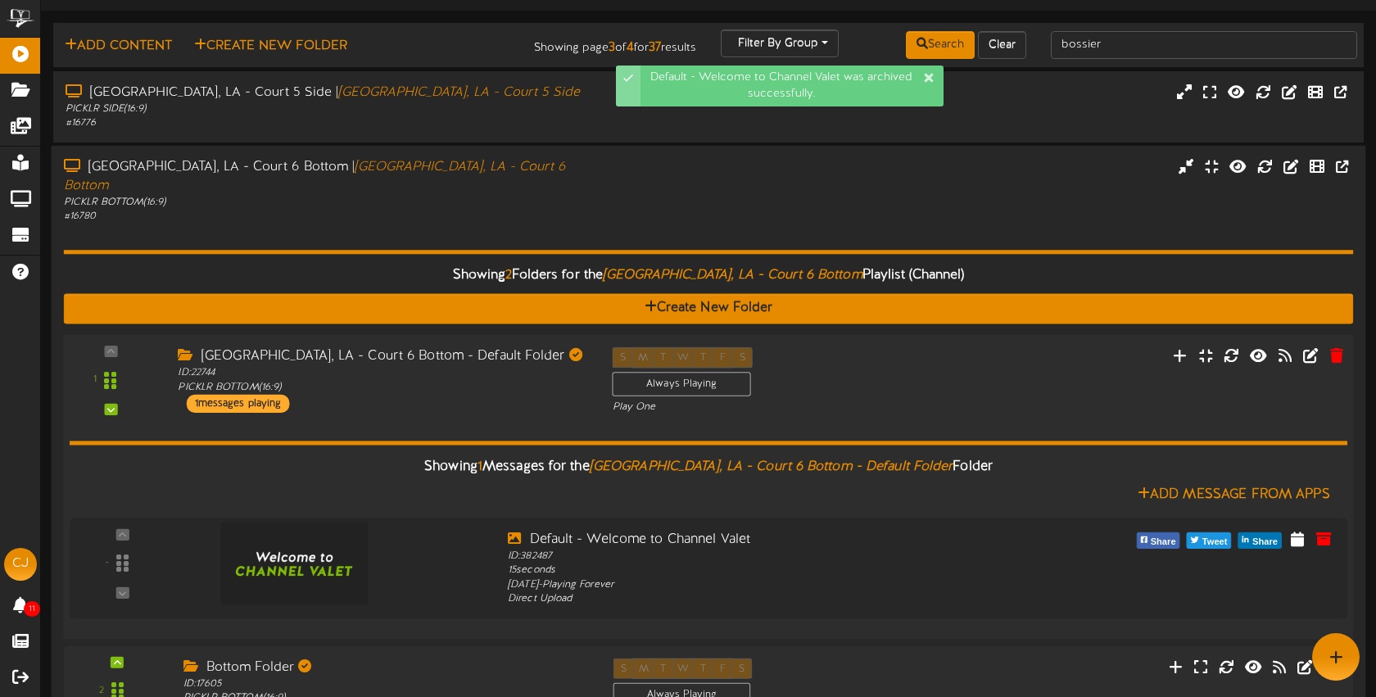
scroll to position [51, 0]
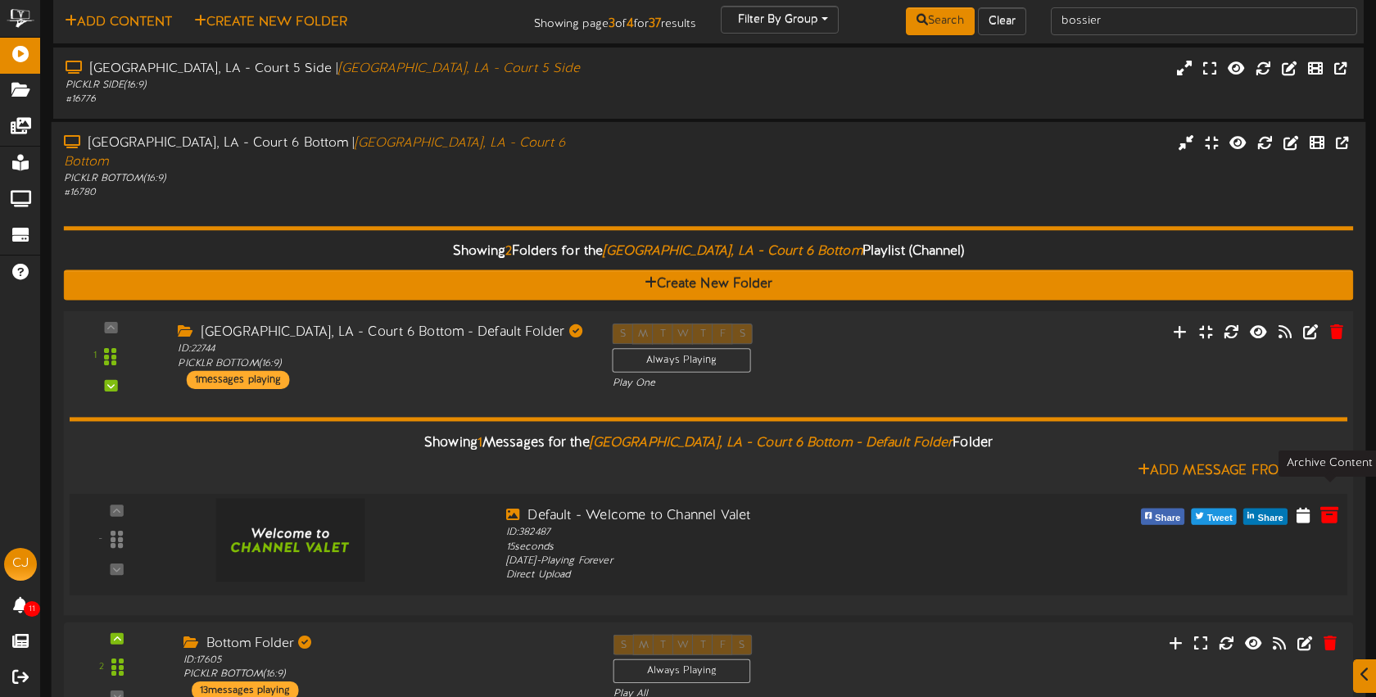
click at [1325, 505] on icon at bounding box center [1330, 514] width 18 height 18
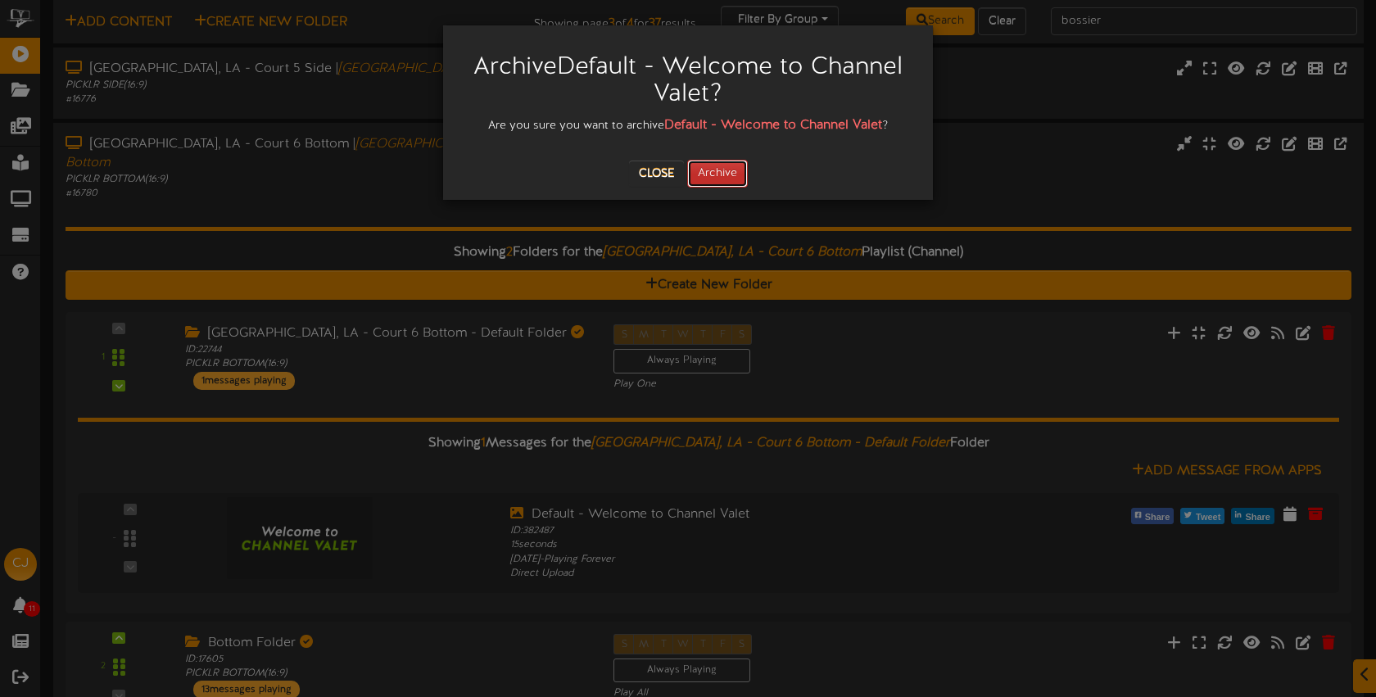
click at [718, 174] on button "Archive" at bounding box center [717, 174] width 61 height 28
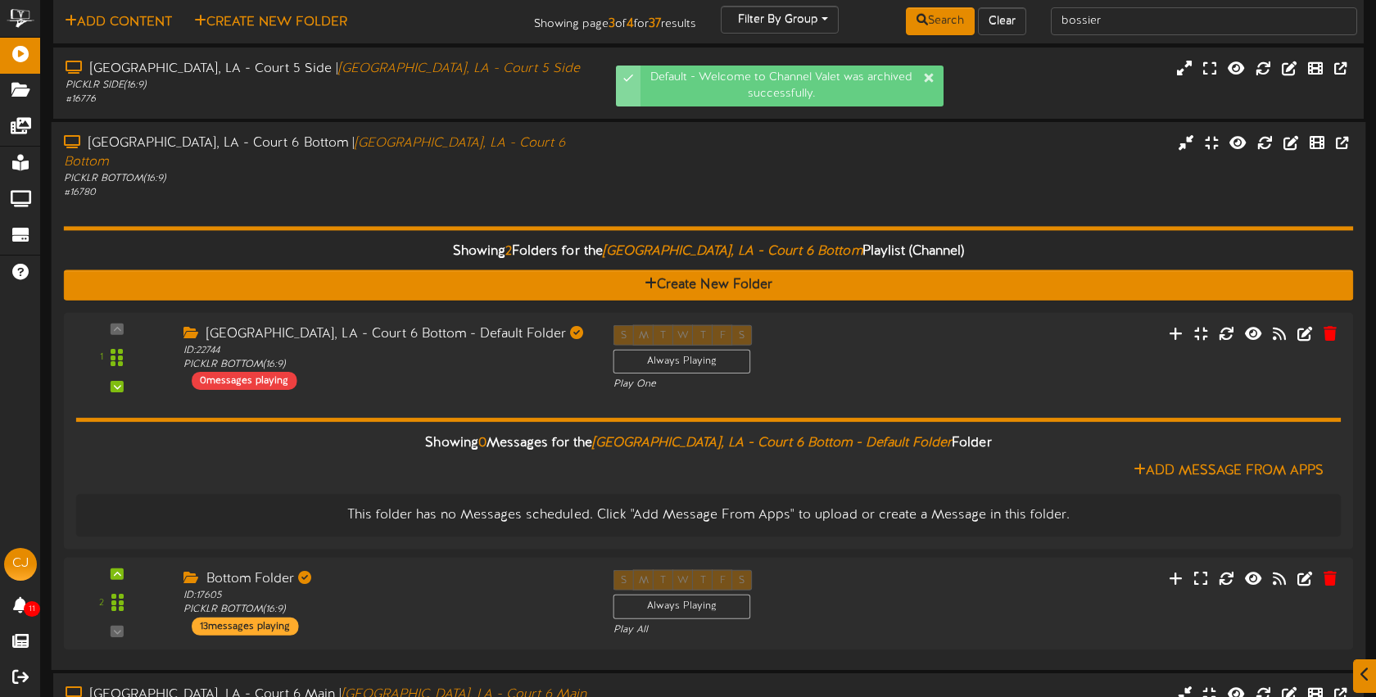
click at [570, 186] on div "# 16780" at bounding box center [325, 193] width 523 height 14
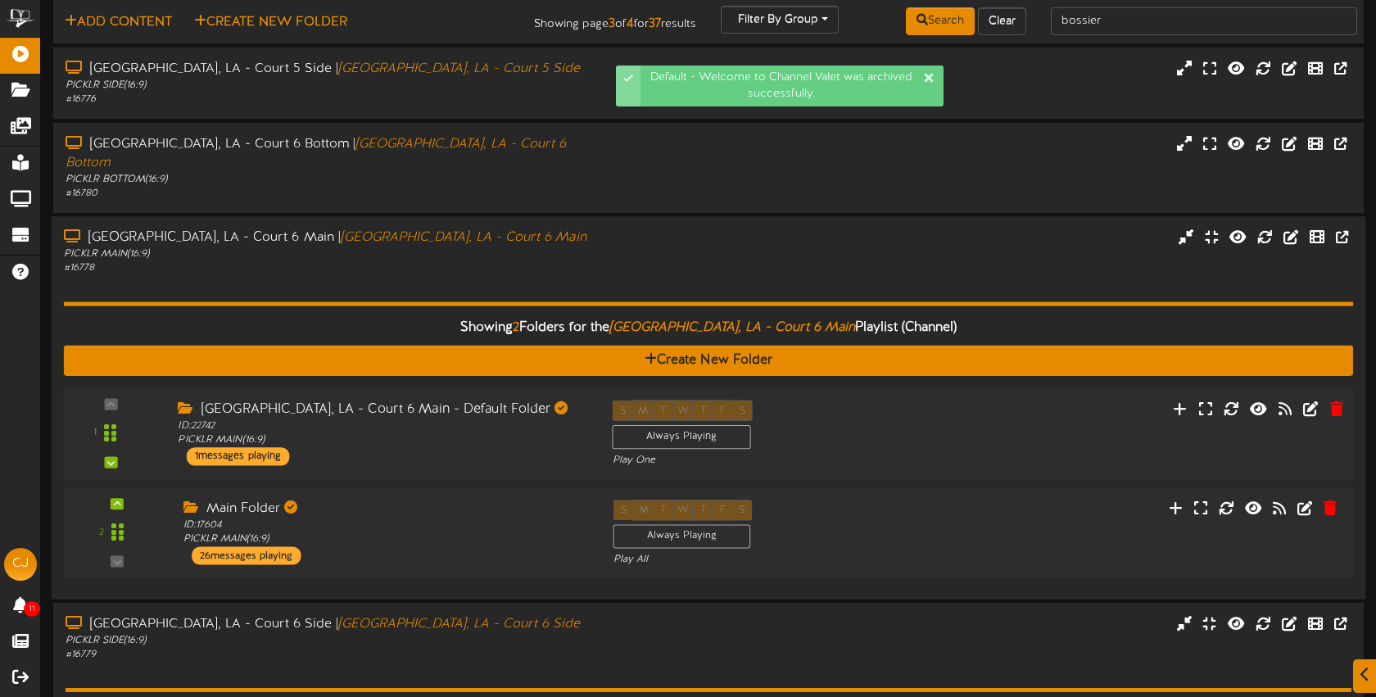
drag, startPoint x: 1008, startPoint y: 405, endPoint x: 1032, endPoint y: 403, distance: 23.8
click at [1008, 405] on div "1 ID:" at bounding box center [708, 433] width 1302 height 67
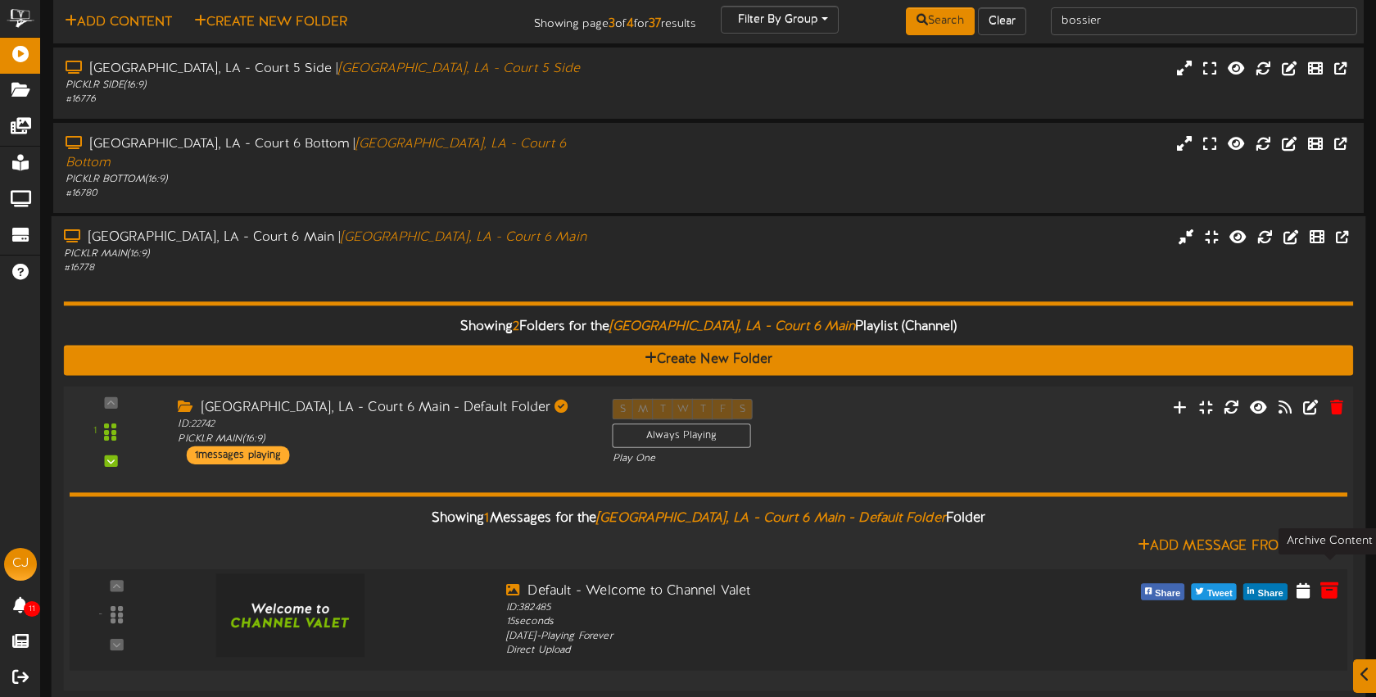
click at [1330, 580] on icon at bounding box center [1330, 589] width 18 height 18
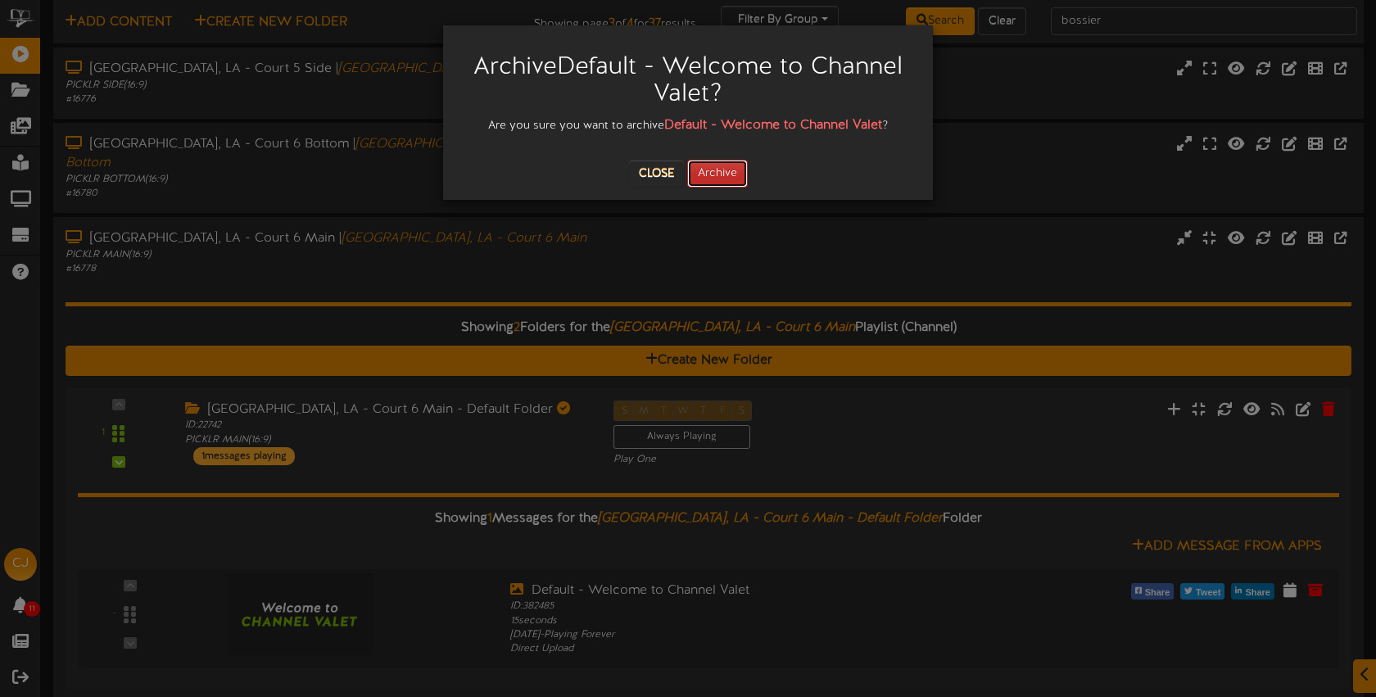
click at [731, 170] on button "Archive" at bounding box center [717, 174] width 61 height 28
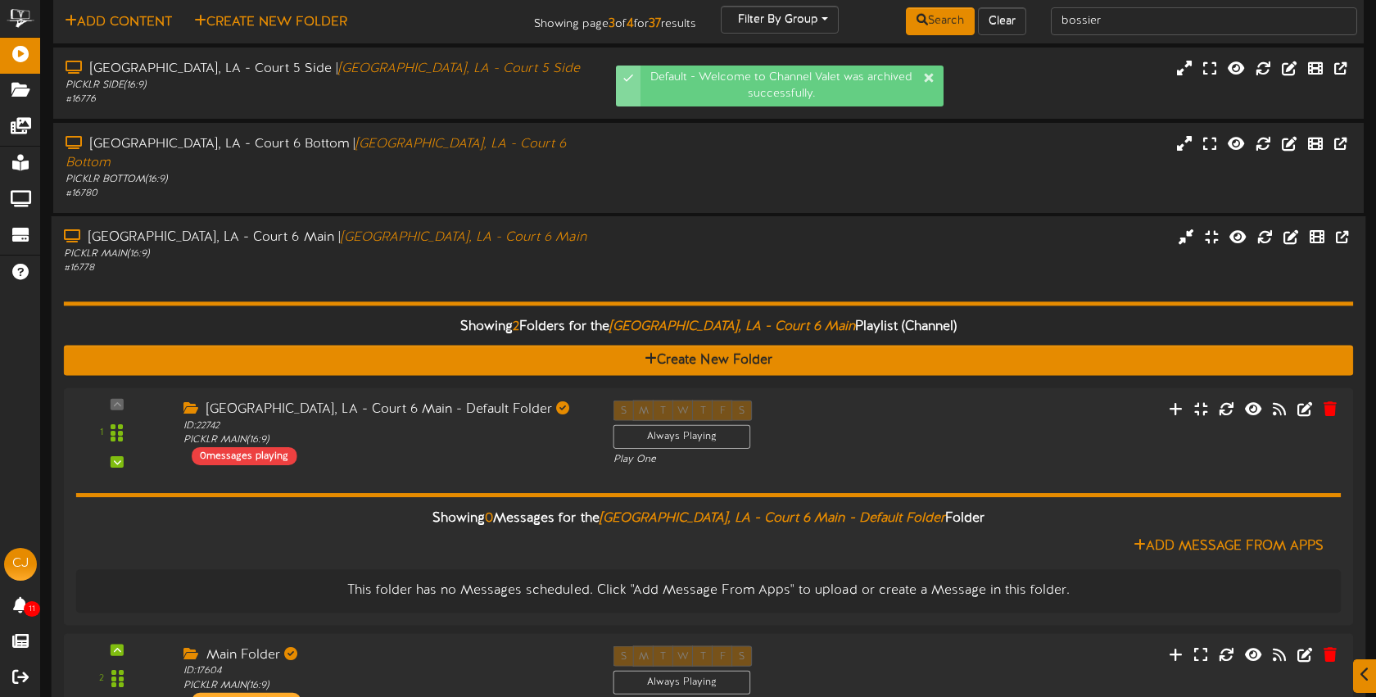
click at [600, 234] on div "Bossier City, LA - Court 6 Main | Bossier City, LA - Court 6 Main PICKLR MAIN (…" at bounding box center [709, 252] width 1315 height 47
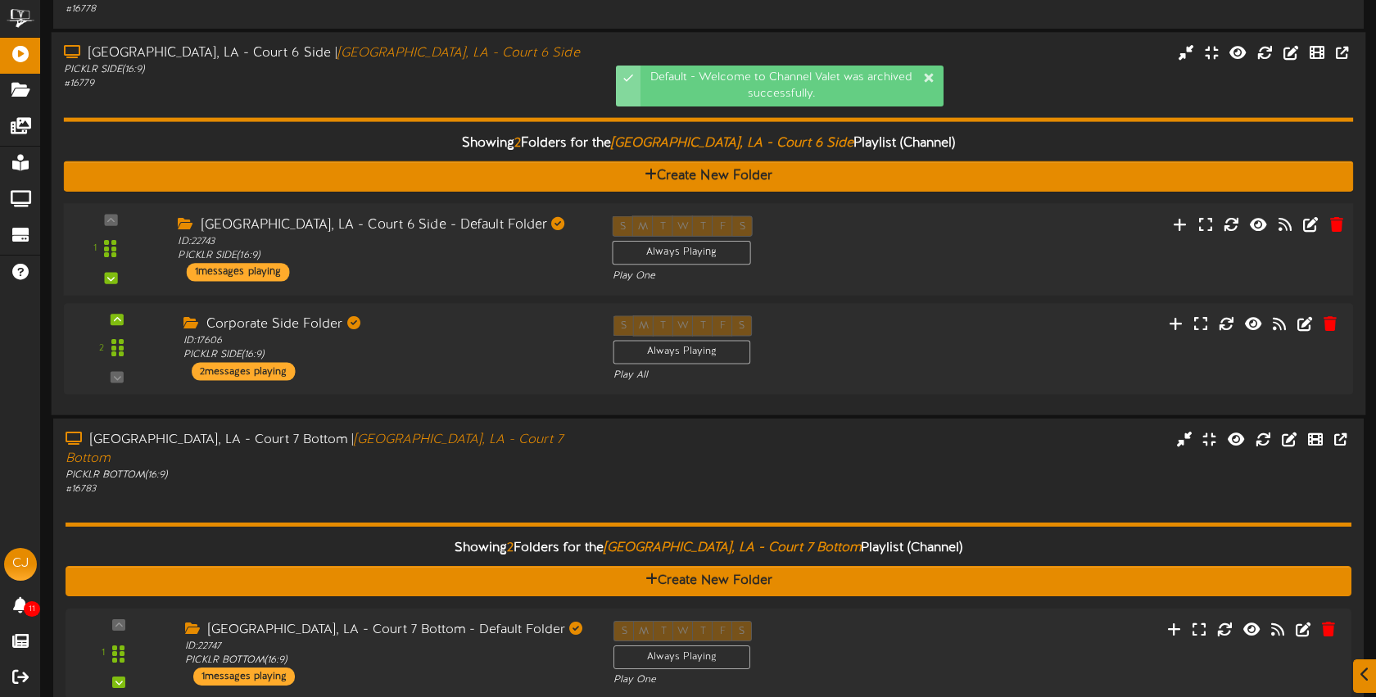
scroll to position [333, 0]
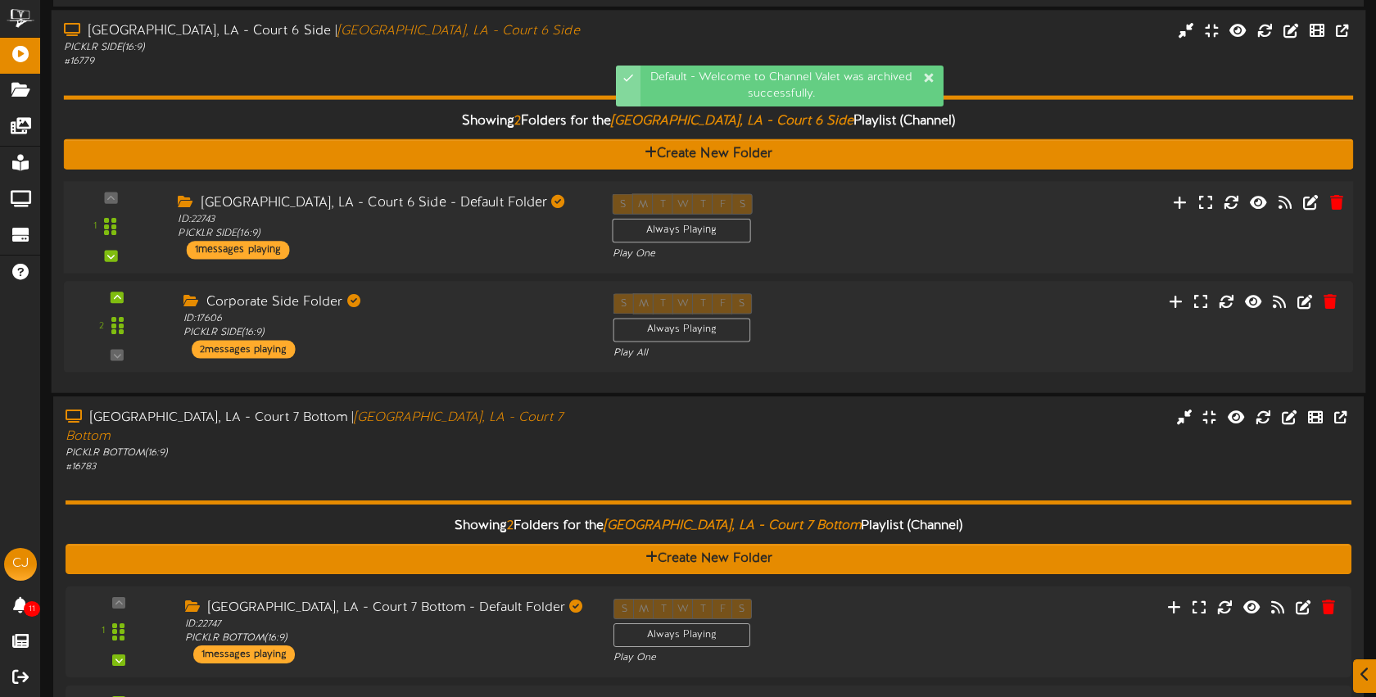
click at [913, 206] on div "S M T W T F S Always Playing Play One" at bounding box center [763, 226] width 326 height 67
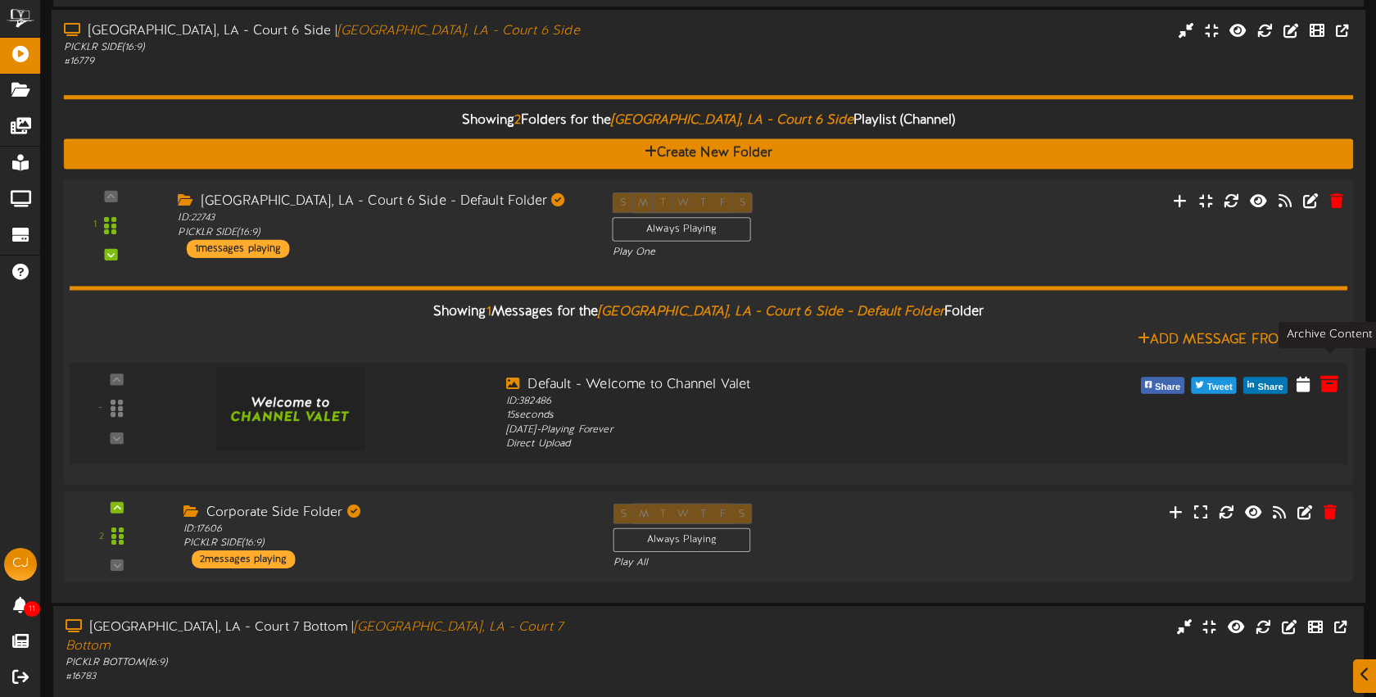
click at [1332, 374] on icon at bounding box center [1330, 383] width 18 height 18
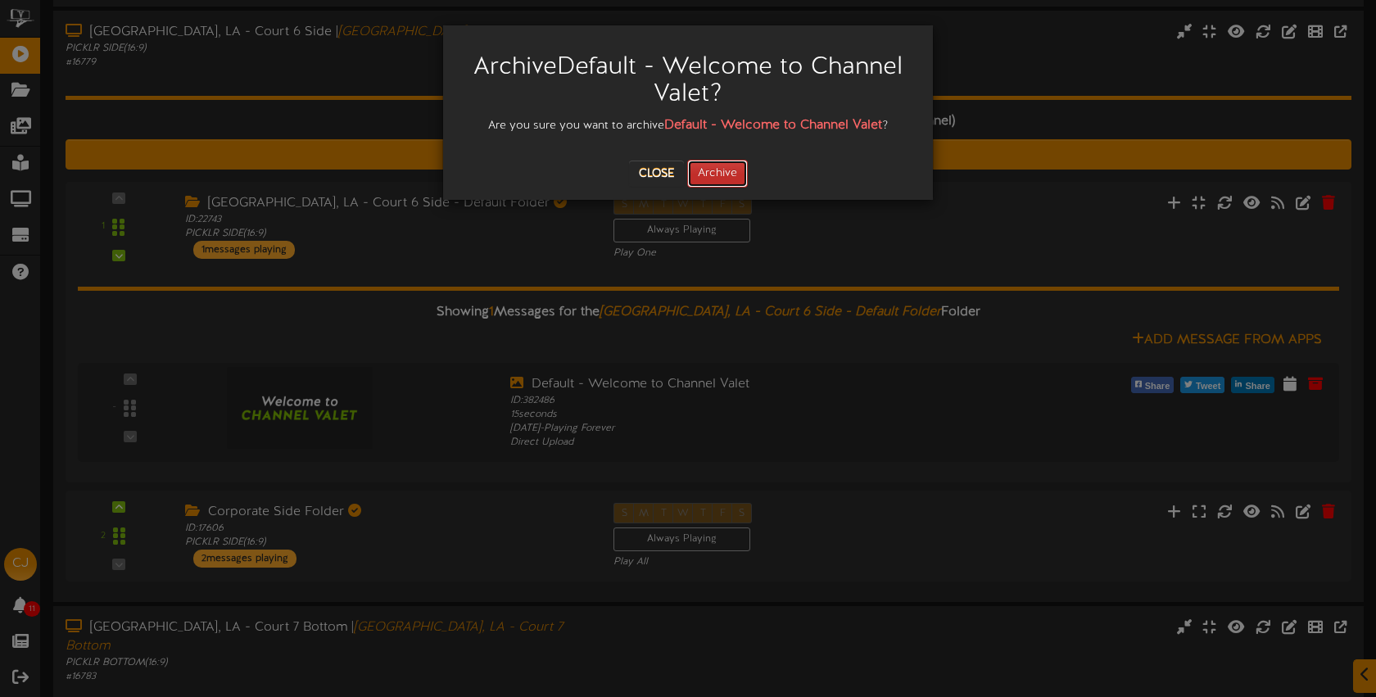
click at [732, 175] on button "Archive" at bounding box center [717, 174] width 61 height 28
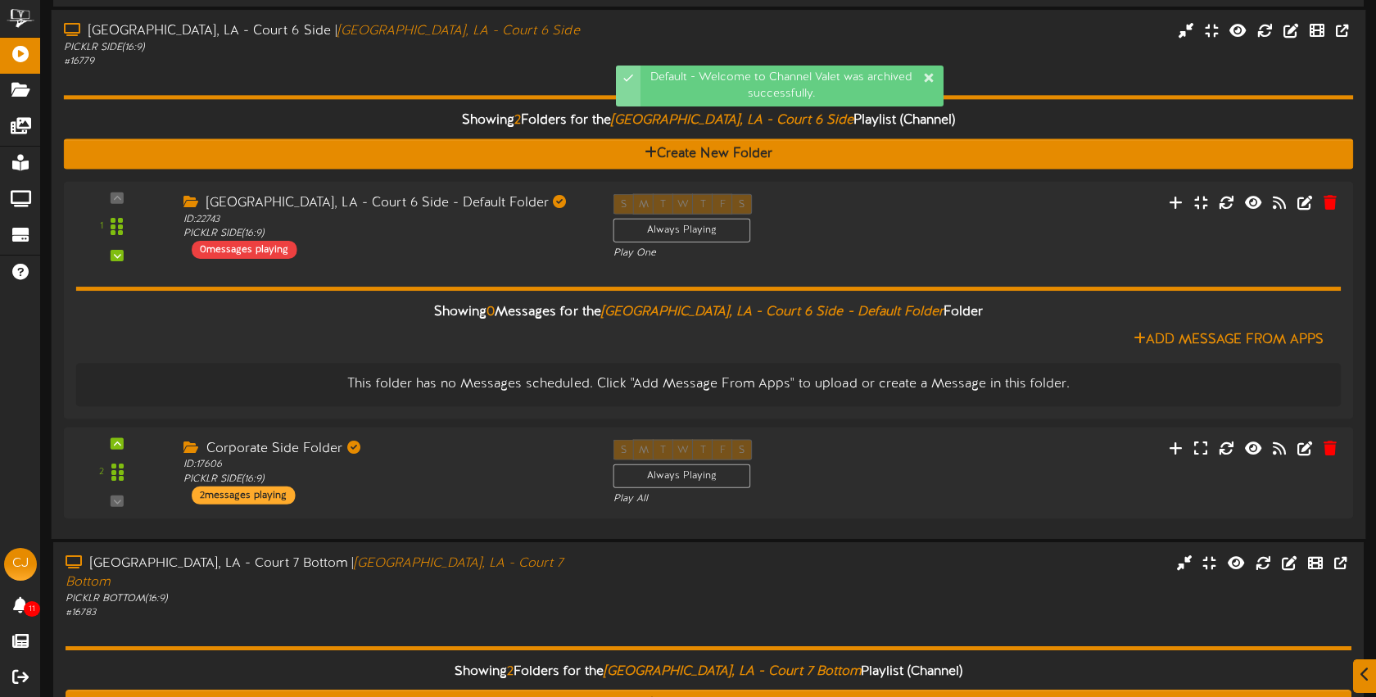
click at [508, 69] on div "Showing 2 Folders for the Bossier City, LA - Court 6 Side Playlist (Channel) Cr…" at bounding box center [709, 297] width 1290 height 457
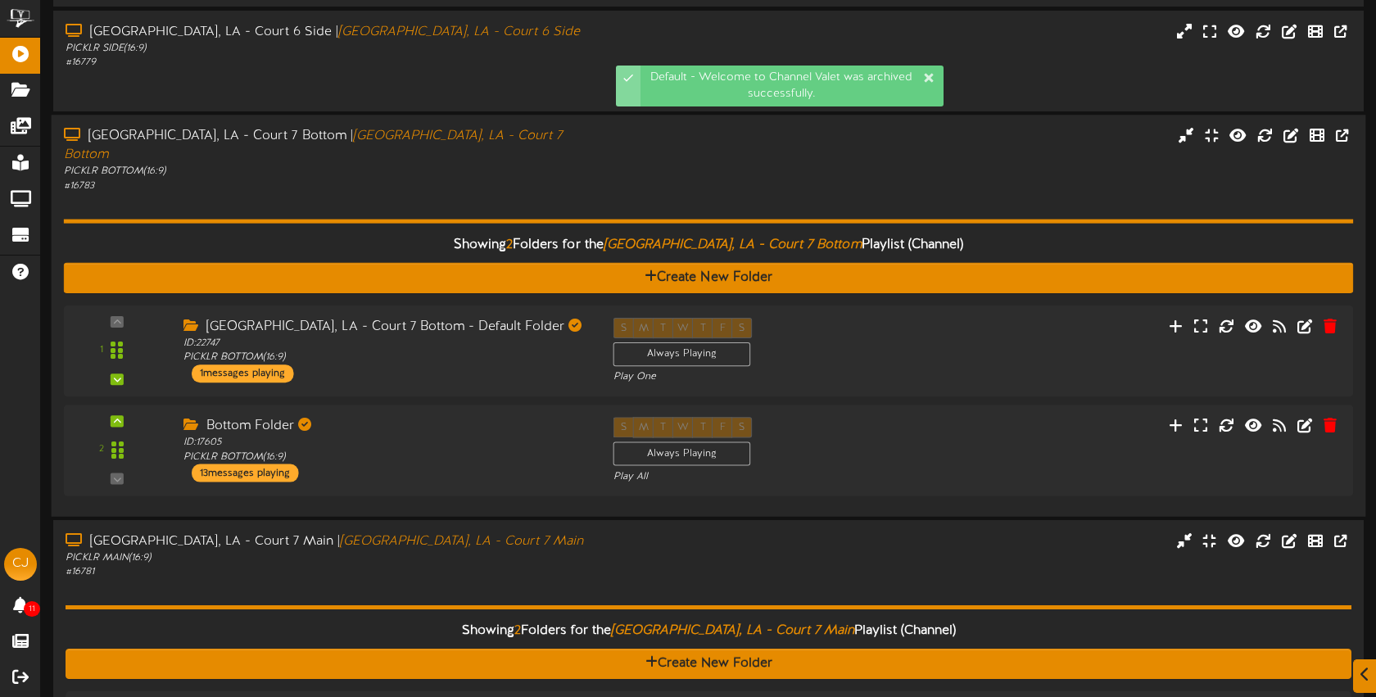
scroll to position [333, 0]
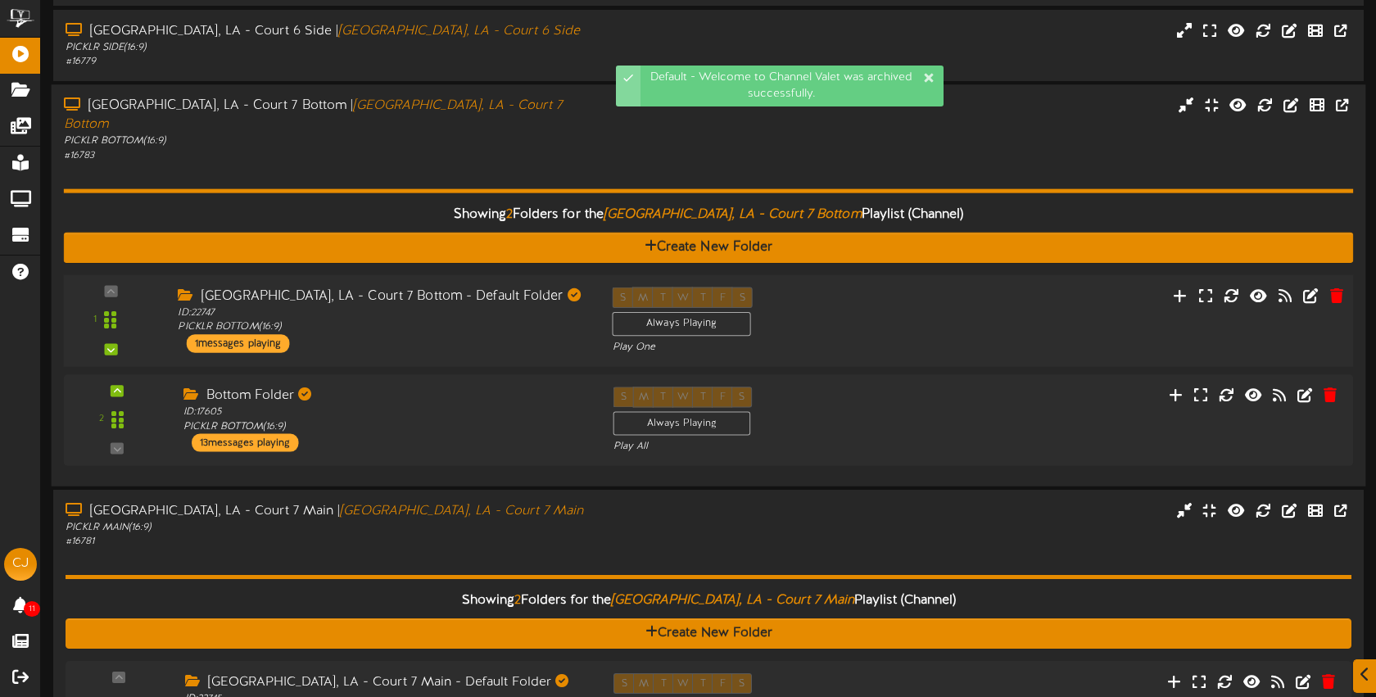
click at [892, 287] on div "S M T W T F S Always Playing Play One" at bounding box center [763, 320] width 326 height 67
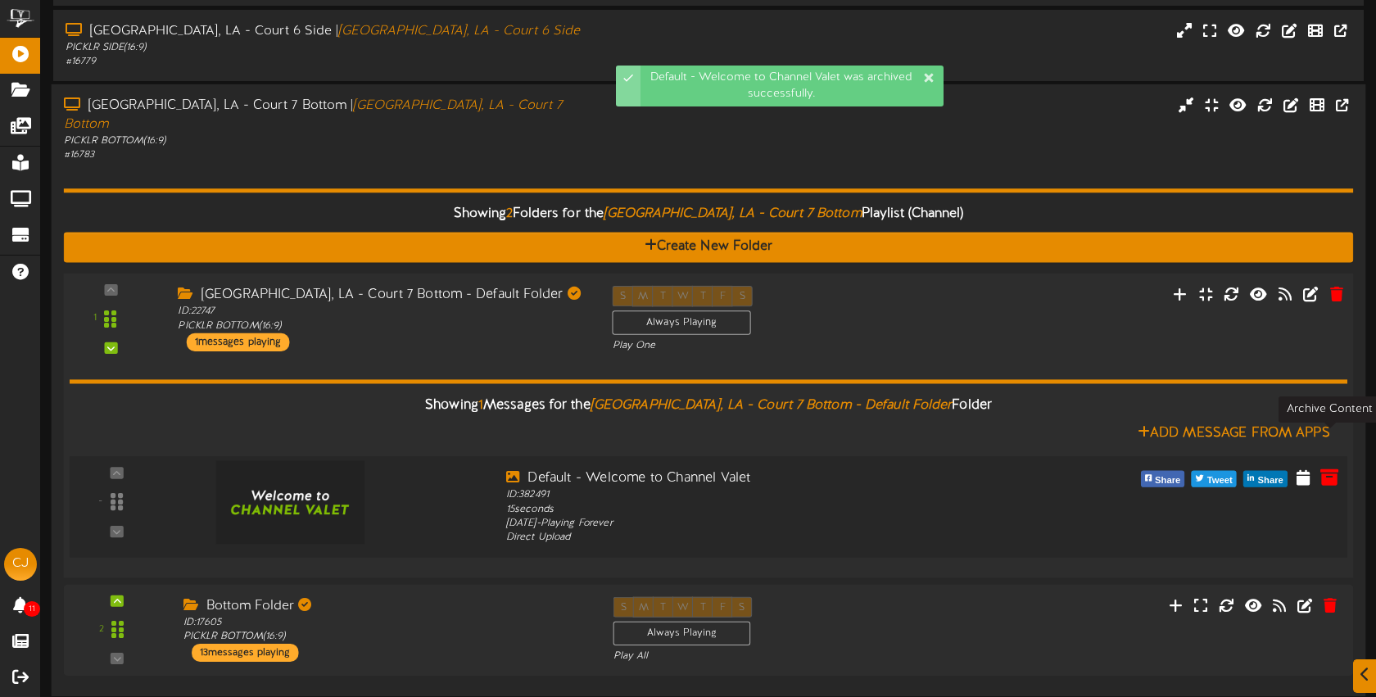
click at [1329, 468] on icon at bounding box center [1330, 477] width 18 height 18
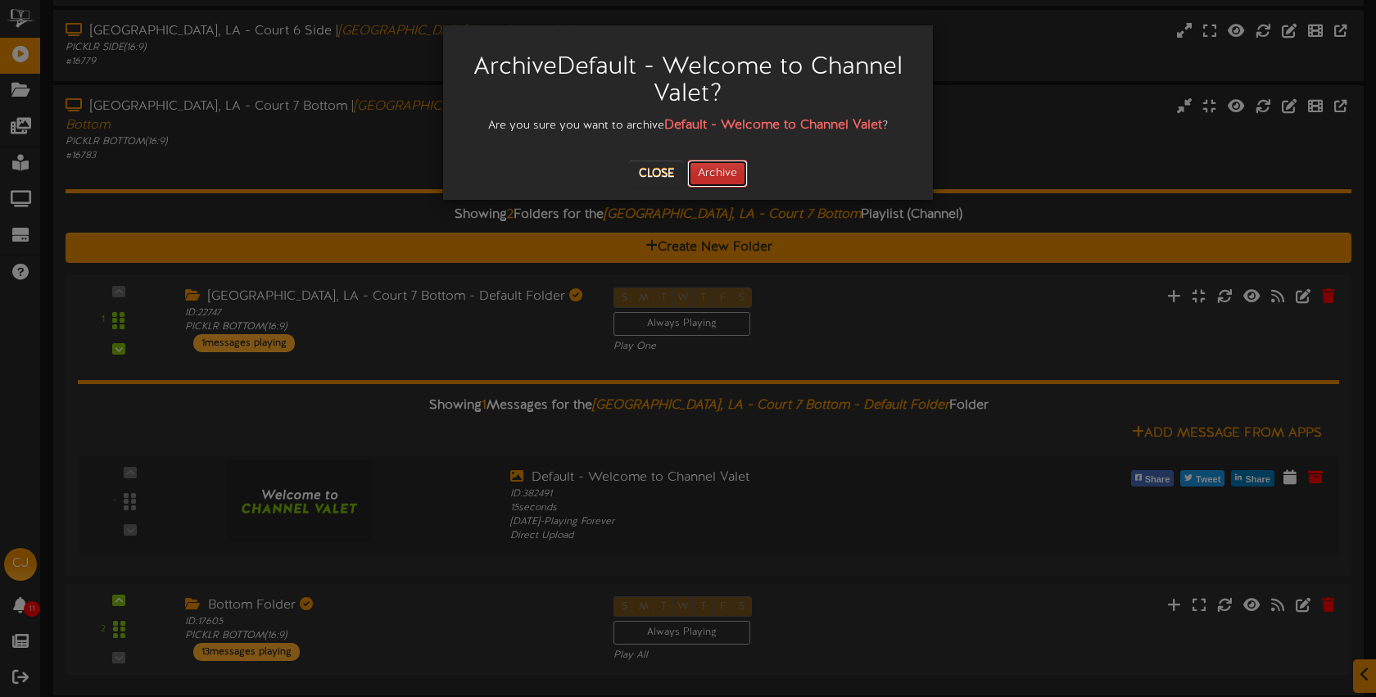
click at [737, 165] on button "Archive" at bounding box center [717, 174] width 61 height 28
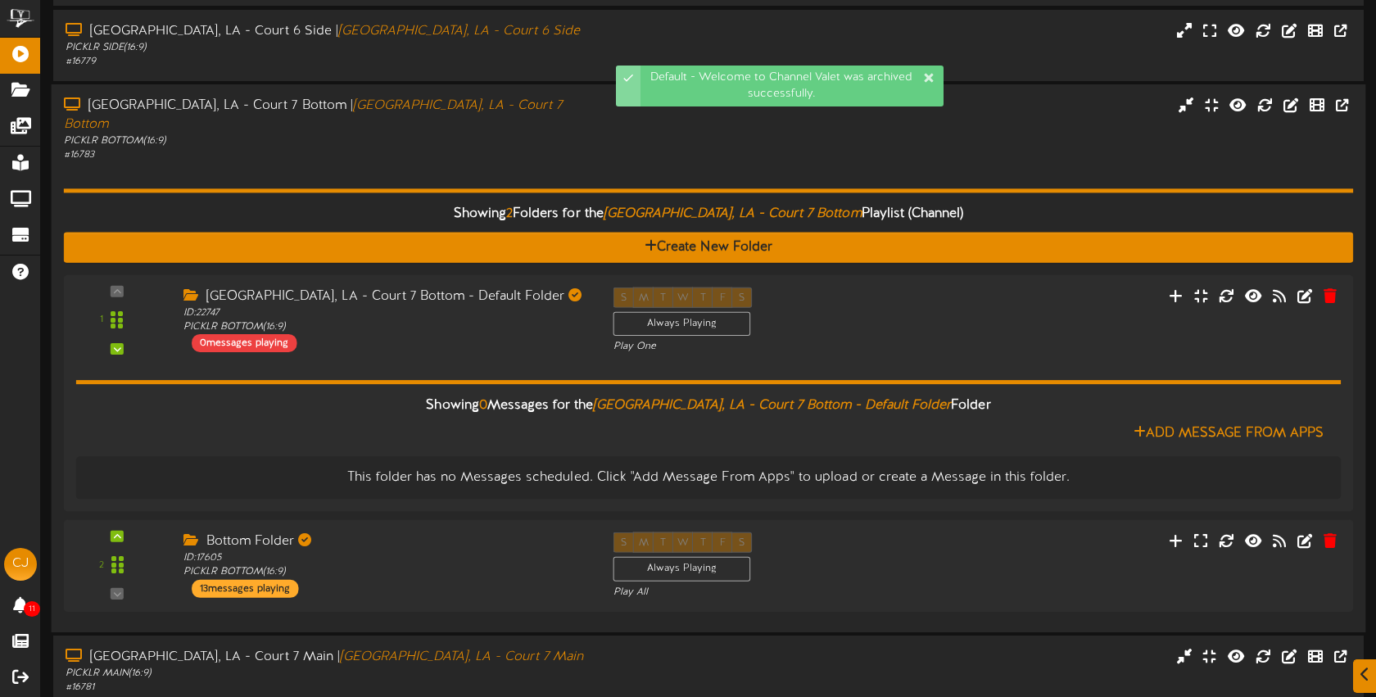
drag, startPoint x: 614, startPoint y: 111, endPoint x: 596, endPoint y: 109, distance: 18.2
click at [614, 111] on div "Bossier City, LA - Court 7 Bottom | Bossier City, LA - Court 7 Bottom PICKLR BO…" at bounding box center [709, 130] width 1315 height 66
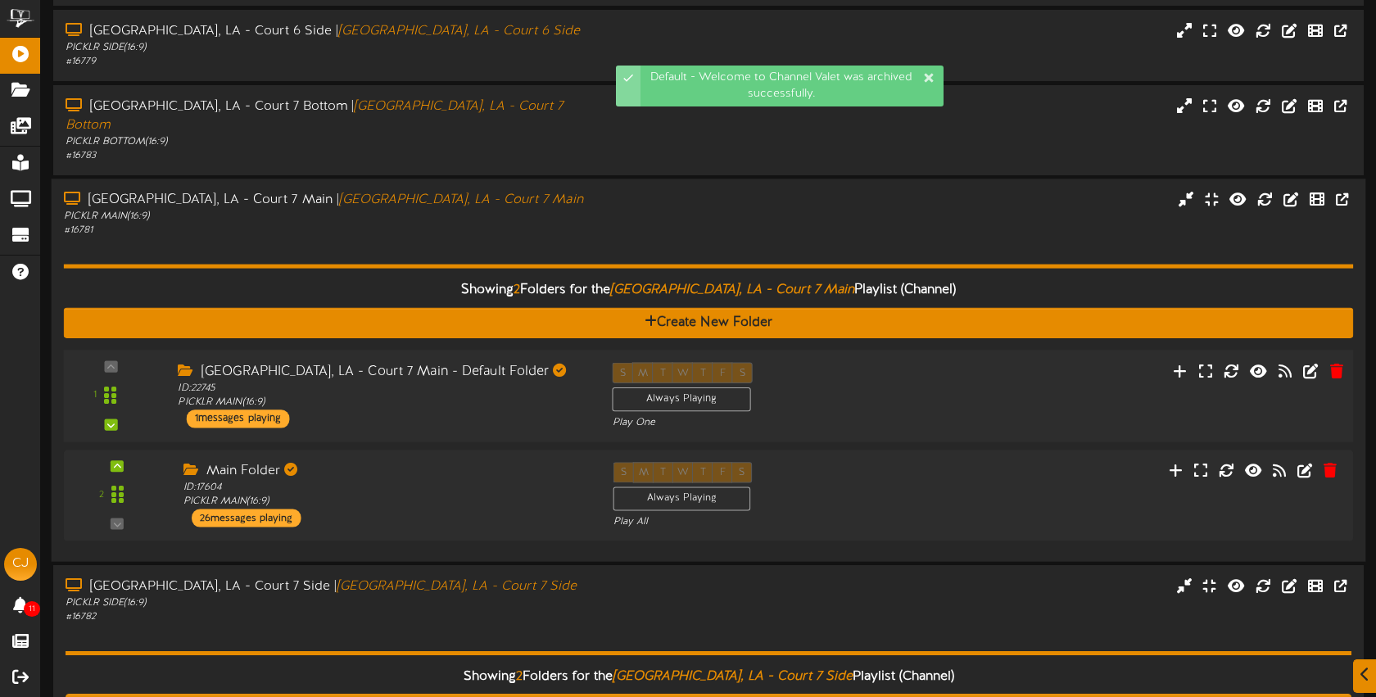
click at [893, 362] on div "S M T W T F S Always Playing Play One" at bounding box center [763, 395] width 326 height 67
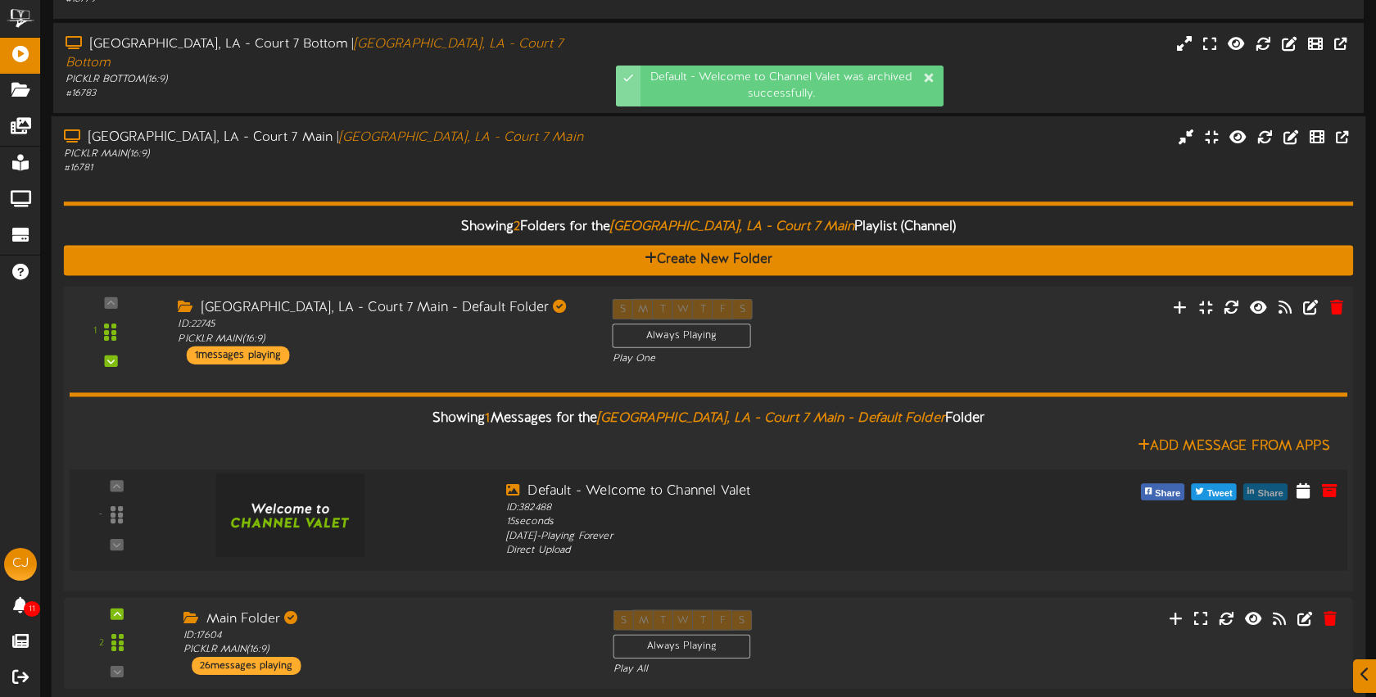
scroll to position [437, 0]
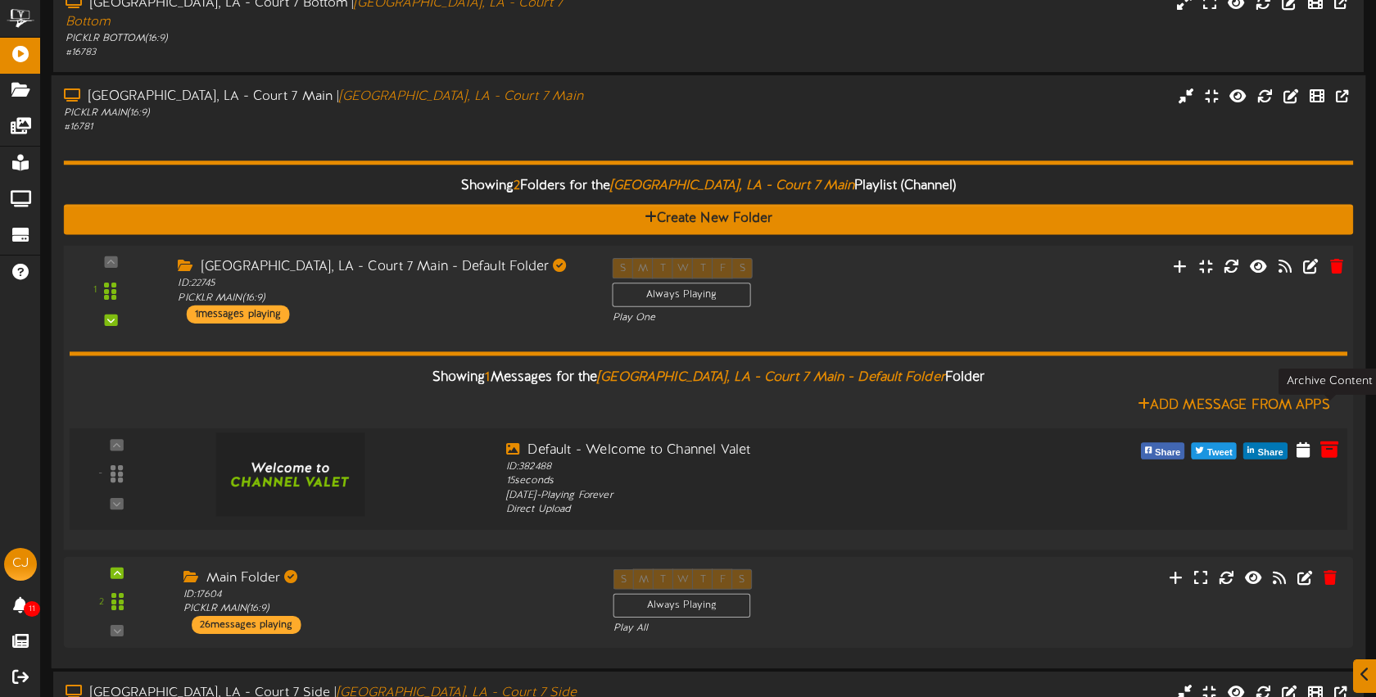
click at [1325, 440] on icon at bounding box center [1330, 449] width 18 height 18
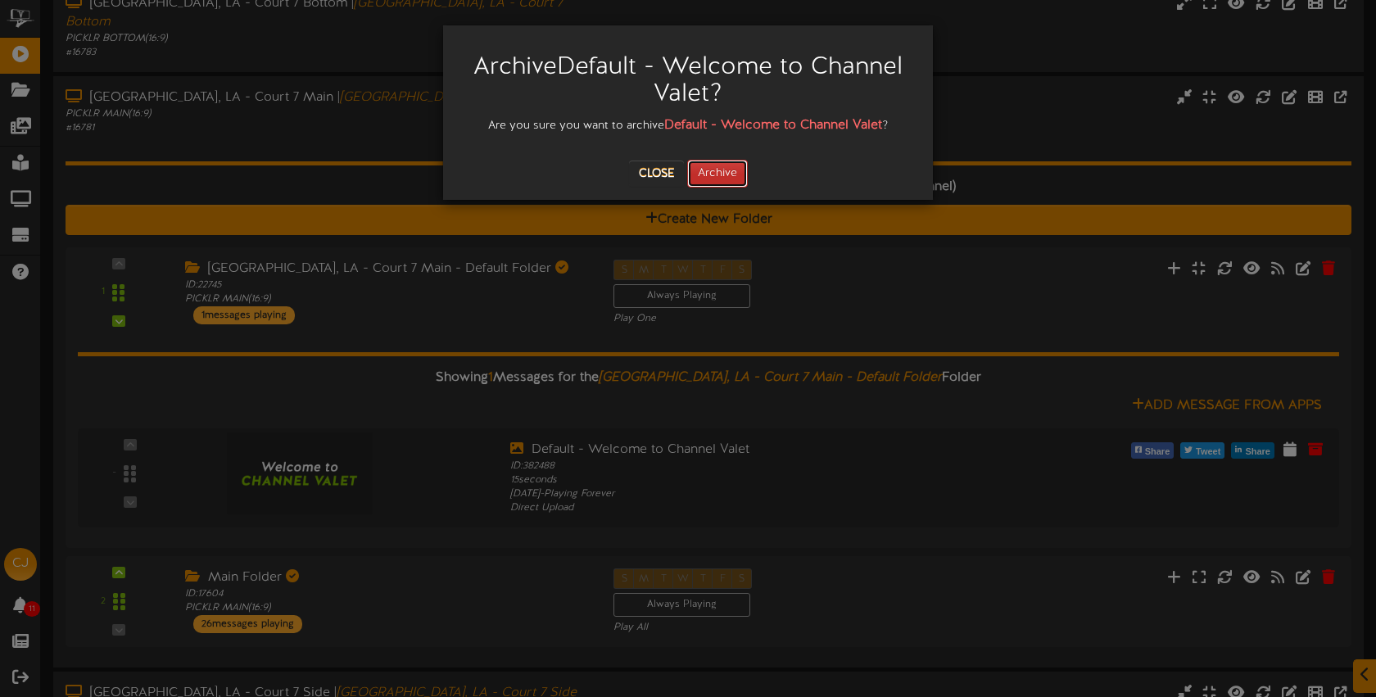
click at [728, 179] on button "Archive" at bounding box center [717, 174] width 61 height 28
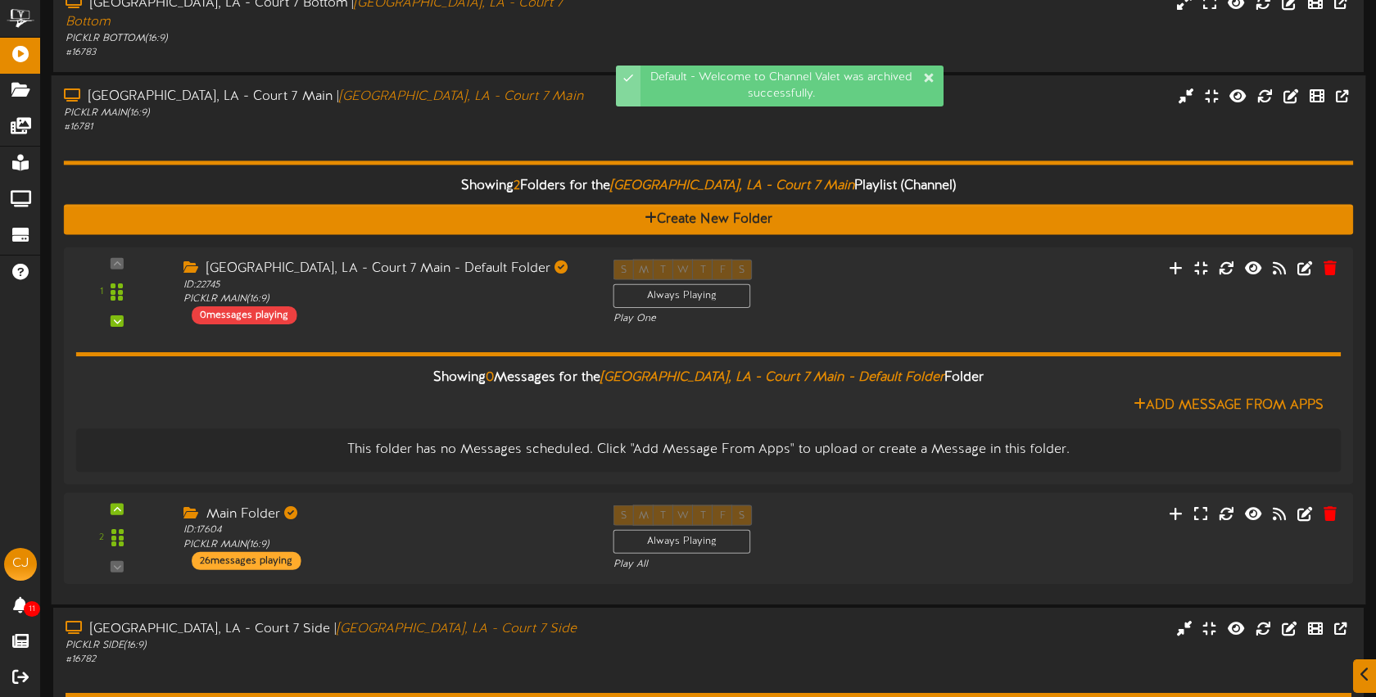
click at [523, 134] on div "Showing 2 Folders for the Bossier City, LA - Court 7 Main Playlist (Channel) Cr…" at bounding box center [709, 362] width 1290 height 457
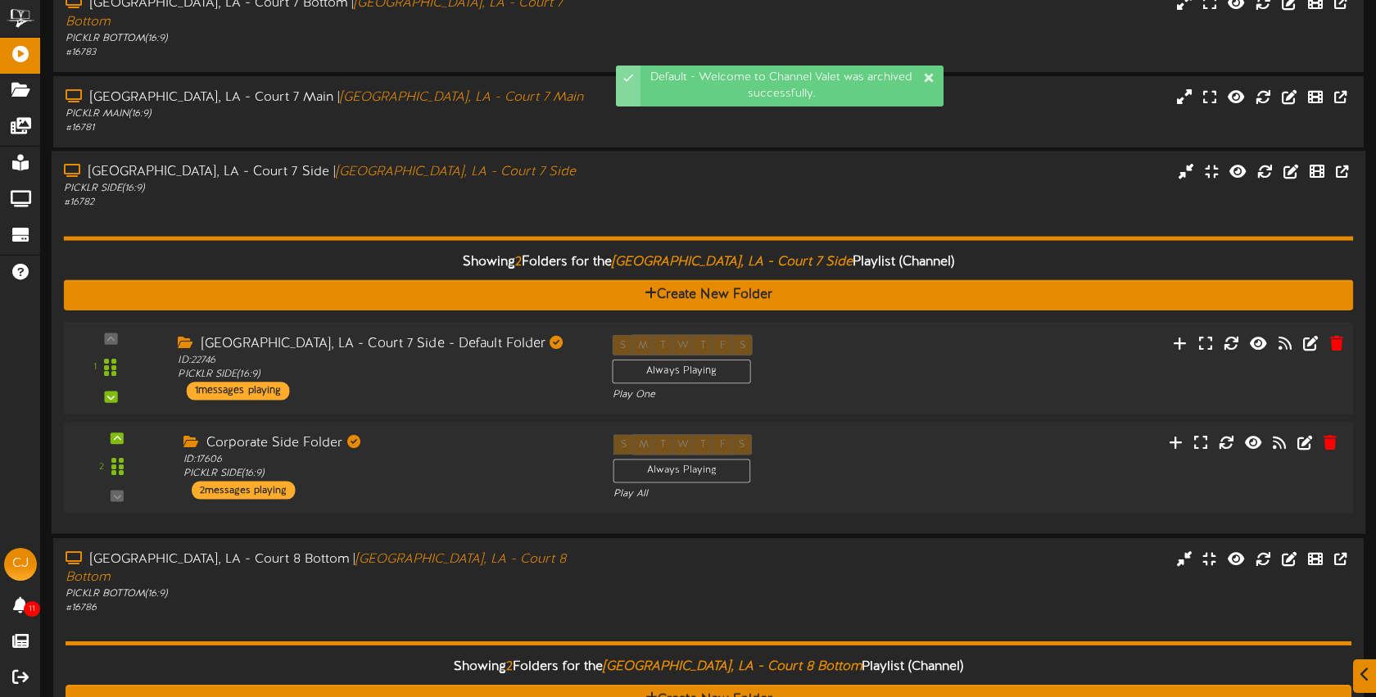
drag, startPoint x: 862, startPoint y: 324, endPoint x: 850, endPoint y: 319, distance: 12.5
click at [860, 335] on div "S M T W T F S Always Playing Play One" at bounding box center [763, 368] width 326 height 67
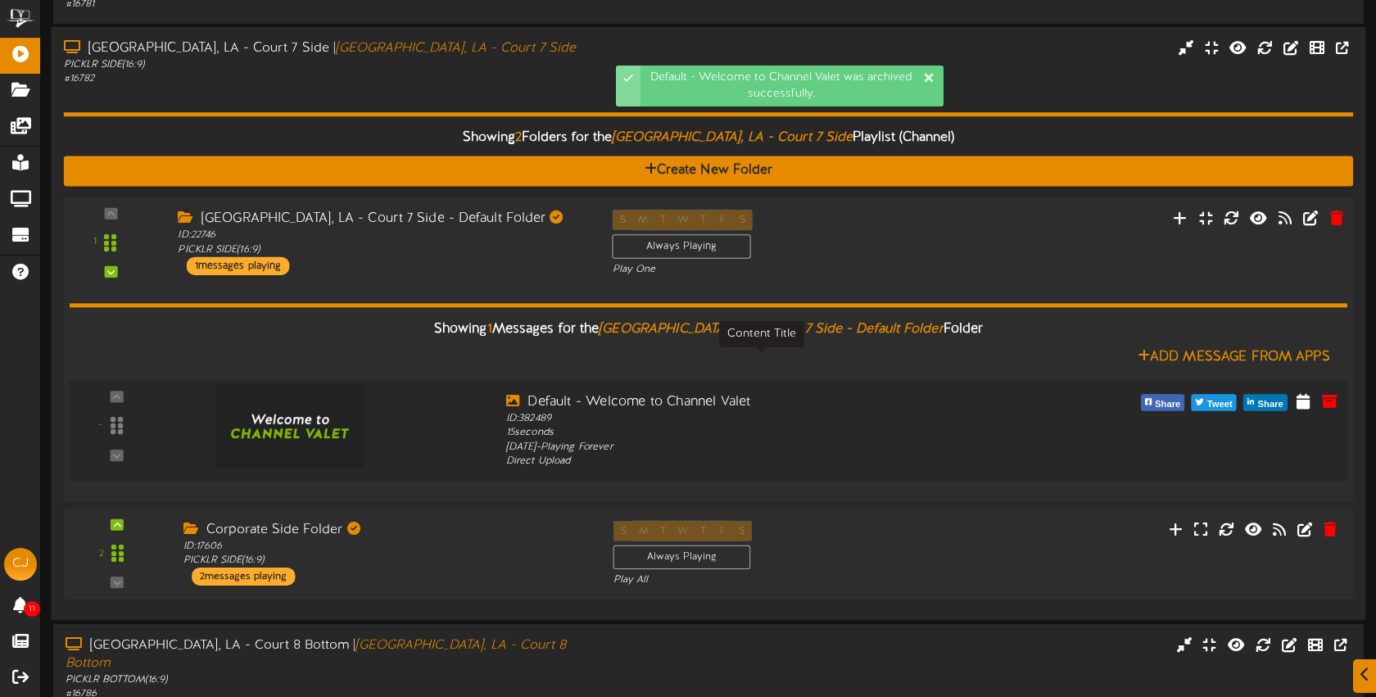
scroll to position [567, 0]
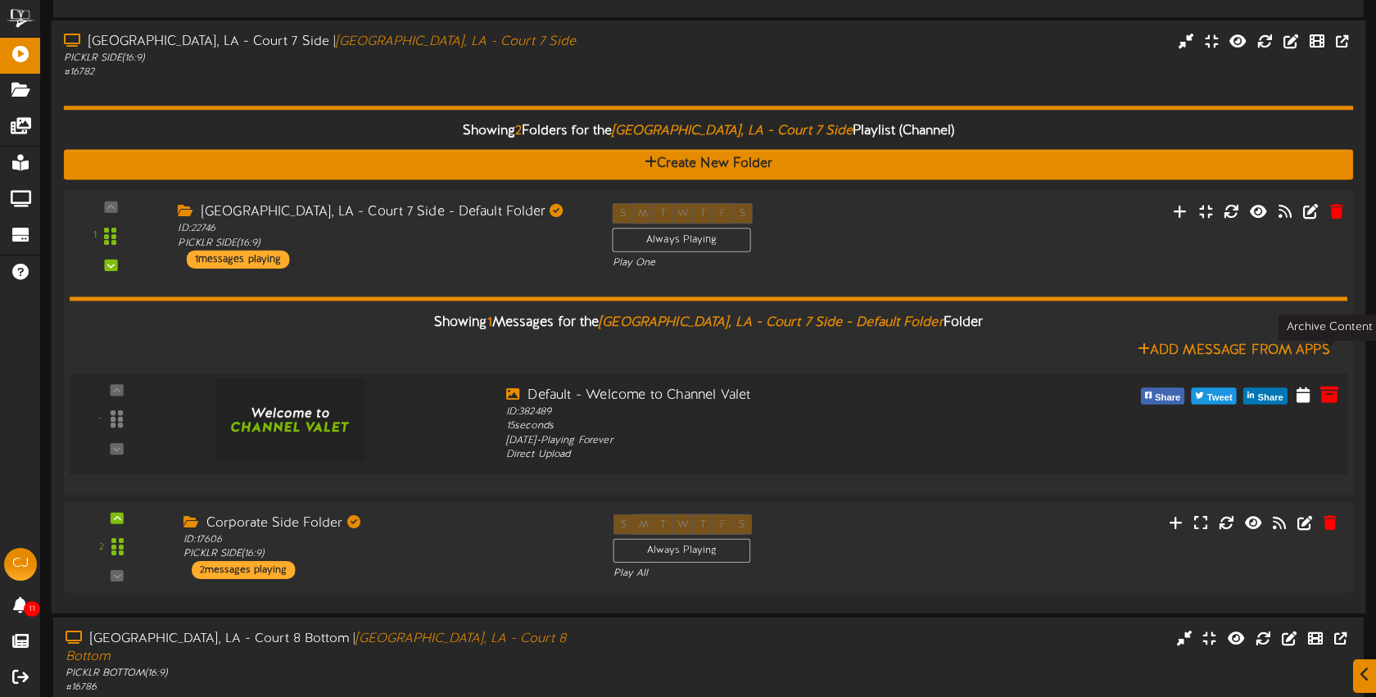
click at [1330, 385] on icon at bounding box center [1330, 394] width 18 height 18
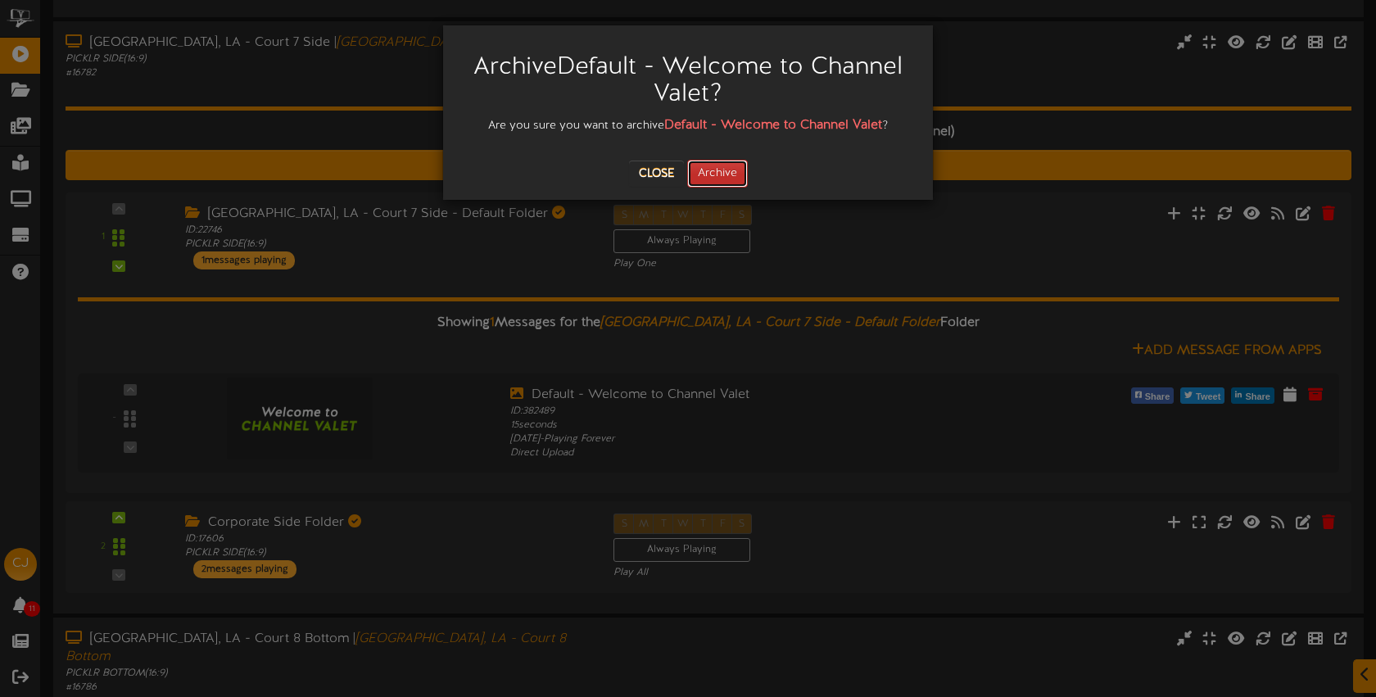
click at [732, 176] on button "Archive" at bounding box center [717, 174] width 61 height 28
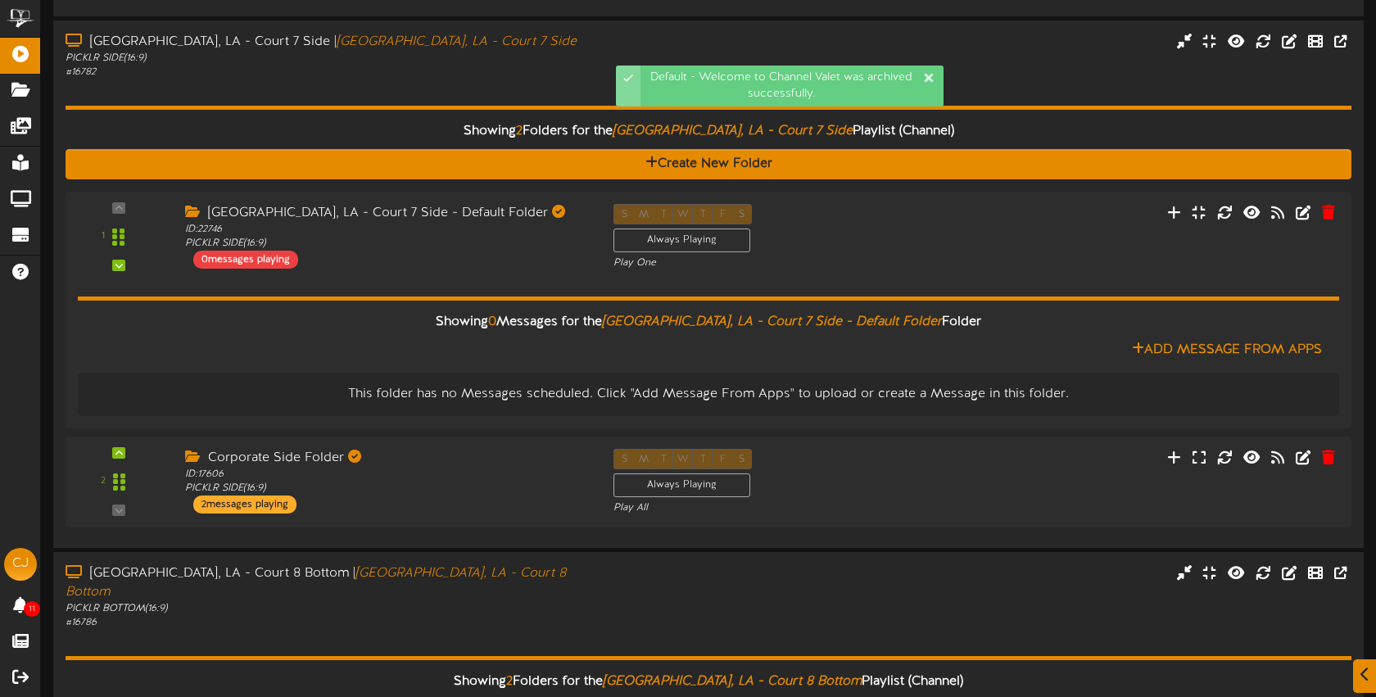
click at [549, 48] on div "Default - Welcome to Channel Valet was archived successfully." at bounding box center [688, 32] width 328 height 49
click at [491, 65] on div "# 16782" at bounding box center [325, 72] width 523 height 14
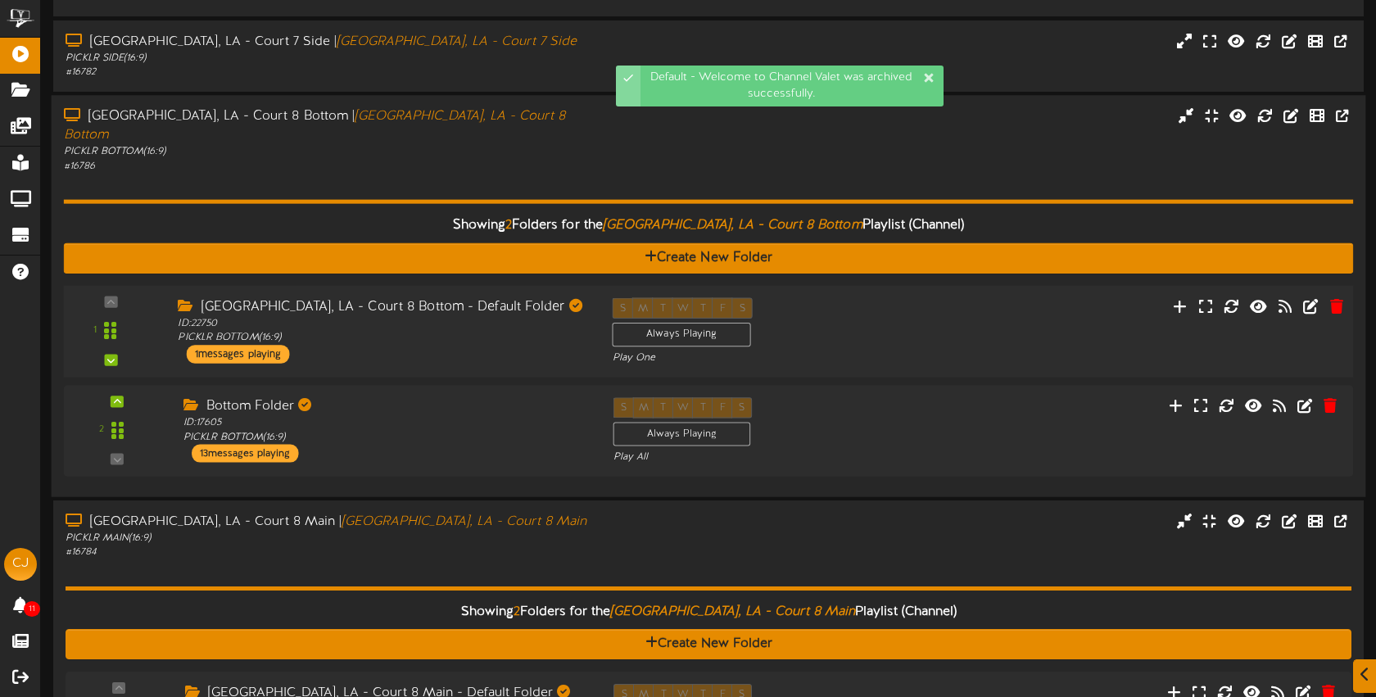
drag, startPoint x: 836, startPoint y: 279, endPoint x: 827, endPoint y: 275, distance: 10.4
click at [836, 298] on div "S M T W T F S Always Playing Play One" at bounding box center [763, 331] width 326 height 67
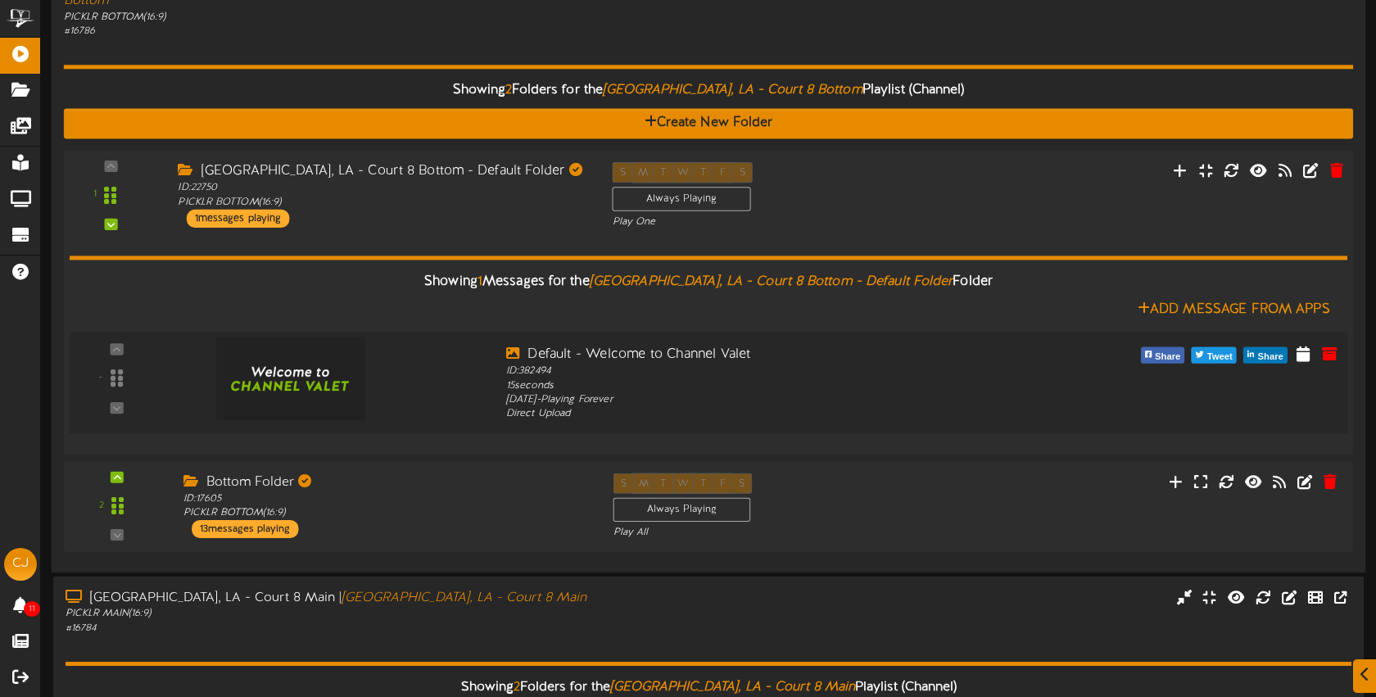
scroll to position [715, 0]
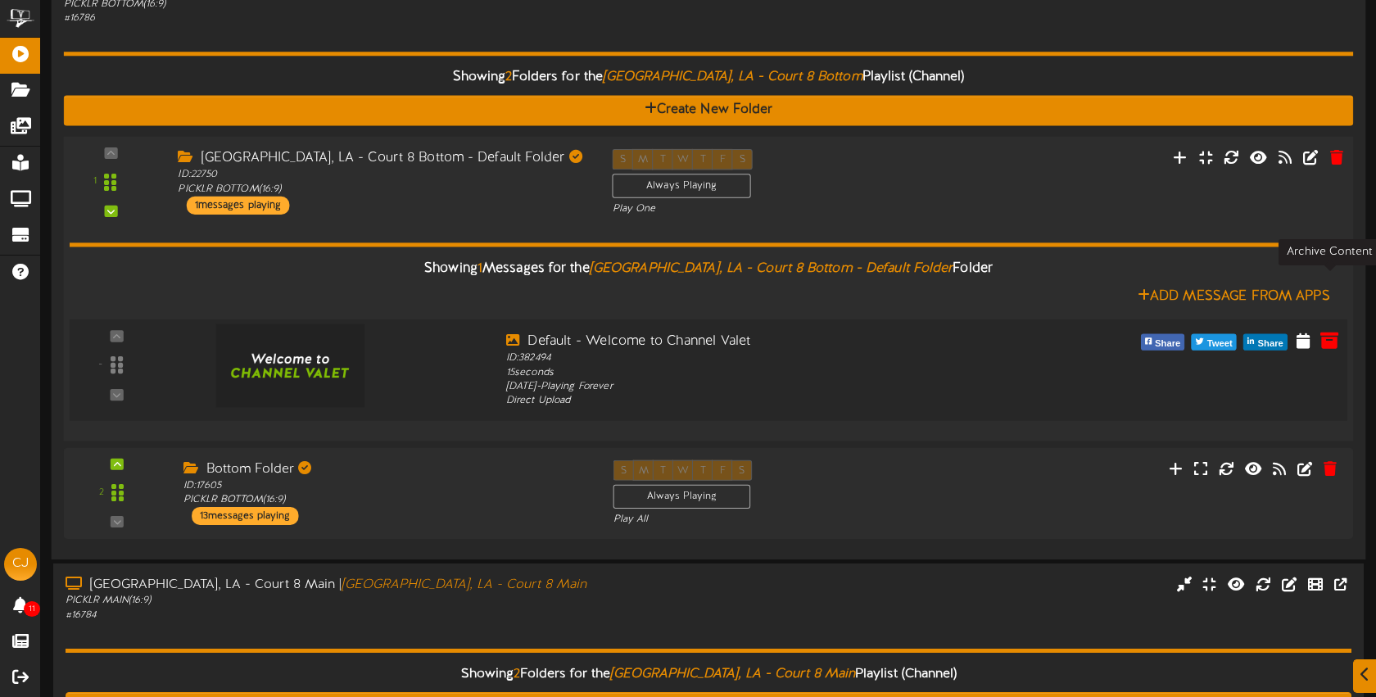
click at [1327, 331] on icon at bounding box center [1330, 340] width 18 height 18
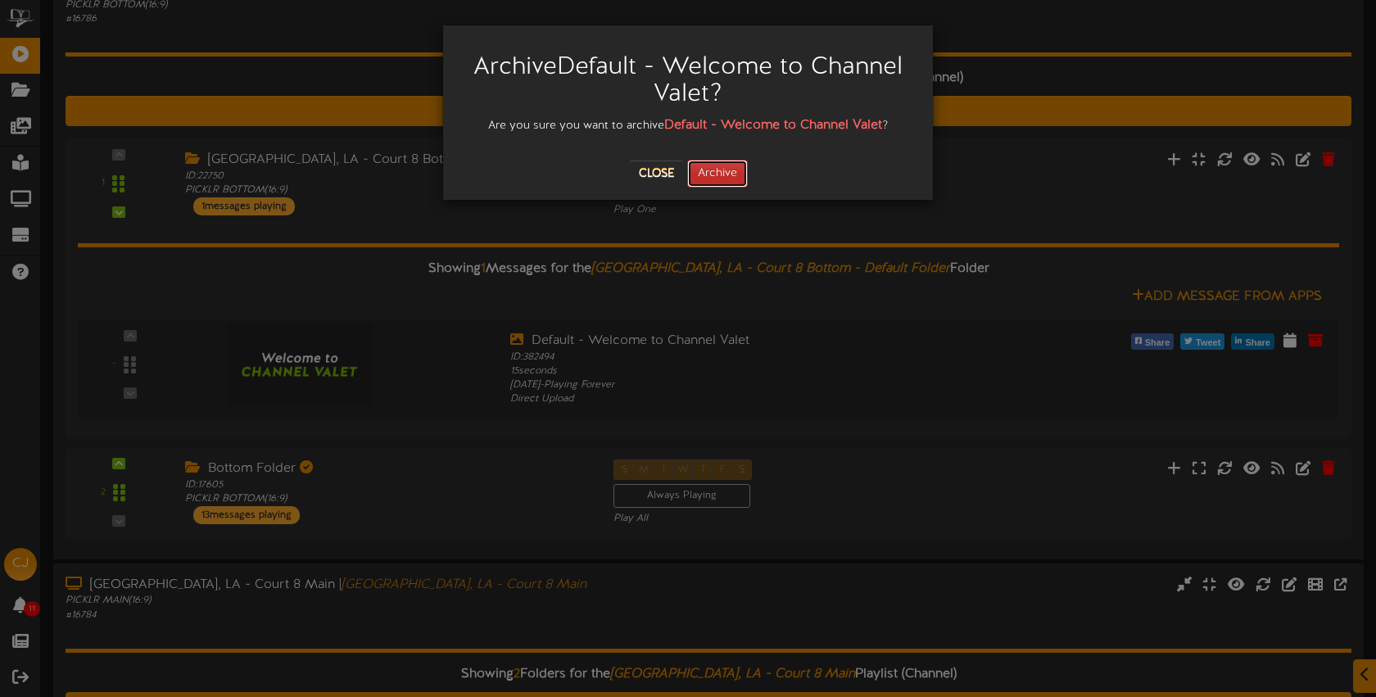
click at [716, 178] on button "Archive" at bounding box center [717, 174] width 61 height 28
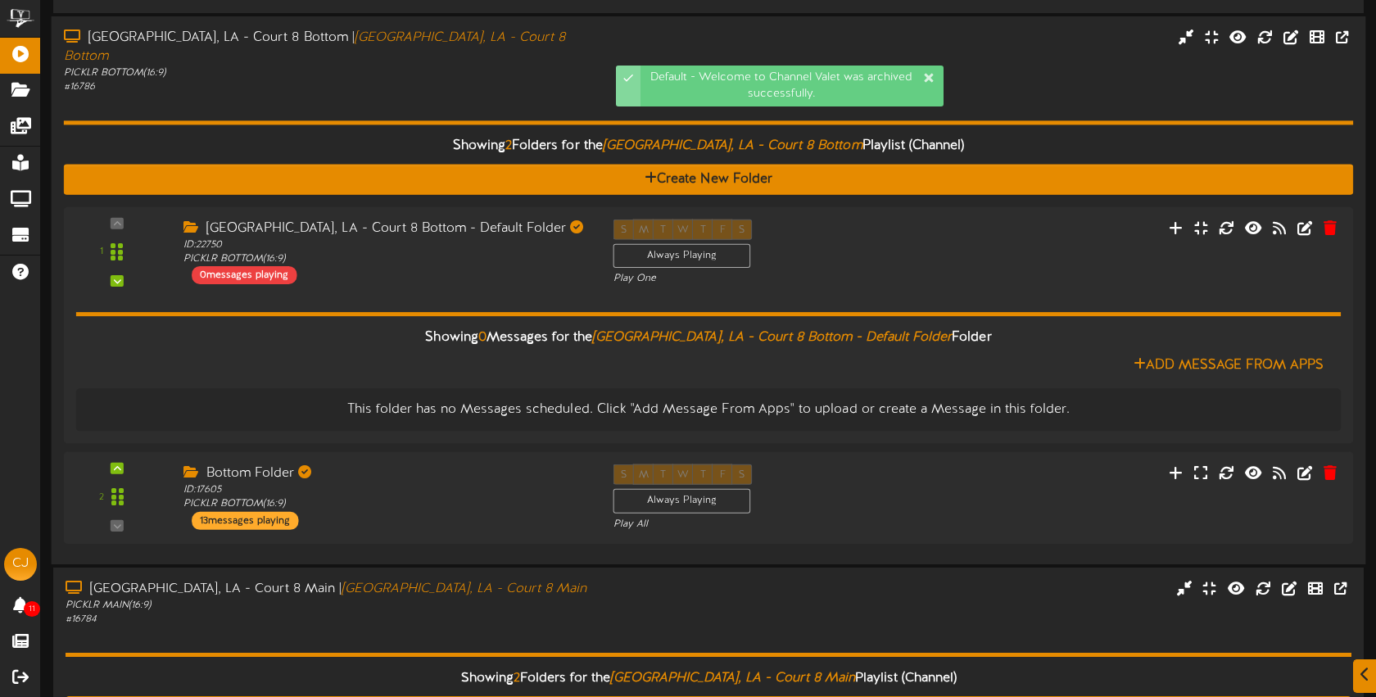
scroll to position [660, 0]
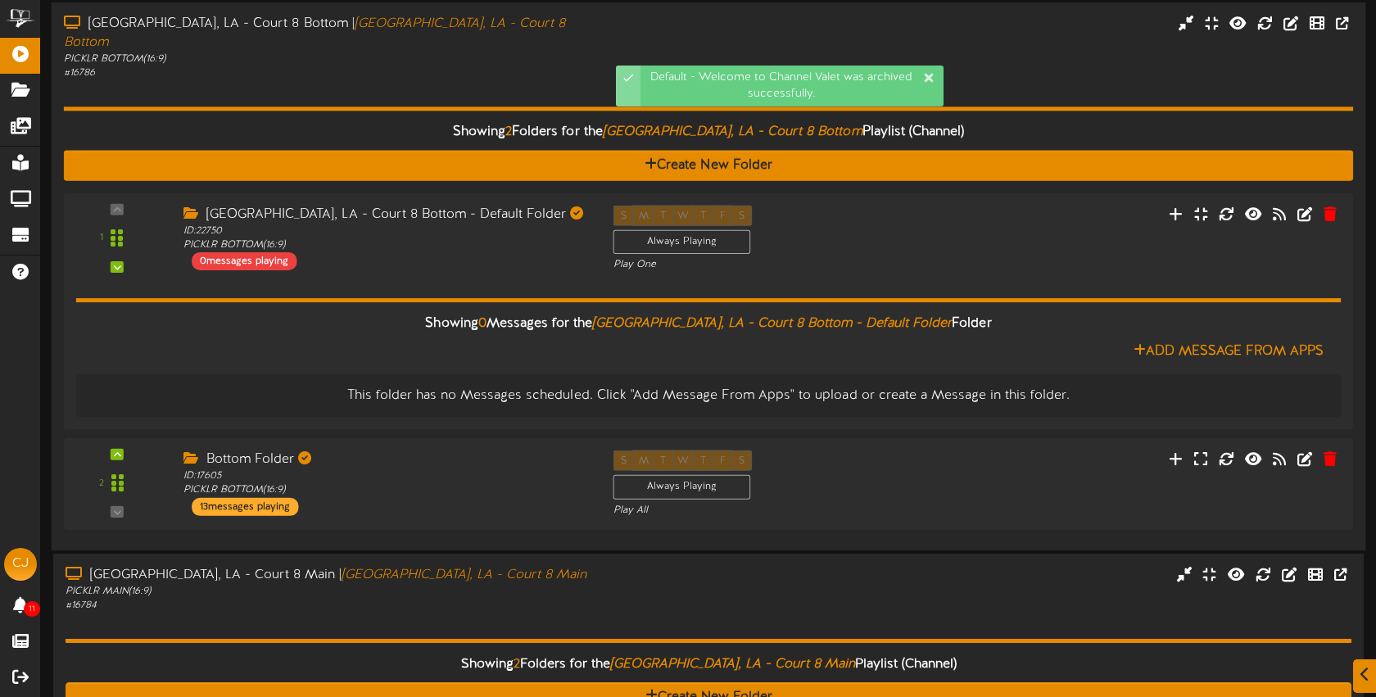
click at [458, 81] on div "Showing 2 Folders for the Bossier City, LA - Court 8 Bottom Playlist (Channel) …" at bounding box center [709, 309] width 1290 height 457
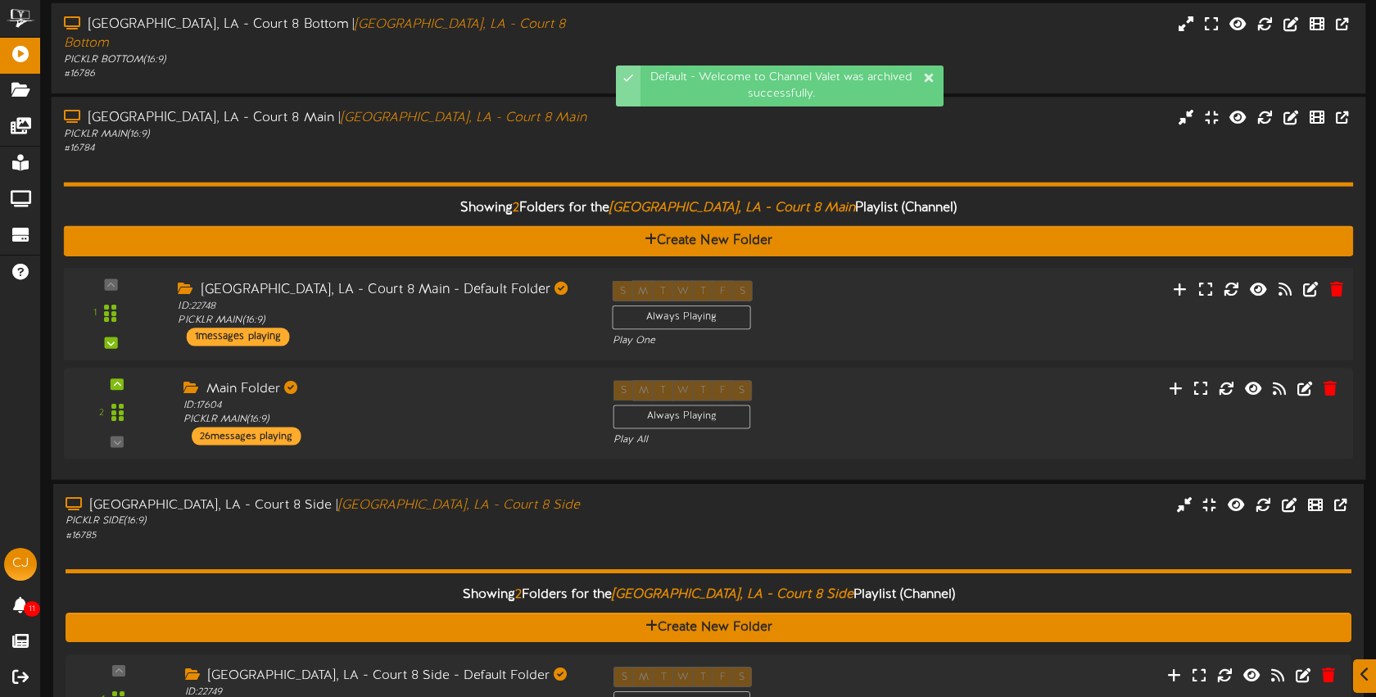
drag, startPoint x: 932, startPoint y: 283, endPoint x: 920, endPoint y: 274, distance: 15.2
click at [932, 283] on div "1 ID:" at bounding box center [708, 314] width 1302 height 67
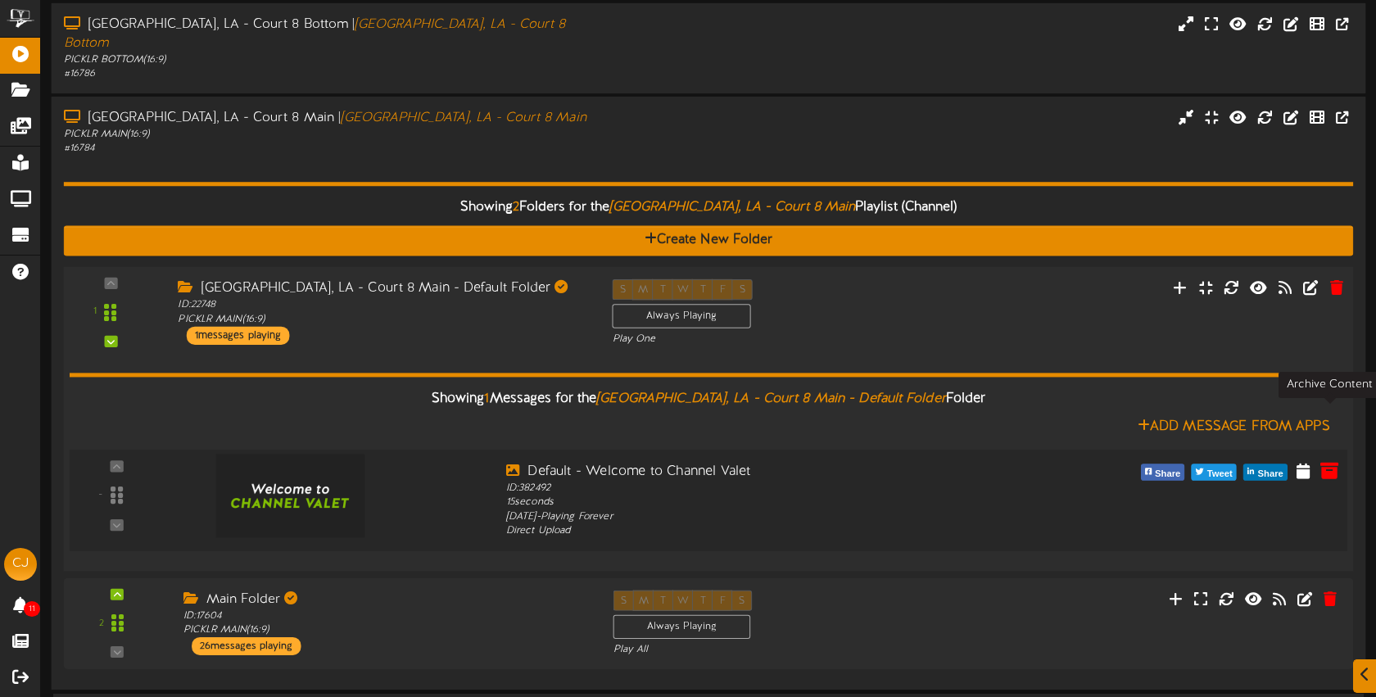
click at [1330, 461] on icon at bounding box center [1330, 470] width 18 height 18
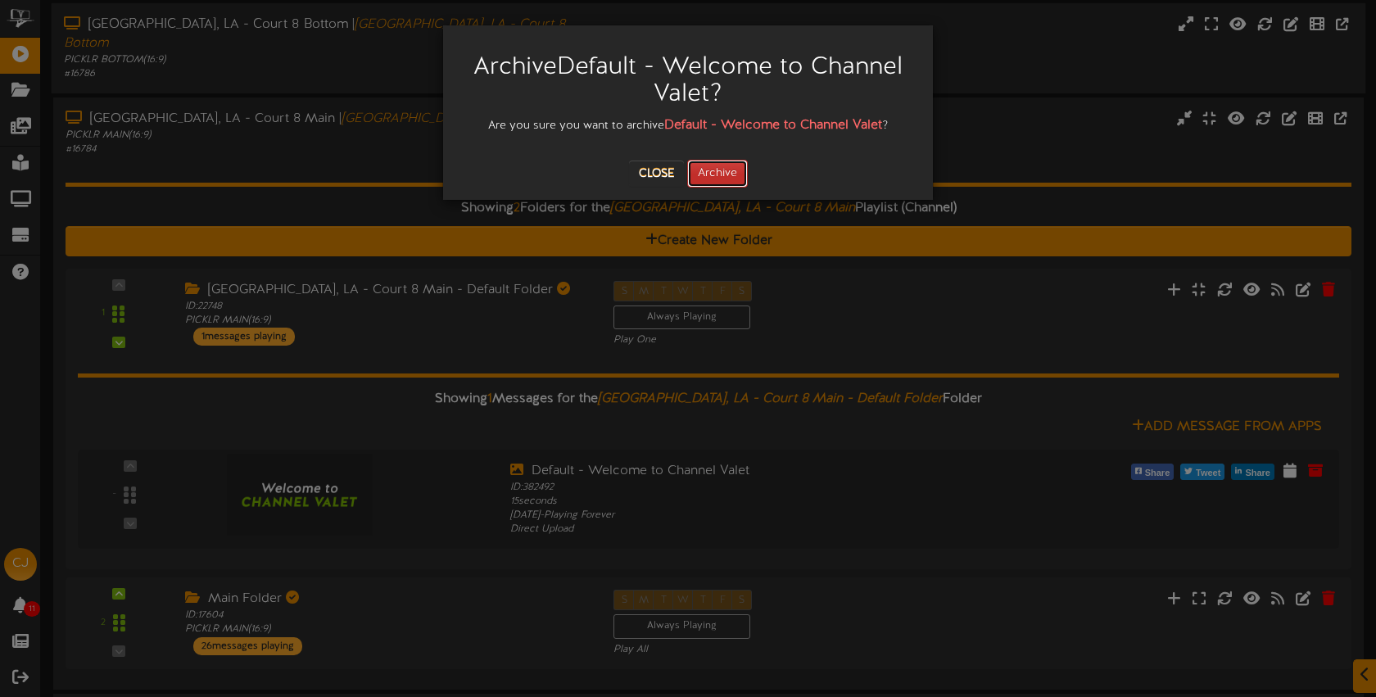
click at [723, 182] on button "Archive" at bounding box center [717, 174] width 61 height 28
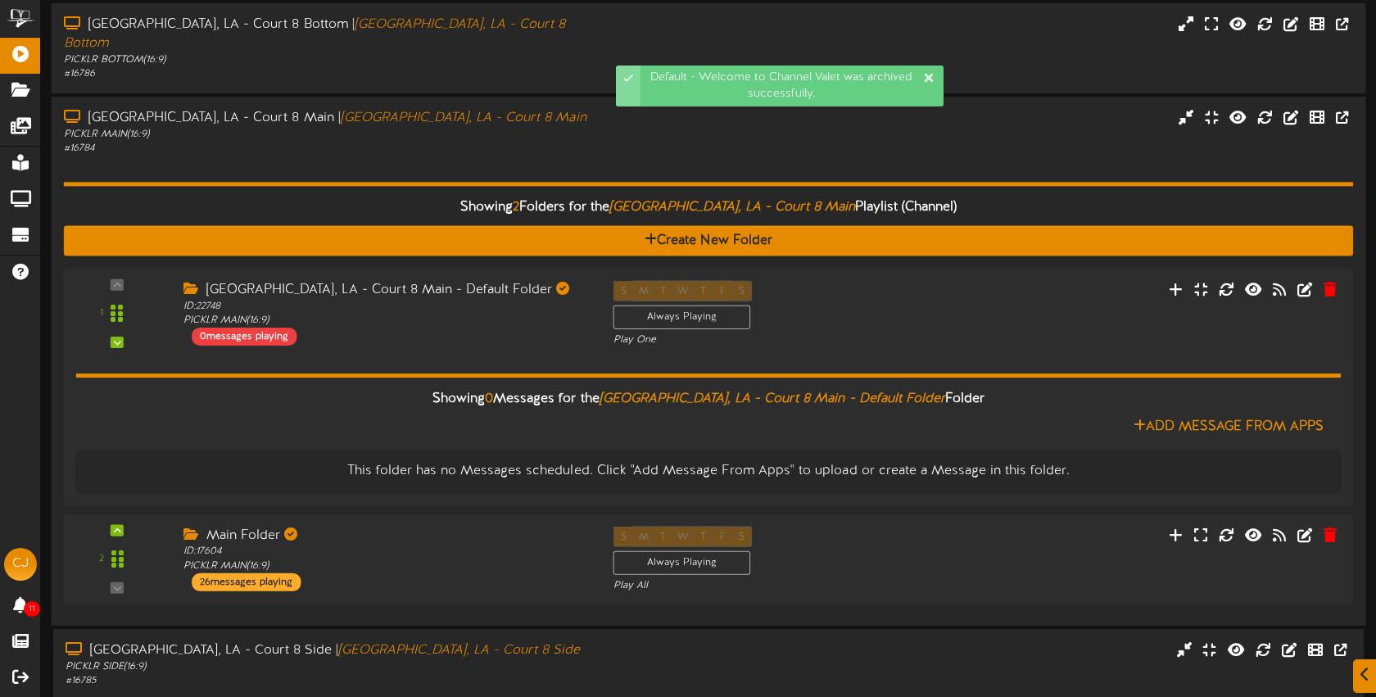
click at [510, 156] on div "Showing 2 Folders for the Bossier City, LA - Court 8 Main Playlist (Channel) Cr…" at bounding box center [709, 384] width 1290 height 457
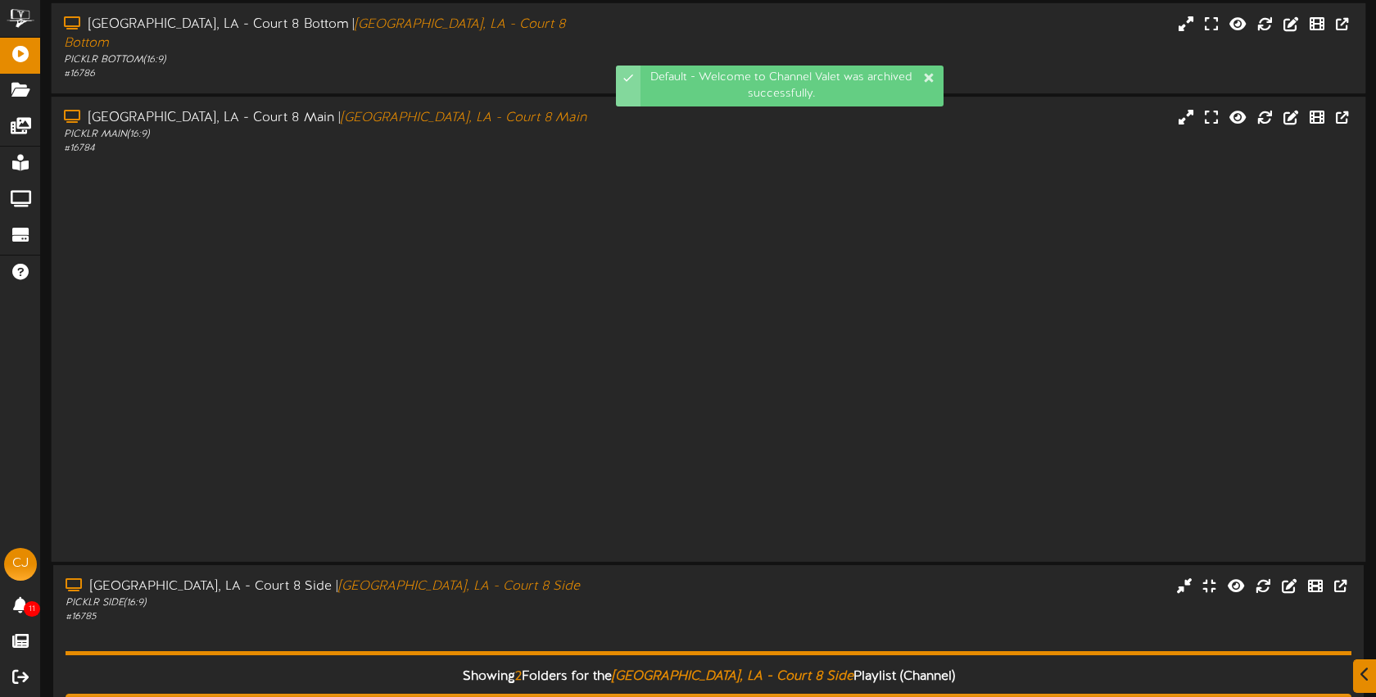
scroll to position [529, 0]
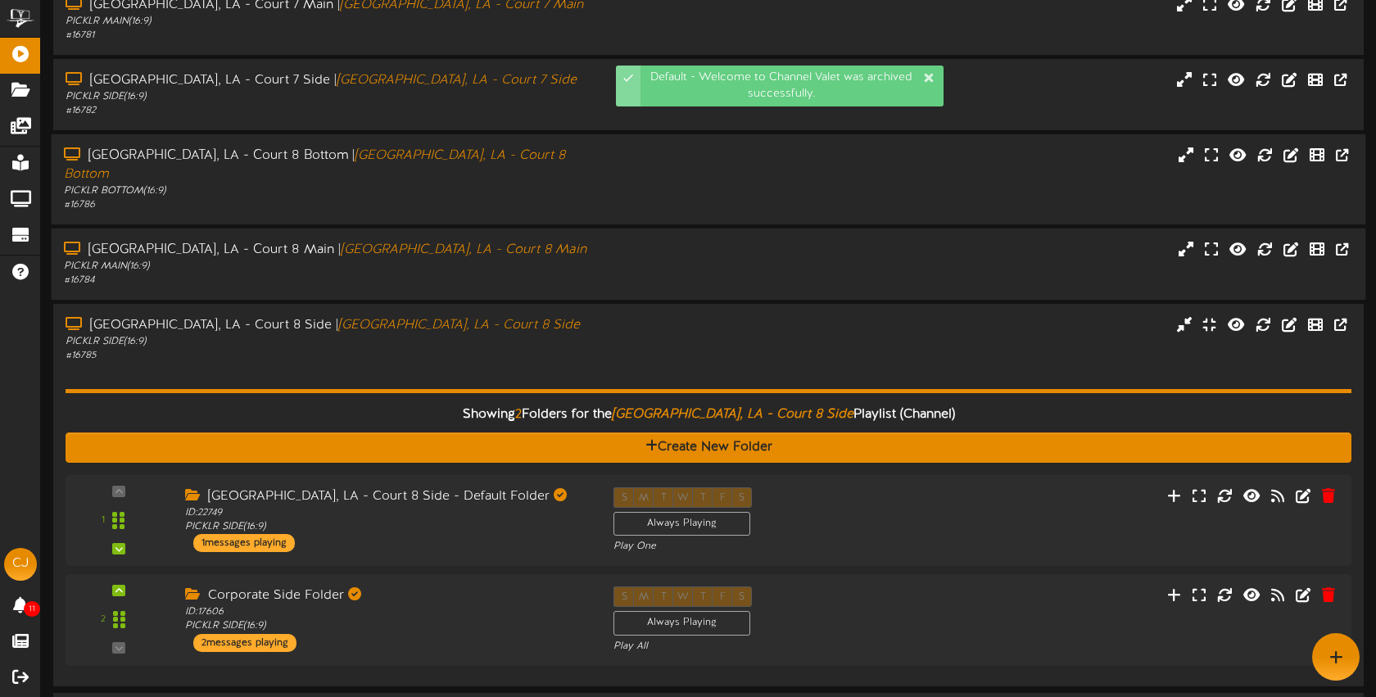
click at [673, 241] on div "Bossier City, LA - Court 8 Main | Bossier City, LA - Court 8 Main PICKLR MAIN (…" at bounding box center [709, 264] width 1315 height 47
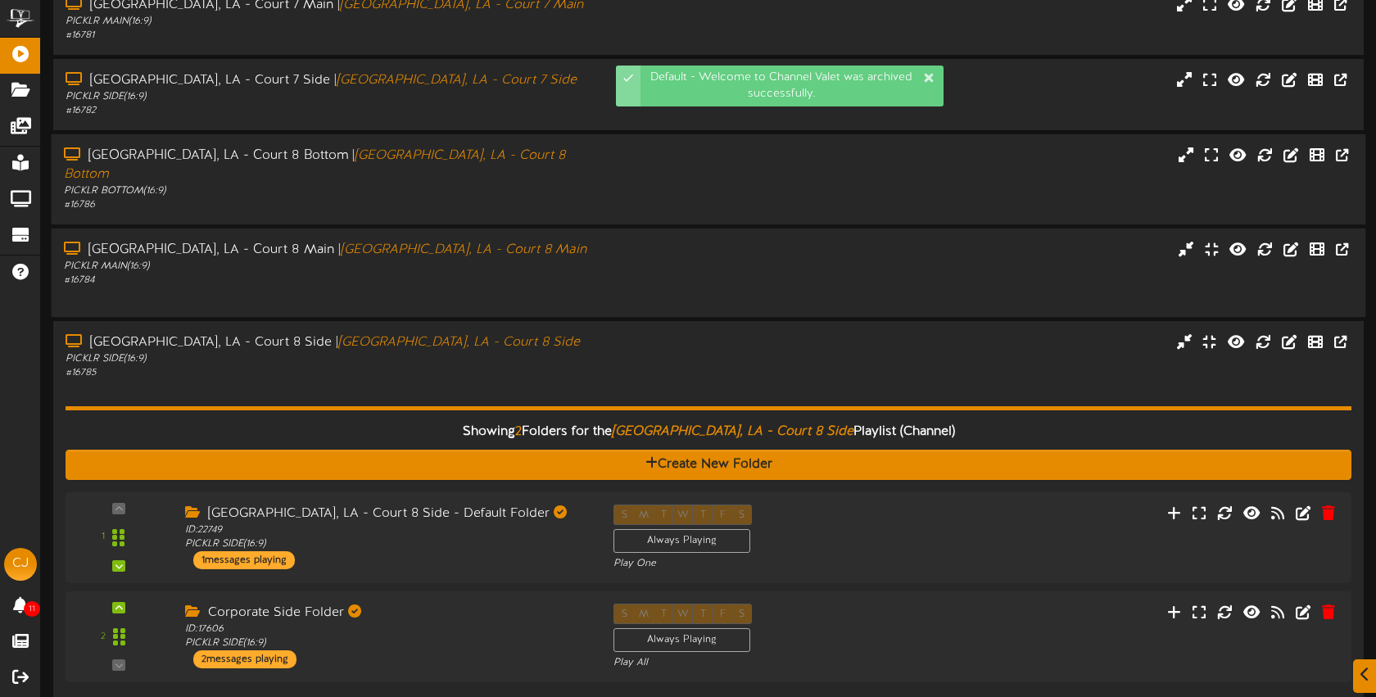
scroll to position [660, 0]
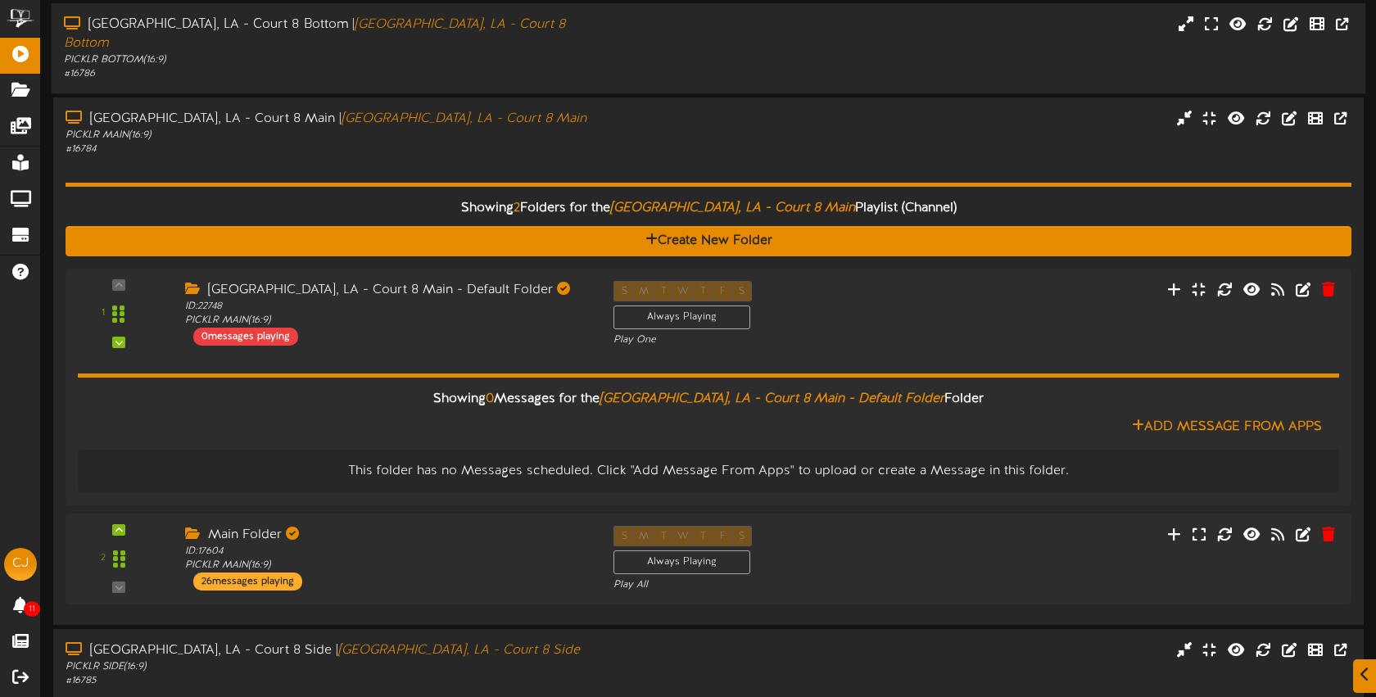
click at [596, 156] on div "Showing 2 Folders for the Bossier City, LA - Court 8 Main Playlist (Channel) Cr…" at bounding box center [709, 384] width 1286 height 456
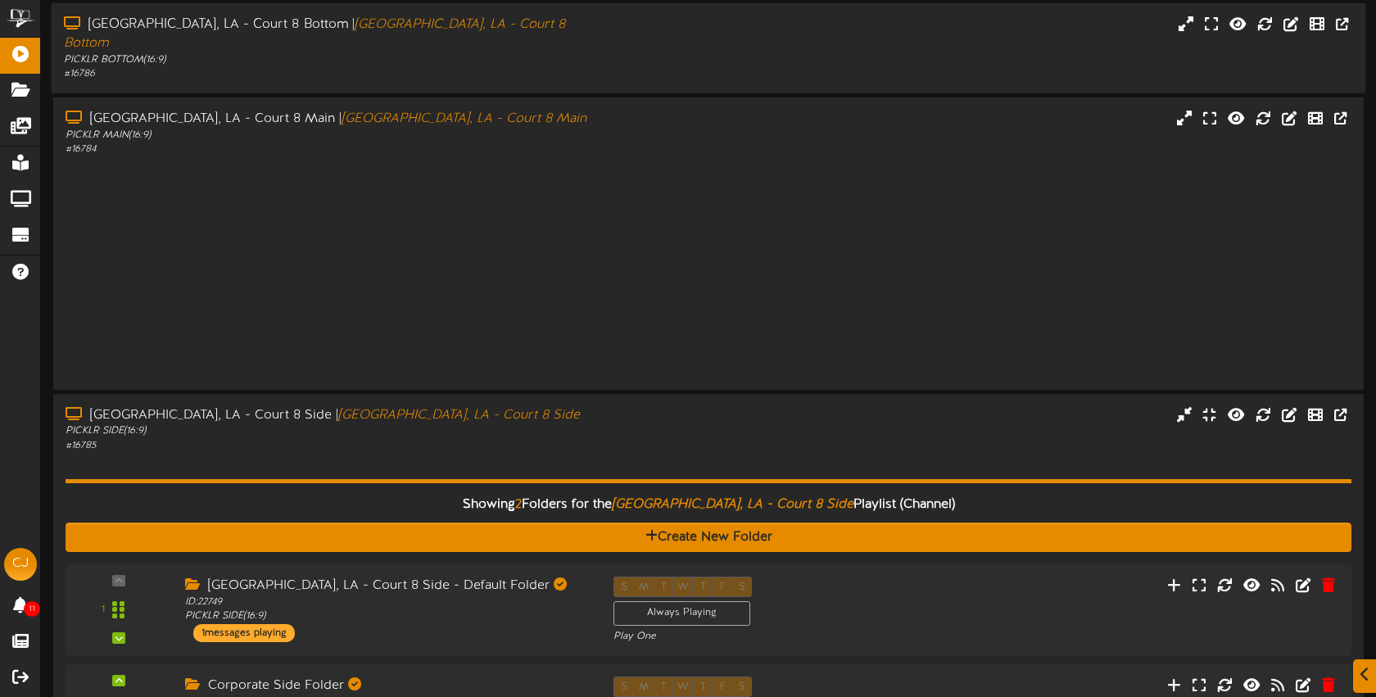
scroll to position [529, 0]
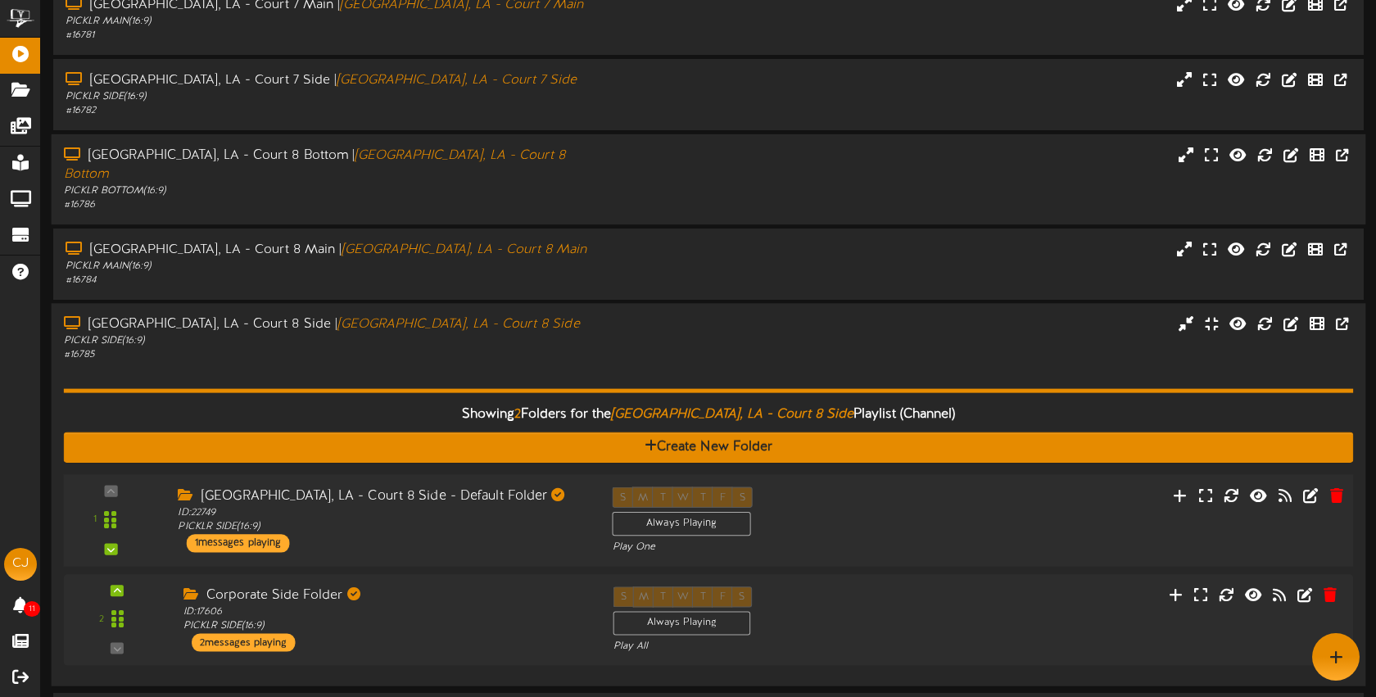
click at [881, 487] on div "S M T W T F S Always Playing Play One" at bounding box center [763, 520] width 326 height 67
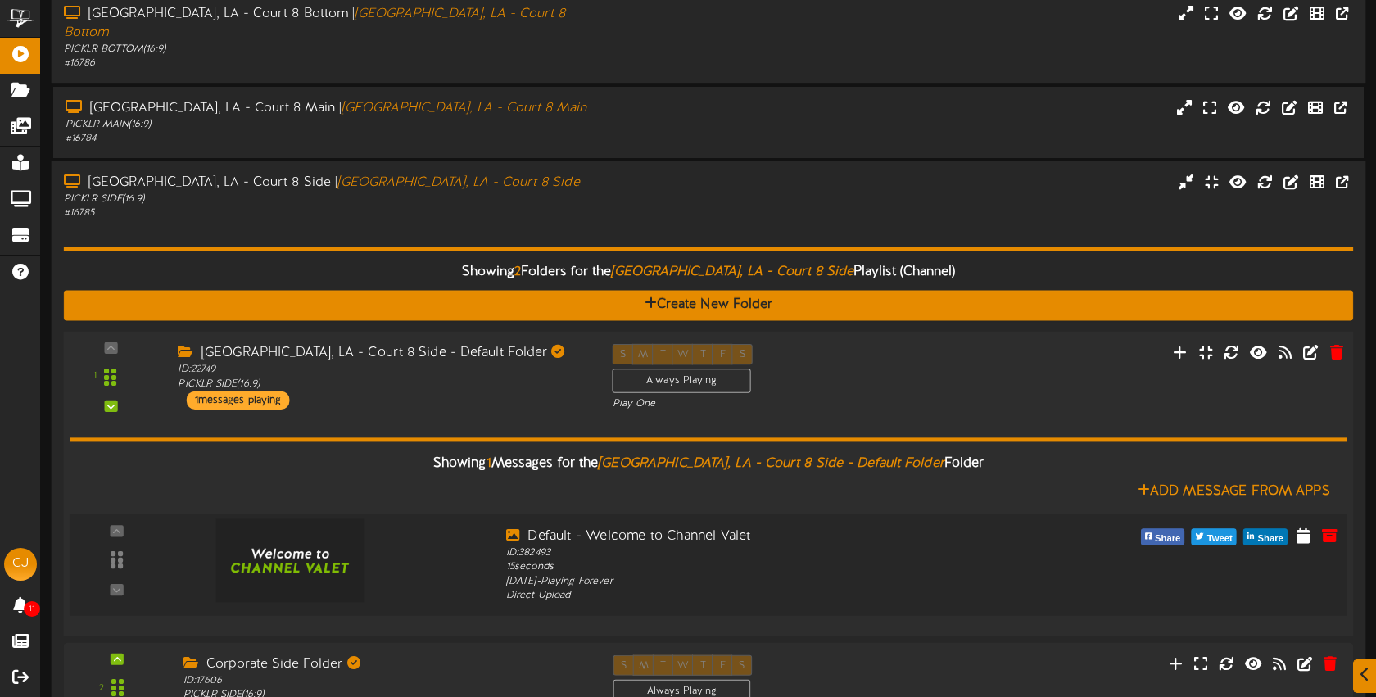
scroll to position [685, 0]
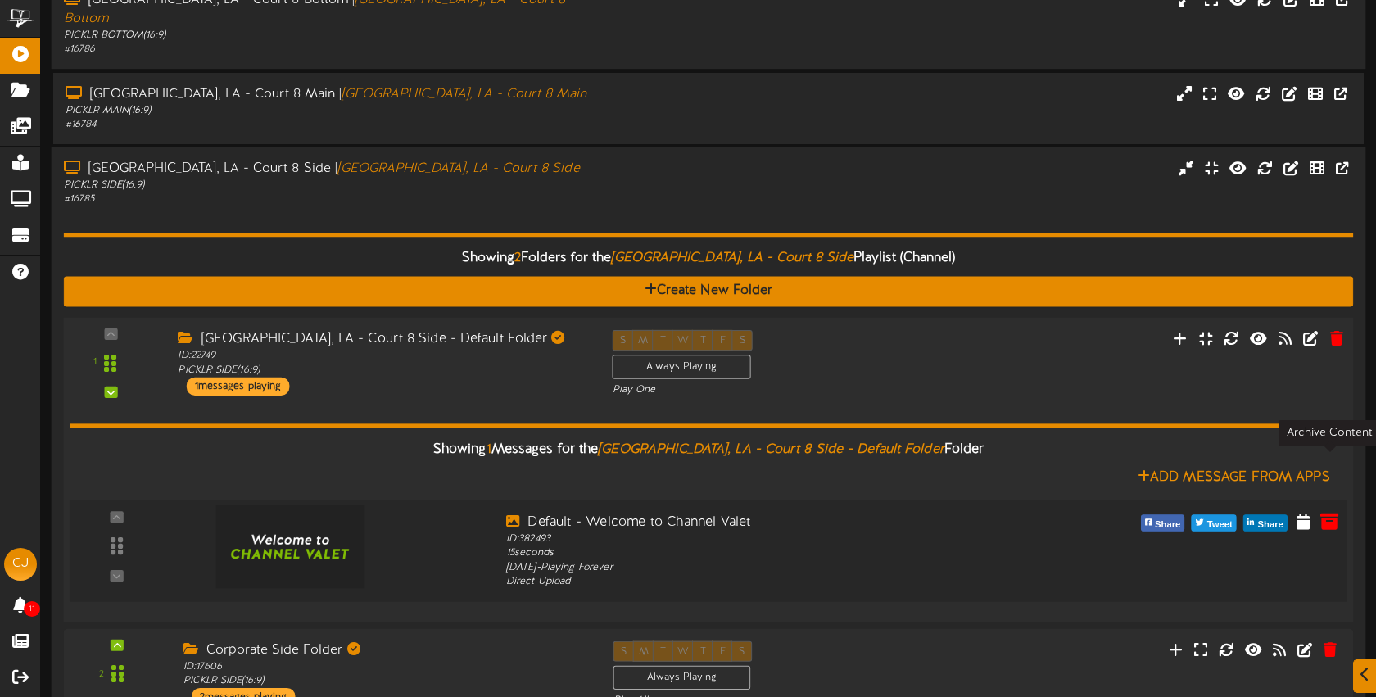
click at [1328, 512] on icon at bounding box center [1330, 521] width 18 height 18
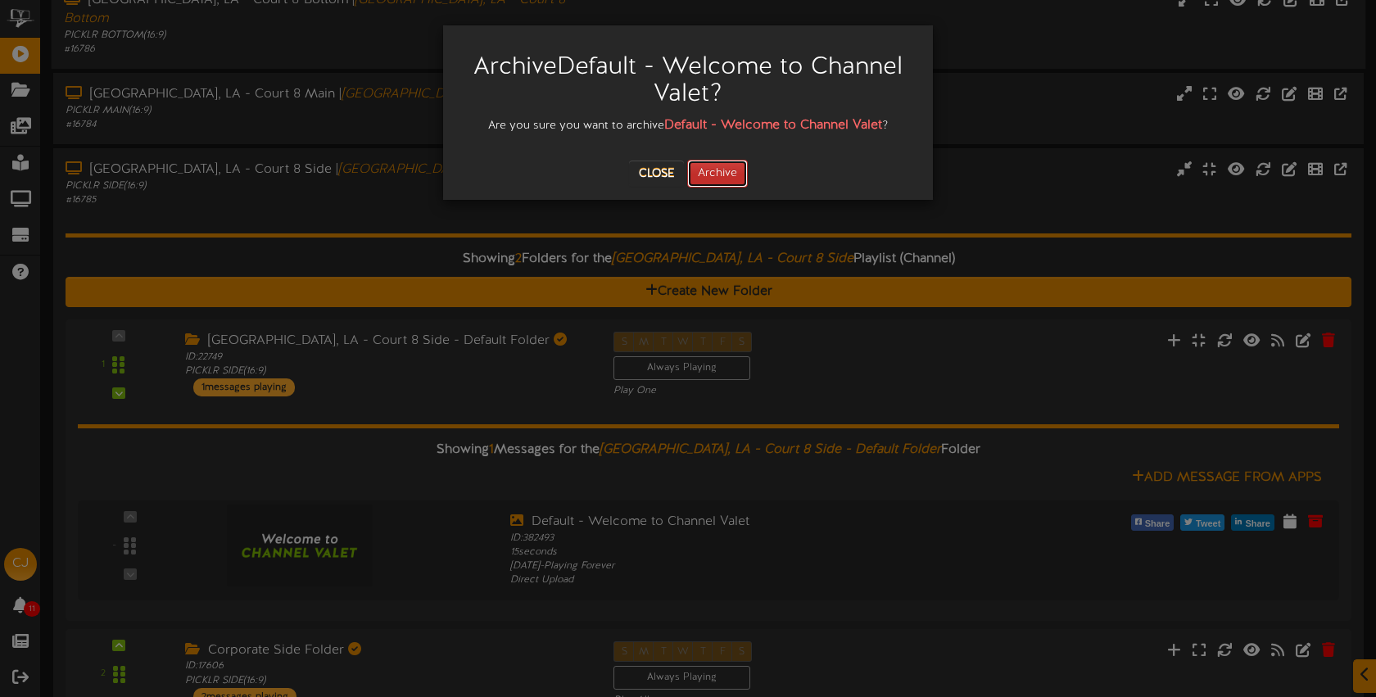
click at [722, 170] on button "Archive" at bounding box center [717, 174] width 61 height 28
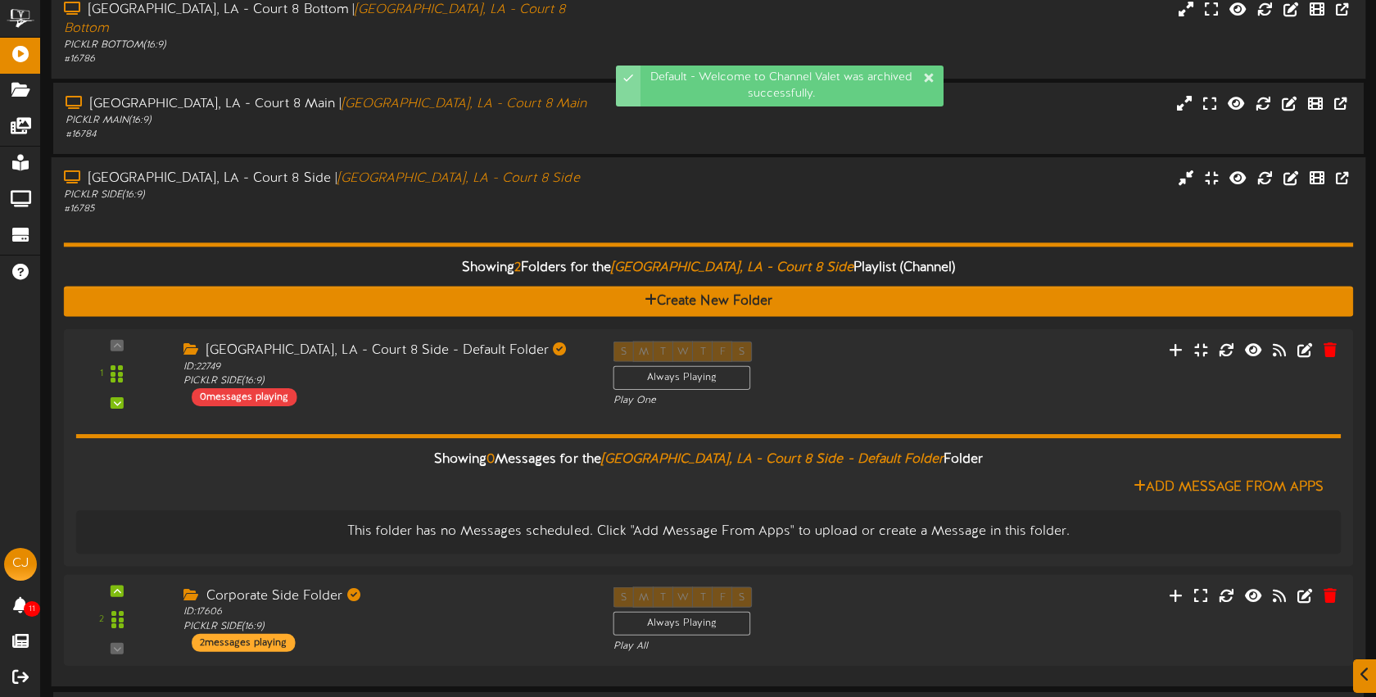
click at [578, 203] on div "# 16785" at bounding box center [325, 210] width 523 height 14
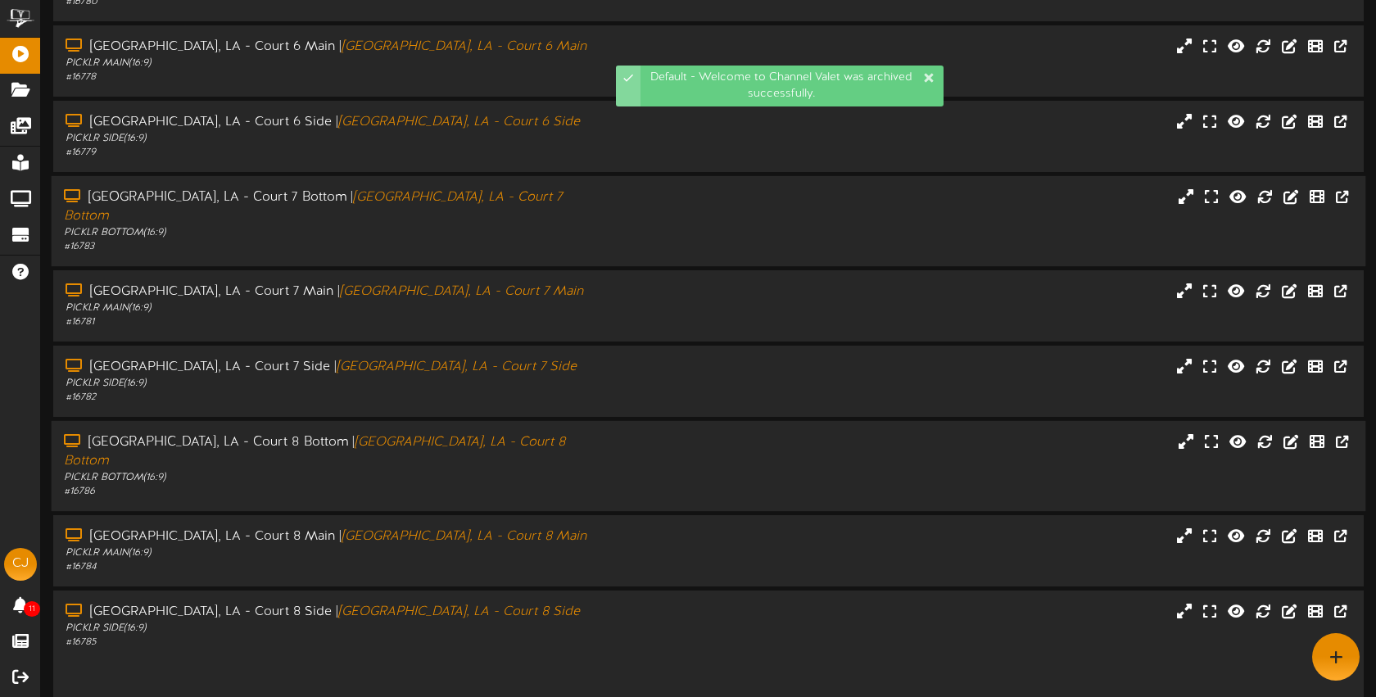
scroll to position [219, 0]
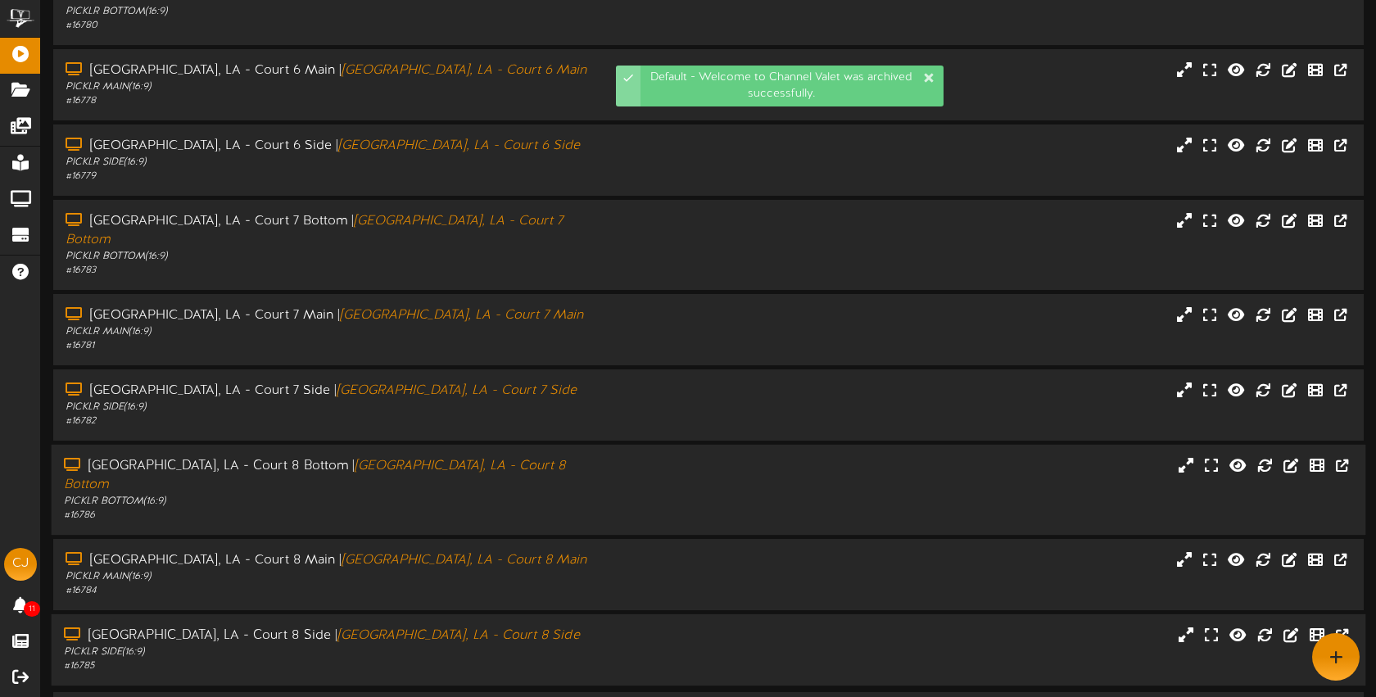
drag, startPoint x: 713, startPoint y: 579, endPoint x: 725, endPoint y: 460, distance: 119.4
click at [713, 627] on div "Bossier City, LA - Court 8 Side | Bossier City, LA - Court 8 Side PICKLR SIDE (…" at bounding box center [709, 650] width 1315 height 47
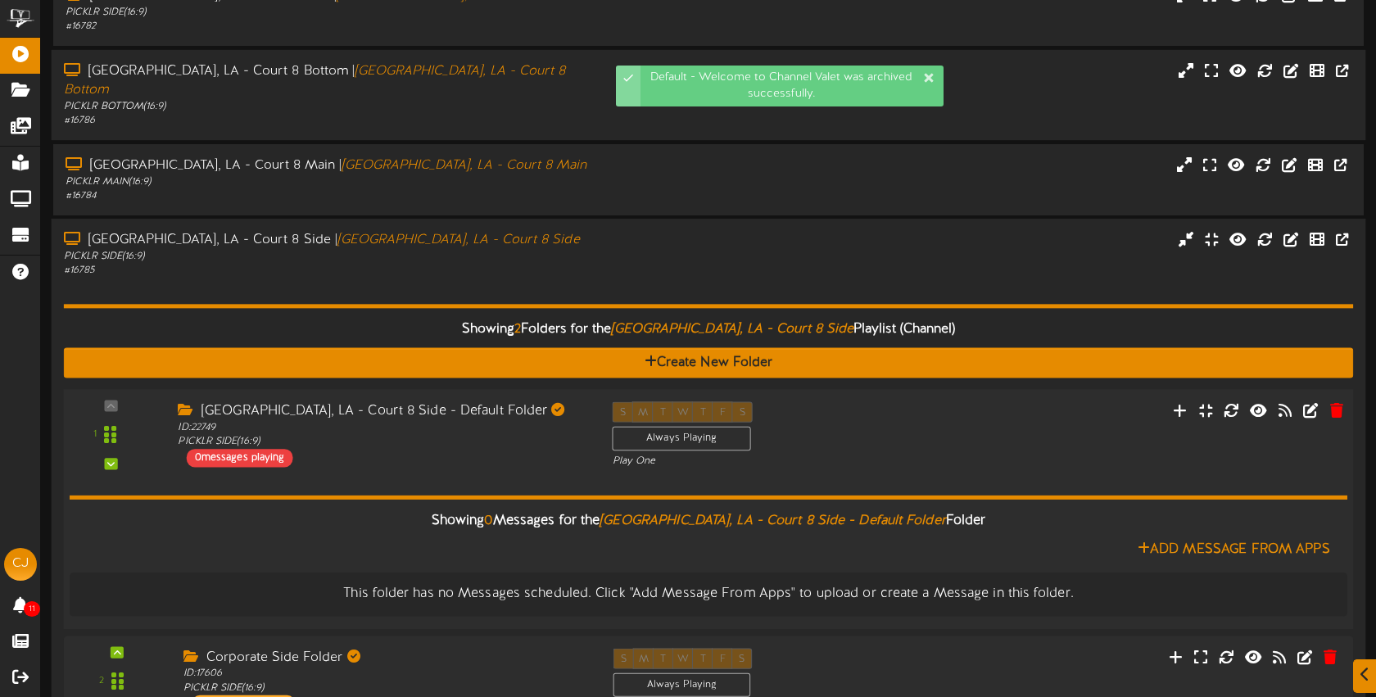
scroll to position [675, 0]
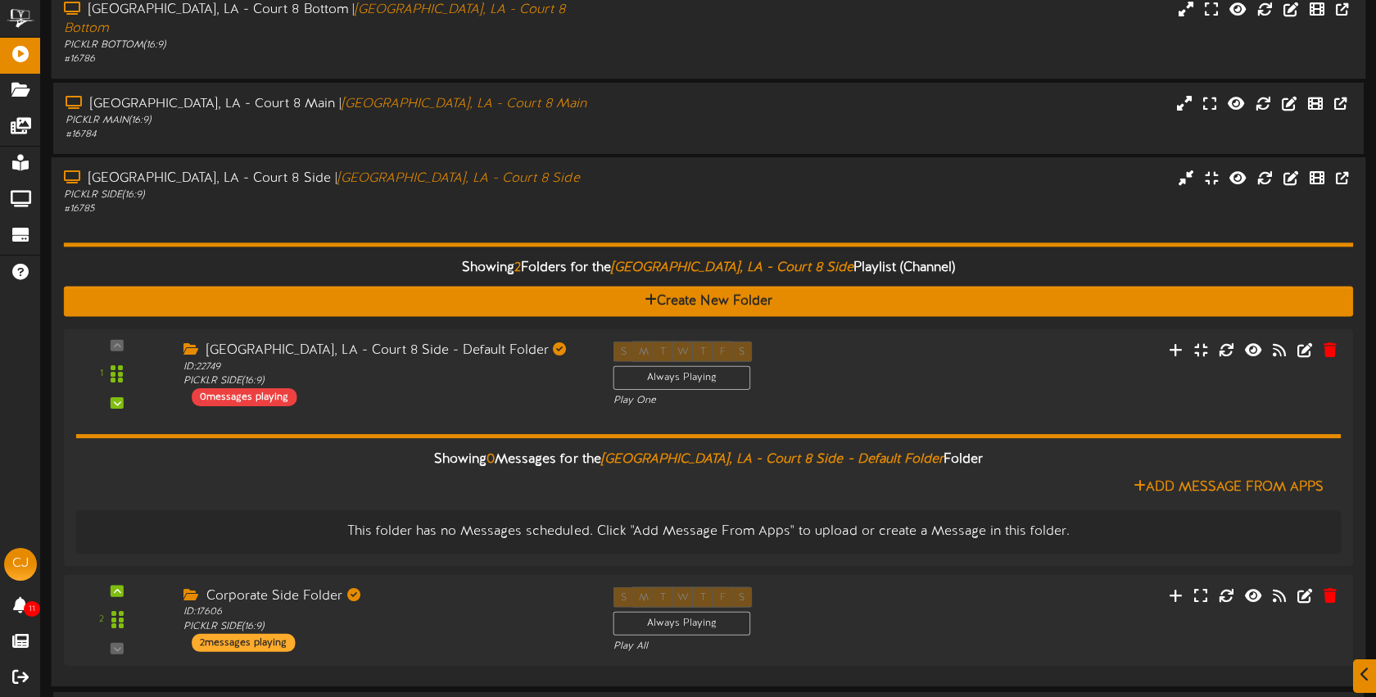
click at [520, 203] on div "# 16785" at bounding box center [325, 210] width 523 height 14
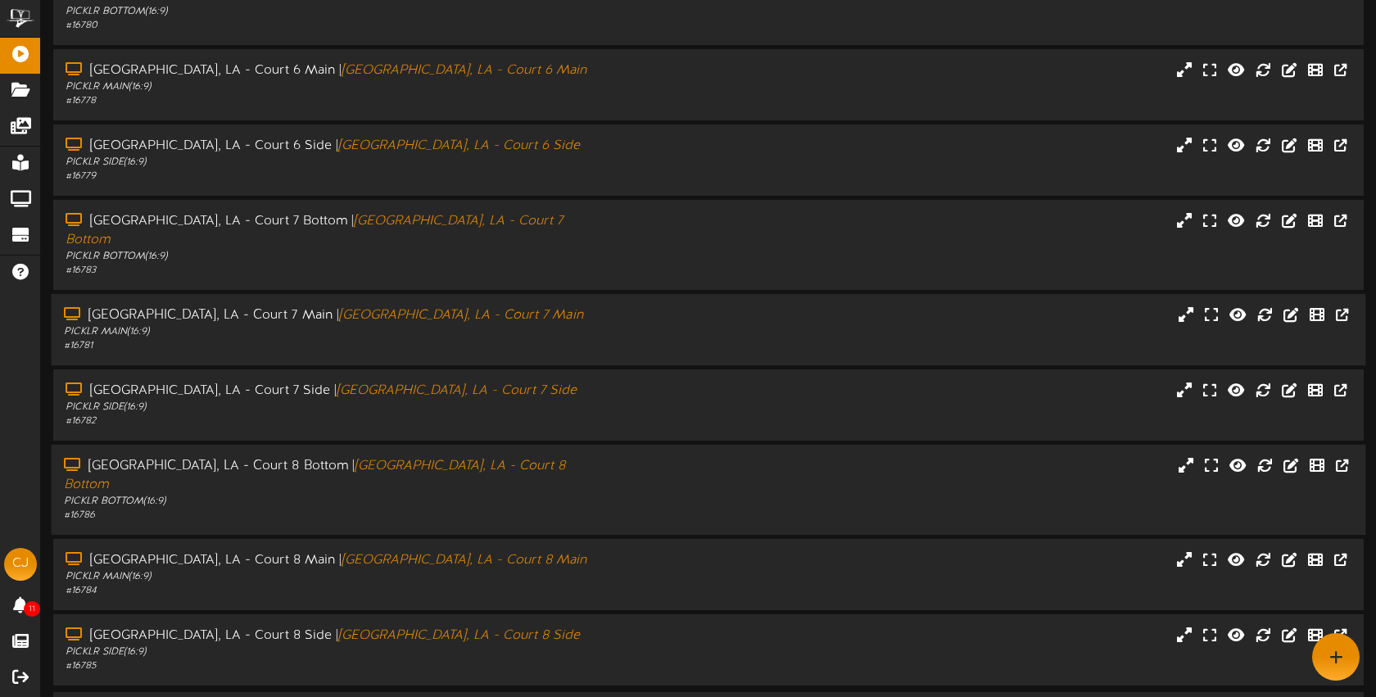
click at [530, 306] on div "Bossier City, LA - Court 7 Main | Bossier City, LA - Court 7 Main" at bounding box center [325, 315] width 523 height 19
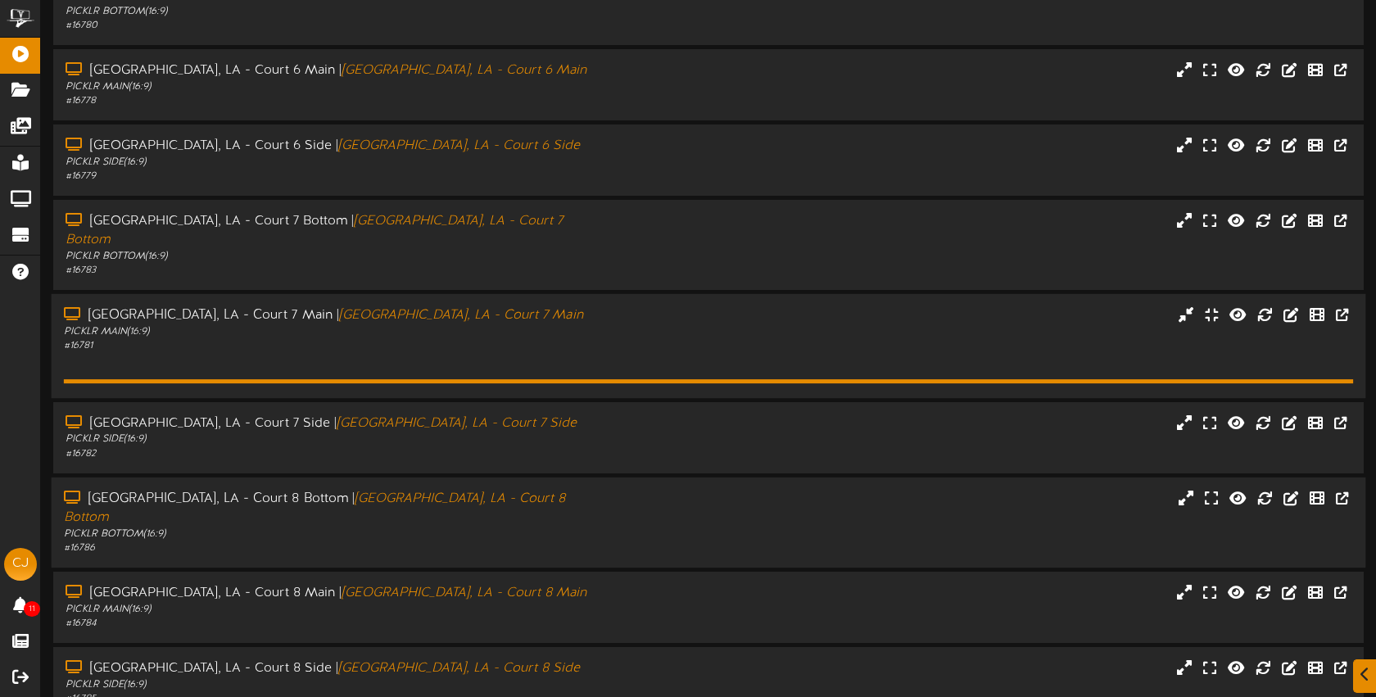
scroll to position [226, 0]
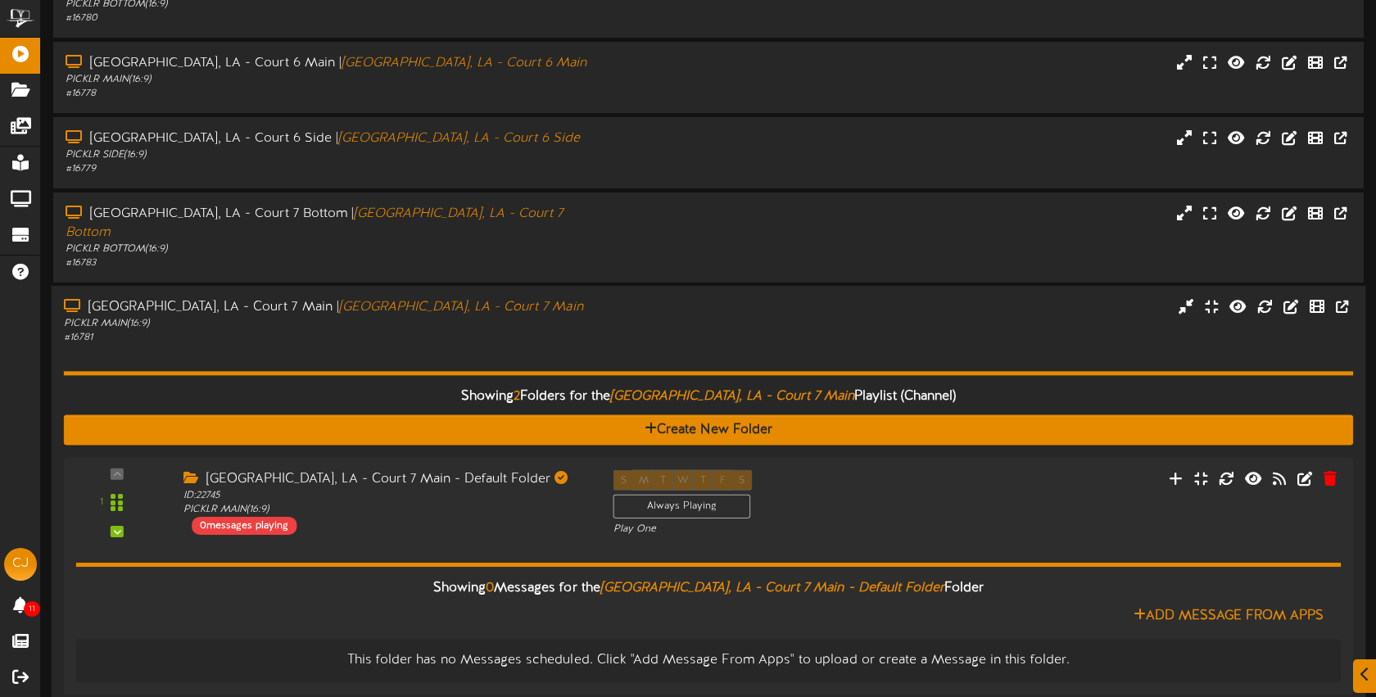
click at [564, 345] on div "Showing 2 Folders for the Bossier City, LA - Court 7 Main Playlist (Channel) Cr…" at bounding box center [709, 573] width 1290 height 457
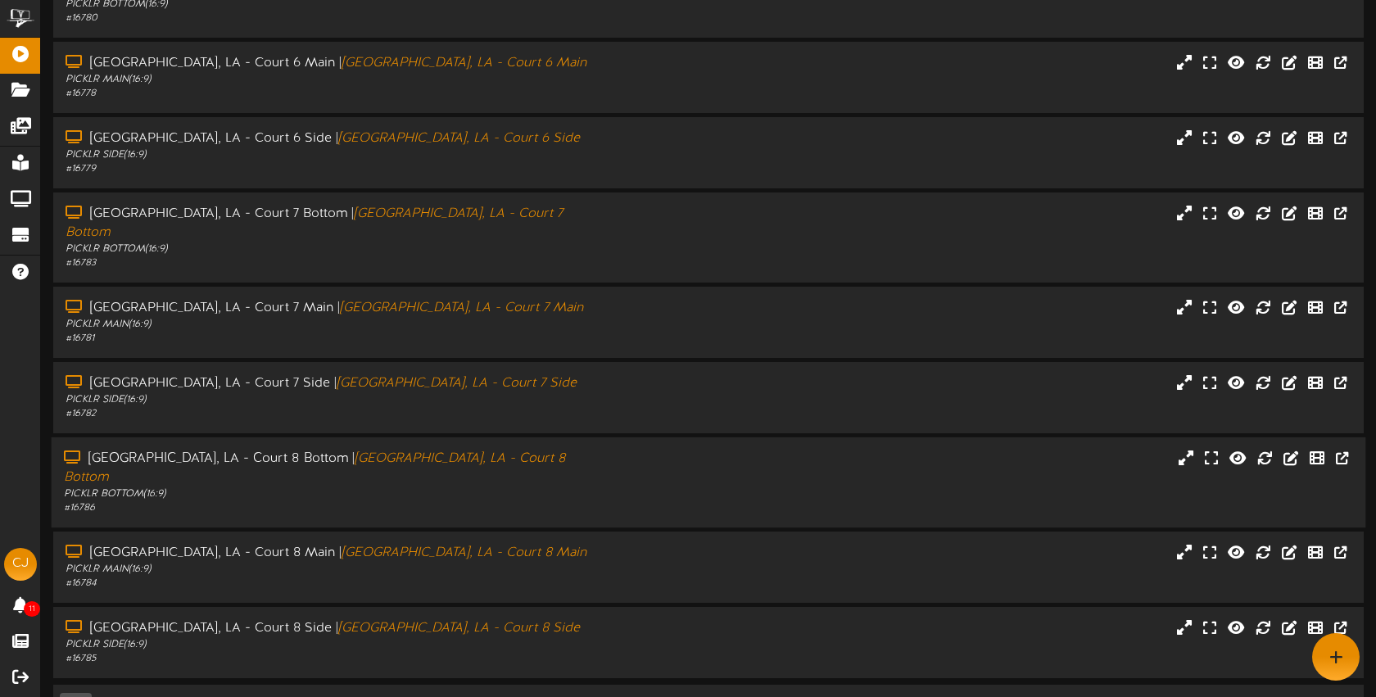
scroll to position [219, 0]
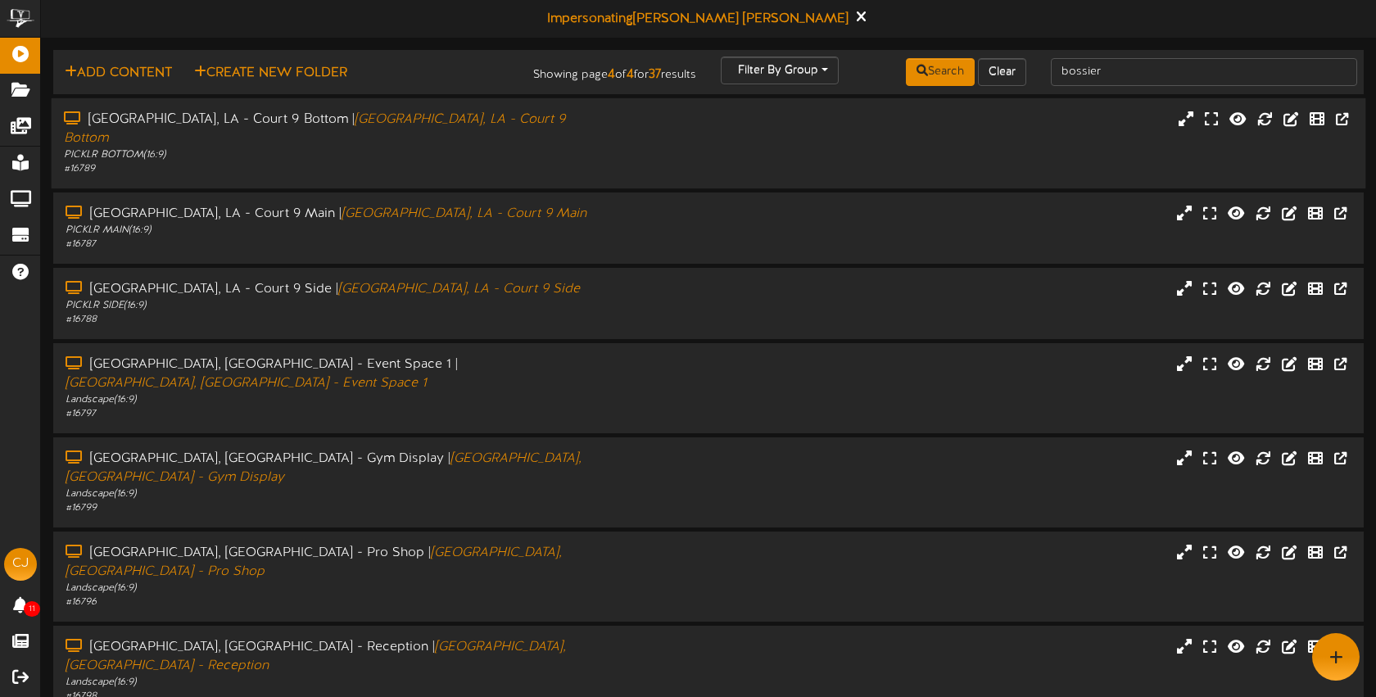
click at [590, 143] on div "Bossier City, LA - Court 9 Bottom | Bossier City, LA - Court 9 Bottom PICKLR BO…" at bounding box center [326, 144] width 548 height 66
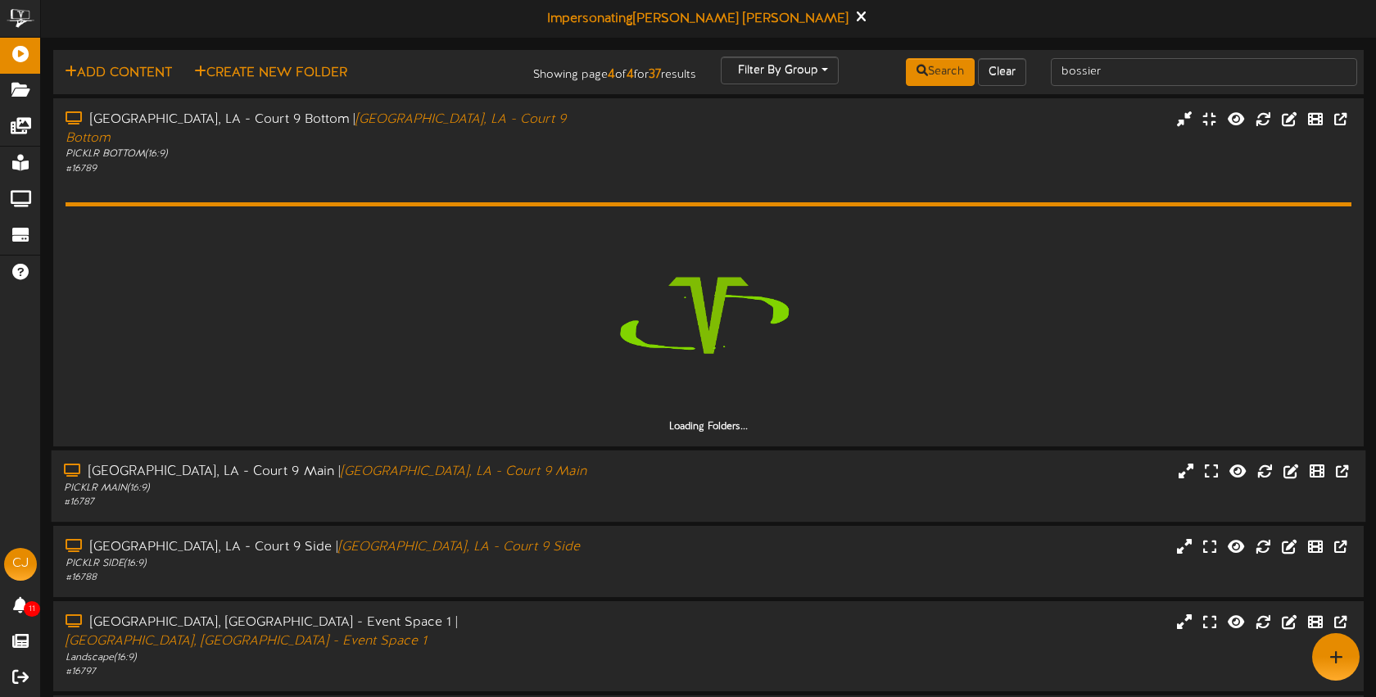
click at [658, 463] on div at bounding box center [873, 463] width 548 height 1
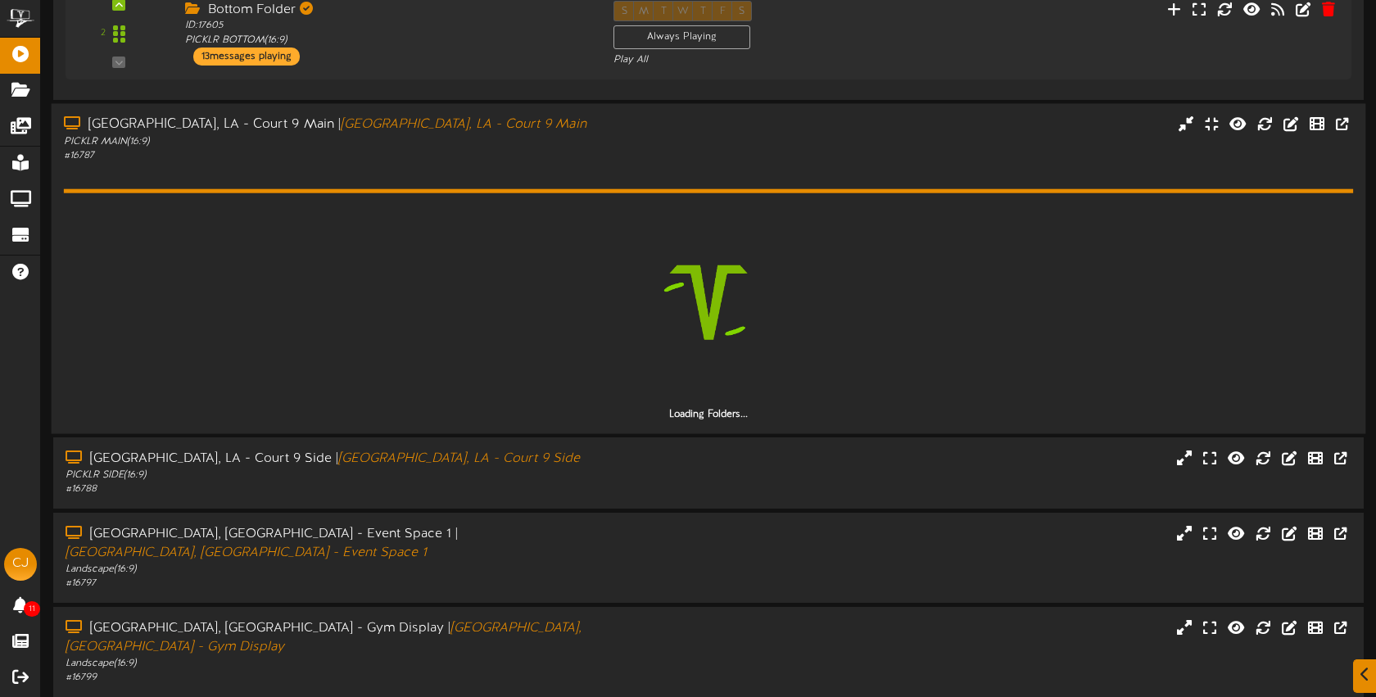
scroll to position [422, 0]
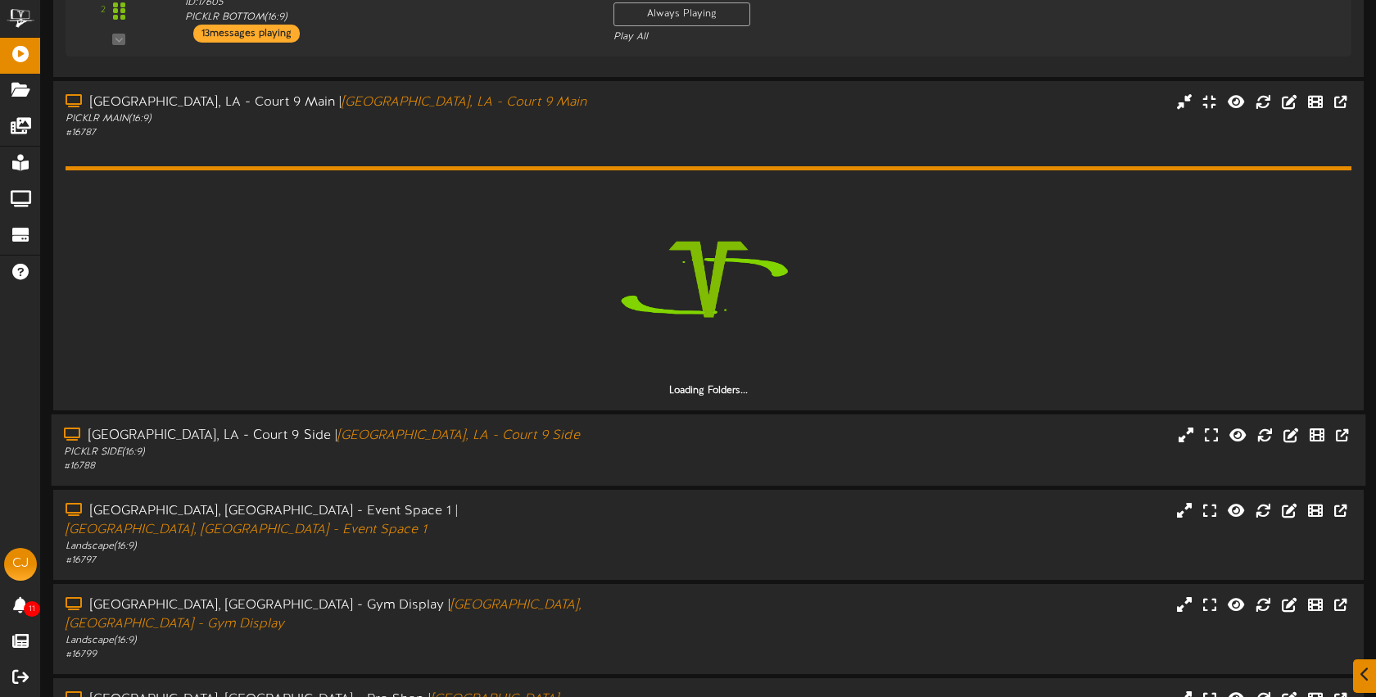
click at [658, 443] on div "Bossier City, LA - Court 9 Side | Bossier City, LA - Court 9 Side PICKLR SIDE (…" at bounding box center [709, 450] width 1315 height 47
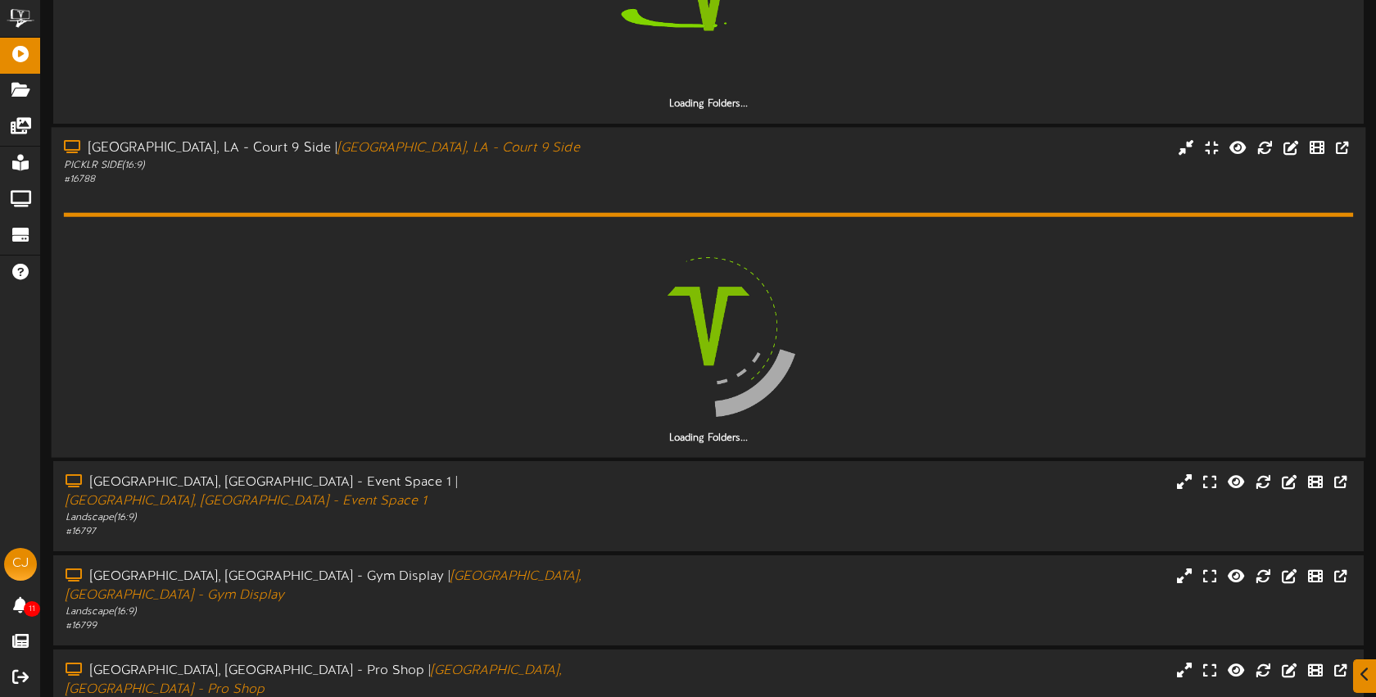
scroll to position [814, 0]
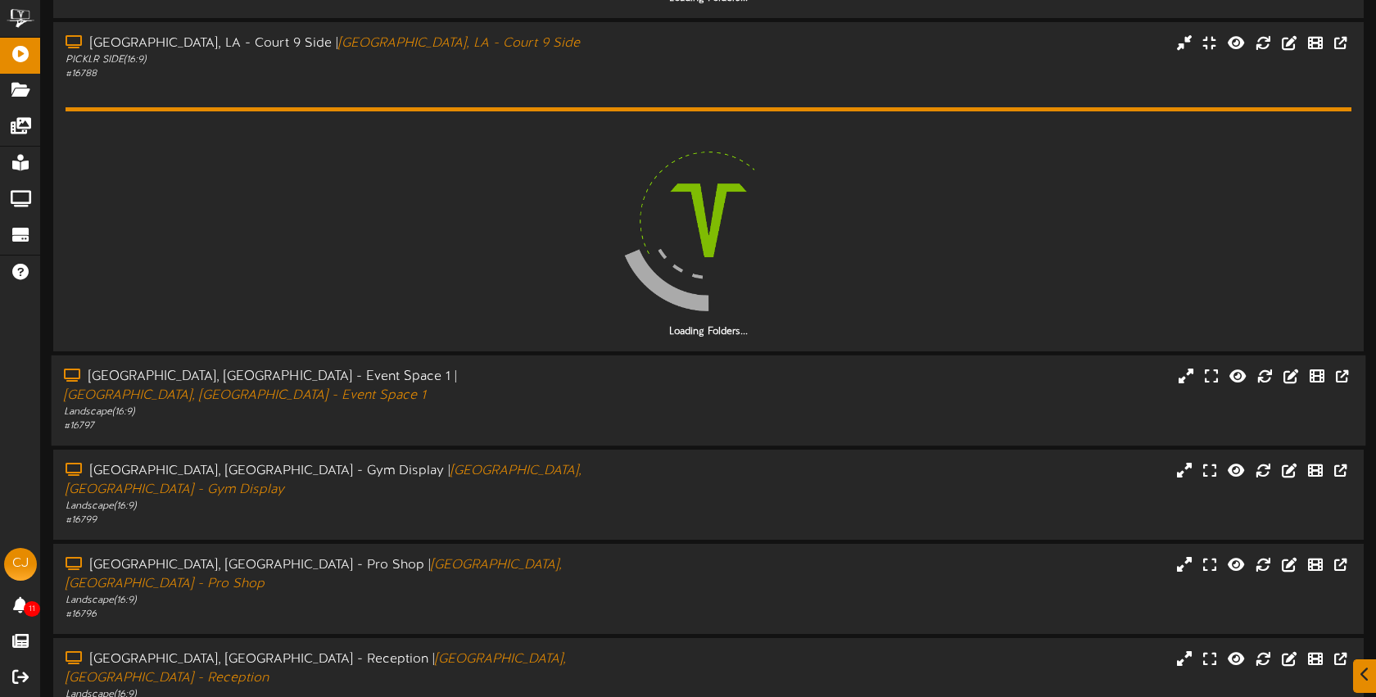
click at [655, 393] on div "Bossier City, LA - Event Space 1 | Bossier City, LA - Event Space 1 Landscape (…" at bounding box center [709, 401] width 1315 height 66
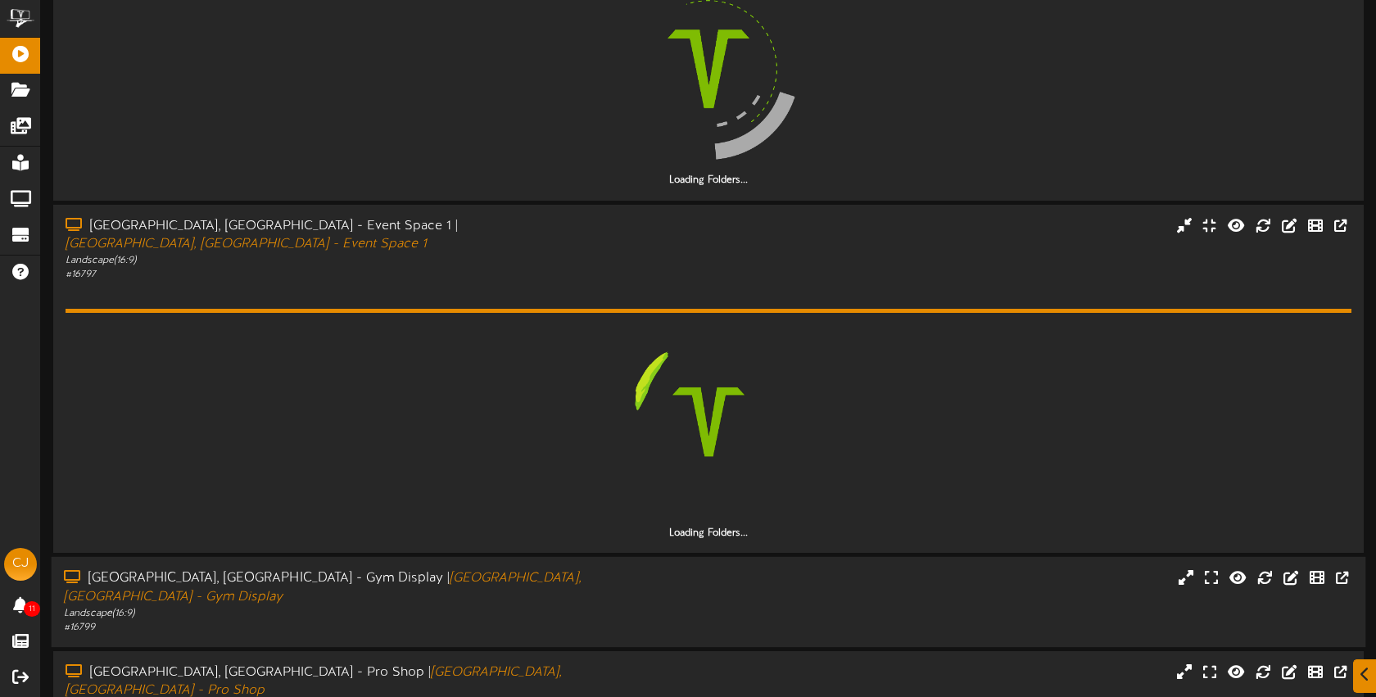
click at [666, 569] on div "Bossier City, LA - Gym Display | Bossier City, LA - Gym Display Landscape ( 16:…" at bounding box center [709, 602] width 1315 height 66
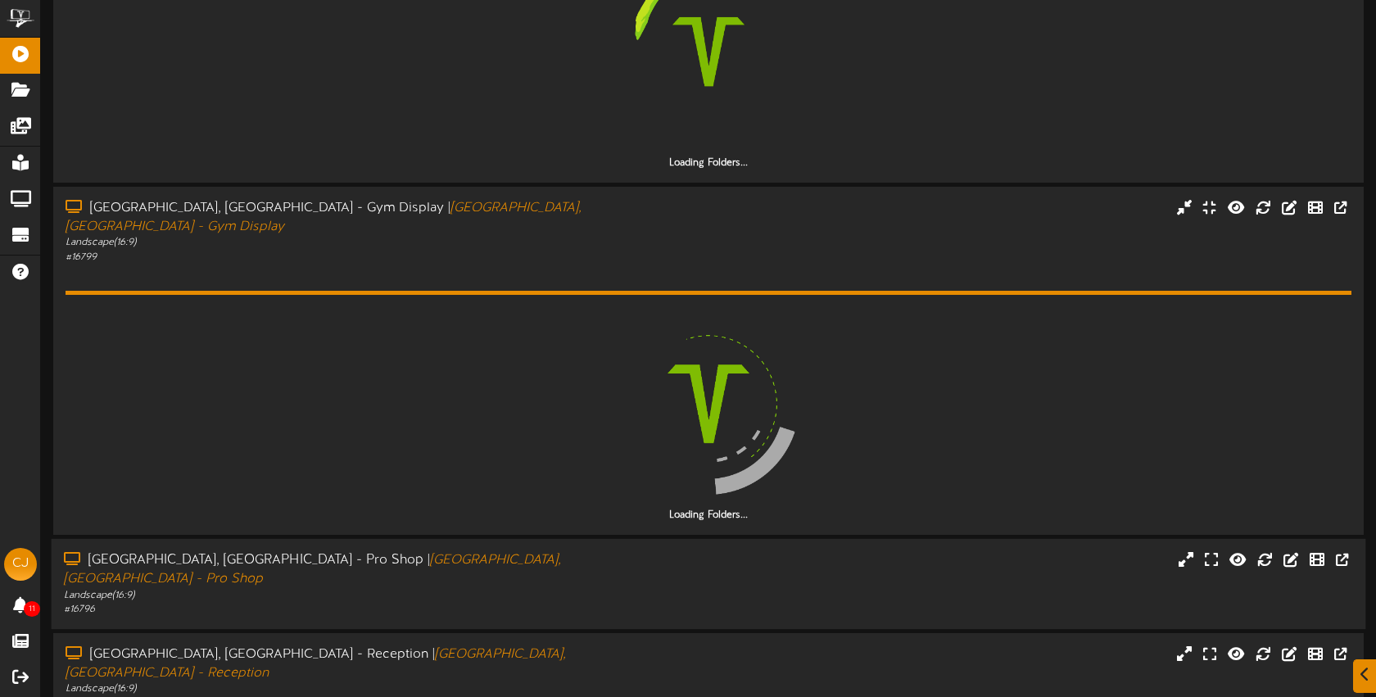
click at [664, 551] on div "Bossier City, LA - Pro Shop | Bossier City, LA - Pro Shop Landscape ( 16:9 ) # …" at bounding box center [709, 584] width 1315 height 66
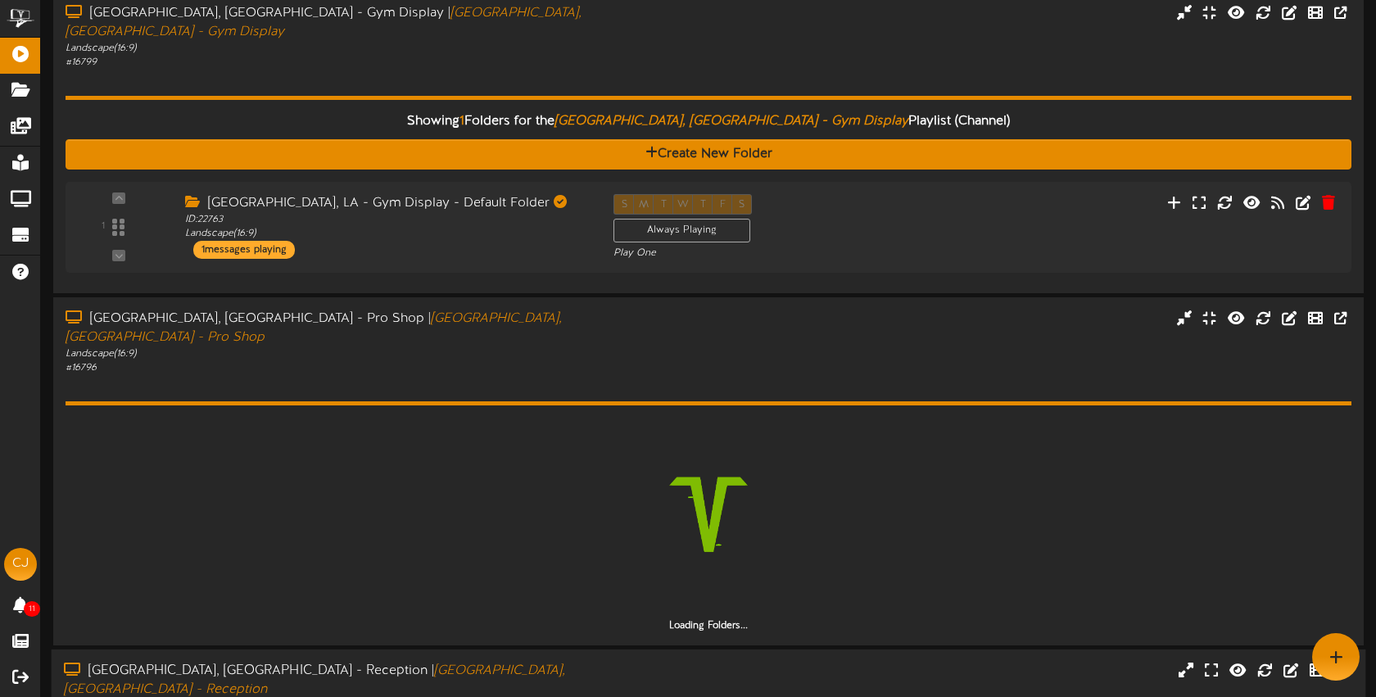
click at [683, 662] on div "Bossier City, LA - Reception | Bossier City, LA - Reception Landscape ( 16:9 ) …" at bounding box center [709, 695] width 1315 height 66
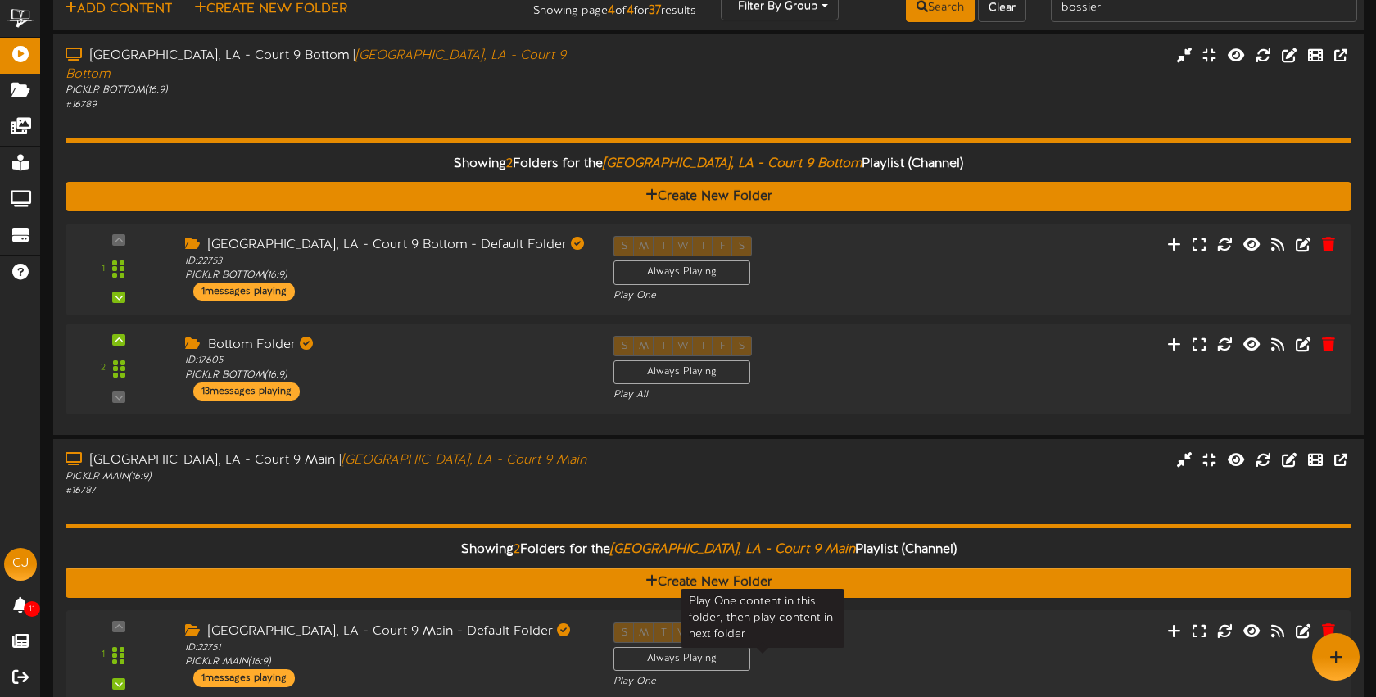
scroll to position [0, 0]
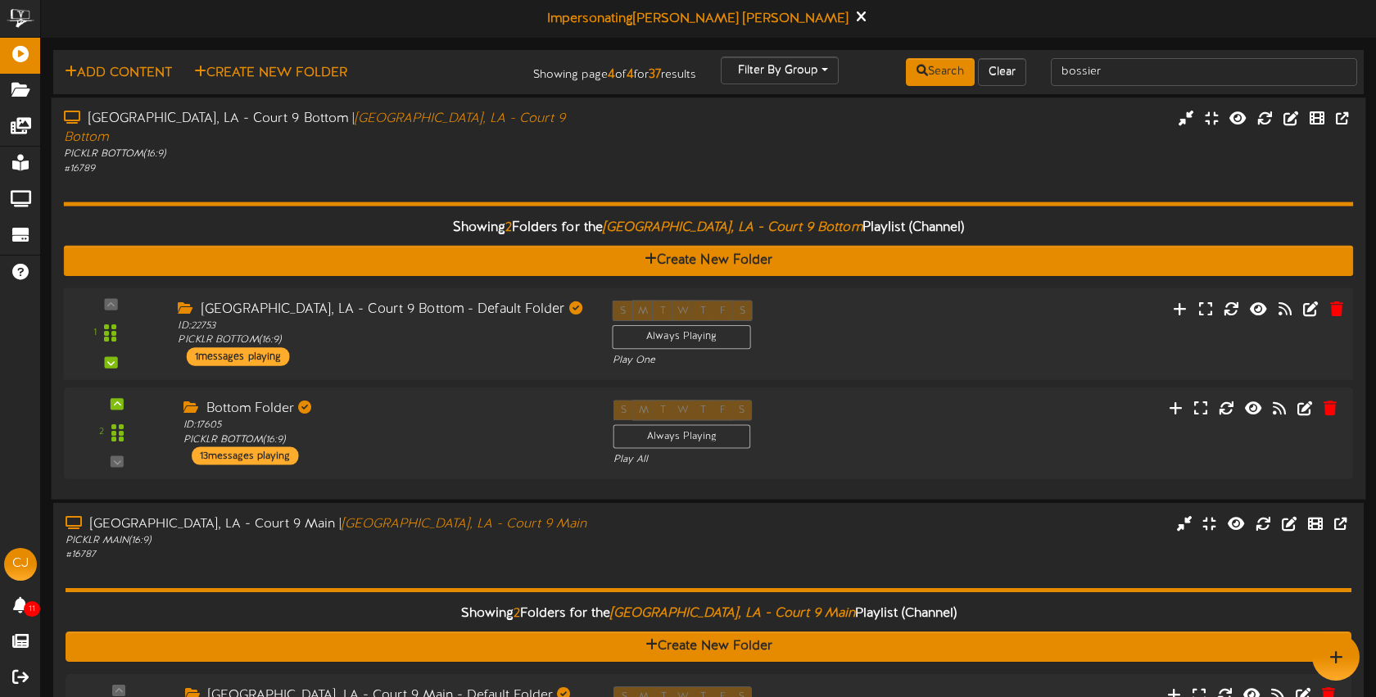
click at [1002, 328] on div "1 ID:" at bounding box center [708, 333] width 1302 height 67
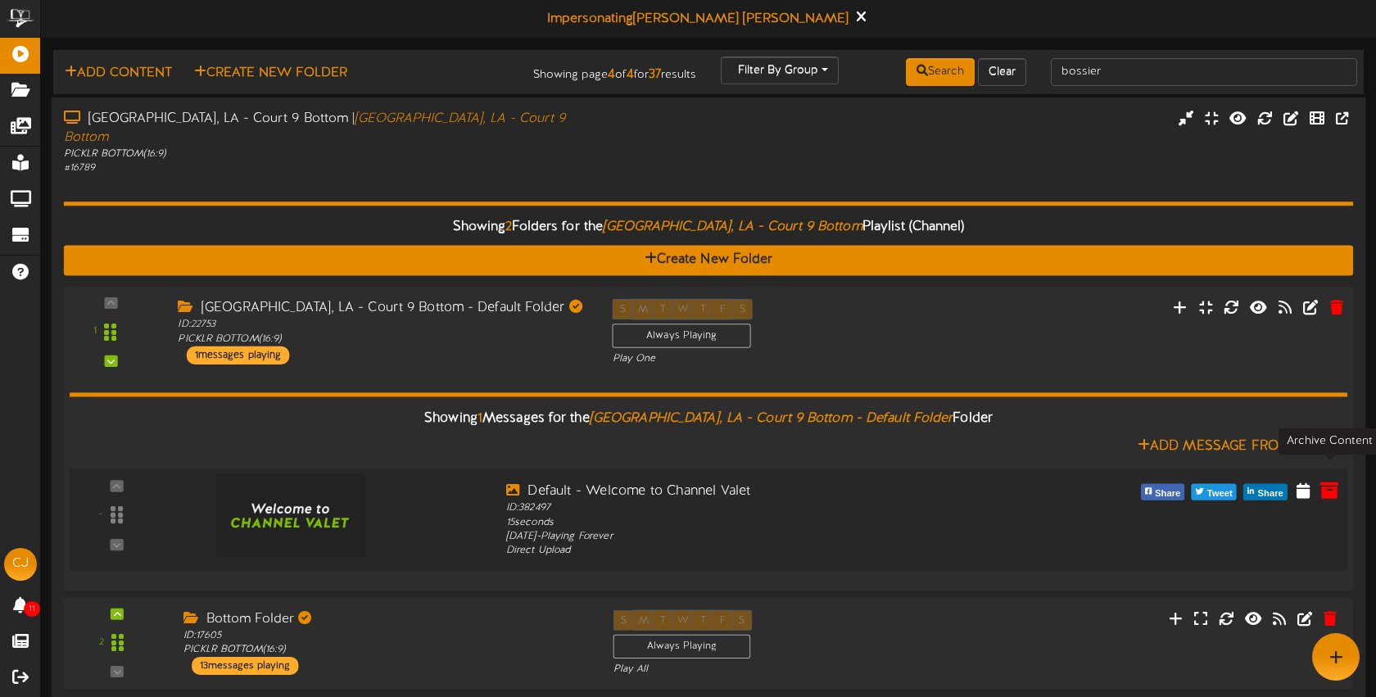
click at [1330, 480] on icon at bounding box center [1330, 489] width 18 height 18
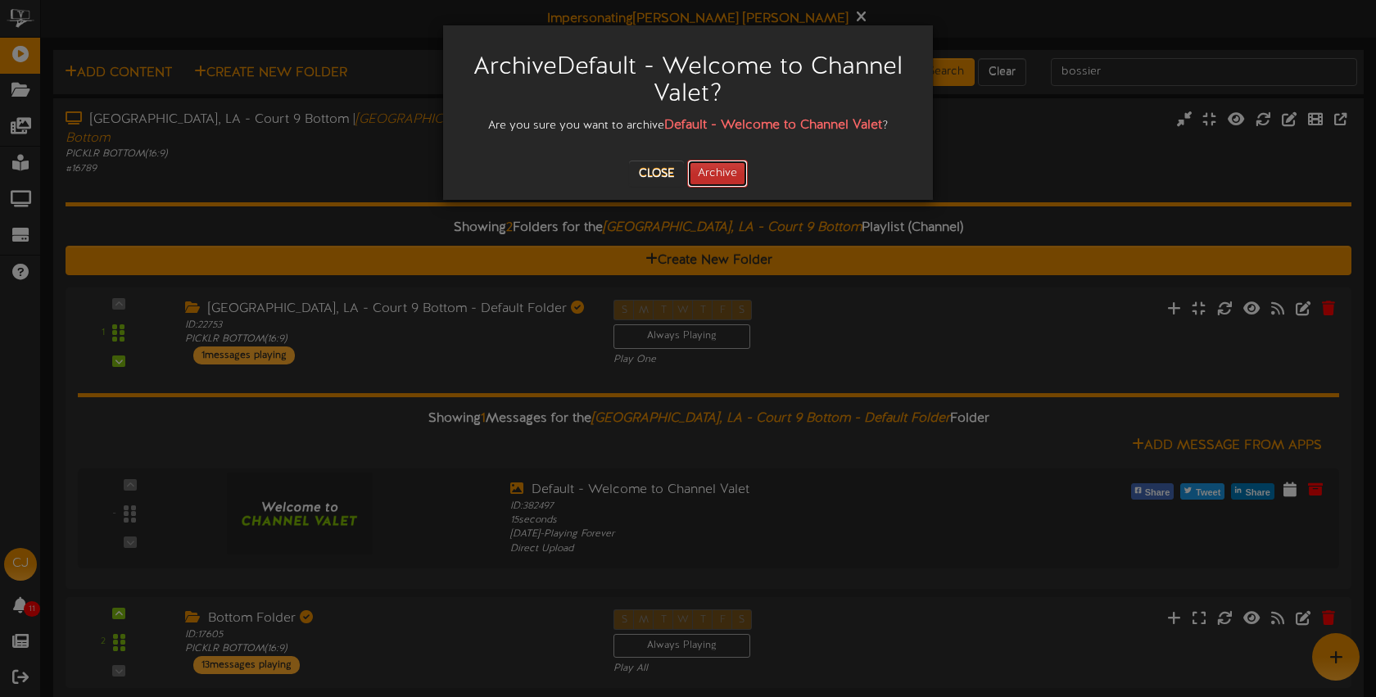
click at [736, 169] on button "Archive" at bounding box center [717, 174] width 61 height 28
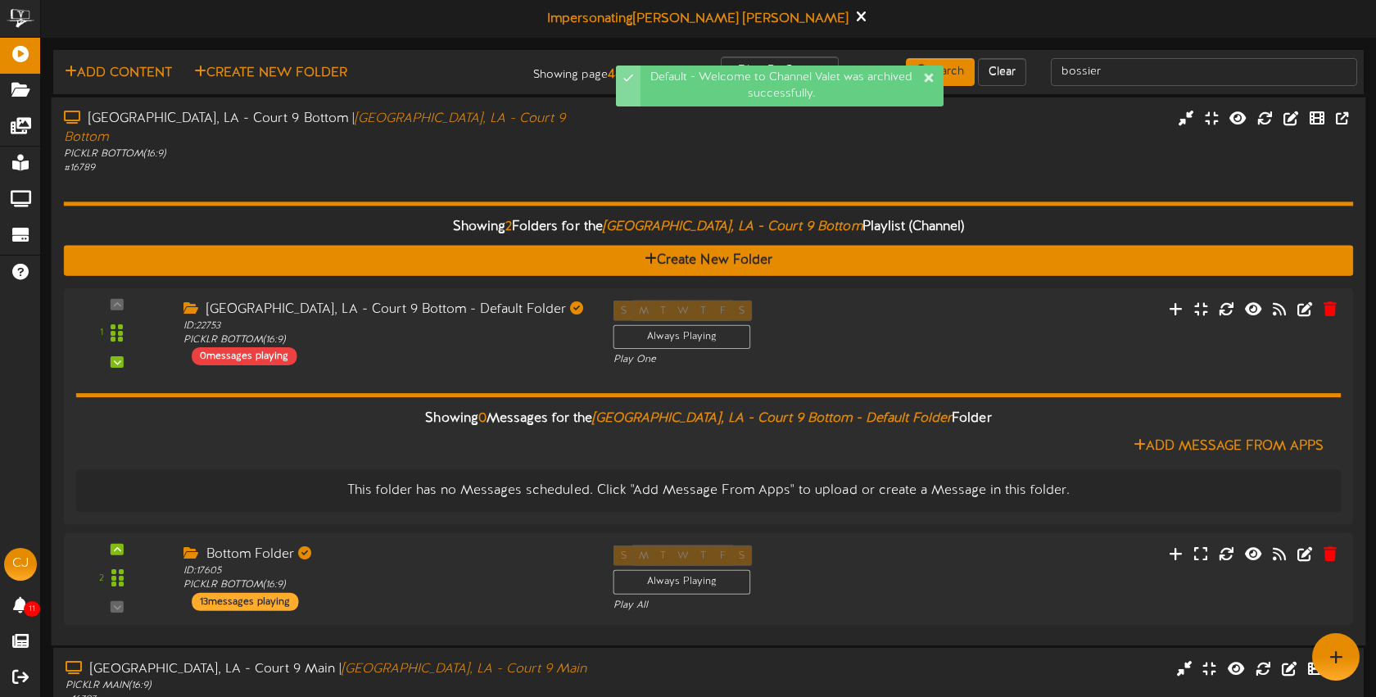
click at [505, 161] on div "# 16789" at bounding box center [325, 168] width 523 height 14
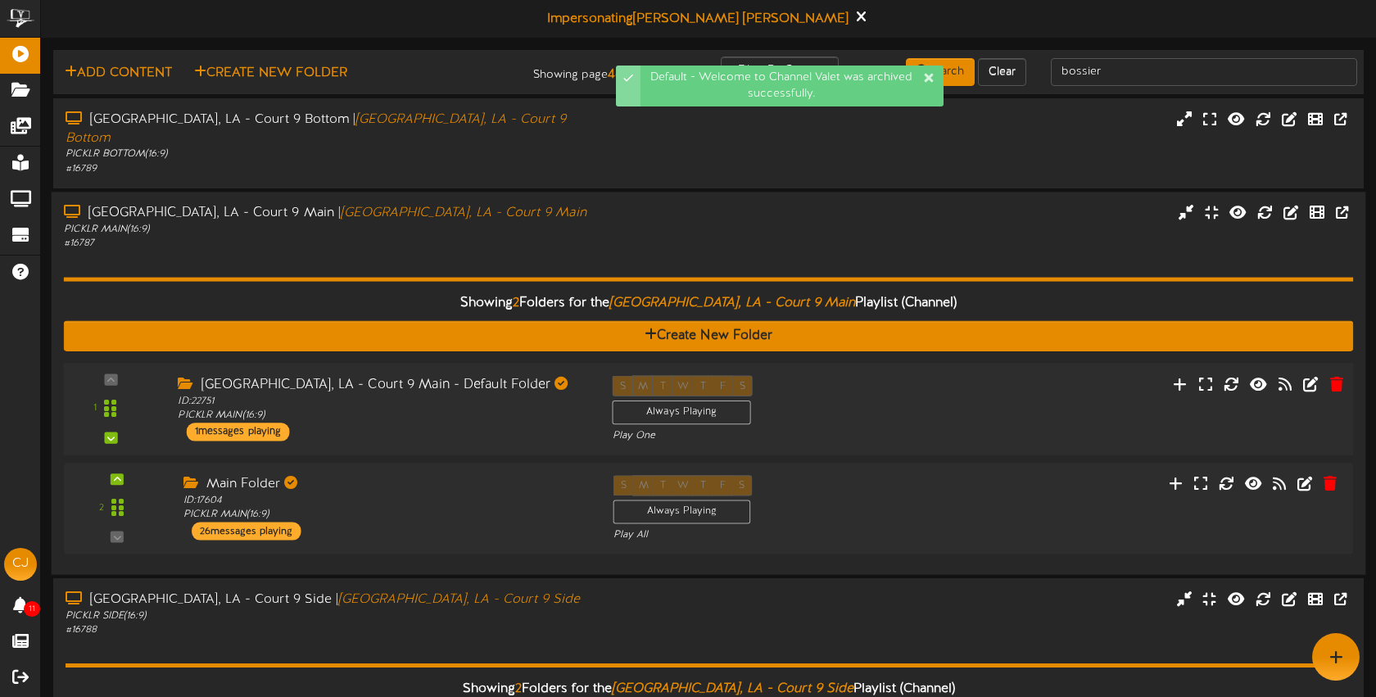
drag, startPoint x: 890, startPoint y: 400, endPoint x: 926, endPoint y: 407, distance: 37.6
click at [890, 400] on div "S M T W T F S Always Playing Play One" at bounding box center [763, 408] width 326 height 67
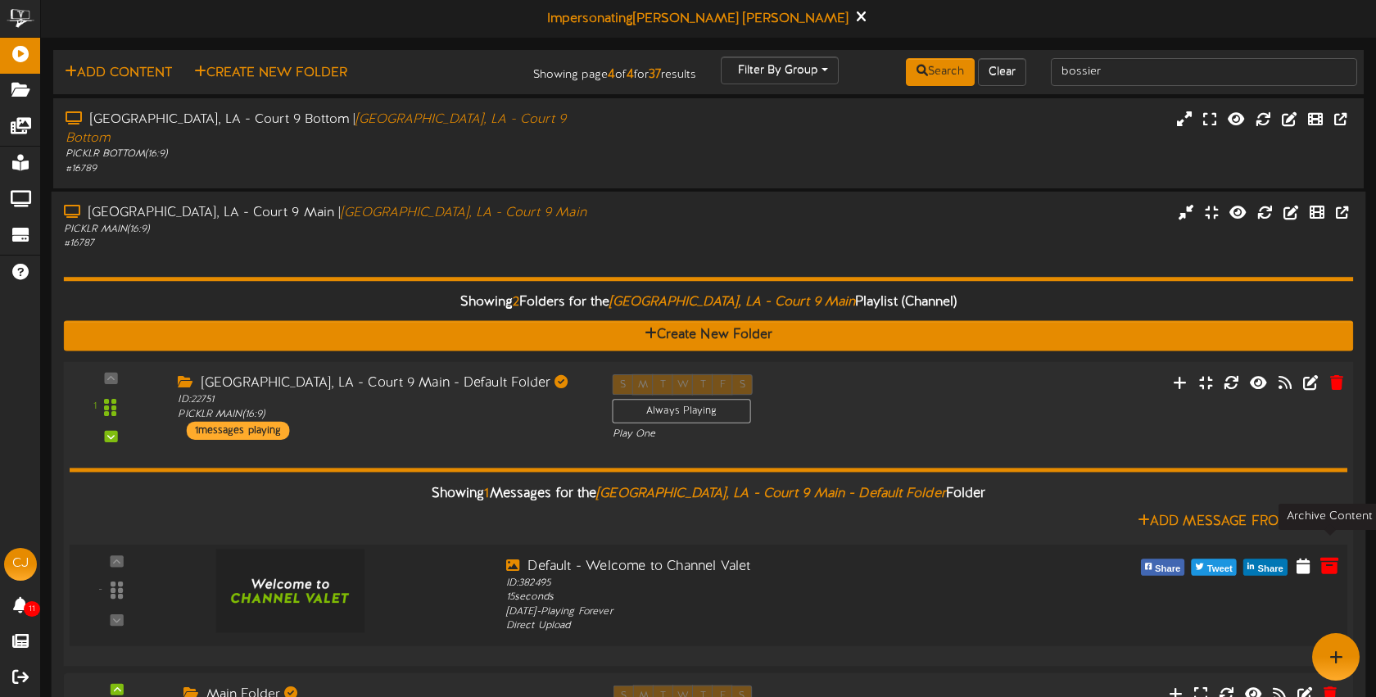
click at [1326, 555] on icon at bounding box center [1330, 564] width 18 height 18
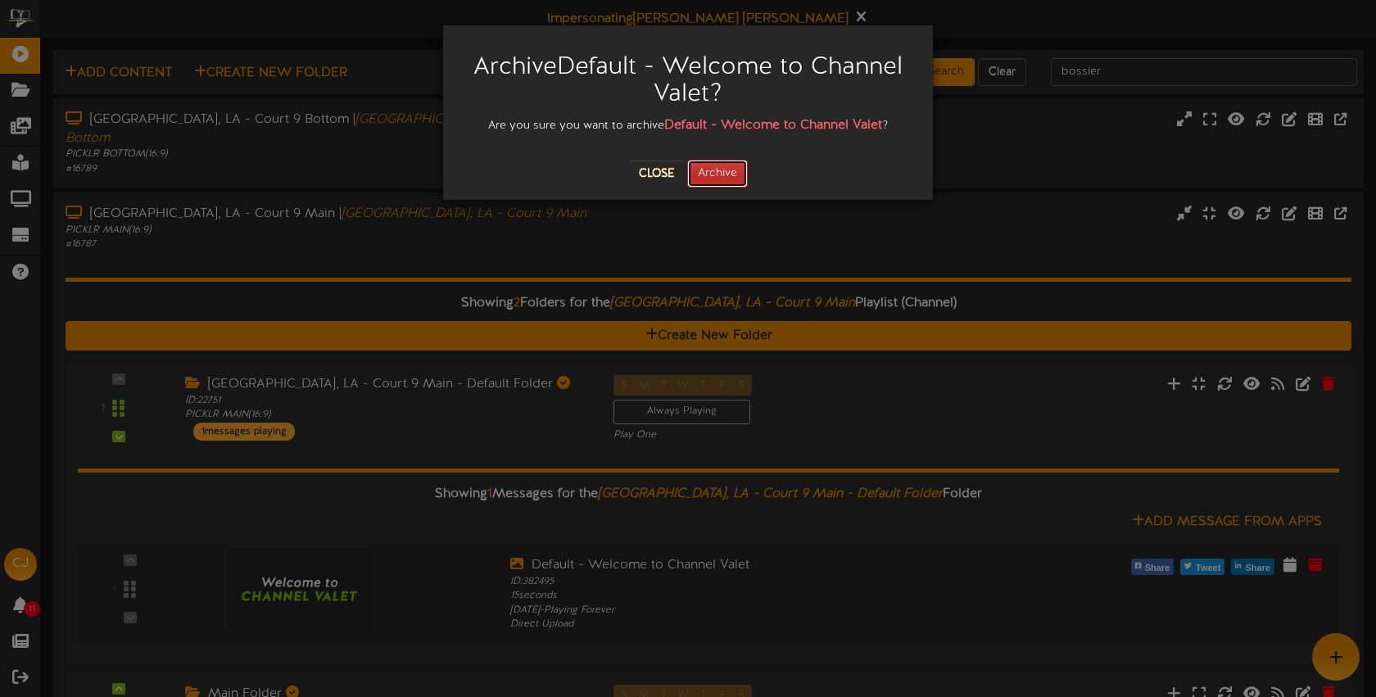
click at [714, 180] on button "Archive" at bounding box center [717, 174] width 61 height 28
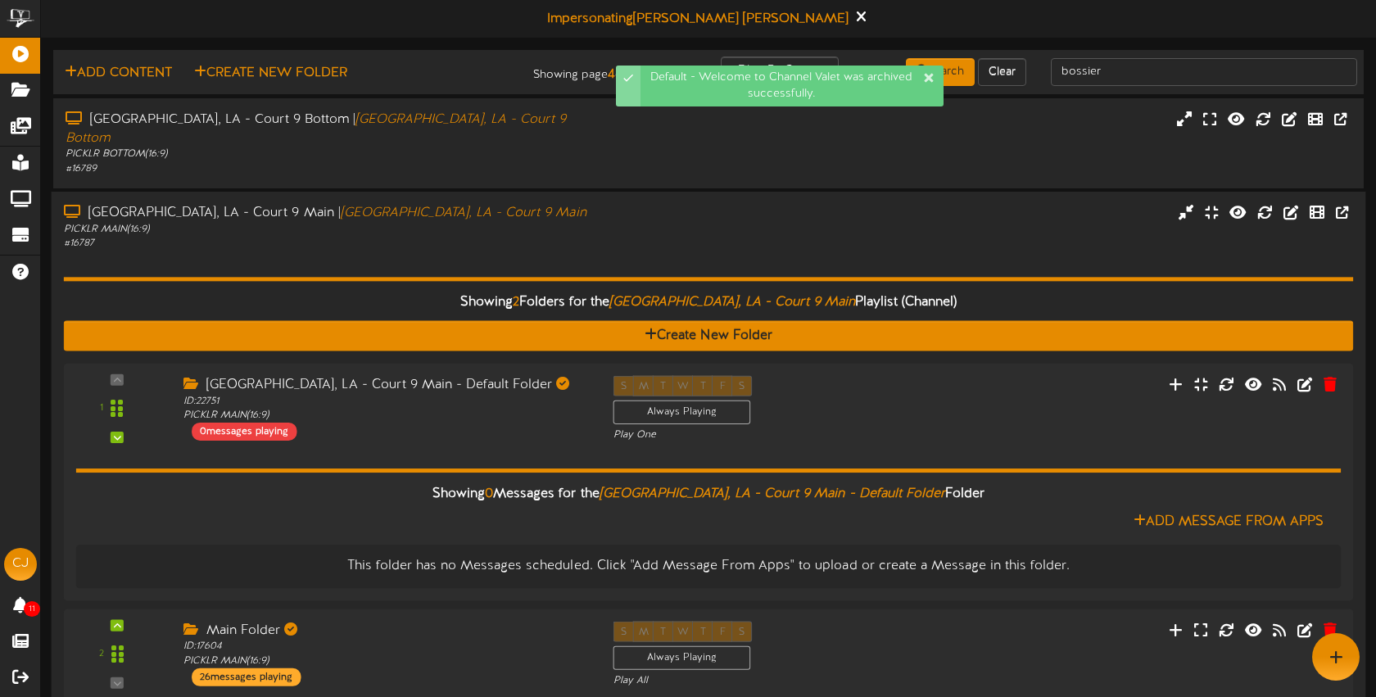
click at [554, 251] on div "Showing 2 Folders for the Bossier City, LA - Court 9 Main Playlist (Channel) Cr…" at bounding box center [709, 479] width 1290 height 457
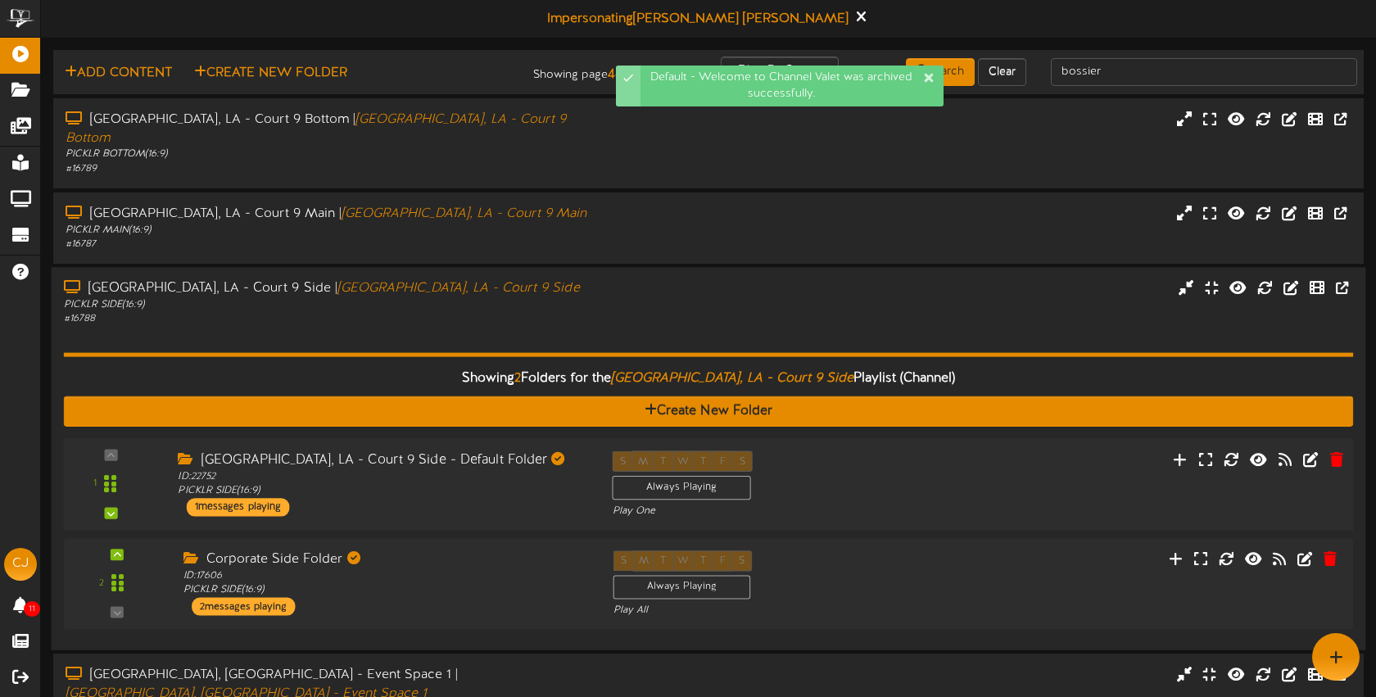
click at [895, 455] on div "S M T W T F S Always Playing Play One" at bounding box center [763, 484] width 326 height 67
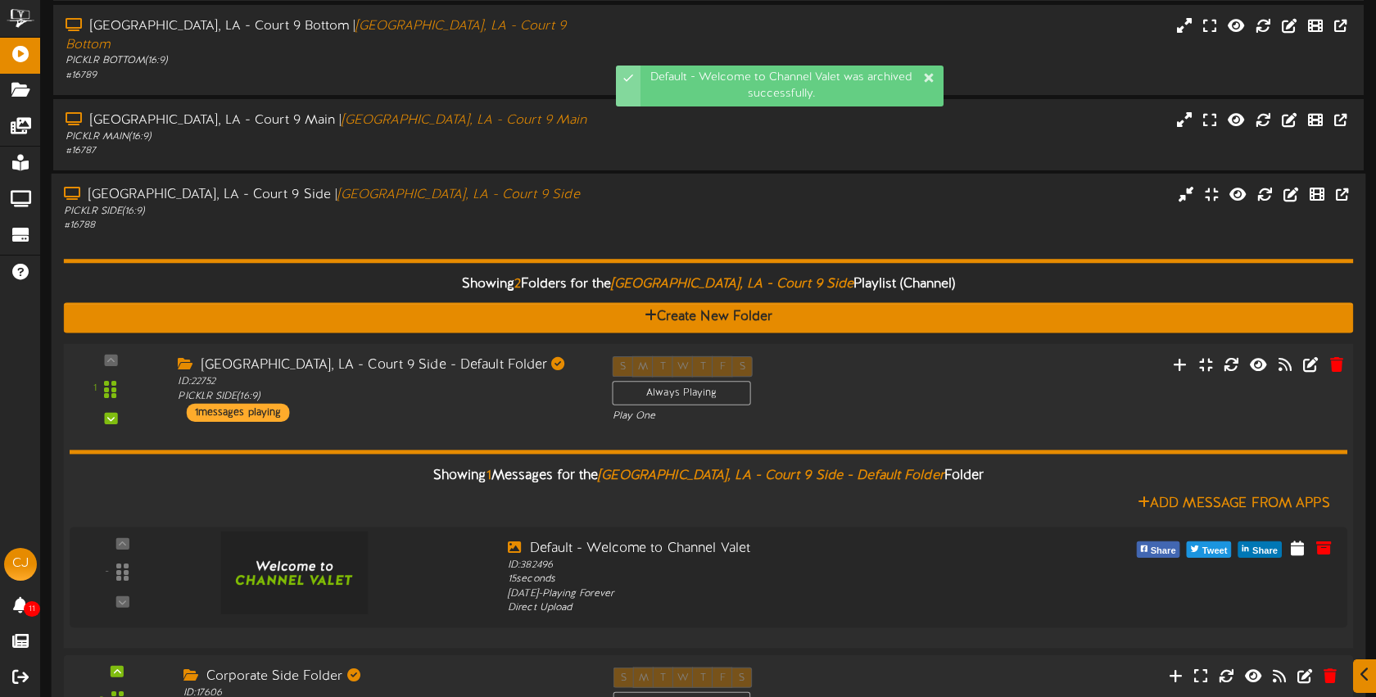
scroll to position [119, 0]
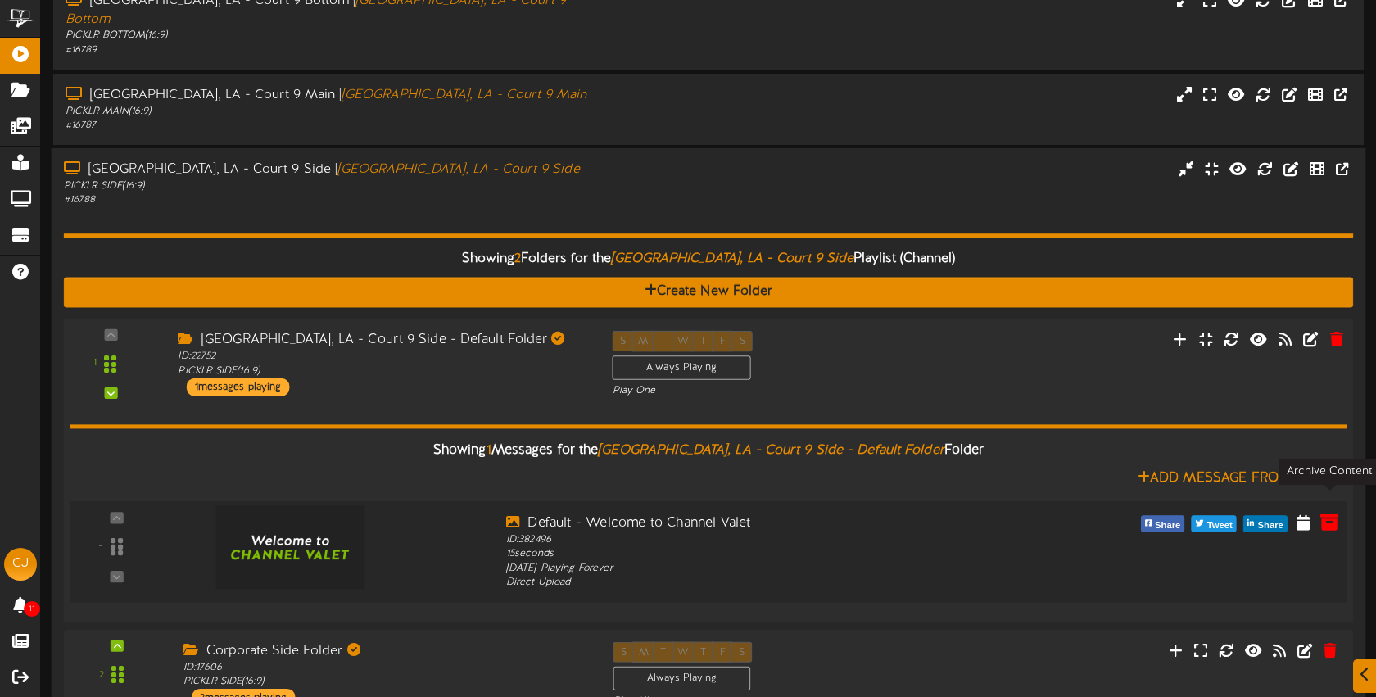
click at [1330, 512] on icon at bounding box center [1330, 521] width 18 height 18
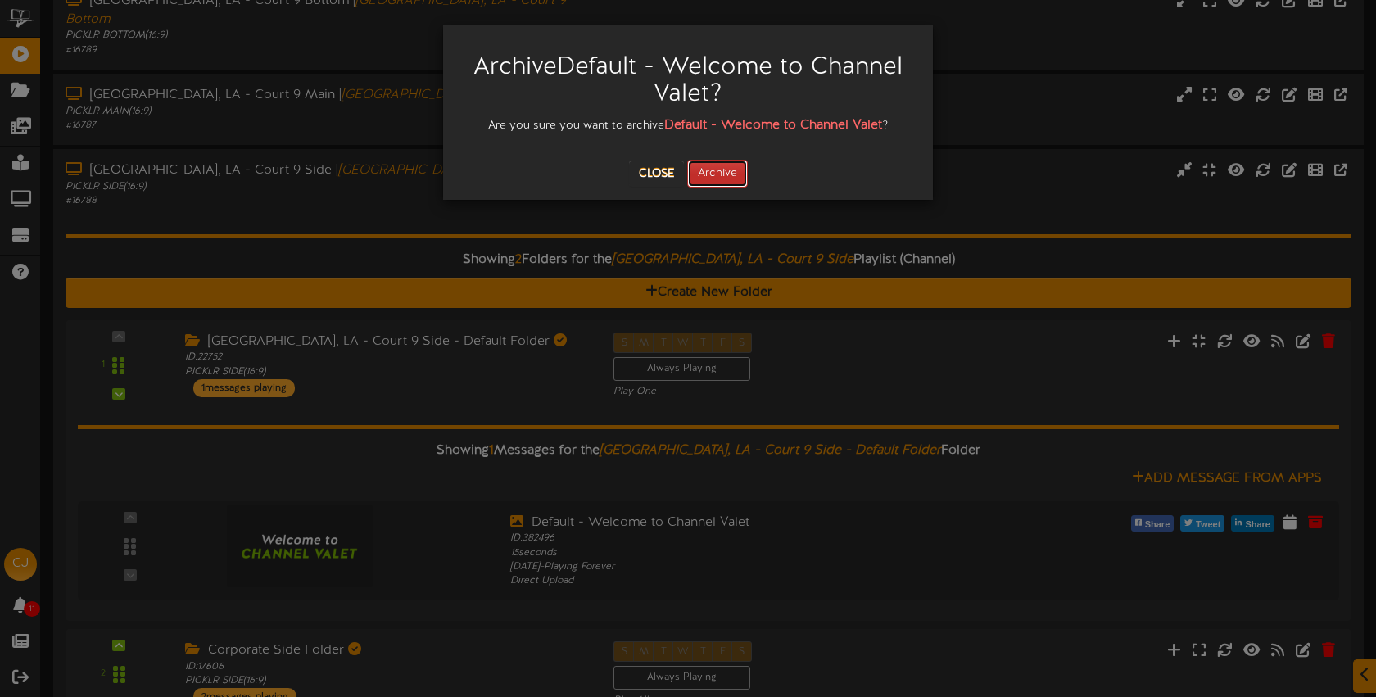
click at [727, 168] on button "Archive" at bounding box center [717, 174] width 61 height 28
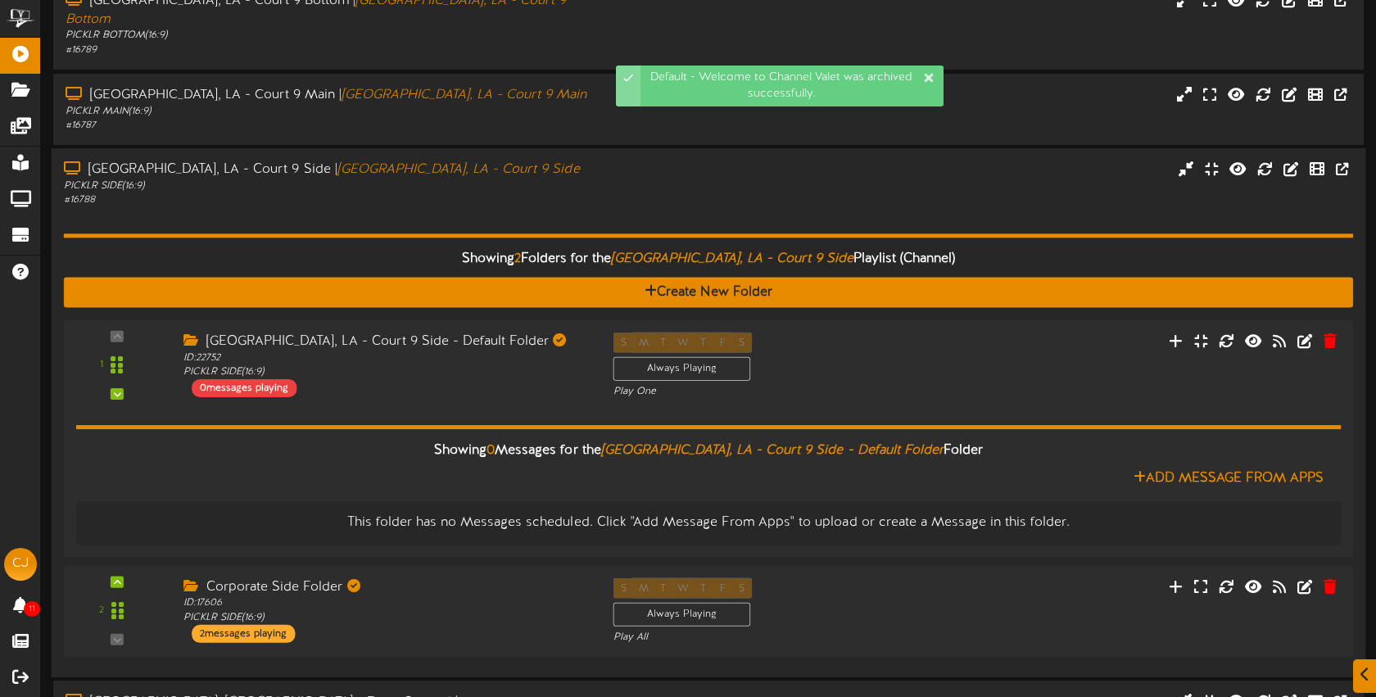
click at [481, 193] on div "# 16788" at bounding box center [325, 200] width 523 height 14
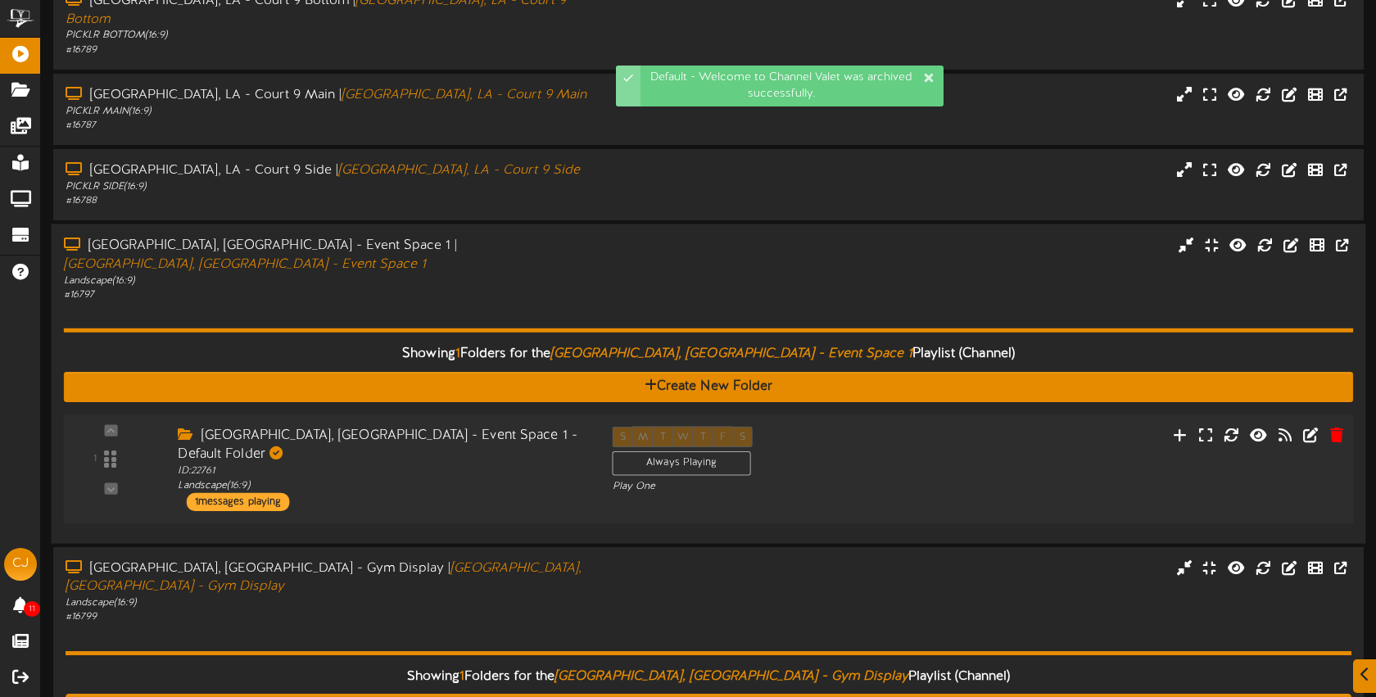
click at [832, 426] on div "S M T W T F S Always Playing Play One" at bounding box center [763, 459] width 326 height 67
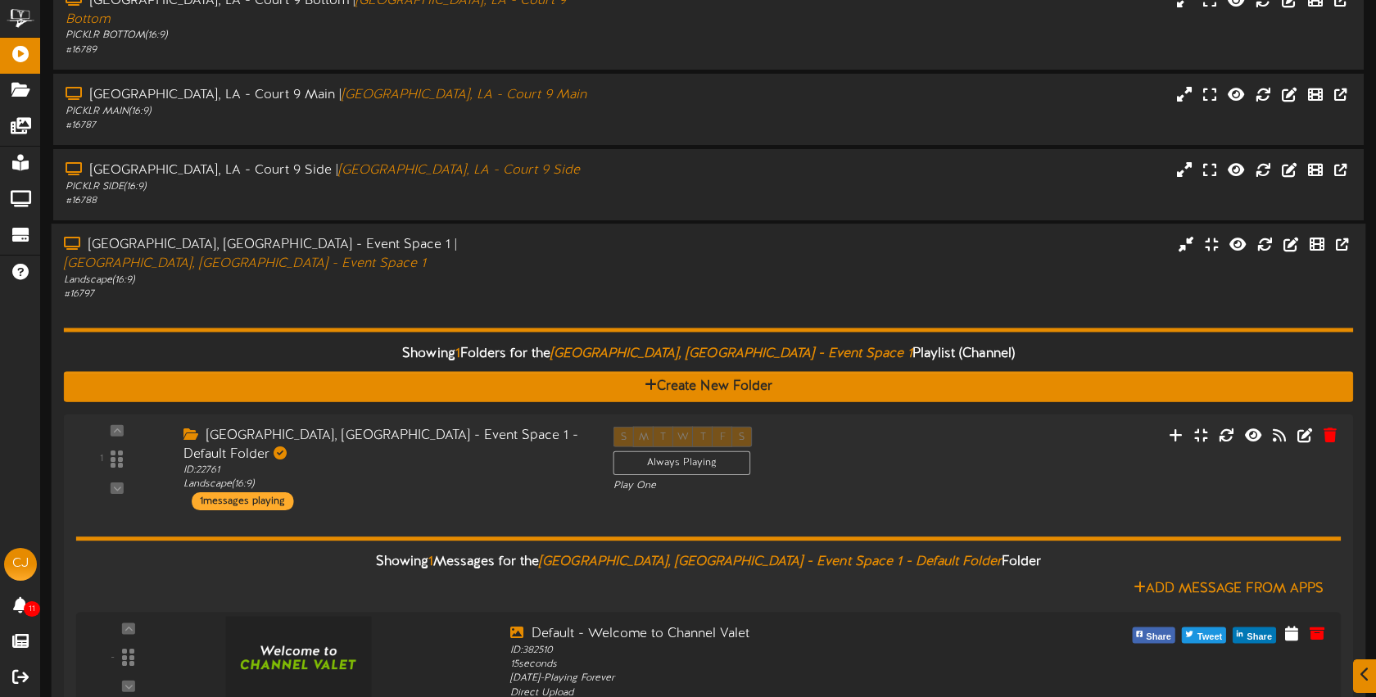
click at [677, 301] on div "Showing 1 Folders for the Bossier City, LA - Event Space 1 Playlist (Channel) C…" at bounding box center [709, 520] width 1290 height 439
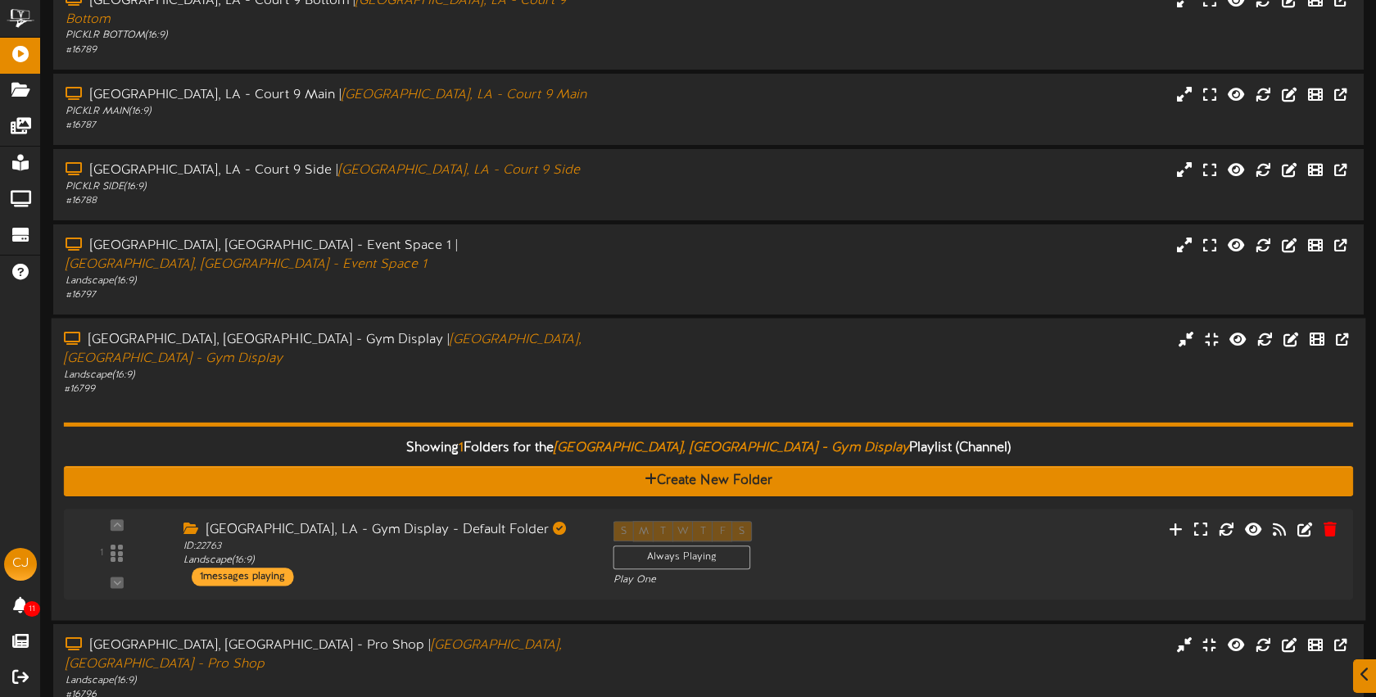
scroll to position [196, 0]
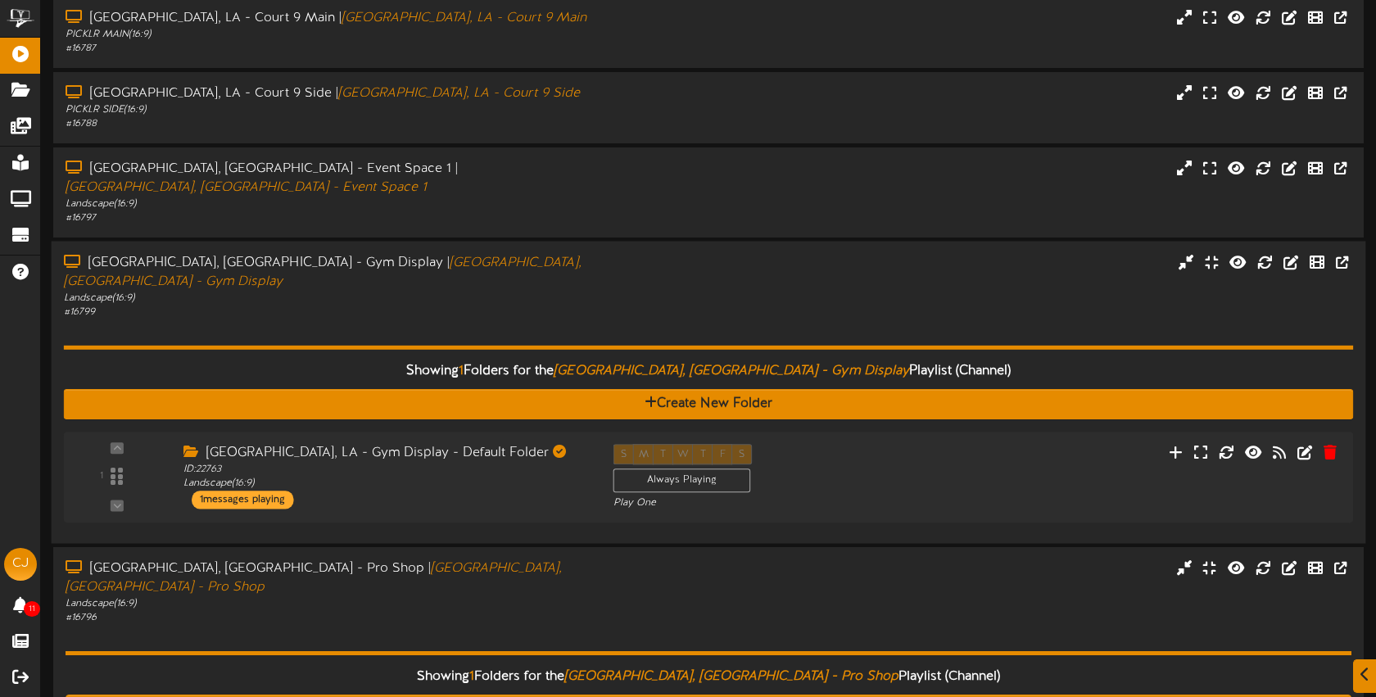
click at [663, 253] on div "Bossier City, LA - Gym Display | Bossier City, LA - Gym Display Landscape ( 16:…" at bounding box center [709, 286] width 1315 height 66
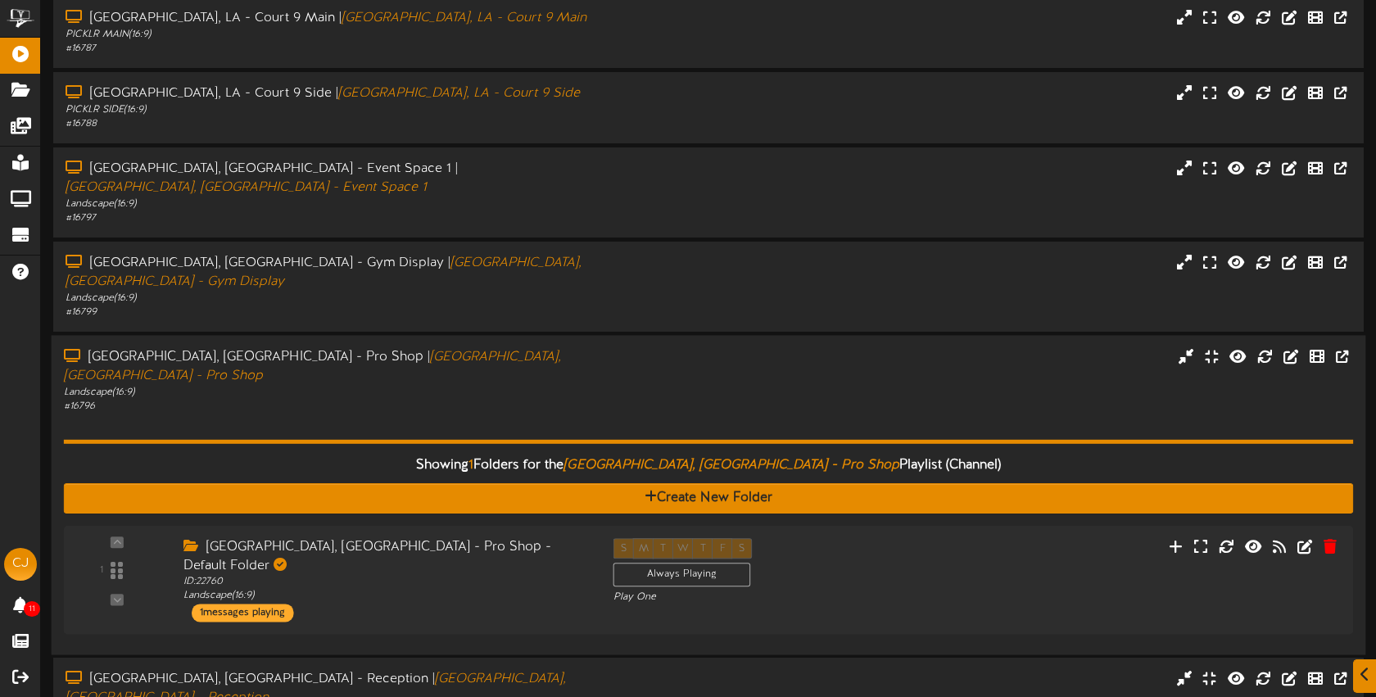
click at [654, 347] on div "Bossier City, LA - Pro Shop | Bossier City, LA - Pro Shop Landscape ( 16:9 ) # …" at bounding box center [709, 380] width 1315 height 66
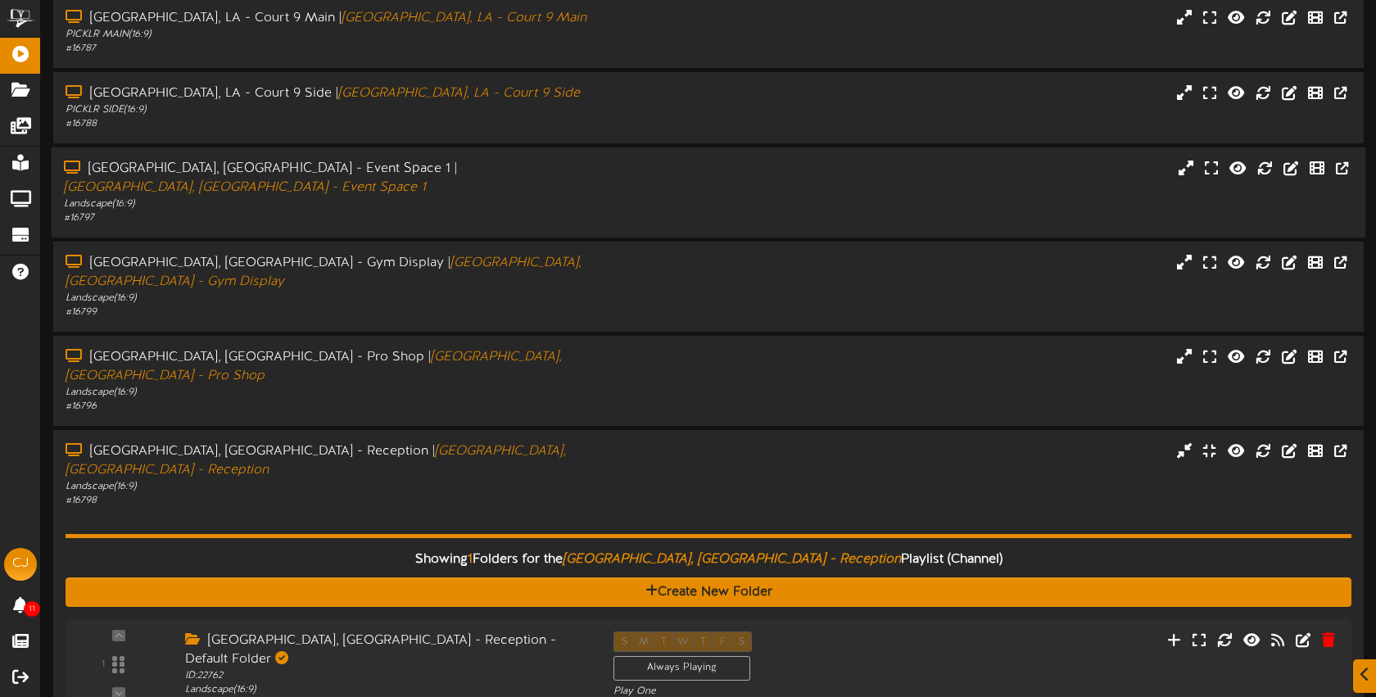
drag, startPoint x: 639, startPoint y: 383, endPoint x: 633, endPoint y: 377, distance: 8.7
click at [639, 442] on div "Bossier City, LA - Reception | Bossier City, LA - Reception Landscape ( 16:9 ) …" at bounding box center [708, 475] width 1311 height 66
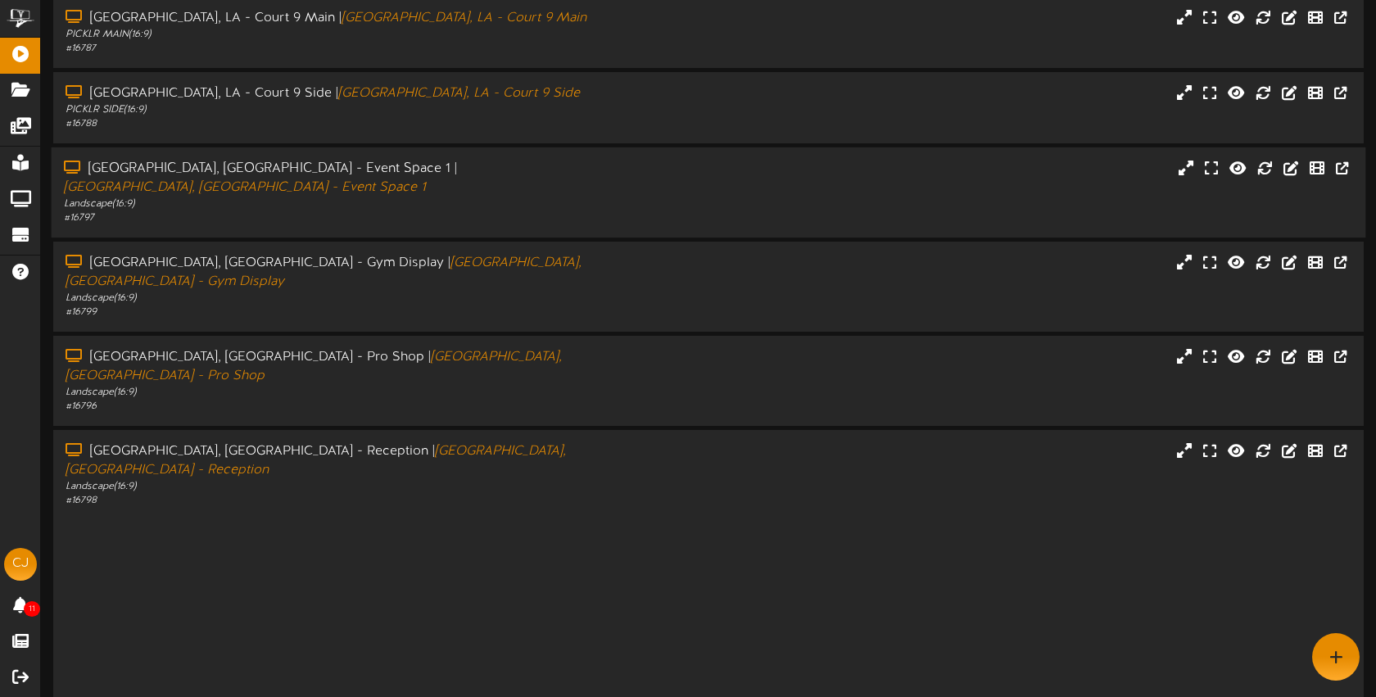
scroll to position [0, 0]
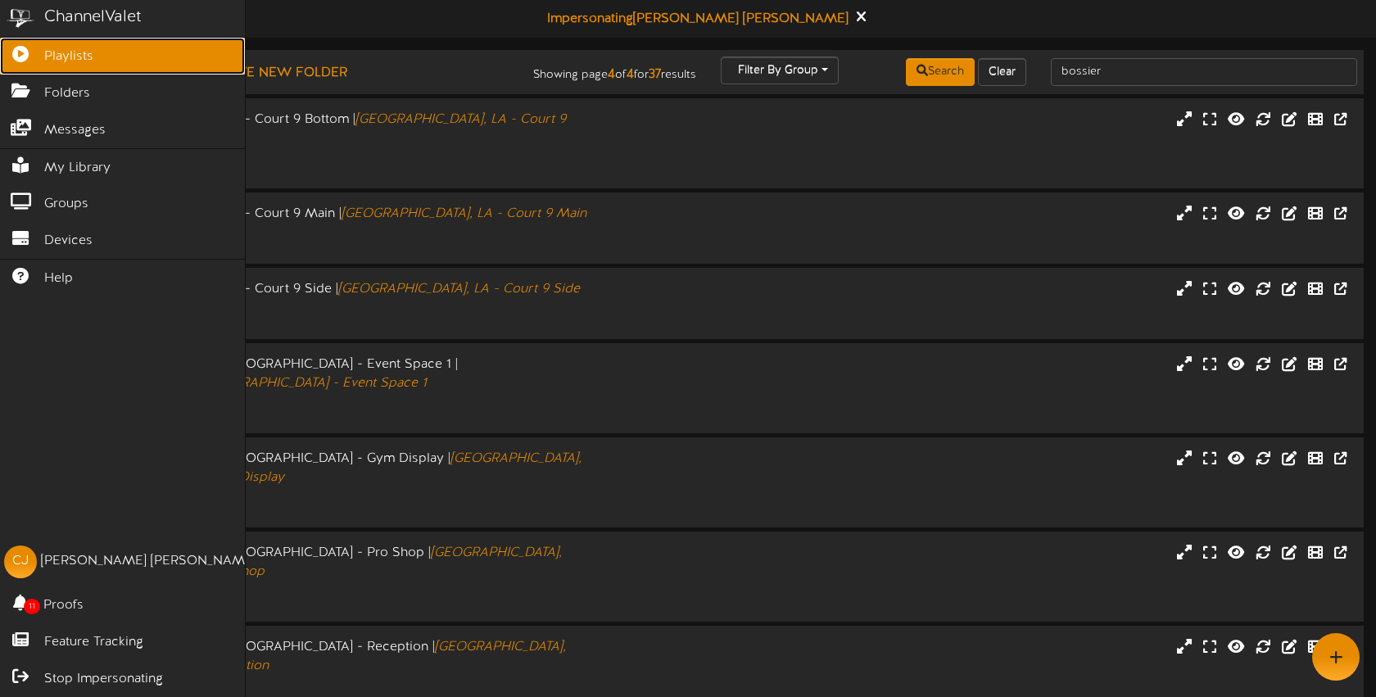
click at [71, 70] on link "Playlists" at bounding box center [122, 56] width 245 height 37
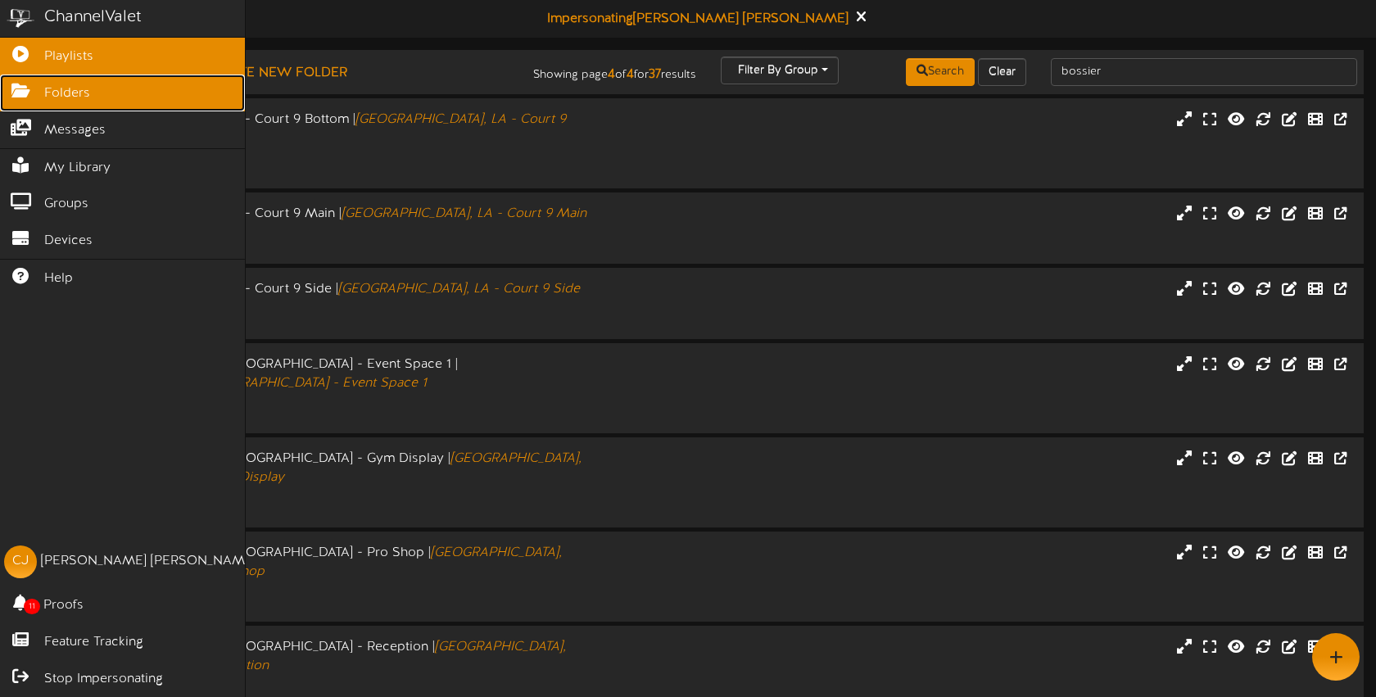
click at [75, 97] on span "Folders" at bounding box center [67, 93] width 46 height 19
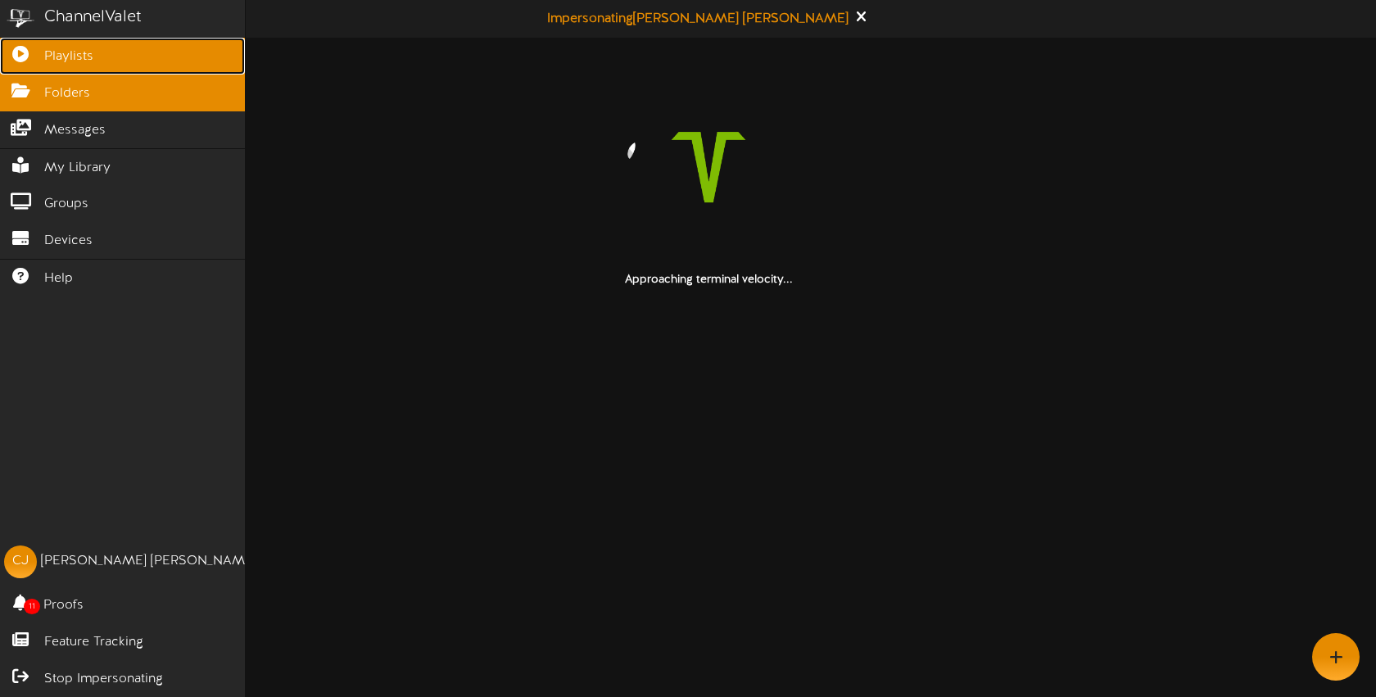
click at [79, 54] on span "Playlists" at bounding box center [68, 57] width 49 height 19
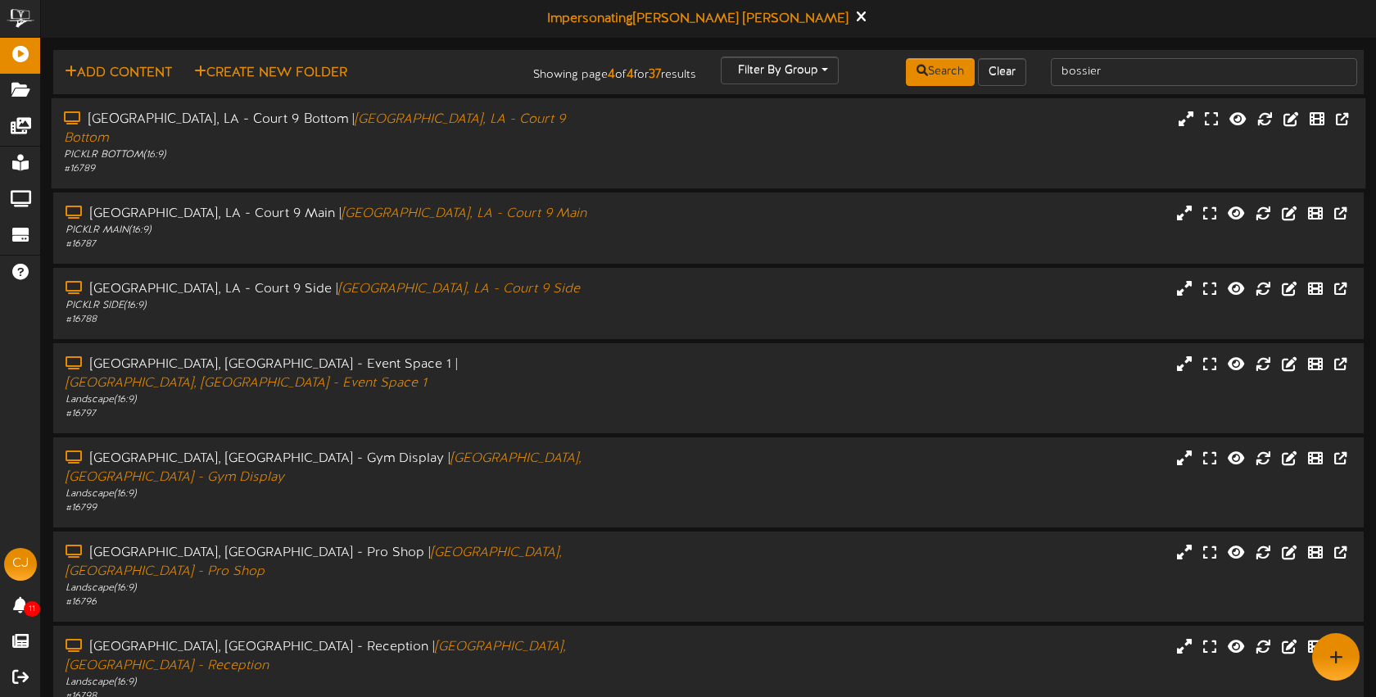
click at [704, 146] on div "Bossier City, LA - Court 9 Bottom | Bossier City, LA - Court 9 Bottom PICKLR BO…" at bounding box center [709, 144] width 1315 height 66
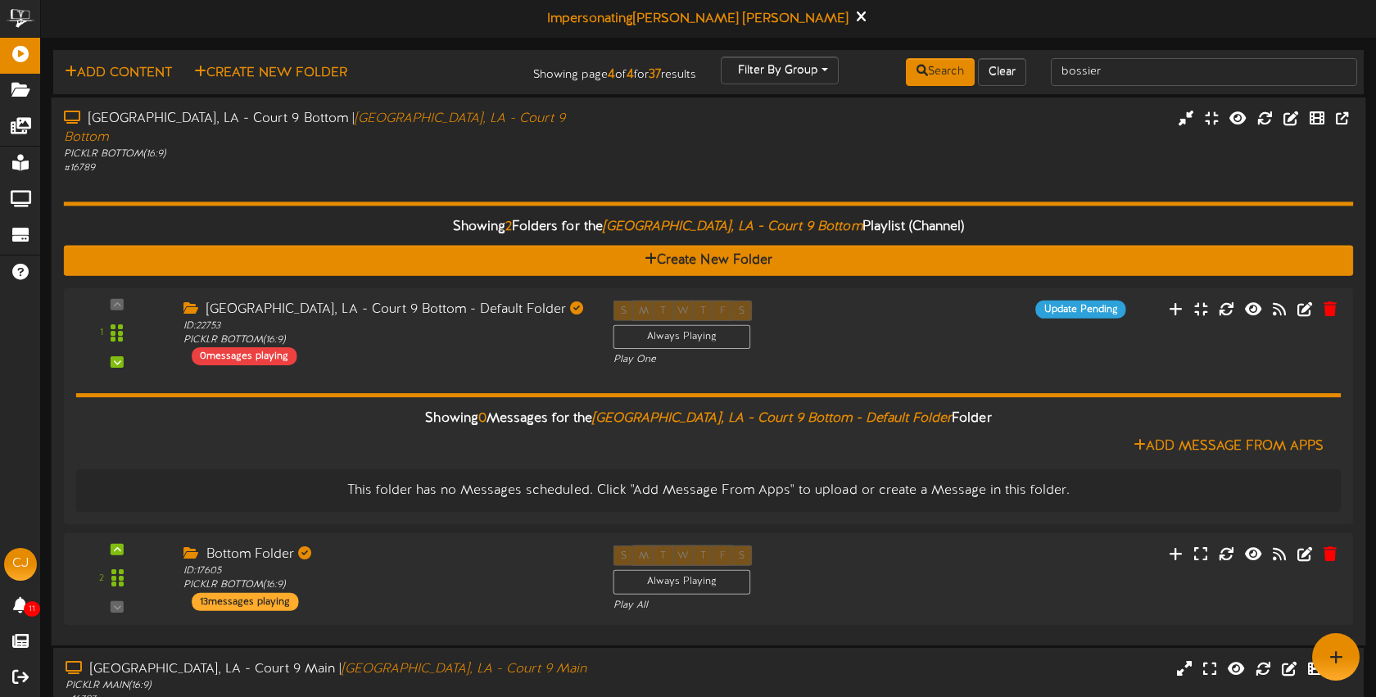
click at [704, 129] on div "Bossier City, LA - Court 9 Bottom | Bossier City, LA - Court 9 Bottom PICKLR BO…" at bounding box center [709, 143] width 1315 height 66
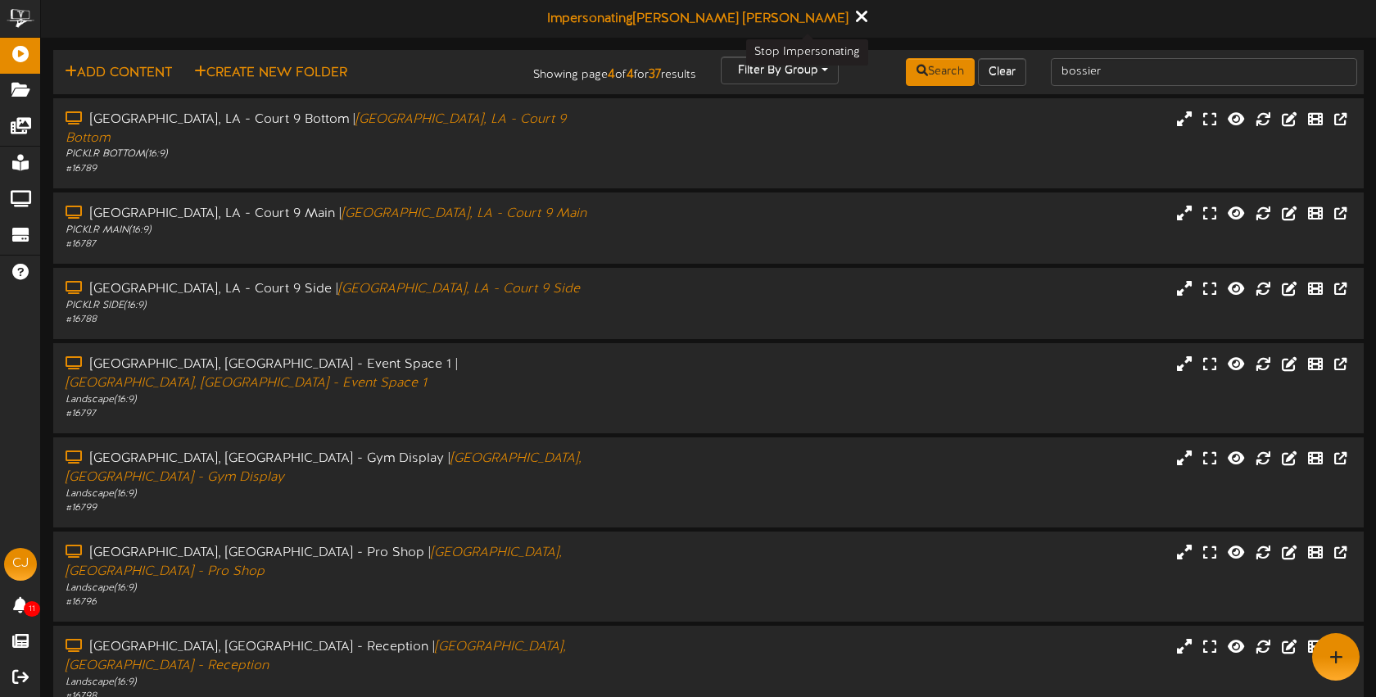
click at [856, 20] on icon at bounding box center [861, 16] width 11 height 18
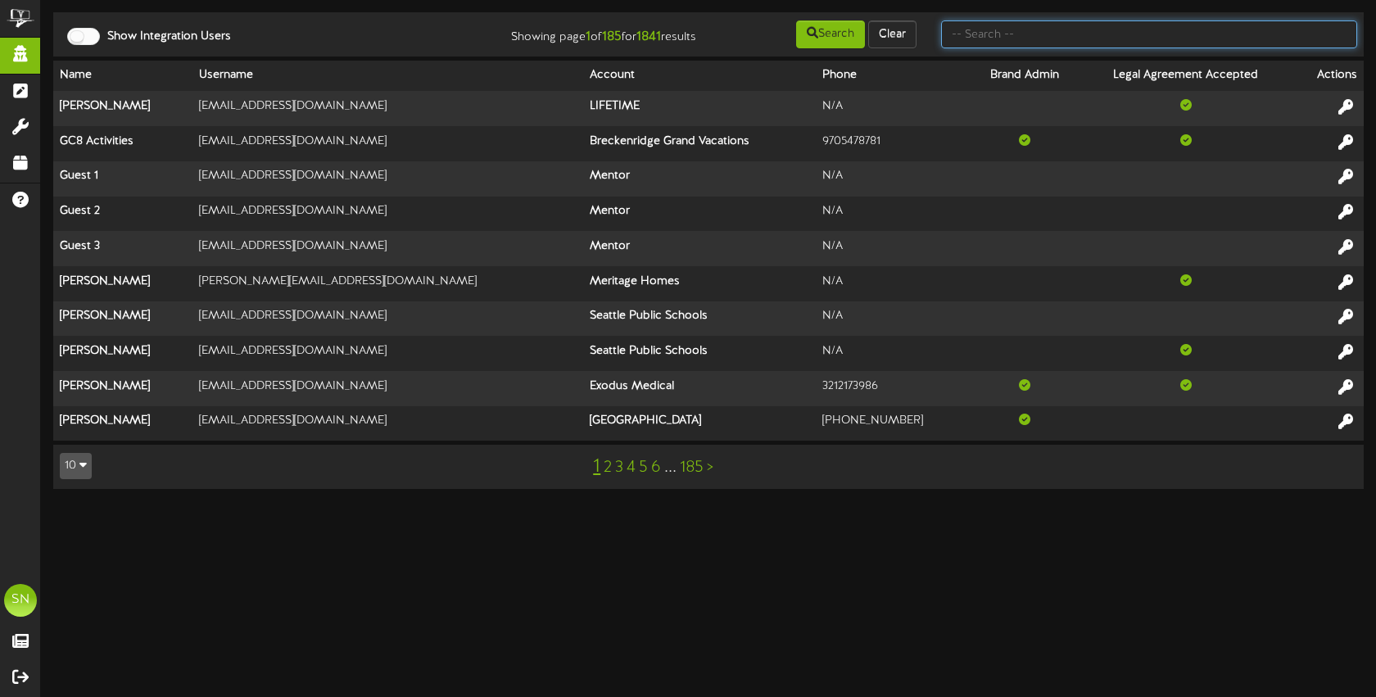
click at [993, 36] on input "text" at bounding box center [1149, 34] width 416 height 28
type input "afcu"
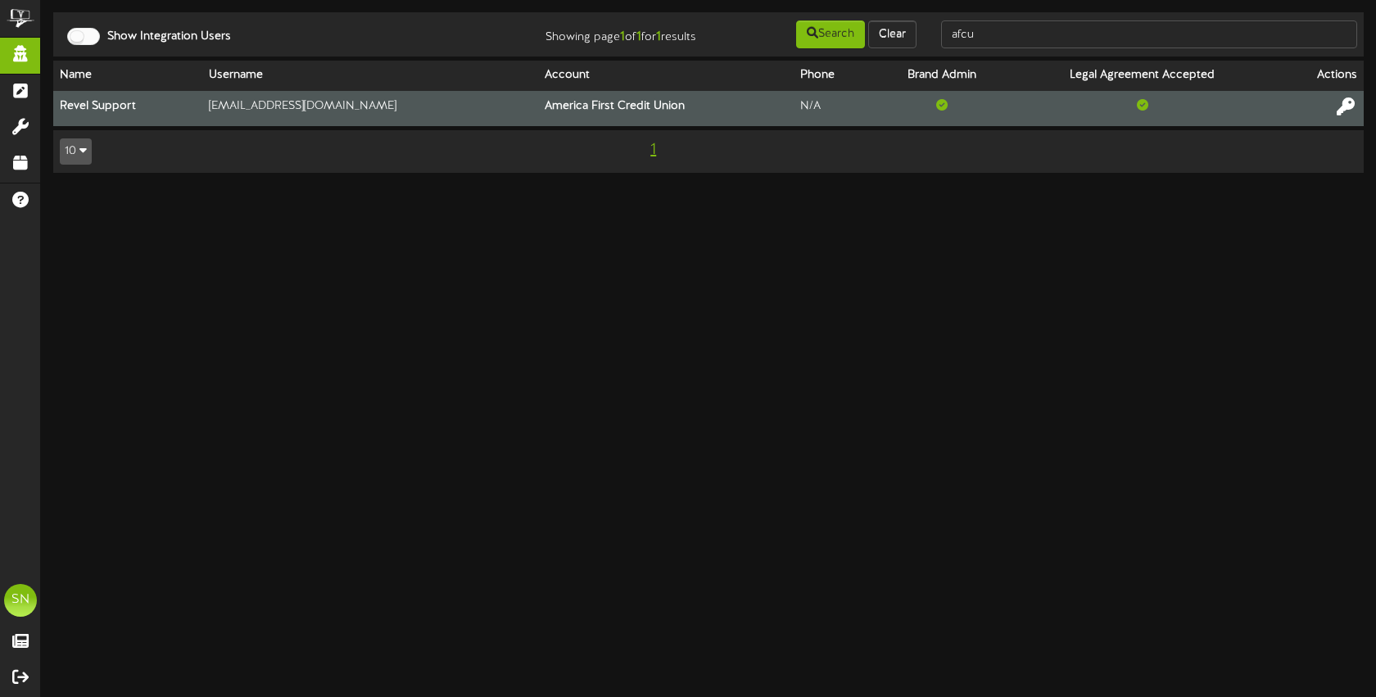
click at [1346, 106] on icon at bounding box center [1346, 106] width 18 height 18
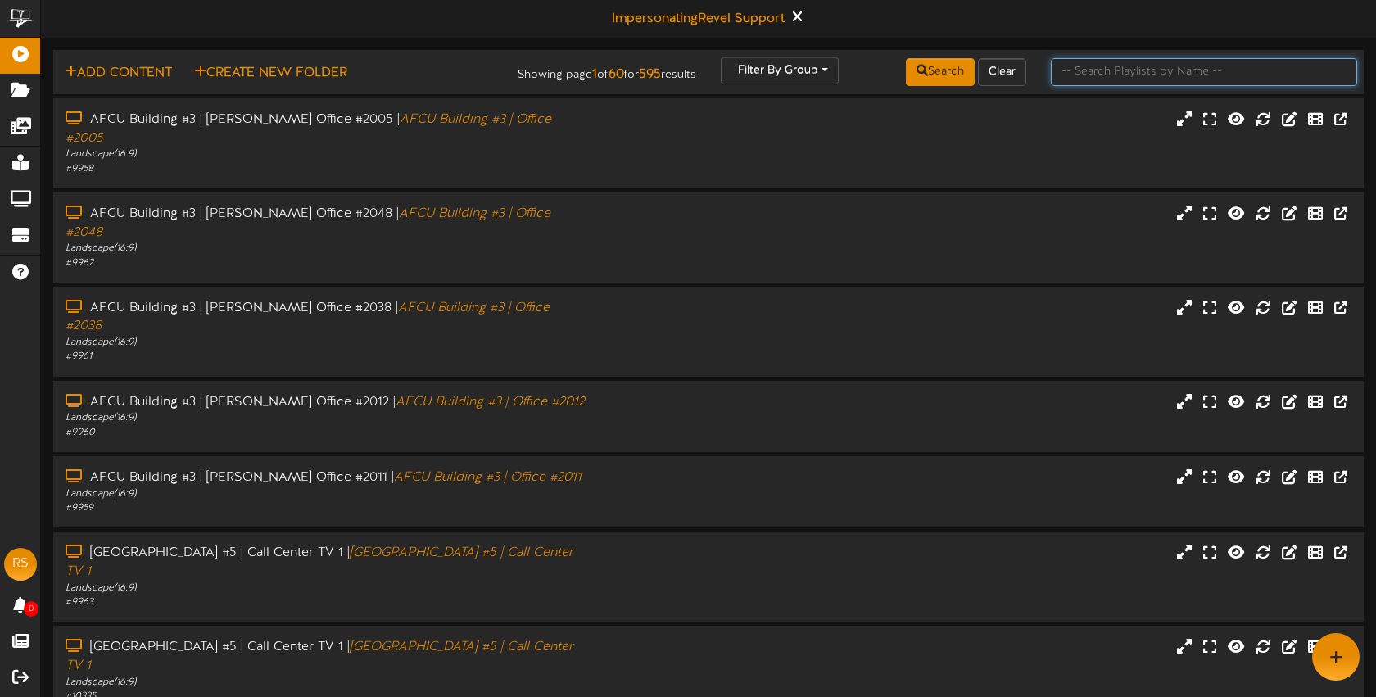
click at [1143, 70] on input "text" at bounding box center [1204, 72] width 306 height 28
type input "san bernadino"
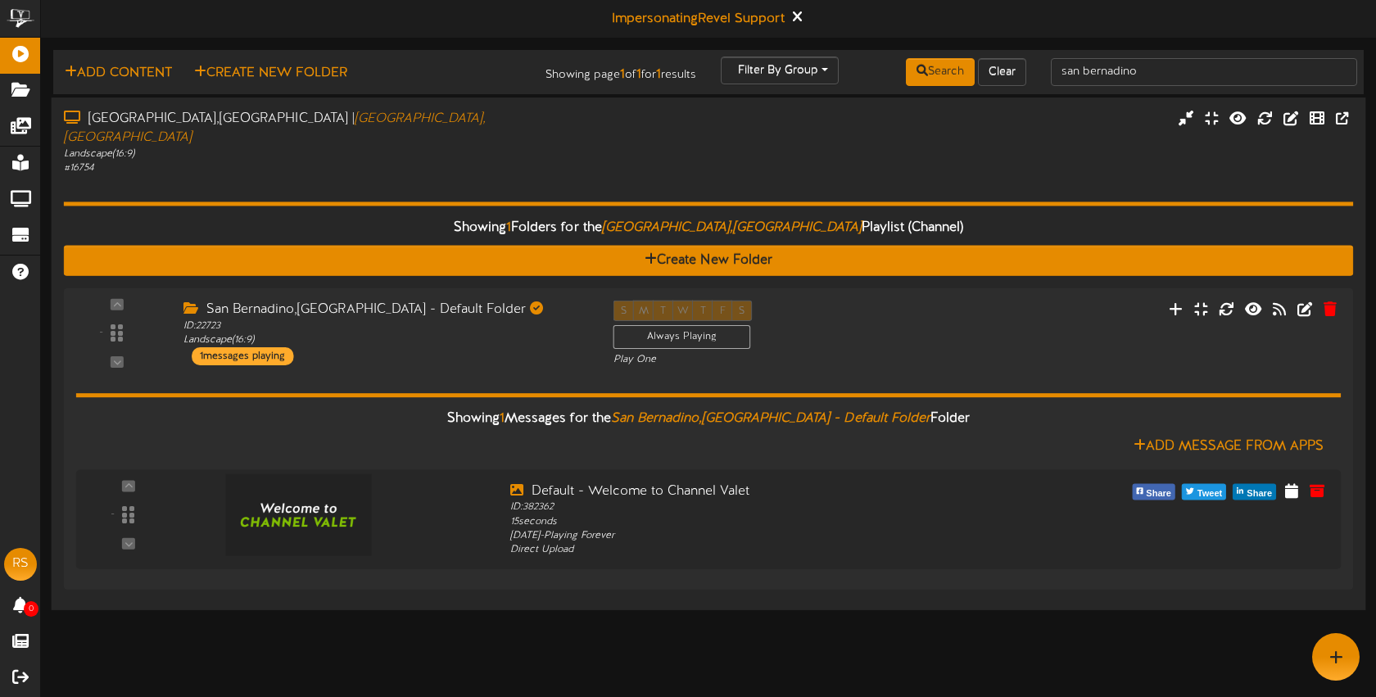
click at [566, 161] on div "# 16754" at bounding box center [325, 168] width 523 height 14
click at [440, 161] on div "# 16754" at bounding box center [325, 168] width 523 height 14
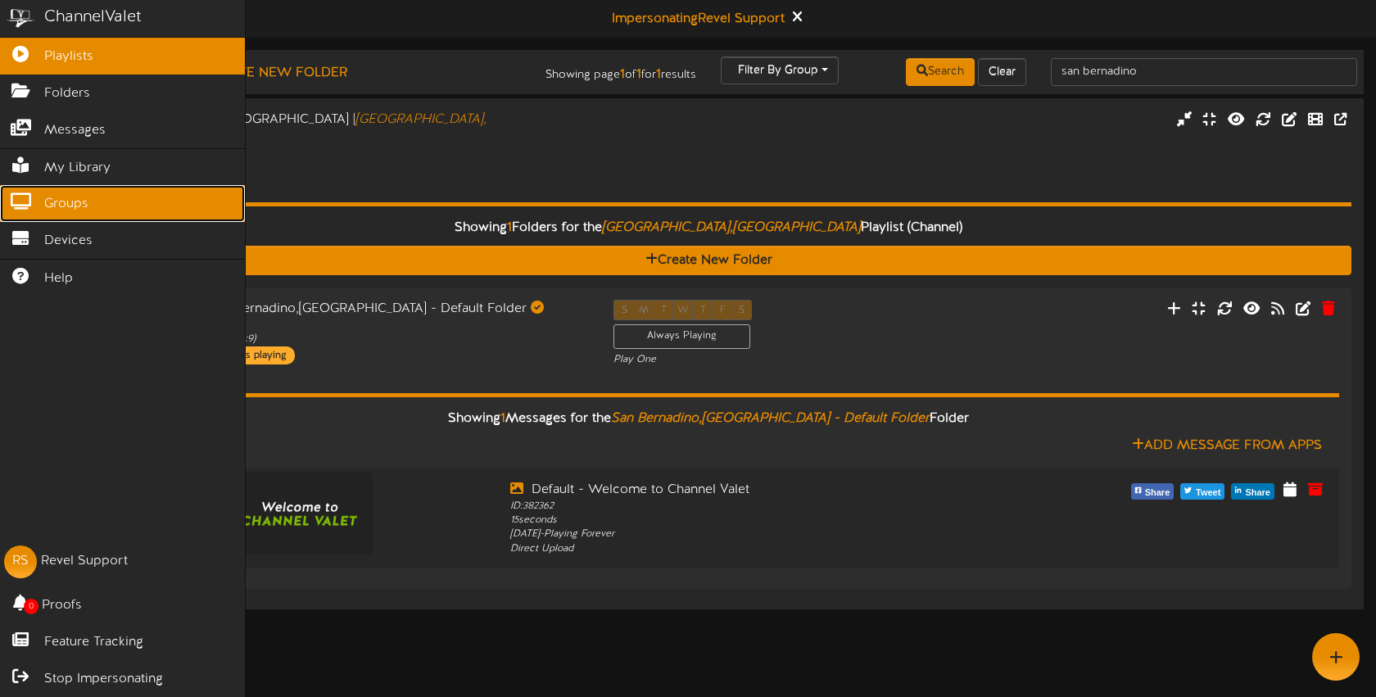
click at [64, 208] on span "Groups" at bounding box center [66, 204] width 44 height 19
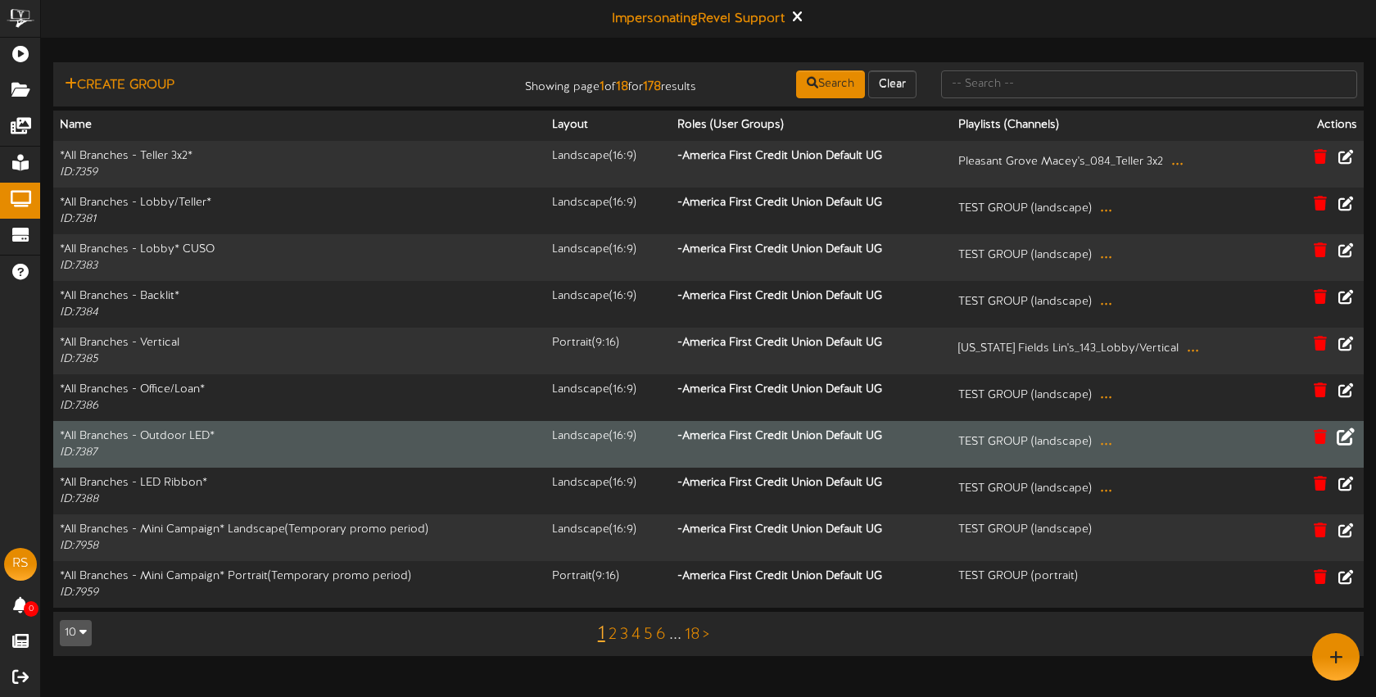
click at [1346, 437] on icon at bounding box center [1346, 436] width 18 height 18
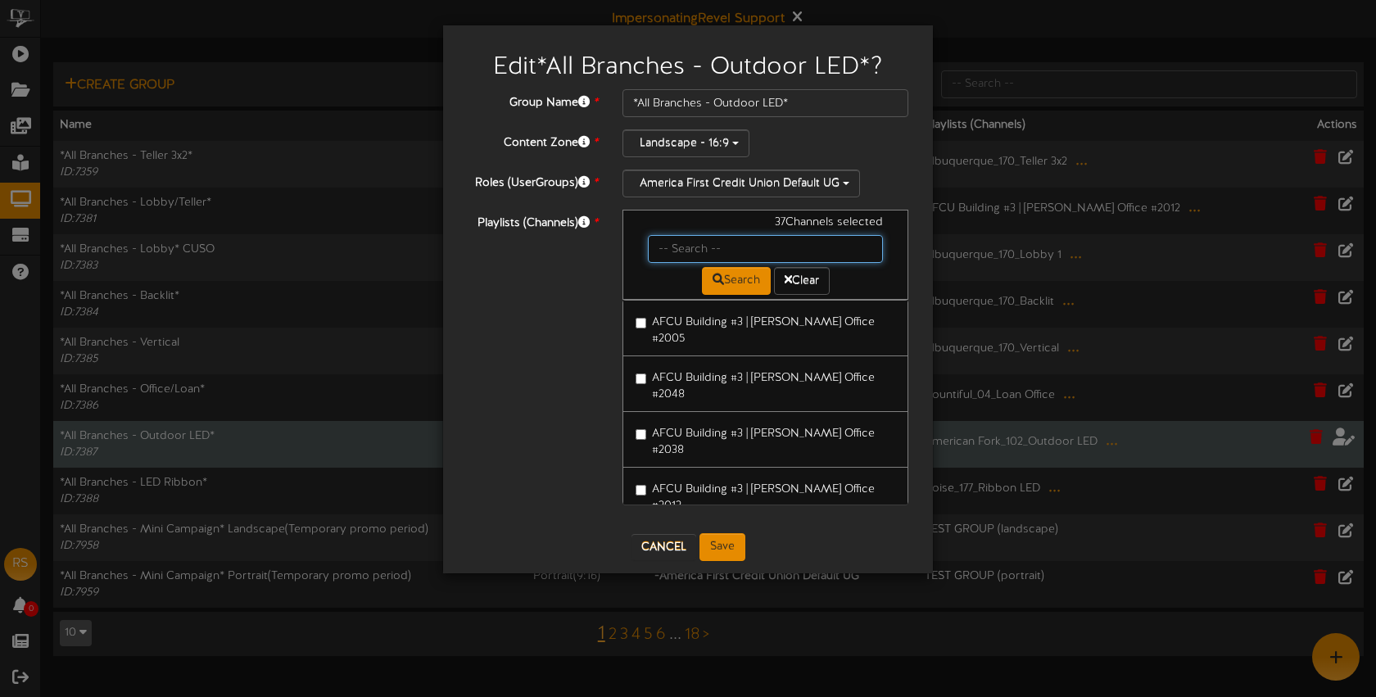
click at [709, 248] on input "text" at bounding box center [765, 249] width 235 height 28
type input "south"
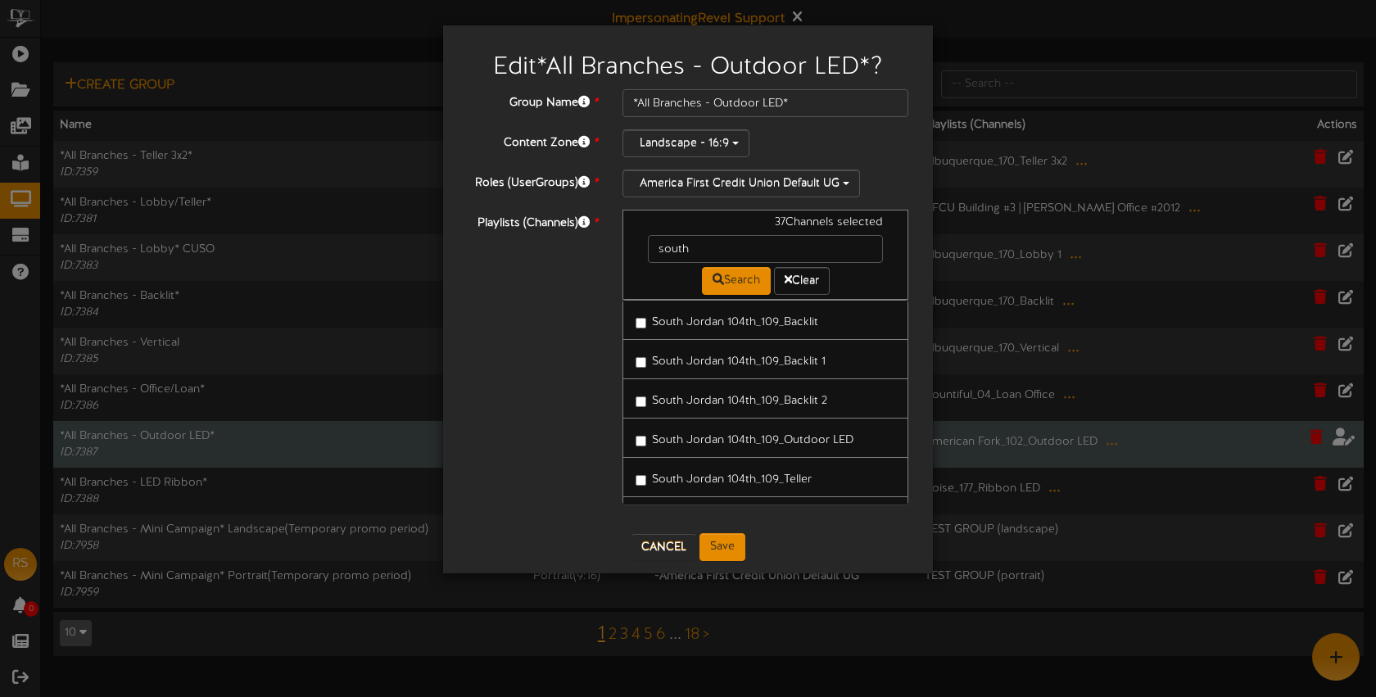
click at [757, 441] on label "South Jordan 104th_109_Outdoor LED" at bounding box center [745, 438] width 218 height 22
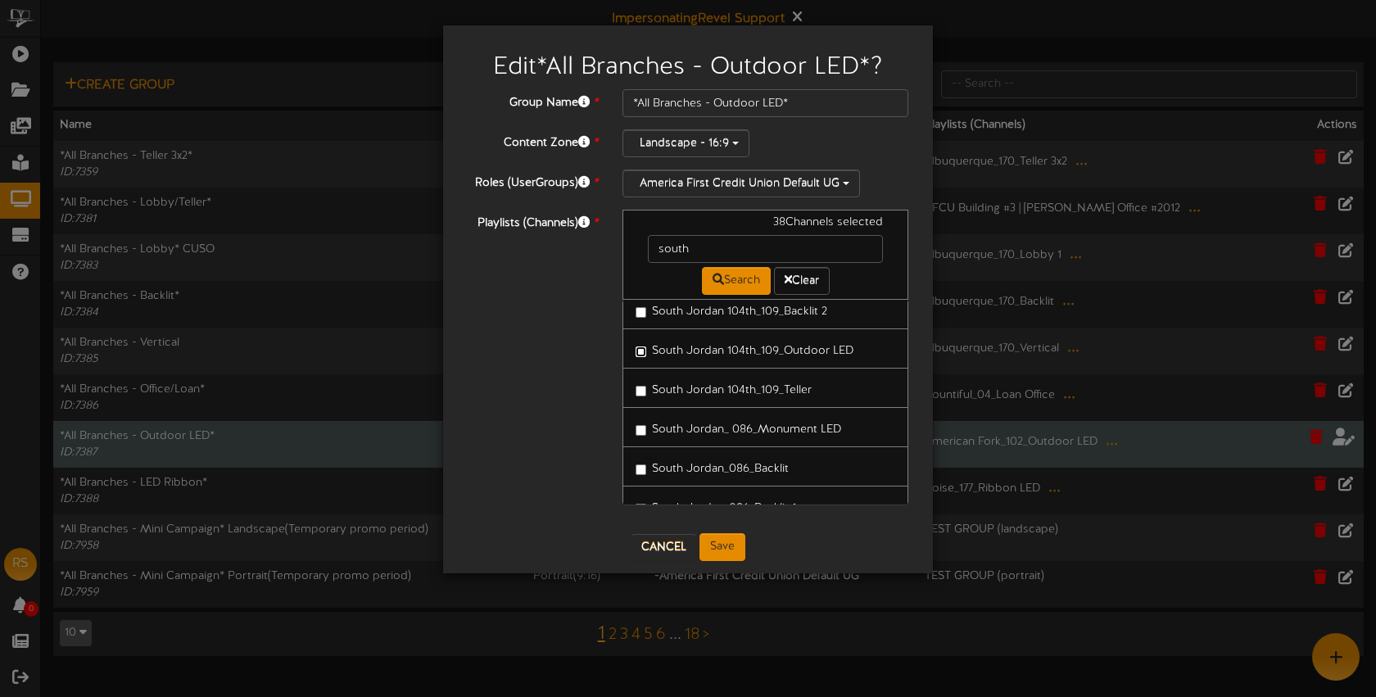
scroll to position [91, 0]
click at [727, 547] on button "Save" at bounding box center [723, 547] width 46 height 28
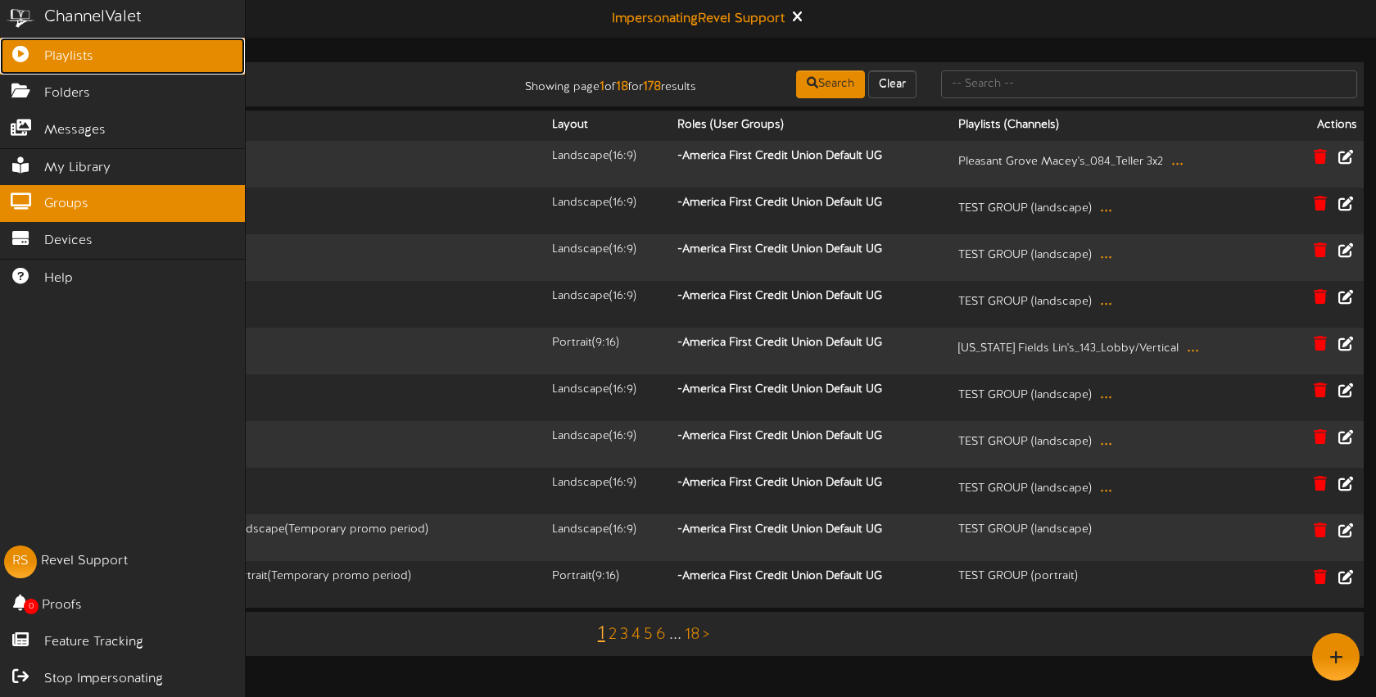
click at [72, 62] on span "Playlists" at bounding box center [68, 57] width 49 height 19
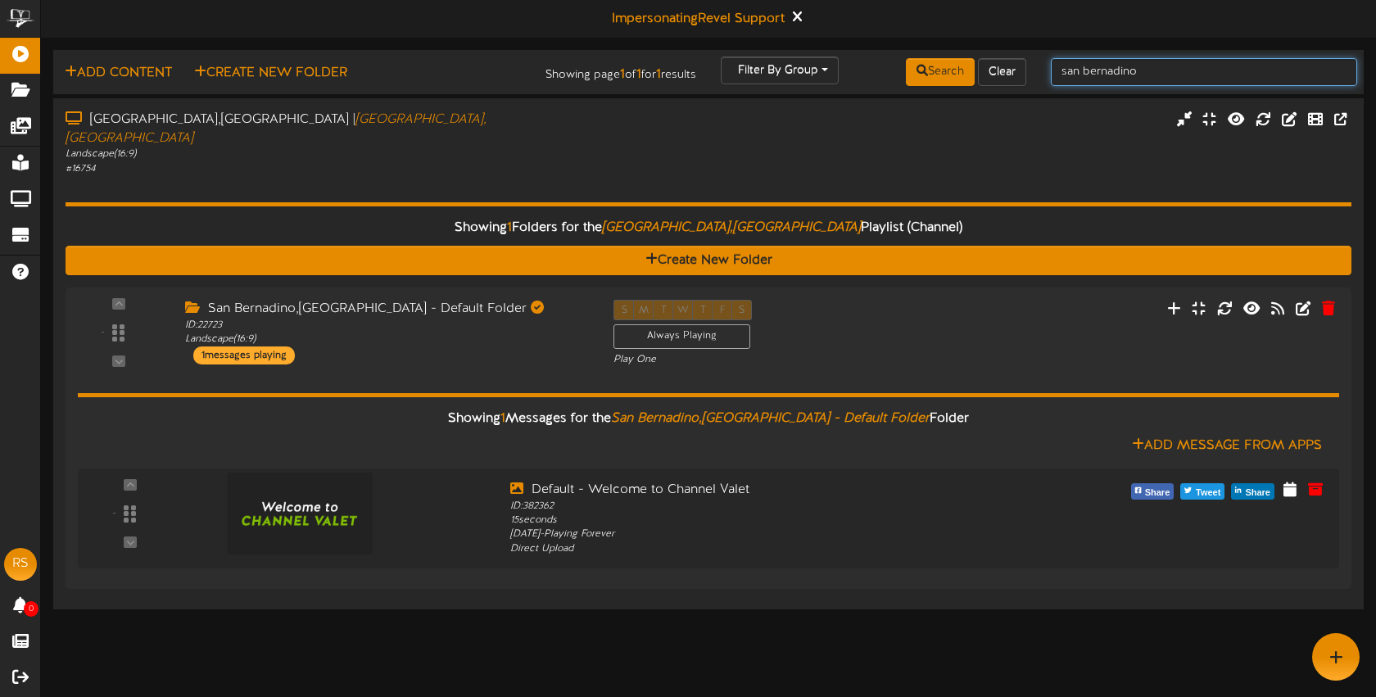
drag, startPoint x: 1126, startPoint y: 74, endPoint x: 1050, endPoint y: 72, distance: 75.4
click at [1051, 72] on input "san bernadino" at bounding box center [1204, 72] width 306 height 28
type input "south jordan"
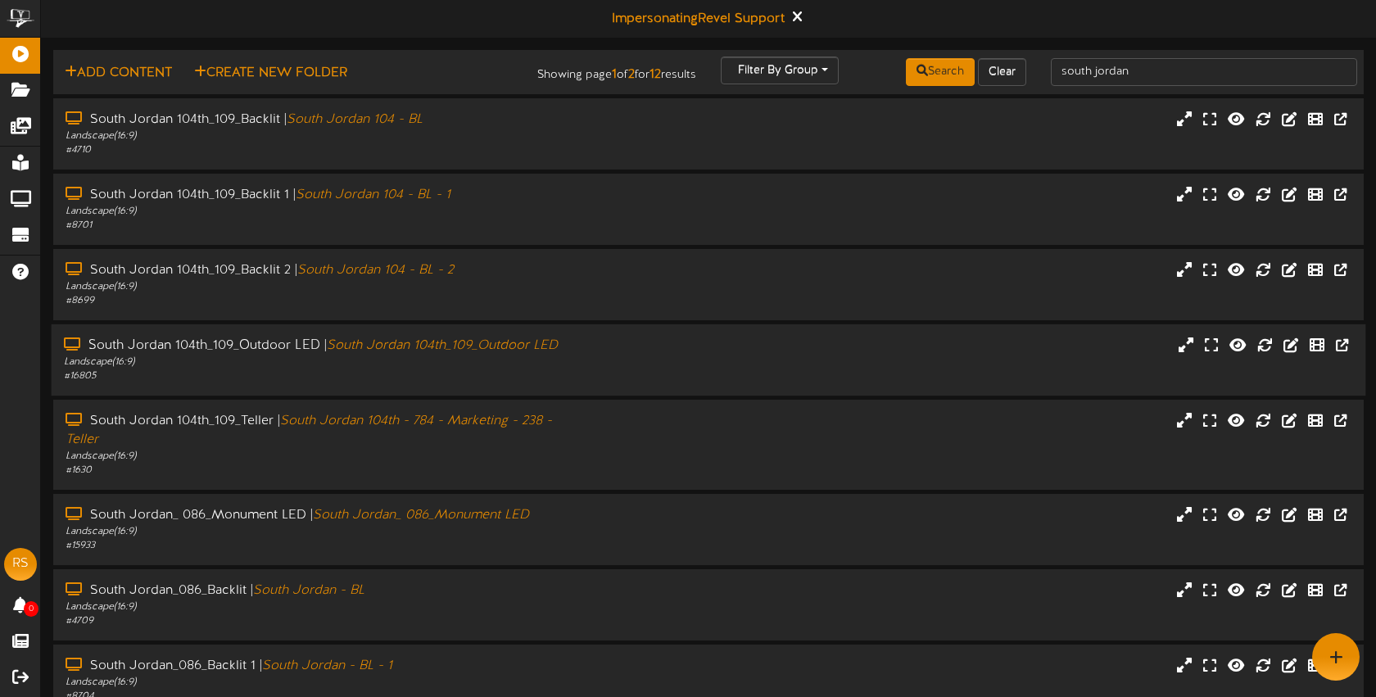
drag, startPoint x: 646, startPoint y: 360, endPoint x: 655, endPoint y: 360, distance: 9.8
click at [646, 360] on div "South Jordan 104th_109_Outdoor LED | South Jordan 104th_109_Outdoor LED Landsca…" at bounding box center [709, 360] width 1315 height 47
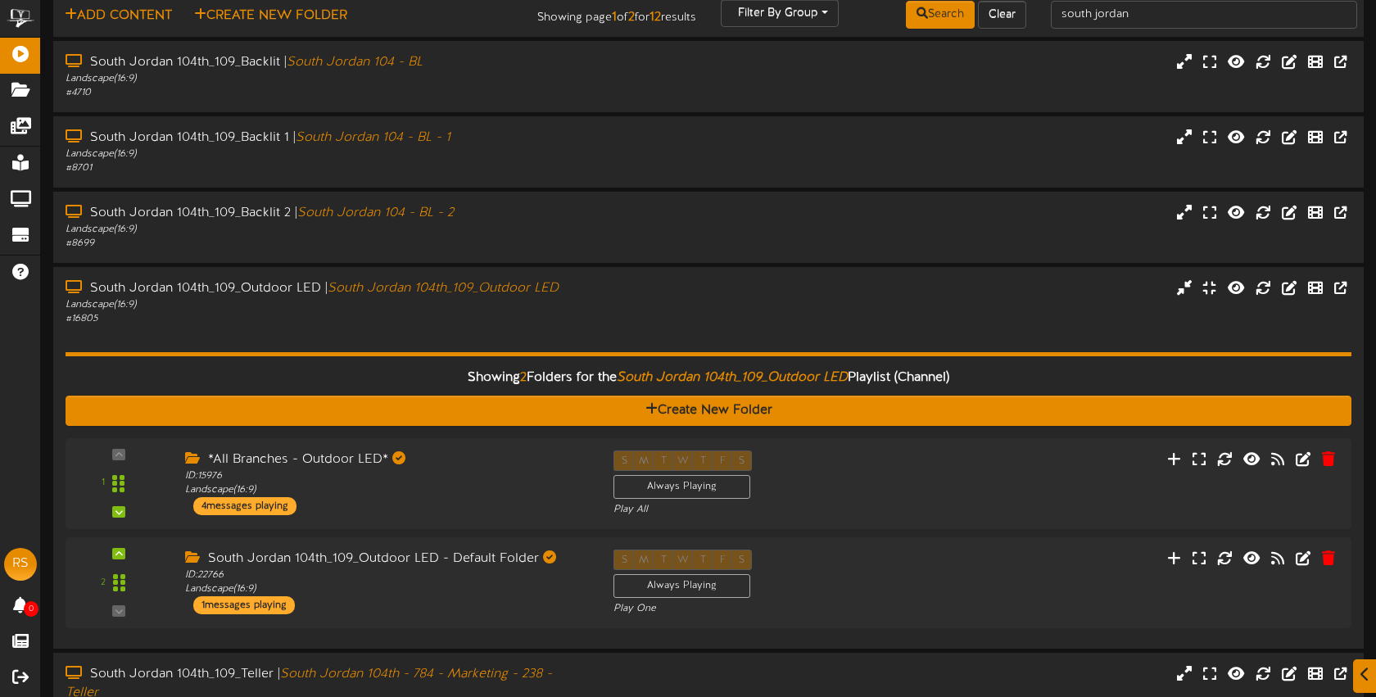
scroll to position [58, 0]
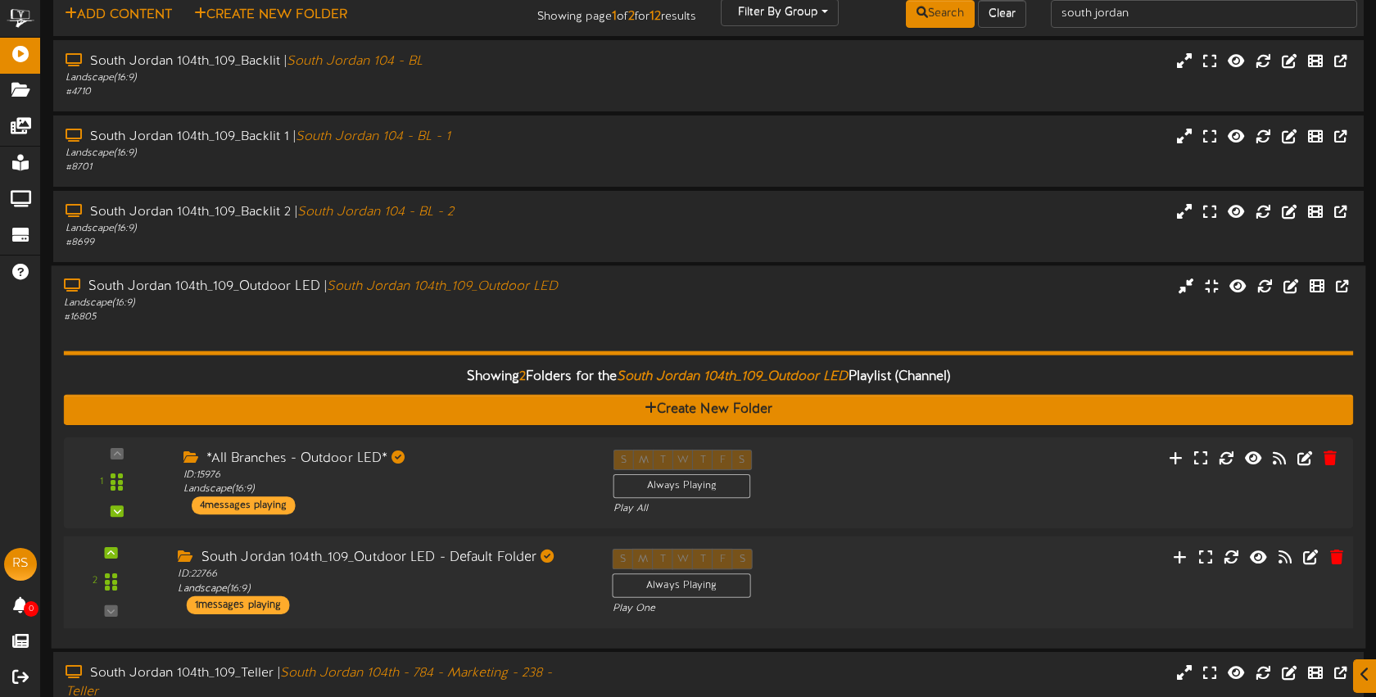
click at [818, 586] on div "S M T W T F S Always Playing Play One" at bounding box center [763, 582] width 326 height 67
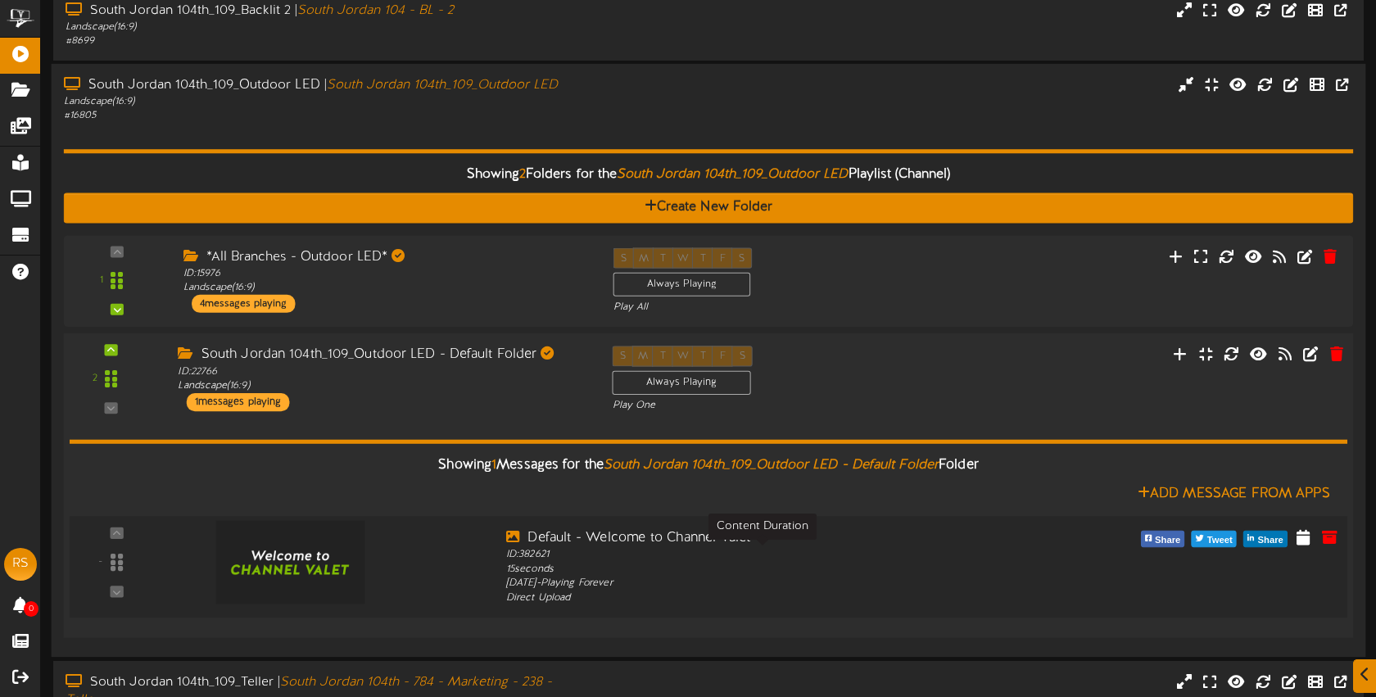
scroll to position [284, 0]
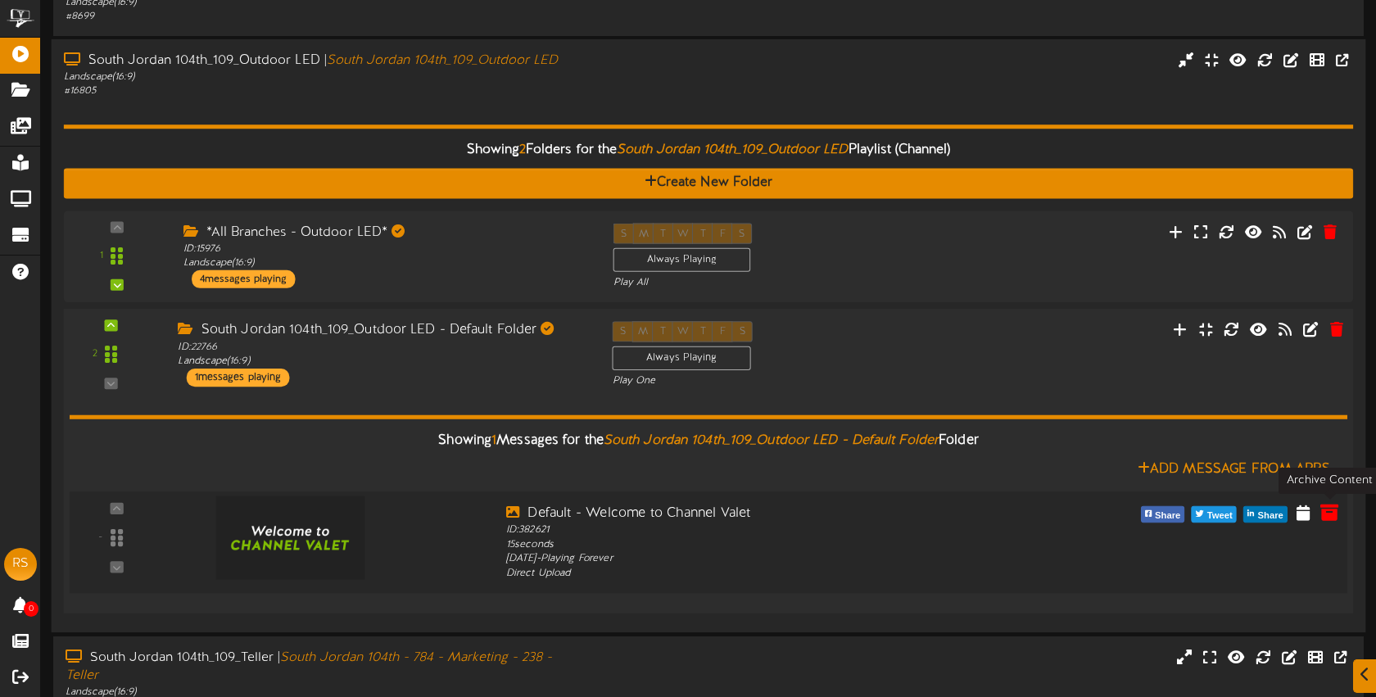
click at [1338, 517] on icon at bounding box center [1330, 512] width 18 height 18
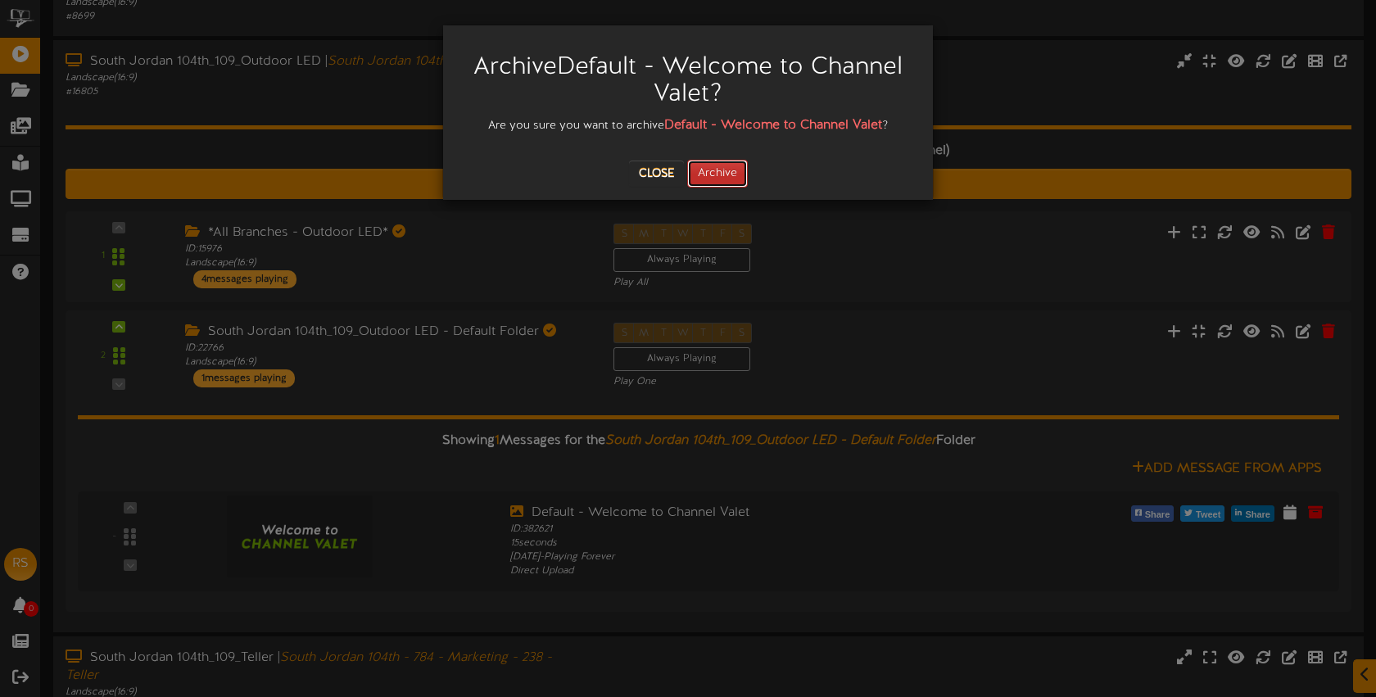
click at [727, 169] on button "Archive" at bounding box center [717, 174] width 61 height 28
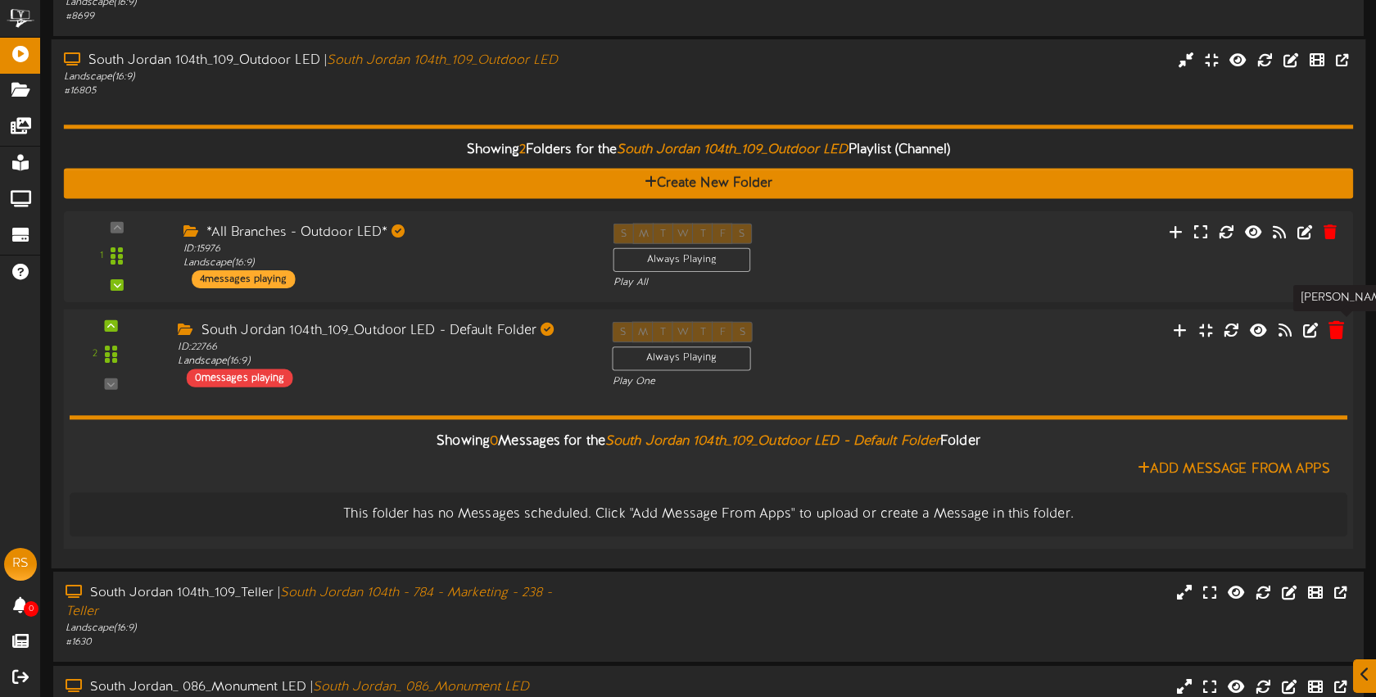
click at [1340, 333] on icon at bounding box center [1337, 330] width 16 height 18
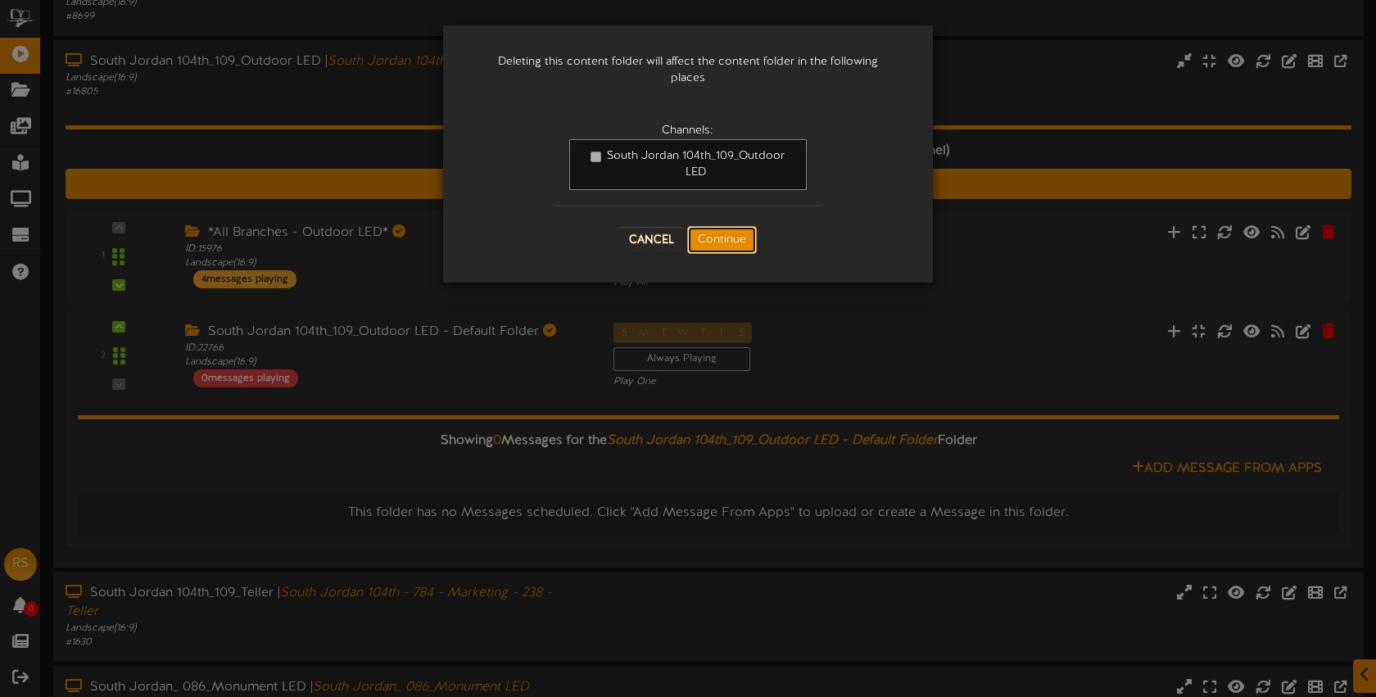
click at [716, 237] on button "Continue" at bounding box center [722, 240] width 70 height 28
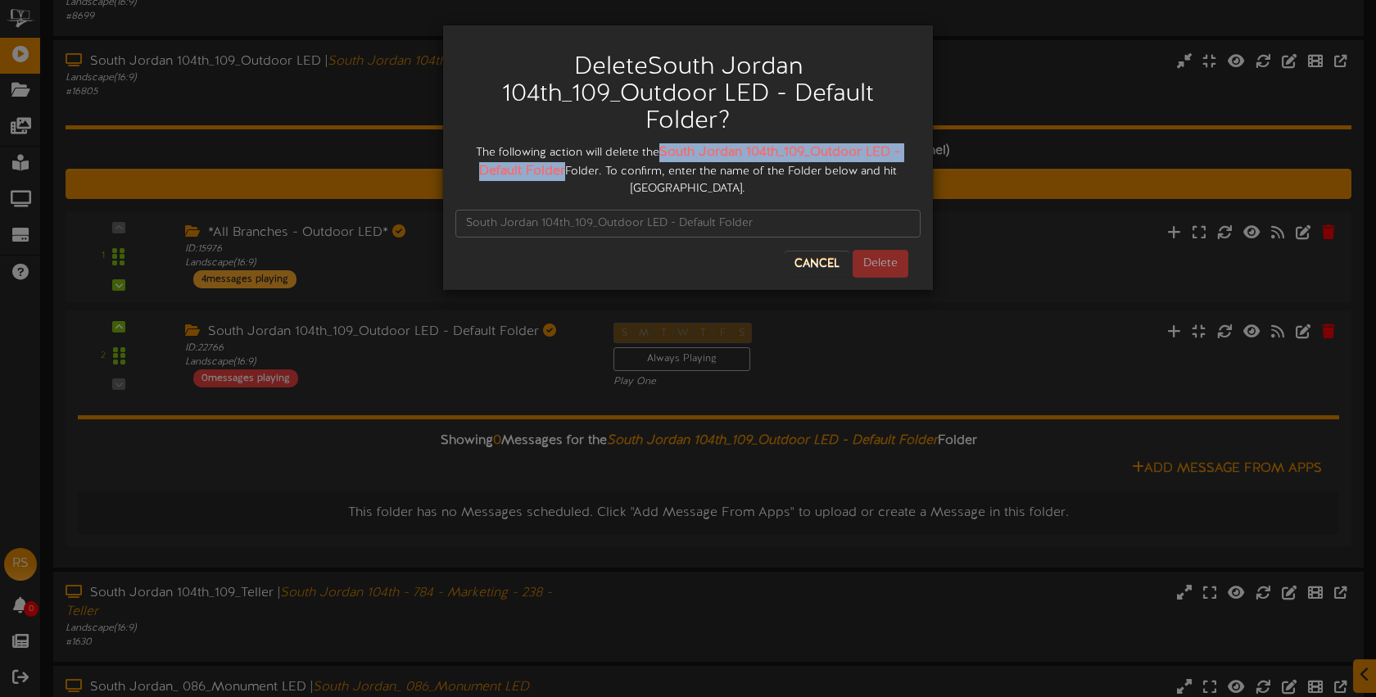
drag, startPoint x: 665, startPoint y: 147, endPoint x: 561, endPoint y: 170, distance: 106.4
click at [564, 165] on div "The following action will delete the South Jordan 104th_109_Outdoor LED - Defau…" at bounding box center [687, 170] width 465 height 54
copy strong "South Jordan 104th_109_Outdoor LED - Default Folder"
click at [545, 224] on input "text" at bounding box center [687, 224] width 465 height 28
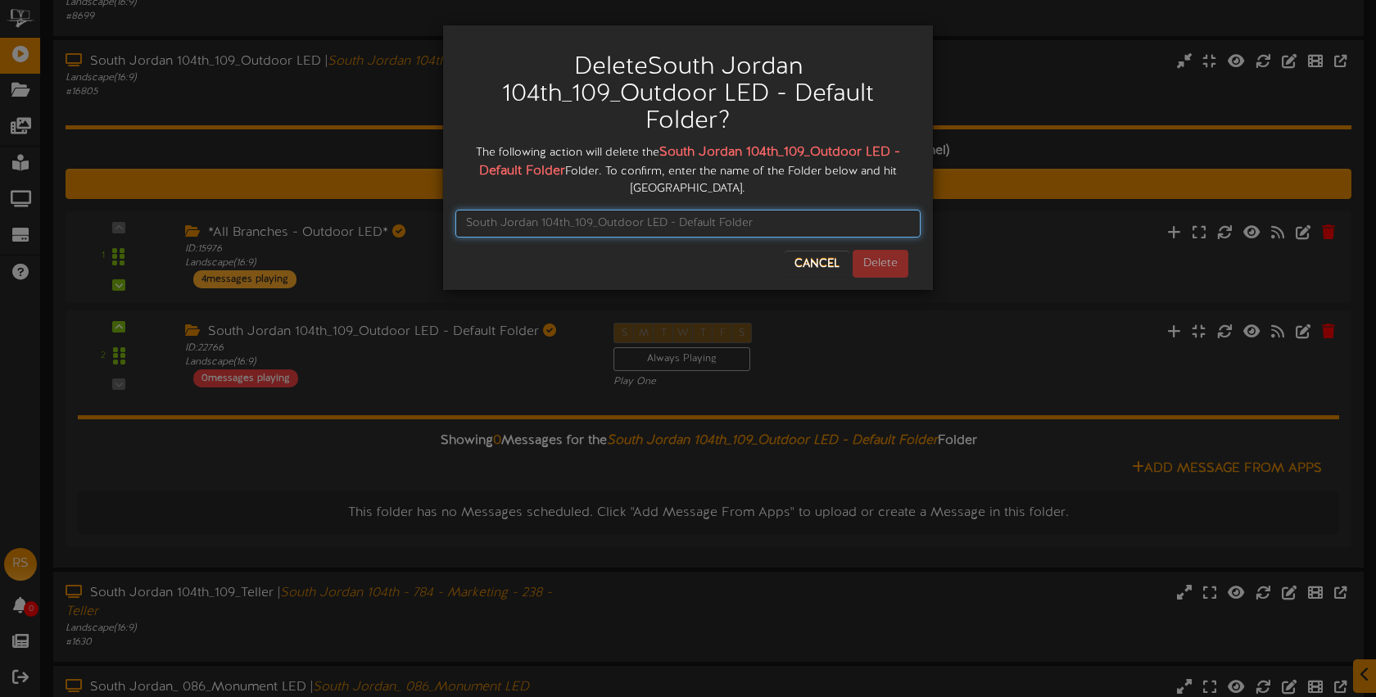
paste input "South Jordan 104th_109_Outdoor LED - Default Folder"
type input "South Jordan 104th_109_Outdoor LED - Default Folder"
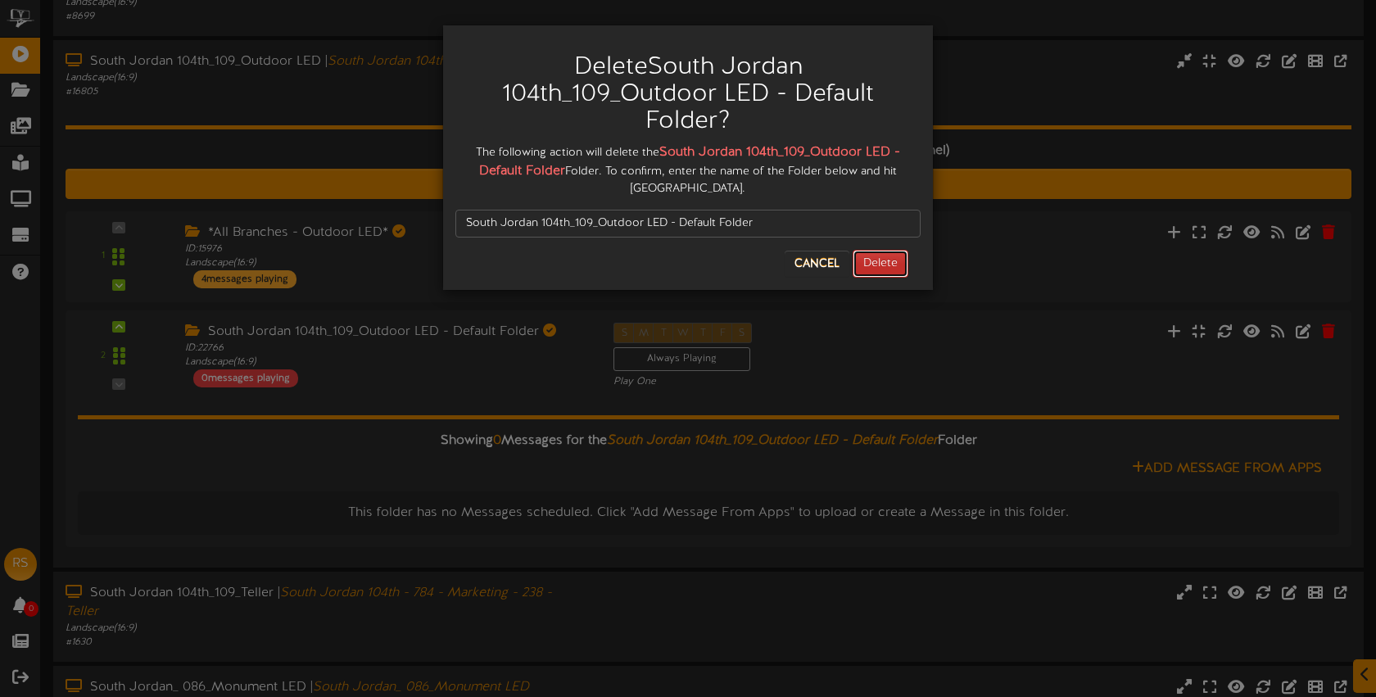
click at [878, 265] on button "Delete" at bounding box center [881, 264] width 56 height 28
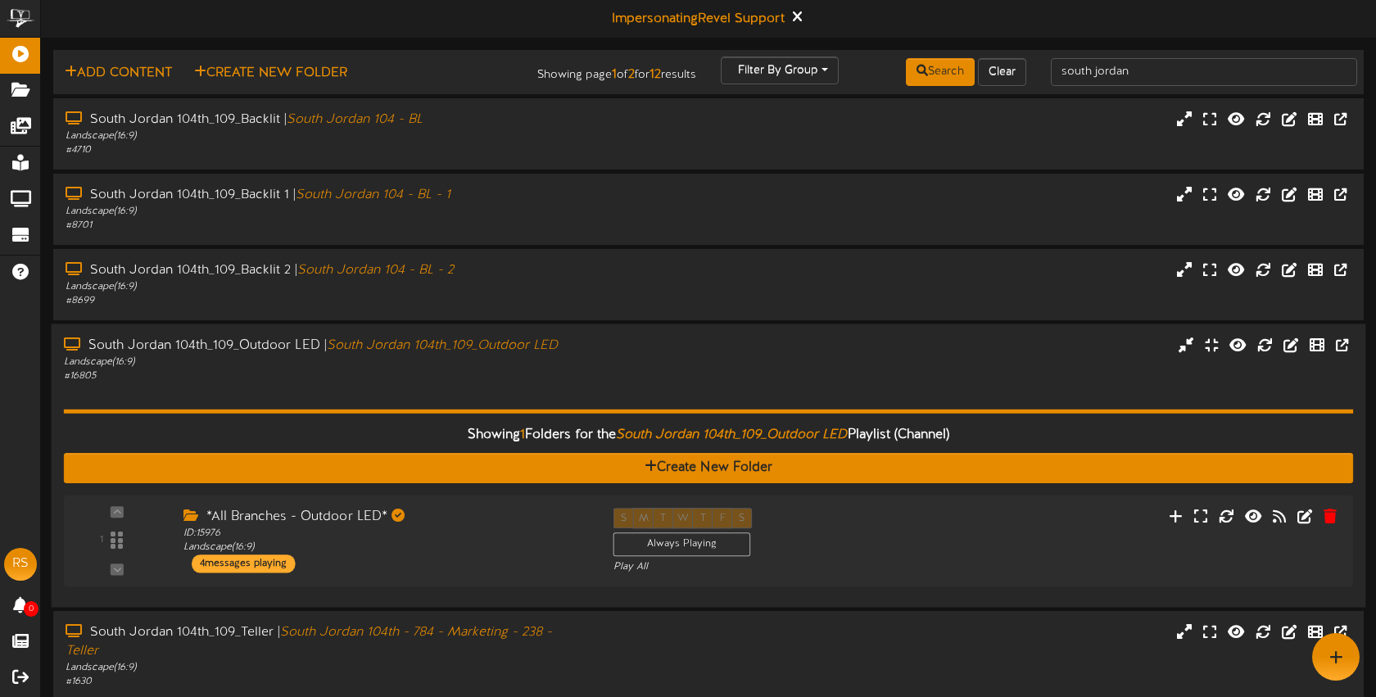
click at [637, 375] on div "South Jordan 104th_109_Outdoor LED | South Jordan 104th_109_Outdoor LED Landsca…" at bounding box center [709, 360] width 1315 height 47
